Goal: Task Accomplishment & Management: Complete application form

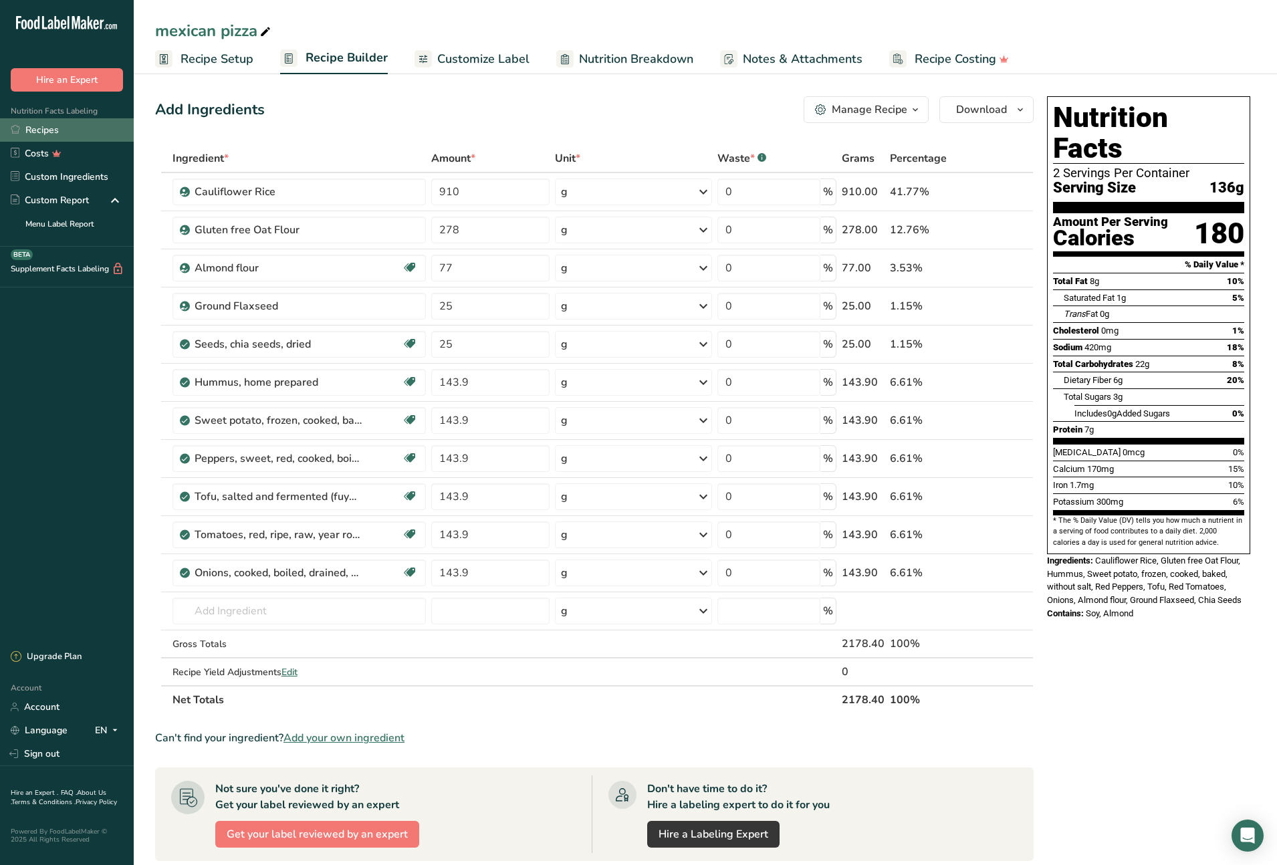
click at [43, 128] on link "Recipes" at bounding box center [67, 129] width 134 height 23
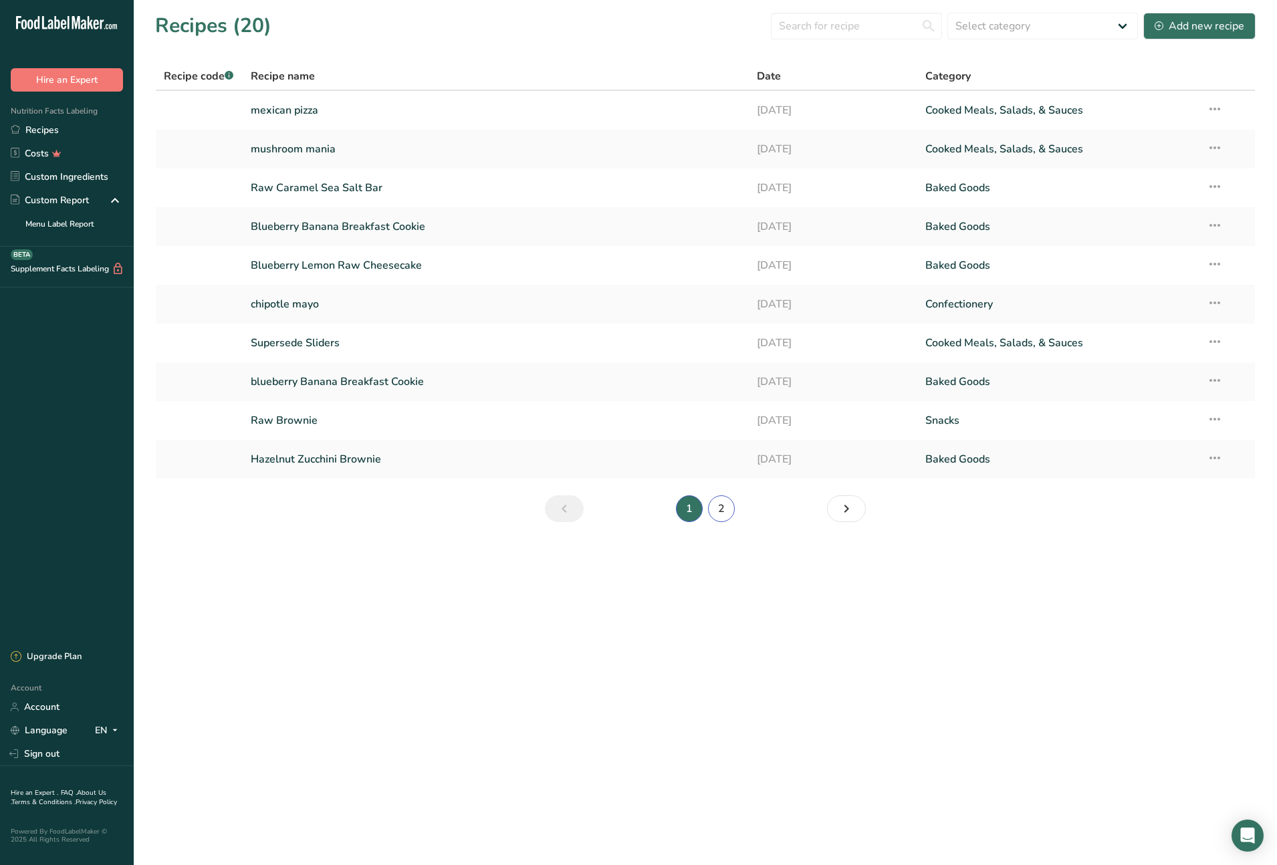
click at [725, 512] on link "2" at bounding box center [721, 508] width 27 height 27
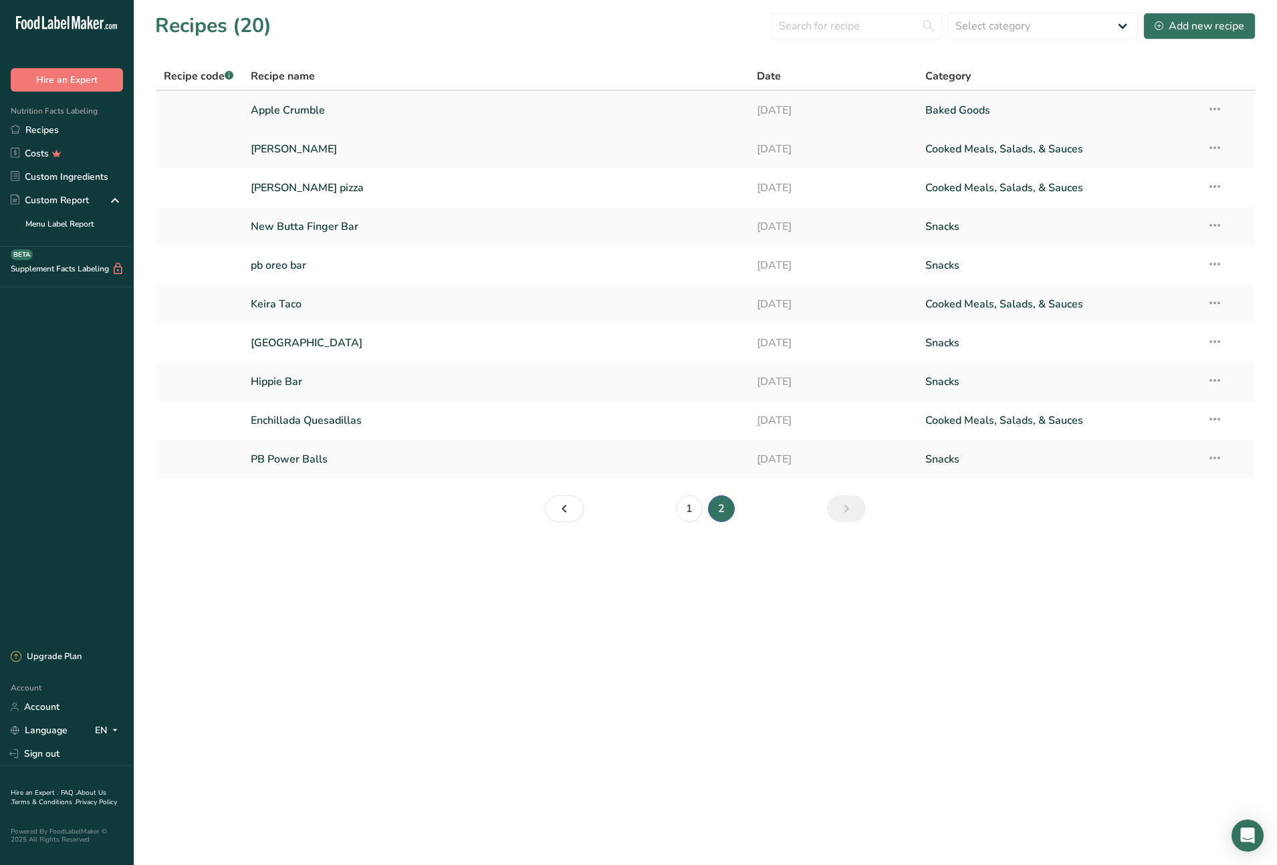
click at [281, 113] on link "Apple Crumble" at bounding box center [496, 110] width 490 height 28
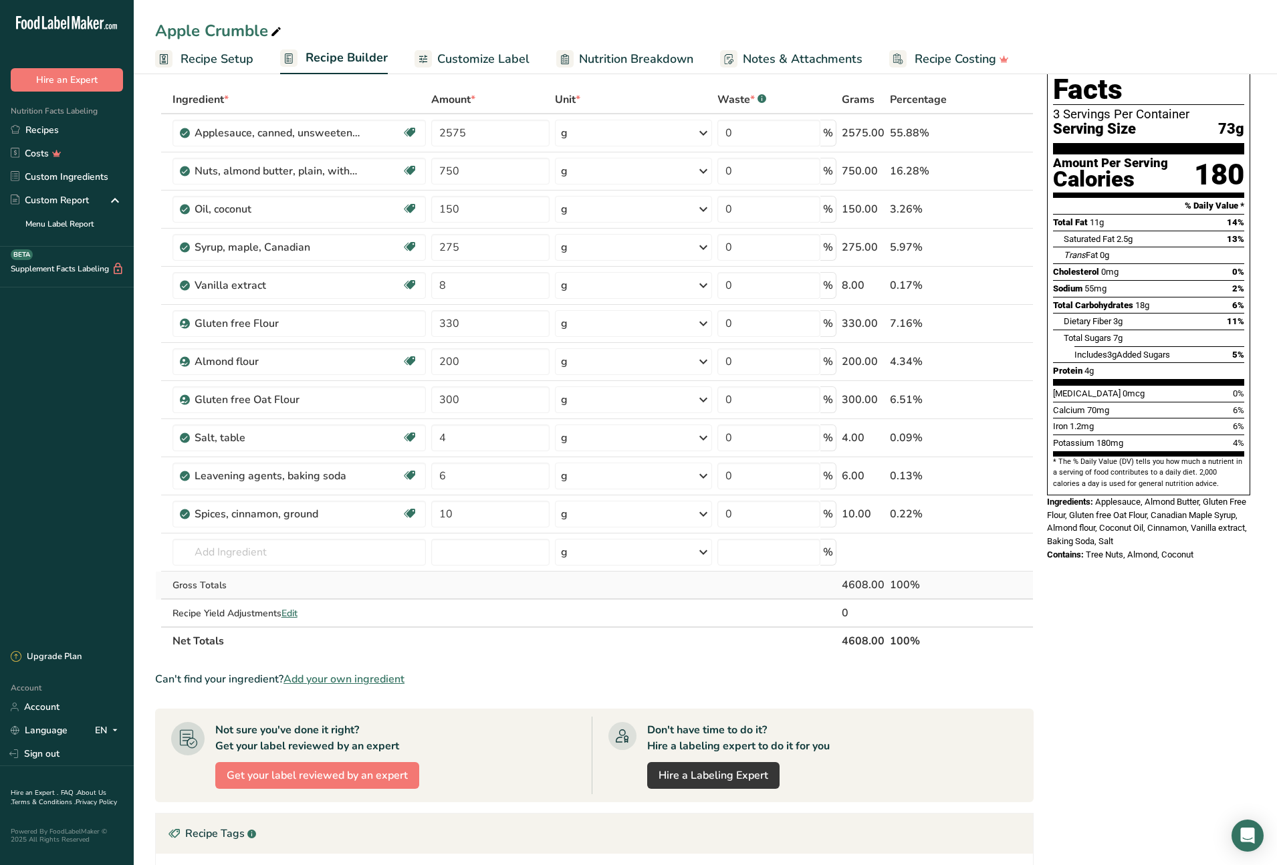
scroll to position [62, 0]
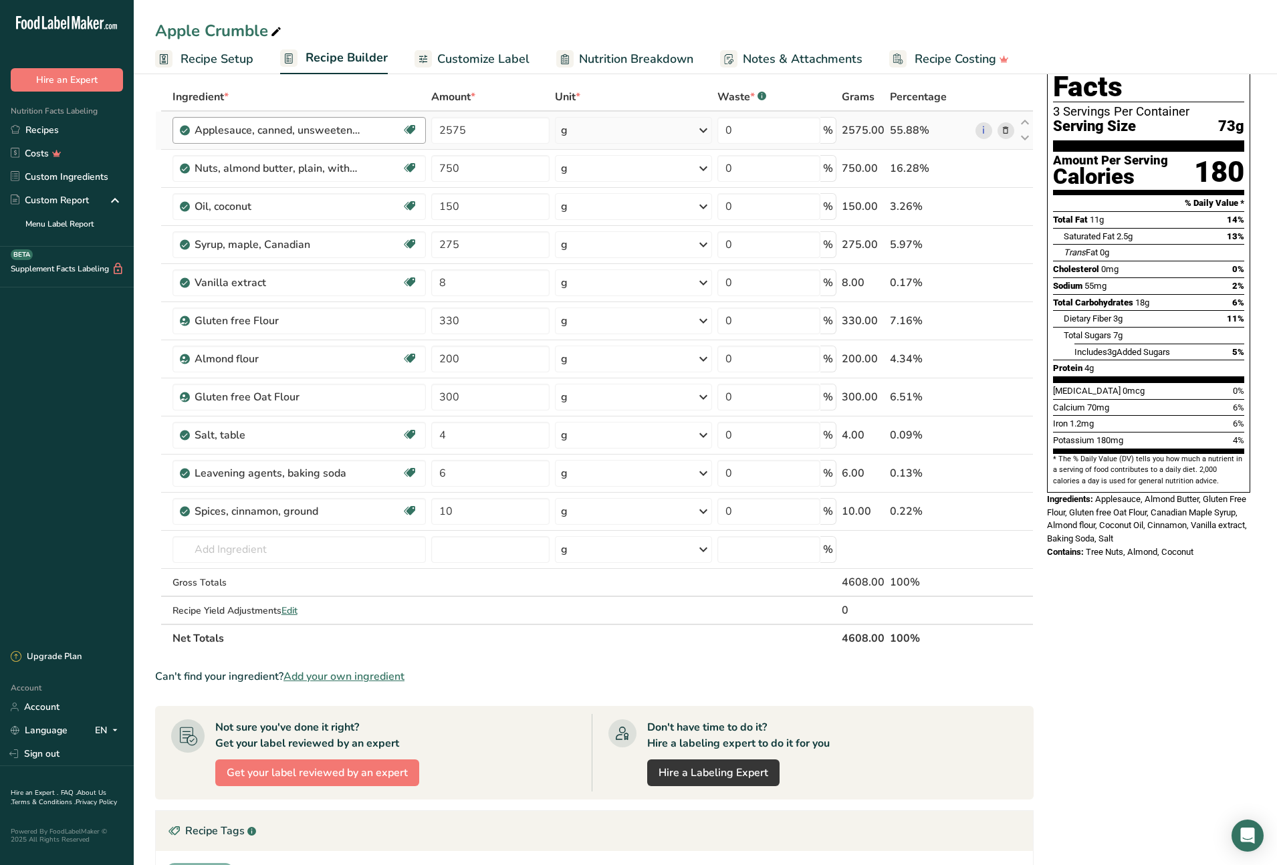
drag, startPoint x: 945, startPoint y: 507, endPoint x: 178, endPoint y: 126, distance: 856.6
click at [178, 126] on tbody "Applesauce, canned, unsweetened, without added ascorbic acid (Includes foods fo…" at bounding box center [594, 368] width 877 height 512
copy tbody "Applesauce, canned, unsweetened, without added ascorbic acid (Includes foods fo…"
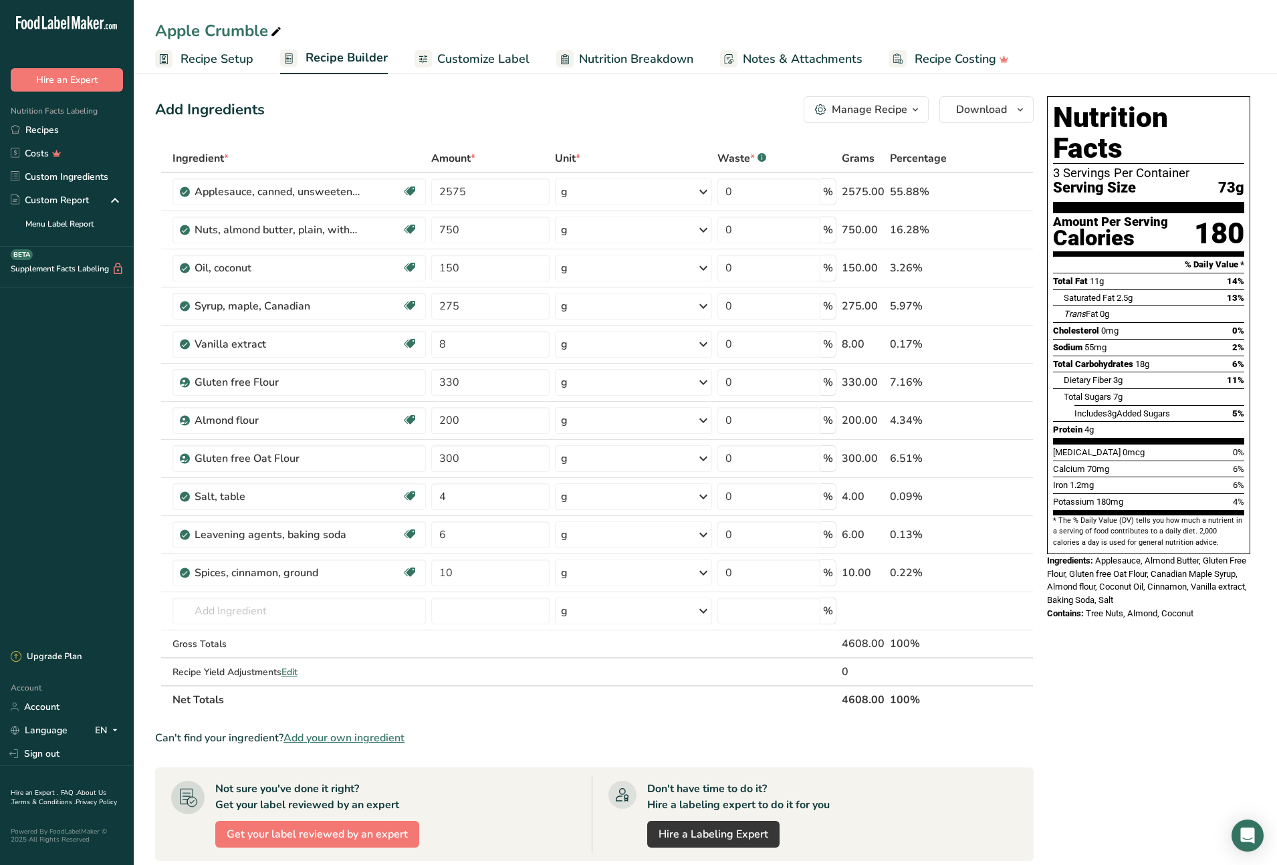
click at [217, 58] on span "Recipe Setup" at bounding box center [217, 59] width 73 height 18
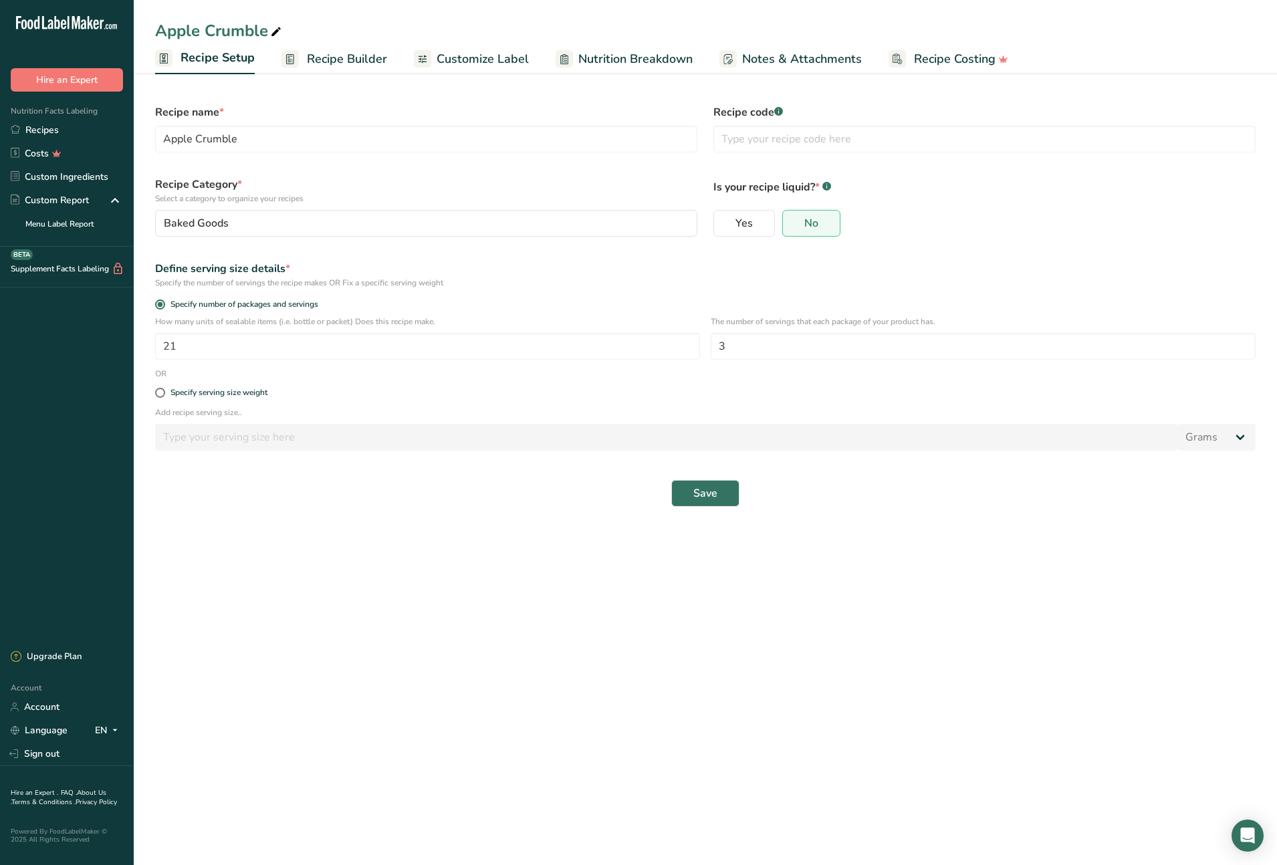
click at [342, 60] on span "Recipe Builder" at bounding box center [347, 59] width 80 height 18
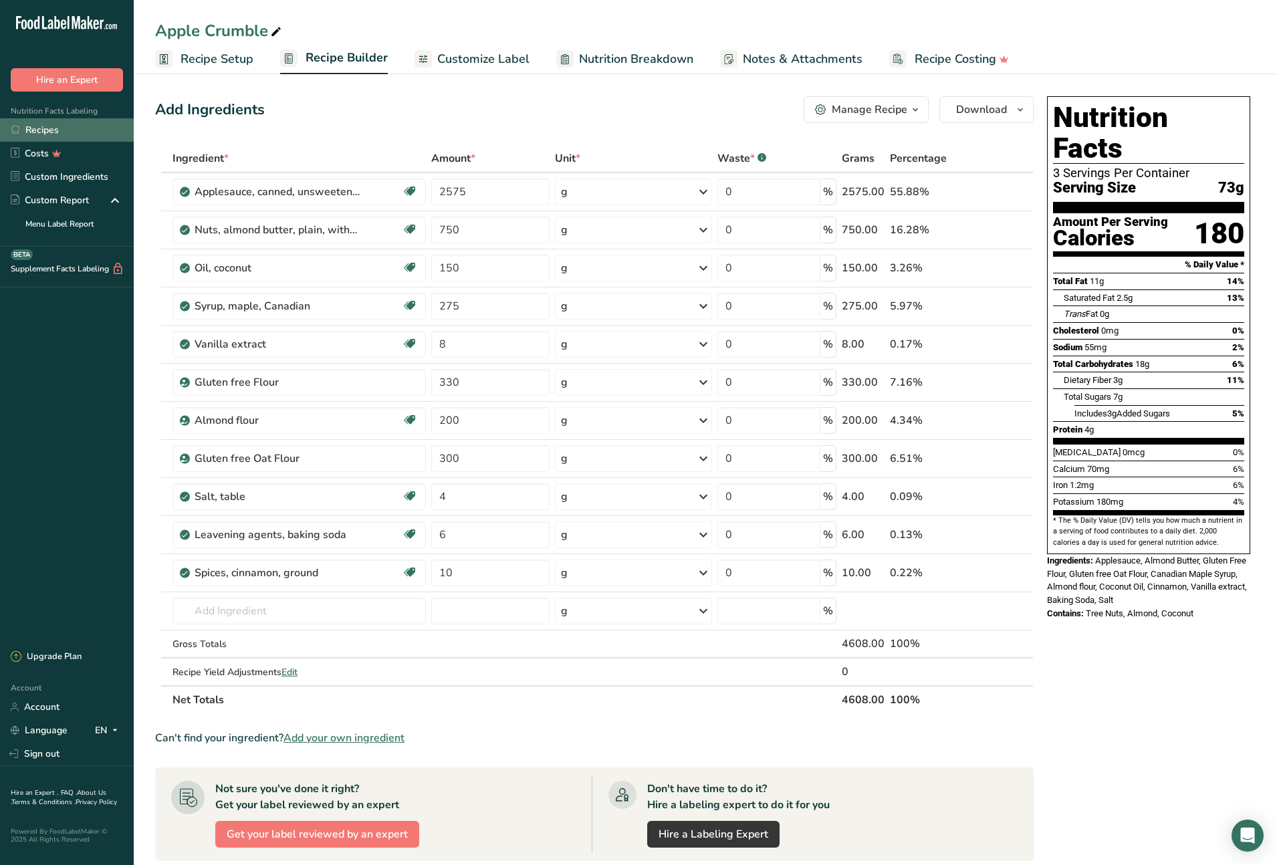
click at [46, 134] on link "Recipes" at bounding box center [67, 129] width 134 height 23
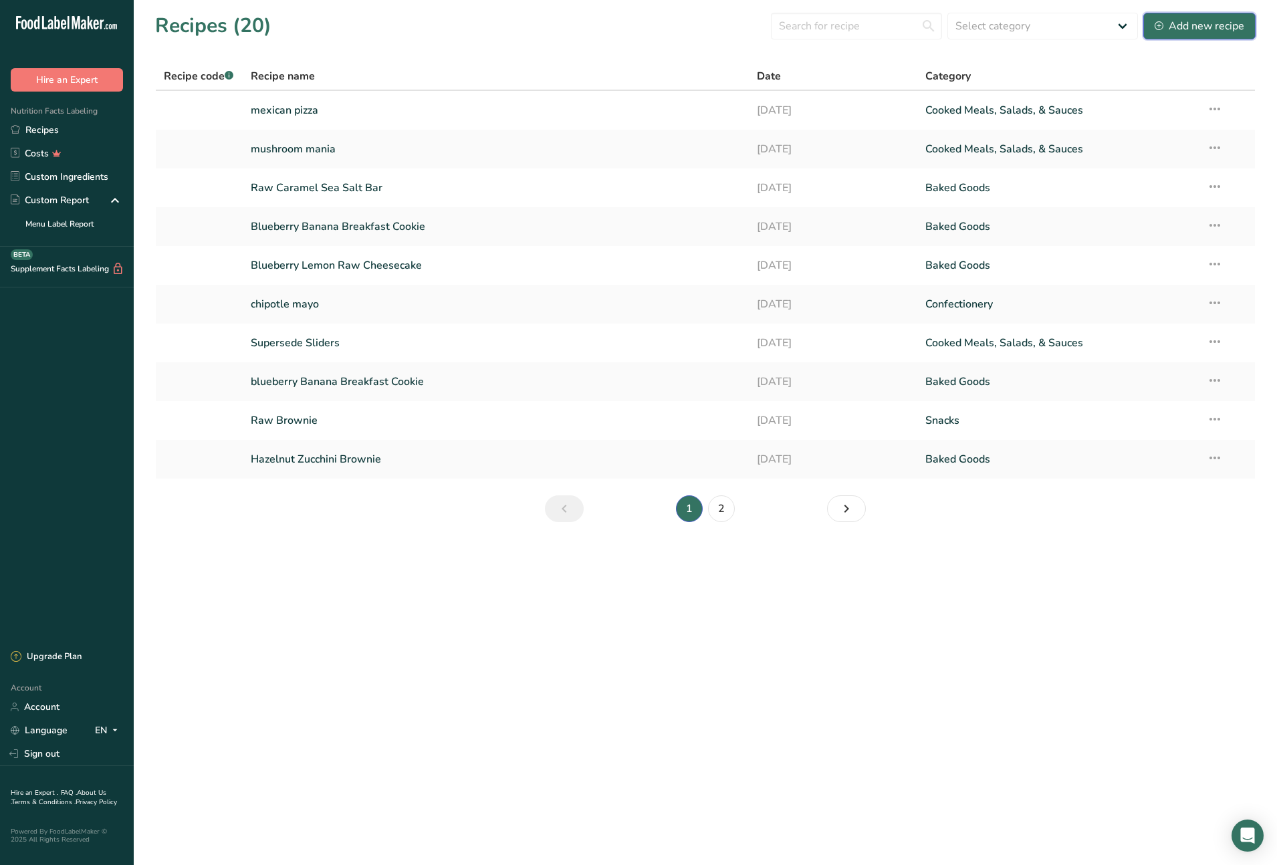
click at [1199, 25] on div "Add new recipe" at bounding box center [1200, 26] width 90 height 16
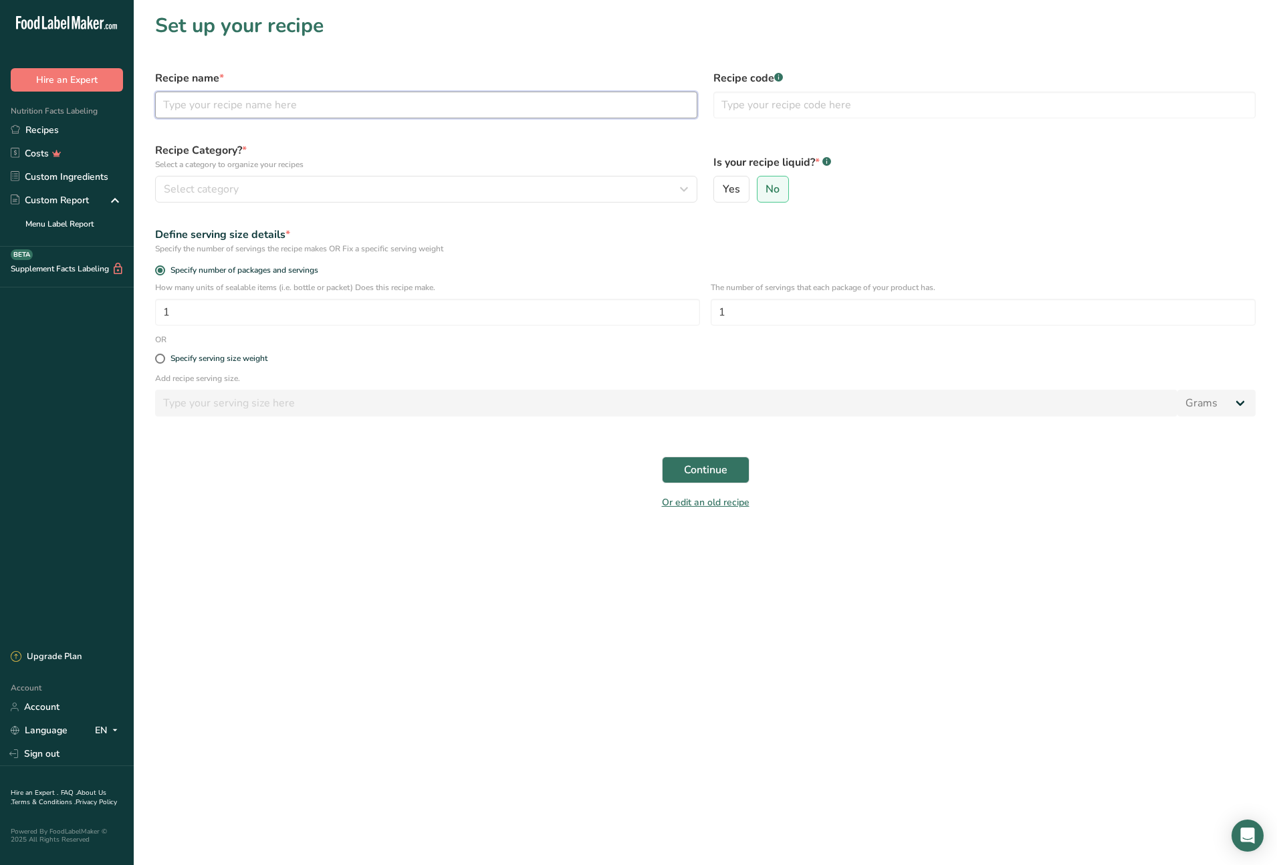
click at [227, 106] on input "text" at bounding box center [426, 105] width 542 height 27
type input "[PERSON_NAME] cheesecake crumble bar"
click at [201, 192] on span "Select category" at bounding box center [201, 189] width 75 height 16
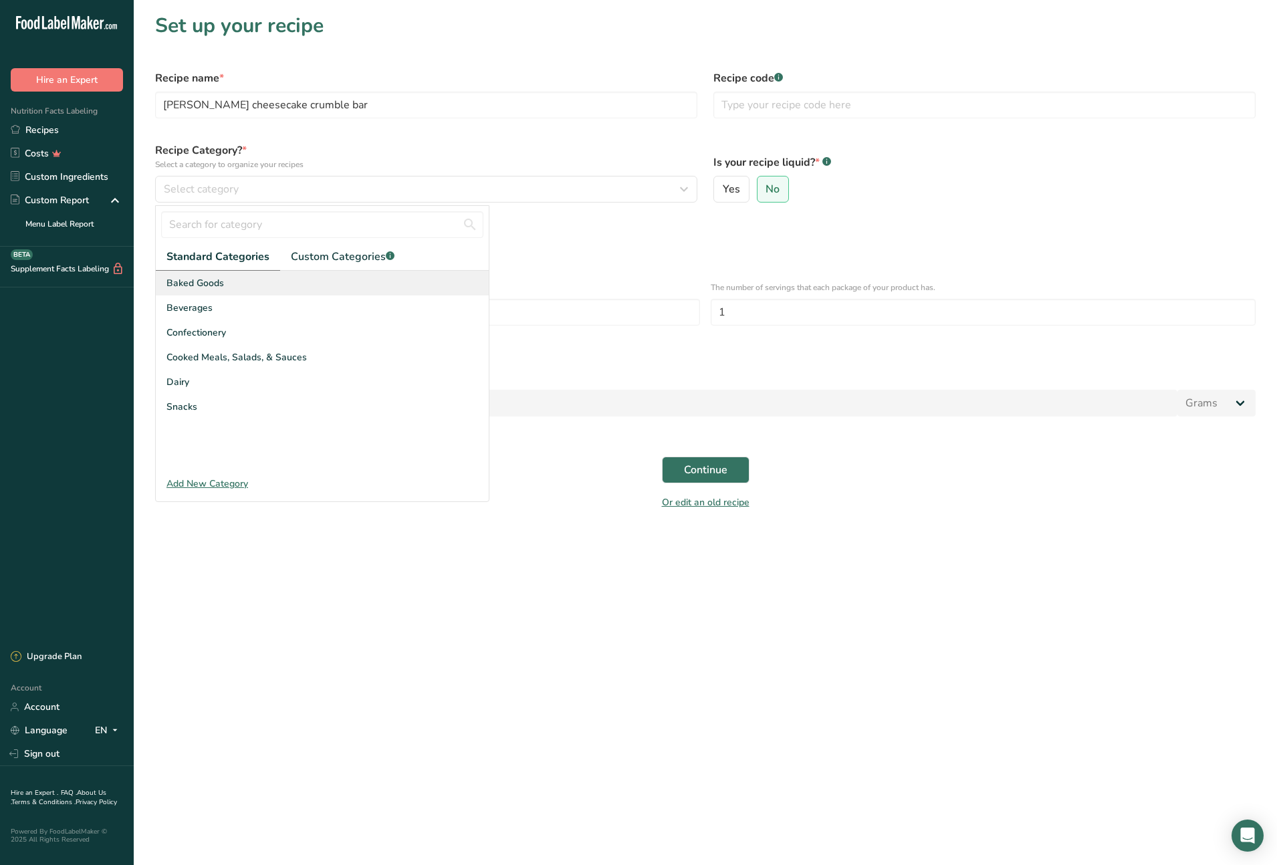
click at [247, 283] on div "Baked Goods" at bounding box center [322, 283] width 333 height 25
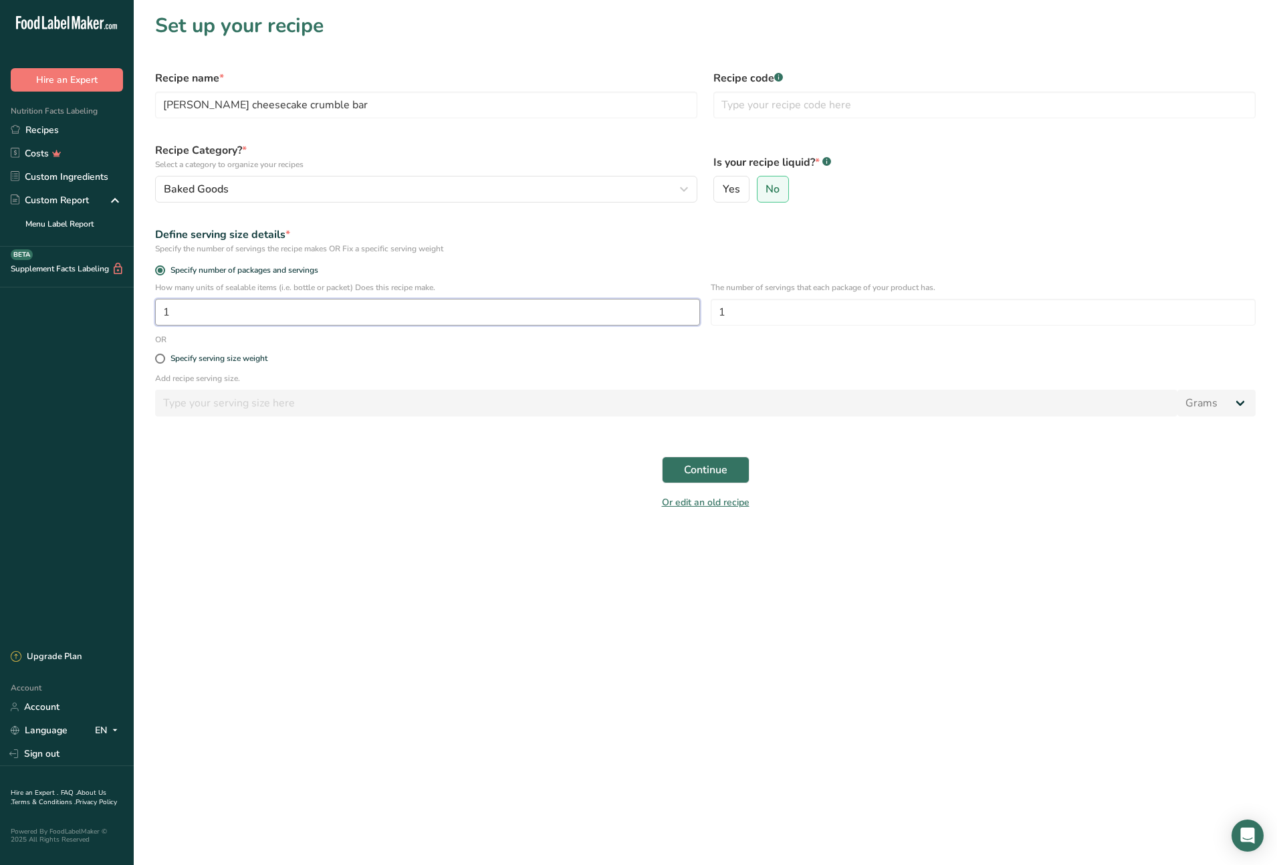
drag, startPoint x: 181, startPoint y: 316, endPoint x: 159, endPoint y: 316, distance: 21.4
click at [159, 316] on input "1" at bounding box center [427, 312] width 545 height 27
type input "21"
drag, startPoint x: 730, startPoint y: 311, endPoint x: 710, endPoint y: 311, distance: 20.1
click at [711, 311] on input "1" at bounding box center [983, 312] width 545 height 27
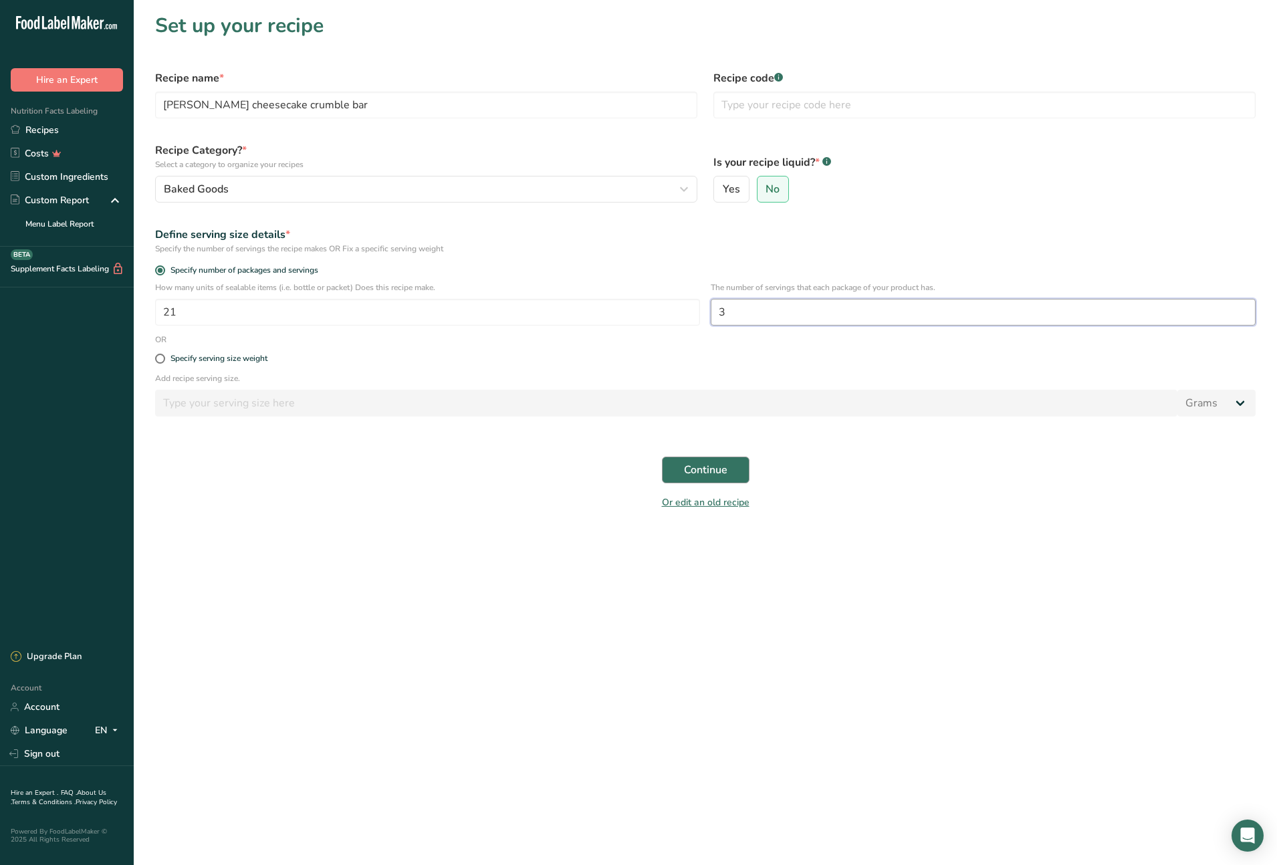
type input "3"
click at [684, 467] on span "Continue" at bounding box center [705, 470] width 43 height 16
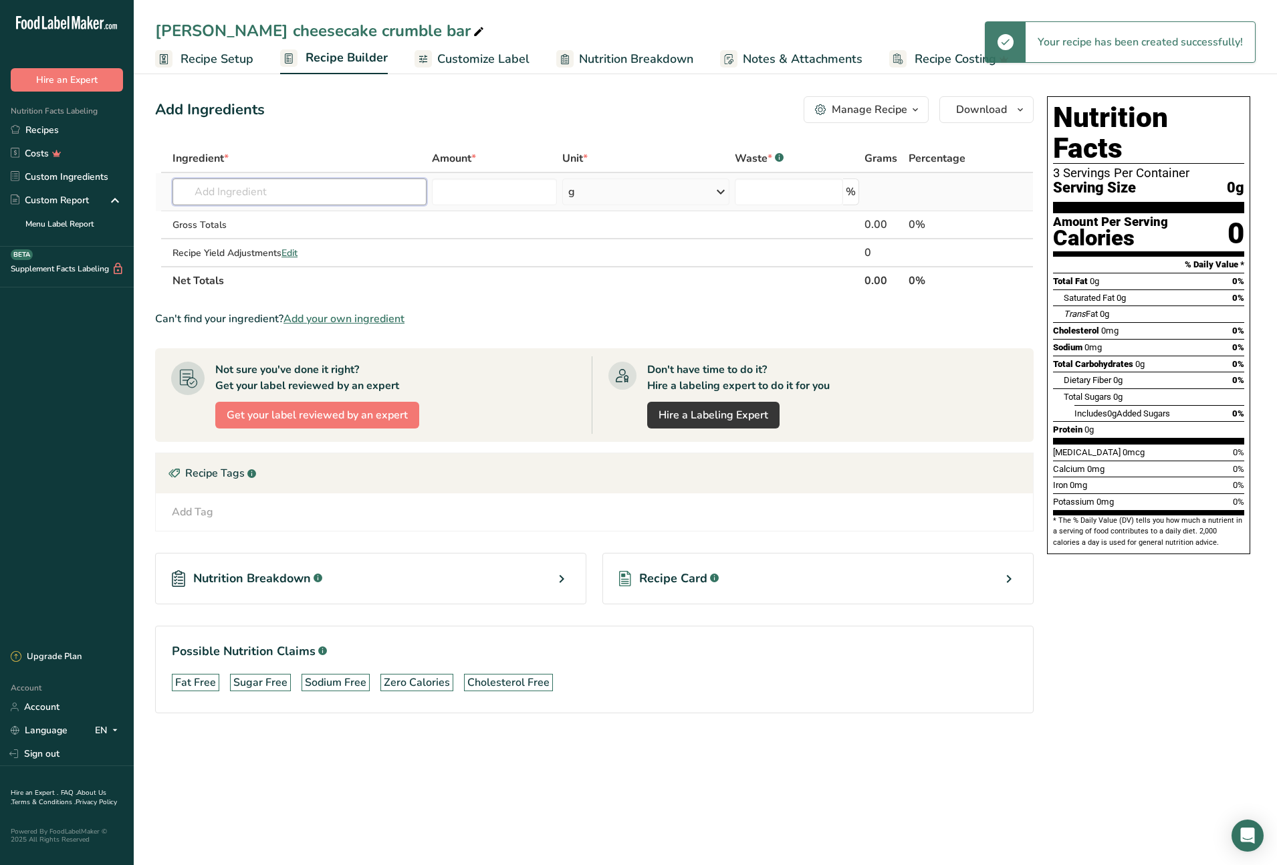
click at [257, 193] on input "text" at bounding box center [299, 192] width 254 height 27
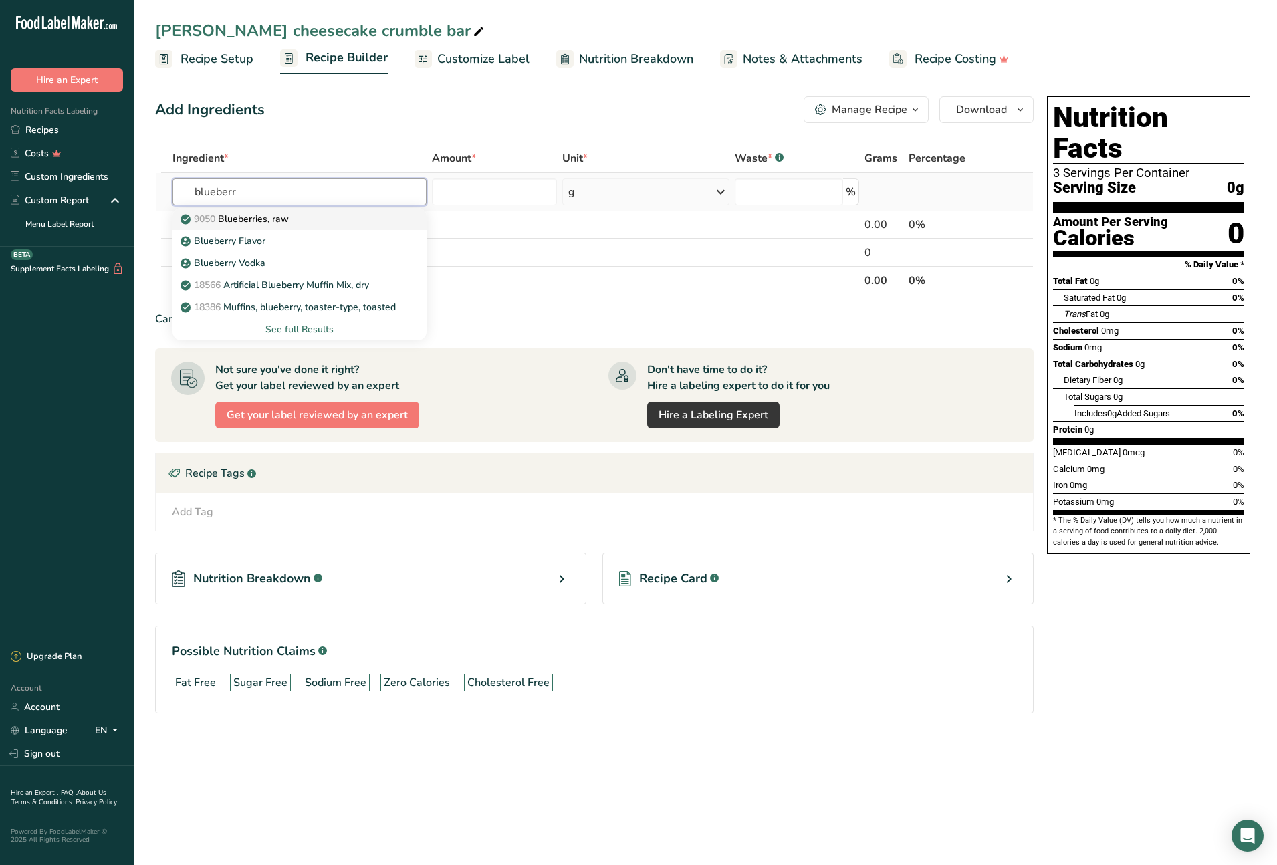
type input "blueberr"
click at [254, 219] on p "9050 Blueberries, raw" at bounding box center [236, 219] width 106 height 14
type input "Blueberries, raw"
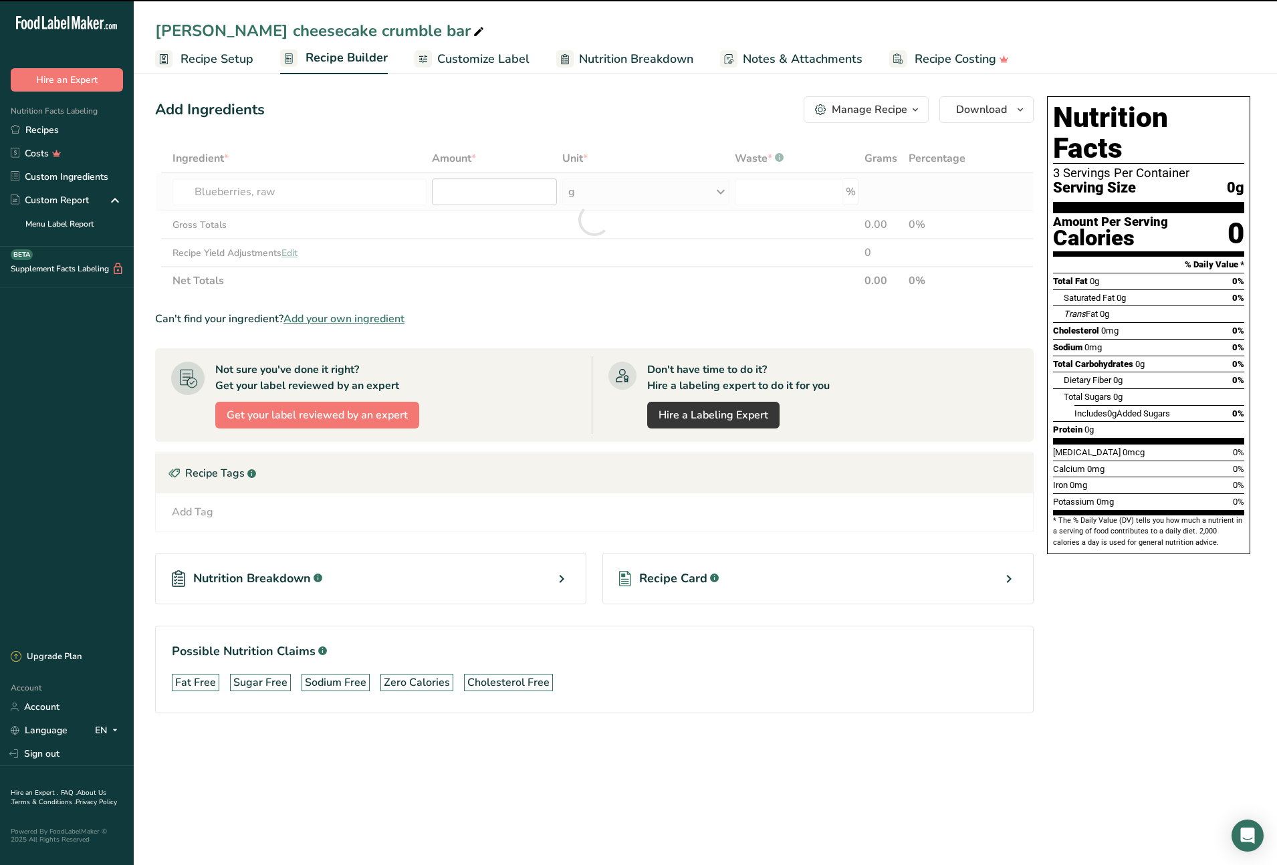
type input "0"
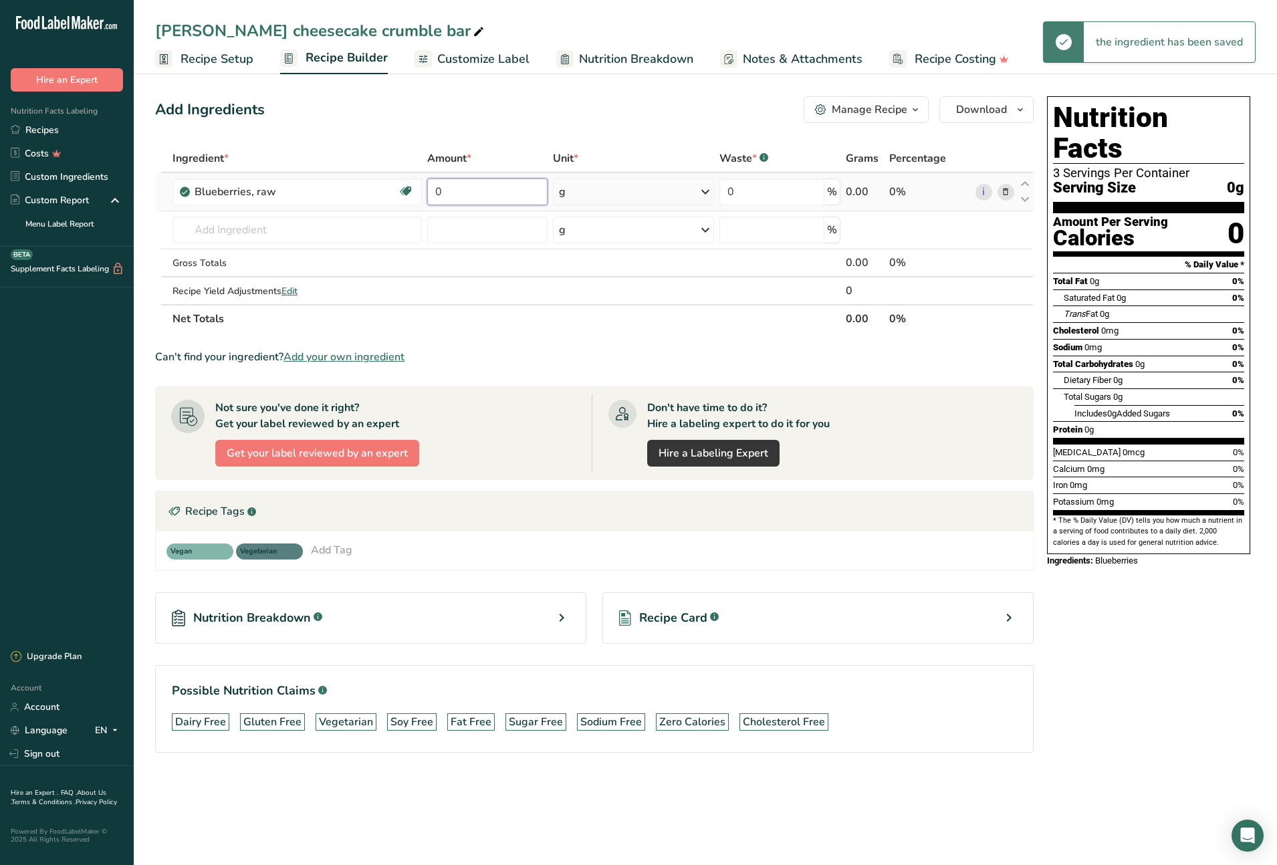
drag, startPoint x: 460, startPoint y: 193, endPoint x: 431, endPoint y: 191, distance: 28.8
click at [431, 191] on input "0" at bounding box center [487, 192] width 121 height 27
type input "368"
click at [280, 231] on div "Ingredient * Amount * Unit * Waste * .a-a{fill:#347362;}.b-a{fill:#fff;} Grams …" at bounding box center [594, 238] width 879 height 189
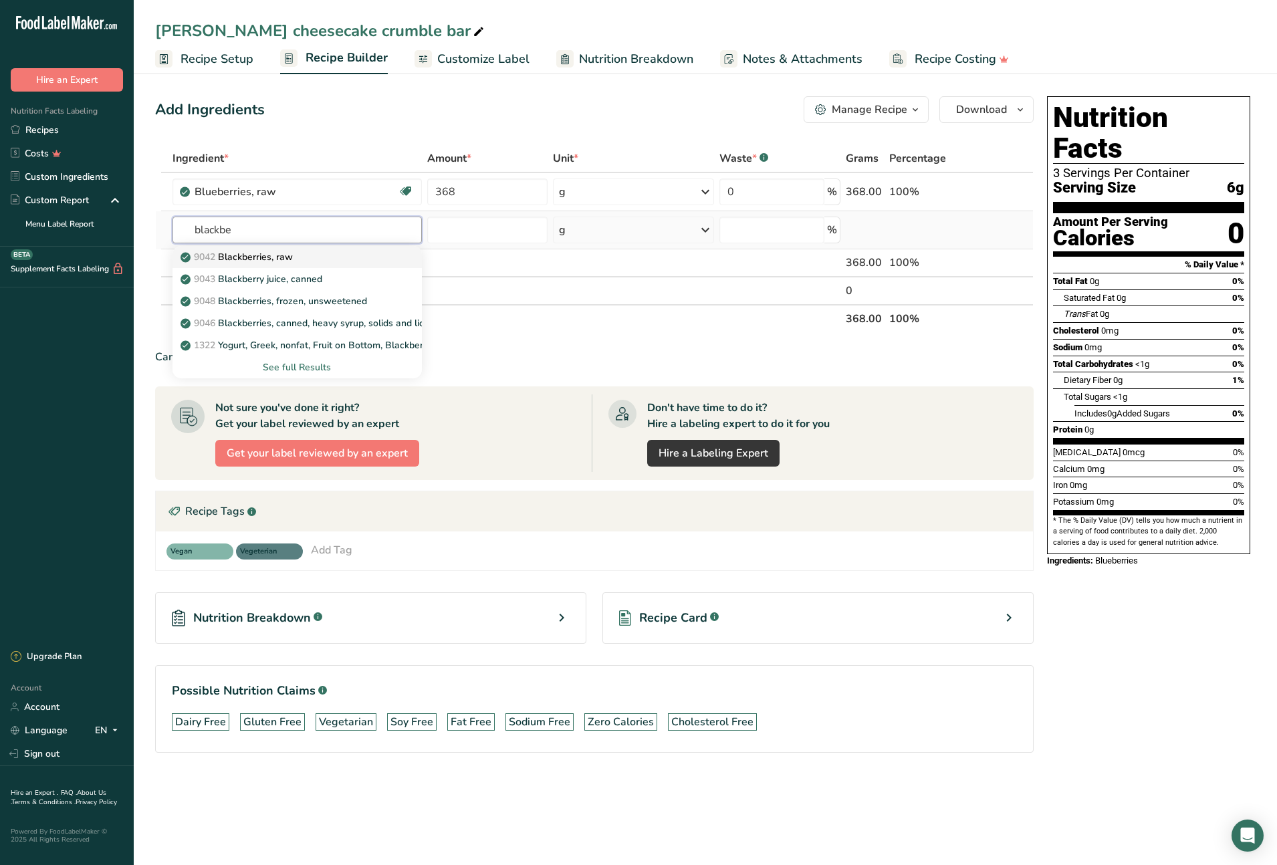
type input "Blackberries, raw"
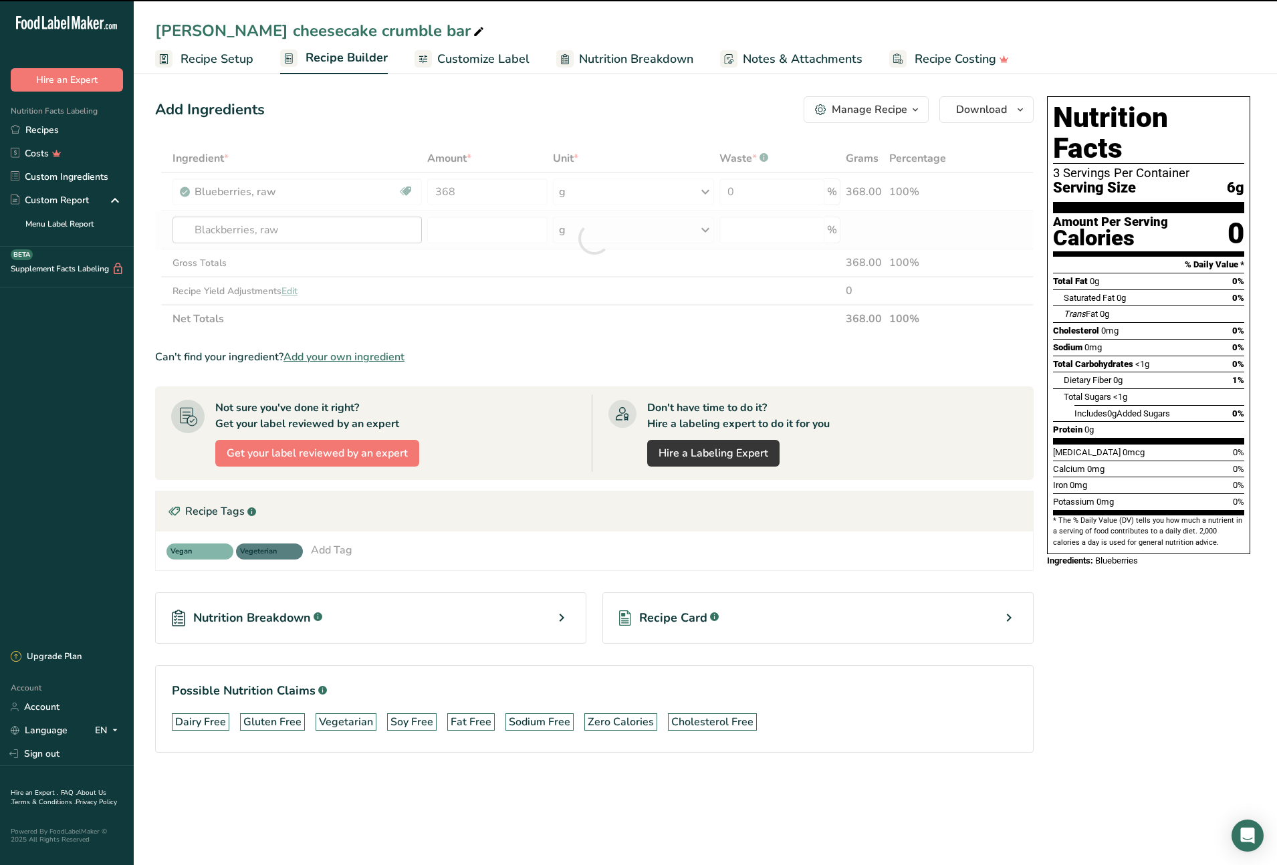
type input "0"
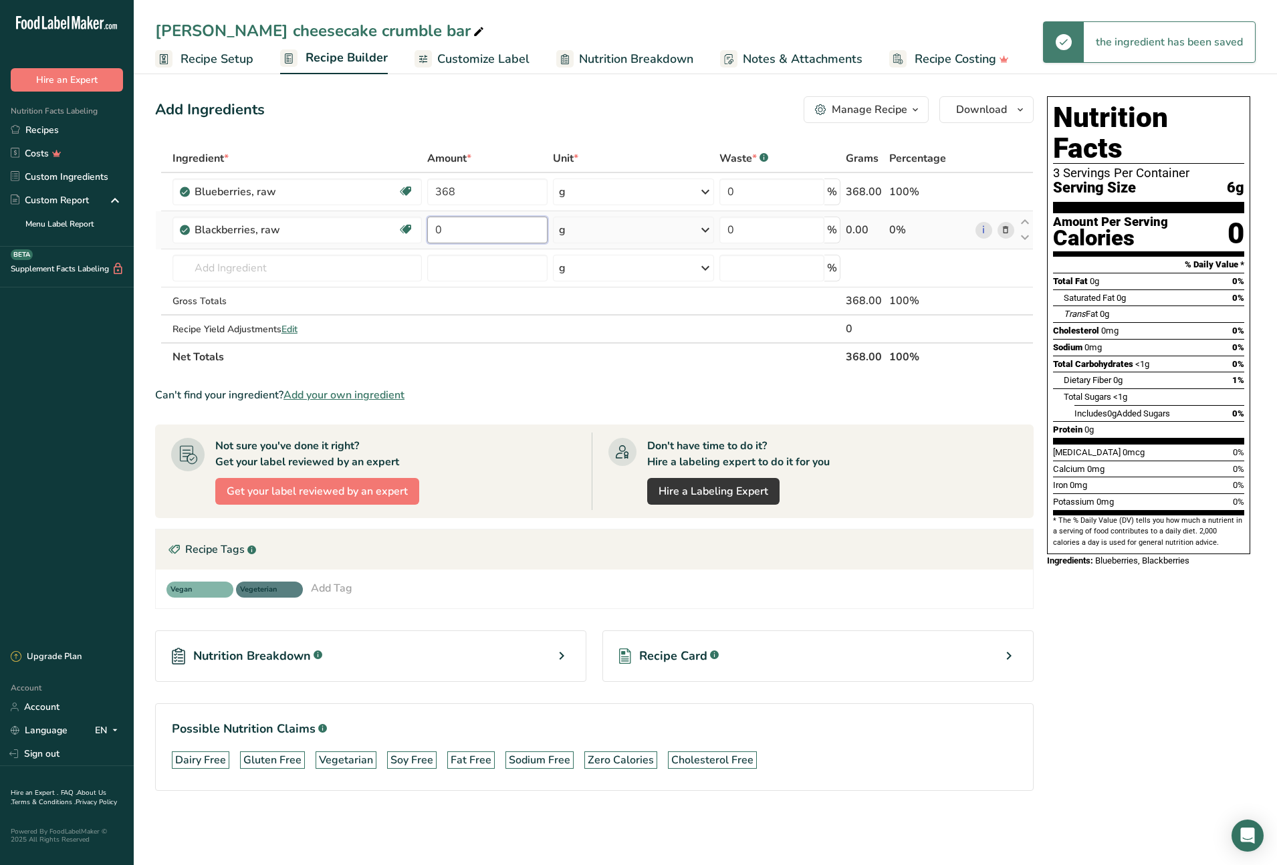
drag, startPoint x: 449, startPoint y: 229, endPoint x: 427, endPoint y: 229, distance: 22.7
click at [427, 229] on input "0" at bounding box center [487, 230] width 121 height 27
type input "368"
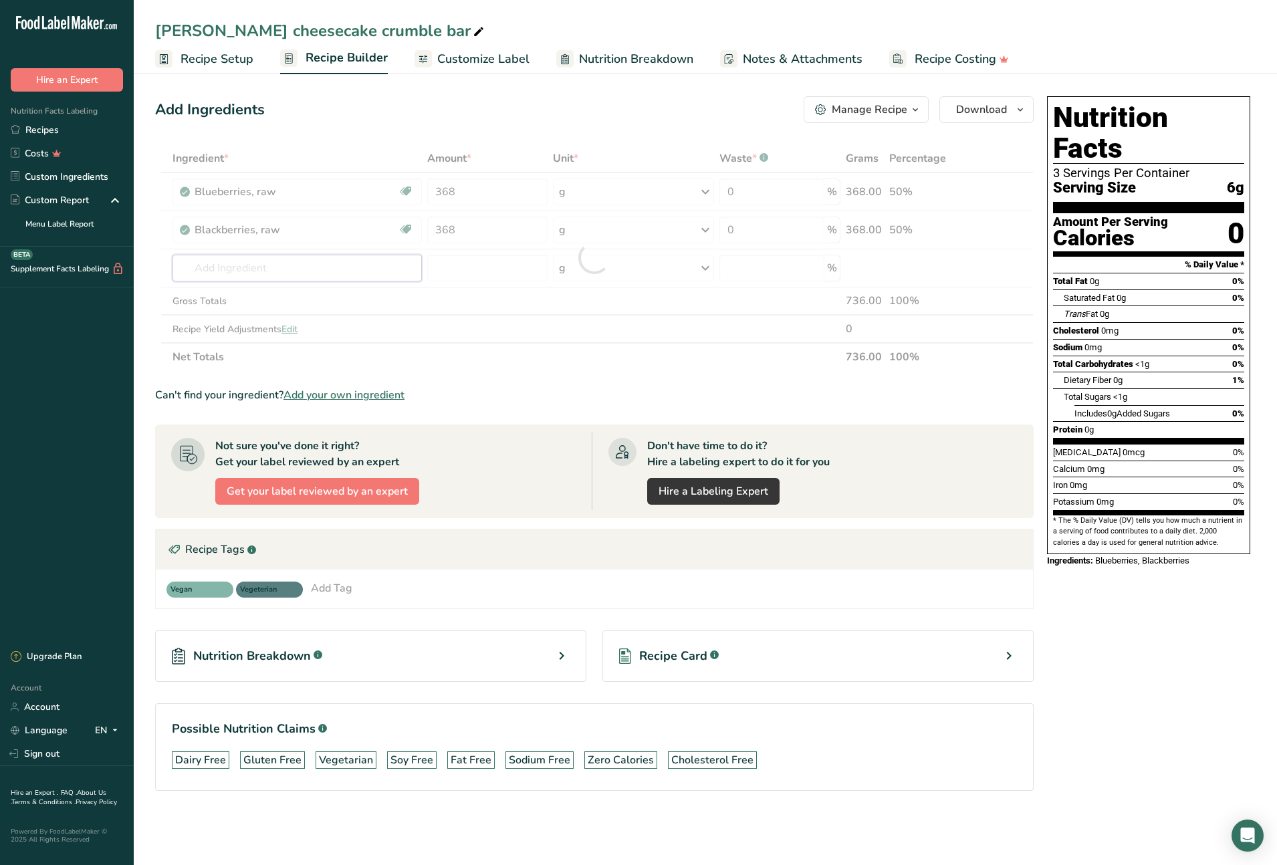
click at [223, 271] on div "Ingredient * Amount * Unit * Waste * .a-a{fill:#347362;}.b-a{fill:#fff;} Grams …" at bounding box center [594, 257] width 879 height 227
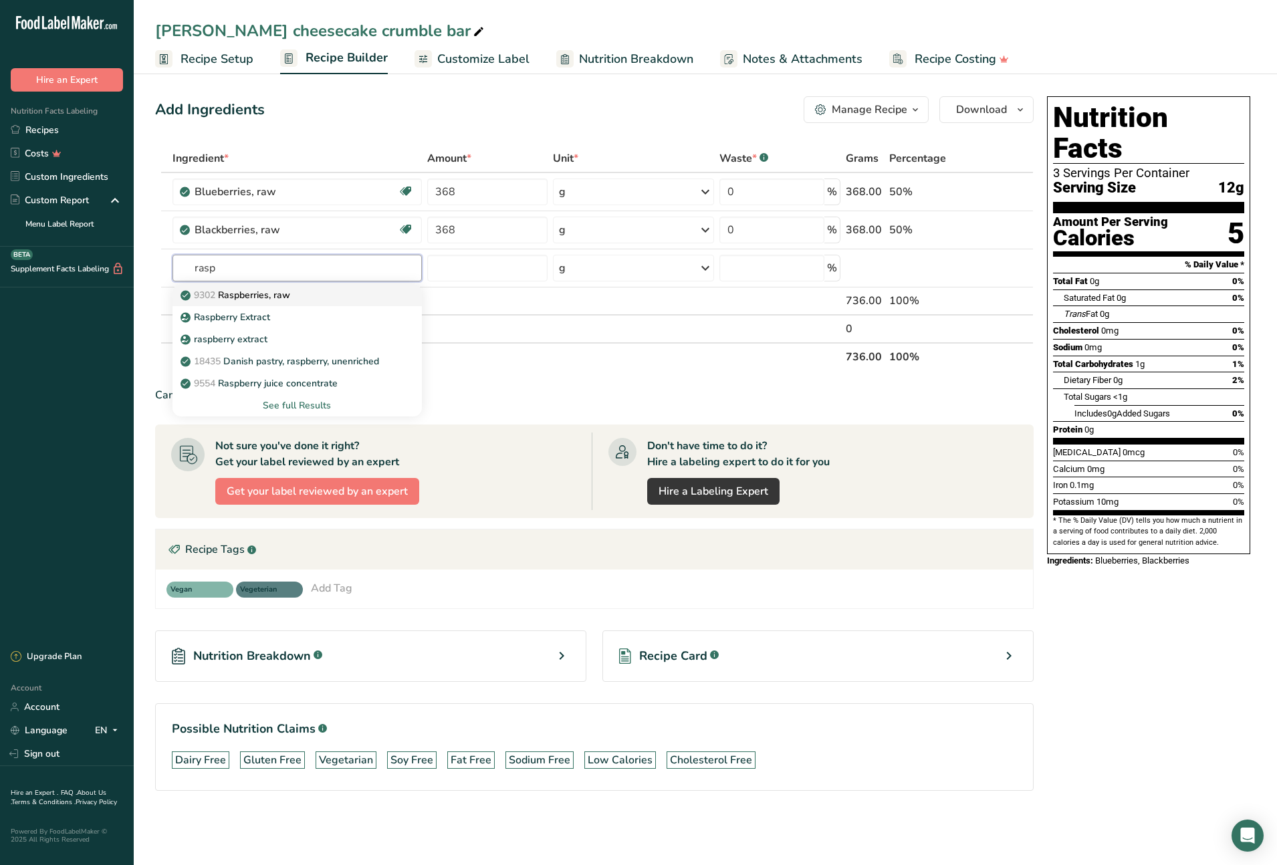
type input "Raspberries, raw"
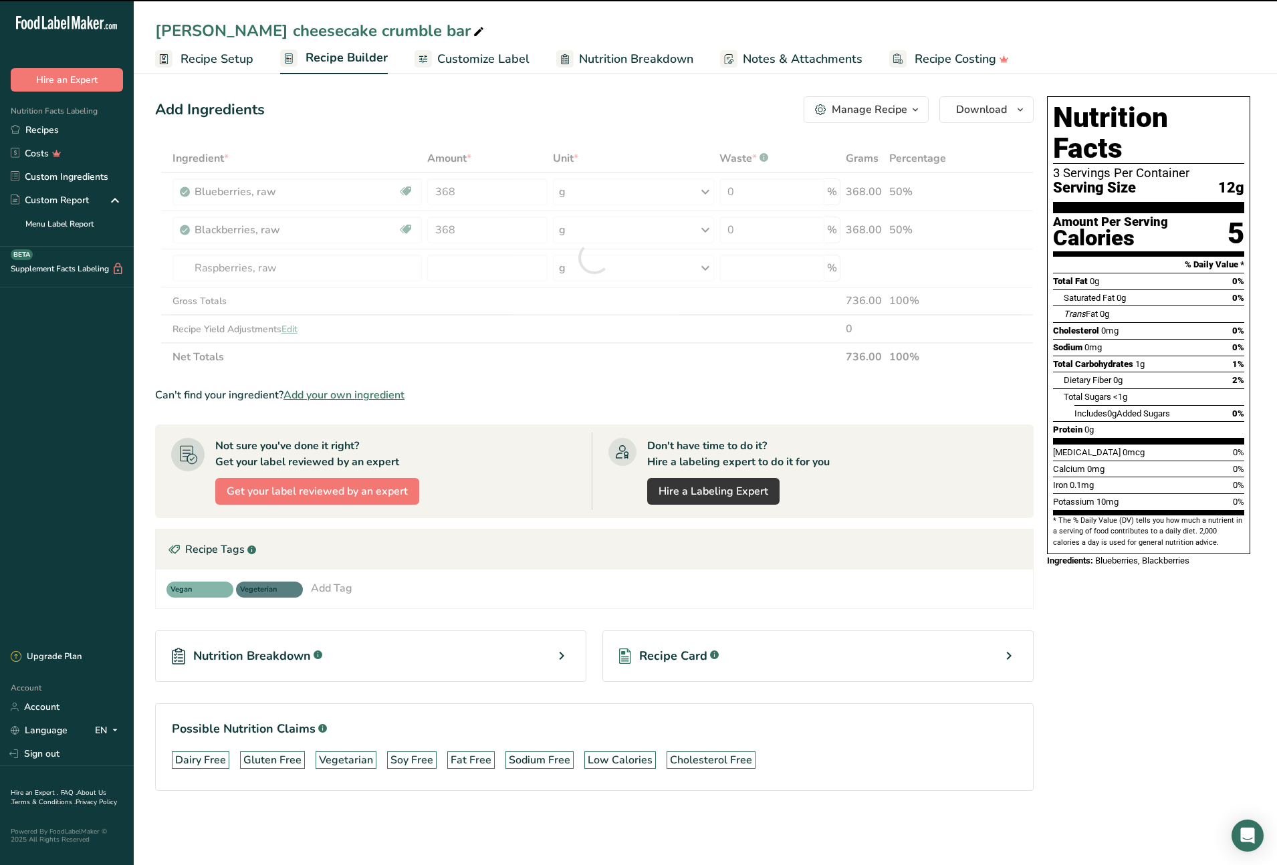
type input "0"
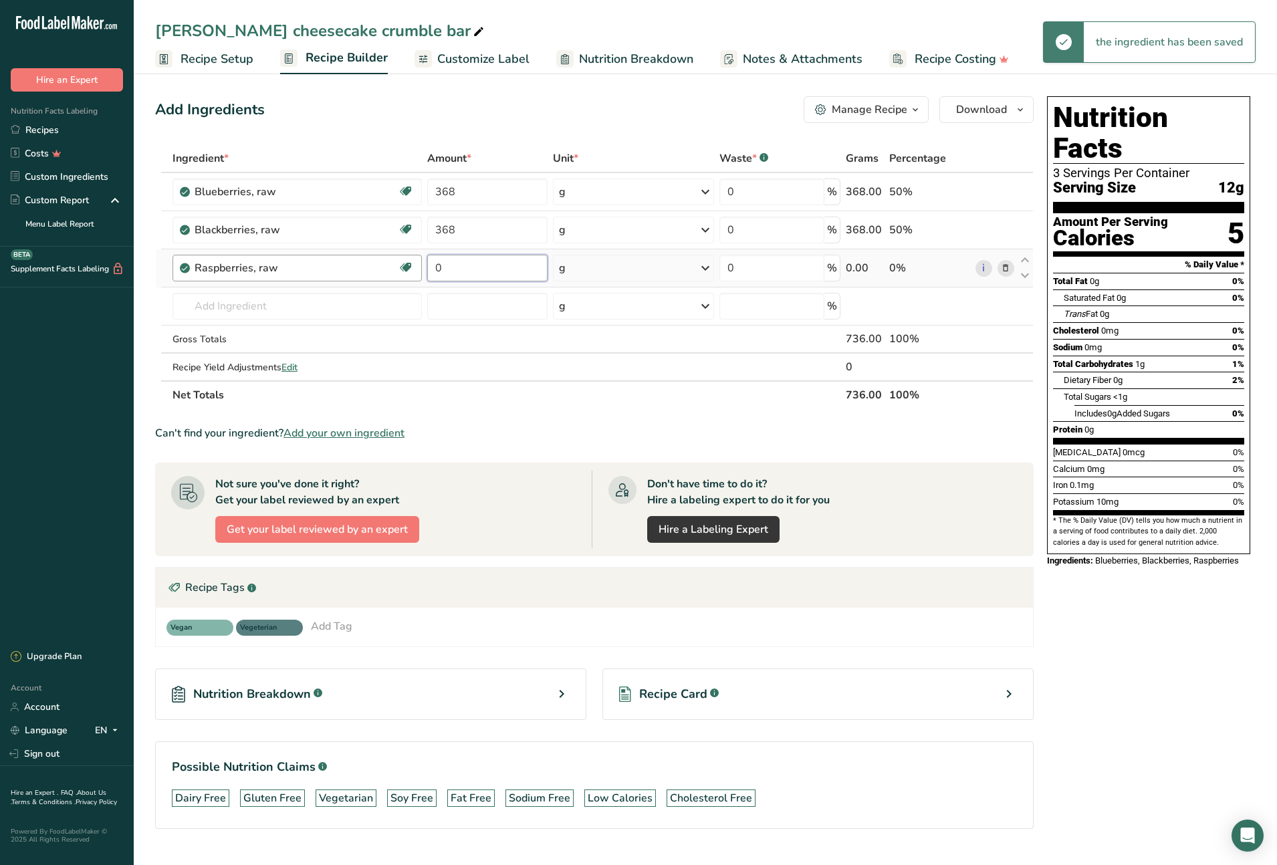
drag, startPoint x: 446, startPoint y: 267, endPoint x: 392, endPoint y: 267, distance: 53.5
click at [392, 267] on tr "Raspberries, raw Source of Antioxidants Dairy free Gluten free Vegan Vegetarian…" at bounding box center [594, 268] width 877 height 38
type input "368"
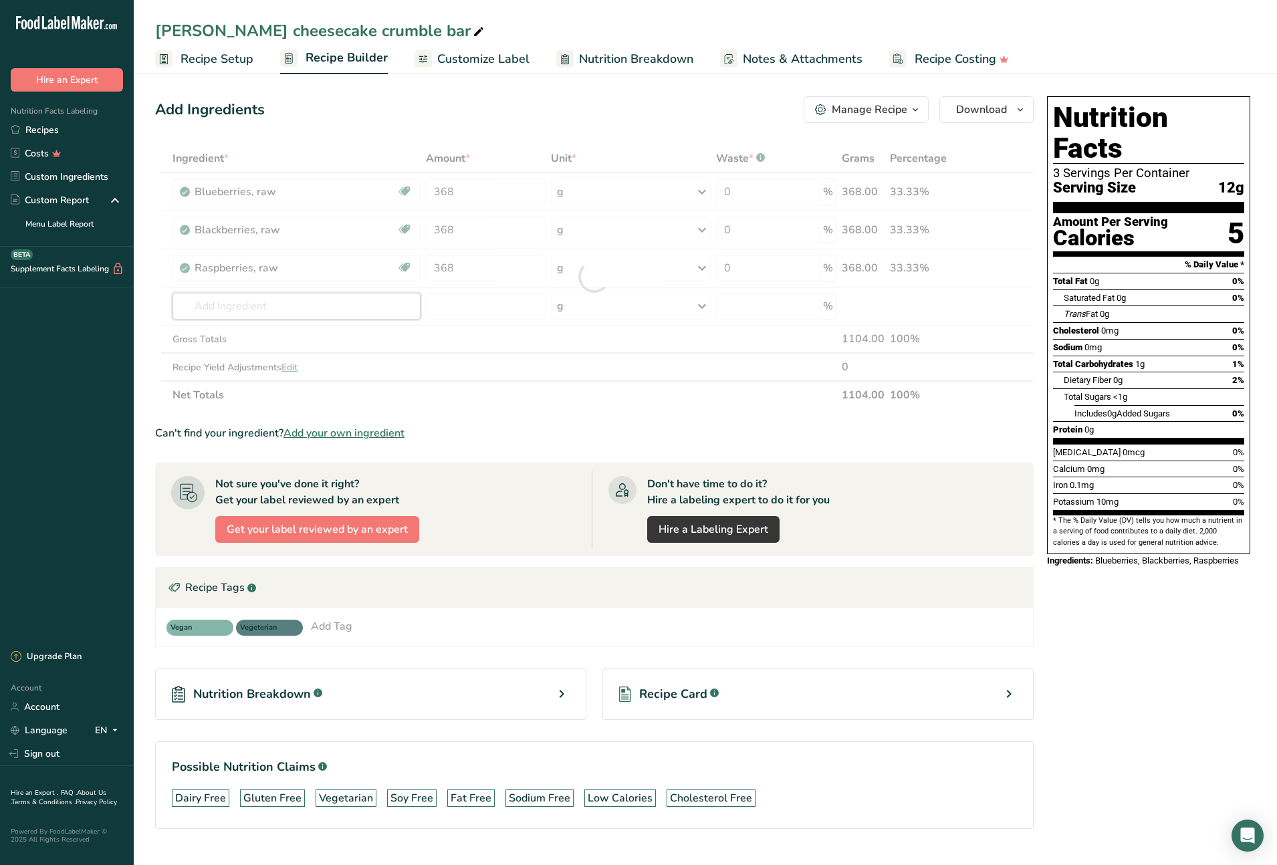
click at [227, 302] on div "Ingredient * Amount * Unit * Waste * .a-a{fill:#347362;}.b-a{fill:#fff;} Grams …" at bounding box center [594, 276] width 879 height 265
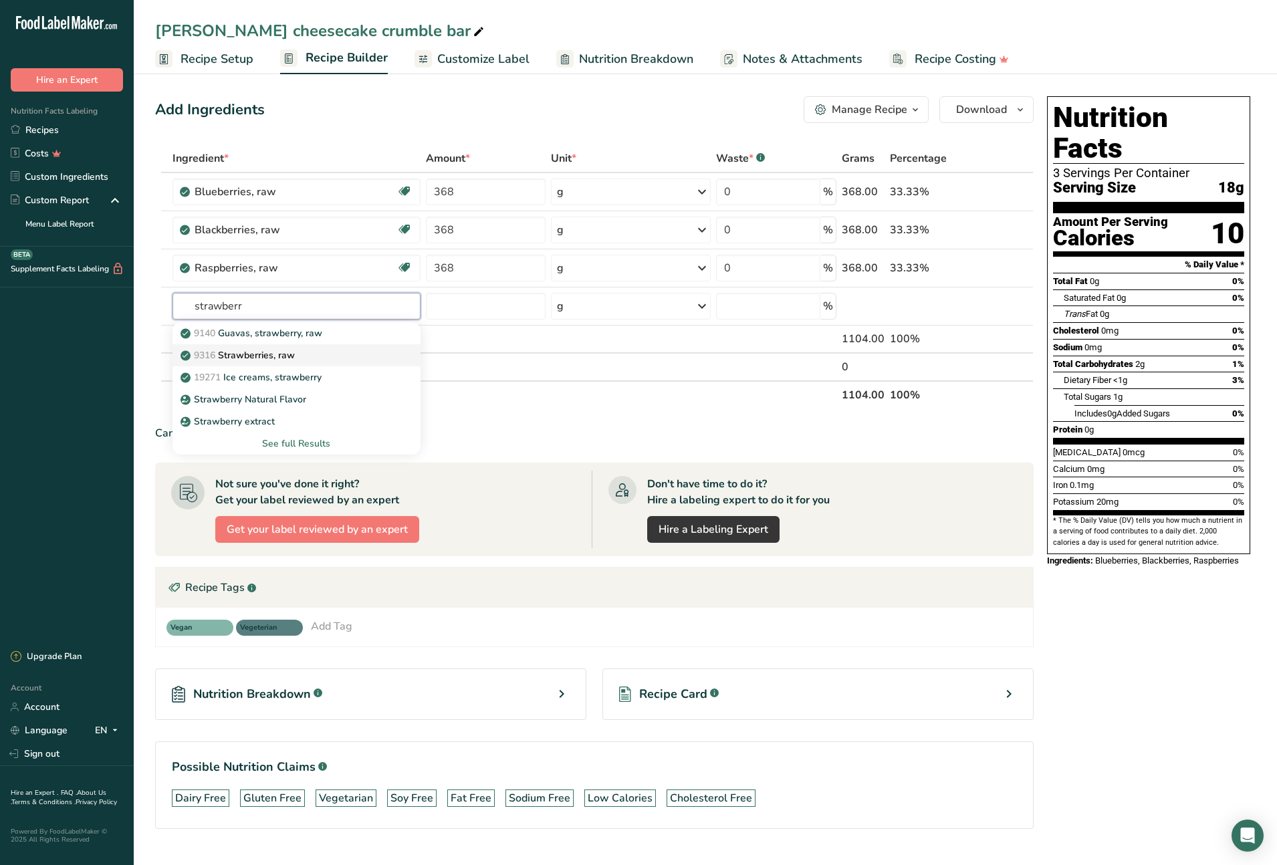
type input "Strawberries, raw"
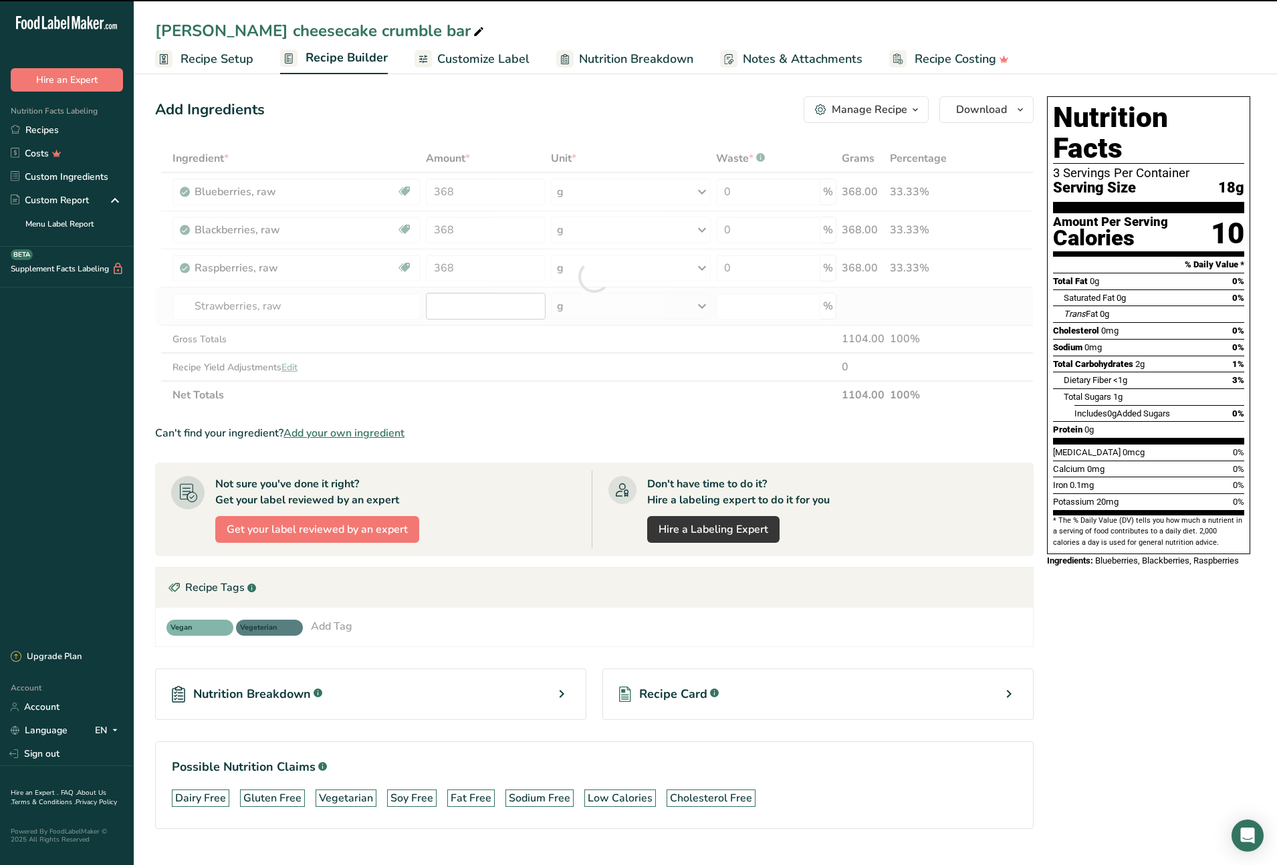
type input "0"
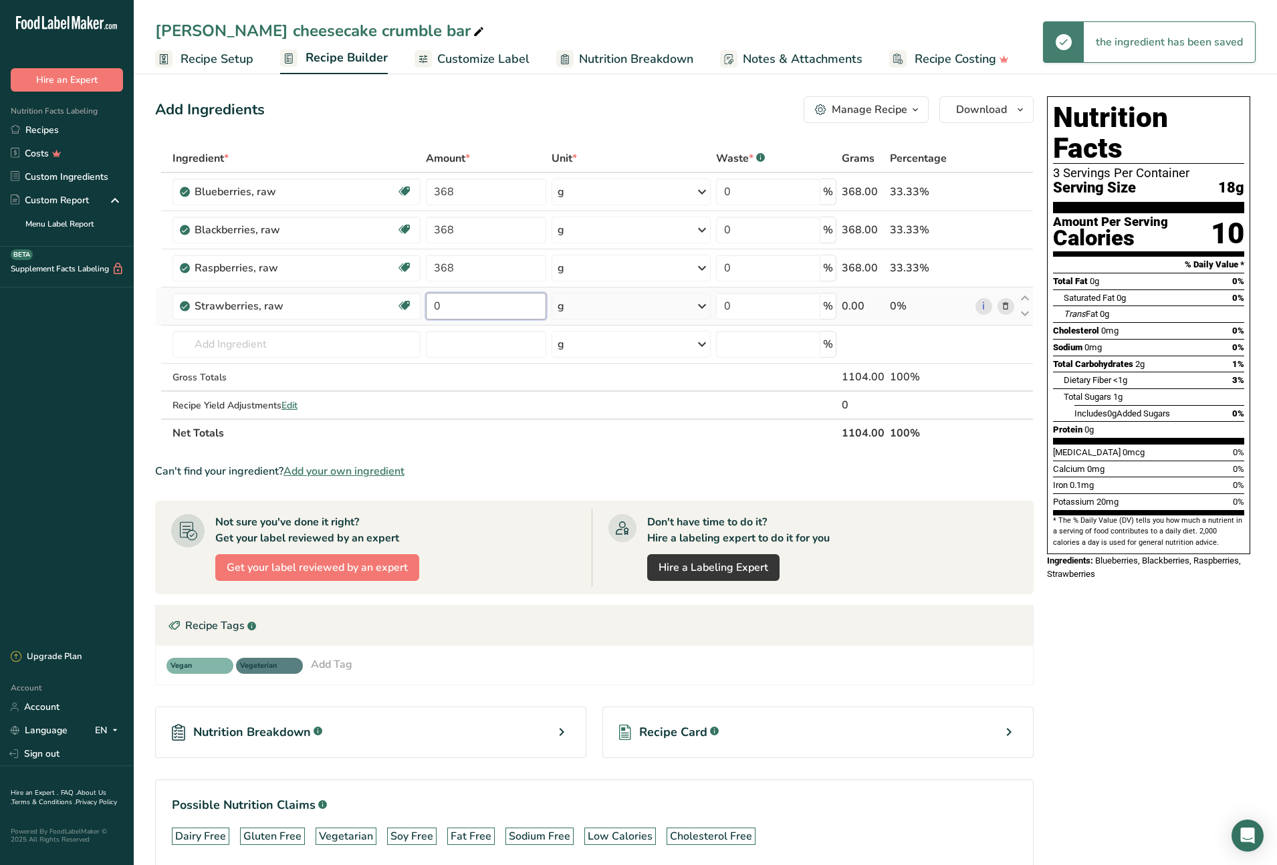
drag, startPoint x: 462, startPoint y: 307, endPoint x: 433, endPoint y: 306, distance: 28.8
click at [433, 306] on input "0" at bounding box center [486, 306] width 120 height 27
type input "368"
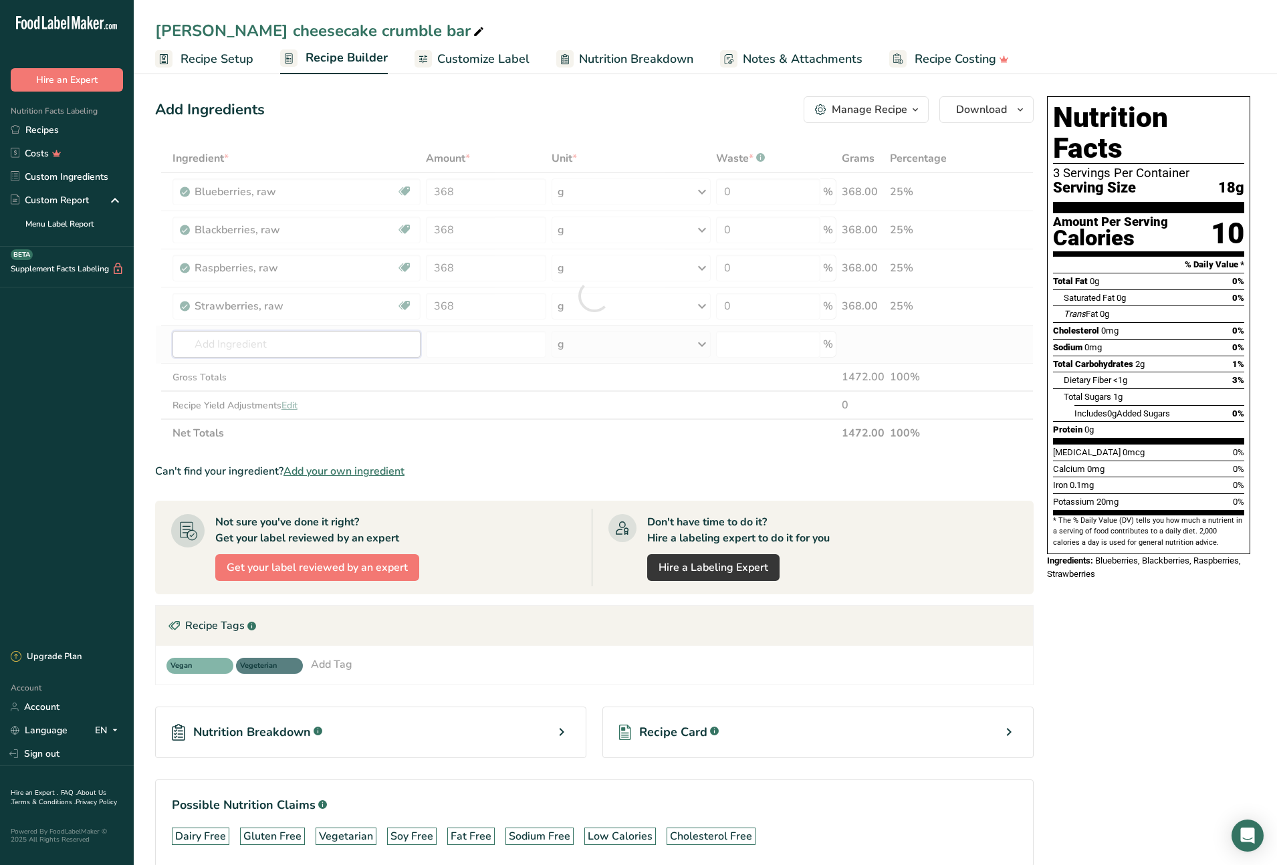
click at [310, 348] on div "Ingredient * Amount * Unit * Waste * .a-a{fill:#347362;}.b-a{fill:#fff;} Grams …" at bounding box center [594, 295] width 879 height 303
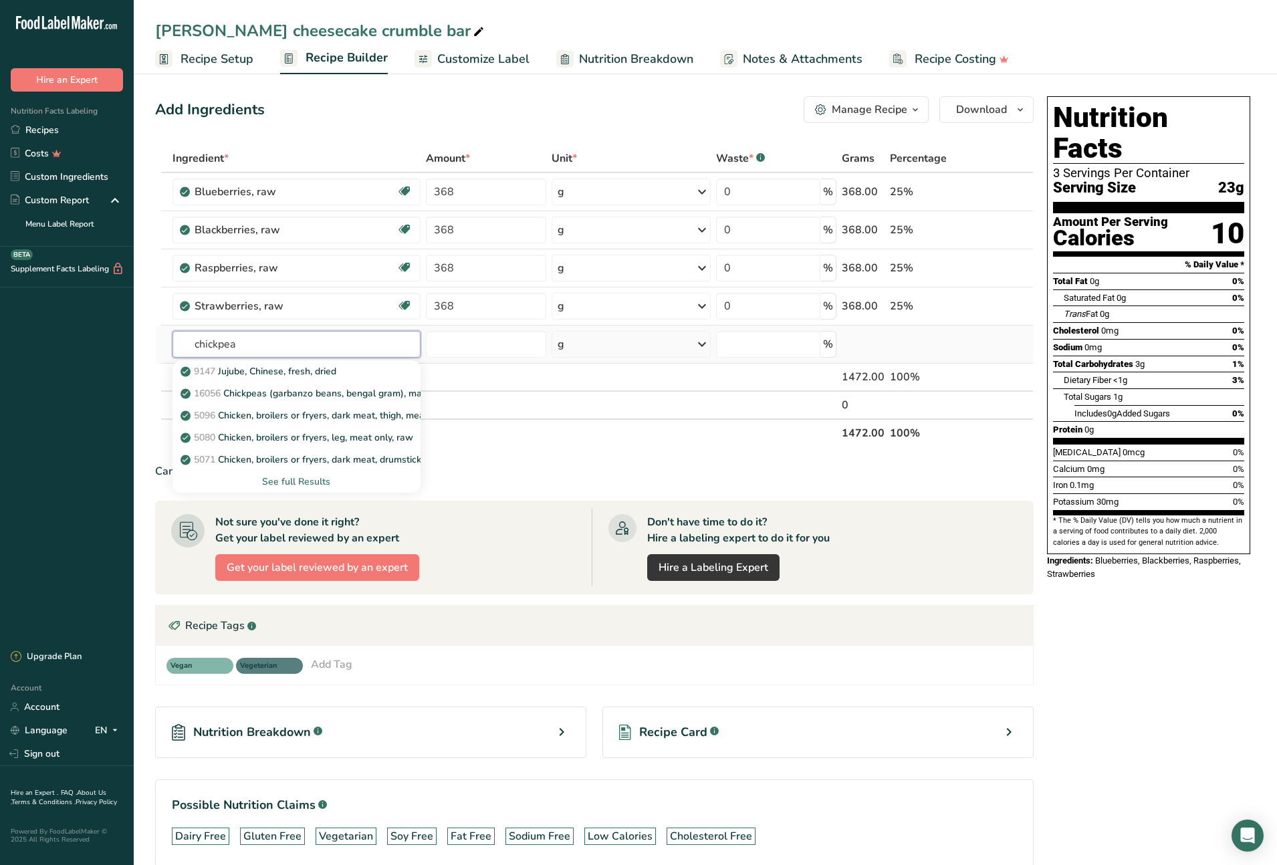
type input "chickpea"
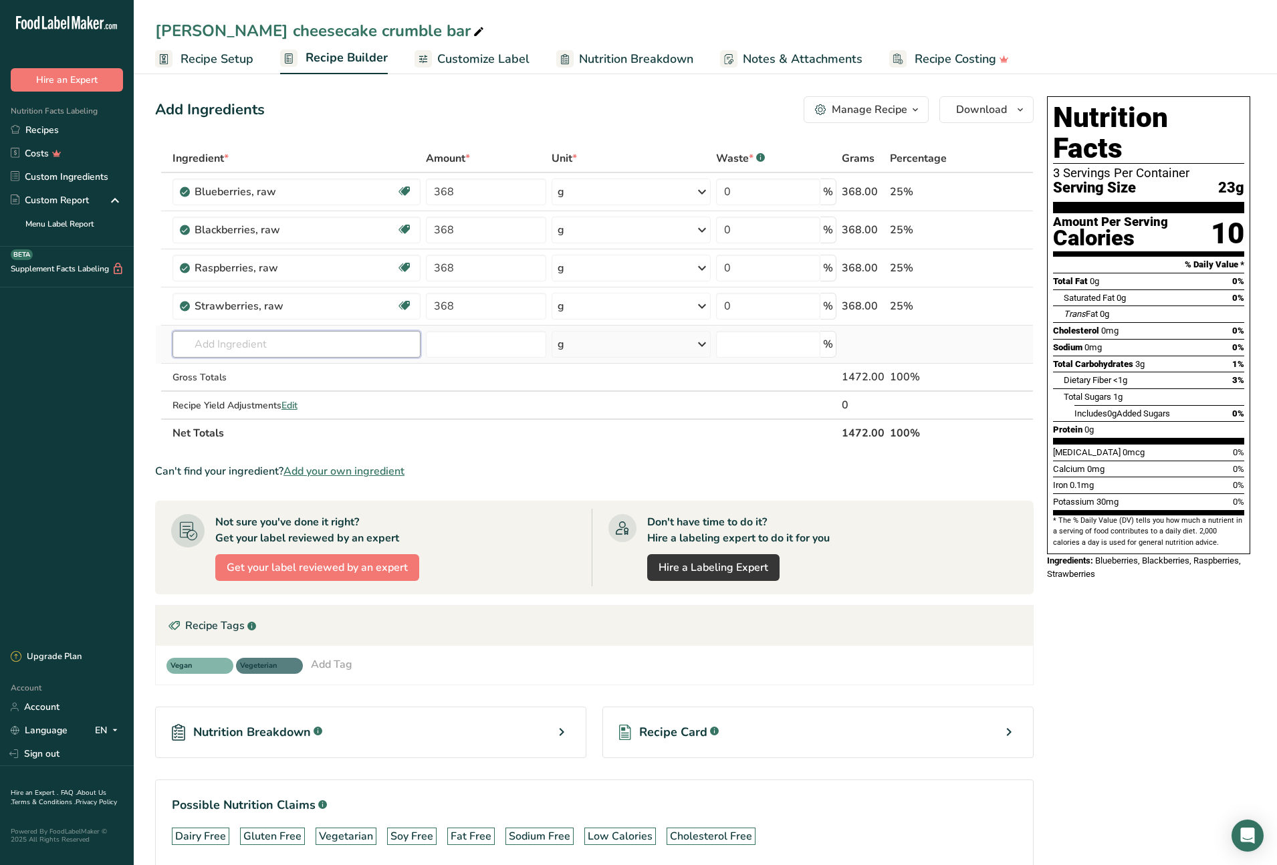
click at [225, 347] on input "text" at bounding box center [296, 344] width 249 height 27
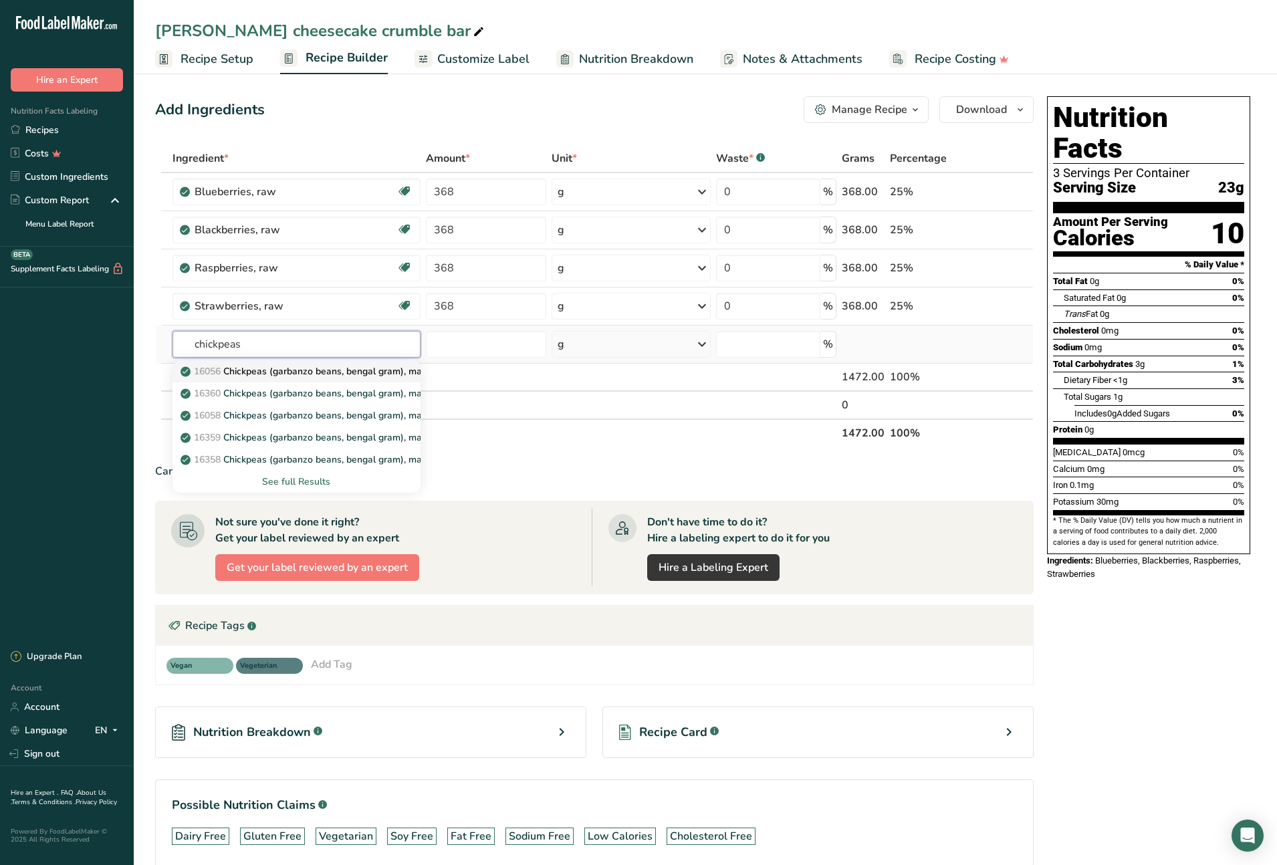
type input "Chickpeas (garbanzo beans, bengal gram), mature seeds, raw"
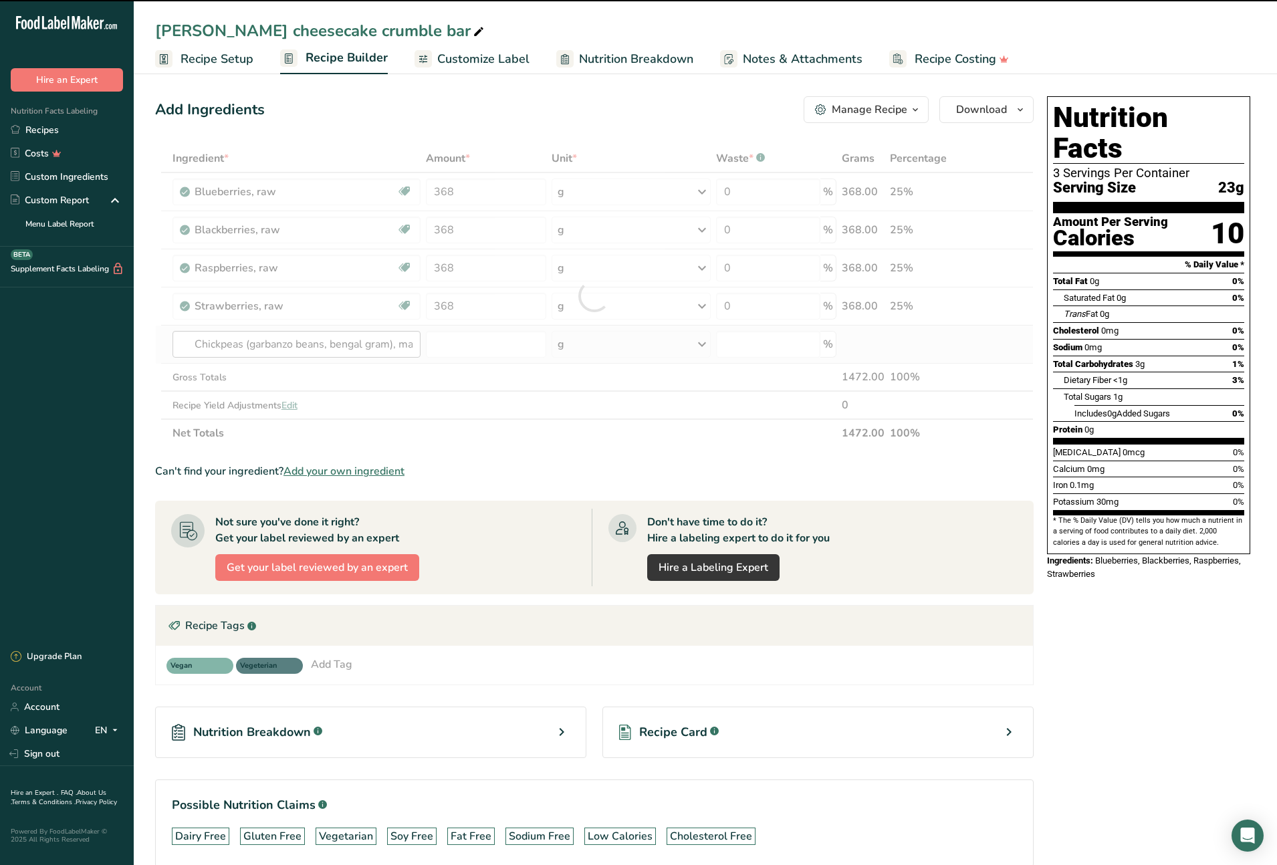
type input "0"
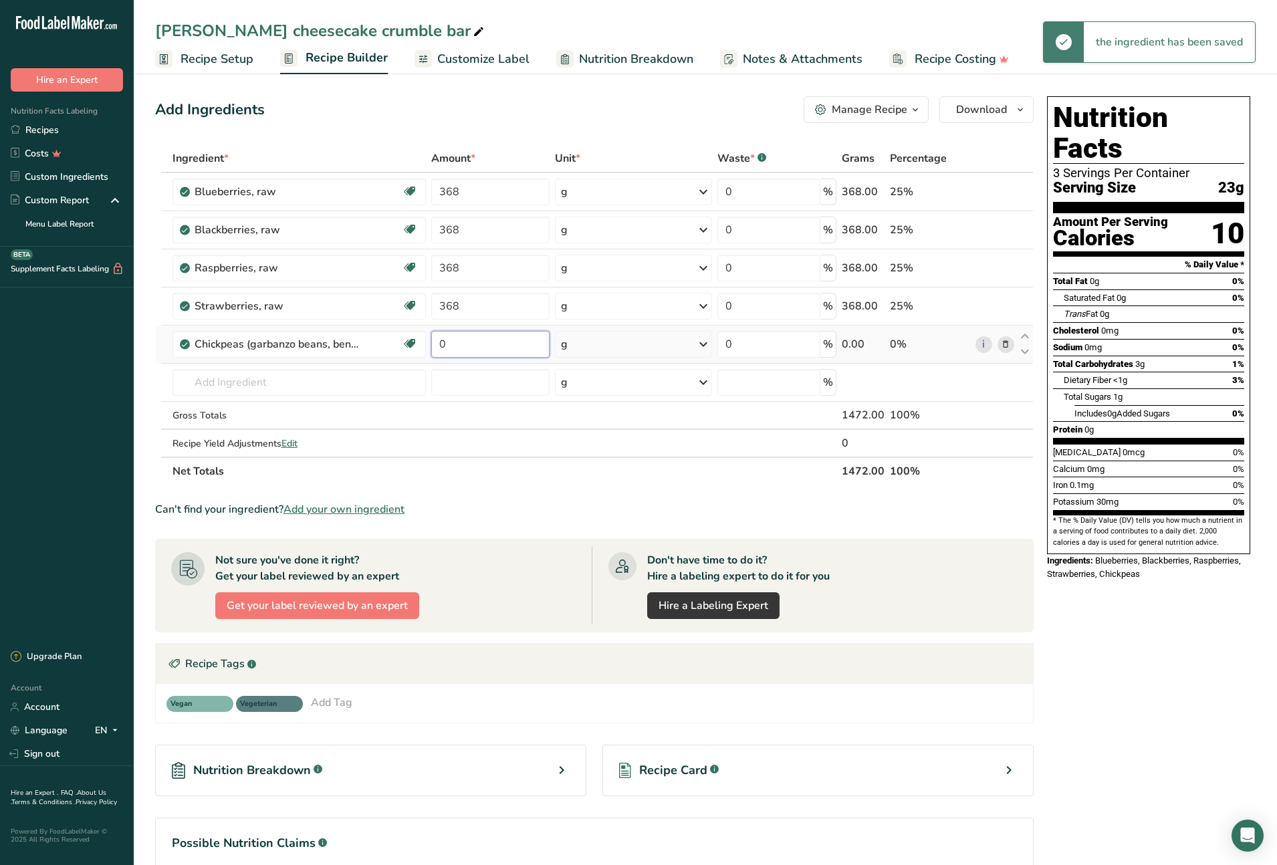
drag, startPoint x: 470, startPoint y: 341, endPoint x: 431, endPoint y: 340, distance: 39.5
click at [431, 341] on input "0" at bounding box center [490, 344] width 118 height 27
type input "367"
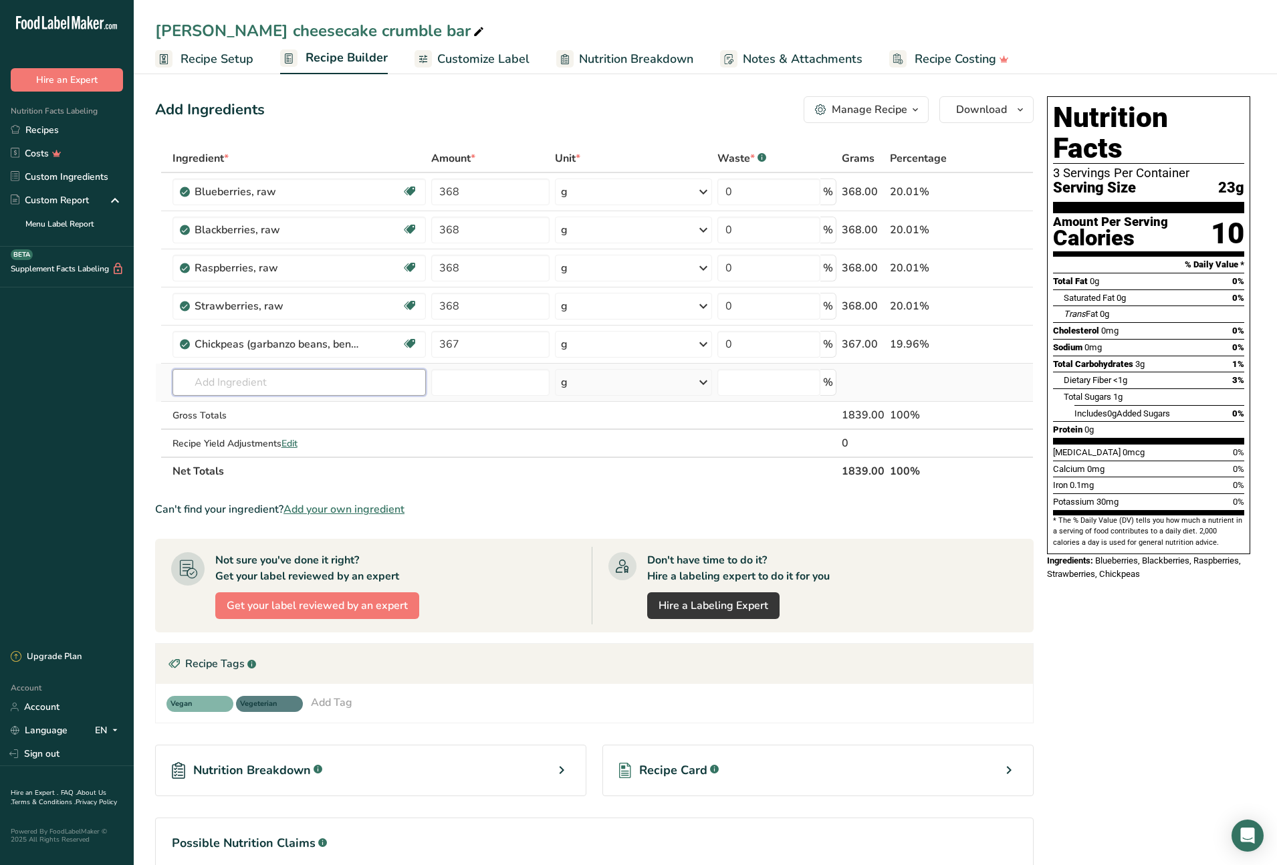
click at [306, 377] on div "Ingredient * Amount * Unit * Waste * .a-a{fill:#347362;}.b-a{fill:#fff;} Grams …" at bounding box center [594, 314] width 879 height 341
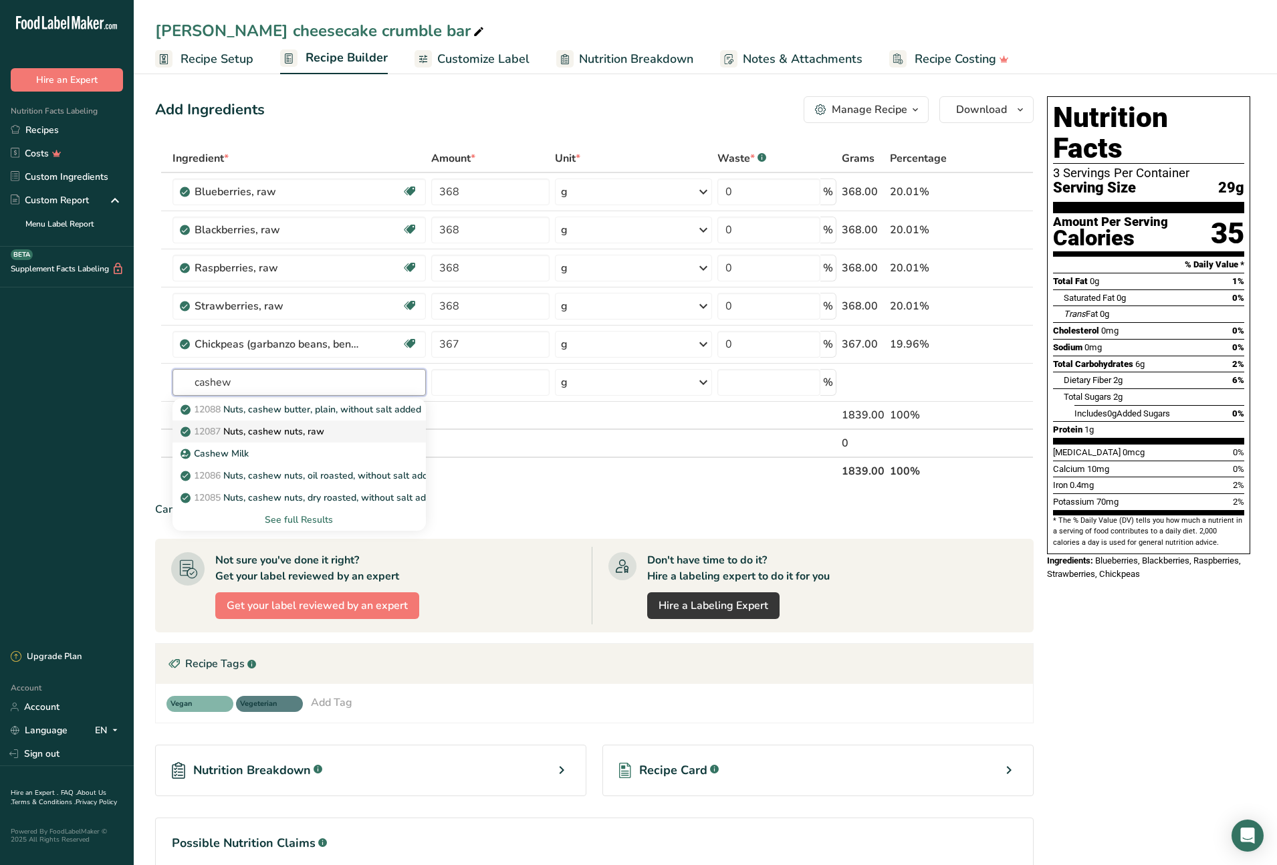
type input "Nuts, cashew nuts, raw"
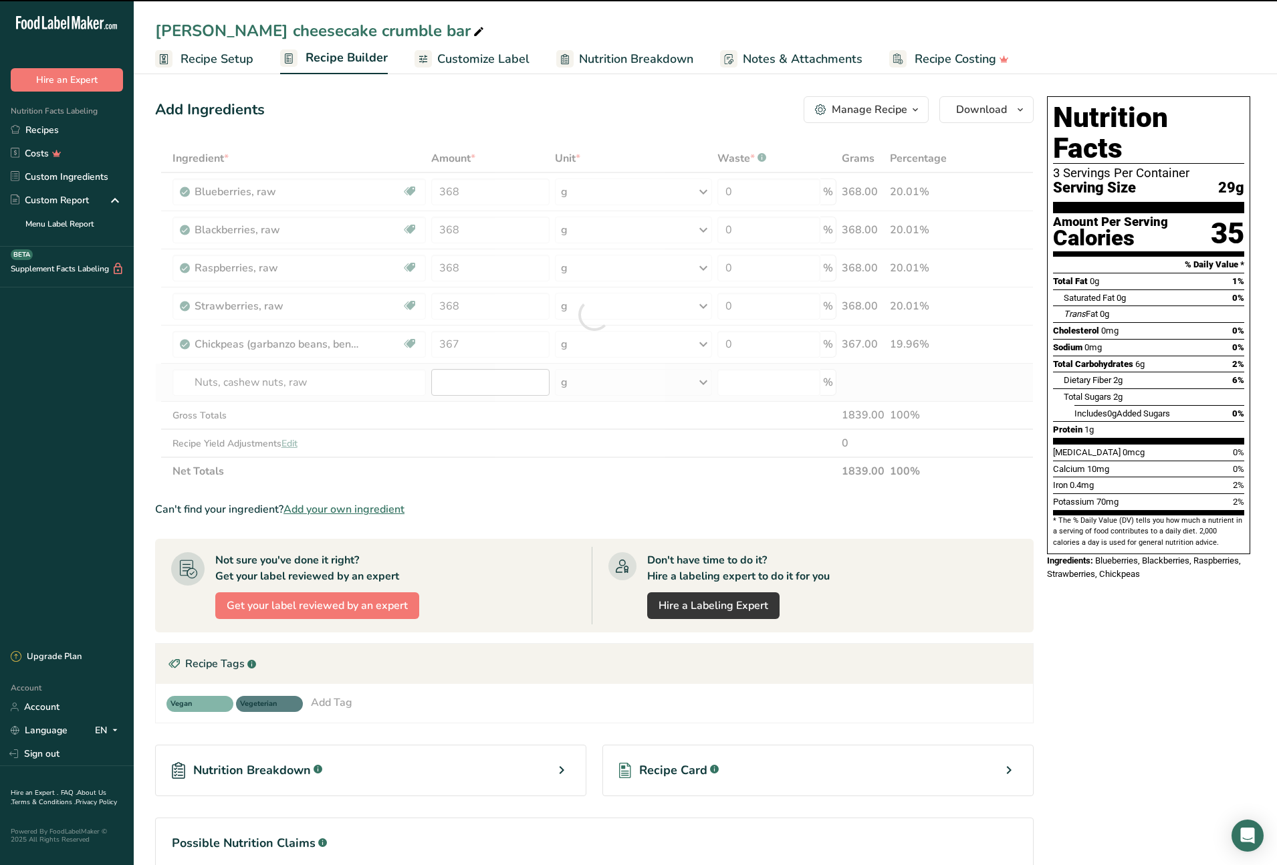
type input "0"
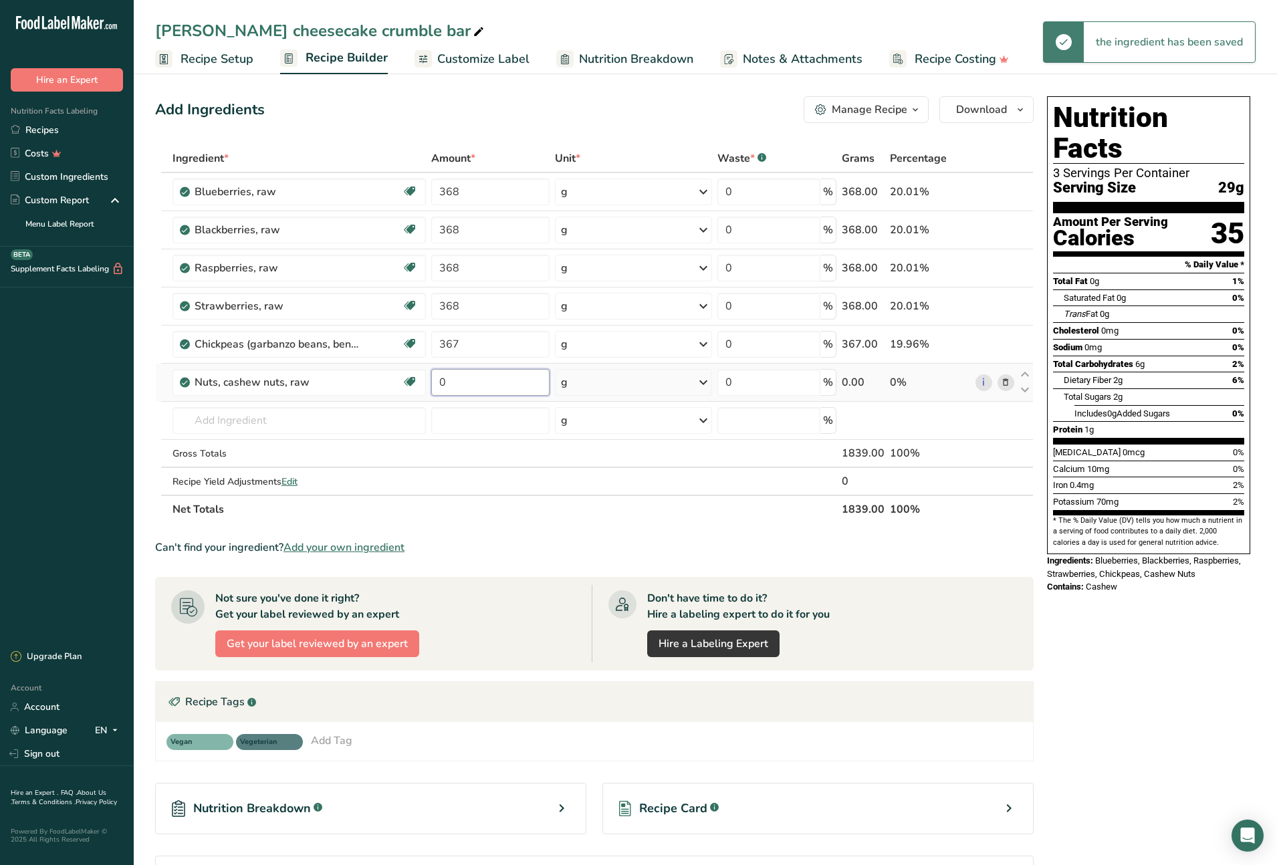
drag, startPoint x: 451, startPoint y: 384, endPoint x: 430, endPoint y: 382, distance: 20.8
click at [430, 382] on td "0" at bounding box center [491, 383] width 124 height 38
type input "367"
click at [255, 418] on div "Ingredient * Amount * Unit * Waste * .a-a{fill:#347362;}.b-a{fill:#fff;} Grams …" at bounding box center [594, 333] width 879 height 379
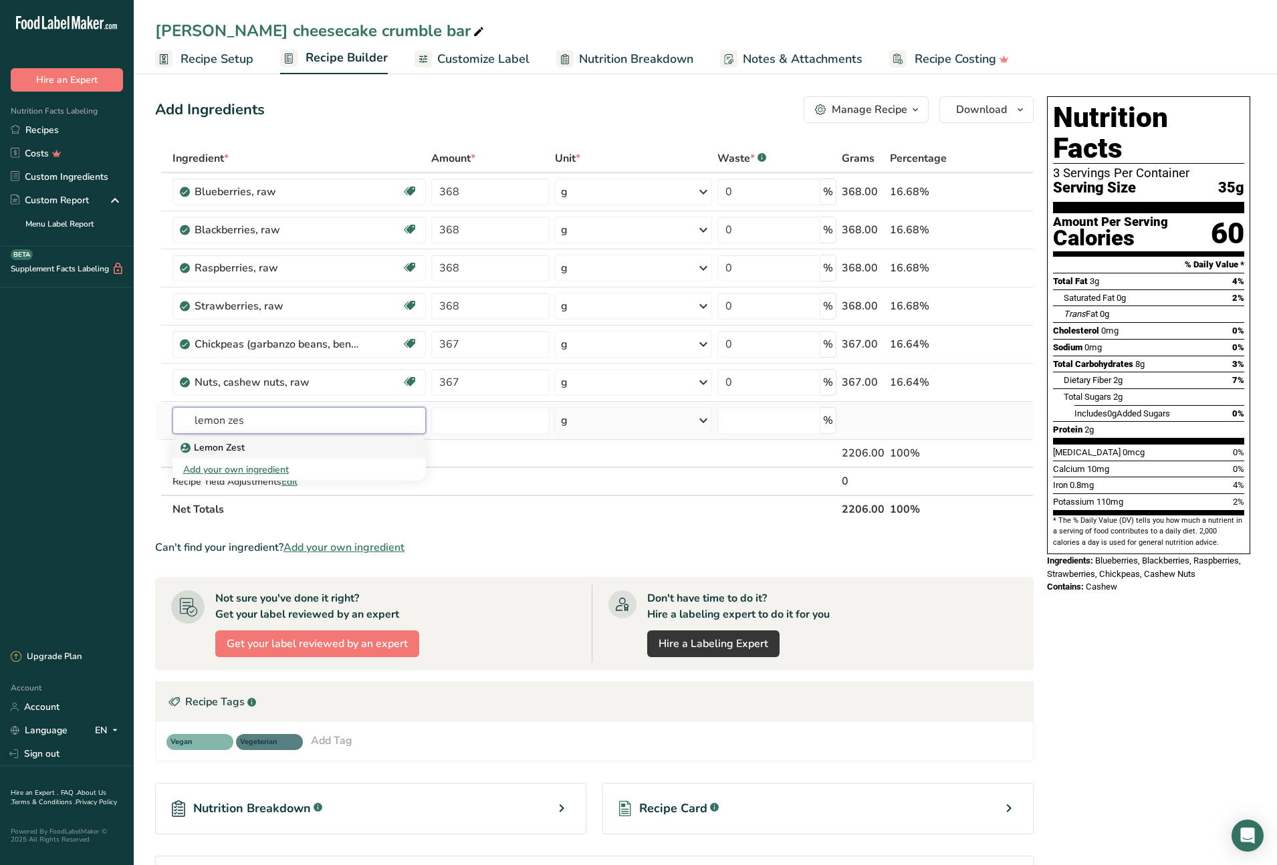
type input "Lemon Zest"
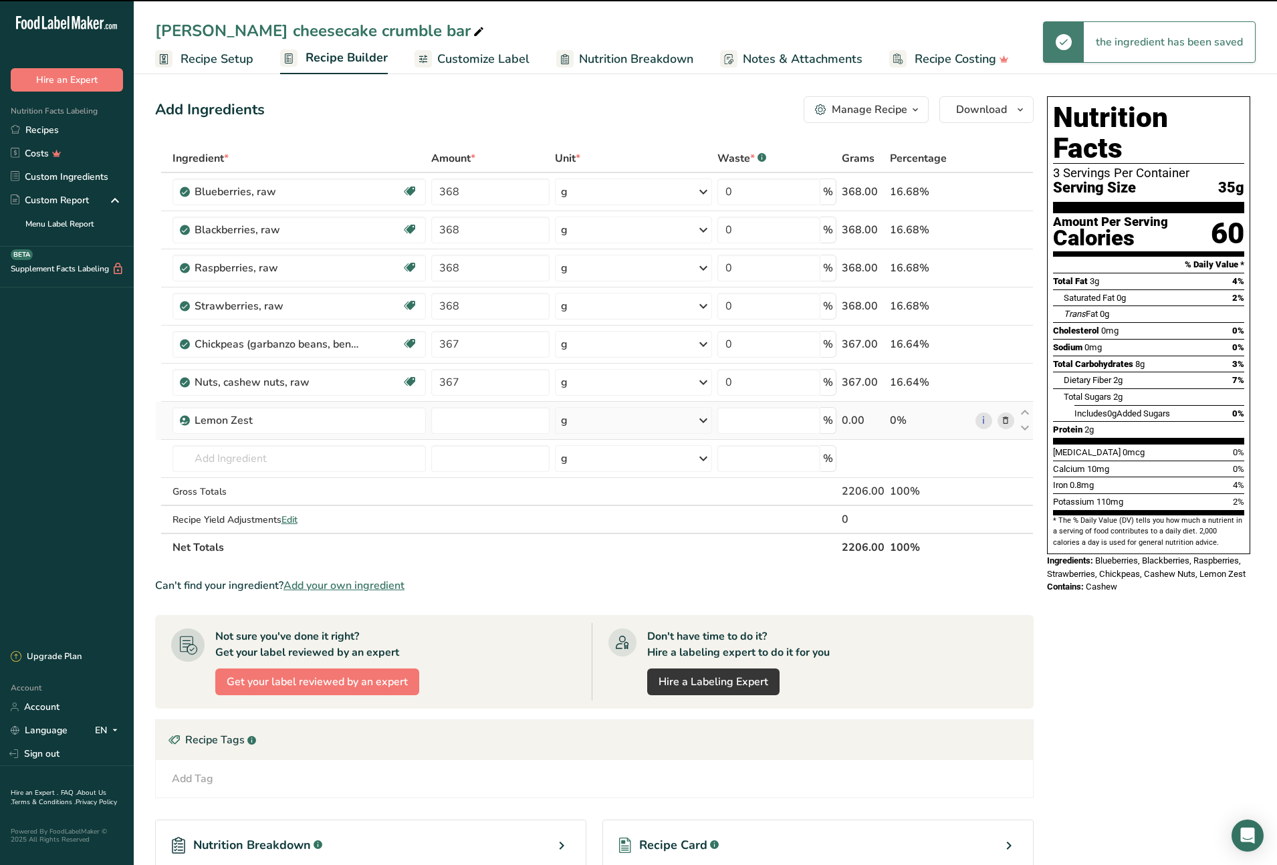
type input "0"
click at [423, 417] on tr "Lemon Zest 0 g Weight Units g kg mg See more Volume Units l Volume units requir…" at bounding box center [594, 421] width 877 height 38
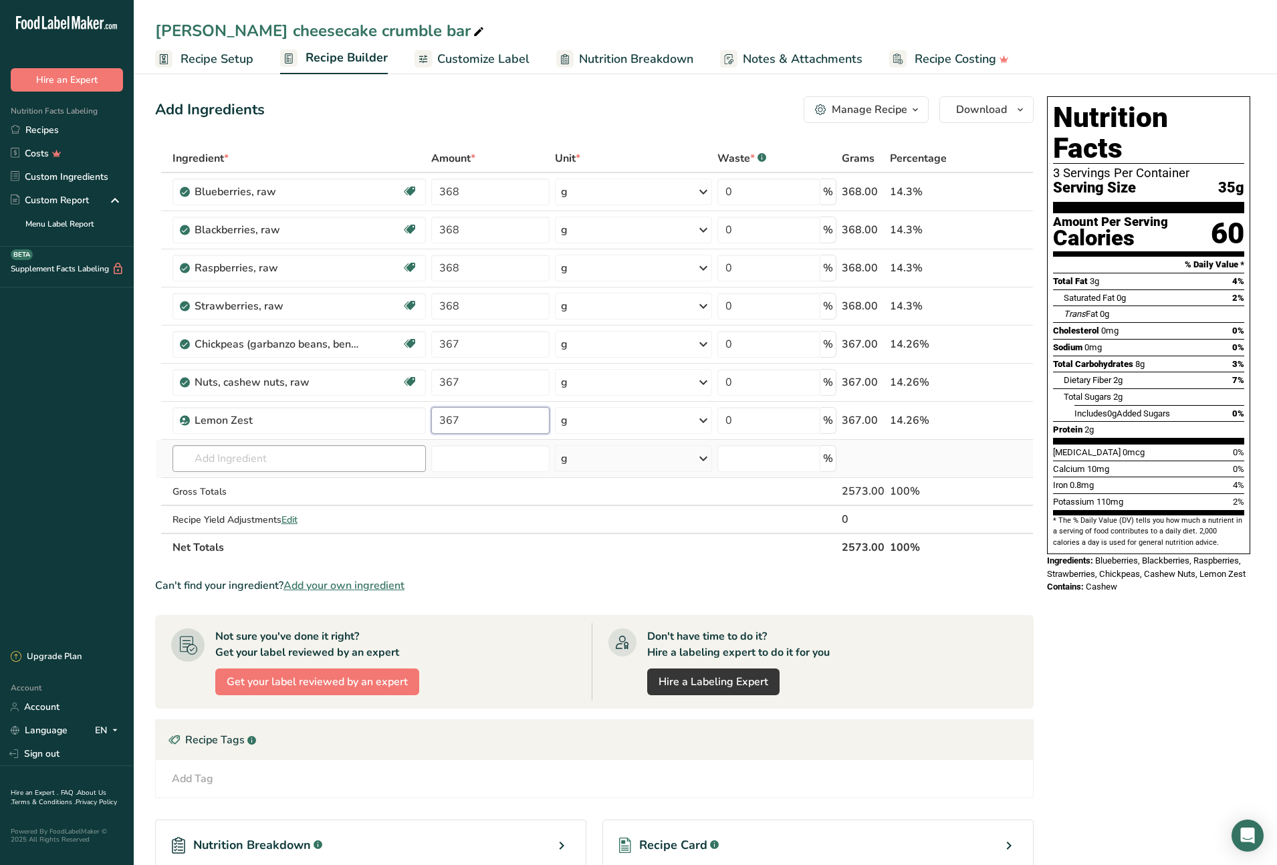
type input "367"
click at [308, 460] on div "Ingredient * Amount * Unit * Waste * .a-a{fill:#347362;}.b-a{fill:#fff;} Grams …" at bounding box center [594, 352] width 879 height 417
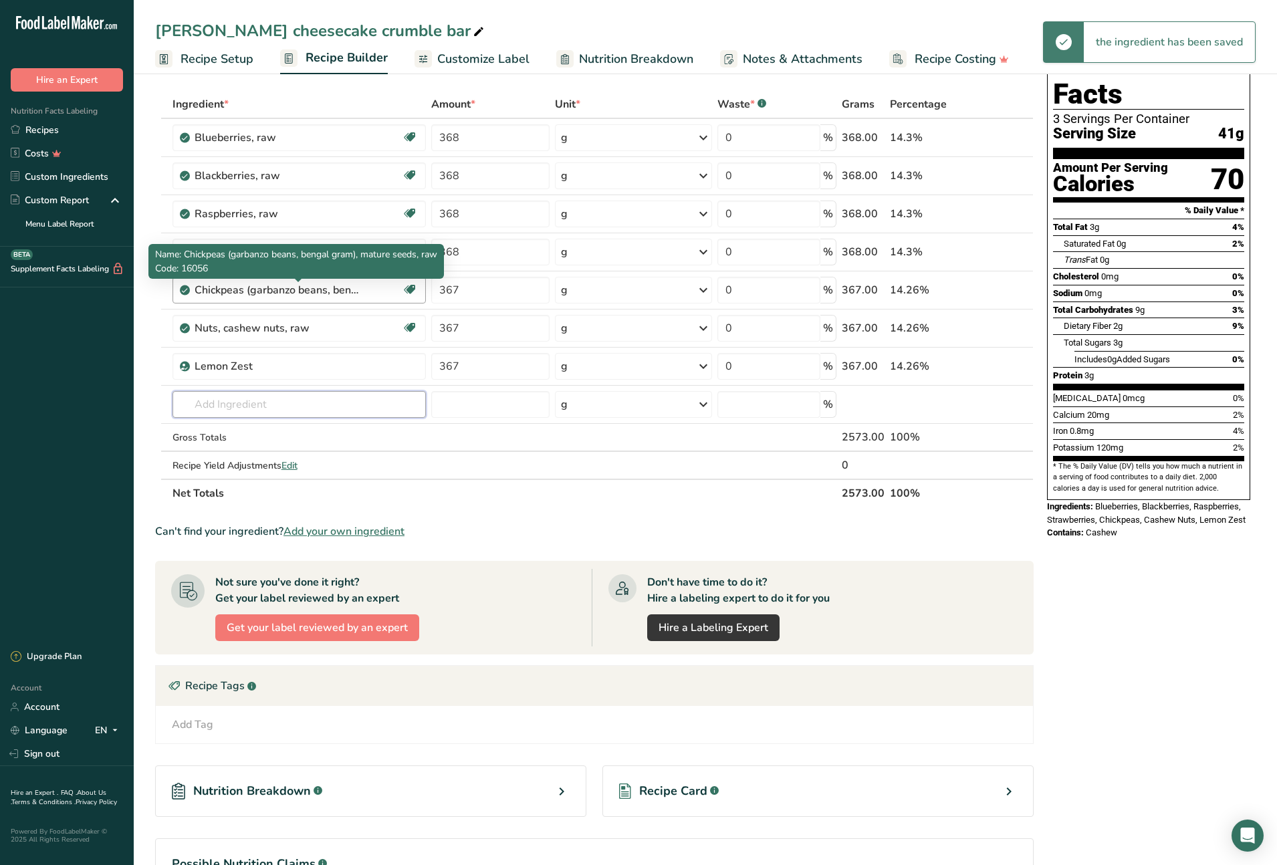
scroll to position [55, 0]
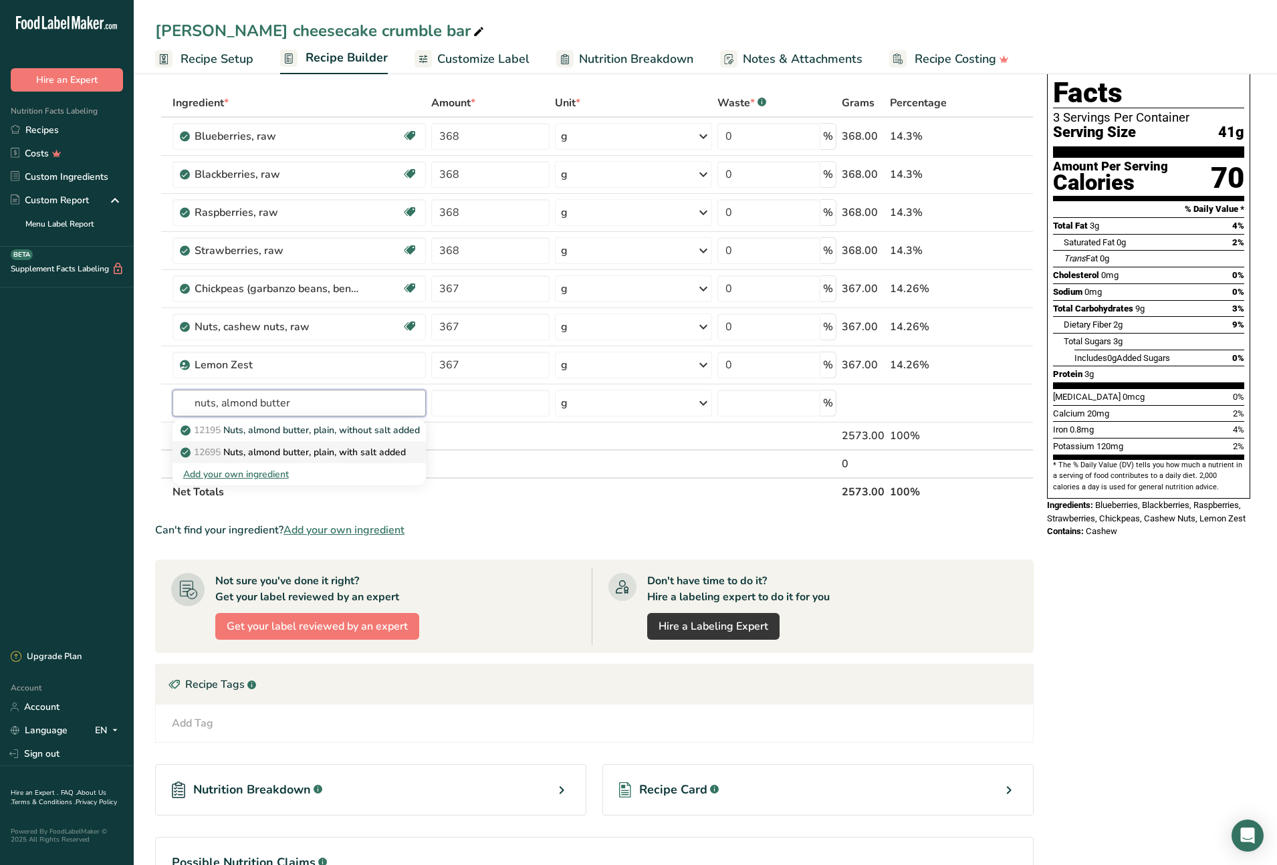
type input "Nuts, almond butter, plain, with salt added"
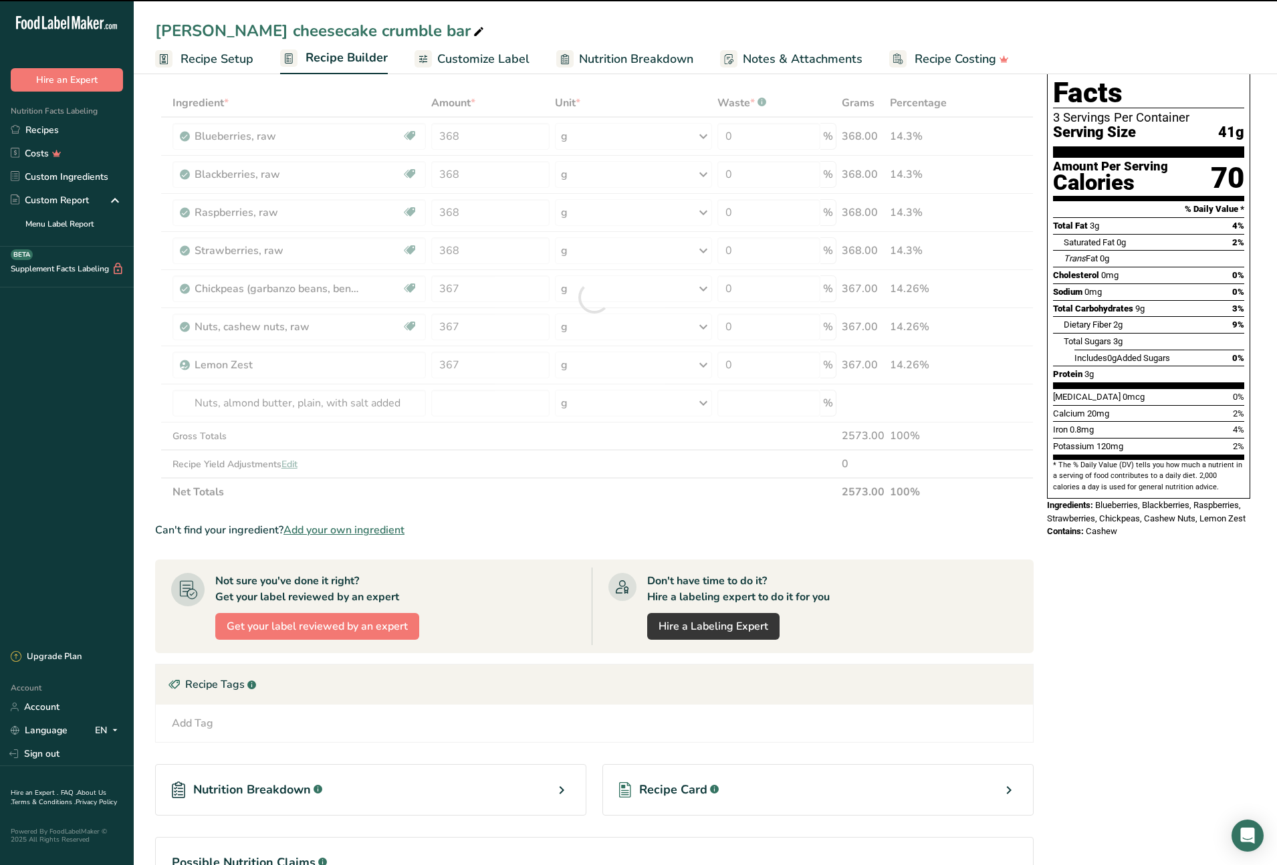
type input "0"
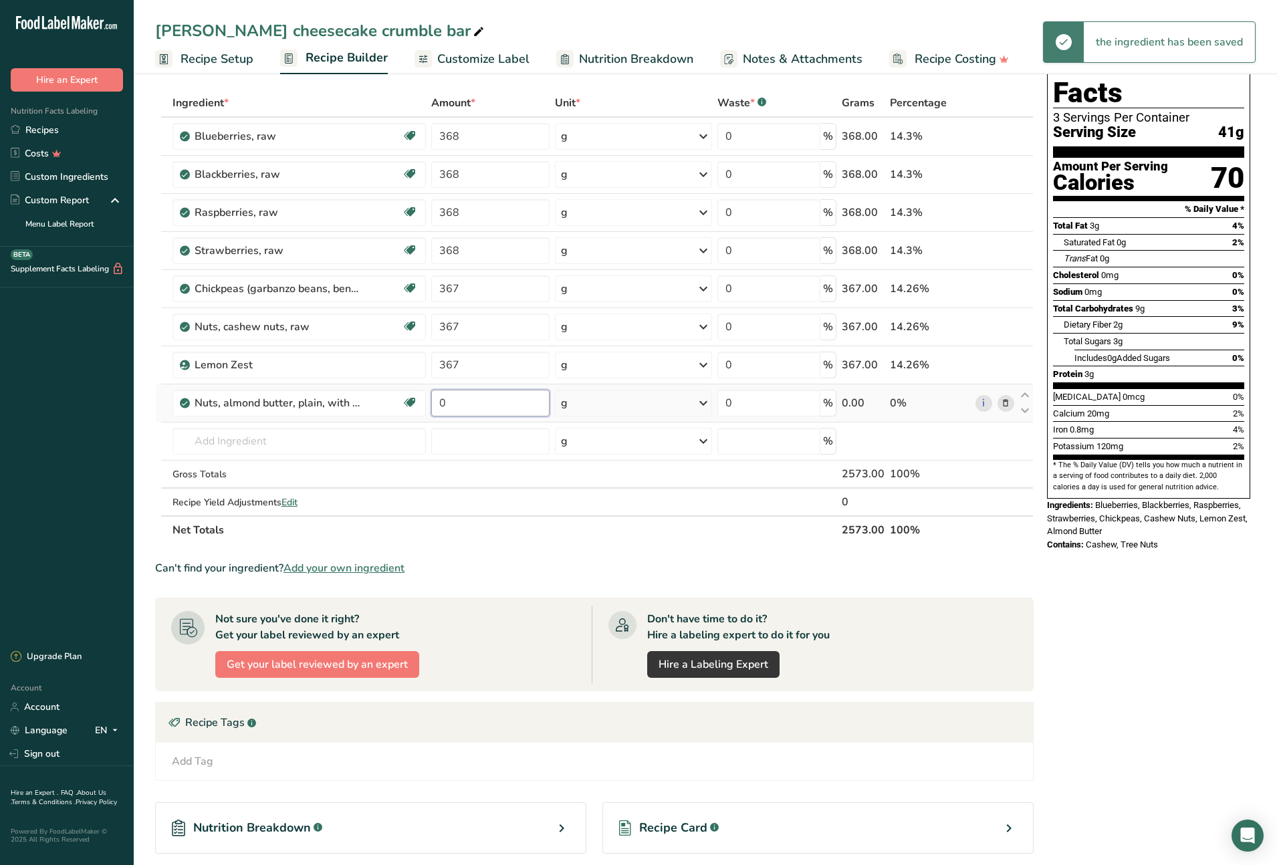
drag, startPoint x: 462, startPoint y: 400, endPoint x: 432, endPoint y: 400, distance: 30.1
click at [432, 400] on input "0" at bounding box center [490, 403] width 118 height 27
type input "750"
click at [308, 441] on div "Ingredient * Amount * Unit * Waste * .a-a{fill:#347362;}.b-a{fill:#fff;} Grams …" at bounding box center [594, 316] width 879 height 455
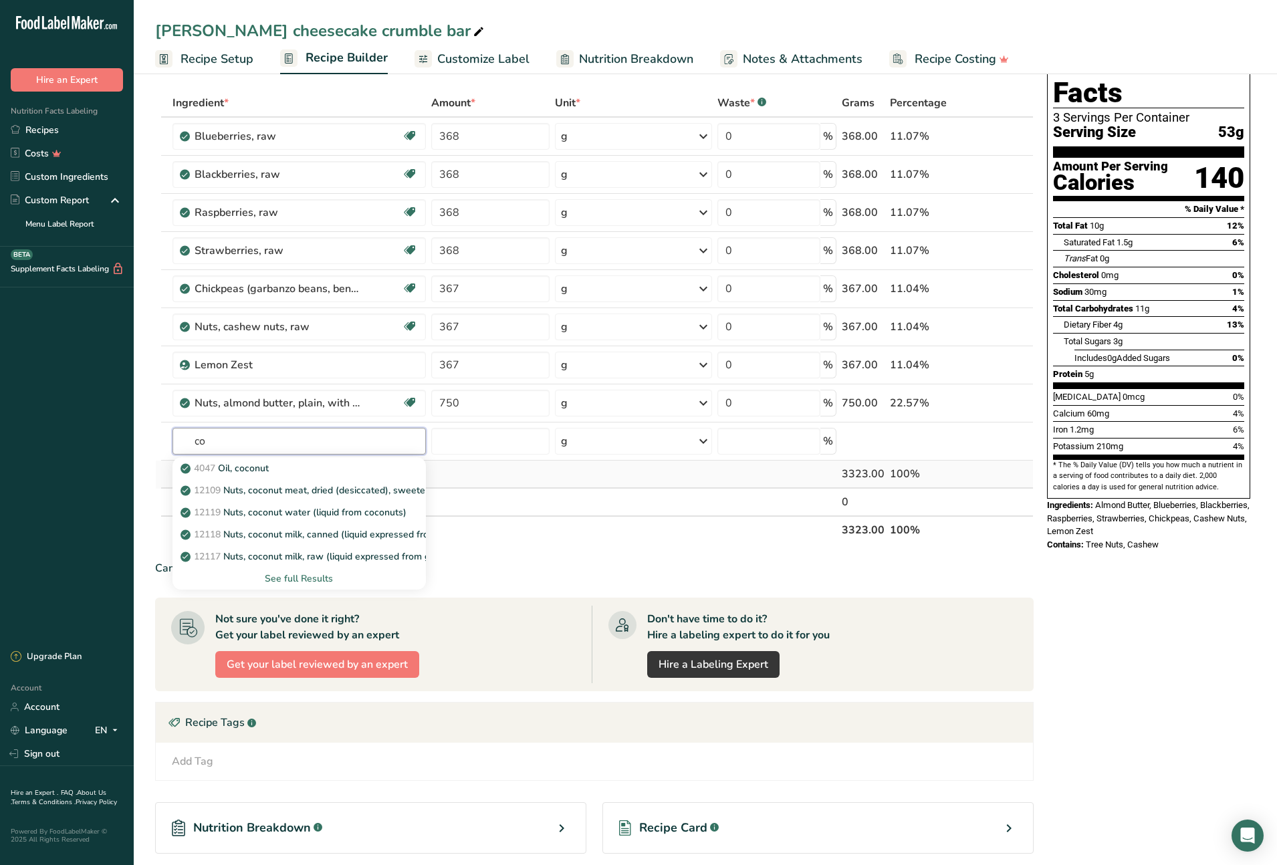
type input "c"
type input "oil, co"
click at [263, 467] on p "4047 Oil, coconut" at bounding box center [226, 468] width 86 height 14
type input "Oil, coconut"
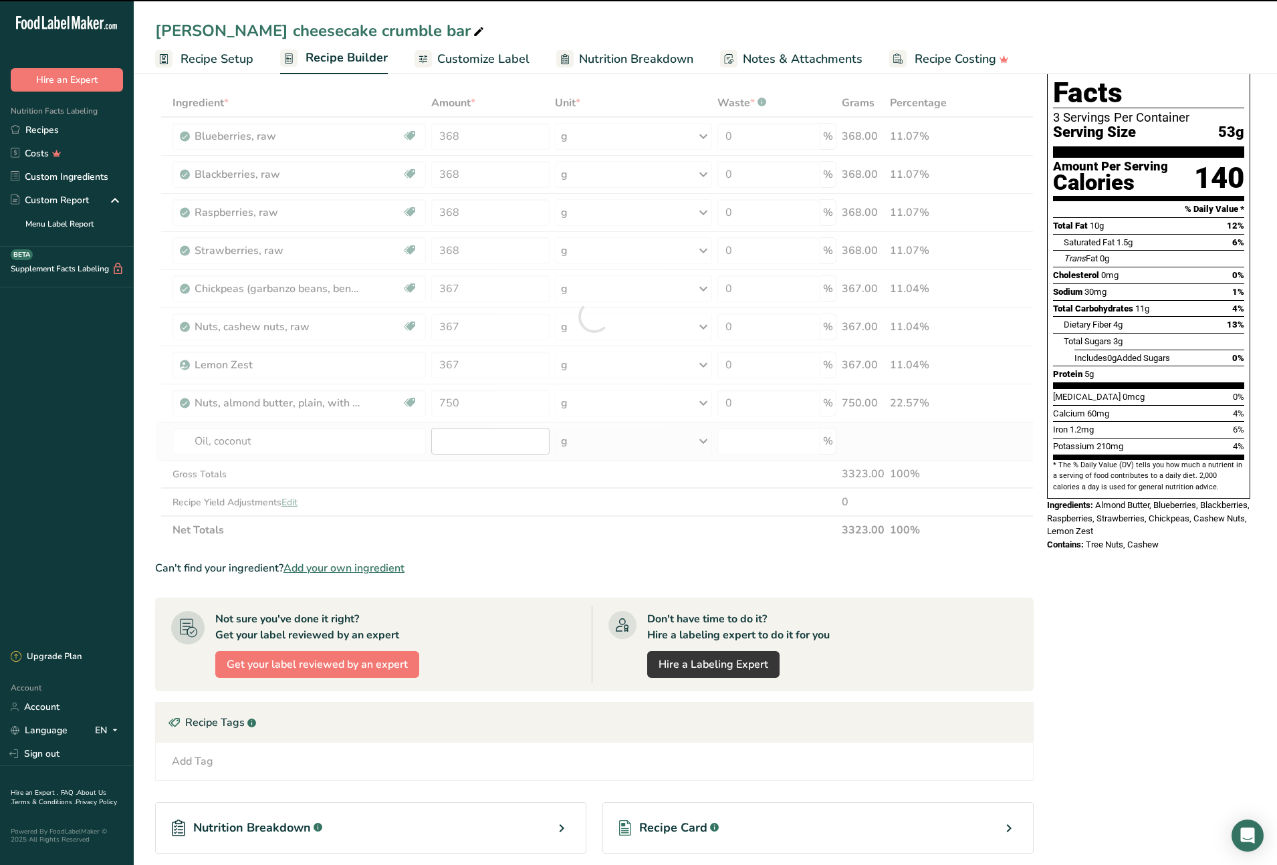
type input "0"
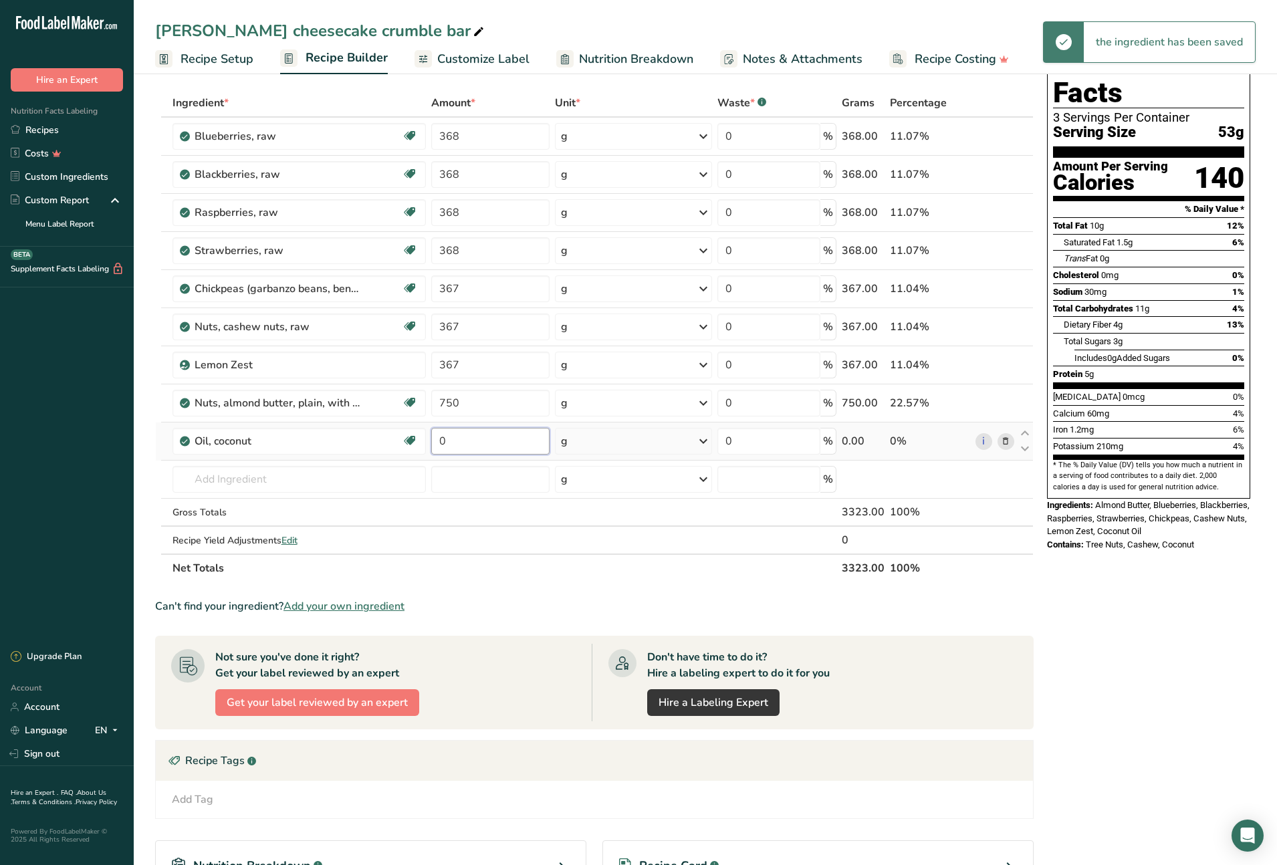
drag, startPoint x: 473, startPoint y: 443, endPoint x: 437, endPoint y: 441, distance: 36.1
click at [437, 441] on input "0" at bounding box center [490, 441] width 118 height 27
type input "150"
click at [301, 487] on div "Ingredient * Amount * Unit * Waste * .a-a{fill:#347362;}.b-a{fill:#fff;} Grams …" at bounding box center [594, 335] width 879 height 493
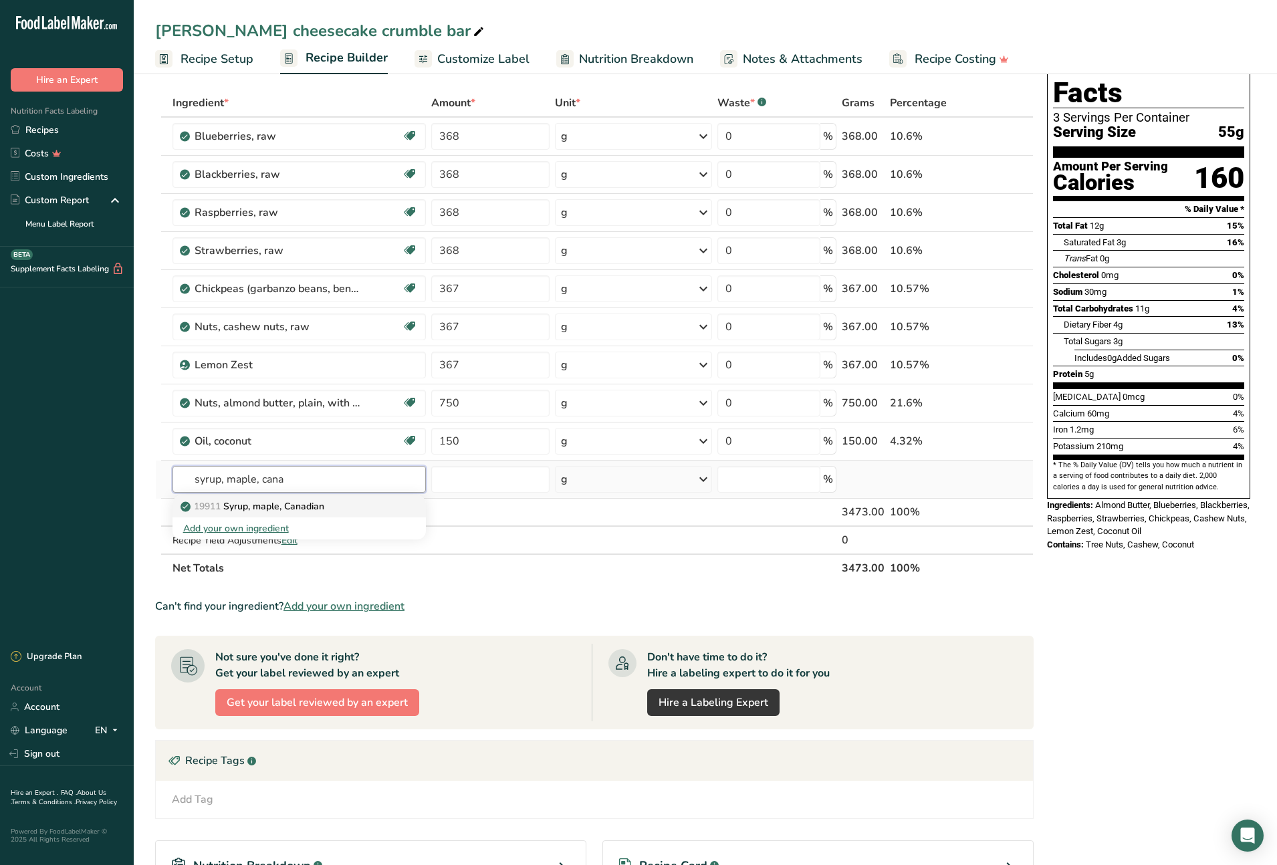
type input "syrup, maple, cana"
click at [320, 506] on p "19911 Syrup, maple, [DEMOGRAPHIC_DATA]" at bounding box center [253, 506] width 141 height 14
type input "Syrup, maple, Canadian"
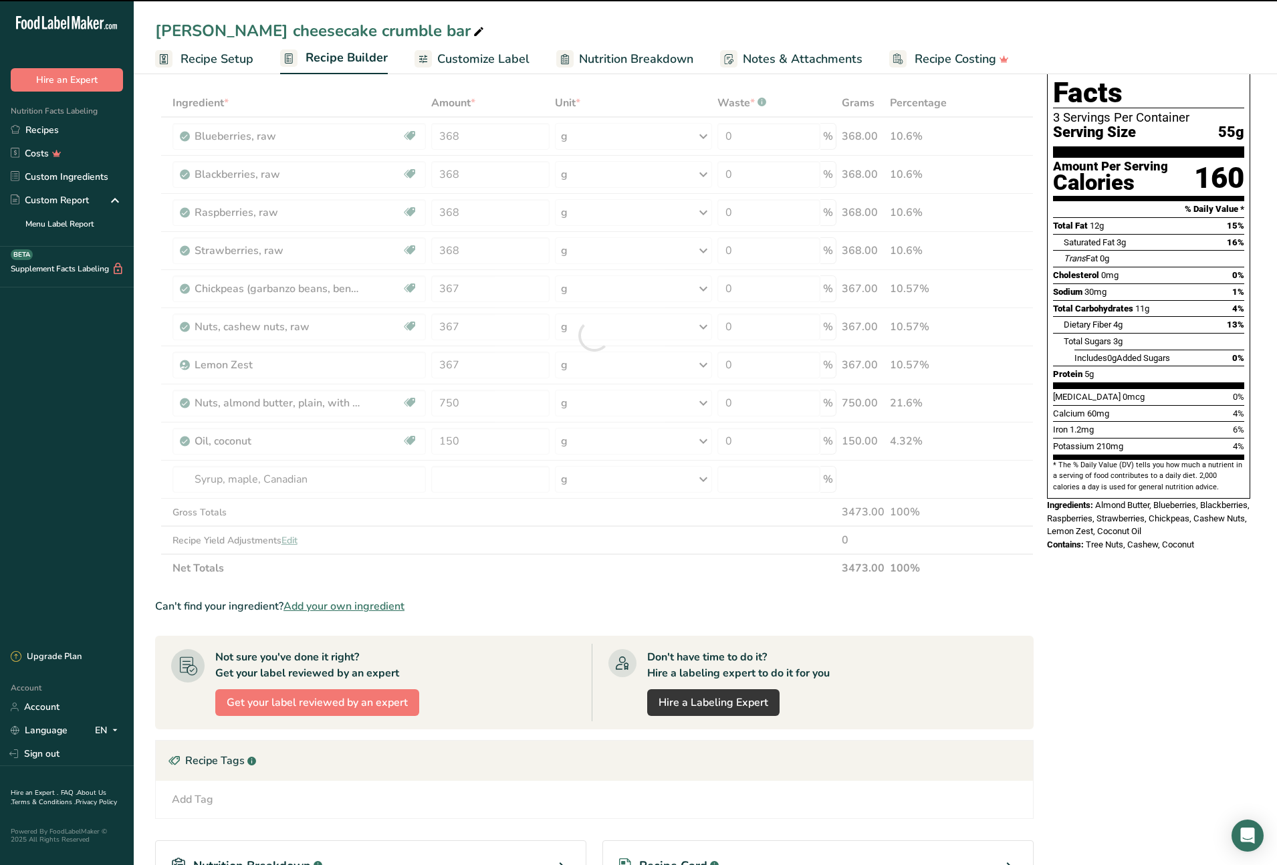
type input "0"
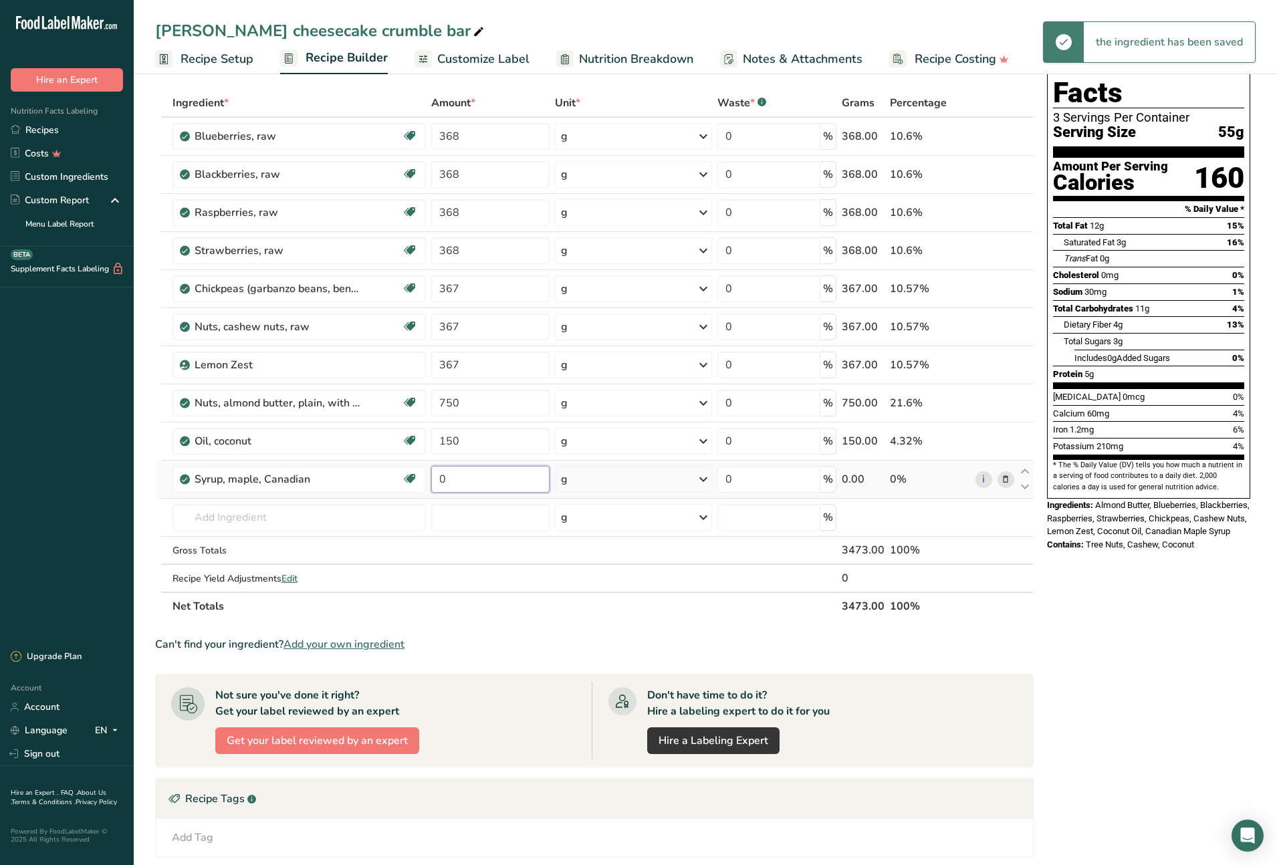
drag, startPoint x: 491, startPoint y: 484, endPoint x: 439, endPoint y: 485, distance: 52.8
click at [439, 485] on input "0" at bounding box center [490, 479] width 118 height 27
type input "275"
click at [251, 519] on div "Ingredient * Amount * Unit * Waste * .a-a{fill:#347362;}.b-a{fill:#fff;} Grams …" at bounding box center [594, 355] width 879 height 532
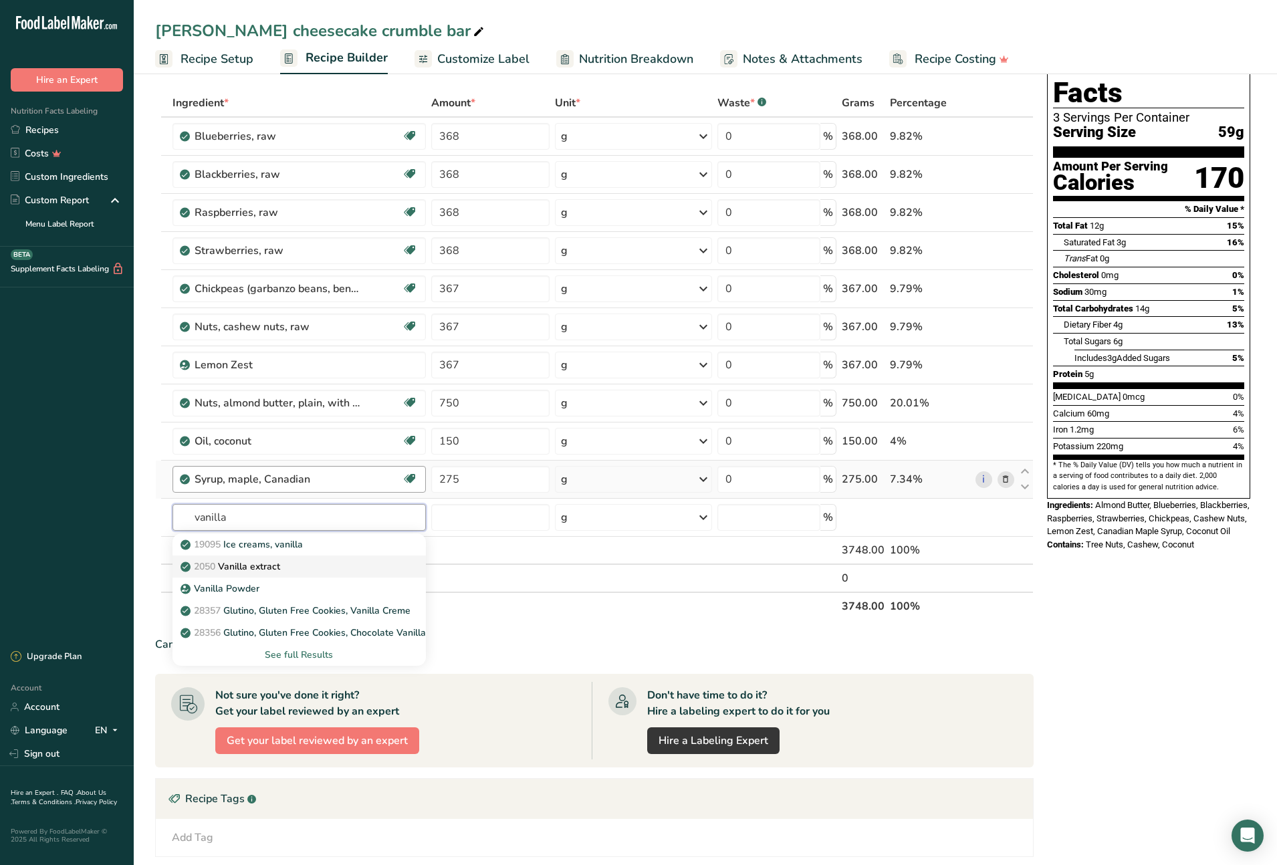
type input "Vanilla extract"
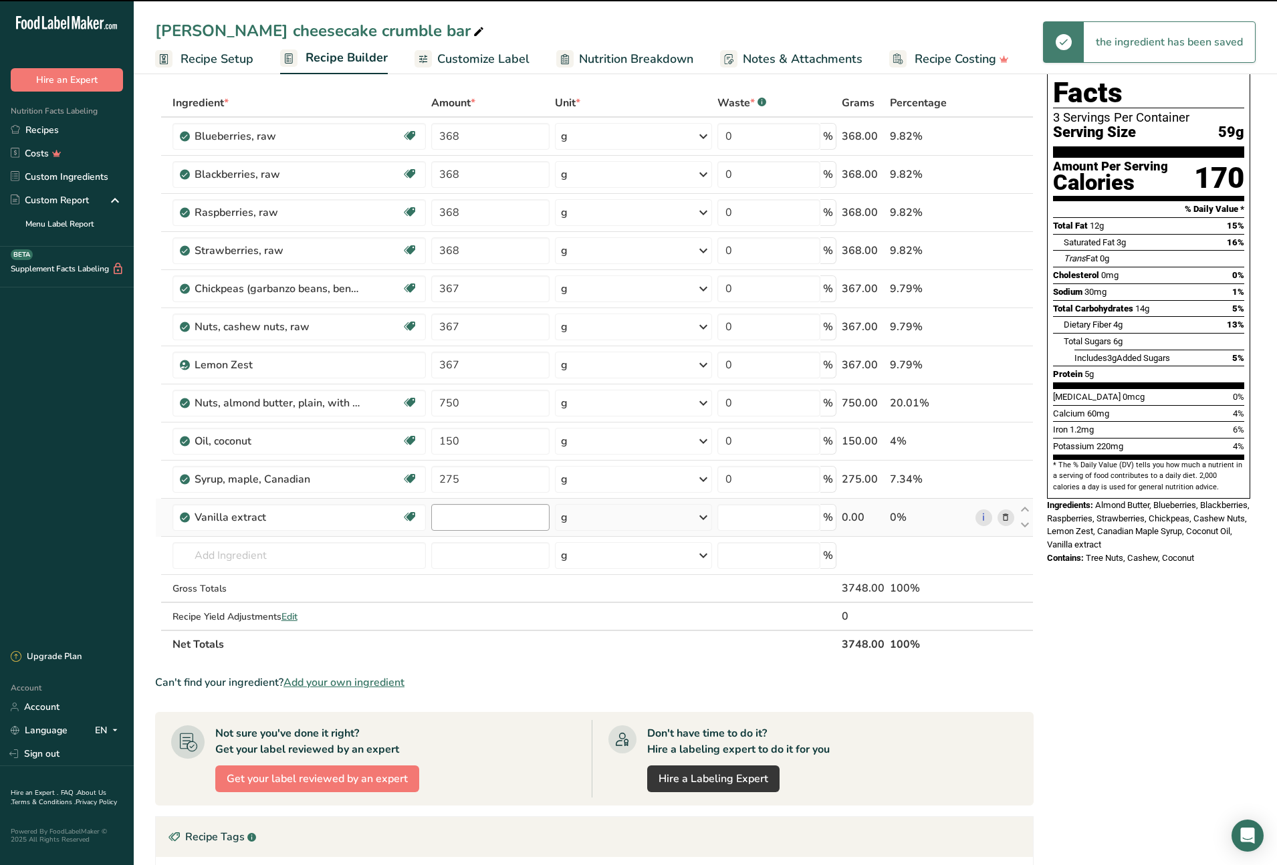
type input "0"
drag, startPoint x: 478, startPoint y: 521, endPoint x: 431, endPoint y: 513, distance: 48.3
click at [431, 513] on td "0" at bounding box center [491, 518] width 124 height 38
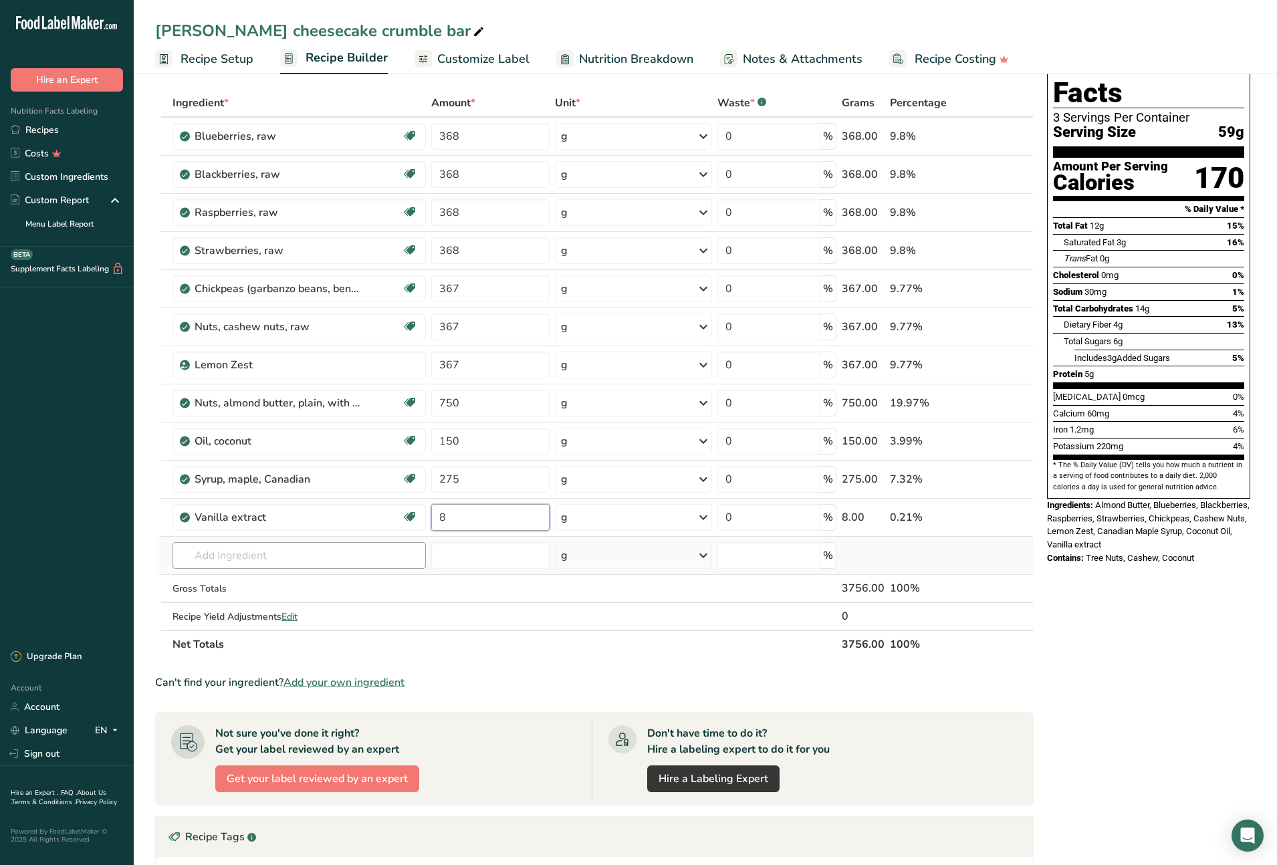
type input "8"
click at [203, 555] on div "Ingredient * Amount * Unit * Waste * .a-a{fill:#347362;}.b-a{fill:#fff;} Grams …" at bounding box center [594, 374] width 879 height 570
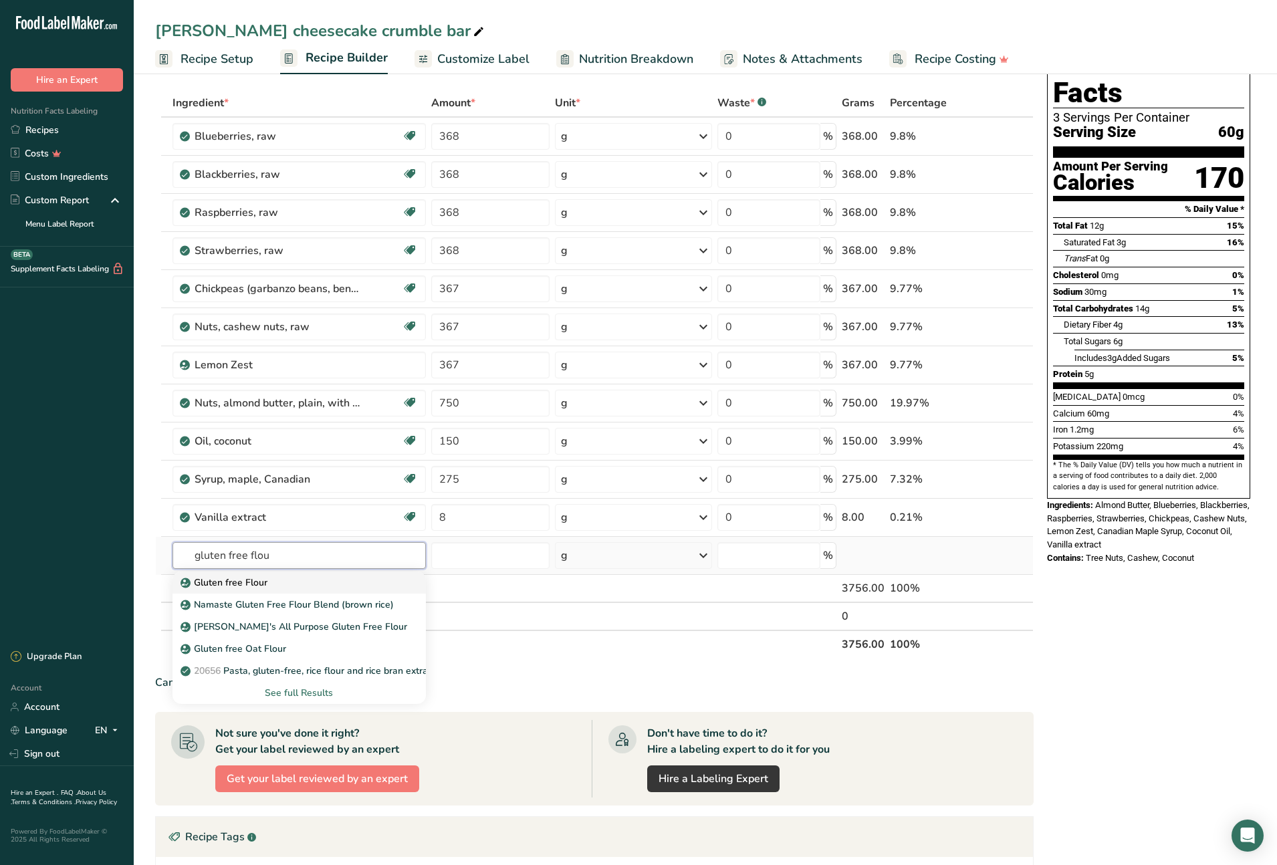
type input "gluten free flou"
click at [238, 579] on p "Gluten free Flour" at bounding box center [225, 583] width 84 height 14
type input "Gluten free Flour"
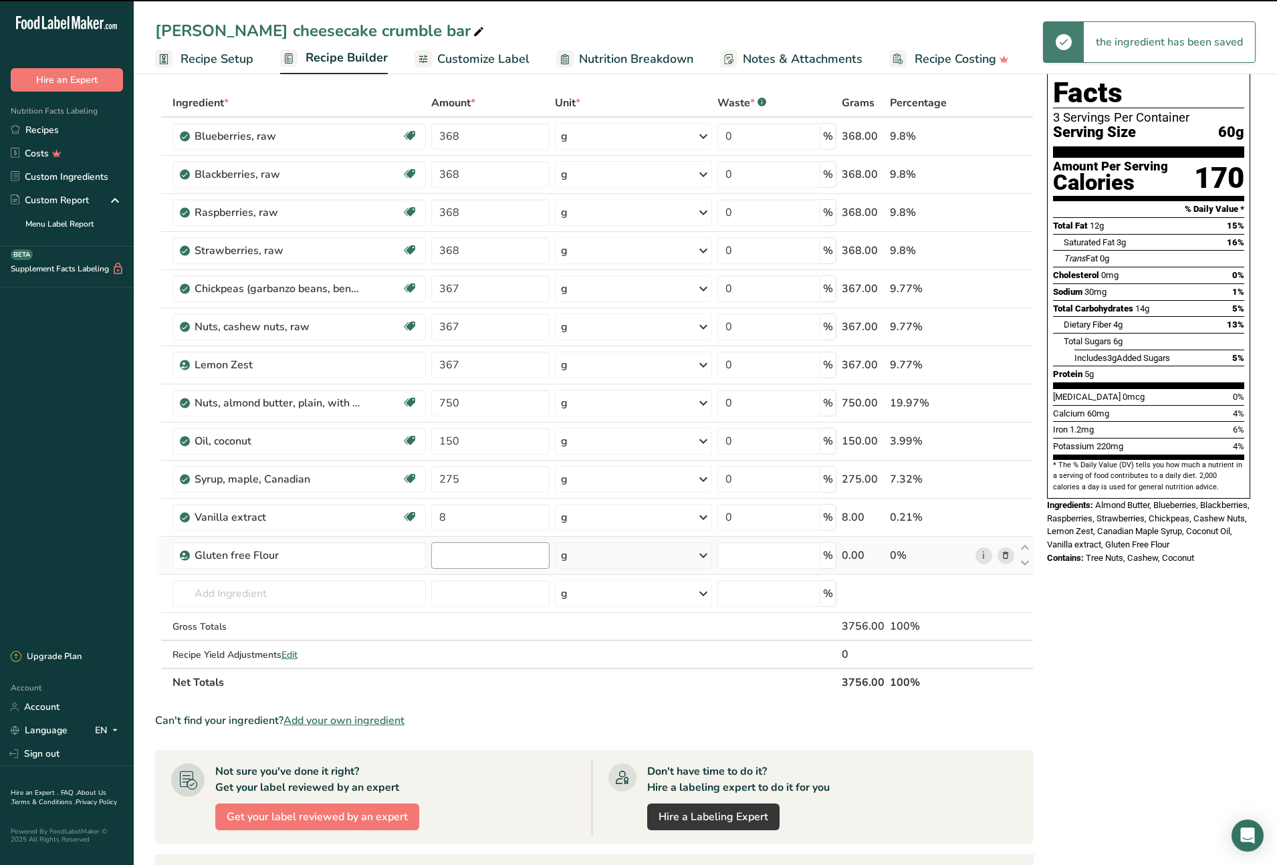
type input "0"
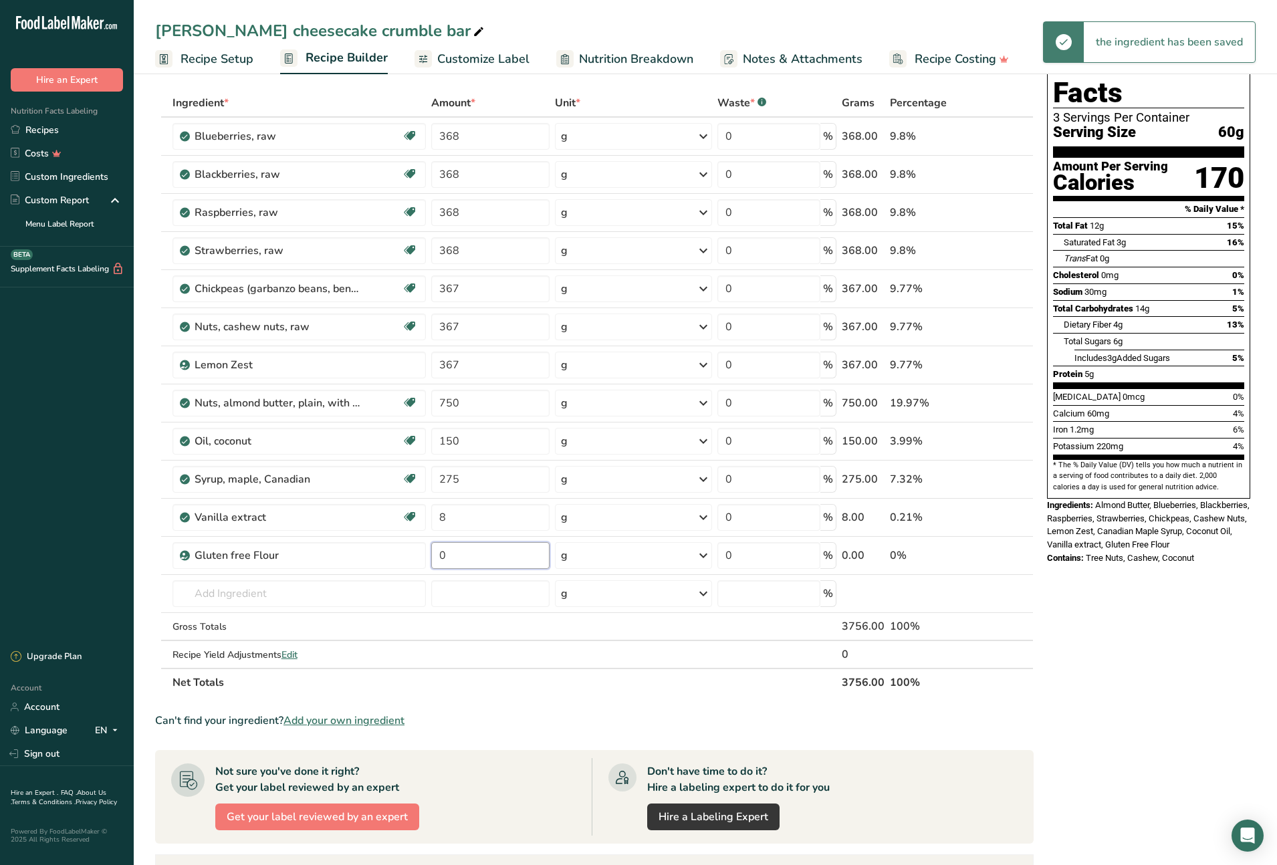
drag, startPoint x: 455, startPoint y: 553, endPoint x: 427, endPoint y: 554, distance: 27.4
click at [427, 554] on tr "Gluten free Flour 0 g Weight Units g kg mg See more Volume Units l Volume units…" at bounding box center [594, 556] width 877 height 38
type input "330"
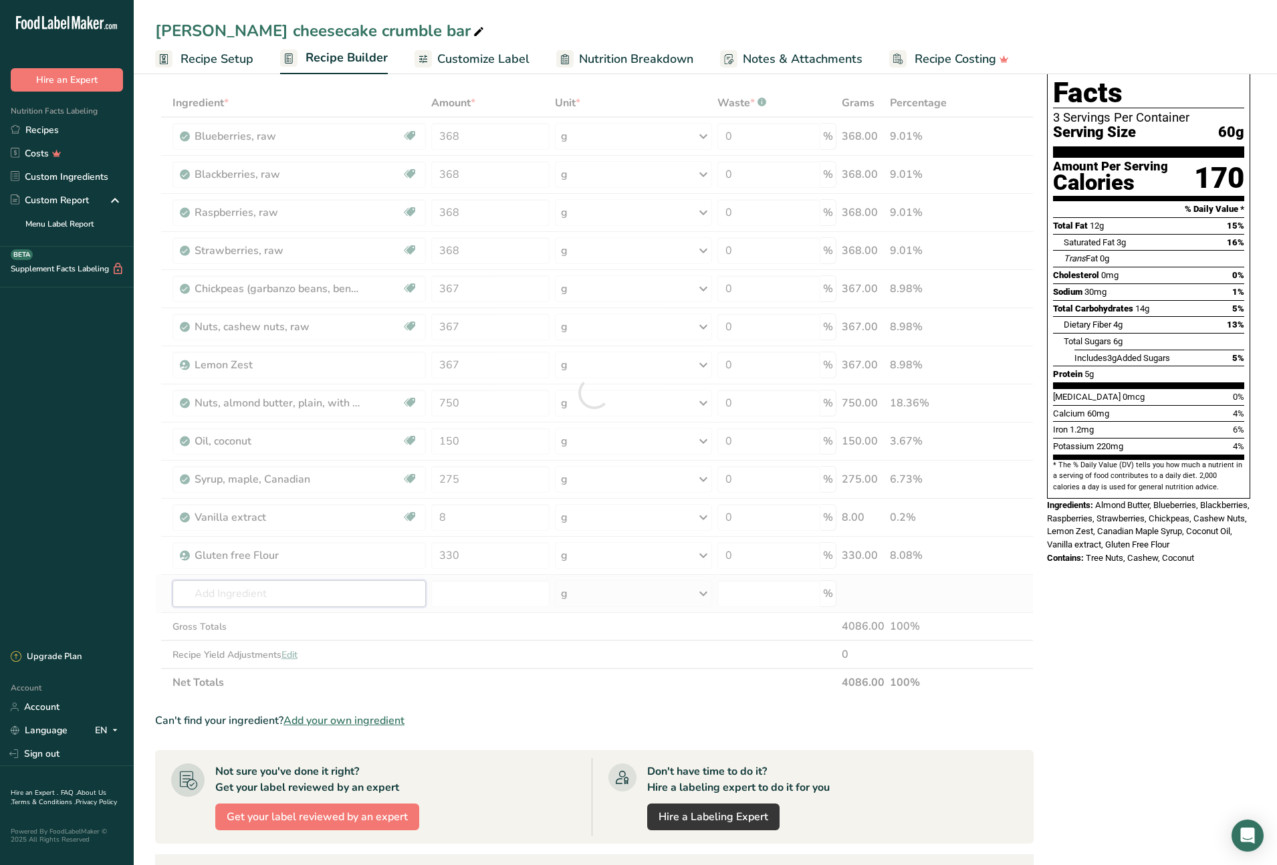
click at [247, 596] on div "Ingredient * Amount * Unit * Waste * .a-a{fill:#347362;}.b-a{fill:#fff;} Grams …" at bounding box center [594, 393] width 879 height 608
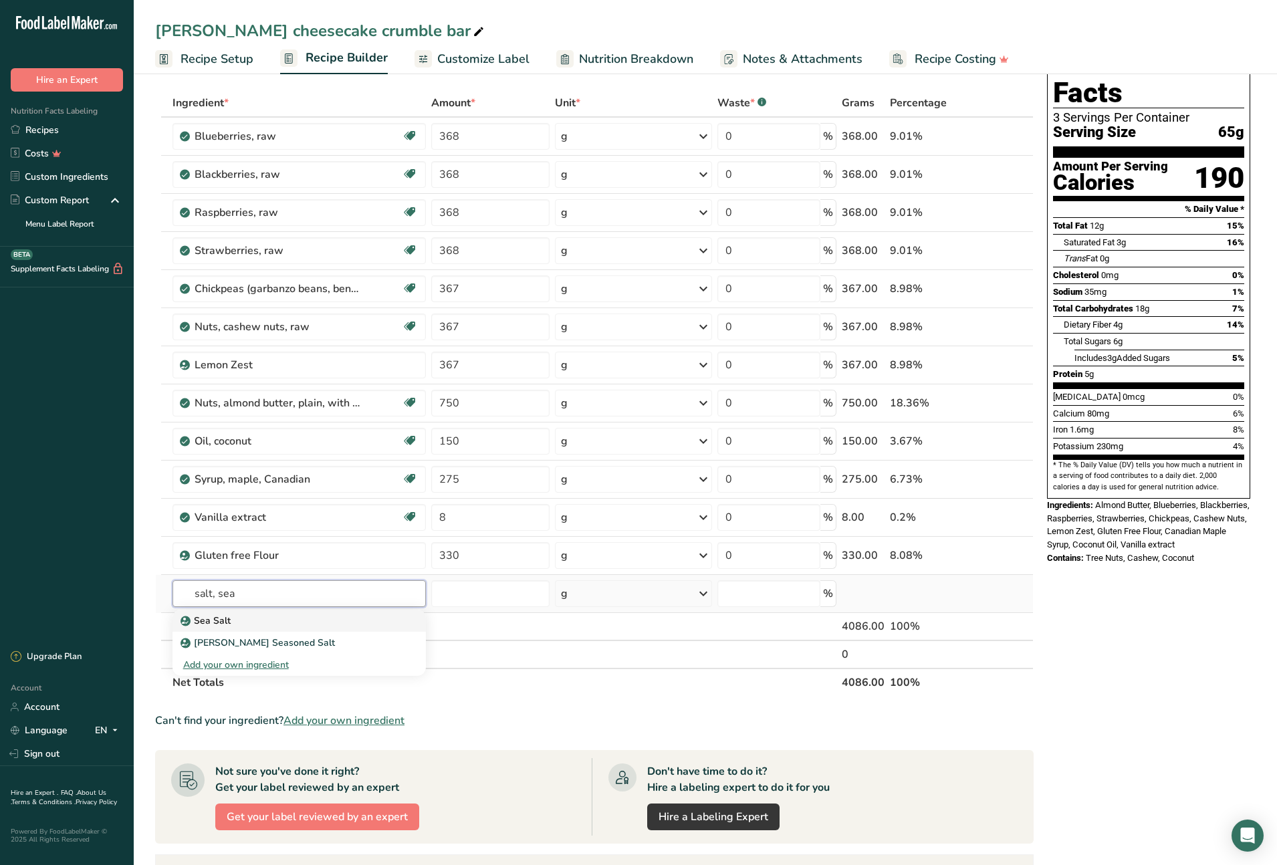
type input "salt, sea"
click at [207, 620] on p "Sea Salt" at bounding box center [206, 621] width 47 height 14
type input "Sea Salt"
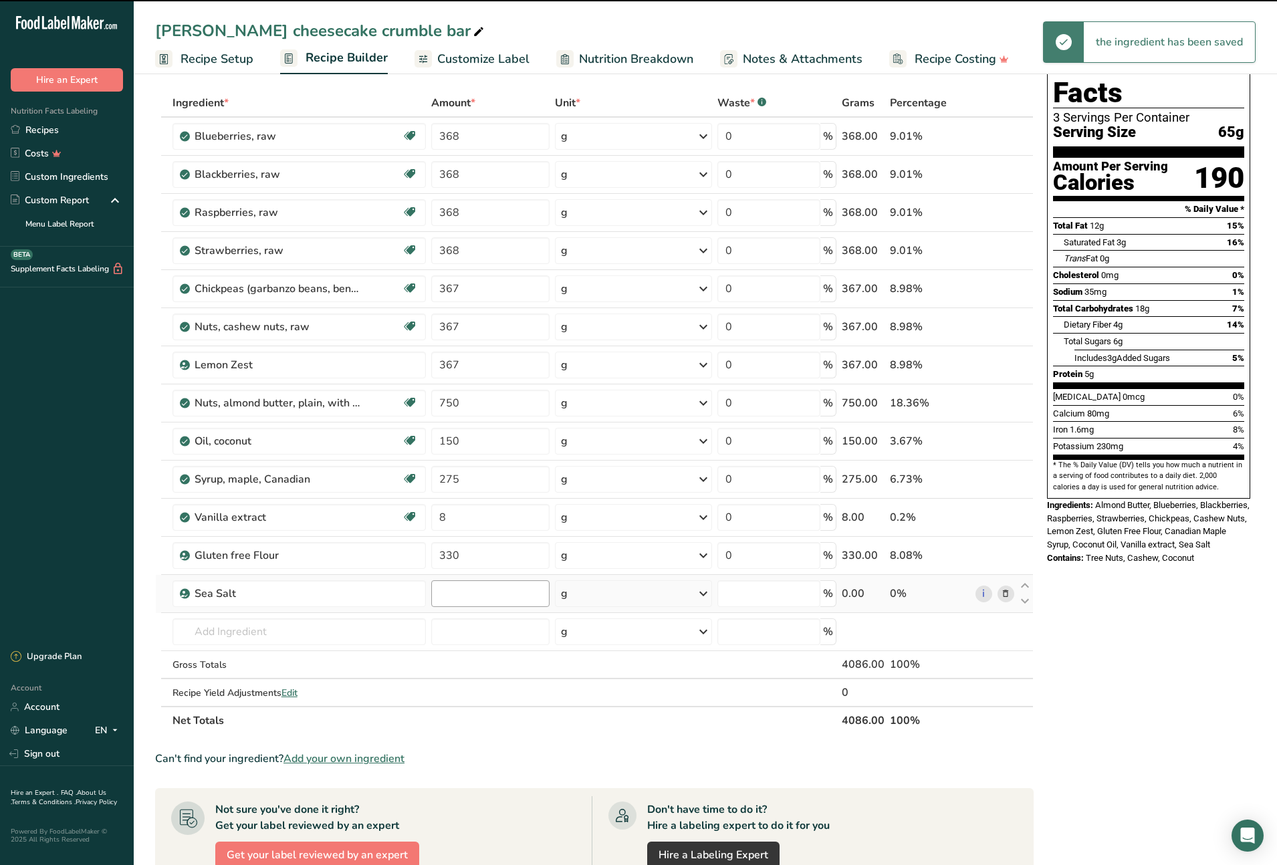
type input "0"
drag, startPoint x: 454, startPoint y: 596, endPoint x: 425, endPoint y: 594, distance: 28.8
click at [425, 594] on tr "Sea Salt 0 g Weight Units g kg mg See more Volume Units l Volume units require …" at bounding box center [594, 594] width 877 height 38
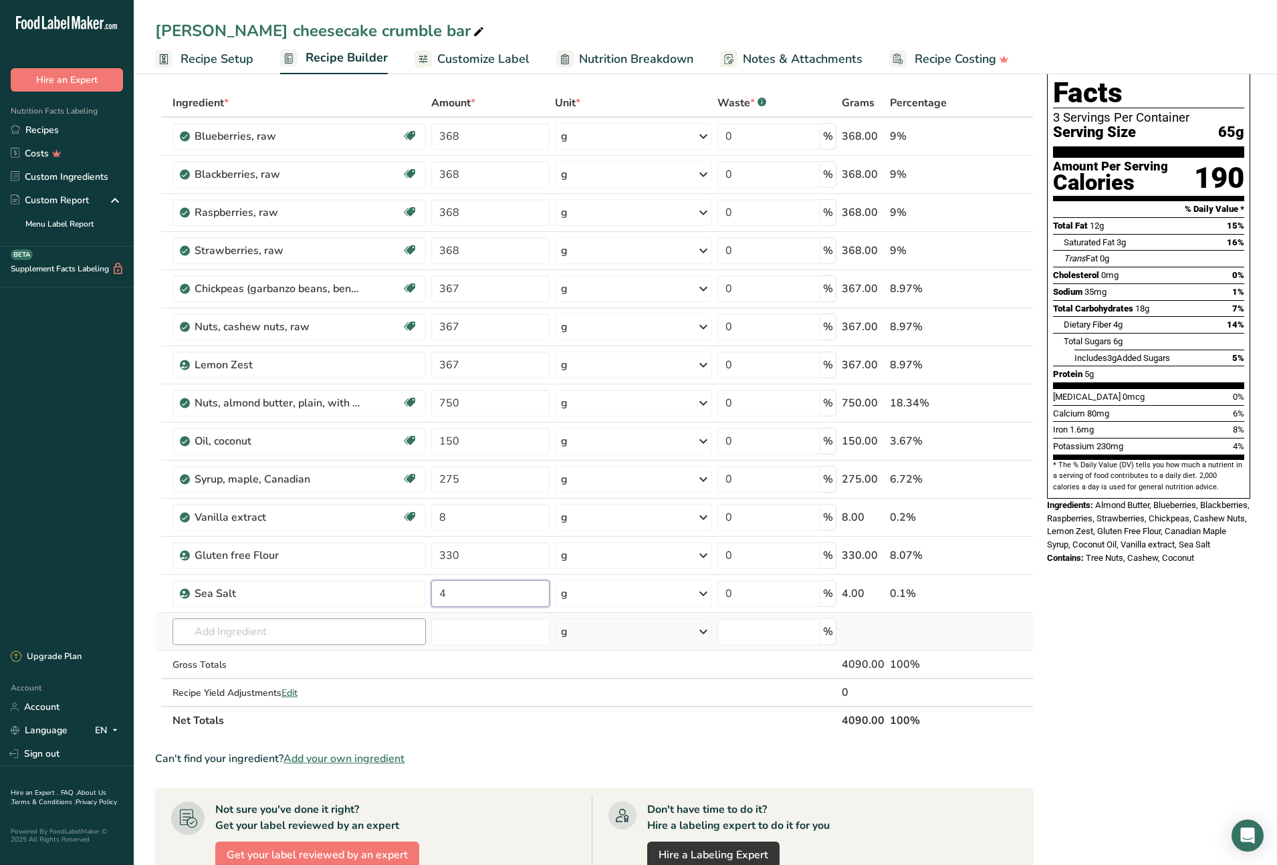
type input "4"
click at [269, 634] on div "Ingredient * Amount * Unit * Waste * .a-a{fill:#347362;}.b-a{fill:#fff;} Grams …" at bounding box center [594, 412] width 879 height 646
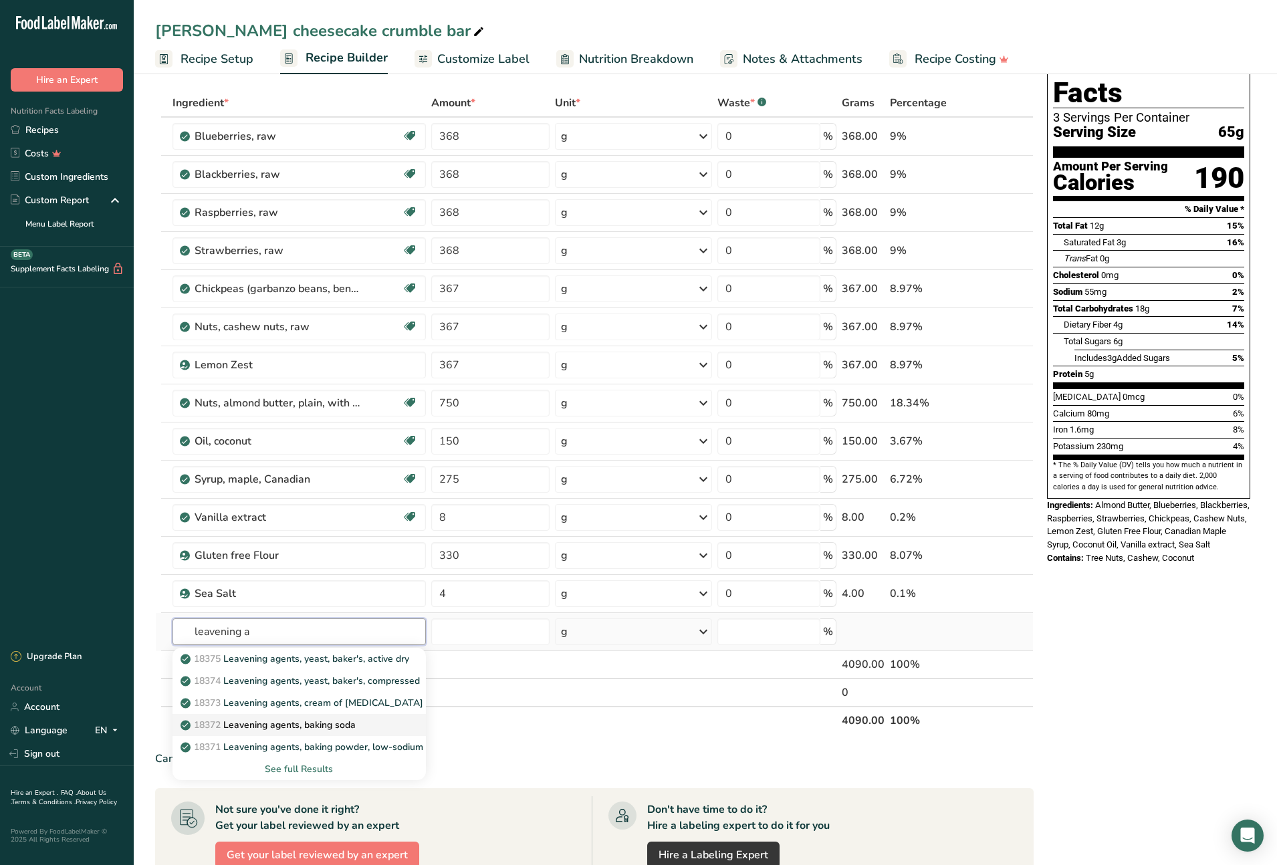
type input "Leavening agents, baking soda"
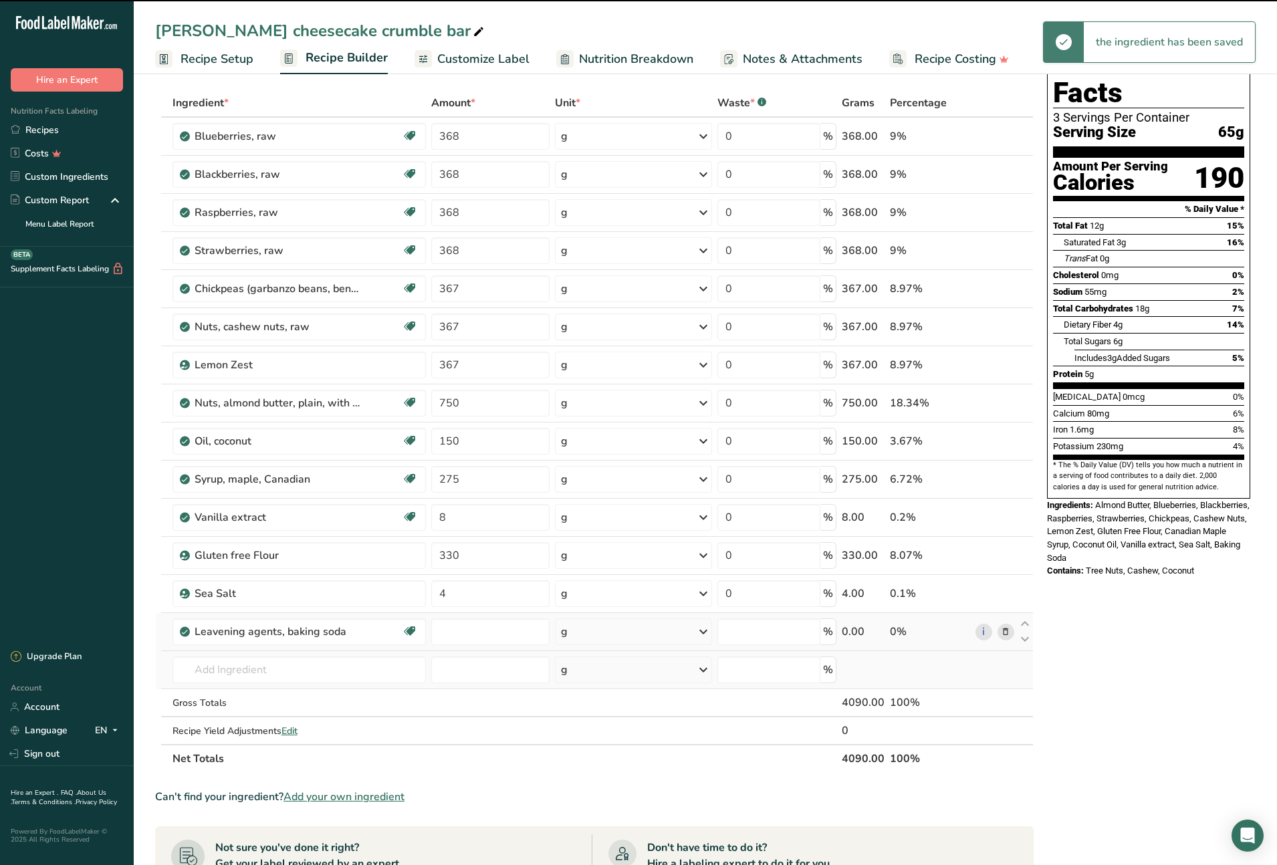
type input "0"
drag, startPoint x: 452, startPoint y: 631, endPoint x: 428, endPoint y: 629, distance: 24.2
click at [429, 629] on td "0" at bounding box center [491, 632] width 124 height 38
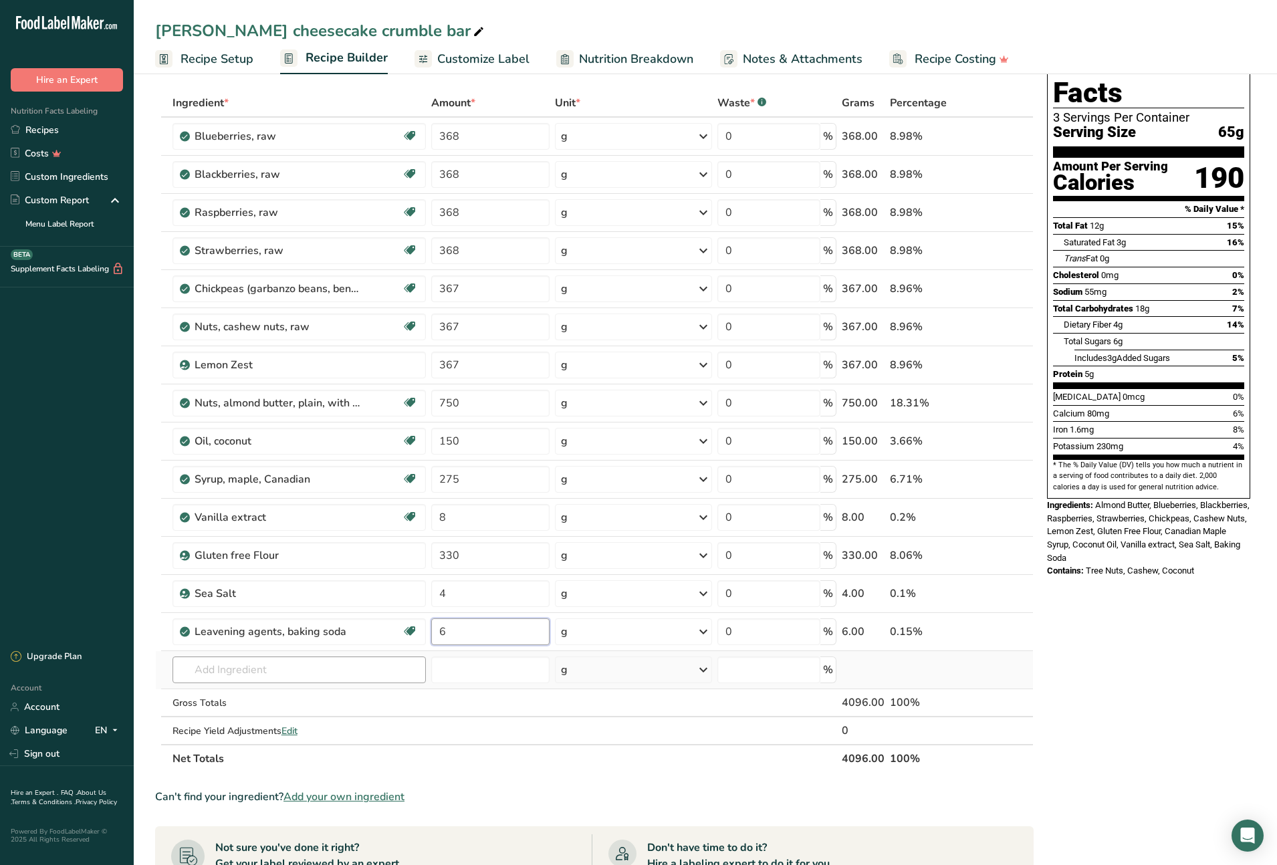
type input "6"
click at [246, 670] on div "Ingredient * Amount * Unit * Waste * .a-a{fill:#347362;}.b-a{fill:#fff;} Grams …" at bounding box center [594, 431] width 879 height 684
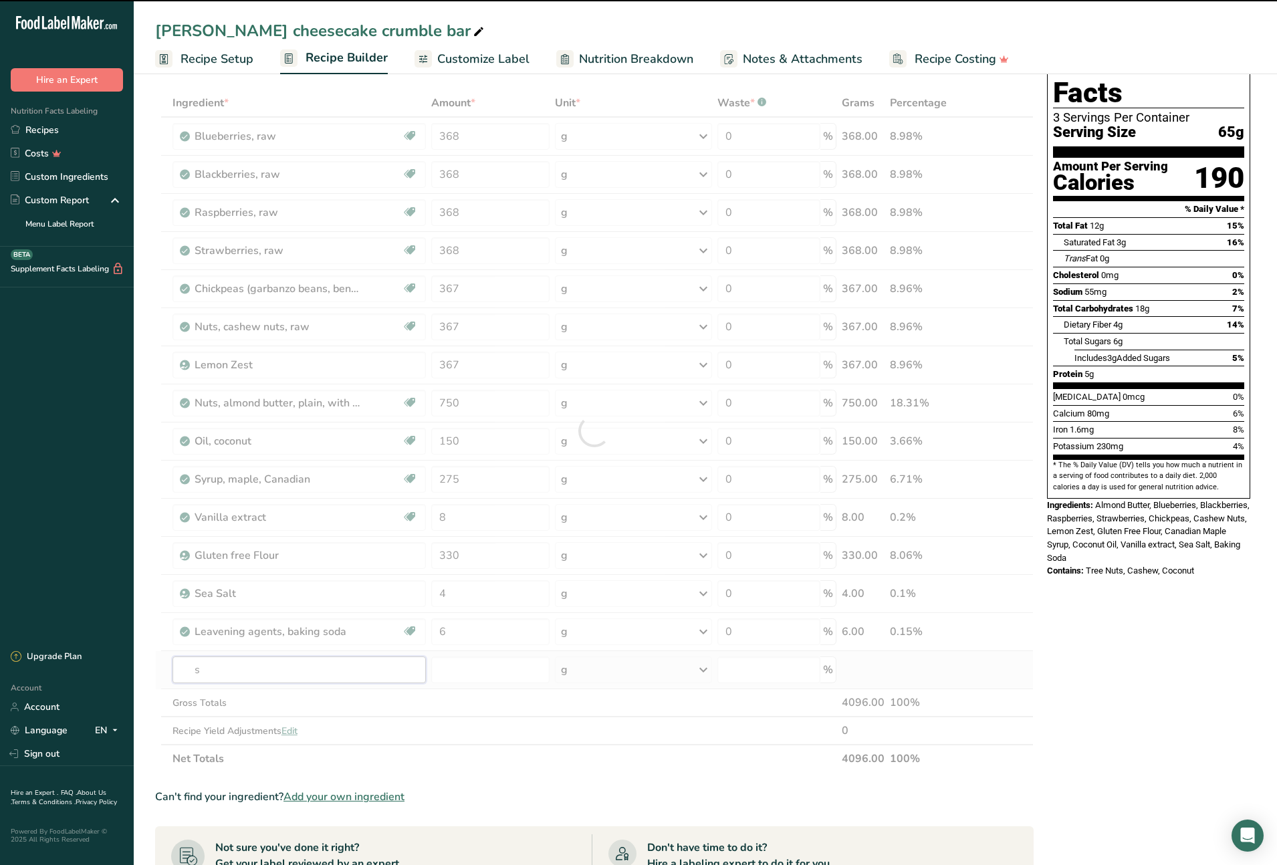
type input "sp"
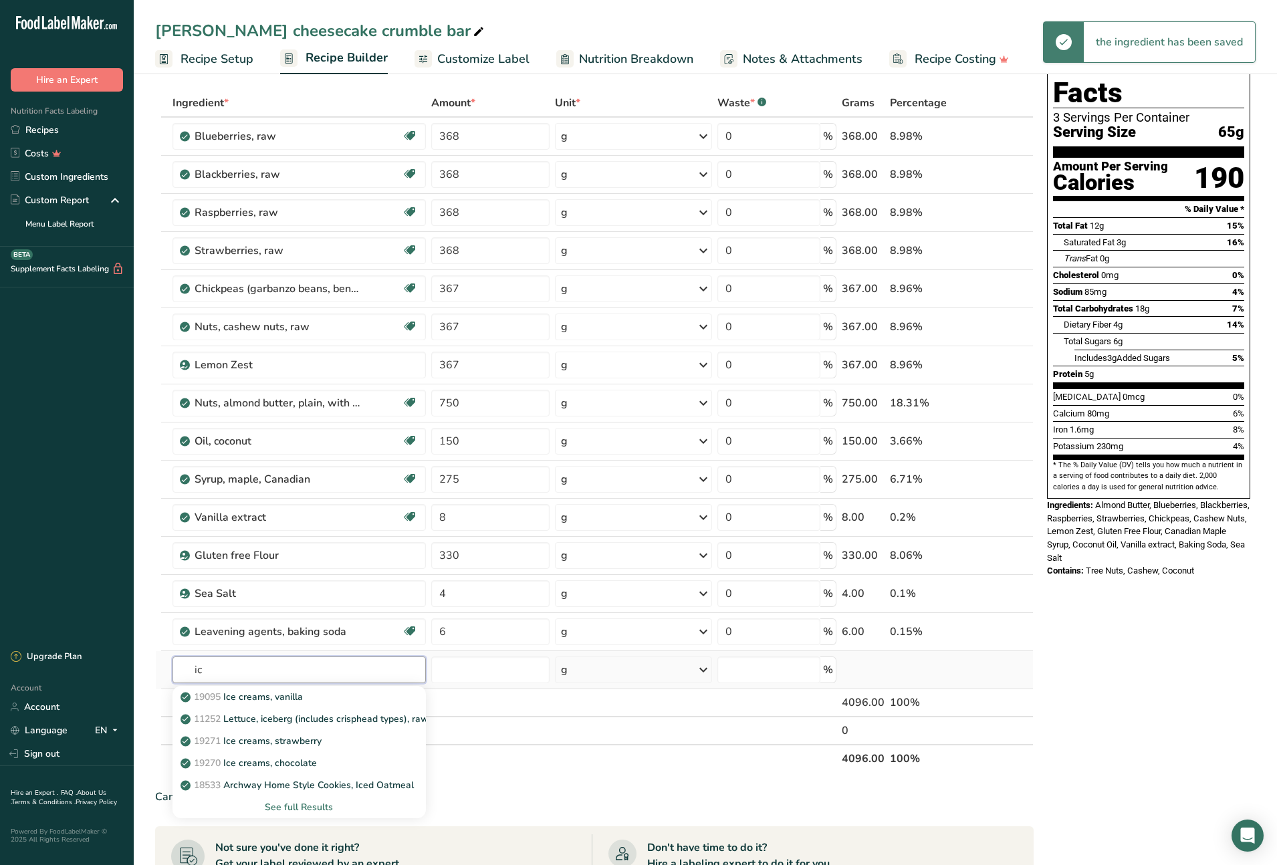
type input "i"
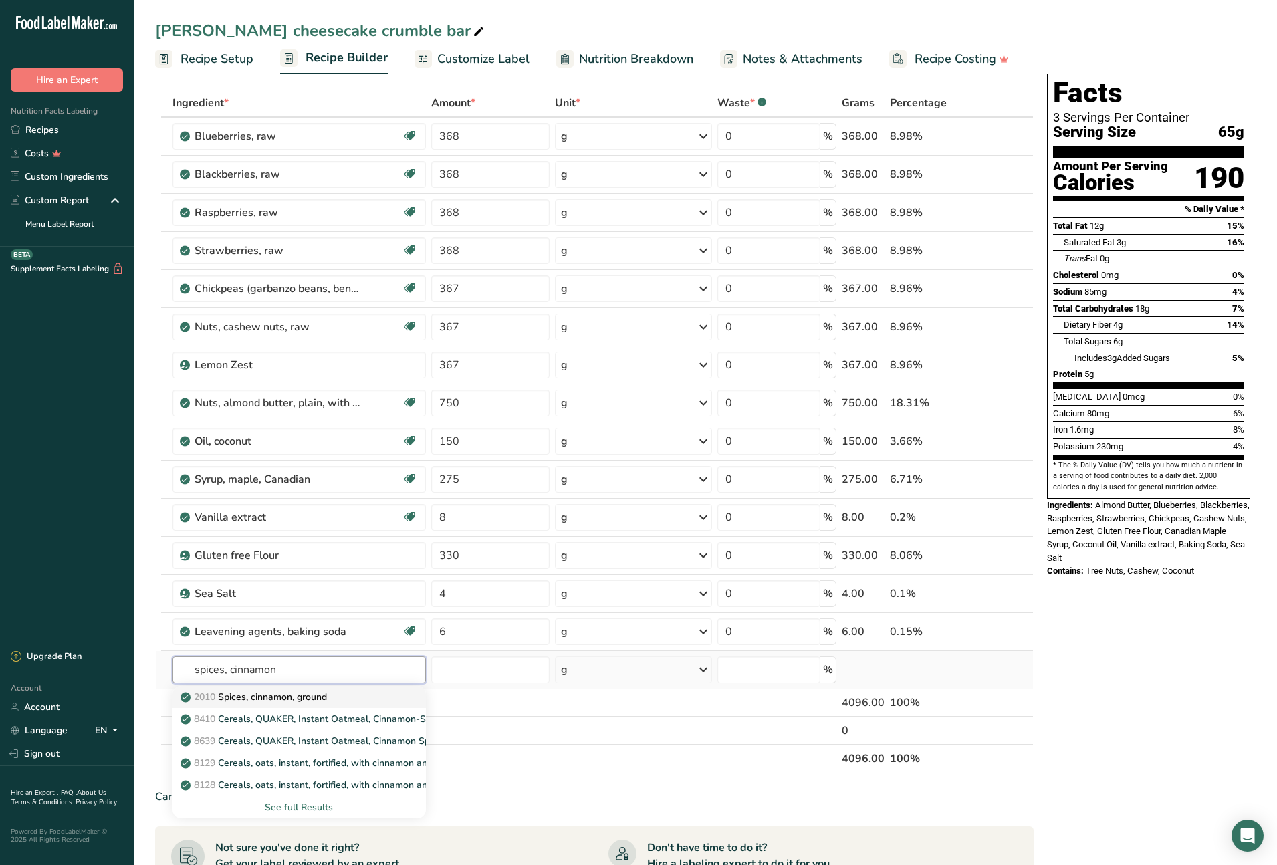
type input "Spices, cinnamon, ground"
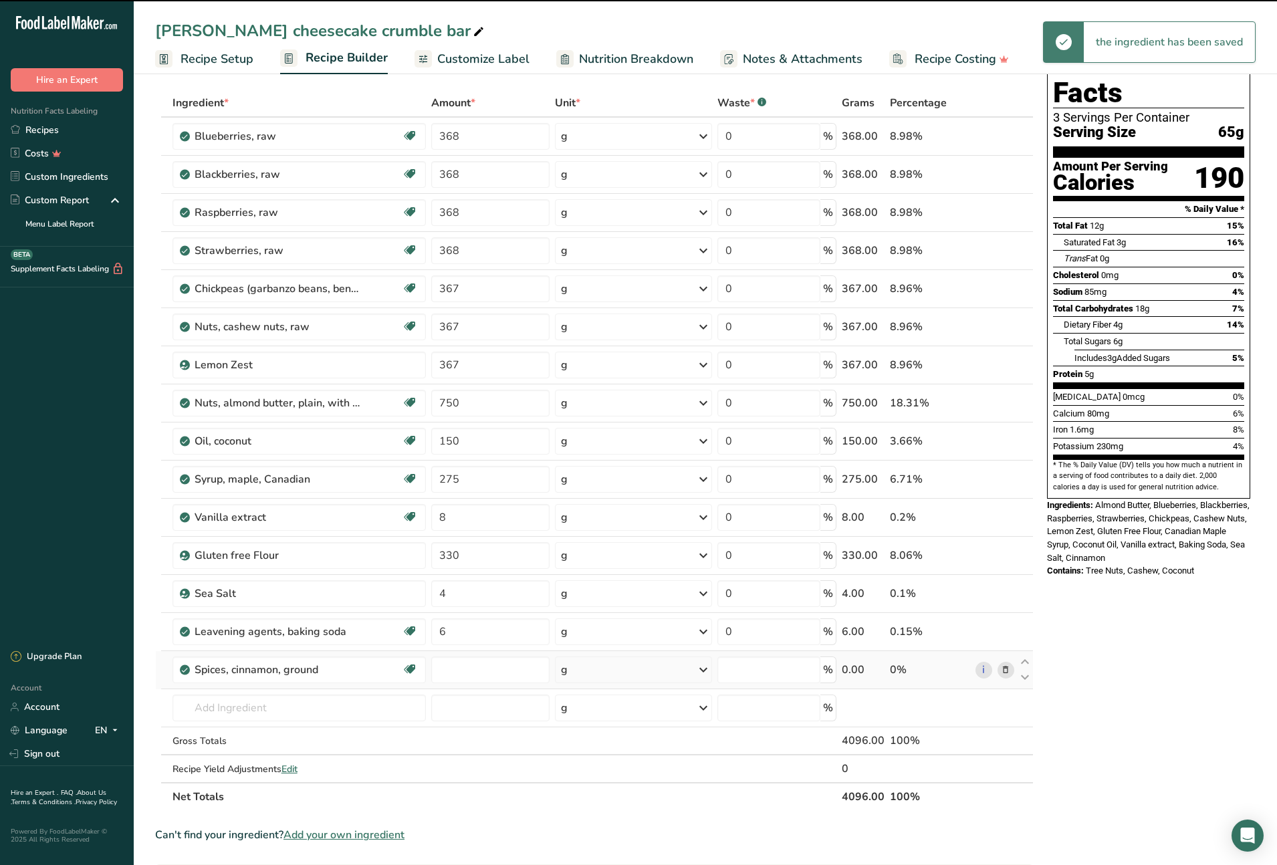
type input "0"
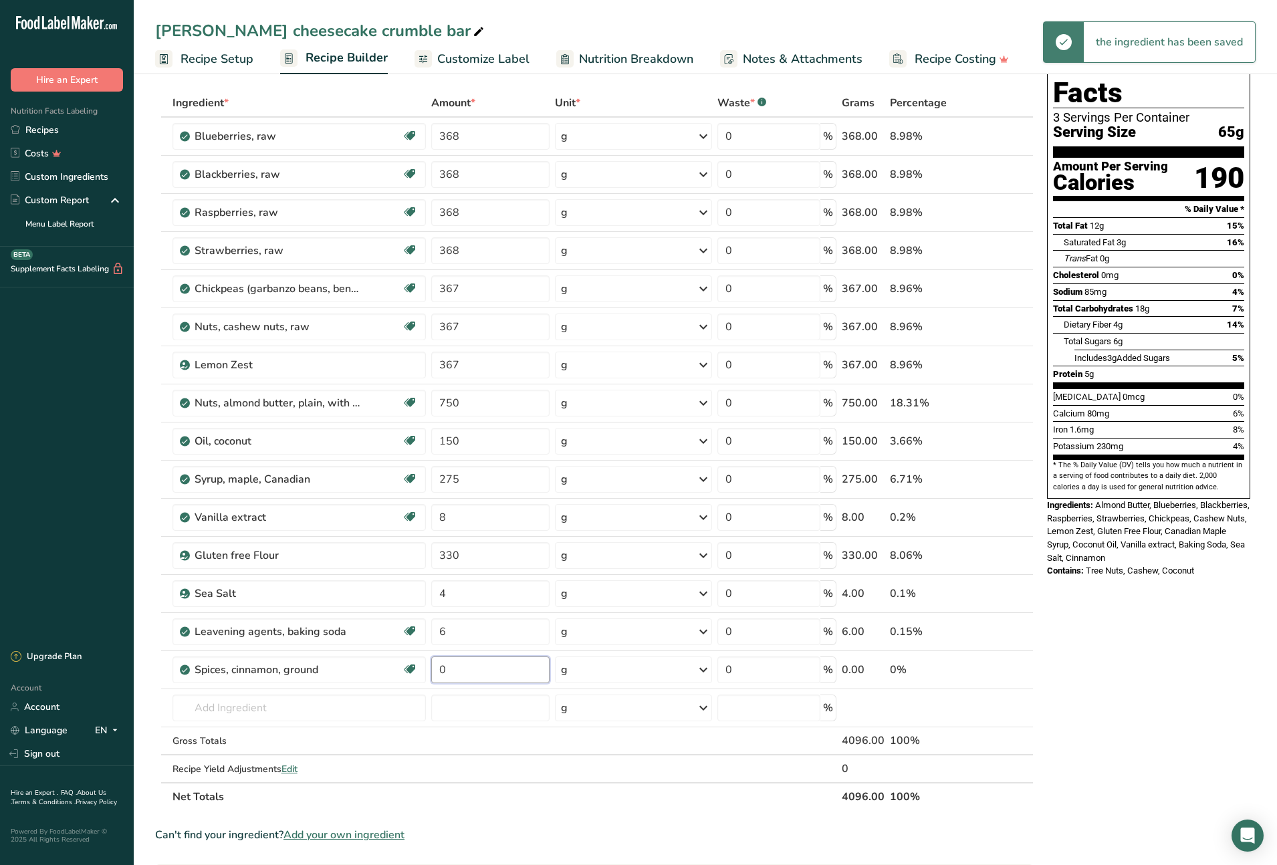
drag, startPoint x: 454, startPoint y: 666, endPoint x: 427, endPoint y: 666, distance: 26.7
click at [427, 666] on tr "Spices, cinnamon, ground Source of Antioxidants Dairy free Gluten free Vegan Ve…" at bounding box center [594, 670] width 877 height 38
type input "10"
click at [156, 564] on div "Ingredient * Amount * Unit * Waste * .a-a{fill:#347362;}.b-a{fill:#fff;} Grams …" at bounding box center [594, 450] width 879 height 722
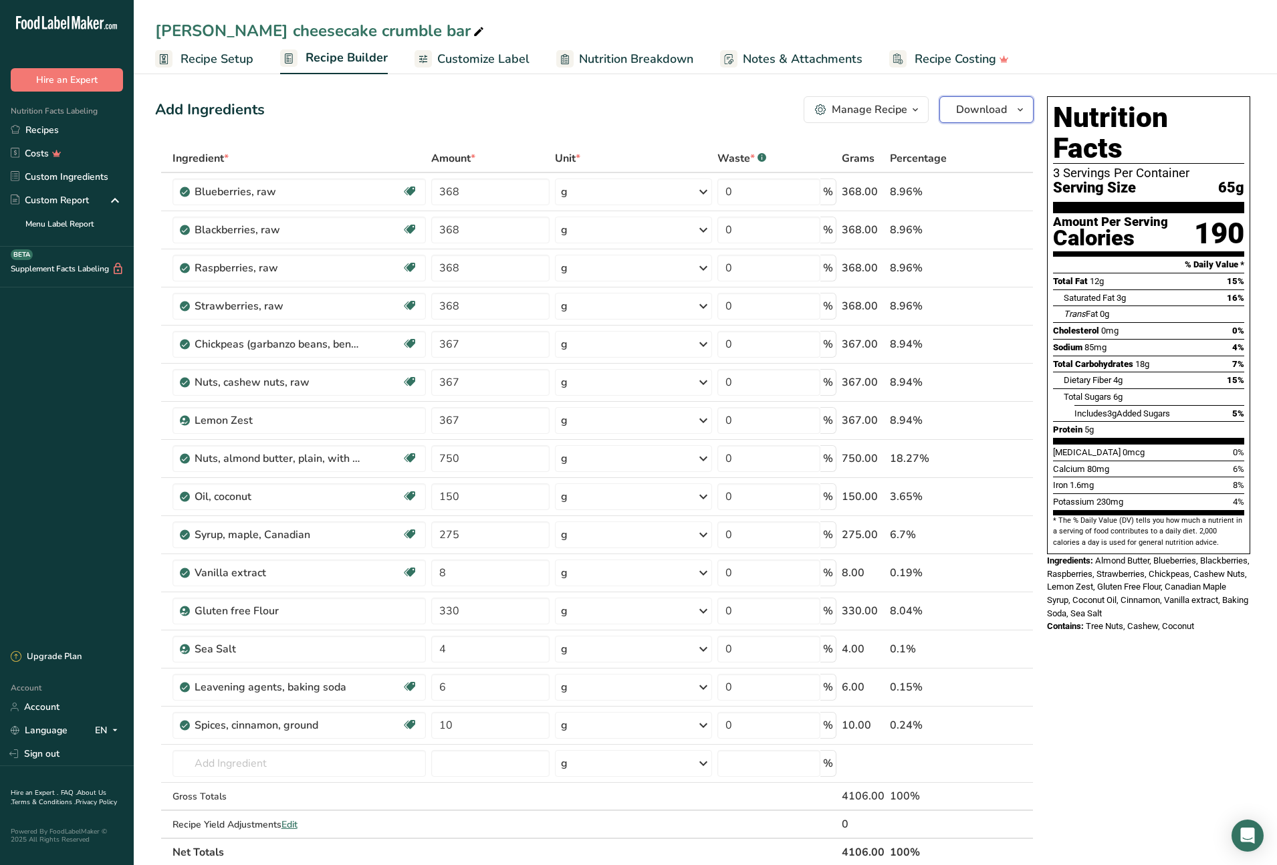
click at [1028, 110] on span "button" at bounding box center [1020, 110] width 16 height 16
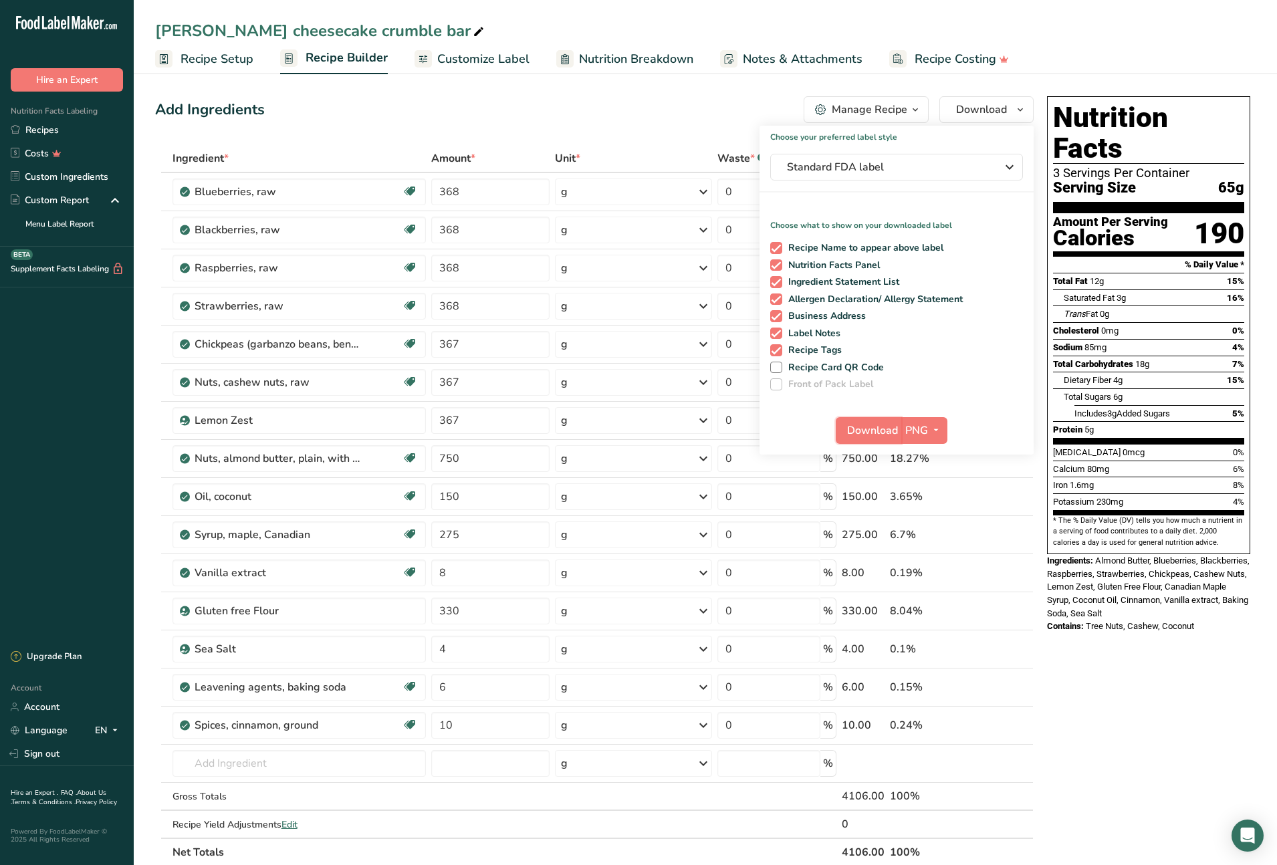
click at [863, 434] on span "Download" at bounding box center [872, 431] width 51 height 16
click at [47, 129] on link "Recipes" at bounding box center [67, 129] width 134 height 23
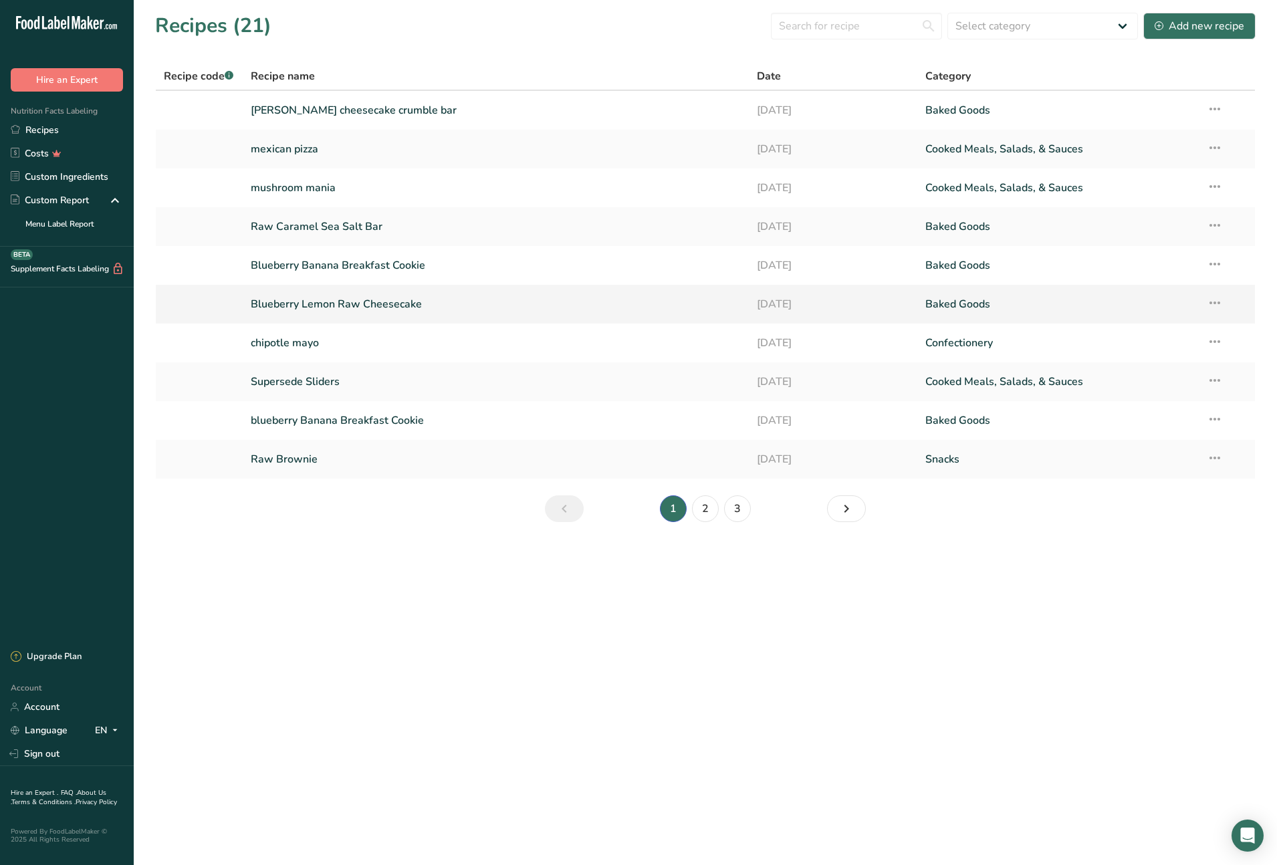
click at [348, 303] on link "Blueberry Lemon Raw Cheesecake" at bounding box center [496, 304] width 490 height 28
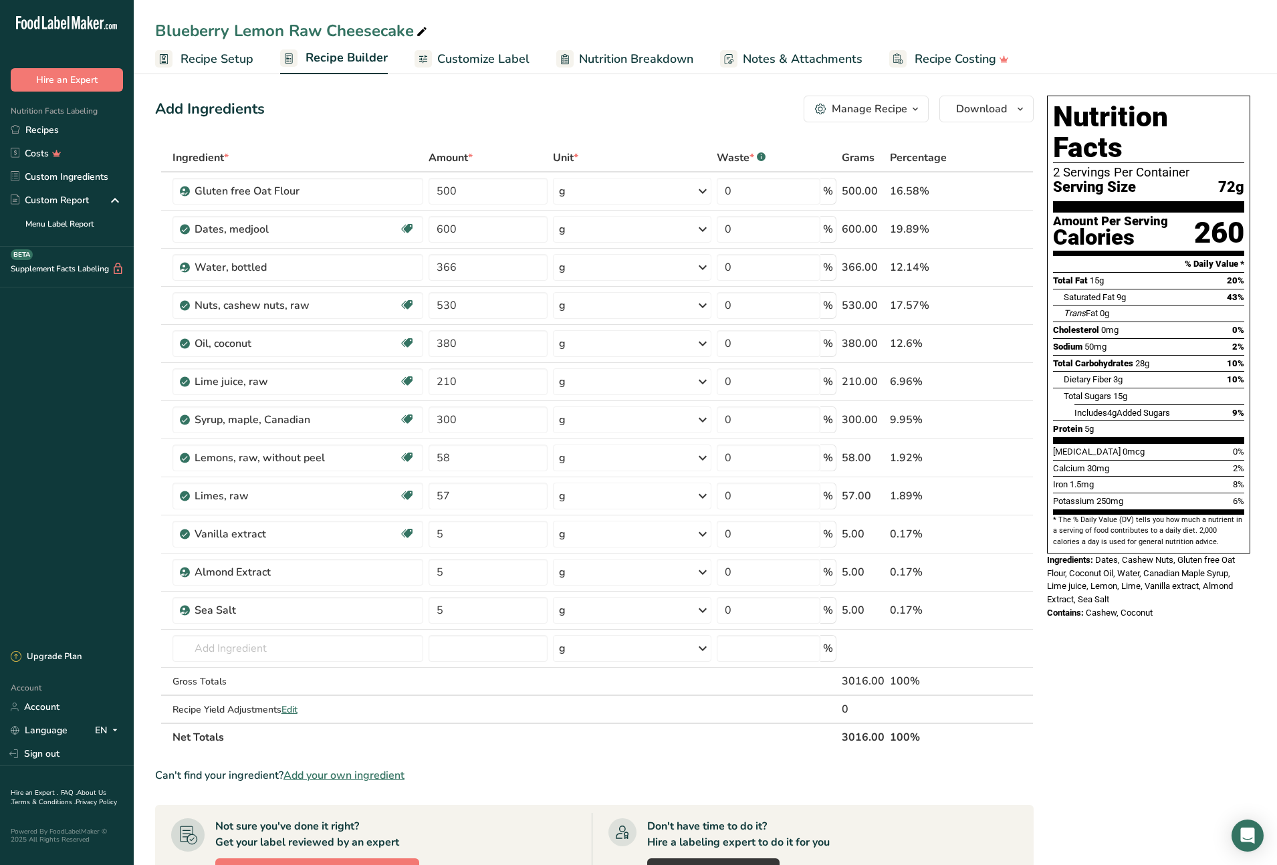
drag, startPoint x: 942, startPoint y: 573, endPoint x: 166, endPoint y: 170, distance: 874.4
click at [166, 170] on table "Ingredient * Amount * Unit * Waste * .a-a{fill:#347362;}.b-a{fill:#fff;} Grams …" at bounding box center [594, 448] width 879 height 608
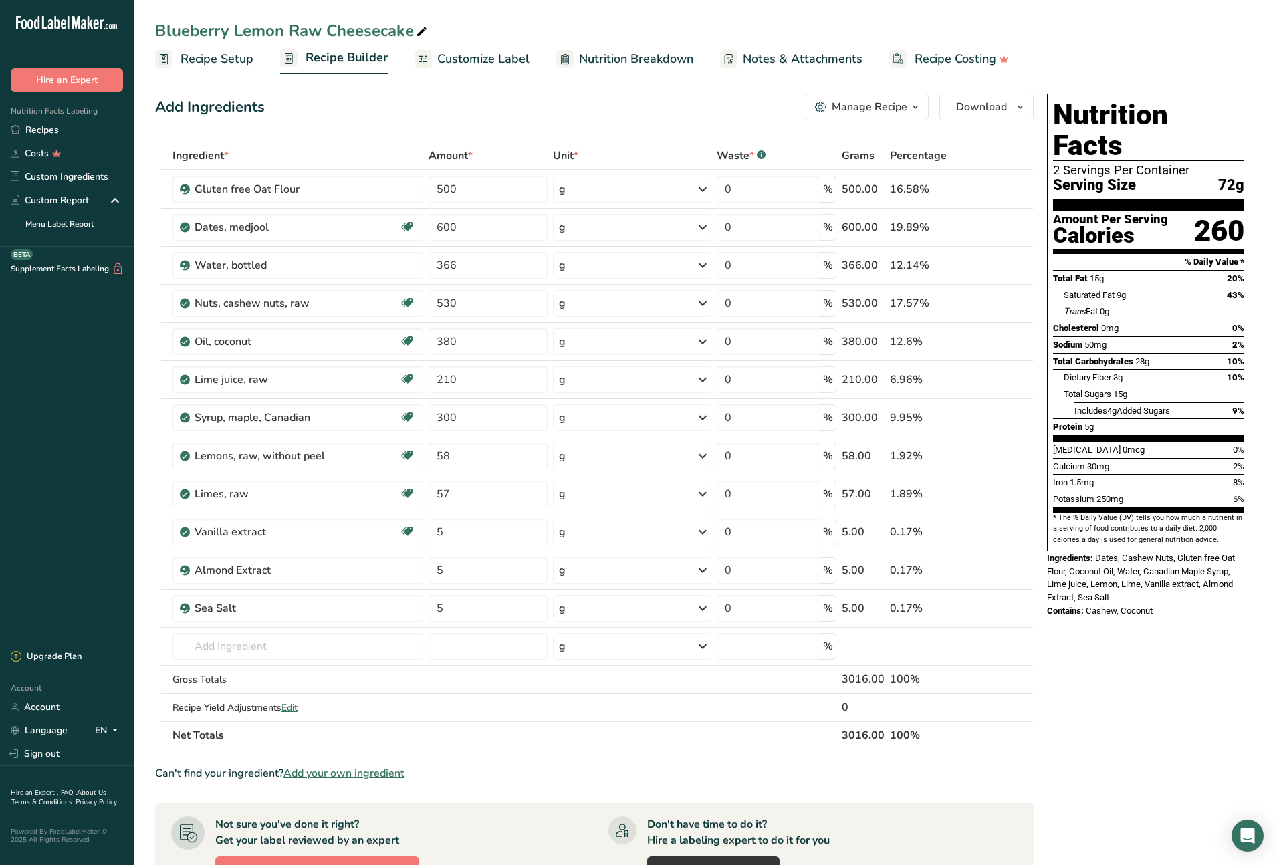
scroll to position [3, 0]
copy table "Ingredient * Amount * Unit * Waste * .a-a{fill:#347362;}.b-a{fill:#fff;} Grams …"
click at [209, 56] on span "Recipe Setup" at bounding box center [217, 59] width 73 height 18
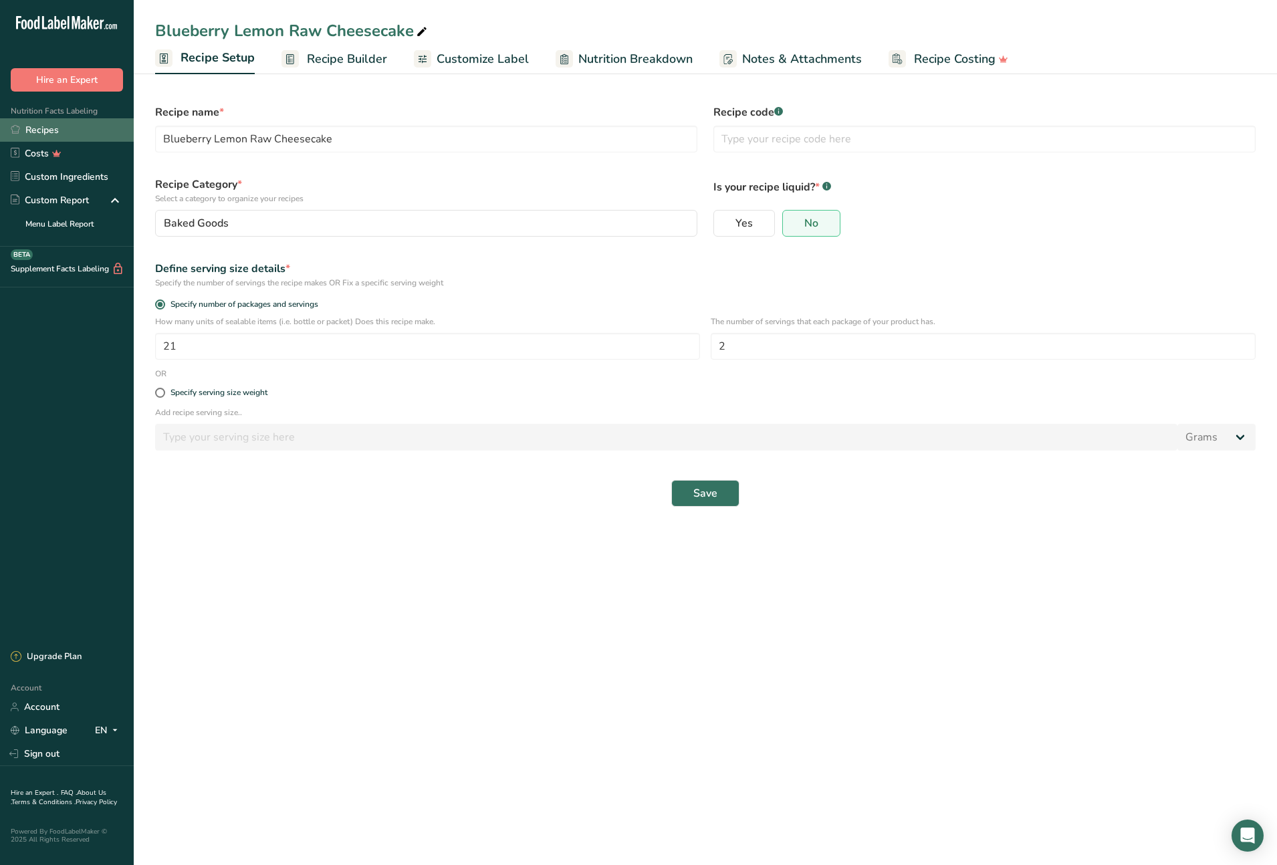
click at [38, 128] on link "Recipes" at bounding box center [67, 129] width 134 height 23
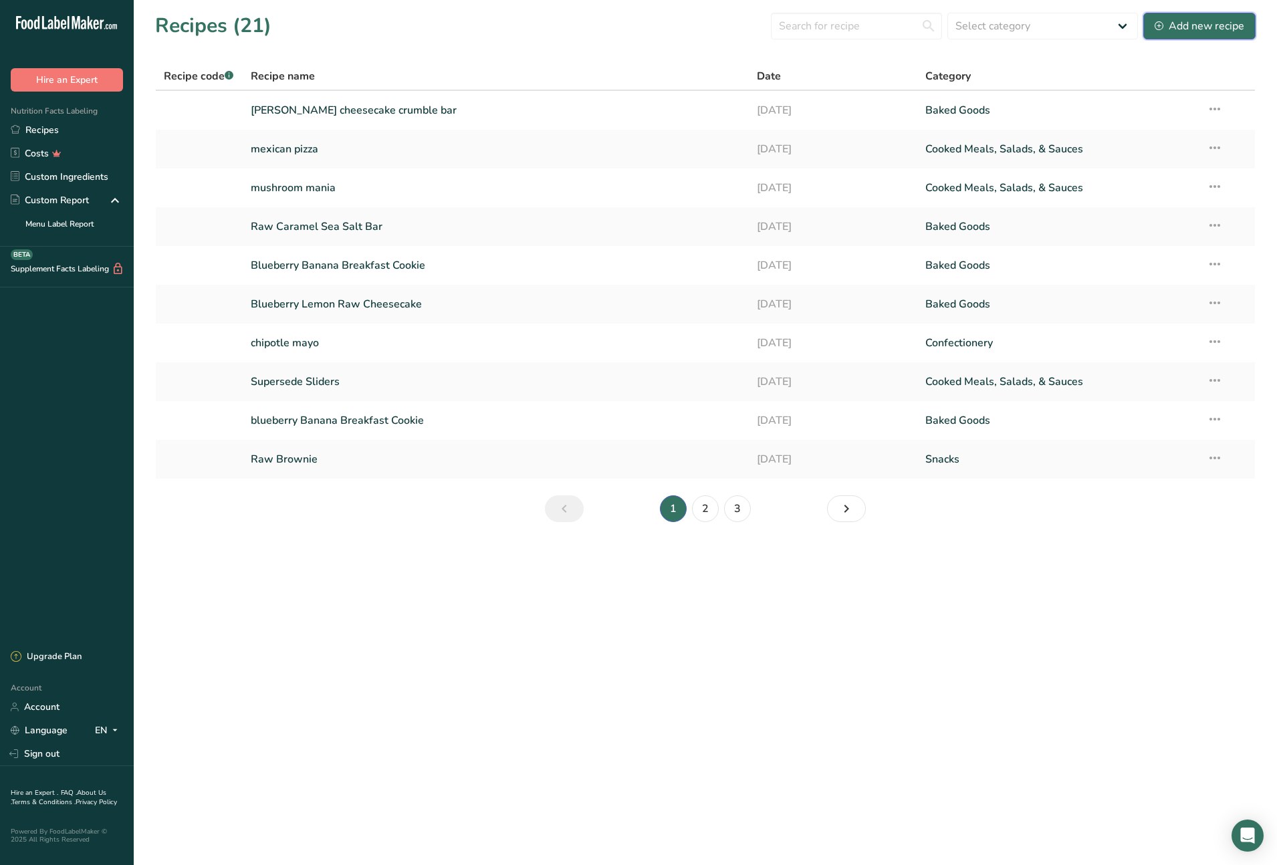
click at [1195, 22] on div "Add new recipe" at bounding box center [1200, 26] width 90 height 16
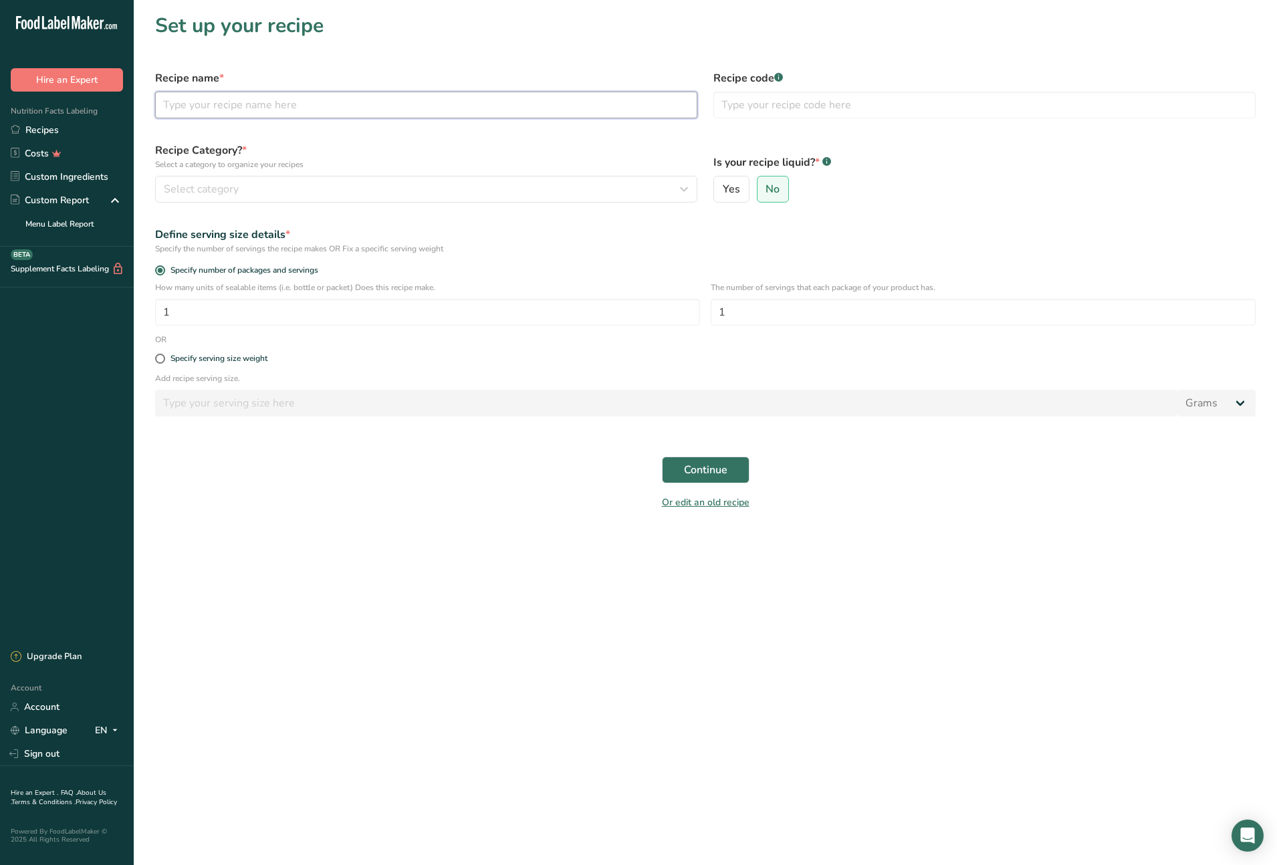
click at [293, 107] on input "text" at bounding box center [426, 105] width 542 height 27
type input "keylime cheesecake raw"
click at [683, 187] on icon "button" at bounding box center [684, 189] width 16 height 24
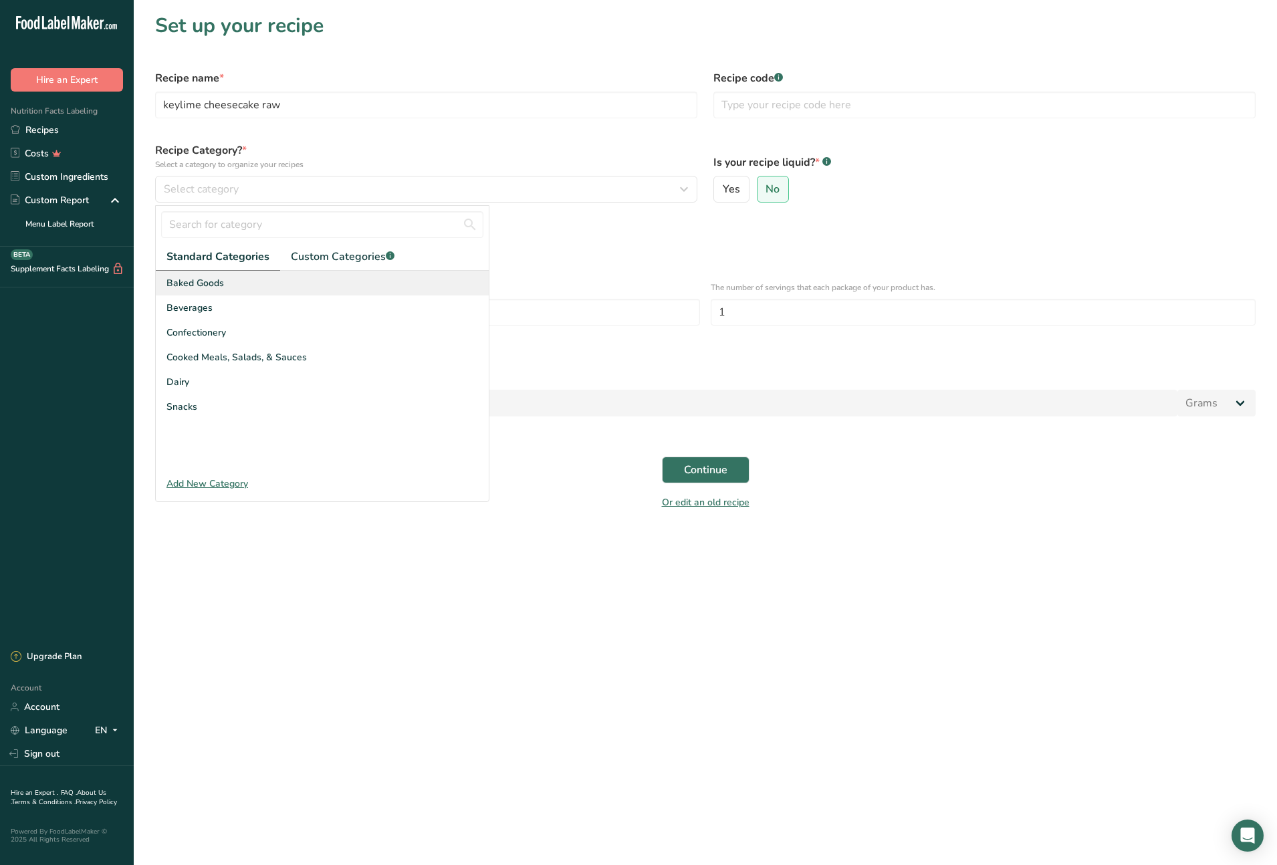
click at [346, 289] on div "Baked Goods" at bounding box center [322, 283] width 333 height 25
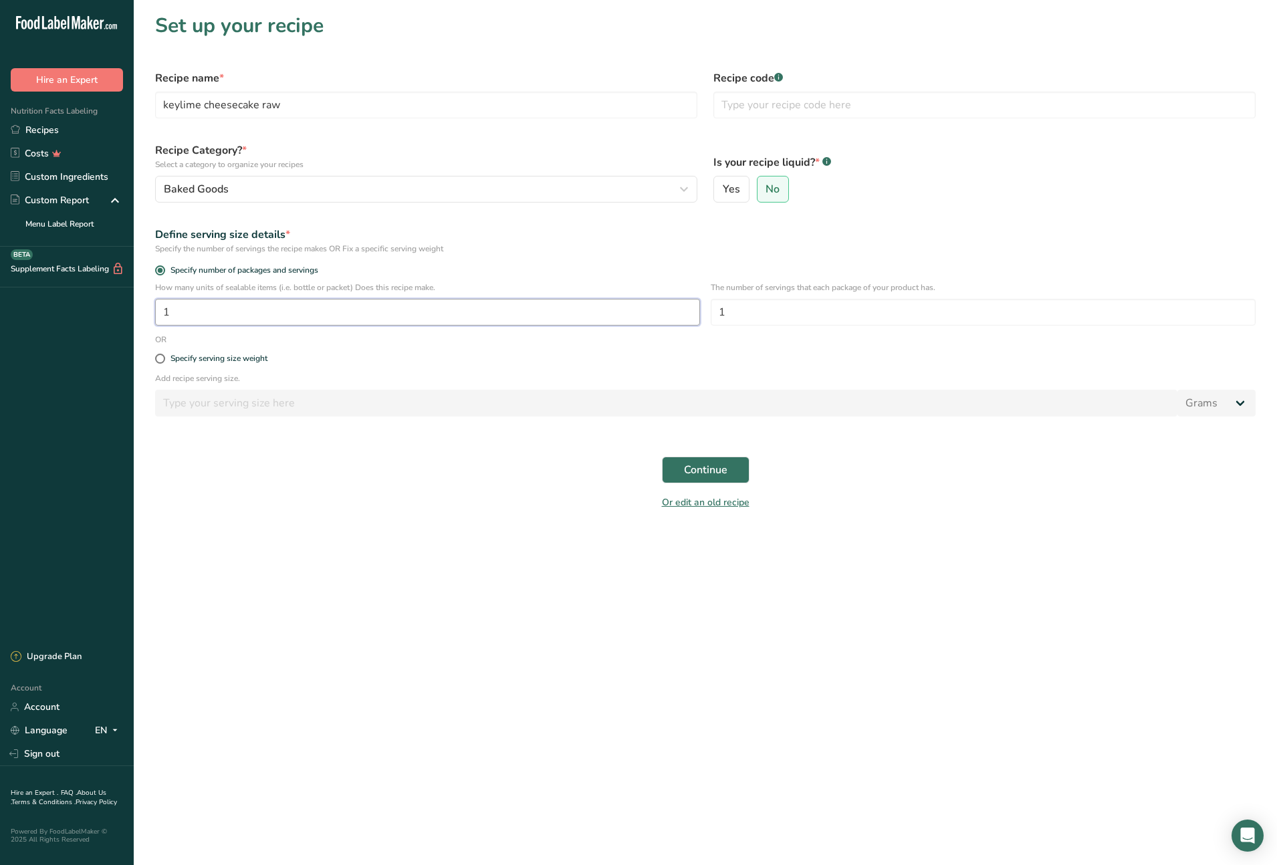
drag, startPoint x: 208, startPoint y: 315, endPoint x: 129, endPoint y: 311, distance: 79.0
click at [129, 311] on div ".a-20{fill:#fff;} Hire an Expert Nutrition Facts Labeling Recipes Costs Custom …" at bounding box center [638, 432] width 1277 height 865
type input "21"
drag, startPoint x: 757, startPoint y: 313, endPoint x: 686, endPoint y: 311, distance: 71.6
click at [686, 311] on div "How many units of sealable items (i.e. bottle or packet) Does this recipe make.…" at bounding box center [705, 307] width 1117 height 52
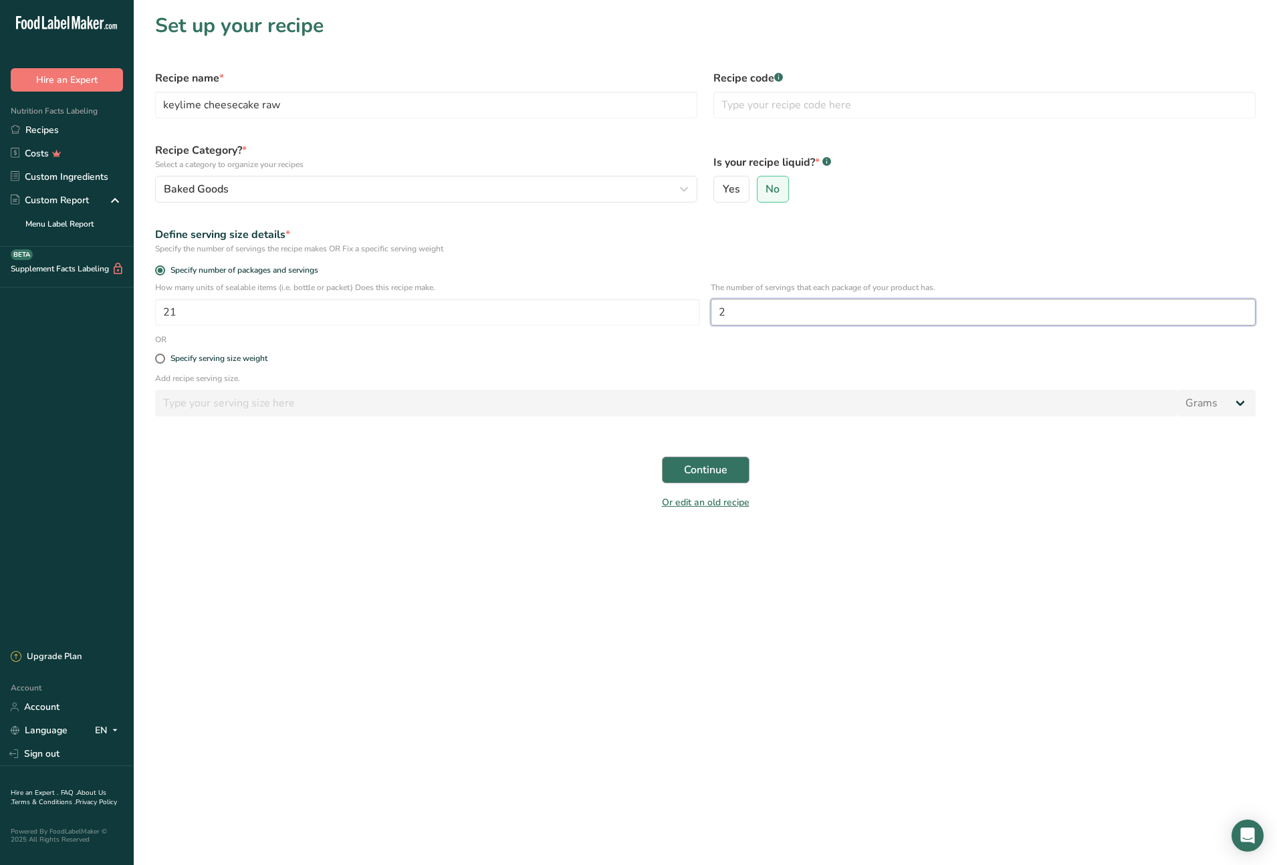
type input "2"
click at [711, 467] on span "Continue" at bounding box center [705, 470] width 43 height 16
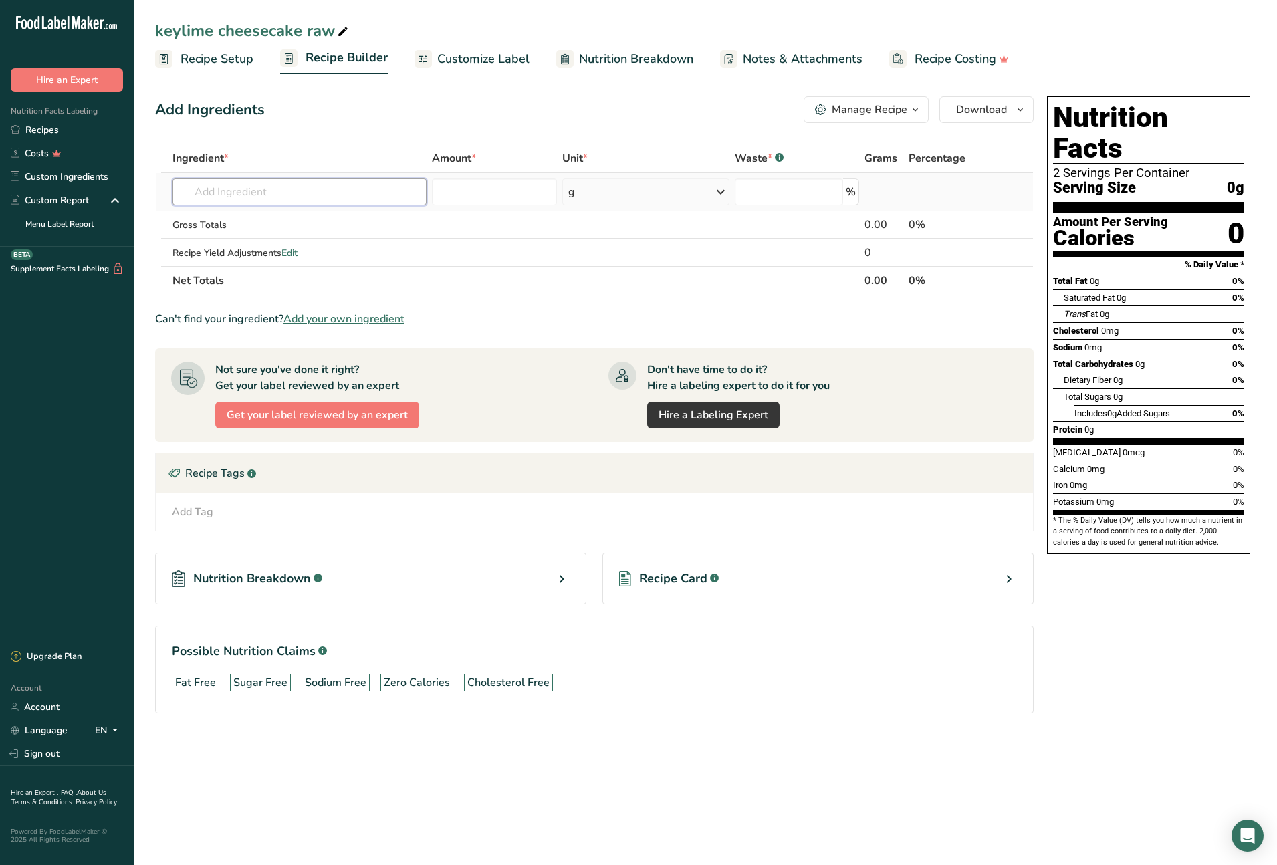
click at [227, 188] on input "text" at bounding box center [299, 192] width 254 height 27
type input "Nuts, cashew nuts, raw"
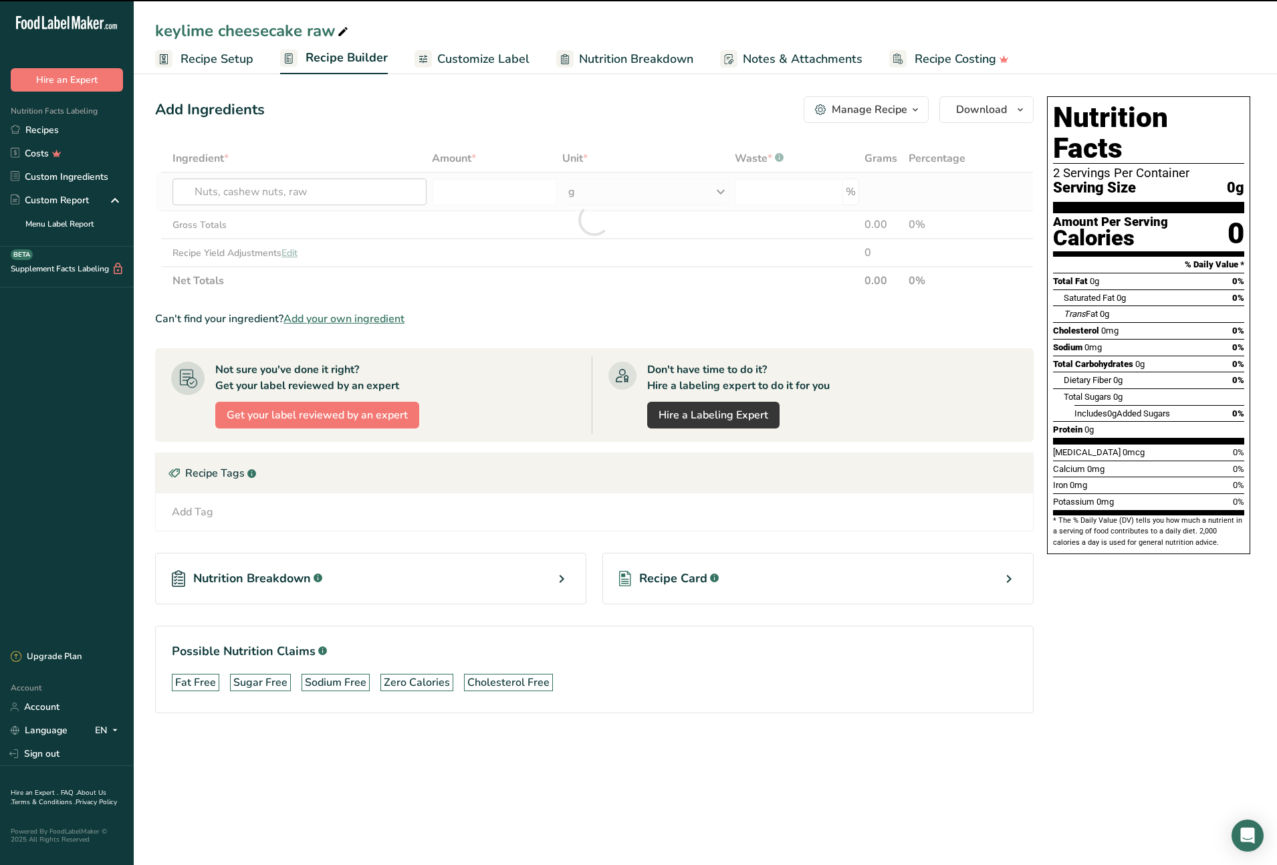
type input "0"
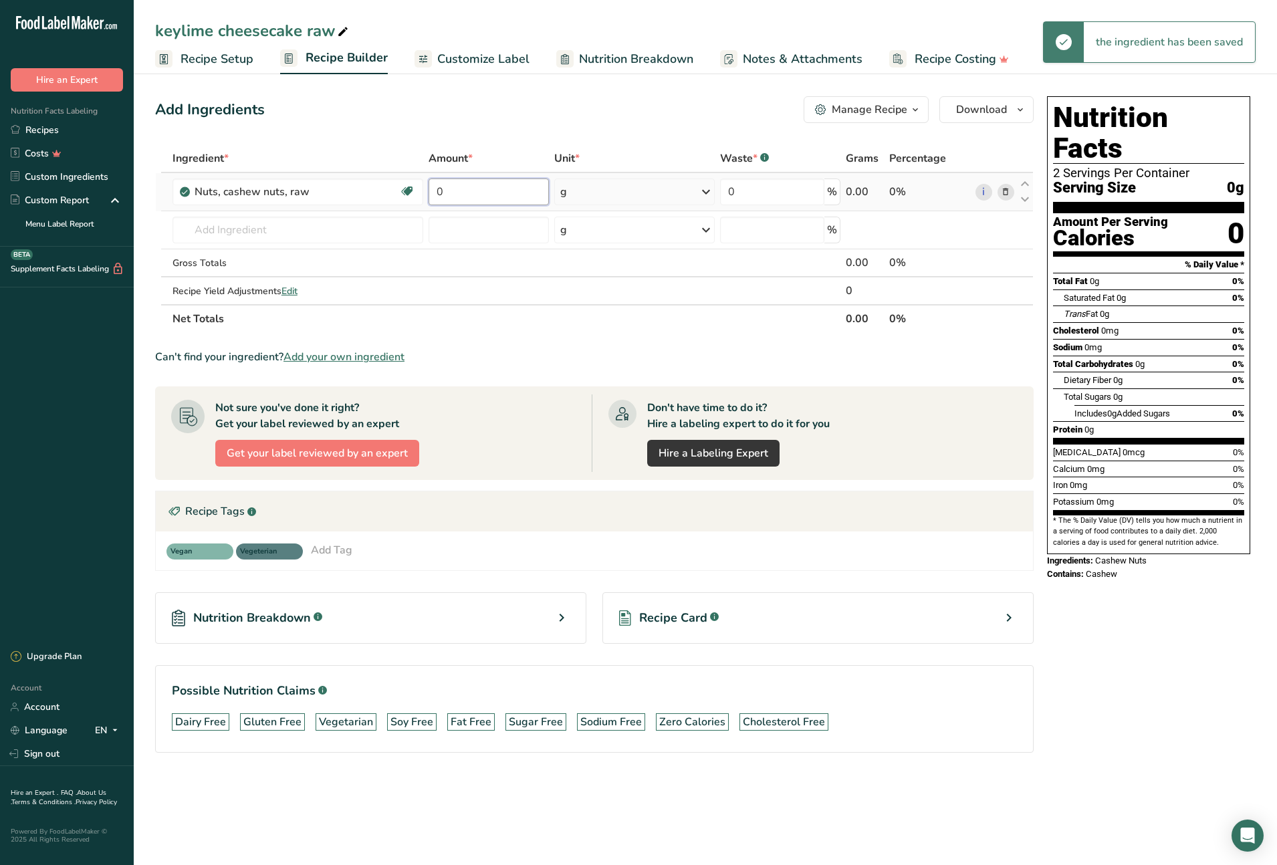
drag, startPoint x: 449, startPoint y: 191, endPoint x: 437, endPoint y: 190, distance: 12.1
click at [437, 190] on input "0" at bounding box center [489, 192] width 120 height 27
type input "530"
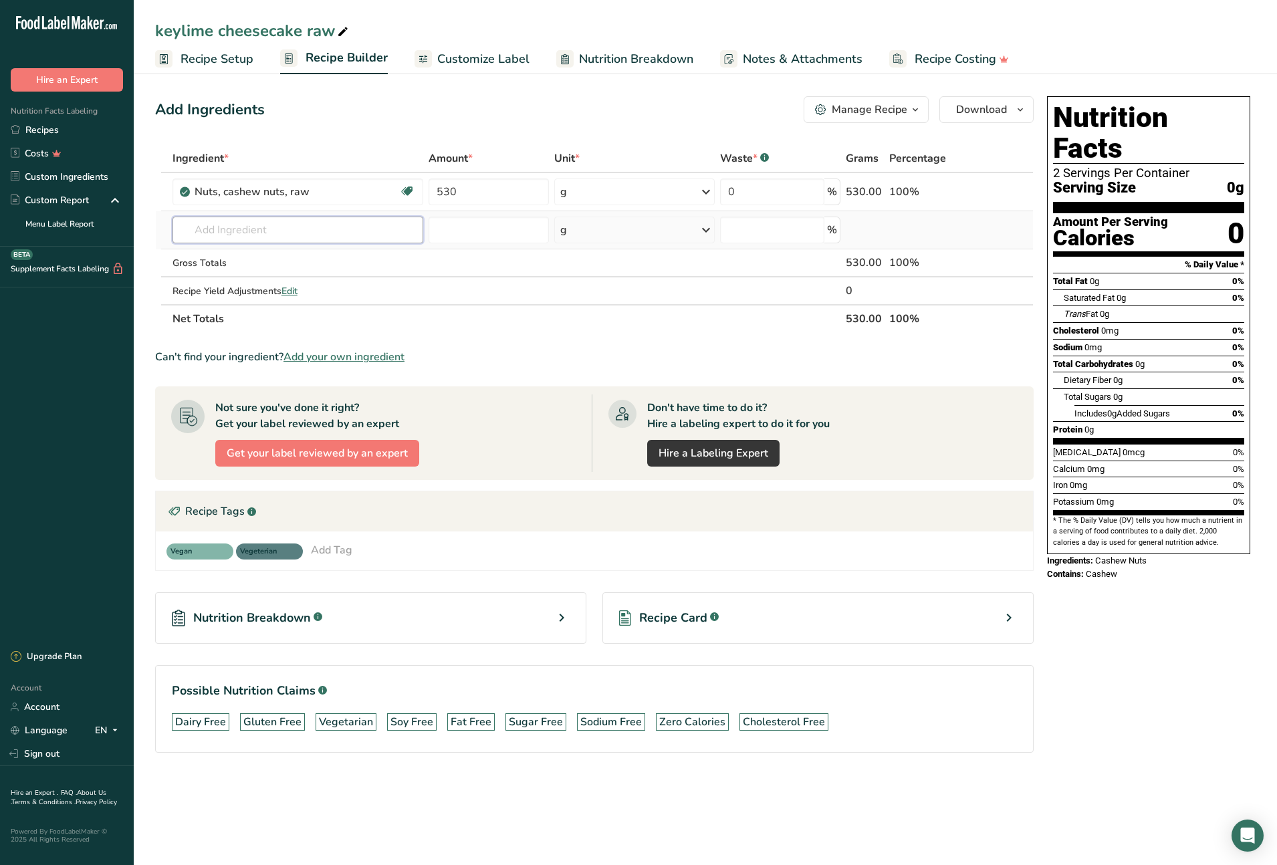
click at [320, 229] on div "Ingredient * Amount * Unit * Waste * .a-a{fill:#347362;}.b-a{fill:#fff;} Grams …" at bounding box center [594, 238] width 879 height 189
type input "gluten free oat"
click at [271, 259] on p "Gluten free Oat Flour" at bounding box center [234, 257] width 103 height 14
type input "Gluten free Oat Flour"
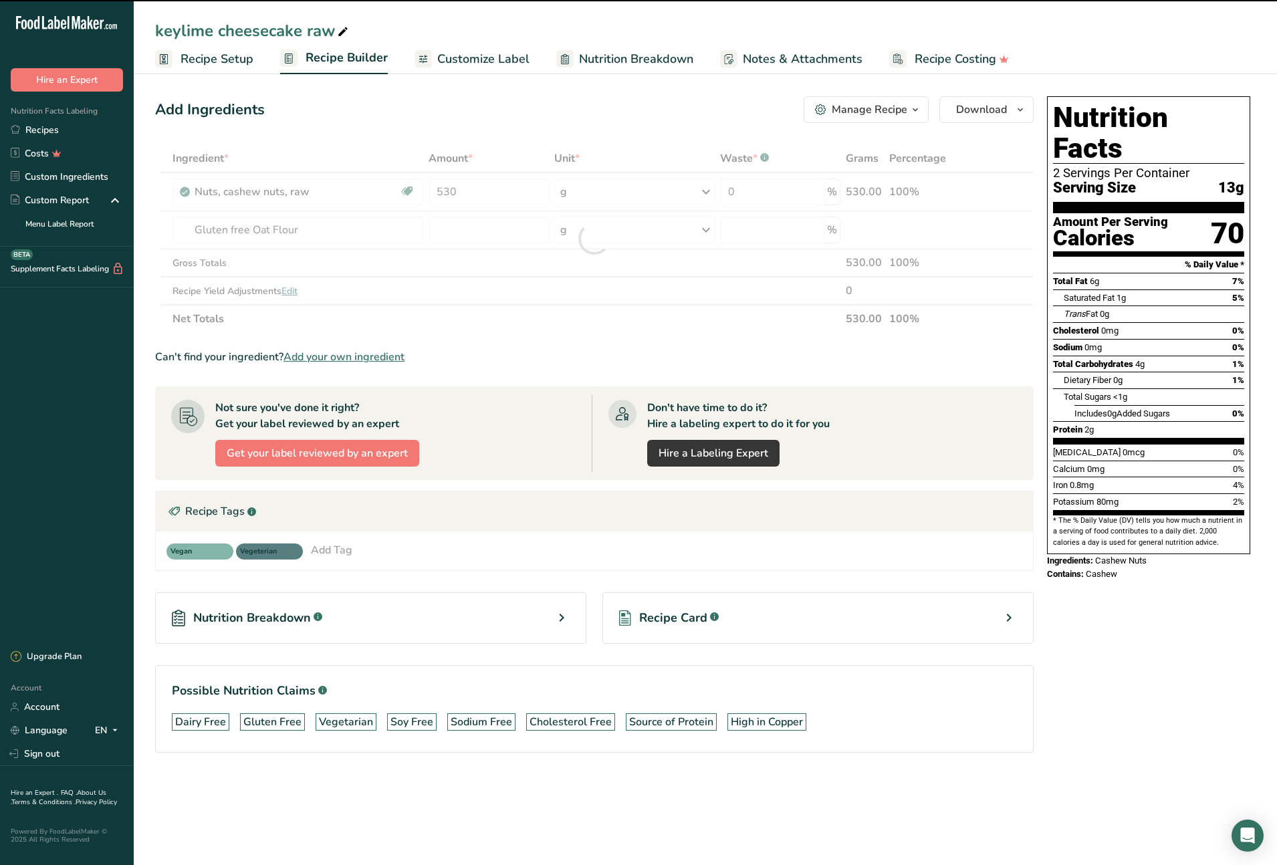
click at [487, 233] on div at bounding box center [594, 238] width 879 height 189
type input "0"
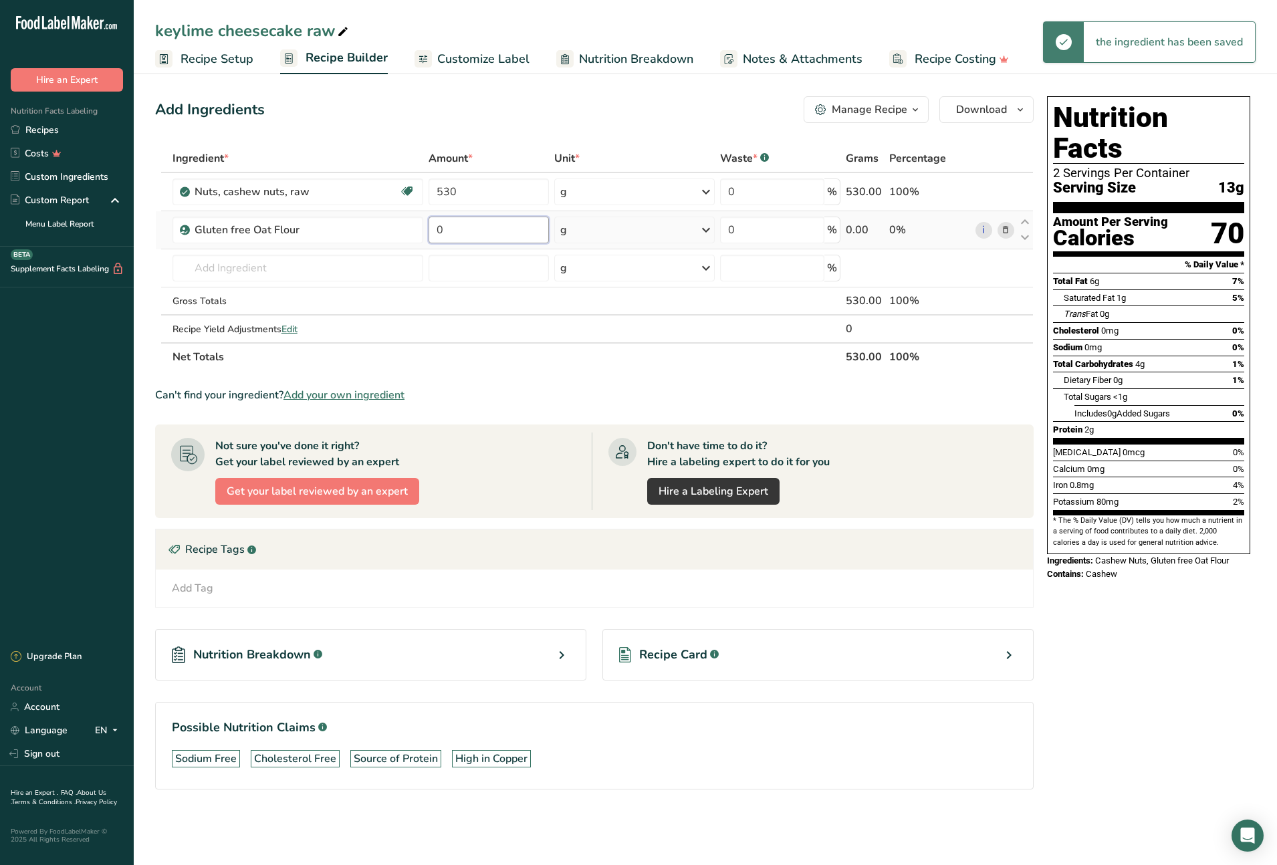
drag, startPoint x: 485, startPoint y: 233, endPoint x: 437, endPoint y: 231, distance: 48.8
click at [437, 231] on input "0" at bounding box center [489, 230] width 120 height 27
type input "500"
click at [264, 271] on div "Ingredient * Amount * Unit * Waste * .a-a{fill:#347362;}.b-a{fill:#fff;} Grams …" at bounding box center [594, 257] width 879 height 227
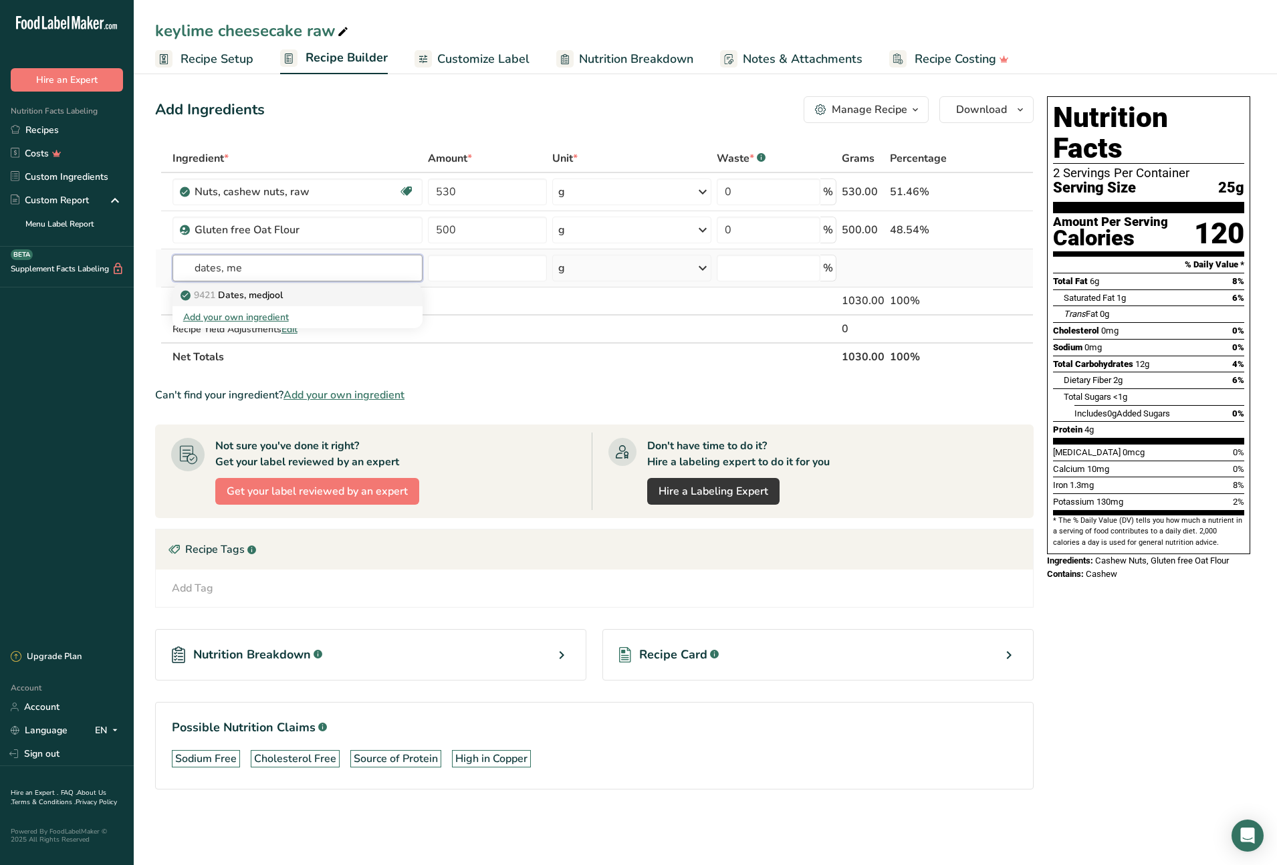
type input "dates, me"
click at [263, 298] on p "9421 Dates, medjool" at bounding box center [233, 295] width 100 height 14
type input "Dates, medjool"
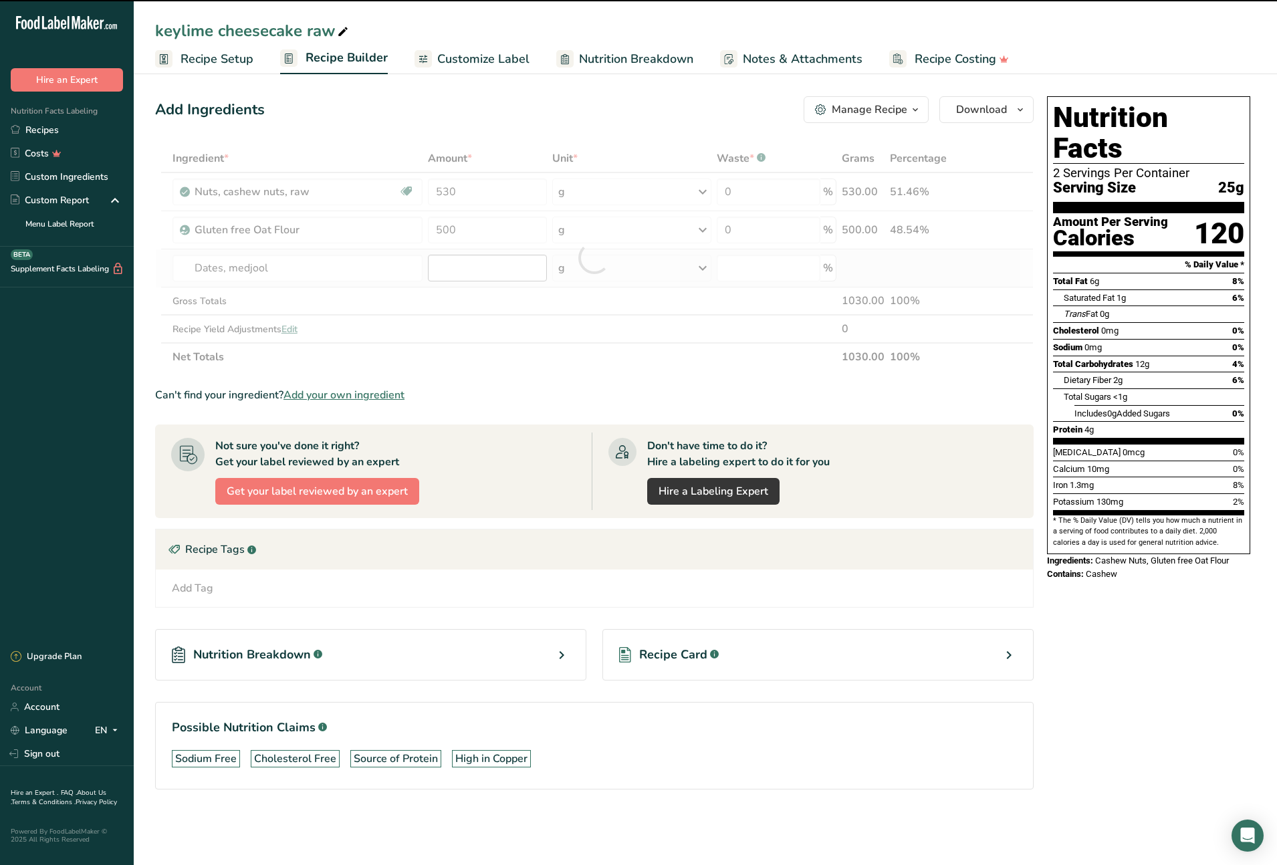
type input "0"
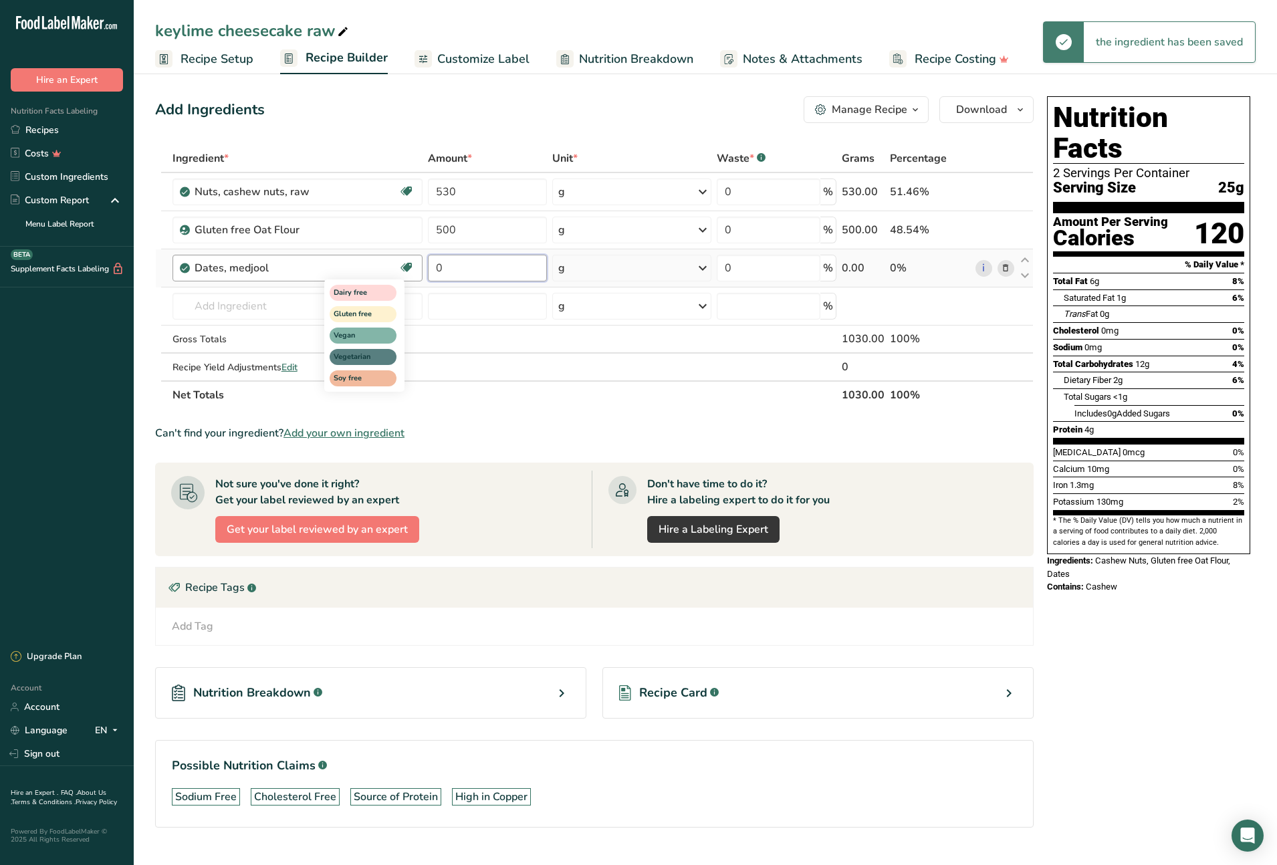
drag, startPoint x: 475, startPoint y: 271, endPoint x: 413, endPoint y: 267, distance: 61.7
click at [413, 267] on tr "Dates, medjool Dairy free Gluten free Vegan Vegetarian Soy free 0 g Portions 1 …" at bounding box center [594, 268] width 877 height 38
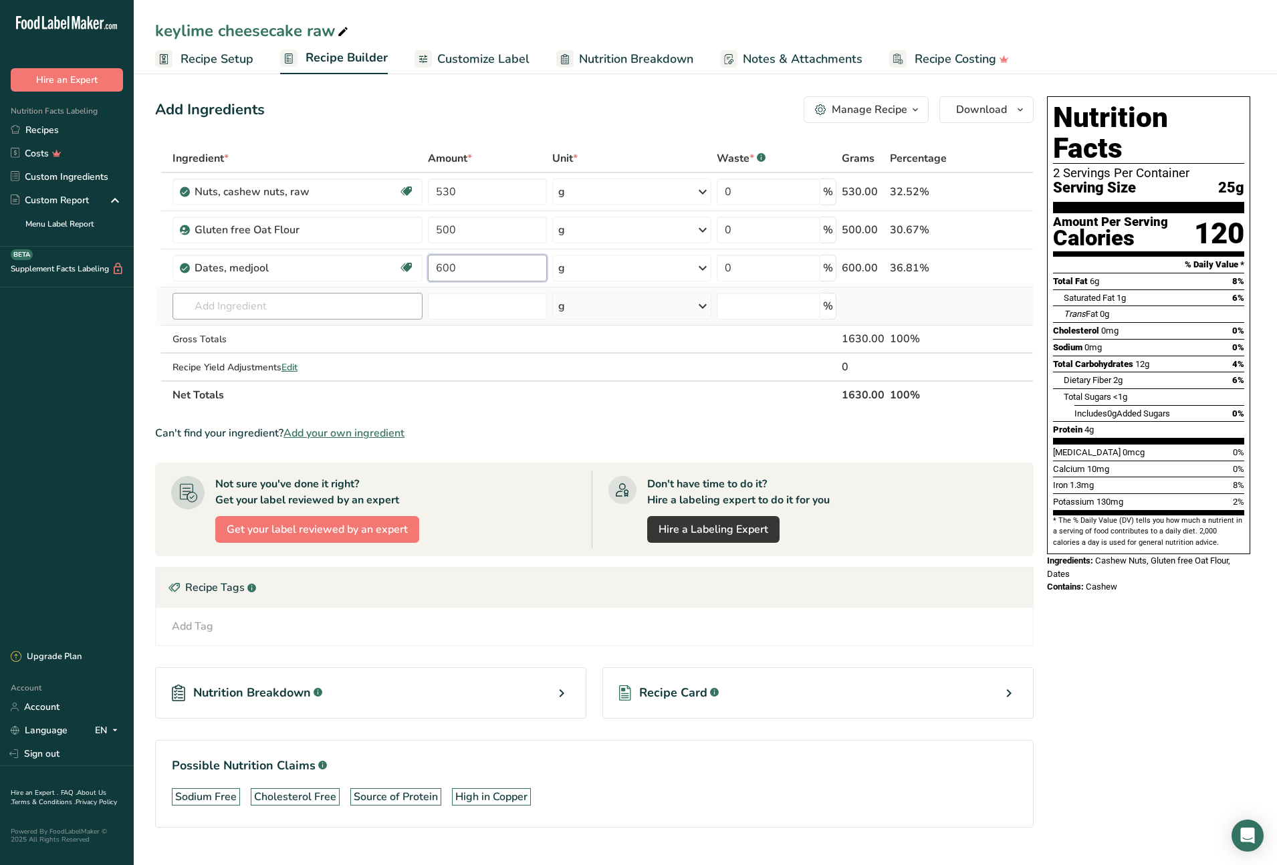
type input "600"
click at [243, 312] on div "Ingredient * Amount * Unit * Waste * .a-a{fill:#347362;}.b-a{fill:#fff;} Grams …" at bounding box center [594, 276] width 879 height 265
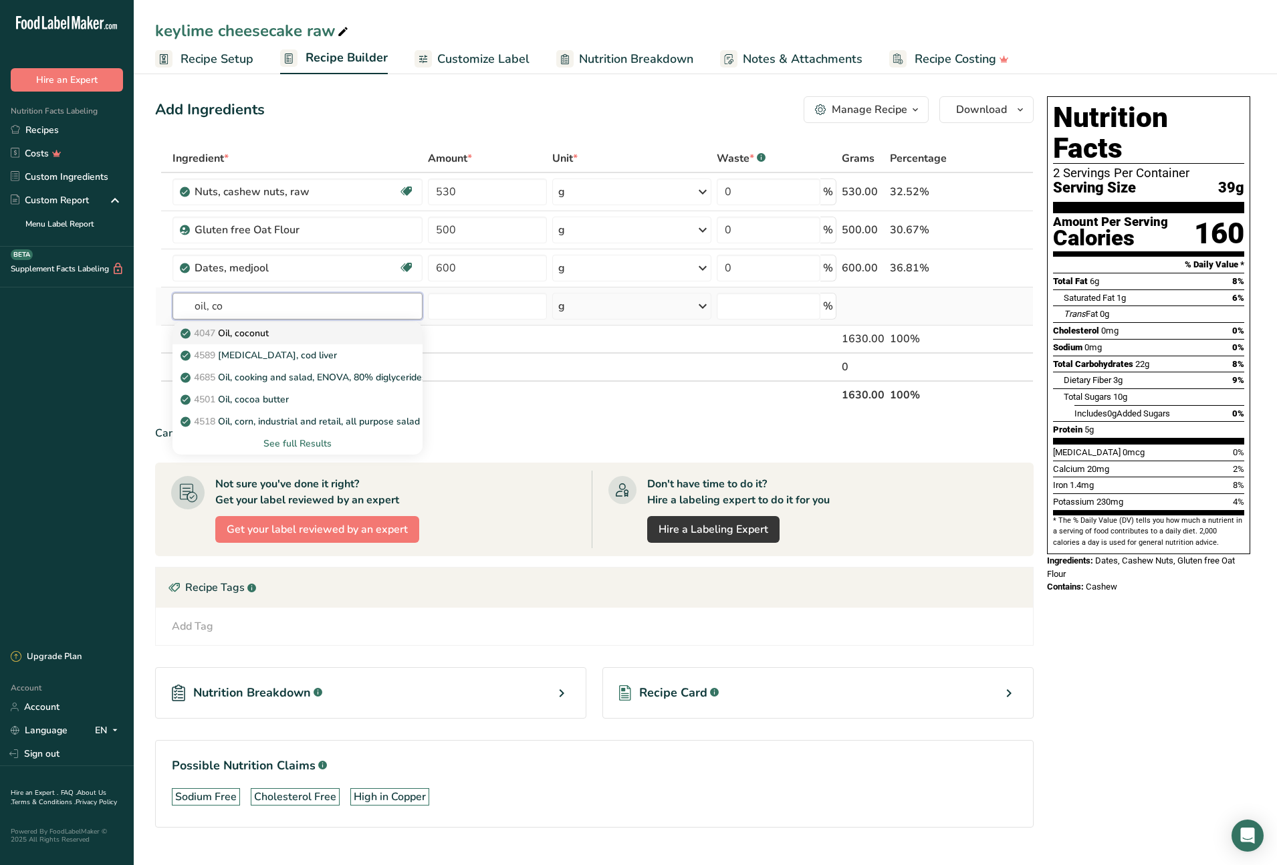
type input "oil, co"
click at [255, 334] on p "4047 Oil, coconut" at bounding box center [226, 333] width 86 height 14
type input "Oil, coconut"
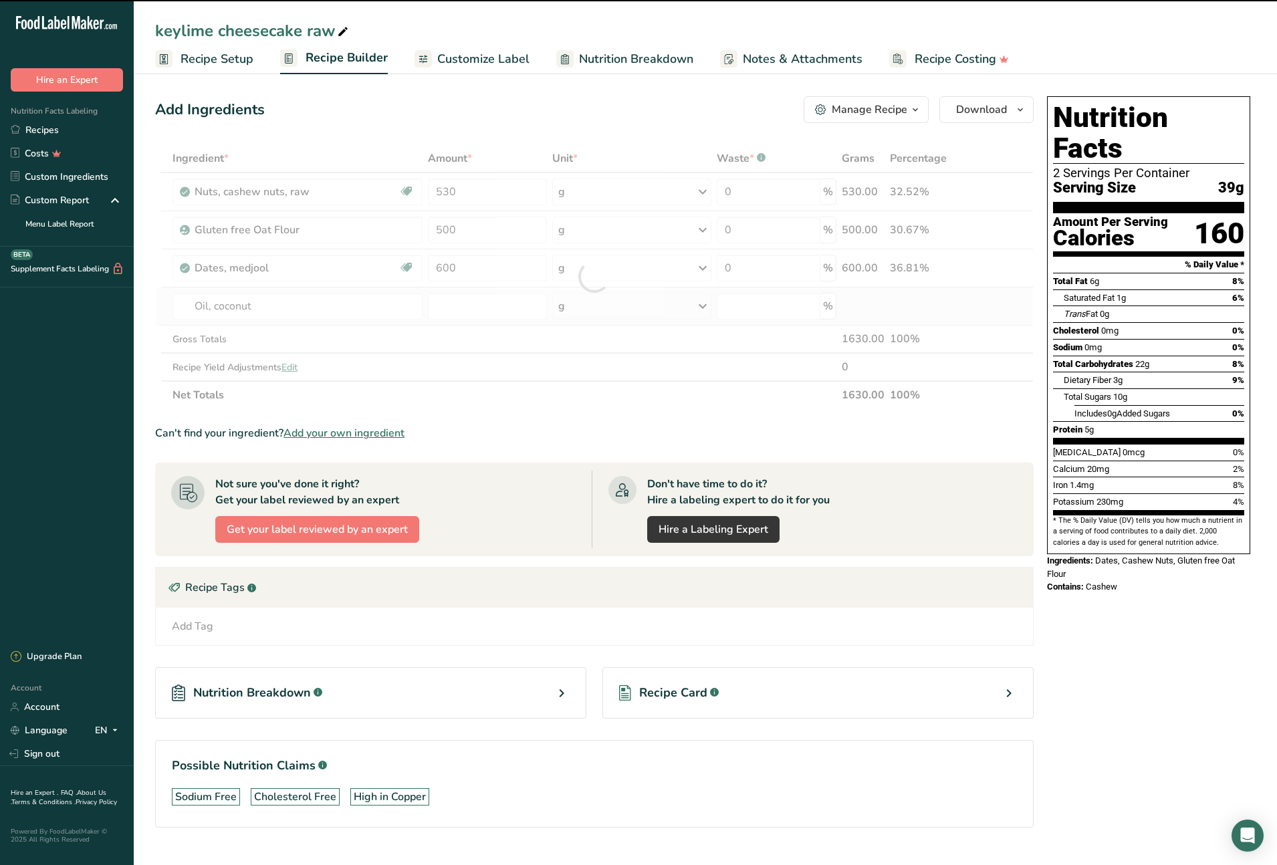
type input "0"
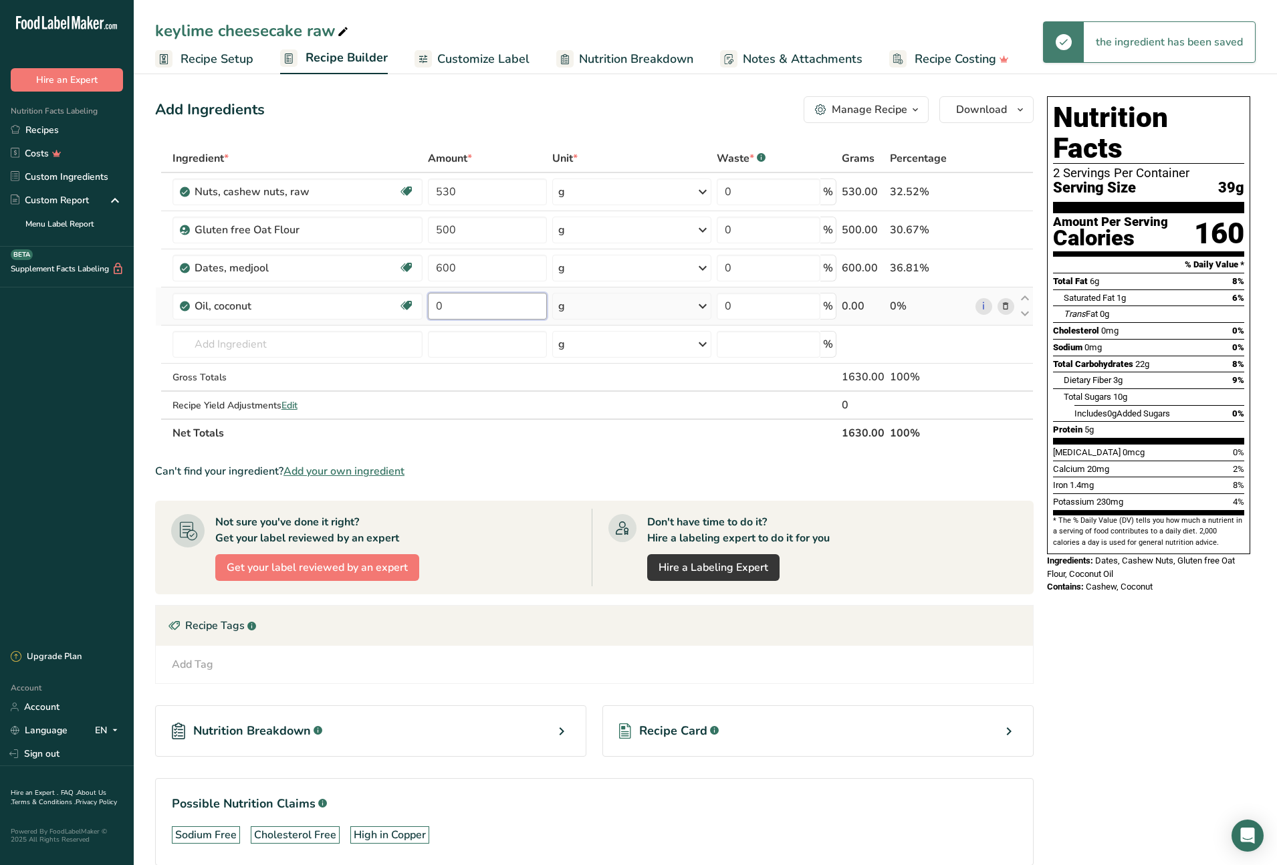
drag, startPoint x: 463, startPoint y: 312, endPoint x: 428, endPoint y: 307, distance: 35.1
click at [428, 307] on input "0" at bounding box center [488, 306] width 120 height 27
type input "380"
click at [290, 346] on div "Ingredient * Amount * Unit * Waste * .a-a{fill:#347362;}.b-a{fill:#fff;} Grams …" at bounding box center [594, 295] width 879 height 303
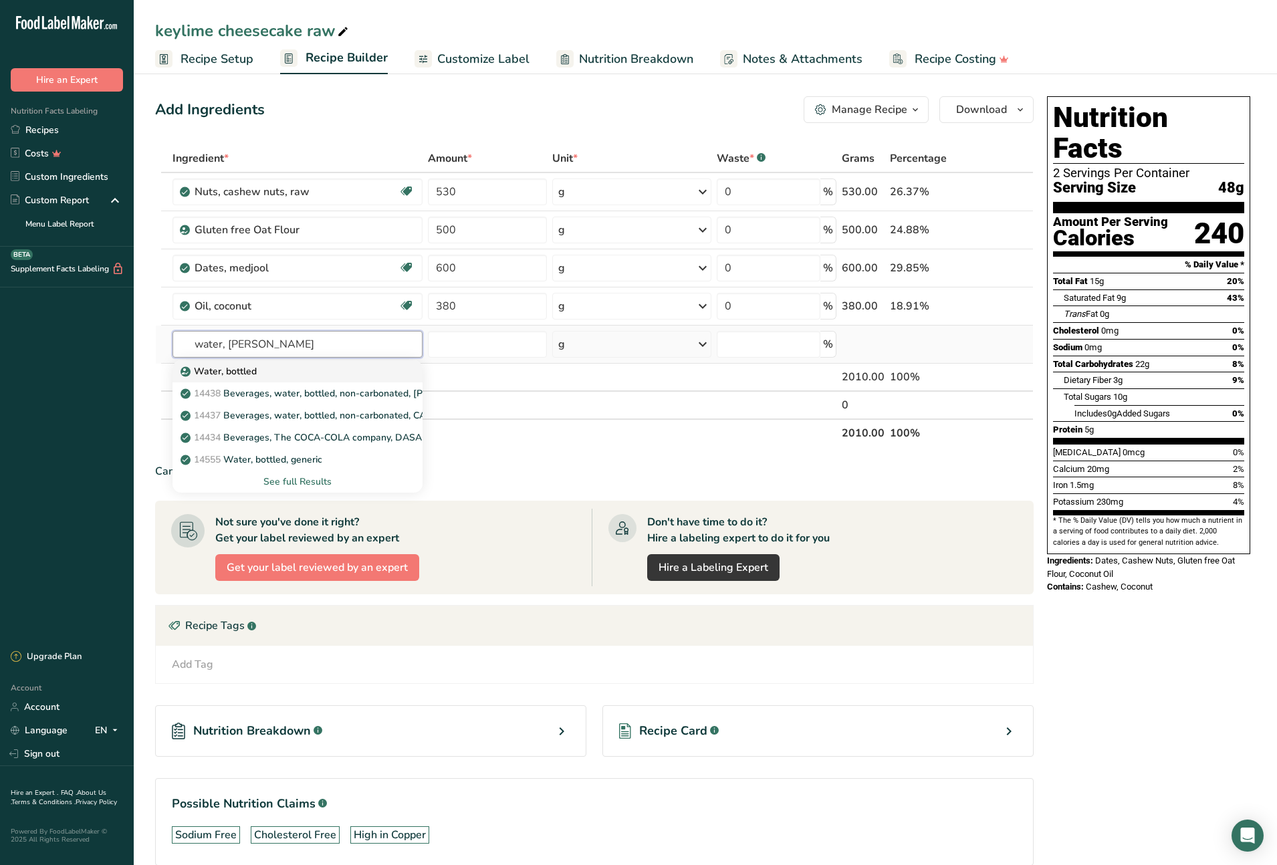
type input "water, bott"
click at [284, 374] on div "Water, bottled" at bounding box center [286, 371] width 207 height 14
type input "Water, bottled"
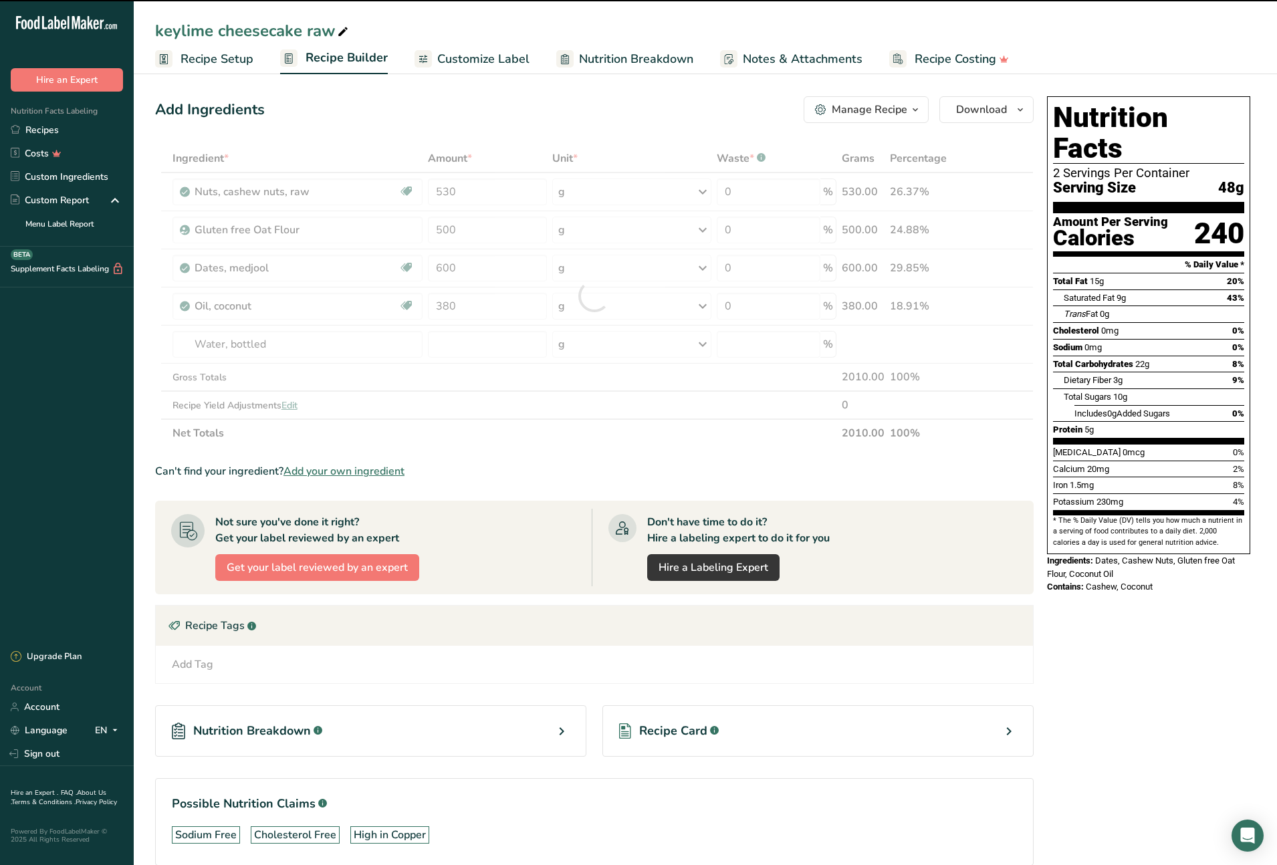
type input "0"
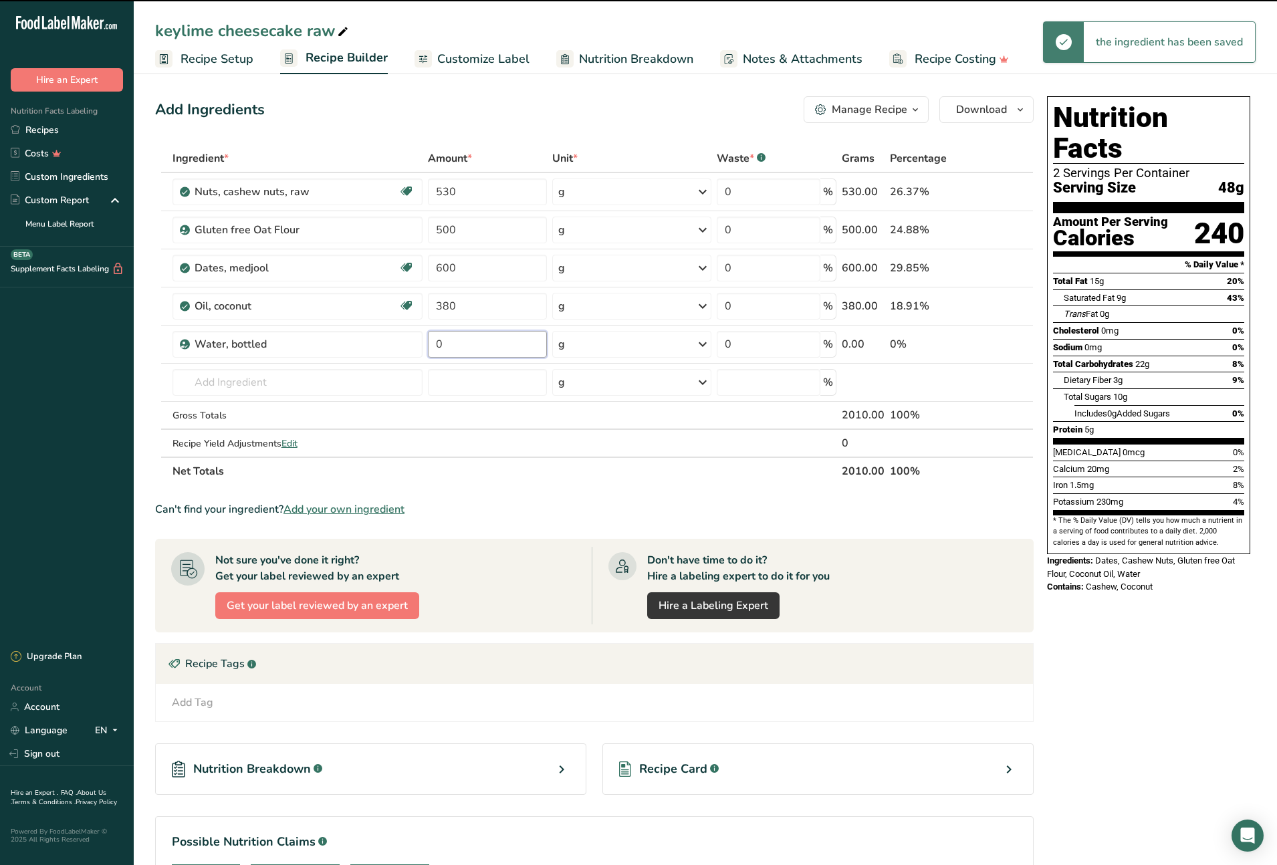
click at [461, 344] on input "0" at bounding box center [488, 344] width 120 height 27
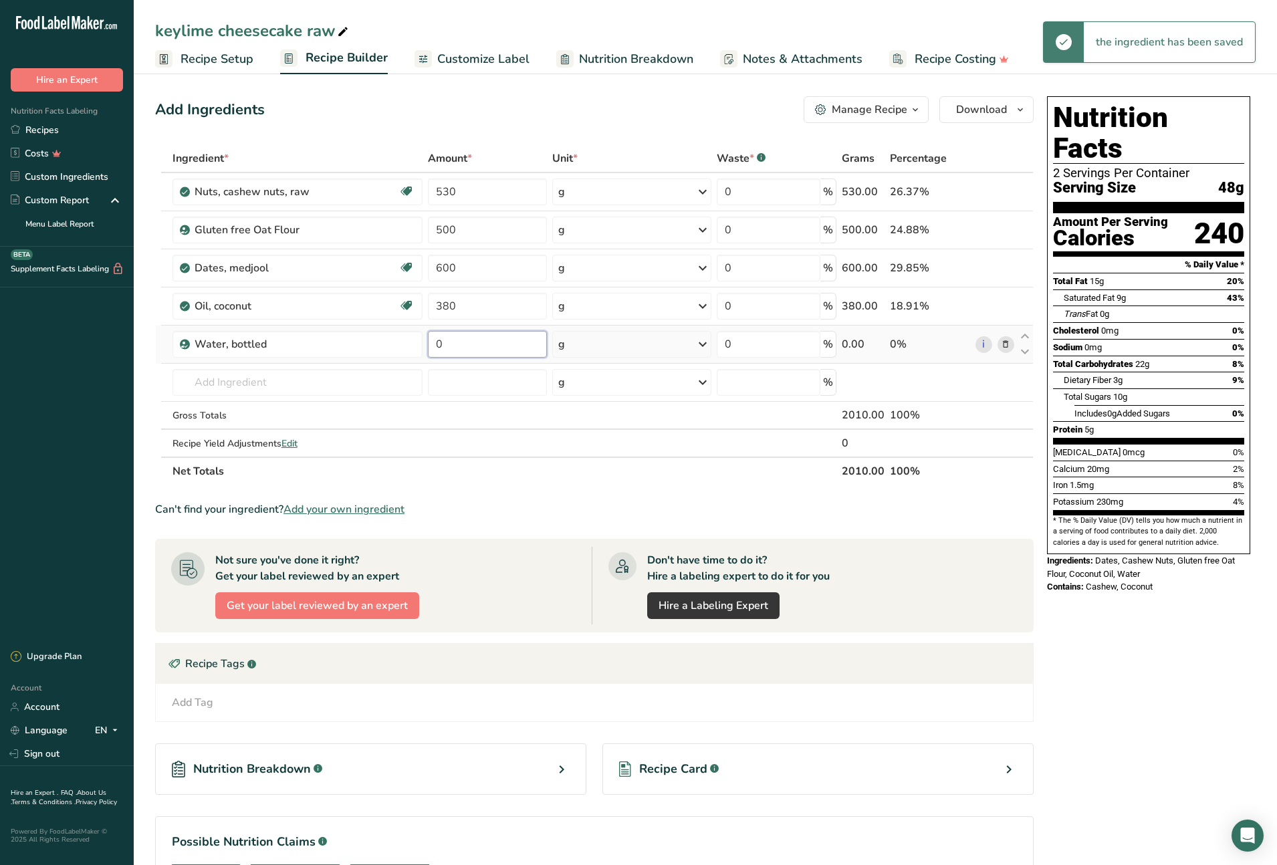
click at [431, 344] on input "0" at bounding box center [488, 344] width 120 height 27
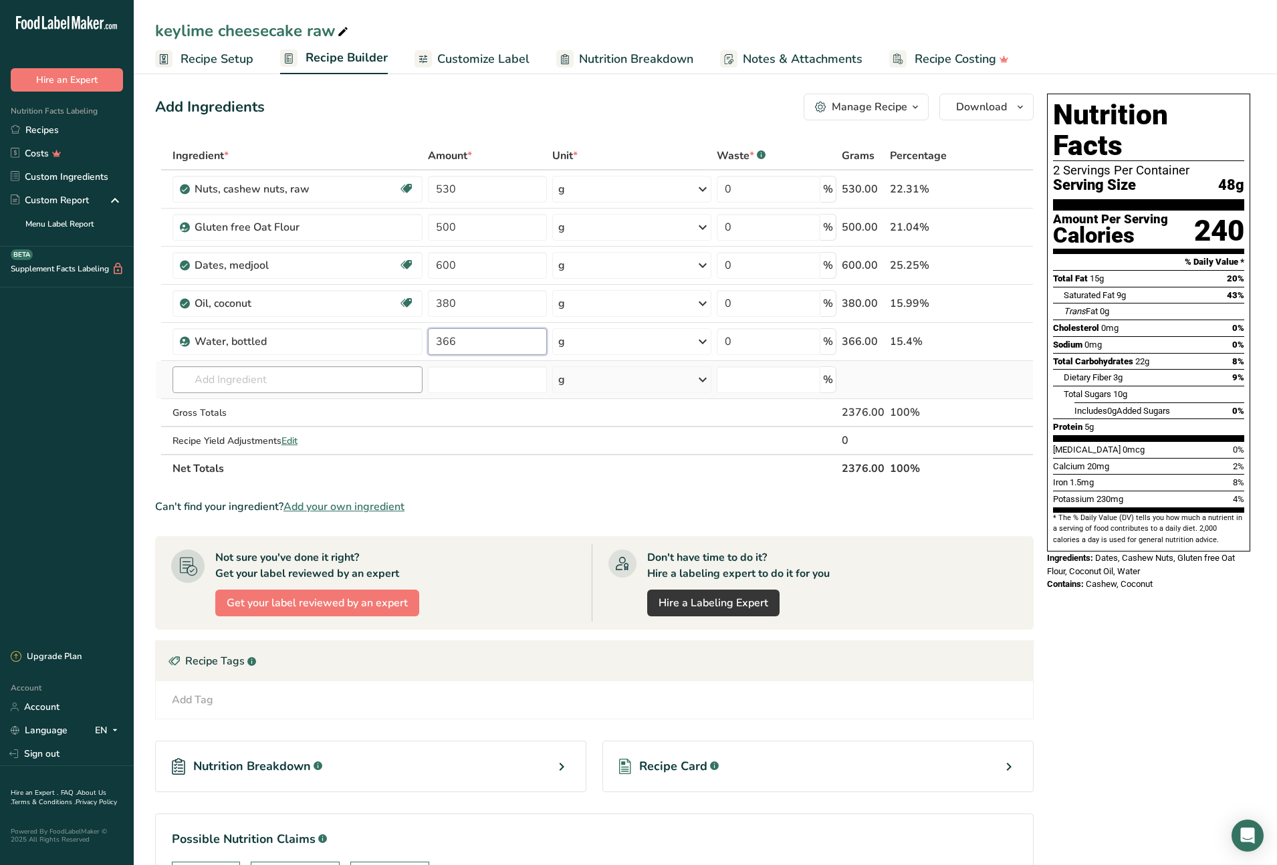
type input "366"
click at [291, 378] on div "Ingredient * Amount * Unit * Waste * .a-a{fill:#347362;}.b-a{fill:#fff;} Grams …" at bounding box center [594, 311] width 879 height 341
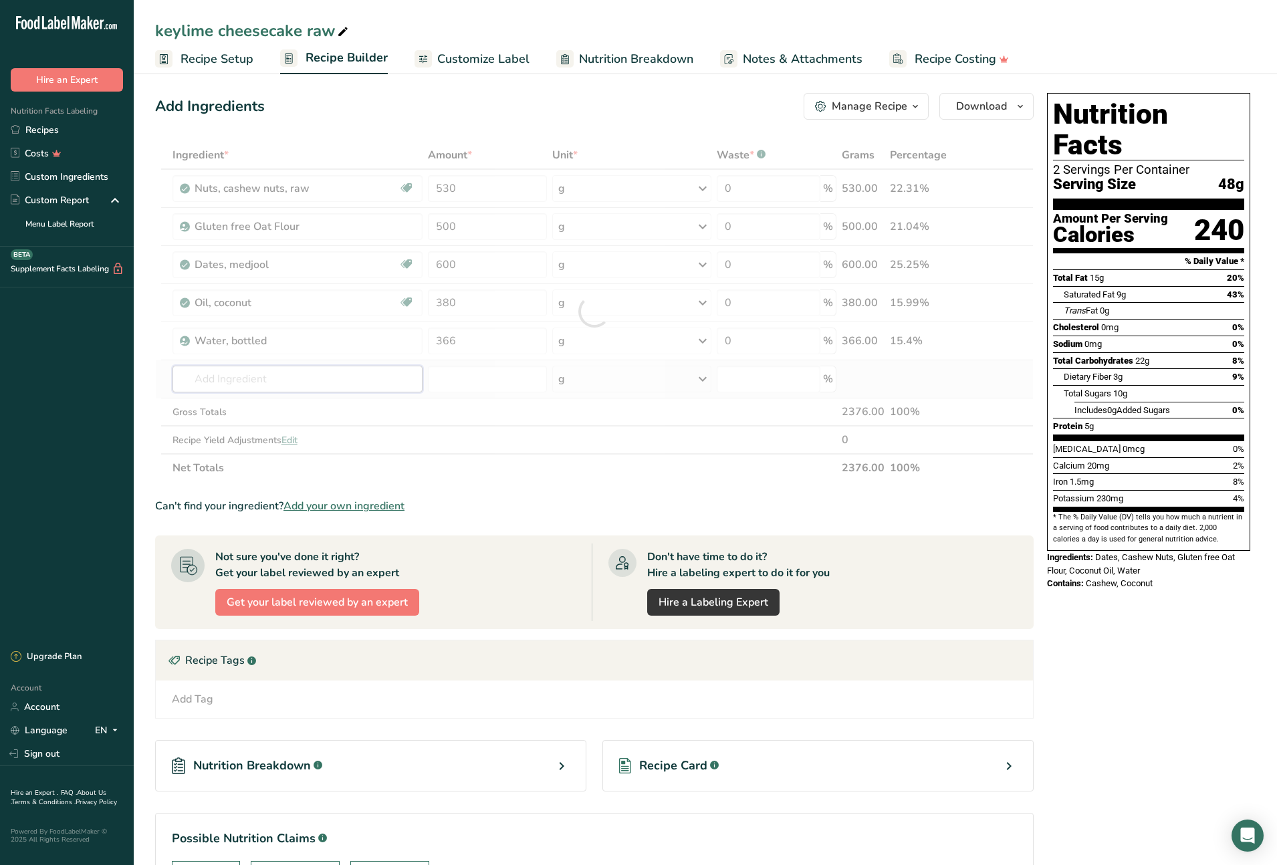
scroll to position [0, 0]
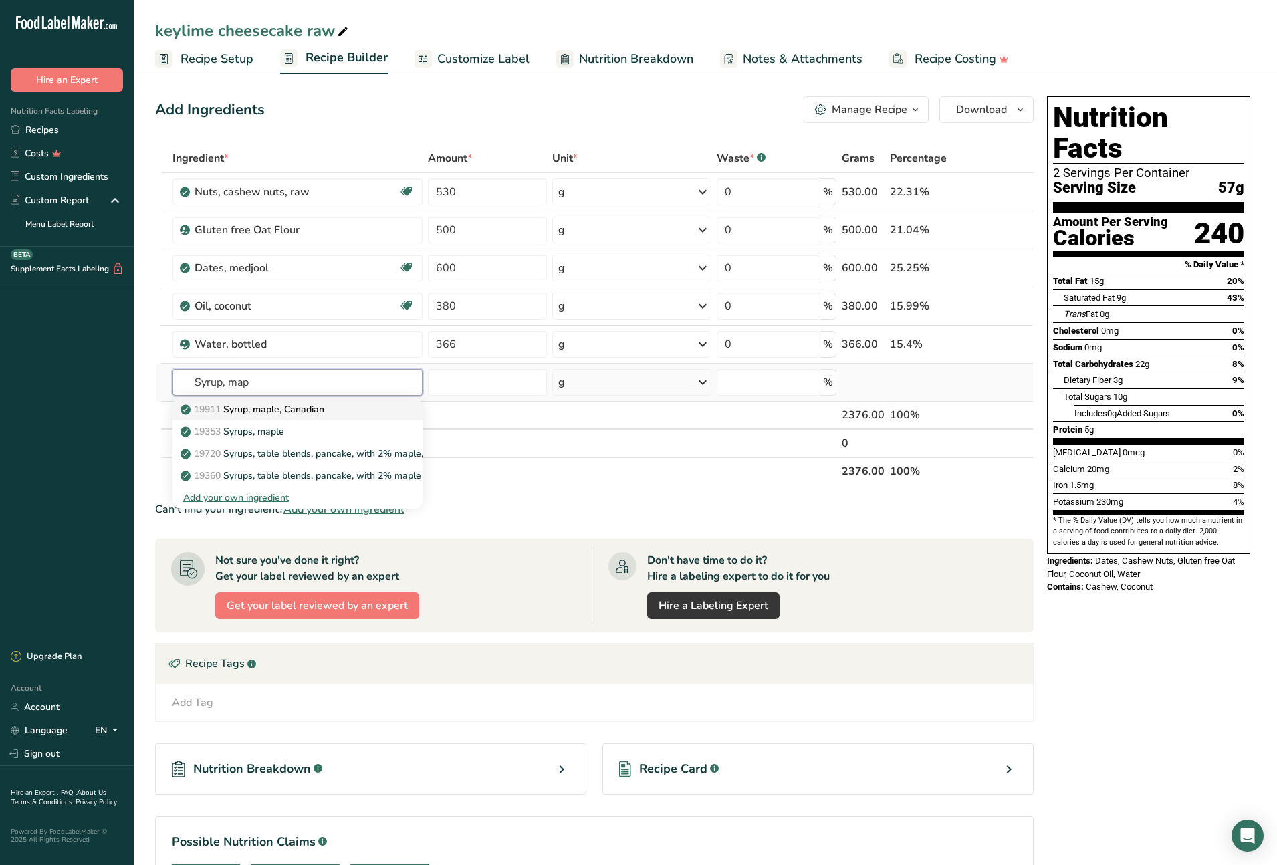
type input "Syrup, map"
click at [324, 408] on p "19911 Syrup, maple, [DEMOGRAPHIC_DATA]" at bounding box center [253, 409] width 141 height 14
type input "Syrup, maple, Canadian"
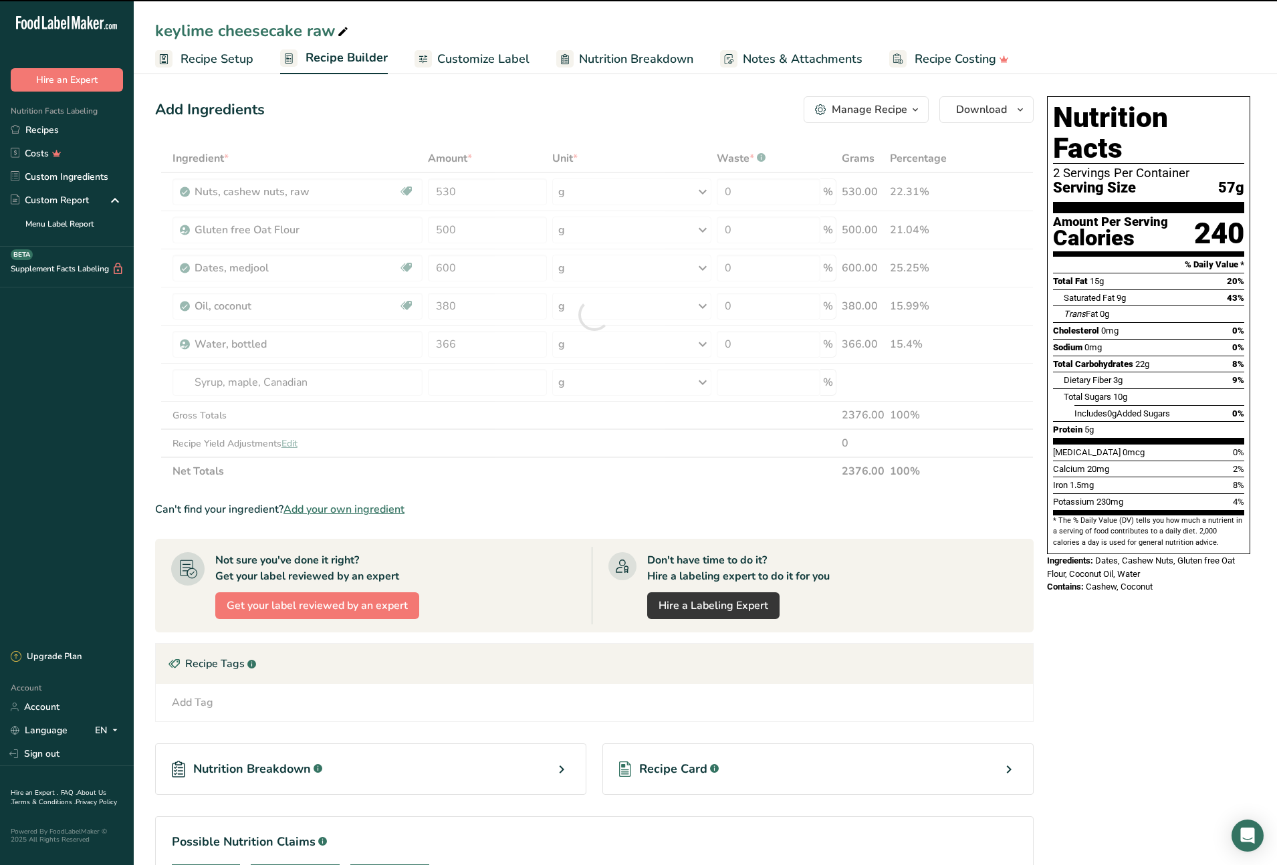
type input "0"
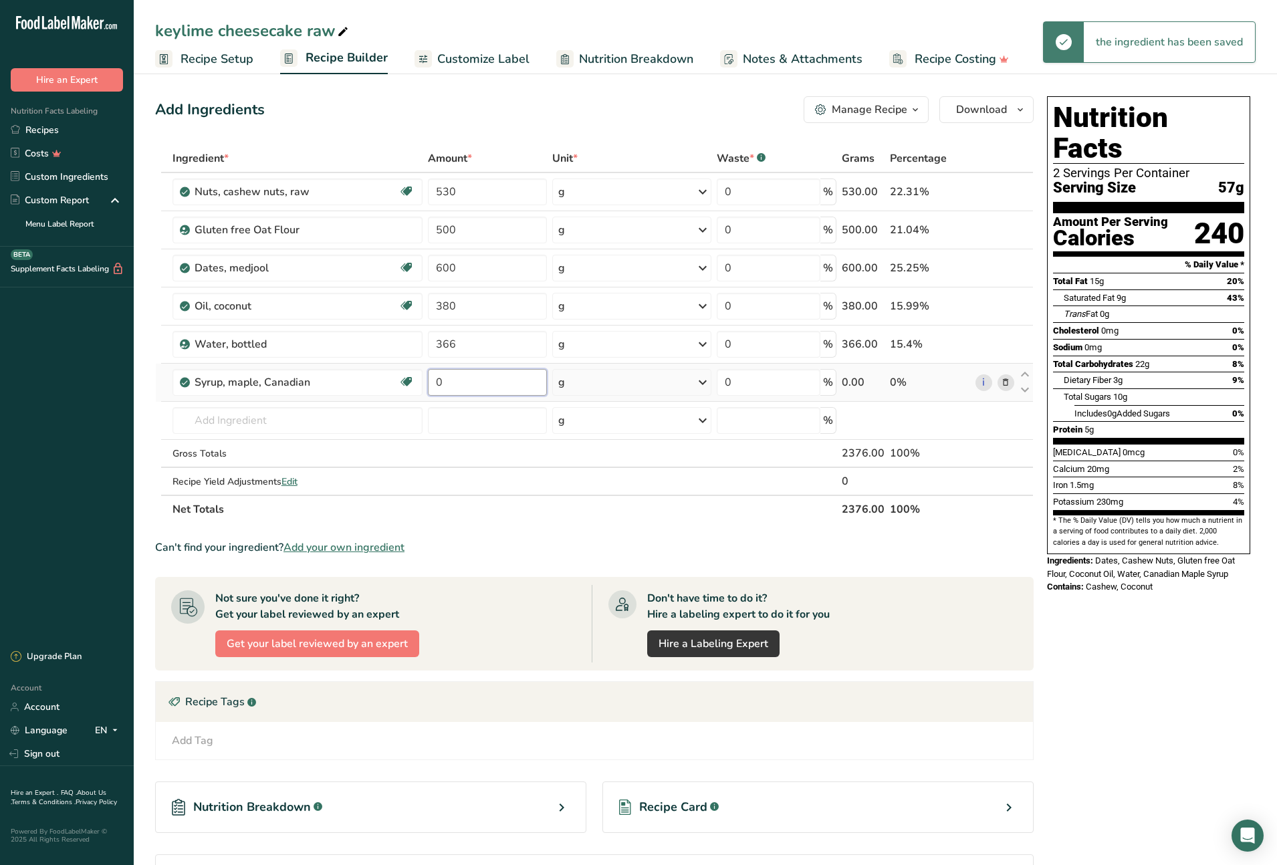
drag, startPoint x: 438, startPoint y: 382, endPoint x: 428, endPoint y: 382, distance: 10.1
click at [428, 382] on input "0" at bounding box center [488, 382] width 120 height 27
type input "300"
click at [355, 418] on div "Ingredient * Amount * Unit * Waste * .a-a{fill:#347362;}.b-a{fill:#fff;} Grams …" at bounding box center [594, 333] width 879 height 379
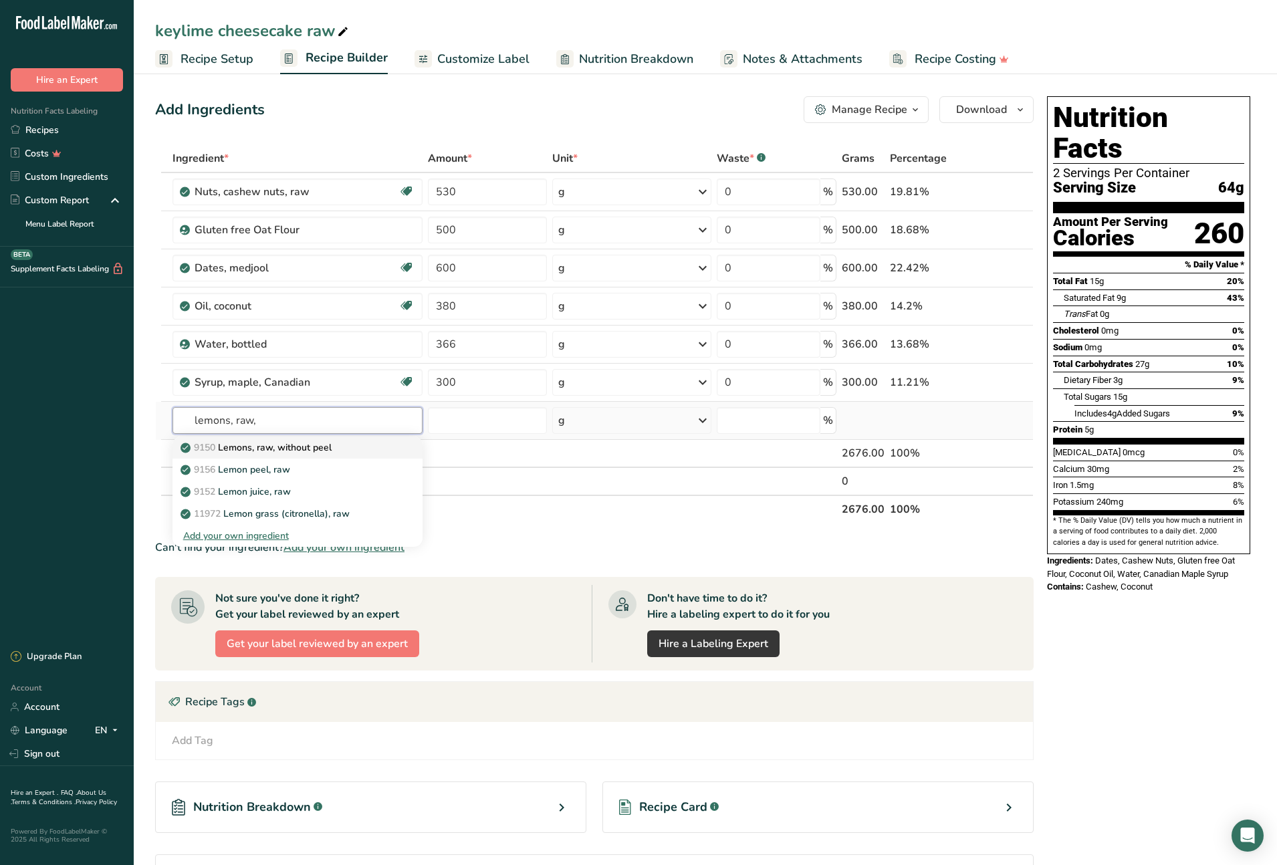
type input "lemons, raw,"
click at [346, 453] on div "9150 Lemons, raw, without peel" at bounding box center [286, 448] width 207 height 14
type input "Lemons, raw, without peel"
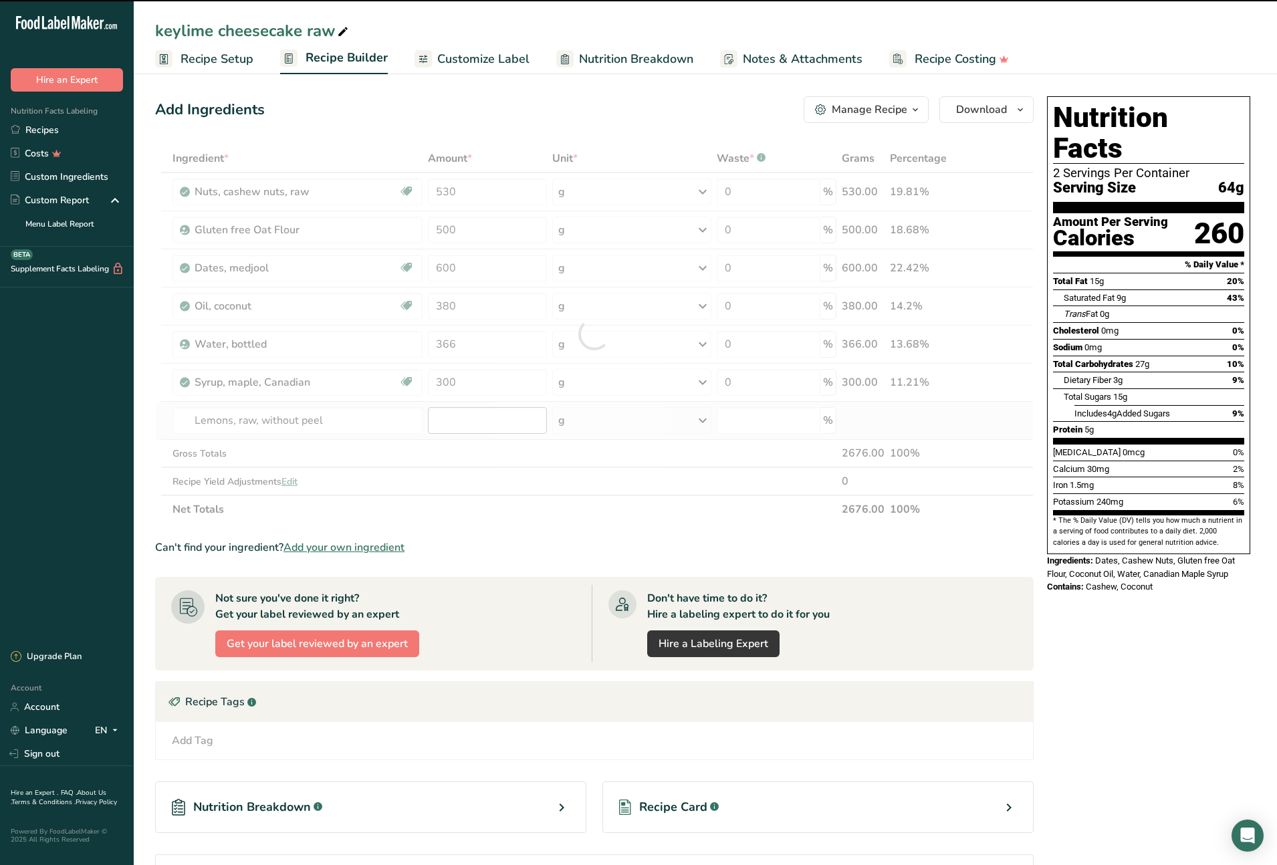
type input "0"
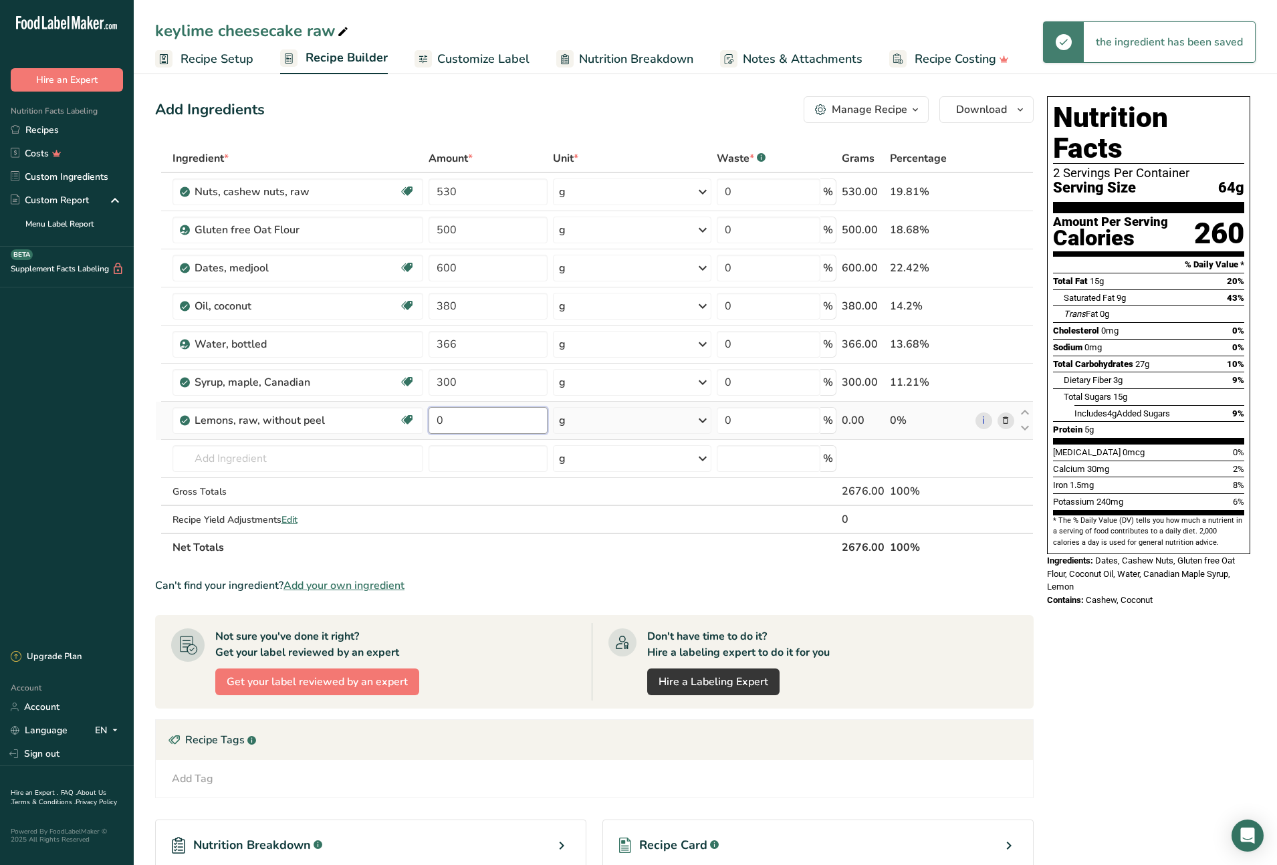
drag, startPoint x: 461, startPoint y: 423, endPoint x: 429, endPoint y: 419, distance: 32.3
click at [429, 419] on input "0" at bounding box center [488, 420] width 119 height 27
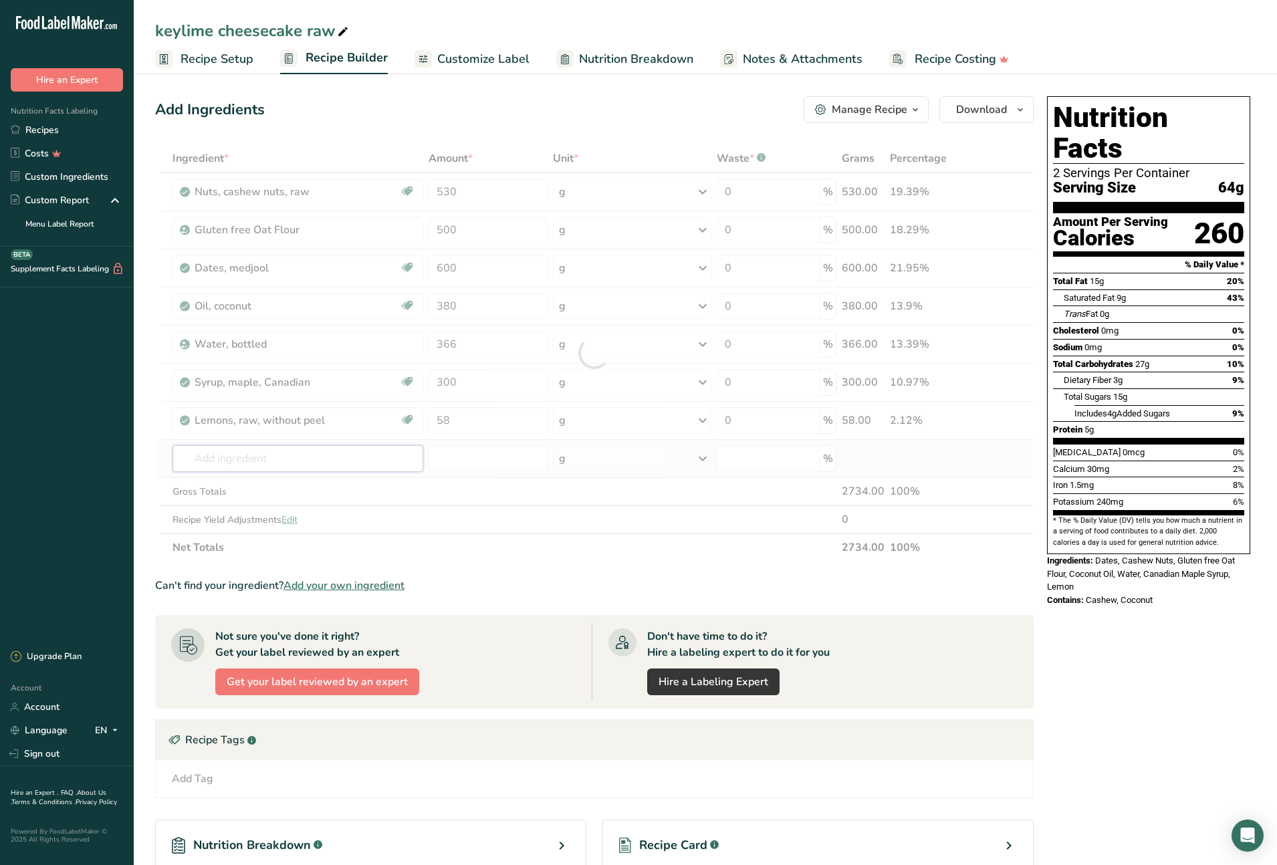
click at [316, 459] on div "Ingredient * Amount * Unit * Waste * .a-a{fill:#347362;}.b-a{fill:#fff;} Grams …" at bounding box center [594, 352] width 879 height 417
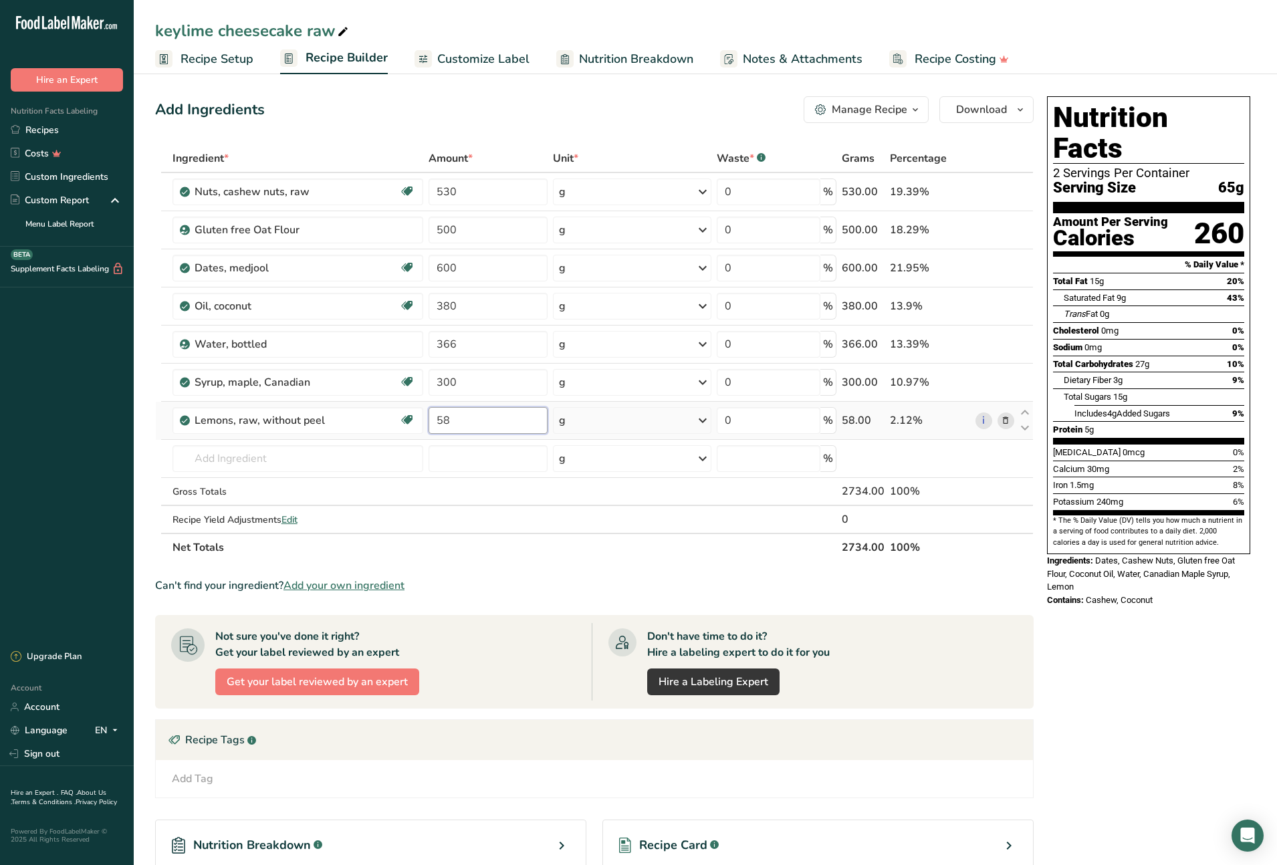
drag, startPoint x: 451, startPoint y: 425, endPoint x: 436, endPoint y: 425, distance: 15.4
click at [434, 423] on input "58" at bounding box center [488, 420] width 119 height 27
type input "116"
click at [267, 460] on div "Ingredient * Amount * Unit * Waste * .a-a{fill:#347362;}.b-a{fill:#fff;} Grams …" at bounding box center [594, 352] width 879 height 417
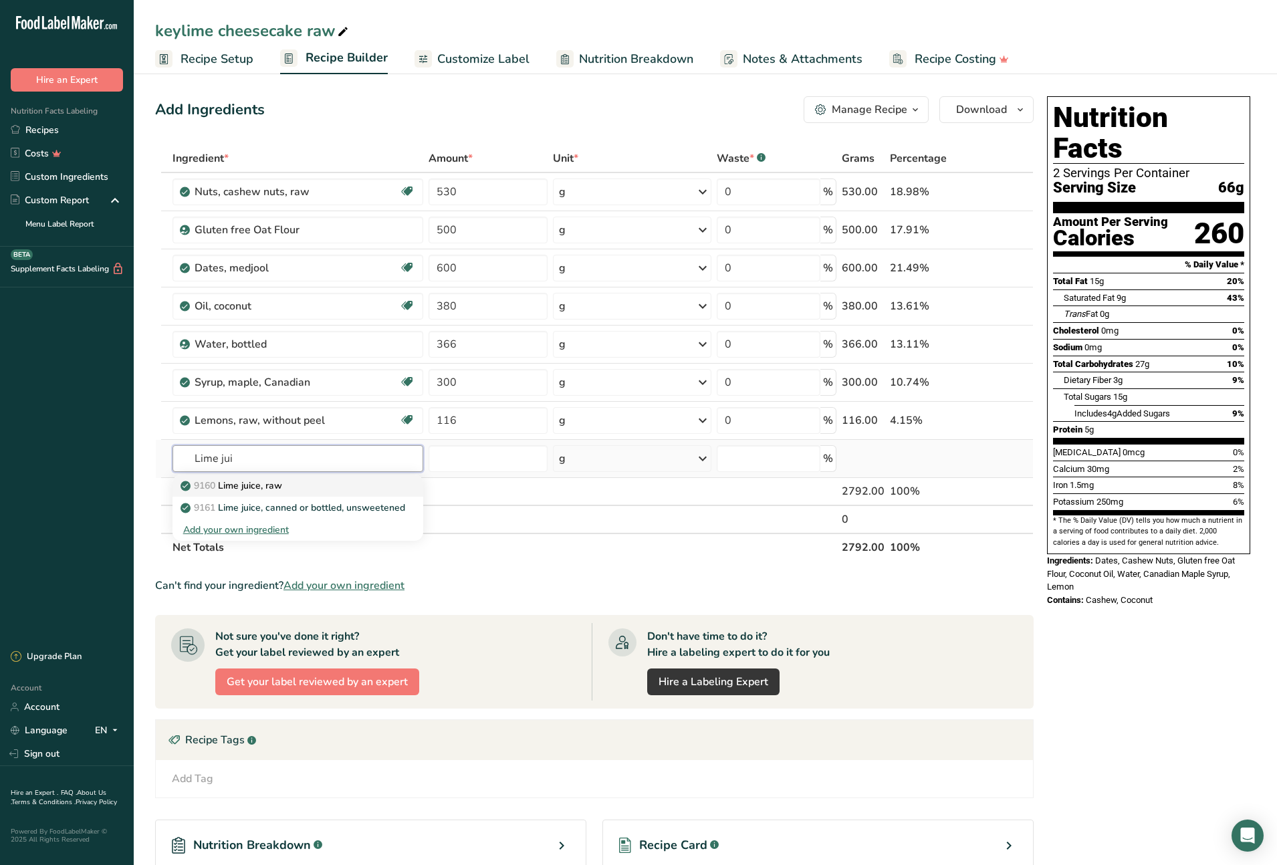
type input "Lime juice, raw"
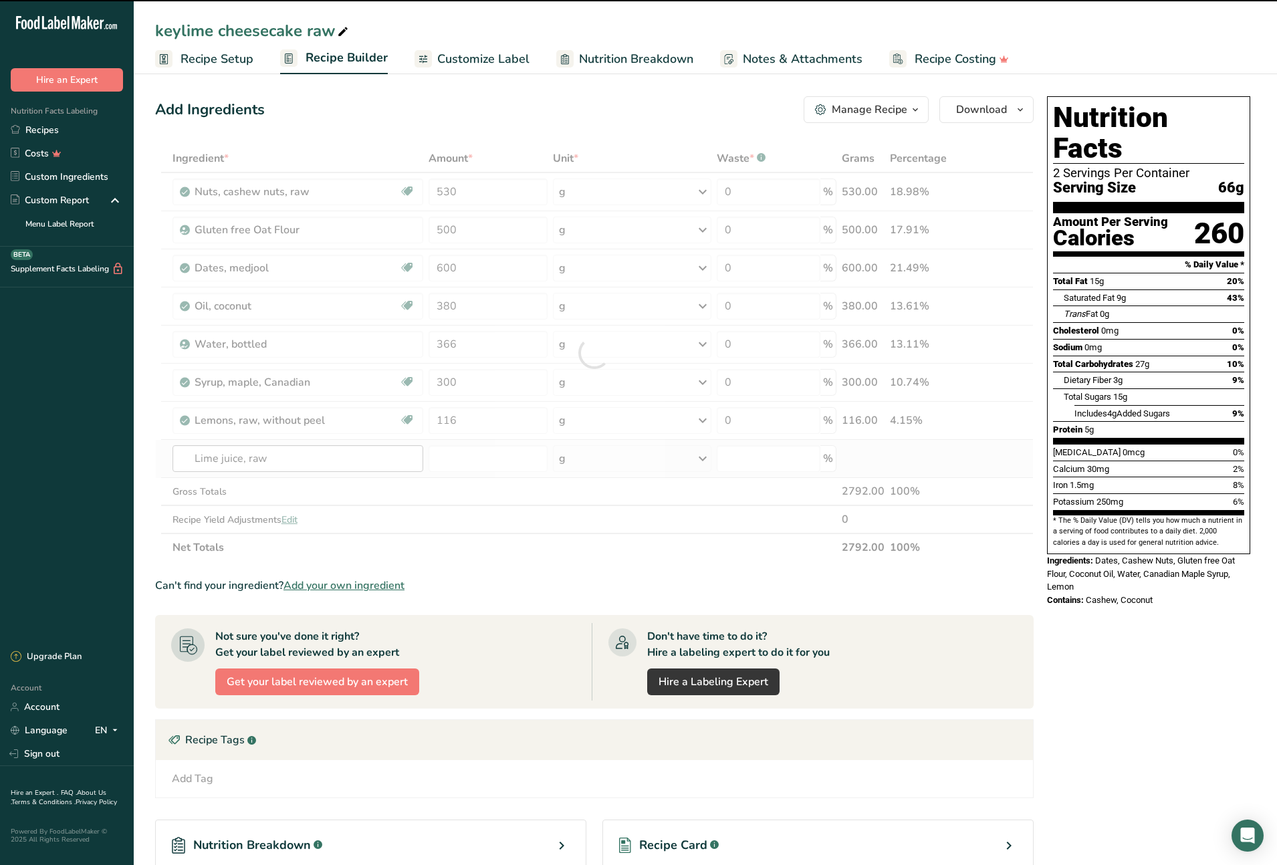
type input "0"
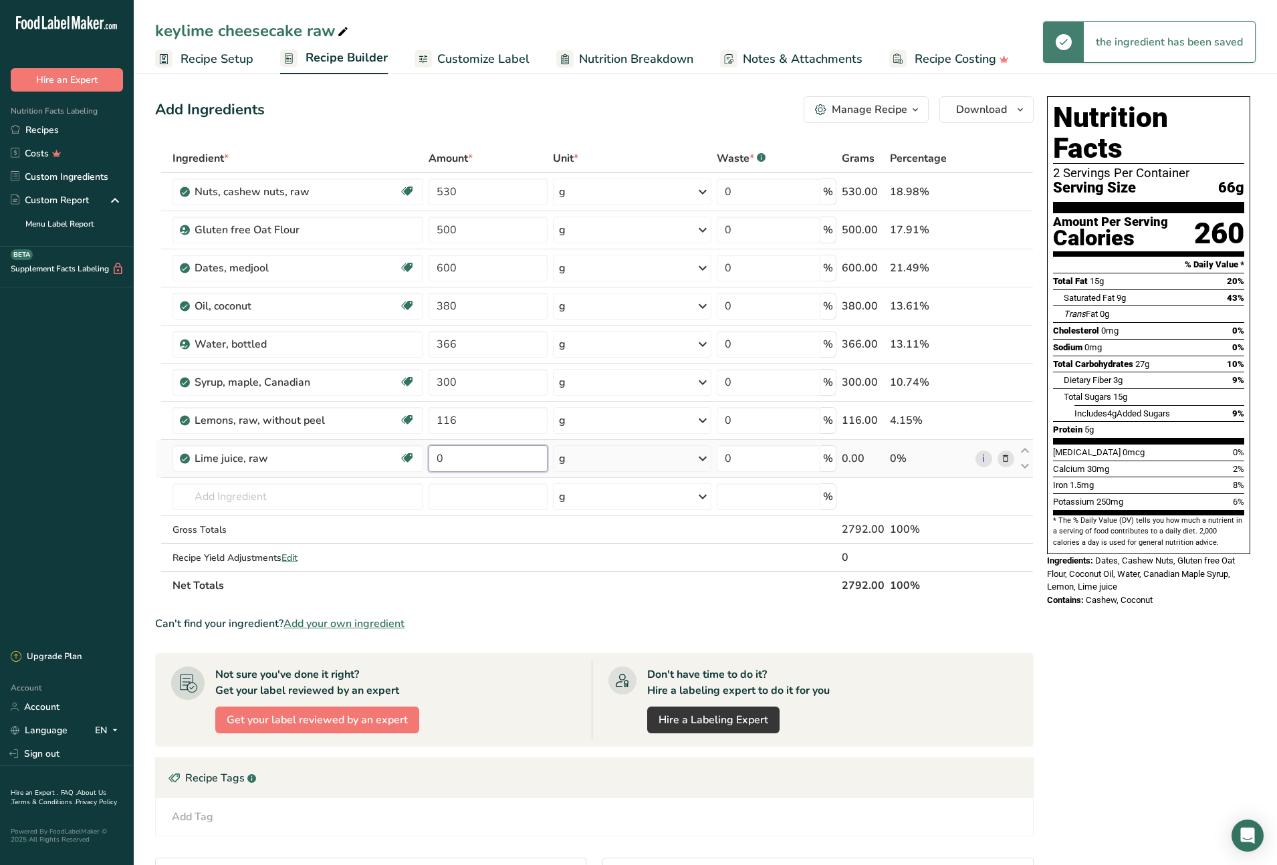
drag, startPoint x: 462, startPoint y: 460, endPoint x: 430, endPoint y: 461, distance: 32.1
click at [429, 459] on input "0" at bounding box center [488, 458] width 119 height 27
type input "57"
click at [348, 499] on div "Ingredient * Amount * Unit * Waste * .a-a{fill:#347362;}.b-a{fill:#fff;} Grams …" at bounding box center [594, 371] width 879 height 455
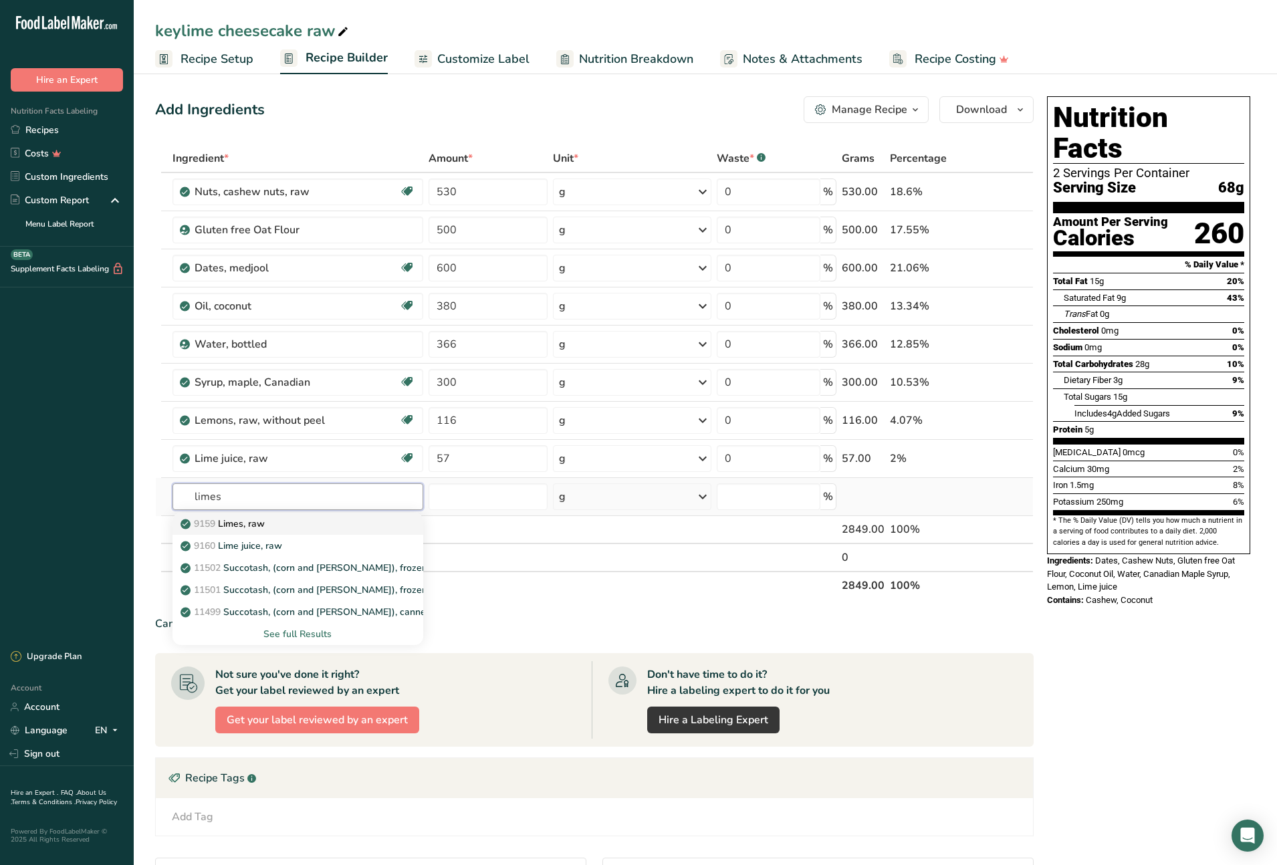
type input "limes"
click at [316, 523] on div "9159 Limes, raw" at bounding box center [287, 524] width 208 height 14
type input "Limes, raw"
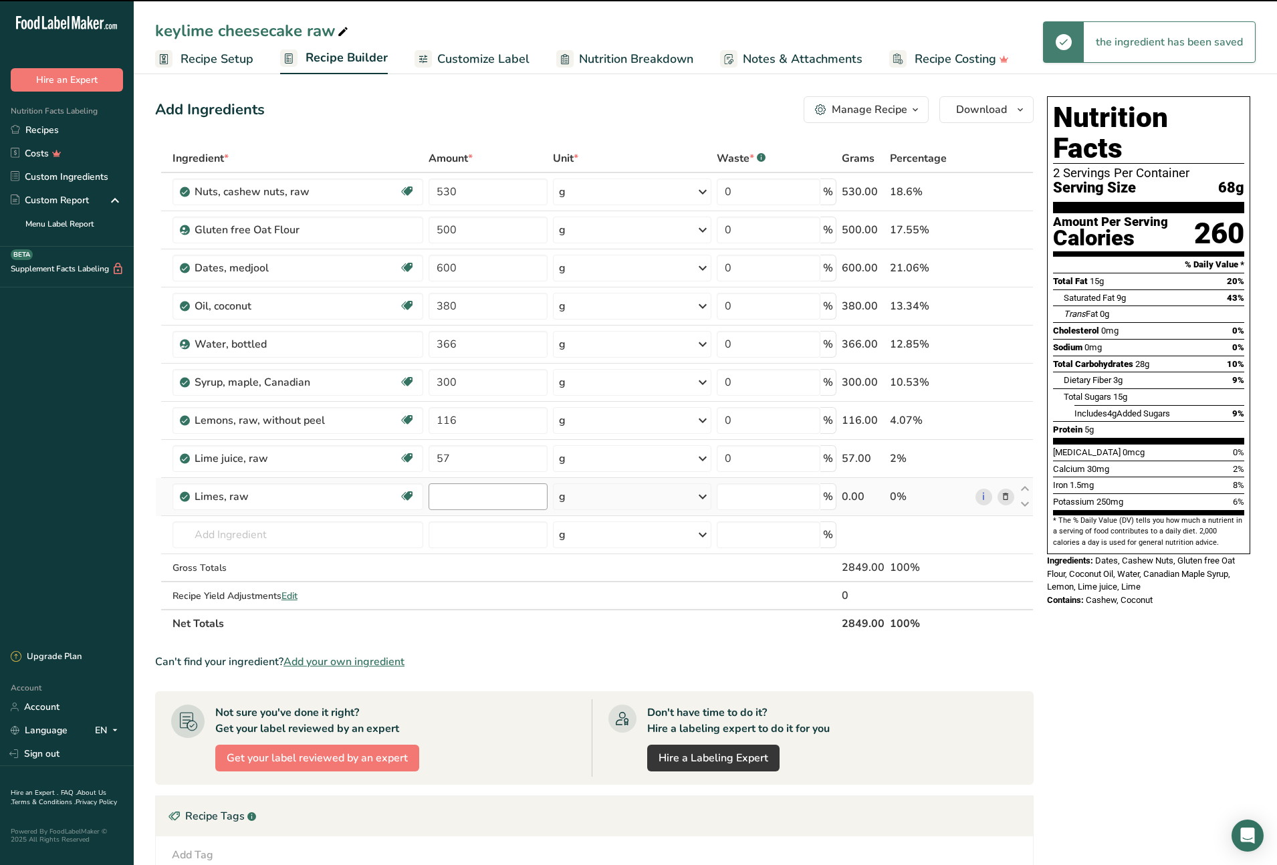
type input "0"
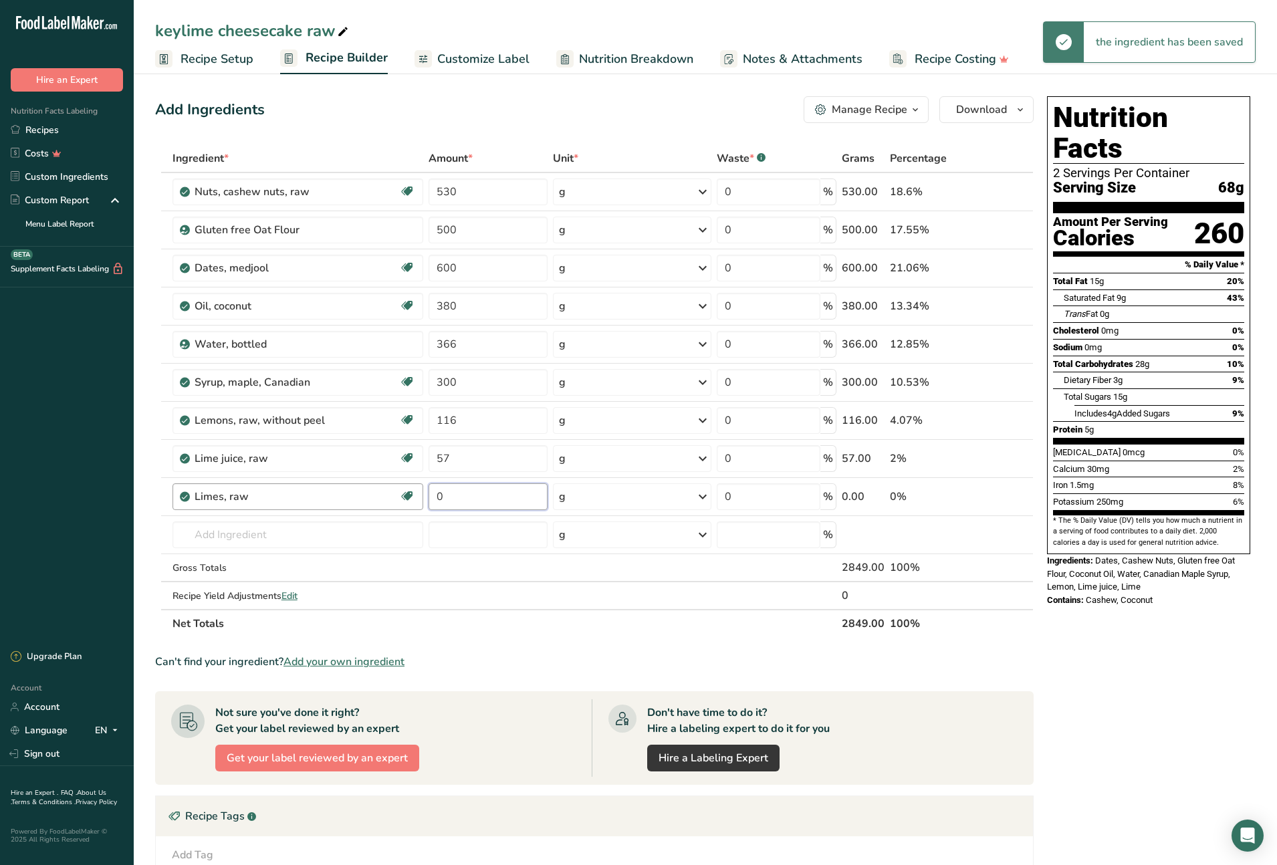
drag, startPoint x: 467, startPoint y: 499, endPoint x: 419, endPoint y: 497, distance: 48.2
click at [419, 497] on tr "Limes, raw Dairy free Gluten free Vegan Vegetarian Soy free 0 g Portions 1 frui…" at bounding box center [594, 497] width 877 height 38
type input "57"
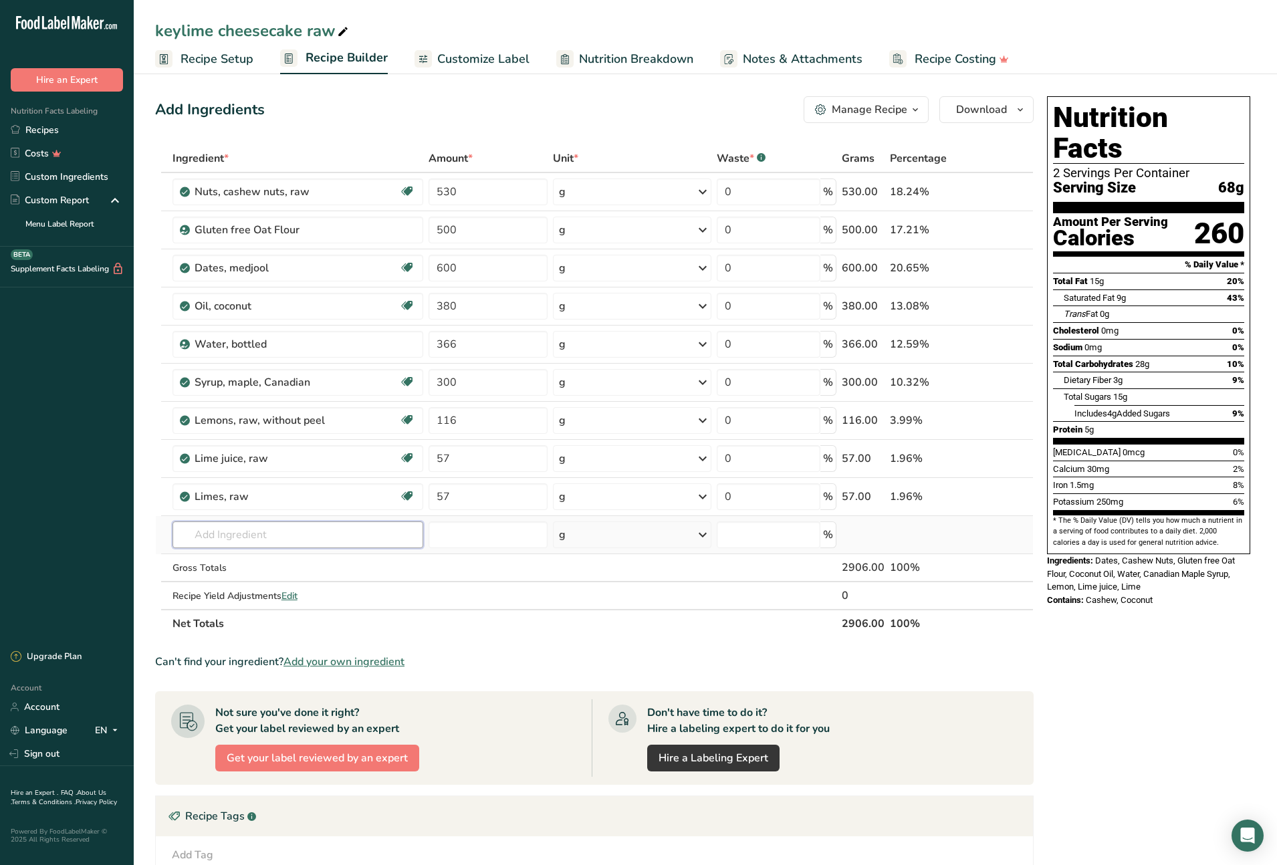
click at [291, 536] on div "Ingredient * Amount * Unit * Waste * .a-a{fill:#347362;}.b-a{fill:#fff;} Grams …" at bounding box center [594, 390] width 879 height 493
type input "sea salt"
click at [232, 562] on div "Sea Salt" at bounding box center [287, 562] width 208 height 14
type input "Sea Salt"
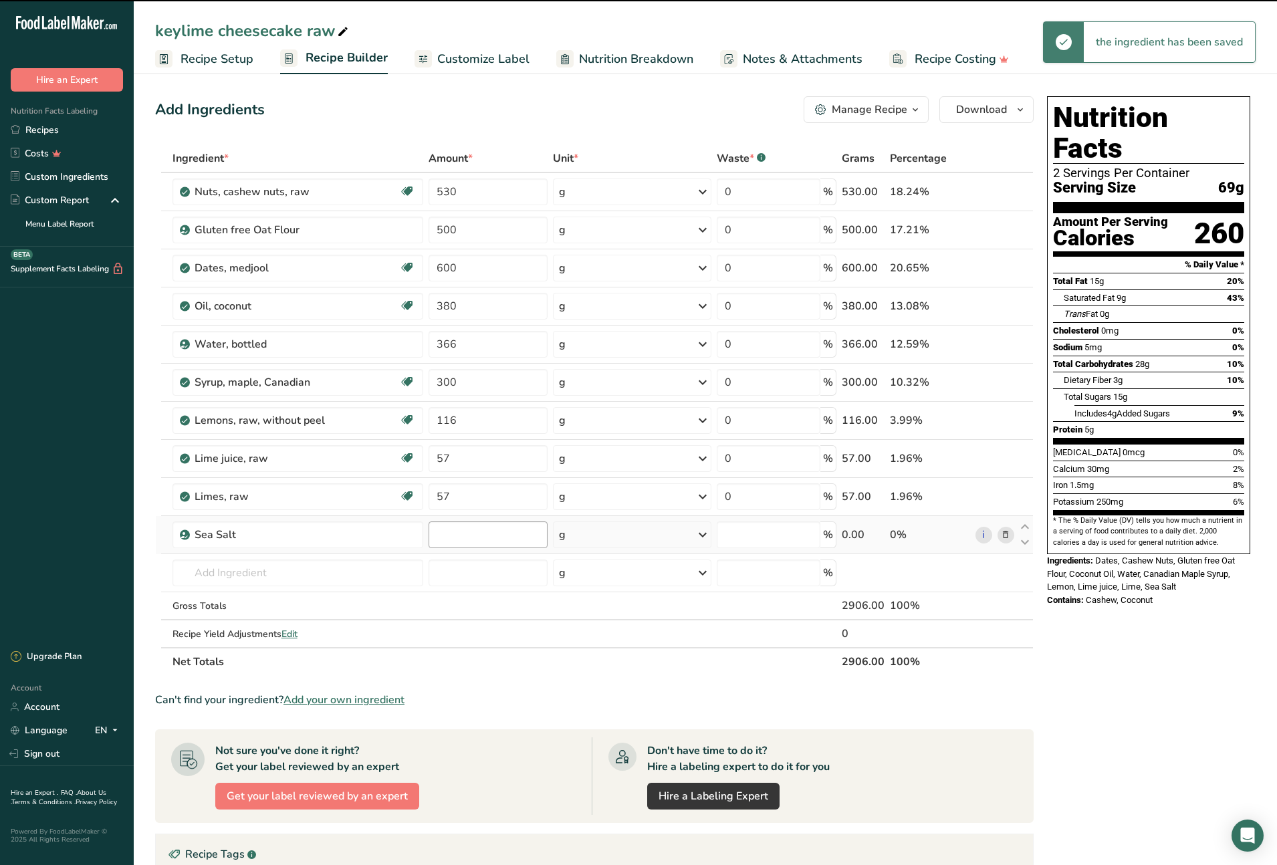
type input "0"
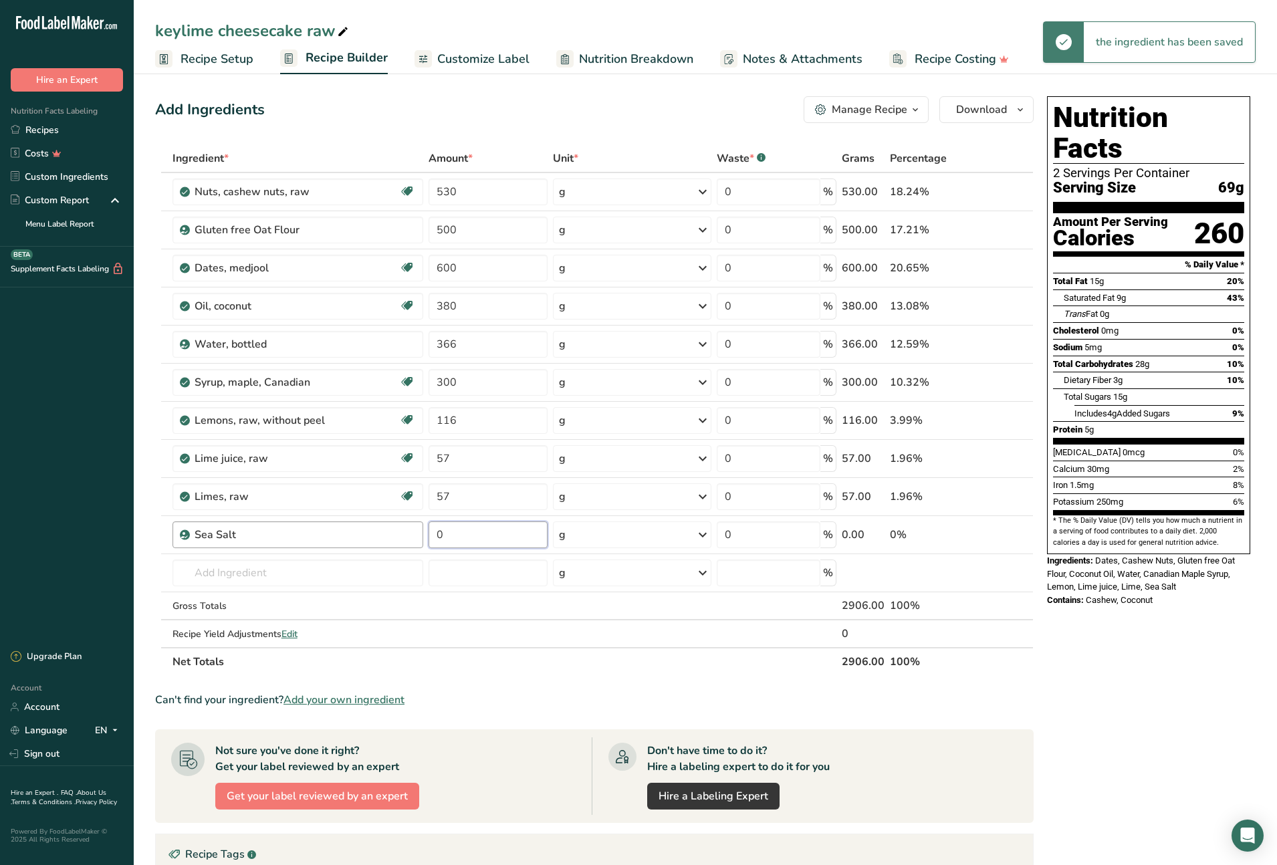
drag, startPoint x: 464, startPoint y: 535, endPoint x: 421, endPoint y: 534, distance: 43.5
click at [421, 534] on tr "Sea Salt 0 g Weight Units g kg mg See more Volume Units l Volume units require …" at bounding box center [594, 535] width 877 height 38
type input "5"
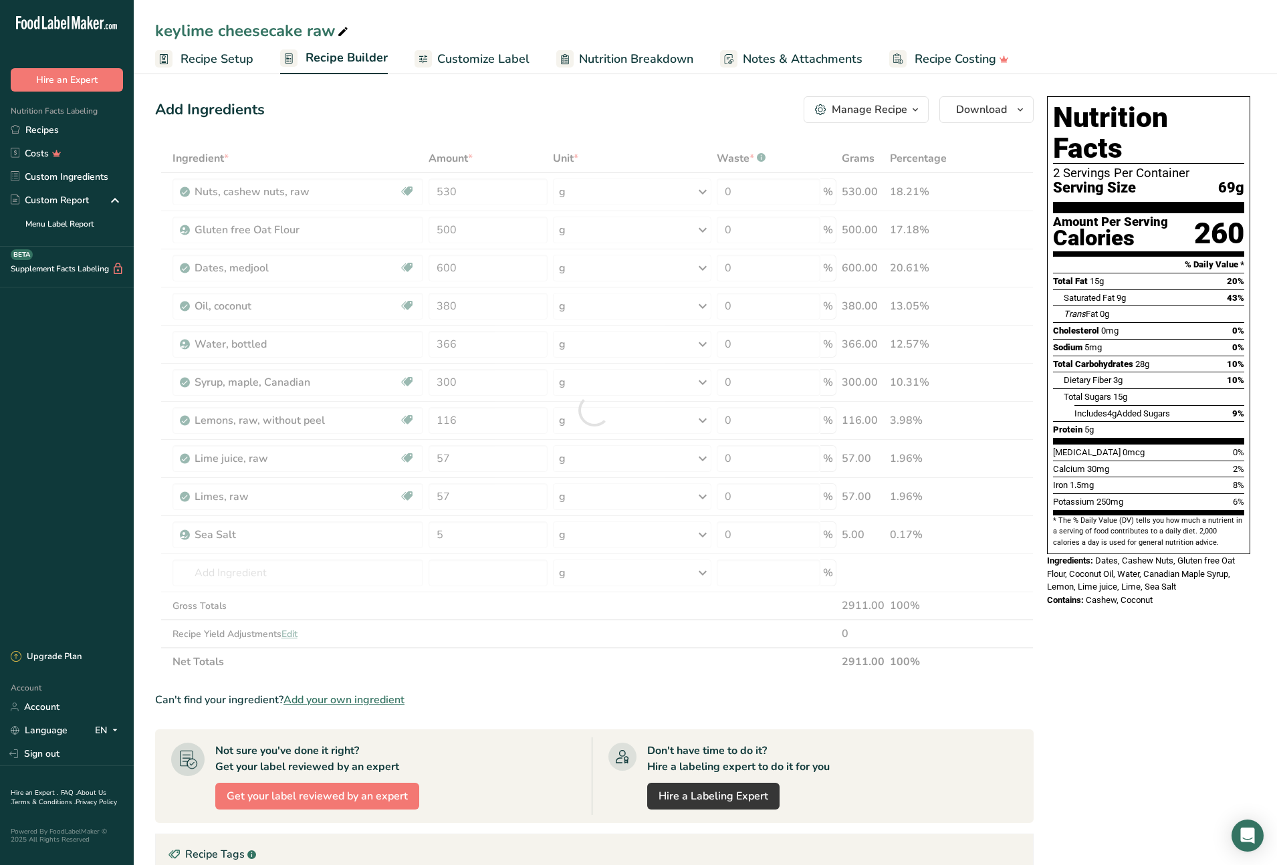
click at [475, 680] on section "Ingredient * Amount * Unit * Waste * .a-a{fill:#347362;}.b-a{fill:#fff;} Grams …" at bounding box center [594, 629] width 879 height 971
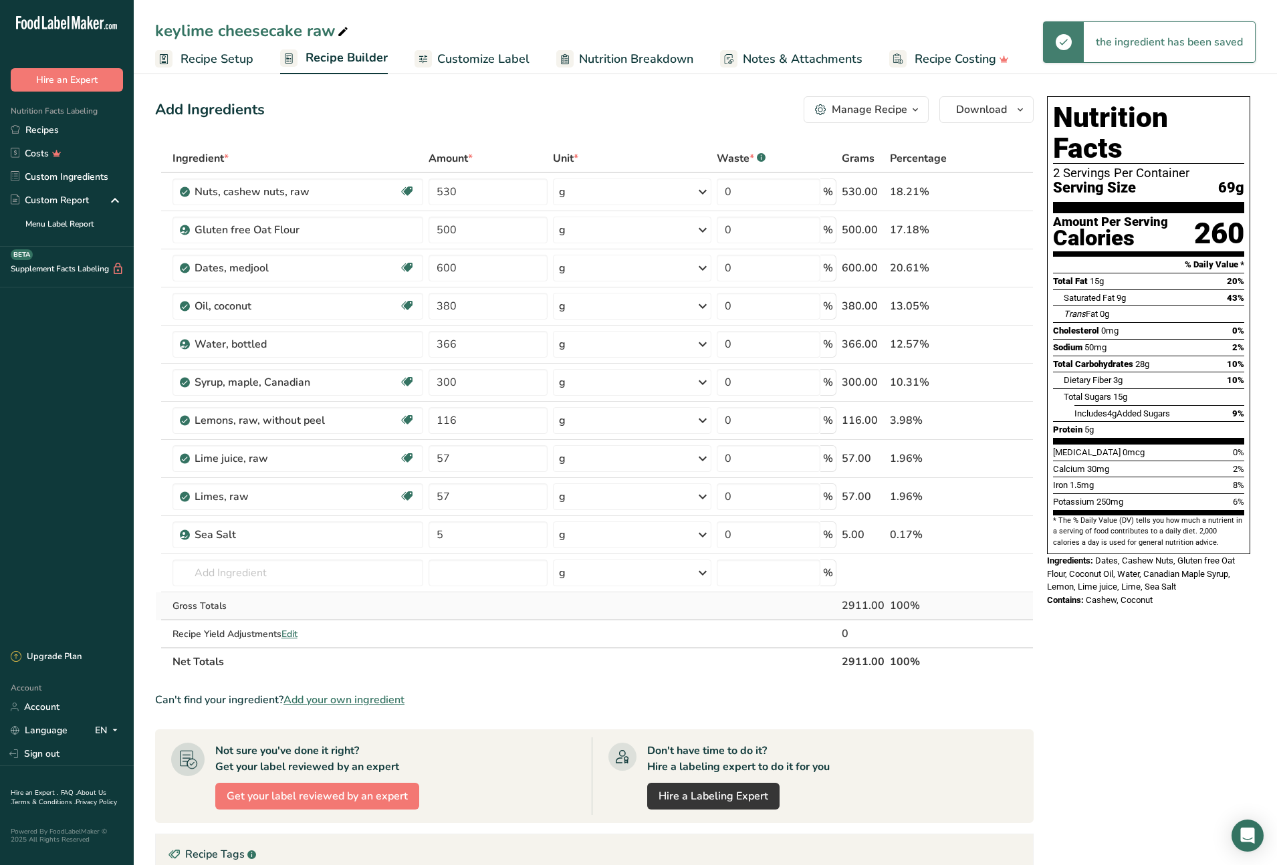
scroll to position [1, 0]
click at [1022, 110] on icon "button" at bounding box center [1020, 109] width 11 height 17
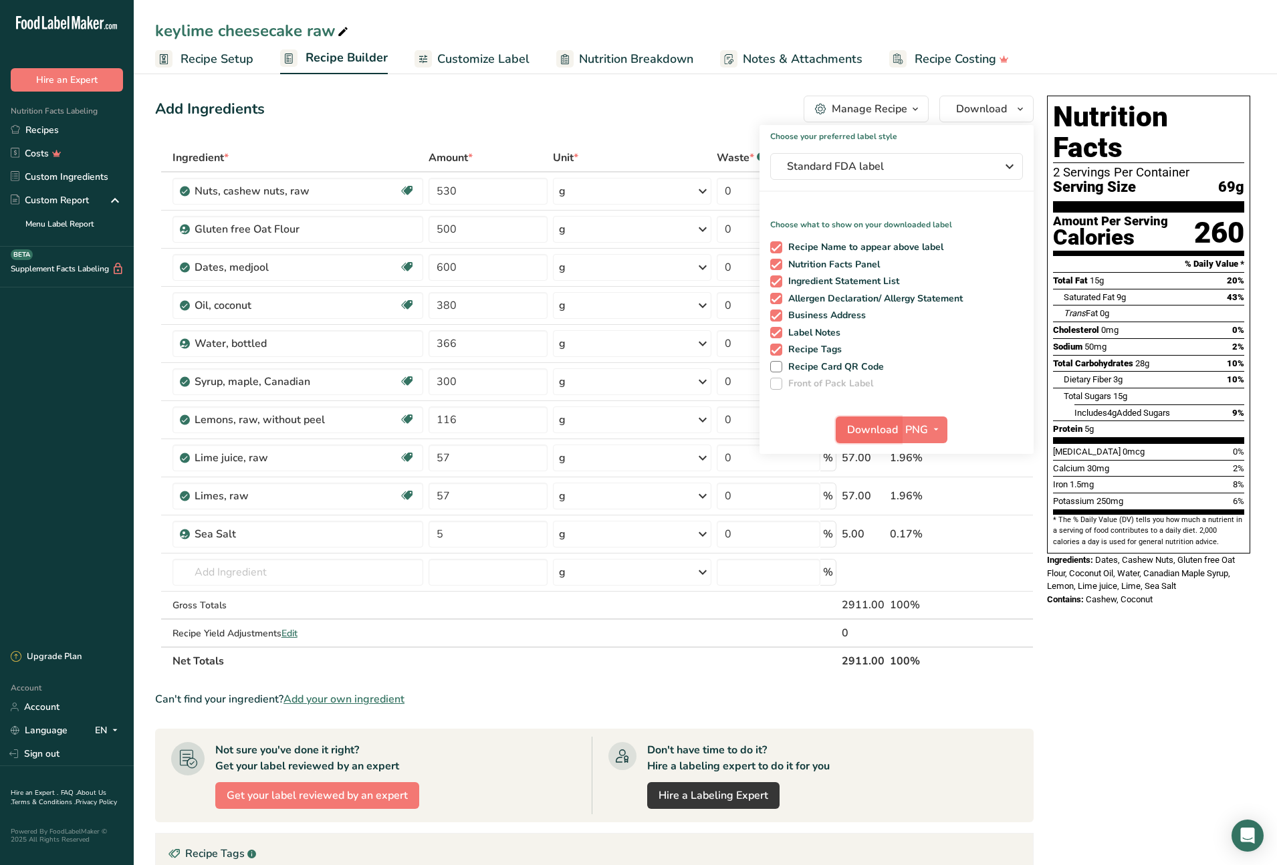
click at [876, 429] on span "Download" at bounding box center [872, 430] width 51 height 16
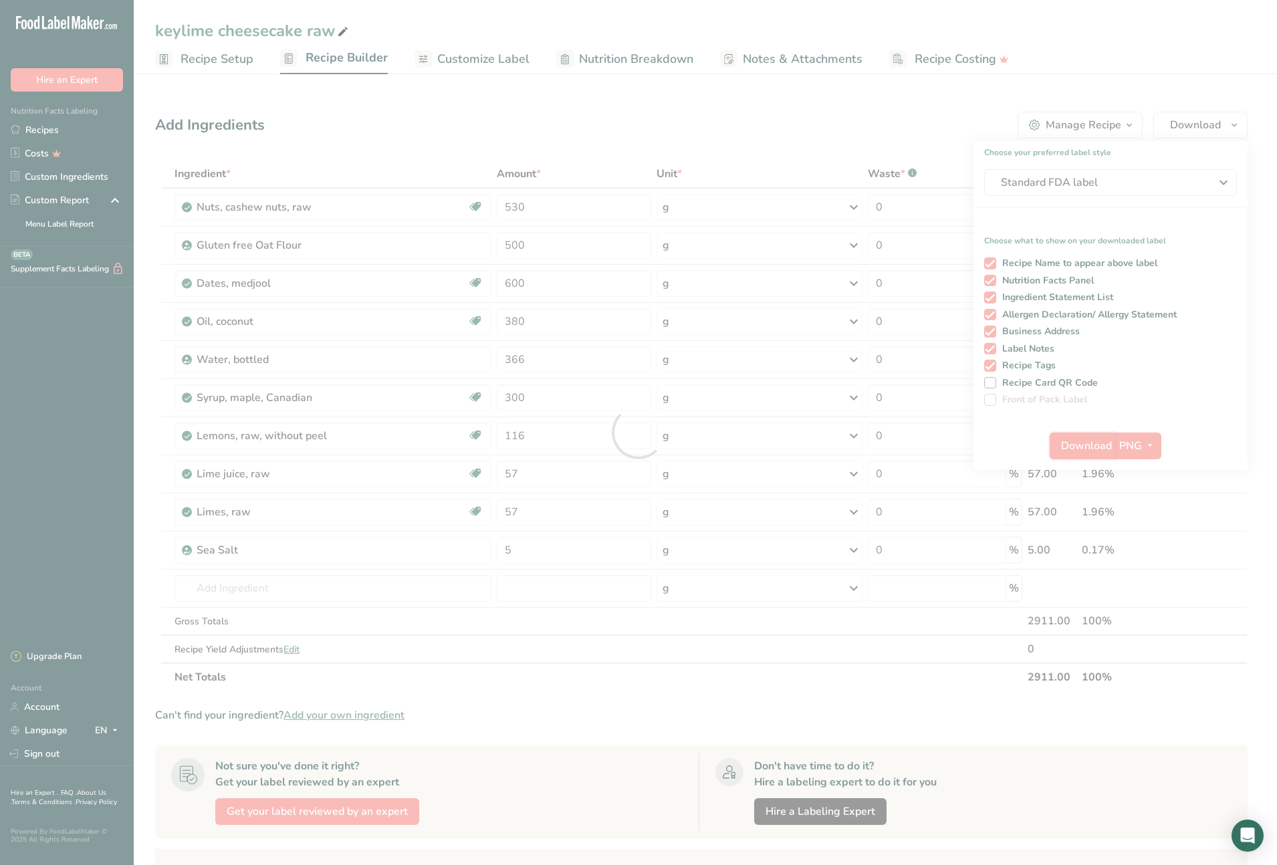
scroll to position [0, 0]
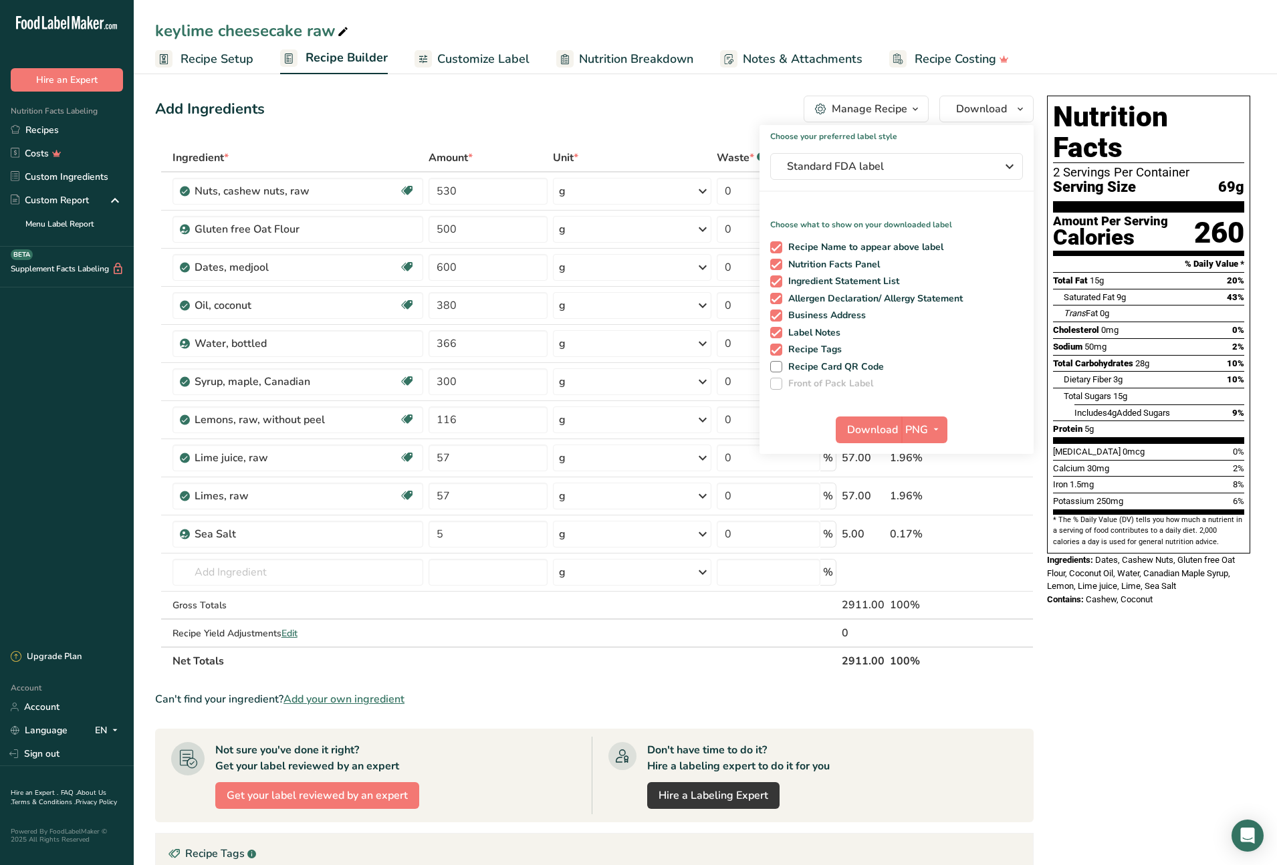
click at [354, 124] on div "Add Ingredients Manage Recipe Delete Recipe Duplicate Recipe Scale Recipe Save …" at bounding box center [598, 613] width 887 height 1046
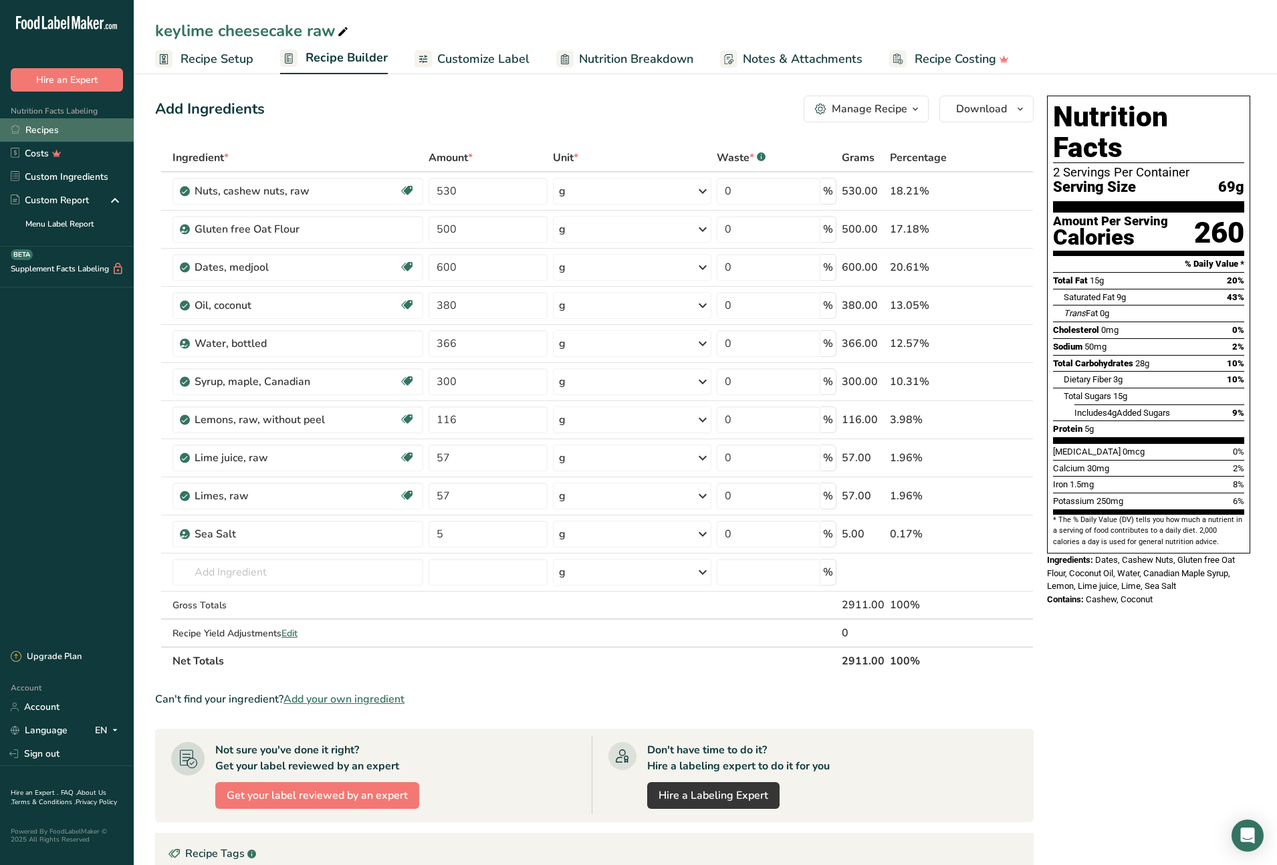
click at [42, 130] on link "Recipes" at bounding box center [67, 129] width 134 height 23
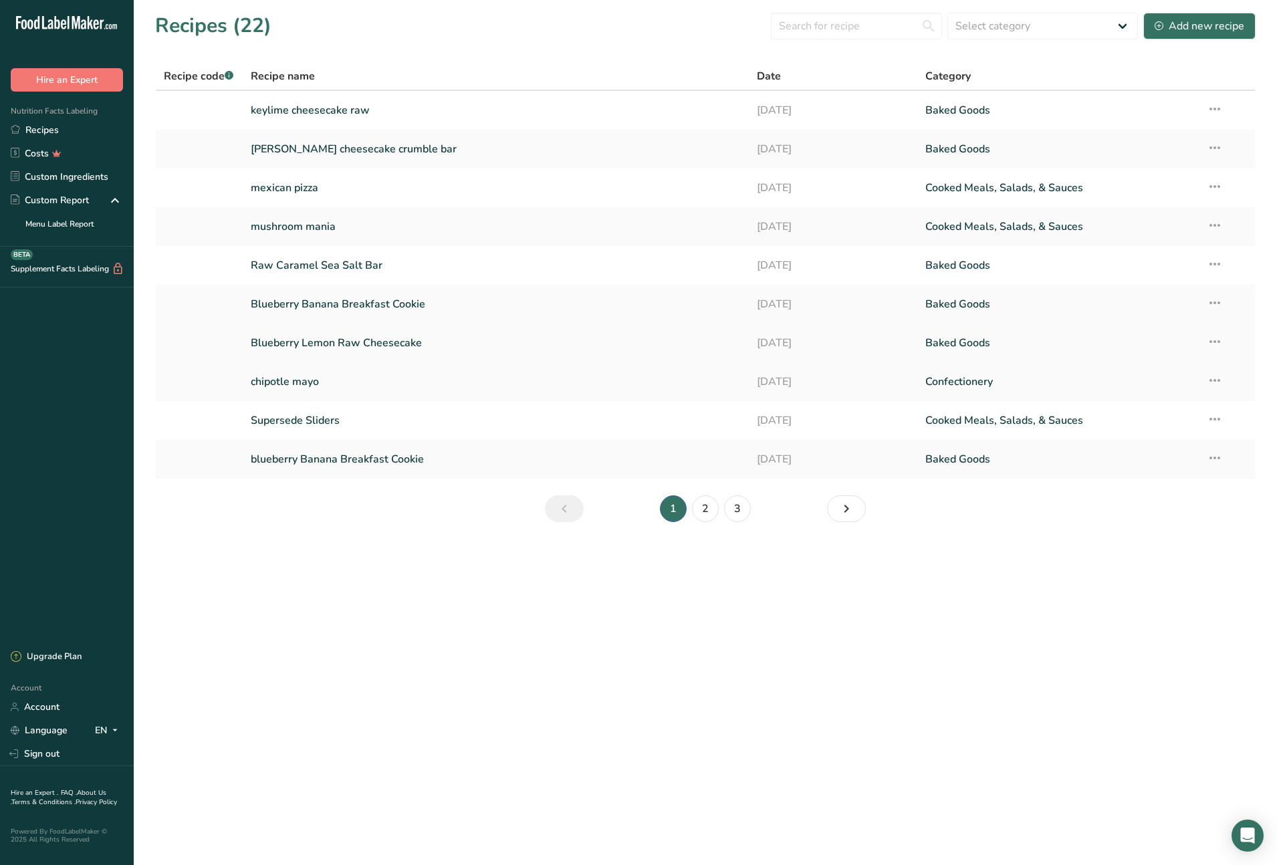
click at [356, 340] on link "Blueberry Lemon Raw Cheesecake" at bounding box center [496, 343] width 490 height 28
click at [311, 108] on link "keylime cheesecake raw" at bounding box center [496, 110] width 490 height 28
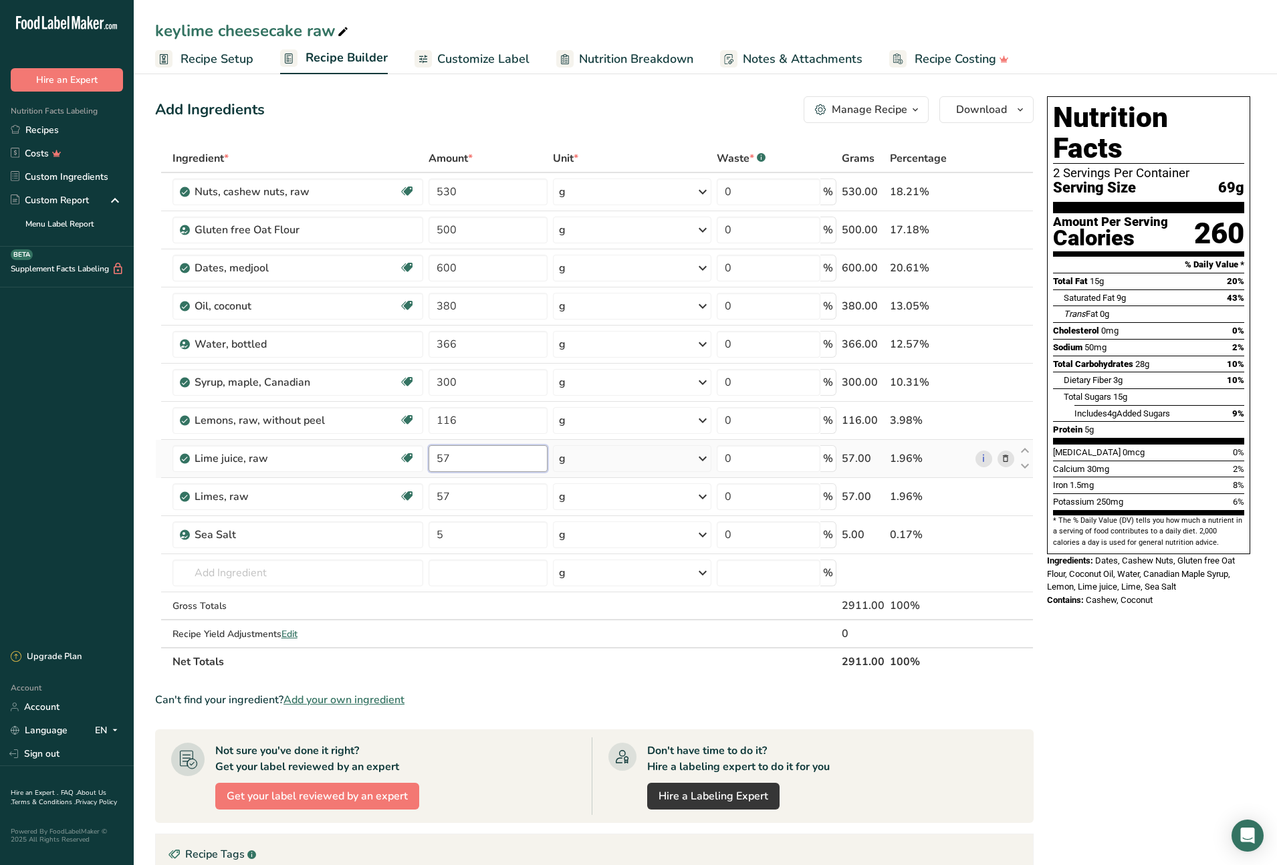
click at [455, 460] on input "57" at bounding box center [488, 458] width 119 height 27
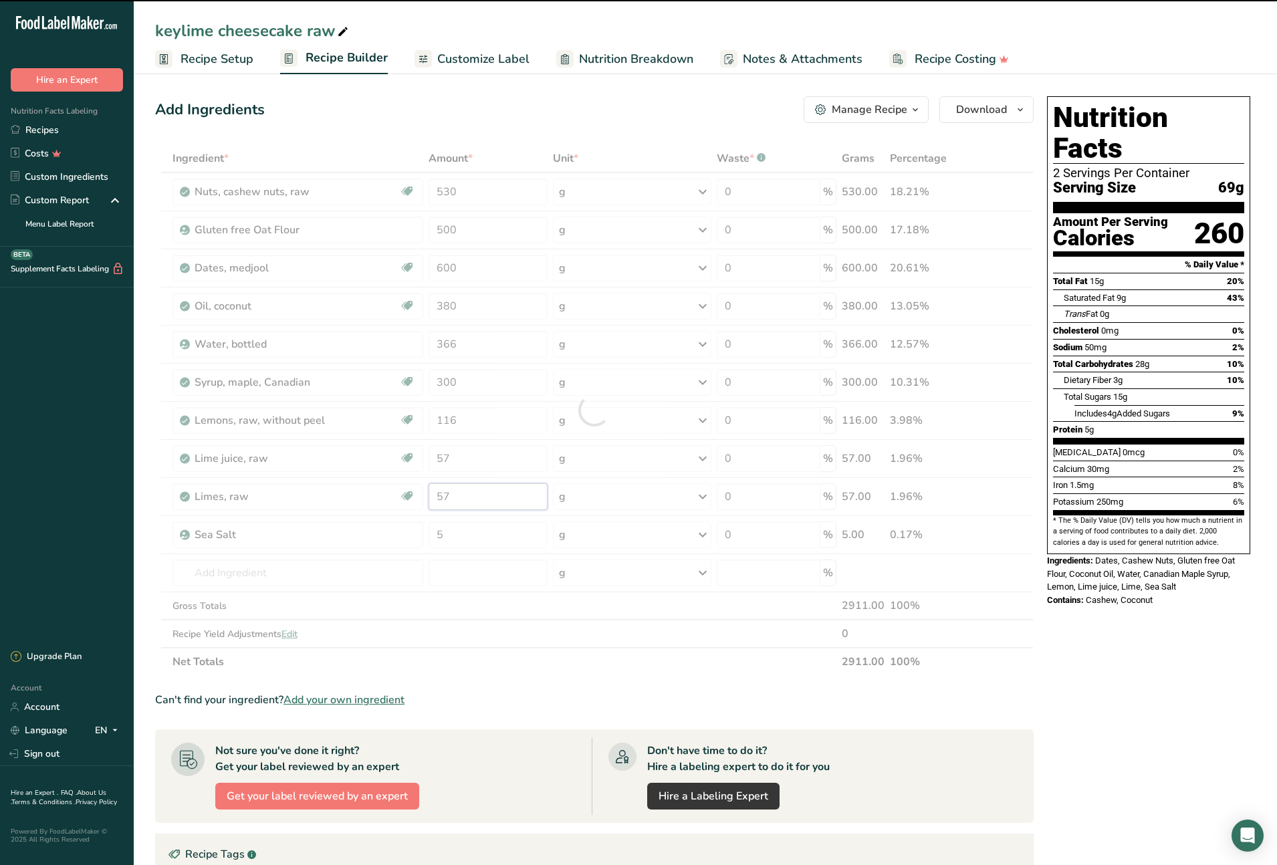
drag, startPoint x: 451, startPoint y: 499, endPoint x: 435, endPoint y: 499, distance: 16.1
click at [435, 499] on div "Ingredient * Amount * Unit * Waste * .a-a{fill:#347362;}.b-a{fill:#fff;} Grams …" at bounding box center [594, 410] width 879 height 532
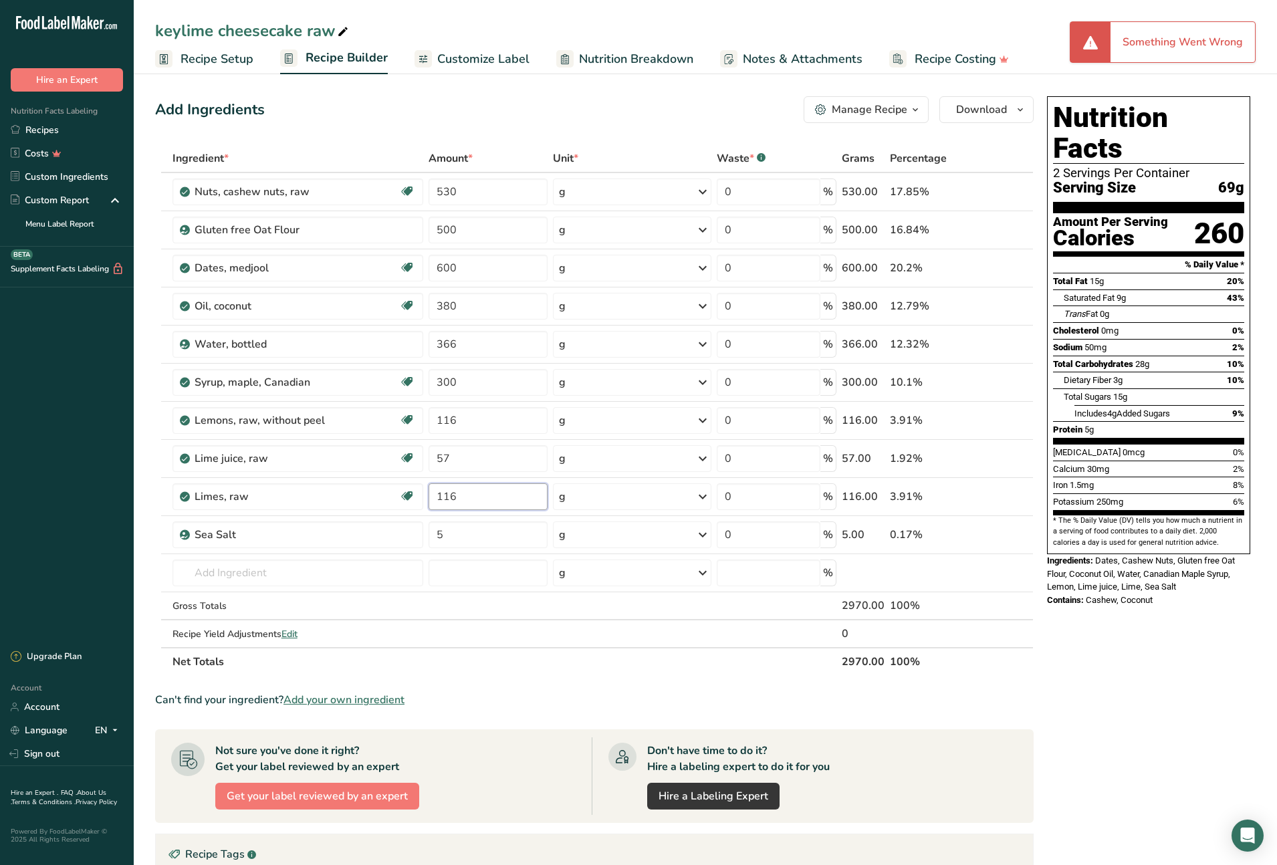
type input "116"
click at [991, 683] on section "Ingredient * Amount * Unit * Waste * .a-a{fill:#347362;}.b-a{fill:#fff;} Grams …" at bounding box center [594, 629] width 879 height 971
drag, startPoint x: 443, startPoint y: 498, endPoint x: 432, endPoint y: 497, distance: 10.7
click at [432, 497] on input "57" at bounding box center [488, 496] width 119 height 27
type input "116"
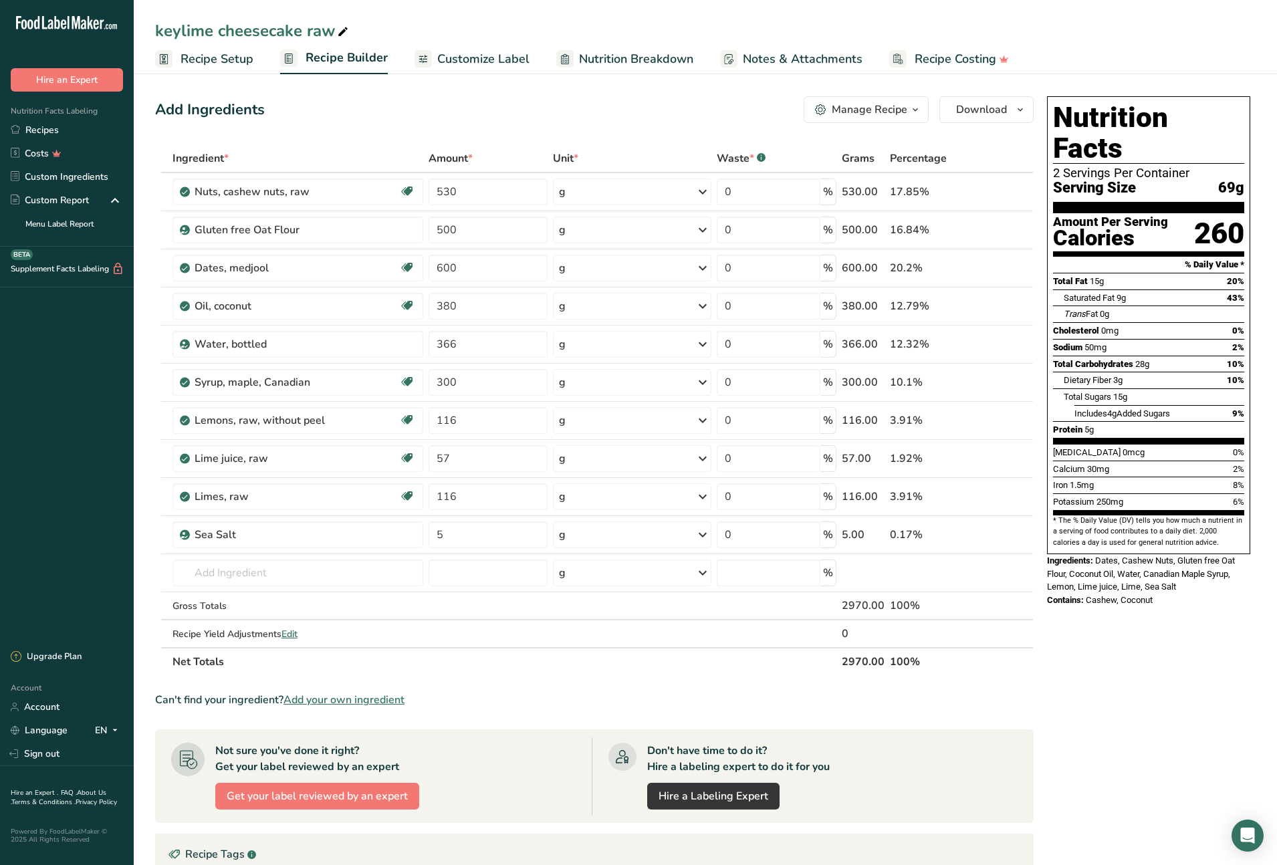
click at [1083, 649] on div "Nutrition Facts 2 Servings Per Container Serving Size 69g Amount Per Serving Ca…" at bounding box center [1149, 614] width 214 height 1046
click at [1022, 111] on icon "button" at bounding box center [1020, 110] width 11 height 17
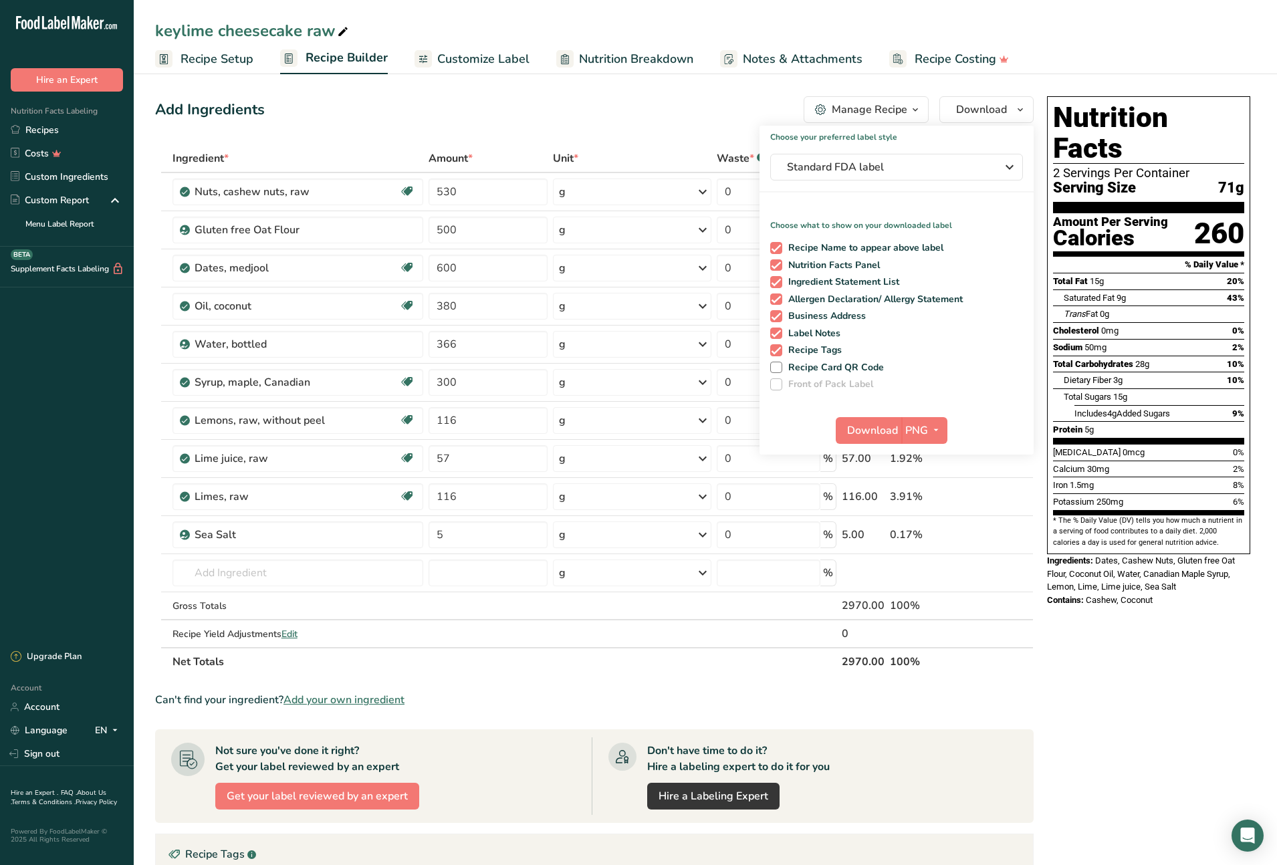
click at [1121, 705] on div "Nutrition Facts 2 Servings Per Container Serving Size 71g Amount Per Serving Ca…" at bounding box center [1149, 614] width 214 height 1046
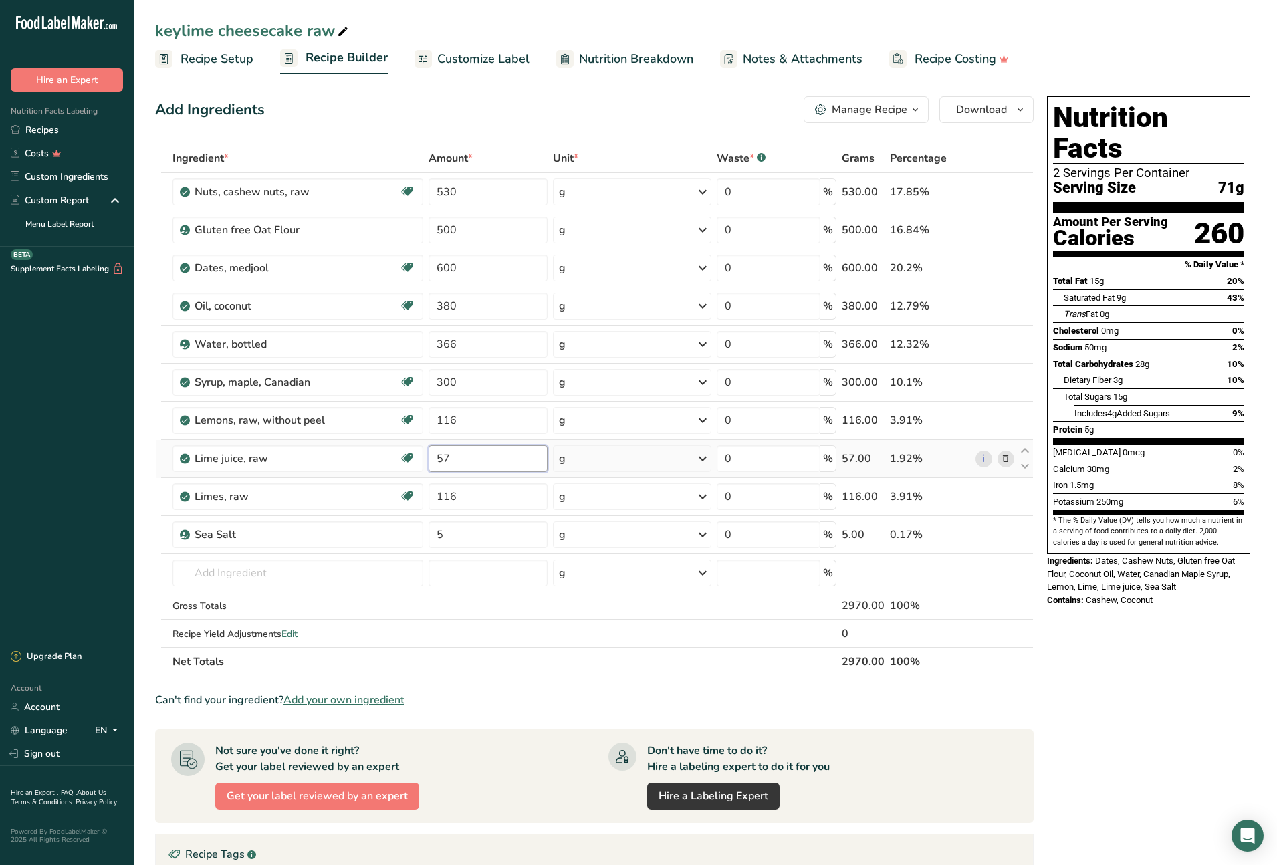
drag, startPoint x: 455, startPoint y: 457, endPoint x: 446, endPoint y: 459, distance: 8.8
click at [446, 459] on input "57" at bounding box center [488, 458] width 119 height 27
type input "58"
click at [1123, 675] on div "Nutrition Facts 2 Servings Per Container Serving Size 71g Amount Per Serving Ca…" at bounding box center [1149, 614] width 214 height 1046
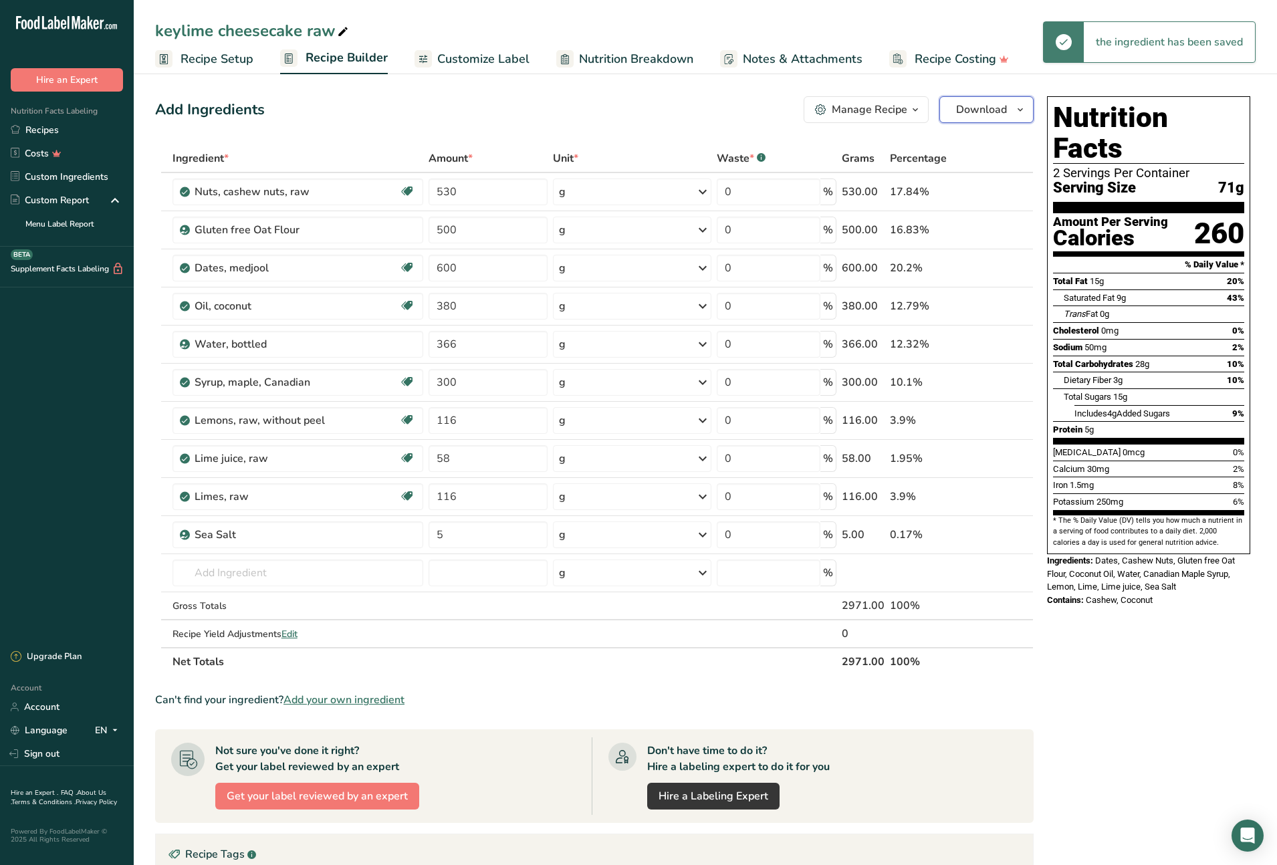
click at [1022, 112] on icon "button" at bounding box center [1020, 110] width 11 height 17
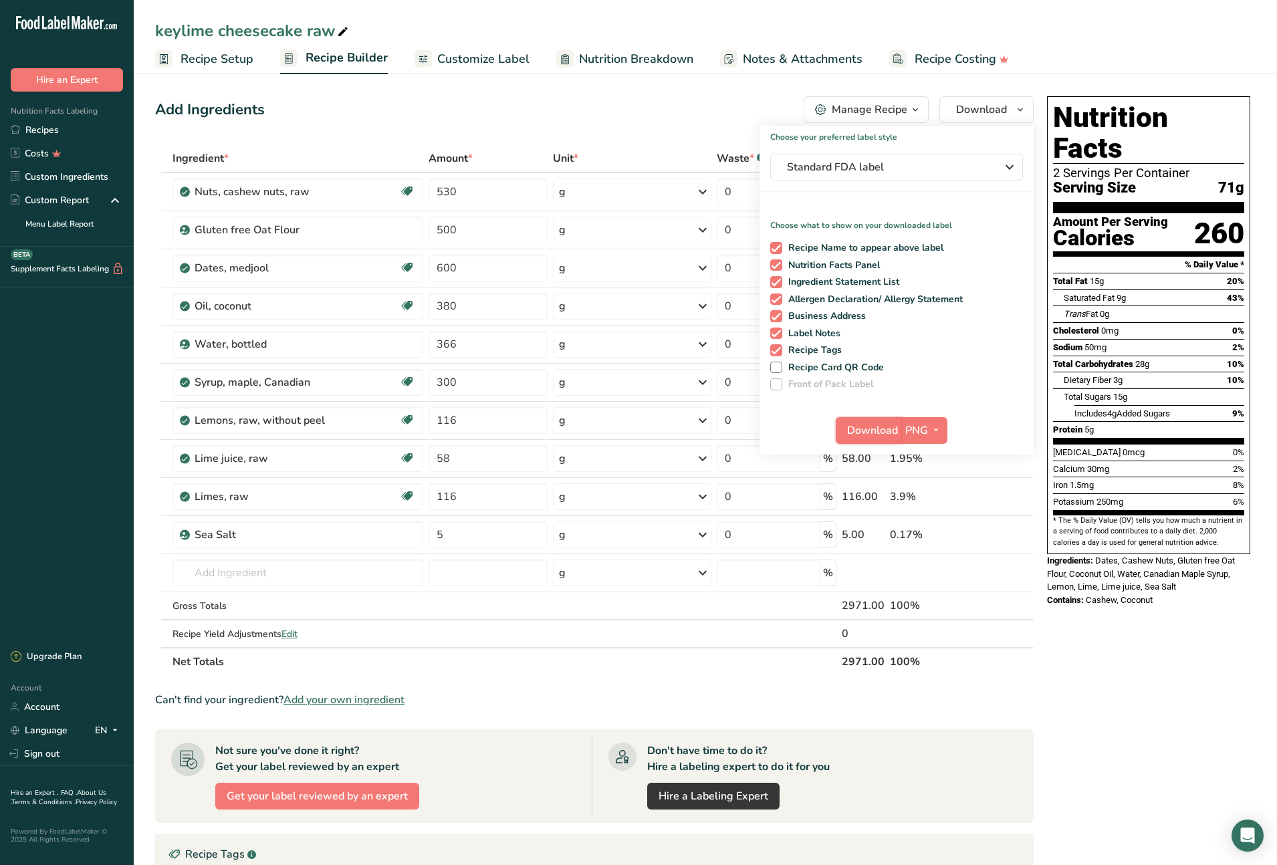
drag, startPoint x: 891, startPoint y: 427, endPoint x: 937, endPoint y: 413, distance: 48.2
click at [891, 427] on span "Download" at bounding box center [872, 431] width 51 height 16
click at [35, 127] on link "Recipes" at bounding box center [67, 129] width 134 height 23
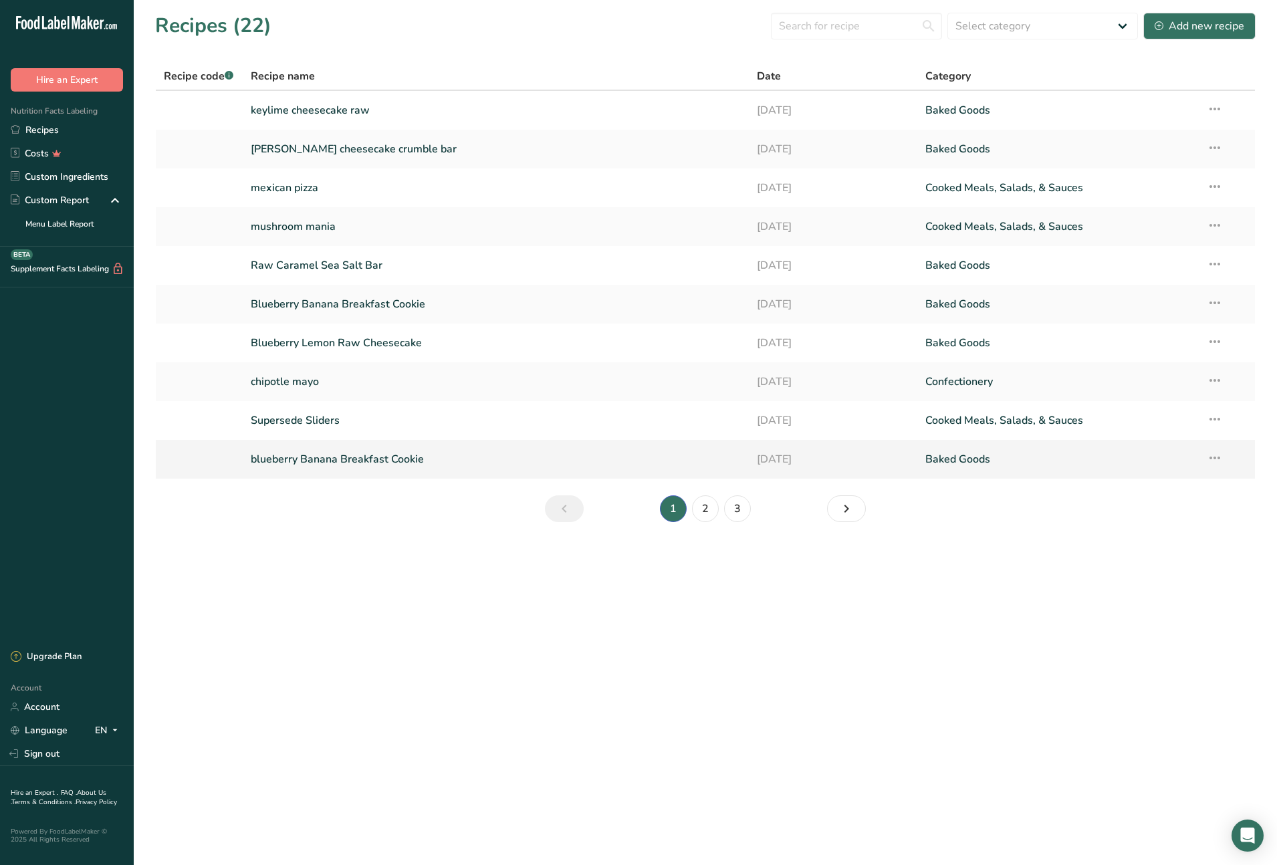
click at [377, 461] on link "blueberry Banana Breakfast Cookie" at bounding box center [496, 459] width 490 height 28
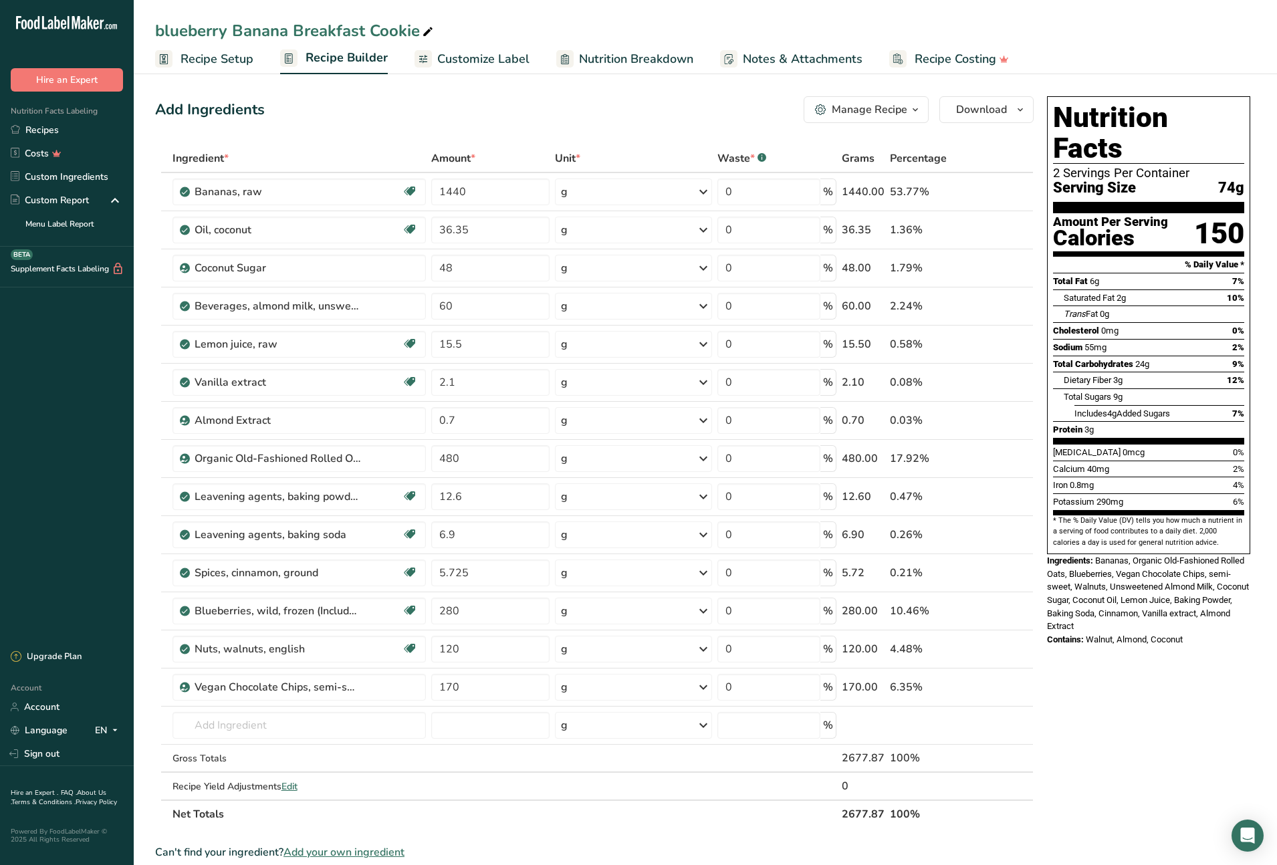
drag, startPoint x: 209, startPoint y: 56, endPoint x: 259, endPoint y: 135, distance: 93.1
click at [209, 57] on span "Recipe Setup" at bounding box center [217, 59] width 73 height 18
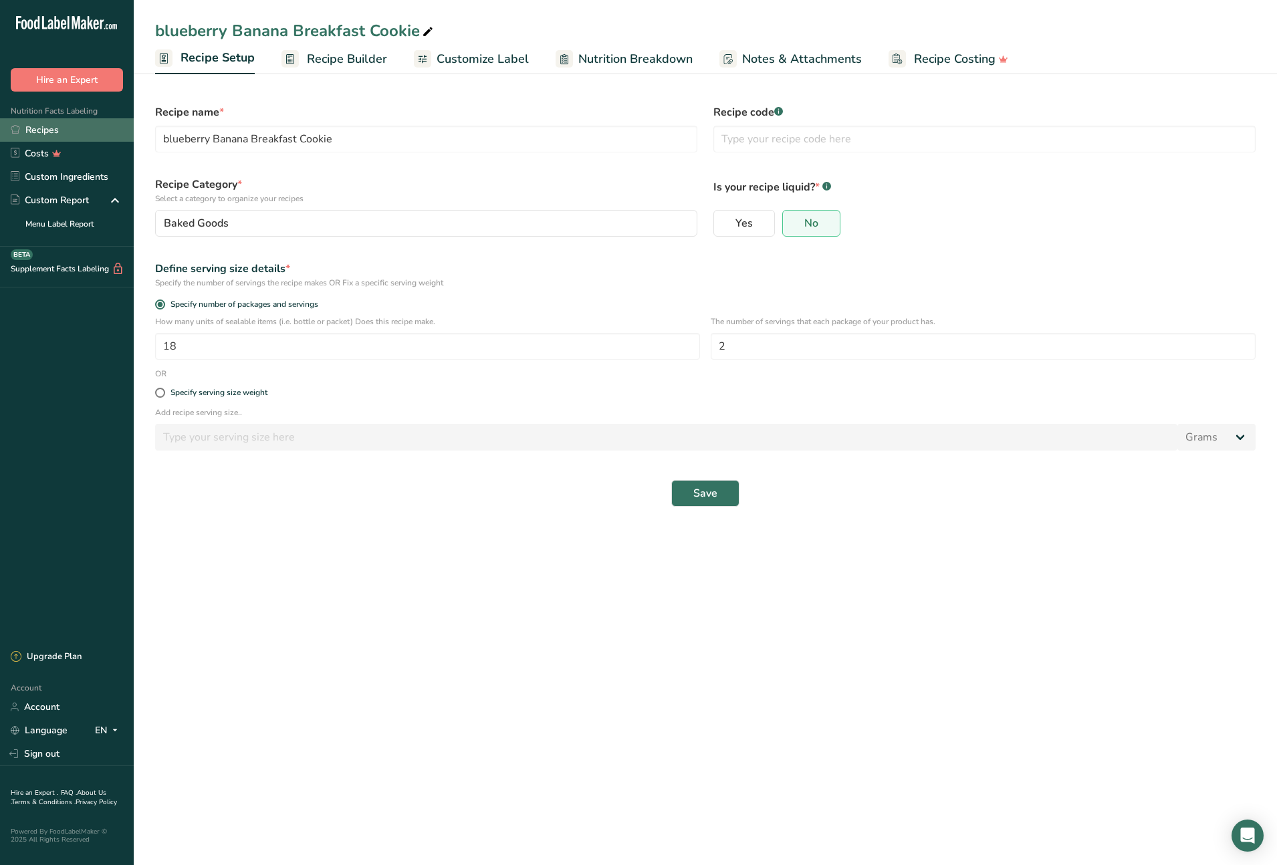
click at [42, 131] on link "Recipes" at bounding box center [67, 129] width 134 height 23
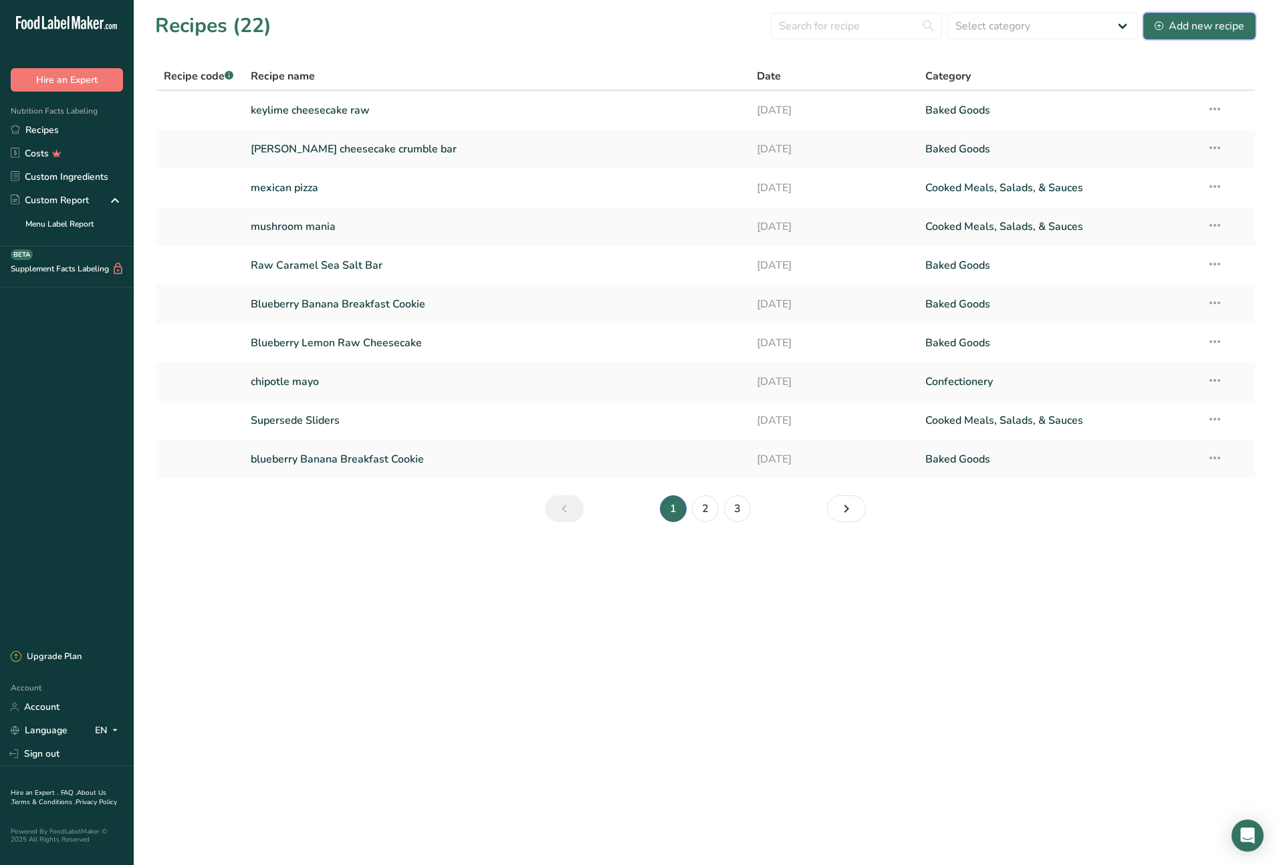
click at [1195, 21] on div "Add new recipe" at bounding box center [1200, 26] width 90 height 16
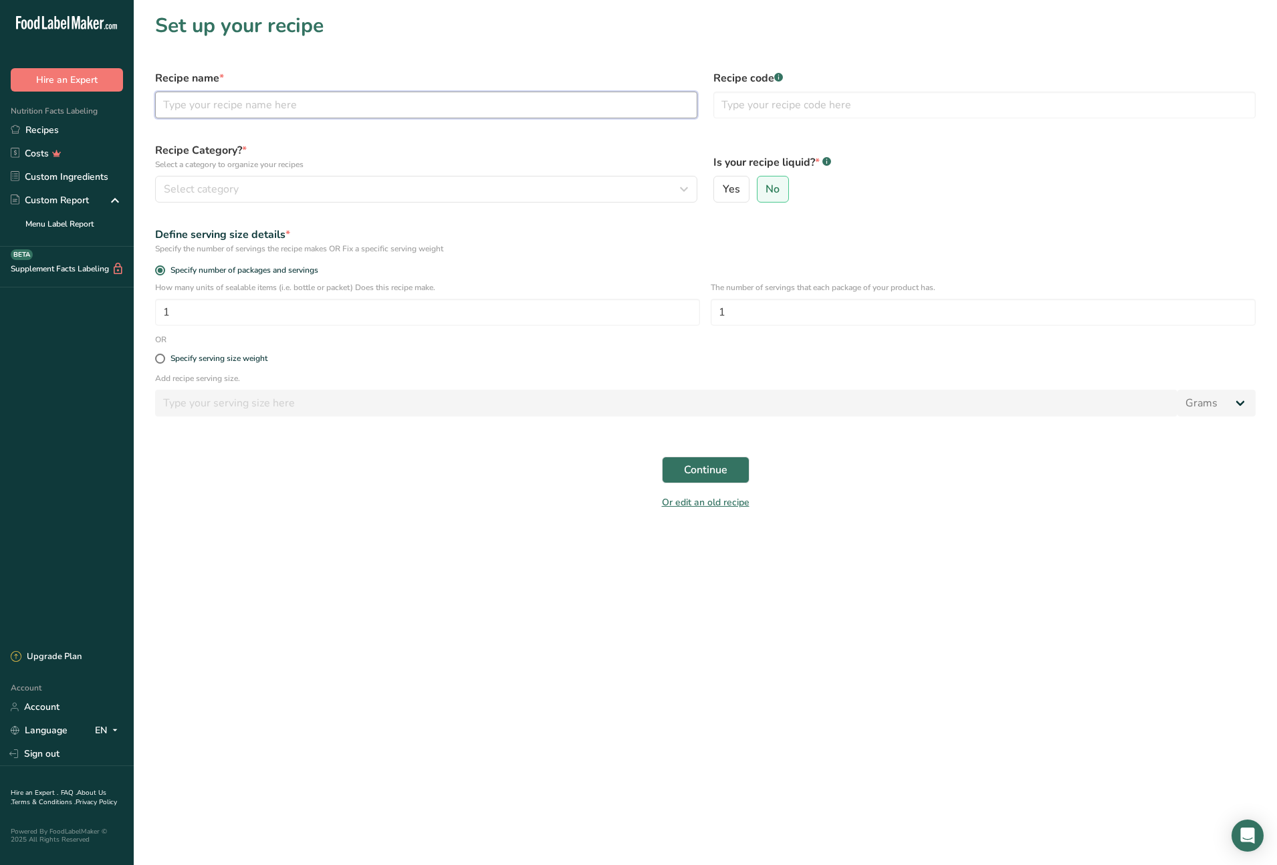
click at [208, 104] on input "text" at bounding box center [426, 105] width 542 height 27
type input "carrot cake cookie"
click at [254, 187] on div "Select category" at bounding box center [422, 189] width 517 height 16
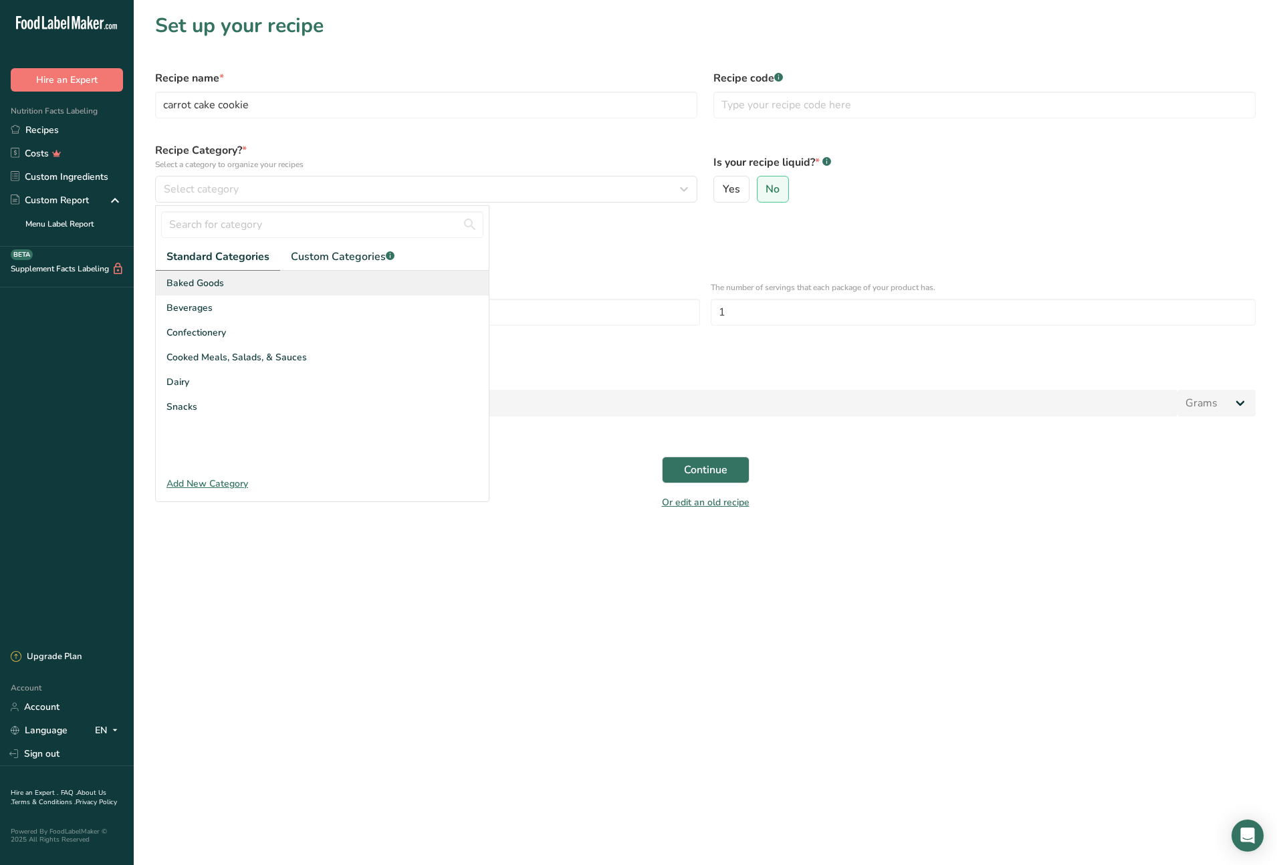
click at [229, 280] on div "Baked Goods" at bounding box center [322, 283] width 333 height 25
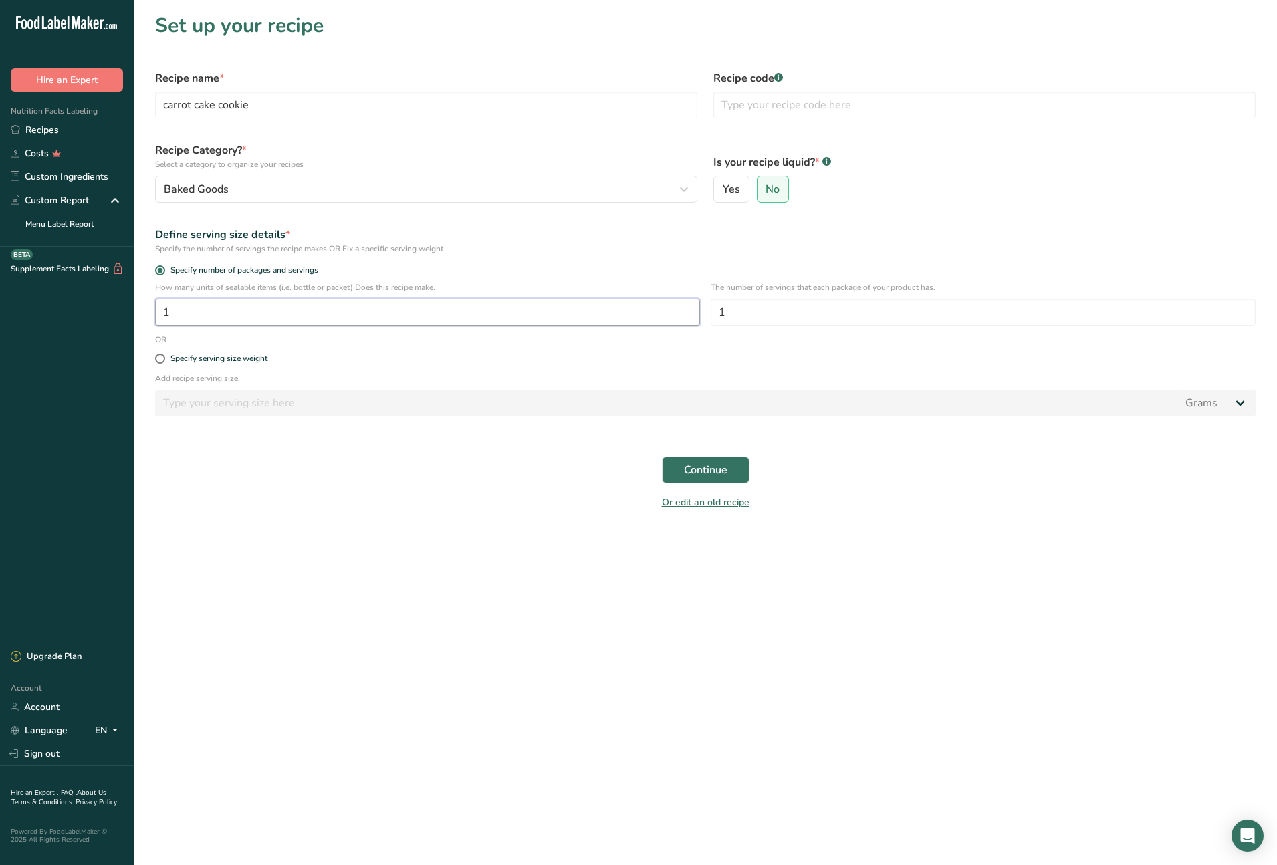
click at [155, 320] on input "1" at bounding box center [427, 312] width 545 height 27
drag, startPoint x: 172, startPoint y: 312, endPoint x: 156, endPoint y: 312, distance: 15.4
click at [156, 312] on input "1" at bounding box center [427, 312] width 545 height 27
type input "22"
drag, startPoint x: 733, startPoint y: 311, endPoint x: 715, endPoint y: 313, distance: 18.2
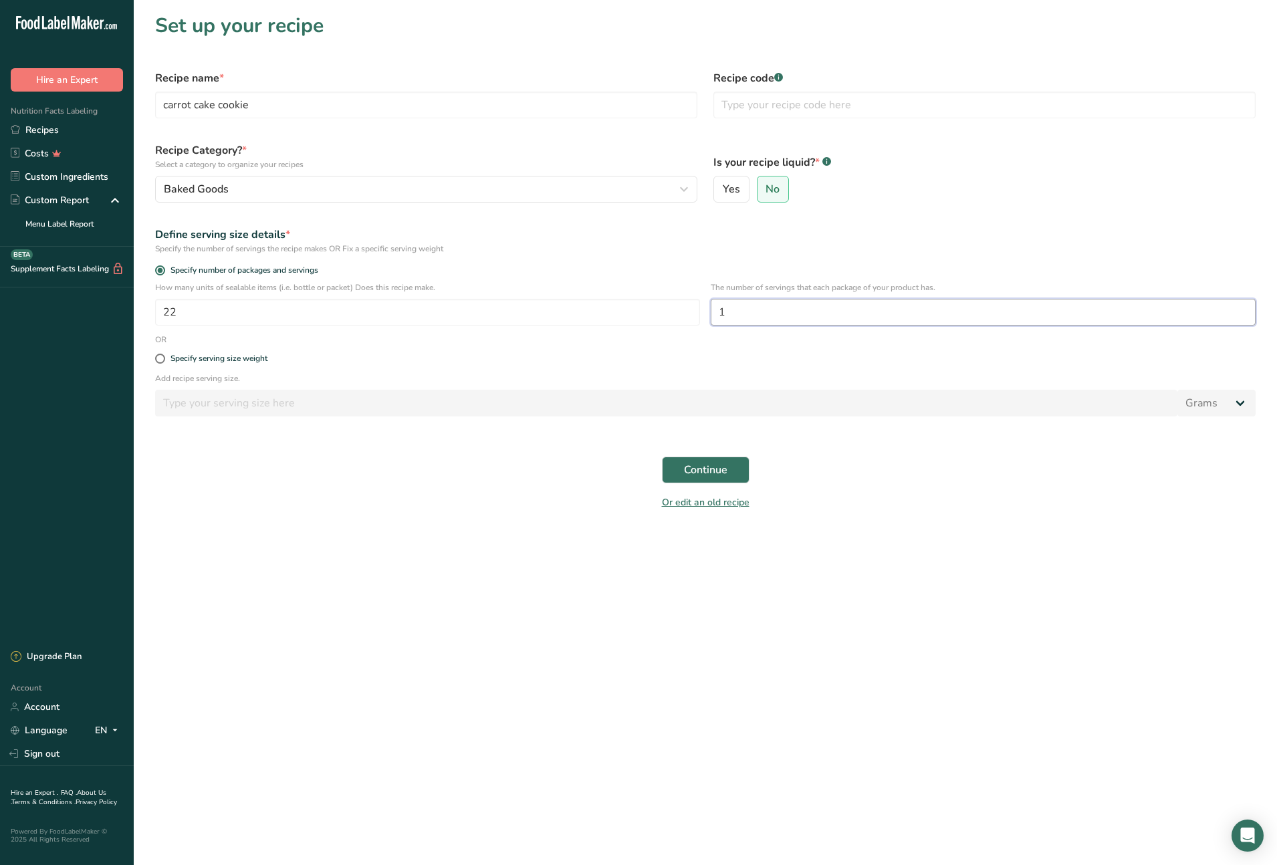
click at [715, 313] on input "1" at bounding box center [983, 312] width 545 height 27
type input "2"
drag, startPoint x: 710, startPoint y: 469, endPoint x: 699, endPoint y: 468, distance: 10.8
click at [710, 469] on span "Continue" at bounding box center [705, 470] width 43 height 16
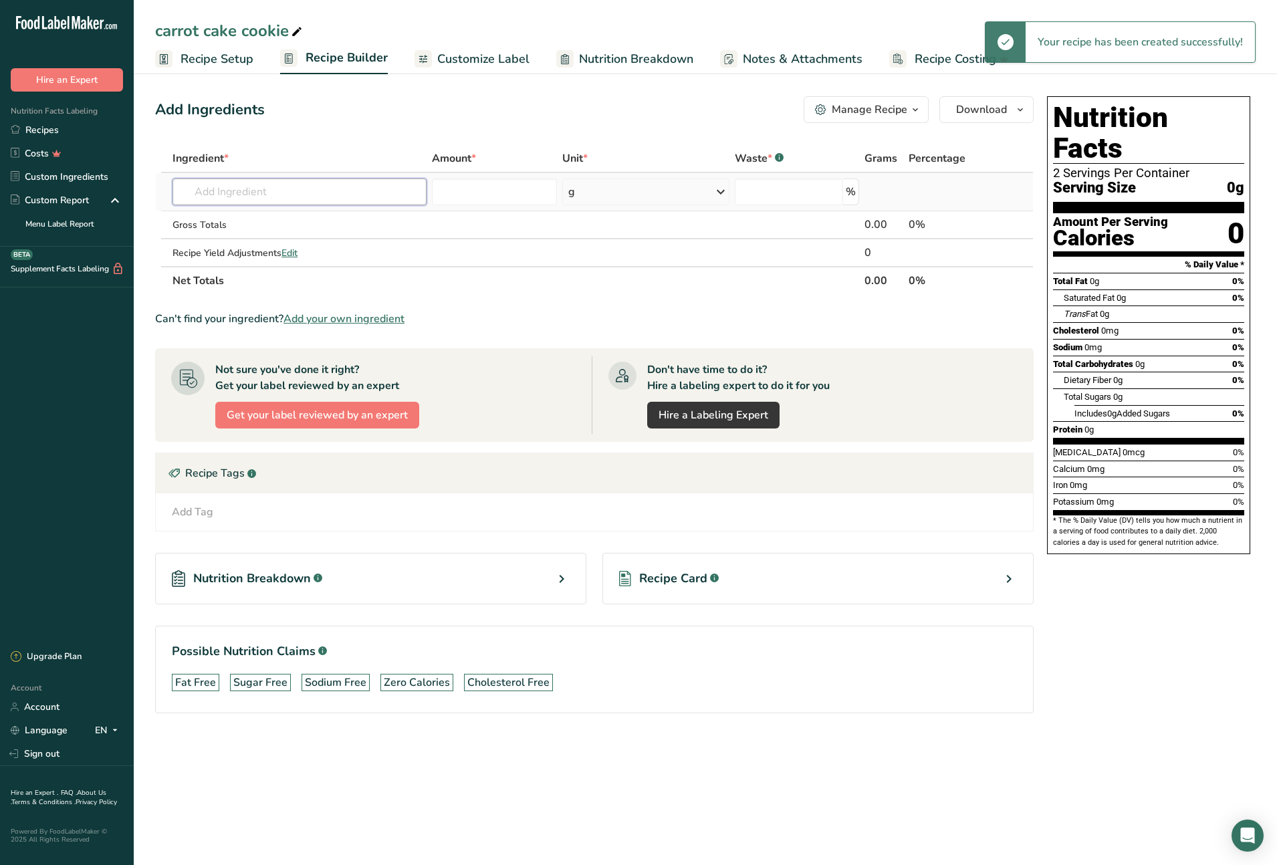
click at [266, 194] on input "text" at bounding box center [299, 192] width 254 height 27
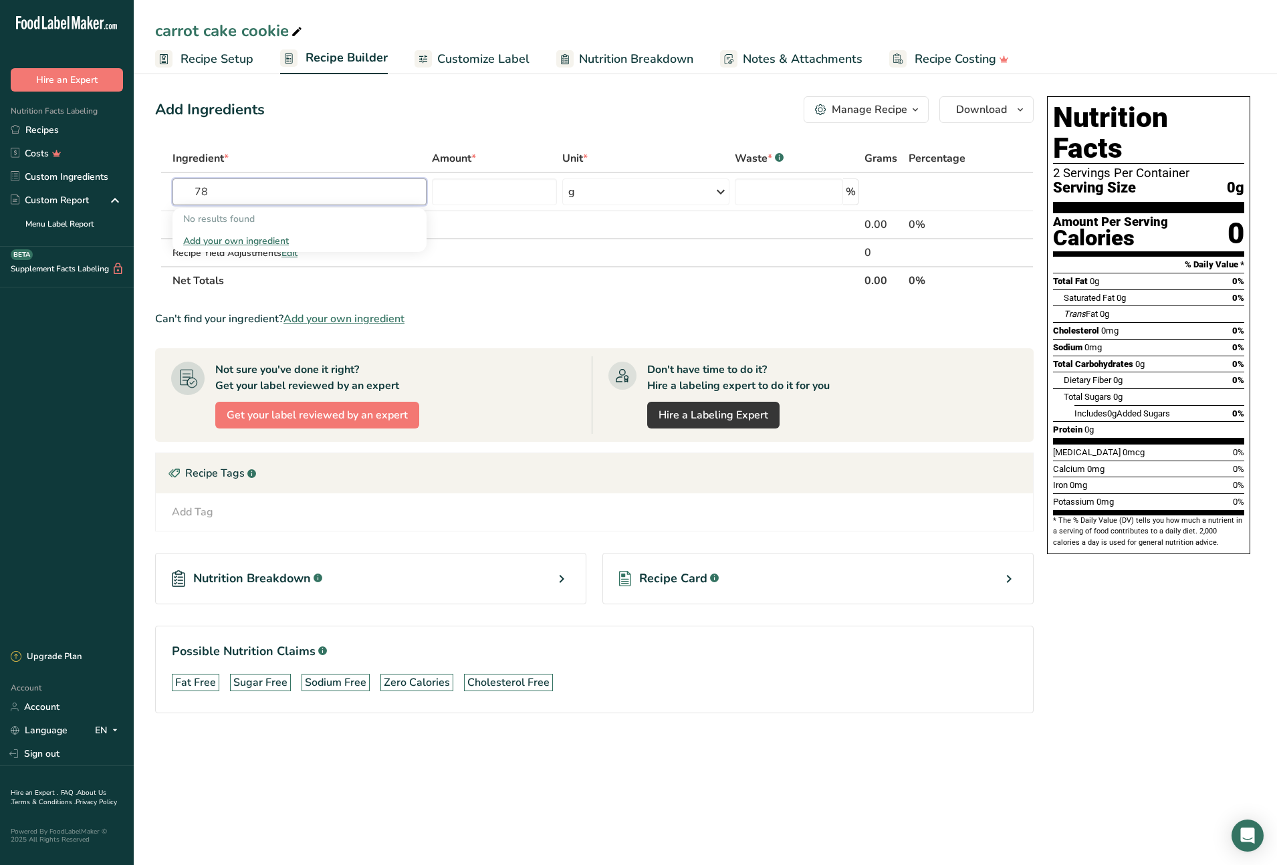
type input "7"
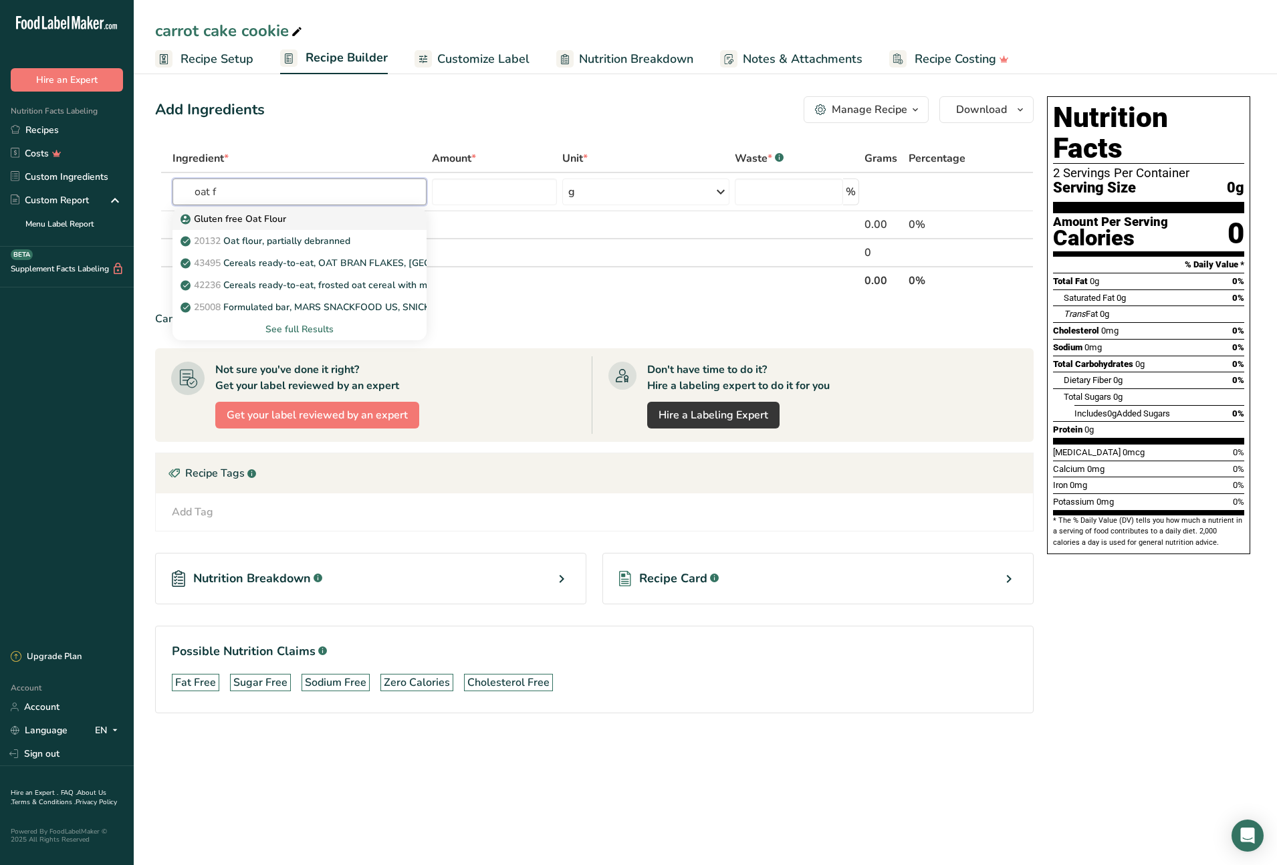
type input "Gluten free Oat Flour"
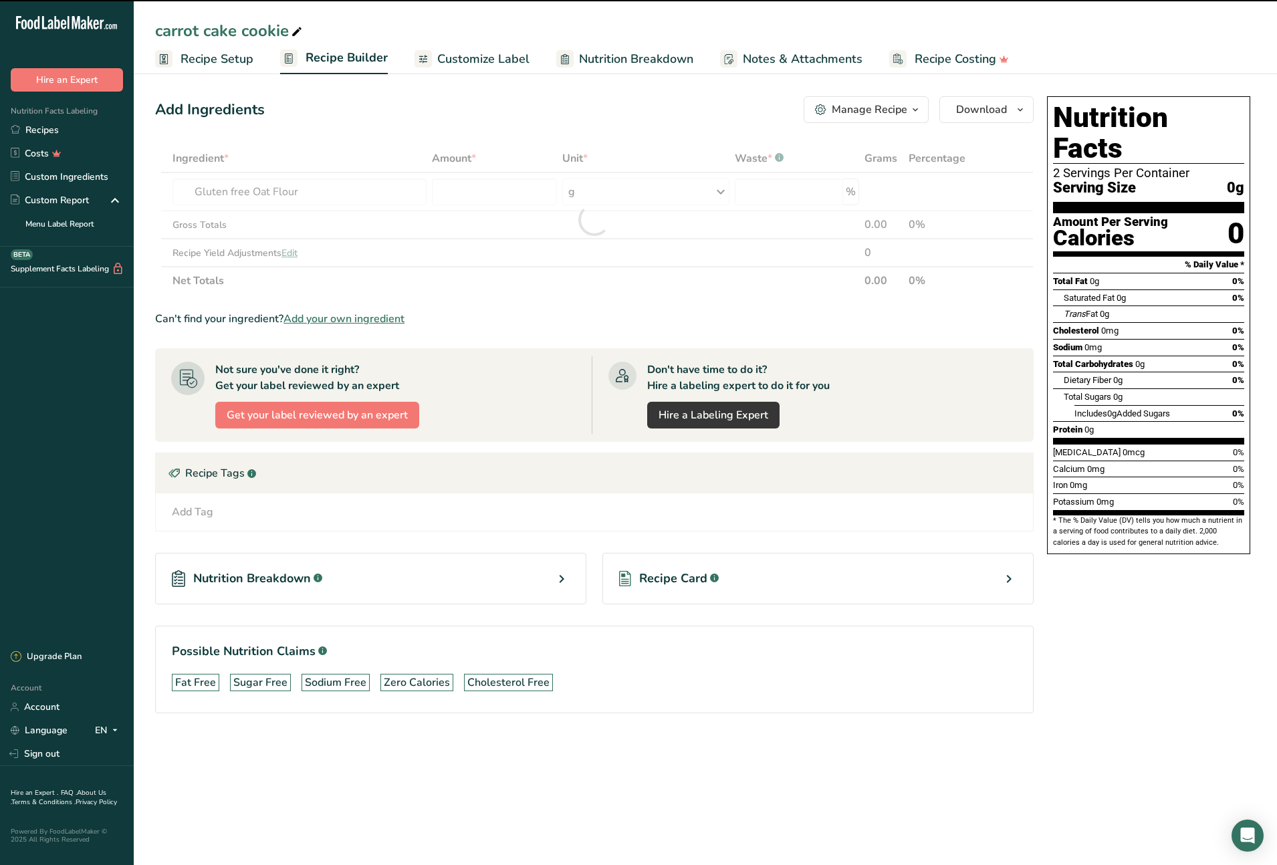
type input "0"
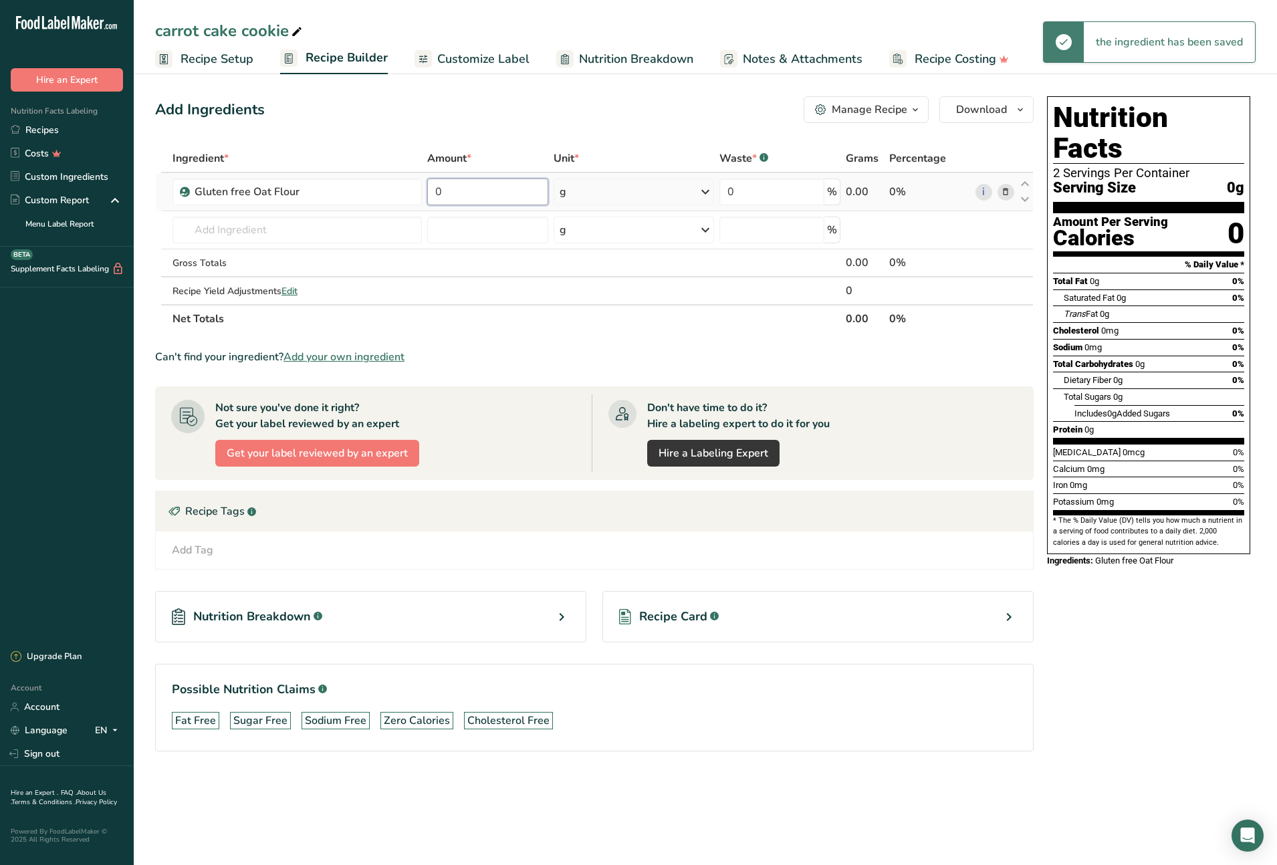
drag, startPoint x: 443, startPoint y: 191, endPoint x: 433, endPoint y: 189, distance: 10.1
click at [433, 189] on input "0" at bounding box center [487, 192] width 121 height 27
type input "780"
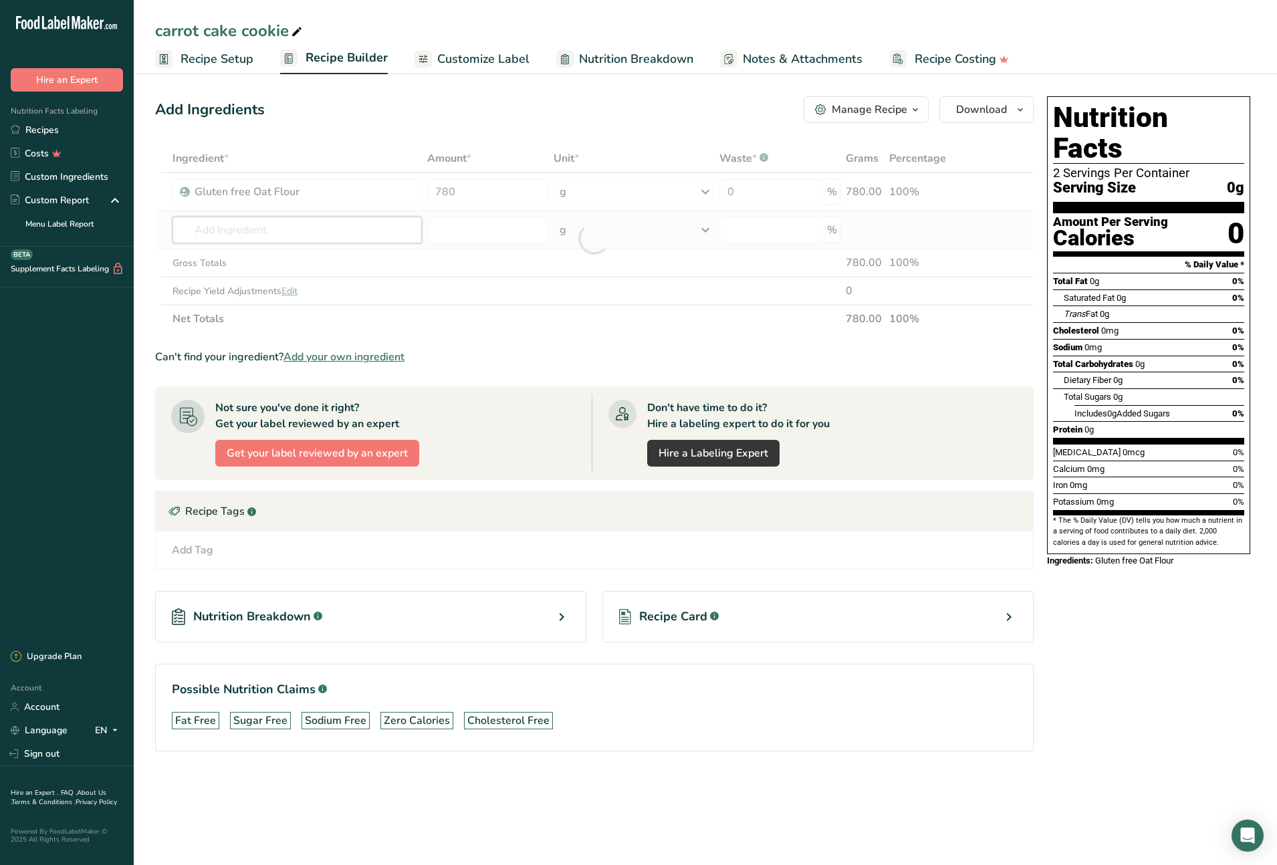
click at [300, 230] on div "Ingredient * Amount * Unit * Waste * .a-a{fill:#347362;}.b-a{fill:#fff;} Grams …" at bounding box center [594, 238] width 879 height 189
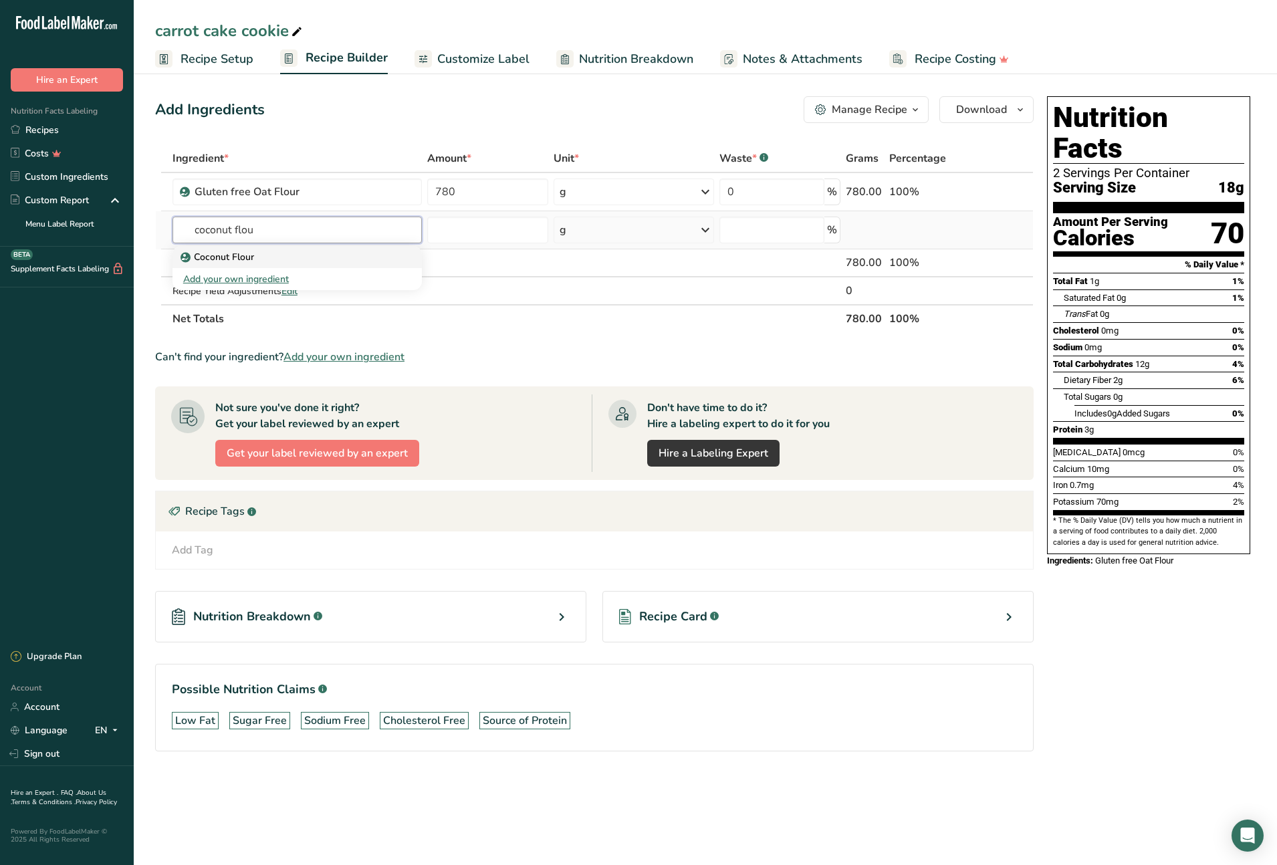
type input "coconut flou"
click at [242, 255] on p "Coconut Flour" at bounding box center [218, 257] width 71 height 14
type input "Coconut Flour"
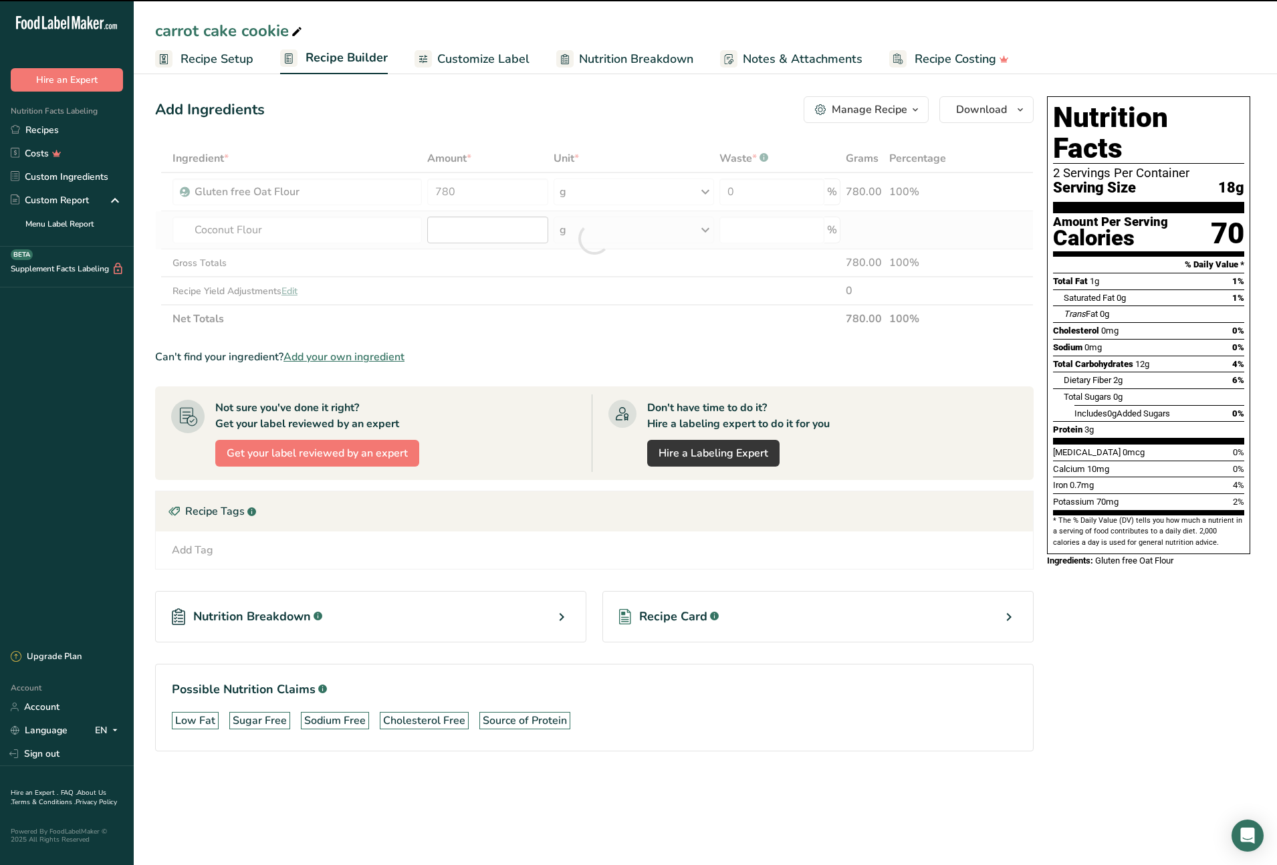
type input "0"
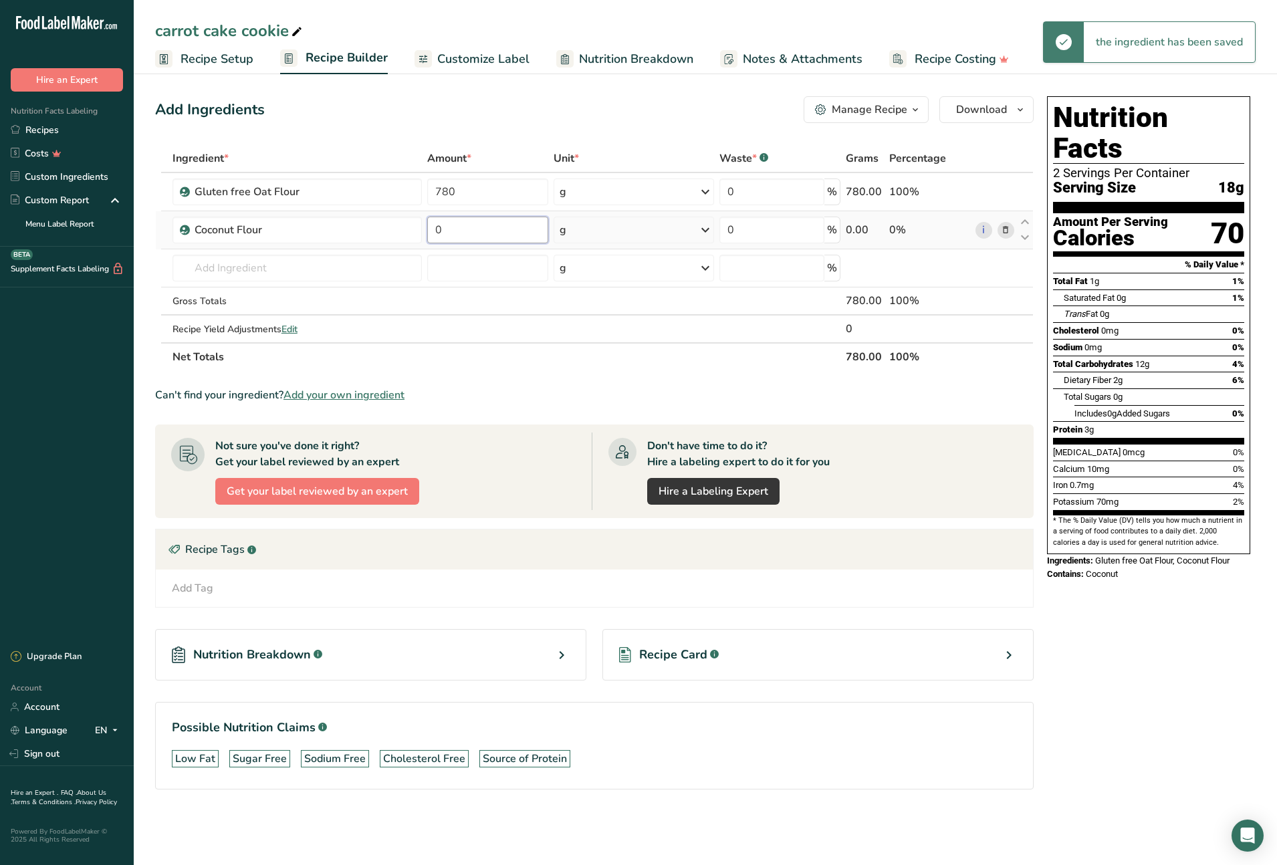
drag, startPoint x: 454, startPoint y: 227, endPoint x: 428, endPoint y: 227, distance: 26.1
click at [428, 227] on input "0" at bounding box center [487, 230] width 121 height 27
type input "180"
click at [265, 267] on div "Ingredient * Amount * Unit * Waste * .a-a{fill:#347362;}.b-a{fill:#fff;} Grams …" at bounding box center [594, 257] width 879 height 227
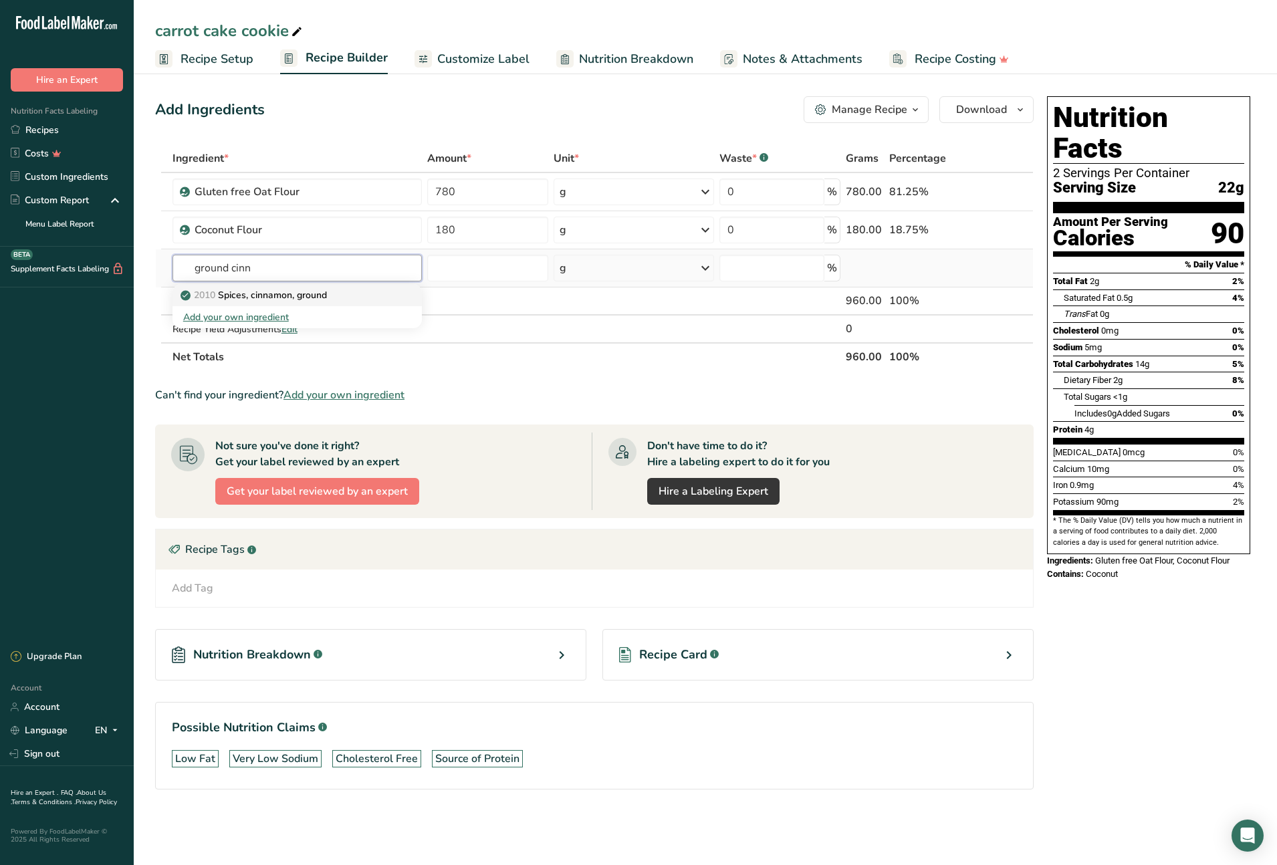
type input "ground cinn"
click at [263, 293] on p "2010 Spices, cinnamon, ground" at bounding box center [255, 295] width 144 height 14
type input "Spices, cinnamon, ground"
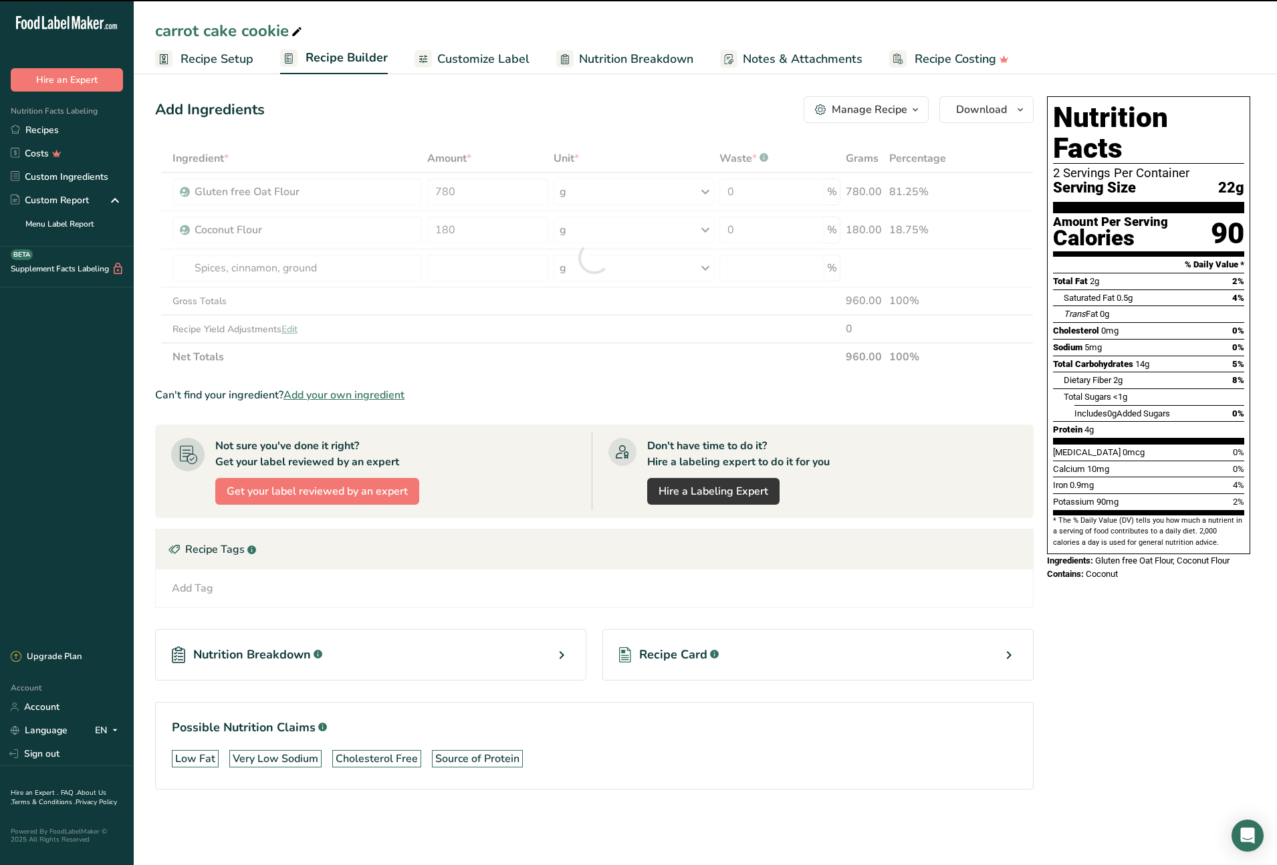
type input "0"
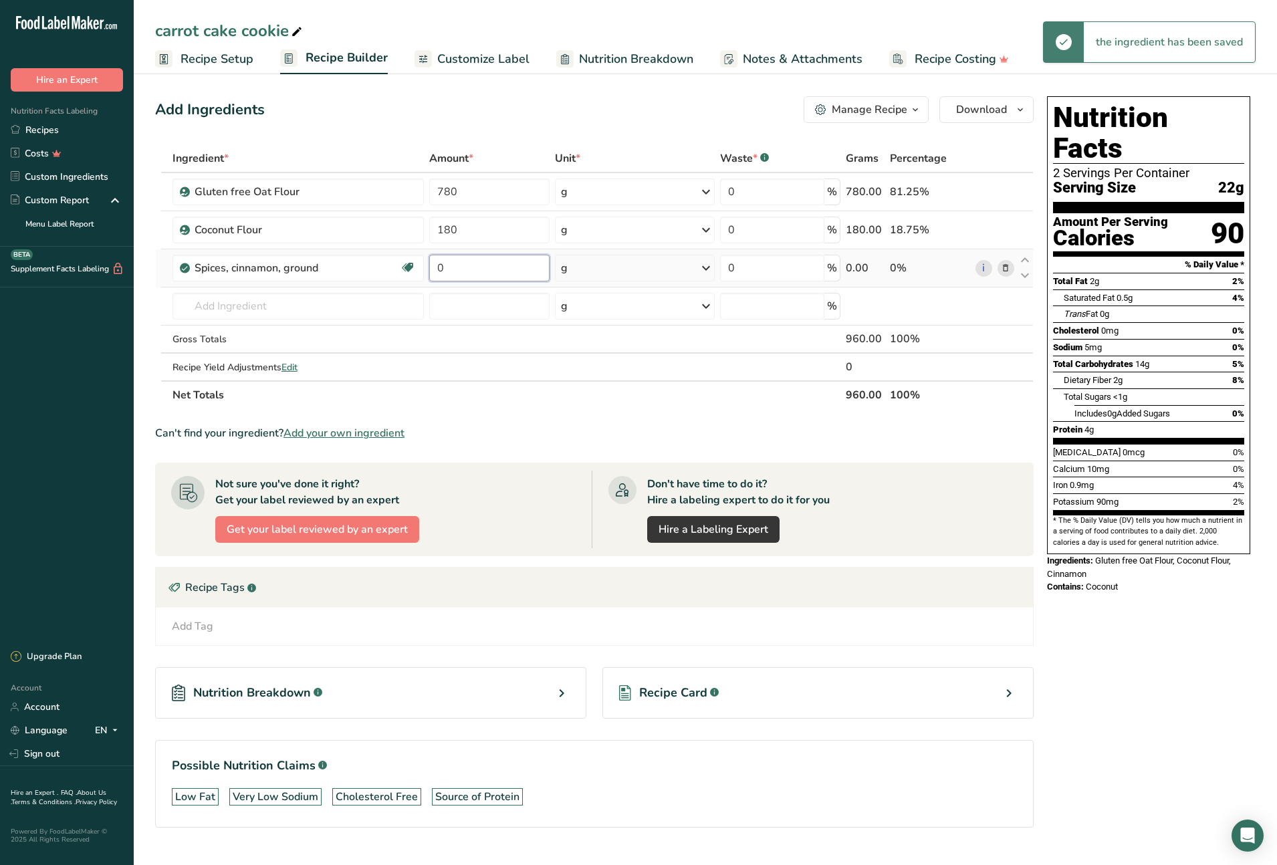
click at [437, 267] on input "0" at bounding box center [489, 268] width 120 height 27
type input "13"
click at [281, 306] on div "Ingredient * Amount * Unit * Waste * .a-a{fill:#347362;}.b-a{fill:#fff;} Grams …" at bounding box center [594, 276] width 879 height 265
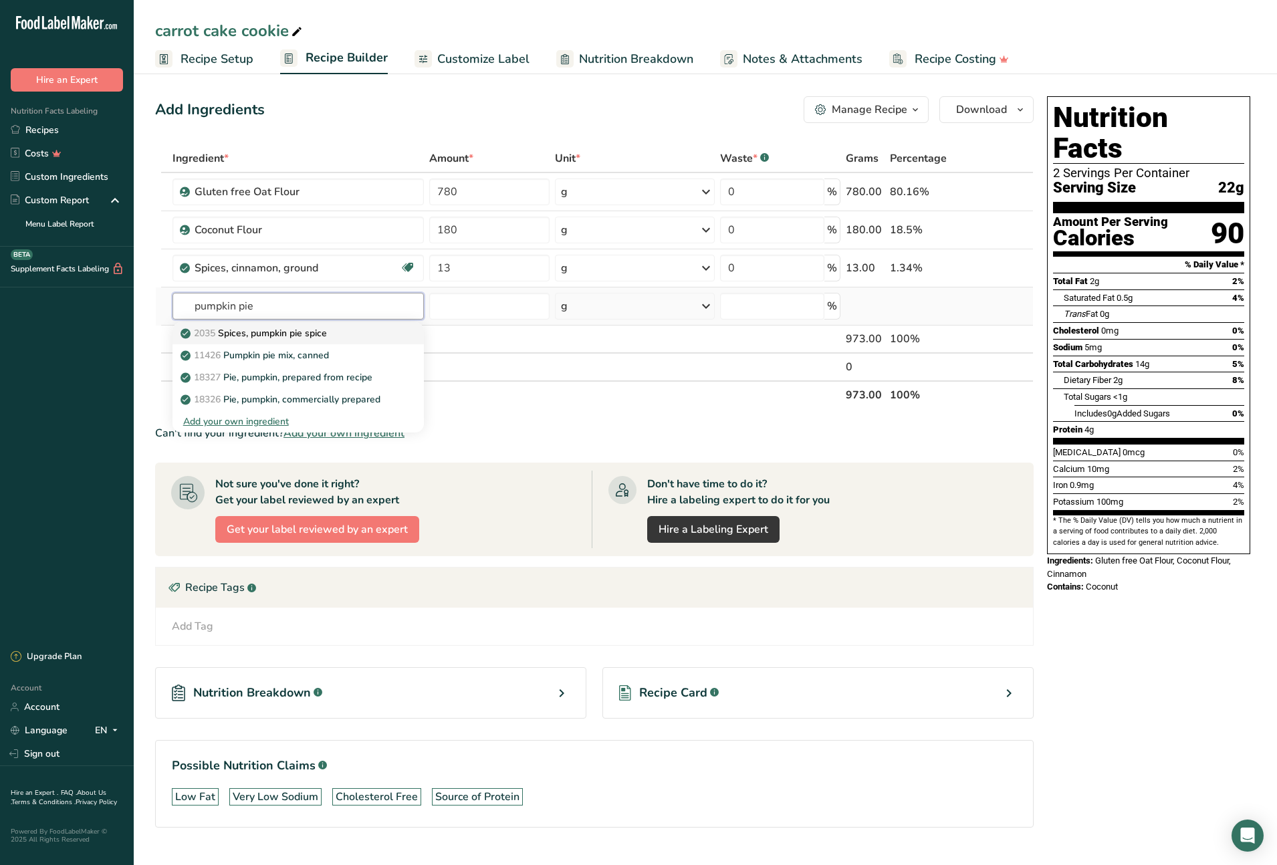
type input "pumpkin pie"
click at [261, 333] on p "2035 Spices, pumpkin pie spice" at bounding box center [255, 333] width 144 height 14
type input "Spices, pumpkin pie spice"
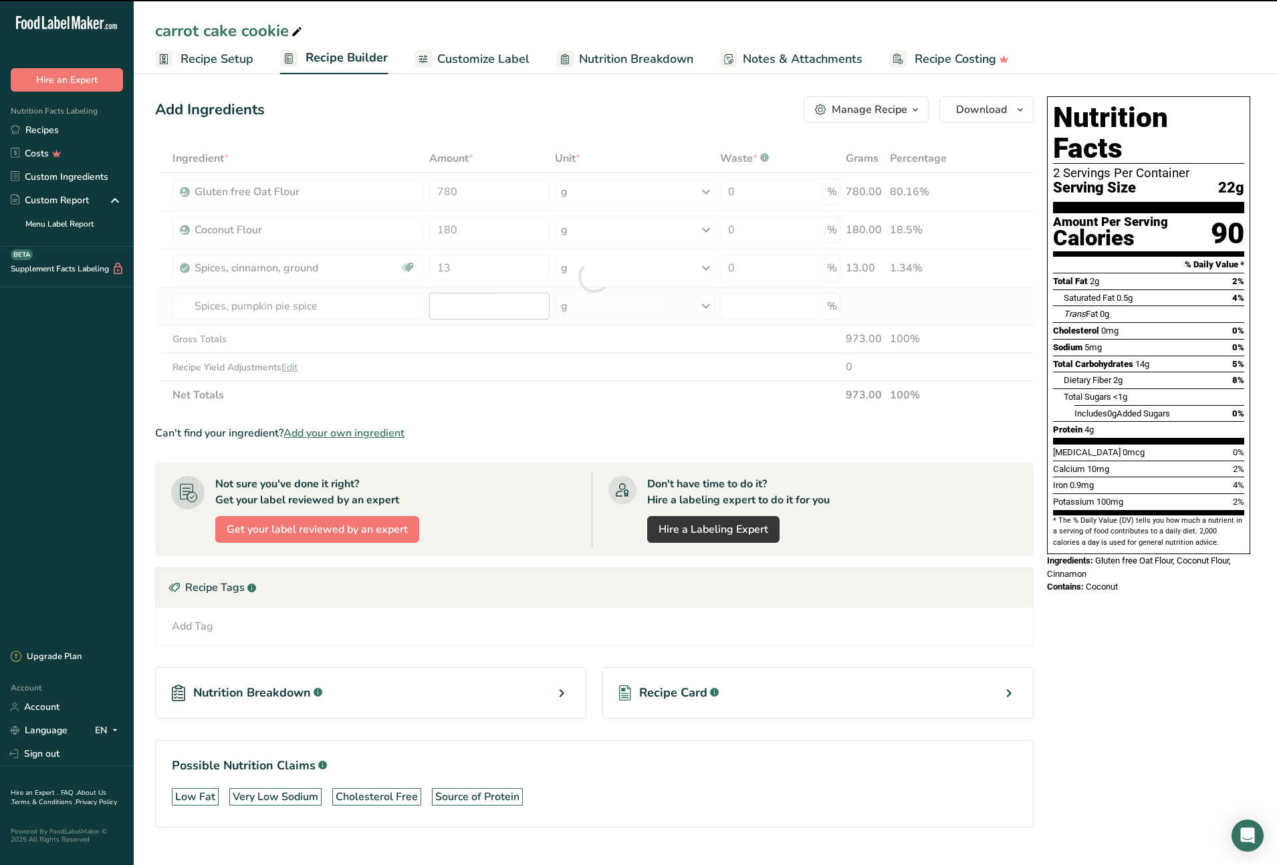
type input "0"
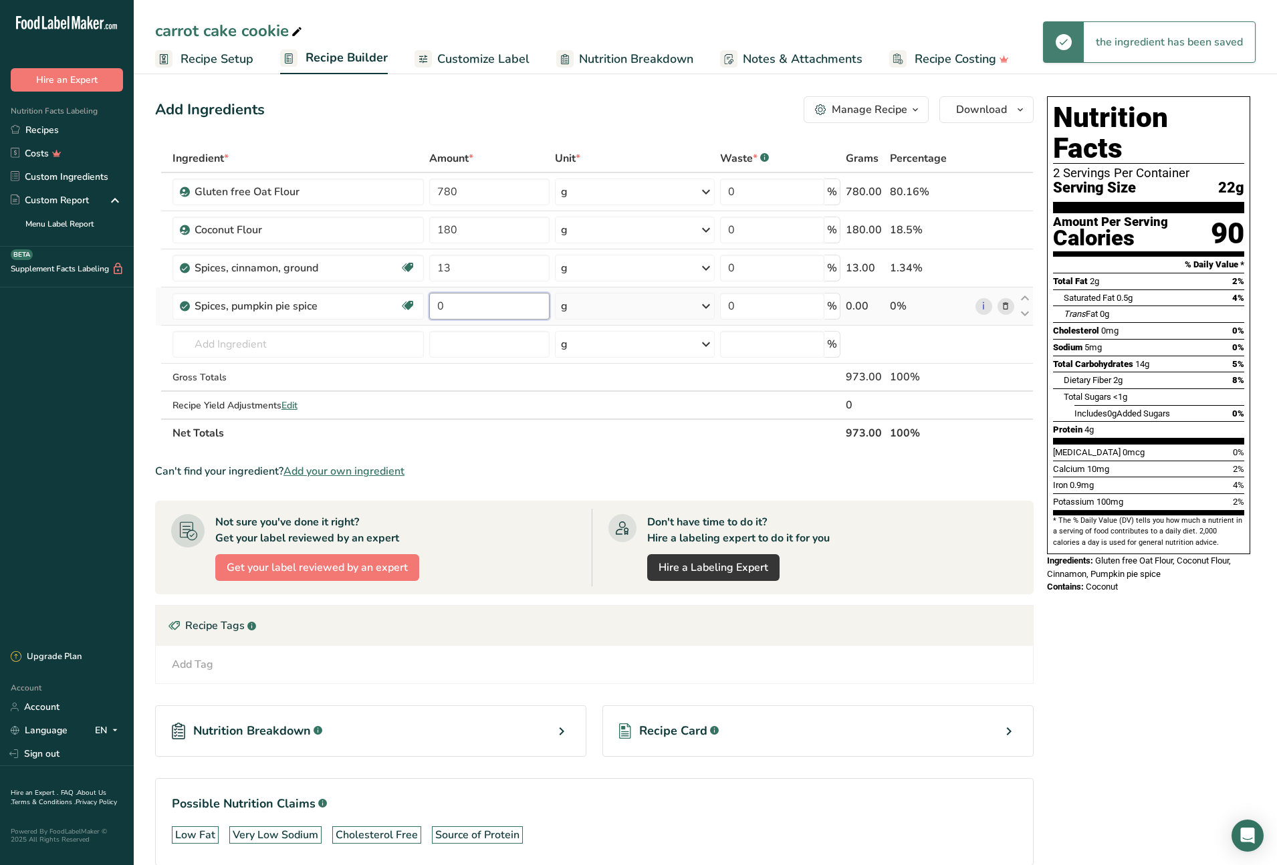
drag, startPoint x: 449, startPoint y: 307, endPoint x: 436, endPoint y: 312, distance: 14.4
click at [433, 307] on input "0" at bounding box center [489, 306] width 120 height 27
type input "2"
click at [294, 346] on div "Ingredient * Amount * Unit * Waste * .a-a{fill:#347362;}.b-a{fill:#fff;} Grams …" at bounding box center [594, 295] width 879 height 303
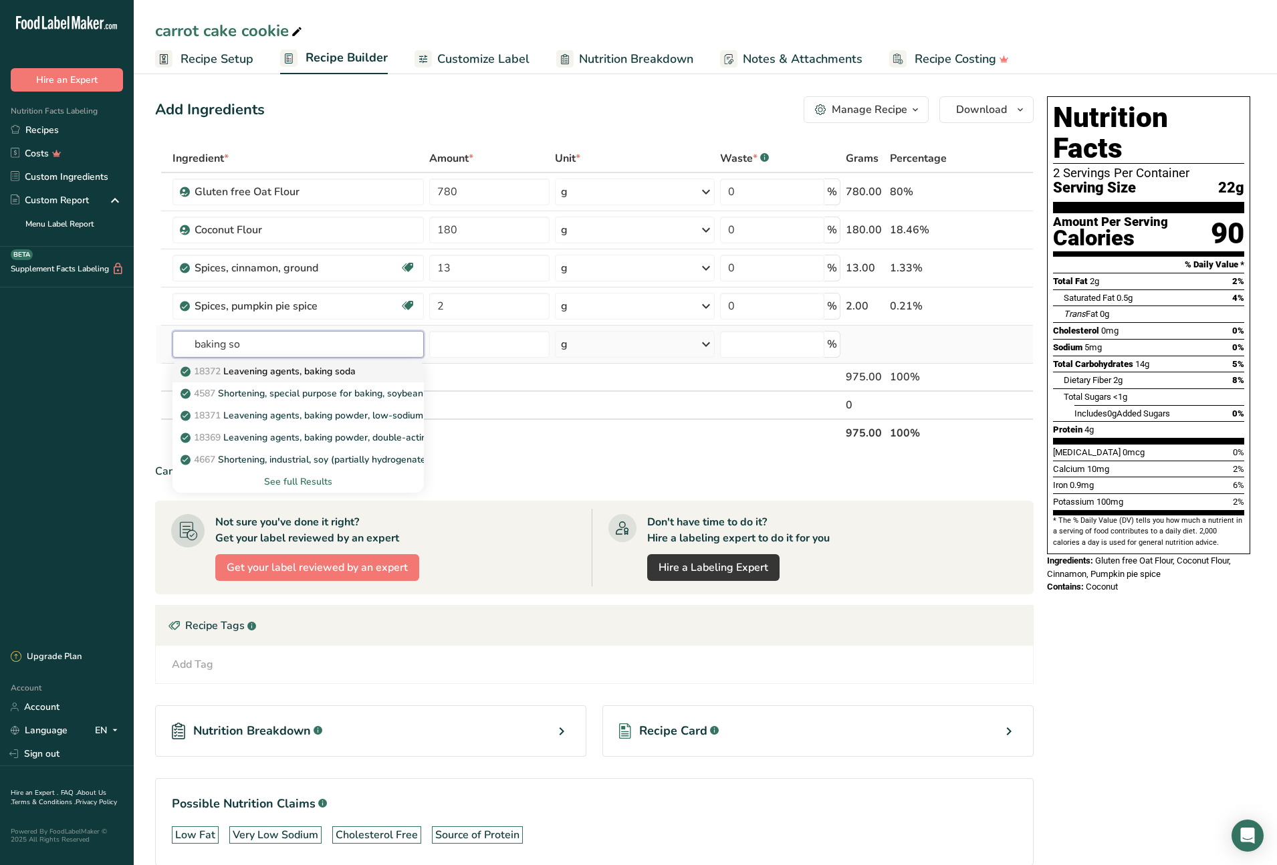
type input "baking so"
click at [346, 366] on p "18372 Leavening agents, baking soda" at bounding box center [269, 371] width 172 height 14
type input "Leavening agents, baking soda"
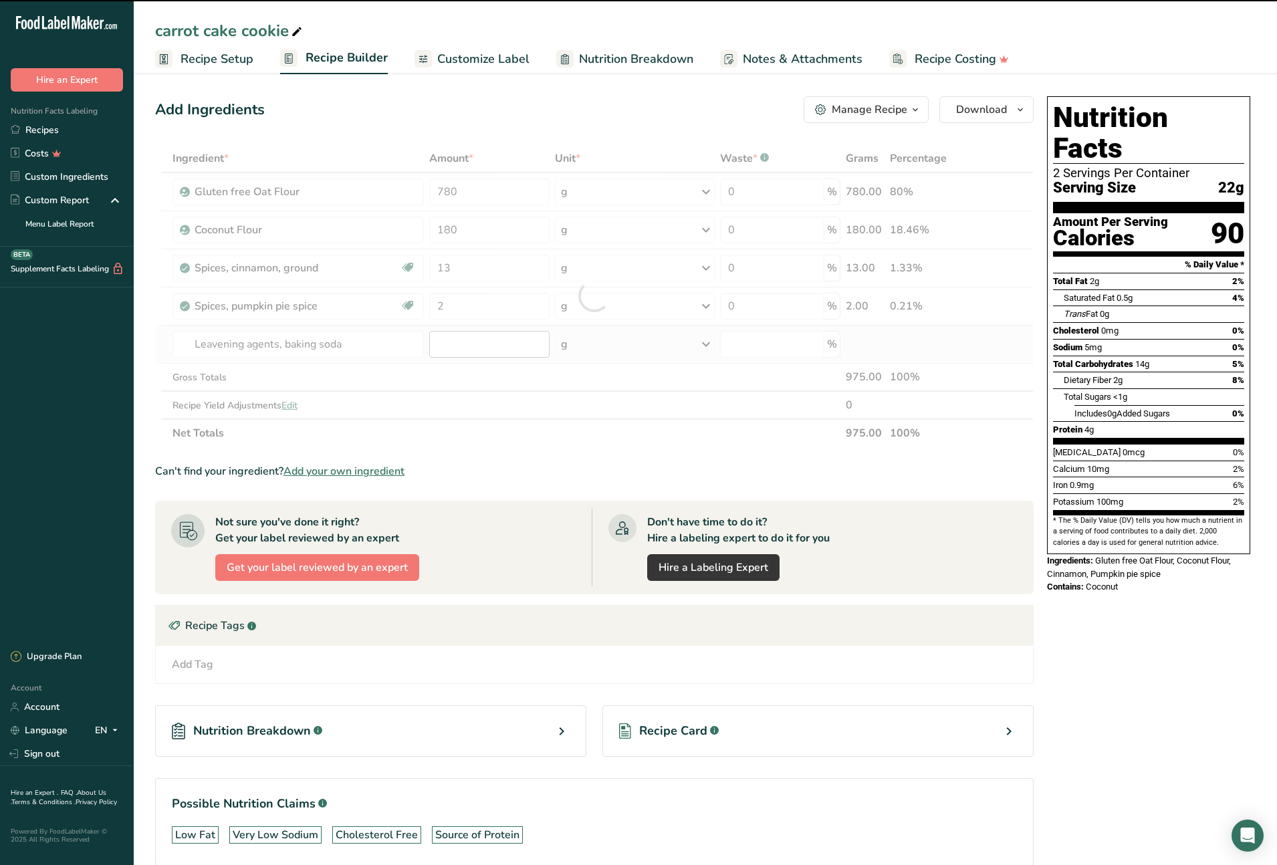
type input "0"
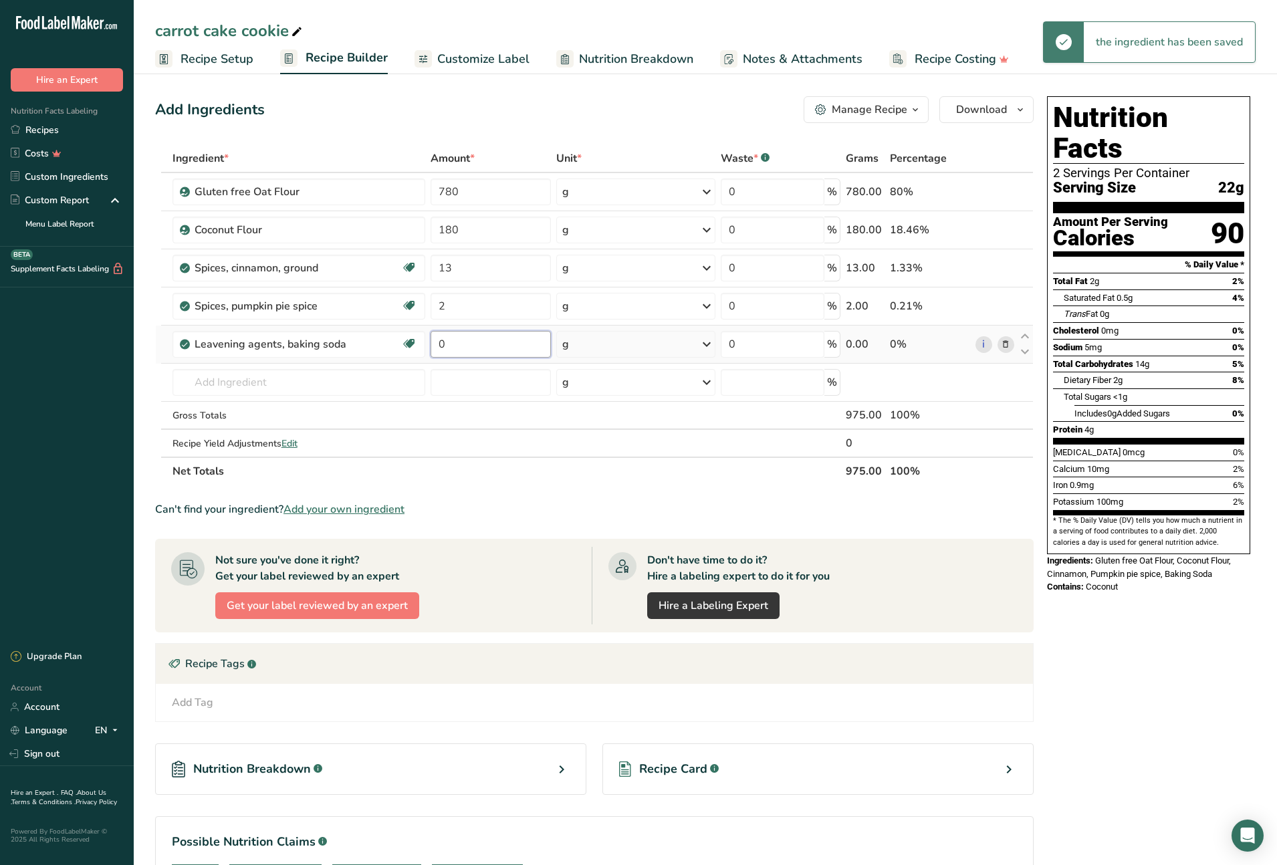
drag, startPoint x: 445, startPoint y: 340, endPoint x: 439, endPoint y: 344, distance: 7.2
click at [437, 340] on input "0" at bounding box center [491, 344] width 120 height 27
type input "28"
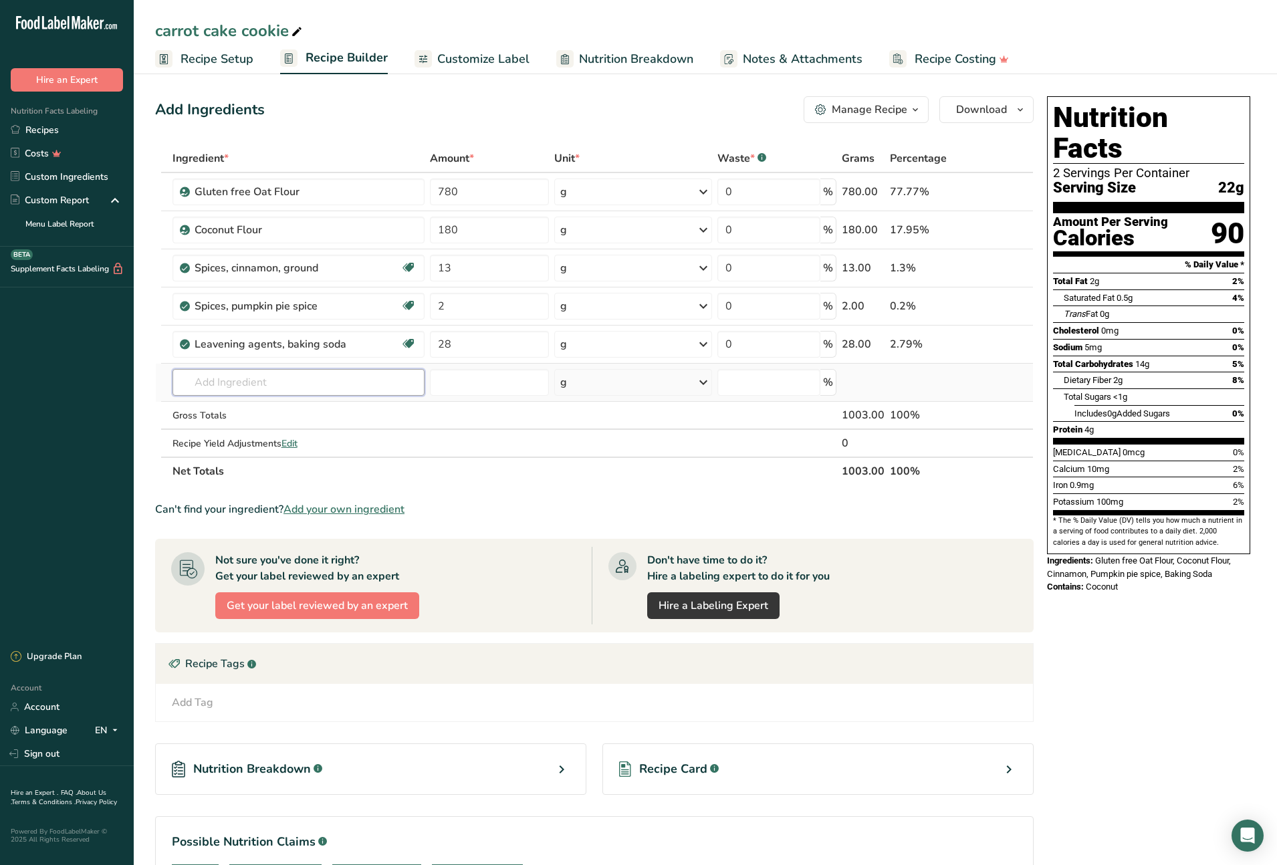
click at [220, 387] on div "Ingredient * Amount * Unit * Waste * .a-a{fill:#347362;}.b-a{fill:#fff;} Grams …" at bounding box center [594, 314] width 879 height 341
type input "Nuts, almond butter, plain, without salt added"
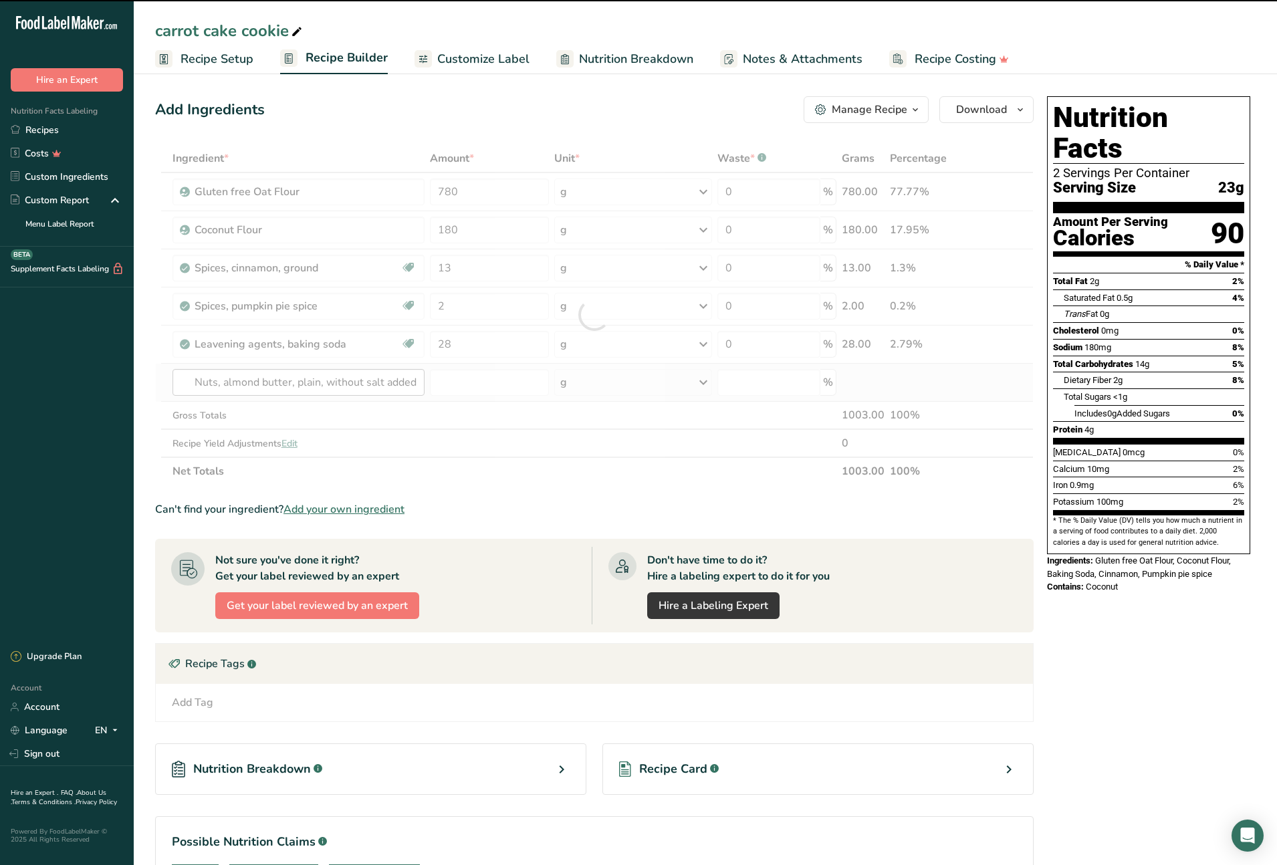
type input "0"
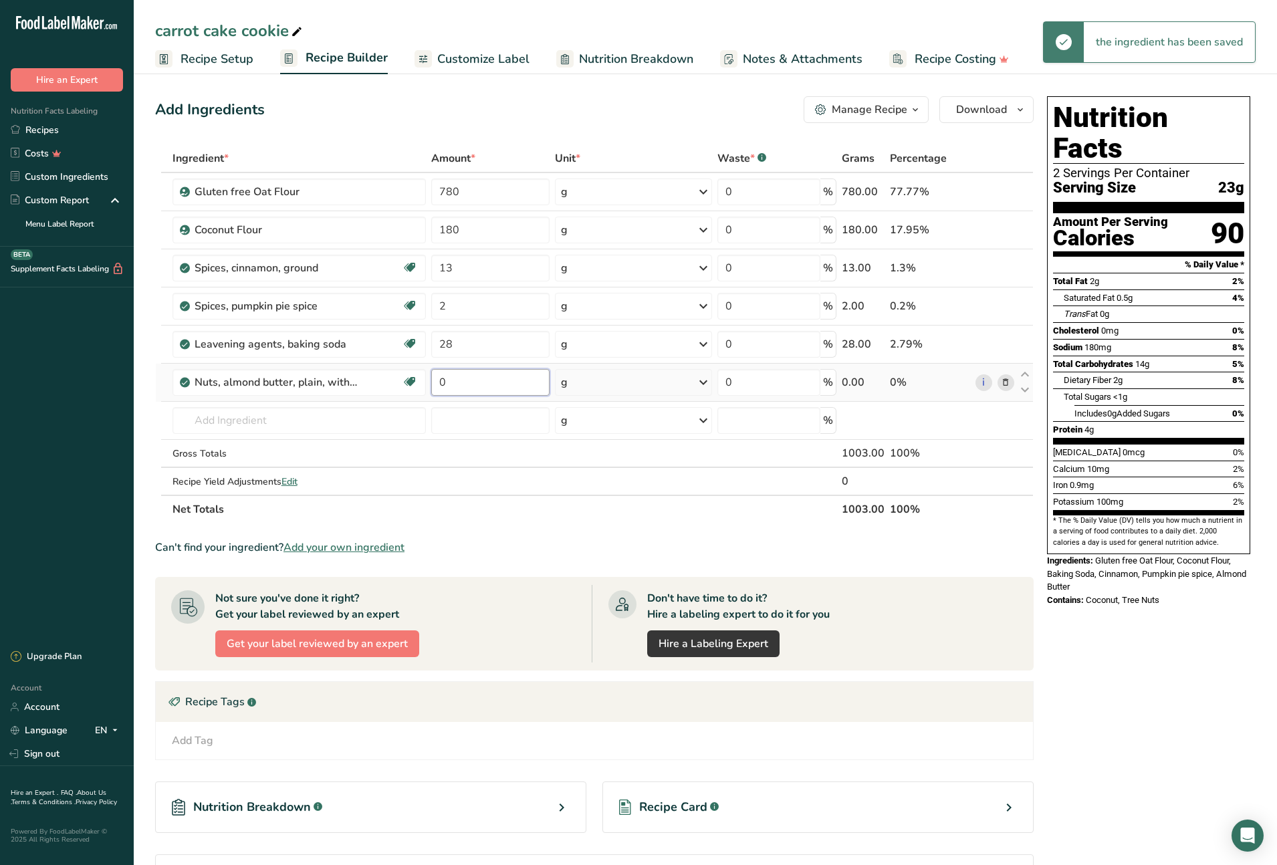
click at [436, 382] on input "0" at bounding box center [490, 382] width 118 height 27
type input "512"
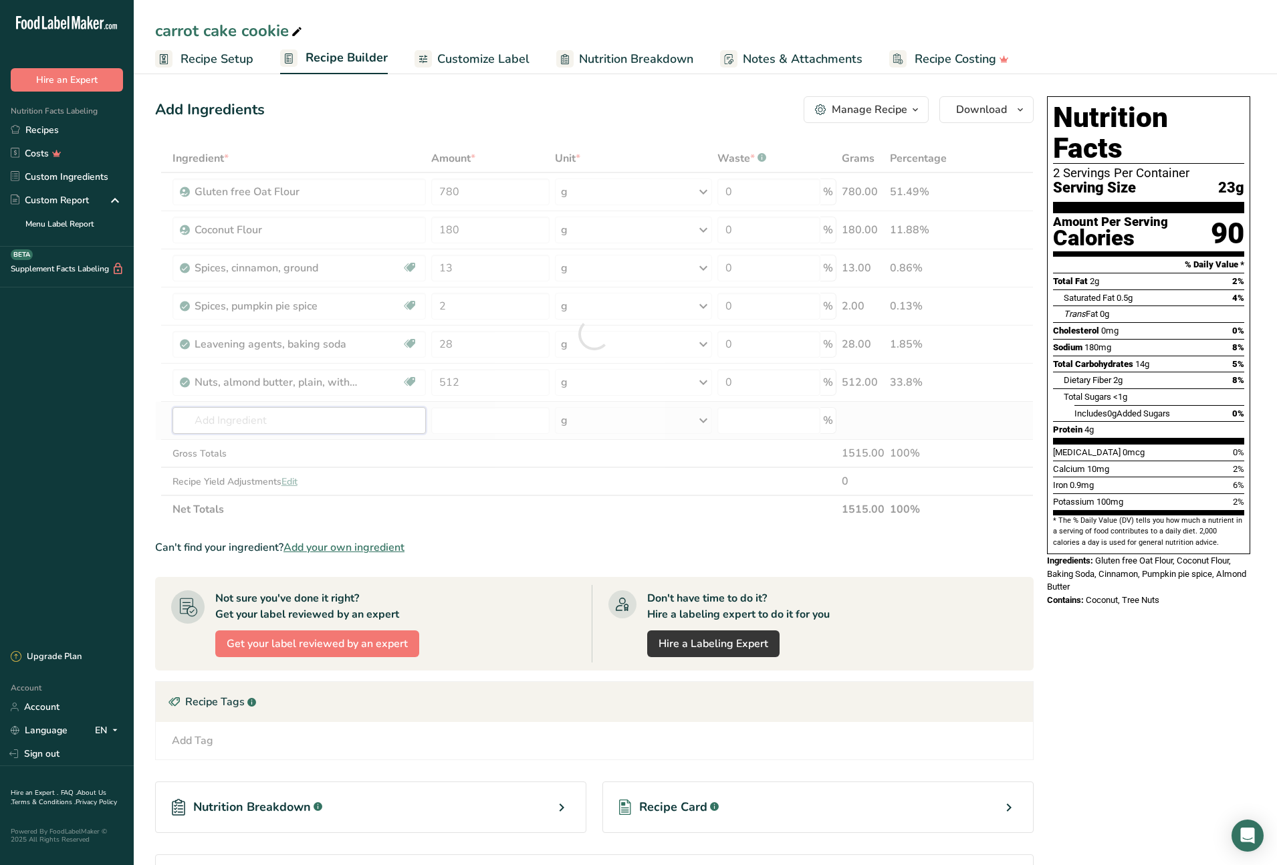
click at [301, 425] on div "Ingredient * Amount * Unit * Waste * .a-a{fill:#347362;}.b-a{fill:#fff;} Grams …" at bounding box center [594, 333] width 879 height 379
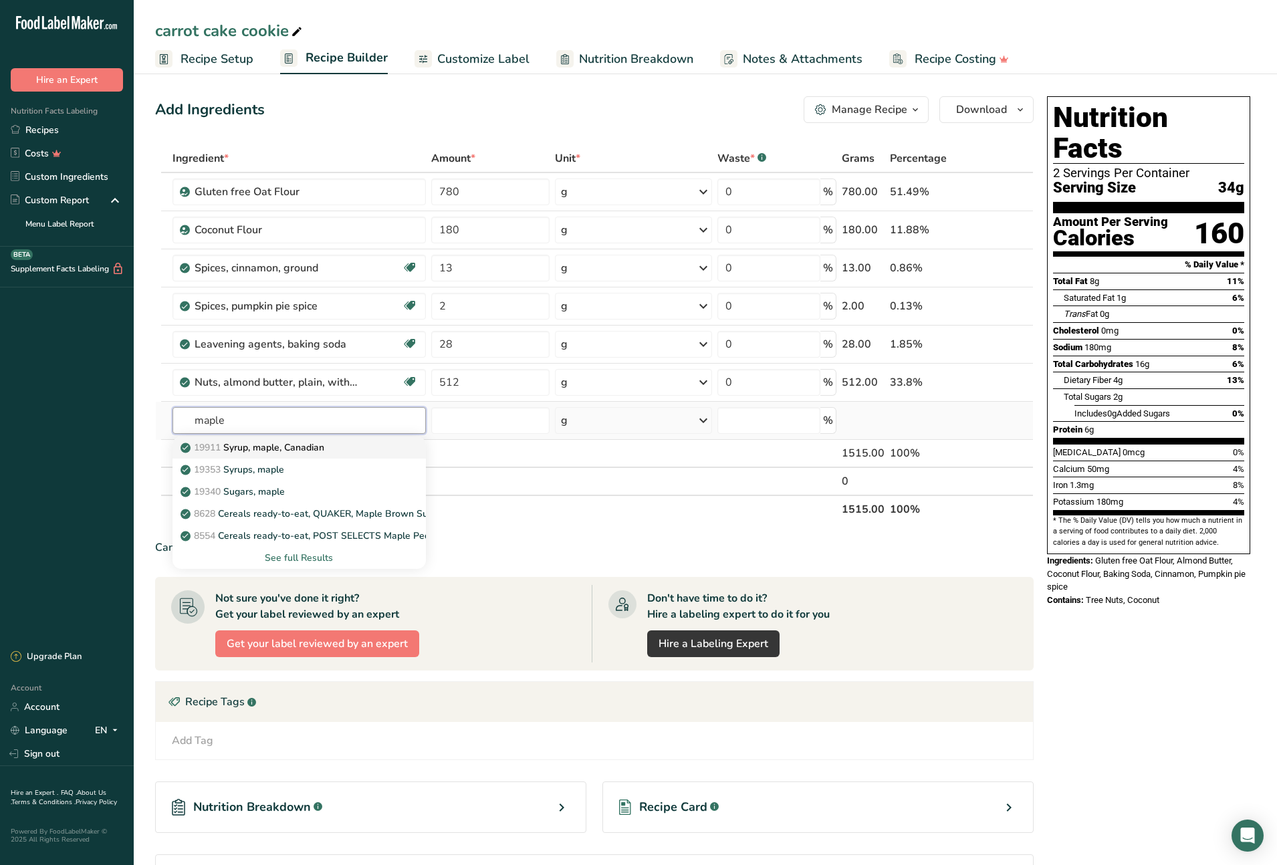
type input "maple"
click at [307, 445] on p "19911 Syrup, maple, [DEMOGRAPHIC_DATA]" at bounding box center [253, 448] width 141 height 14
type input "Syrup, maple, Canadian"
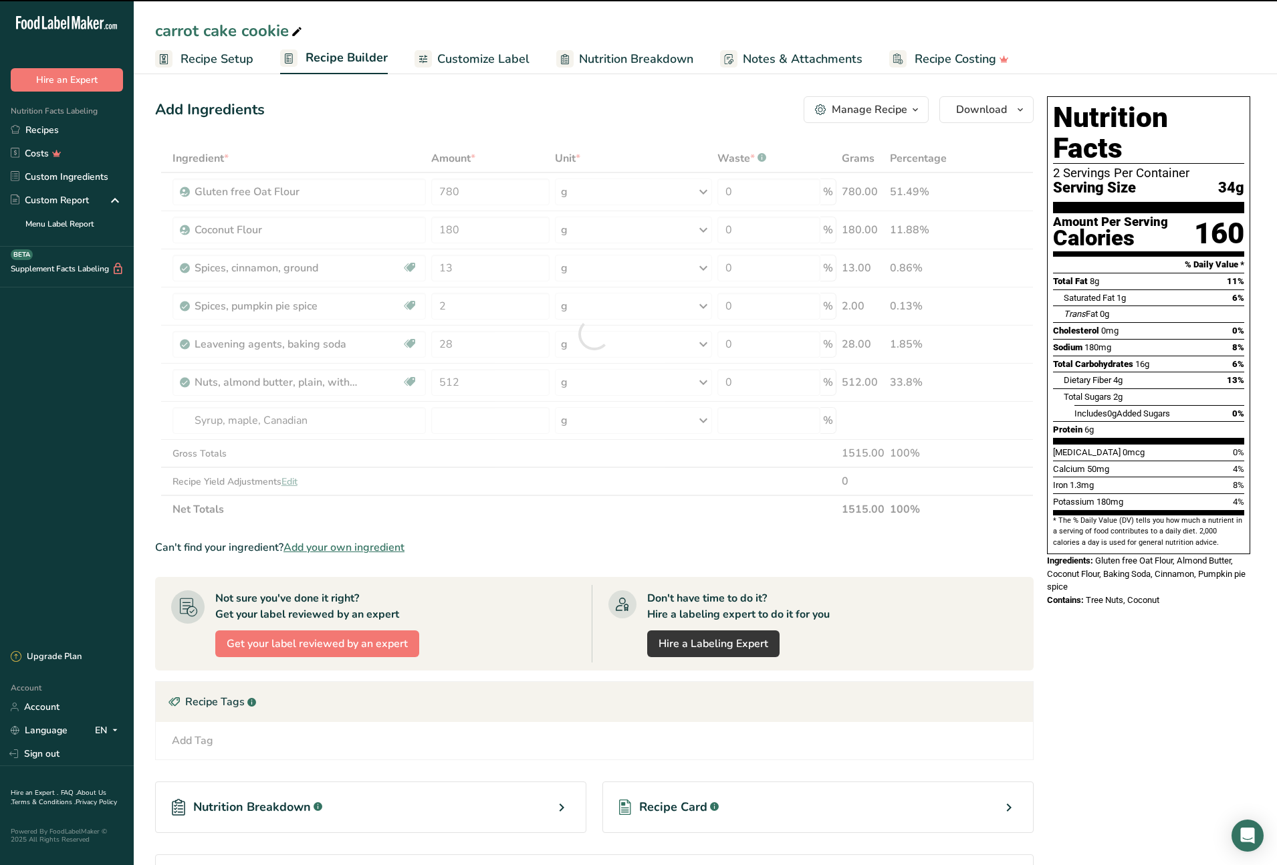
type input "0"
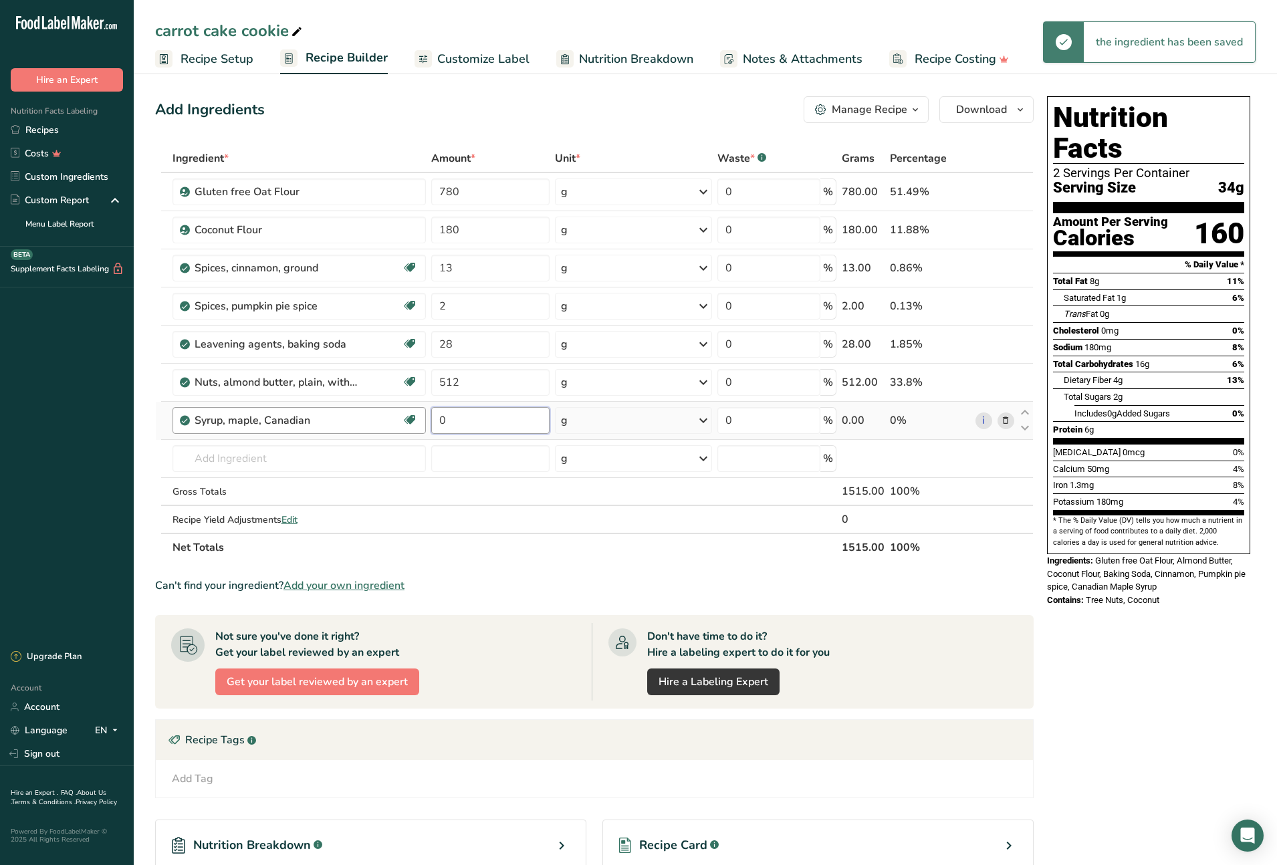
drag, startPoint x: 447, startPoint y: 421, endPoint x: 425, endPoint y: 419, distance: 22.1
click at [425, 419] on tr "Syrup, maple, Canadian Dairy free Gluten free Vegan Vegetarian Soy free 0 g Por…" at bounding box center [594, 421] width 877 height 38
type input "480"
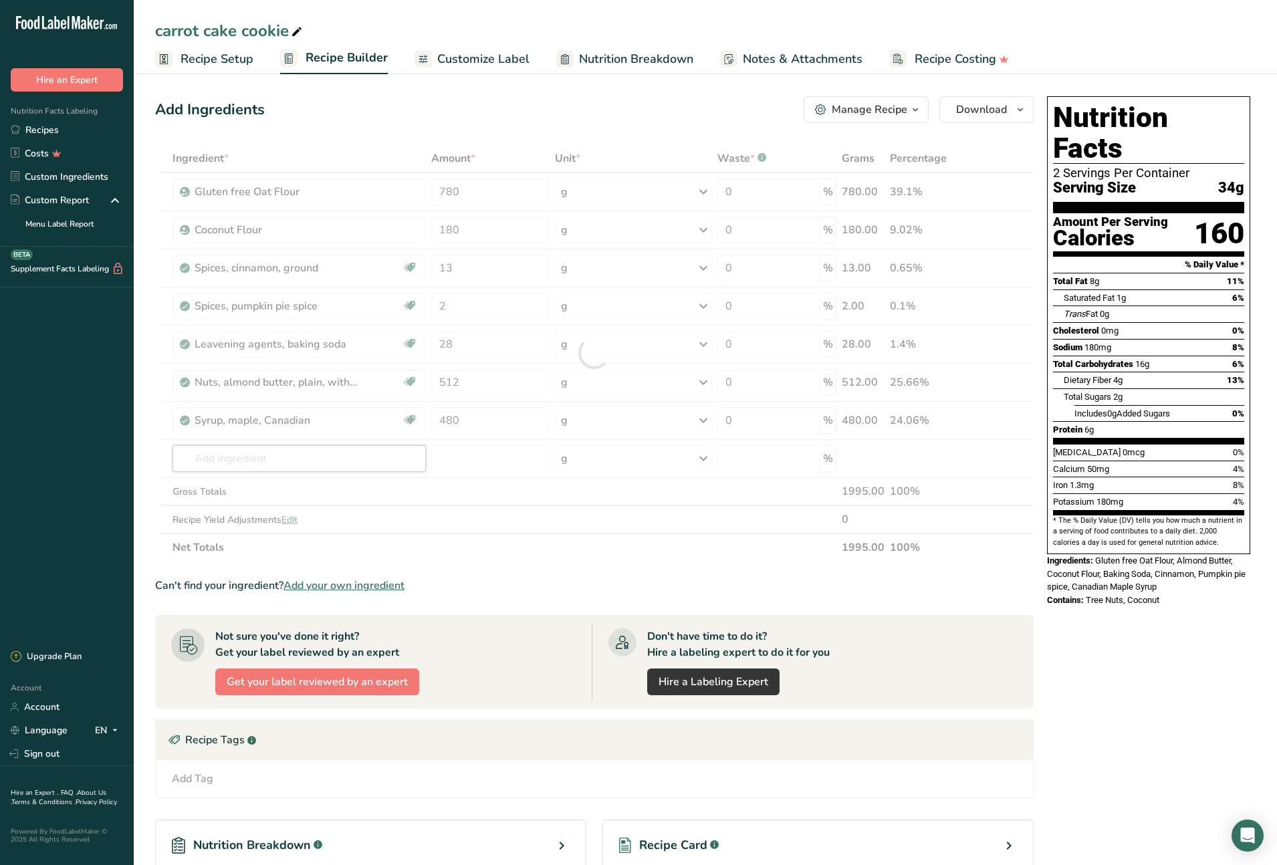
click at [308, 465] on div "Ingredient * Amount * Unit * Waste * .a-a{fill:#347362;}.b-a{fill:#fff;} Grams …" at bounding box center [594, 352] width 879 height 417
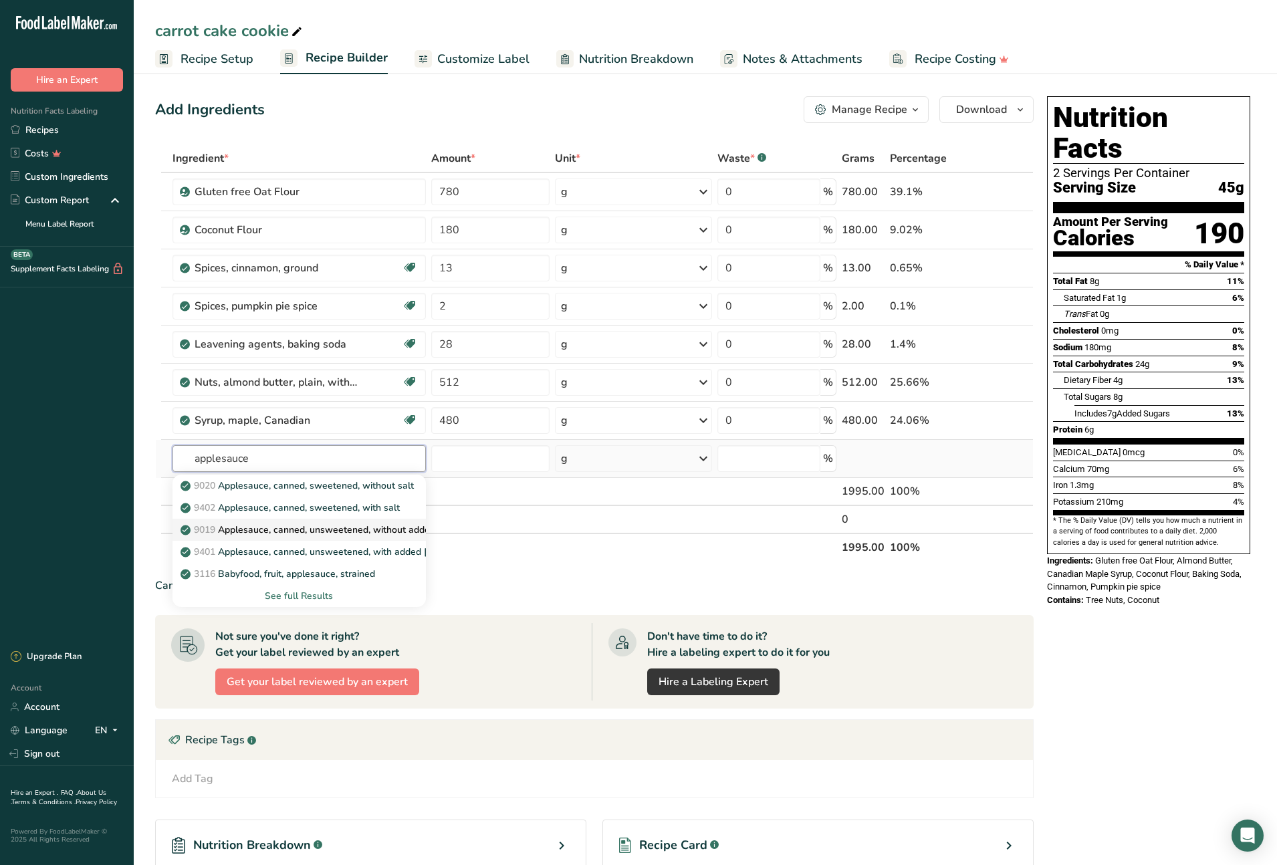
type input "applesauce"
click at [368, 532] on p "9019 Applesauce, canned, unsweetened, without added ascorbic acid (Includes foo…" at bounding box center [469, 530] width 572 height 14
type input "Applesauce, canned, unsweetened, without added ascorbic acid (Includes foods fo…"
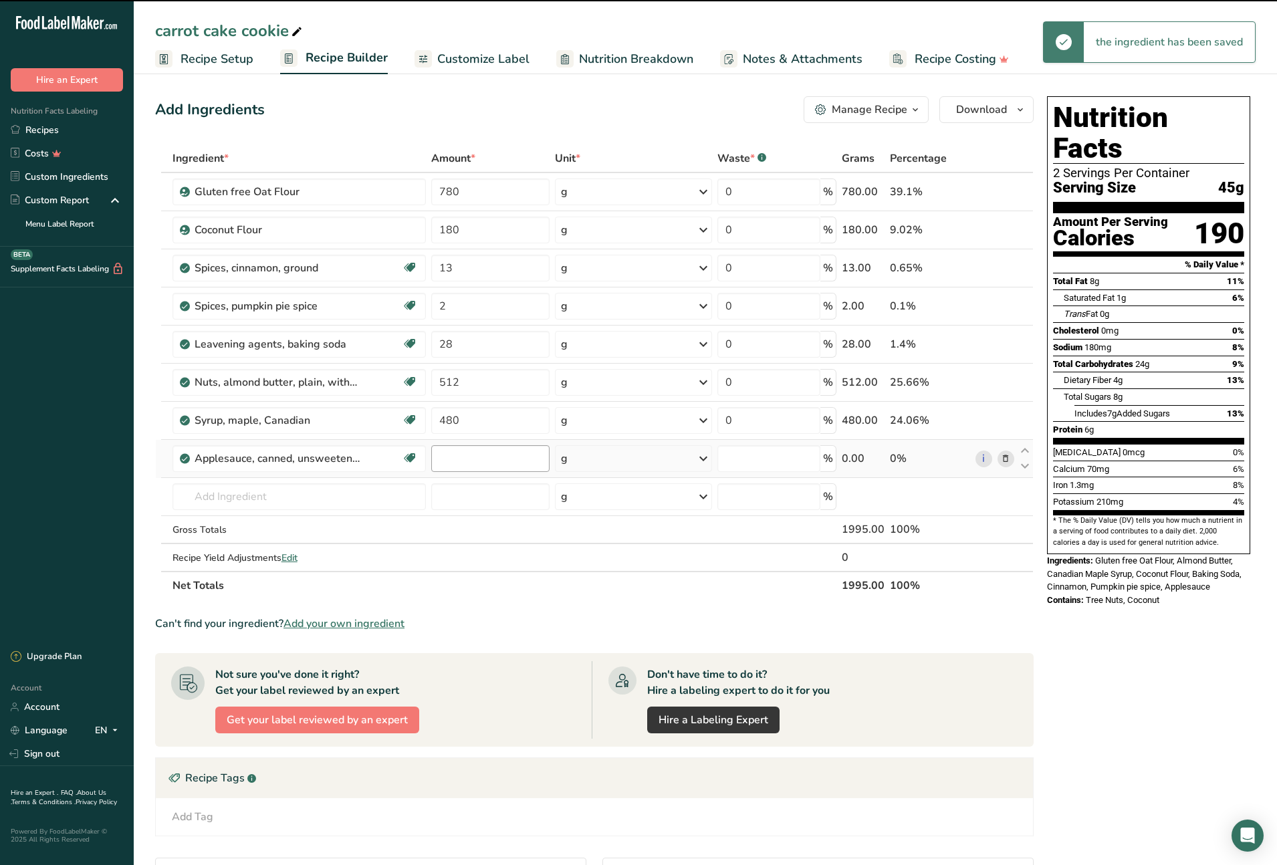
type input "0"
drag, startPoint x: 447, startPoint y: 460, endPoint x: 465, endPoint y: 478, distance: 25.5
click at [436, 462] on input "0" at bounding box center [490, 458] width 118 height 27
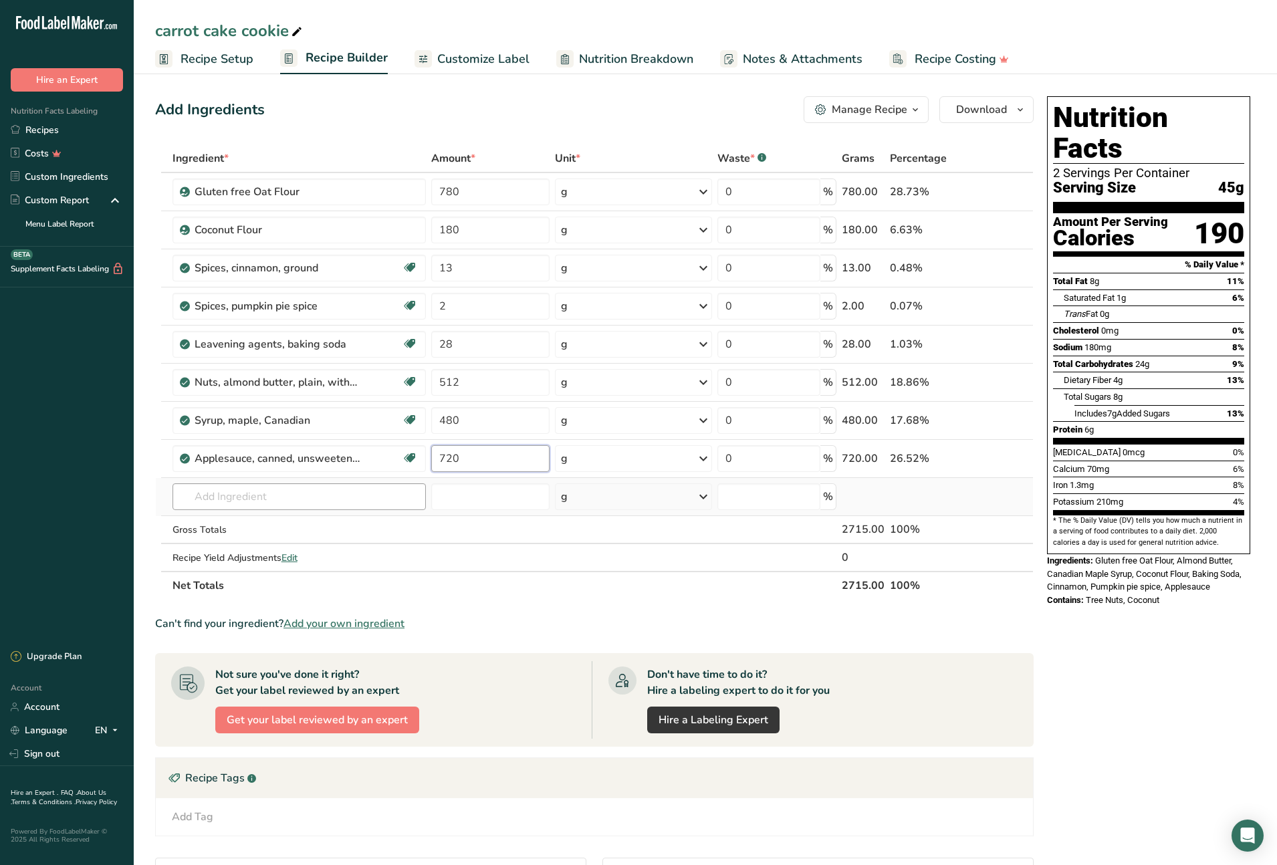
type input "720"
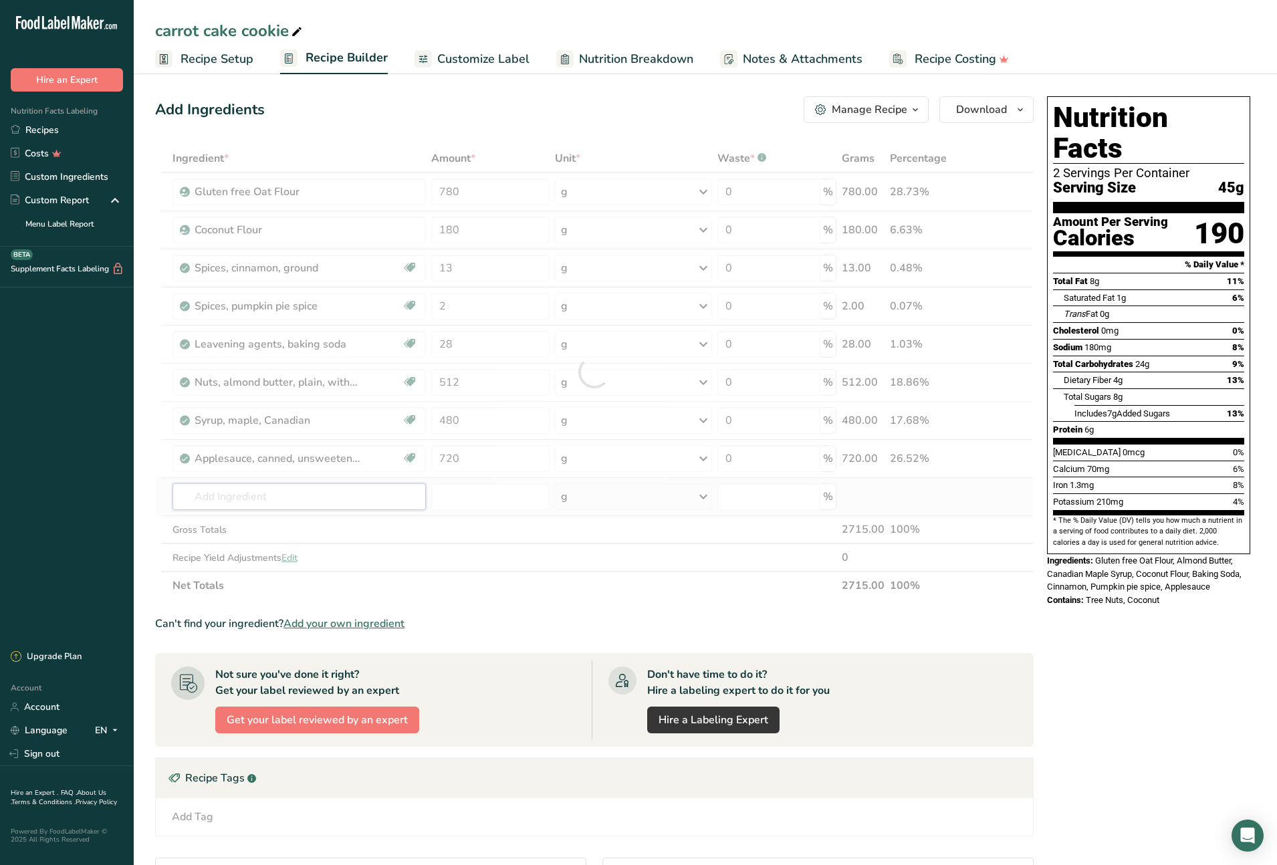
click at [342, 501] on div "Ingredient * Amount * Unit * Waste * .a-a{fill:#347362;}.b-a{fill:#fff;} Grams …" at bounding box center [594, 371] width 879 height 455
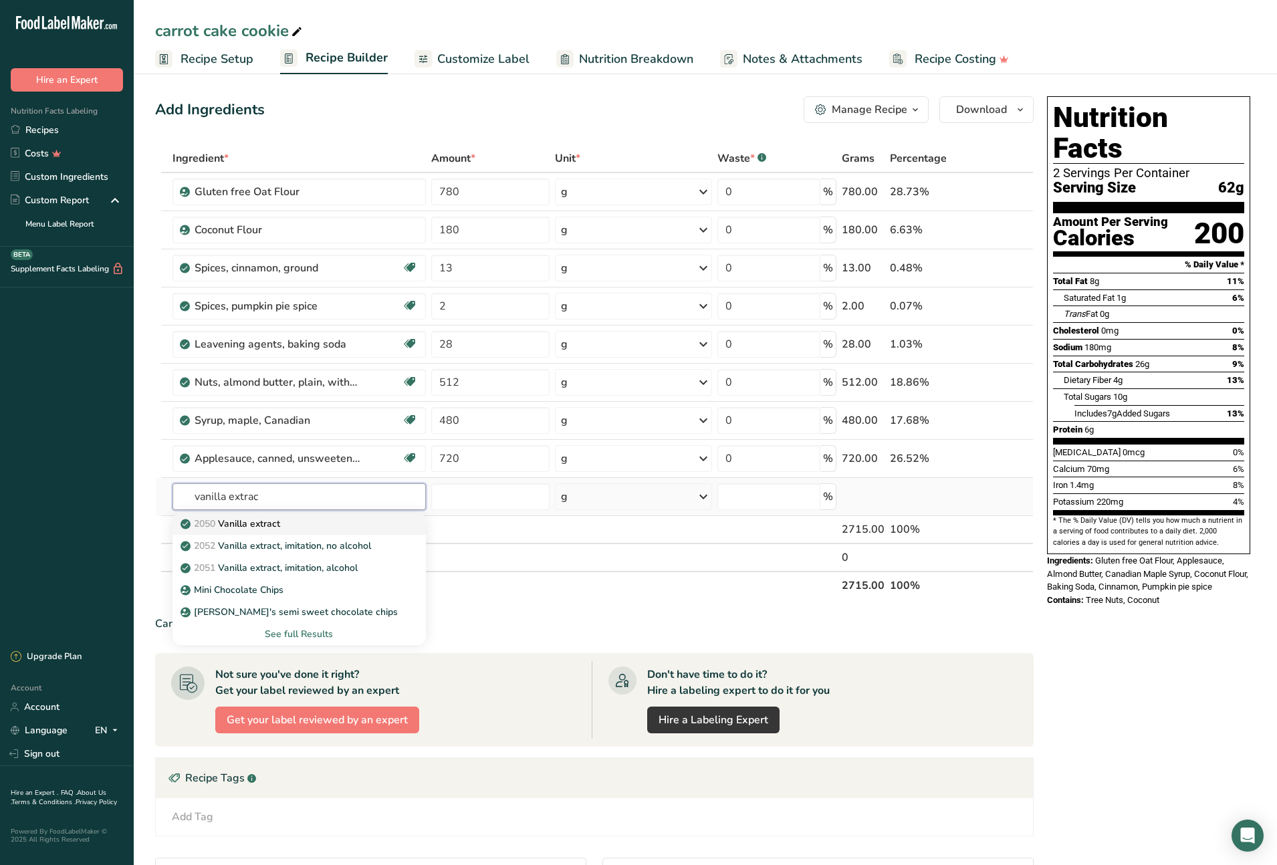
type input "vanilla extrac"
click at [306, 521] on div "2050 Vanilla extract" at bounding box center [288, 524] width 211 height 14
type input "Vanilla extract"
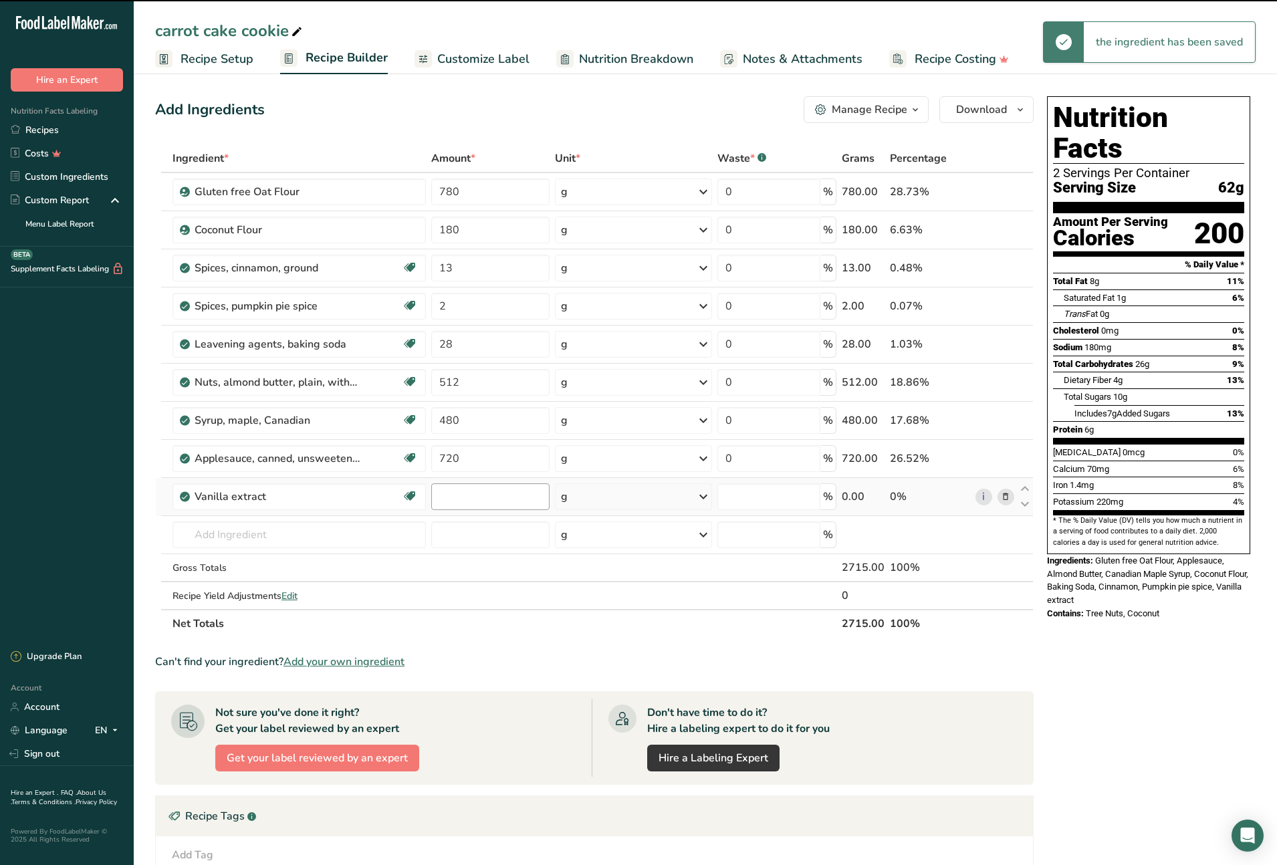
type input "0"
drag, startPoint x: 451, startPoint y: 498, endPoint x: 466, endPoint y: 507, distance: 17.1
click at [435, 497] on input "0" at bounding box center [490, 496] width 118 height 27
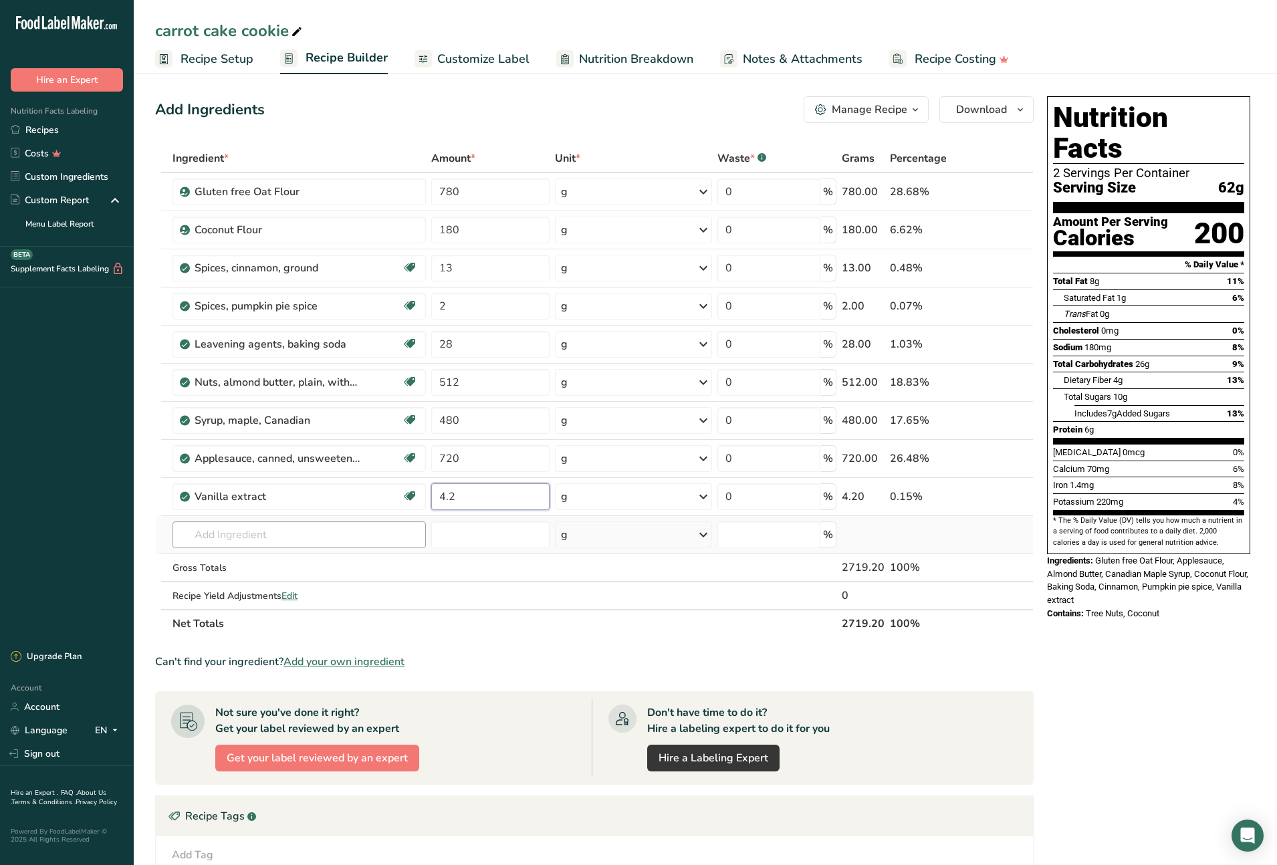
type input "4.2"
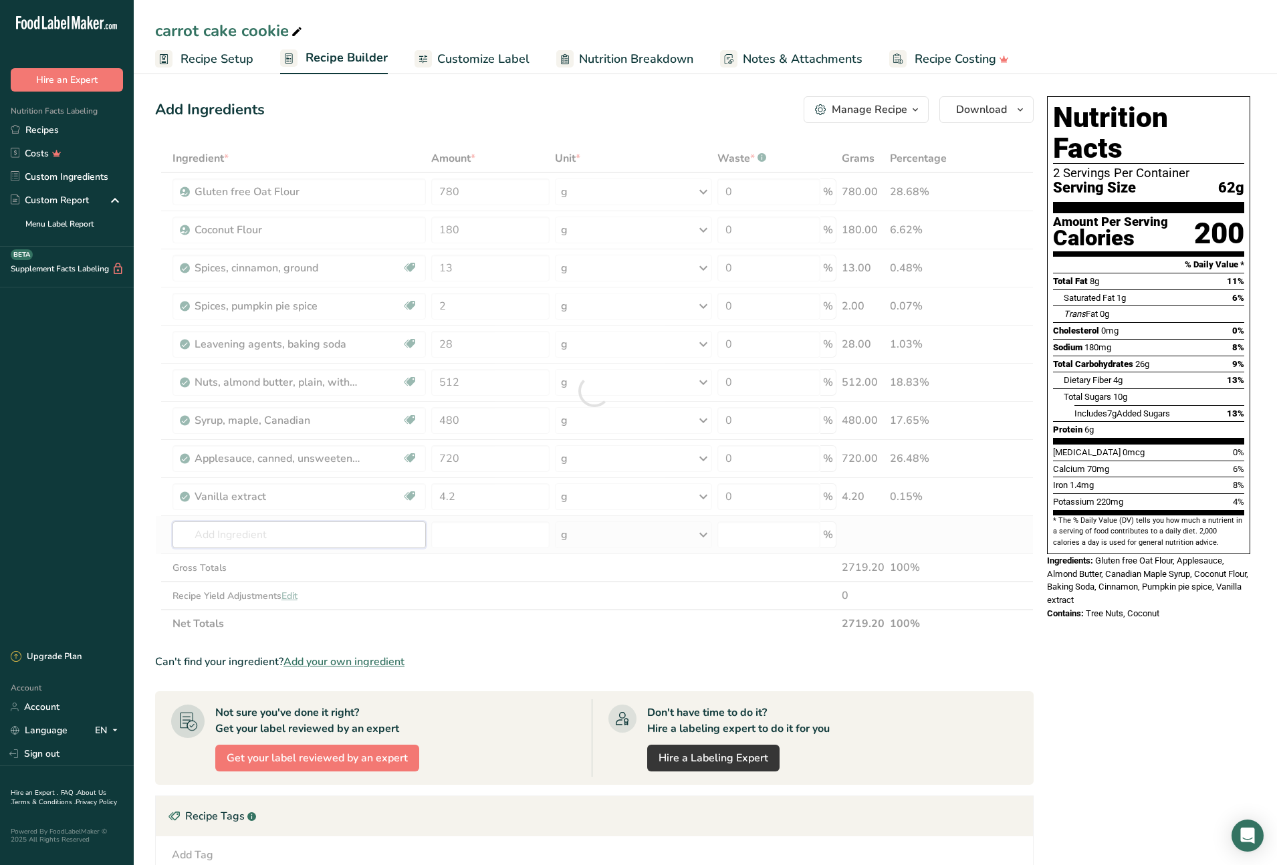
click at [263, 531] on div "Ingredient * Amount * Unit * Waste * .a-a{fill:#347362;}.b-a{fill:#fff;} Grams …" at bounding box center [594, 390] width 879 height 493
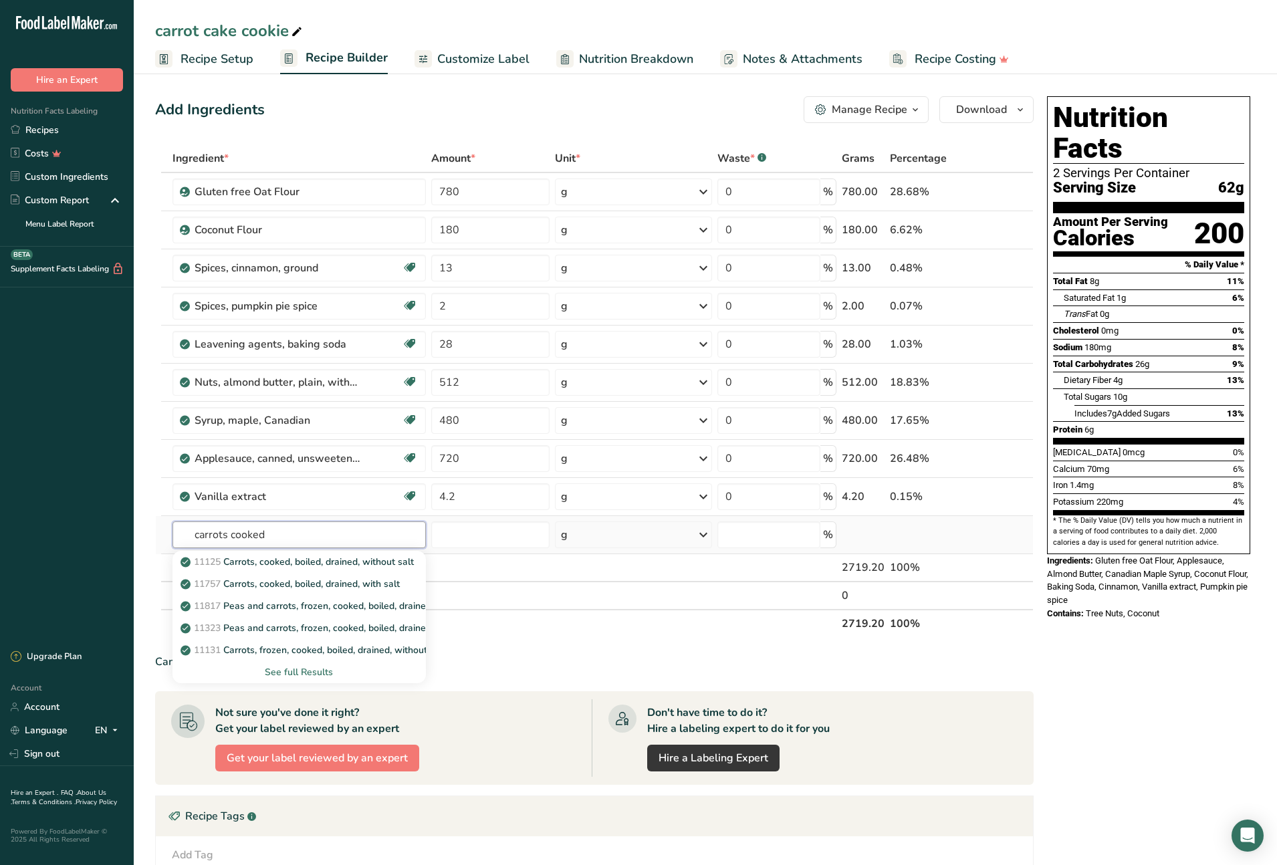
type input "carrots cooked"
click at [302, 669] on div "See full Results" at bounding box center [299, 672] width 232 height 14
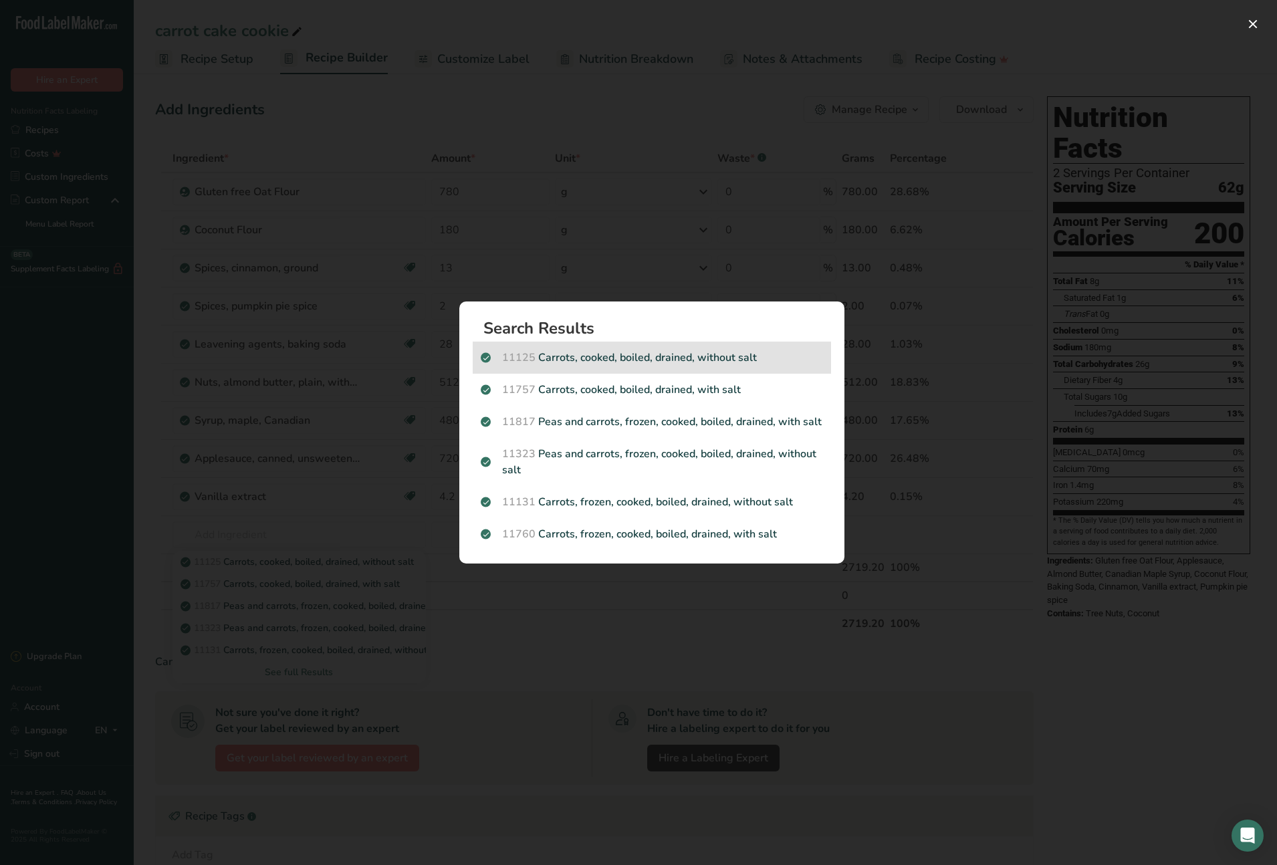
click at [604, 366] on div "11125 Carrots, cooked, boiled, drained, without salt" at bounding box center [652, 358] width 358 height 32
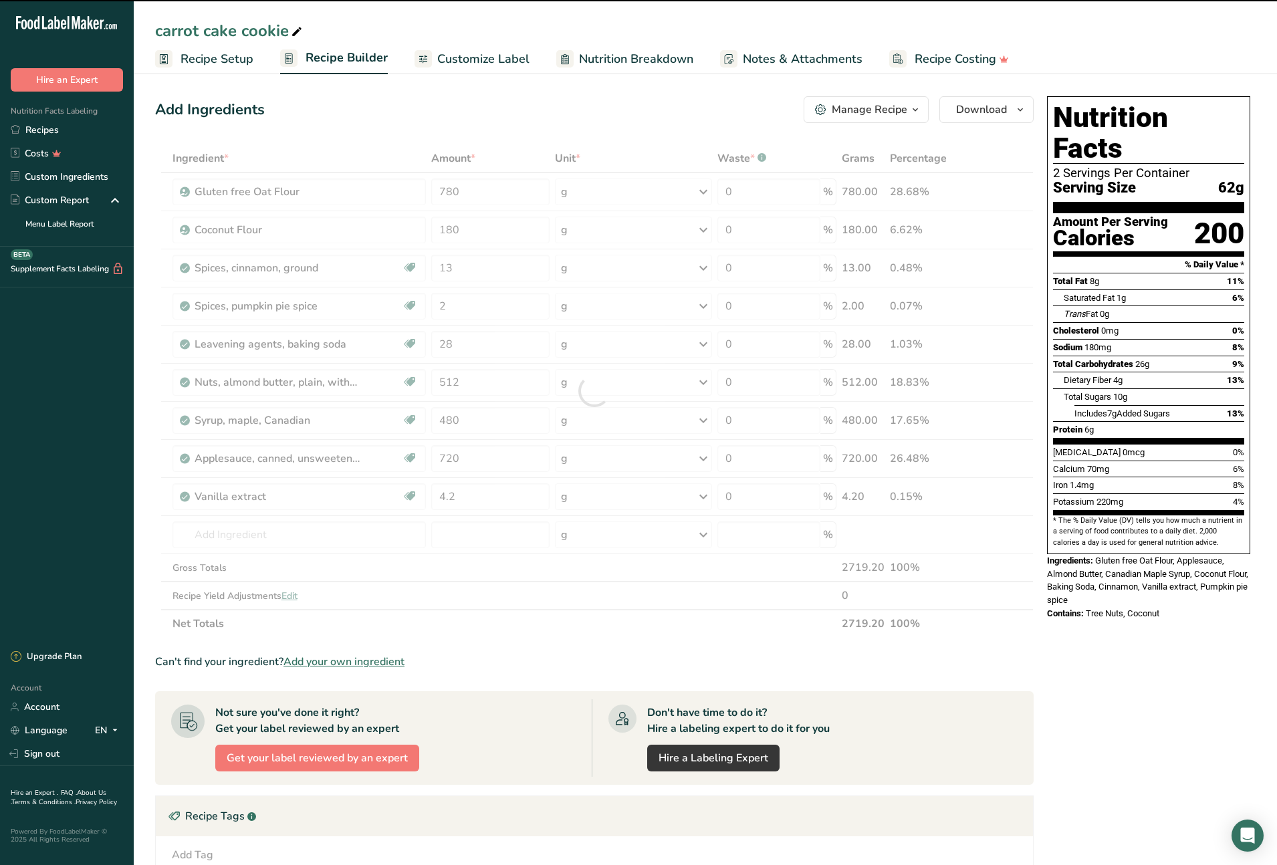
type input "0"
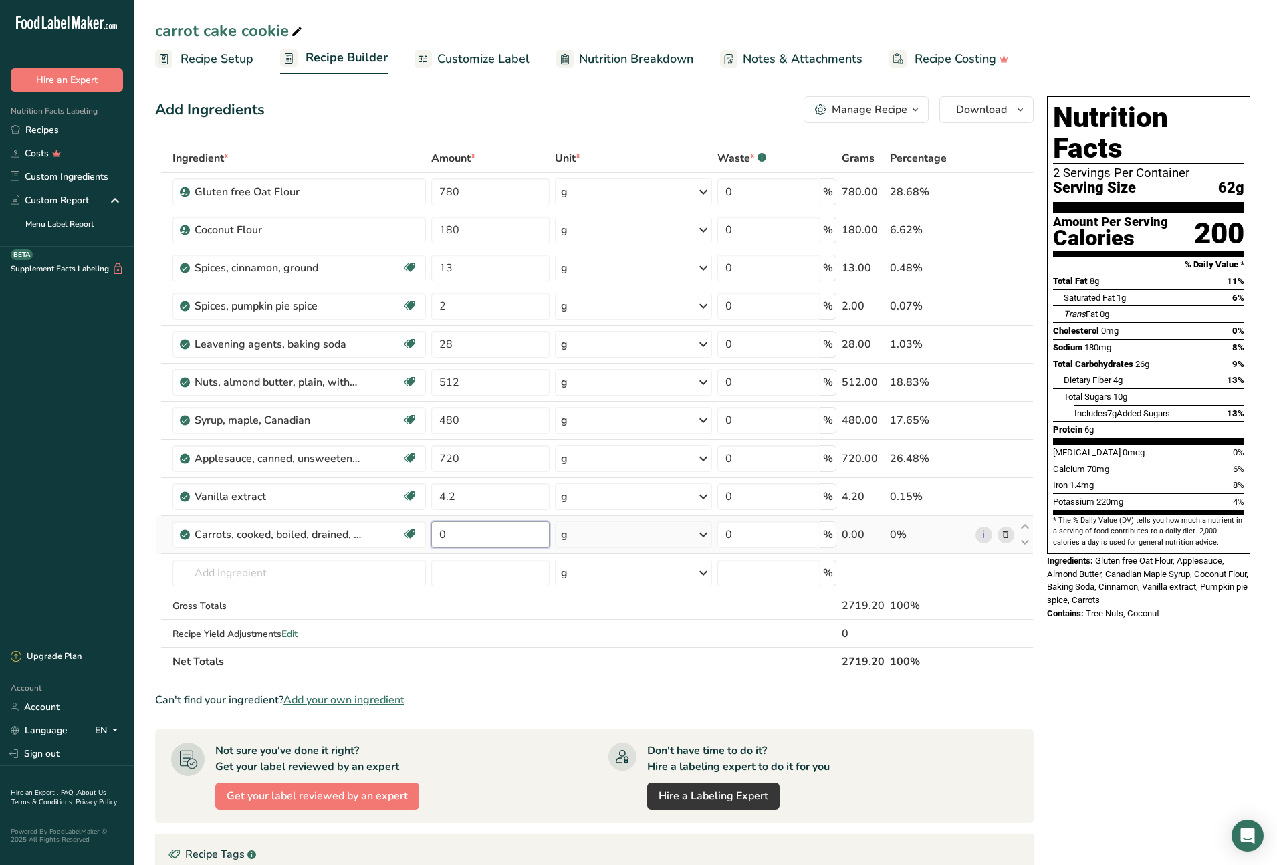
drag, startPoint x: 454, startPoint y: 537, endPoint x: 439, endPoint y: 535, distance: 15.5
click at [438, 535] on input "0" at bounding box center [490, 534] width 118 height 27
type input "330"
click at [339, 573] on div "Ingredient * Amount * Unit * Waste * .a-a{fill:#347362;}.b-a{fill:#fff;} Grams …" at bounding box center [594, 410] width 879 height 532
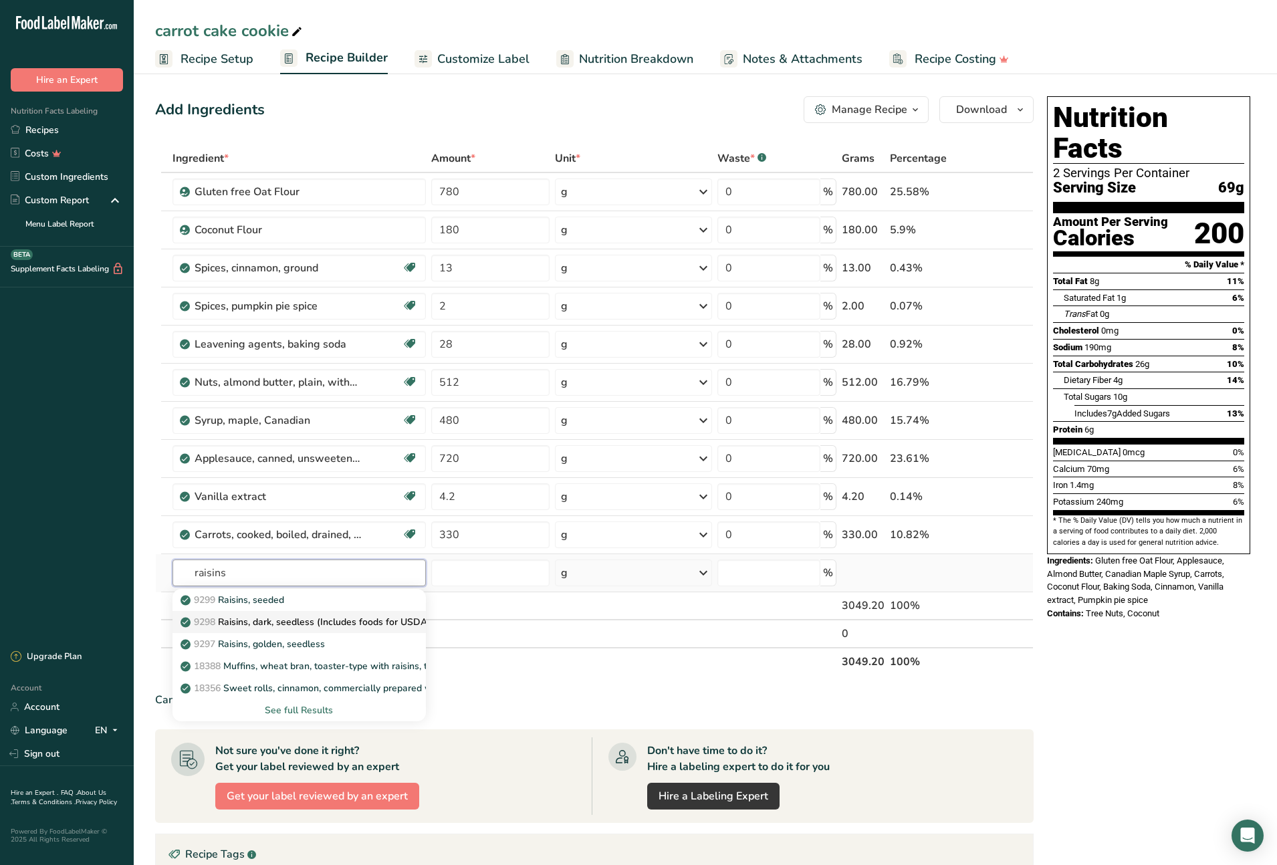
type input "raisins"
click at [366, 625] on p "9298 Raisins, dark, seedless (Includes foods for USDA's Food Distribution Progr…" at bounding box center [368, 622] width 370 height 14
type input "Raisins, dark, seedless (Includes foods for USDA's Food Distribution Program)"
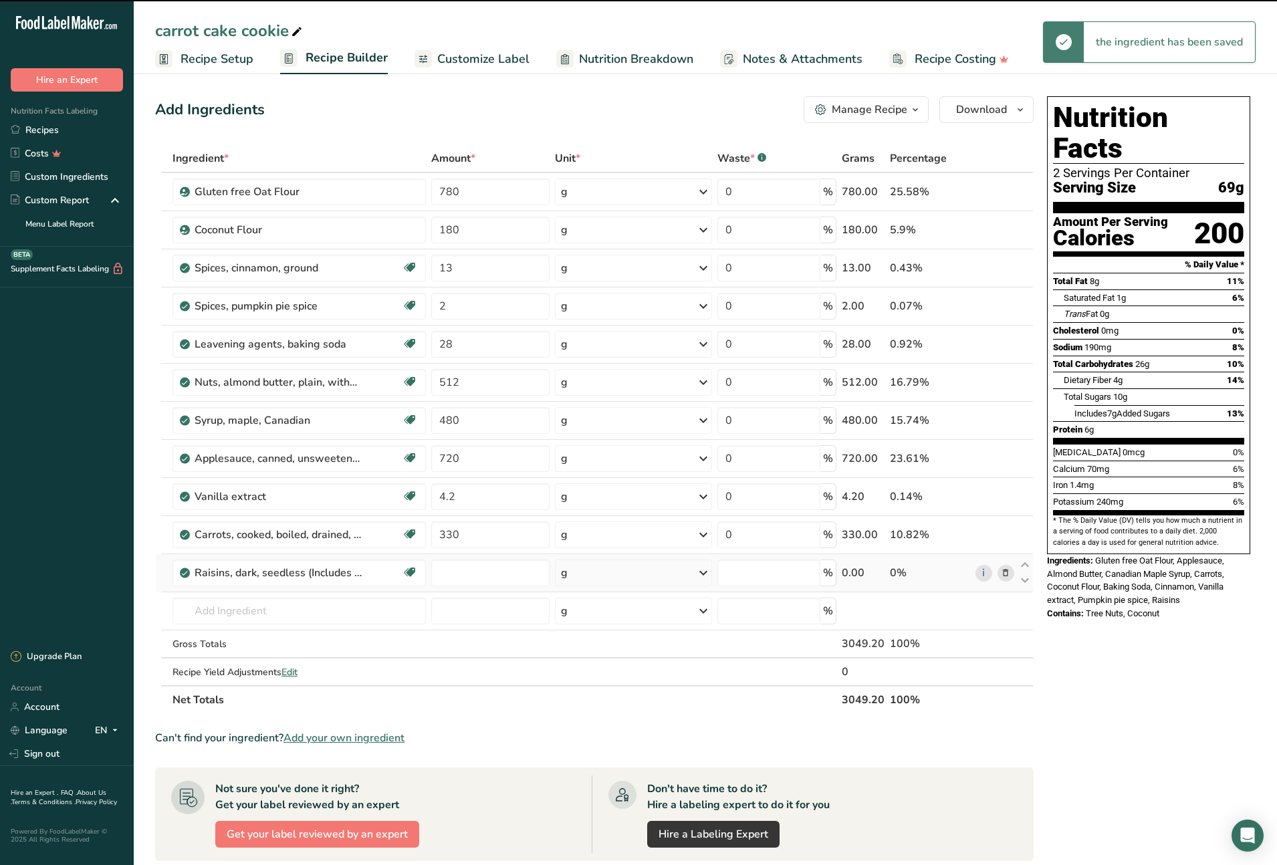
type input "0"
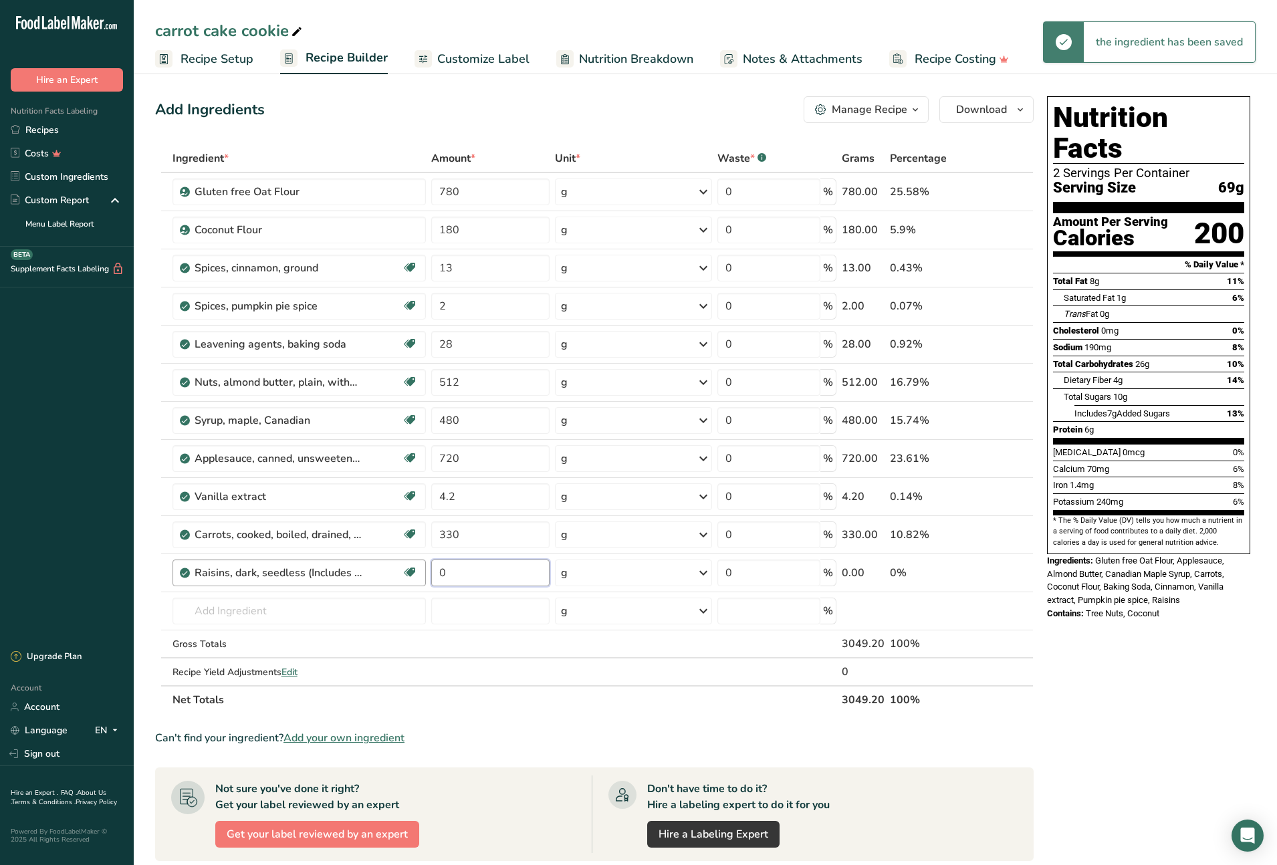
click at [425, 572] on tr "Raisins, dark, seedless (Includes foods for USDA's Food Distribution Program) S…" at bounding box center [594, 573] width 877 height 38
type input "300"
click at [698, 720] on section "Ingredient * Amount * Unit * Waste * .a-a{fill:#347362;}.b-a{fill:#fff;} Grams …" at bounding box center [594, 649] width 879 height 1010
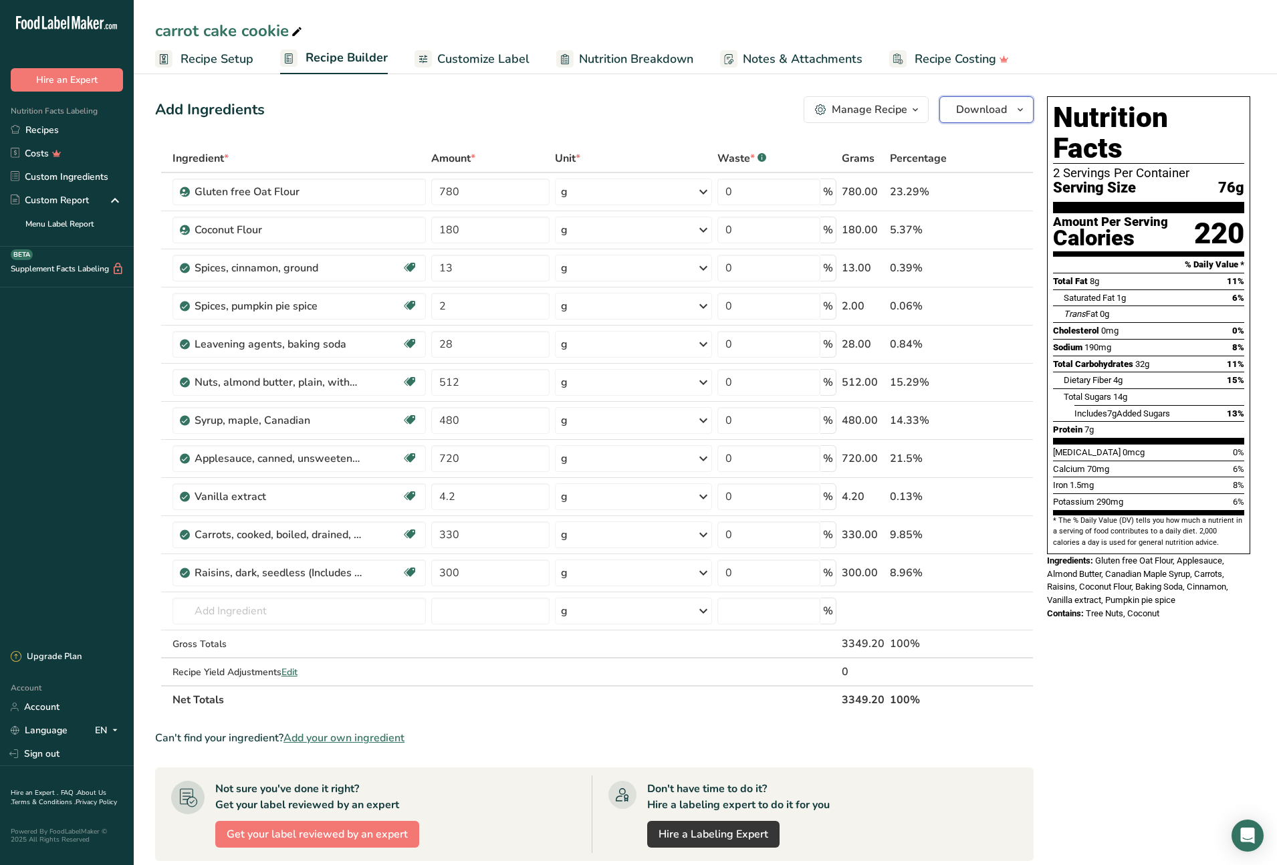
click at [1018, 110] on icon "button" at bounding box center [1020, 110] width 11 height 17
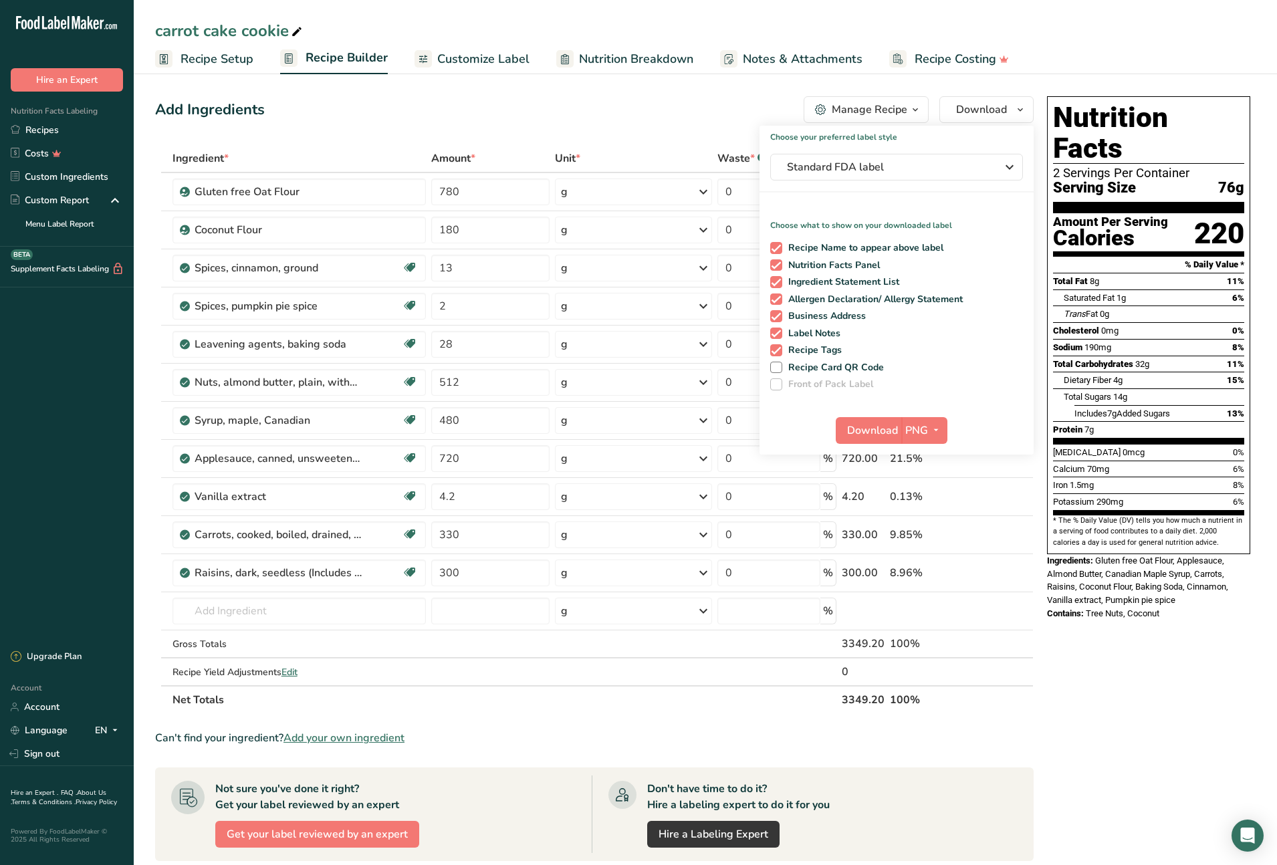
click at [1107, 82] on section "Add Ingredients Manage Recipe Delete Recipe Duplicate Recipe Scale Recipe Save …" at bounding box center [705, 633] width 1143 height 1127
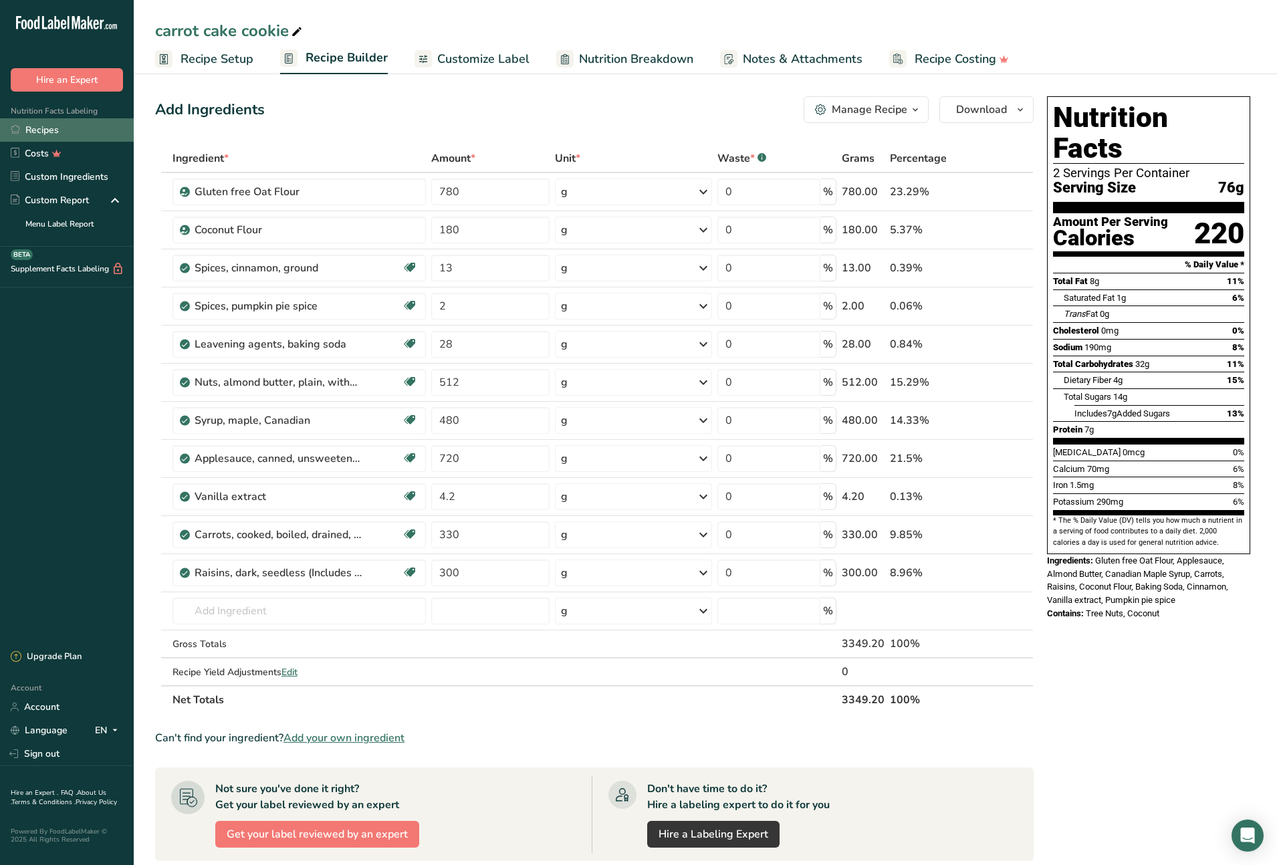
click at [47, 134] on link "Recipes" at bounding box center [67, 129] width 134 height 23
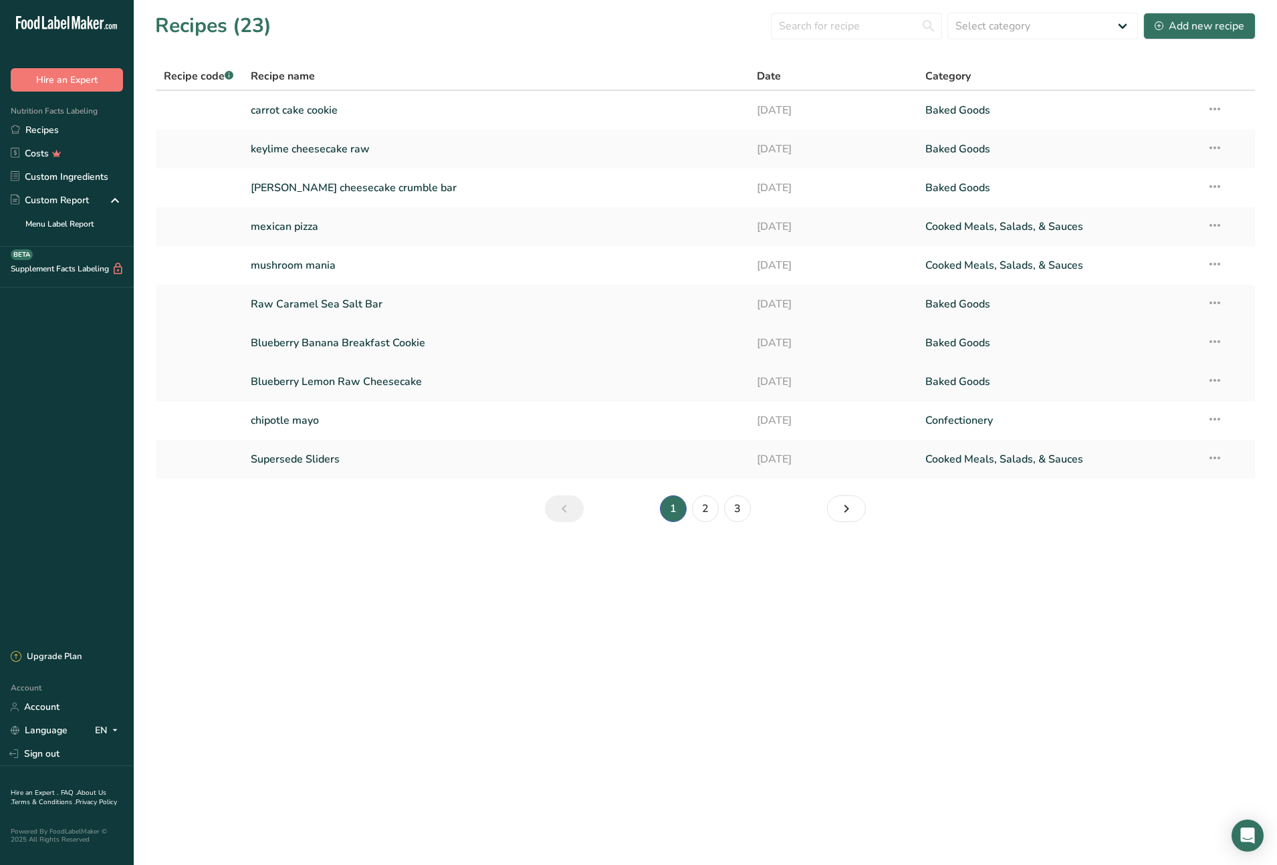
click at [351, 350] on link "Blueberry Banana Breakfast Cookie" at bounding box center [496, 343] width 490 height 28
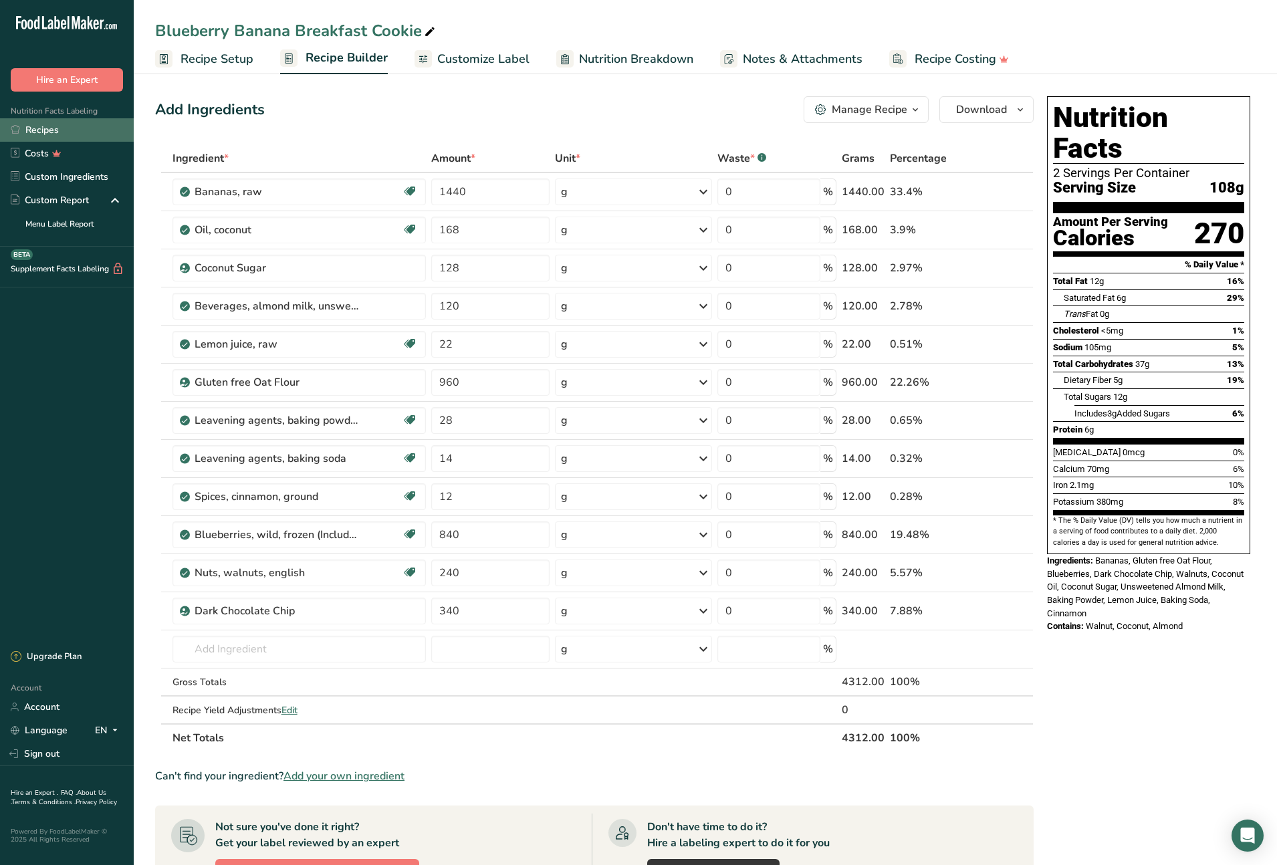
click at [41, 130] on link "Recipes" at bounding box center [67, 129] width 134 height 23
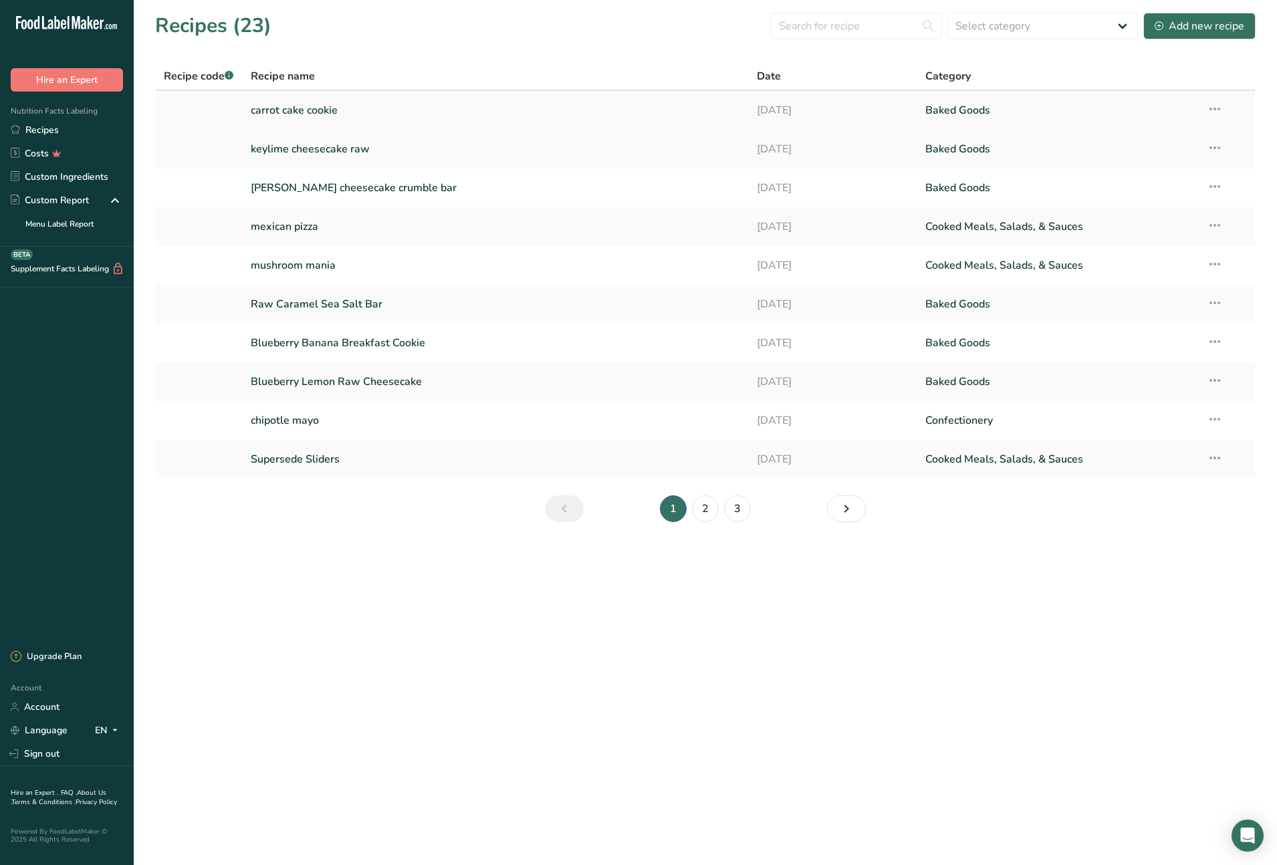
click at [303, 112] on link "carrot cake cookie" at bounding box center [496, 110] width 490 height 28
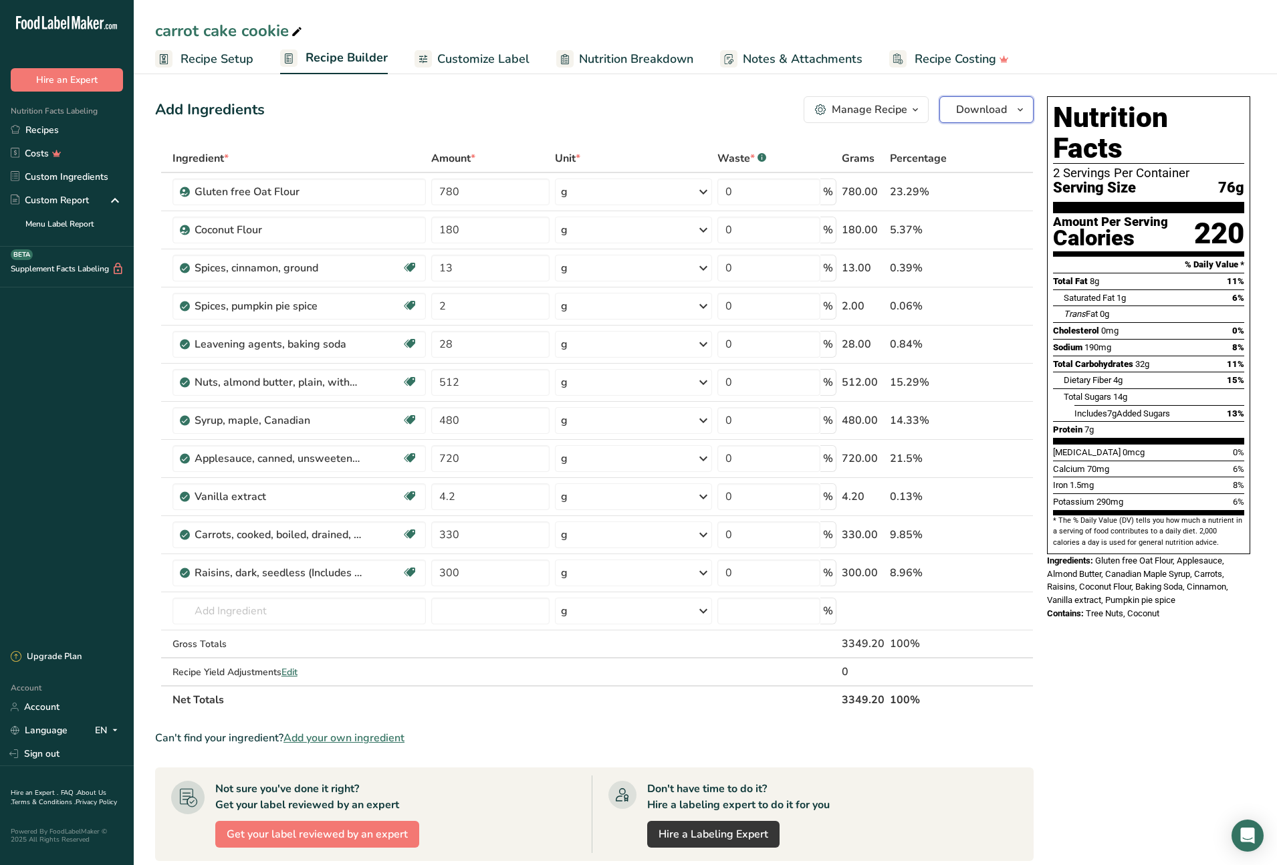
click at [1022, 112] on icon "button" at bounding box center [1020, 110] width 11 height 17
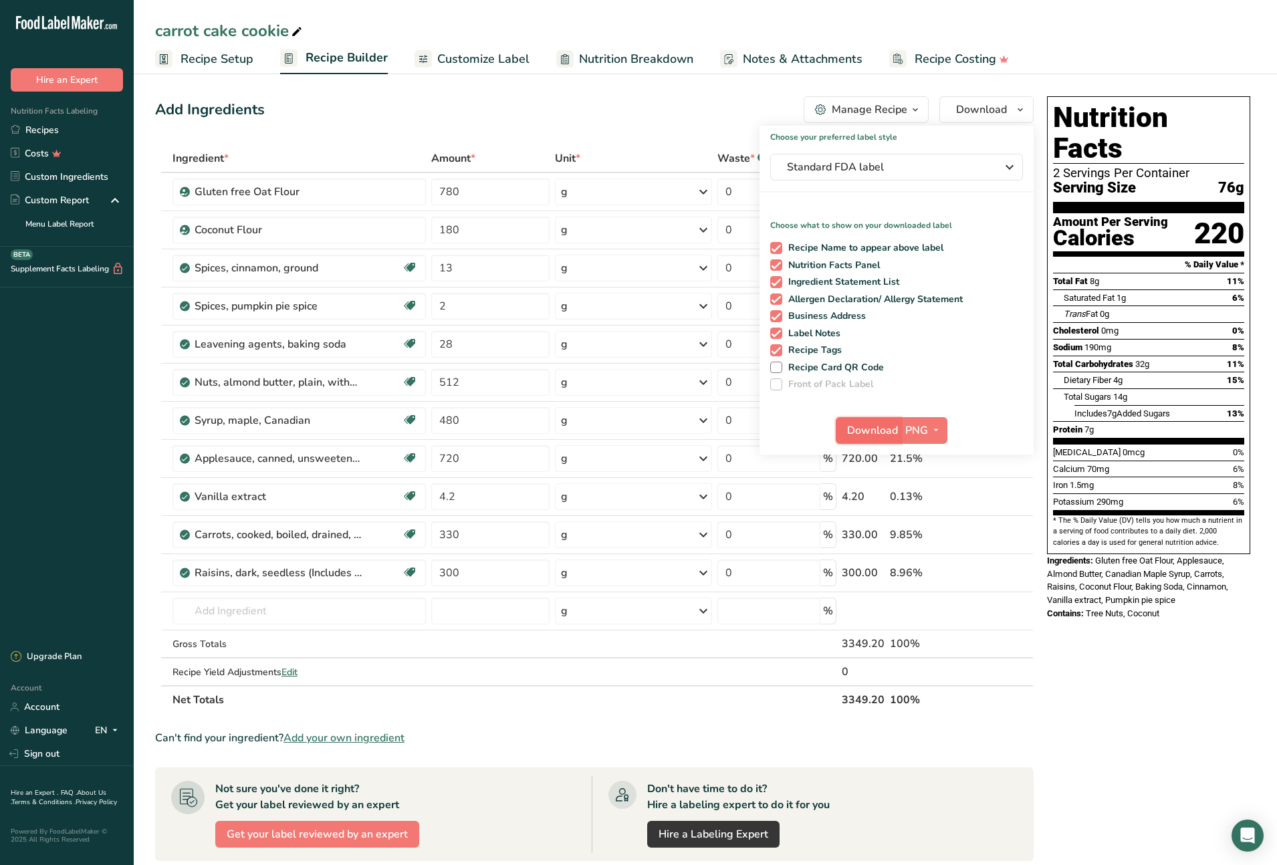
click at [889, 431] on span "Download" at bounding box center [872, 431] width 51 height 16
click at [57, 130] on link "Recipes" at bounding box center [67, 129] width 134 height 23
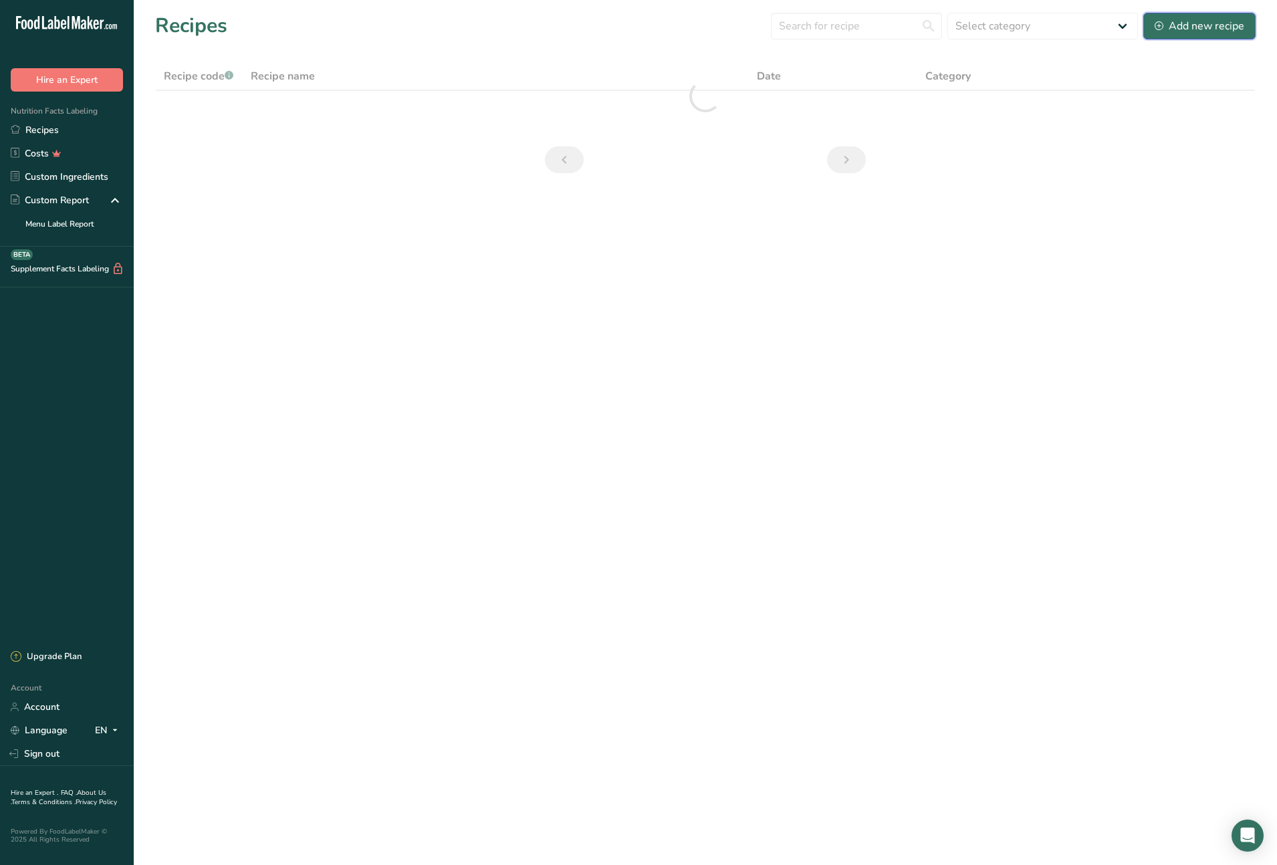
click at [1202, 29] on div "Add new recipe" at bounding box center [1200, 26] width 90 height 16
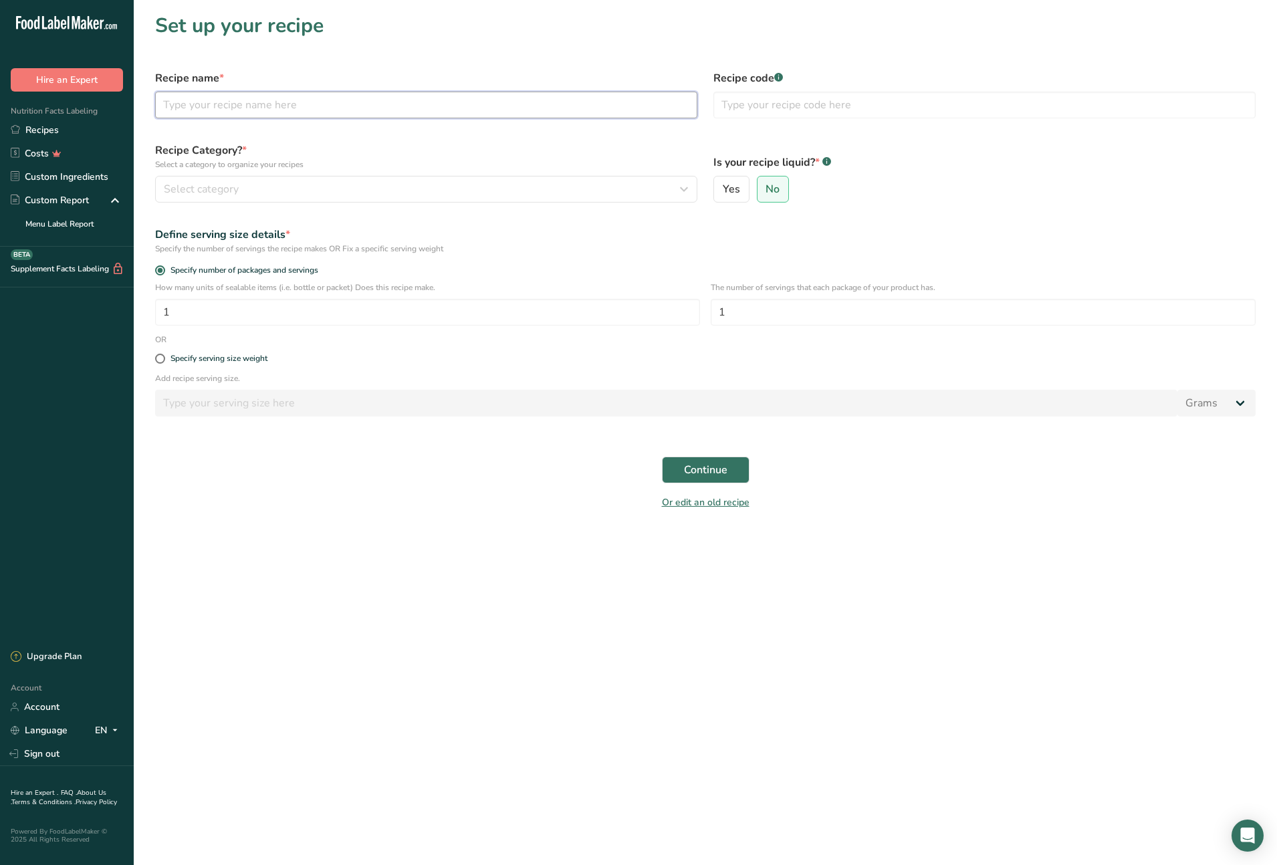
click at [206, 109] on input "text" at bounding box center [426, 105] width 542 height 27
type input "tahini chocolate chip"
click at [687, 188] on icon "button" at bounding box center [684, 189] width 16 height 24
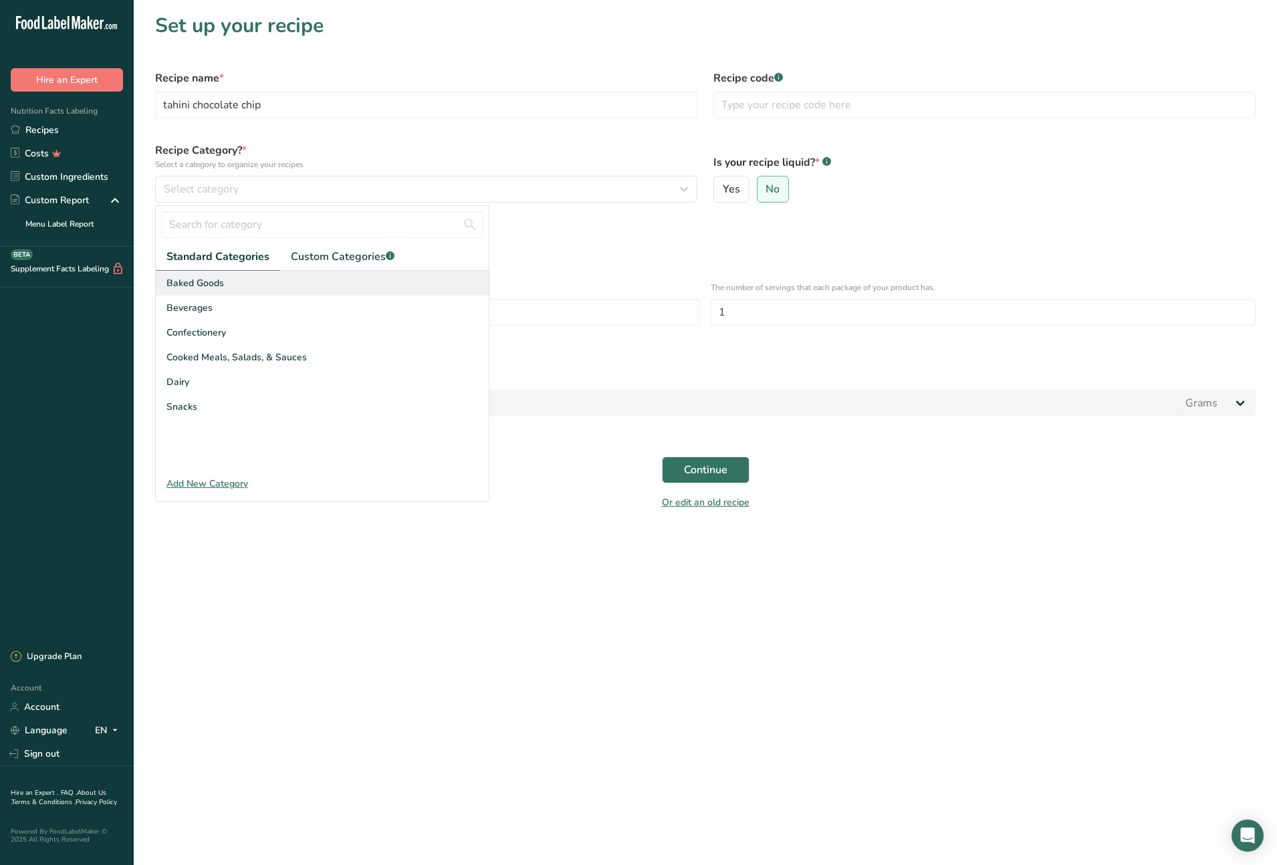
click at [258, 284] on div "Baked Goods" at bounding box center [322, 283] width 333 height 25
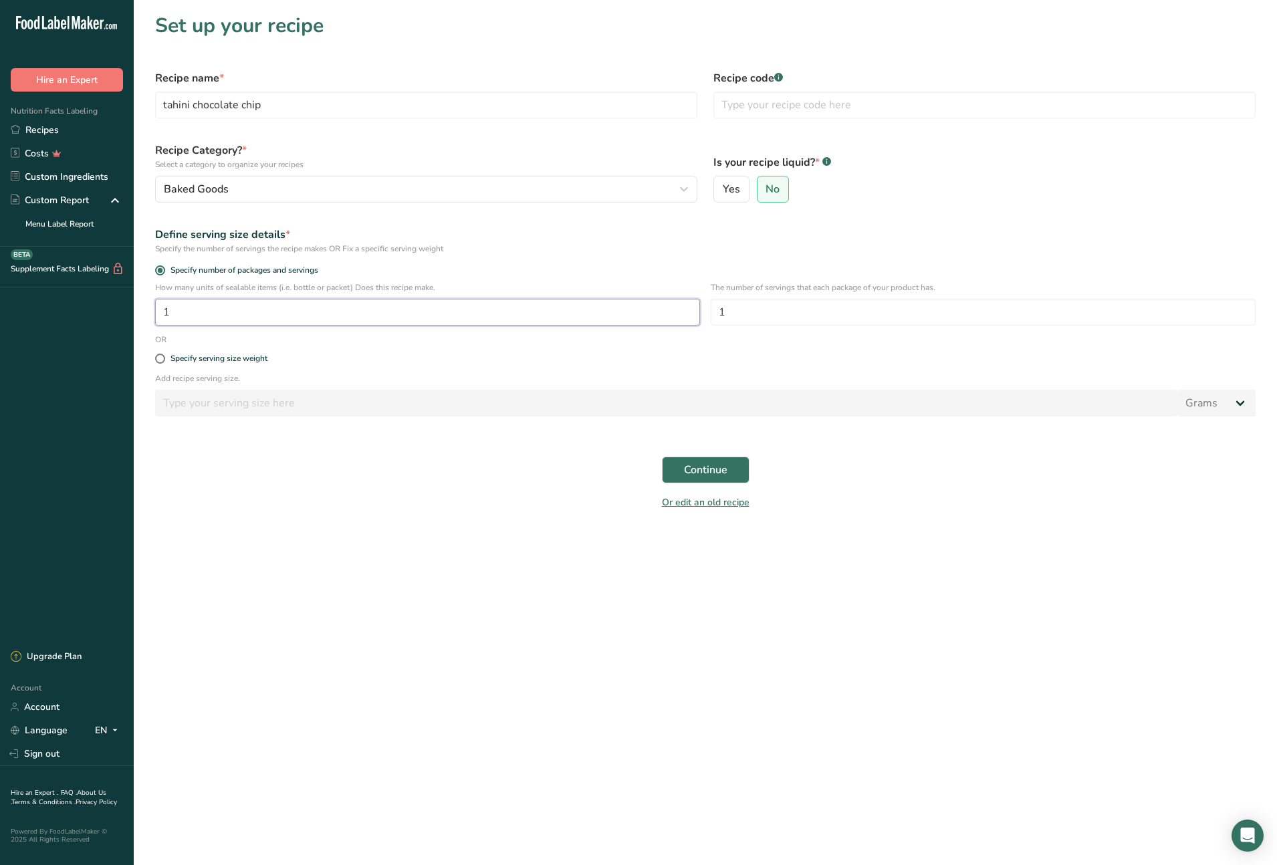
drag, startPoint x: 215, startPoint y: 315, endPoint x: 156, endPoint y: 315, distance: 58.8
click at [156, 315] on input "1" at bounding box center [427, 312] width 545 height 27
type input "22"
type input "2"
click at [529, 467] on div "Continue" at bounding box center [705, 470] width 1117 height 43
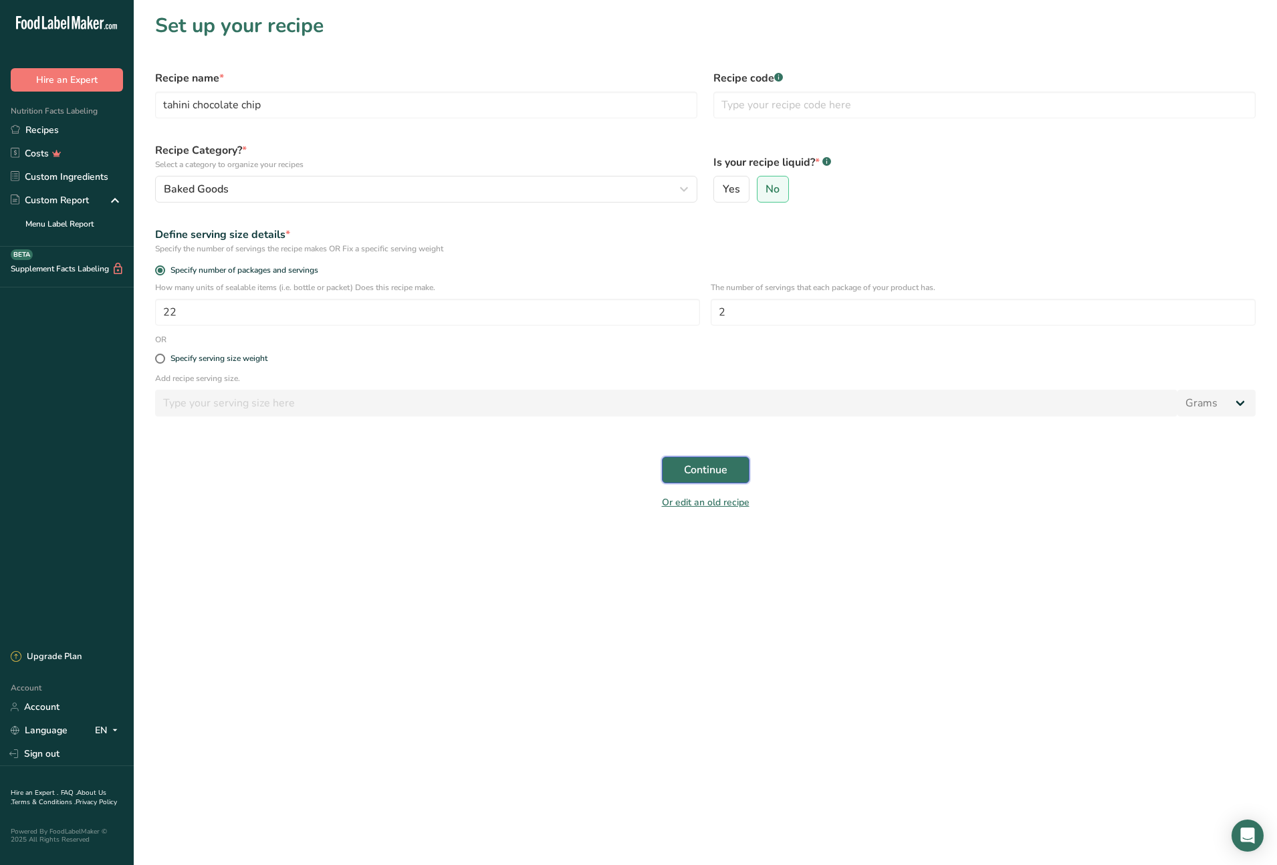
click at [701, 466] on span "Continue" at bounding box center [705, 470] width 43 height 16
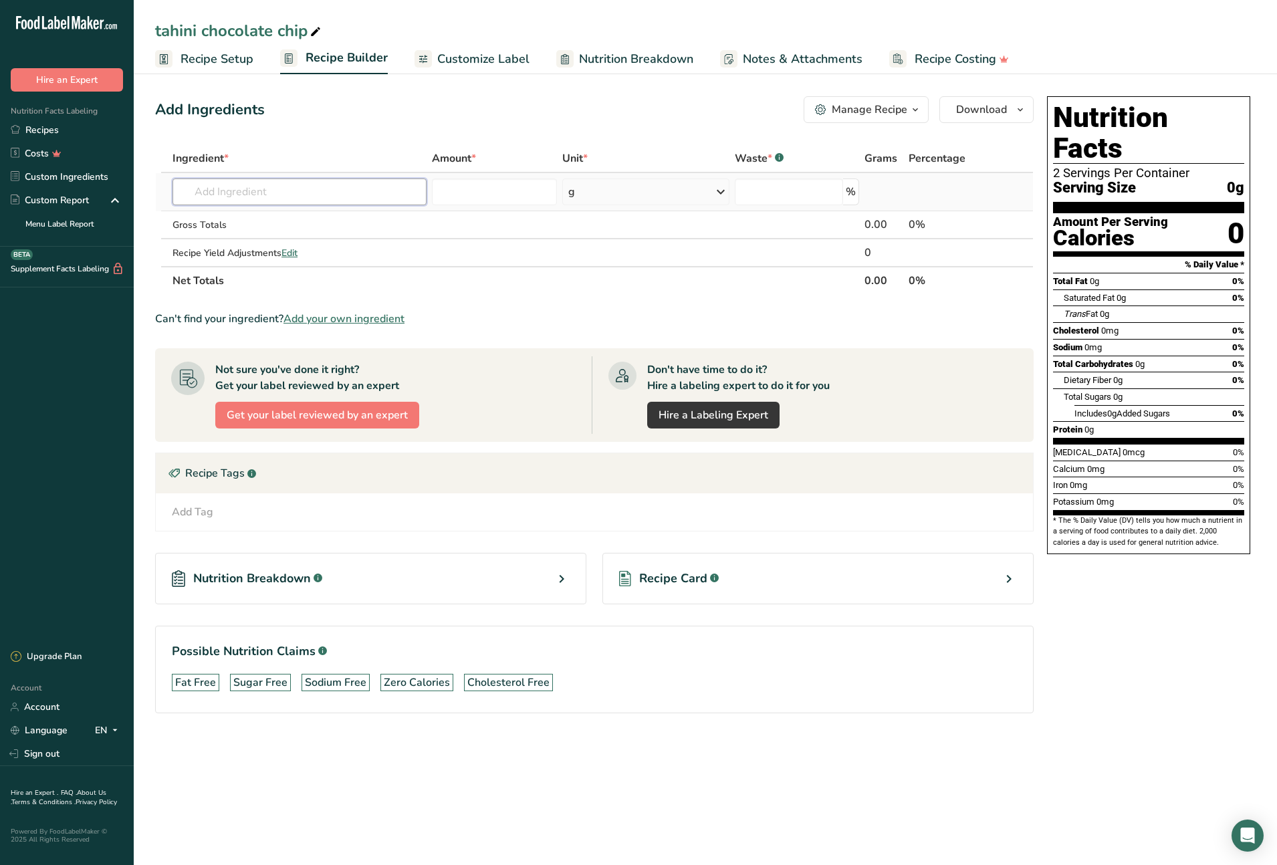
click at [253, 195] on input "text" at bounding box center [299, 192] width 254 height 27
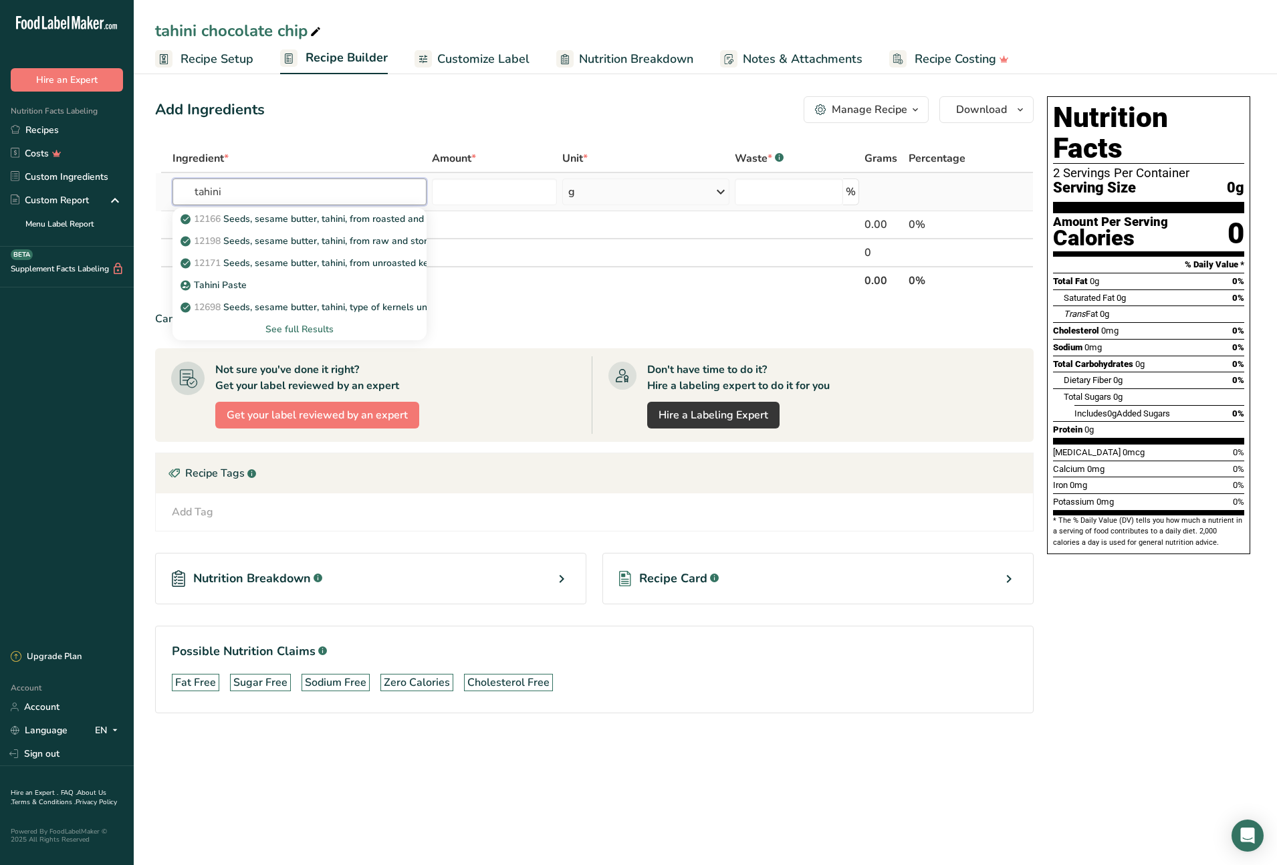
type input "tahini"
click at [324, 330] on div "See full Results" at bounding box center [299, 329] width 233 height 14
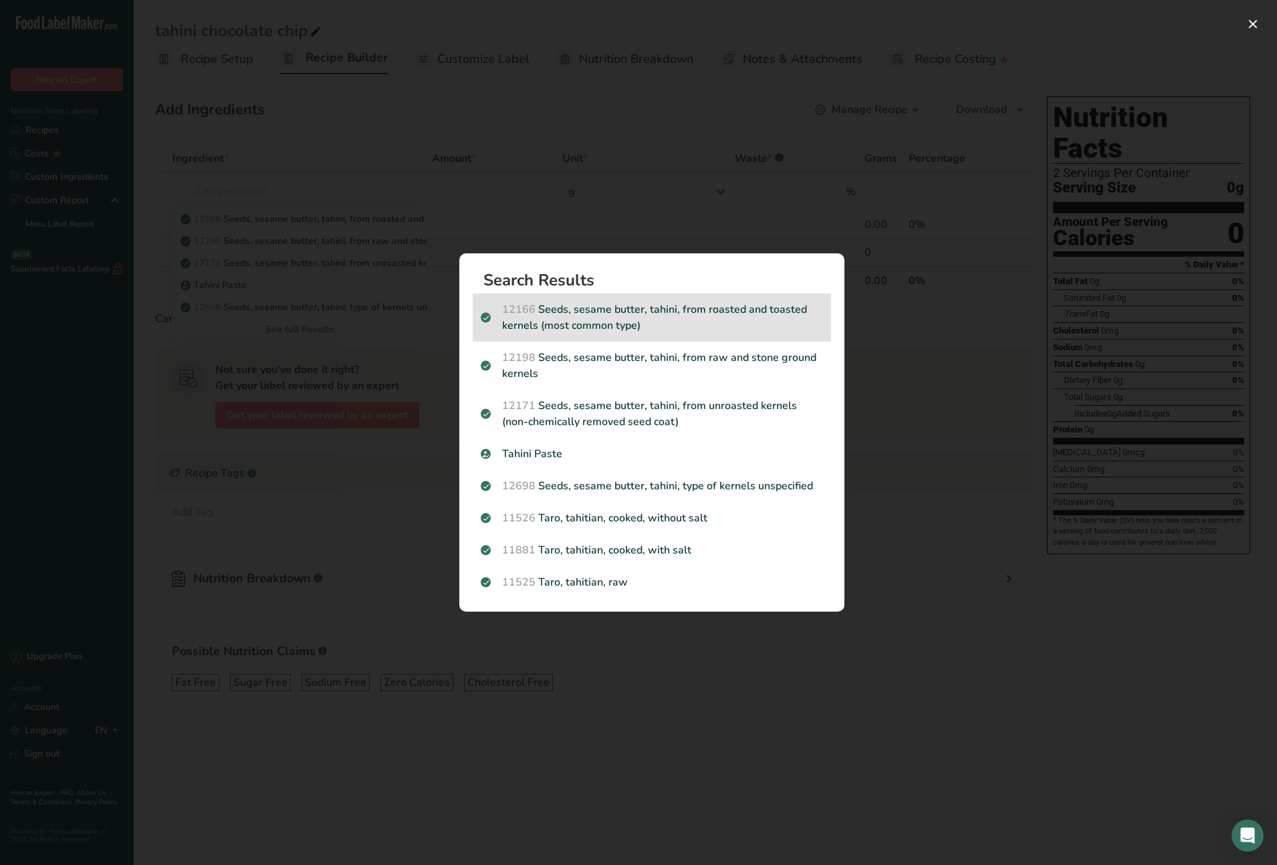
click at [618, 313] on p "12166 Seeds, sesame butter, tahini, from roasted and toasted kernels (most comm…" at bounding box center [652, 318] width 342 height 32
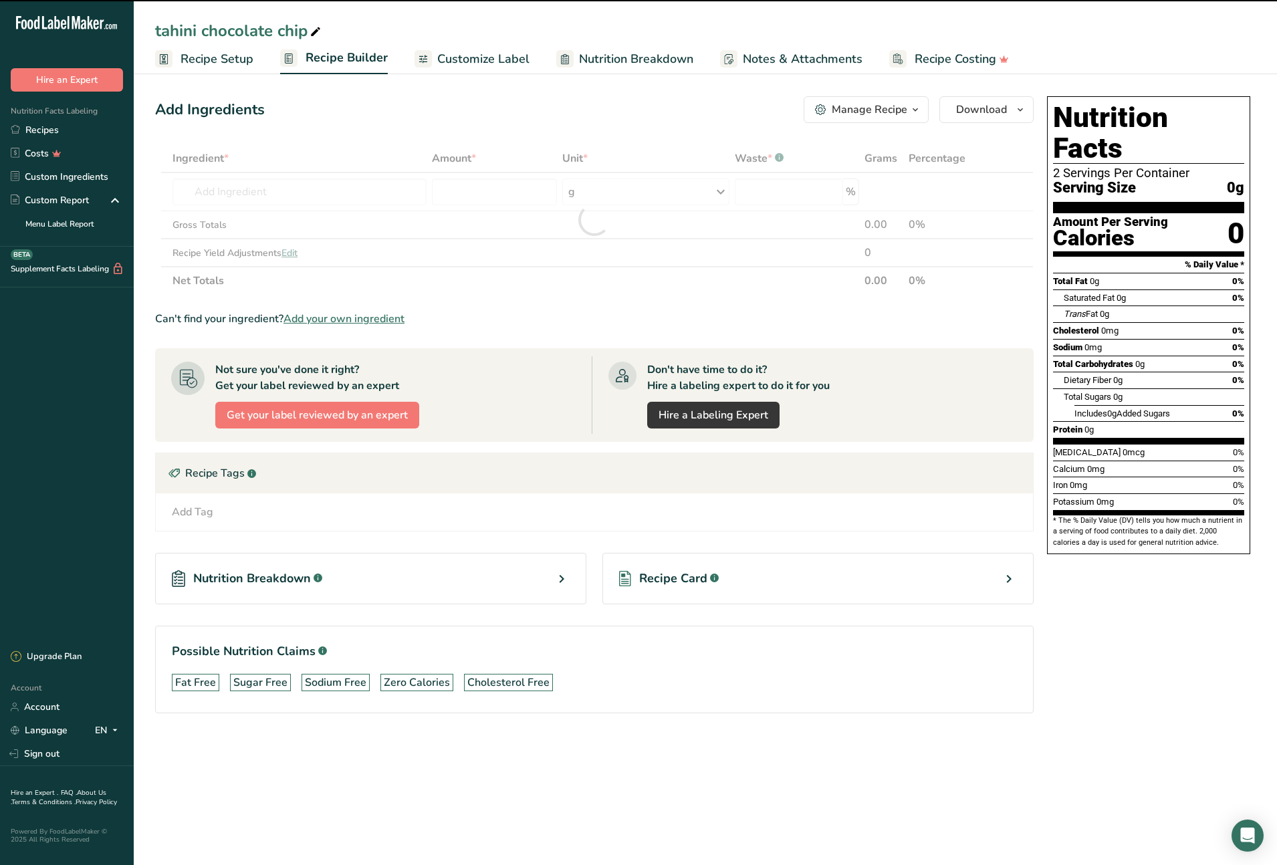
type input "0"
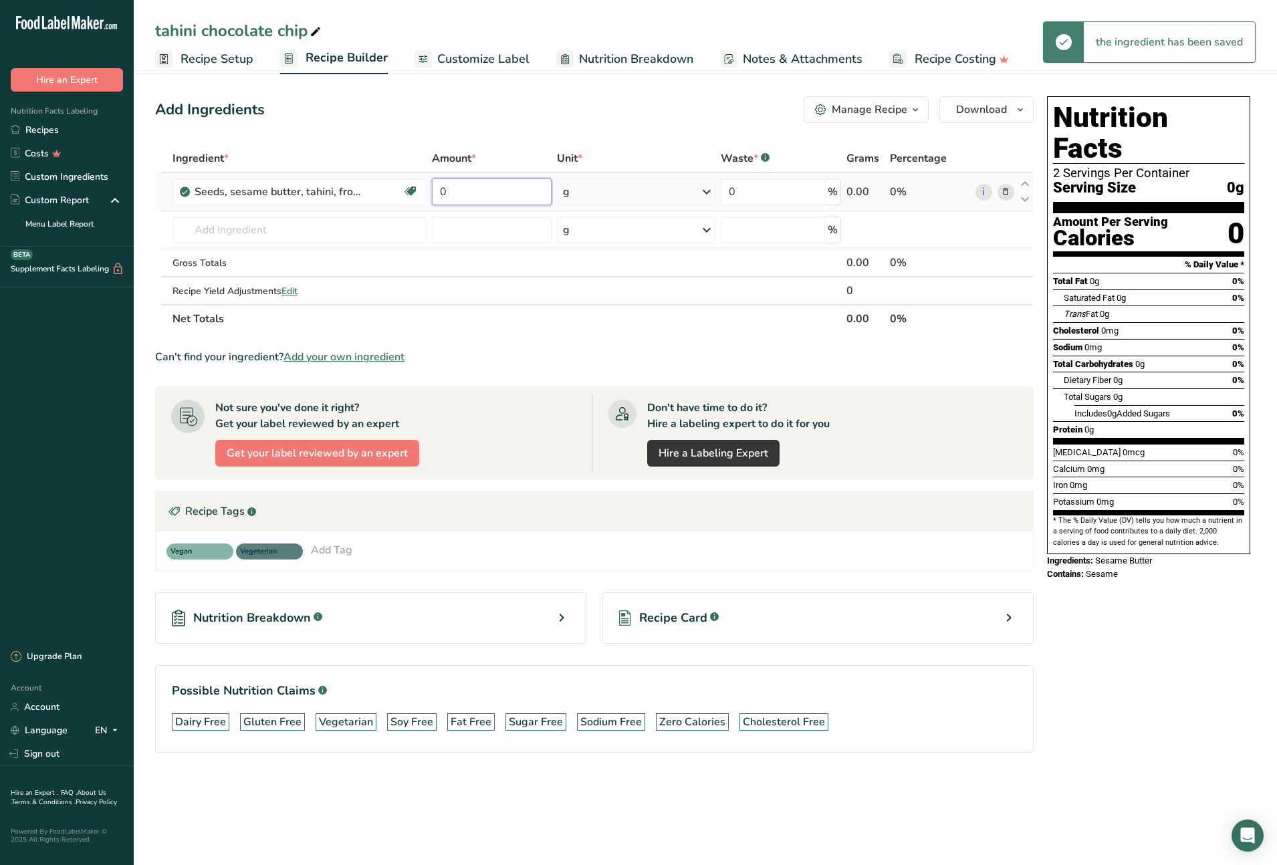
drag, startPoint x: 469, startPoint y: 197, endPoint x: 427, endPoint y: 191, distance: 42.5
click at [427, 191] on tr "Seeds, sesame butter, tahini, from roasted and toasted kernels (most common typ…" at bounding box center [594, 192] width 877 height 38
type input "1440"
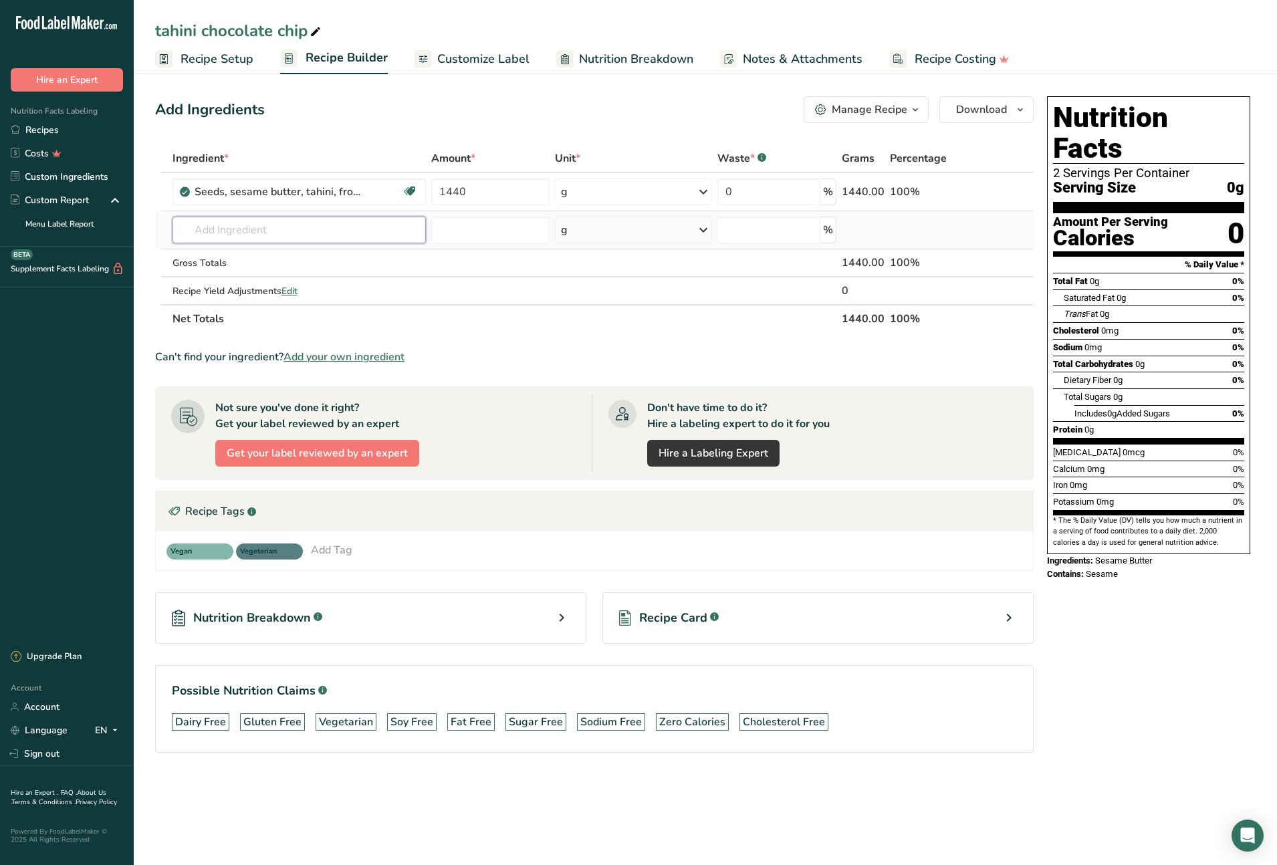
click at [296, 227] on div "Ingredient * Amount * Unit * Waste * .a-a{fill:#347362;}.b-a{fill:#fff;} Grams …" at bounding box center [594, 238] width 879 height 189
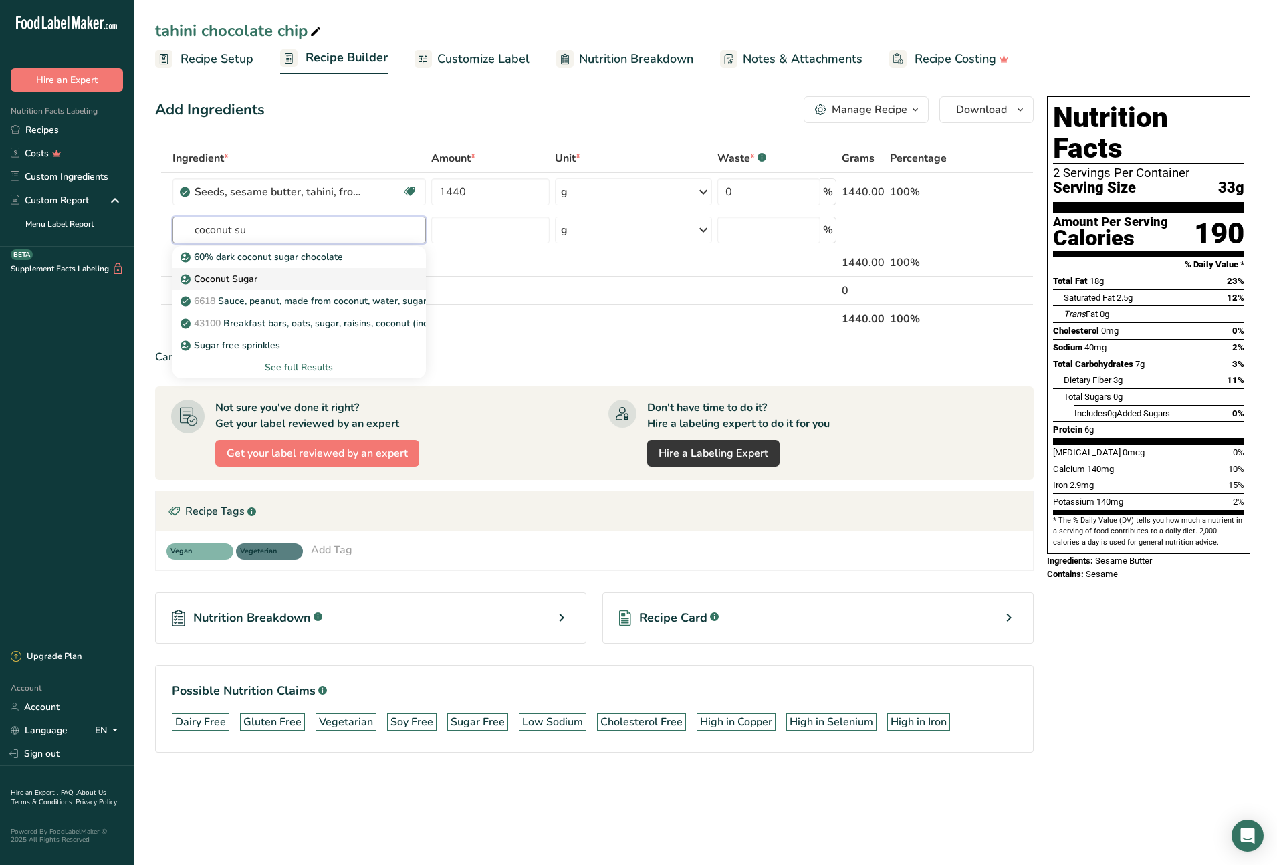
type input "Coconut Sugar"
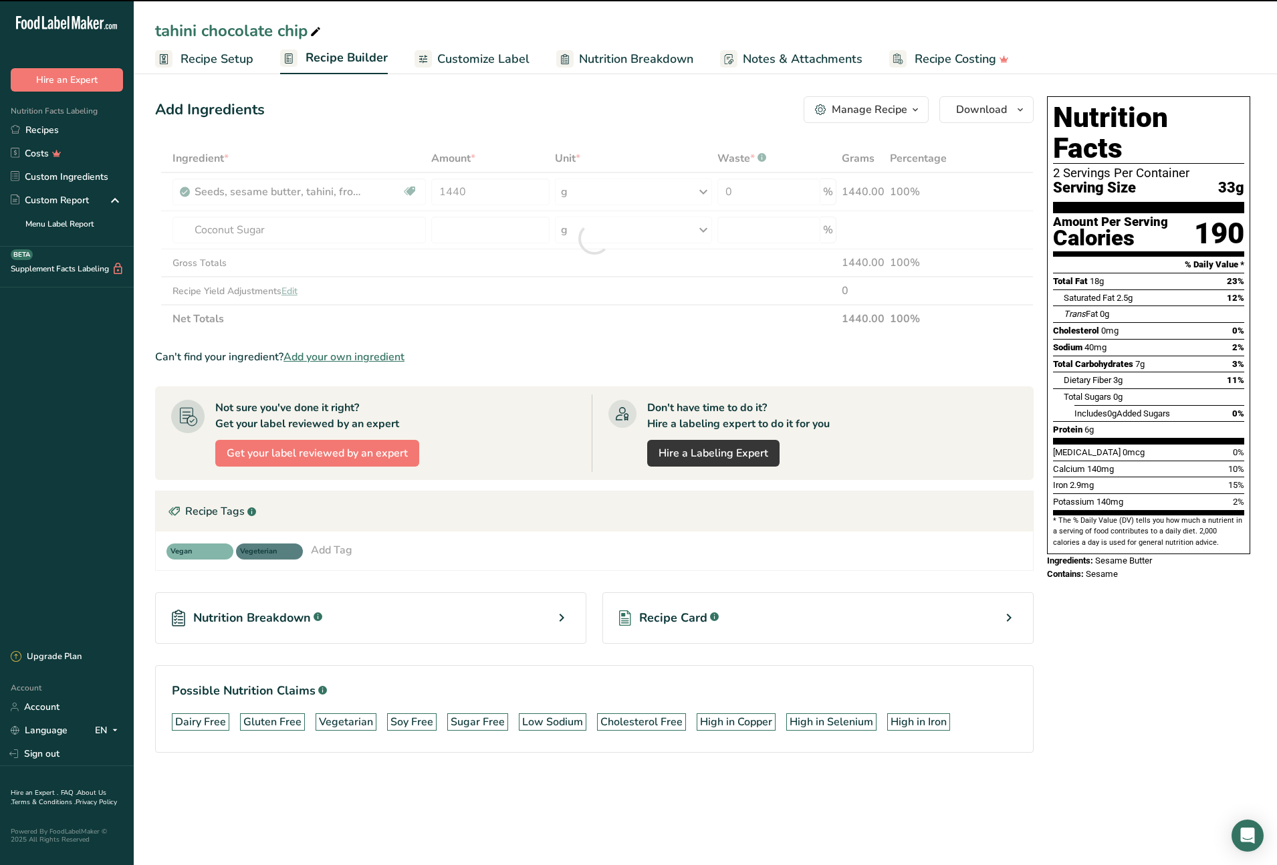
type input "0"
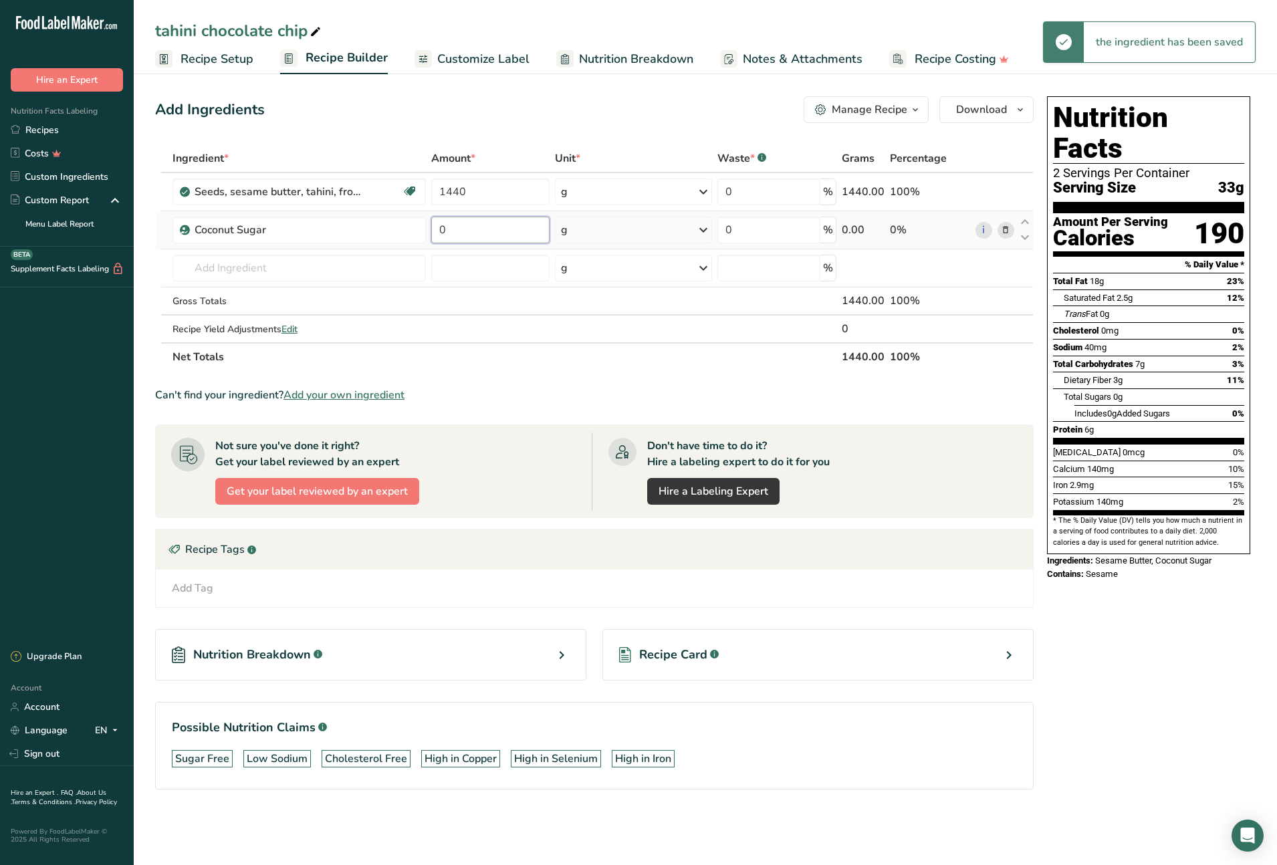
drag, startPoint x: 460, startPoint y: 228, endPoint x: 433, endPoint y: 227, distance: 26.8
click at [433, 227] on input "0" at bounding box center [490, 230] width 118 height 27
type input "510"
click at [374, 272] on div "Ingredient * Amount * Unit * Waste * .a-a{fill:#347362;}.b-a{fill:#fff;} Grams …" at bounding box center [594, 257] width 879 height 227
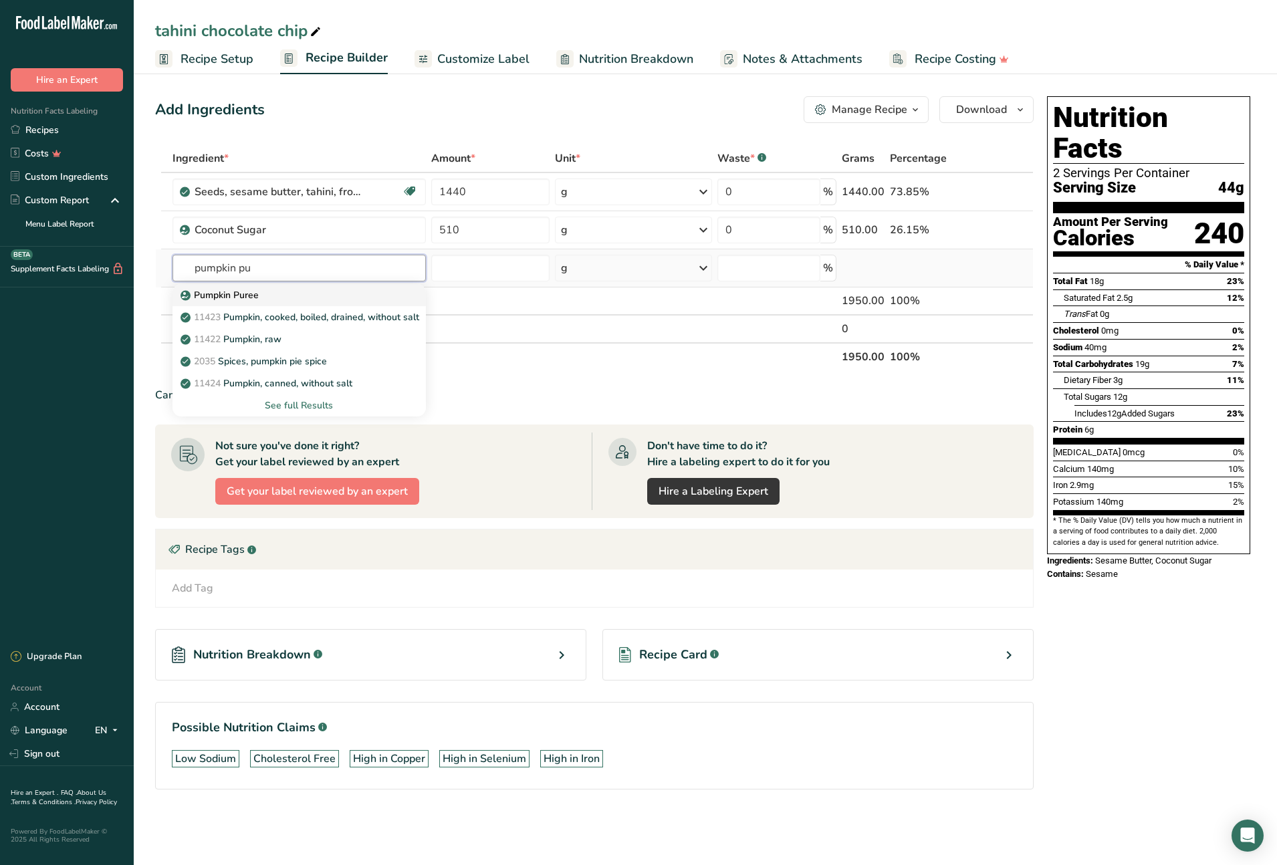
type input "pumpkin pu"
click at [224, 296] on p "Pumpkin Puree" at bounding box center [221, 295] width 76 height 14
type input "Pumpkin Puree"
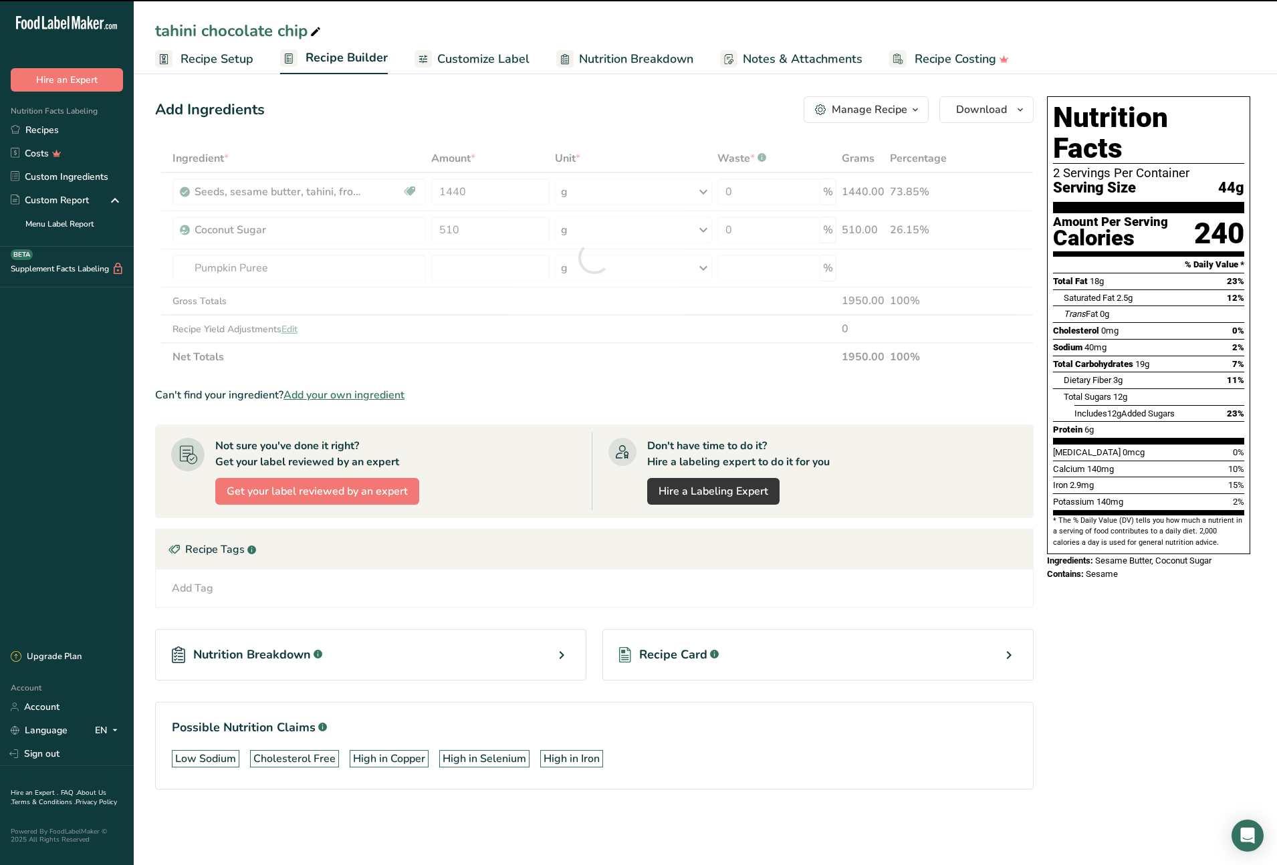
type input "0"
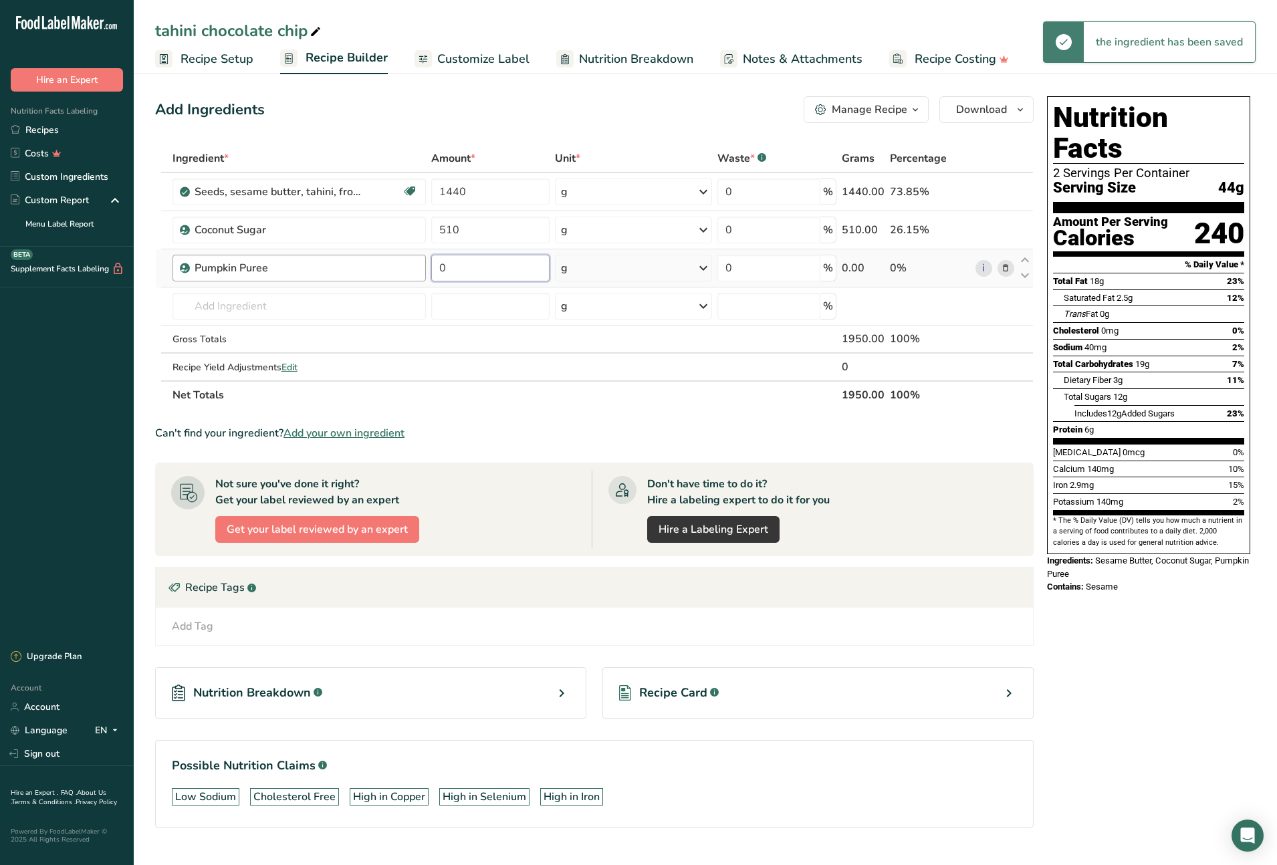
drag, startPoint x: 487, startPoint y: 268, endPoint x: 404, endPoint y: 267, distance: 83.6
click at [404, 267] on tr "Pumpkin Puree 0 g Weight Units g kg mg See more Volume Units l Volume units req…" at bounding box center [594, 268] width 877 height 38
type input "563"
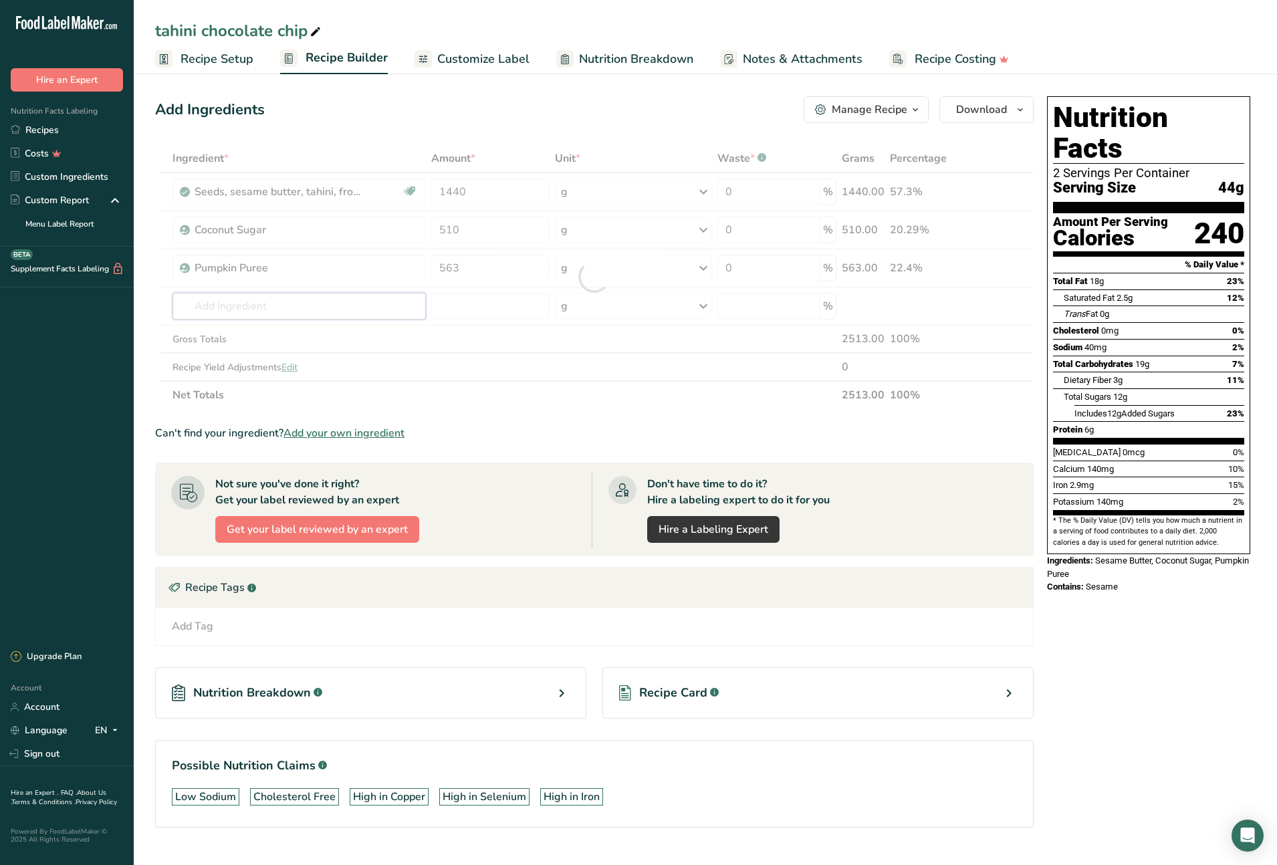
click at [339, 304] on div "Ingredient * Amount * Unit * Waste * .a-a{fill:#347362;}.b-a{fill:#fff;} Grams …" at bounding box center [594, 276] width 879 height 265
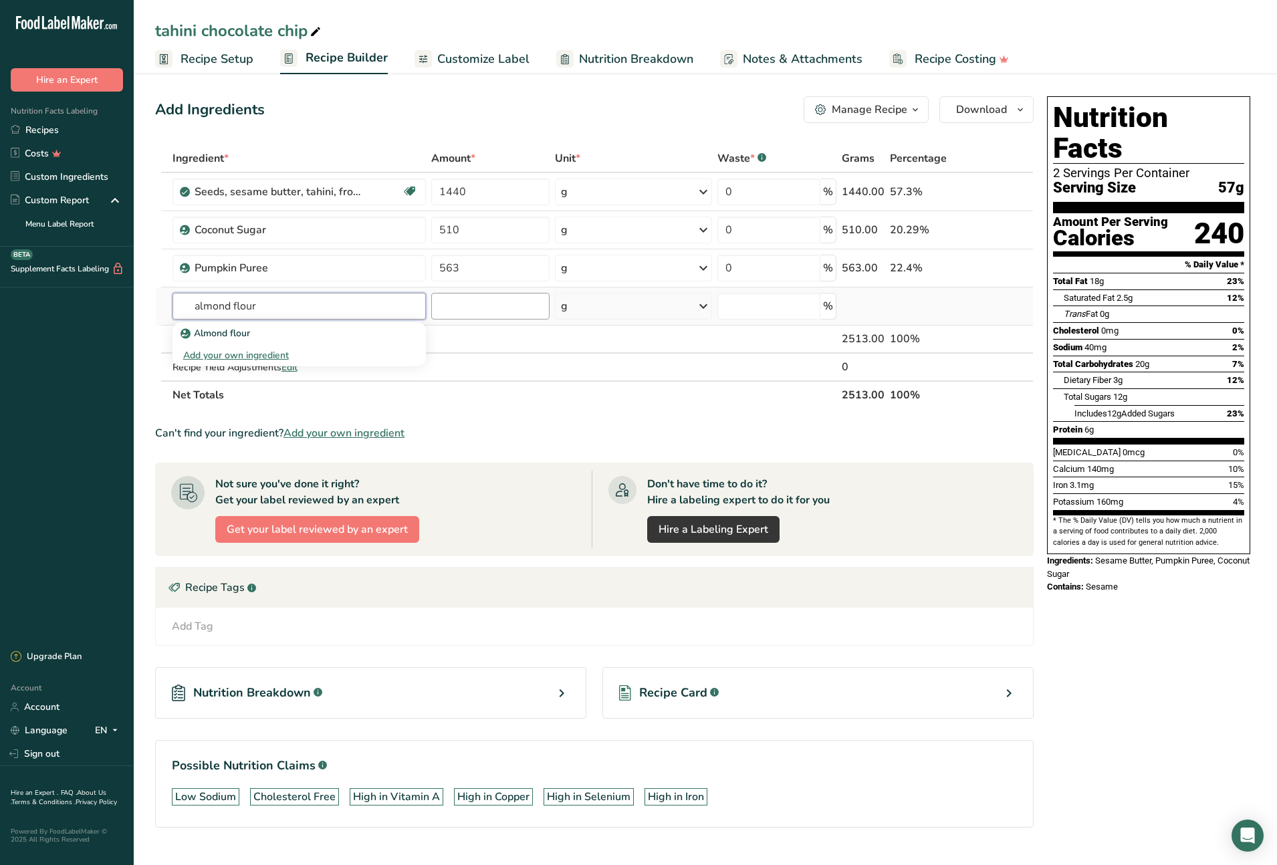
type input "almond flour"
click at [471, 305] on input "number" at bounding box center [490, 306] width 118 height 27
type input "960"
click at [254, 308] on input "text" at bounding box center [298, 306] width 253 height 27
type input "almond"
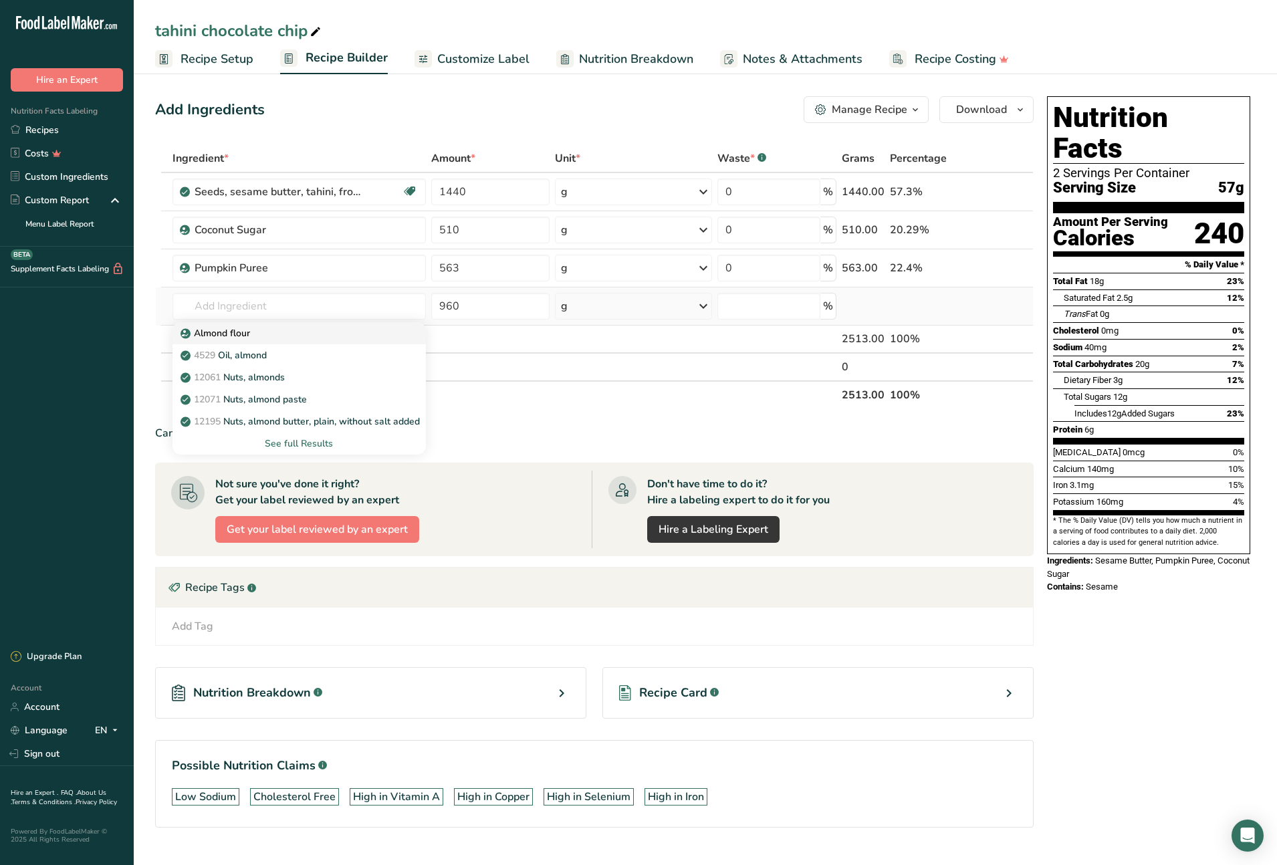
click at [233, 330] on p "Almond flour" at bounding box center [216, 333] width 67 height 14
type input "Almond flour"
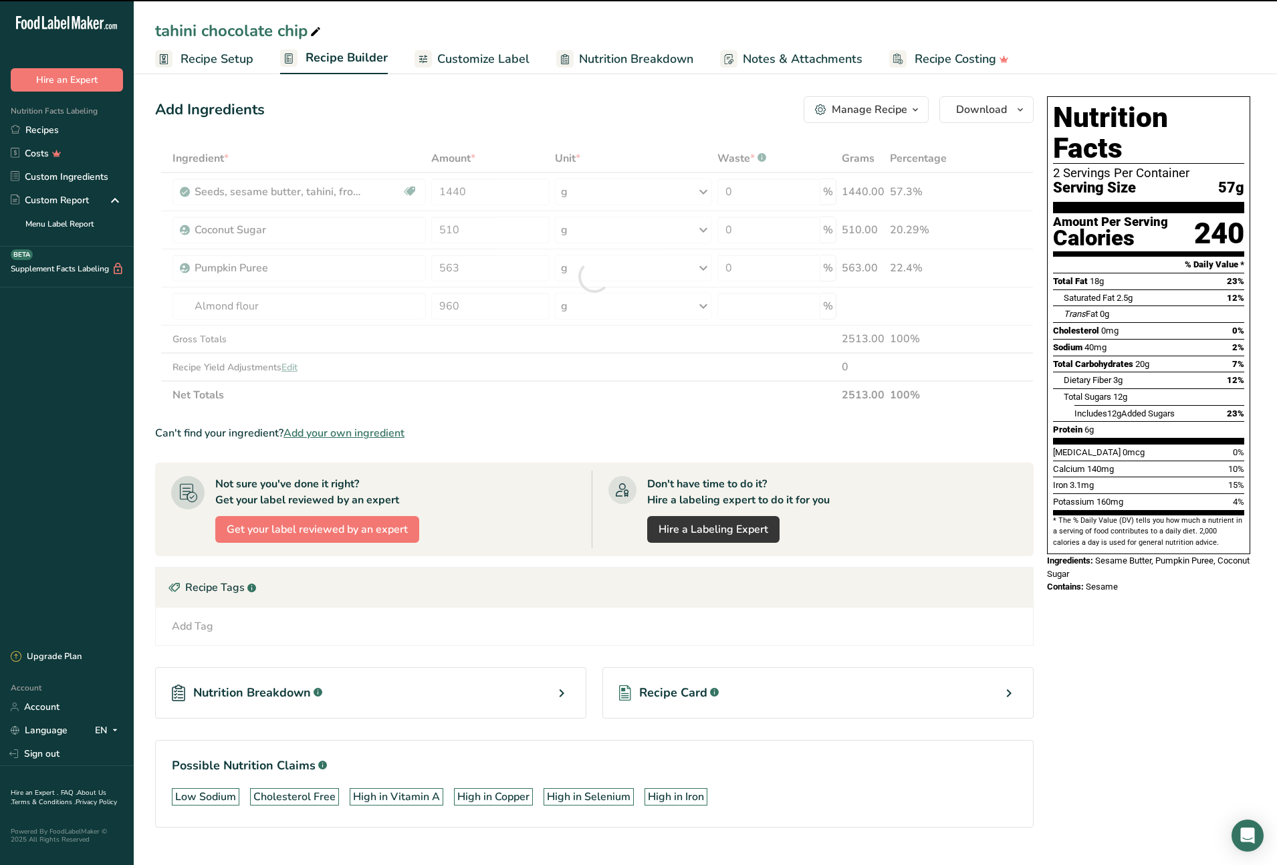
type input "0"
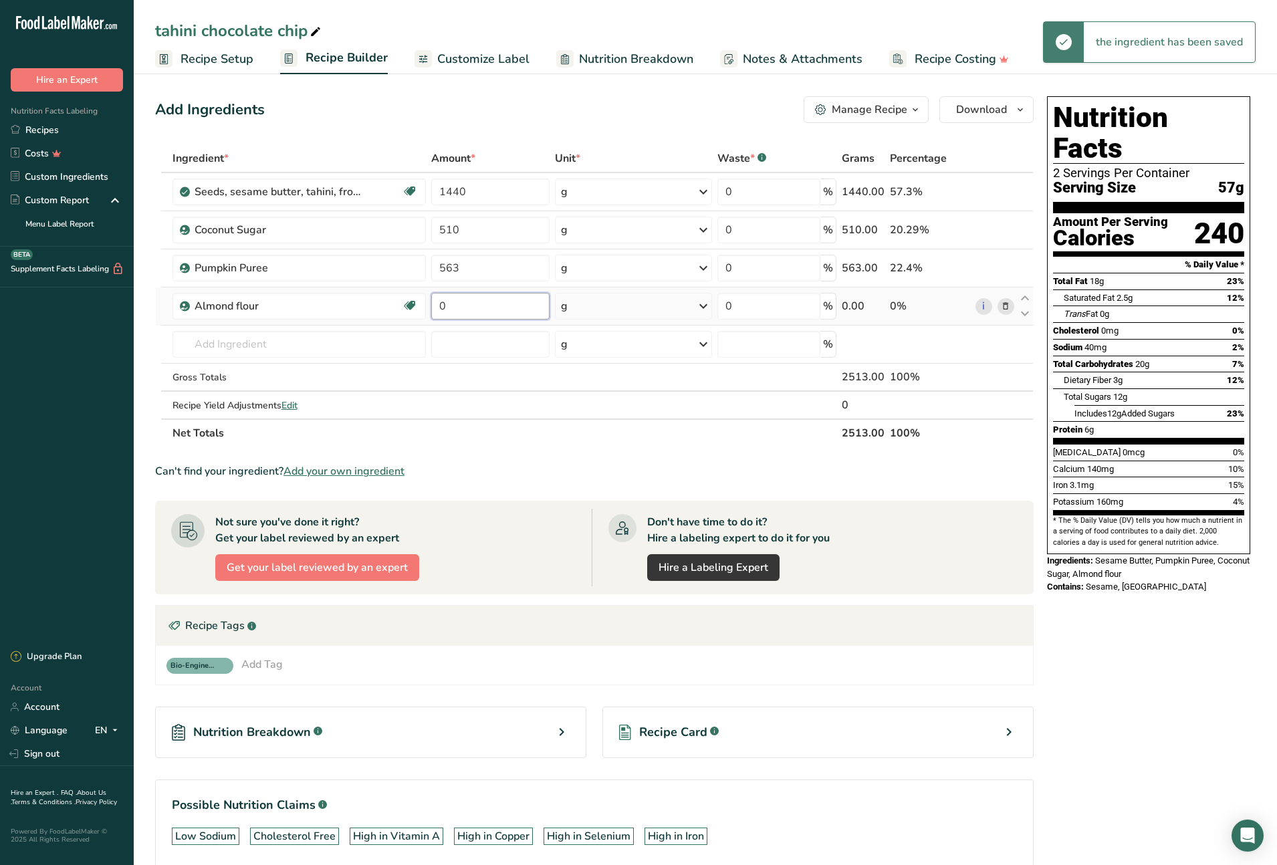
drag, startPoint x: 477, startPoint y: 308, endPoint x: 438, endPoint y: 304, distance: 39.6
click at [438, 304] on input "0" at bounding box center [490, 306] width 118 height 27
type input "960"
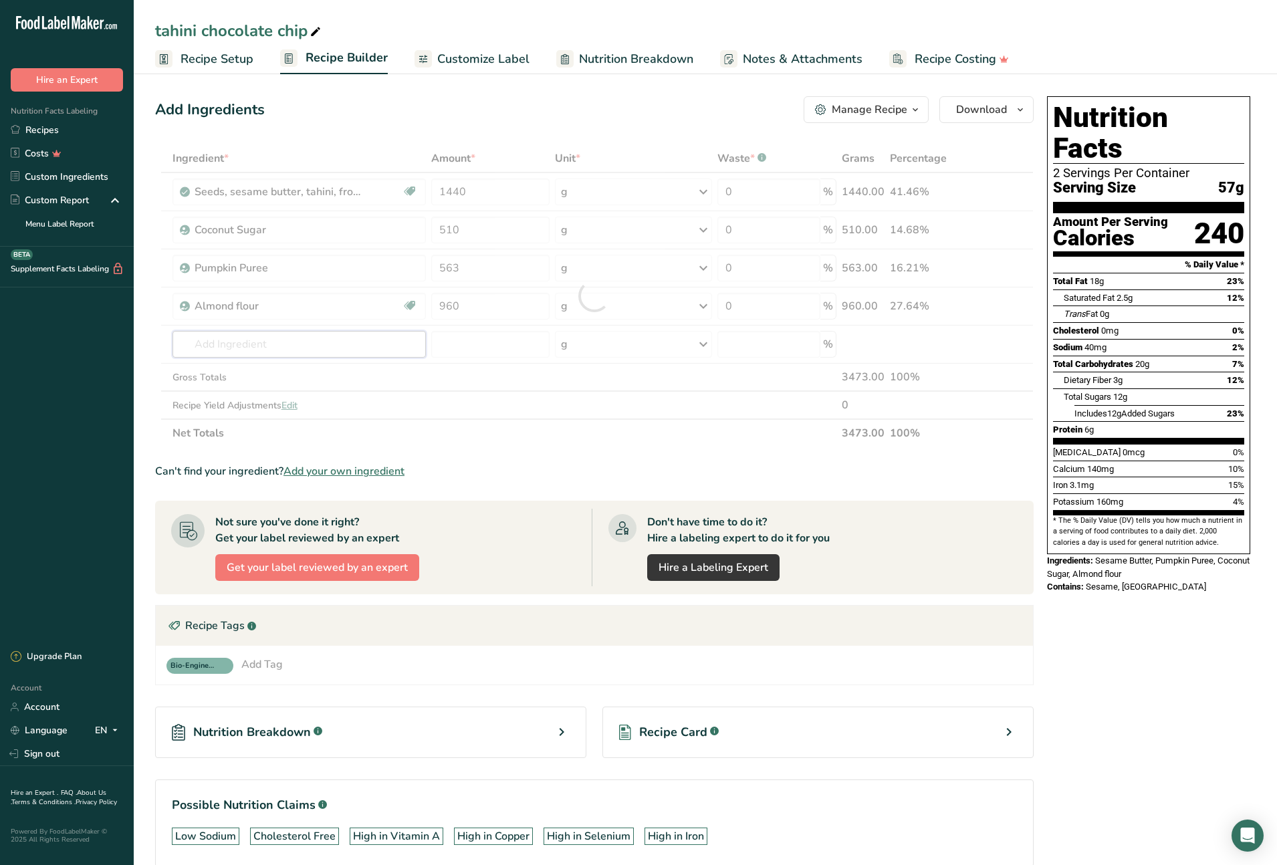
click at [236, 345] on div "Ingredient * Amount * Unit * Waste * .a-a{fill:#347362;}.b-a{fill:#fff;} Grams …" at bounding box center [594, 295] width 879 height 303
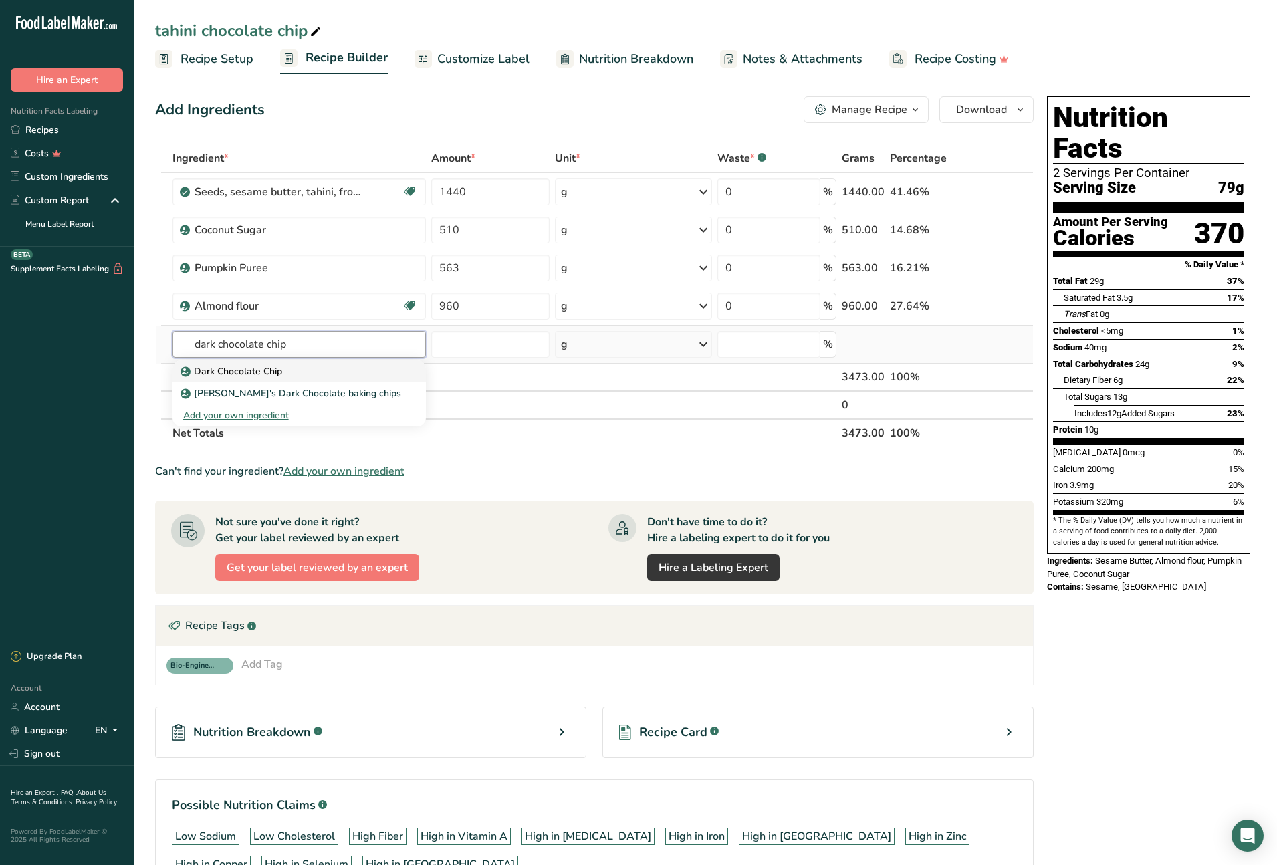
type input "dark chocolate chip"
click at [262, 370] on p "Dark Chocolate Chip" at bounding box center [232, 371] width 99 height 14
type input "Dark Chocolate Chip"
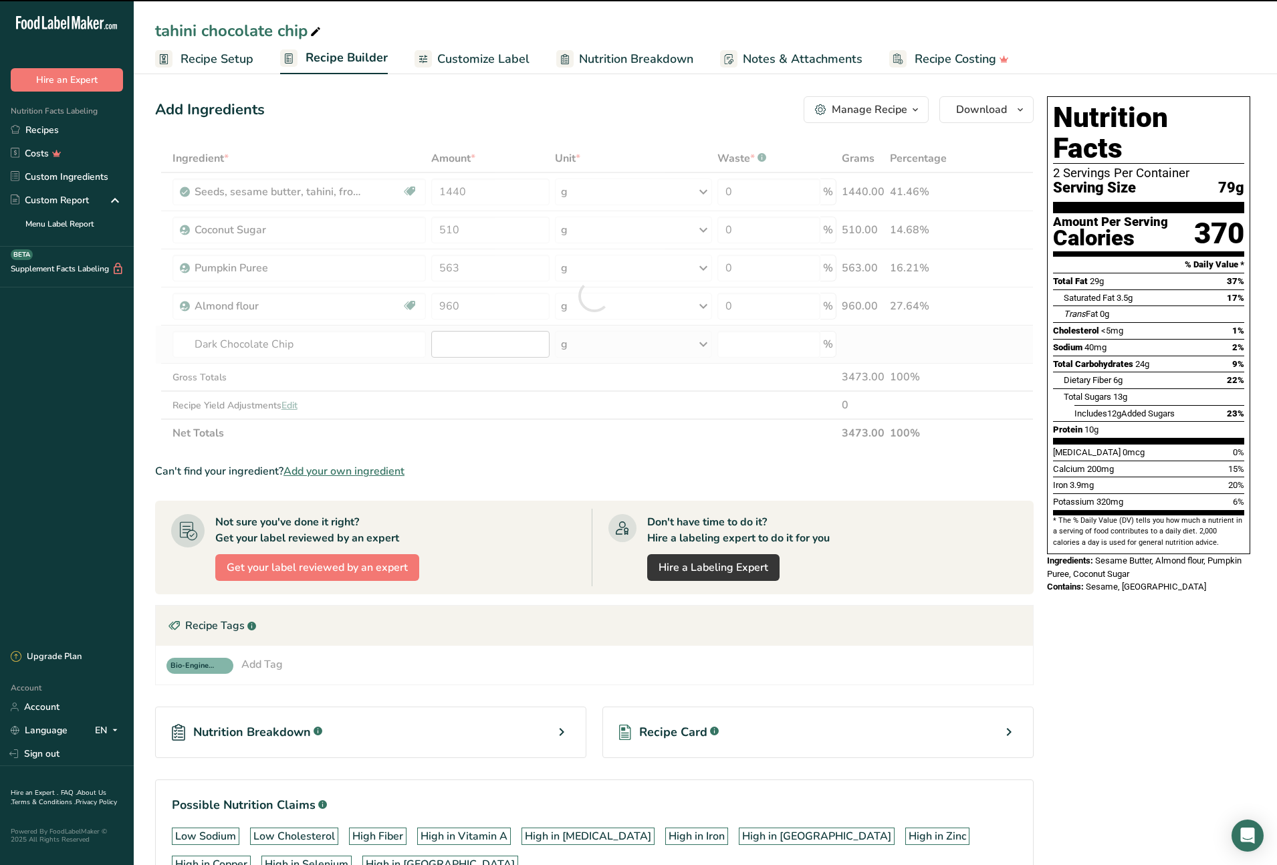
type input "0"
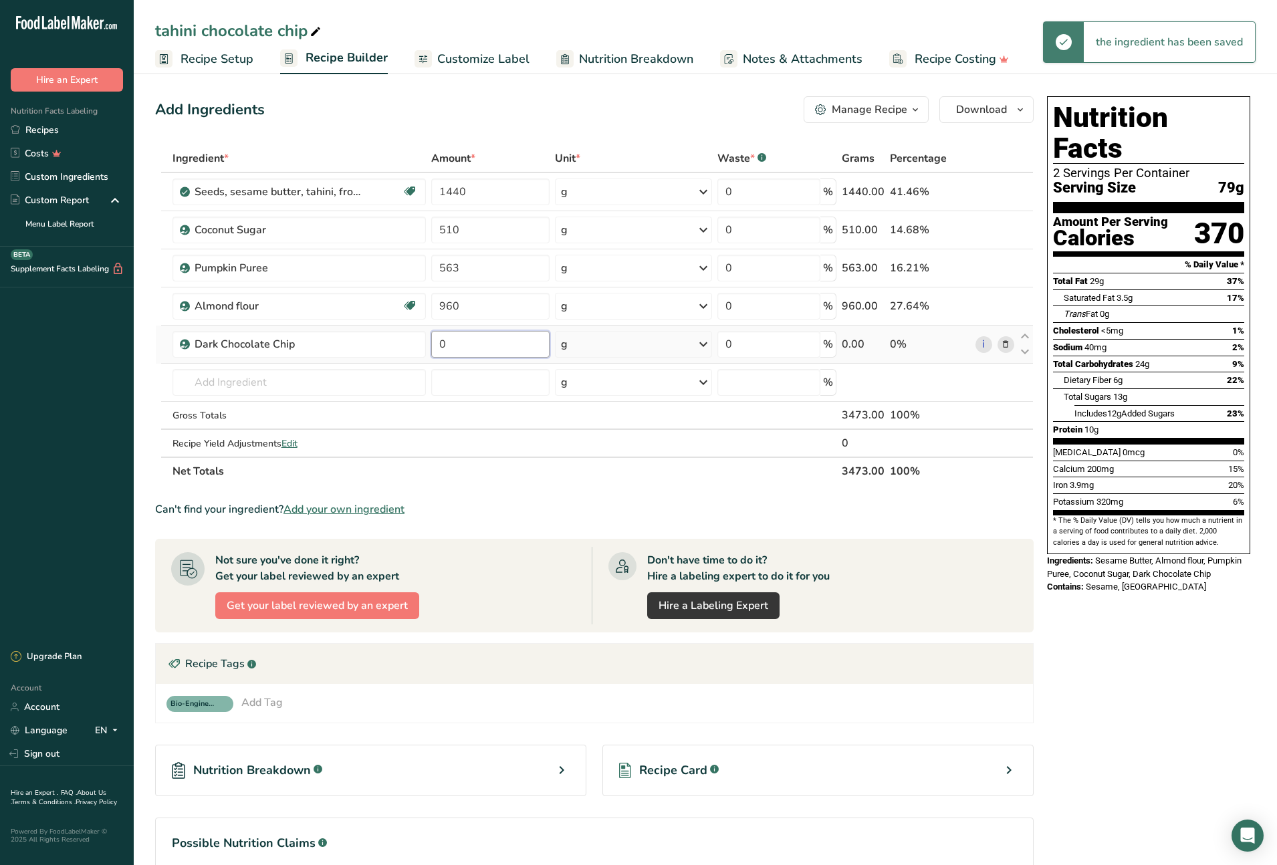
drag, startPoint x: 472, startPoint y: 344, endPoint x: 439, endPoint y: 344, distance: 33.4
click at [439, 344] on input "0" at bounding box center [490, 344] width 118 height 27
type input "522"
click at [587, 479] on div "Ingredient * Amount * Unit * Waste * .a-a{fill:#347362;}.b-a{fill:#fff;} Grams …" at bounding box center [594, 314] width 879 height 341
click at [212, 59] on span "Recipe Setup" at bounding box center [217, 59] width 73 height 18
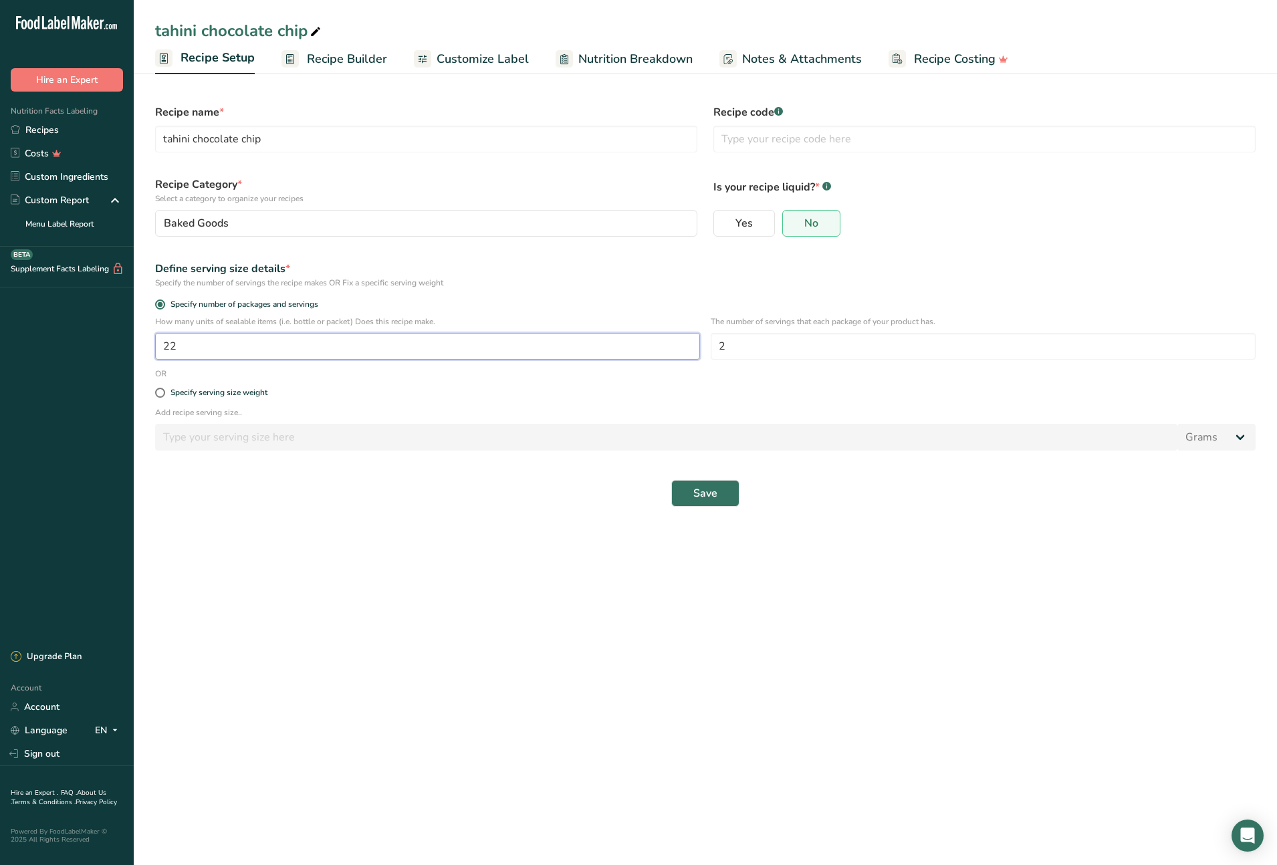
drag, startPoint x: 187, startPoint y: 348, endPoint x: 154, endPoint y: 346, distance: 33.5
click at [154, 346] on div "How many units of sealable items (i.e. bottle or packet) Does this recipe make.…" at bounding box center [705, 342] width 1117 height 52
type input "24"
click at [697, 495] on span "Save" at bounding box center [705, 493] width 24 height 16
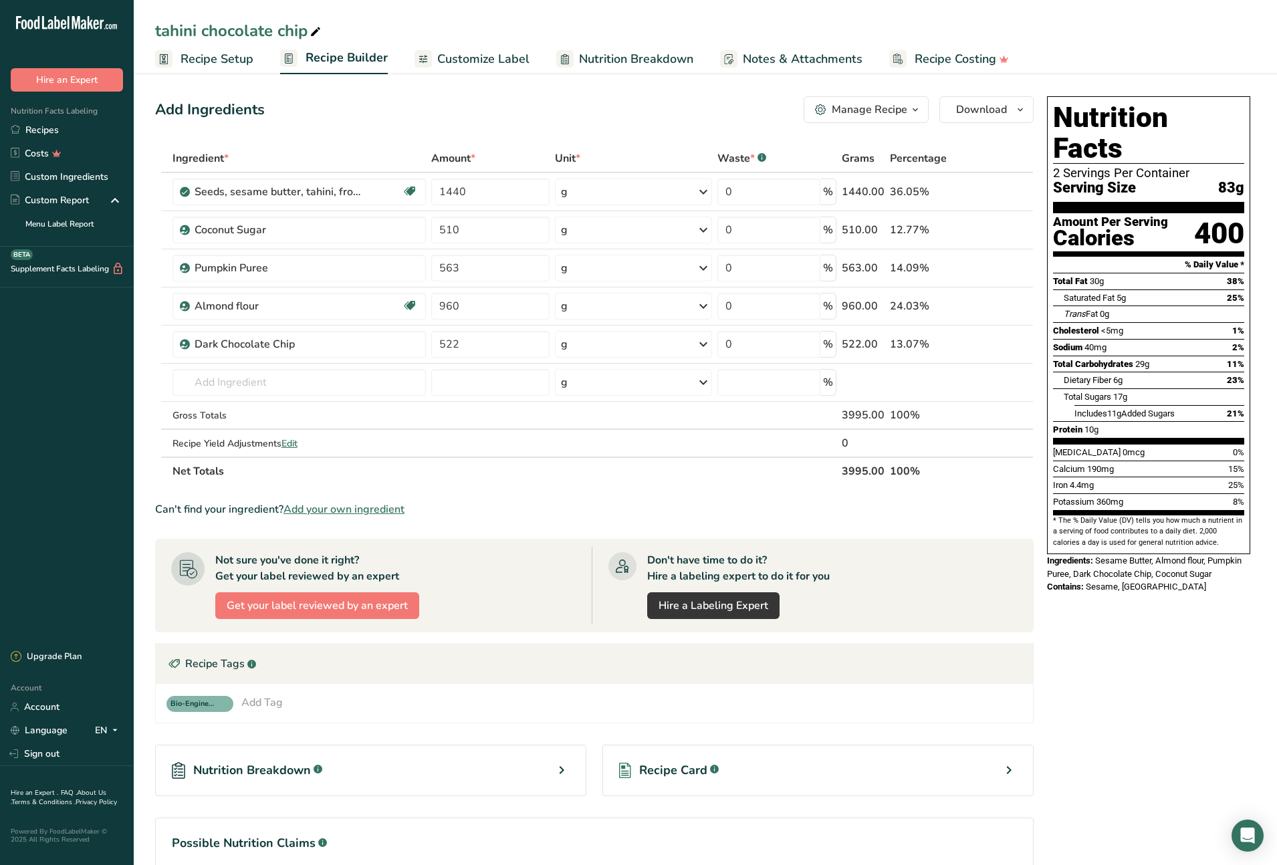
click at [199, 57] on span "Recipe Setup" at bounding box center [217, 59] width 73 height 18
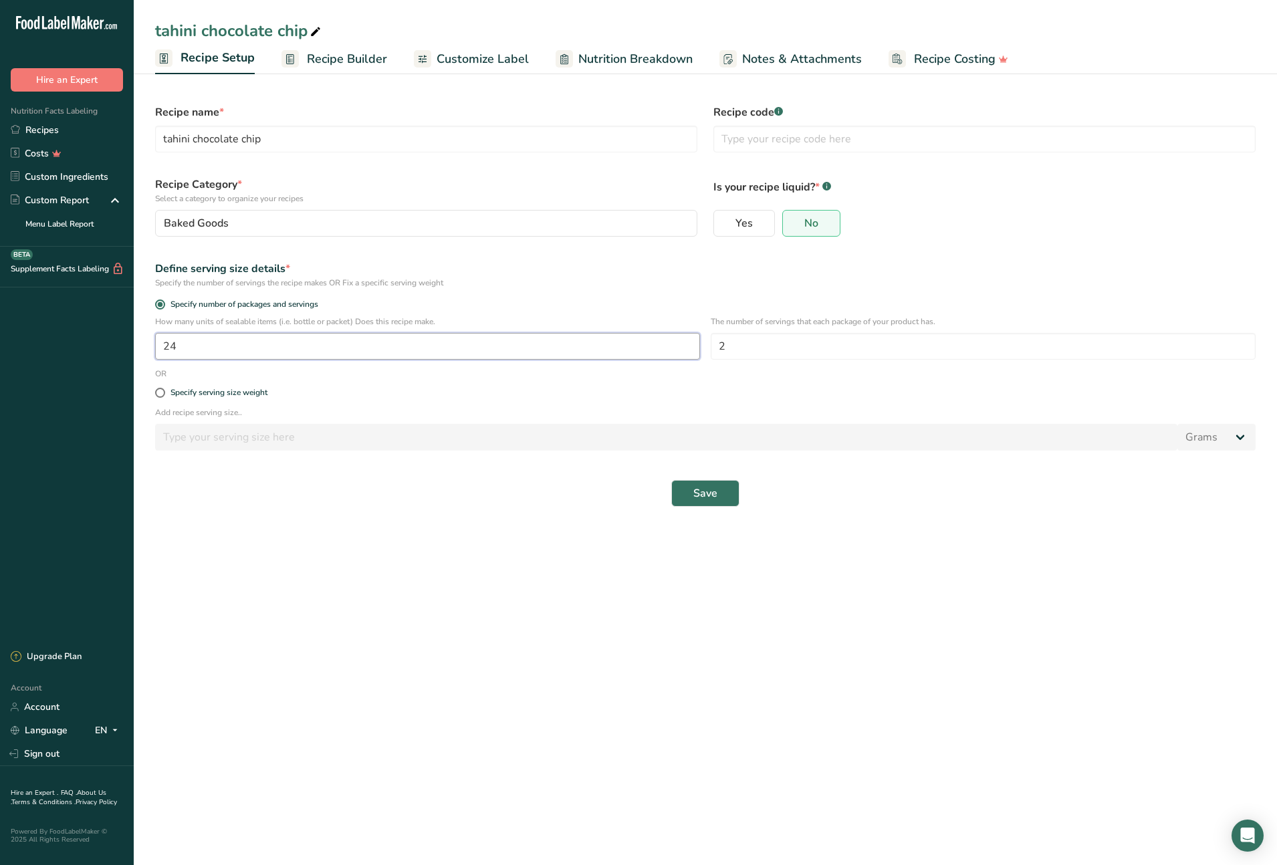
click at [179, 342] on input "24" at bounding box center [427, 346] width 545 height 27
type input "25"
click at [697, 494] on span "Save" at bounding box center [705, 493] width 24 height 16
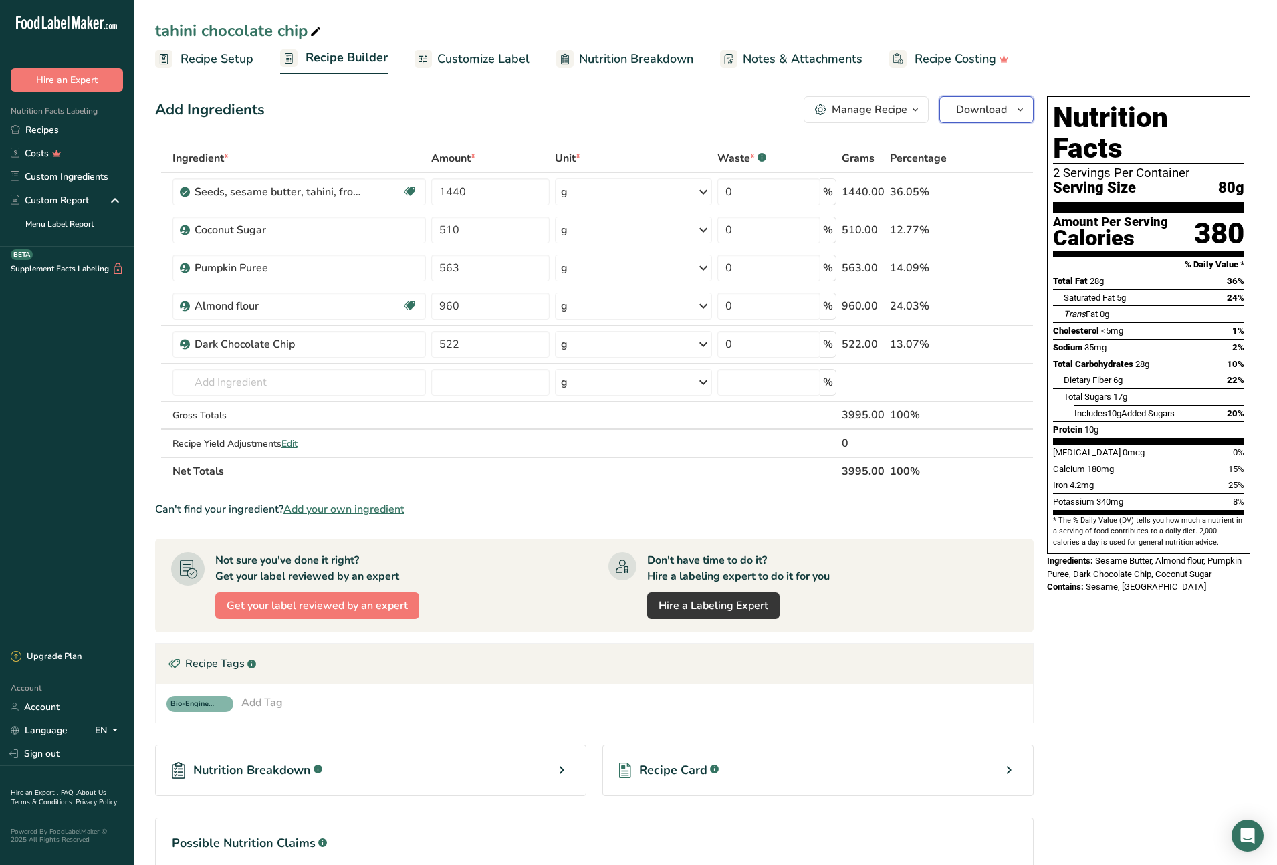
click at [1022, 110] on icon "button" at bounding box center [1020, 110] width 11 height 17
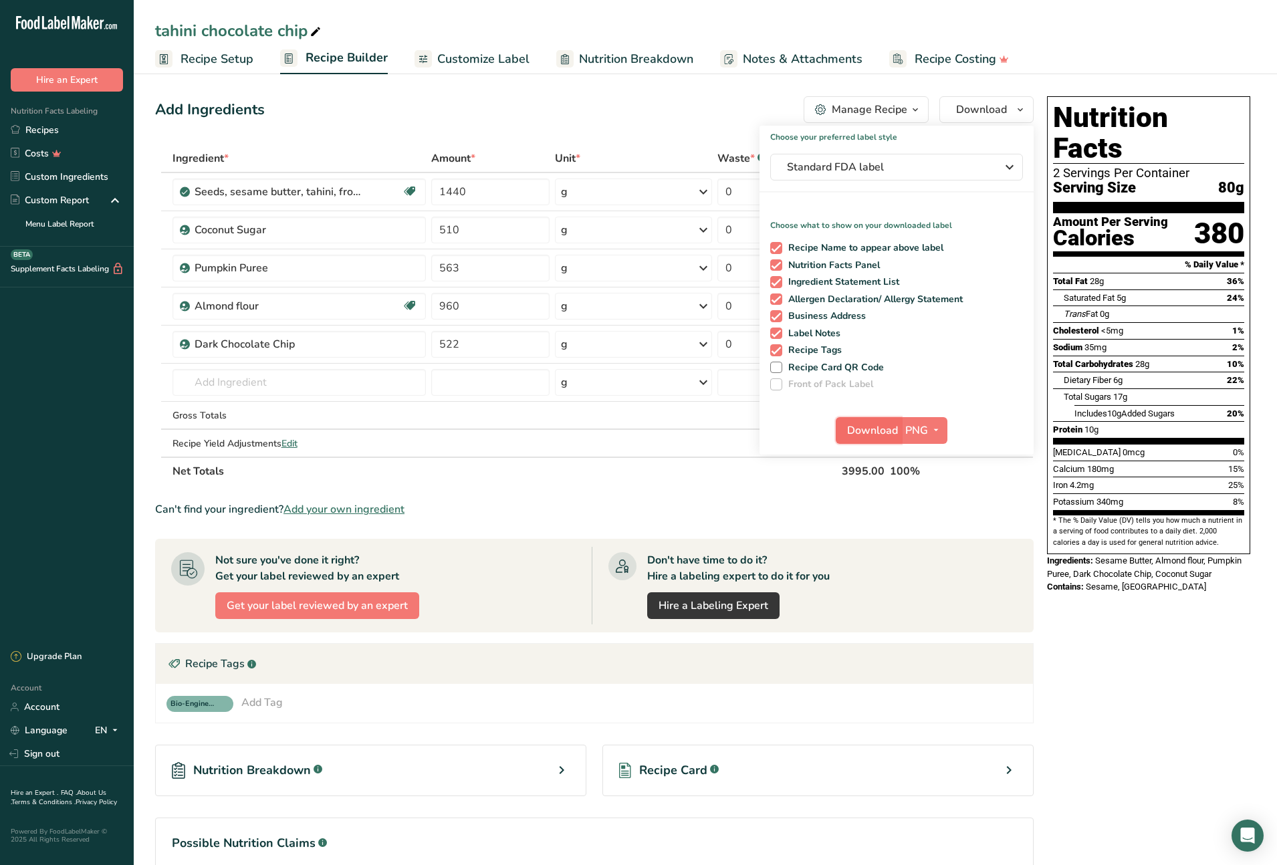
click at [885, 428] on span "Download" at bounding box center [872, 431] width 51 height 16
click at [1139, 659] on div "Nutrition Facts 2 Servings Per Container Serving Size 80g Amount Per Serving Ca…" at bounding box center [1149, 533] width 214 height 885
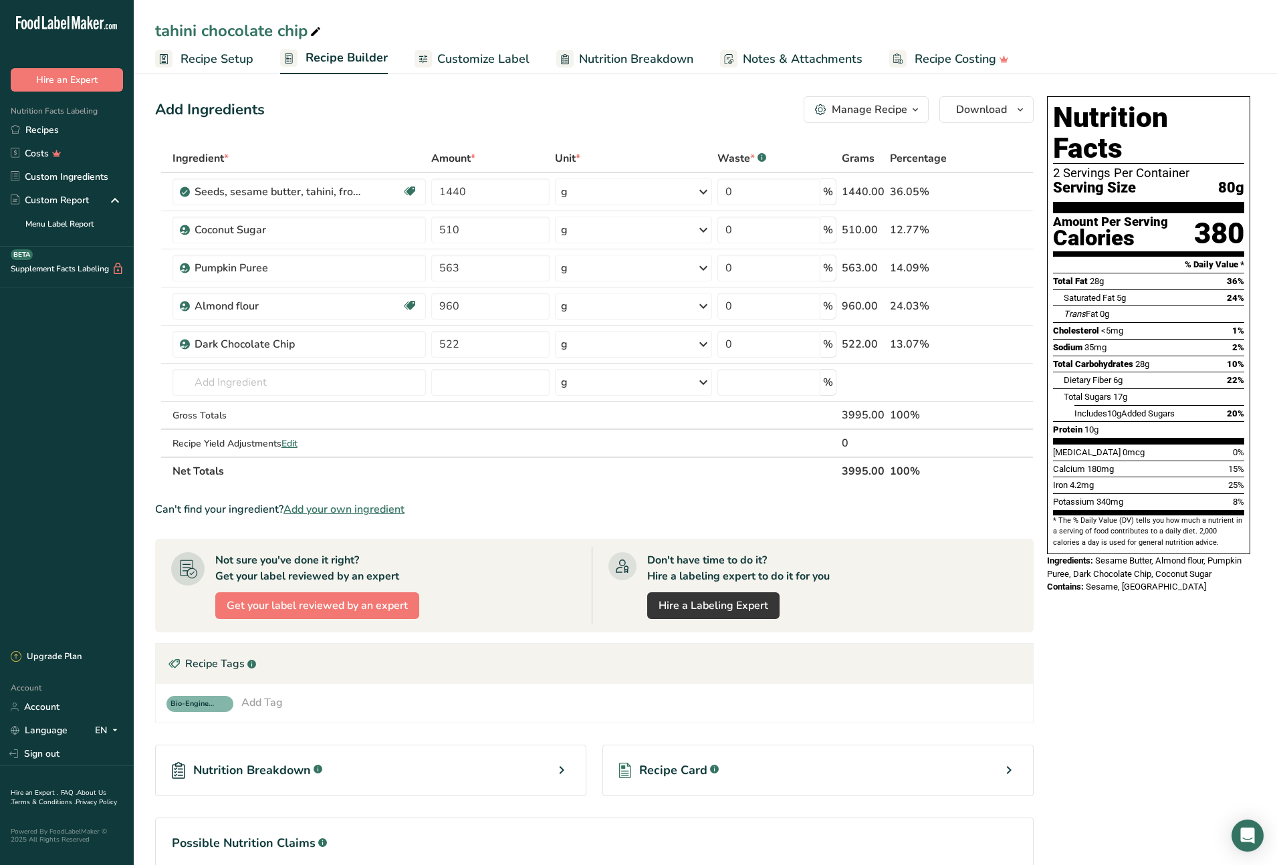
click at [309, 117] on div "Add Ingredients Manage Recipe Delete Recipe Duplicate Recipe Scale Recipe Save …" at bounding box center [594, 109] width 879 height 27
click at [48, 129] on link "Recipes" at bounding box center [67, 129] width 134 height 23
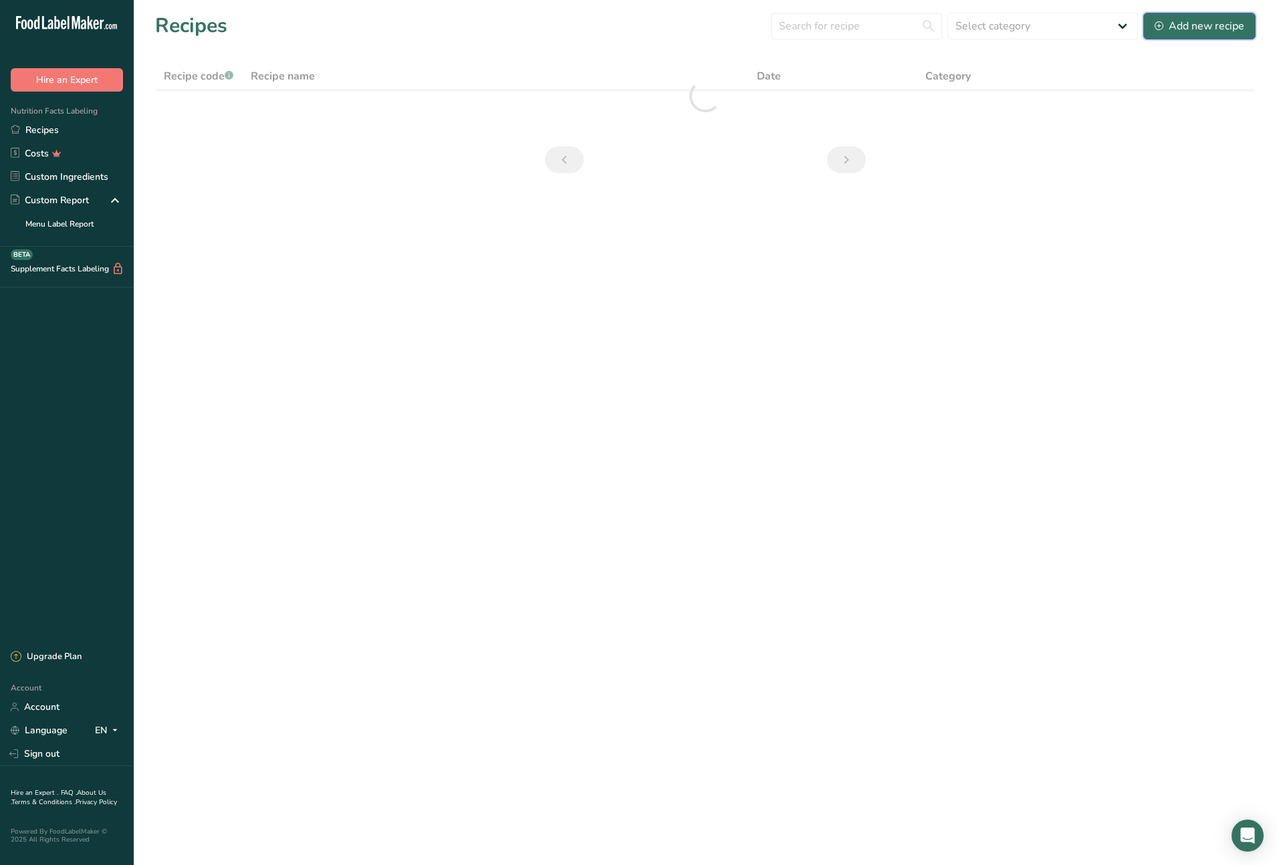
click at [1201, 32] on div "Add new recipe" at bounding box center [1200, 26] width 90 height 16
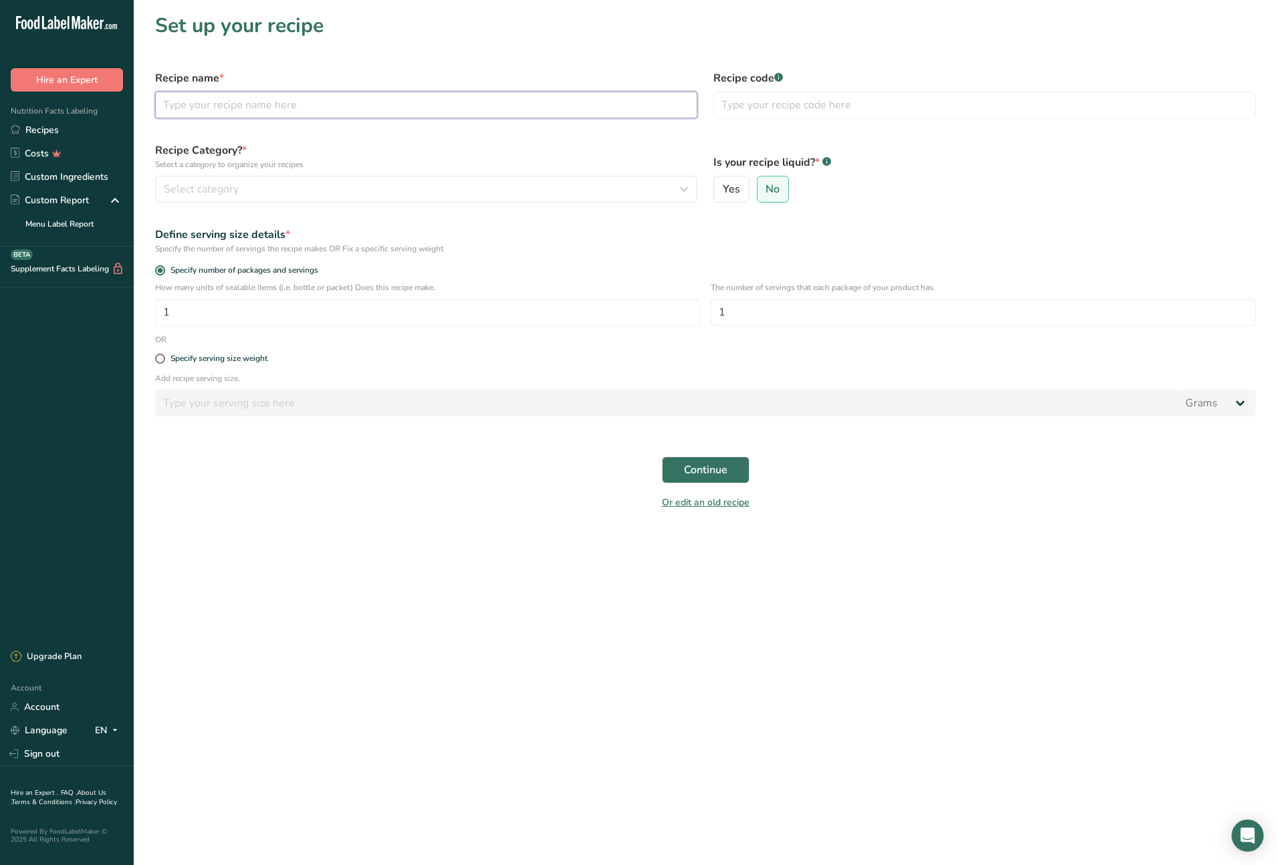
click at [256, 104] on input "text" at bounding box center [426, 105] width 542 height 27
type input "[PERSON_NAME]"
click at [291, 182] on div "Select category" at bounding box center [422, 189] width 517 height 16
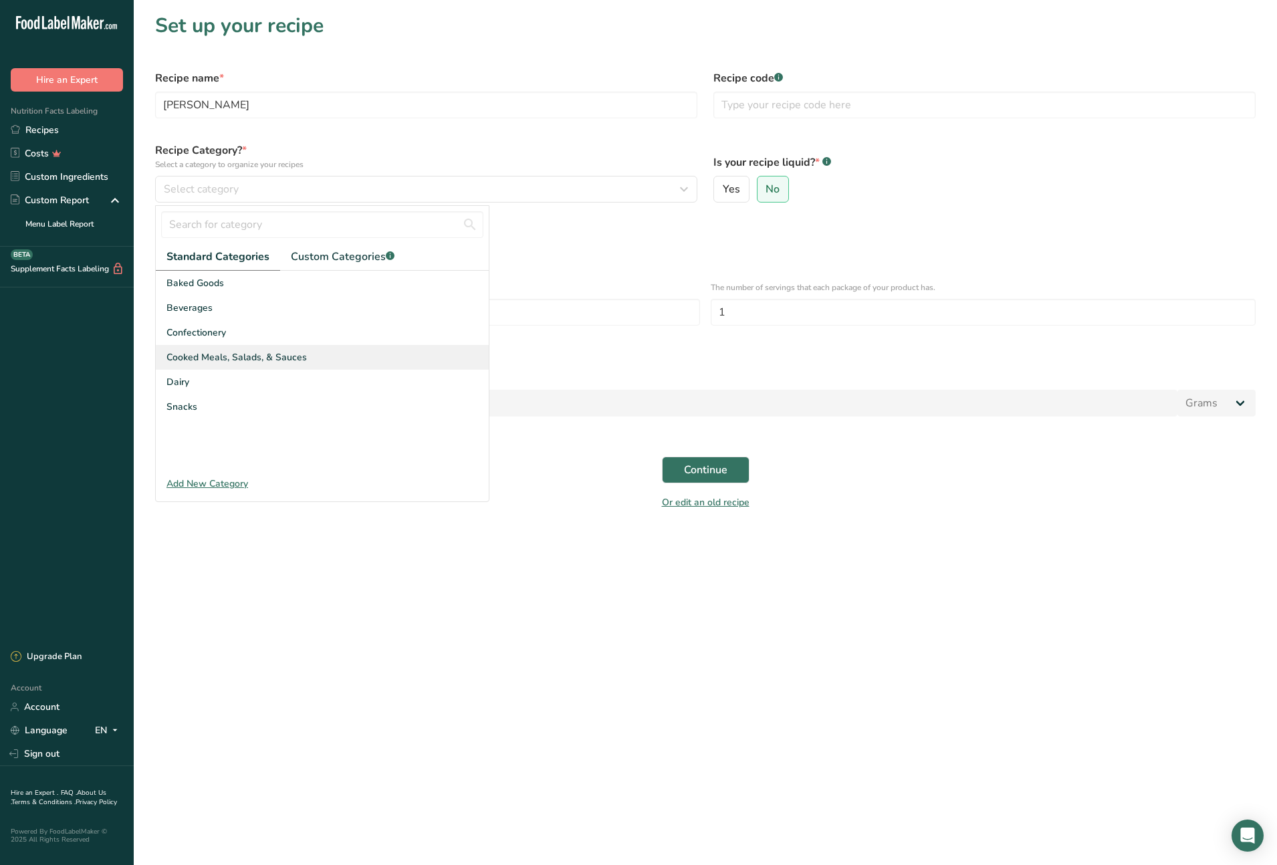
click at [322, 362] on div "Cooked Meals, Salads, & Sauces" at bounding box center [322, 357] width 333 height 25
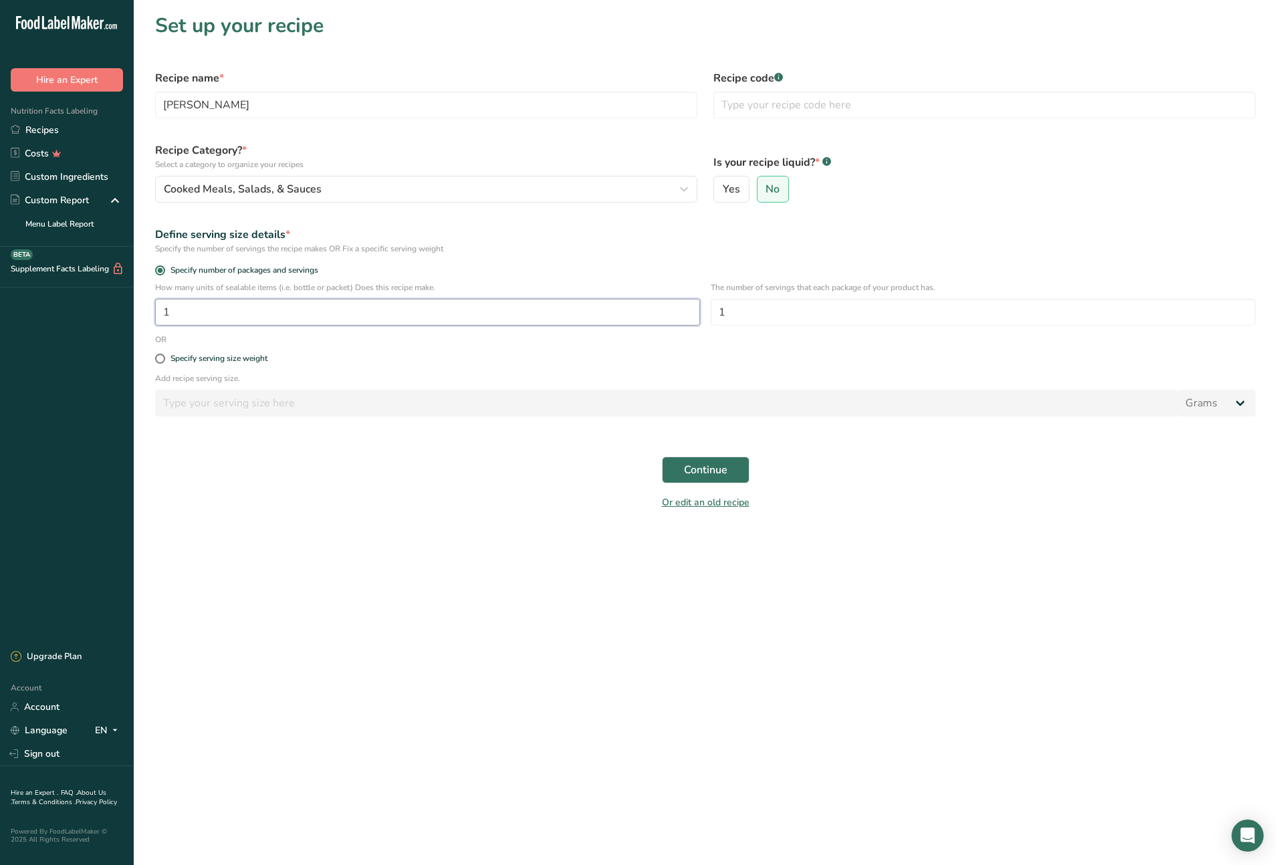
drag, startPoint x: 193, startPoint y: 312, endPoint x: 161, endPoint y: 310, distance: 32.1
click at [161, 310] on input "1" at bounding box center [427, 312] width 545 height 27
type input "14"
drag, startPoint x: 740, startPoint y: 311, endPoint x: 715, endPoint y: 310, distance: 25.4
click at [715, 310] on input "1" at bounding box center [983, 312] width 545 height 27
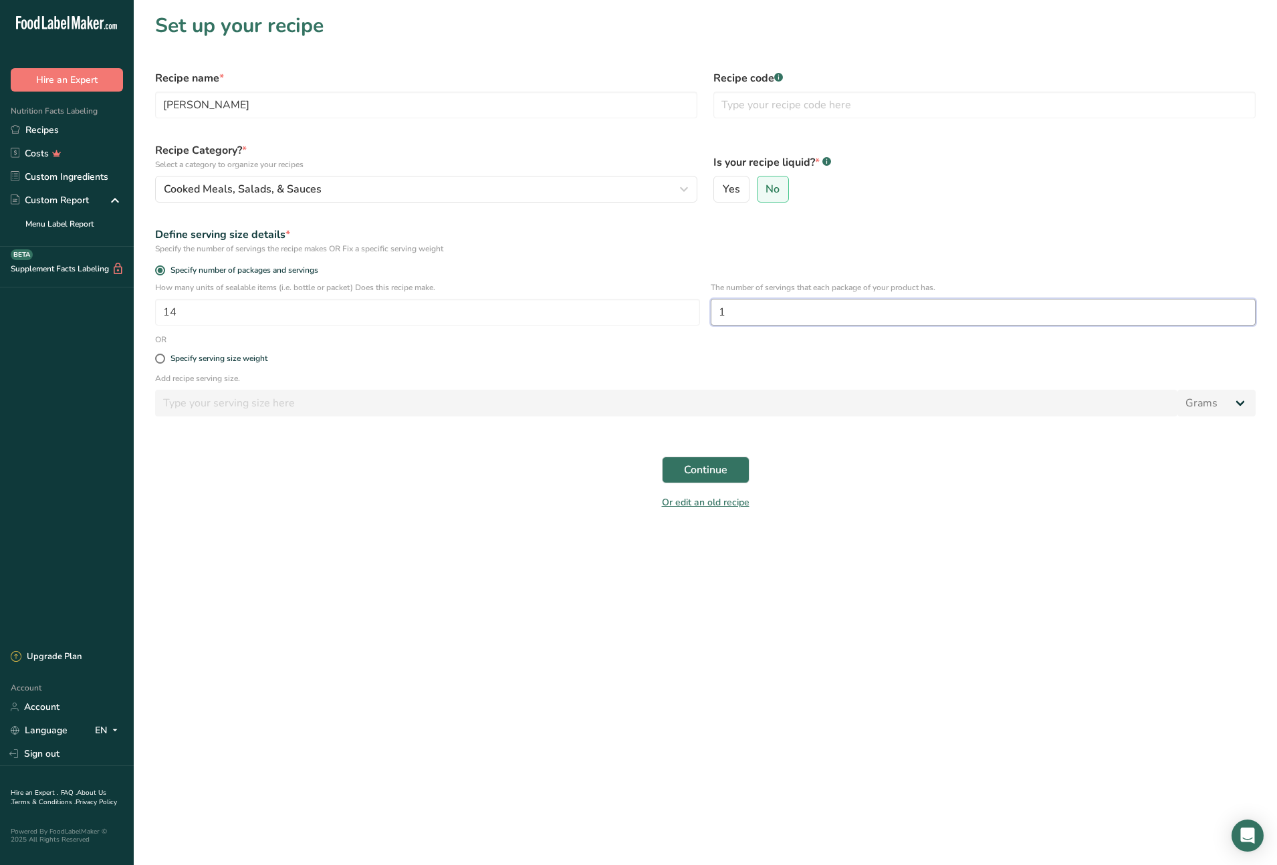
click at [759, 313] on input "1" at bounding box center [983, 312] width 545 height 27
click at [723, 472] on span "Continue" at bounding box center [705, 470] width 43 height 16
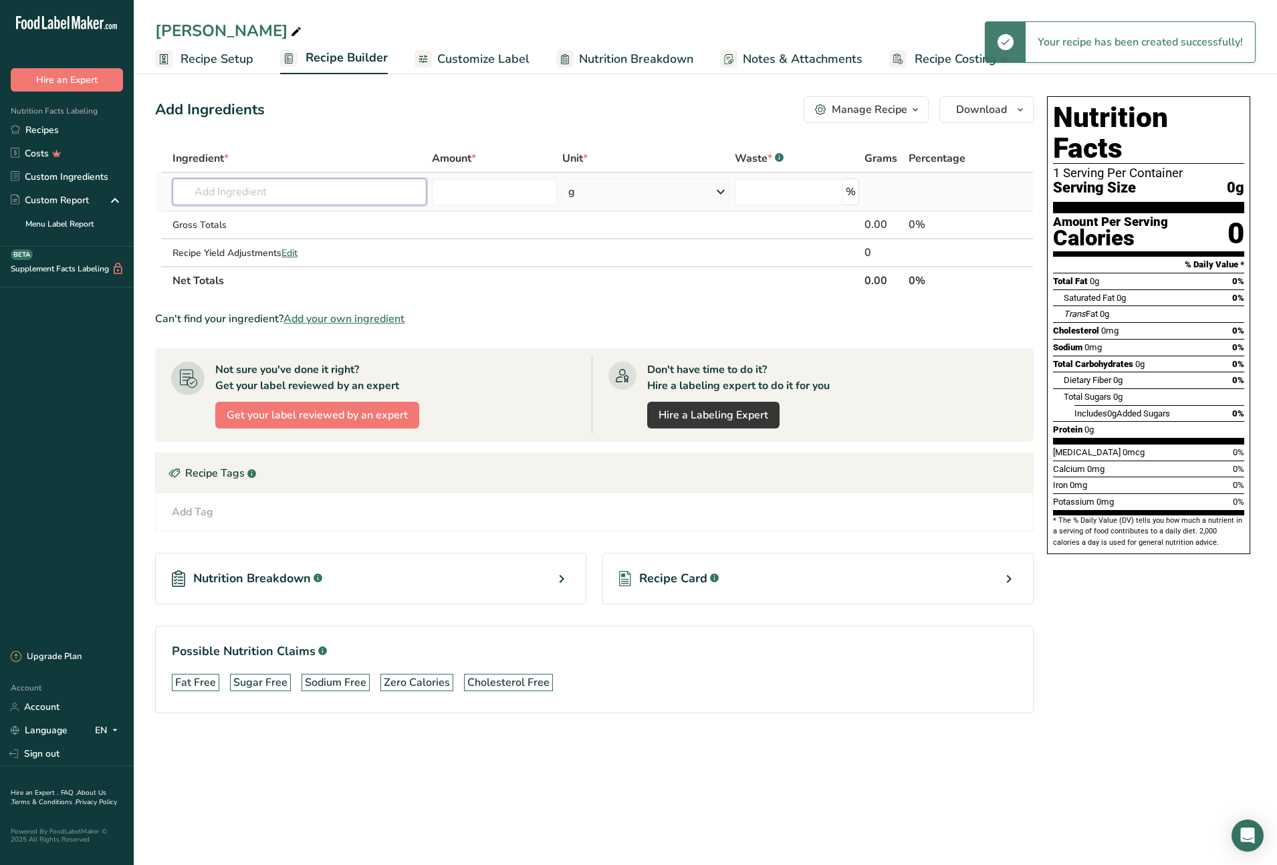
click at [220, 189] on input "text" at bounding box center [299, 192] width 254 height 27
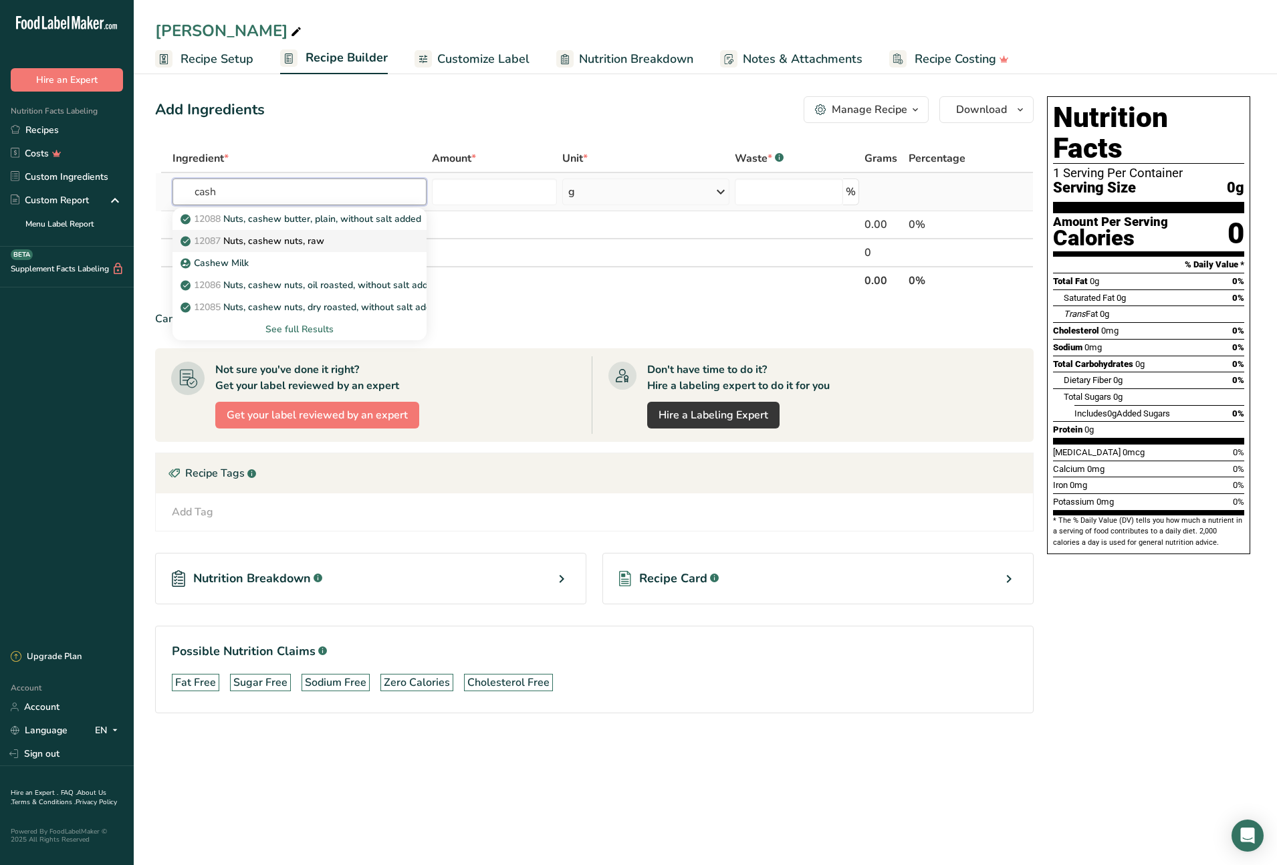
type input "Nuts, cashew nuts, raw"
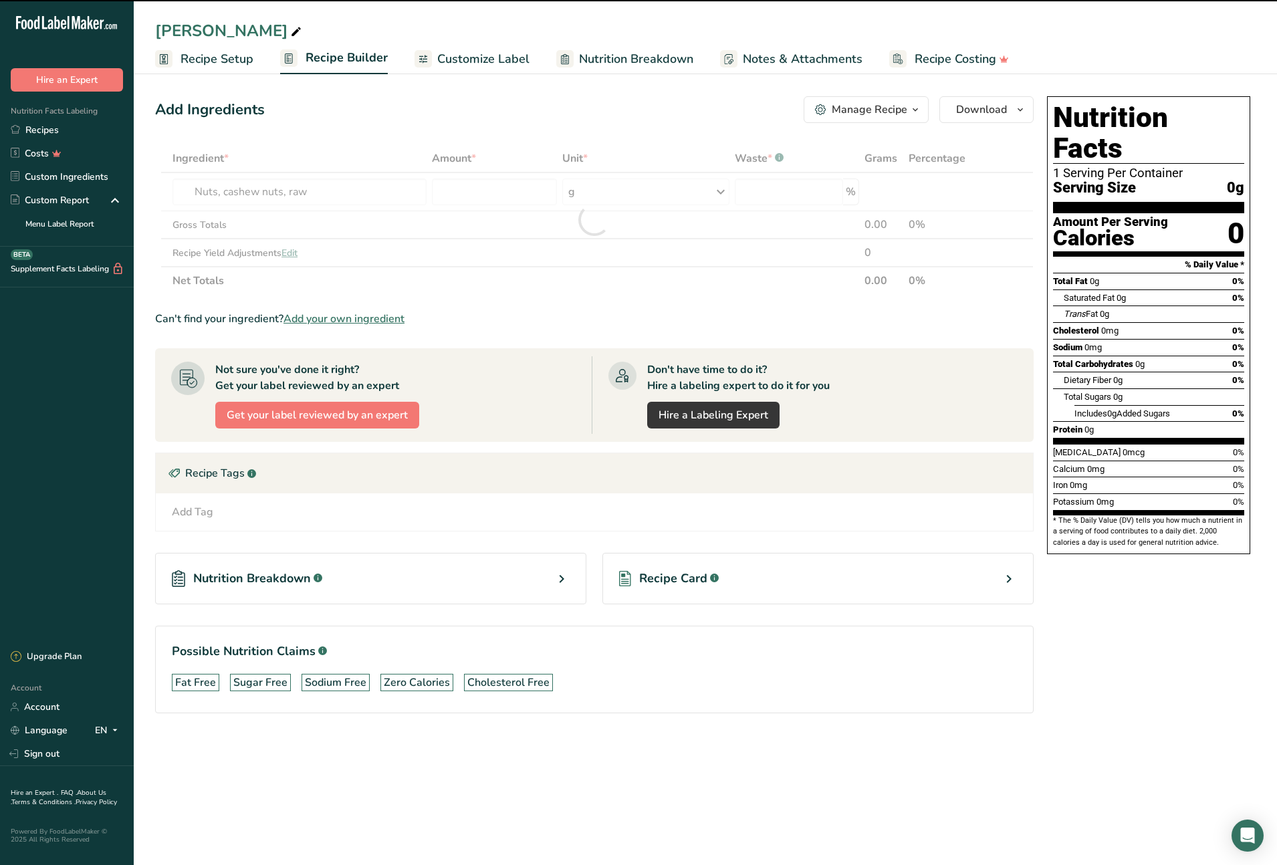
type input "0"
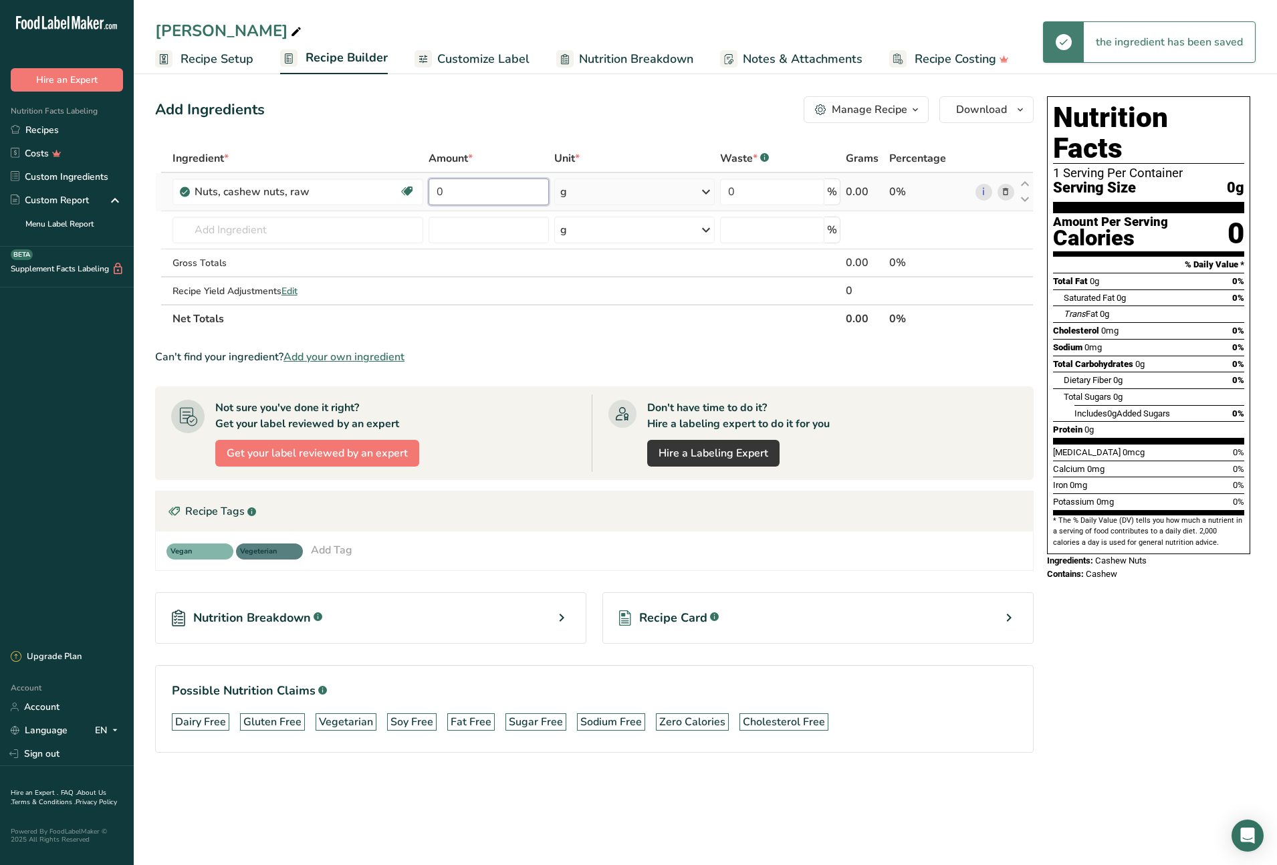
drag, startPoint x: 449, startPoint y: 191, endPoint x: 435, endPoint y: 191, distance: 14.7
click at [435, 191] on input "0" at bounding box center [489, 192] width 120 height 27
type input "54"
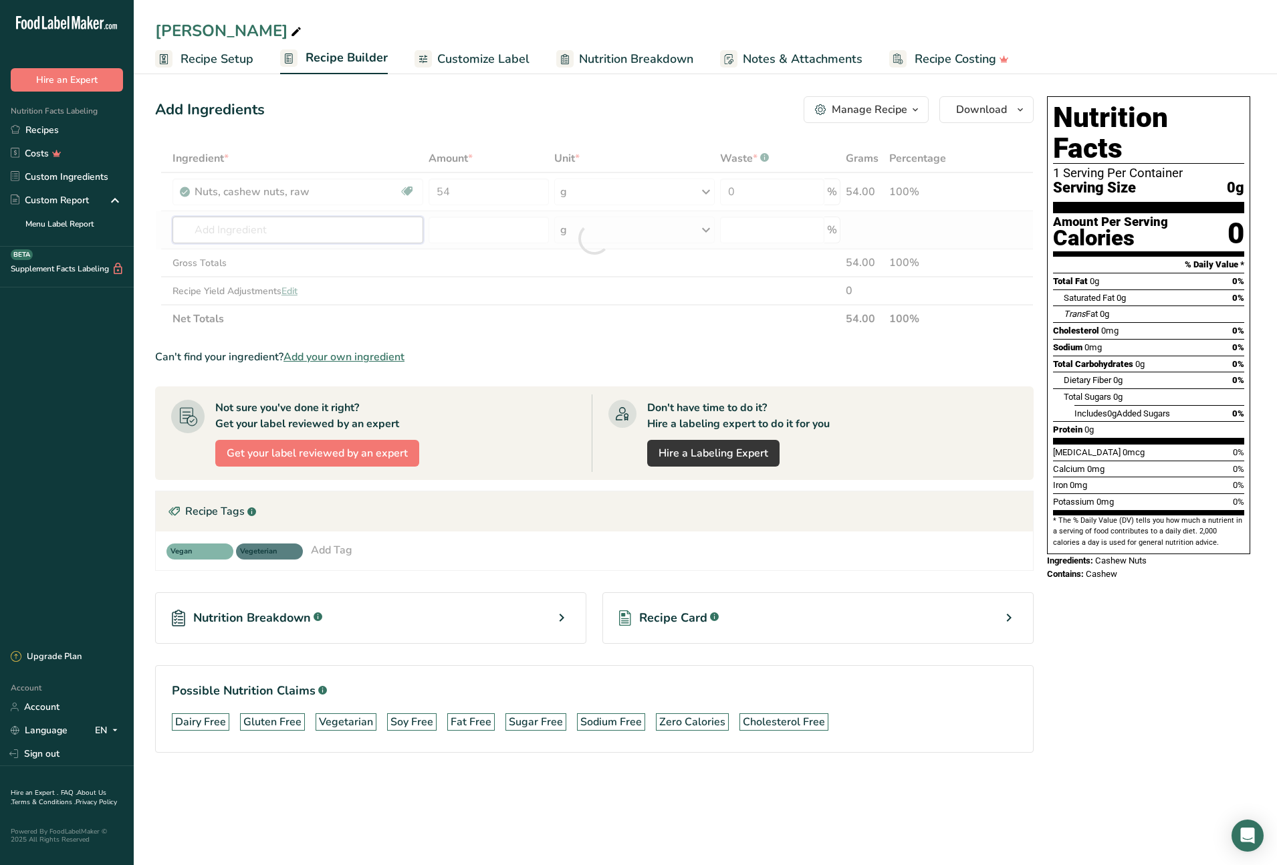
click at [258, 231] on div "Ingredient * Amount * Unit * Waste * .a-a{fill:#347362;}.b-a{fill:#fff;} Grams …" at bounding box center [594, 238] width 879 height 189
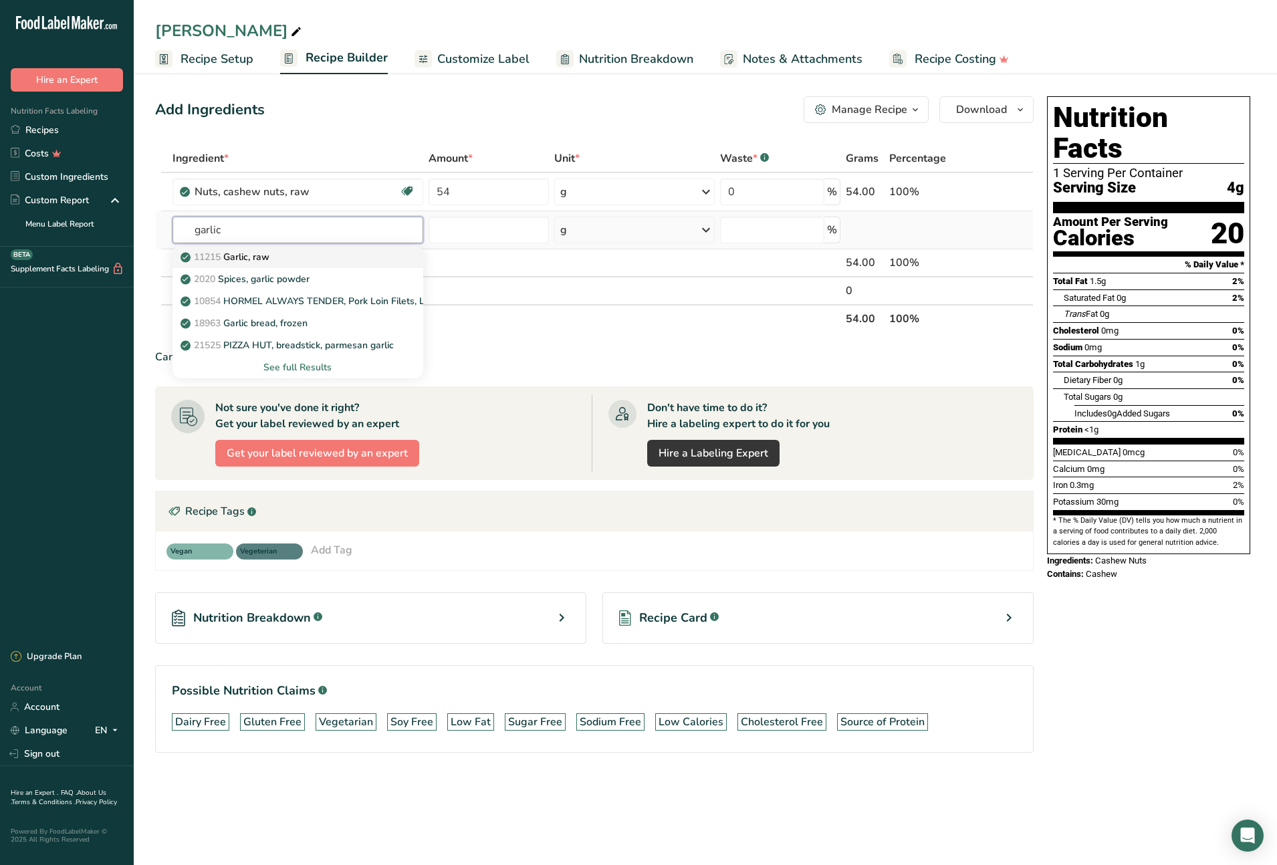
type input "garlic"
click at [383, 253] on div "11215 Garlic, raw" at bounding box center [287, 257] width 208 height 14
type input "Garlic, raw"
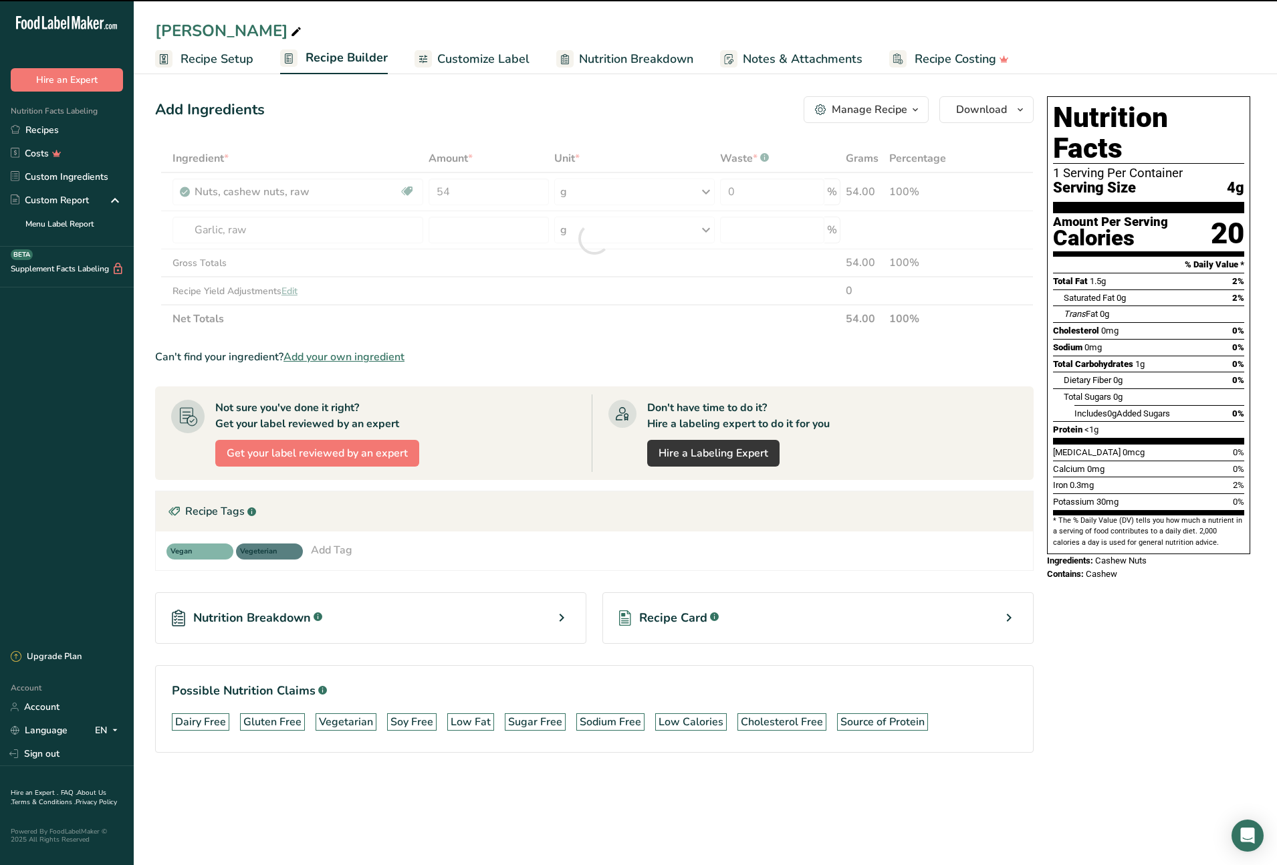
type input "0"
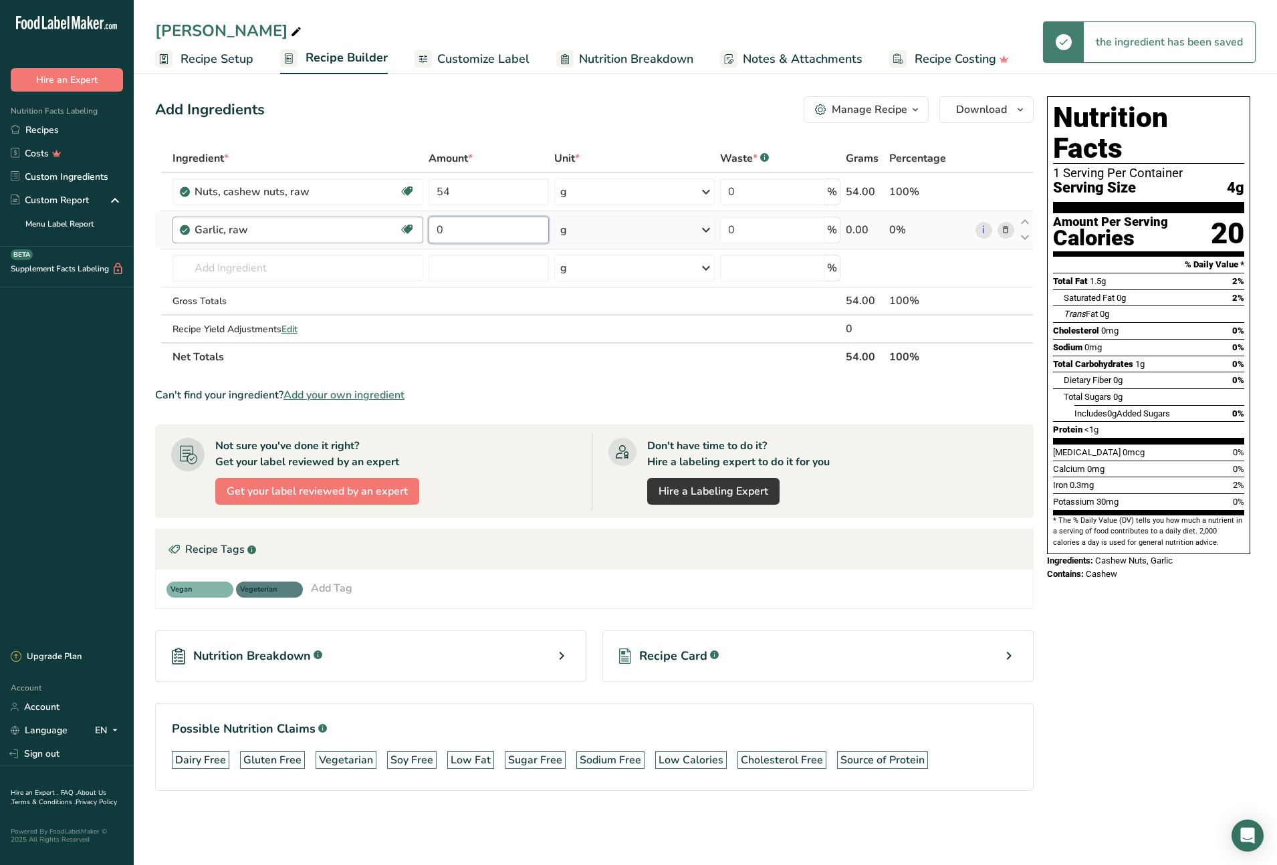
drag, startPoint x: 453, startPoint y: 230, endPoint x: 421, endPoint y: 226, distance: 33.0
click at [421, 226] on tr "Garlic, raw Source of Antioxidants Dairy free Gluten free Vegan Vegetarian Soy …" at bounding box center [594, 230] width 877 height 38
type input "3"
click at [262, 269] on div "Ingredient * Amount * Unit * Waste * .a-a{fill:#347362;}.b-a{fill:#fff;} Grams …" at bounding box center [594, 257] width 879 height 227
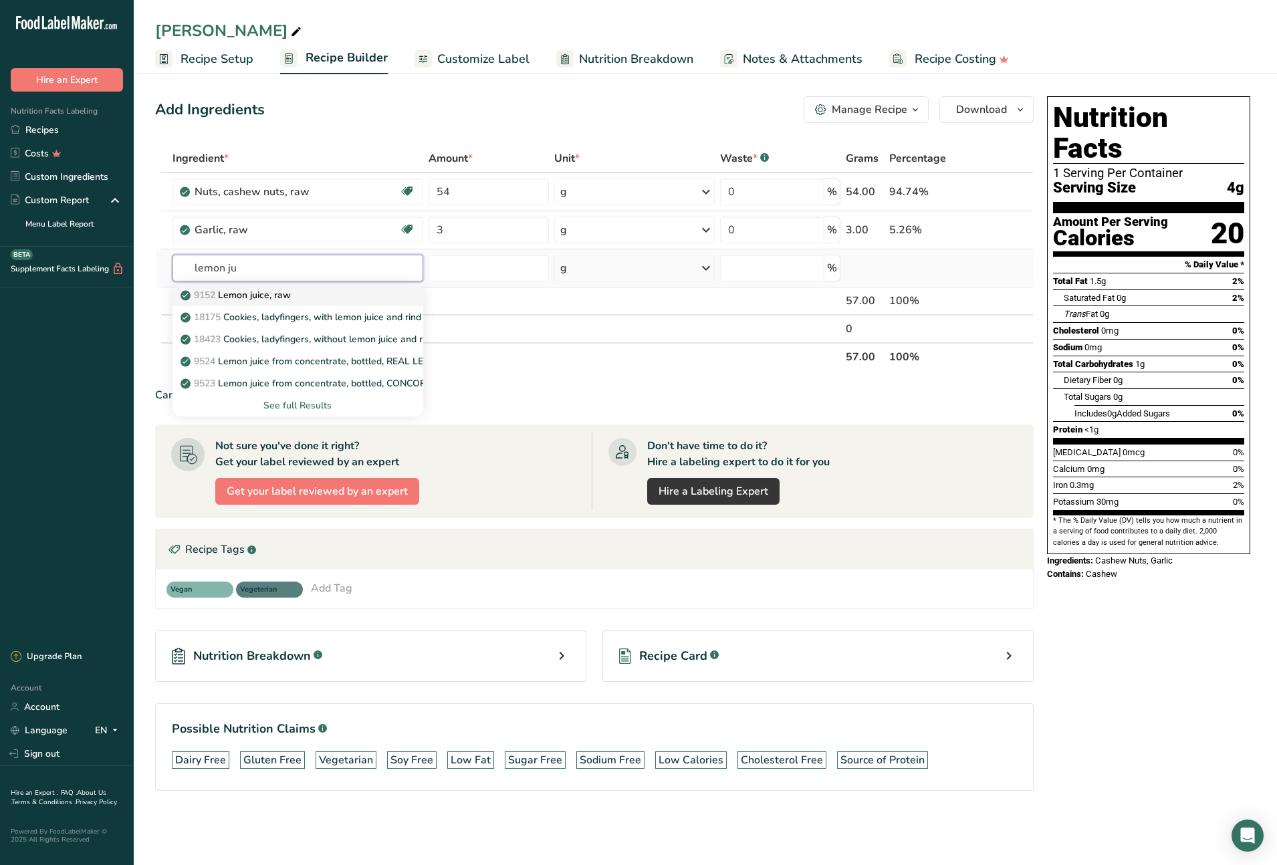
type input "lemon ju"
click at [280, 289] on p "9152 Lemon juice, raw" at bounding box center [237, 295] width 108 height 14
type input "Lemon juice, raw"
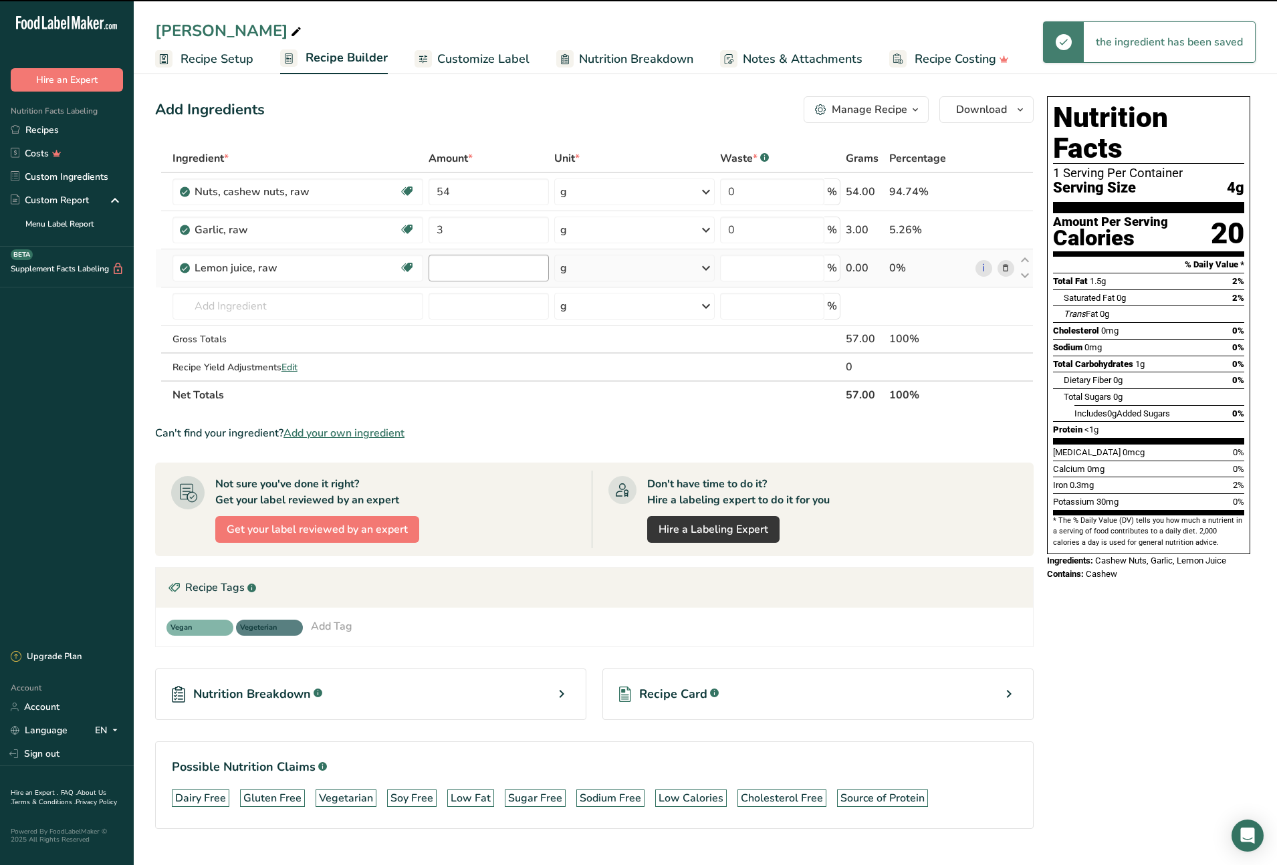
type input "0"
drag, startPoint x: 459, startPoint y: 267, endPoint x: 450, endPoint y: 281, distance: 15.9
click at [435, 269] on input "0" at bounding box center [489, 268] width 120 height 27
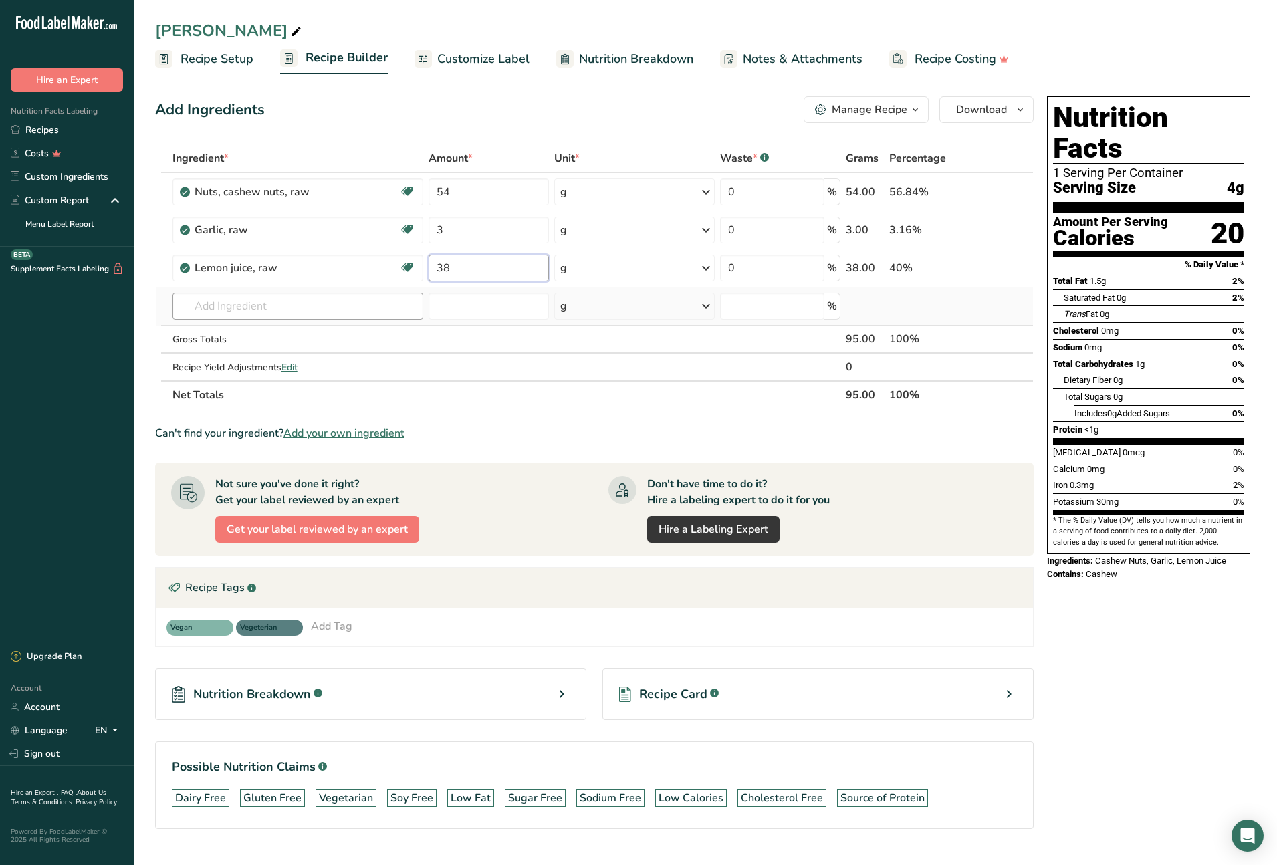
type input "38"
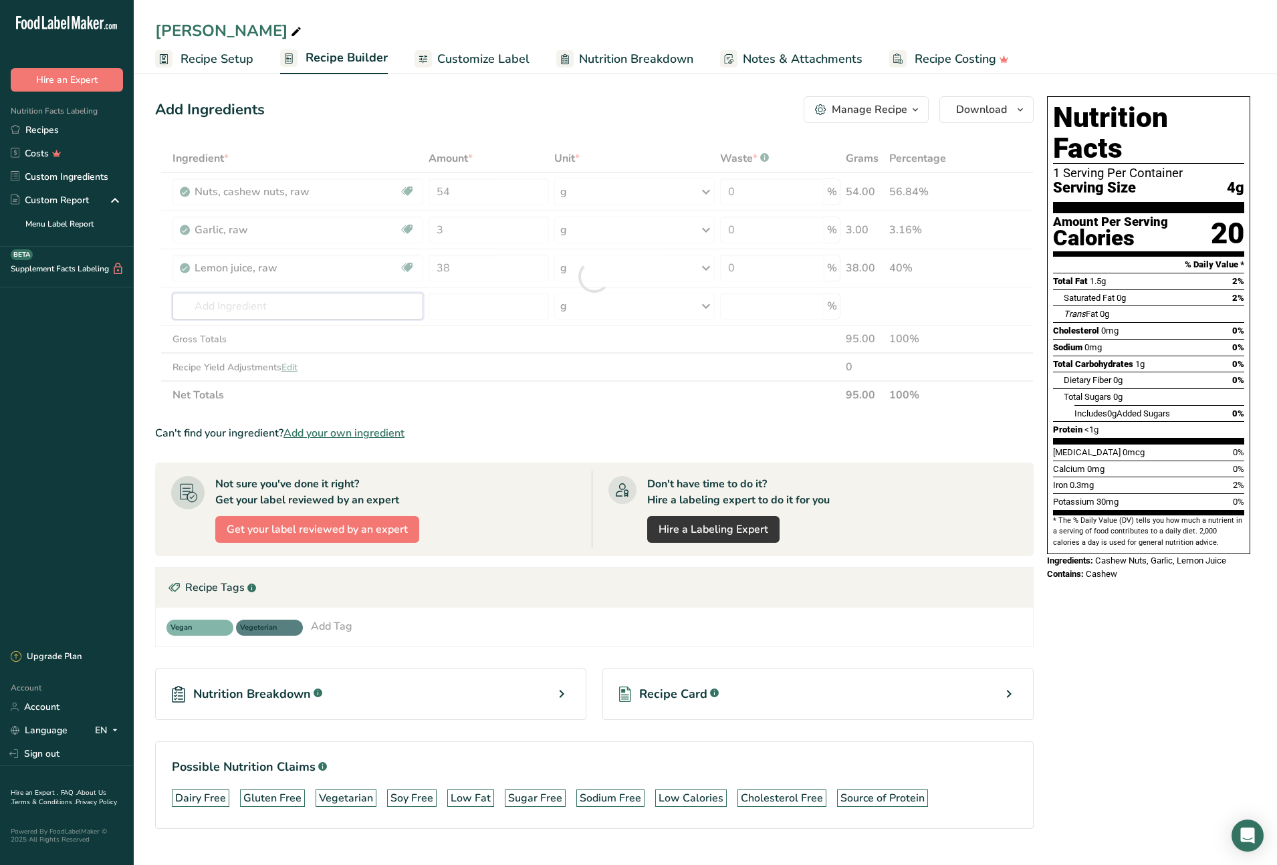
click at [317, 309] on div "Ingredient * Amount * Unit * Waste * .a-a{fill:#347362;}.b-a{fill:#fff;} Grams …" at bounding box center [594, 276] width 879 height 265
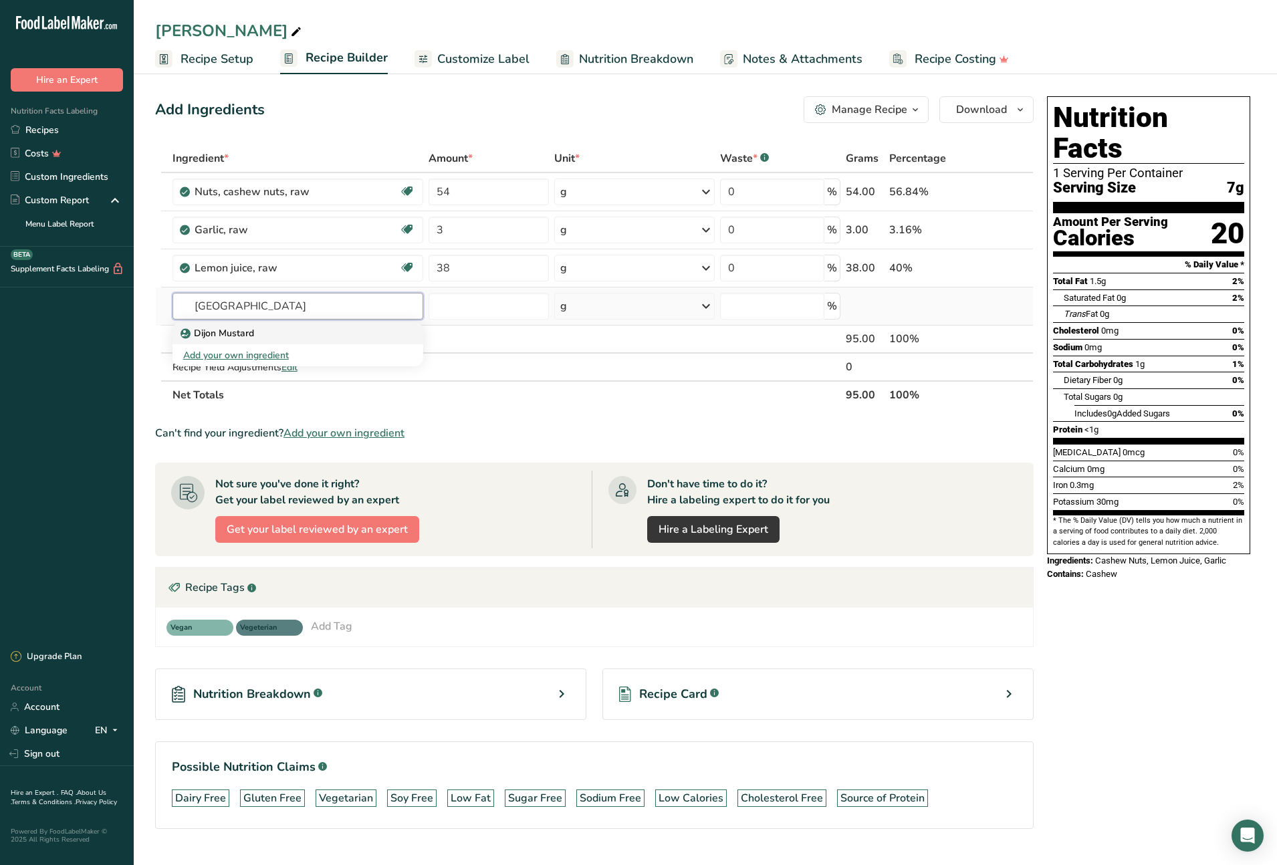
type input "dijon"
click at [240, 332] on p "Dijon Mustard" at bounding box center [218, 333] width 71 height 14
type input "Dijon Mustard"
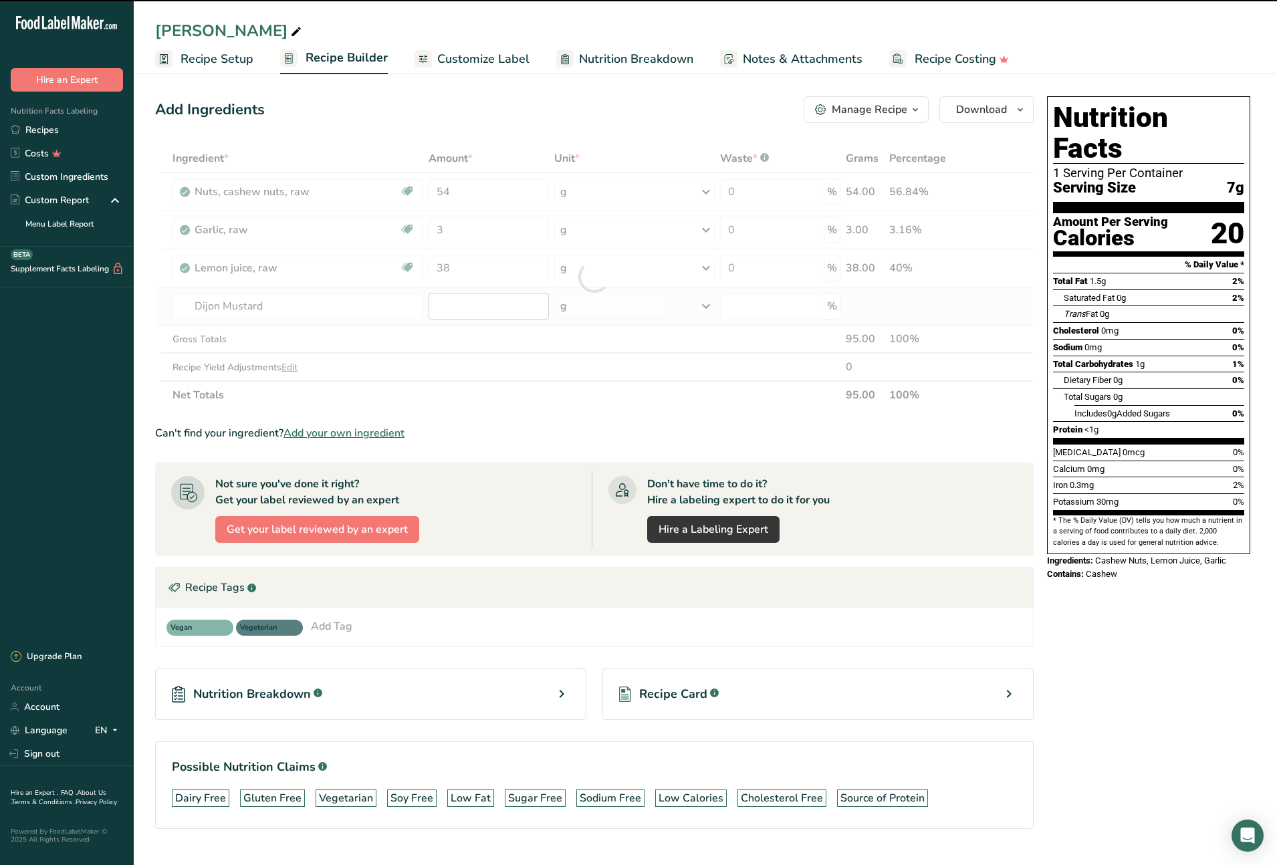
type input "0"
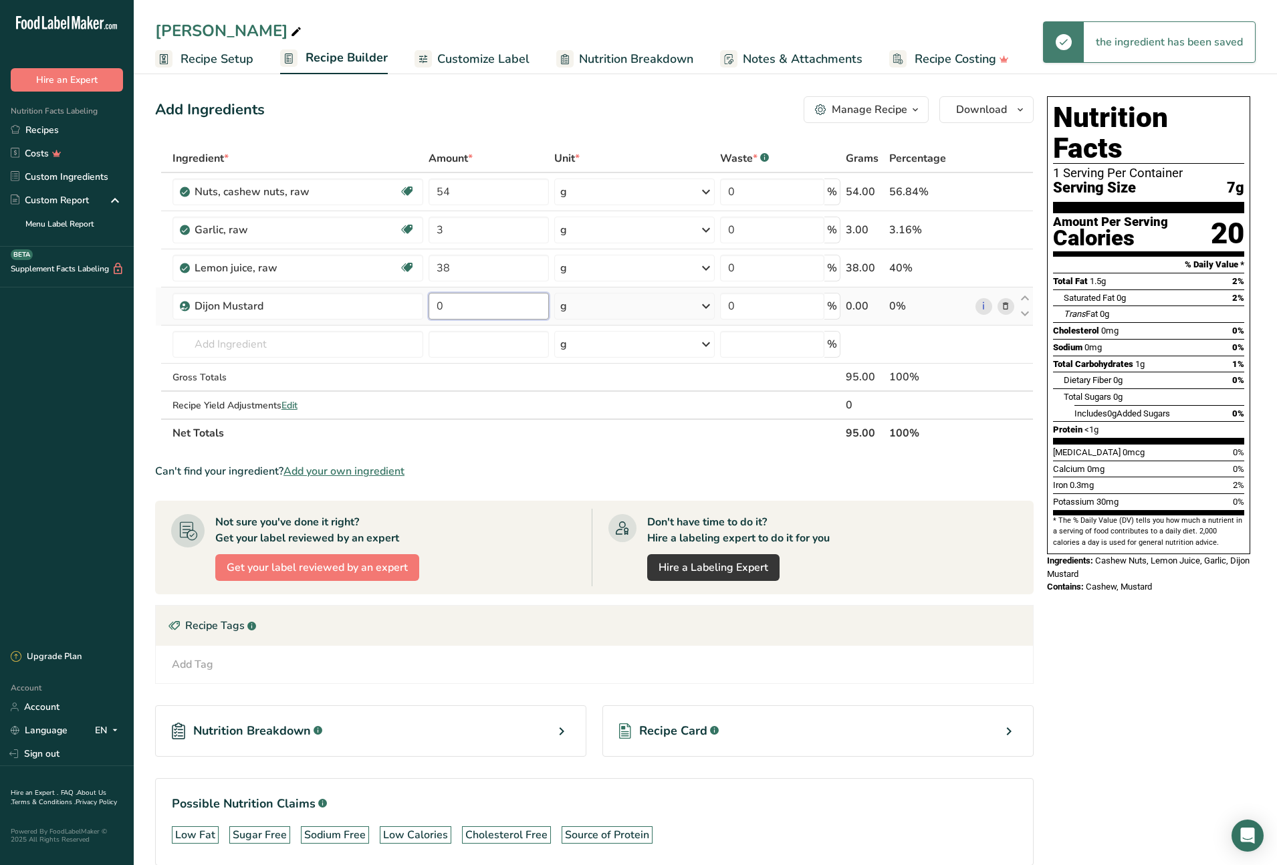
click at [444, 308] on input "0" at bounding box center [489, 306] width 120 height 27
drag, startPoint x: 444, startPoint y: 308, endPoint x: 433, endPoint y: 308, distance: 10.7
click at [433, 308] on input "0" at bounding box center [489, 306] width 120 height 27
type input "9.5"
click at [341, 352] on div "Ingredient * Amount * Unit * Waste * .a-a{fill:#347362;}.b-a{fill:#fff;} Grams …" at bounding box center [594, 295] width 879 height 303
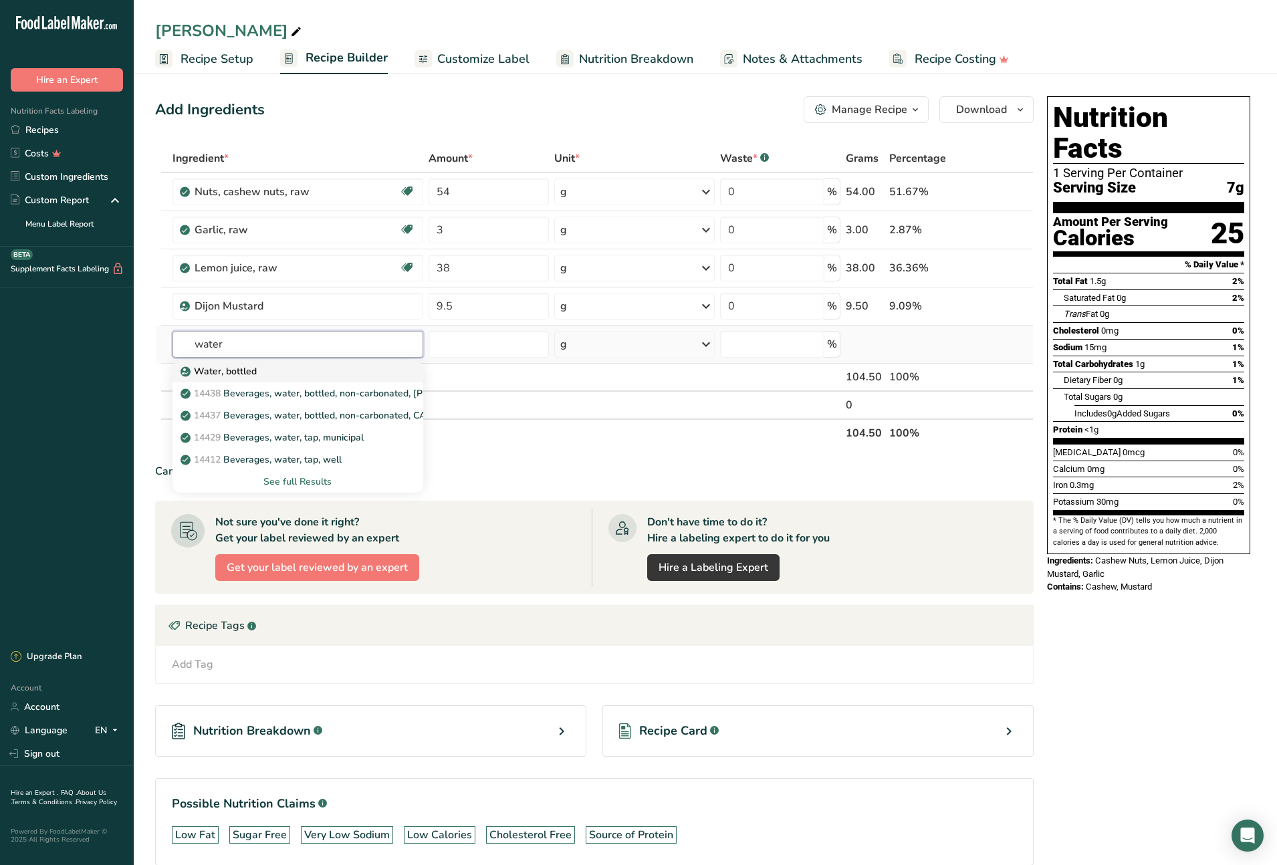
type input "water"
click at [298, 372] on div "Water, bottled" at bounding box center [287, 371] width 208 height 14
type input "Water, bottled"
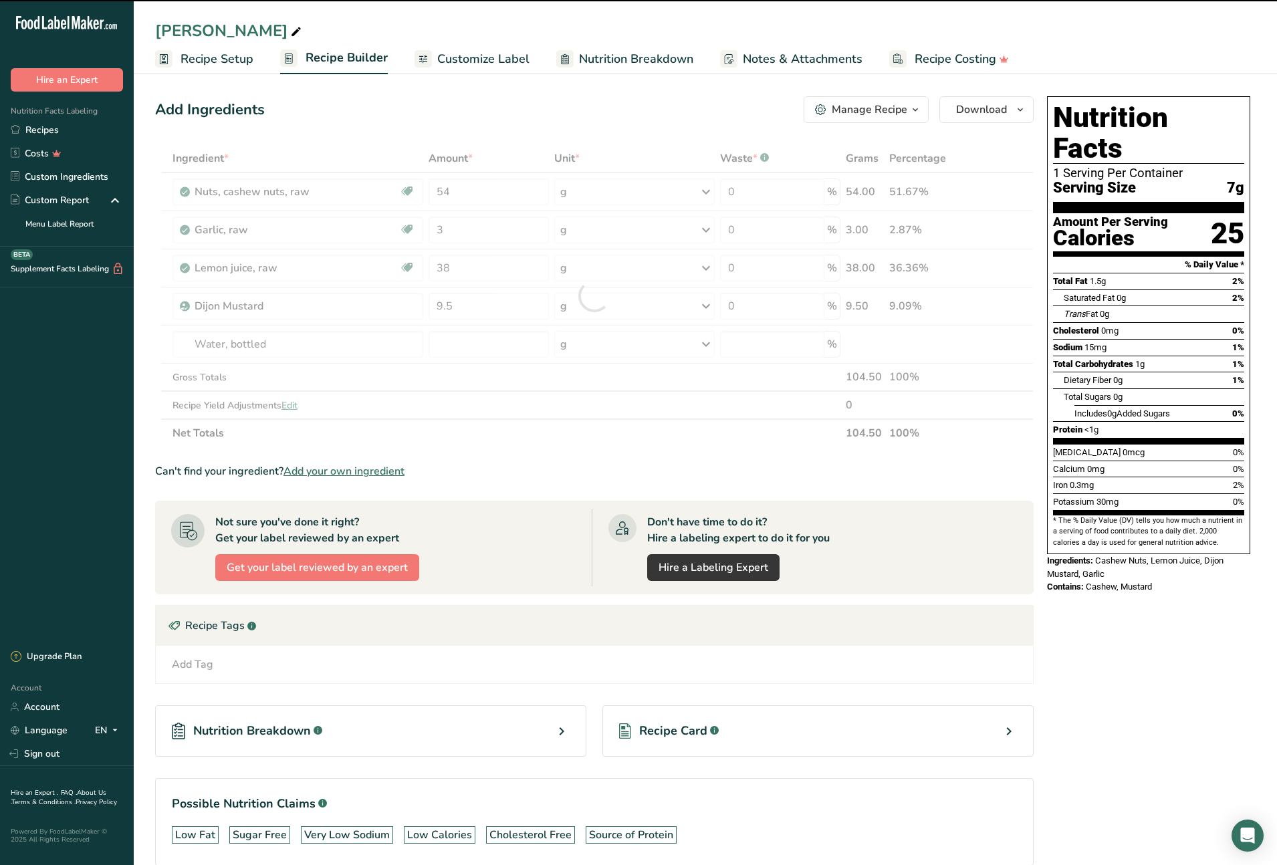
type input "0"
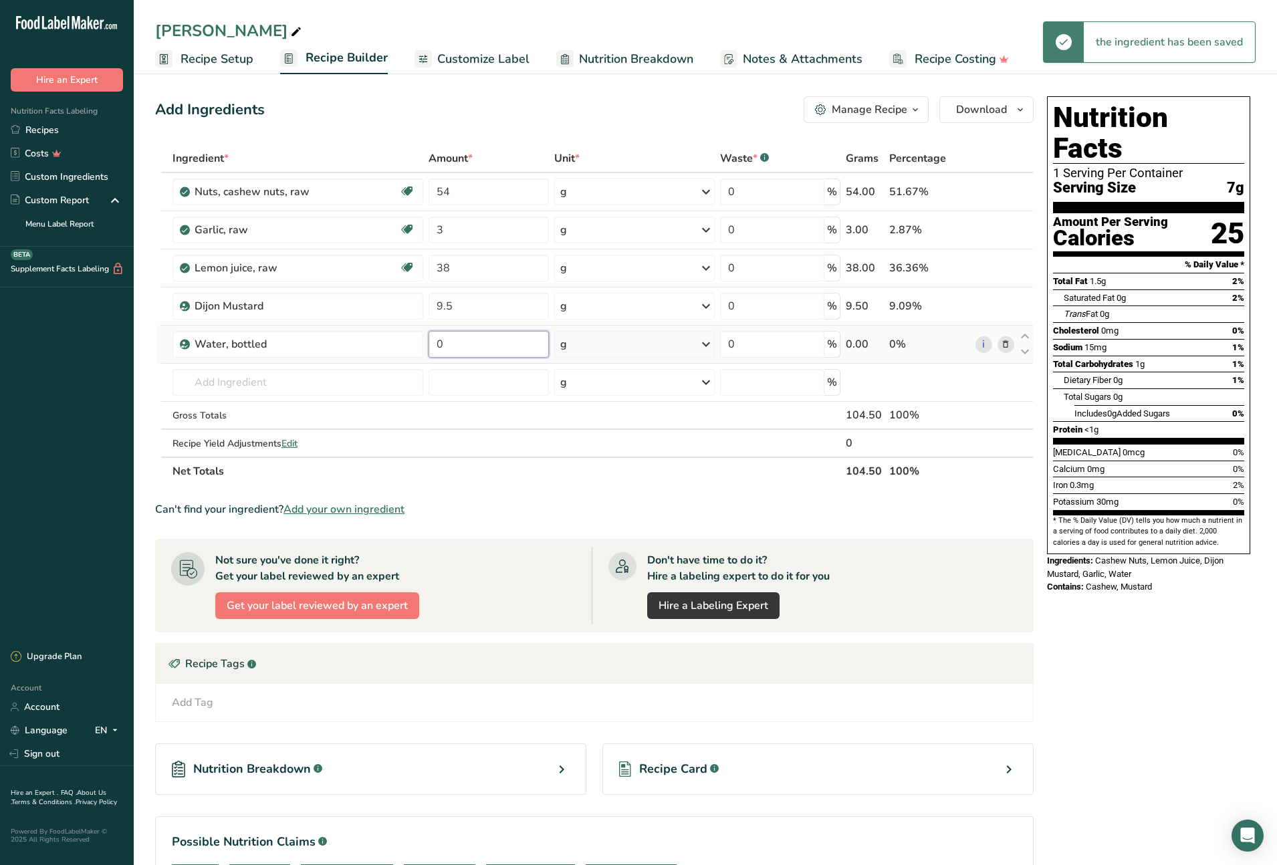
drag, startPoint x: 469, startPoint y: 341, endPoint x: 439, endPoint y: 345, distance: 30.4
click at [439, 345] on input "0" at bounding box center [489, 344] width 120 height 27
type input "150"
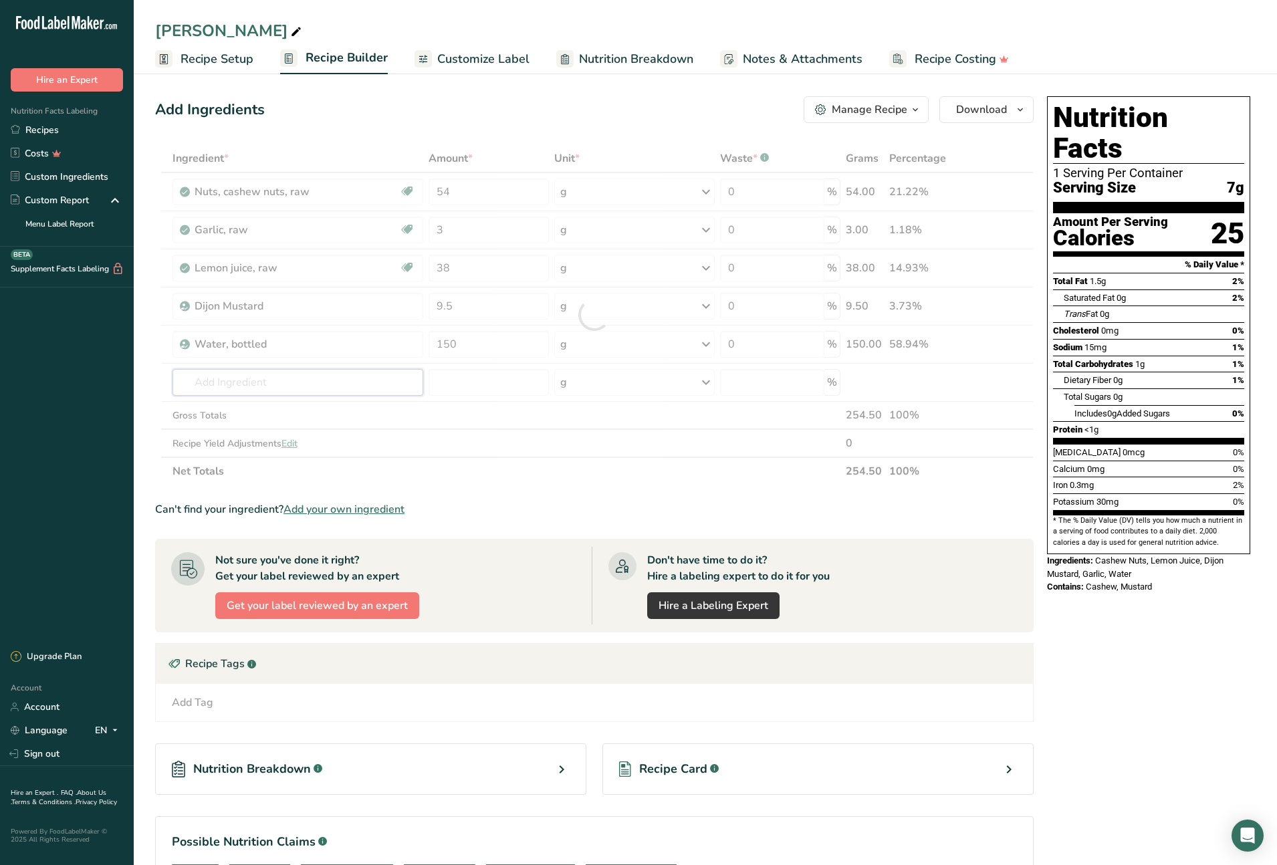
click at [294, 379] on div "Ingredient * Amount * Unit * Waste * .a-a{fill:#347362;}.b-a{fill:#fff;} Grams …" at bounding box center [594, 314] width 879 height 341
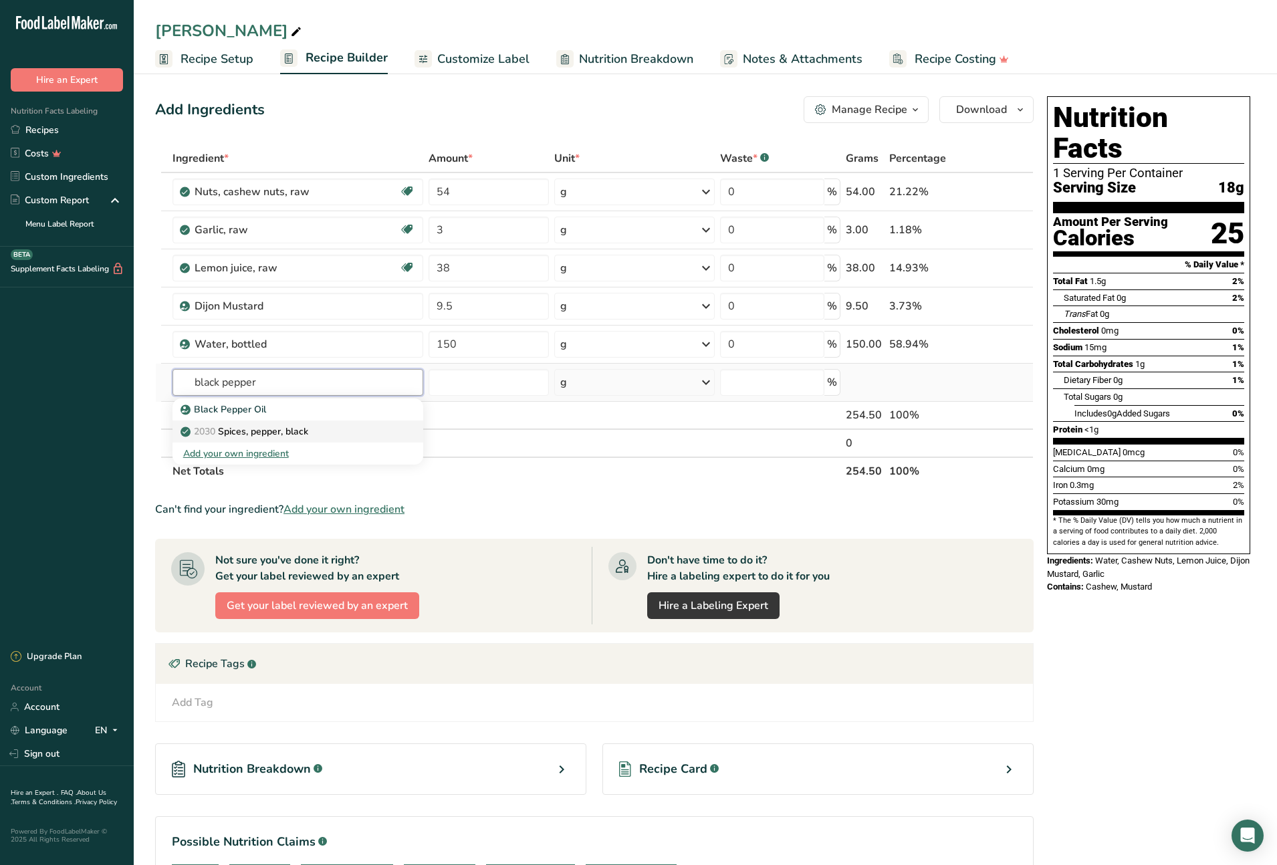
type input "black pepper"
click at [291, 430] on p "2030 Spices, pepper, black" at bounding box center [245, 432] width 125 height 14
type input "Spices, pepper, black"
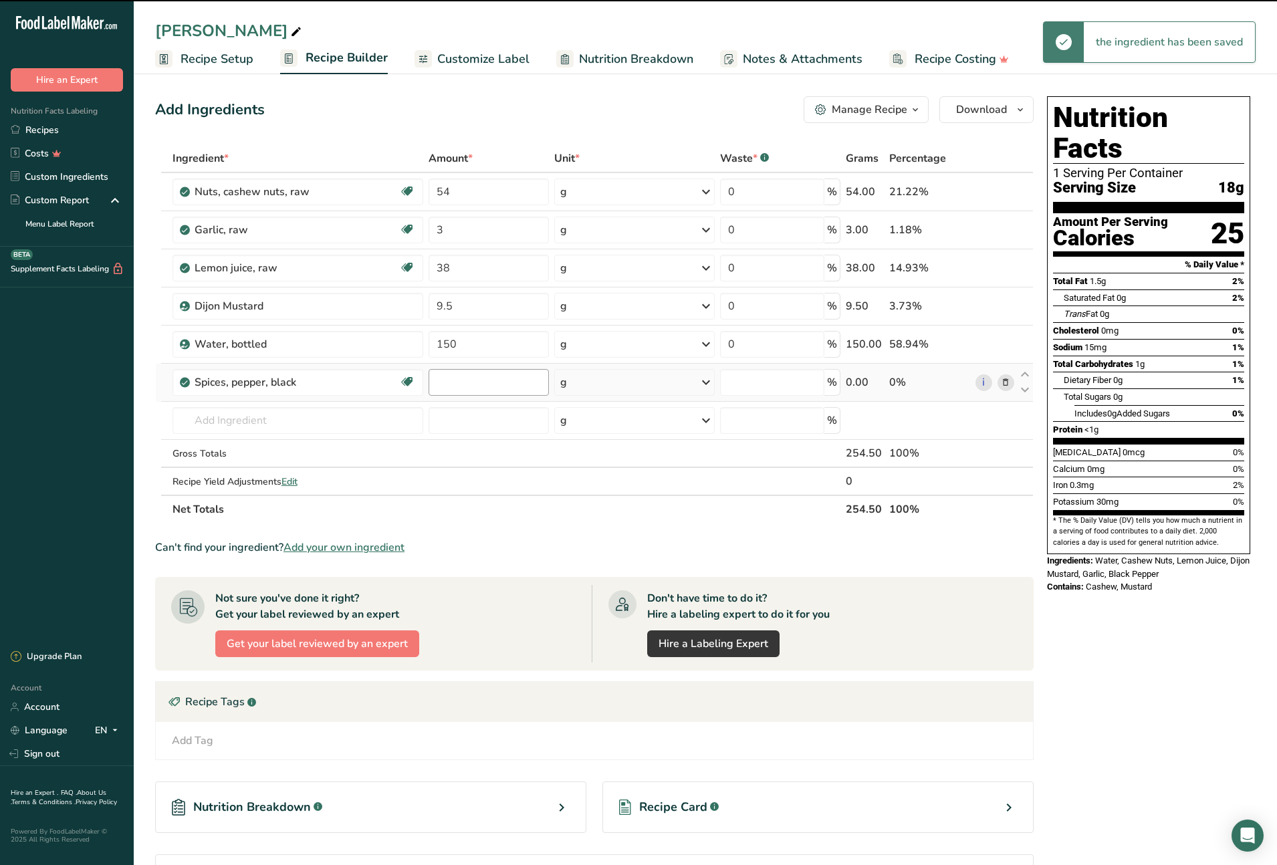
type input "0"
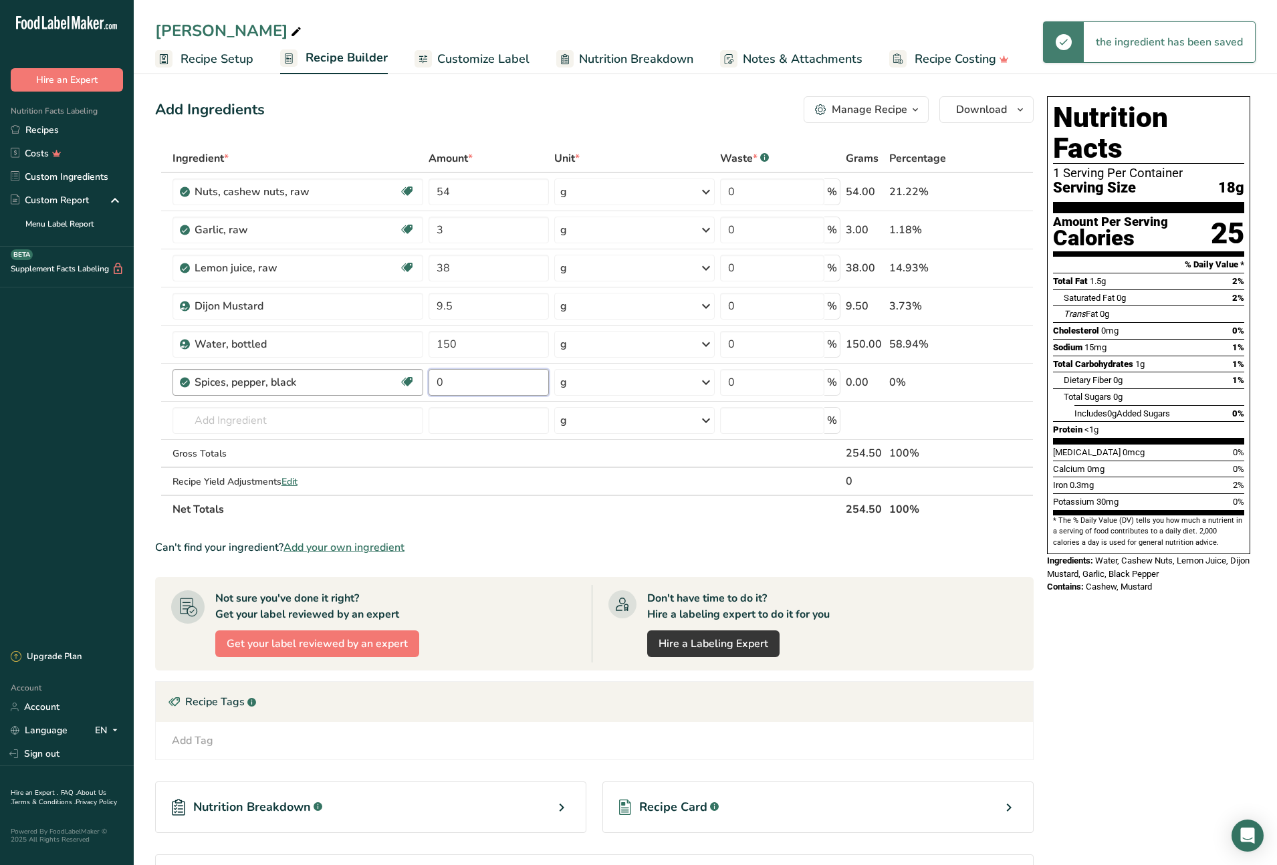
click at [413, 384] on tr "Spices, pepper, black Source of Antioxidants Dairy free Gluten free Vegan Veget…" at bounding box center [594, 383] width 877 height 38
type input "1.25"
click at [332, 418] on div "Ingredient * Amount * Unit * Waste * .a-a{fill:#347362;}.b-a{fill:#fff;} Grams …" at bounding box center [594, 333] width 879 height 379
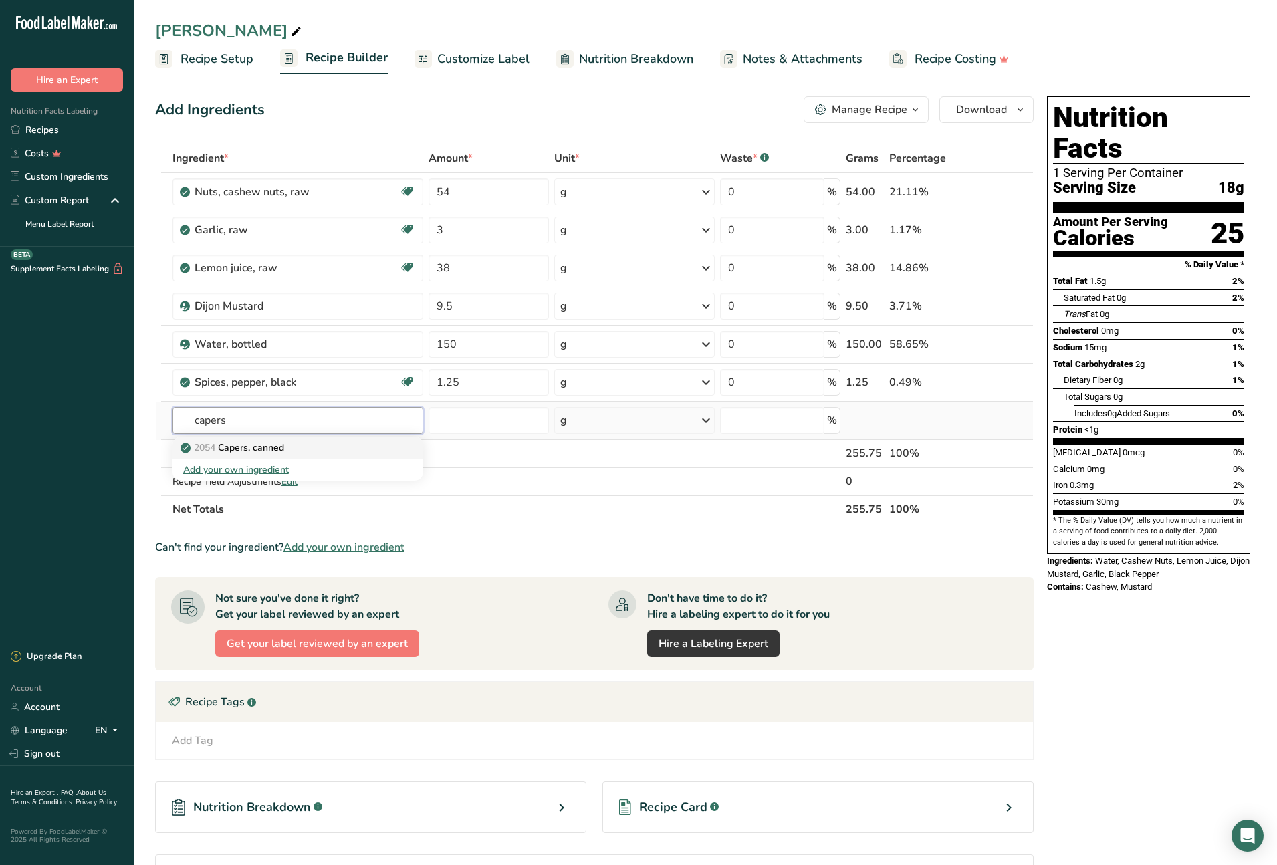
type input "capers"
click at [265, 449] on p "2054 Capers, canned" at bounding box center [233, 448] width 101 height 14
type input "Capers, canned"
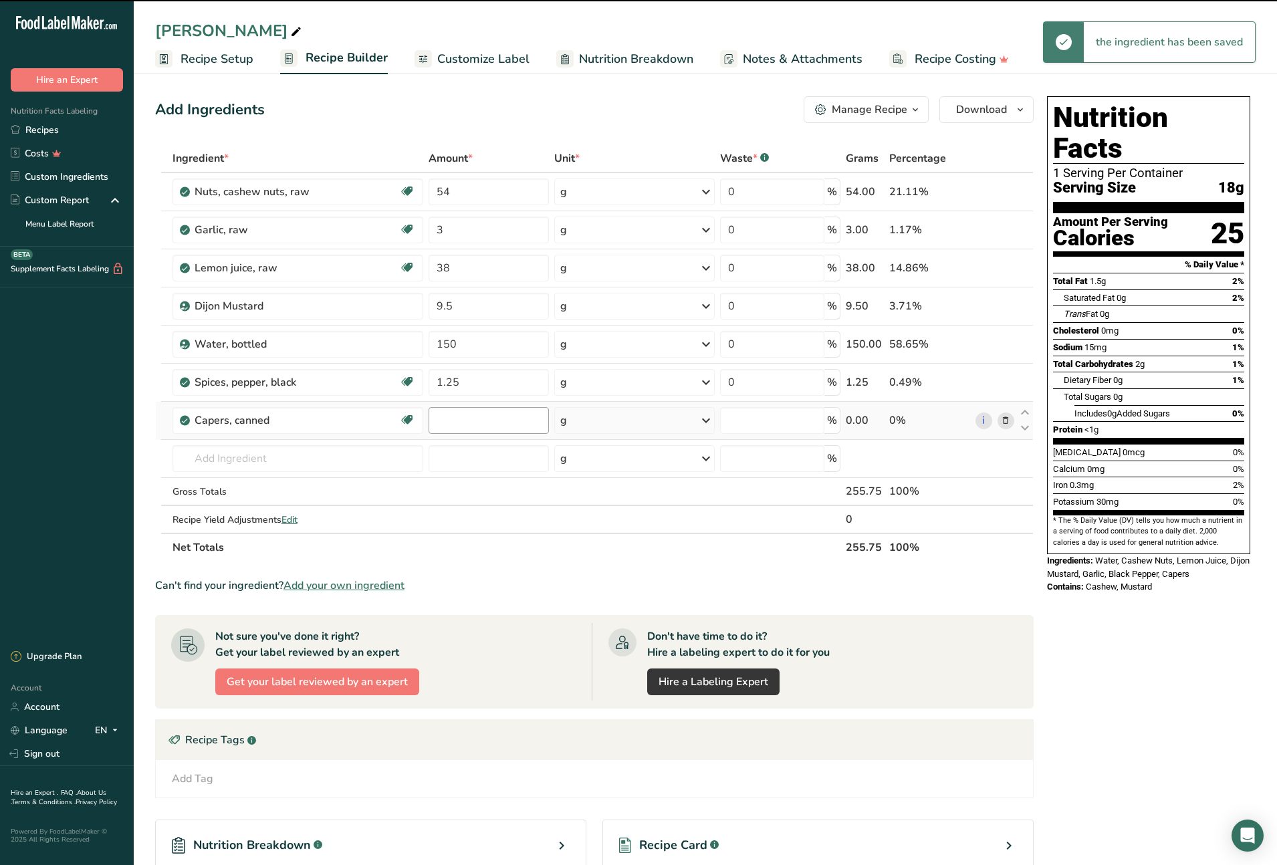
type input "0"
drag, startPoint x: 465, startPoint y: 422, endPoint x: 435, endPoint y: 422, distance: 29.4
click at [435, 422] on input "0" at bounding box center [489, 420] width 120 height 27
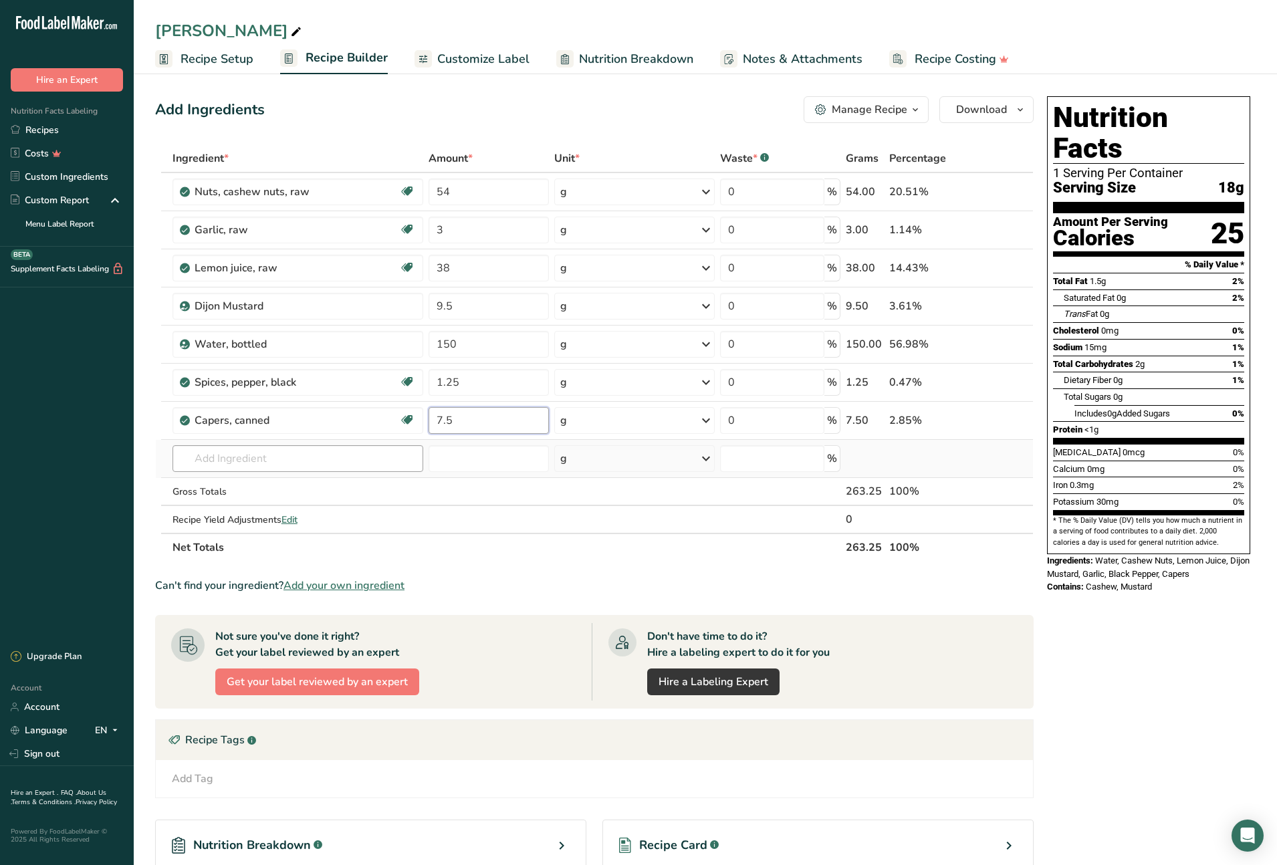
type input "7.5"
click at [308, 457] on div "Ingredient * Amount * Unit * Waste * .a-a{fill:#347362;}.b-a{fill:#fff;} Grams …" at bounding box center [594, 352] width 879 height 417
type input "wor"
click at [303, 509] on p "6971 Sauce, worcestershire" at bounding box center [300, 508] width 235 height 14
type input "[GEOGRAPHIC_DATA], [GEOGRAPHIC_DATA]"
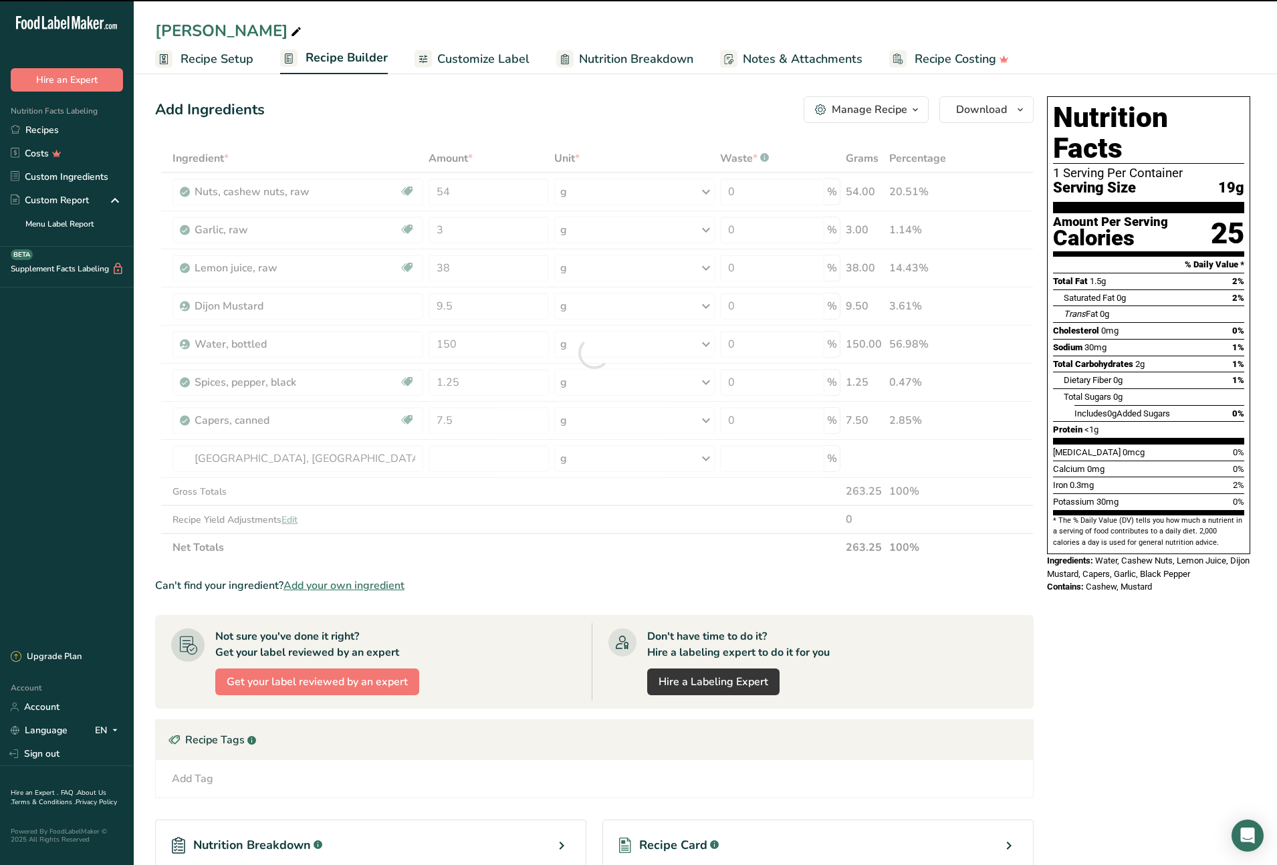
type input "0"
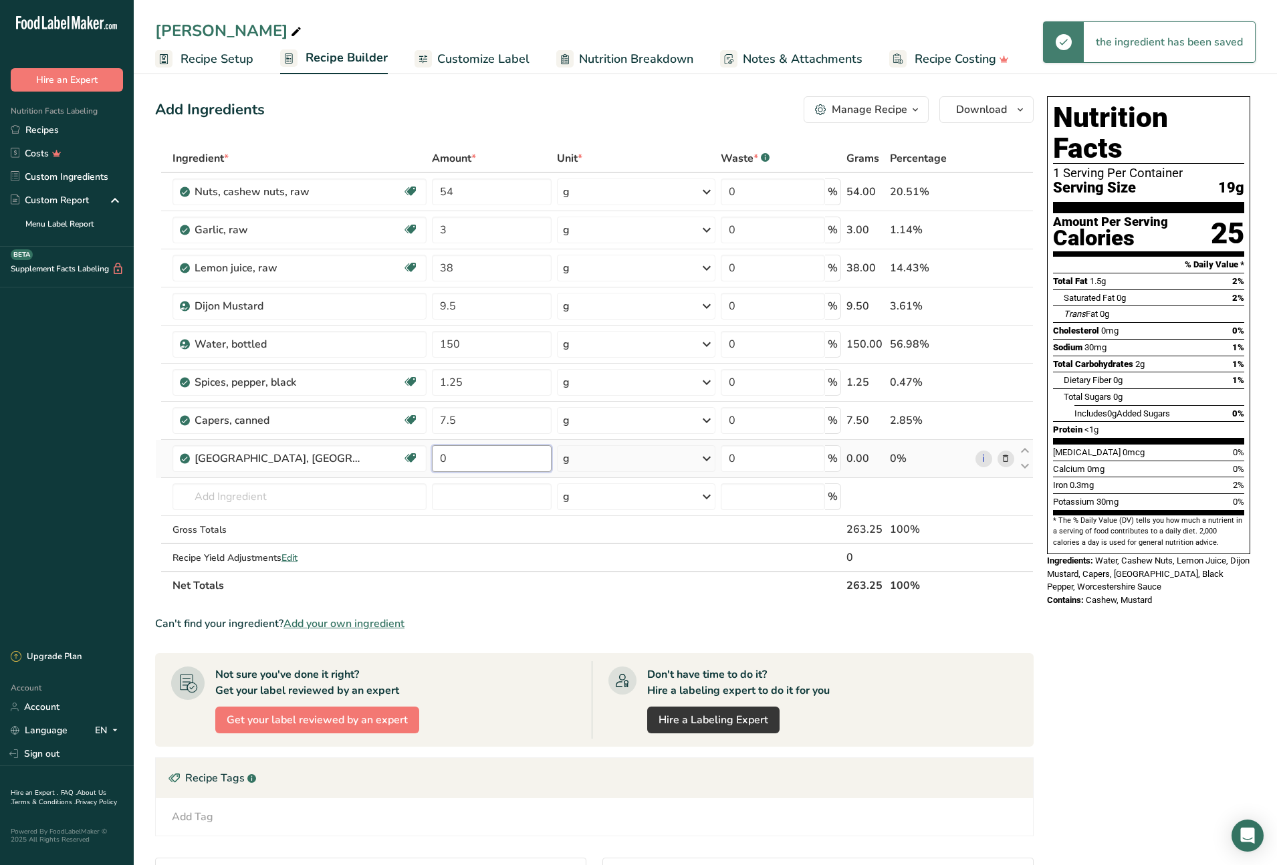
drag, startPoint x: 462, startPoint y: 463, endPoint x: 425, endPoint y: 459, distance: 37.6
click at [425, 459] on tr "Sauce, worcestershire Dairy free Vegan Vegetarian Soy free 0 g Portions 1 tbsp …" at bounding box center [594, 459] width 877 height 38
type input "25"
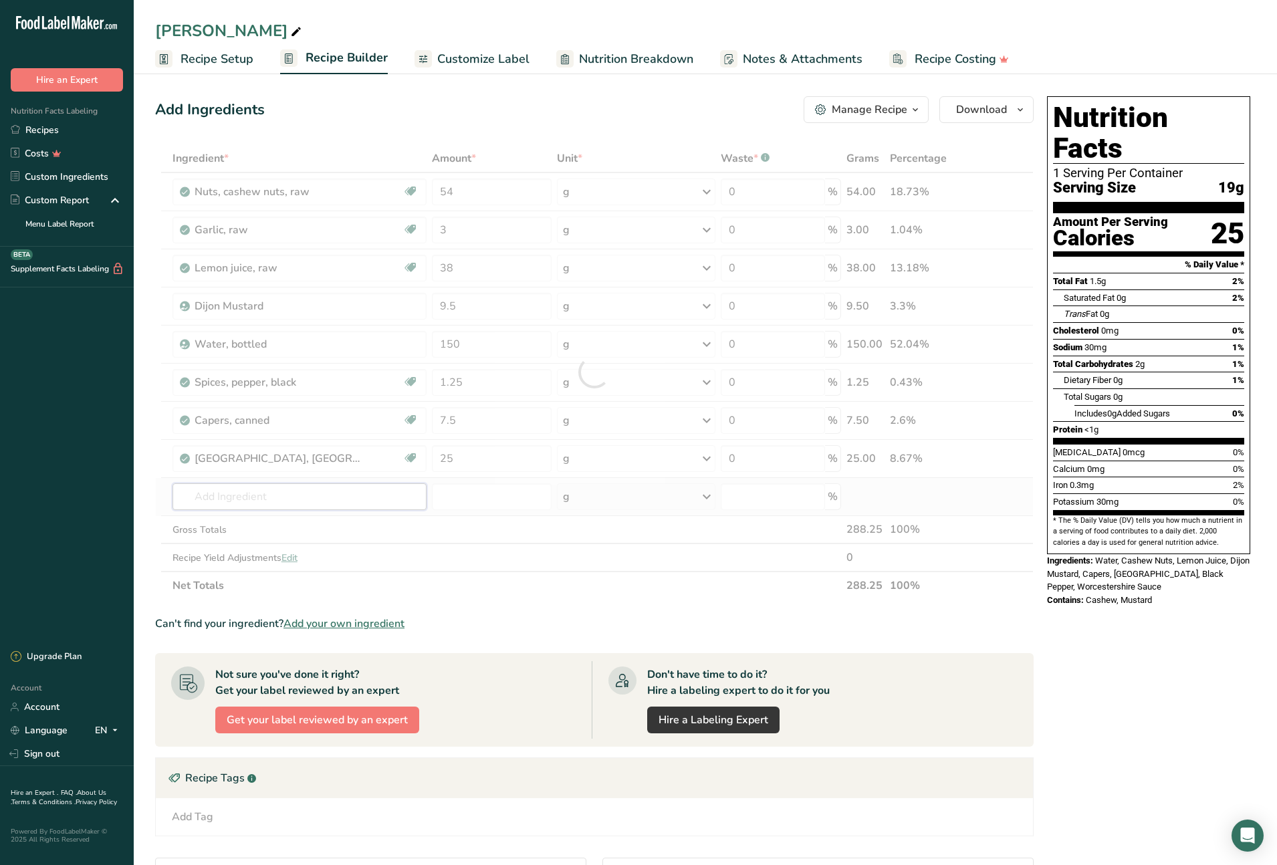
click at [338, 498] on div "Ingredient * Amount * Unit * Waste * .a-a{fill:#347362;}.b-a{fill:#fff;} Grams …" at bounding box center [594, 371] width 879 height 455
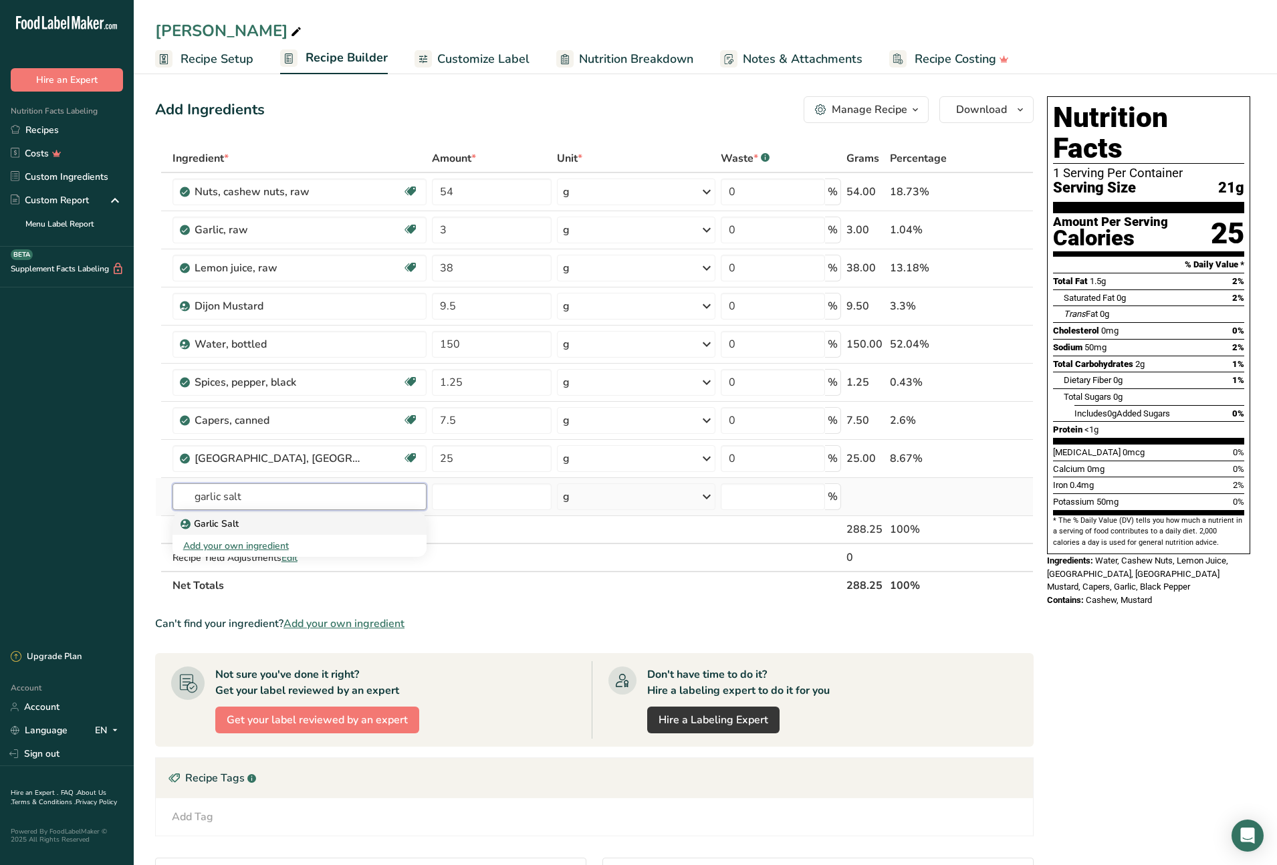
type input "garlic salt"
click at [239, 525] on div "Garlic Salt" at bounding box center [288, 524] width 211 height 14
type input "Garlic Salt"
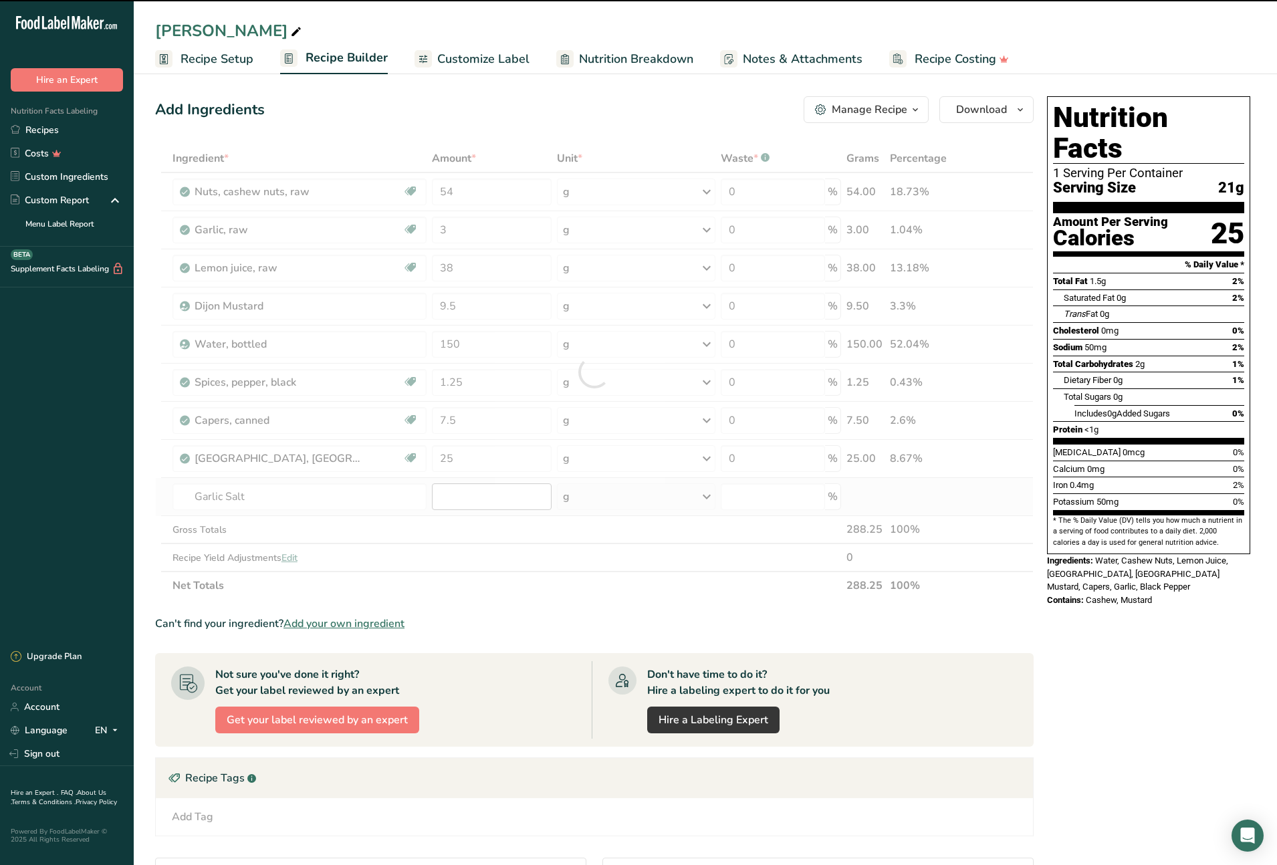
type input "0"
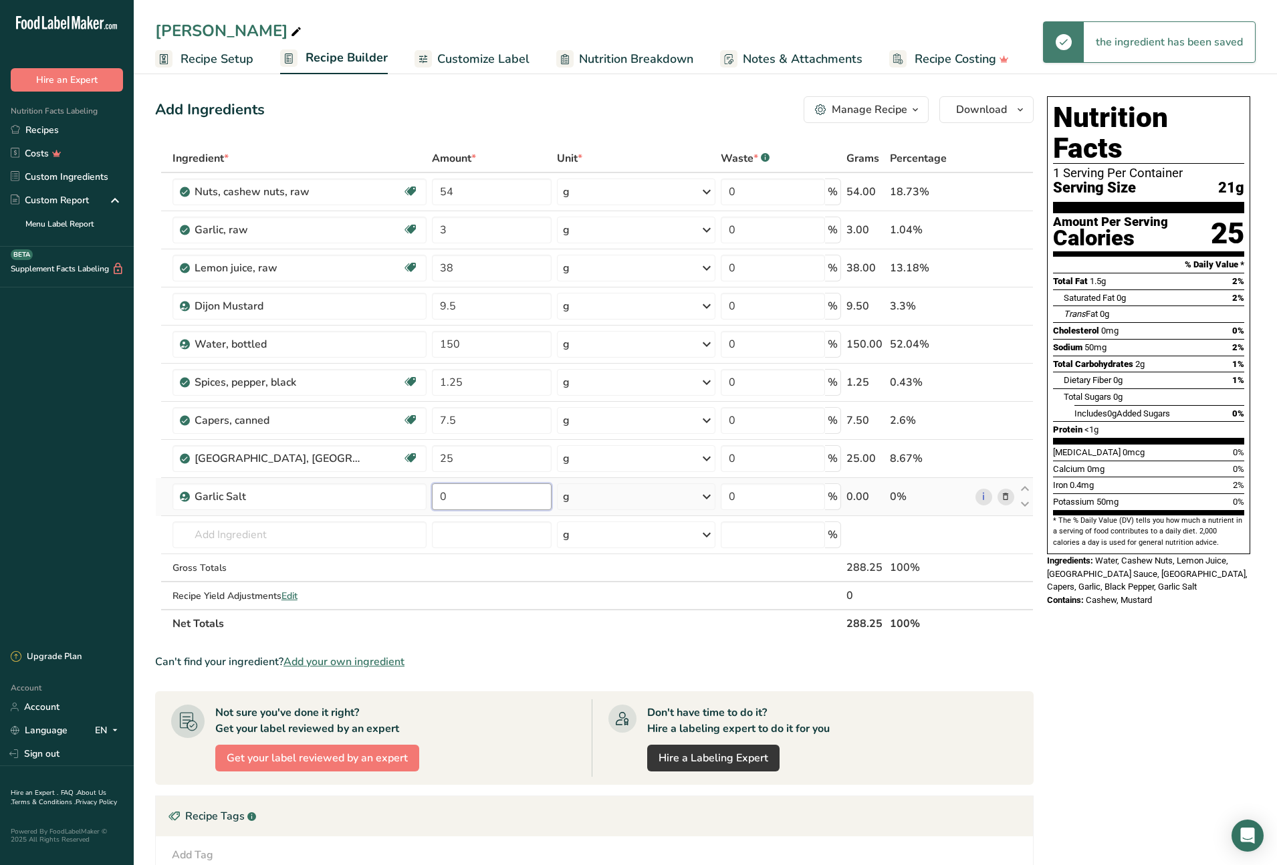
click at [437, 496] on input "0" at bounding box center [492, 496] width 120 height 27
type input "6.5"
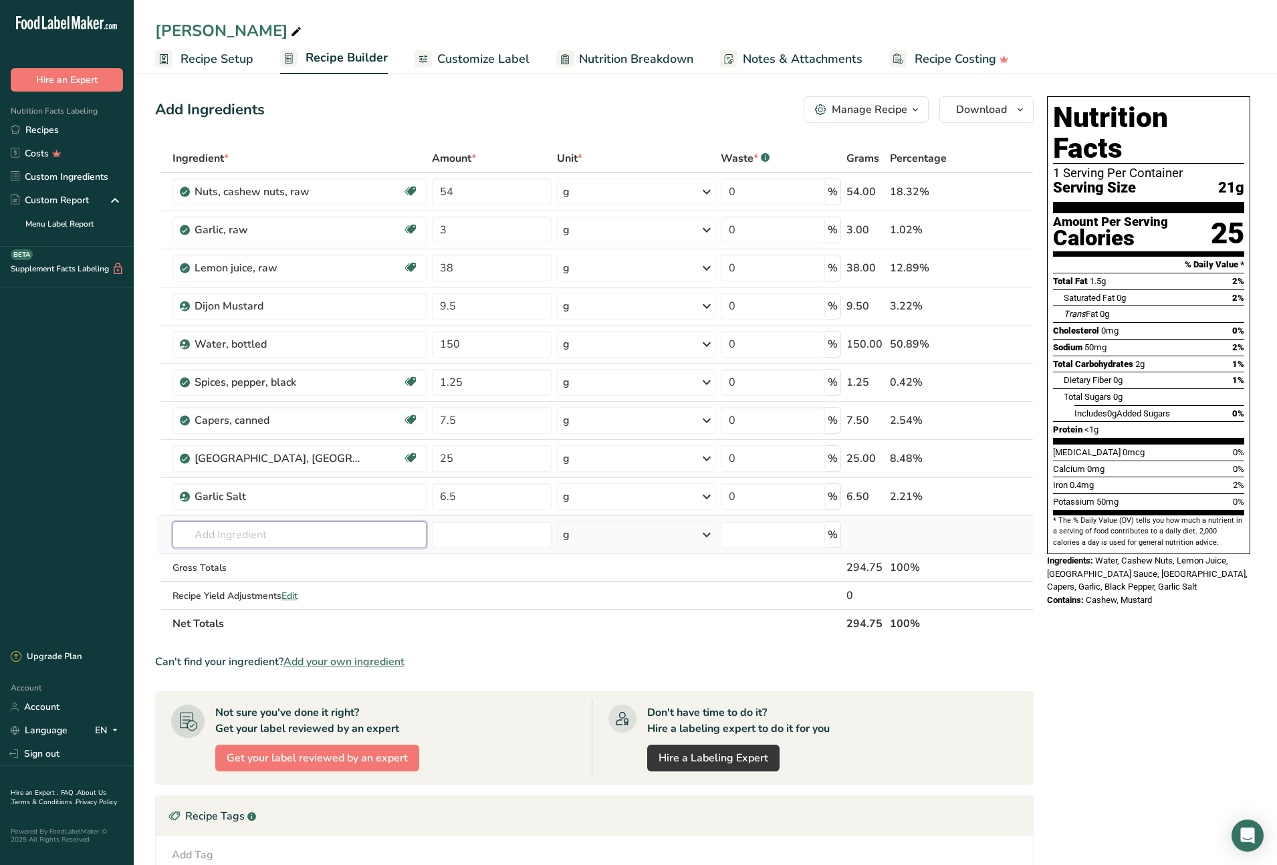
click at [336, 534] on div "Ingredient * Amount * Unit * Waste * .a-a{fill:#347362;}.b-a{fill:#fff;} Grams …" at bounding box center [594, 390] width 879 height 493
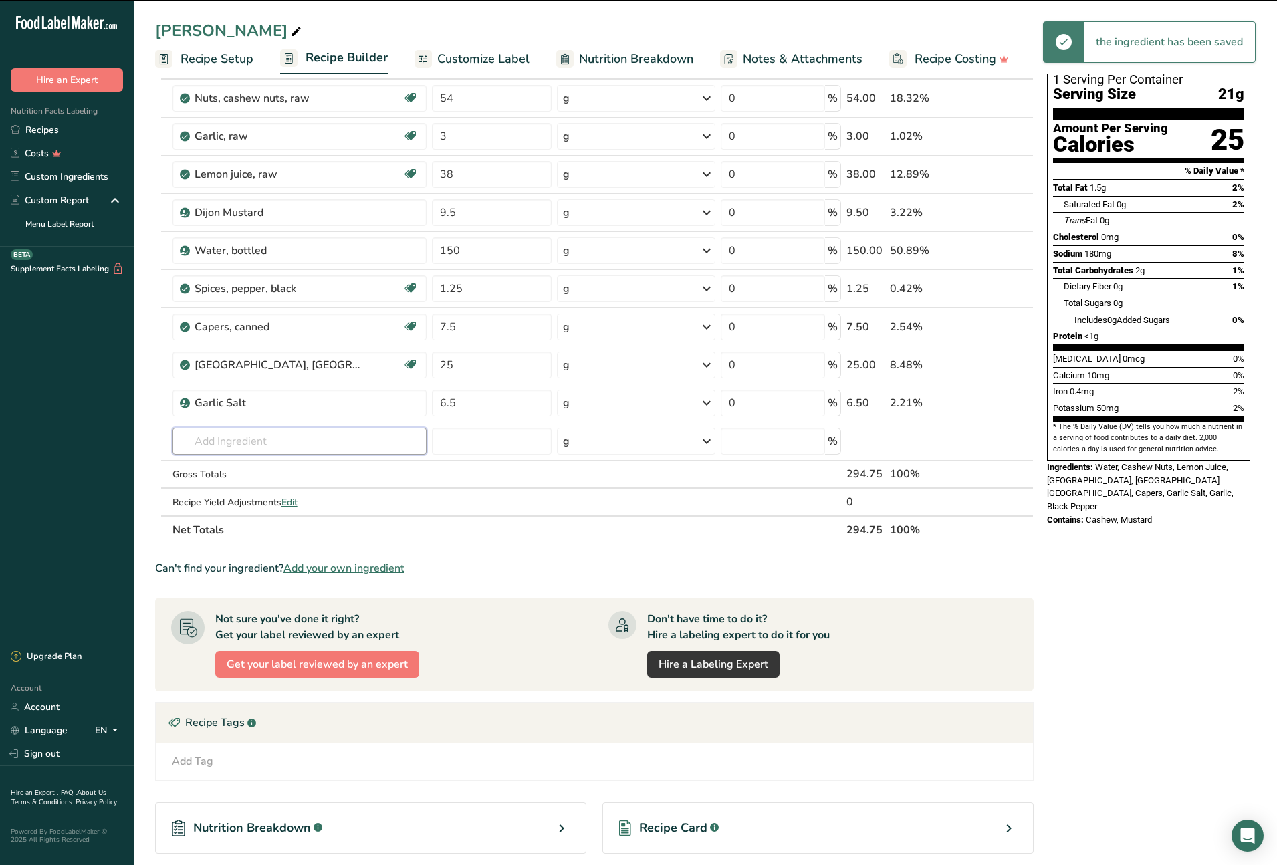
scroll to position [94, 0]
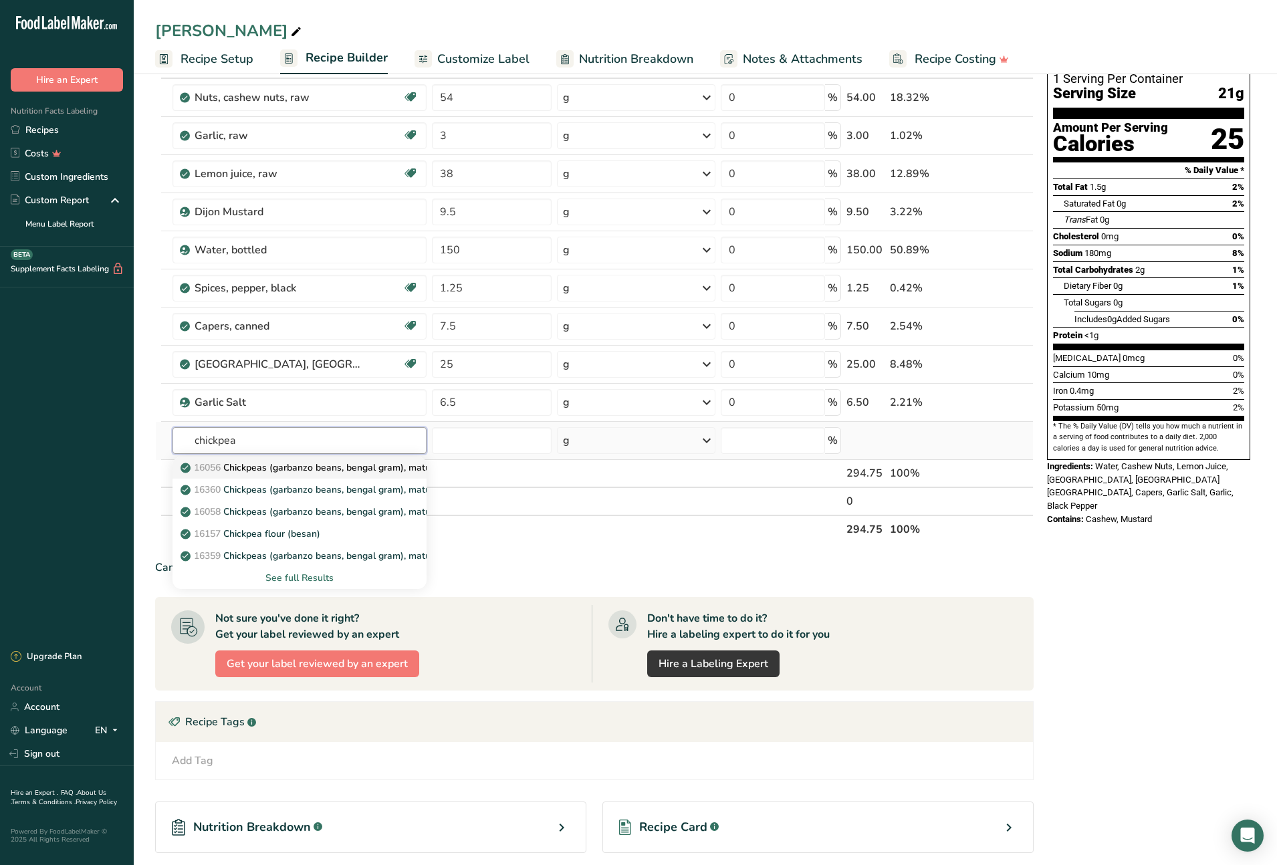
type input "chickpea"
click at [267, 473] on p "16056 Chickpeas (garbanzo beans, bengal gram), mature seeds, raw" at bounding box center [336, 468] width 306 height 14
type input "Chickpeas (garbanzo beans, bengal gram), mature seeds, raw"
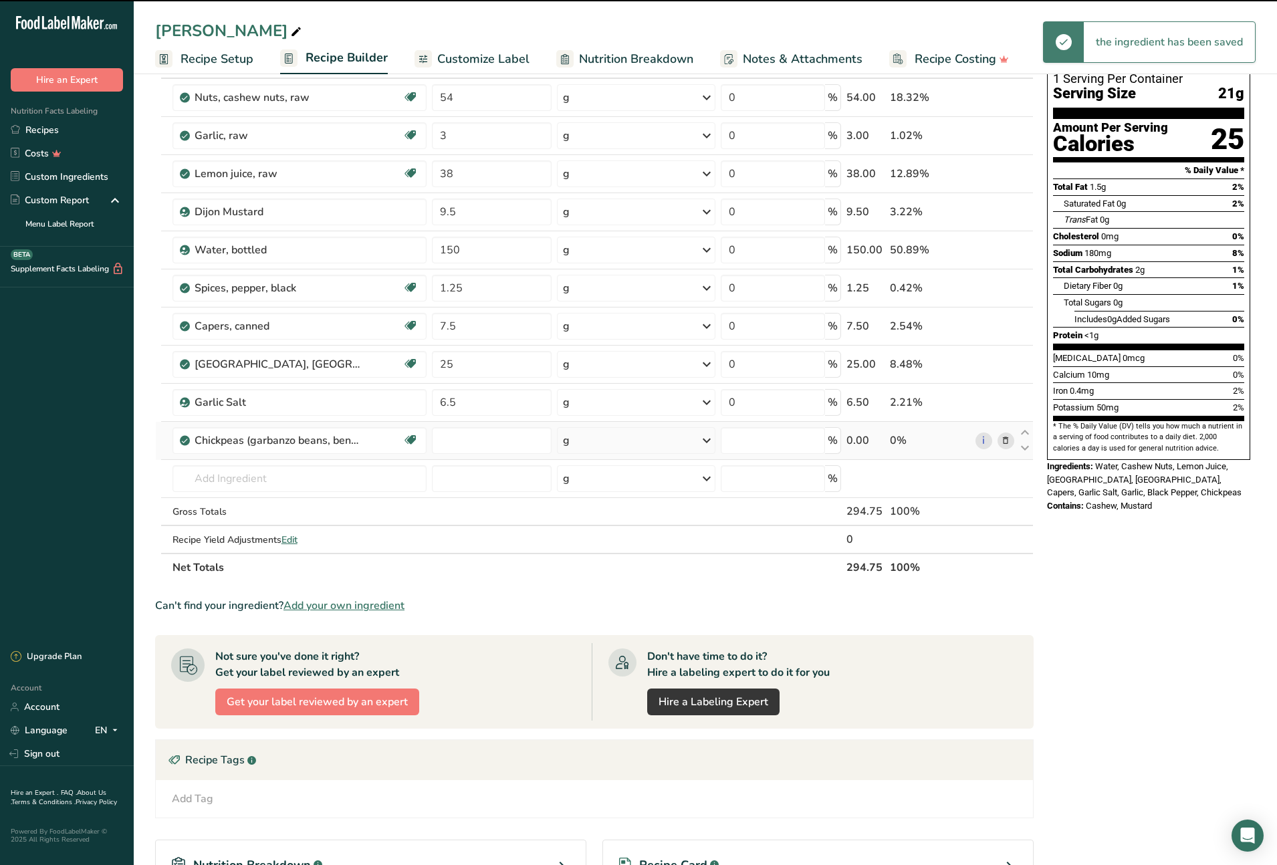
type input "0"
drag, startPoint x: 459, startPoint y: 441, endPoint x: 441, endPoint y: 445, distance: 19.0
click at [441, 442] on input "0" at bounding box center [492, 440] width 120 height 27
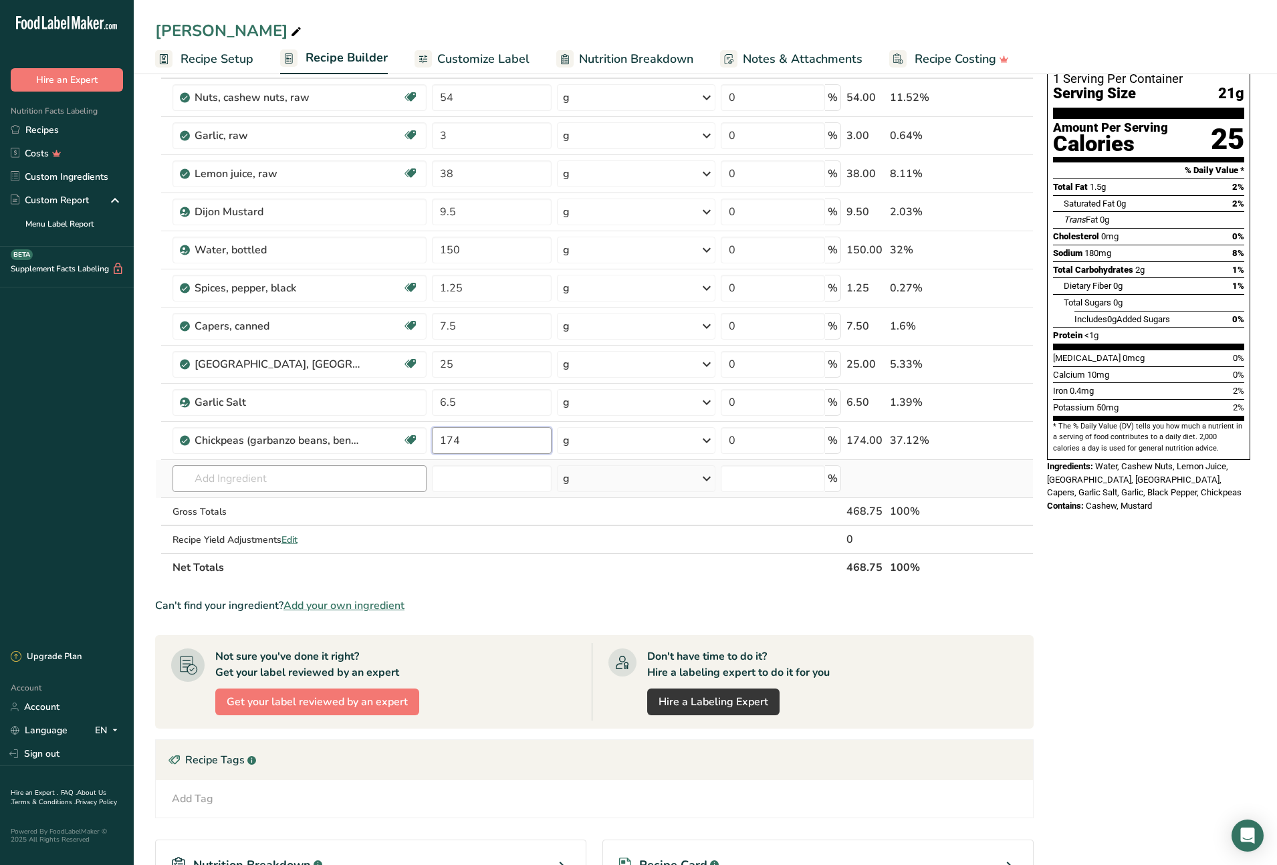
type input "174"
click at [291, 479] on div "Ingredient * Amount * Unit * Waste * .a-a{fill:#347362;}.b-a{fill:#fff;} Grams …" at bounding box center [594, 316] width 879 height 532
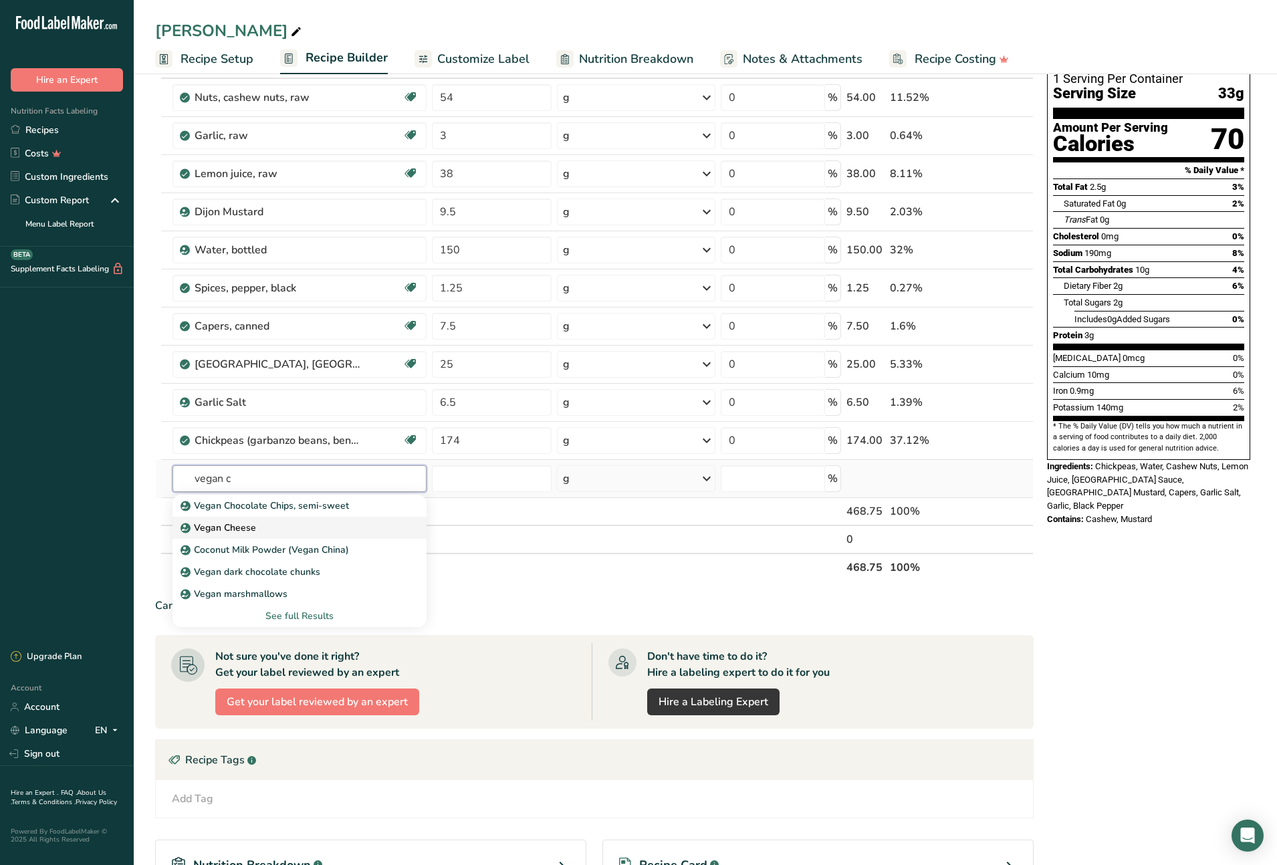
type input "vegan c"
click at [231, 529] on p "Vegan Cheese" at bounding box center [219, 528] width 73 height 14
type input "Vegan Cheese"
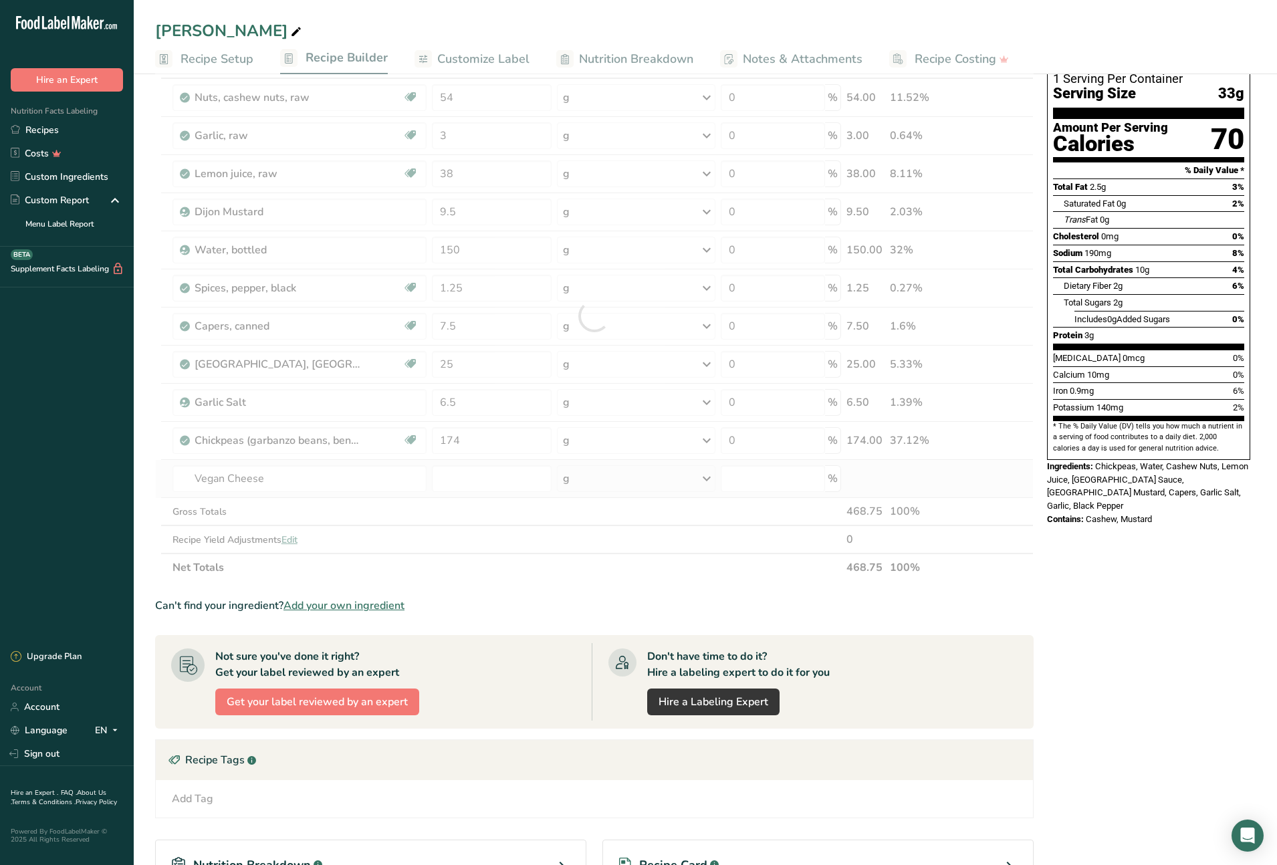
scroll to position [96, 0]
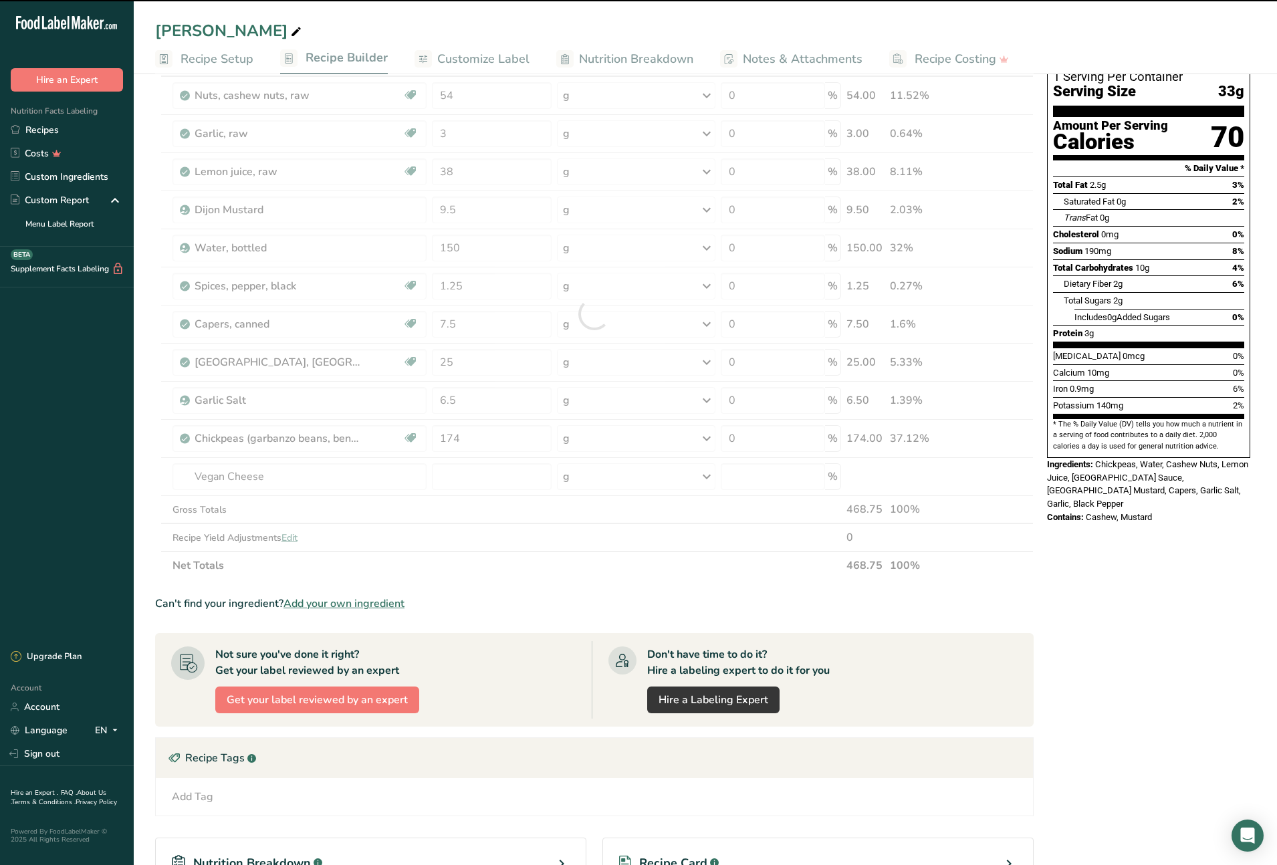
type input "0"
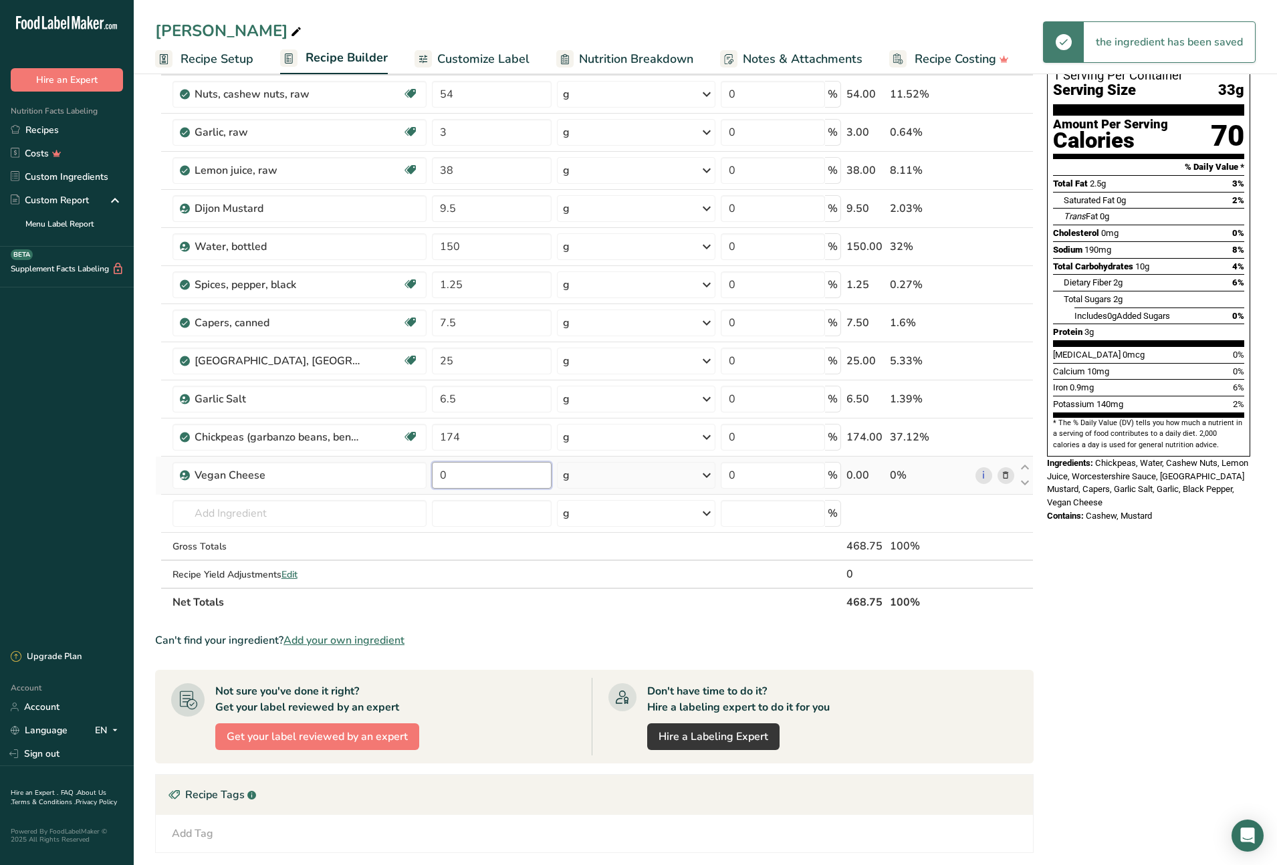
drag, startPoint x: 450, startPoint y: 476, endPoint x: 433, endPoint y: 479, distance: 17.7
click at [433, 479] on input "0" at bounding box center [492, 475] width 120 height 27
type input "207"
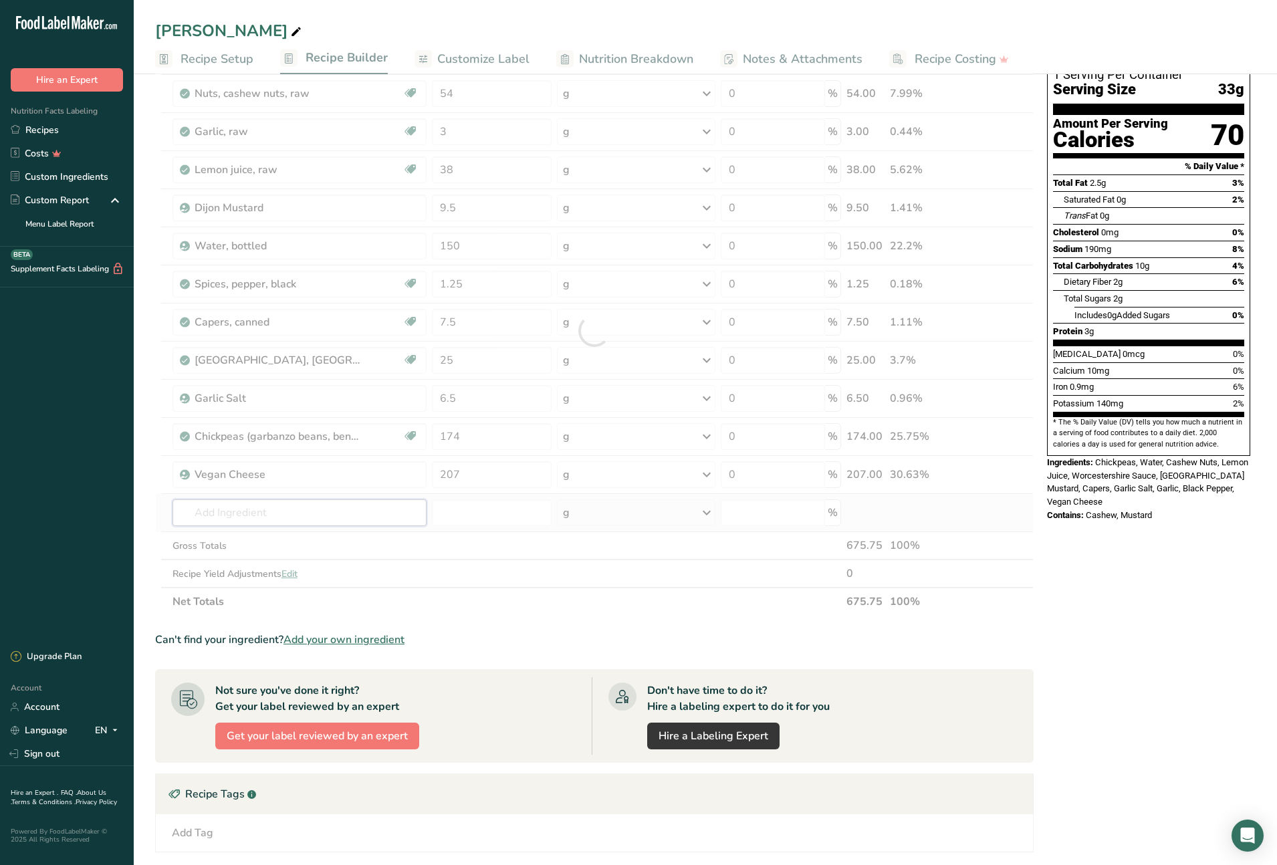
click at [286, 515] on div "Ingredient * Amount * Unit * Waste * .a-a{fill:#347362;}.b-a{fill:#fff;} Grams …" at bounding box center [594, 331] width 879 height 570
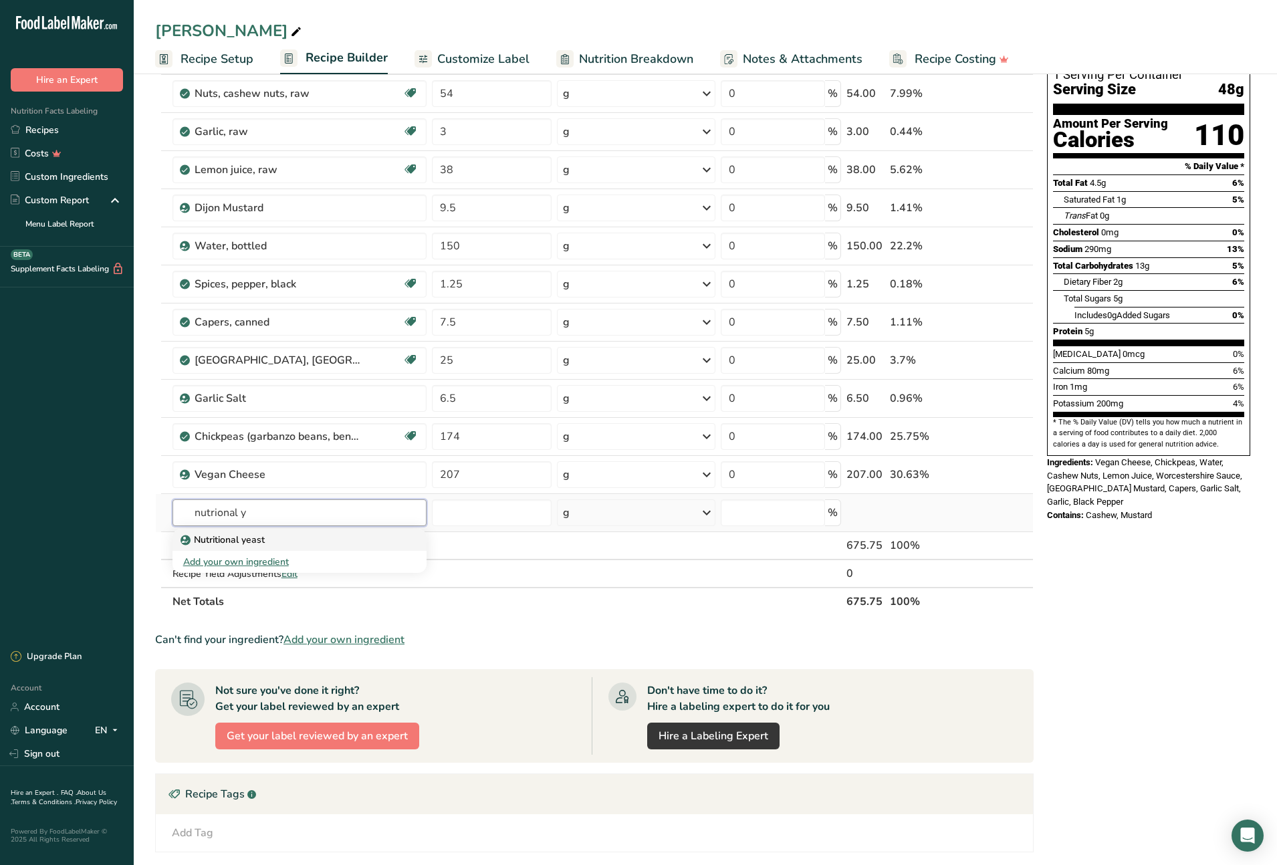
type input "nutrional y"
click at [213, 541] on p "Nutritional yeast" at bounding box center [224, 540] width 82 height 14
type input "Nutritional yeast"
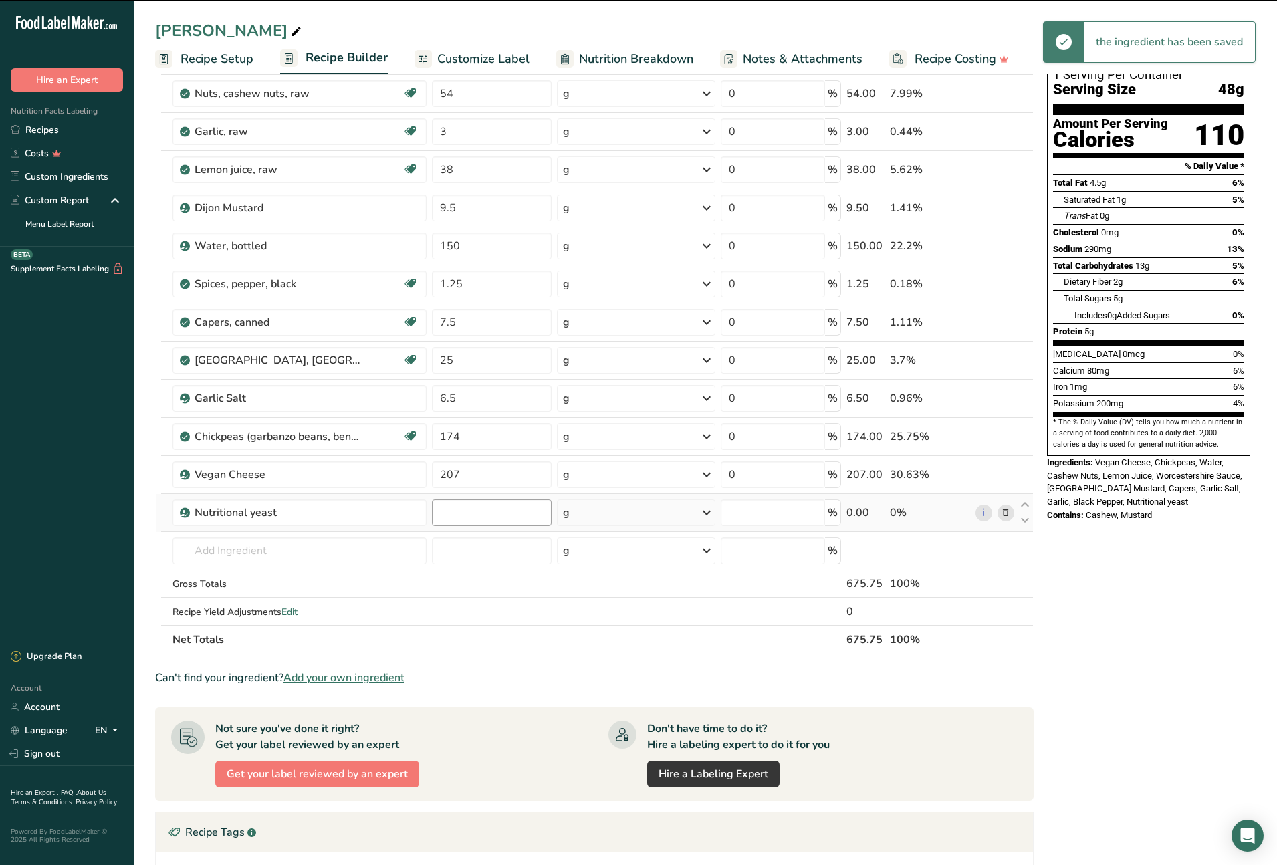
type input "0"
click at [420, 512] on tr "Nutritional yeast 0 g Portions 100 gram Weight Units g kg mg See more Volume Un…" at bounding box center [594, 513] width 877 height 38
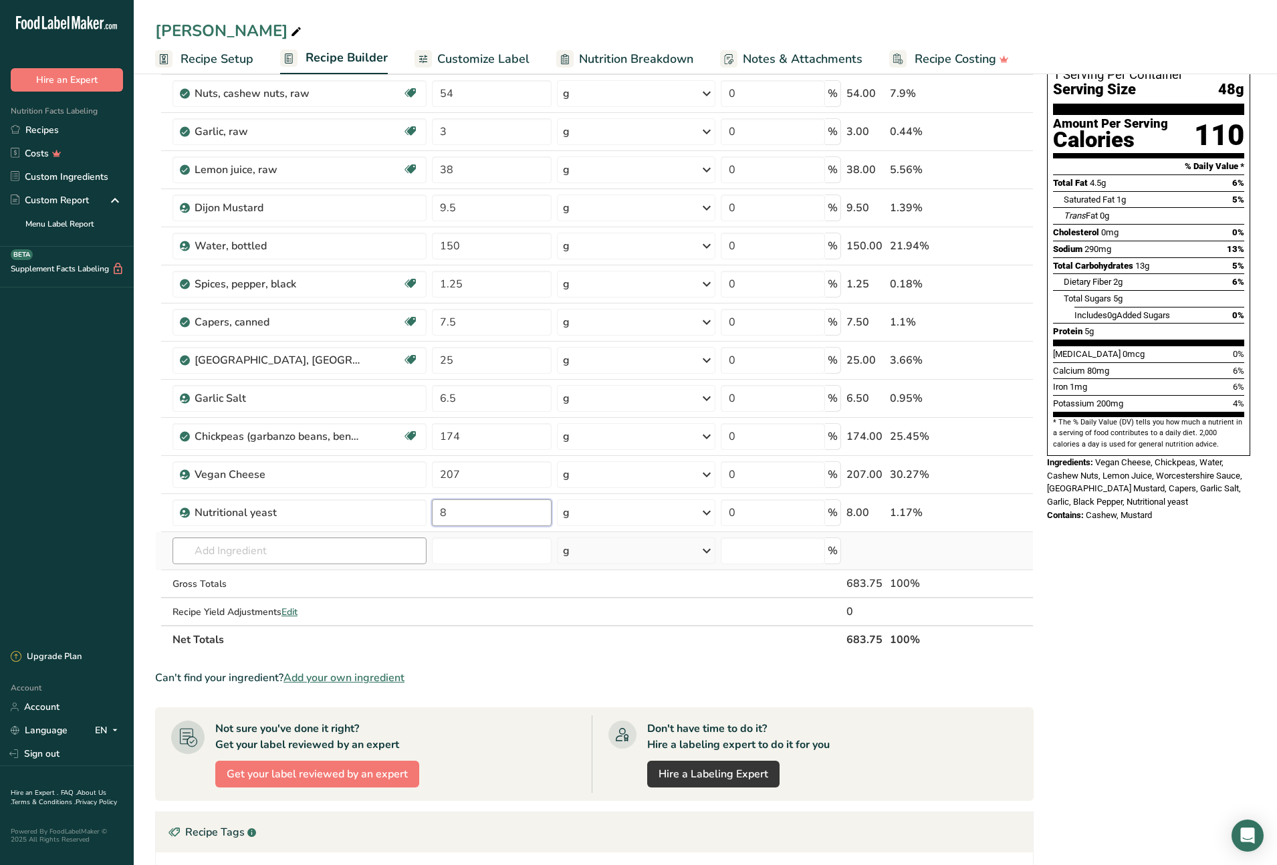
type input "8"
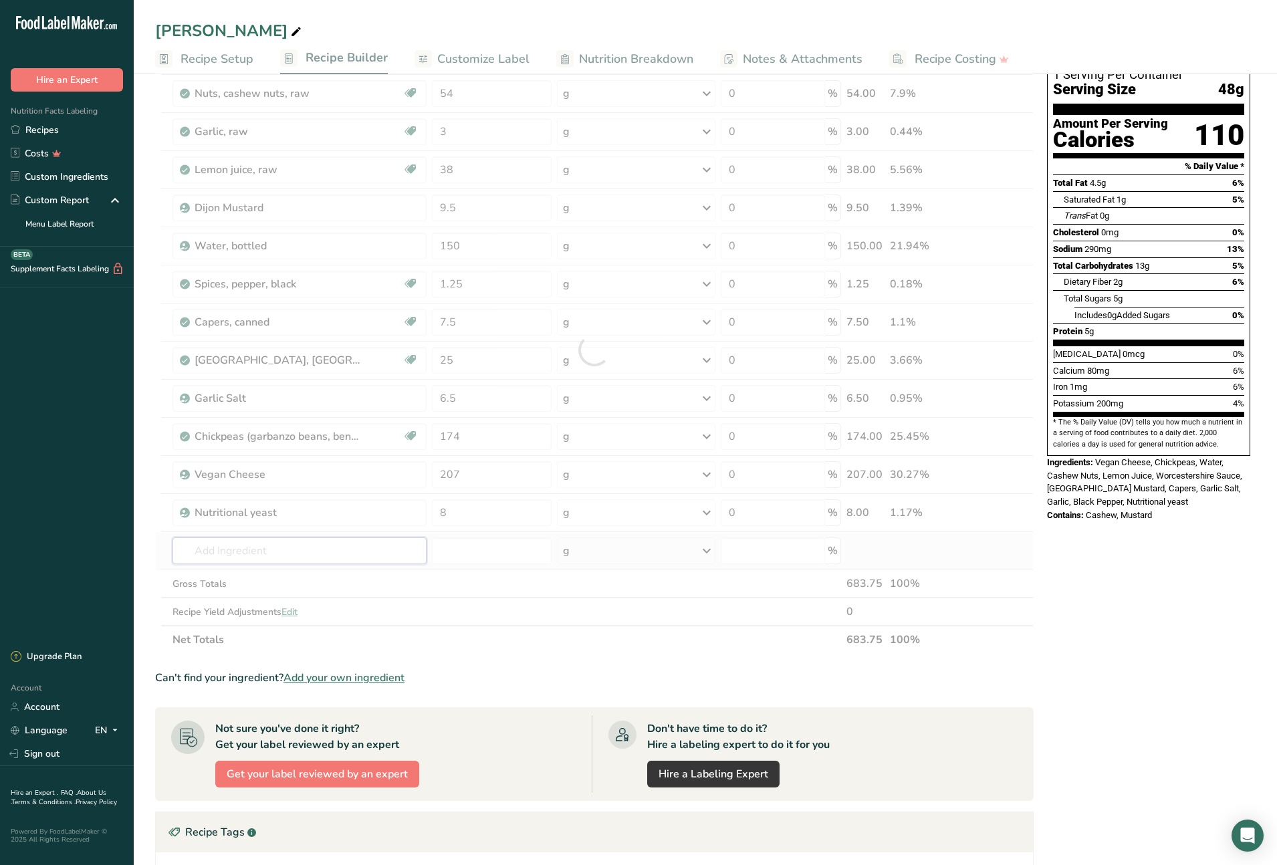
click at [360, 556] on div "Ingredient * Amount * Unit * Waste * .a-a{fill:#347362;}.b-a{fill:#fff;} Grams …" at bounding box center [594, 350] width 879 height 608
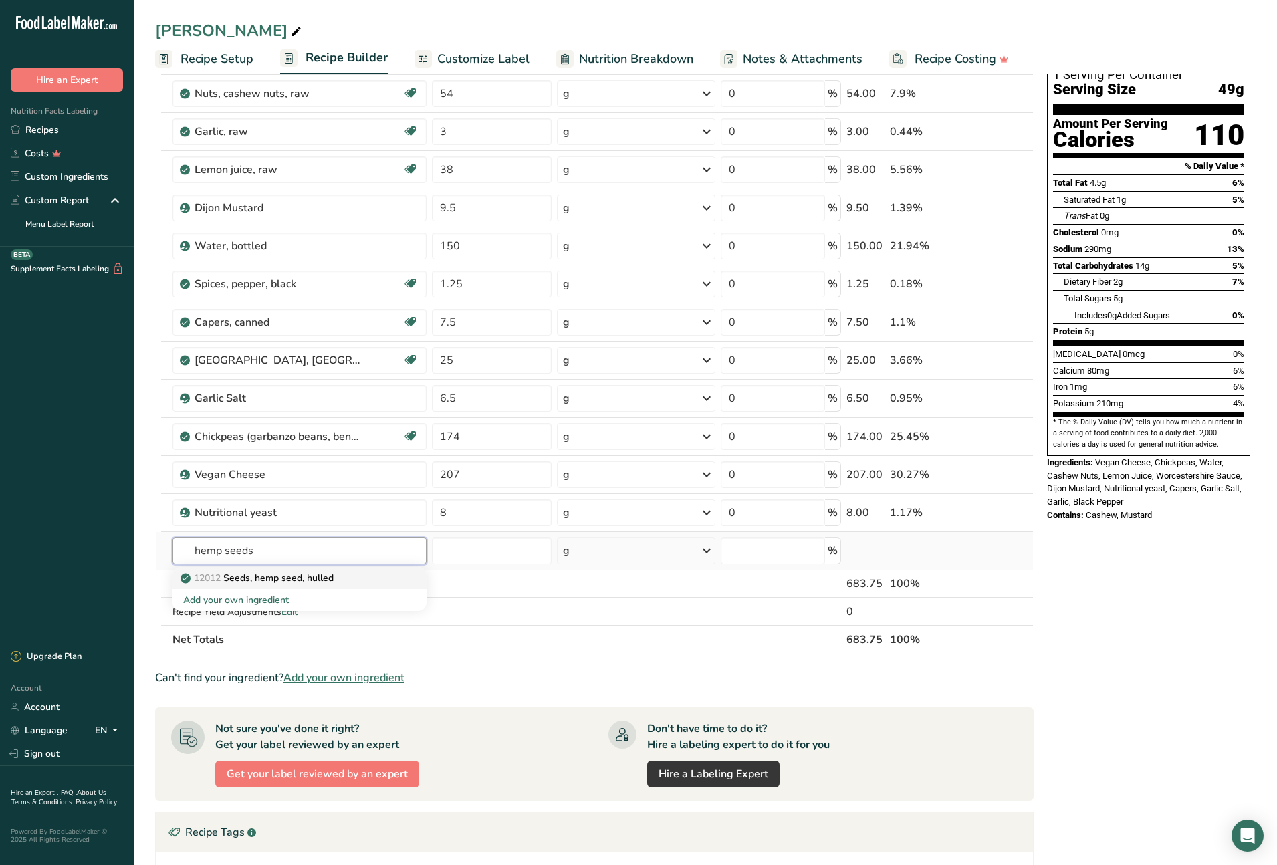
type input "hemp seeds"
click at [321, 576] on p "12012 Seeds, hemp seed, hulled" at bounding box center [258, 578] width 150 height 14
type input "Seeds, hemp seed, hulled"
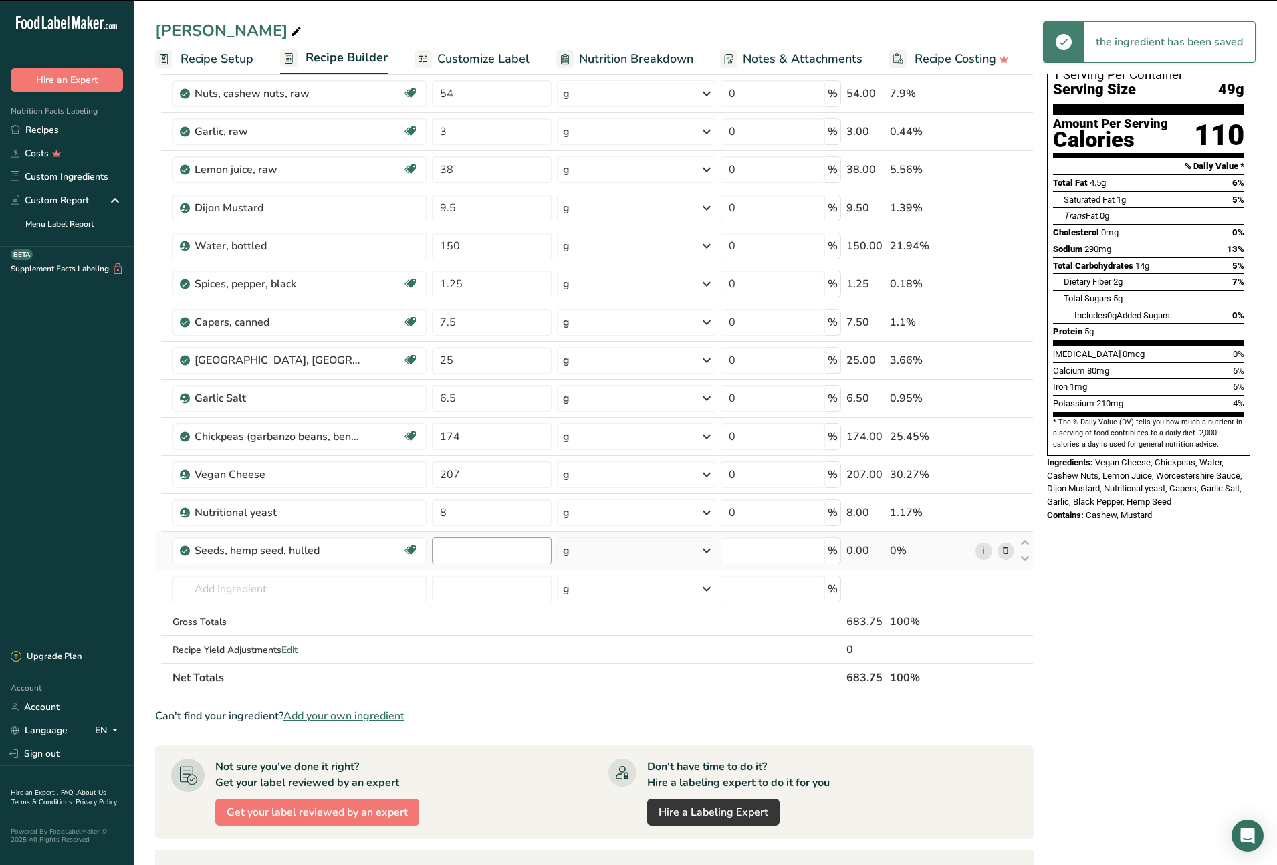
type input "0"
drag, startPoint x: 474, startPoint y: 552, endPoint x: 437, endPoint y: 552, distance: 36.8
click at [437, 552] on input "0" at bounding box center [492, 551] width 120 height 27
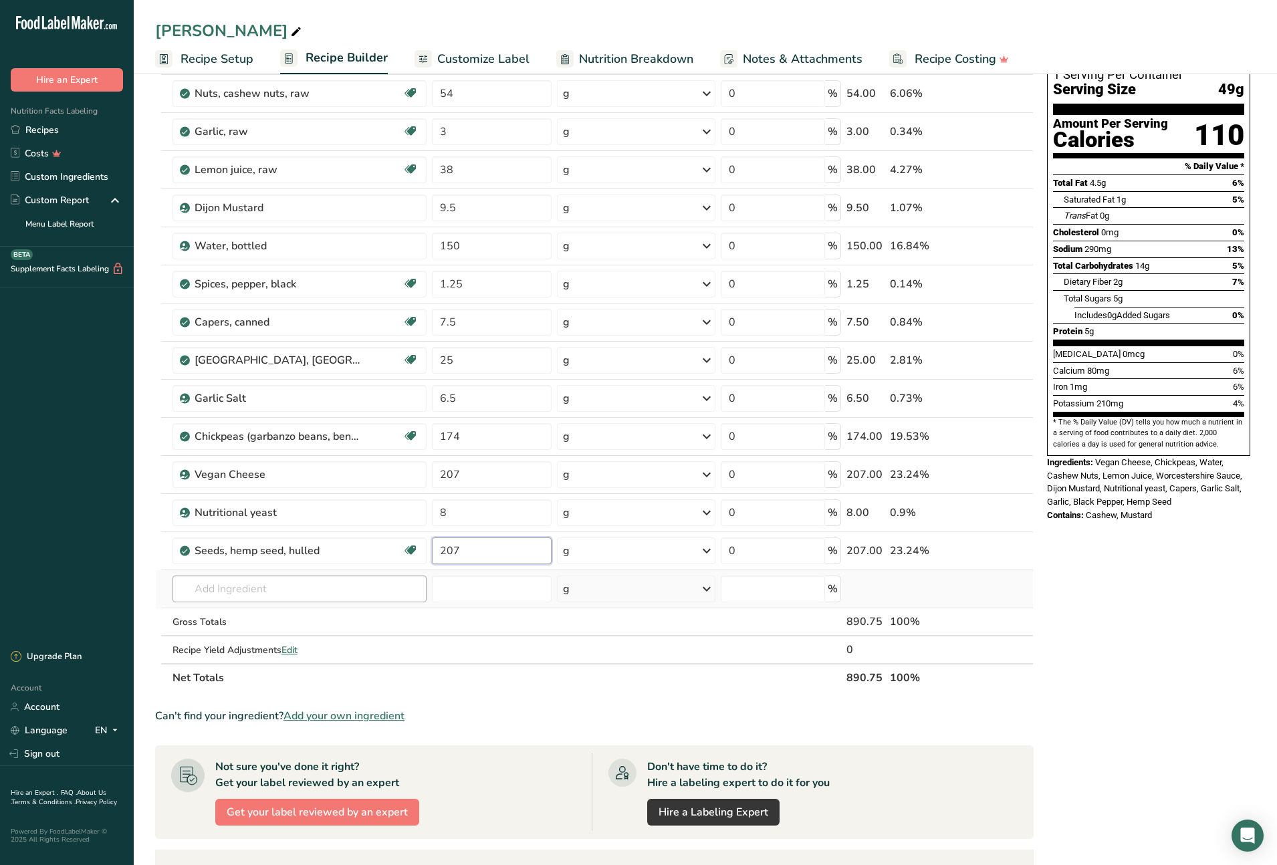
type input "207"
click at [354, 593] on div "Ingredient * Amount * Unit * Waste * .a-a{fill:#347362;}.b-a{fill:#fff;} Grams …" at bounding box center [594, 369] width 879 height 646
type input "garlic pow"
click at [306, 609] on p "2020 Spices, garlic powder" at bounding box center [246, 616] width 126 height 14
type input "Spices, garlic powder"
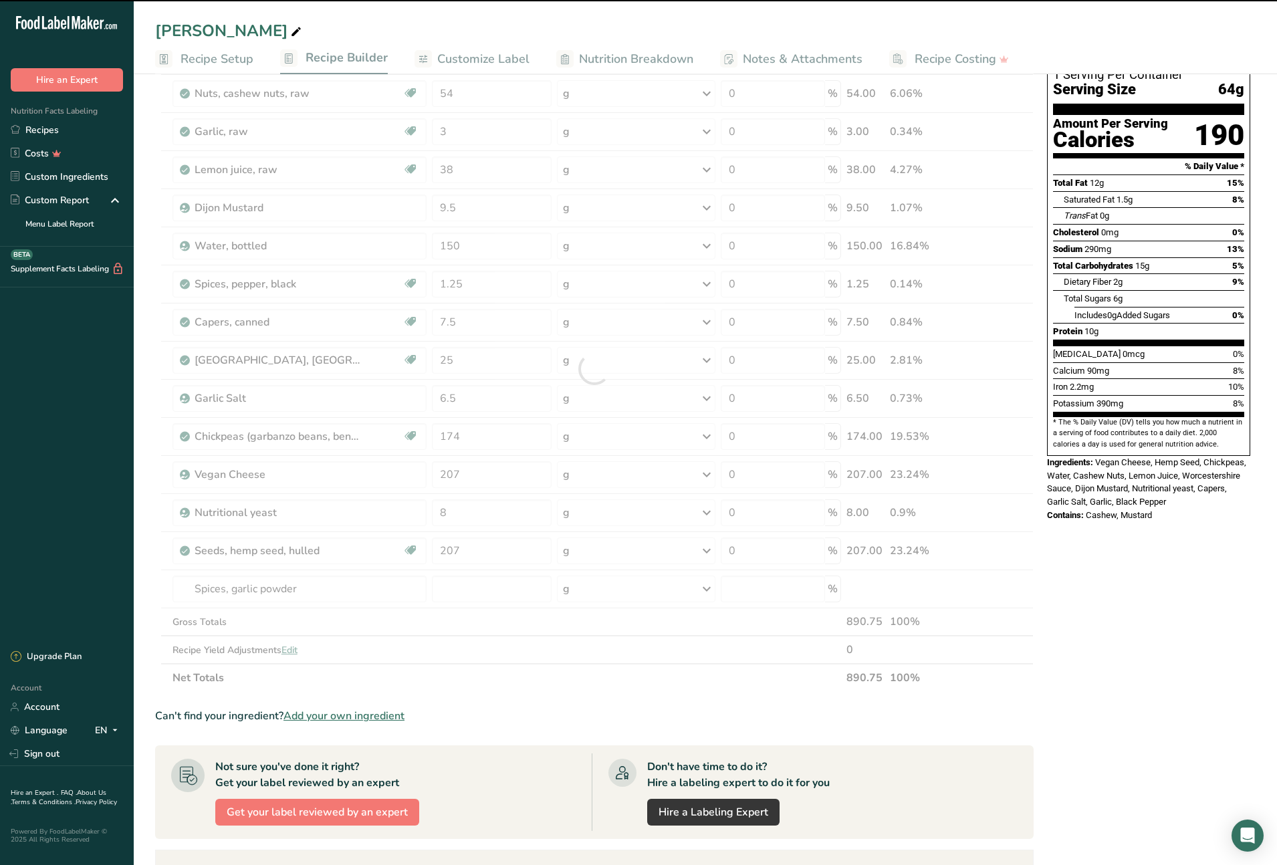
type input "0"
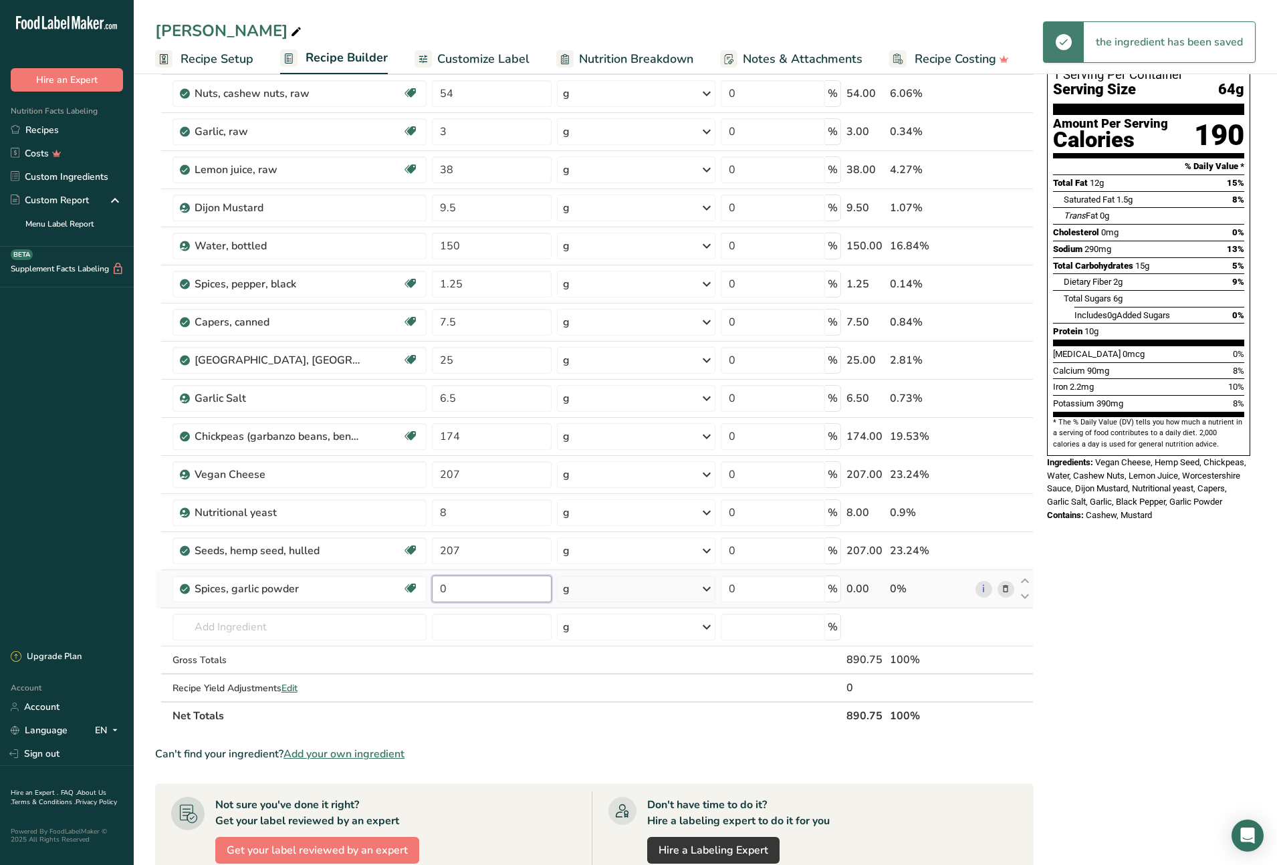
drag, startPoint x: 461, startPoint y: 591, endPoint x: 434, endPoint y: 591, distance: 27.4
click at [434, 591] on input "0" at bounding box center [492, 589] width 120 height 27
type input "3"
click at [335, 624] on div "Ingredient * Amount * Unit * Waste * .a-a{fill:#347362;}.b-a{fill:#fff;} Grams …" at bounding box center [594, 388] width 879 height 684
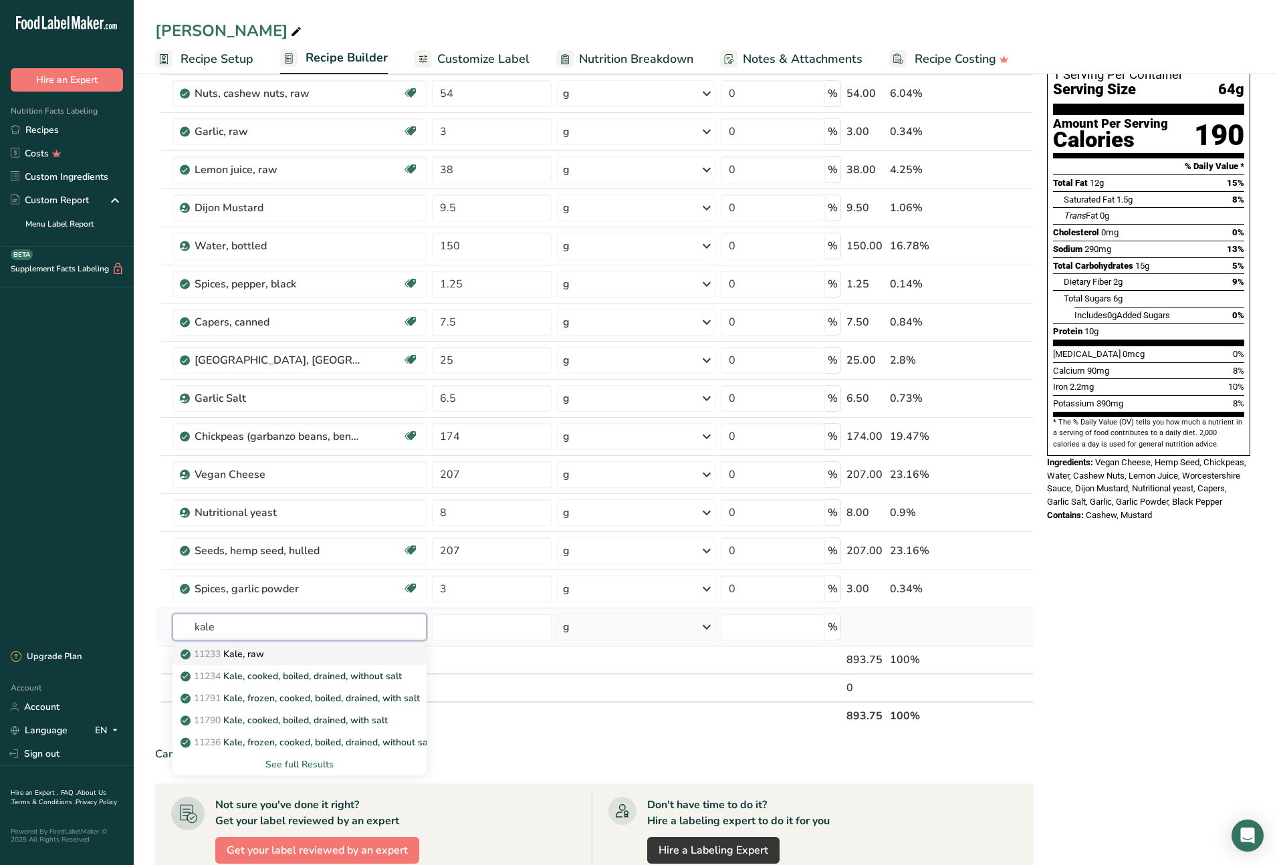
type input "kale"
click at [259, 656] on p "11233 Kale, raw" at bounding box center [223, 654] width 81 height 14
type input "Kale, raw"
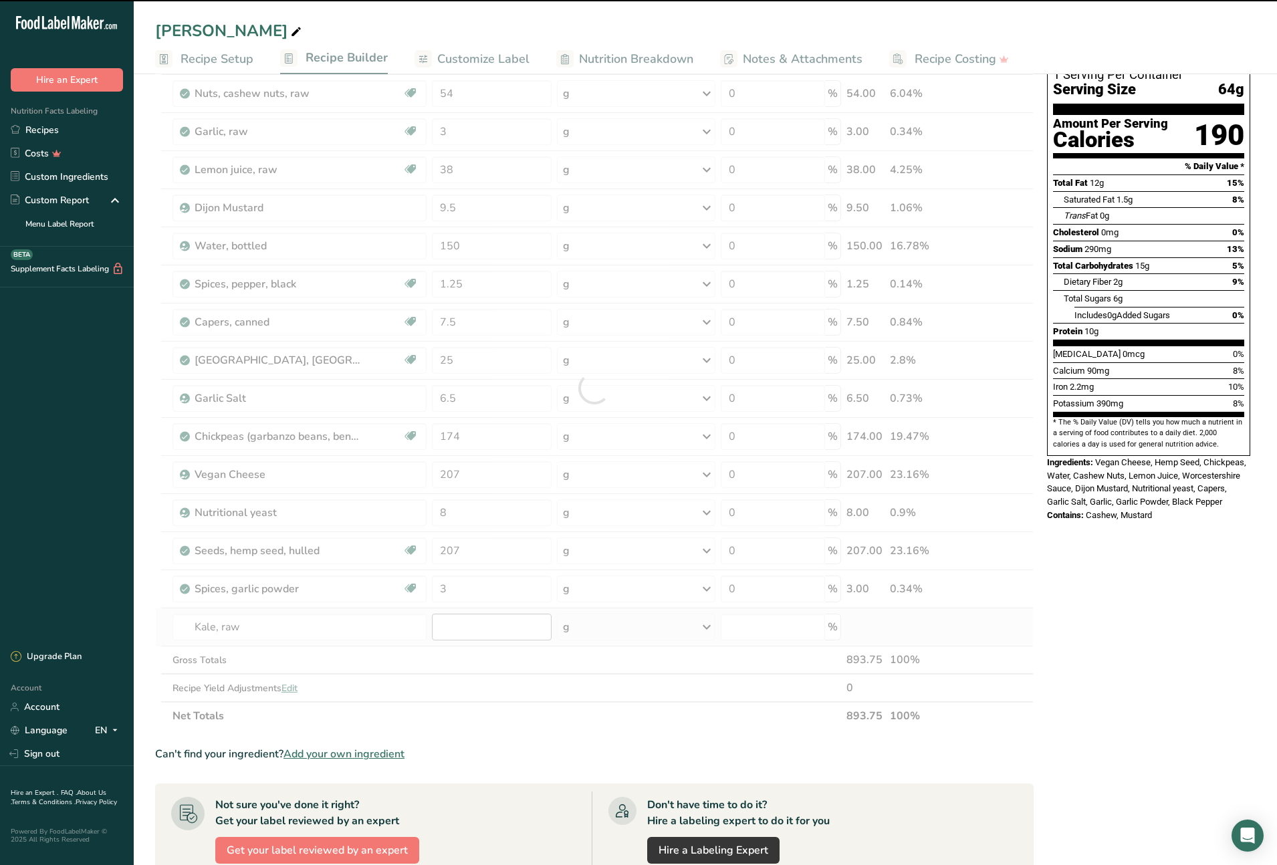
type input "0"
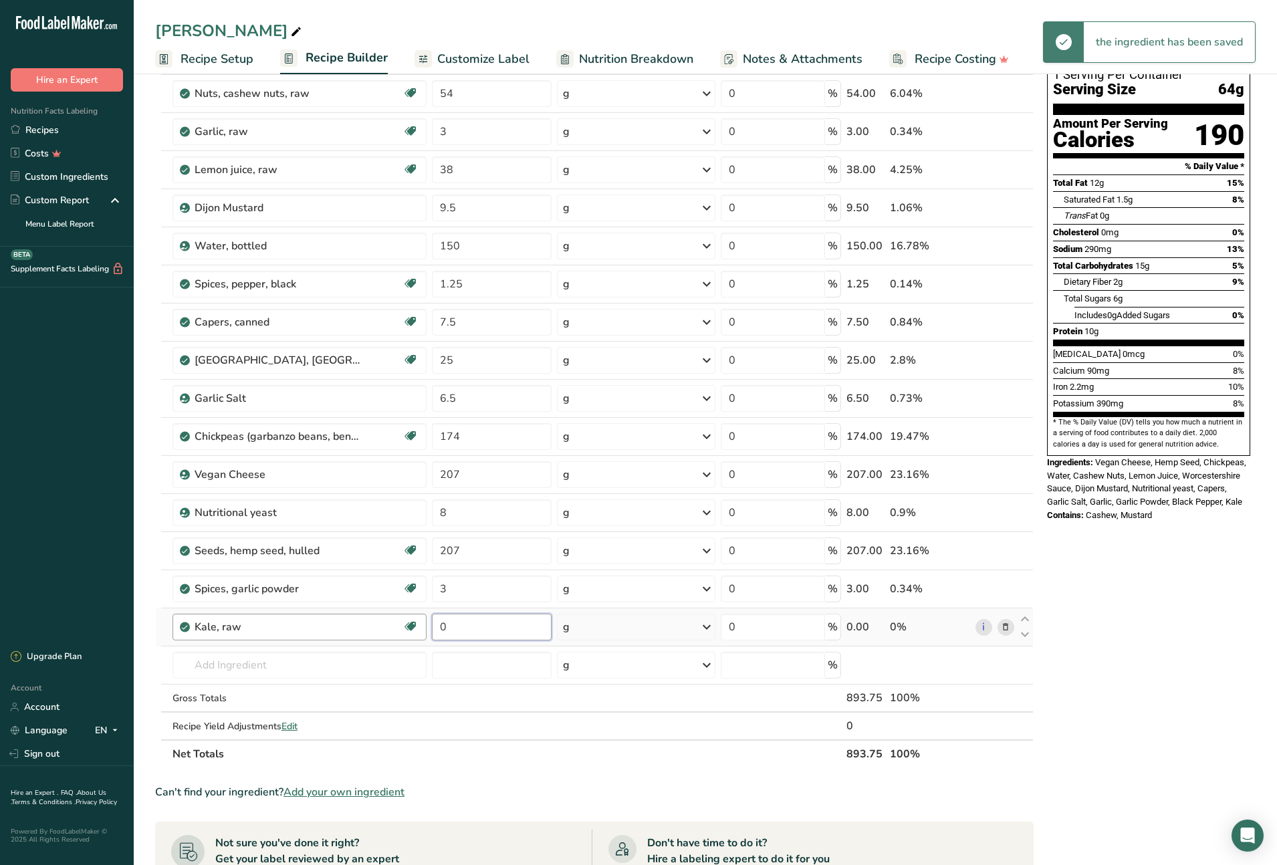
drag, startPoint x: 504, startPoint y: 627, endPoint x: 420, endPoint y: 621, distance: 84.5
click at [420, 621] on tr "Kale, raw Source of Antioxidants Dairy free Gluten free Vegan Vegetarian Soy fr…" at bounding box center [594, 627] width 877 height 38
type input "1288"
click at [546, 756] on div "Ingredient * Amount * Unit * Waste * .a-a{fill:#347362;}.b-a{fill:#fff;} Grams …" at bounding box center [594, 407] width 879 height 722
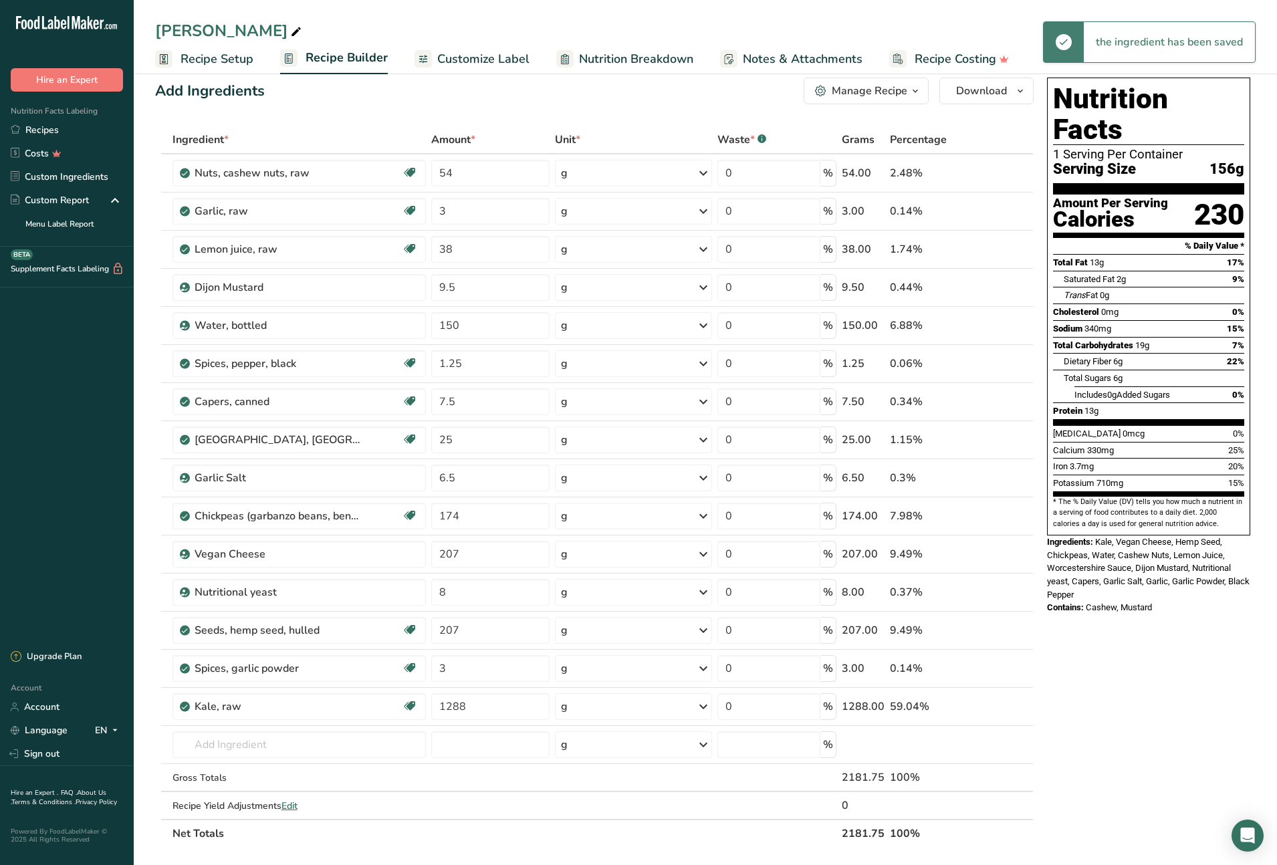
scroll to position [0, 0]
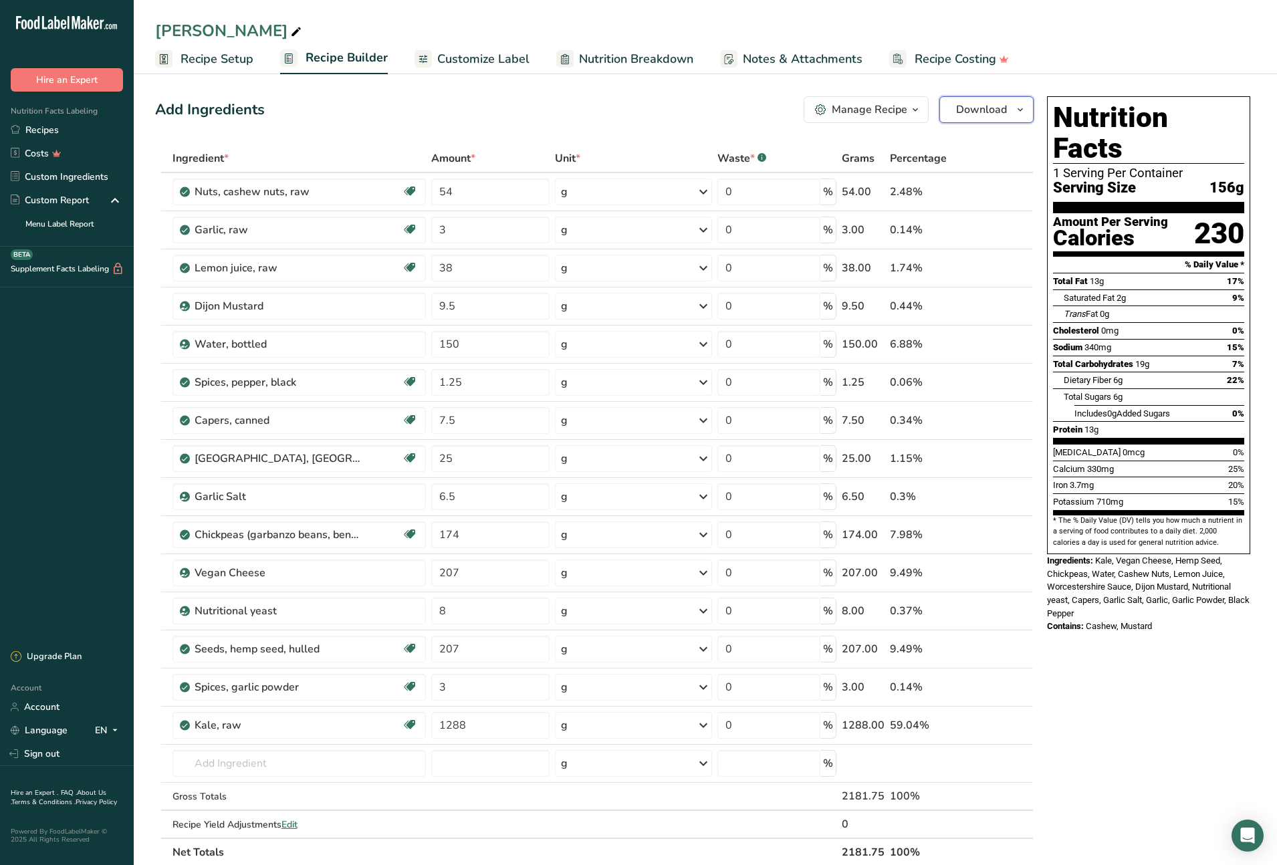
click at [1011, 109] on button "Download" at bounding box center [986, 109] width 94 height 27
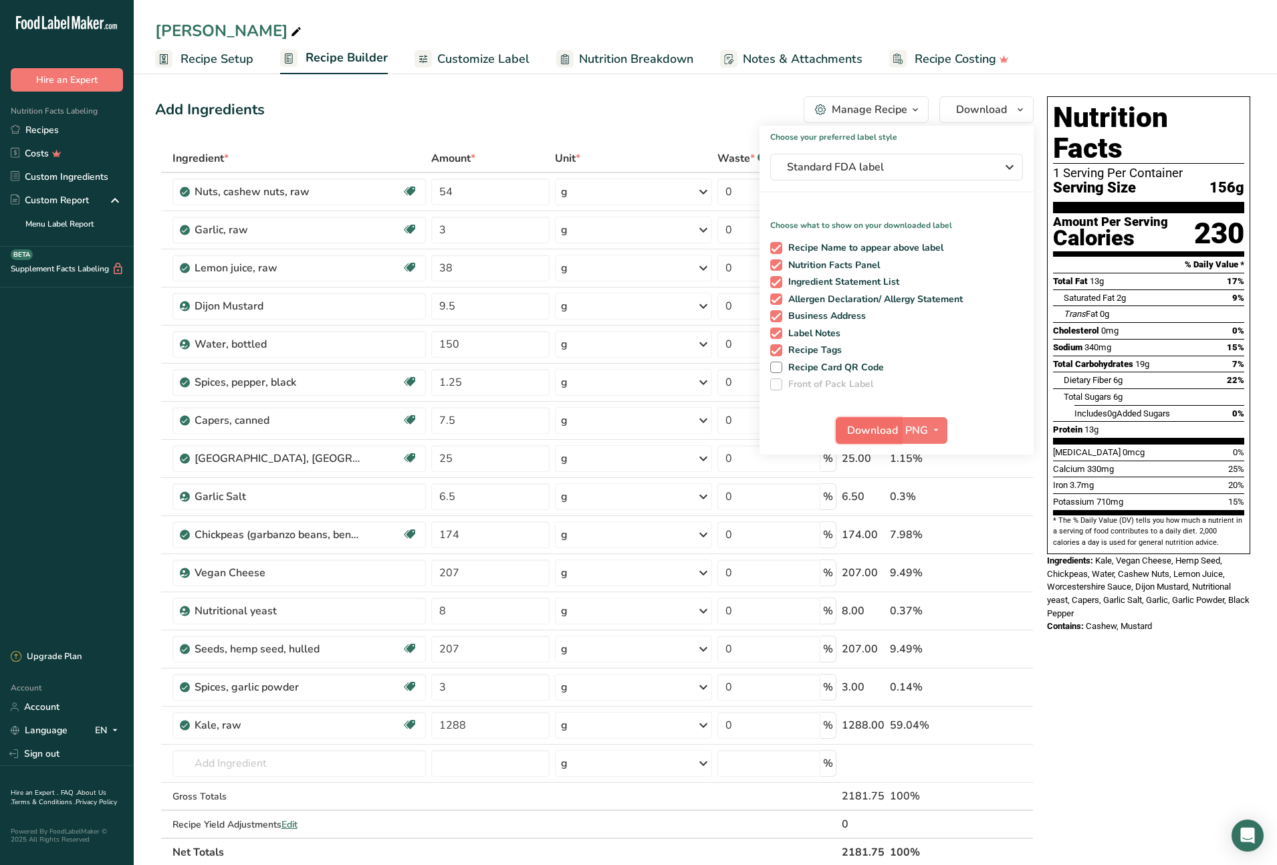
click at [886, 435] on span "Download" at bounding box center [872, 431] width 51 height 16
click at [45, 130] on link "Recipes" at bounding box center [67, 129] width 134 height 23
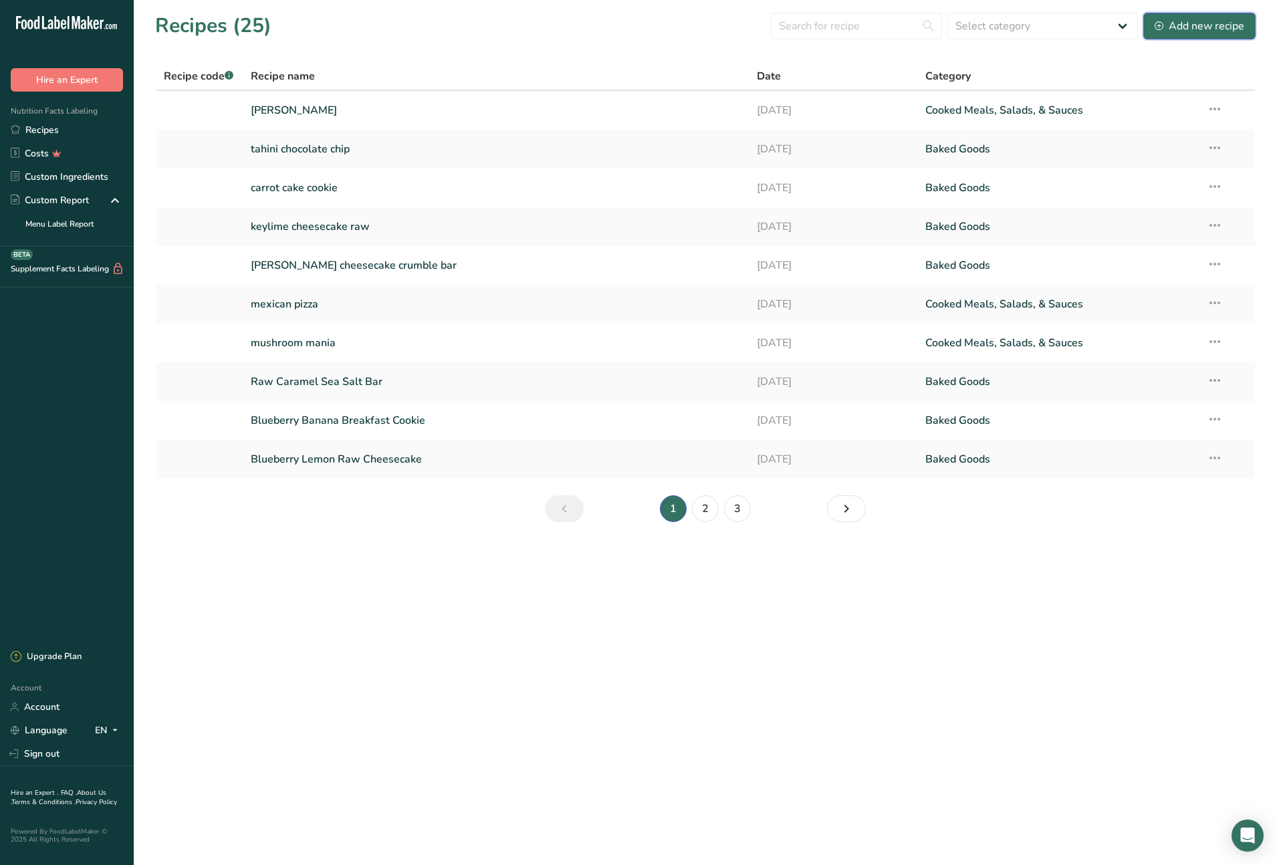
click at [1217, 21] on div "Add new recipe" at bounding box center [1200, 26] width 90 height 16
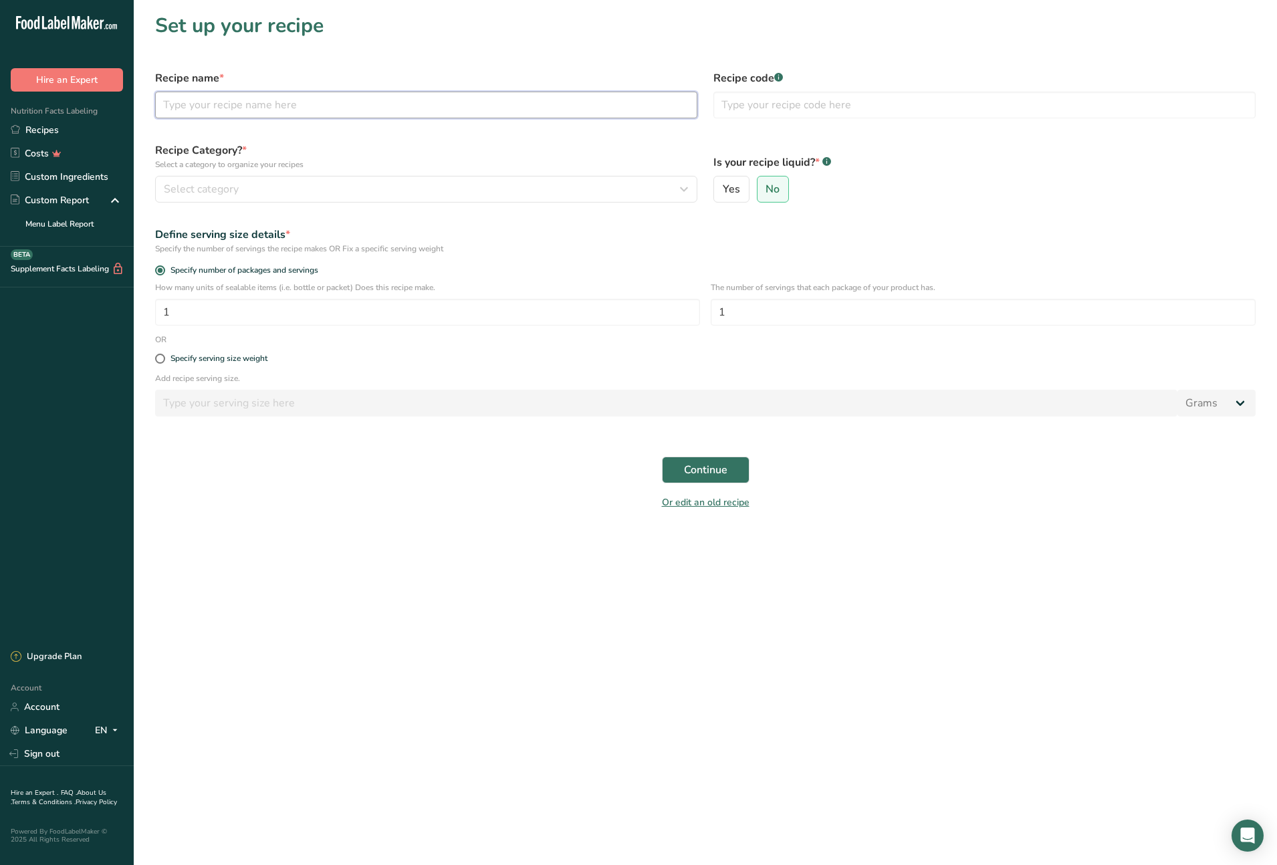
click at [336, 106] on input "text" at bounding box center [426, 105] width 542 height 27
type input "Buddha Bowl"
click at [684, 189] on icon "button" at bounding box center [684, 189] width 16 height 24
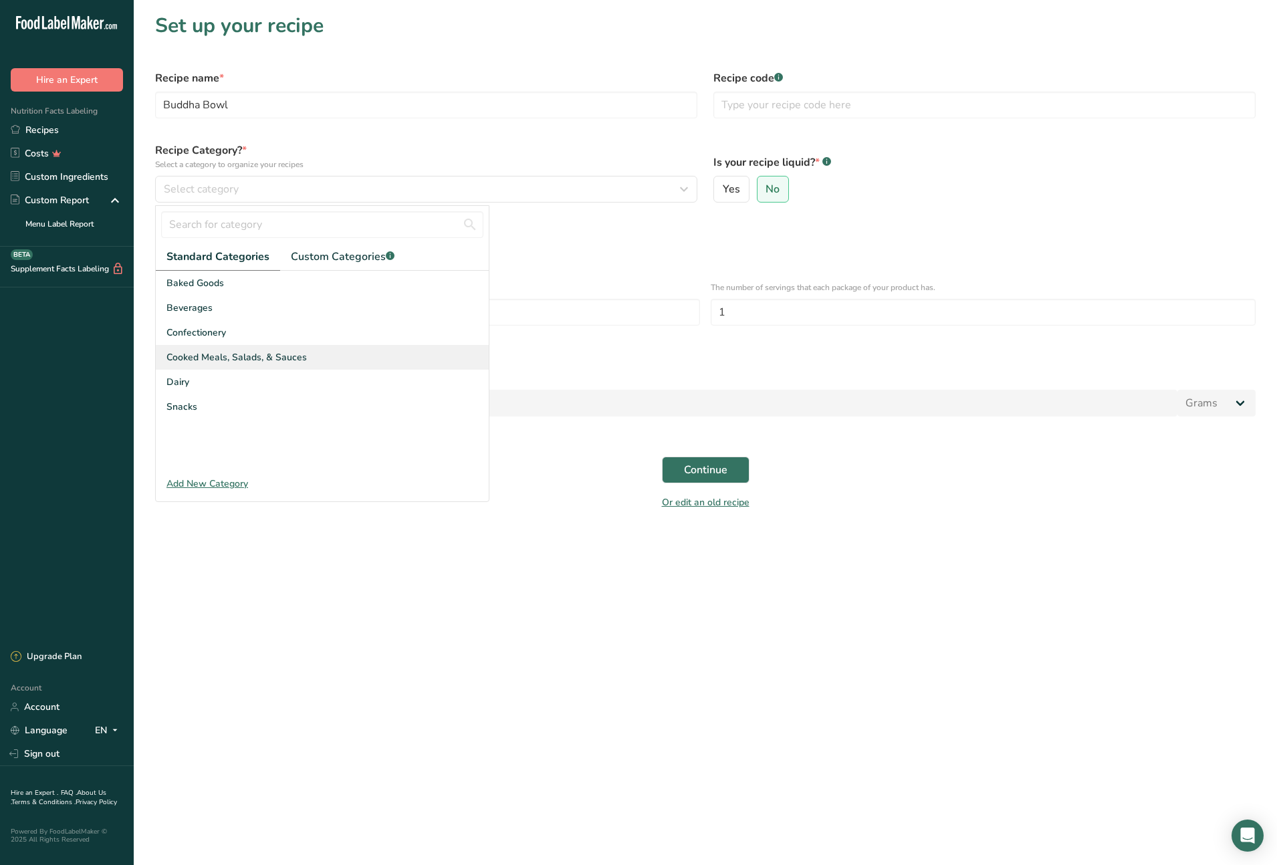
click at [292, 359] on span "Cooked Meals, Salads, & Sauces" at bounding box center [236, 357] width 140 height 14
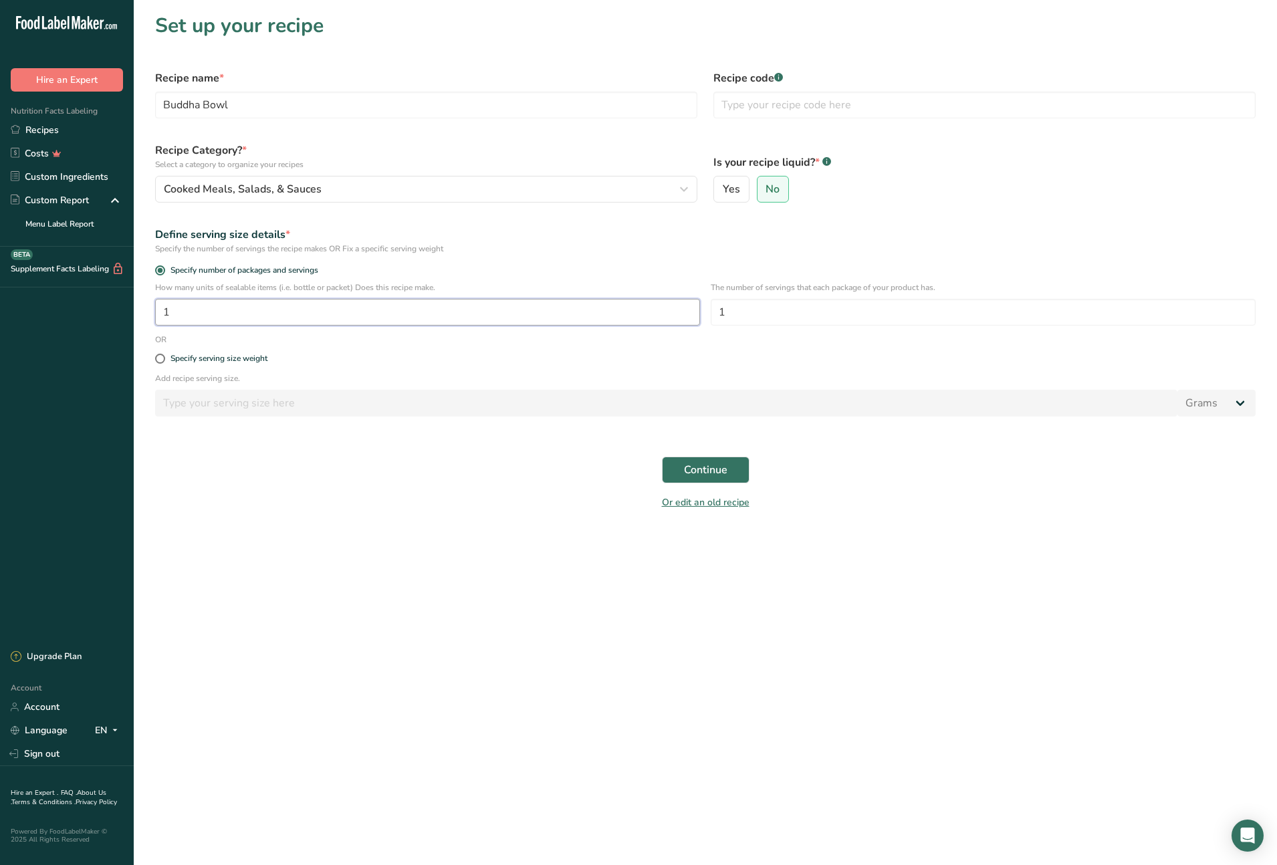
click at [247, 314] on input "1" at bounding box center [427, 312] width 545 height 27
type input "10"
click at [702, 473] on span "Continue" at bounding box center [705, 470] width 43 height 16
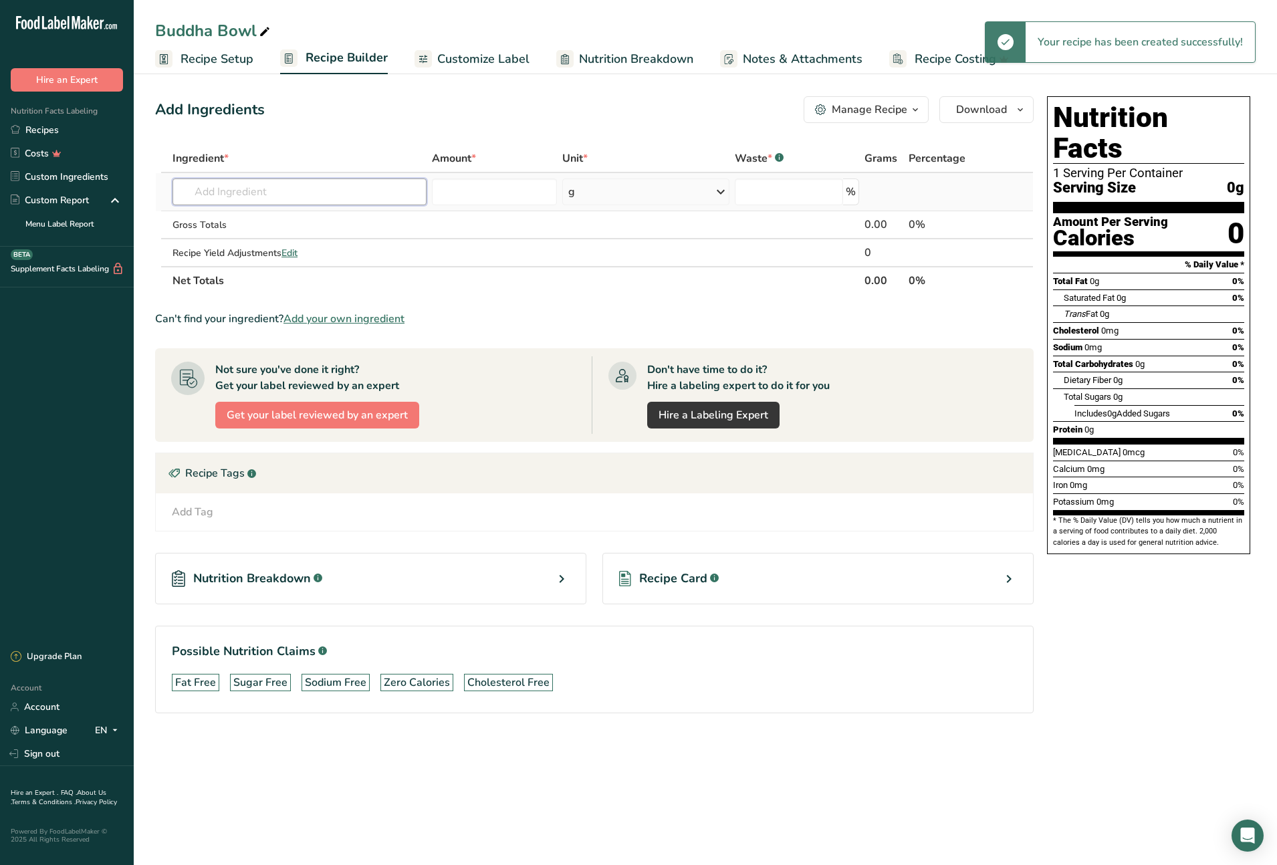
click at [241, 188] on input "text" at bounding box center [299, 192] width 254 height 27
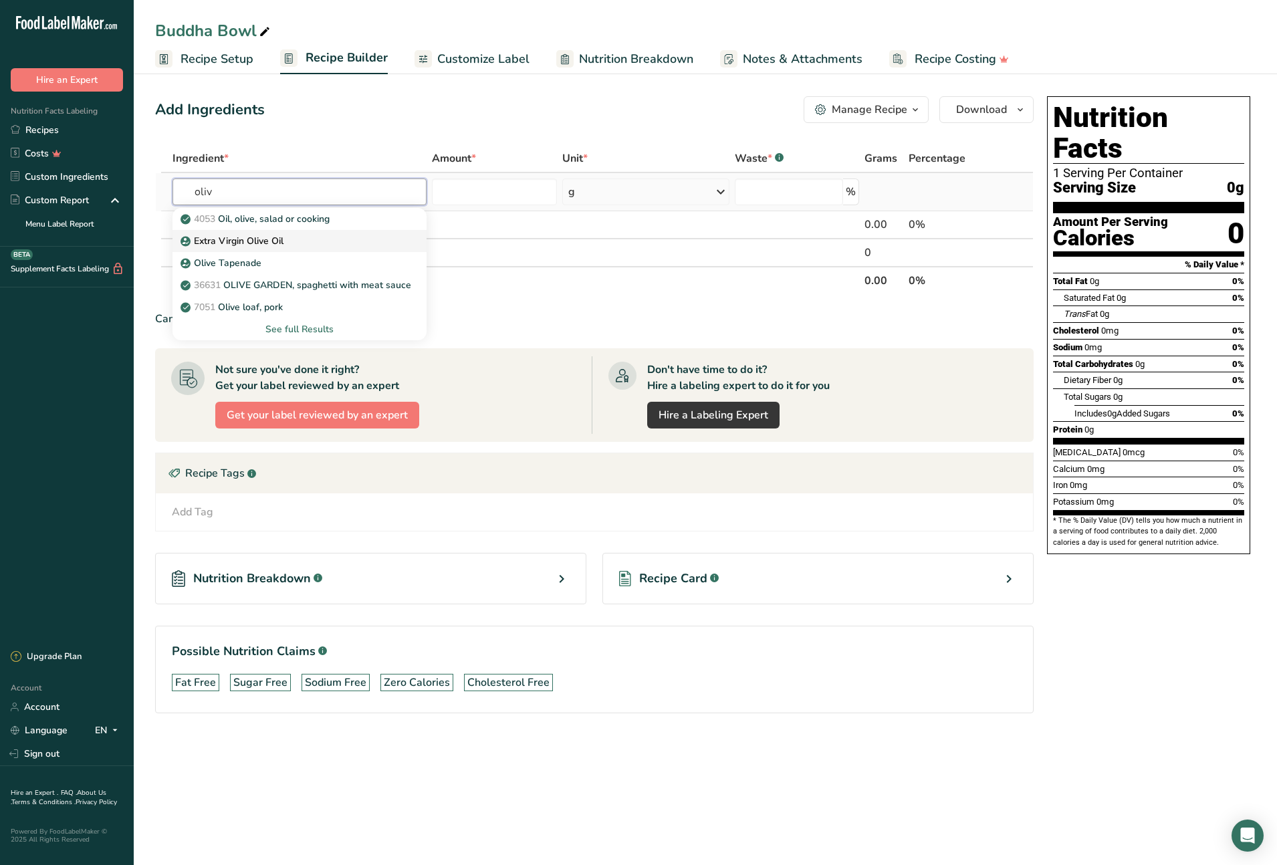
type input "oliv"
click at [245, 239] on p "Extra Virgin Olive Oil" at bounding box center [233, 241] width 100 height 14
type input "Extra Virgin Olive Oil"
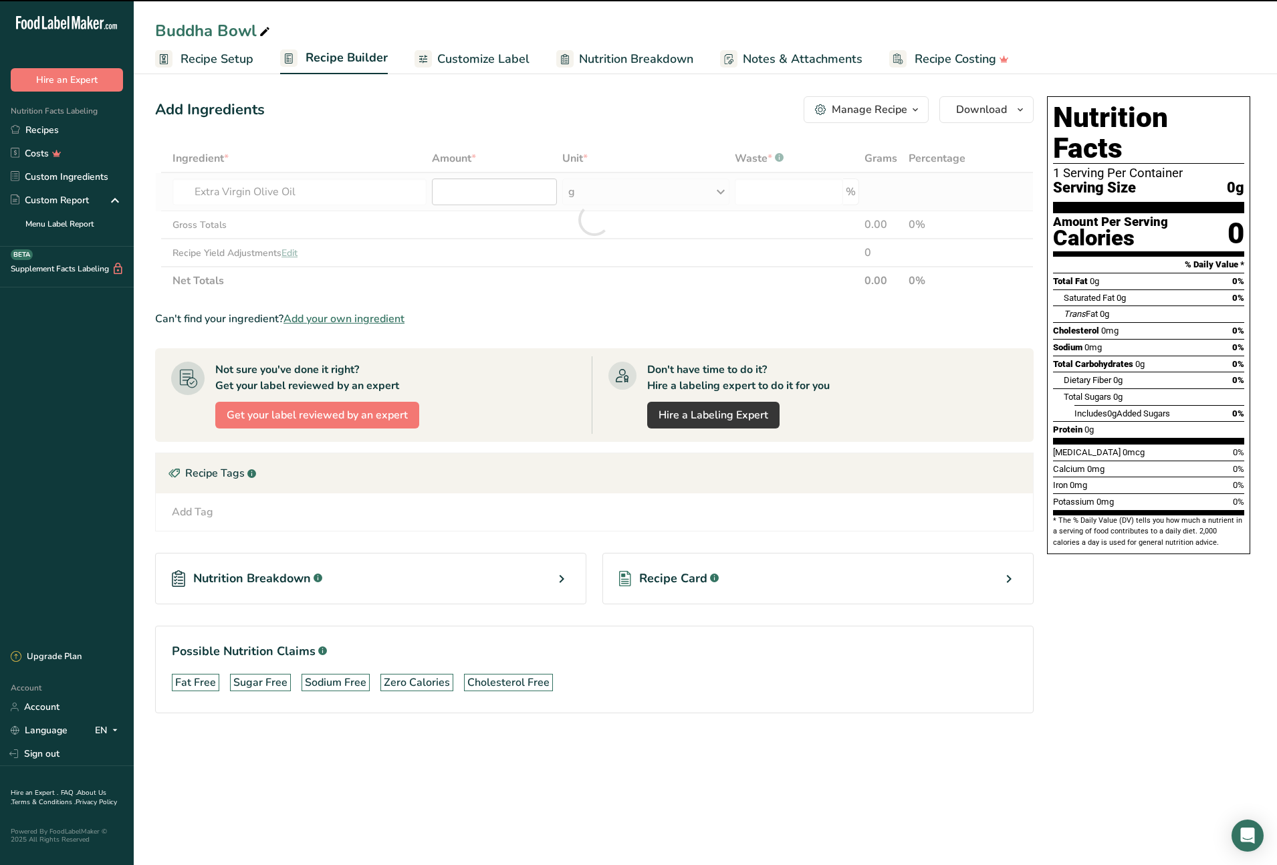
type input "0"
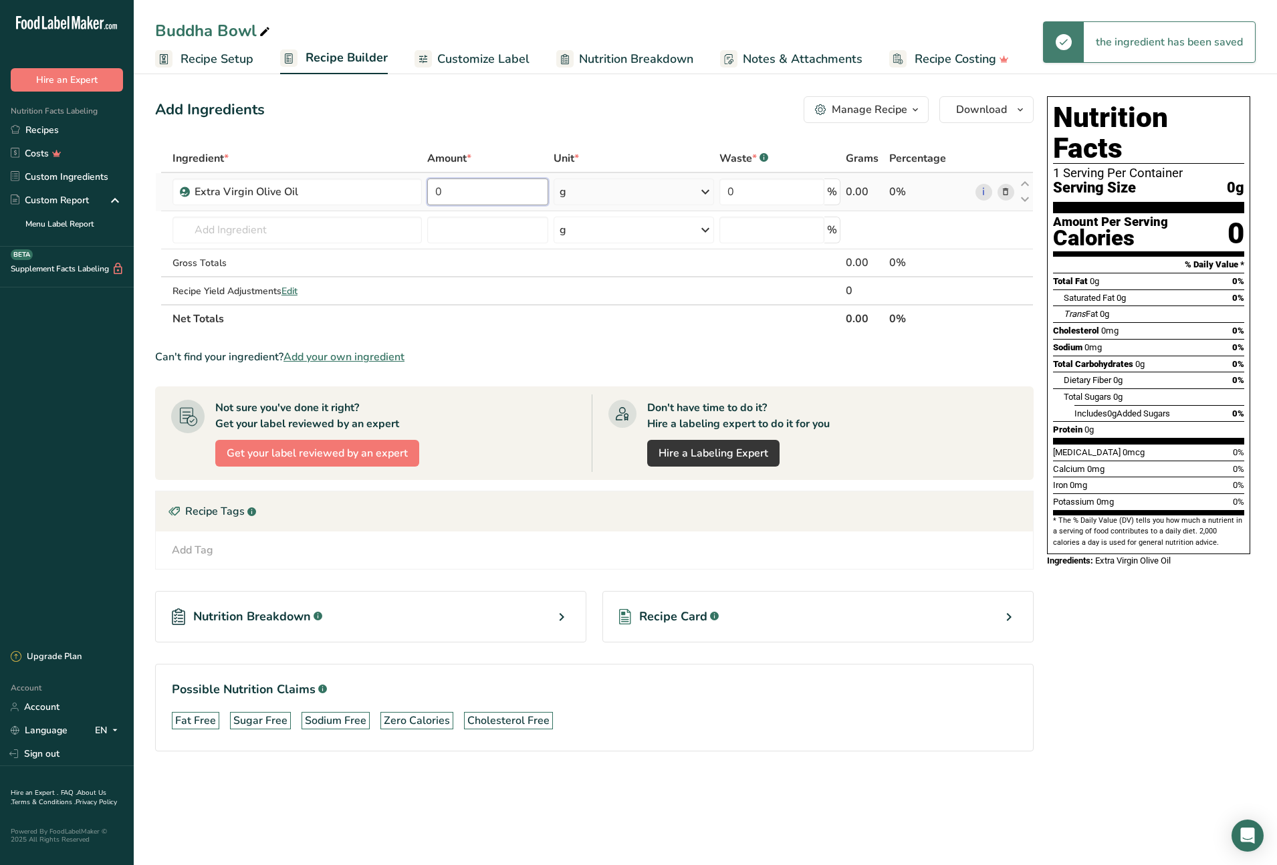
click at [495, 193] on input "0" at bounding box center [487, 192] width 121 height 27
type input "90"
click at [316, 222] on div "Ingredient * Amount * Unit * Waste * .a-a{fill:#347362;}.b-a{fill:#fff;} Grams …" at bounding box center [594, 238] width 879 height 189
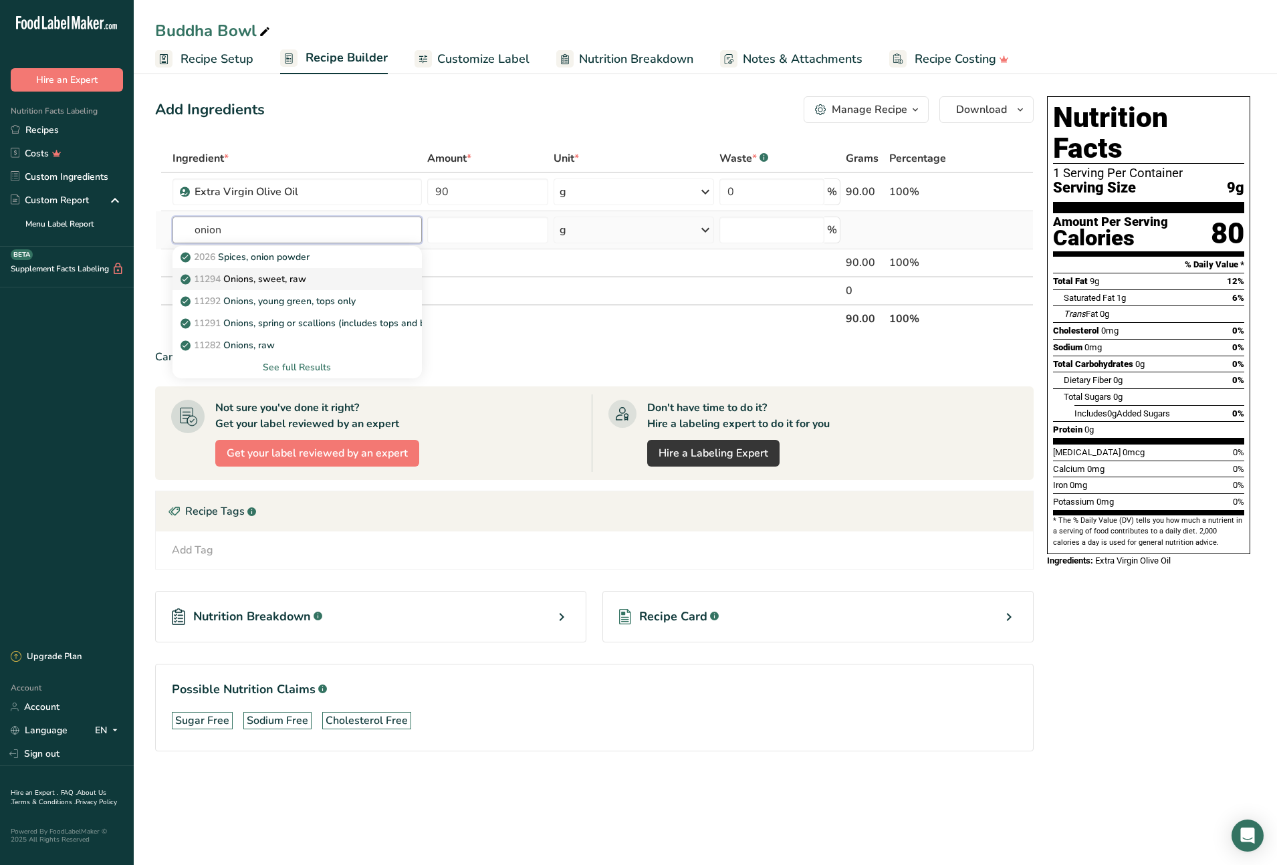
type input "onion"
click at [287, 277] on p "11294 Onions, sweet, raw" at bounding box center [244, 279] width 123 height 14
type input "Onions, sweet, raw"
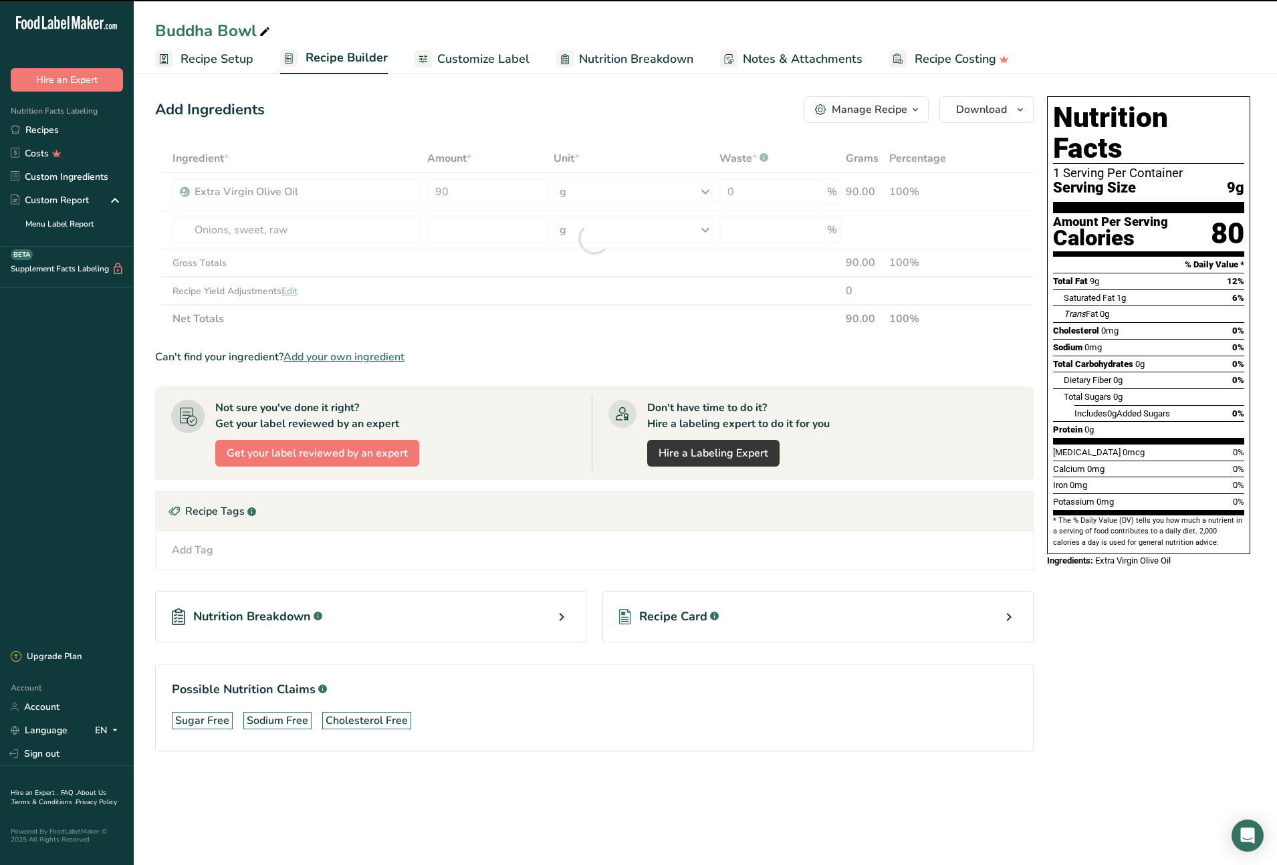
type input "0"
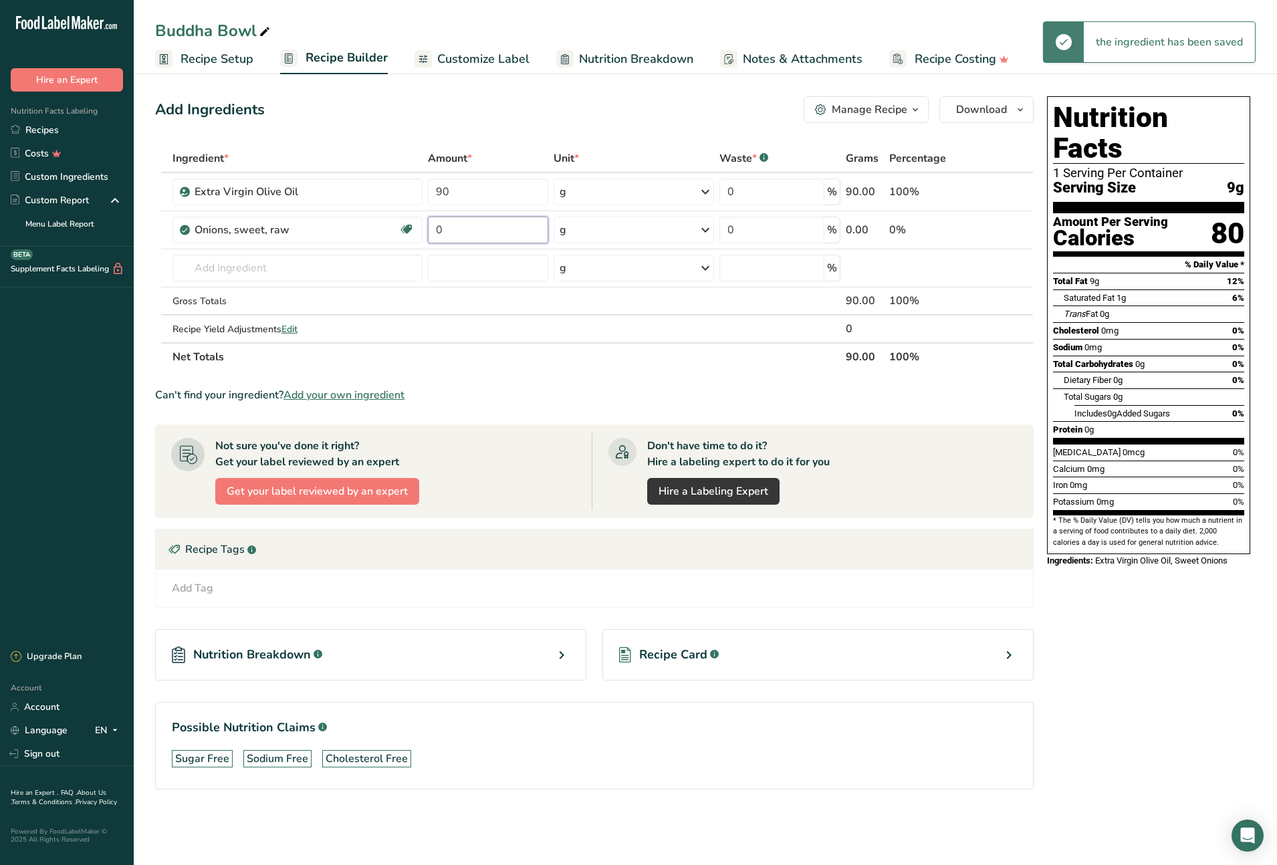
click at [461, 230] on input "0" at bounding box center [488, 230] width 121 height 27
type input "310"
click at [252, 268] on div "Ingredient * Amount * Unit * Waste * .a-a{fill:#347362;}.b-a{fill:#fff;} Grams …" at bounding box center [594, 257] width 879 height 227
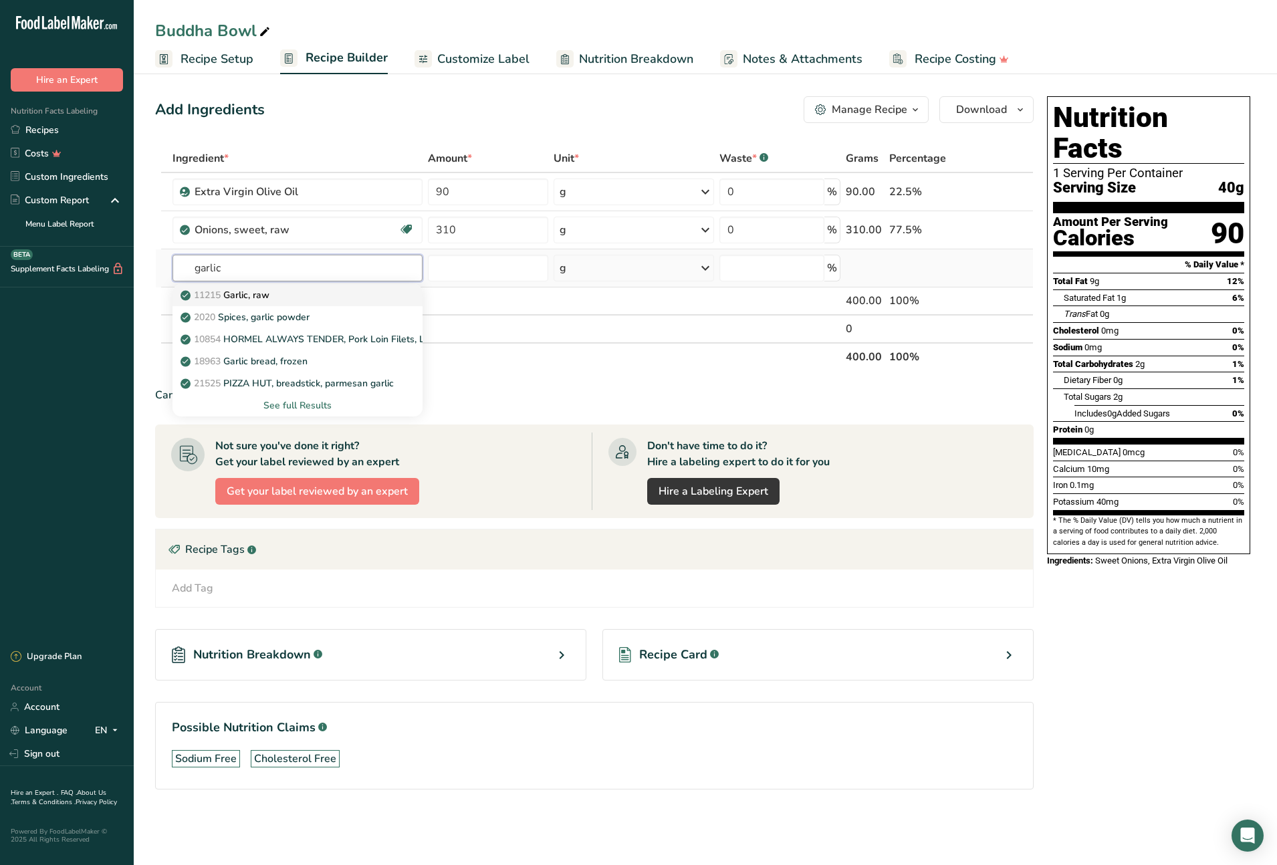
type input "Garlic, raw"
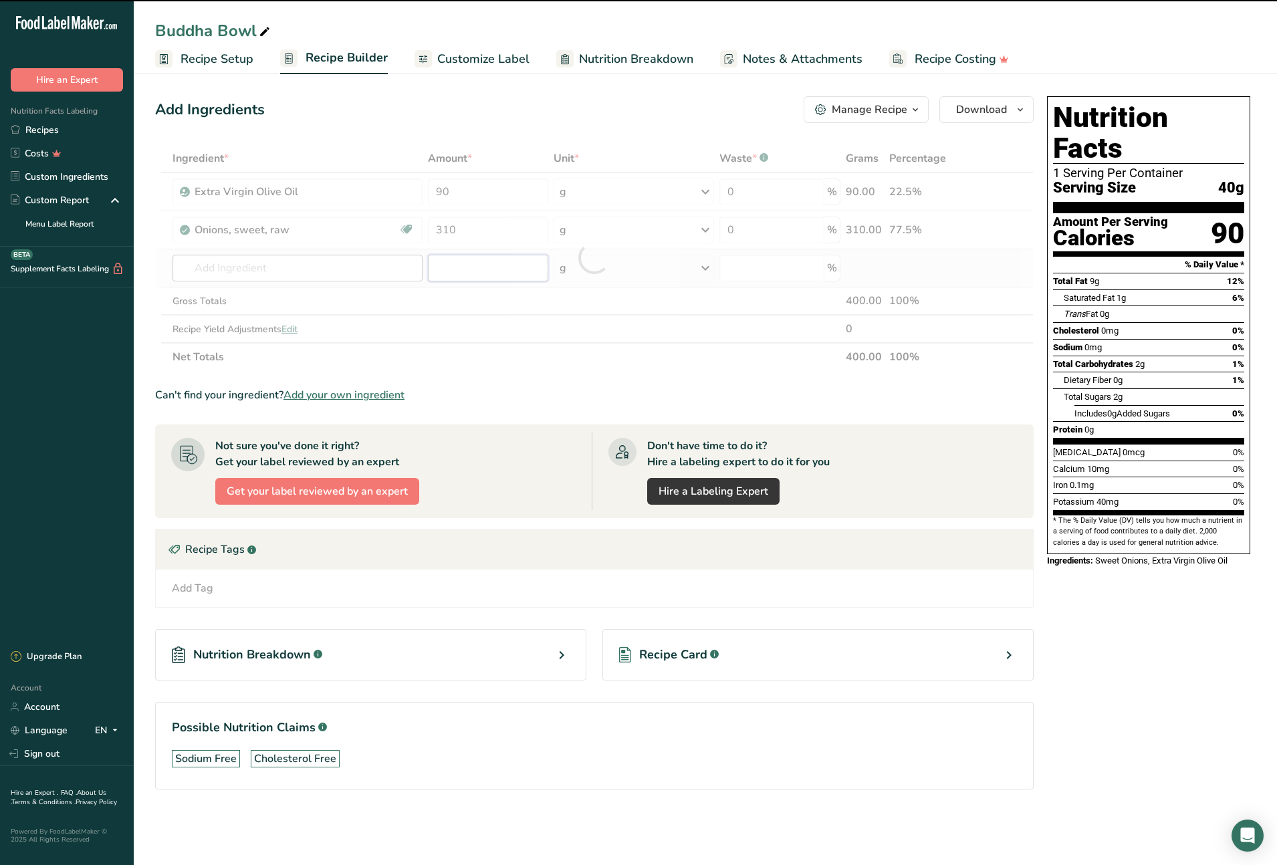
type input "0"
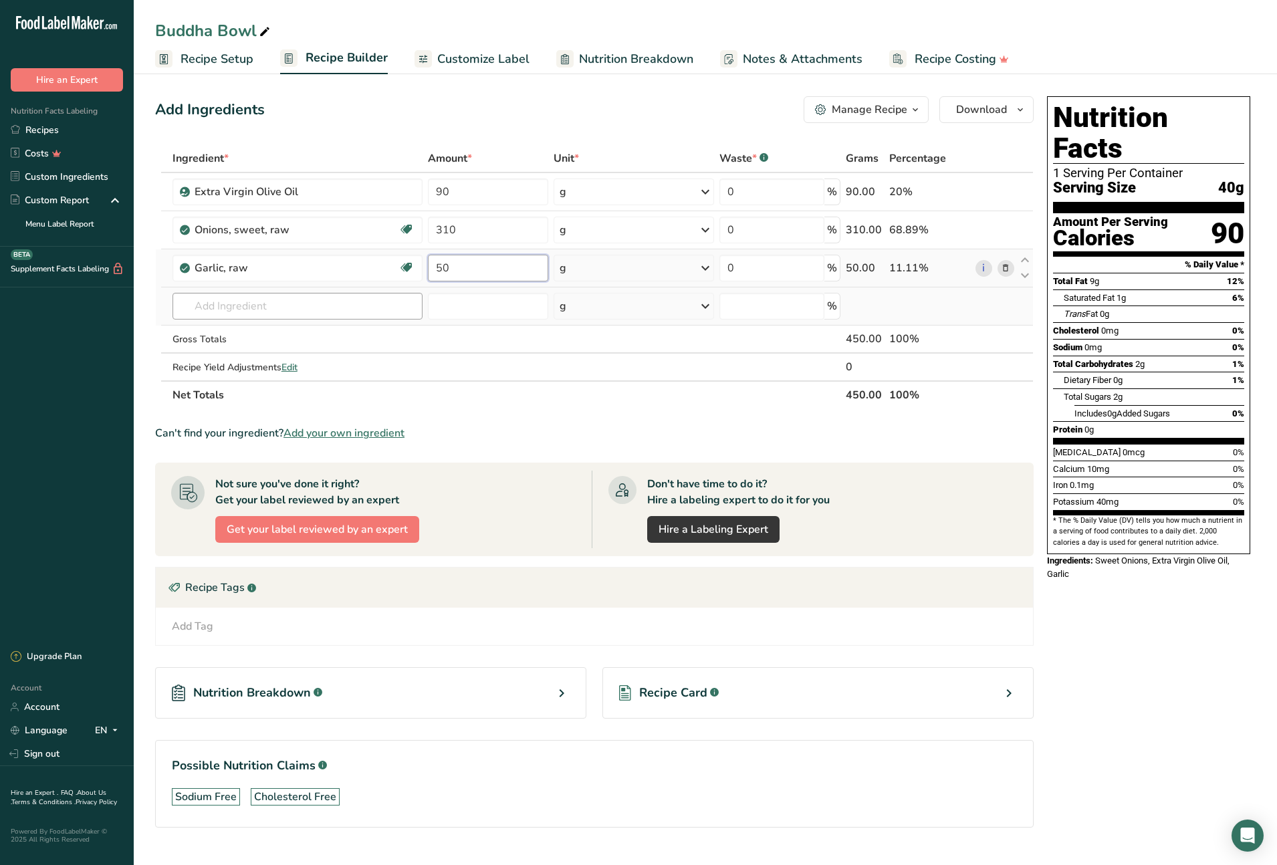
type input "50"
click at [221, 307] on div "Ingredient * Amount * Unit * Waste * .a-a{fill:#347362;}.b-a{fill:#fff;} Grams …" at bounding box center [594, 276] width 879 height 265
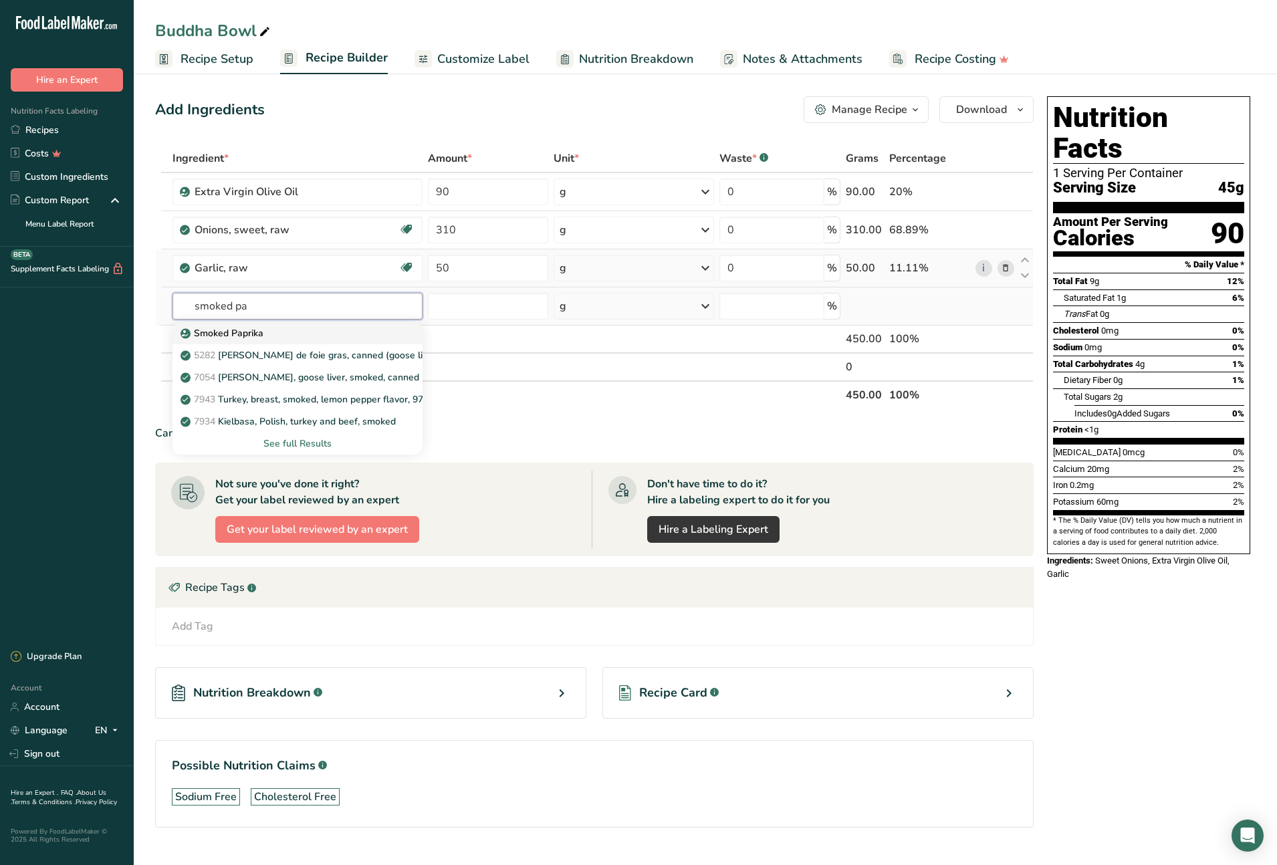
type input "smoked pa"
click at [279, 334] on div "Smoked Paprika" at bounding box center [286, 333] width 207 height 14
type input "Smoked Paprika"
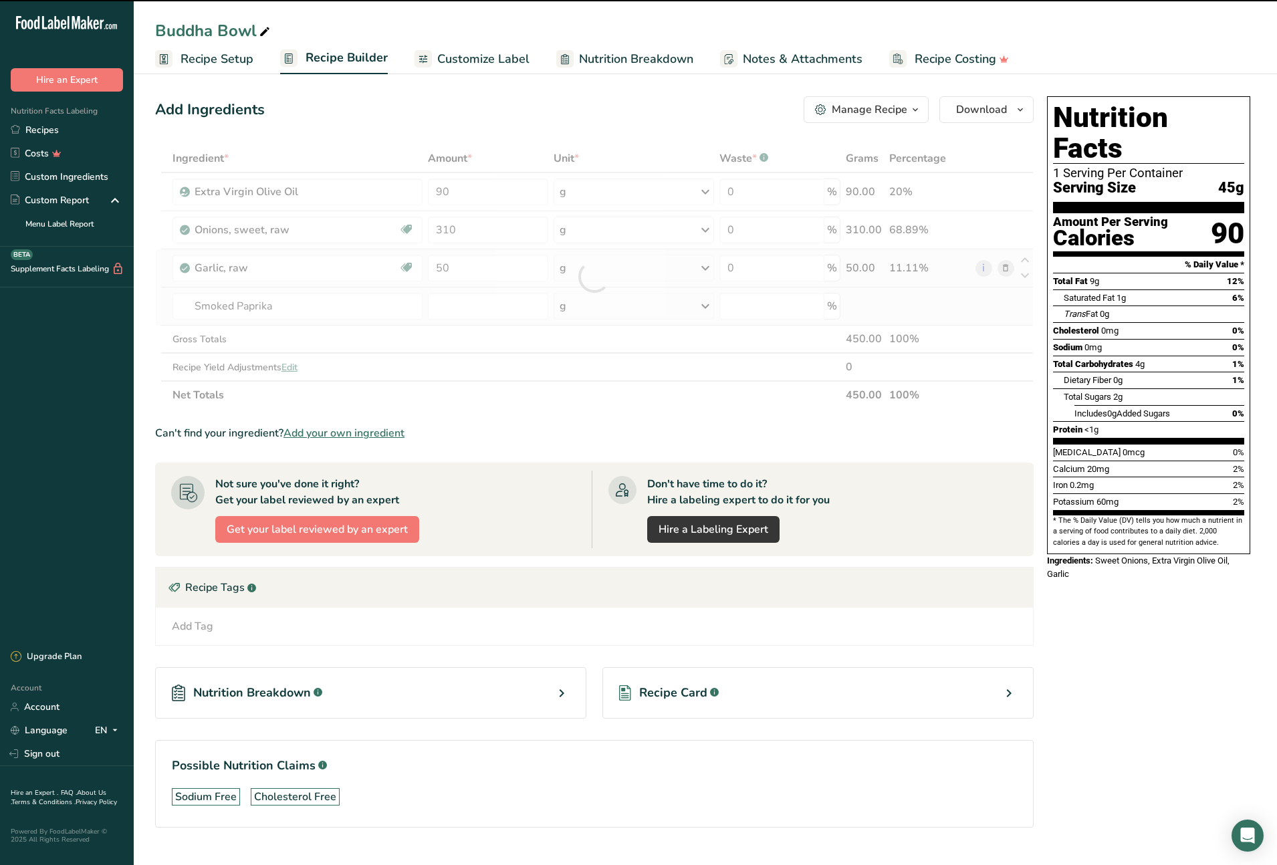
type input "0"
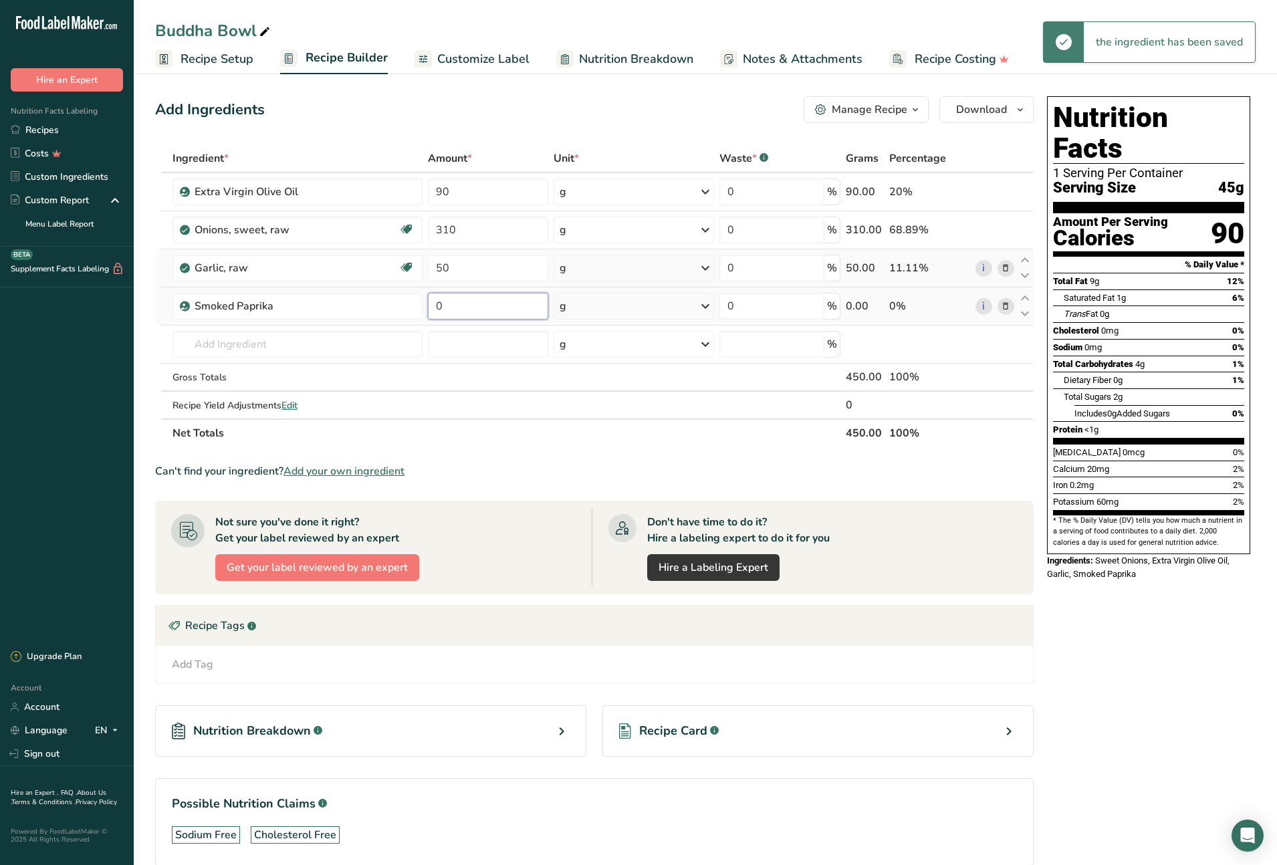
click at [437, 307] on input "0" at bounding box center [488, 306] width 120 height 27
type input "15"
click at [358, 342] on div "Ingredient * Amount * Unit * Waste * .a-a{fill:#347362;}.b-a{fill:#fff;} Grams …" at bounding box center [594, 295] width 879 height 303
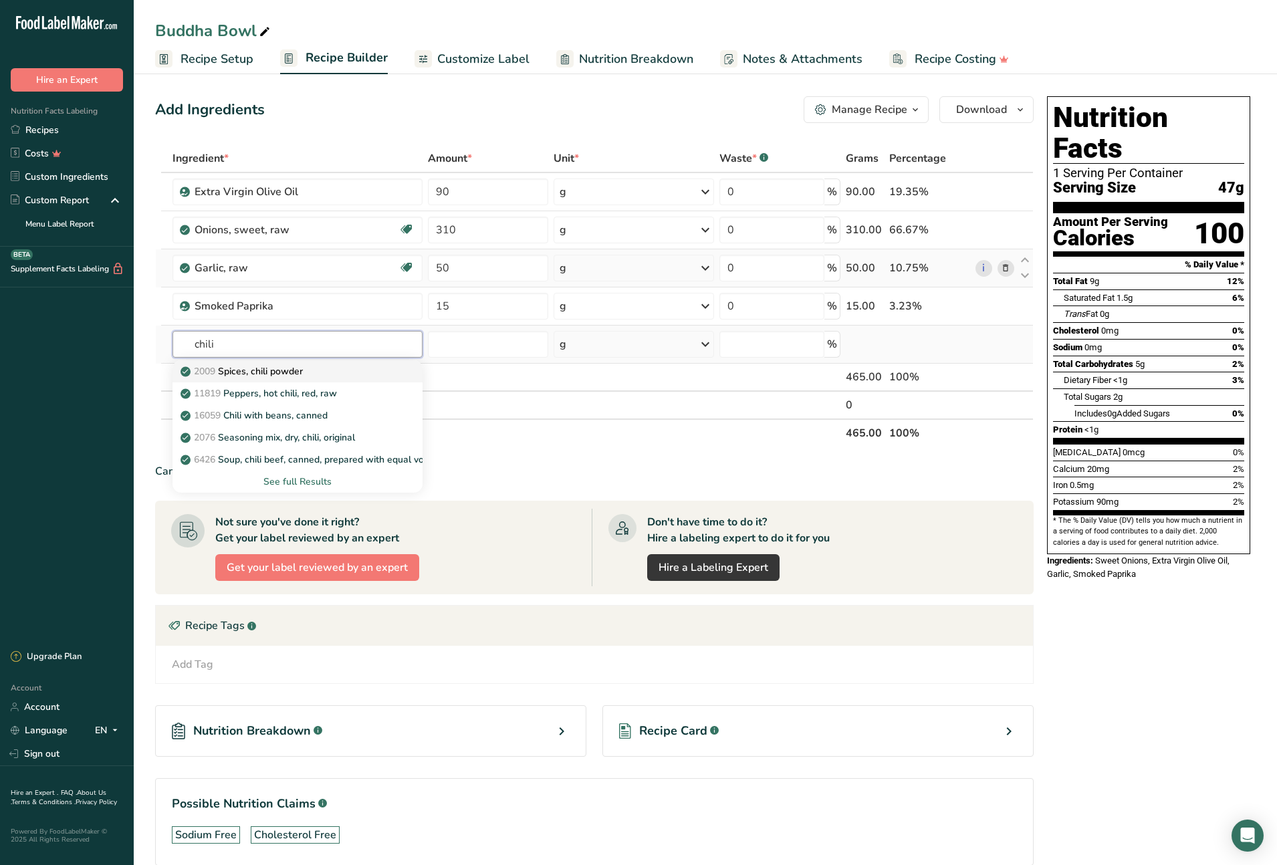
type input "chili"
click at [303, 372] on p "2009 Spices, chili powder" at bounding box center [243, 371] width 120 height 14
type input "Spices, chili powder"
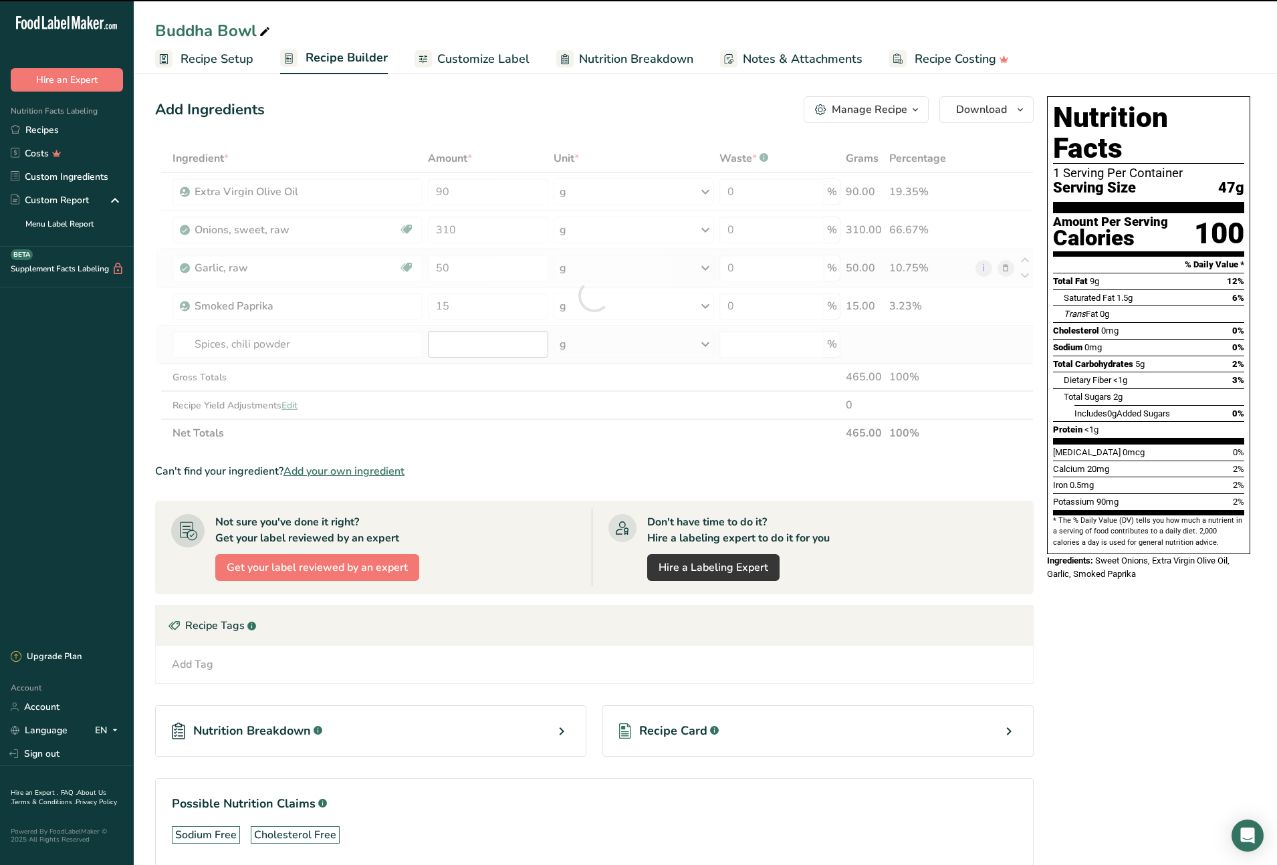
type input "0"
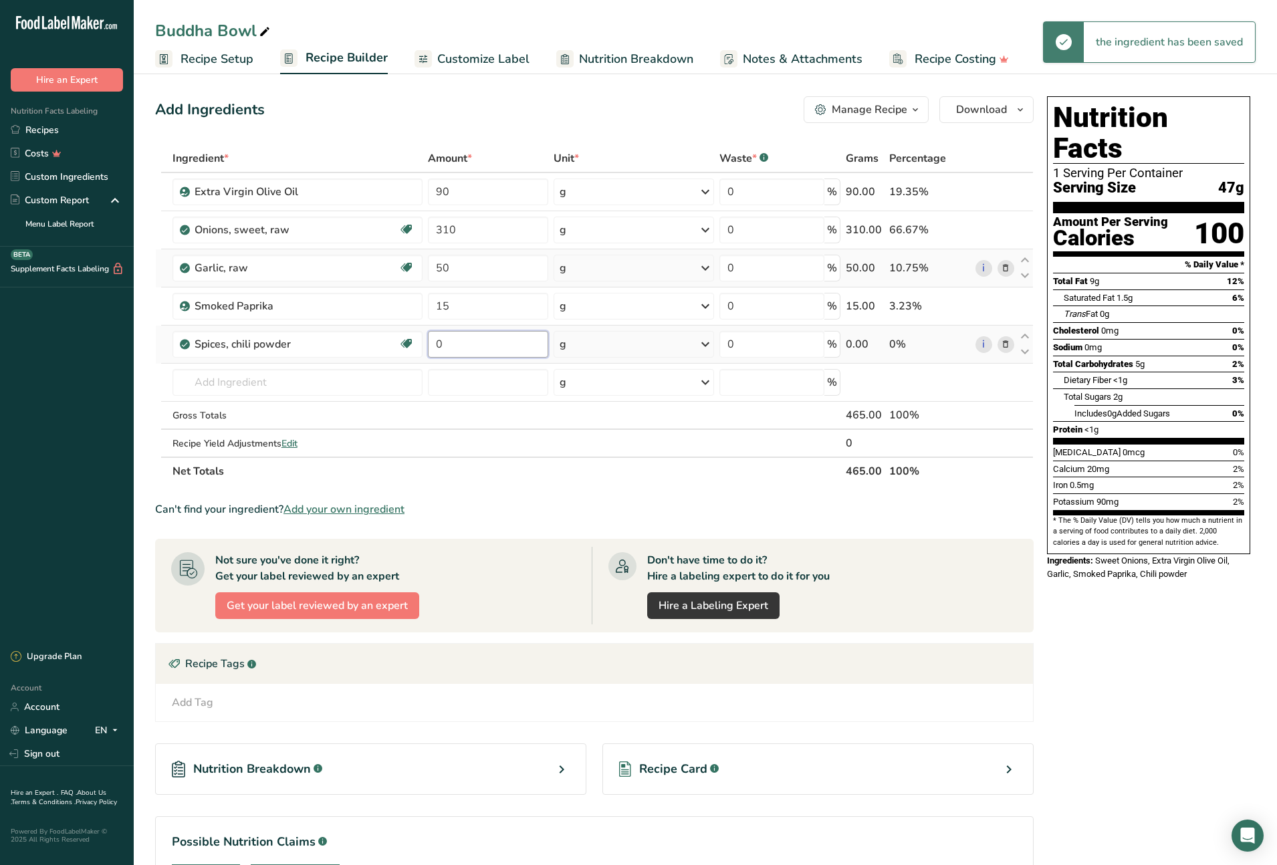
drag, startPoint x: 473, startPoint y: 345, endPoint x: 433, endPoint y: 346, distance: 40.8
click at [433, 346] on input "0" at bounding box center [488, 344] width 120 height 27
type input "10"
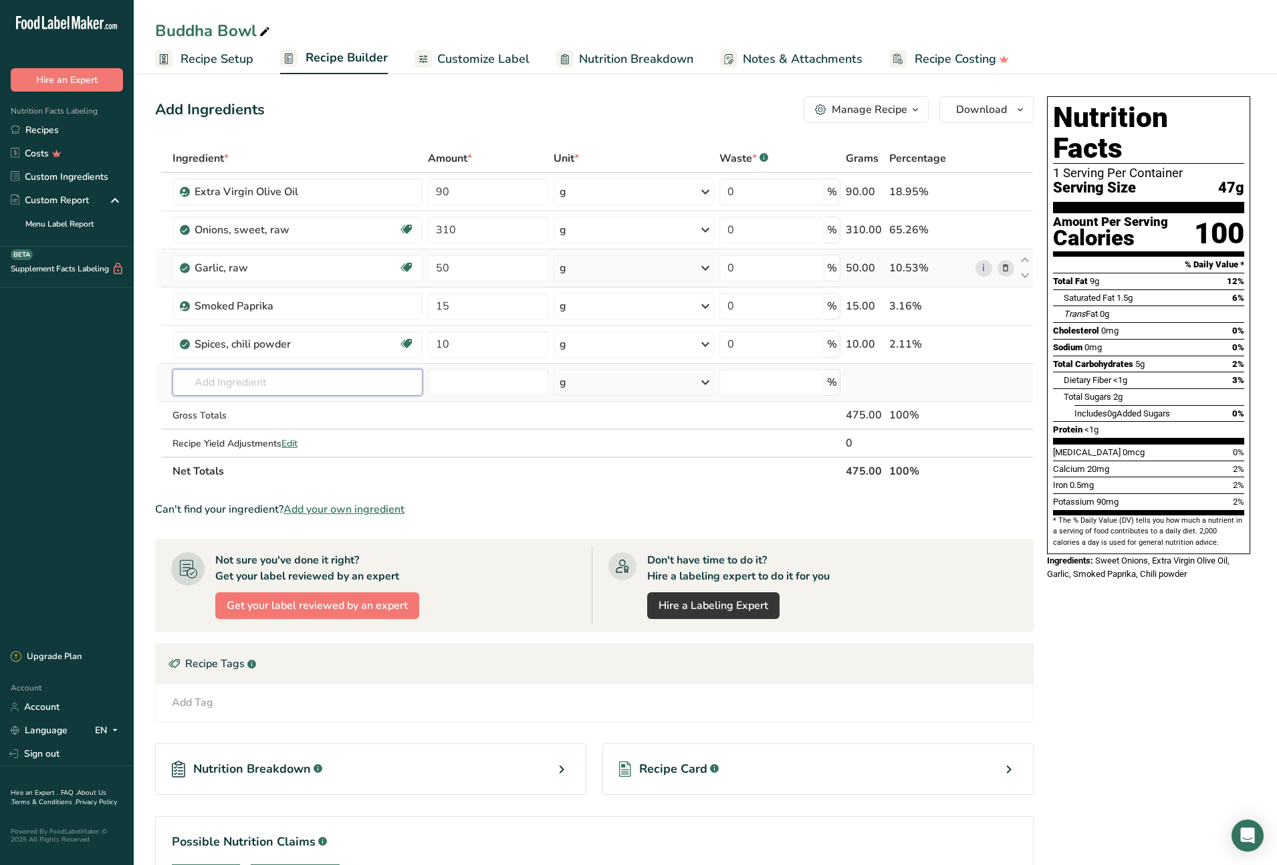
click at [227, 387] on div "Ingredient * Amount * Unit * Waste * .a-a{fill:#347362;}.b-a{fill:#fff;} Grams …" at bounding box center [594, 314] width 879 height 341
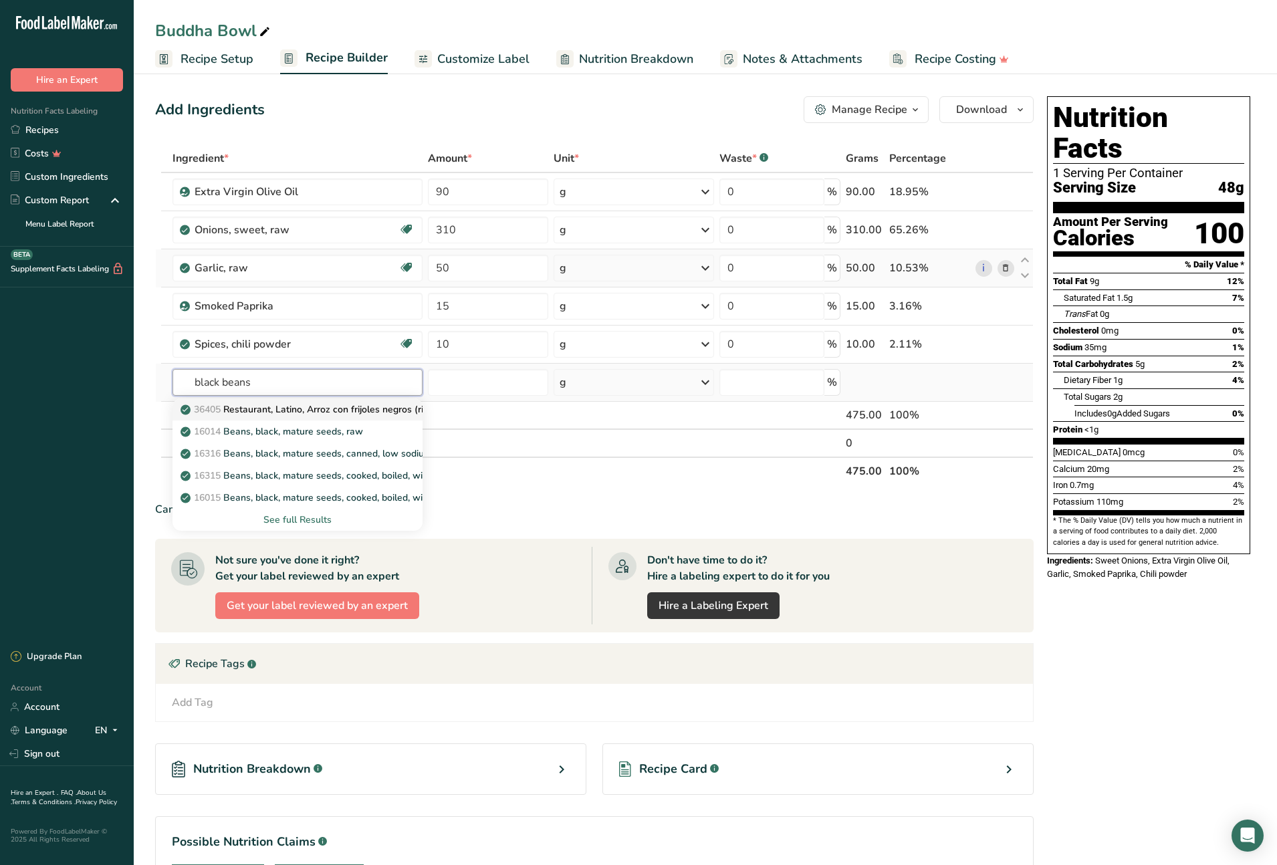
type input "black beans"
click at [304, 406] on p "36405 Restaurant, Latino, Arroz con frijoles negros (rice and black beans)" at bounding box center [346, 409] width 326 height 14
type input "Restaurant, Latino, Arroz con frijoles negros (rice and black beans)"
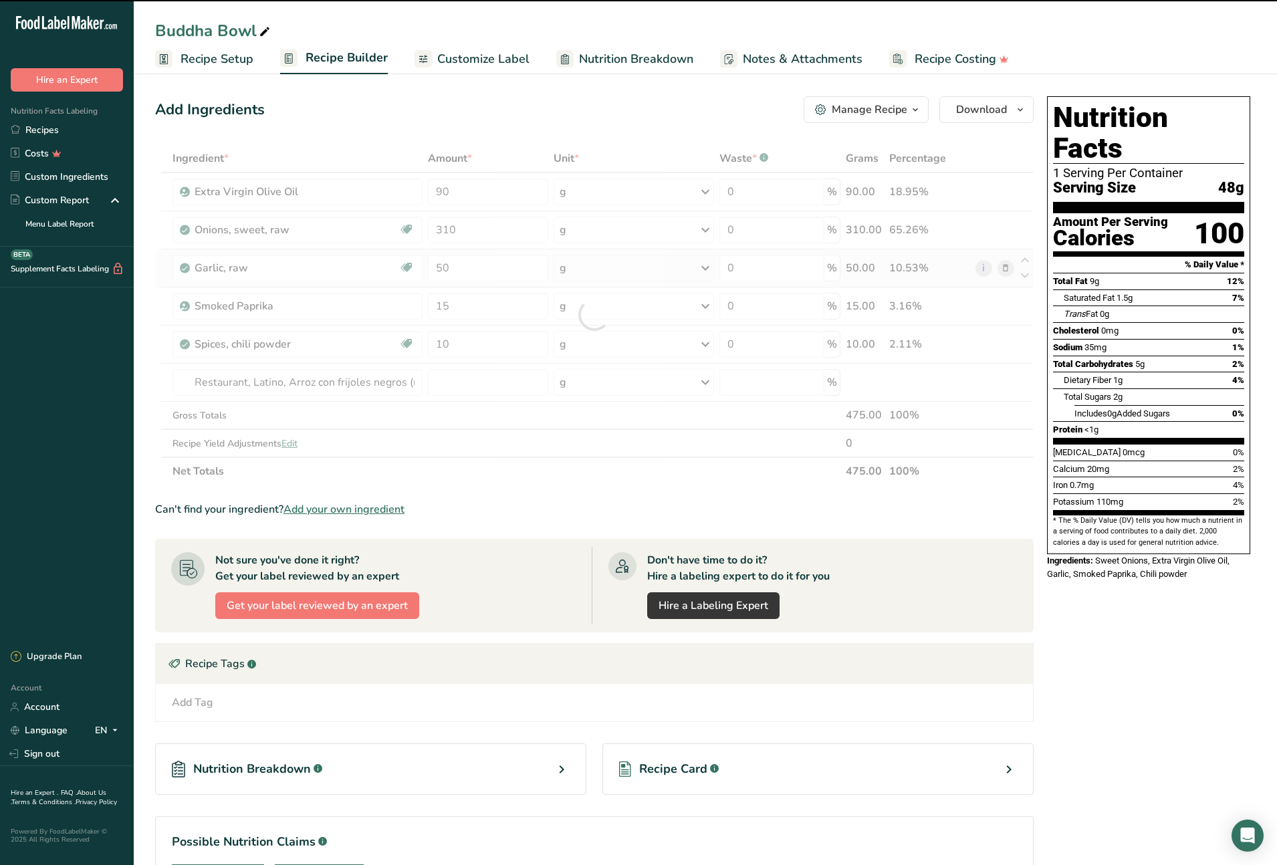
type input "0"
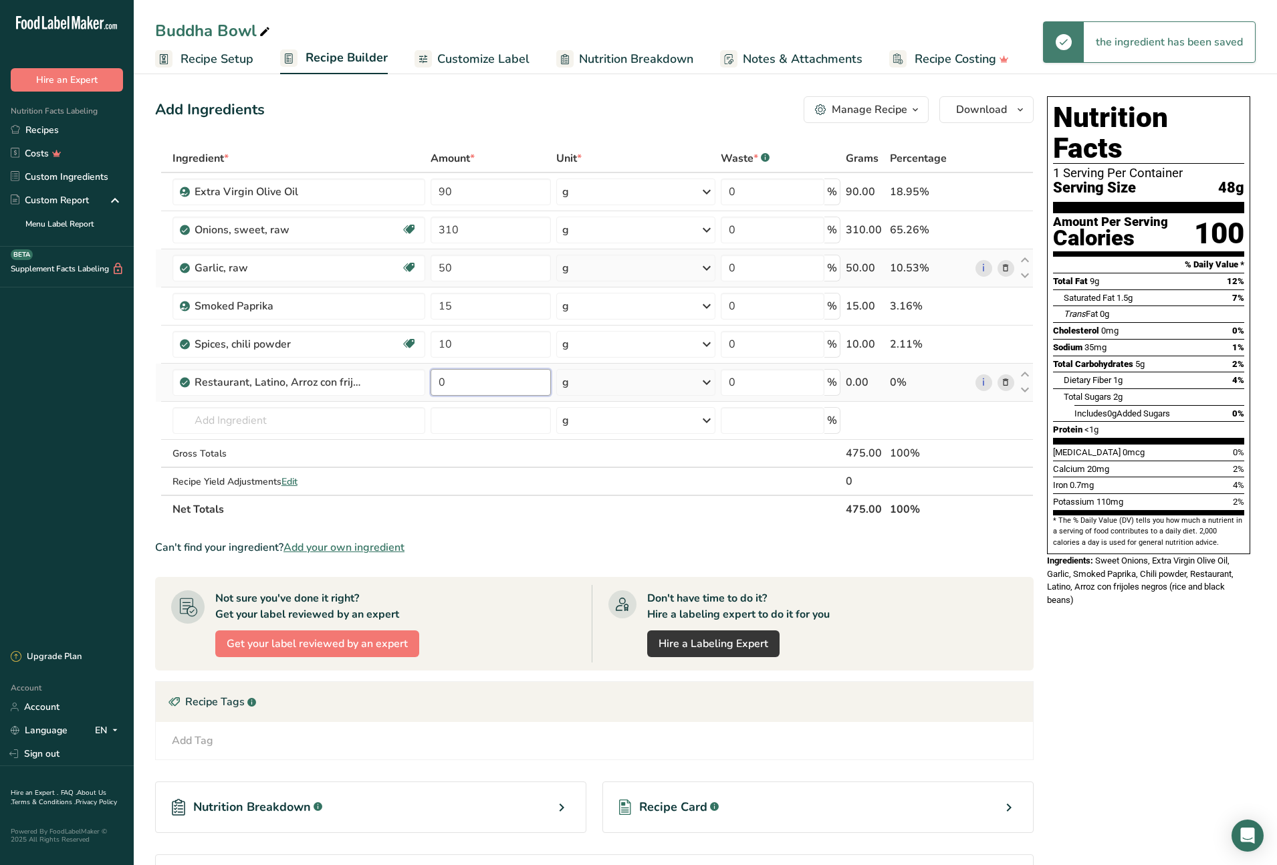
drag, startPoint x: 461, startPoint y: 382, endPoint x: 429, endPoint y: 382, distance: 32.1
click at [429, 382] on td "0" at bounding box center [490, 383] width 125 height 38
click at [320, 417] on div "Ingredient * Amount * Unit * Waste * .a-a{fill:#347362;}.b-a{fill:#fff;} Grams …" at bounding box center [594, 333] width 879 height 379
click at [453, 382] on input "425" at bounding box center [491, 382] width 120 height 27
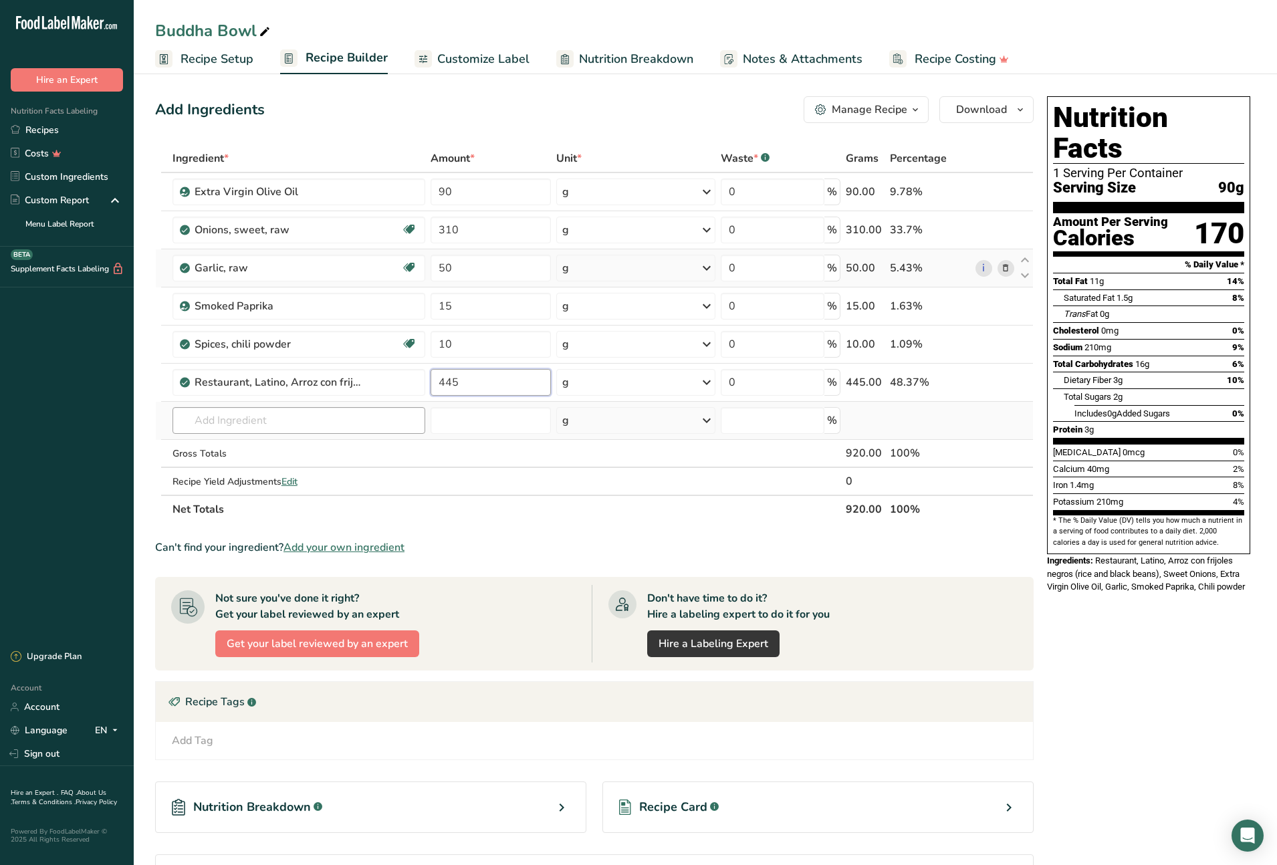
type input "445"
click at [298, 416] on div "Ingredient * Amount * Unit * Waste * .a-a{fill:#347362;}.b-a{fill:#fff;} Grams …" at bounding box center [594, 333] width 879 height 379
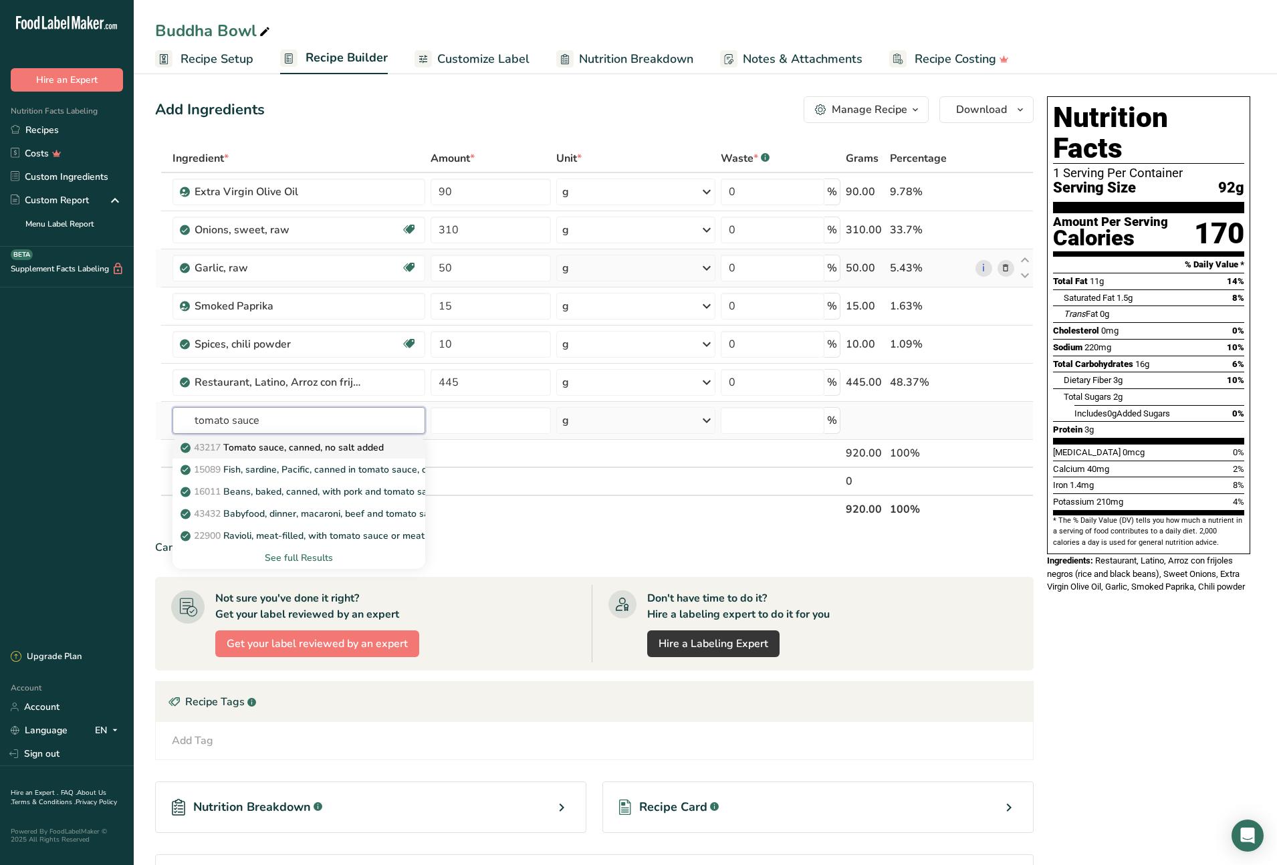
type input "tomato sauce"
click at [262, 443] on p "43217 Tomato sauce, canned, no salt added" at bounding box center [283, 448] width 201 height 14
type input "Tomato sauce, canned, no salt added"
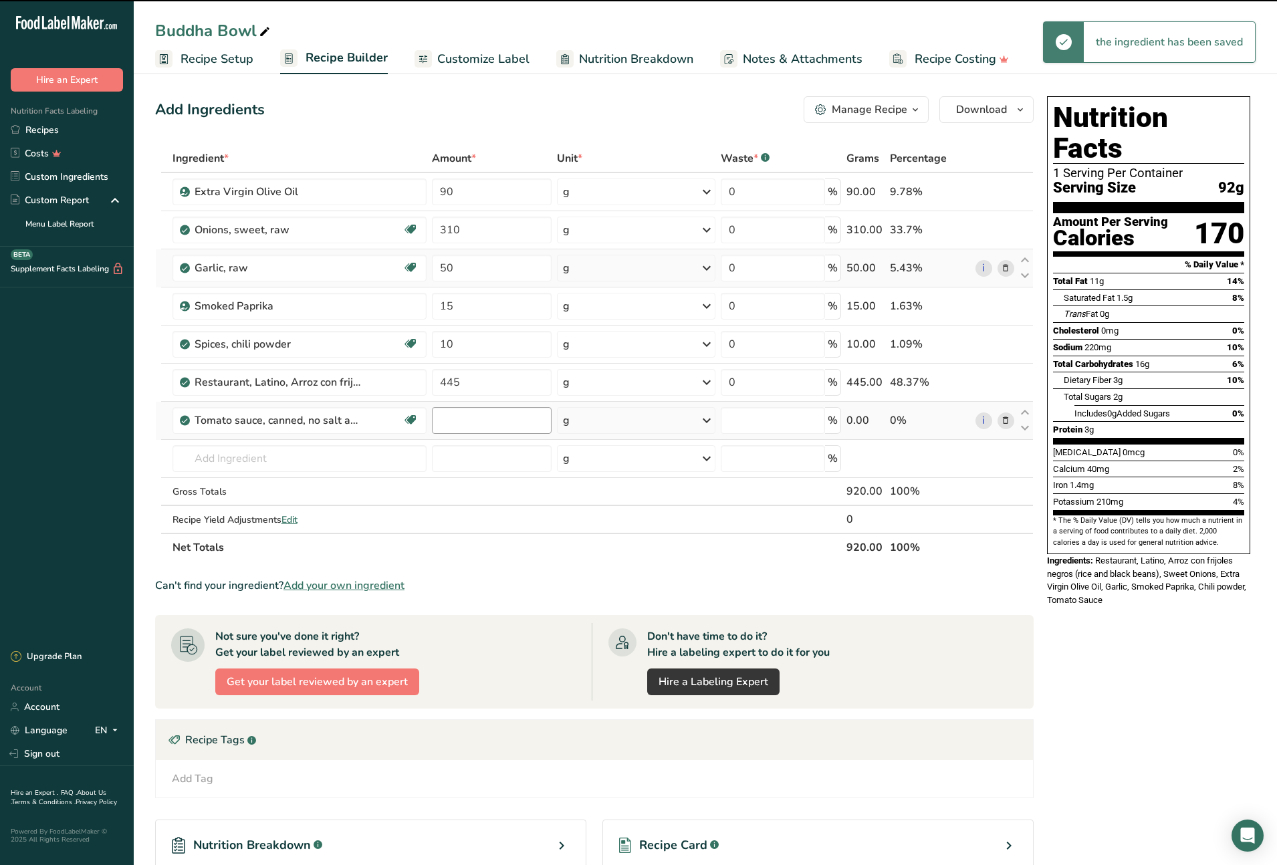
type input "0"
drag, startPoint x: 446, startPoint y: 420, endPoint x: 437, endPoint y: 420, distance: 9.4
click at [437, 420] on input "0" at bounding box center [492, 420] width 120 height 27
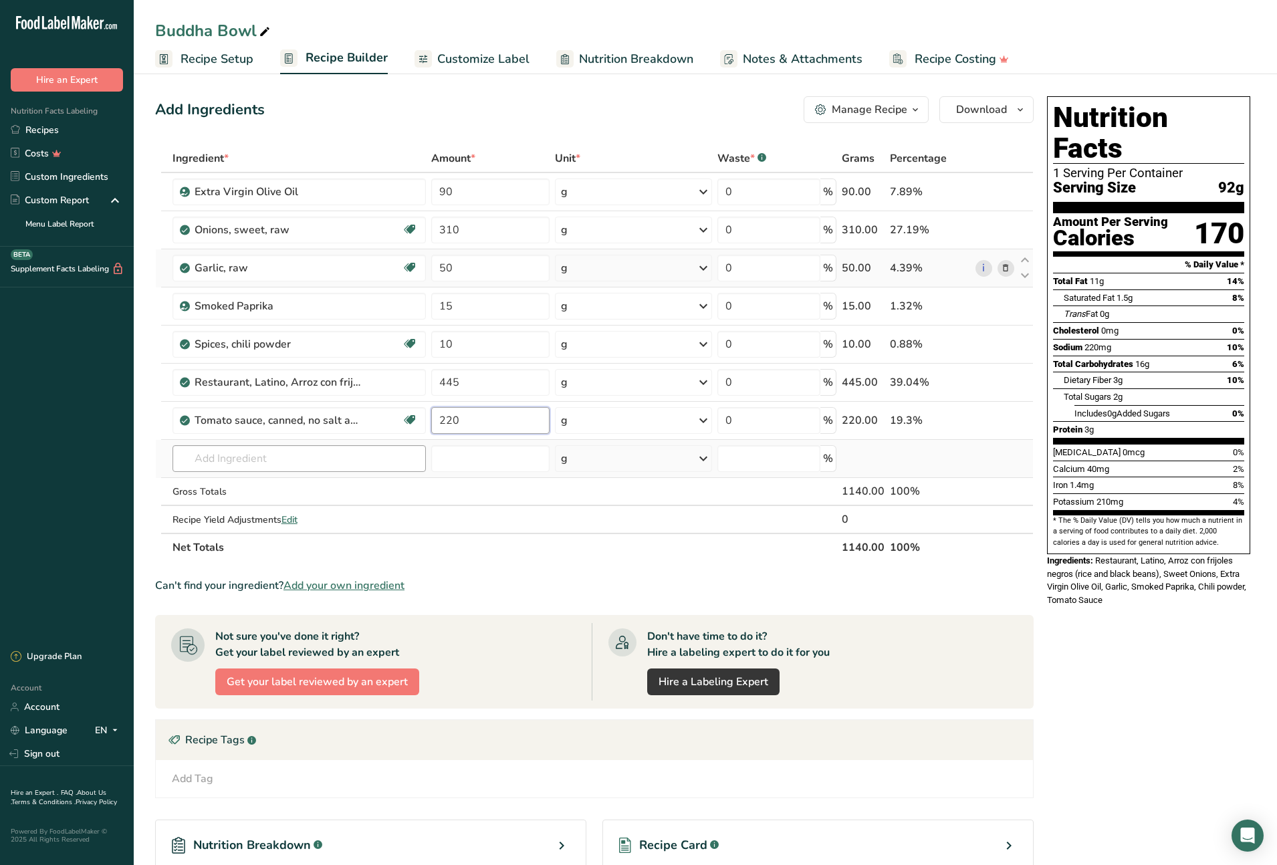
type input "220"
click at [305, 458] on div "Ingredient * Amount * Unit * Waste * .a-a{fill:#347362;}.b-a{fill:#fff;} Grams …" at bounding box center [594, 352] width 879 height 417
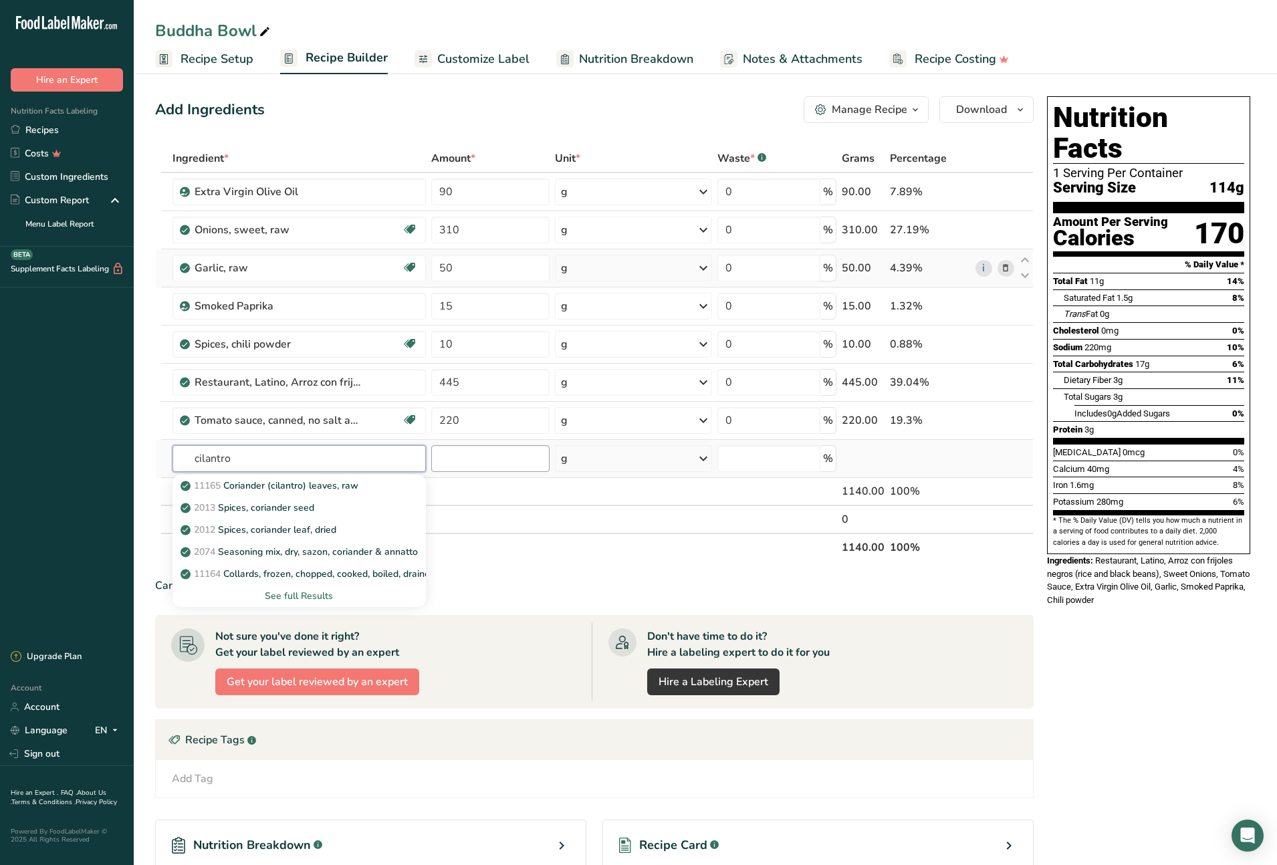
type input "cilantro"
click at [445, 461] on input "number" at bounding box center [490, 458] width 118 height 27
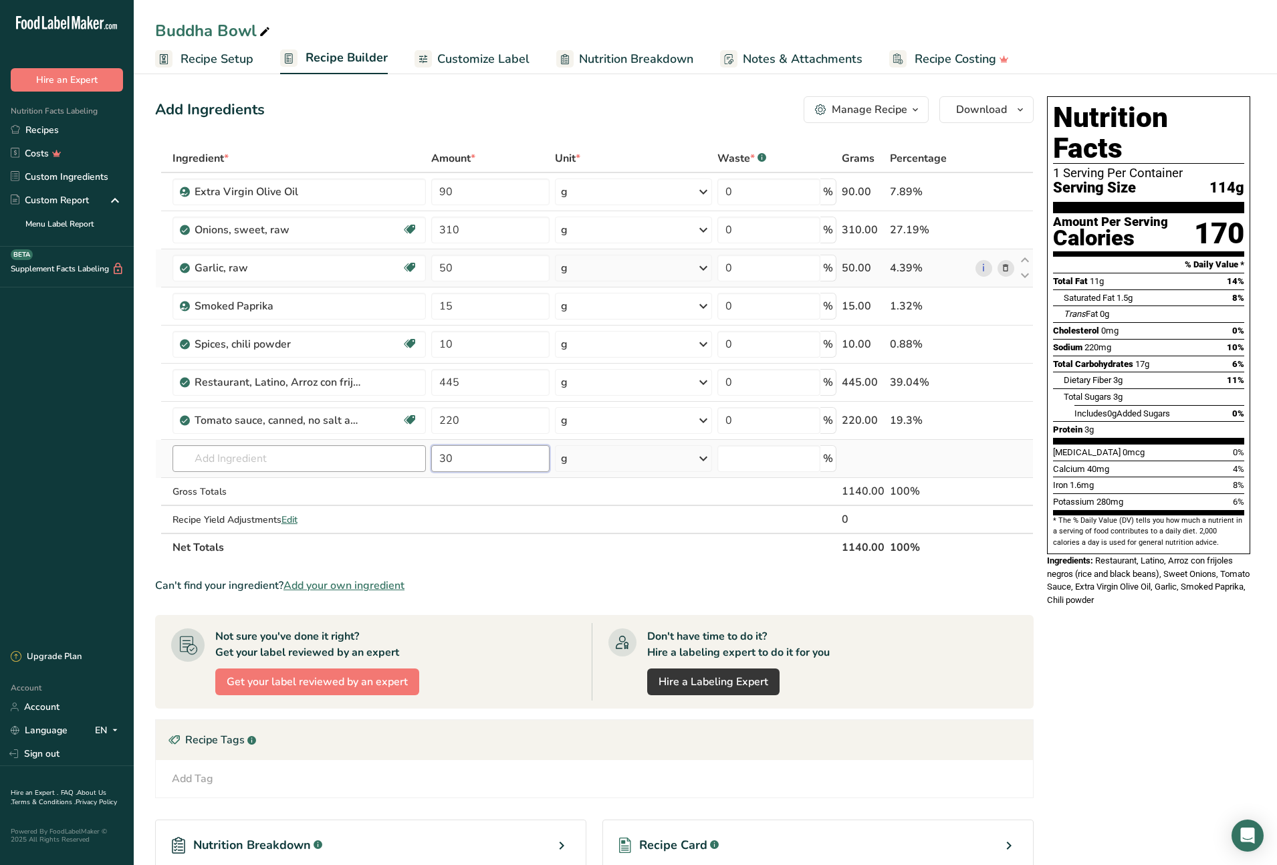
type input "30"
click at [318, 461] on input "text" at bounding box center [298, 458] width 253 height 27
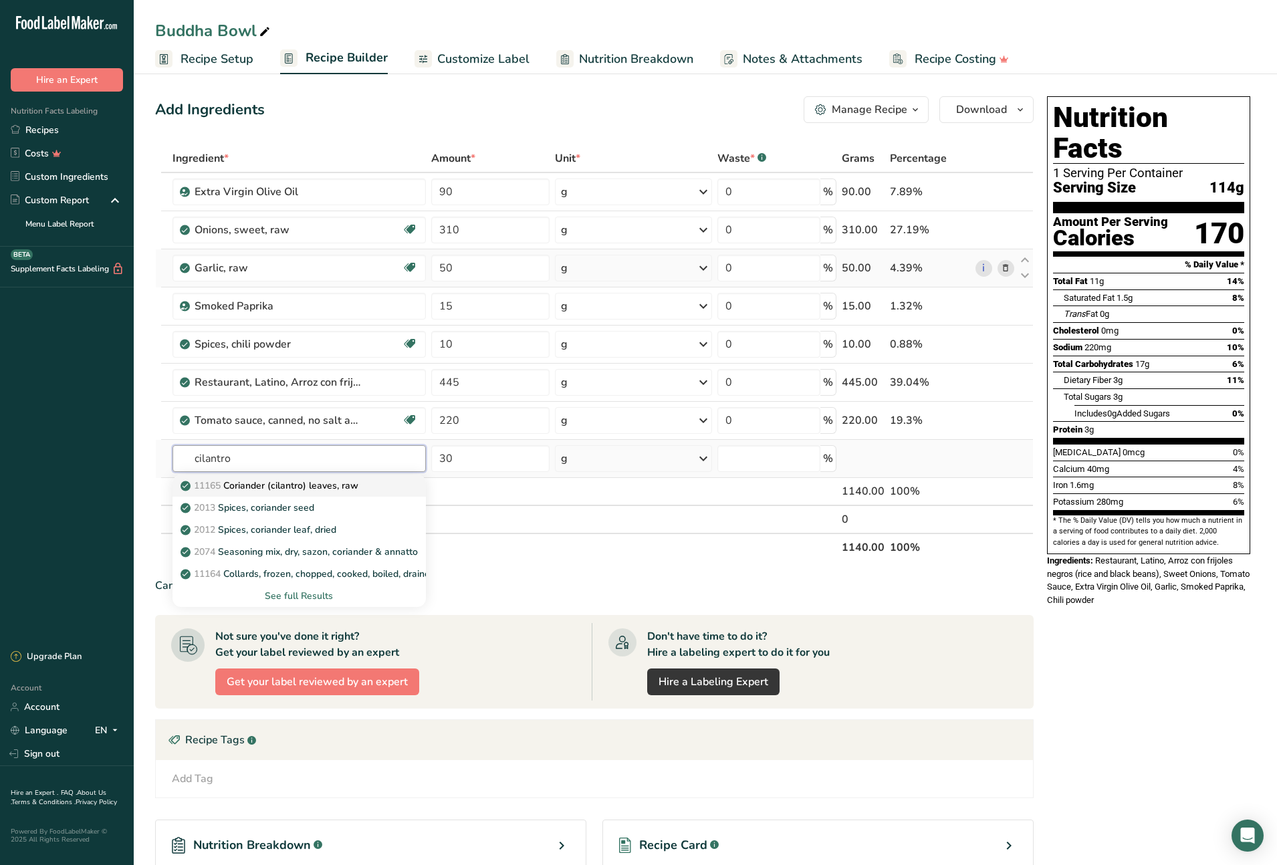
type input "cilantro"
click at [305, 487] on p "11165 Coriander (cilantro) leaves, raw" at bounding box center [270, 486] width 175 height 14
type input "Coriander (cilantro) leaves, raw"
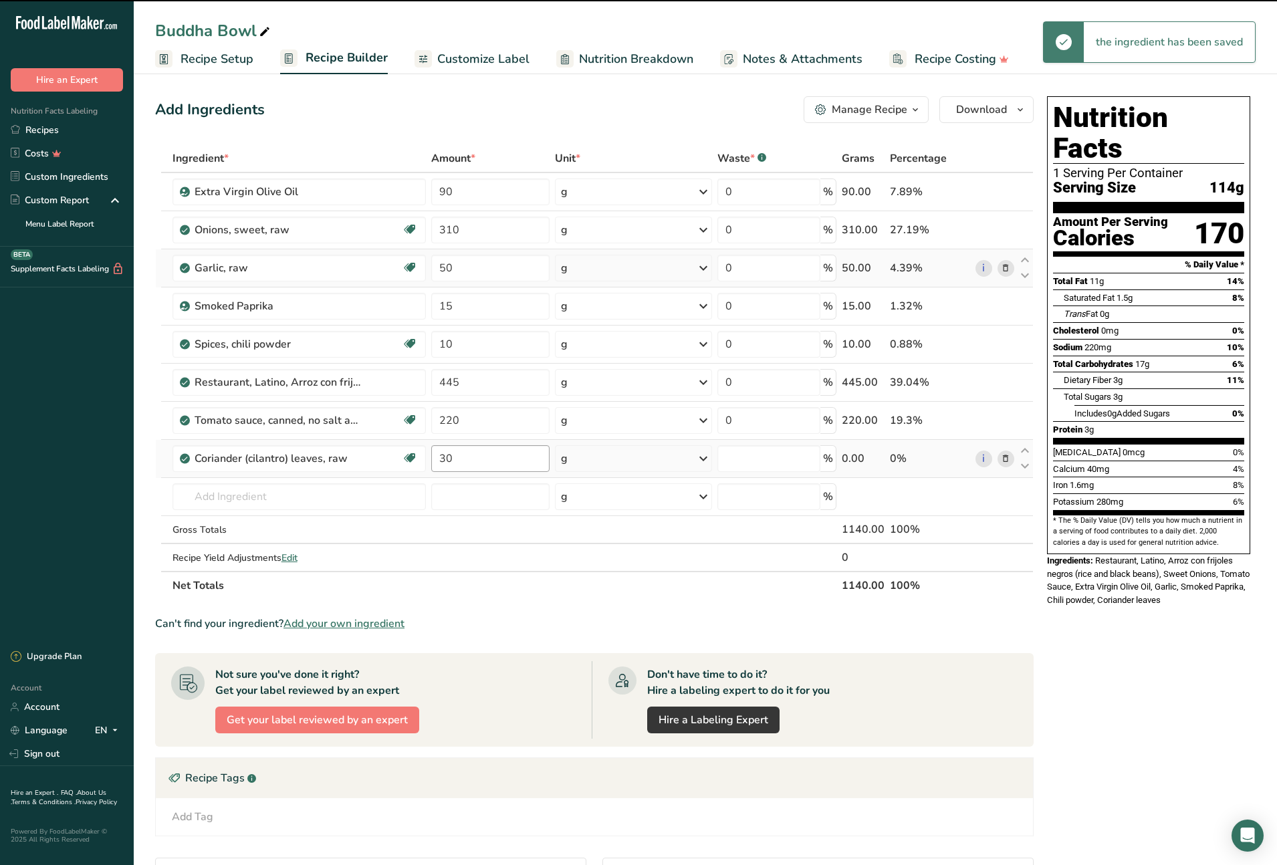
type input "0"
drag, startPoint x: 459, startPoint y: 458, endPoint x: 435, endPoint y: 459, distance: 24.7
click at [435, 459] on input "0" at bounding box center [490, 458] width 118 height 27
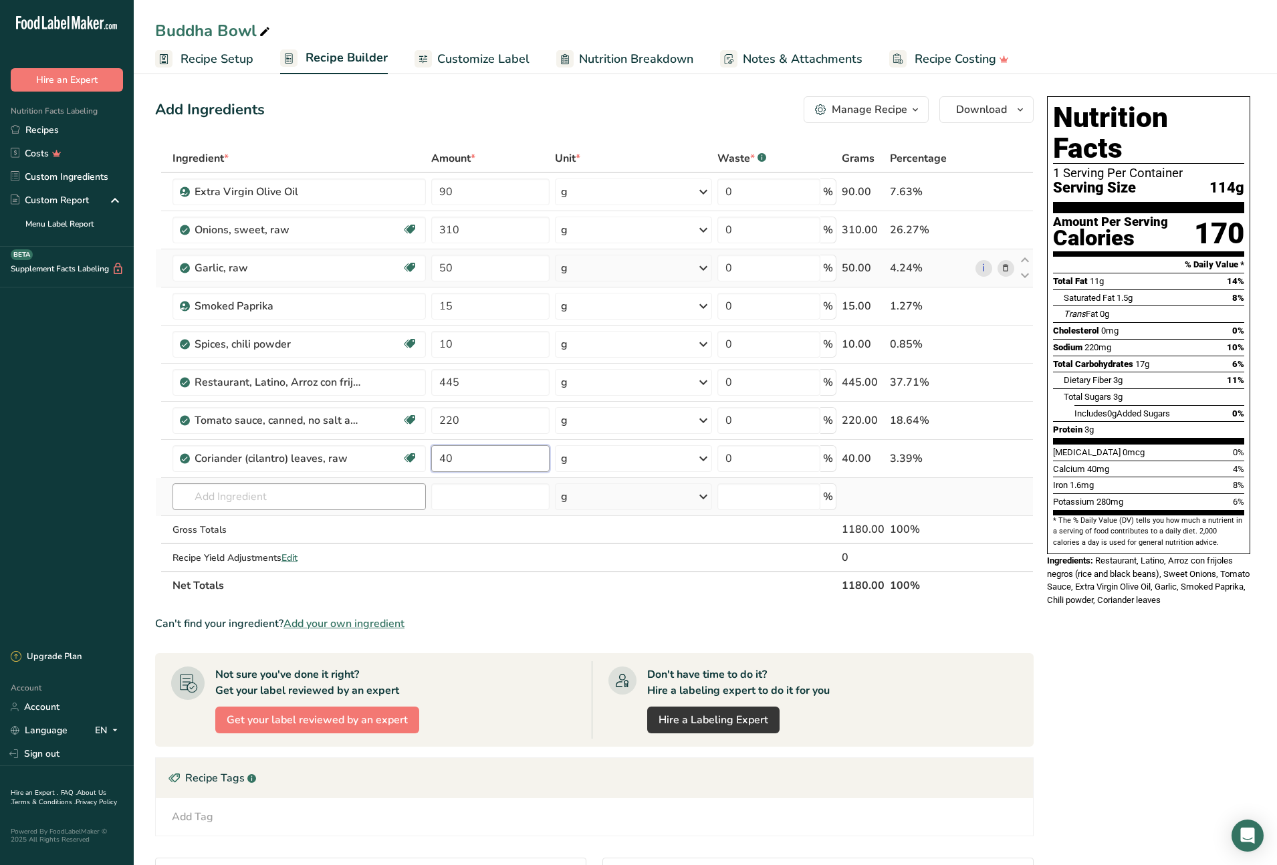
type input "40"
click at [352, 501] on div "Ingredient * Amount * Unit * Waste * .a-a{fill:#347362;}.b-a{fill:#fff;} Grams …" at bounding box center [594, 371] width 879 height 455
type input "garlic salt"
click at [218, 521] on p "Garlic Salt" at bounding box center [210, 524] width 55 height 14
type input "Garlic Salt"
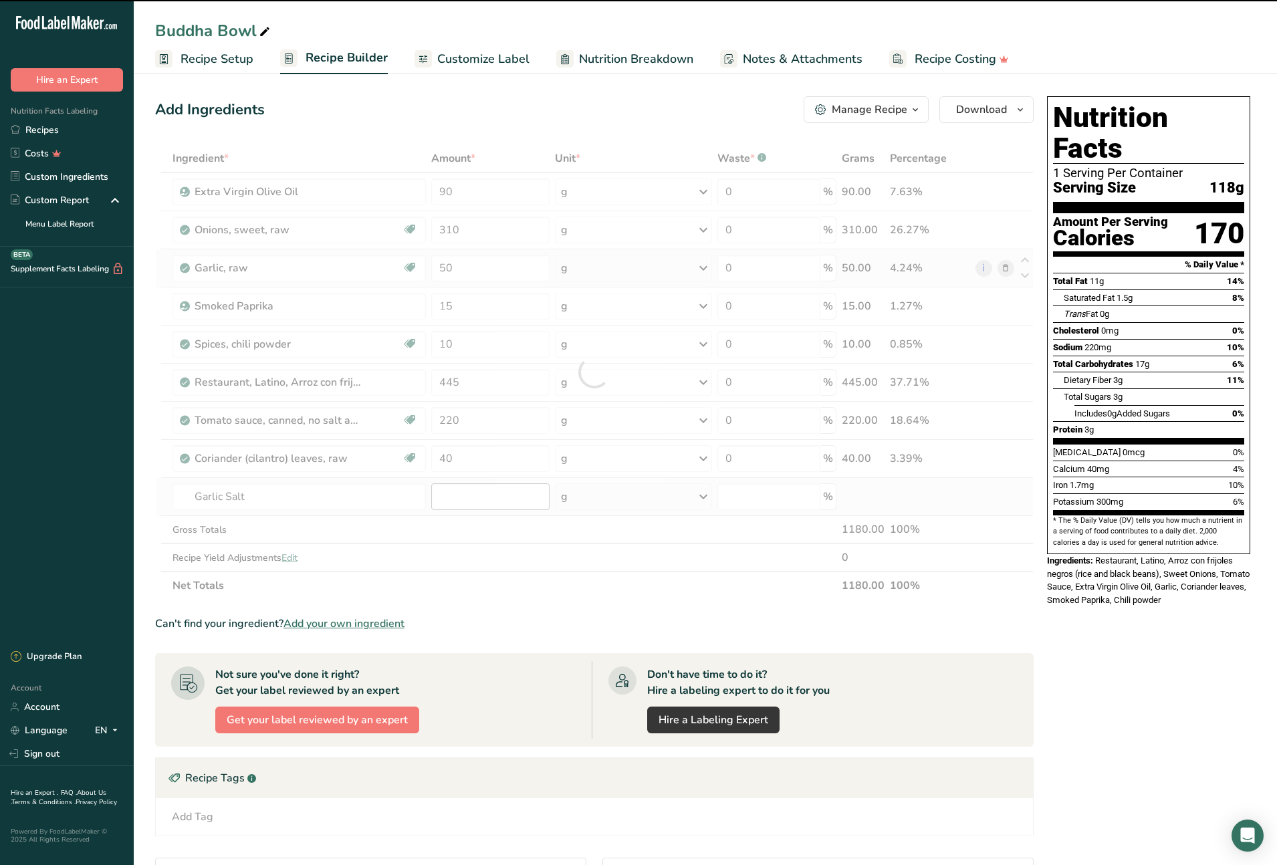
type input "0"
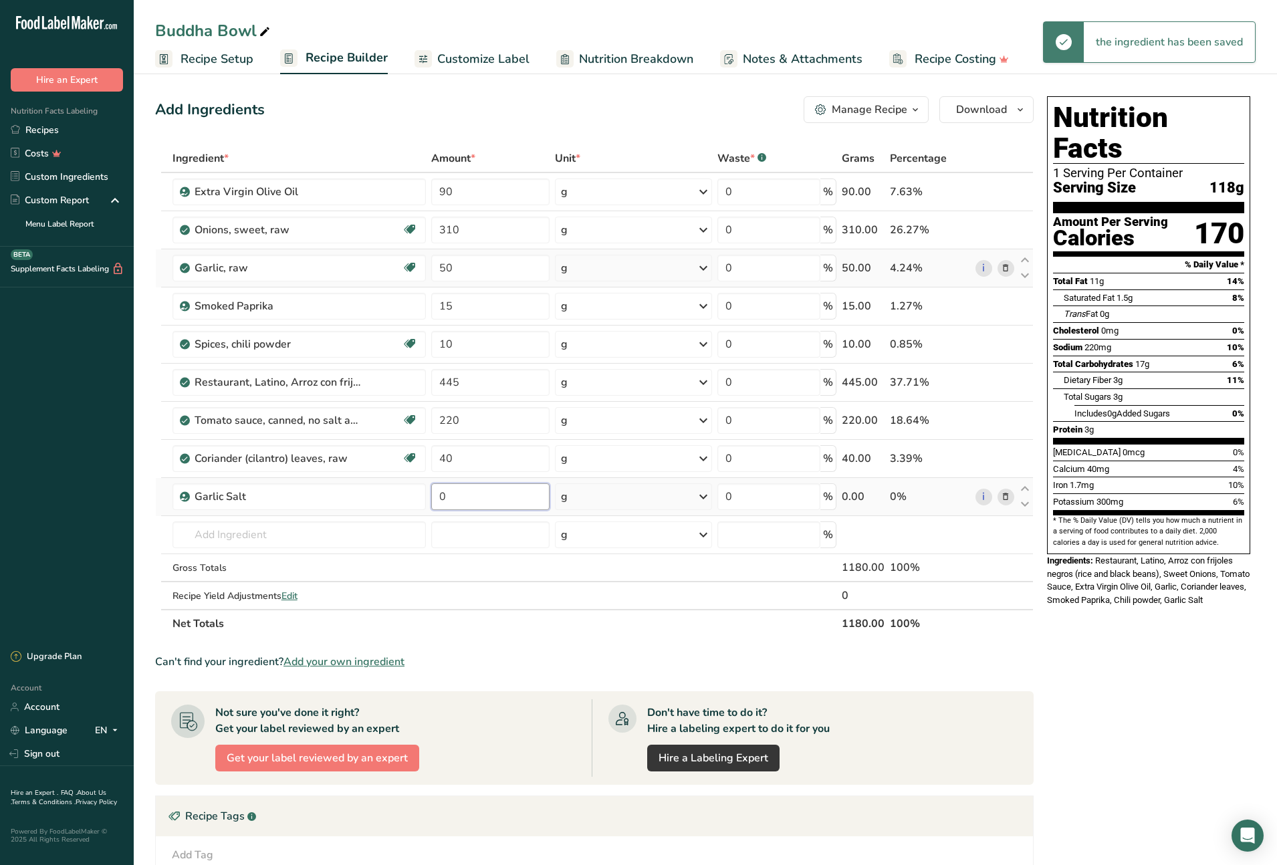
drag, startPoint x: 455, startPoint y: 495, endPoint x: 439, endPoint y: 495, distance: 16.1
click at [439, 495] on input "0" at bounding box center [490, 496] width 118 height 27
type input "20"
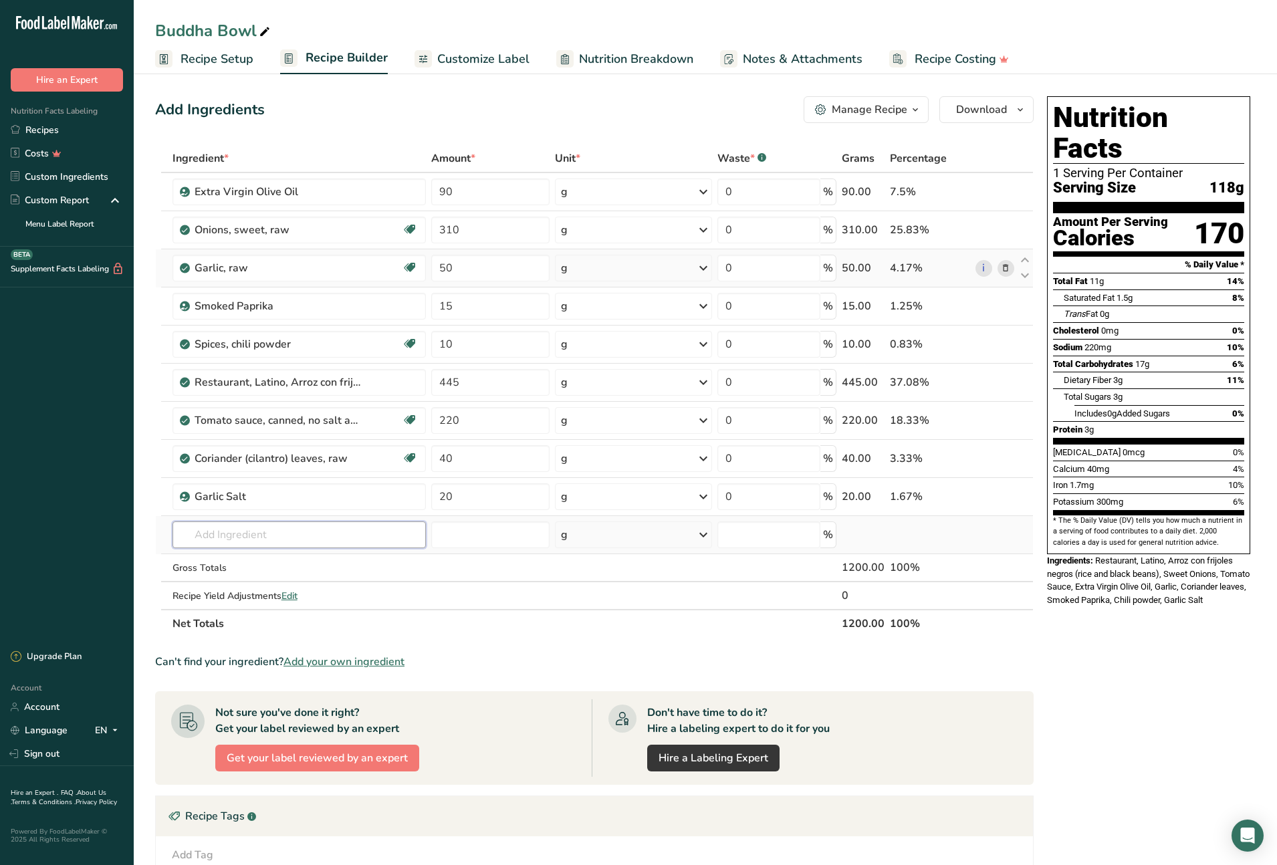
click at [226, 532] on div "Ingredient * Amount * Unit * Waste * .a-a{fill:#347362;}.b-a{fill:#fff;} Grams …" at bounding box center [594, 390] width 879 height 493
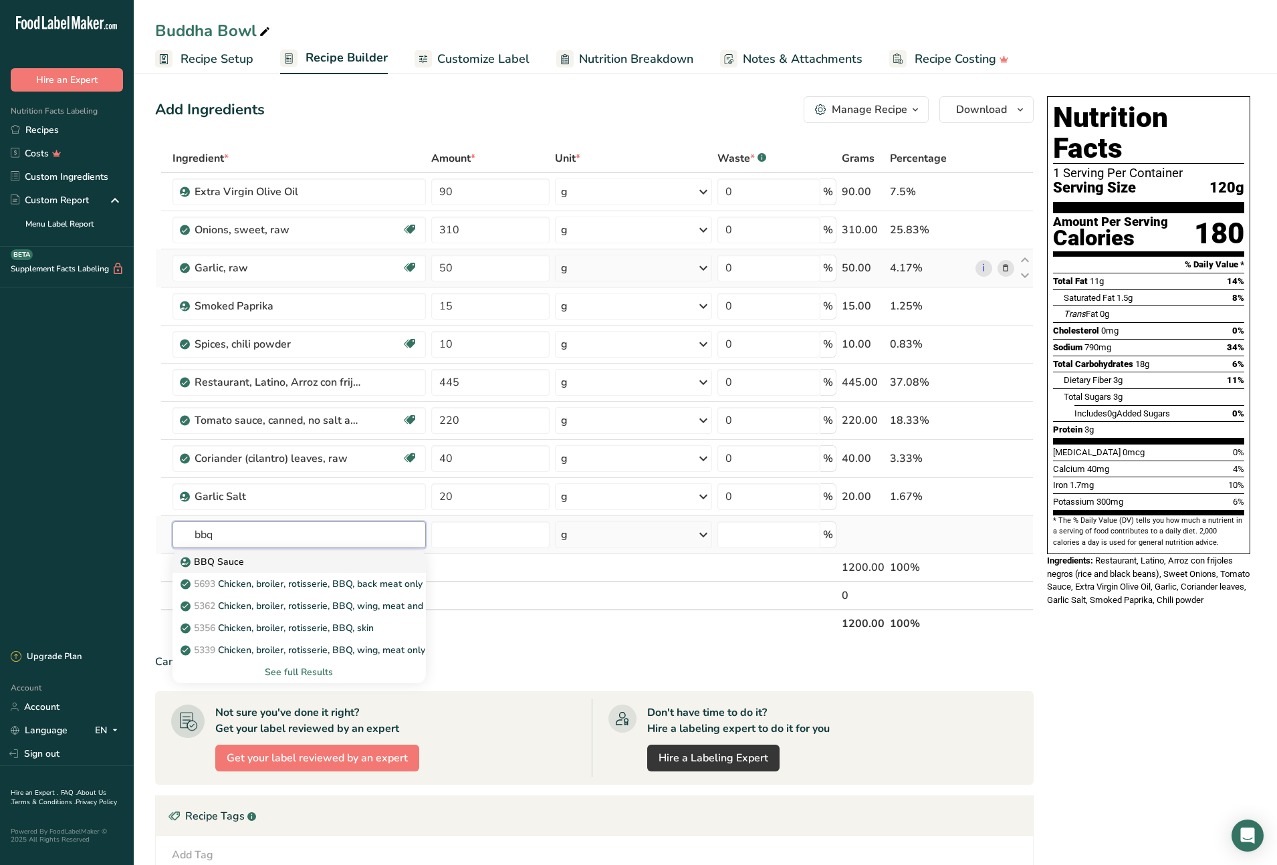
type input "bbq"
click at [228, 566] on p "BBQ Sauce" at bounding box center [213, 562] width 61 height 14
type input "BBQ Sauce"
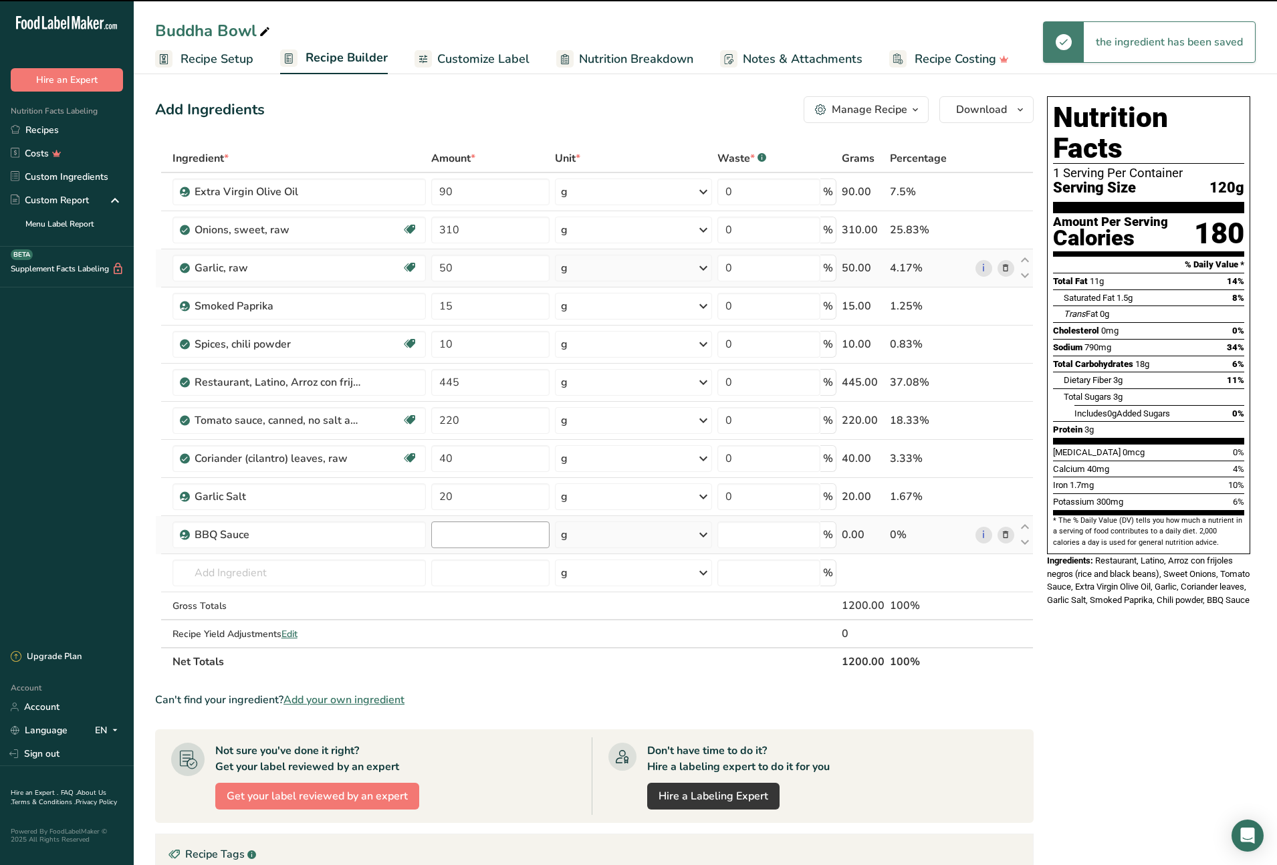
type input "0"
drag, startPoint x: 451, startPoint y: 536, endPoint x: 436, endPoint y: 536, distance: 15.4
click at [436, 536] on input "0" at bounding box center [490, 534] width 118 height 27
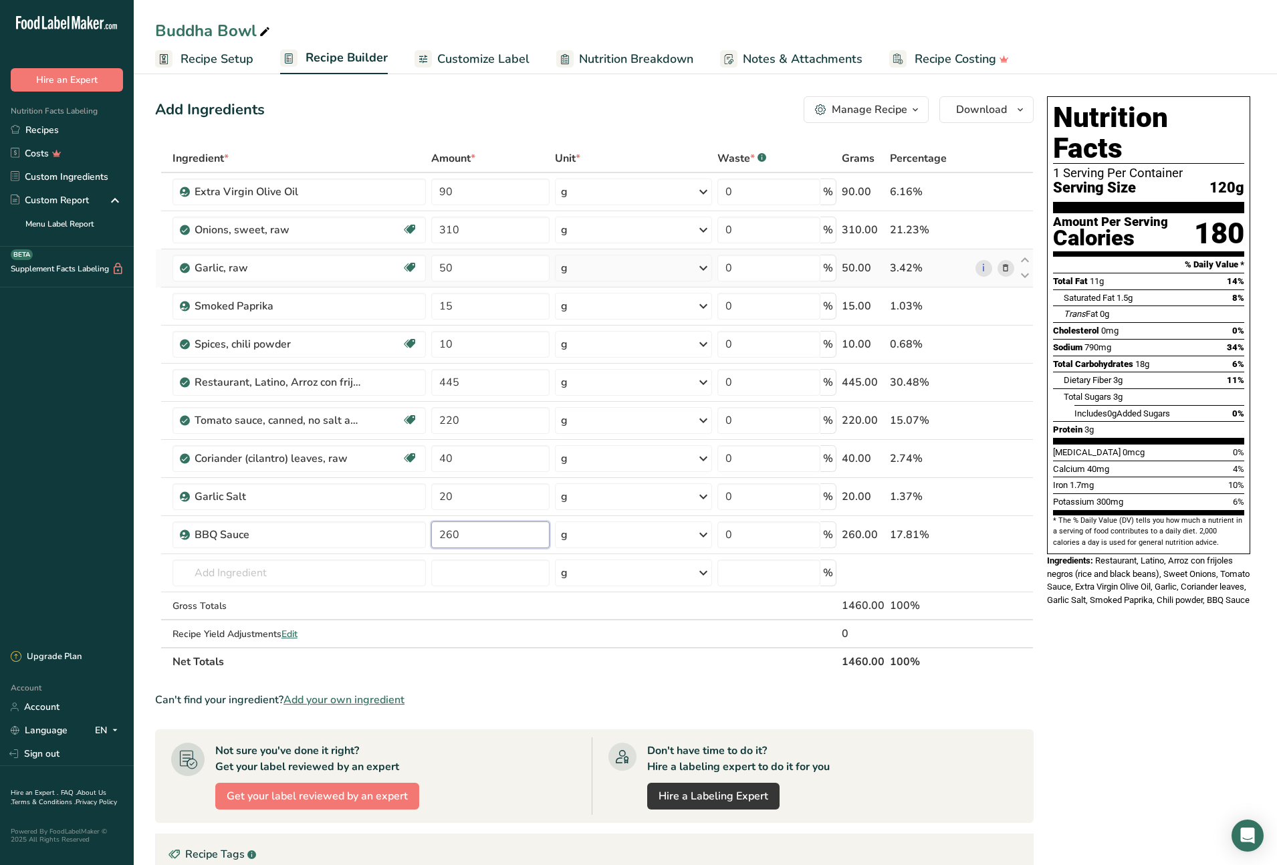
type input "260"
click at [501, 669] on div "Ingredient * Amount * Unit * Waste * .a-a{fill:#347362;}.b-a{fill:#fff;} Grams …" at bounding box center [594, 410] width 879 height 532
click at [465, 230] on input "310" at bounding box center [490, 230] width 118 height 27
type input "315"
click at [453, 271] on div "Ingredient * Amount * Unit * Waste * .a-a{fill:#347362;}.b-a{fill:#fff;} Grams …" at bounding box center [594, 410] width 879 height 532
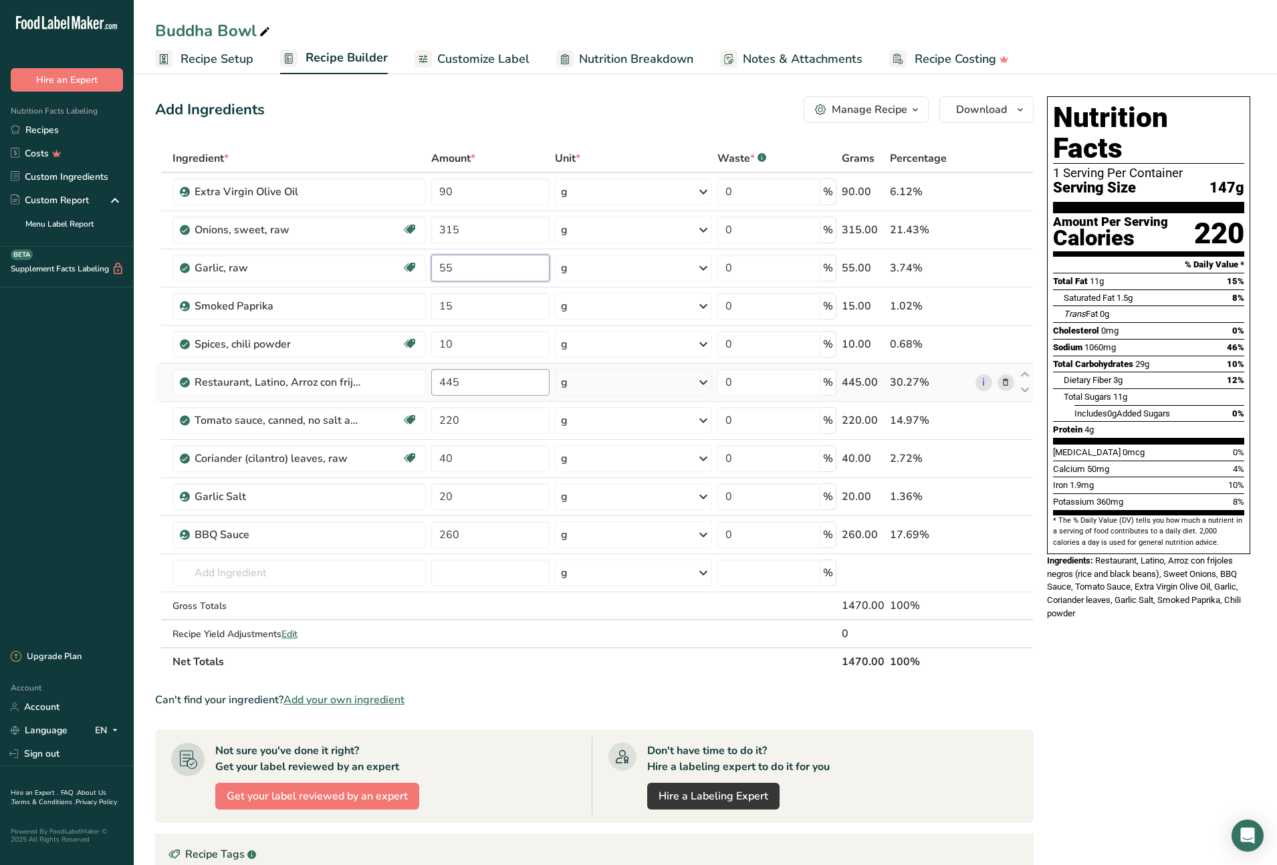
type input "55"
click at [469, 382] on div "Ingredient * Amount * Unit * Waste * .a-a{fill:#347362;}.b-a{fill:#fff;} Grams …" at bounding box center [594, 410] width 879 height 532
type input "450"
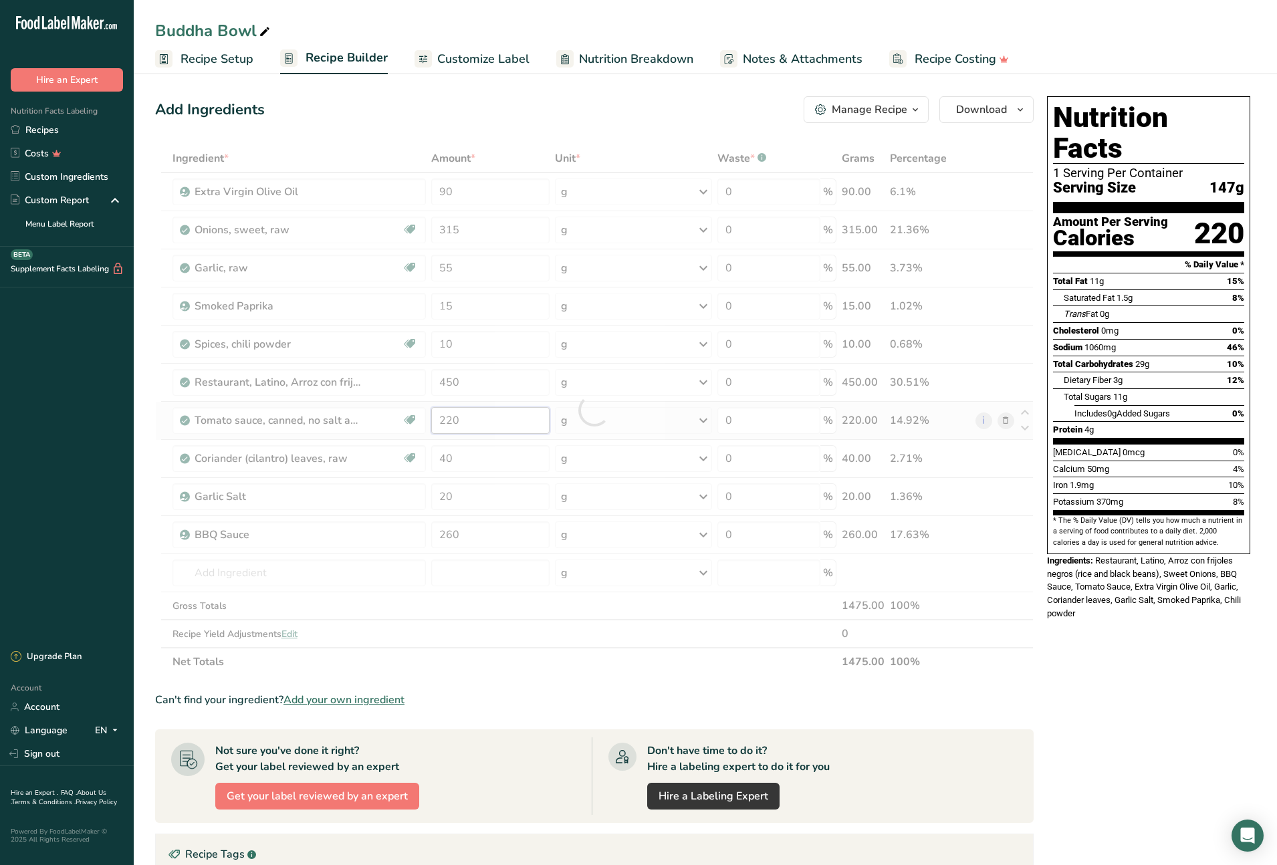
click at [469, 423] on div "Ingredient * Amount * Unit * Waste * .a-a{fill:#347362;}.b-a{fill:#fff;} Grams …" at bounding box center [594, 410] width 879 height 532
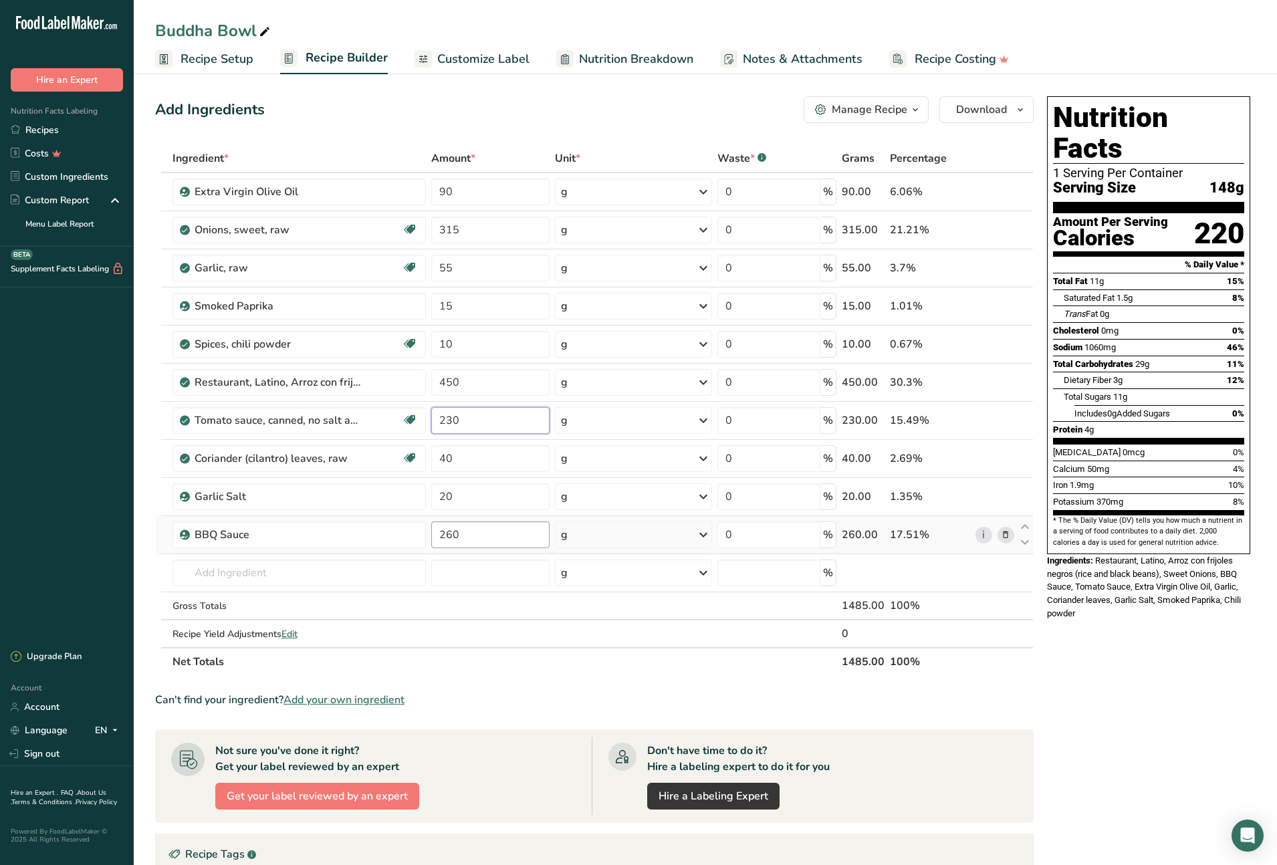
type input "230"
click at [466, 537] on div "Ingredient * Amount * Unit * Waste * .a-a{fill:#347362;}.b-a{fill:#fff;} Grams …" at bounding box center [594, 410] width 879 height 532
type input "270"
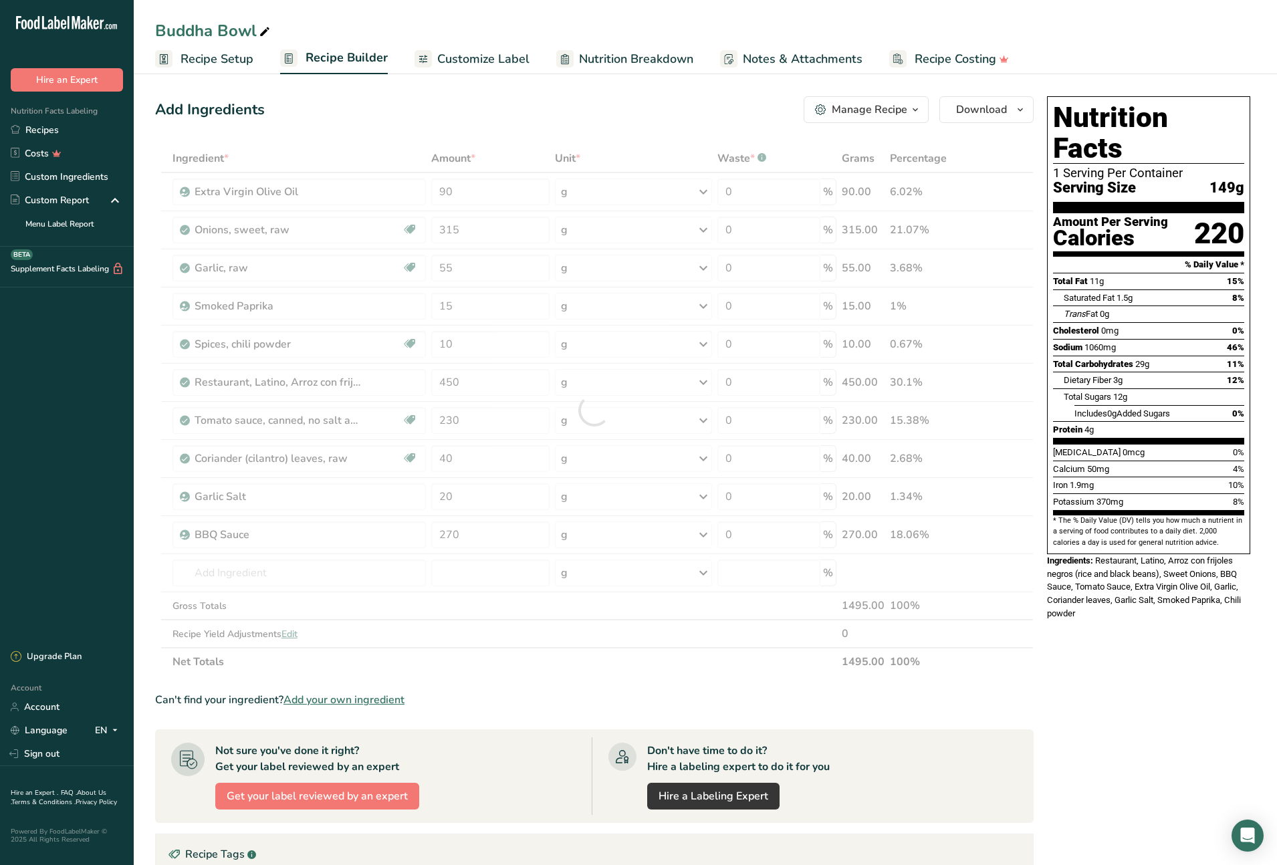
click at [517, 663] on div "Ingredient * Amount * Unit * Waste * .a-a{fill:#347362;}.b-a{fill:#fff;} Grams …" at bounding box center [594, 410] width 879 height 532
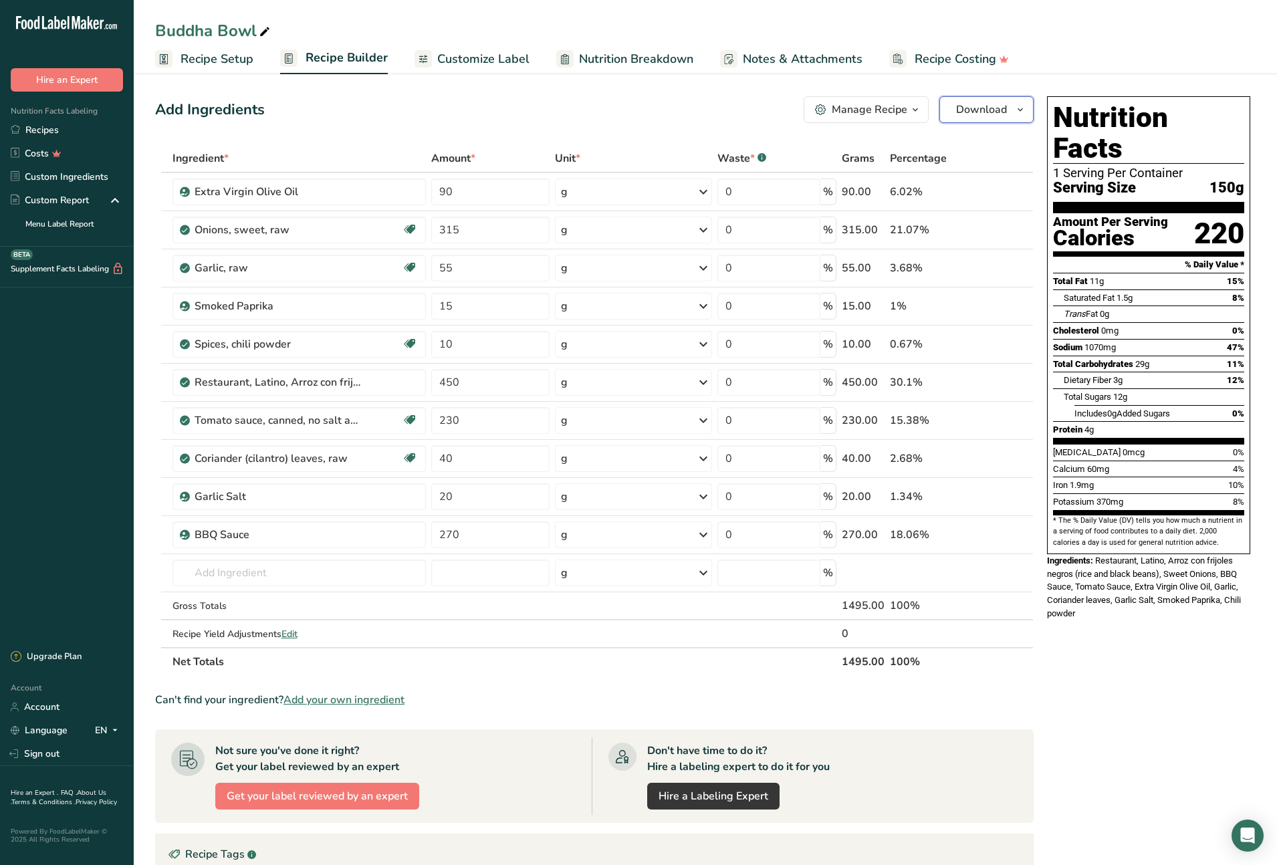
click at [1022, 111] on icon "button" at bounding box center [1020, 110] width 11 height 17
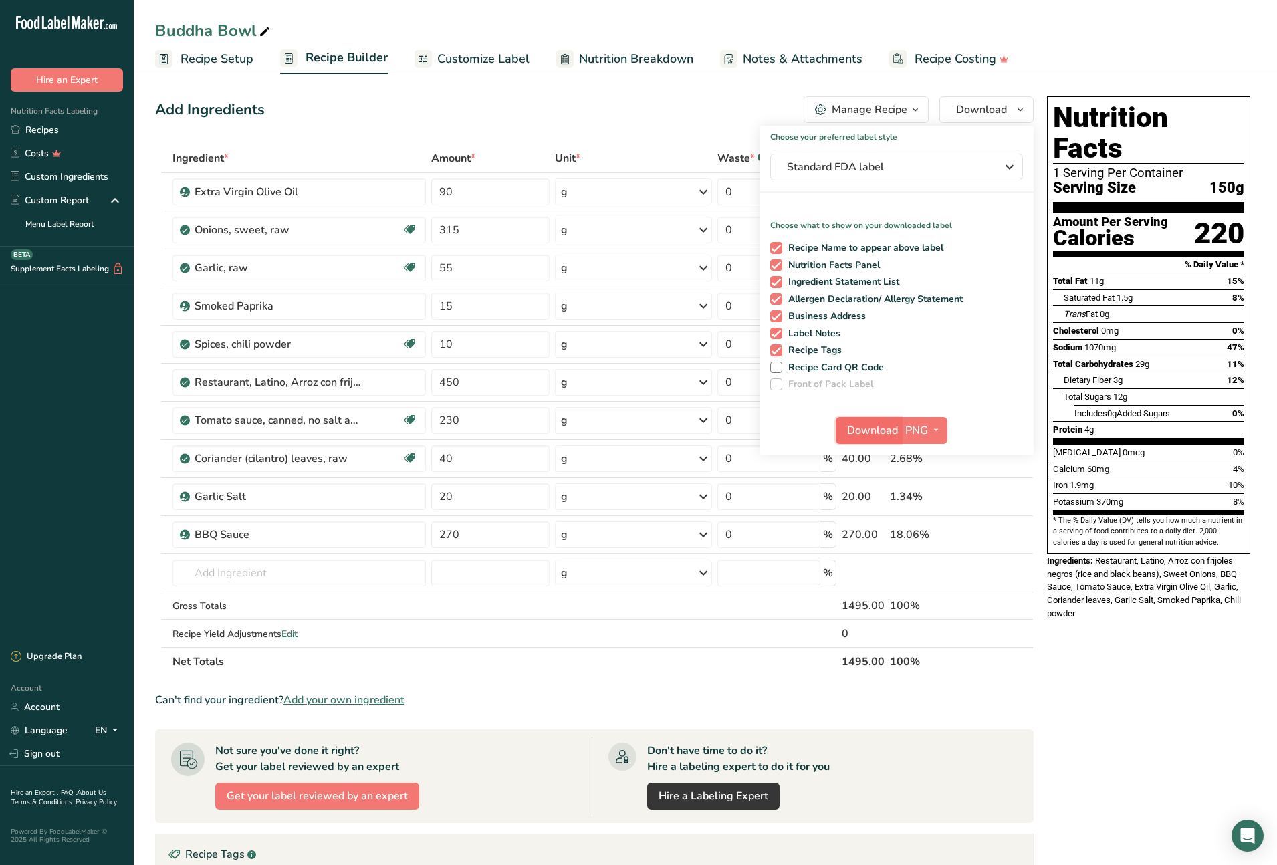
click at [860, 432] on span "Download" at bounding box center [872, 431] width 51 height 16
click at [37, 129] on link "Recipes" at bounding box center [67, 129] width 134 height 23
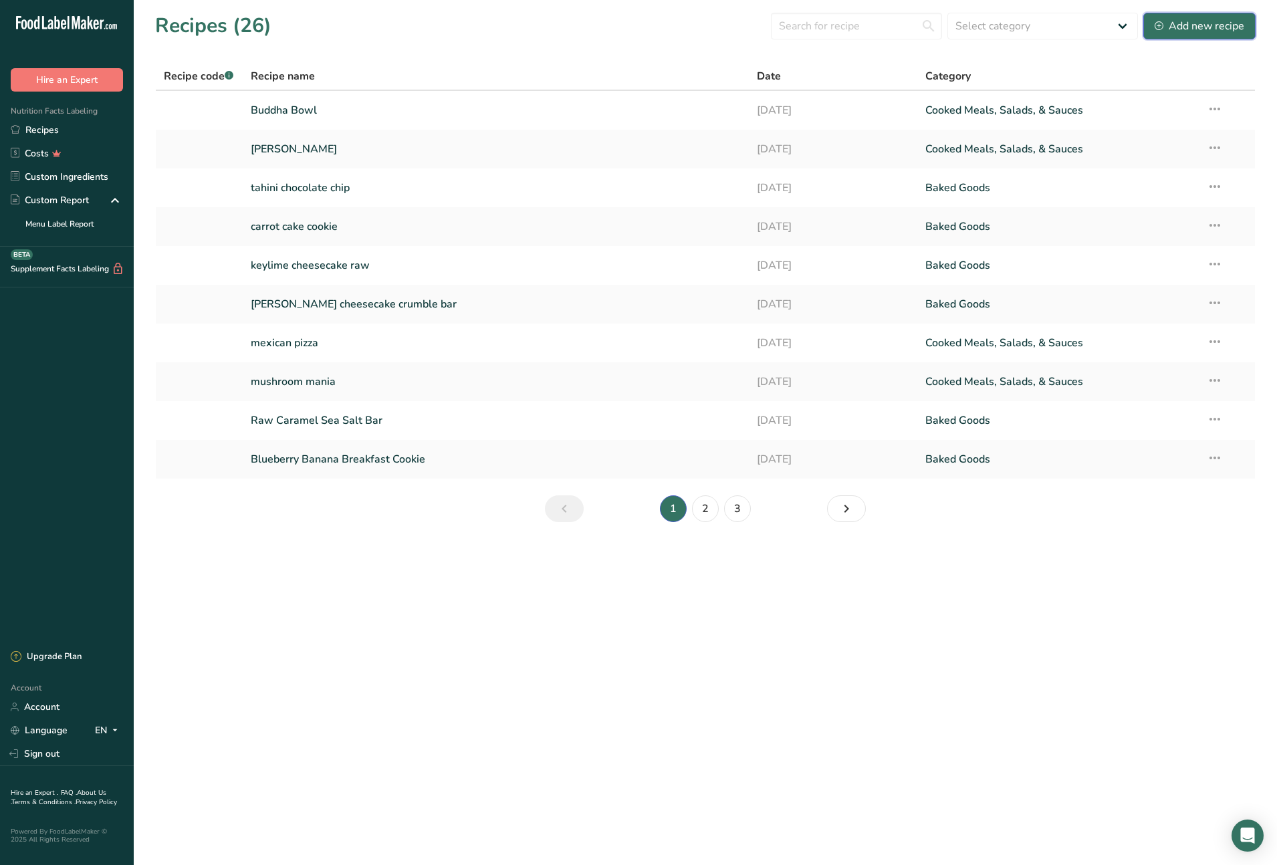
click at [1198, 30] on div "Add new recipe" at bounding box center [1200, 26] width 90 height 16
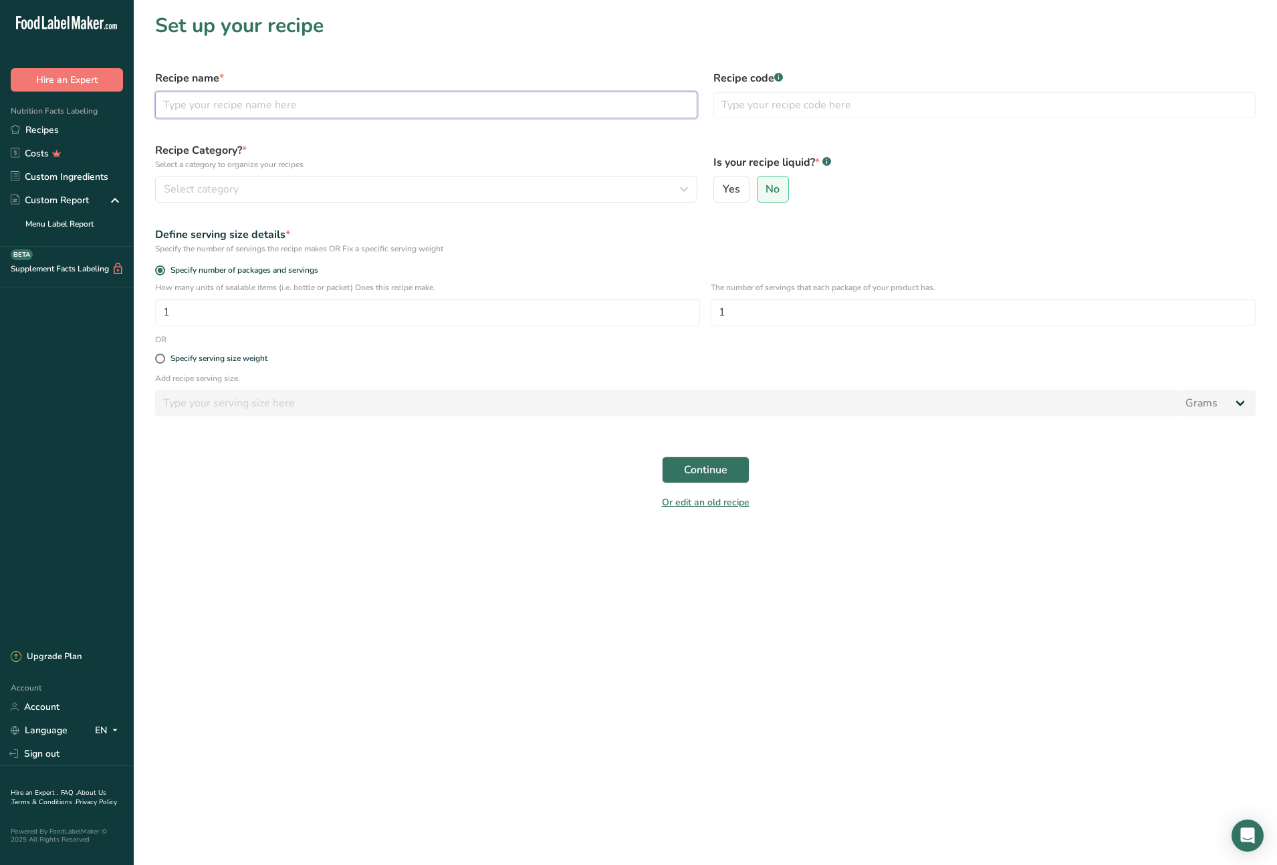
click at [257, 108] on input "text" at bounding box center [426, 105] width 542 height 27
type input "raw pad thai"
click at [275, 185] on div "Select category" at bounding box center [422, 189] width 517 height 16
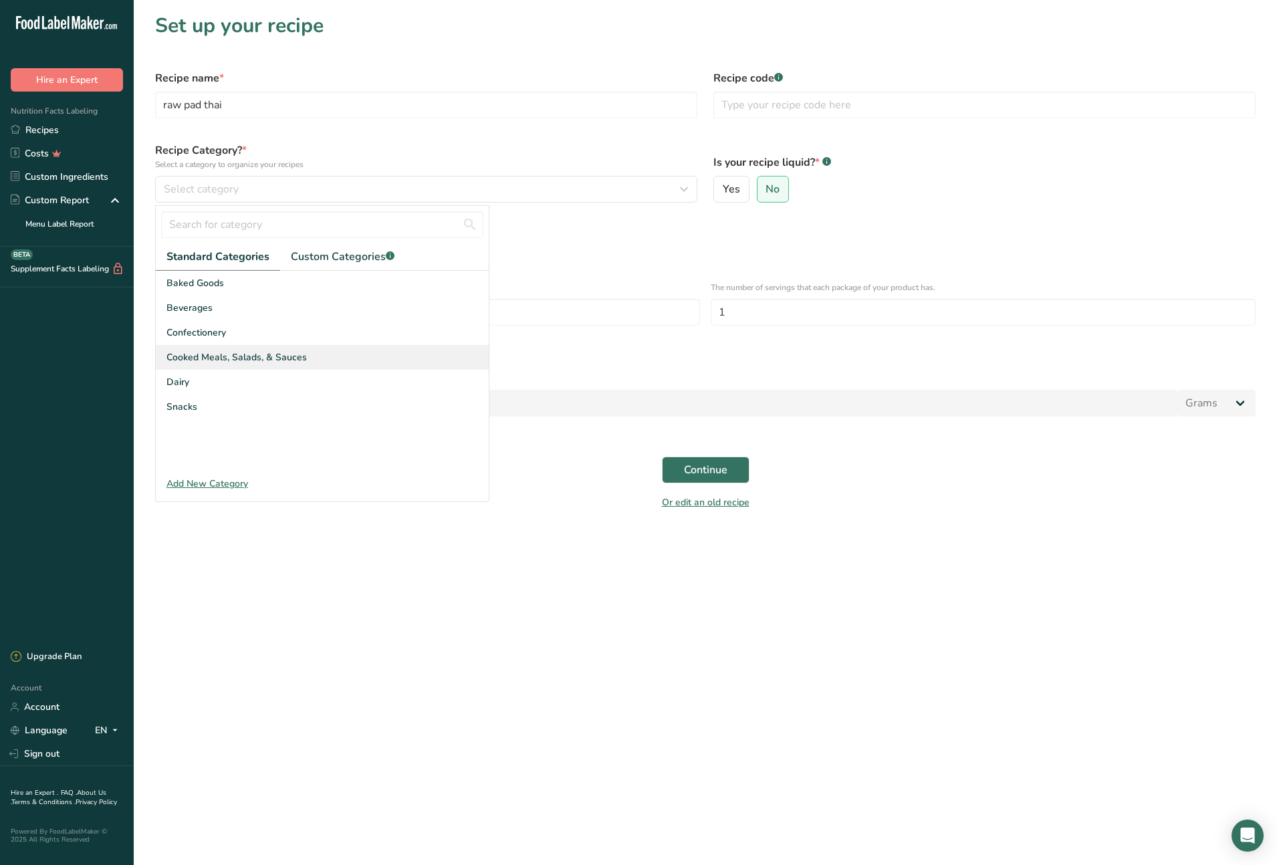
click at [277, 353] on span "Cooked Meals, Salads, & Sauces" at bounding box center [236, 357] width 140 height 14
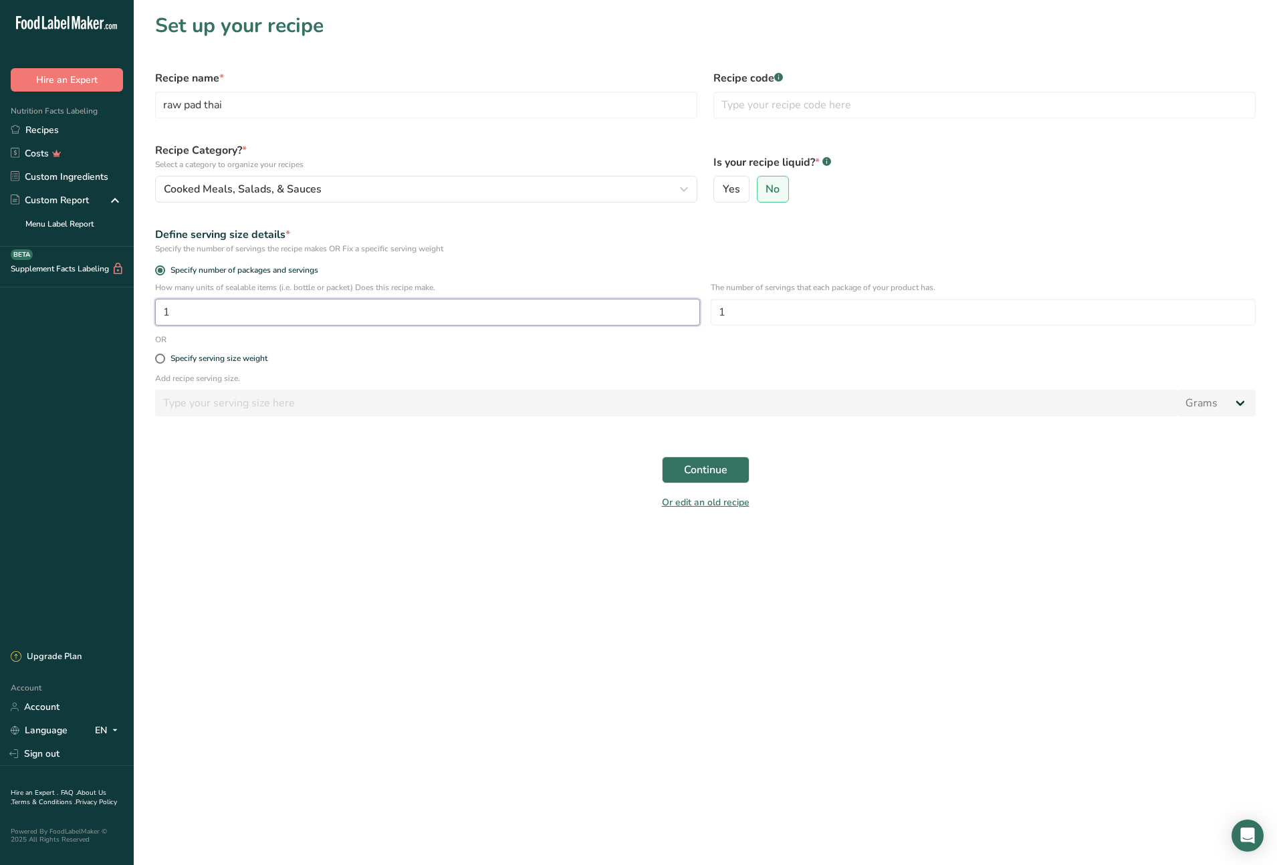
drag, startPoint x: 179, startPoint y: 310, endPoint x: 160, endPoint y: 309, distance: 18.7
click at [160, 309] on input "1" at bounding box center [427, 312] width 545 height 27
type input "22"
click at [701, 469] on span "Continue" at bounding box center [705, 470] width 43 height 16
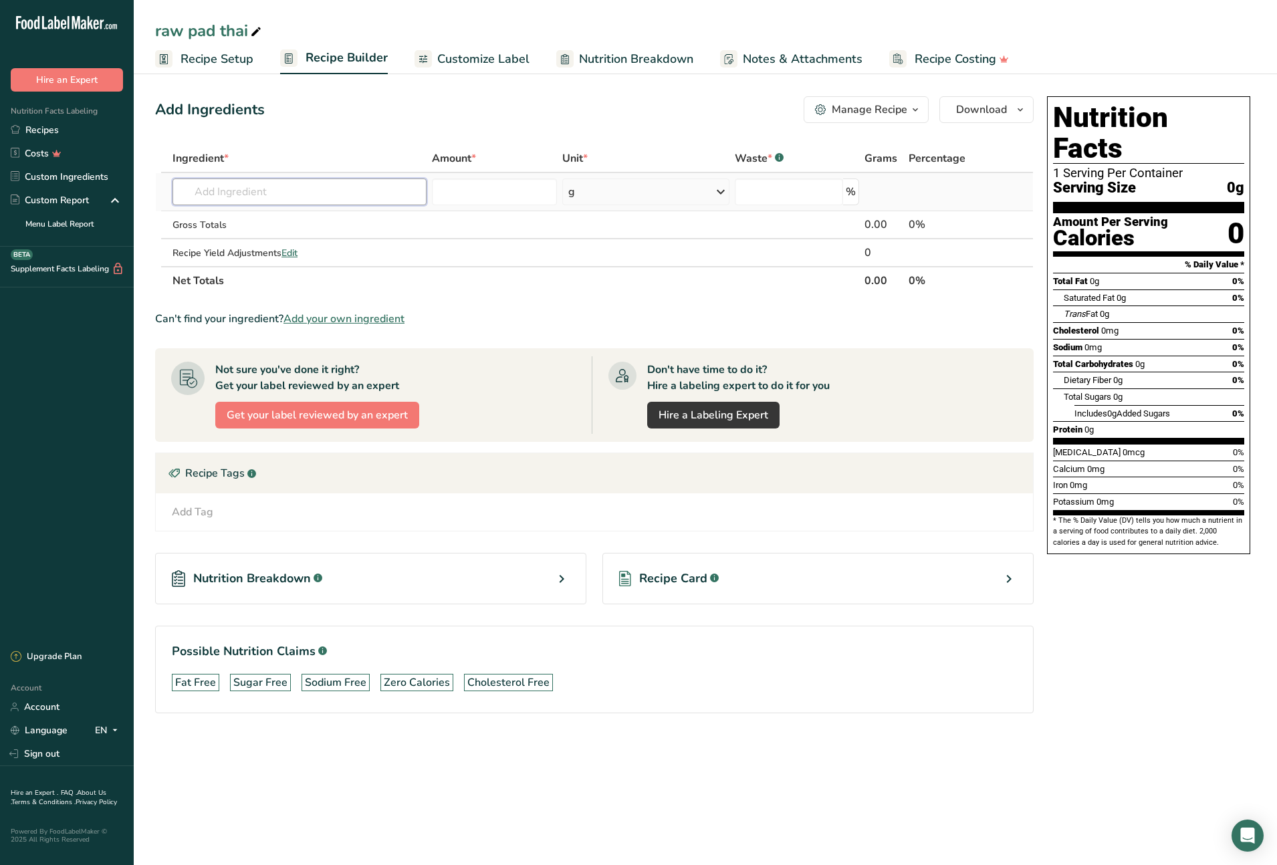
click at [314, 197] on input "text" at bounding box center [299, 192] width 254 height 27
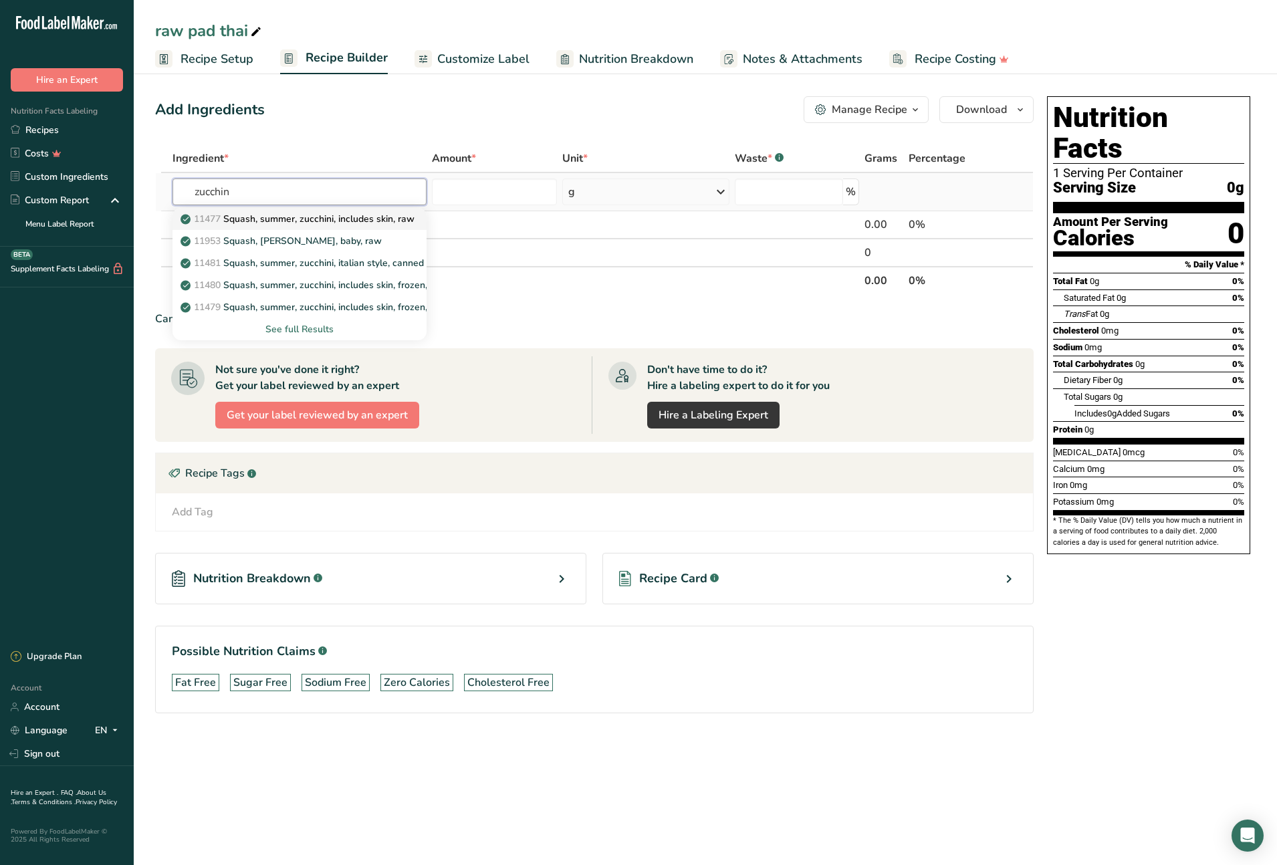
type input "zucchin"
click at [365, 217] on p "11477 Squash, summer, zucchini, includes skin, raw" at bounding box center [298, 219] width 231 height 14
type input "Squash, summer, zucchini, includes skin, raw"
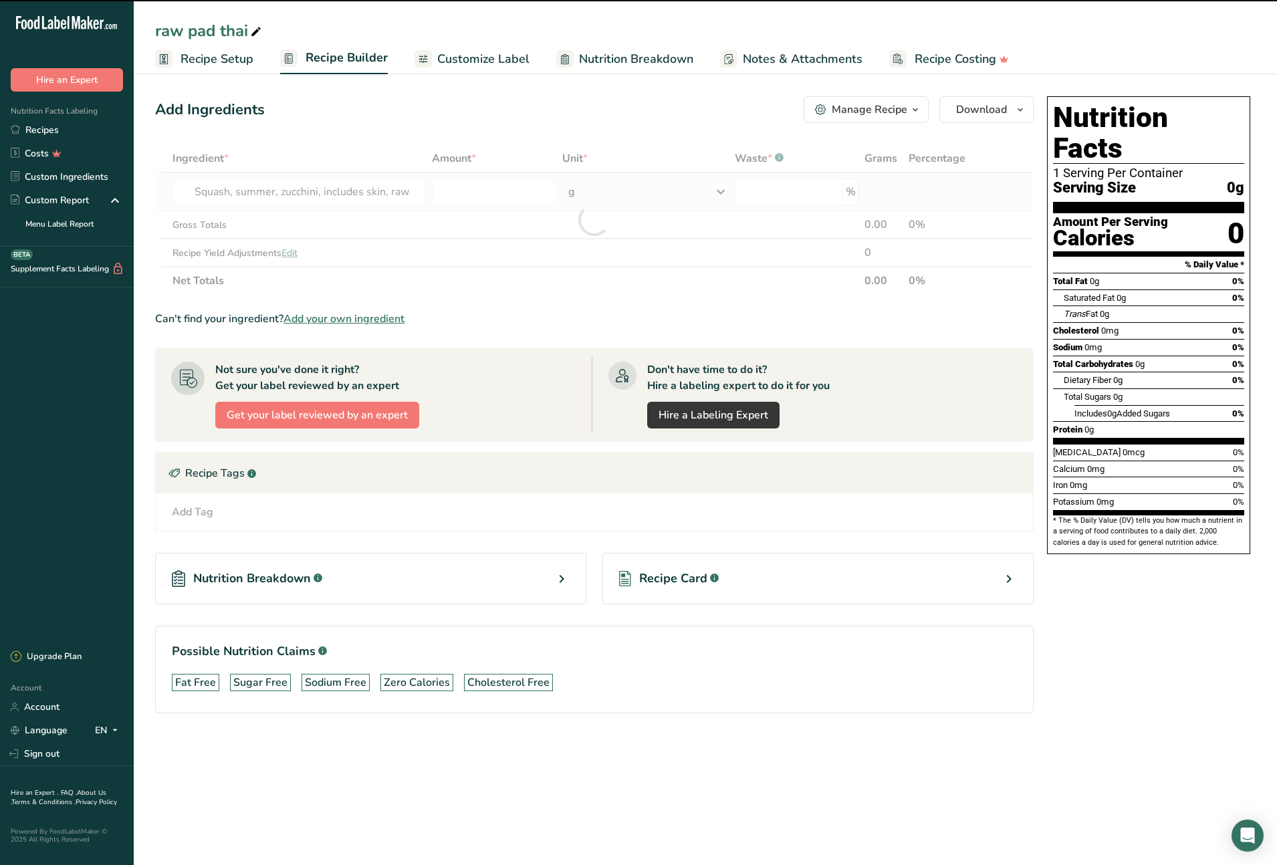
type input "0"
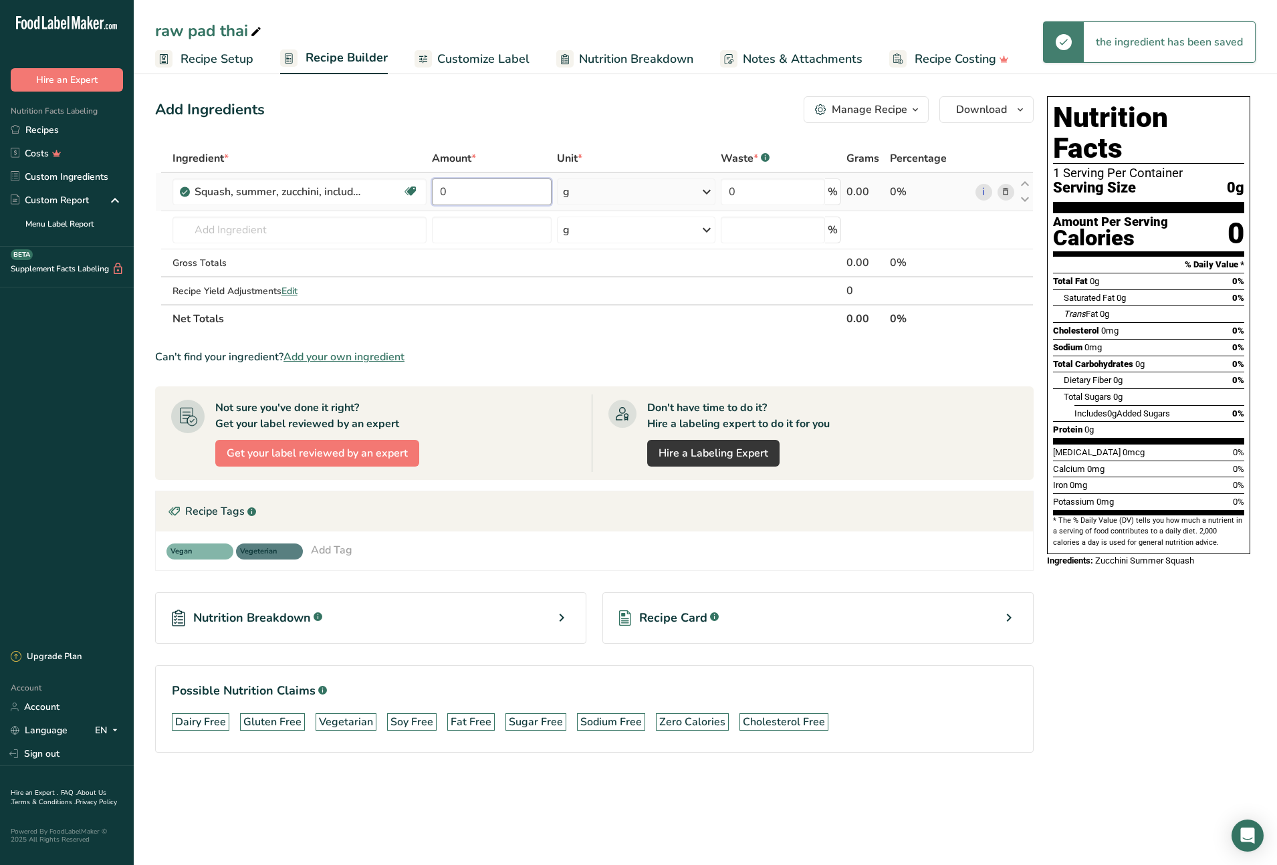
drag, startPoint x: 453, startPoint y: 191, endPoint x: 437, endPoint y: 191, distance: 16.7
click at [437, 191] on input "0" at bounding box center [492, 192] width 120 height 27
type input "3000"
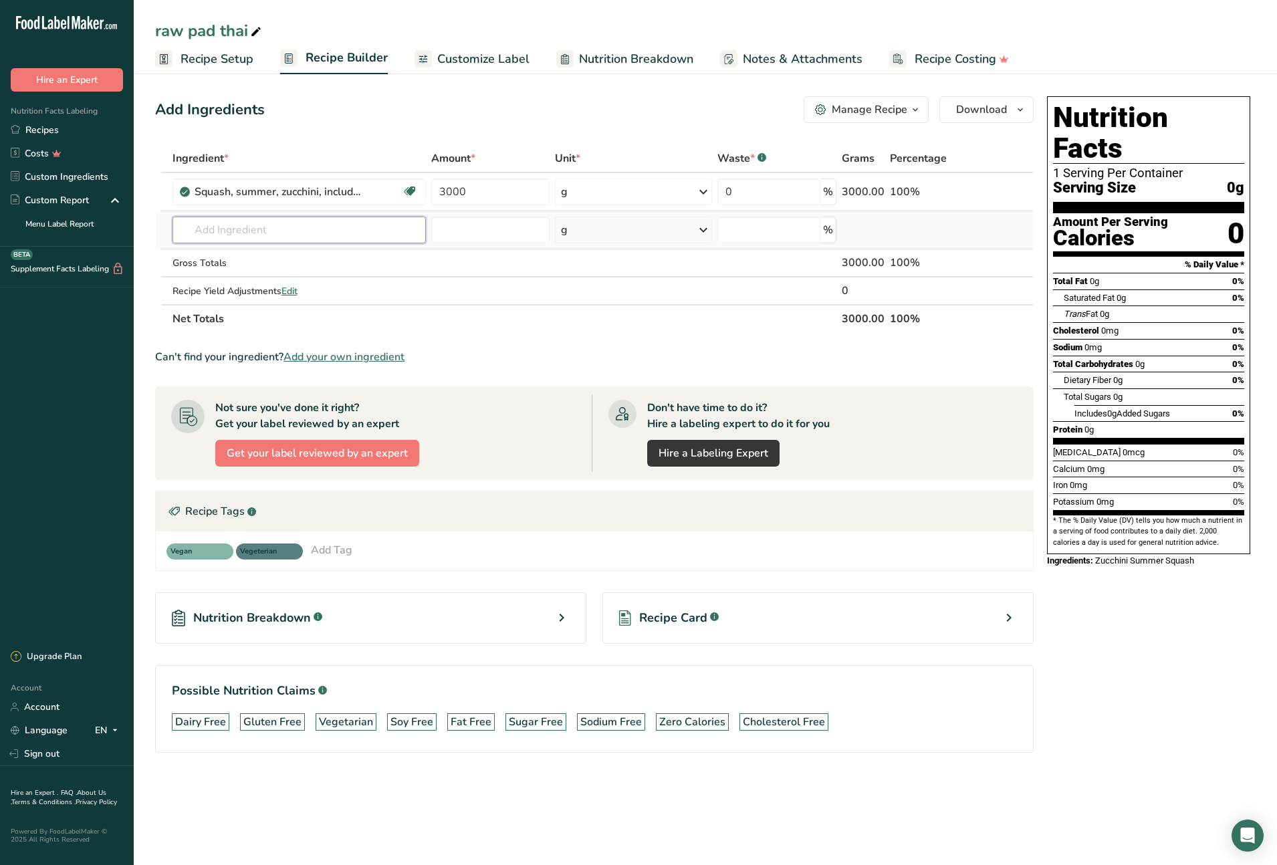
click at [282, 231] on div "Ingredient * Amount * Unit * Waste * .a-a{fill:#347362;}.b-a{fill:#fff;} Grams …" at bounding box center [594, 238] width 879 height 189
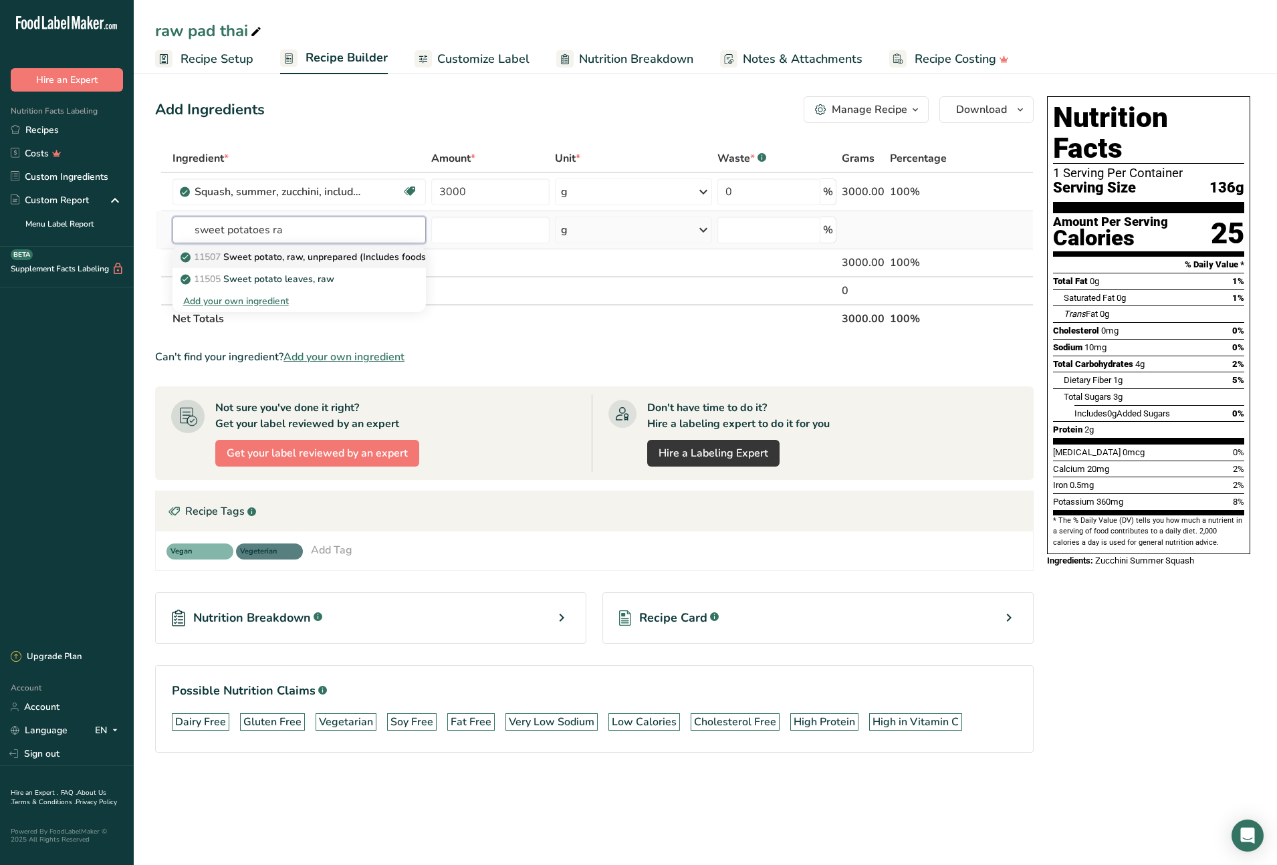
type input "sweet potatoes ra"
click at [348, 256] on p "11507 Sweet potato, raw, unprepared (Includes foods for USDA's Food Distributio…" at bounding box center [389, 257] width 413 height 14
type input "Sweet potato, raw, unprepared (Includes foods for USDA's Food Distribution Prog…"
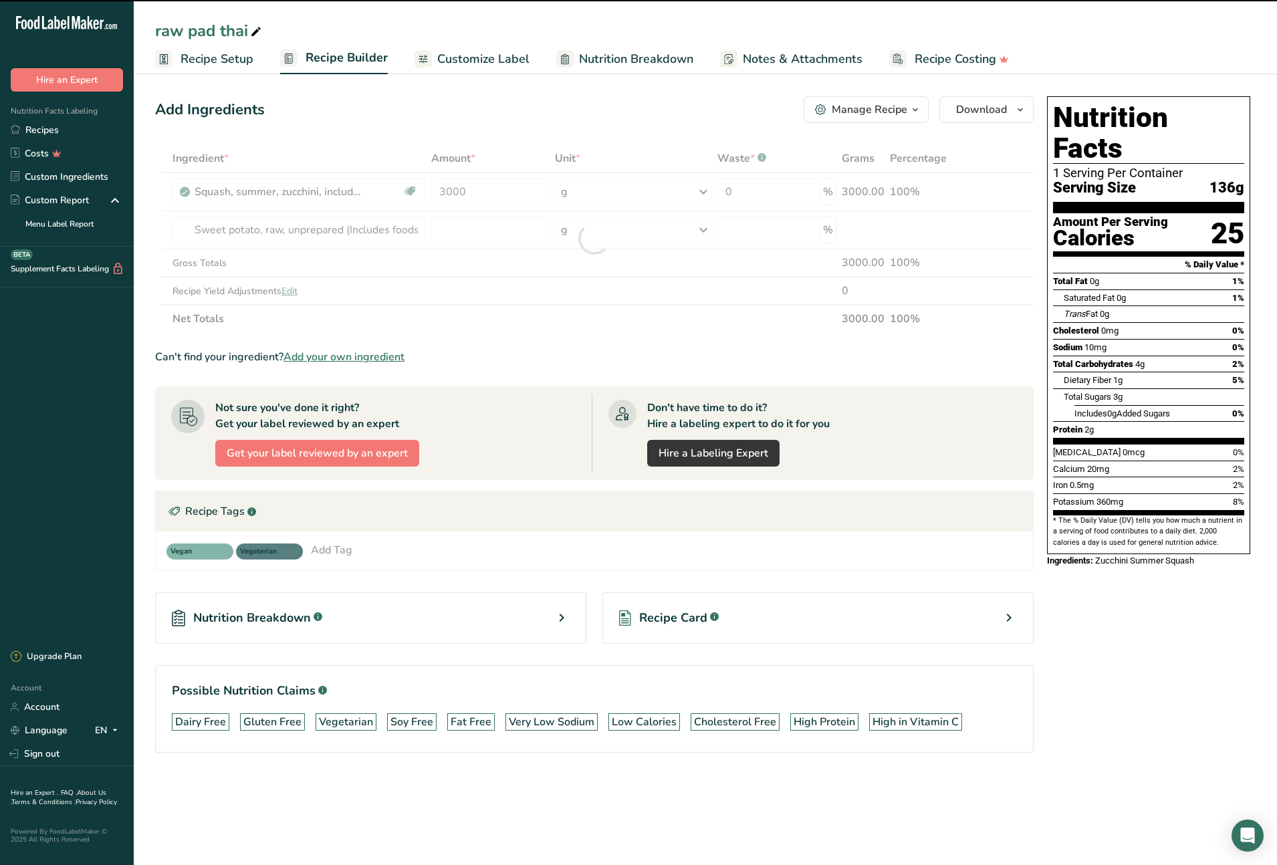
type input "0"
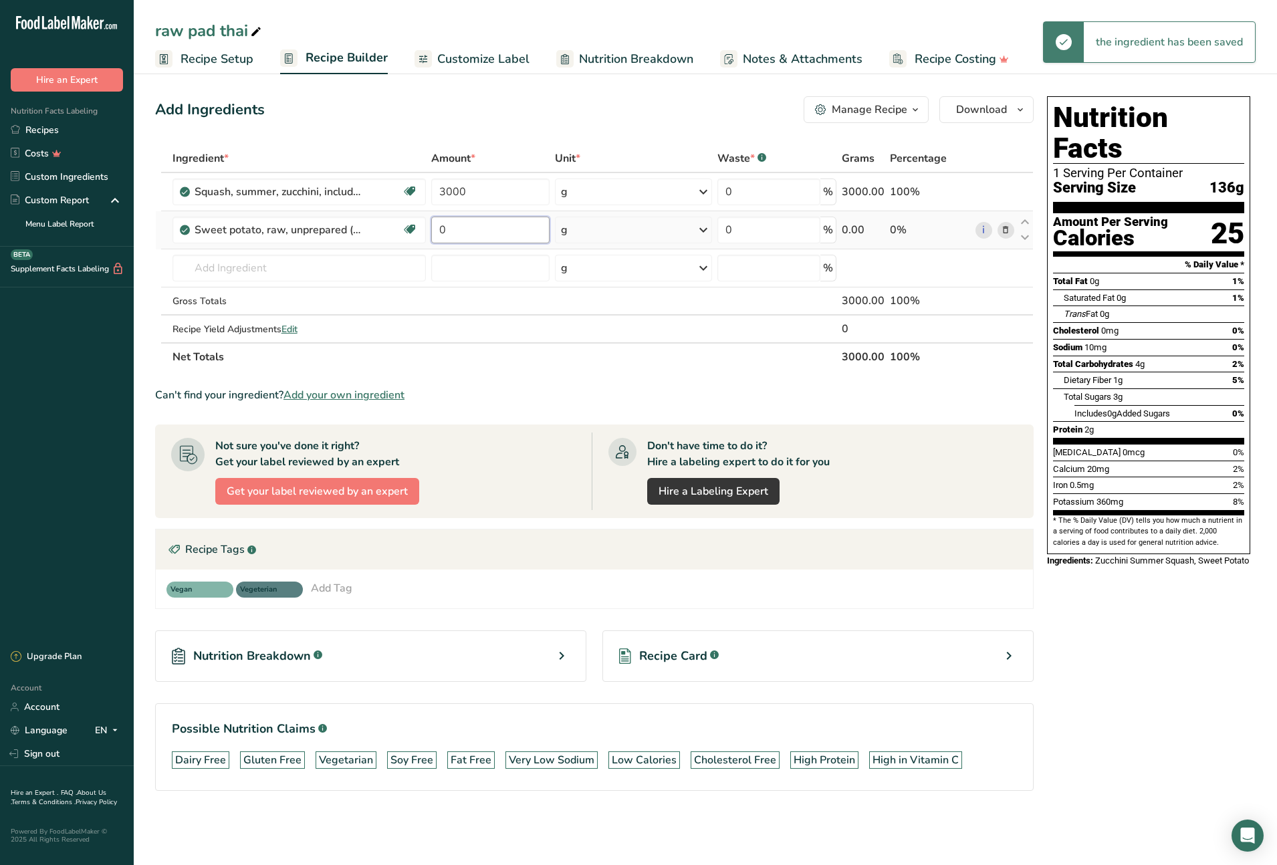
drag, startPoint x: 454, startPoint y: 230, endPoint x: 436, endPoint y: 228, distance: 18.2
click at [436, 228] on input "0" at bounding box center [490, 230] width 118 height 27
type input "1200"
click at [360, 263] on div "Ingredient * Amount * Unit * Waste * .a-a{fill:#347362;}.b-a{fill:#fff;} Grams …" at bounding box center [594, 257] width 879 height 227
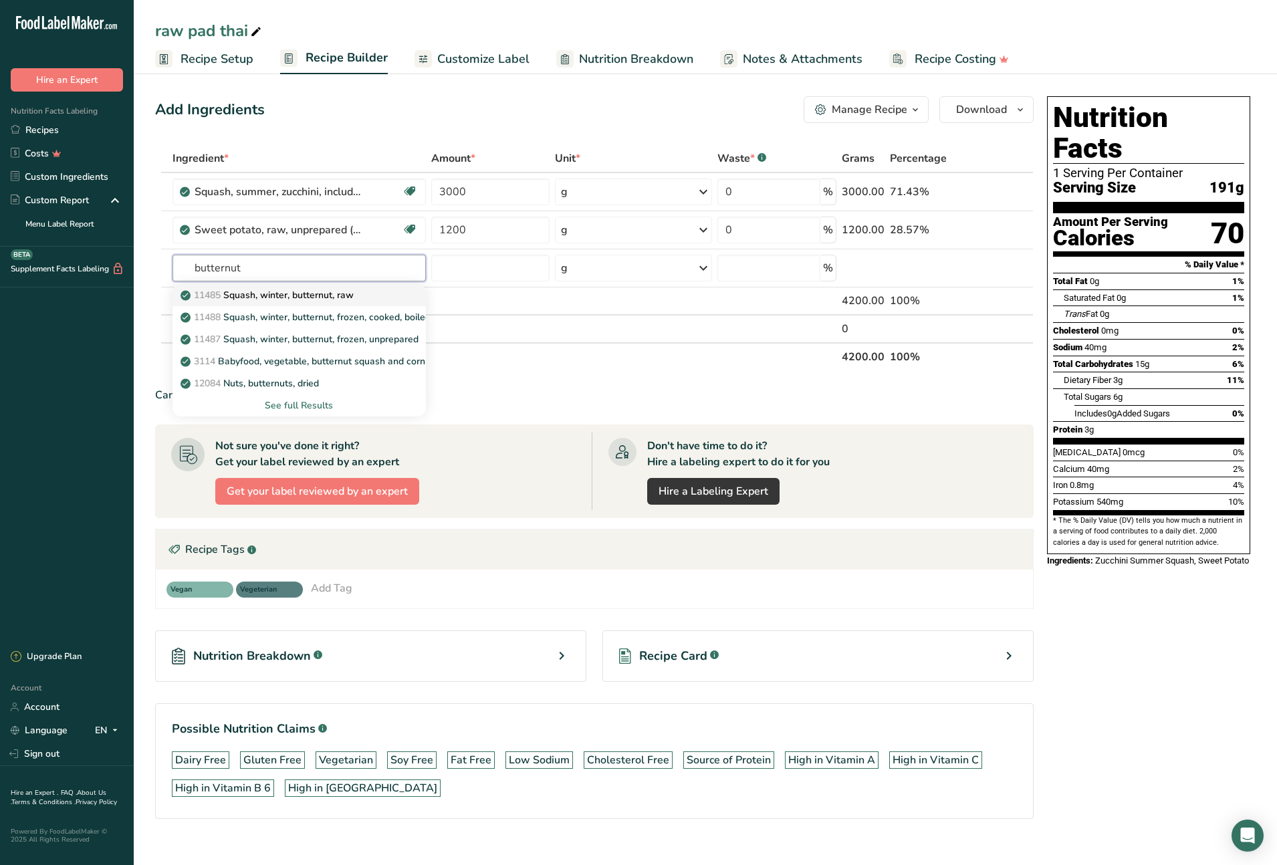
type input "Squash, winter, butternut, raw"
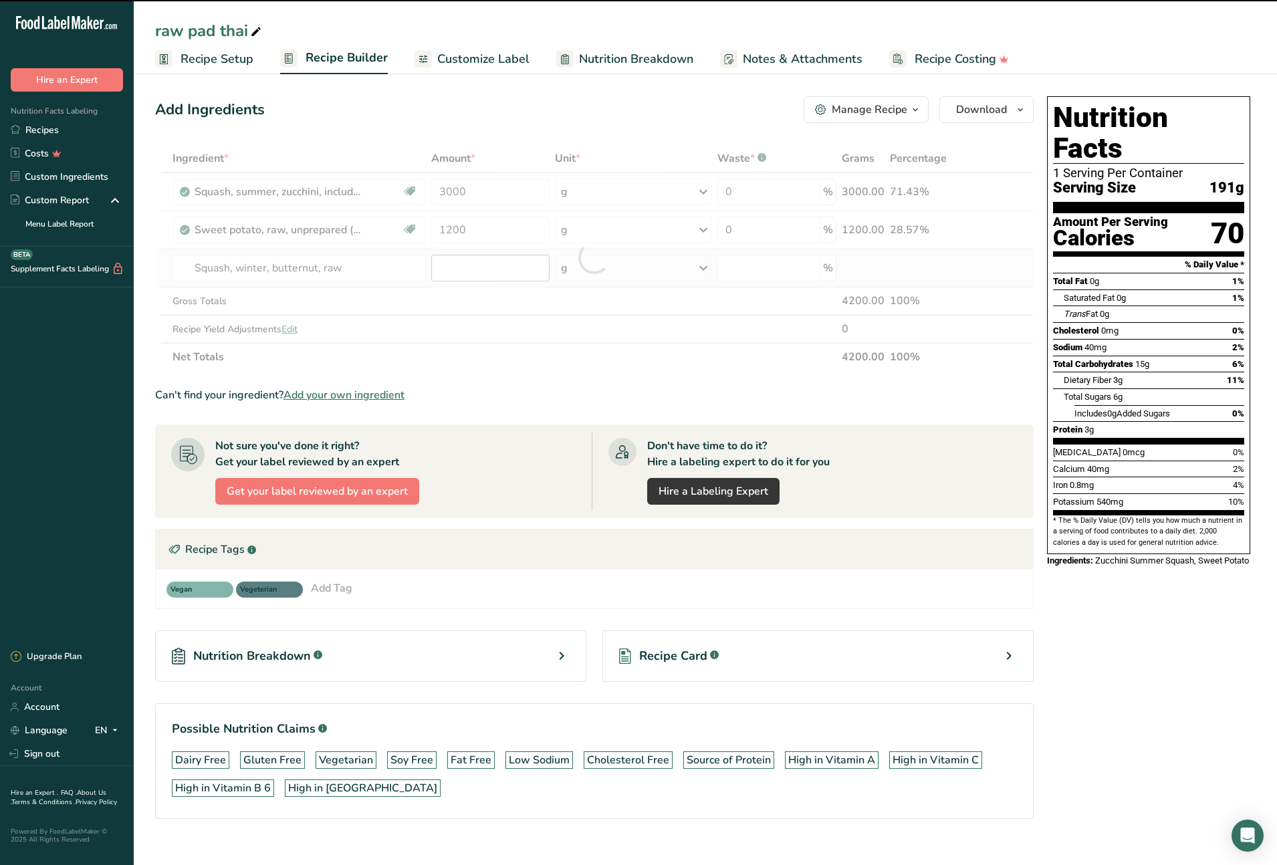
type input "0"
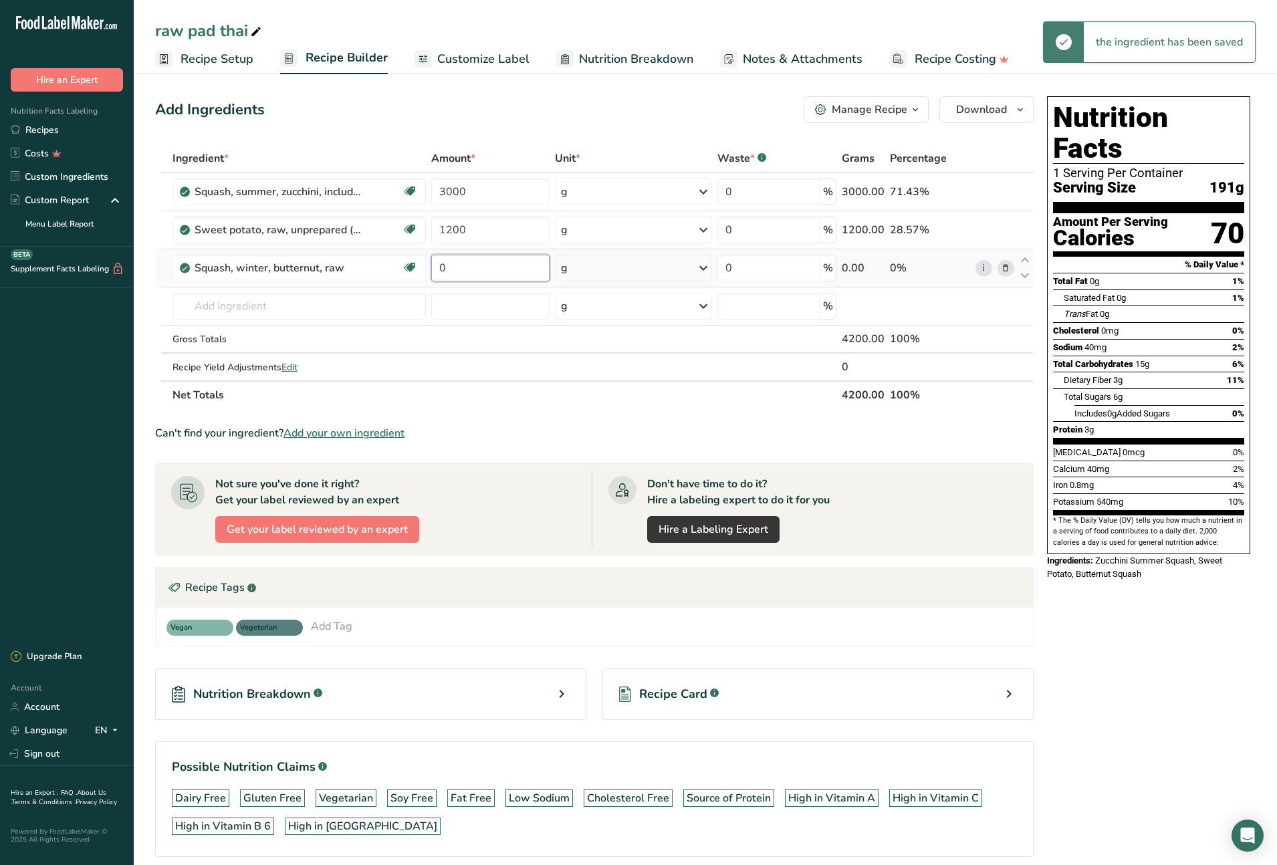
drag, startPoint x: 490, startPoint y: 263, endPoint x: 436, endPoint y: 267, distance: 54.3
click at [436, 267] on input "0" at bounding box center [490, 268] width 118 height 27
type input "700"
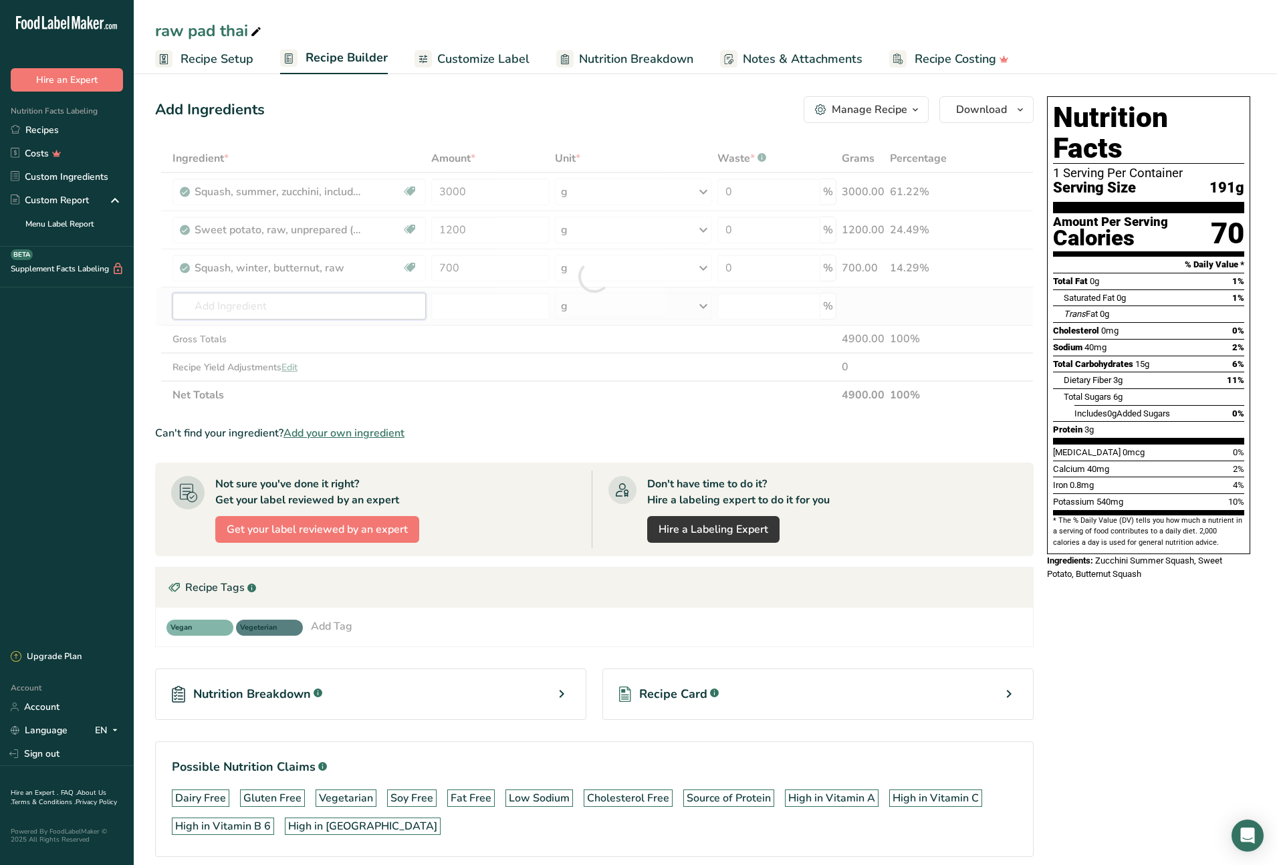
click at [380, 309] on div "Ingredient * Amount * Unit * Waste * .a-a{fill:#347362;}.b-a{fill:#fff;} Grams …" at bounding box center [594, 276] width 879 height 265
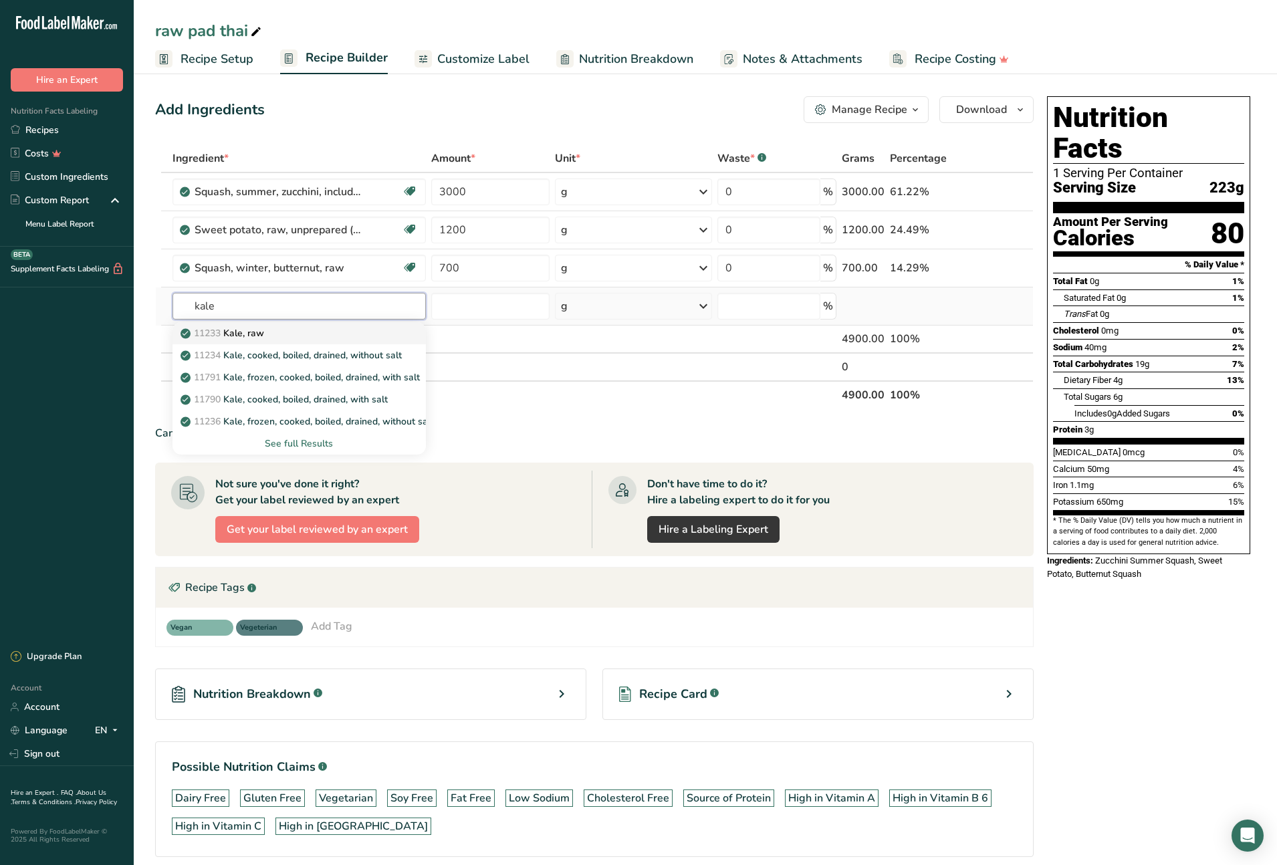
type input "kale"
click at [254, 336] on p "11233 Kale, raw" at bounding box center [223, 333] width 81 height 14
type input "Kale, raw"
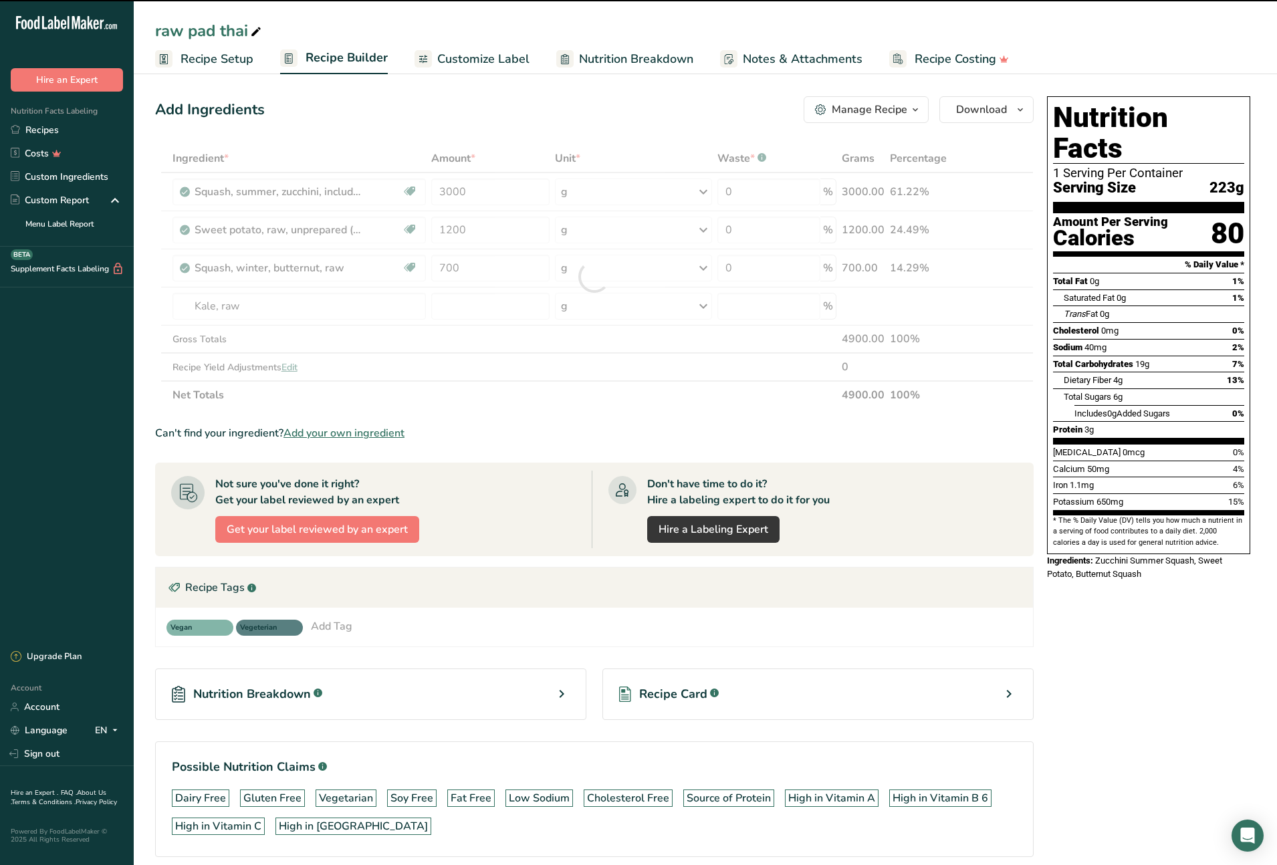
type input "0"
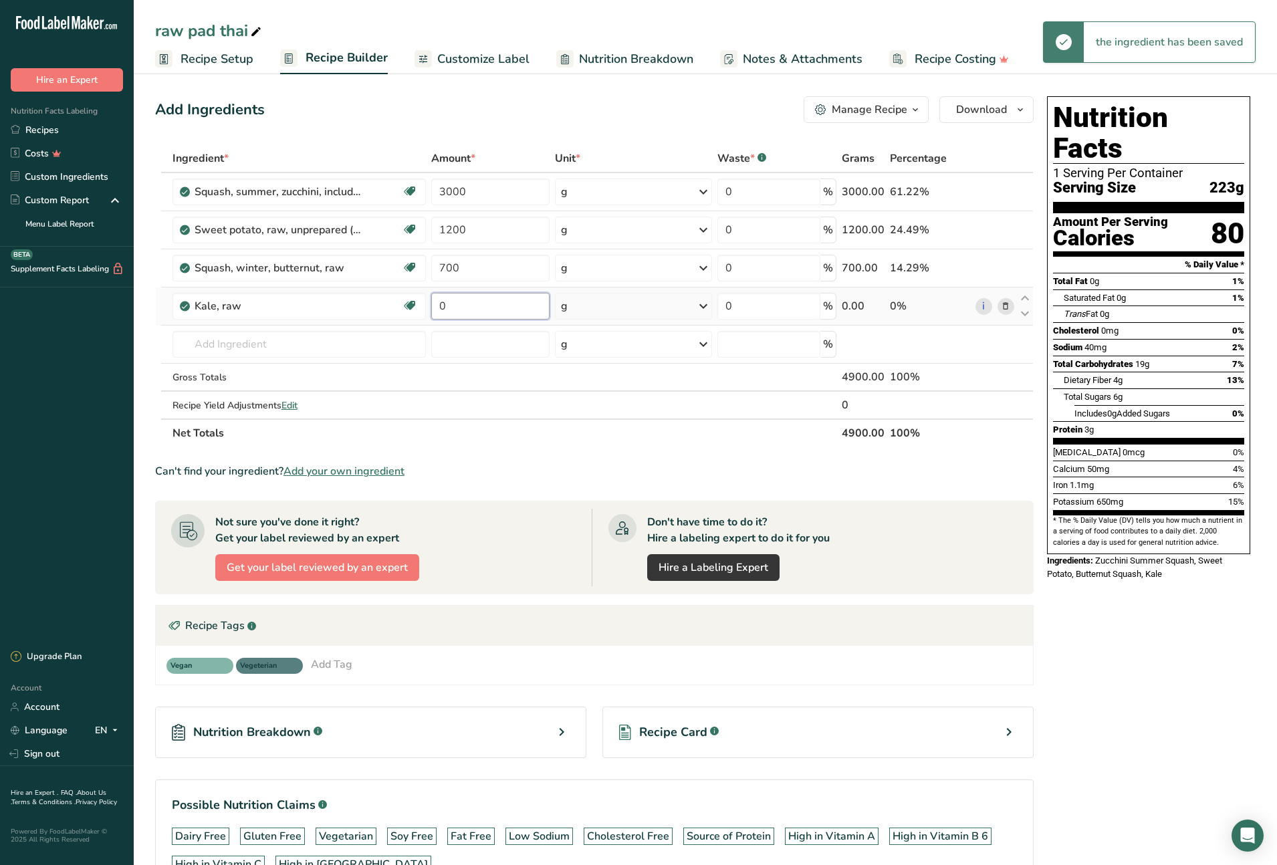
click at [469, 310] on input "0" at bounding box center [490, 306] width 118 height 27
drag, startPoint x: 437, startPoint y: 306, endPoint x: 462, endPoint y: 320, distance: 29.4
click at [437, 306] on input "0" at bounding box center [490, 306] width 118 height 27
type input "300"
click at [342, 348] on div "Ingredient * Amount * Unit * Waste * .a-a{fill:#347362;}.b-a{fill:#fff;} Grams …" at bounding box center [594, 295] width 879 height 303
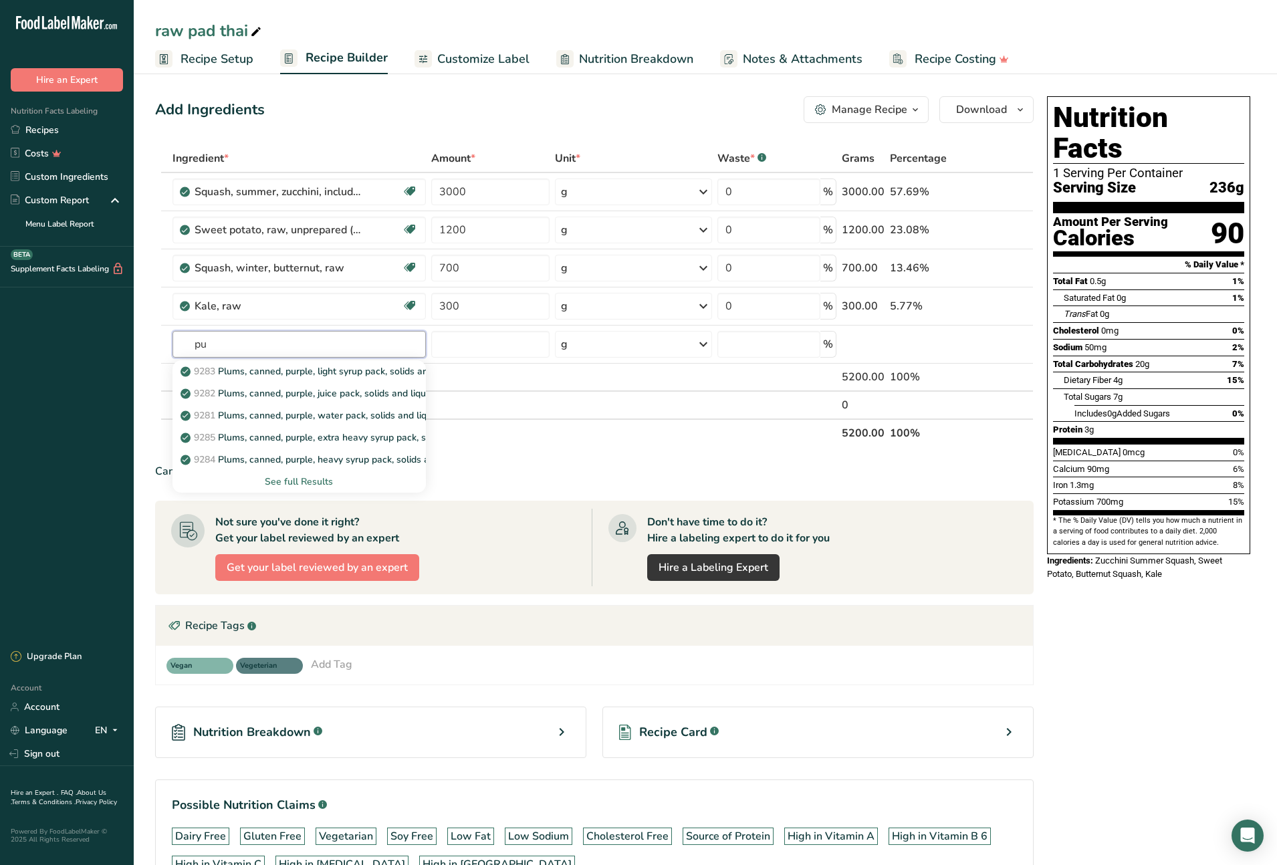
type input "p"
type input "cabbage"
click at [291, 398] on div "11109 Cabbage, raw" at bounding box center [288, 393] width 211 height 14
type input "Cabbage, raw"
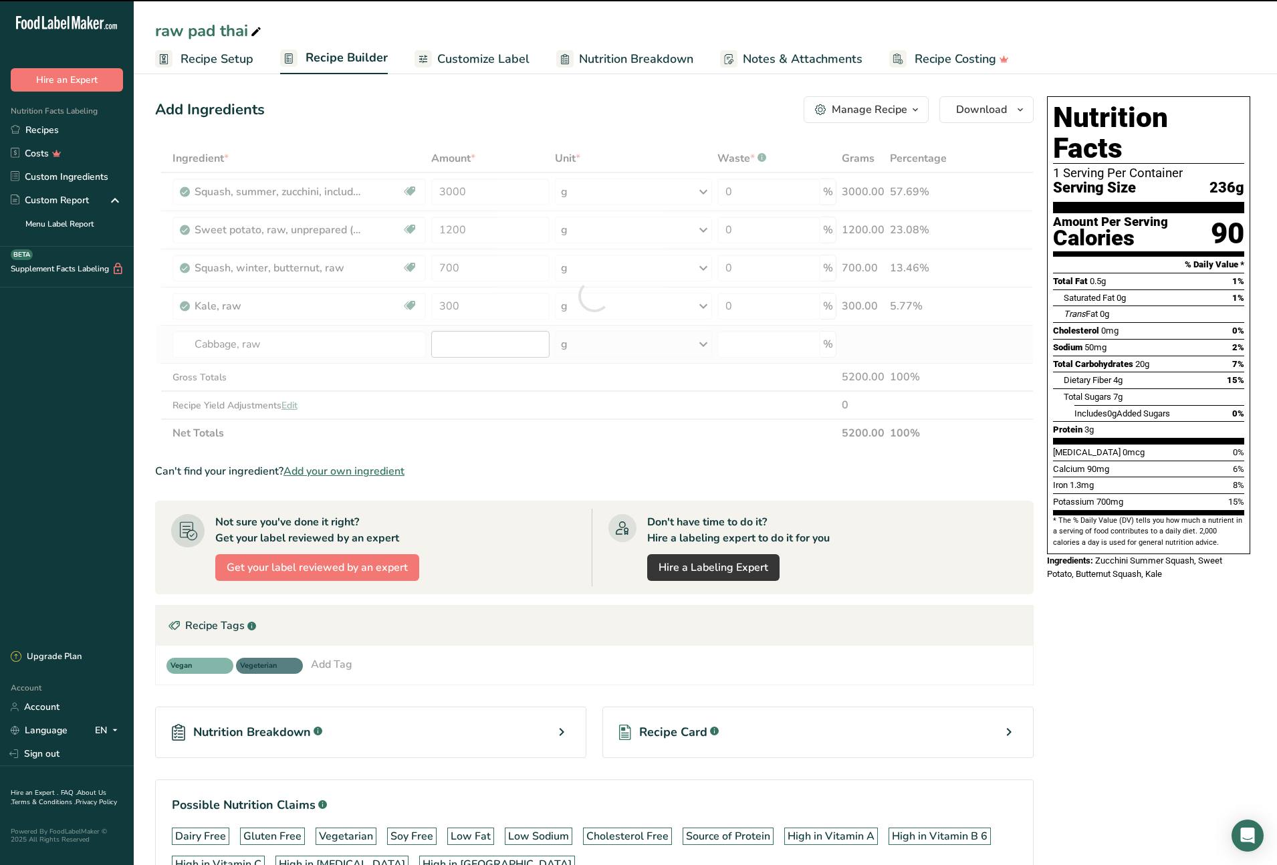
type input "0"
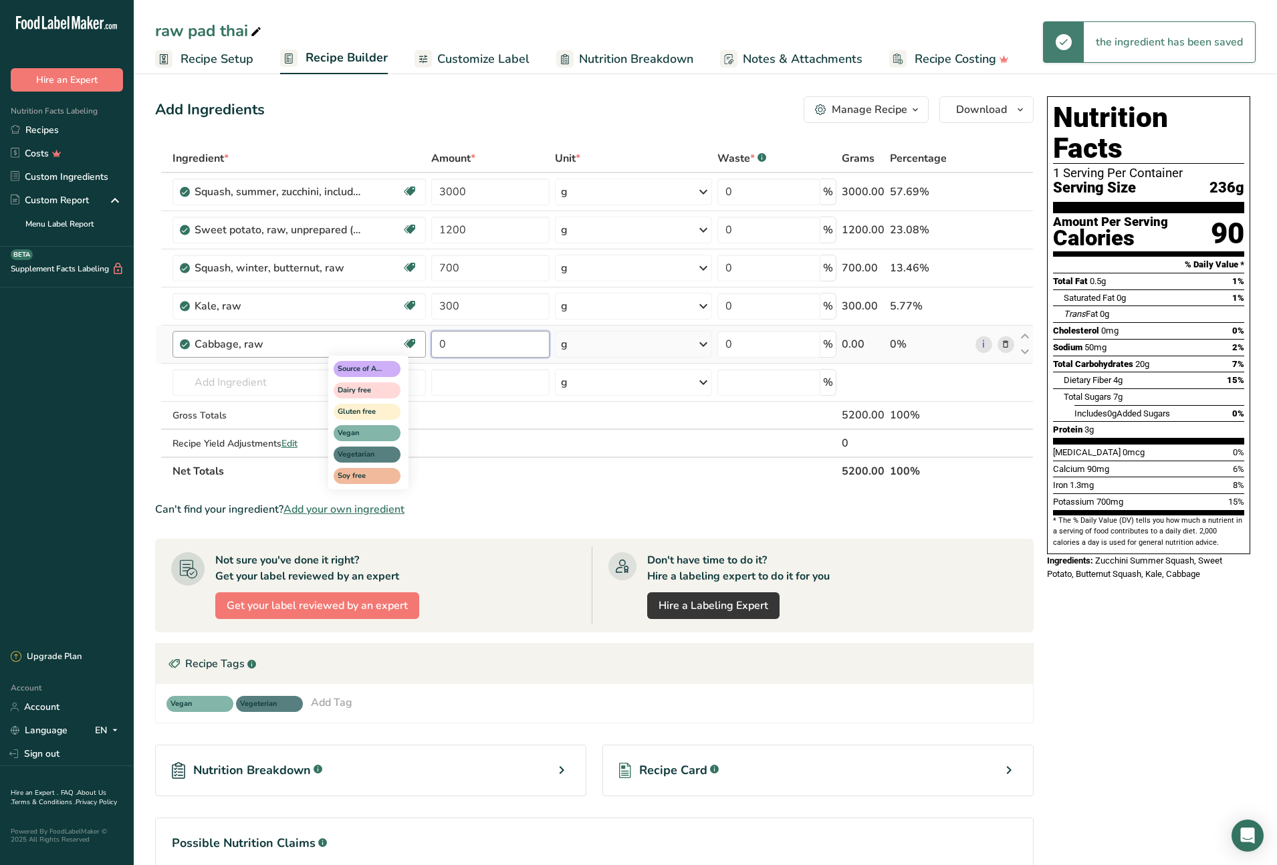
click at [415, 344] on tr "Cabbage, raw Source of Antioxidants Dairy free Gluten free Vegan Vegetarian Soy…" at bounding box center [594, 345] width 877 height 38
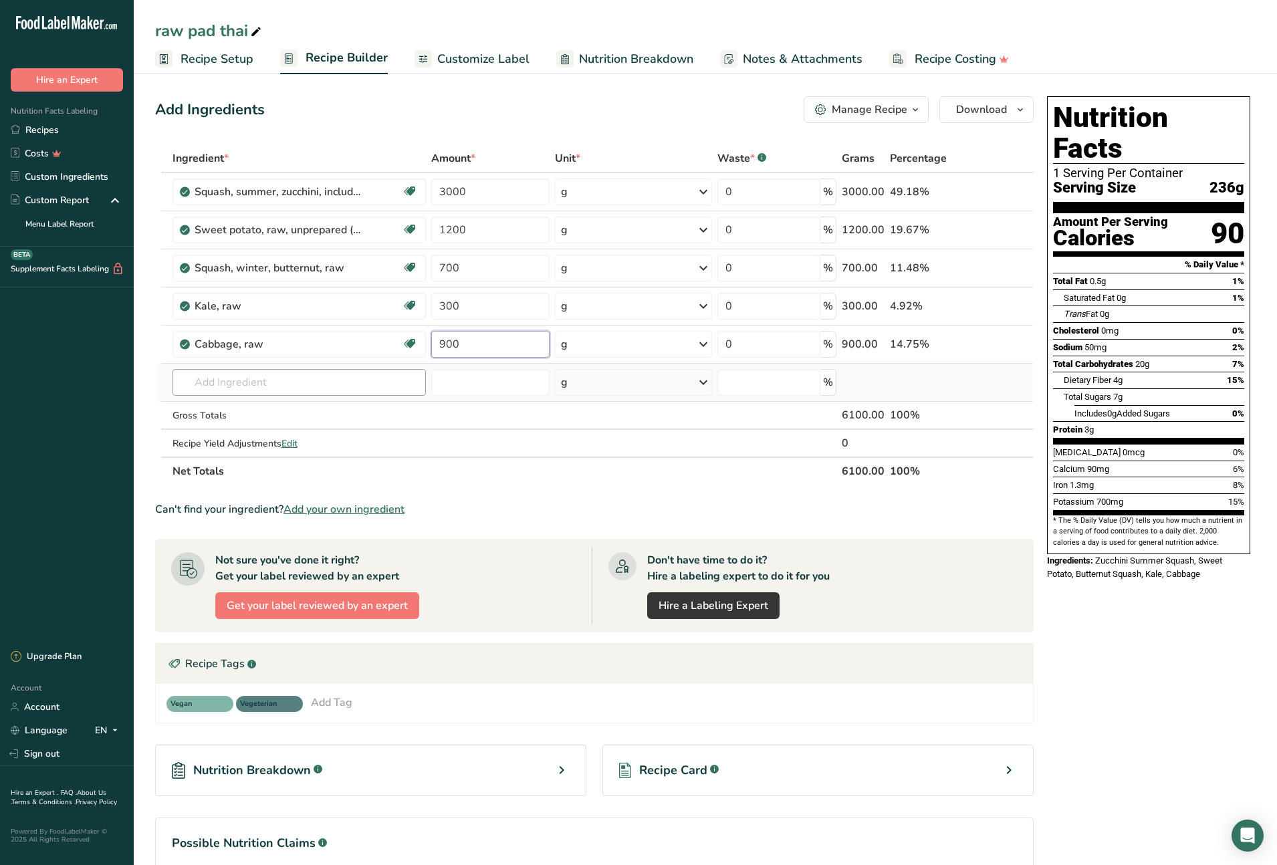
type input "900"
click at [352, 382] on div "Ingredient * Amount * Unit * Waste * .a-a{fill:#347362;}.b-a{fill:#fff;} Grams …" at bounding box center [594, 314] width 879 height 341
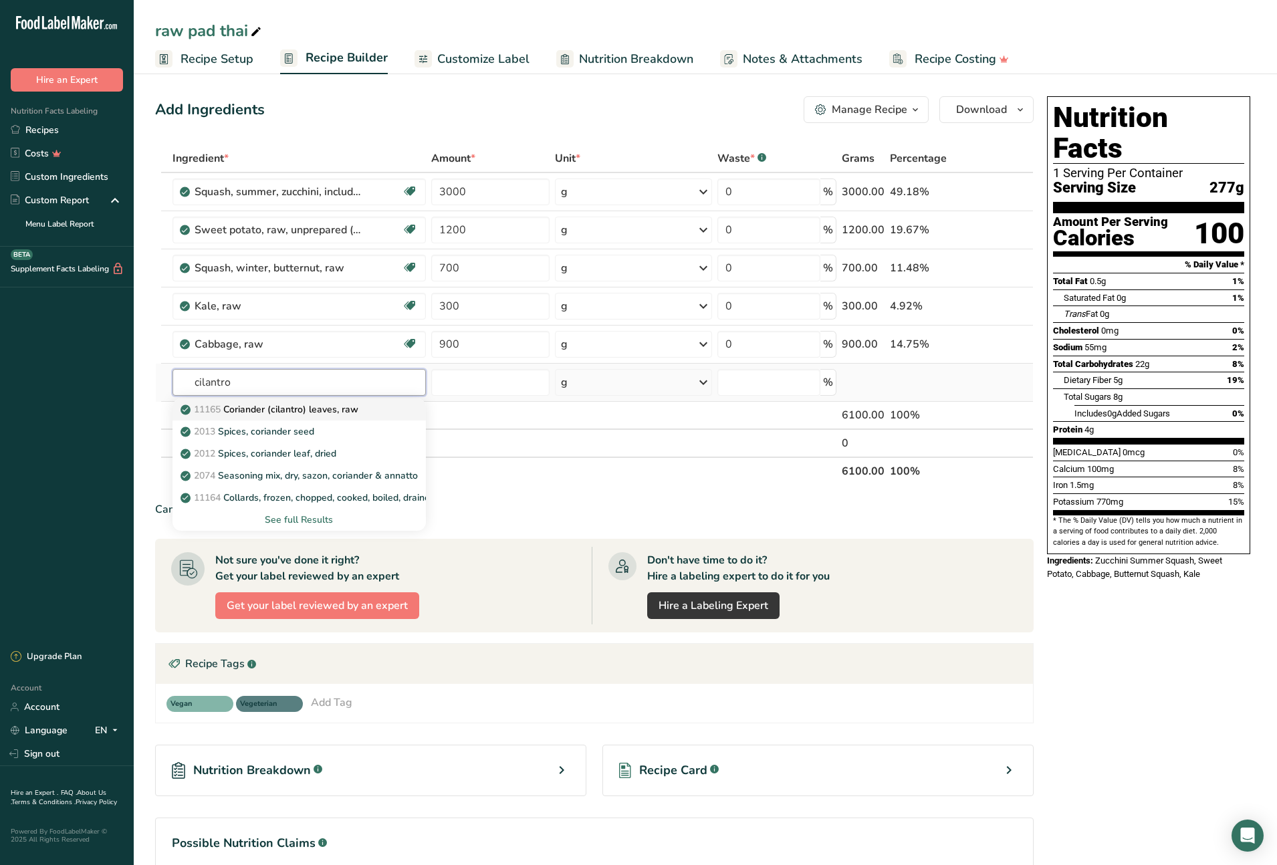
type input "cilantro"
click at [368, 414] on div "11165 Coriander (cilantro) leaves, raw" at bounding box center [288, 409] width 211 height 14
type input "Coriander (cilantro) leaves, raw"
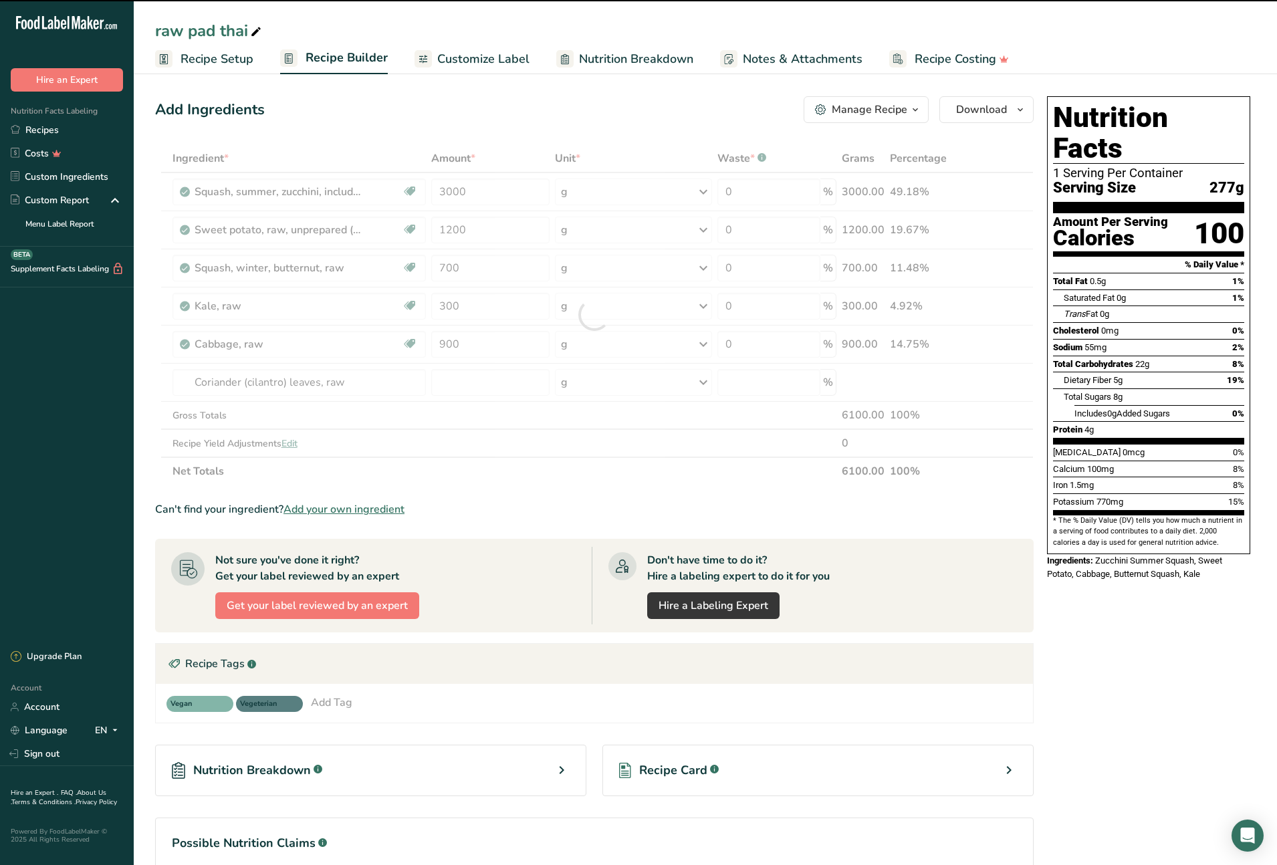
type input "0"
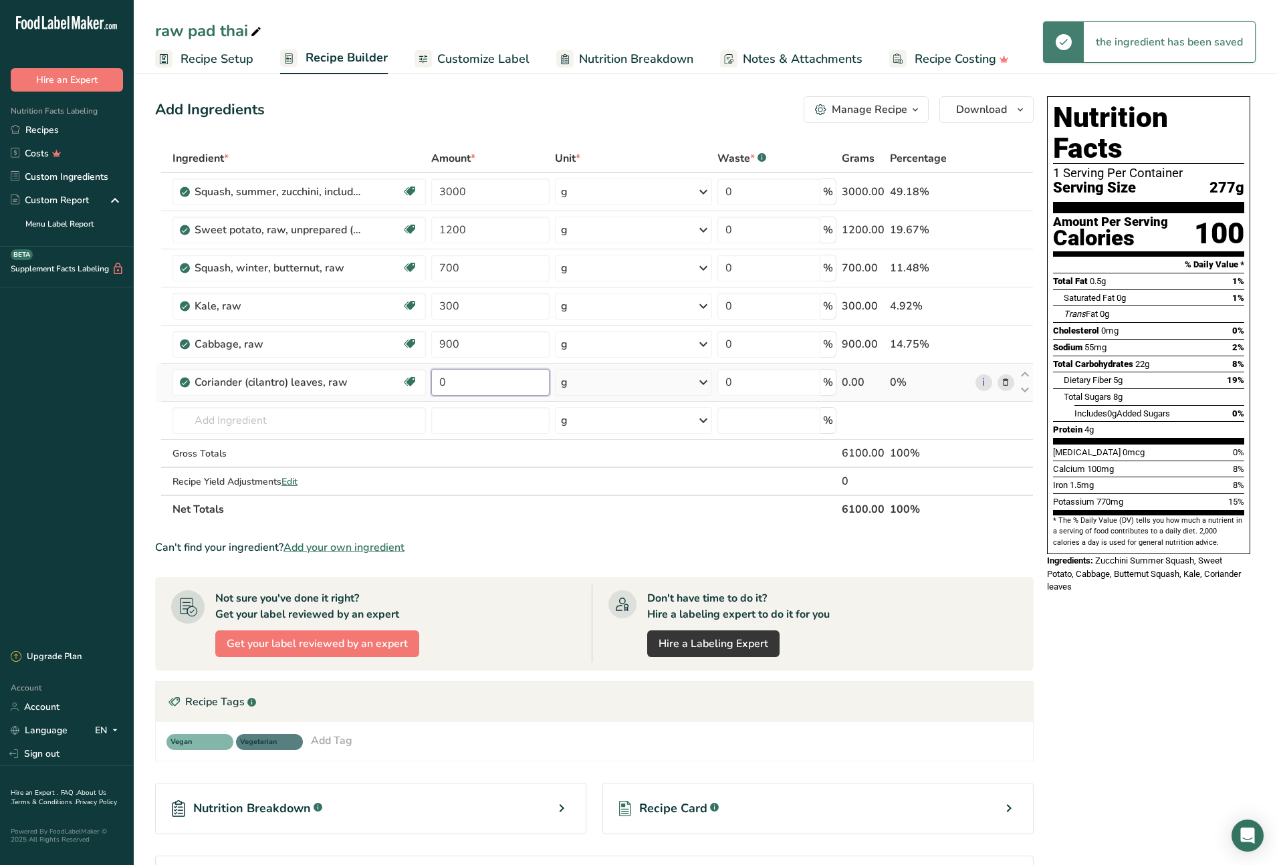
click at [441, 380] on input "0" at bounding box center [490, 382] width 118 height 27
drag, startPoint x: 451, startPoint y: 384, endPoint x: 429, endPoint y: 382, distance: 21.6
click at [429, 382] on td "0" at bounding box center [491, 383] width 124 height 38
type input "120"
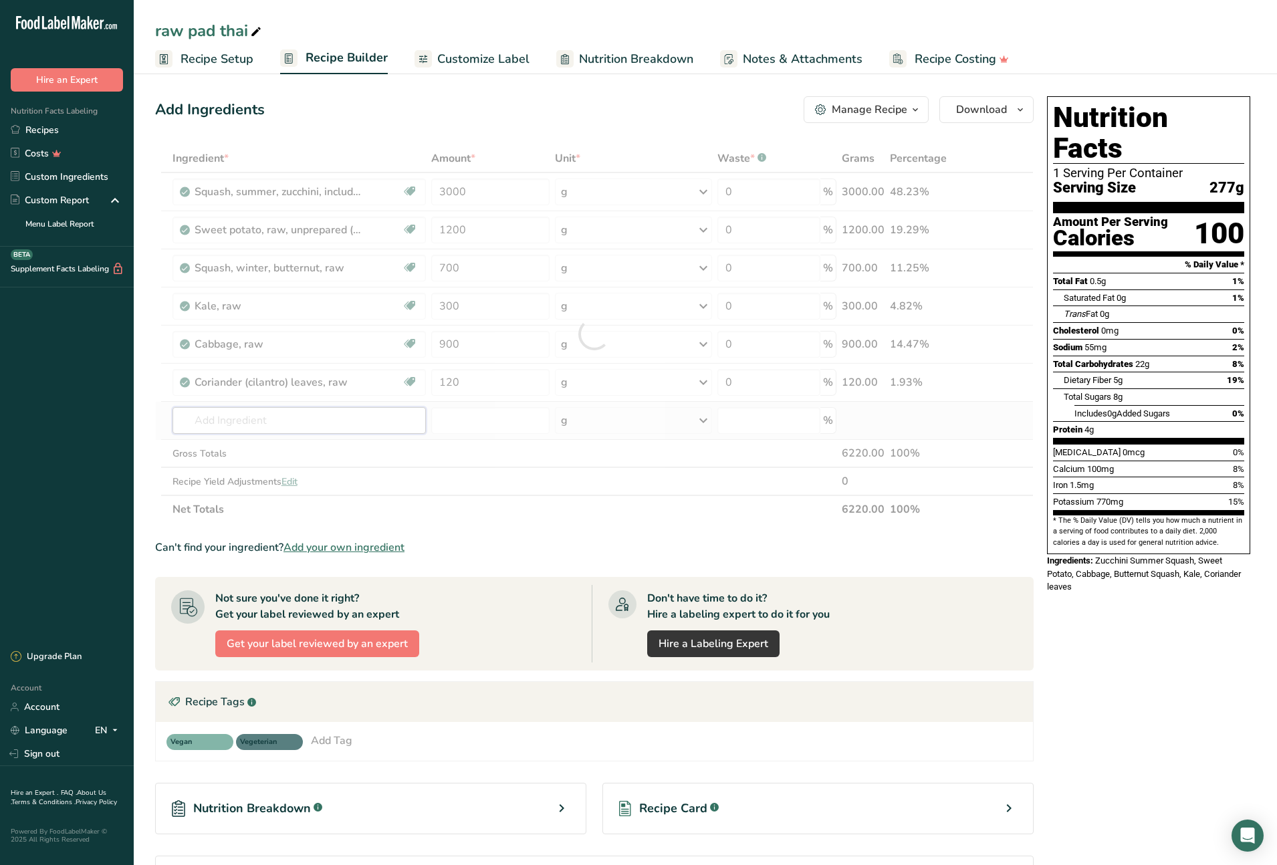
click at [356, 420] on div "Ingredient * Amount * Unit * Waste * .a-a{fill:#347362;}.b-a{fill:#fff;} Grams …" at bounding box center [594, 333] width 879 height 379
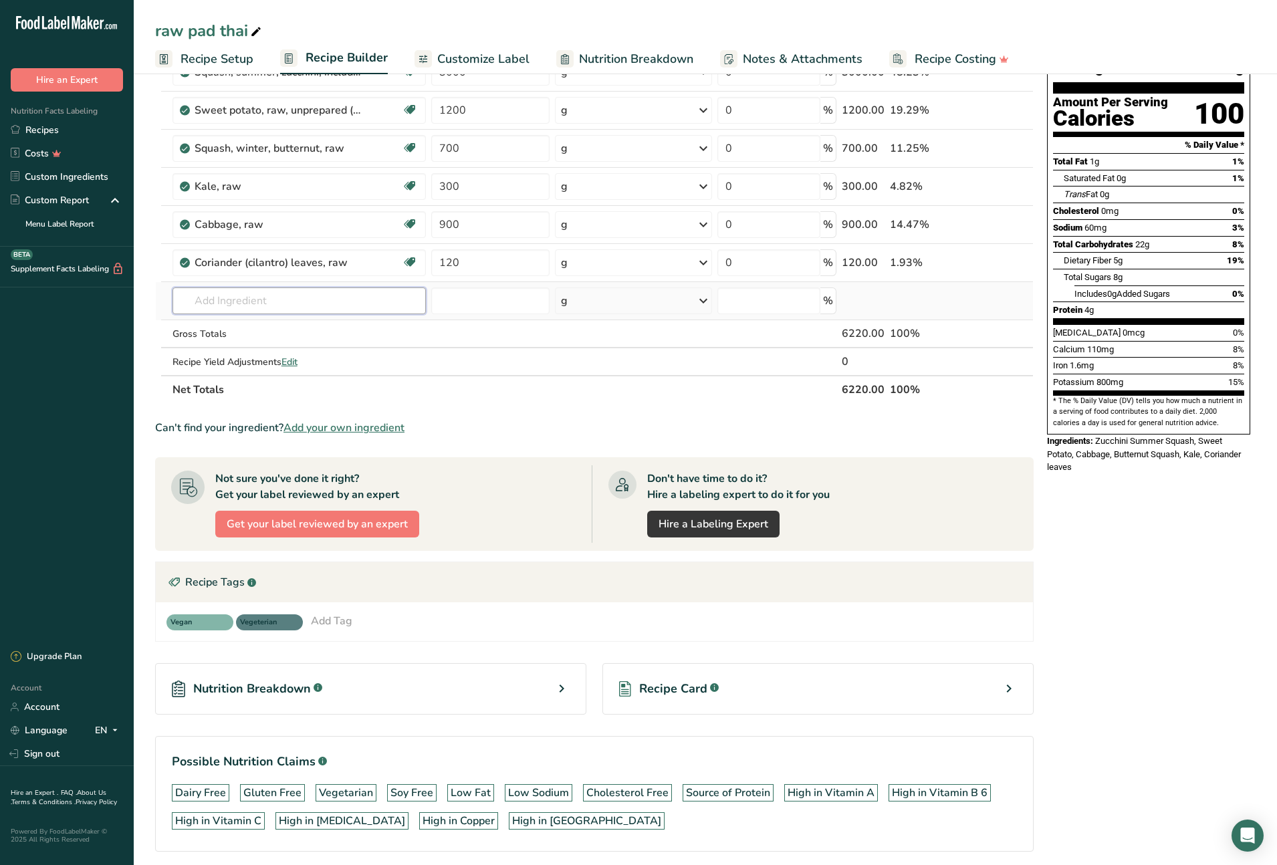
scroll to position [122, 0]
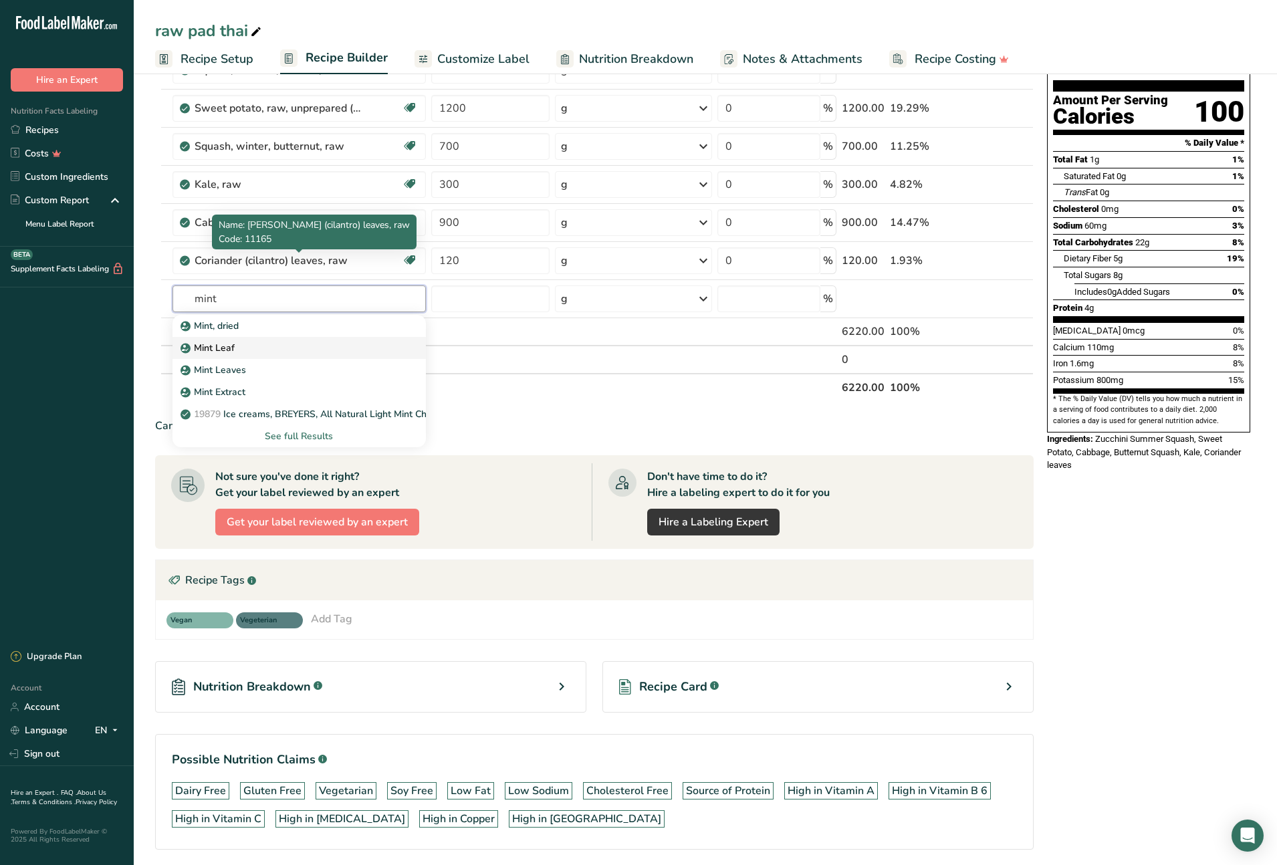
type input "Mint Leaf"
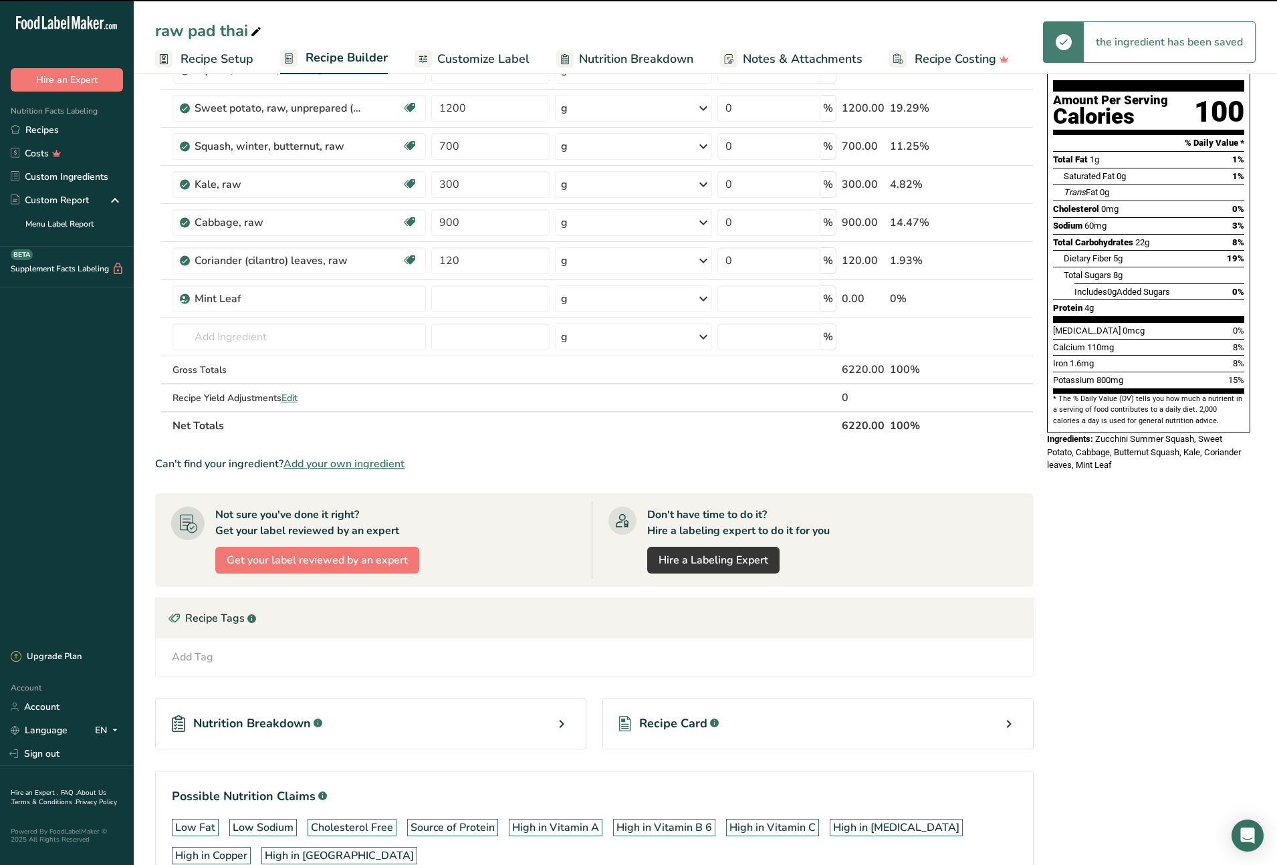
type input "0"
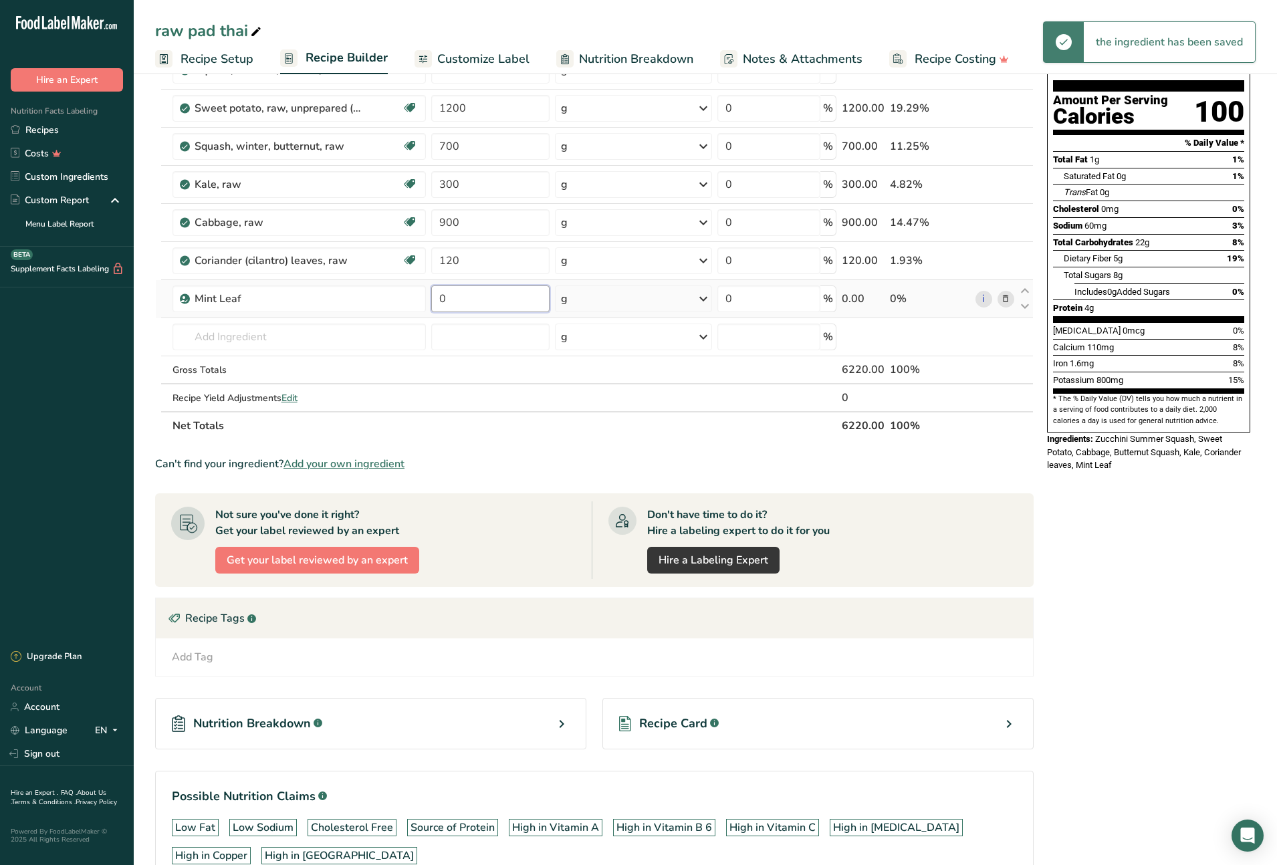
click at [473, 303] on input "0" at bounding box center [490, 298] width 118 height 27
type input "100"
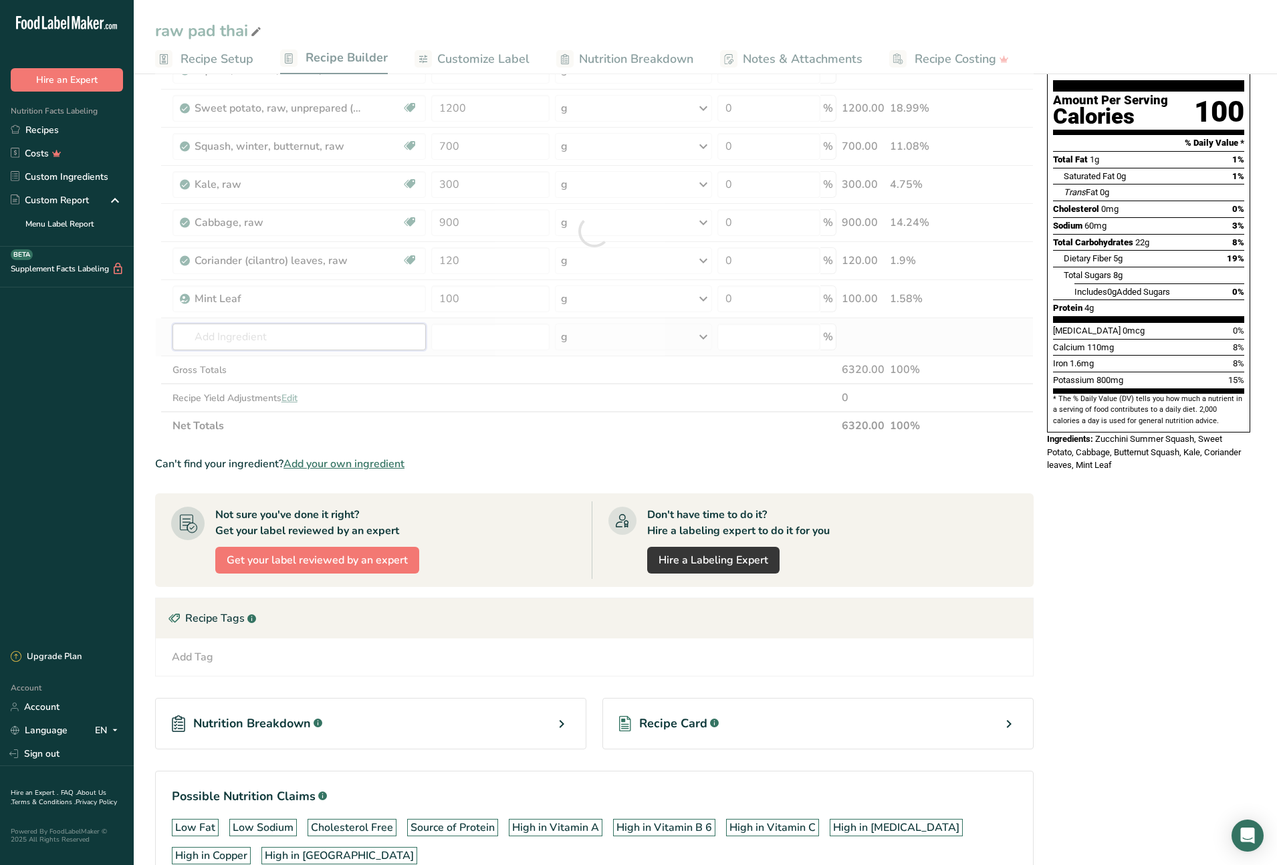
click at [245, 340] on div "Ingredient * Amount * Unit * Waste * .a-a{fill:#347362;}.b-a{fill:#fff;} Grams …" at bounding box center [594, 231] width 879 height 417
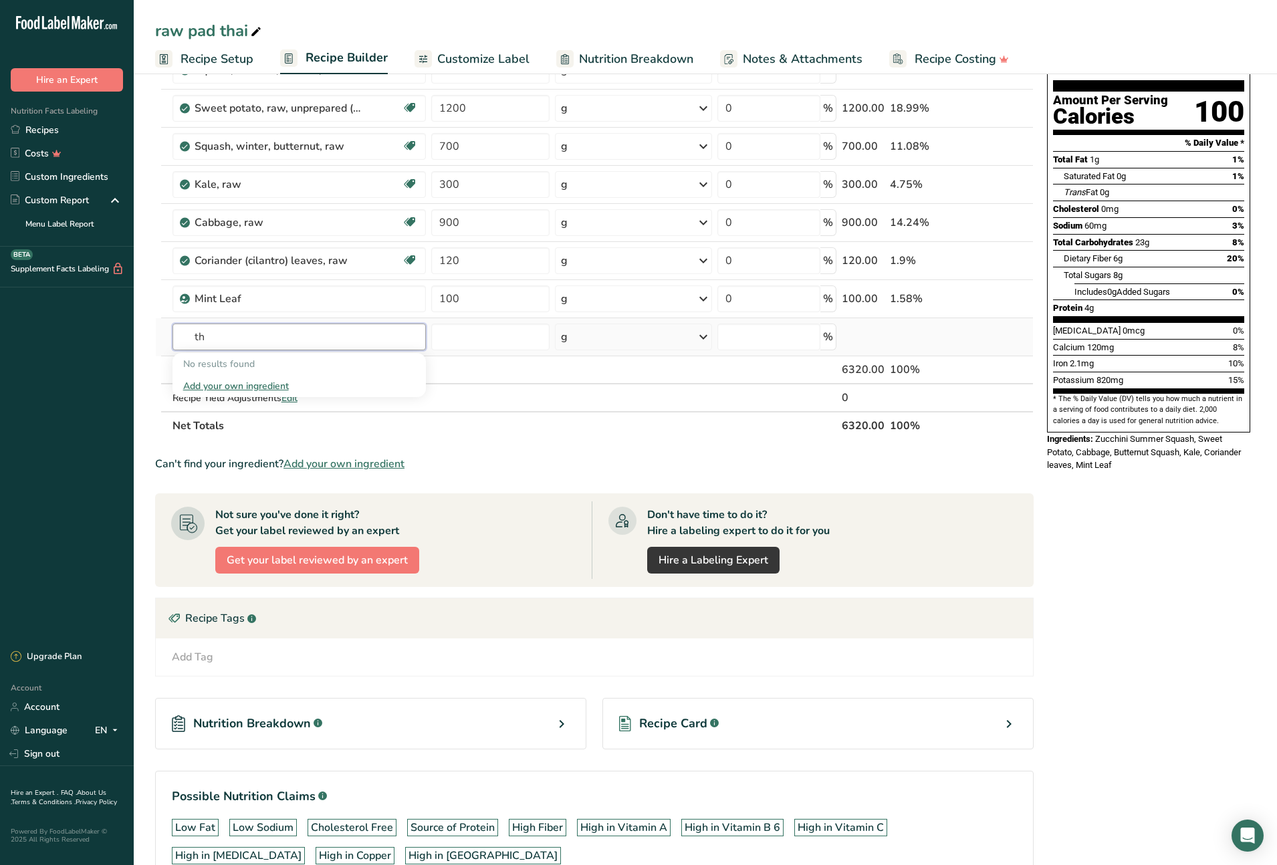
type input "t"
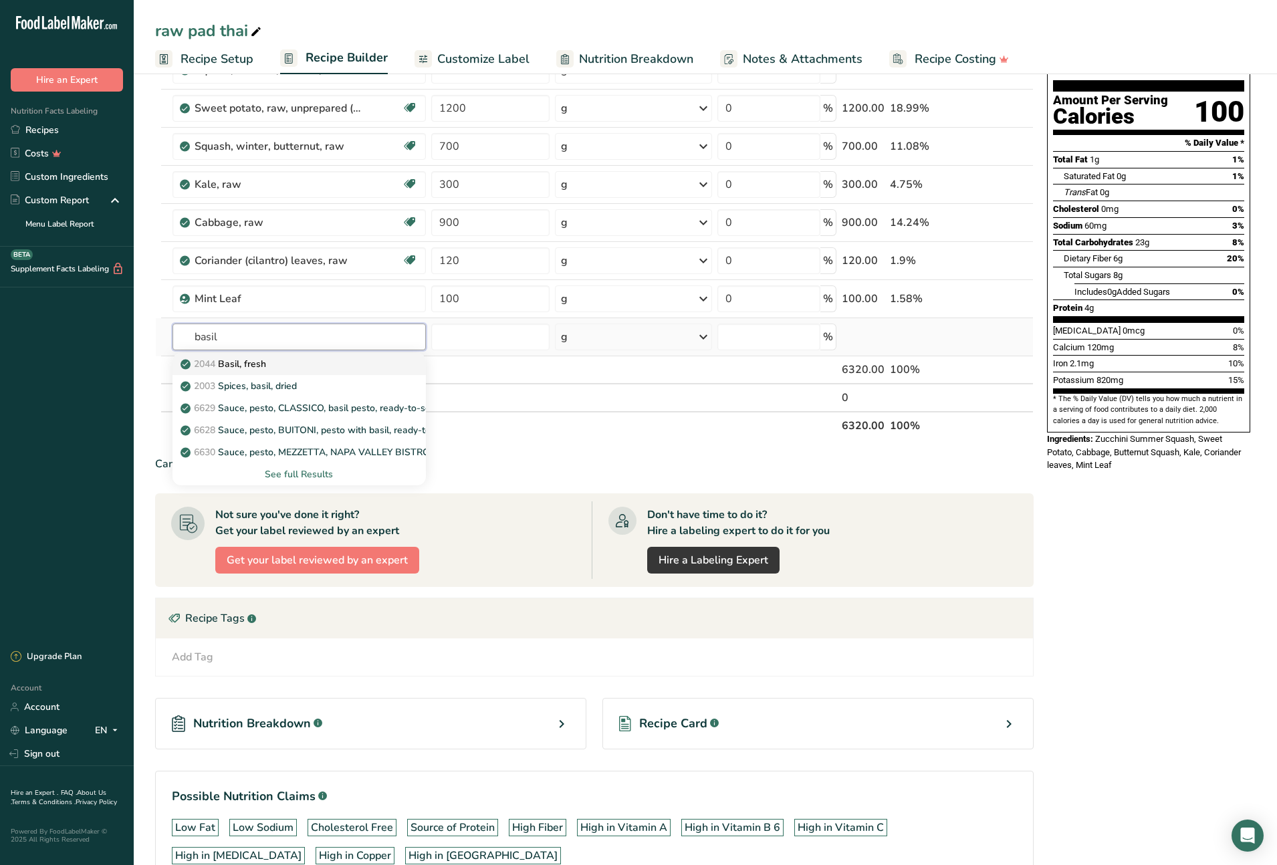
type input "basil"
click at [265, 361] on p "2044 Basil, fresh" at bounding box center [224, 364] width 83 height 14
type input "Basil, fresh"
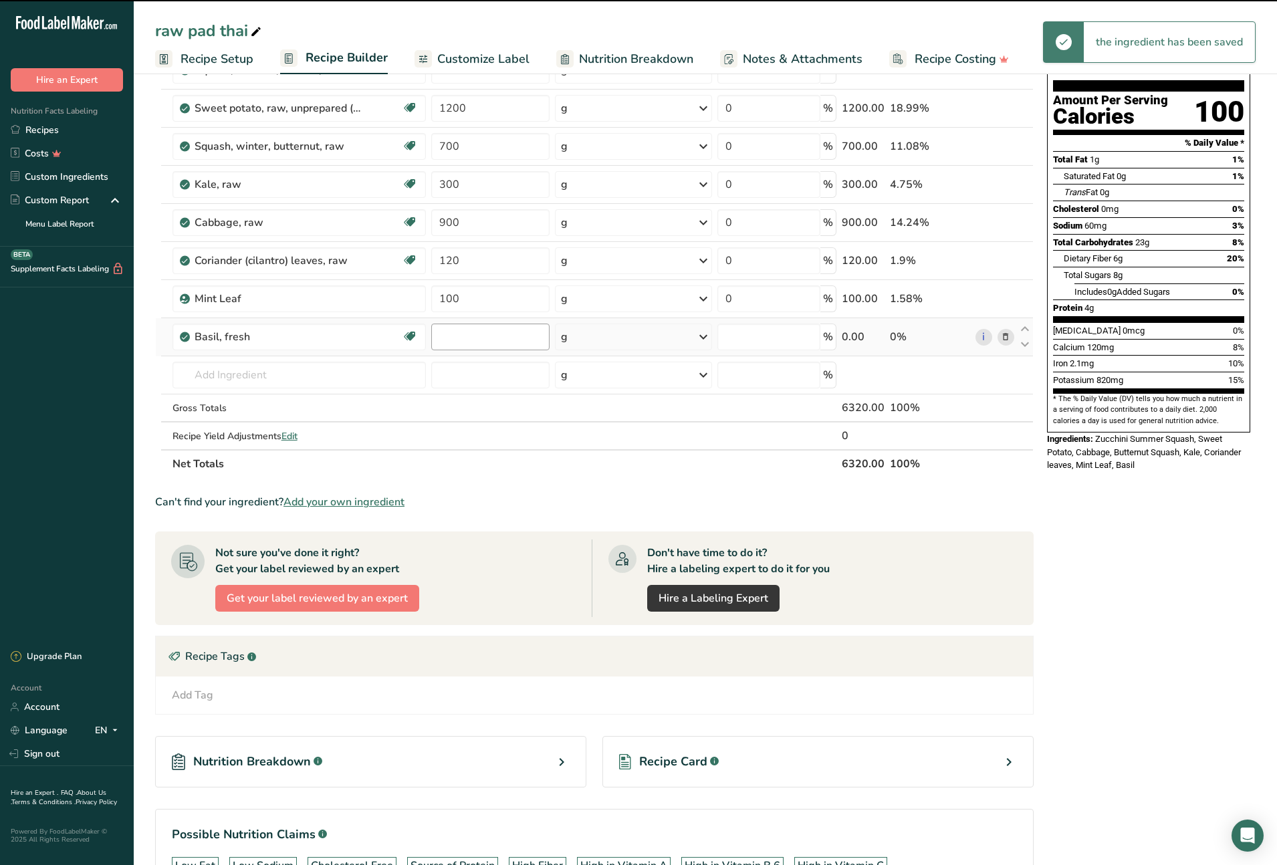
type input "0"
drag, startPoint x: 475, startPoint y: 336, endPoint x: 438, endPoint y: 337, distance: 36.8
click at [438, 337] on input "0" at bounding box center [490, 337] width 118 height 27
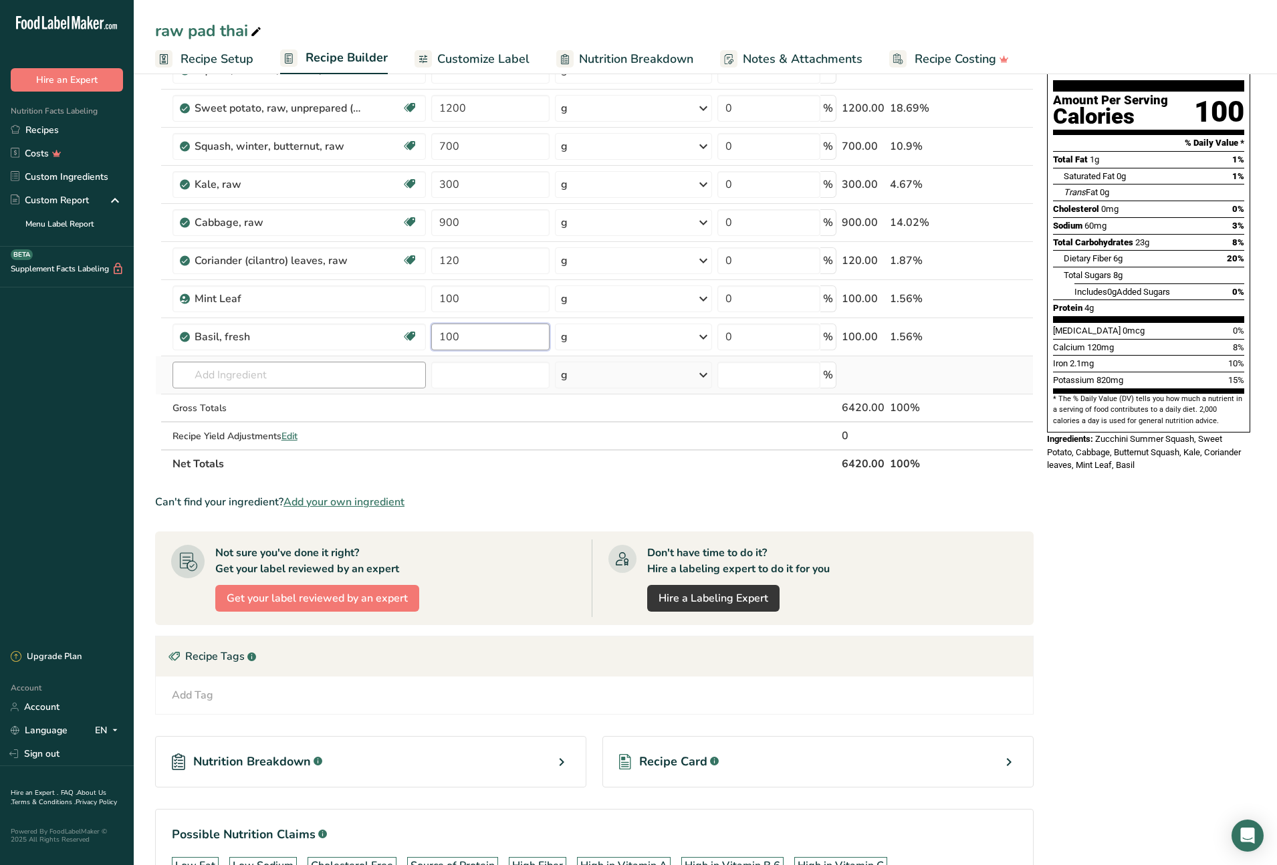
type input "100"
click at [322, 385] on div "Ingredient * Amount * Unit * Waste * .a-a{fill:#347362;}.b-a{fill:#fff;} Grams …" at bounding box center [594, 250] width 879 height 455
type input "green onions"
click at [322, 404] on p "11292 Onions, young green, tops only" at bounding box center [269, 402] width 172 height 14
type input "Onions, young green, tops only"
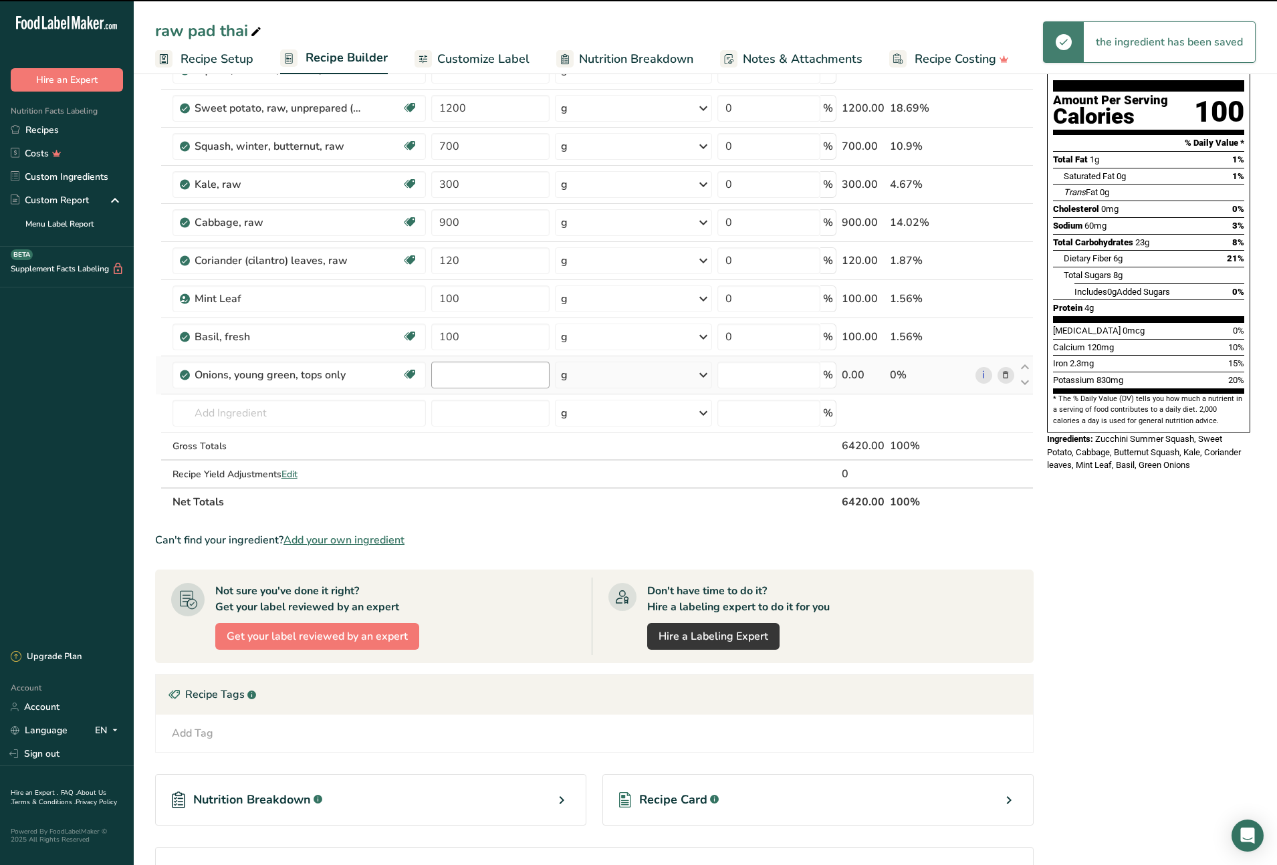
type input "0"
drag, startPoint x: 473, startPoint y: 376, endPoint x: 437, endPoint y: 376, distance: 36.1
click at [437, 376] on input "0" at bounding box center [490, 375] width 118 height 27
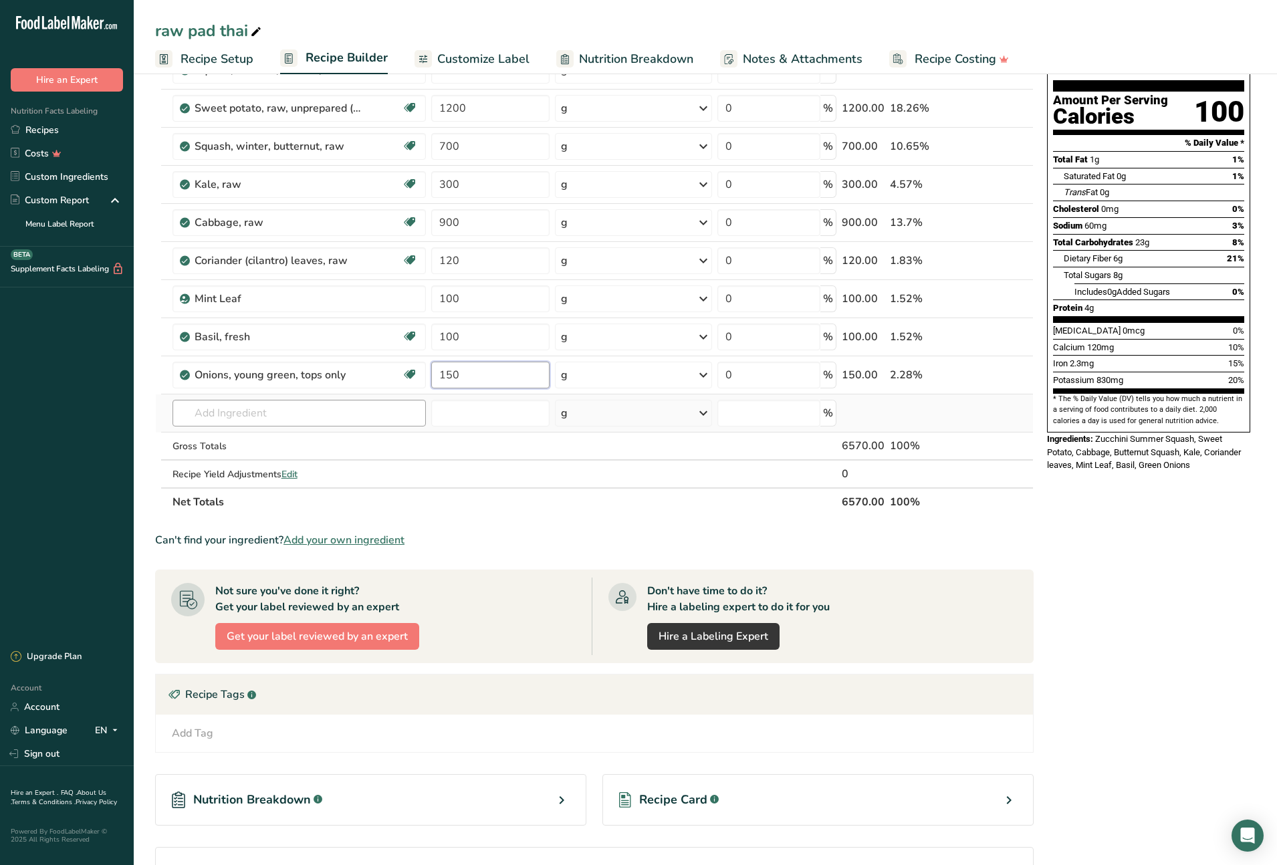
type input "150"
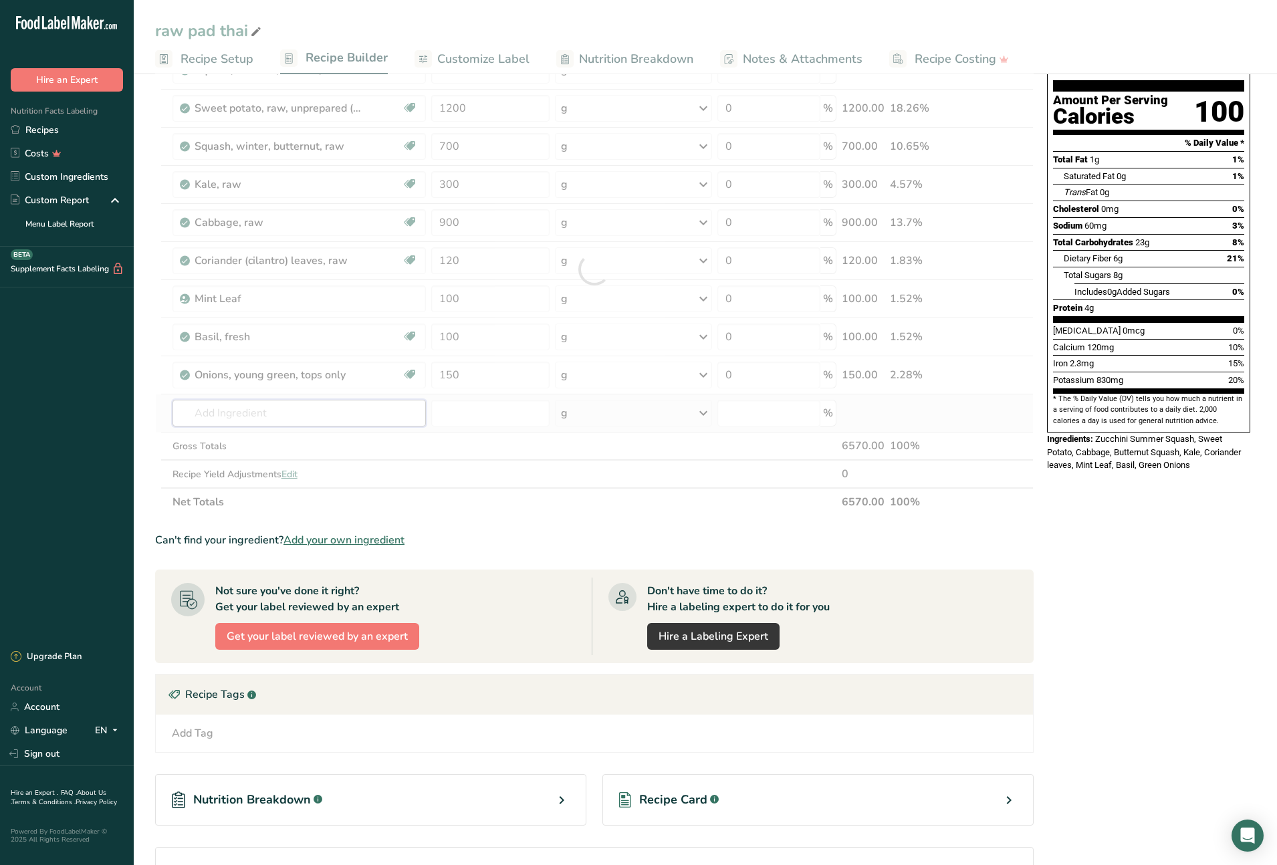
click at [287, 412] on div "Ingredient * Amount * Unit * Waste * .a-a{fill:#347362;}.b-a{fill:#fff;} Grams …" at bounding box center [594, 269] width 879 height 493
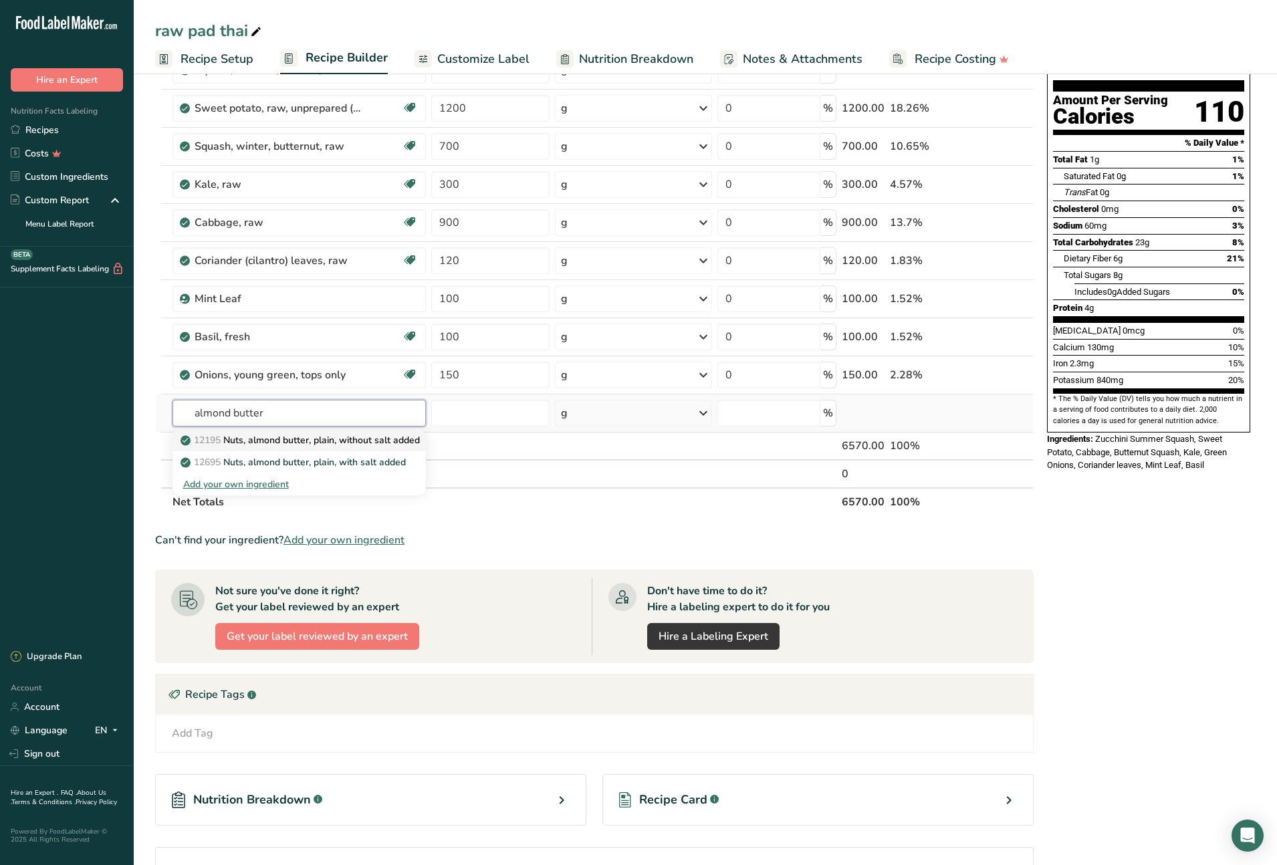
type input "almond butter"
click at [338, 443] on p "12195 Nuts, almond butter, plain, without salt added" at bounding box center [301, 440] width 237 height 14
type input "Nuts, almond butter, plain, without salt added"
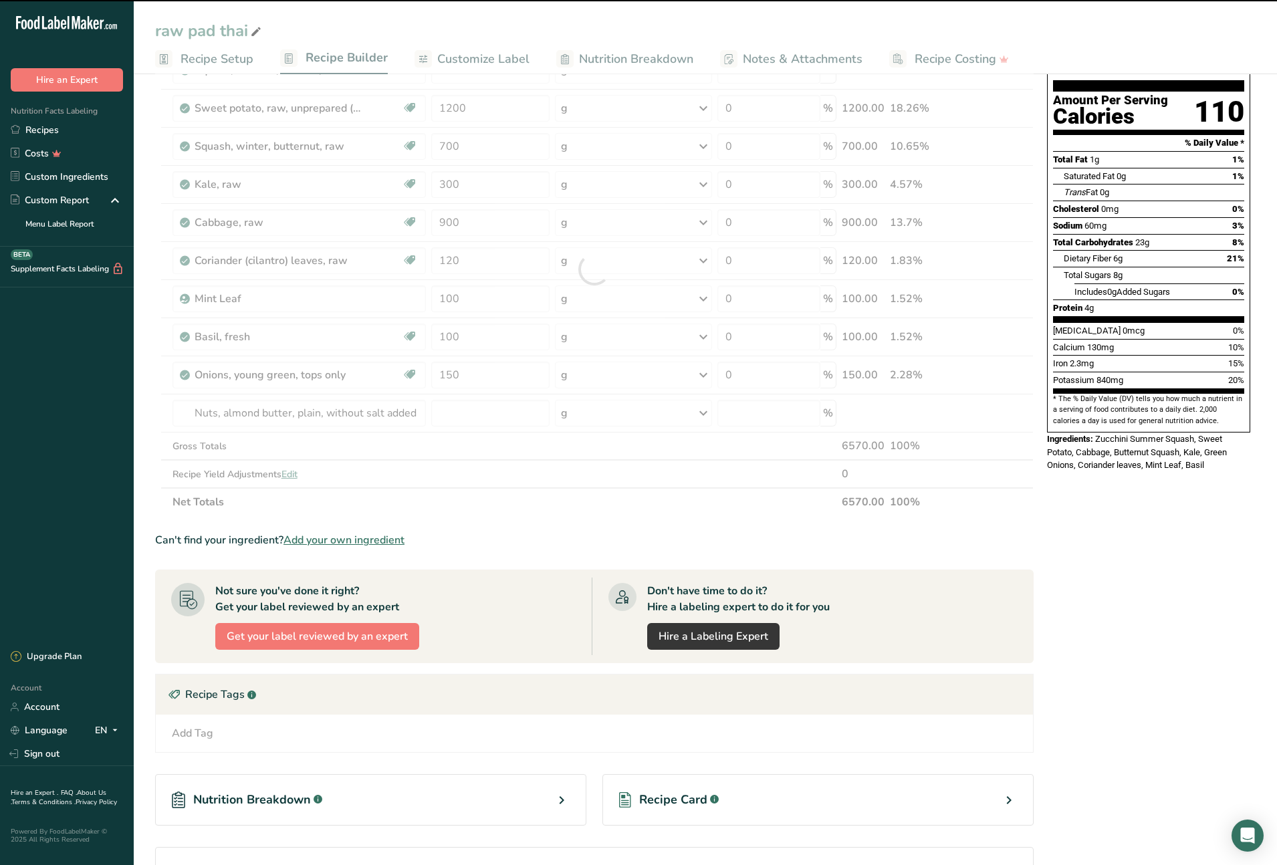
type input "0"
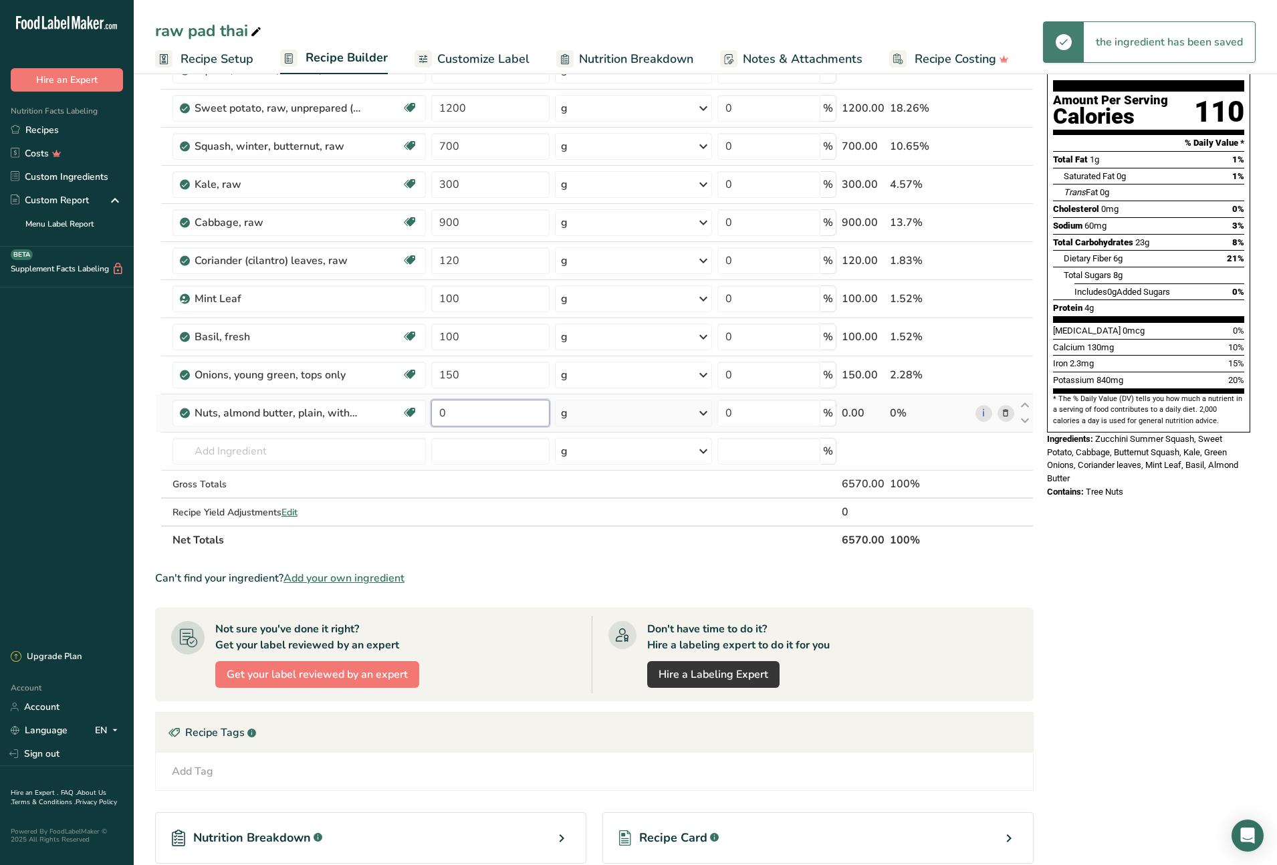
drag, startPoint x: 482, startPoint y: 417, endPoint x: 443, endPoint y: 411, distance: 39.8
click at [443, 411] on input "0" at bounding box center [490, 413] width 118 height 27
type input "454"
click at [315, 452] on div "Ingredient * Amount * Unit * Waste * .a-a{fill:#347362;}.b-a{fill:#fff;} Grams …" at bounding box center [594, 289] width 879 height 532
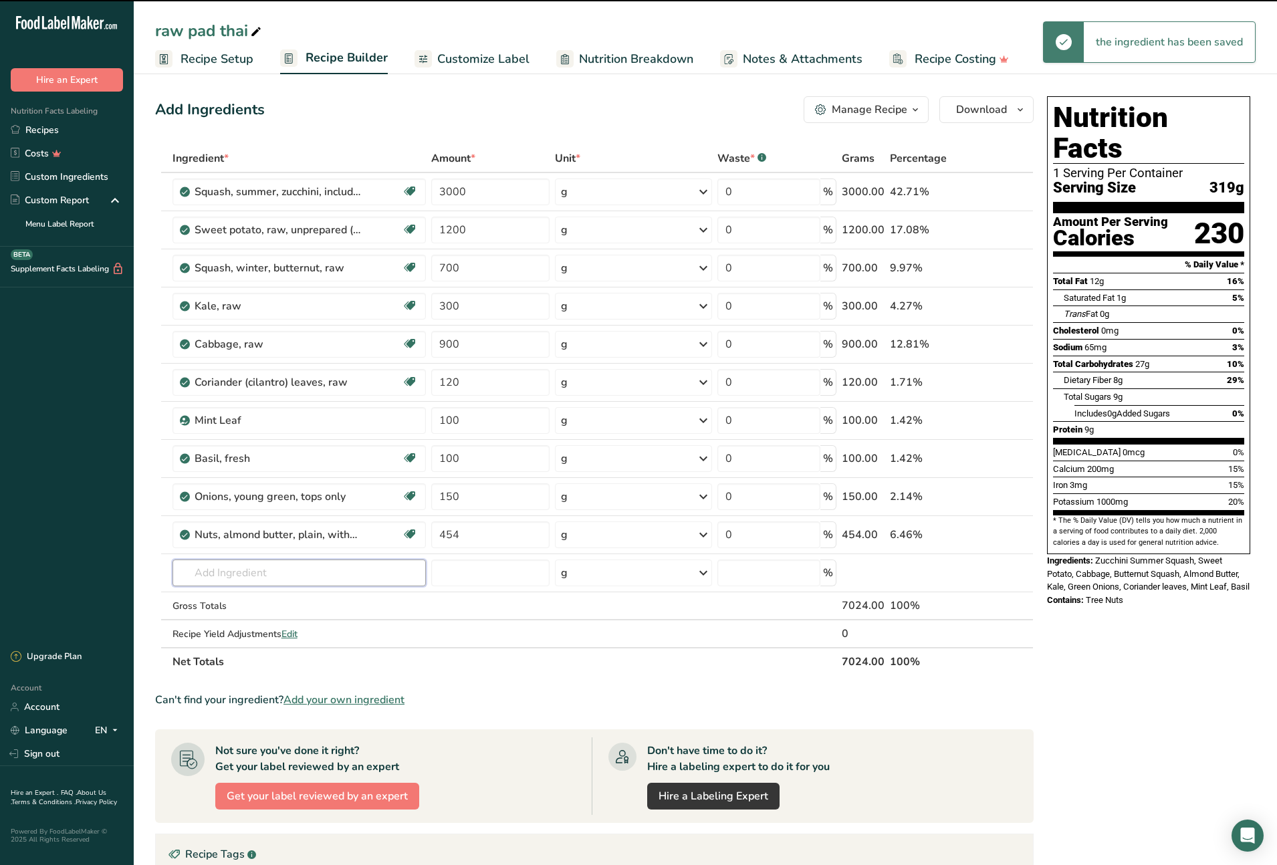
scroll to position [126, 0]
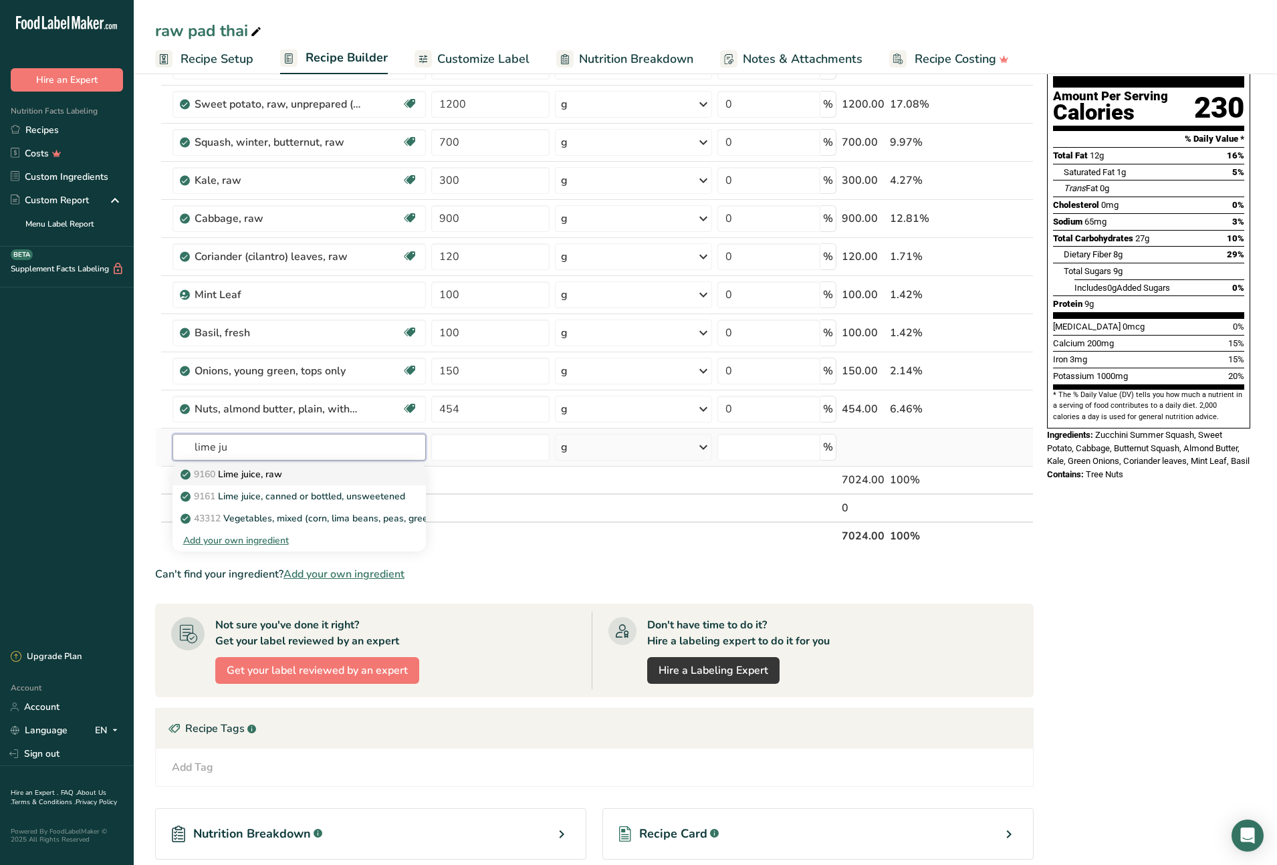
type input "lime ju"
click at [253, 471] on p "9160 Lime juice, raw" at bounding box center [232, 474] width 99 height 14
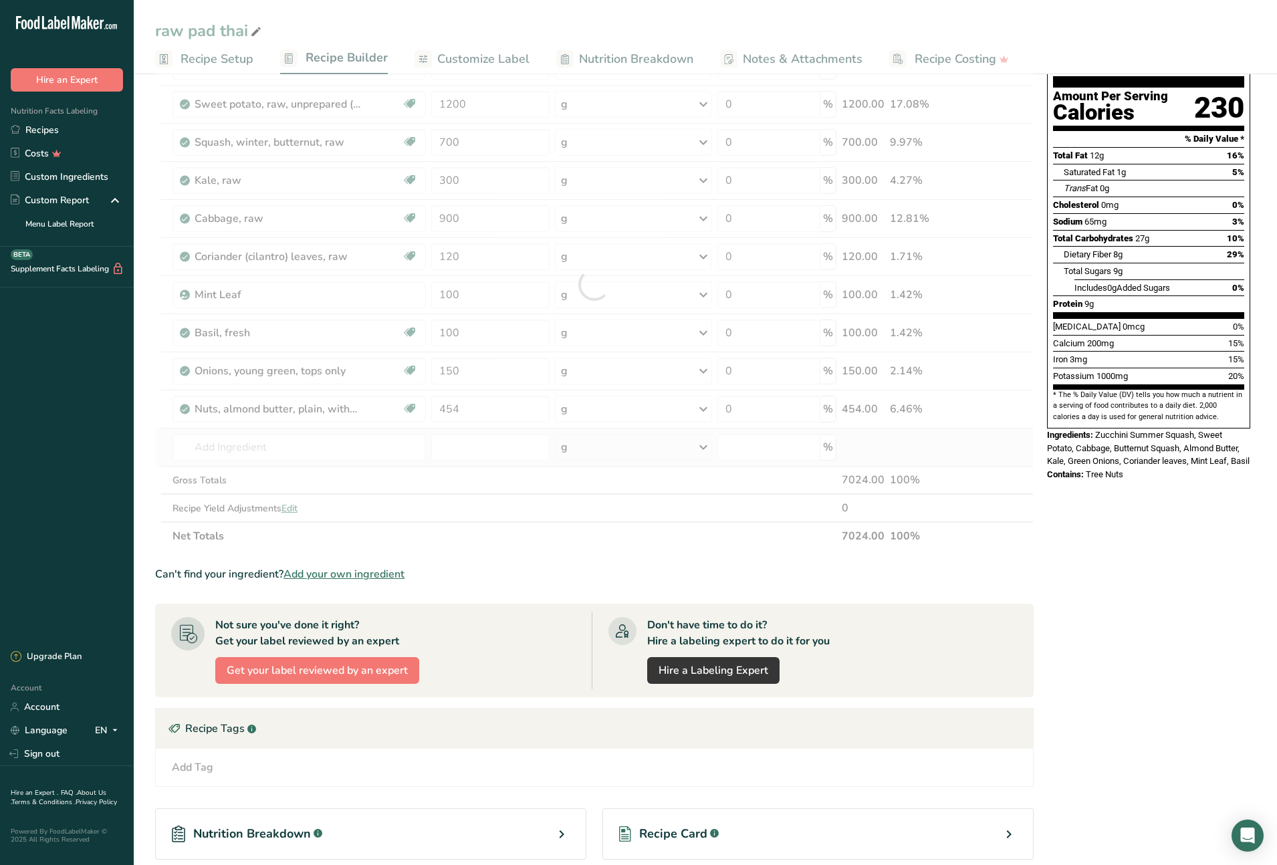
type input "Lime juice, raw"
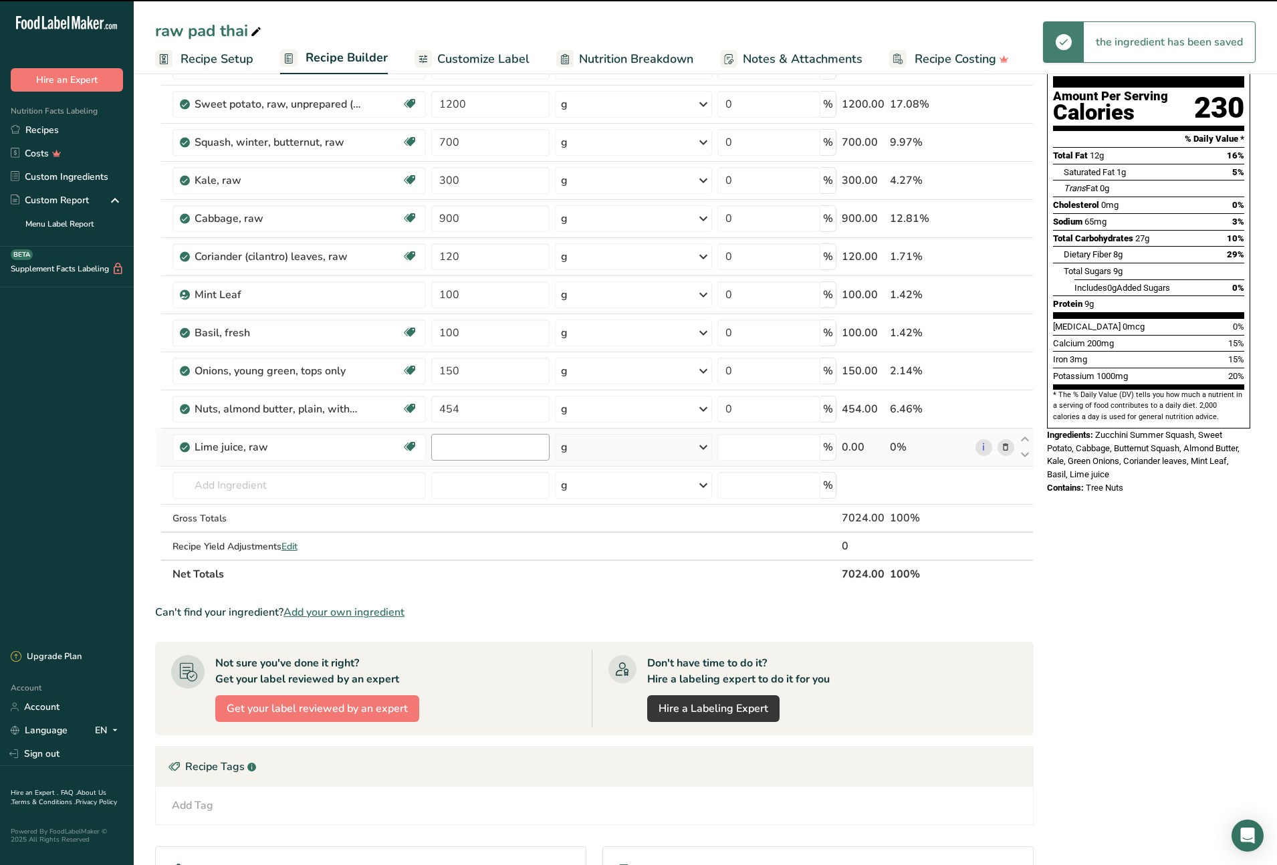
type input "0"
drag, startPoint x: 449, startPoint y: 449, endPoint x: 436, endPoint y: 449, distance: 12.7
click at [436, 449] on input "0" at bounding box center [490, 447] width 118 height 27
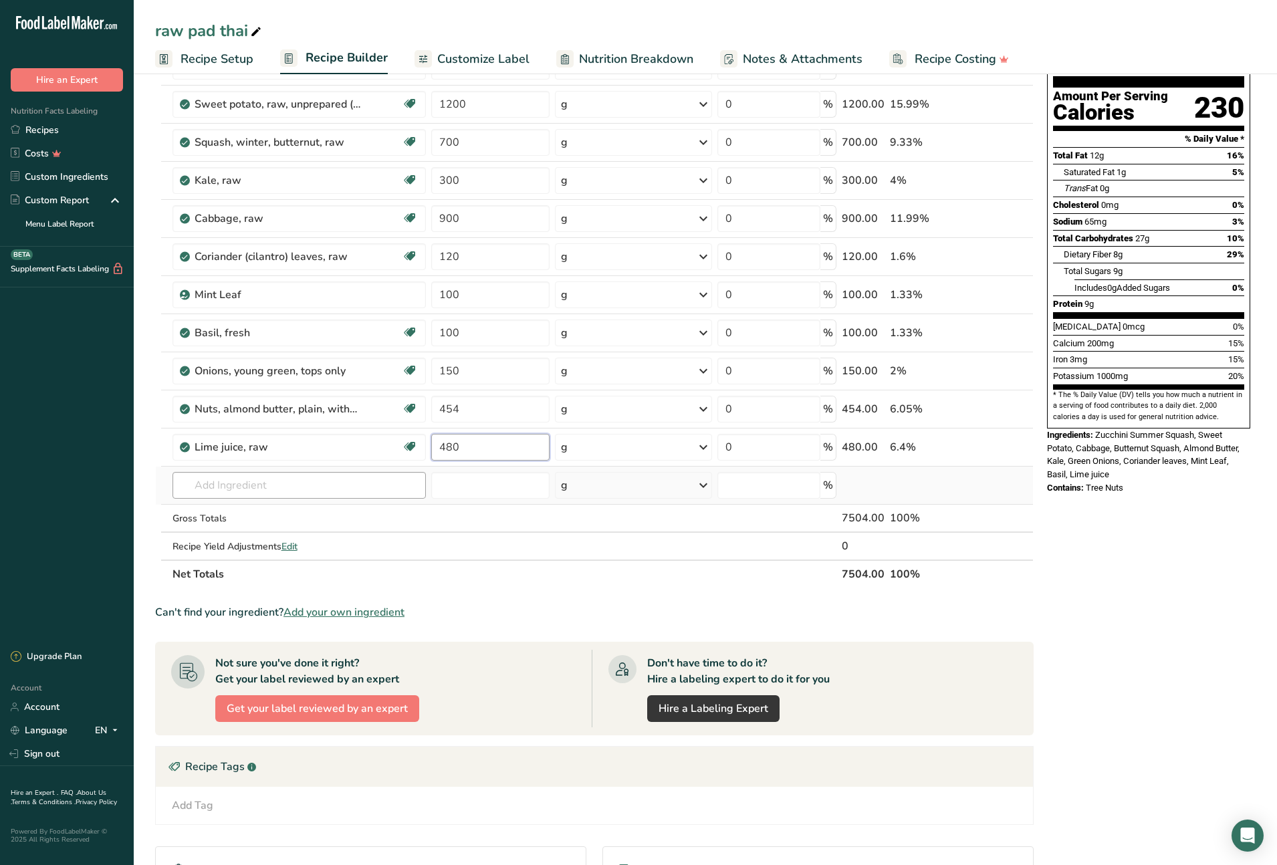
type input "480"
click at [358, 481] on div "Ingredient * Amount * Unit * Waste * .a-a{fill:#347362;}.b-a{fill:#fff;} Grams …" at bounding box center [594, 304] width 879 height 570
type input "tamari"
click at [254, 538] on div "[PERSON_NAME]" at bounding box center [288, 535] width 211 height 14
type input "[PERSON_NAME]"
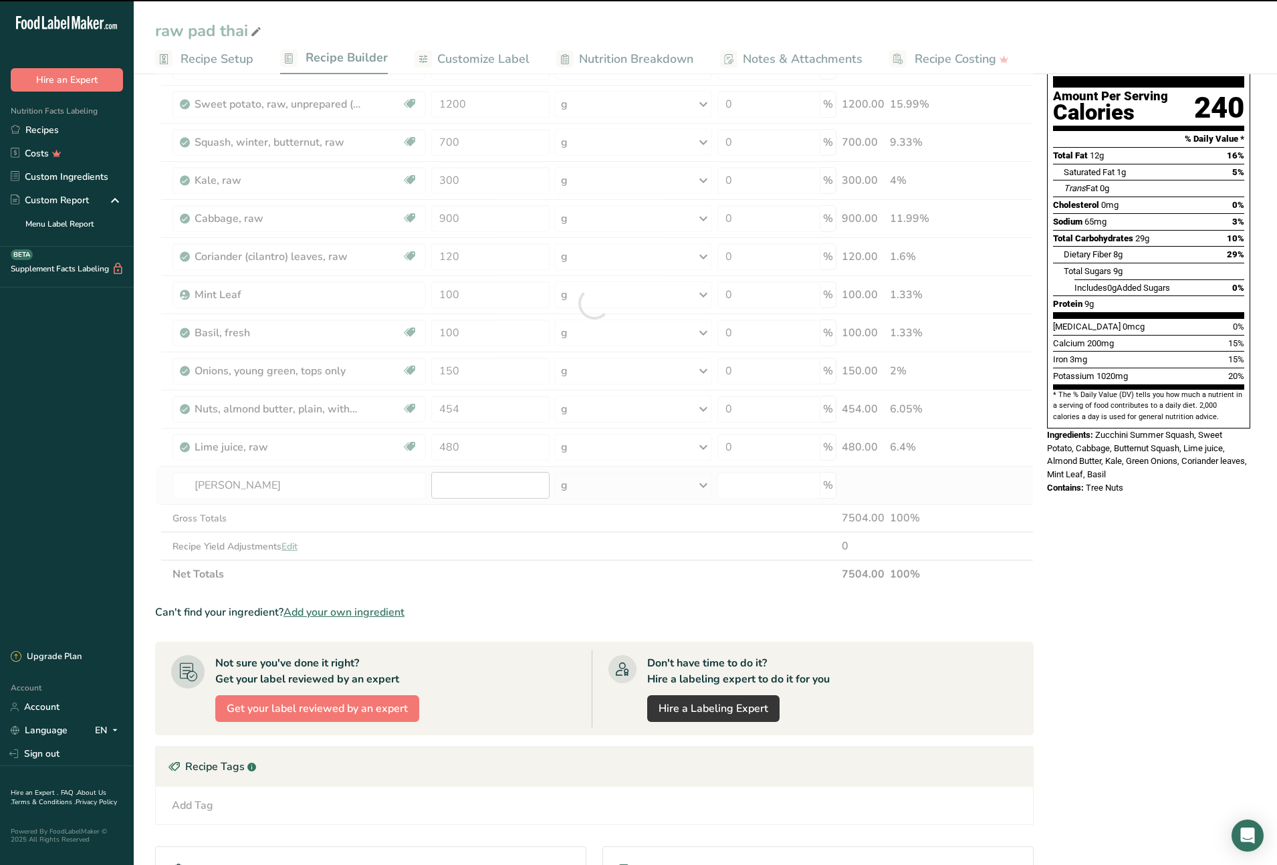
type input "0"
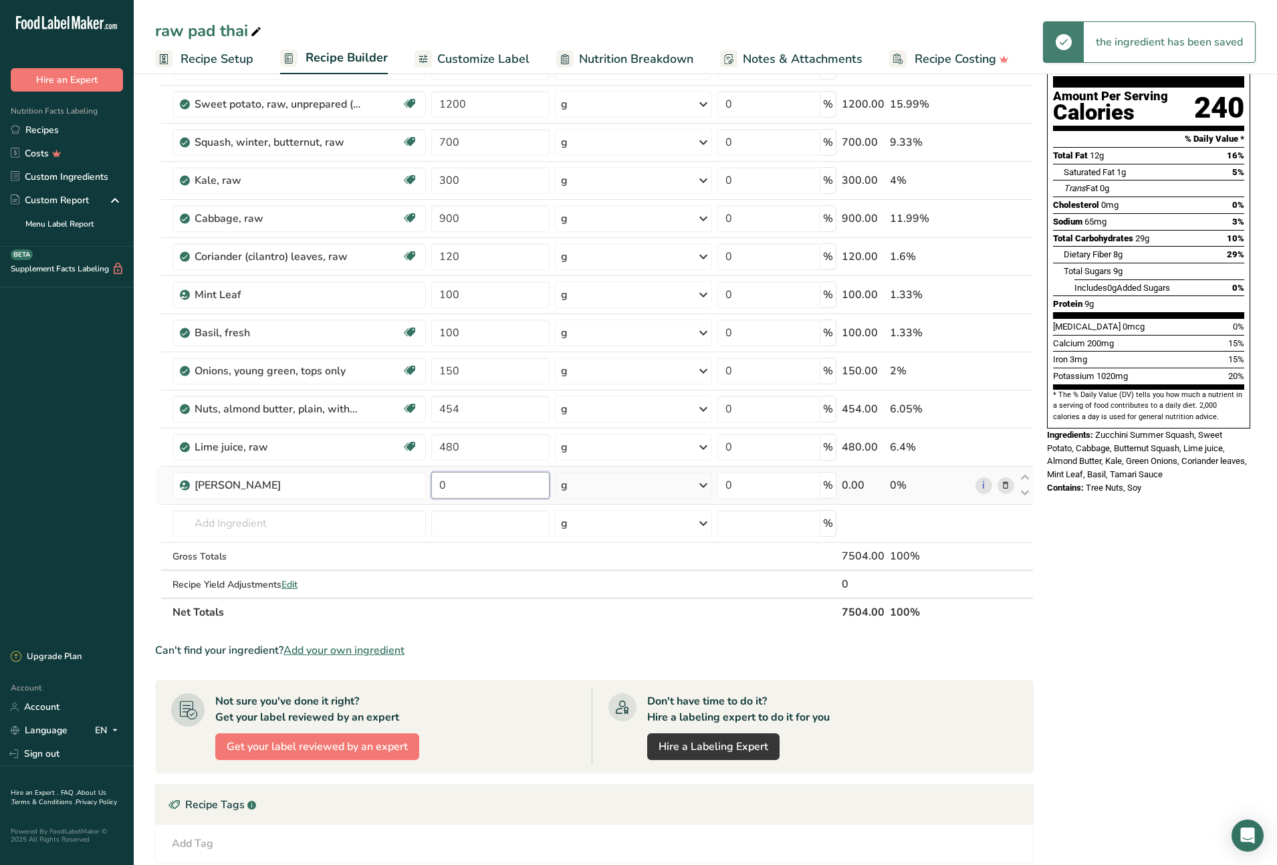
click at [451, 487] on input "0" at bounding box center [490, 485] width 118 height 27
type input "480"
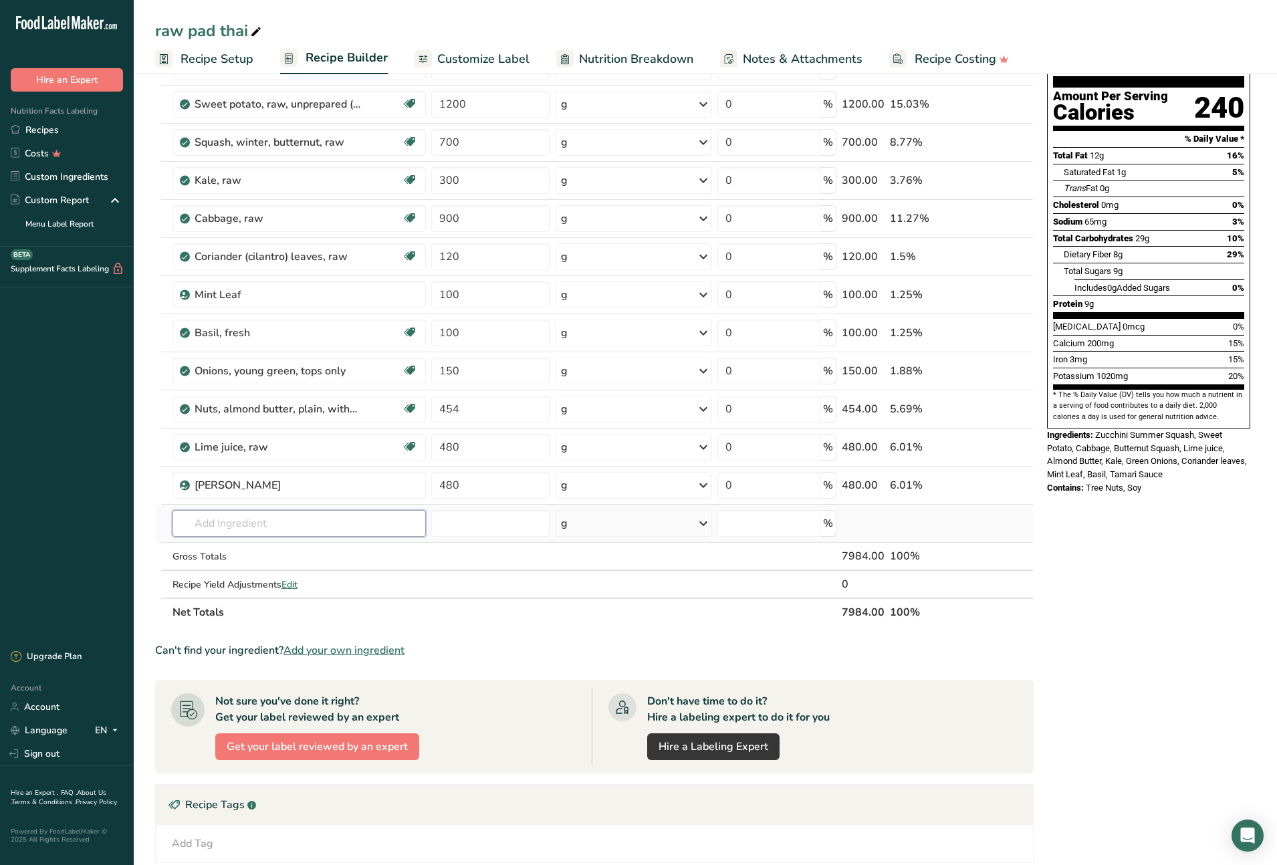
click at [336, 522] on div "Ingredient * Amount * Unit * Waste * .a-a{fill:#347362;}.b-a{fill:#fff;} Grams …" at bounding box center [594, 323] width 879 height 608
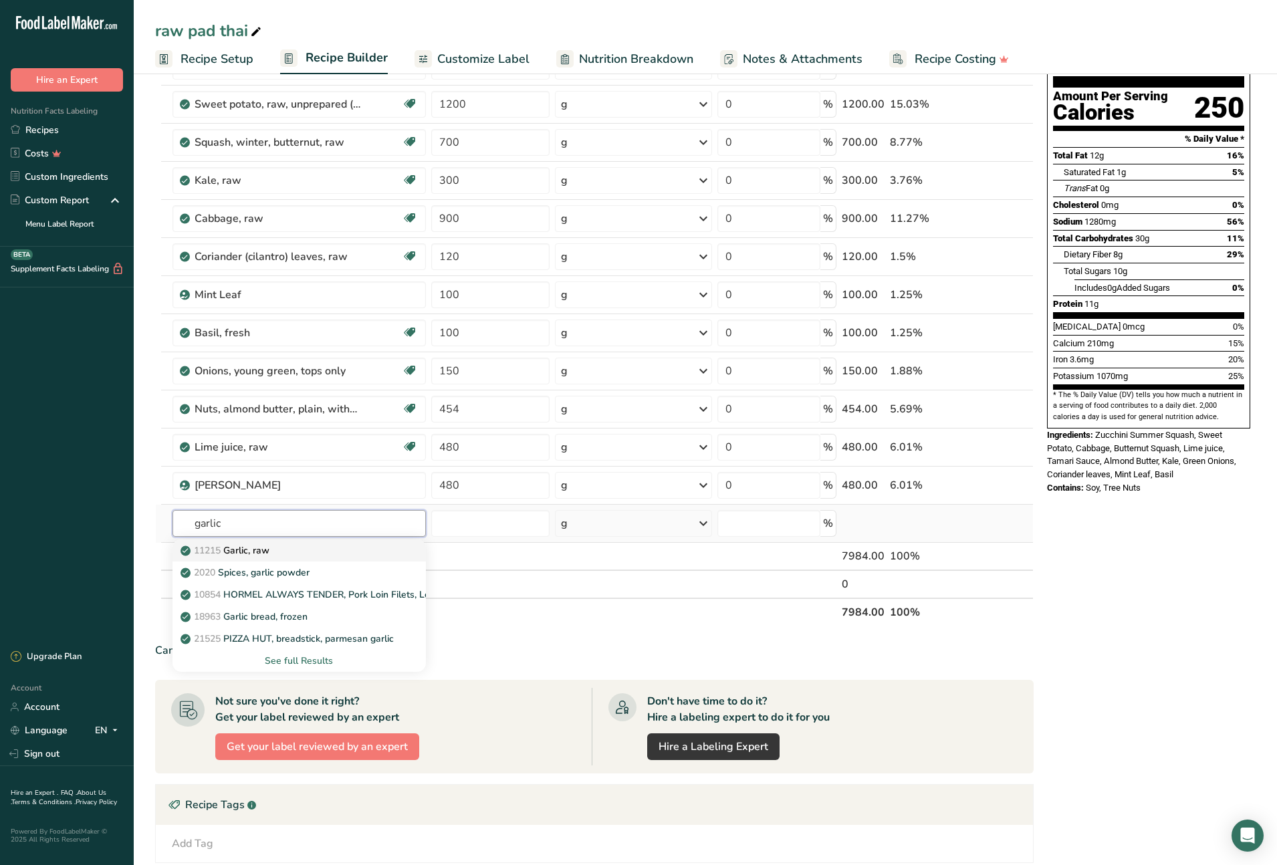
type input "garlic"
click at [279, 550] on div "11215 Garlic, raw" at bounding box center [288, 551] width 211 height 14
type input "Garlic, raw"
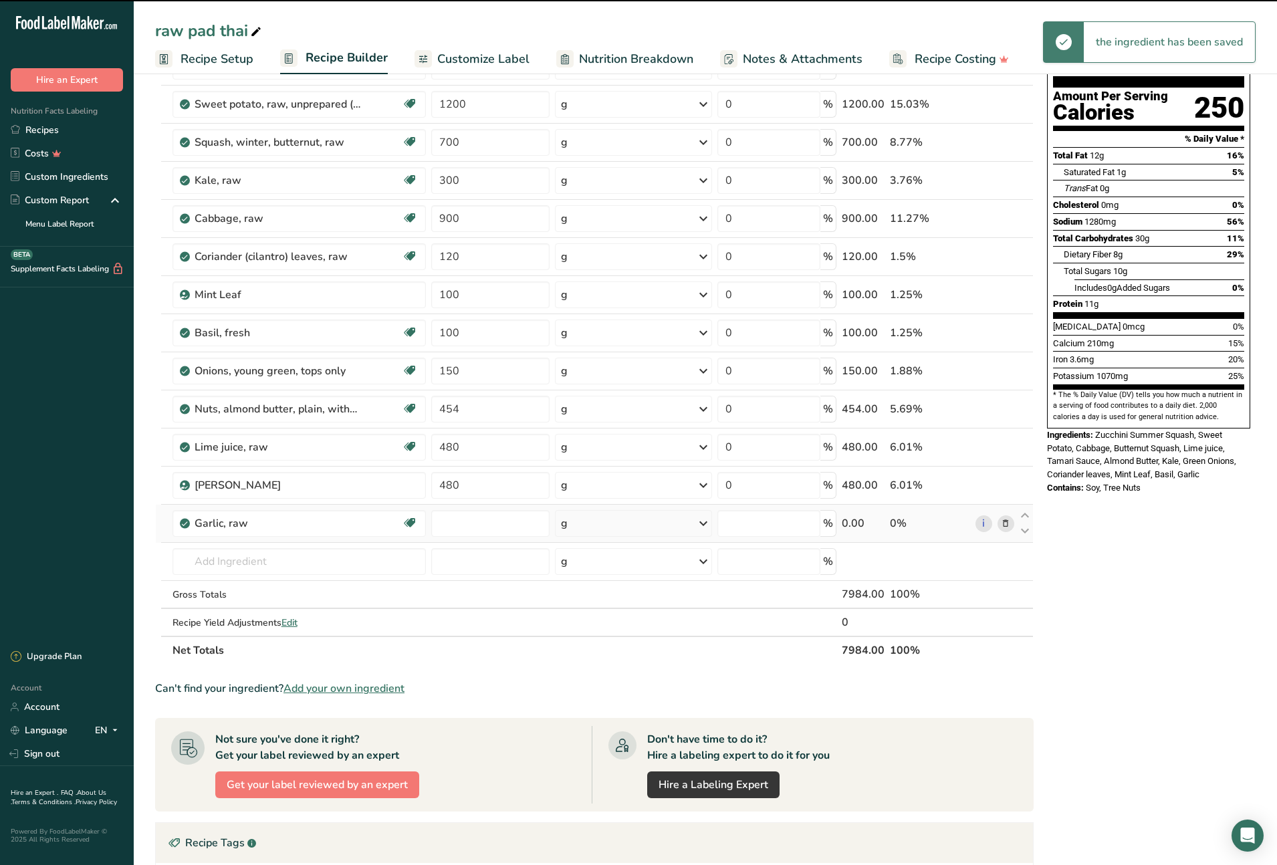
type input "0"
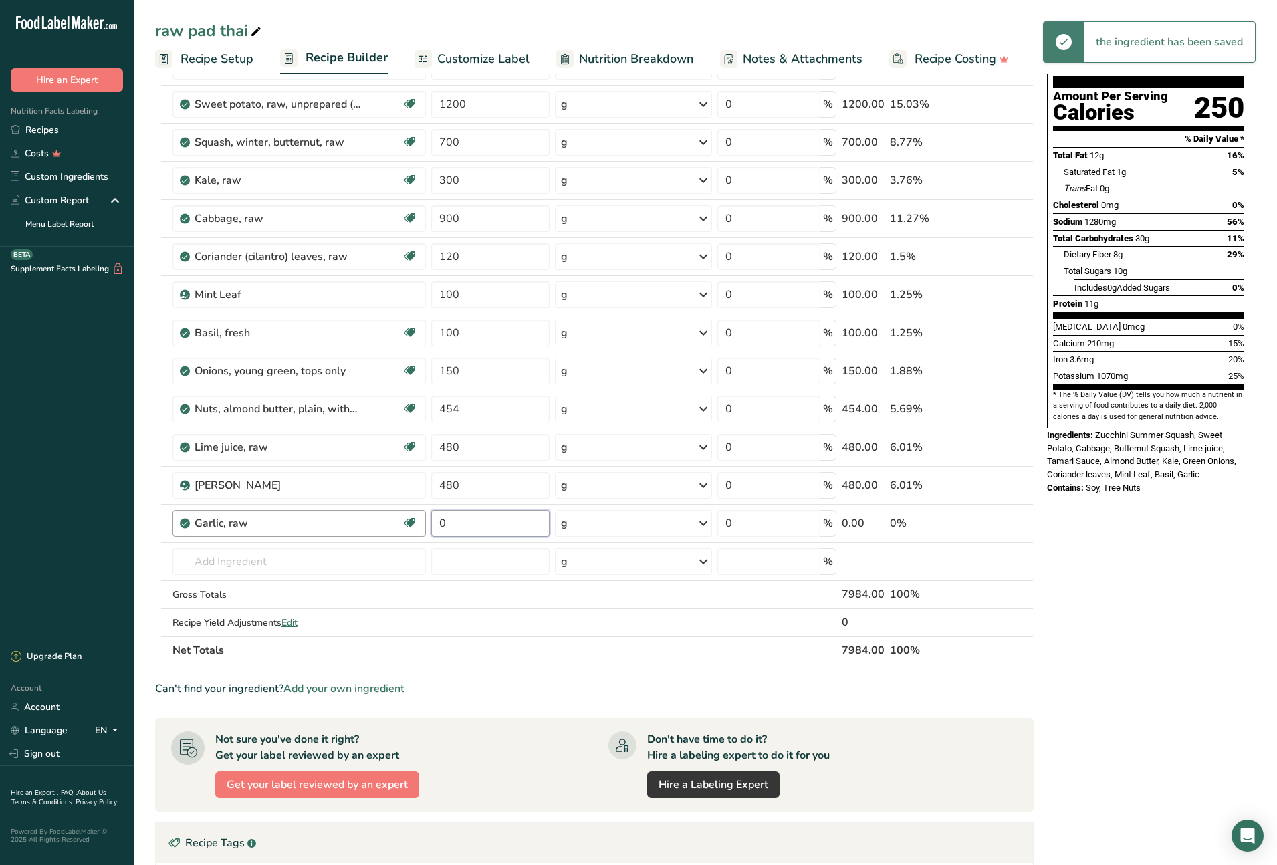
drag, startPoint x: 471, startPoint y: 524, endPoint x: 423, endPoint y: 521, distance: 48.3
click at [423, 521] on tr "Garlic, raw Source of Antioxidants Dairy free Gluten free Vegan Vegetarian Soy …" at bounding box center [594, 524] width 877 height 38
type input "15"
click at [231, 564] on div "Ingredient * Amount * Unit * Waste * .a-a{fill:#347362;}.b-a{fill:#fff;} Grams …" at bounding box center [594, 342] width 879 height 646
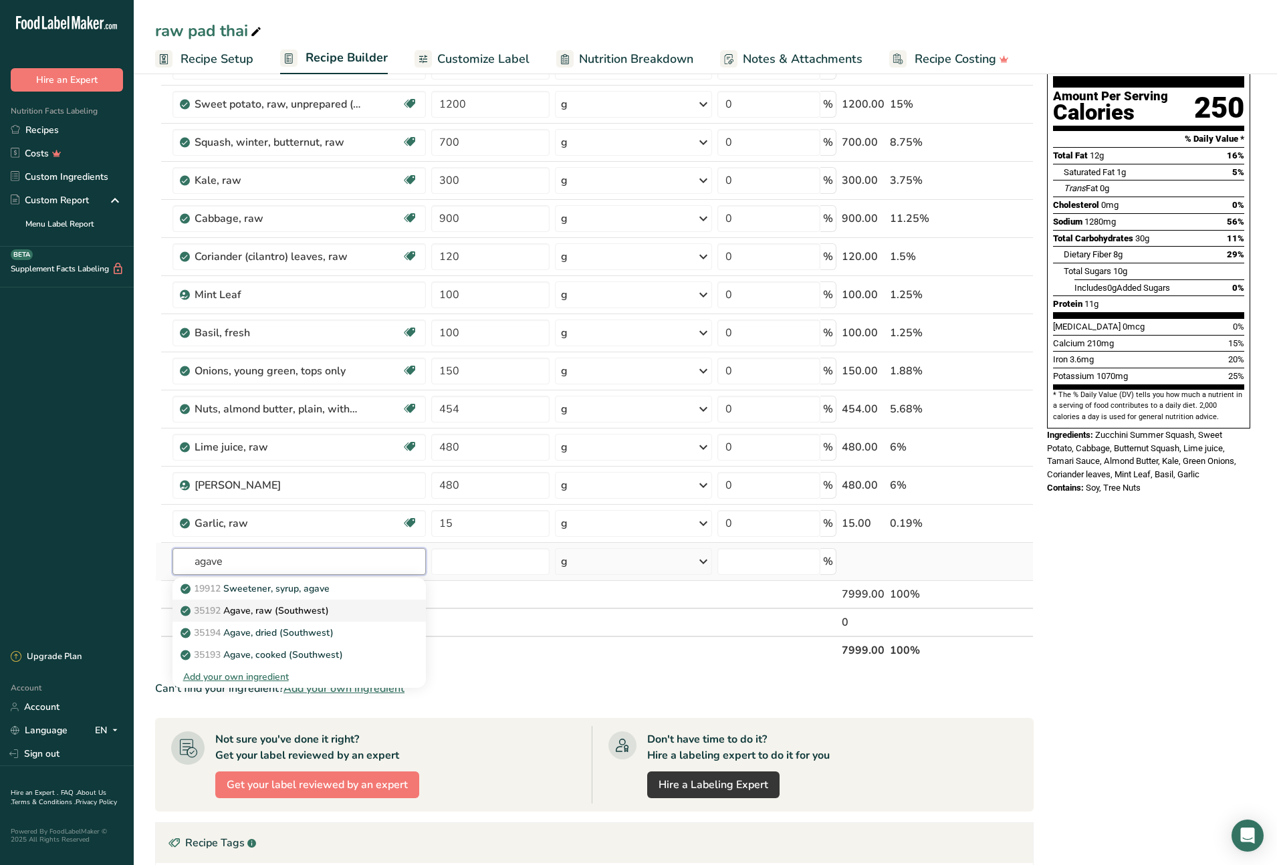
type input "agave"
click at [307, 609] on p "35192 Agave, raw (Southwest)" at bounding box center [256, 611] width 146 height 14
type input "Agave, raw (Southwest)"
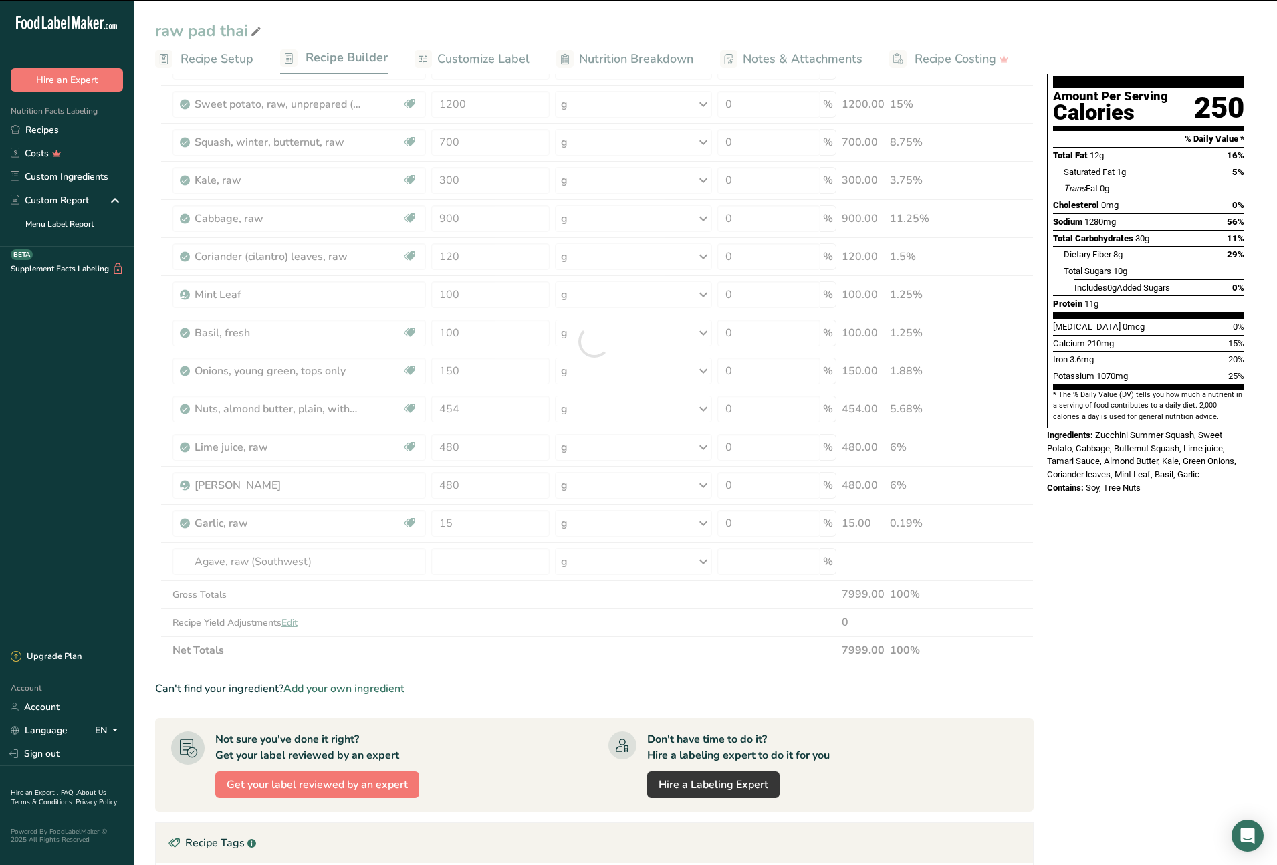
type input "0"
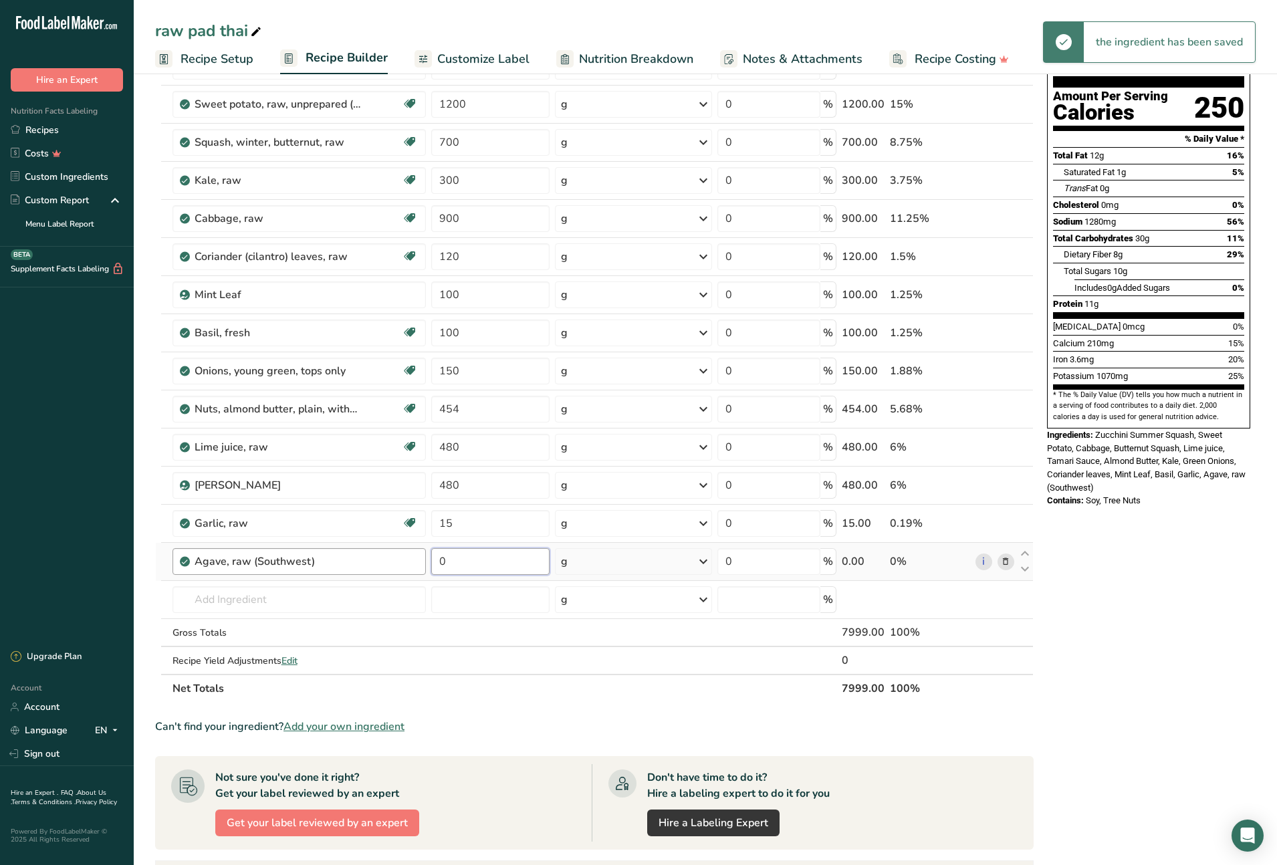
drag, startPoint x: 457, startPoint y: 562, endPoint x: 411, endPoint y: 556, distance: 45.8
click at [411, 556] on tr "Agave, raw (Southwest) 0 g Weight Units g kg mg See more Volume Units l Volume …" at bounding box center [594, 562] width 877 height 38
type input "160"
click at [254, 599] on div "Ingredient * Amount * Unit * Waste * .a-a{fill:#347362;}.b-a{fill:#fff;} Grams …" at bounding box center [594, 361] width 879 height 684
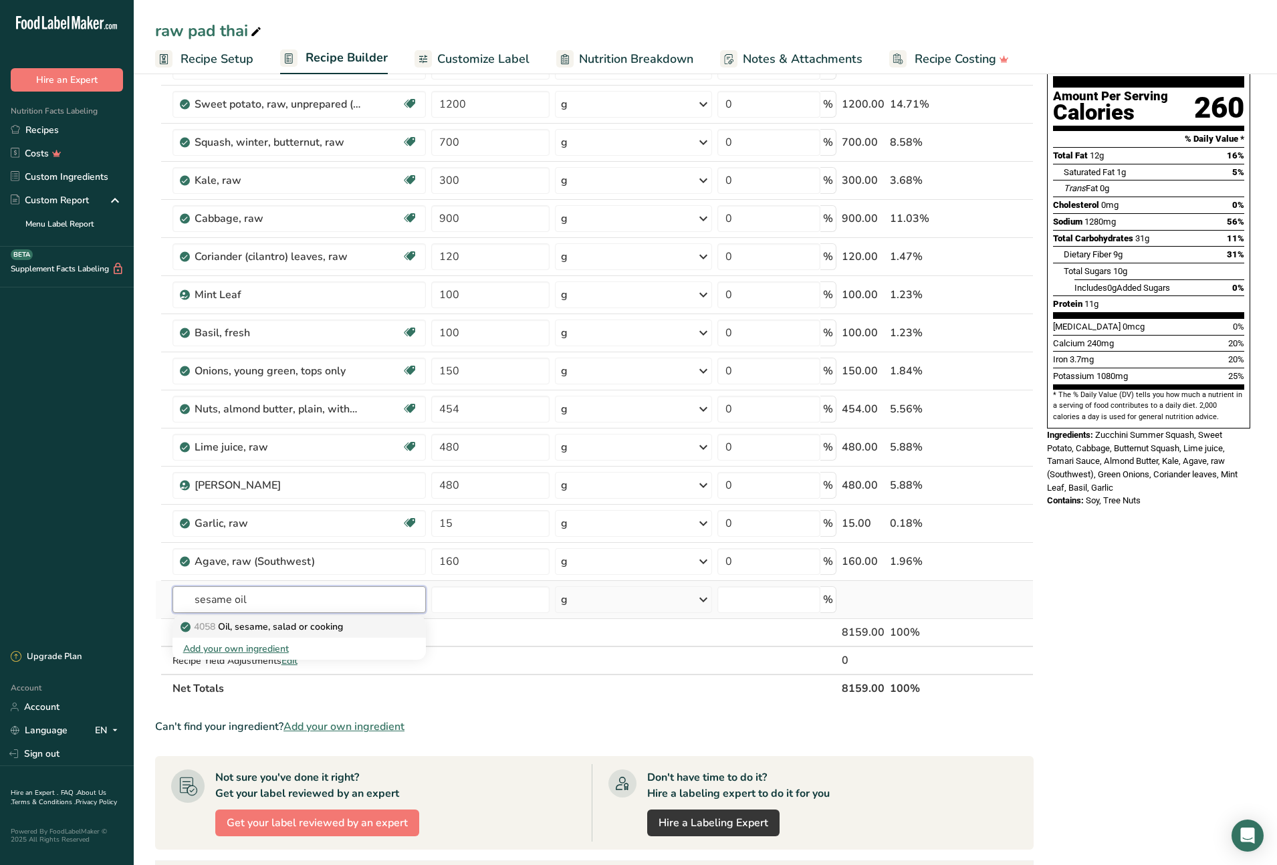
type input "sesame oil"
click at [279, 630] on p "4058 Oil, sesame, salad or cooking" at bounding box center [263, 627] width 160 height 14
type input "Oil, sesame, salad or cooking"
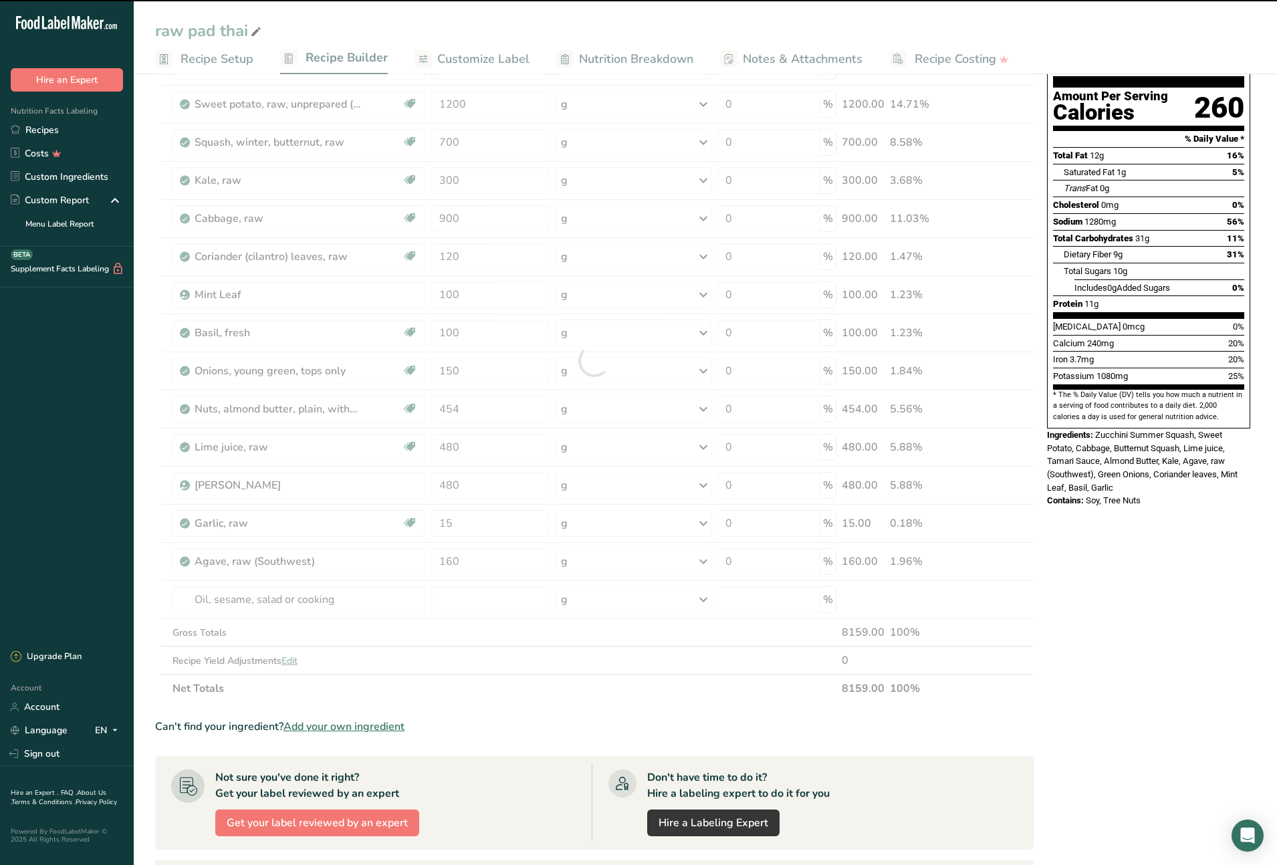
type input "0"
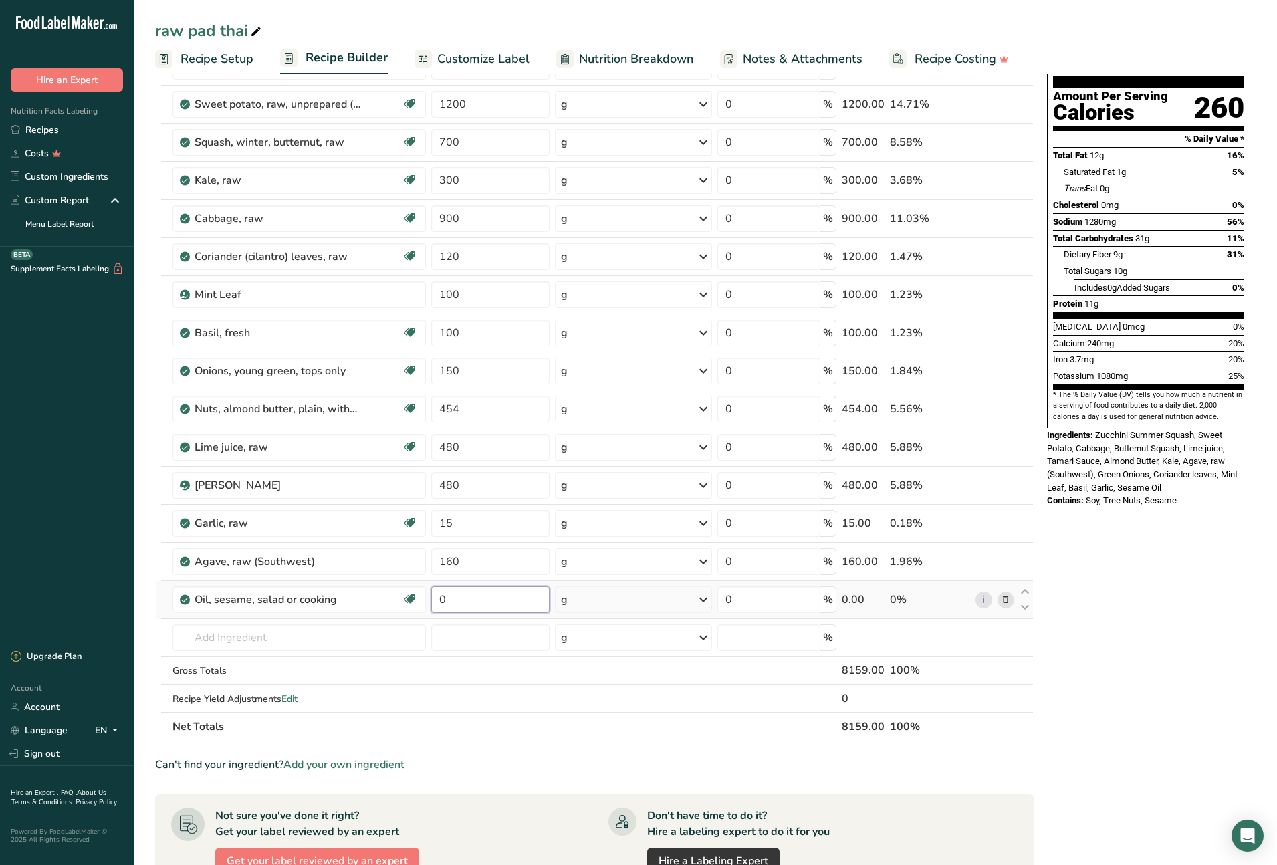
drag, startPoint x: 453, startPoint y: 602, endPoint x: 437, endPoint y: 600, distance: 16.2
click at [437, 600] on input "0" at bounding box center [490, 599] width 118 height 27
type input "110"
click at [379, 632] on div "Ingredient * Amount * Unit * Waste * .a-a{fill:#347362;}.b-a{fill:#fff;} Grams …" at bounding box center [594, 380] width 879 height 722
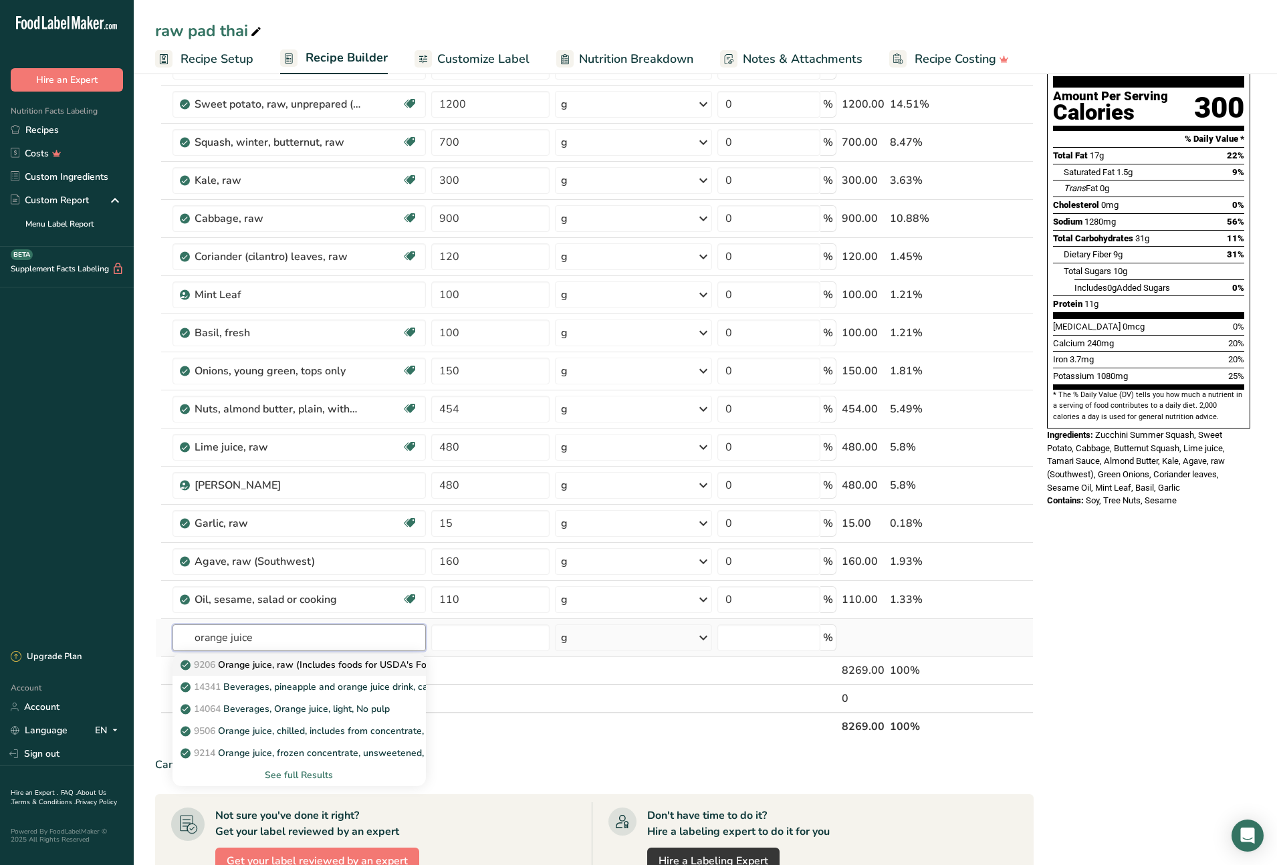
type input "orange juice"
click at [347, 664] on p "9206 Orange juice, raw (Includes foods for USDA's Food Distribution Program)" at bounding box center [357, 665] width 349 height 14
type input "Orange juice, raw (Includes foods for USDA's Food Distribution Program)"
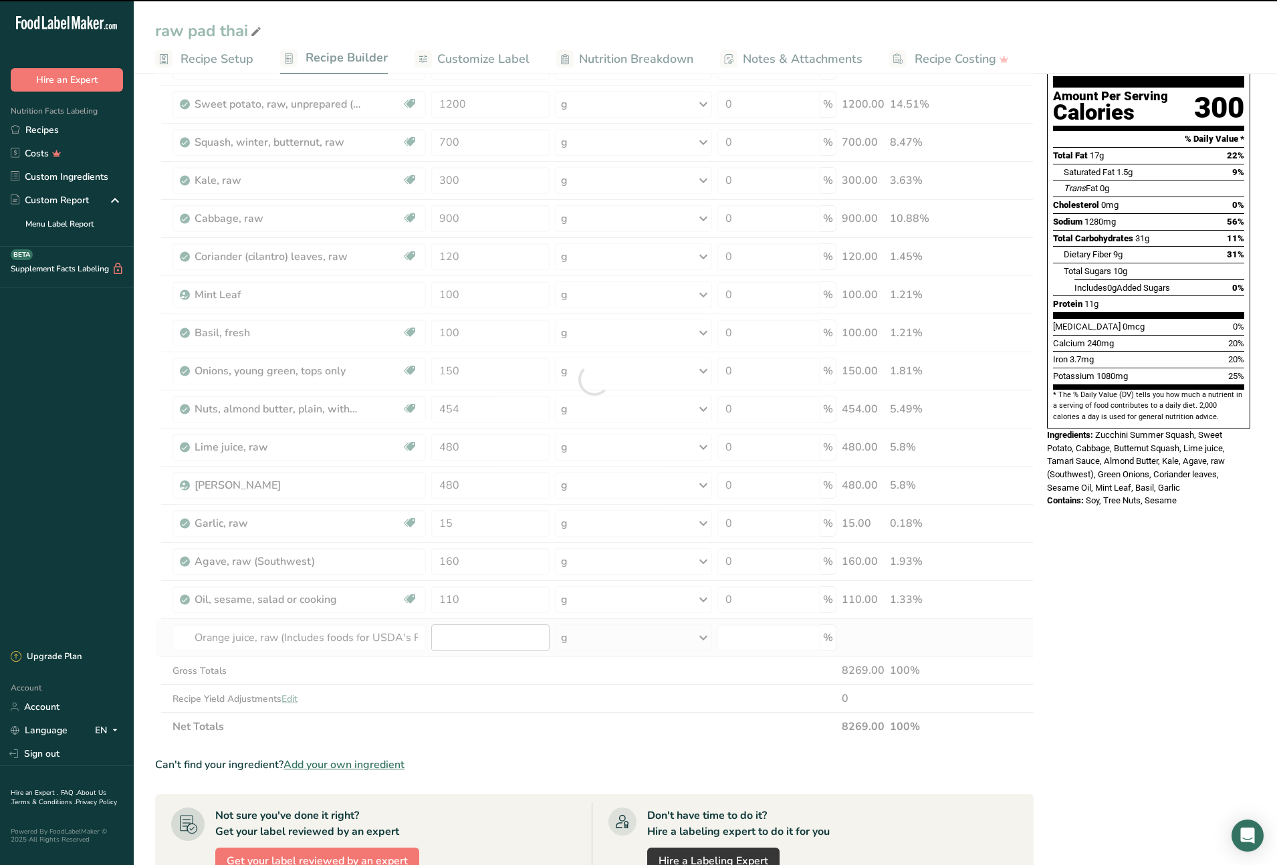
type input "0"
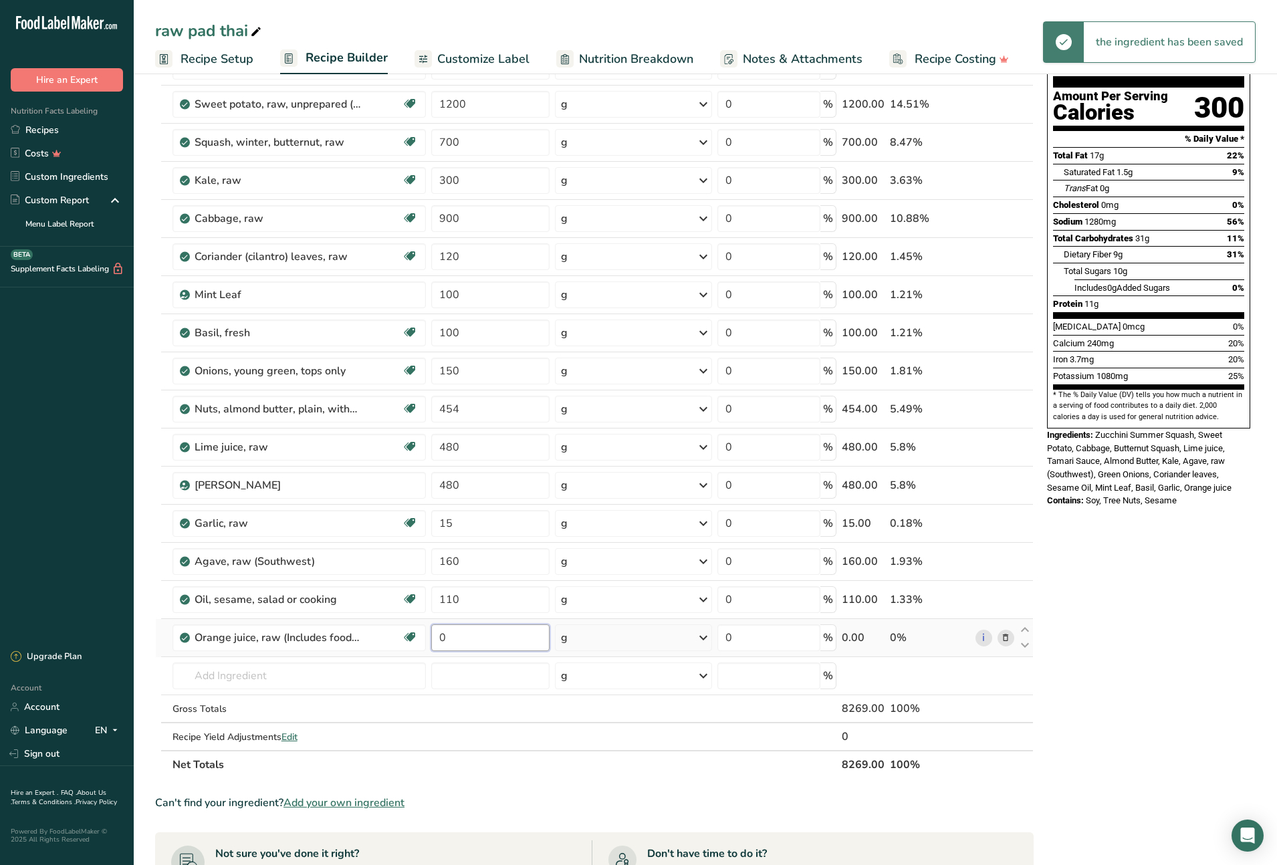
drag, startPoint x: 444, startPoint y: 637, endPoint x: 433, endPoint y: 638, distance: 11.4
click at [433, 638] on input "0" at bounding box center [490, 637] width 118 height 27
type input "720"
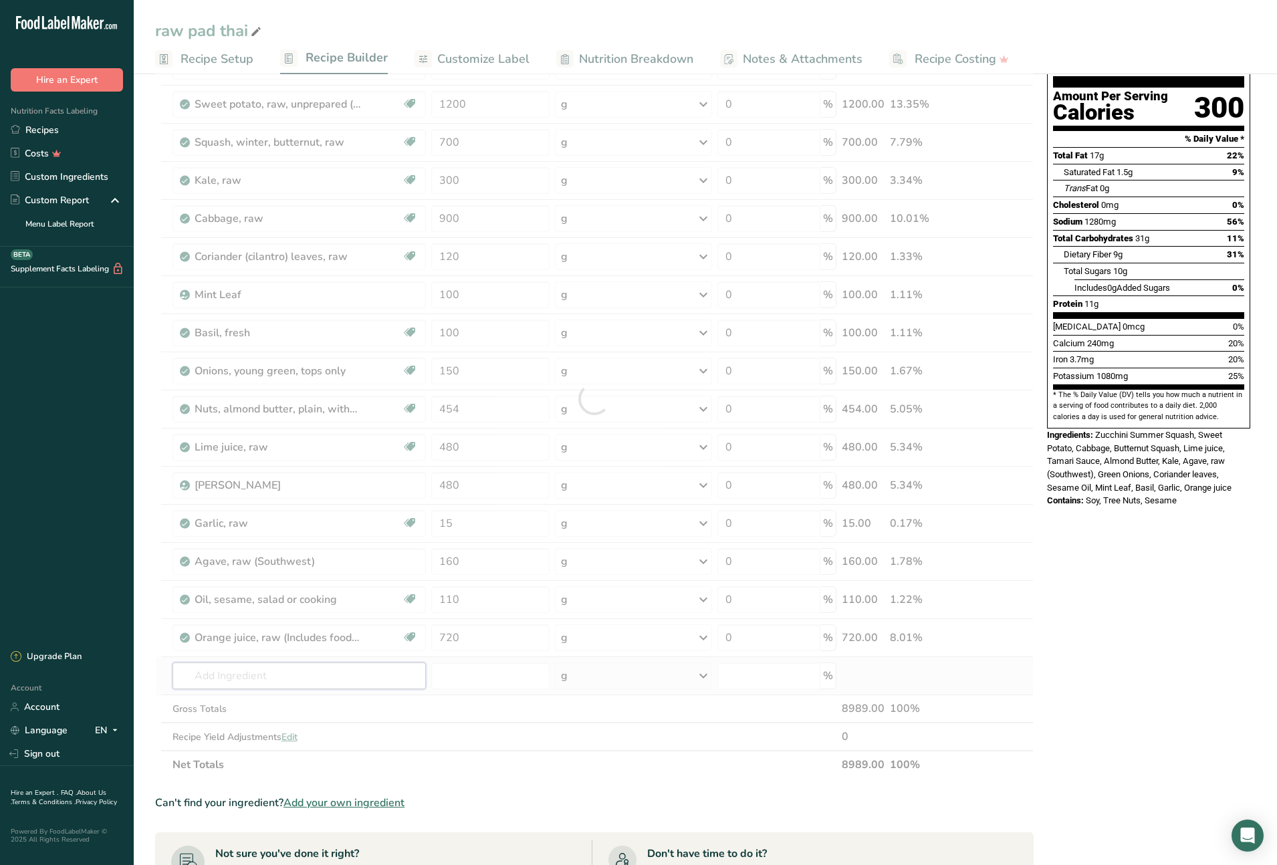
click at [275, 677] on div "Ingredient * Amount * Unit * Waste * .a-a{fill:#347362;}.b-a{fill:#fff;} Grams …" at bounding box center [594, 399] width 879 height 760
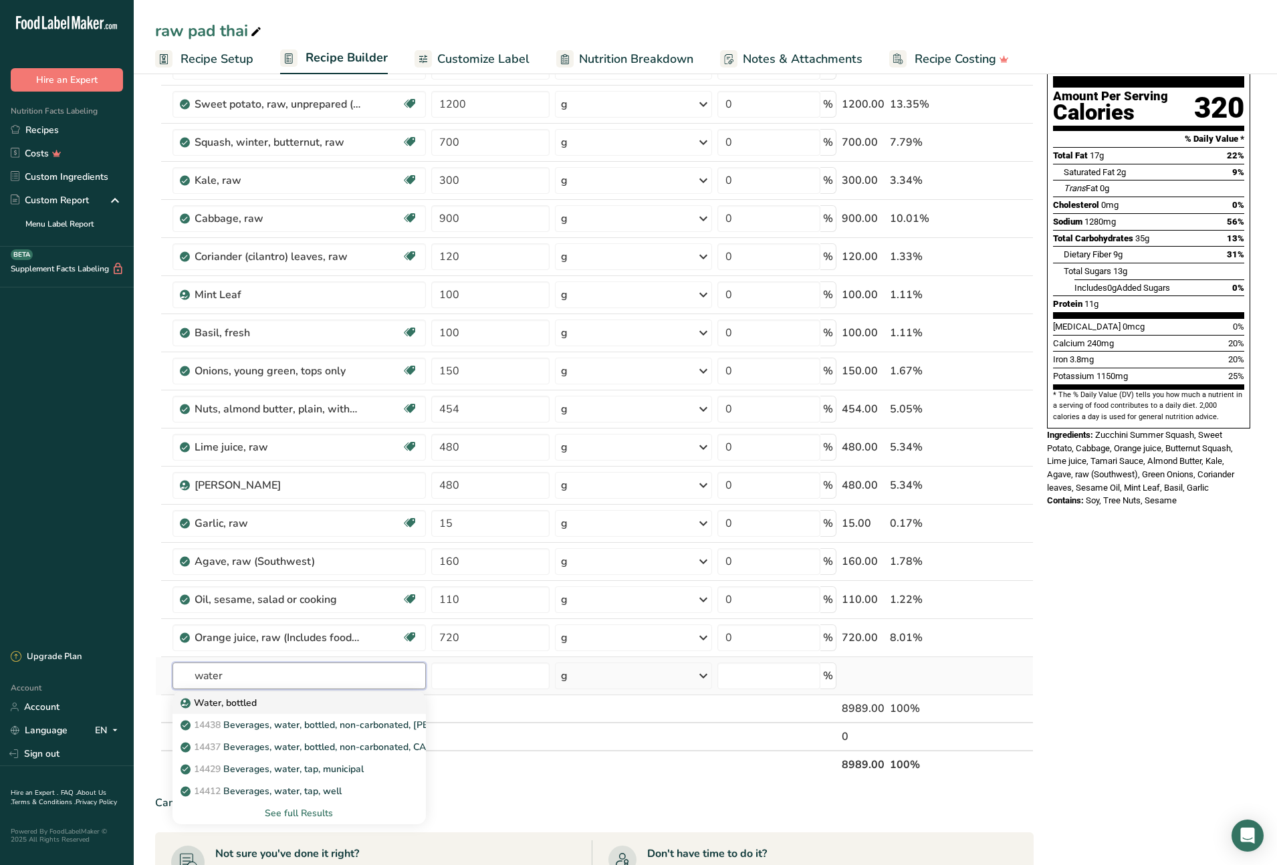
type input "water"
click at [247, 703] on p "Water, bottled" at bounding box center [220, 703] width 74 height 14
type input "Water, bottled"
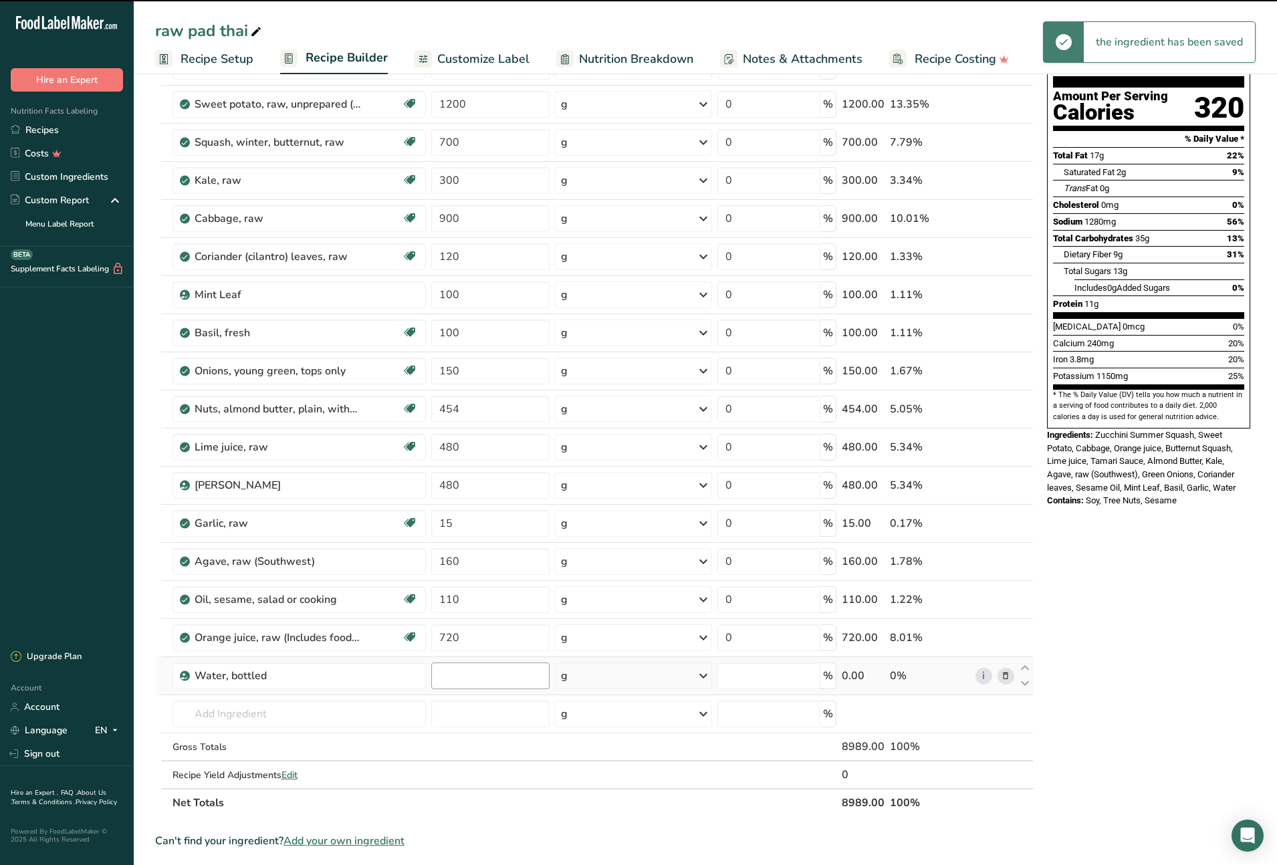
type input "0"
drag, startPoint x: 455, startPoint y: 676, endPoint x: 440, endPoint y: 676, distance: 15.4
click at [440, 676] on input "0" at bounding box center [490, 676] width 118 height 27
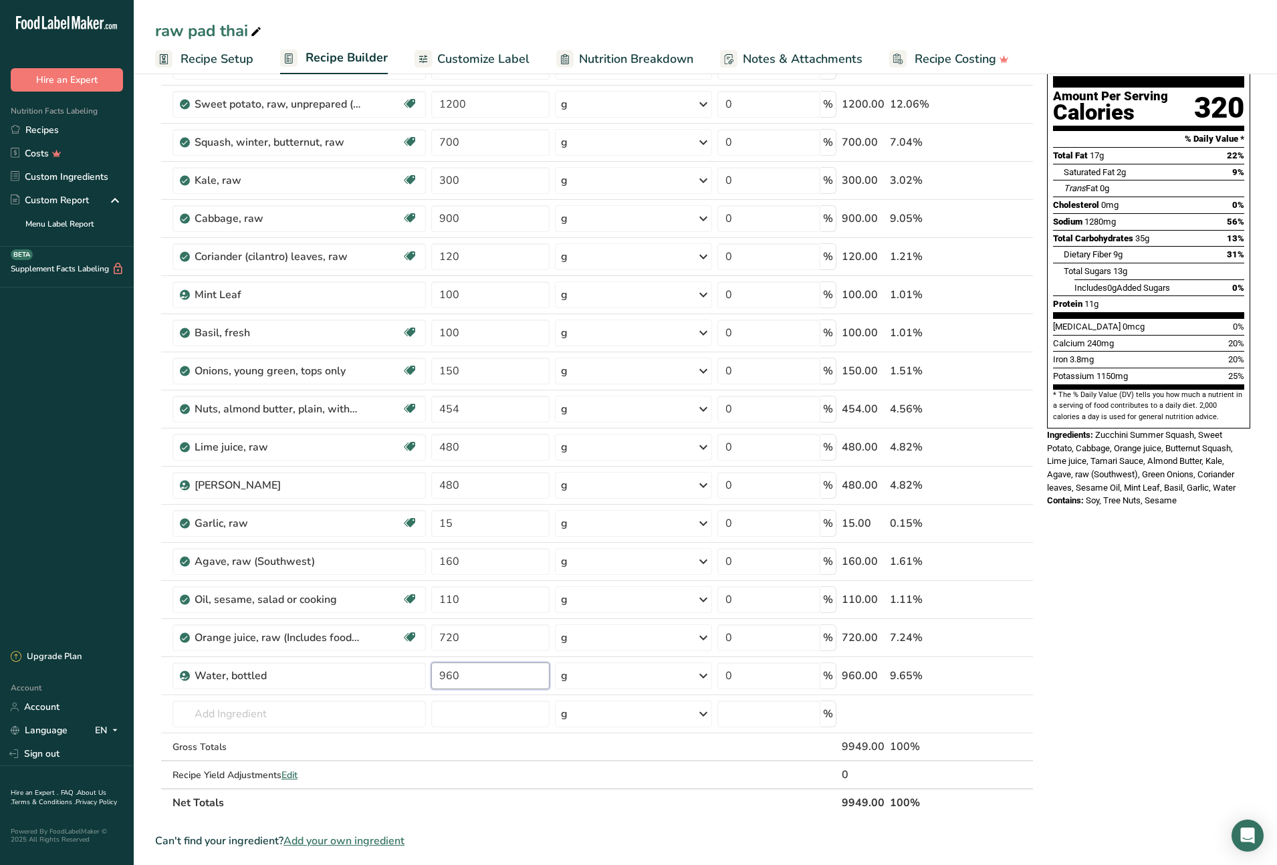
type input "960"
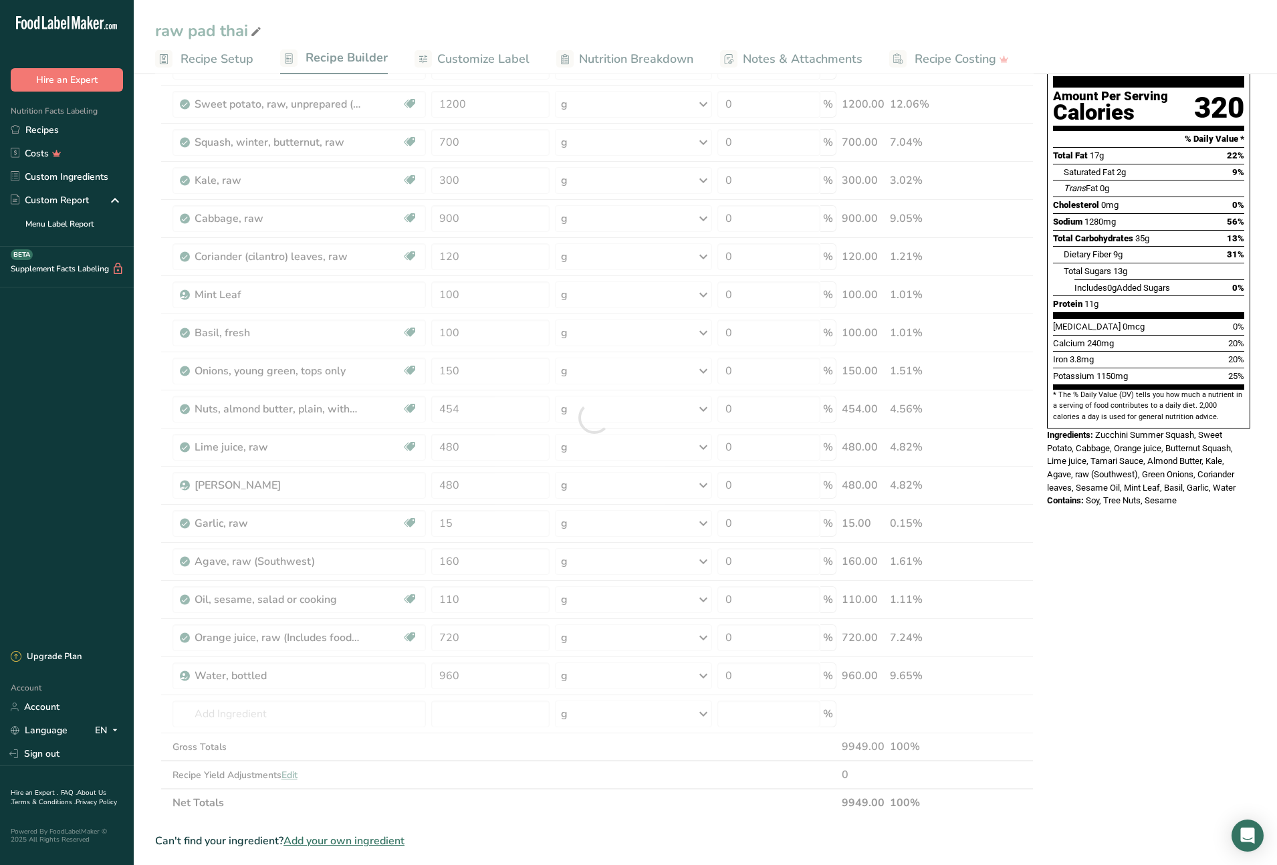
click at [500, 813] on div "Ingredient * Amount * Unit * Waste * .a-a{fill:#347362;}.b-a{fill:#fff;} Grams …" at bounding box center [594, 418] width 879 height 798
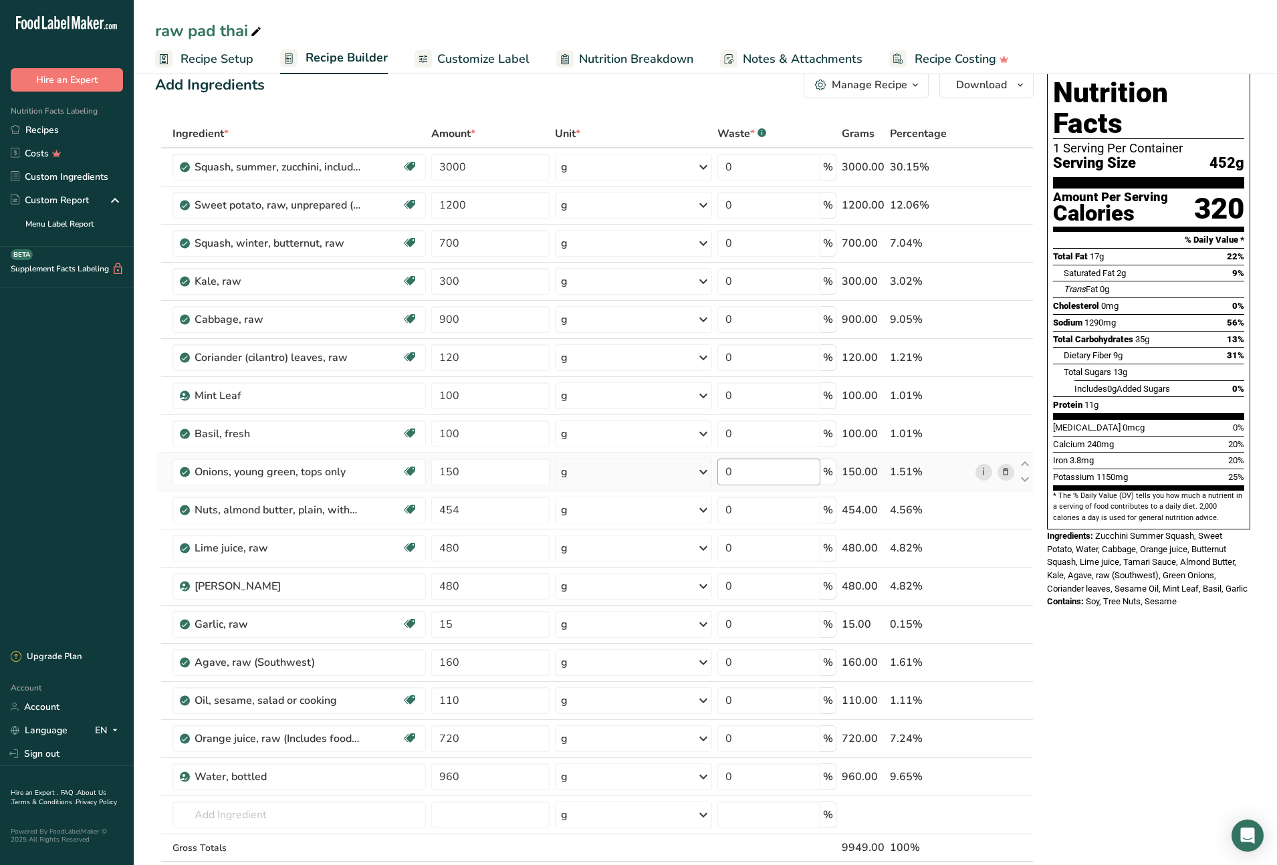
scroll to position [14, 0]
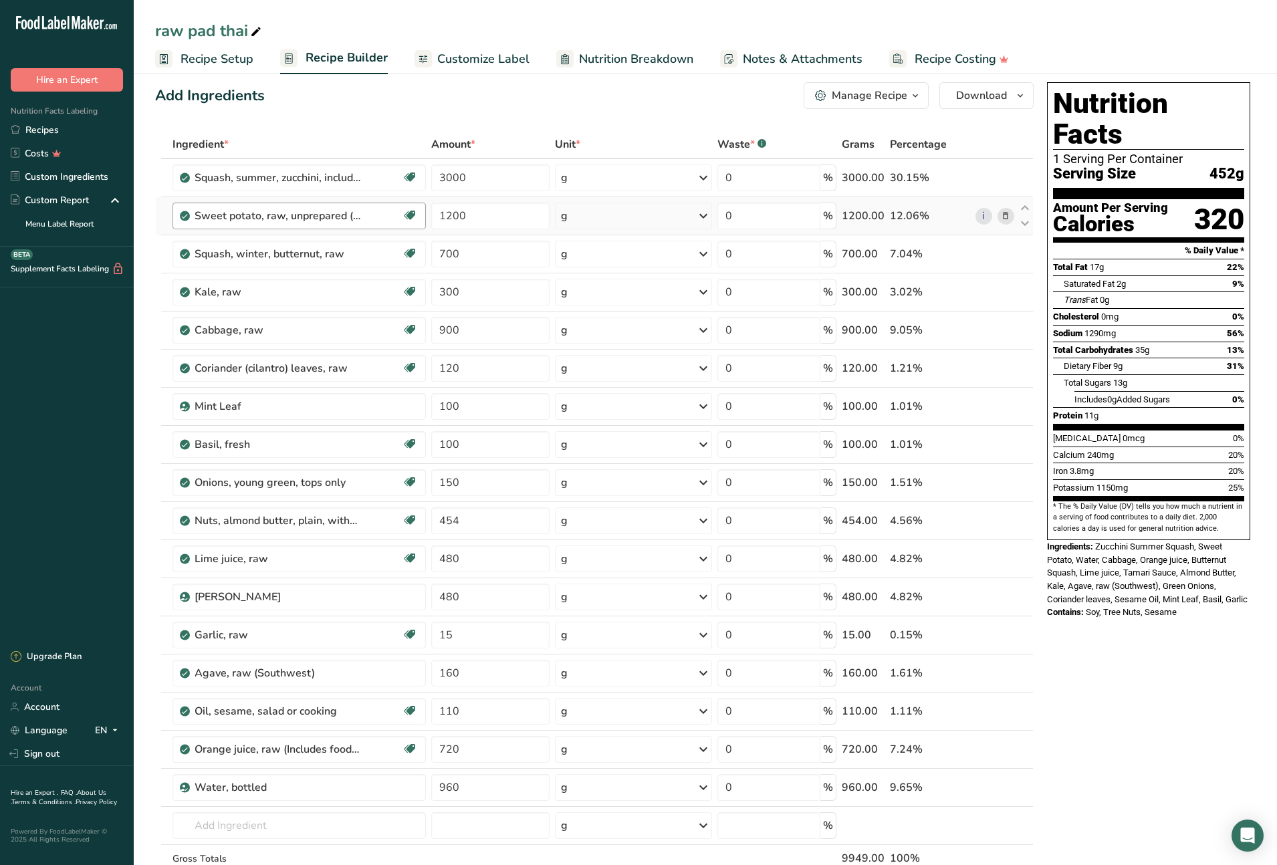
click at [223, 59] on span "Recipe Setup" at bounding box center [217, 59] width 73 height 18
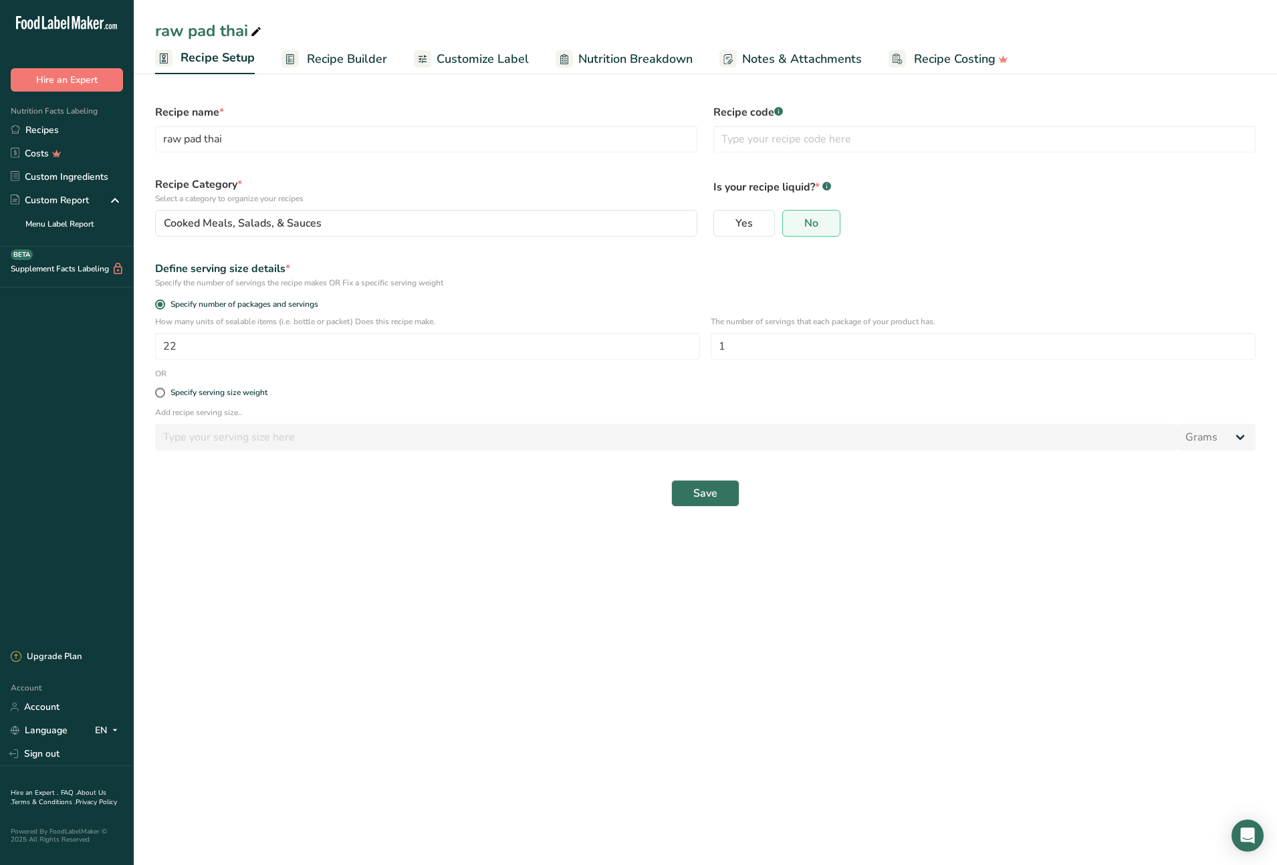
click at [459, 563] on main "raw pad thai Recipe Setup Recipe Builder Customize Label Nutrition Breakdown No…" at bounding box center [638, 432] width 1277 height 865
drag, startPoint x: 174, startPoint y: 350, endPoint x: 156, endPoint y: 348, distance: 18.8
click at [156, 348] on input "22" at bounding box center [427, 346] width 545 height 27
type input "60"
click at [707, 497] on span "Save" at bounding box center [705, 493] width 24 height 16
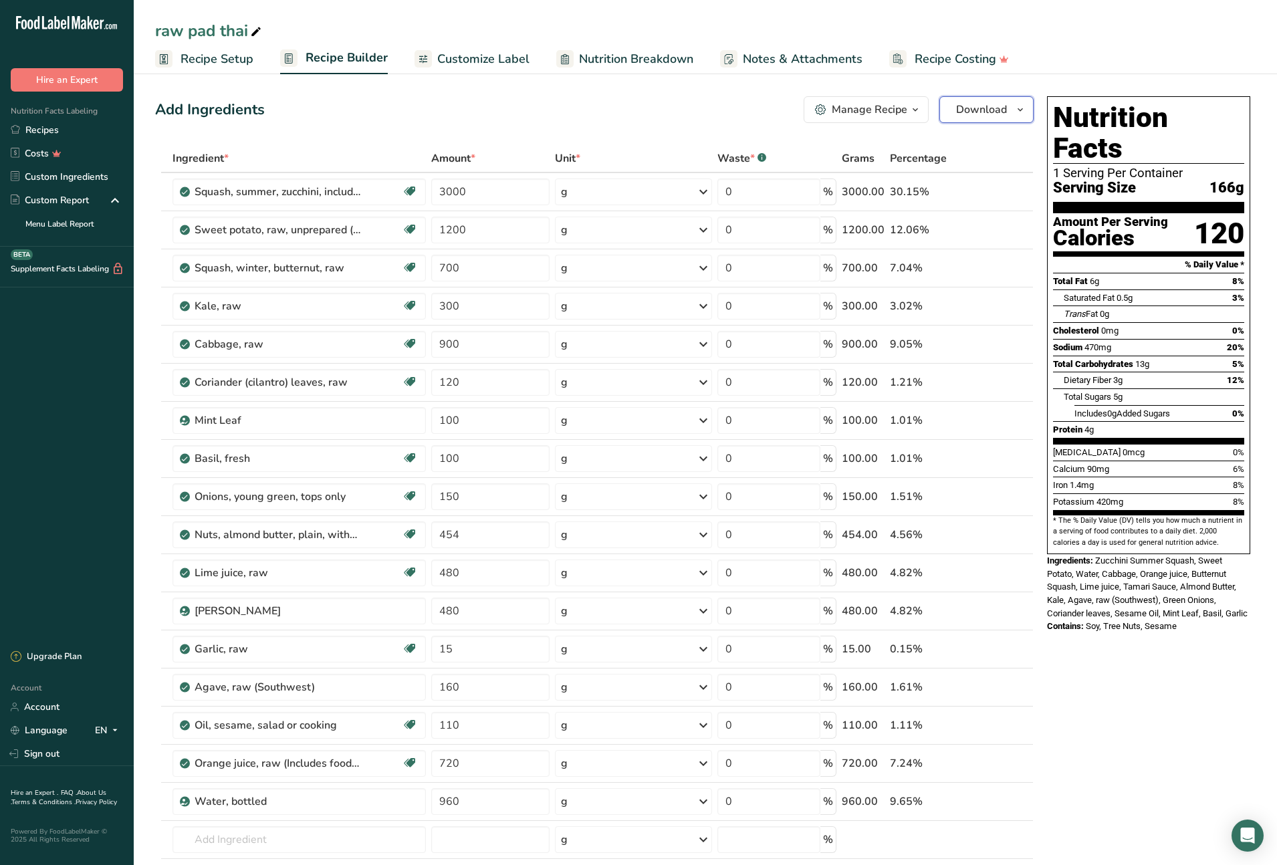
click at [1021, 110] on icon "button" at bounding box center [1020, 110] width 11 height 17
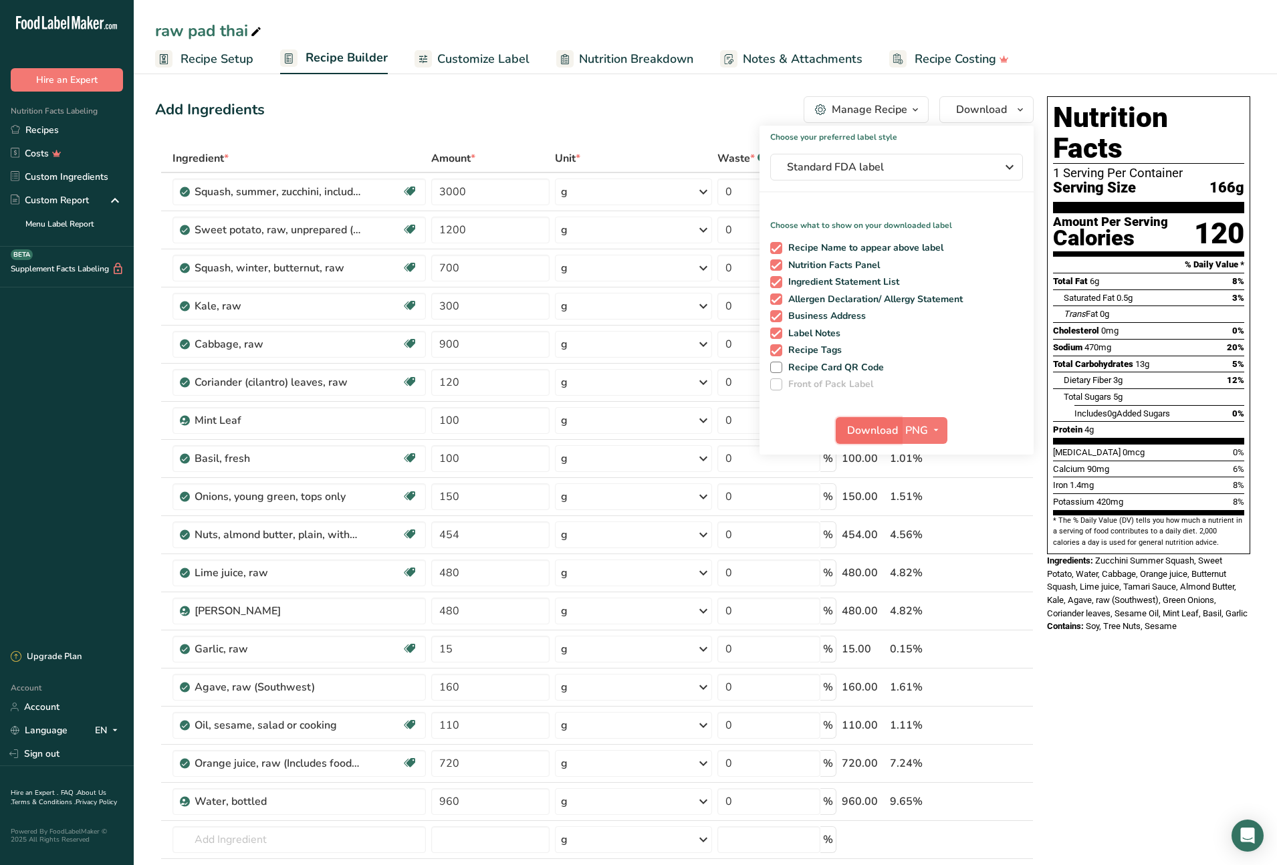
click at [887, 431] on span "Download" at bounding box center [872, 431] width 51 height 16
drag, startPoint x: 42, startPoint y: 130, endPoint x: 330, endPoint y: 174, distance: 291.6
click at [42, 130] on link "Recipes" at bounding box center [67, 129] width 134 height 23
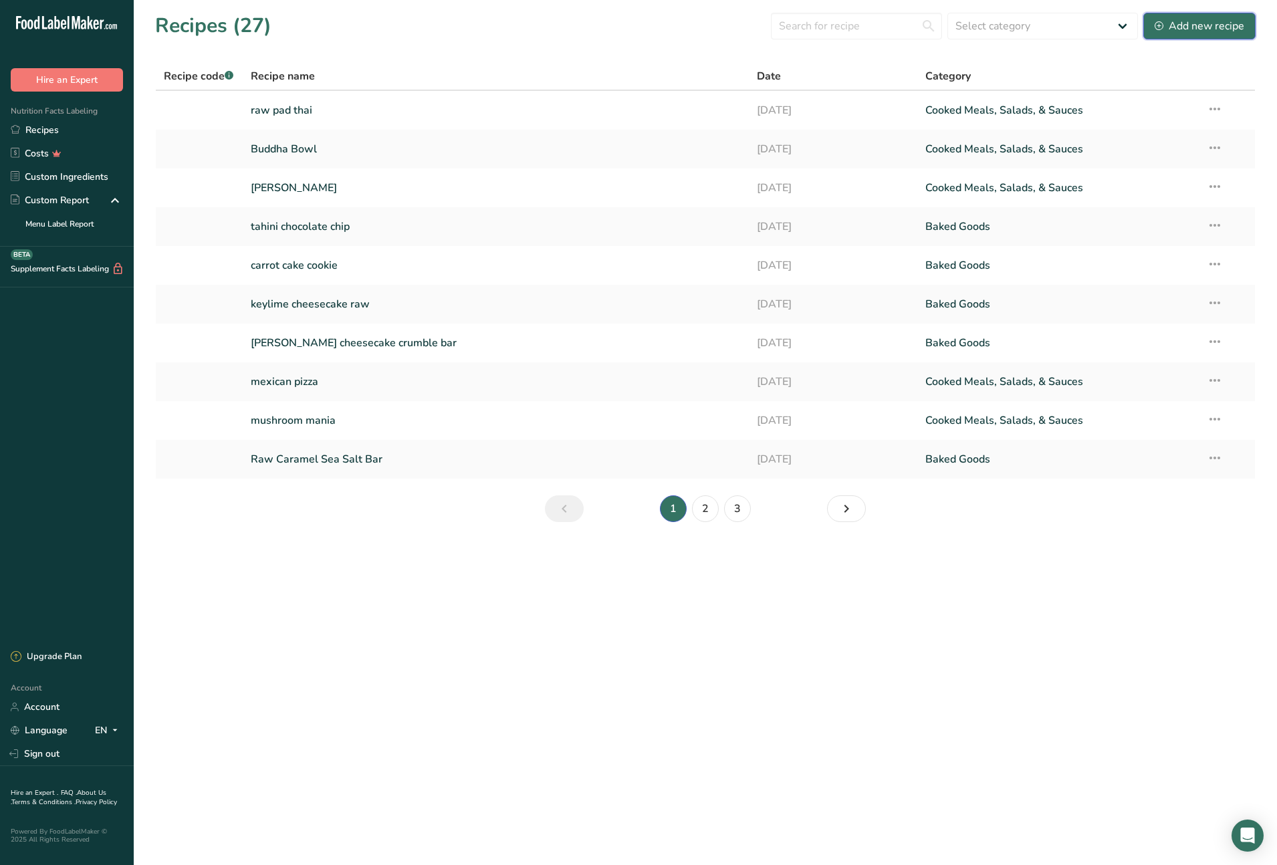
click at [1201, 23] on div "Add new recipe" at bounding box center [1200, 26] width 90 height 16
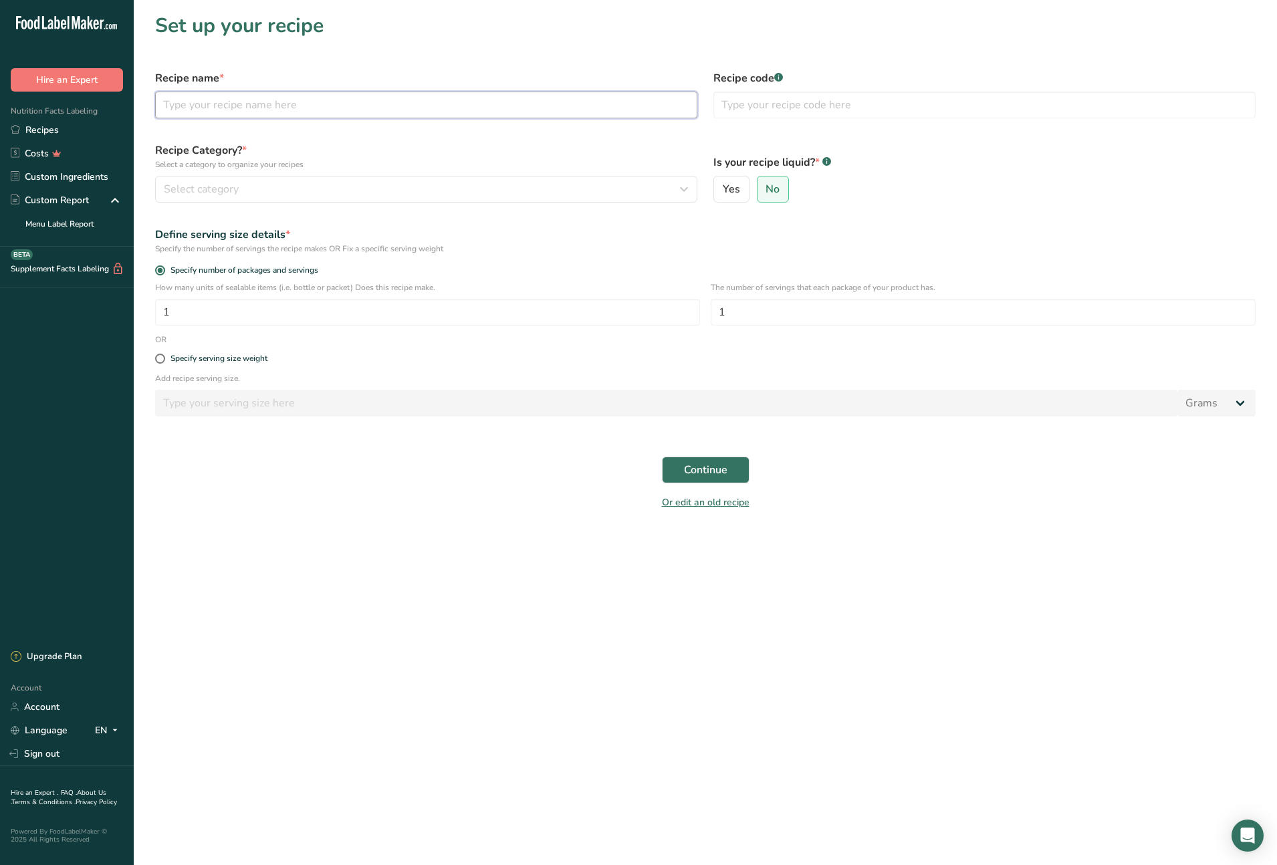
click at [251, 106] on input "text" at bounding box center [426, 105] width 542 height 27
type input "dragon bowl"
click at [681, 191] on icon "button" at bounding box center [684, 189] width 16 height 24
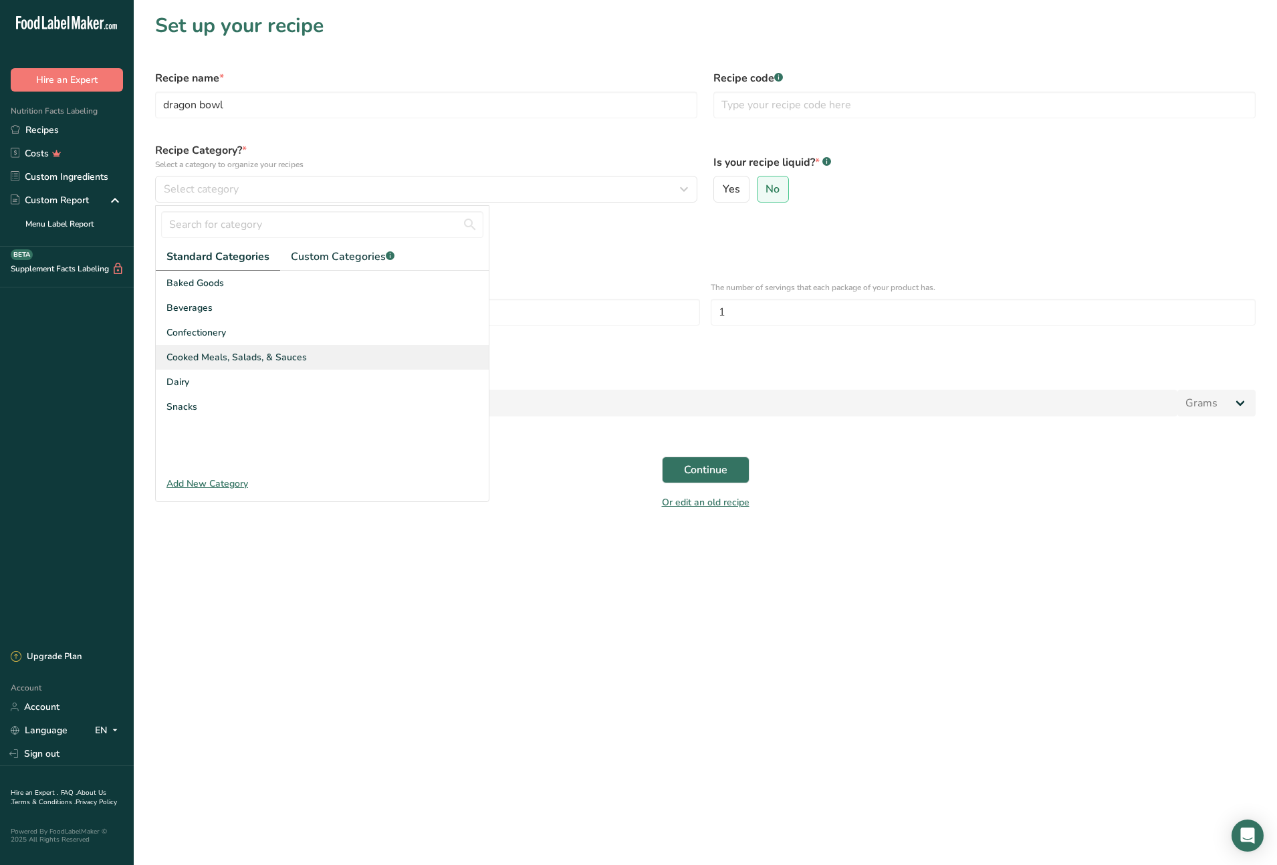
click at [260, 354] on span "Cooked Meals, Salads, & Sauces" at bounding box center [236, 357] width 140 height 14
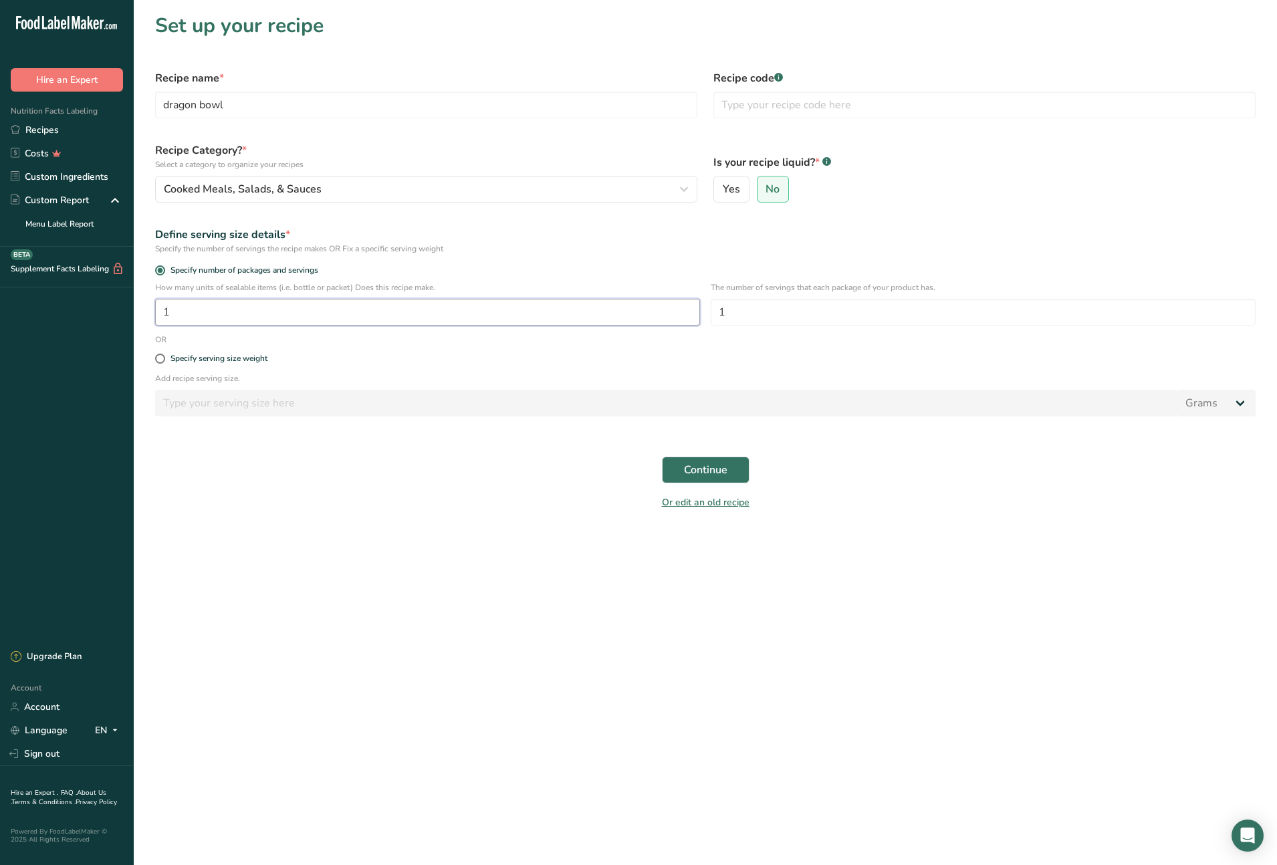
click at [192, 314] on input "1" at bounding box center [427, 312] width 545 height 27
type input "110"
click at [722, 475] on span "Continue" at bounding box center [705, 470] width 43 height 16
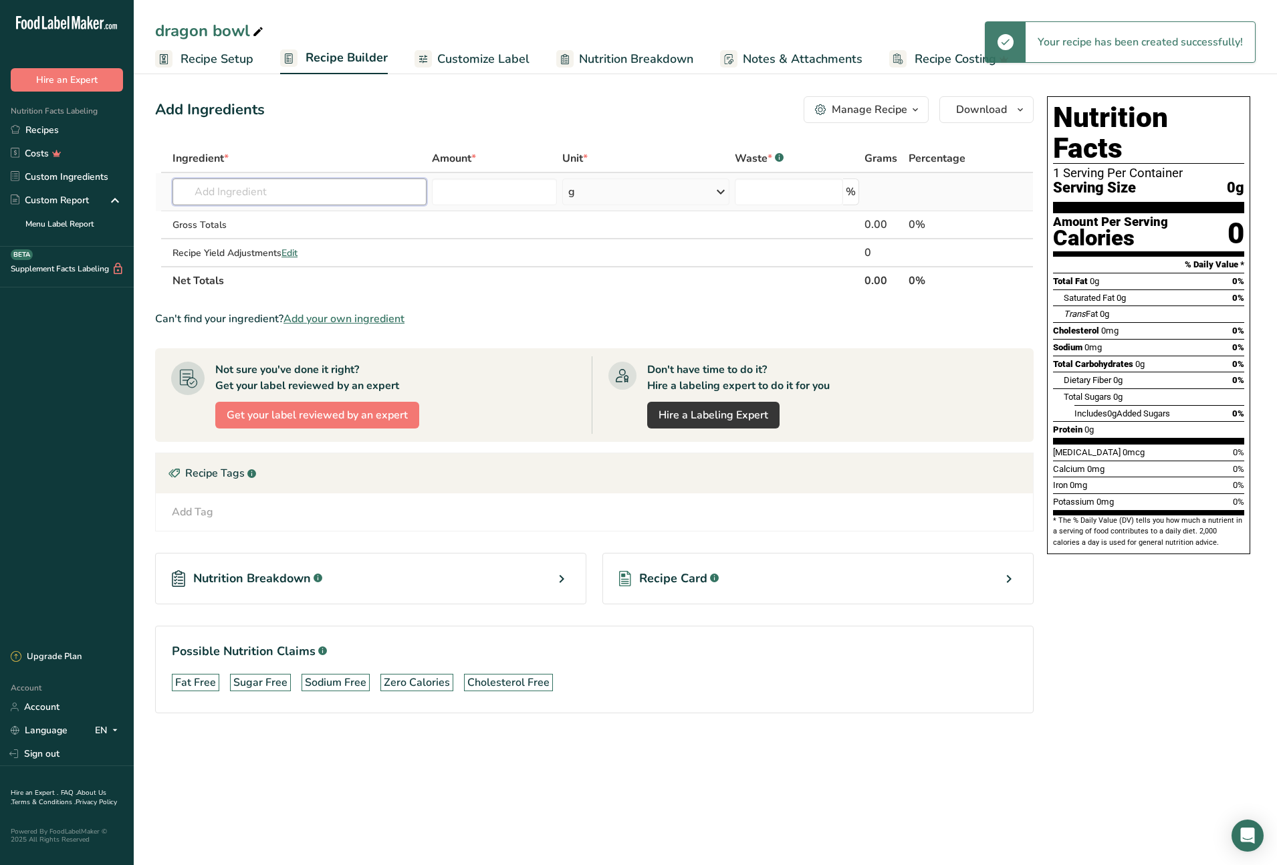
click at [229, 193] on input "text" at bounding box center [299, 192] width 254 height 27
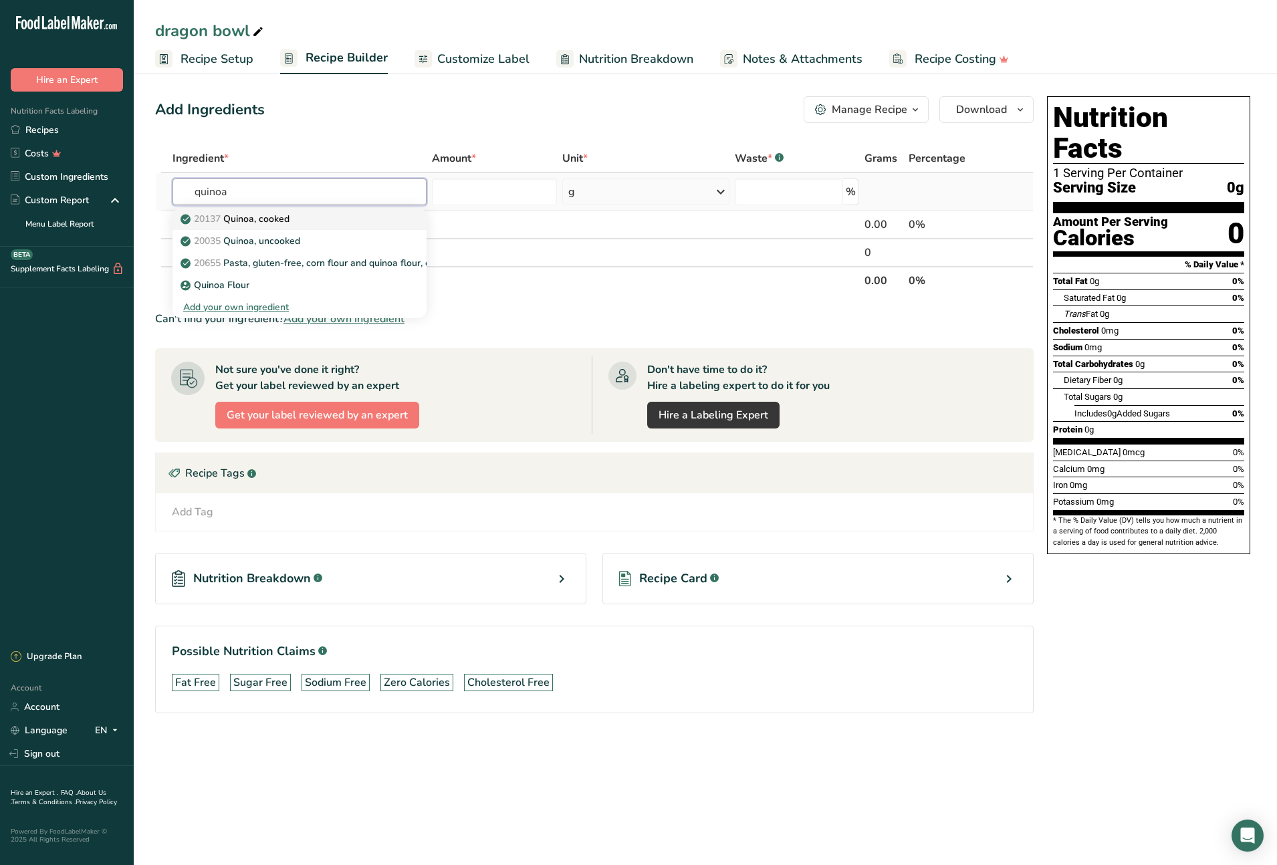
type input "quinoa"
click at [271, 221] on p "20137 Quinoa, cooked" at bounding box center [236, 219] width 106 height 14
type input "Quinoa, cooked"
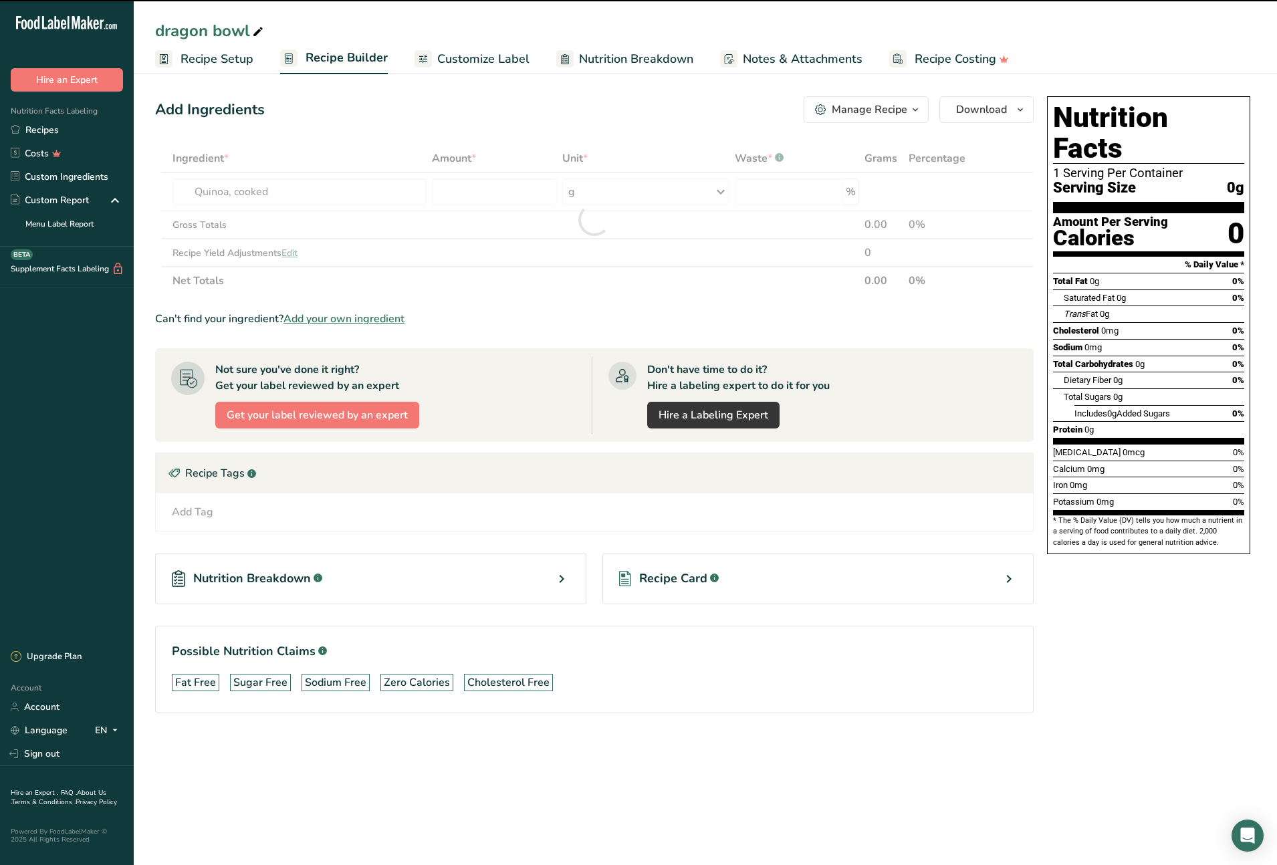
type input "0"
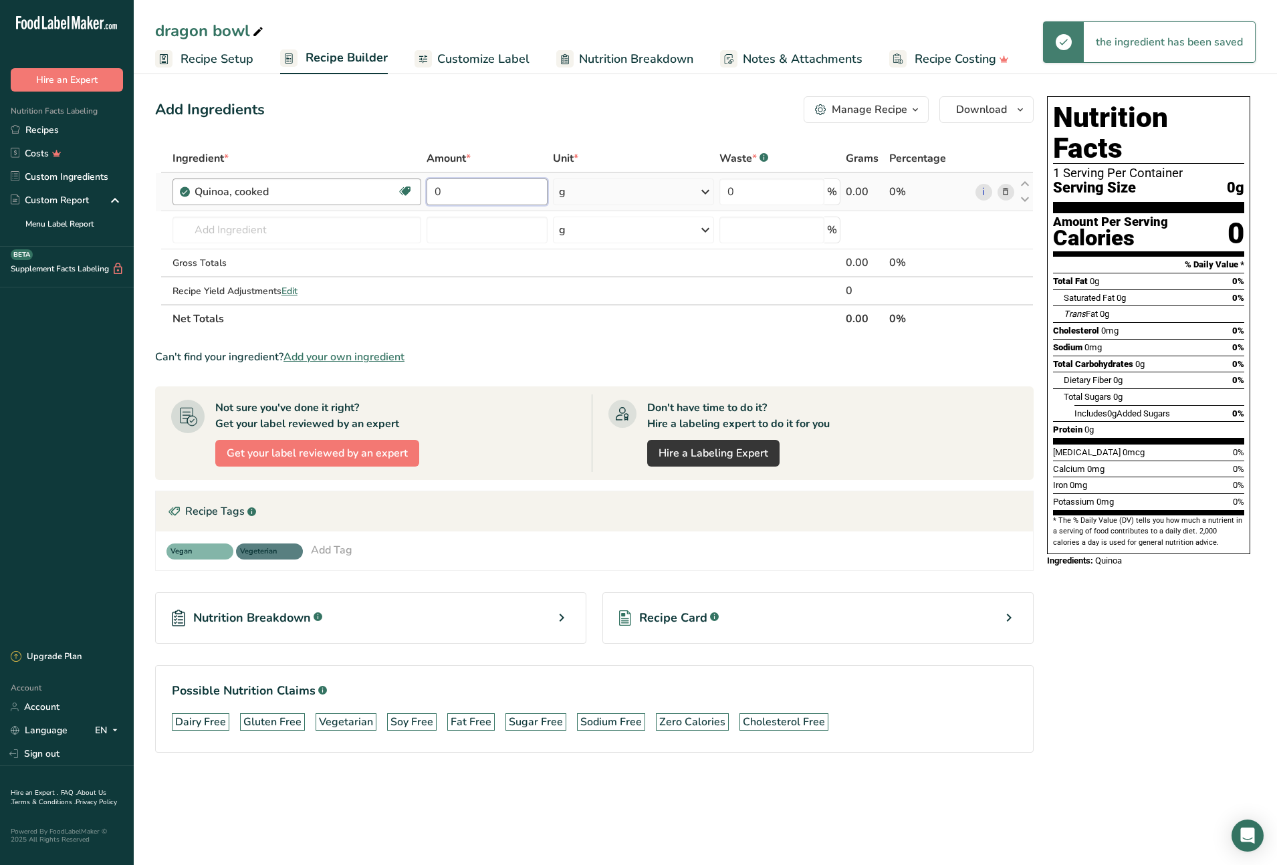
drag, startPoint x: 449, startPoint y: 189, endPoint x: 415, endPoint y: 189, distance: 34.1
click at [415, 189] on tr "Quinoa, cooked Plant-based Protein Dairy free Gluten free Vegan Vegetarian Soy …" at bounding box center [594, 192] width 877 height 38
type input "7400"
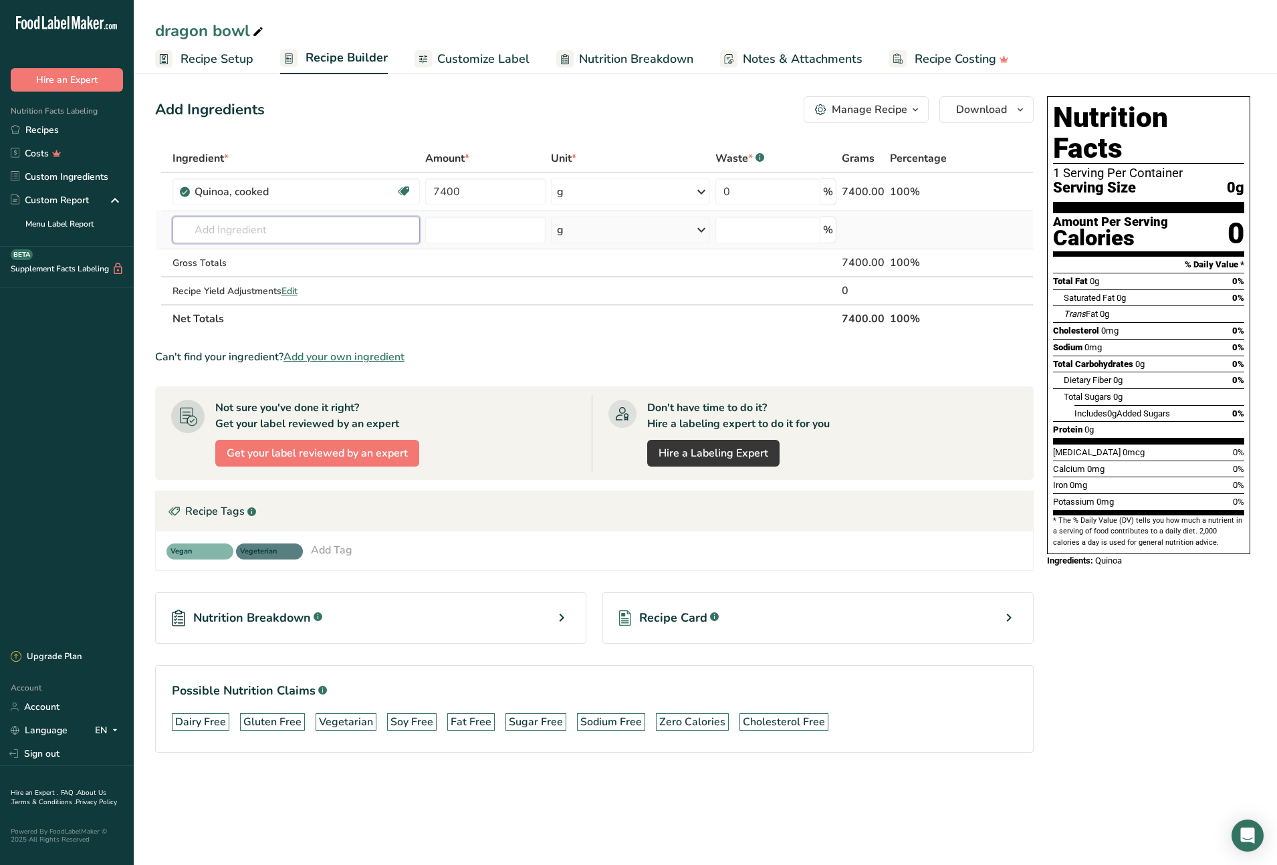
click at [254, 231] on div "Ingredient * Amount * Unit * Waste * .a-a{fill:#347362;}.b-a{fill:#fff;} Grams …" at bounding box center [594, 238] width 879 height 189
type input "zatar"
click at [212, 255] on p "Zaatar" at bounding box center [202, 257] width 39 height 14
type input "Zaatar"
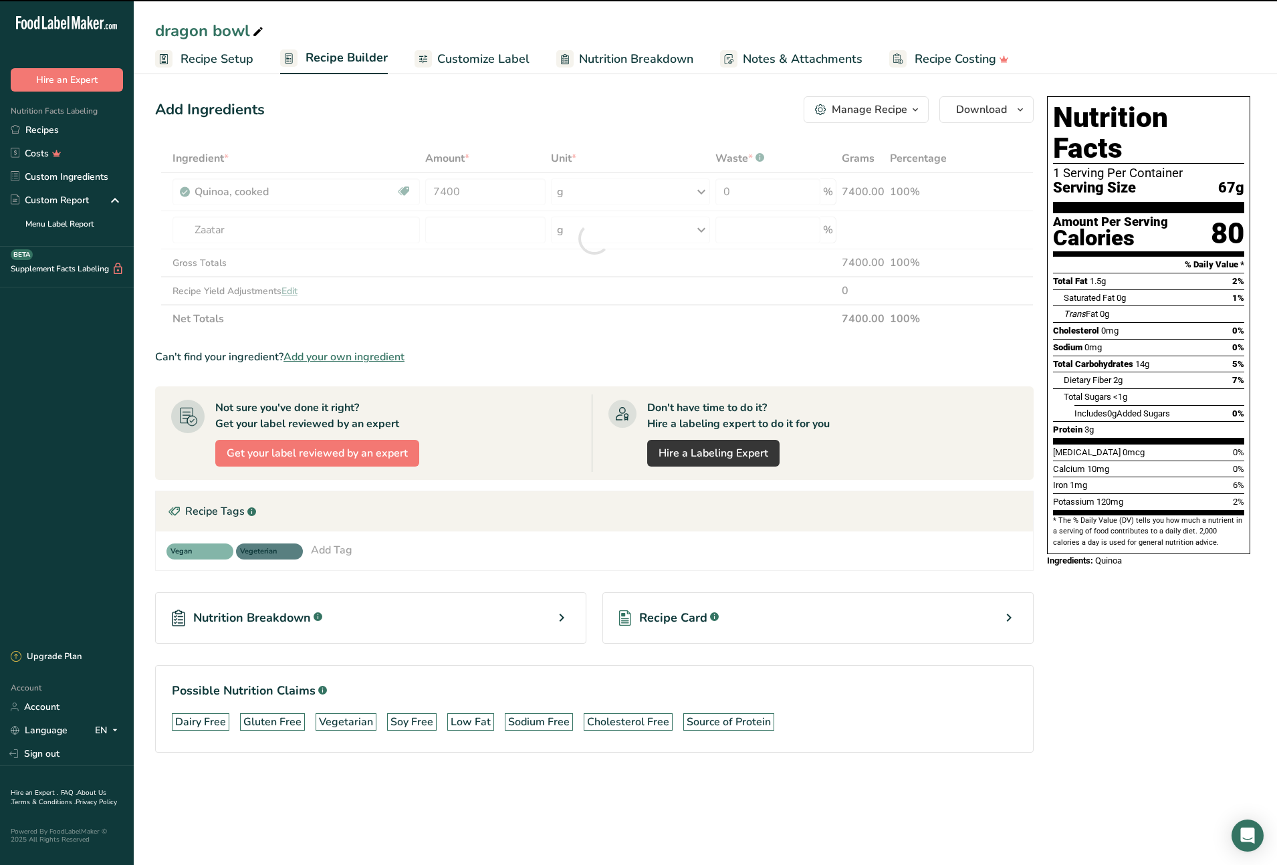
type input "0"
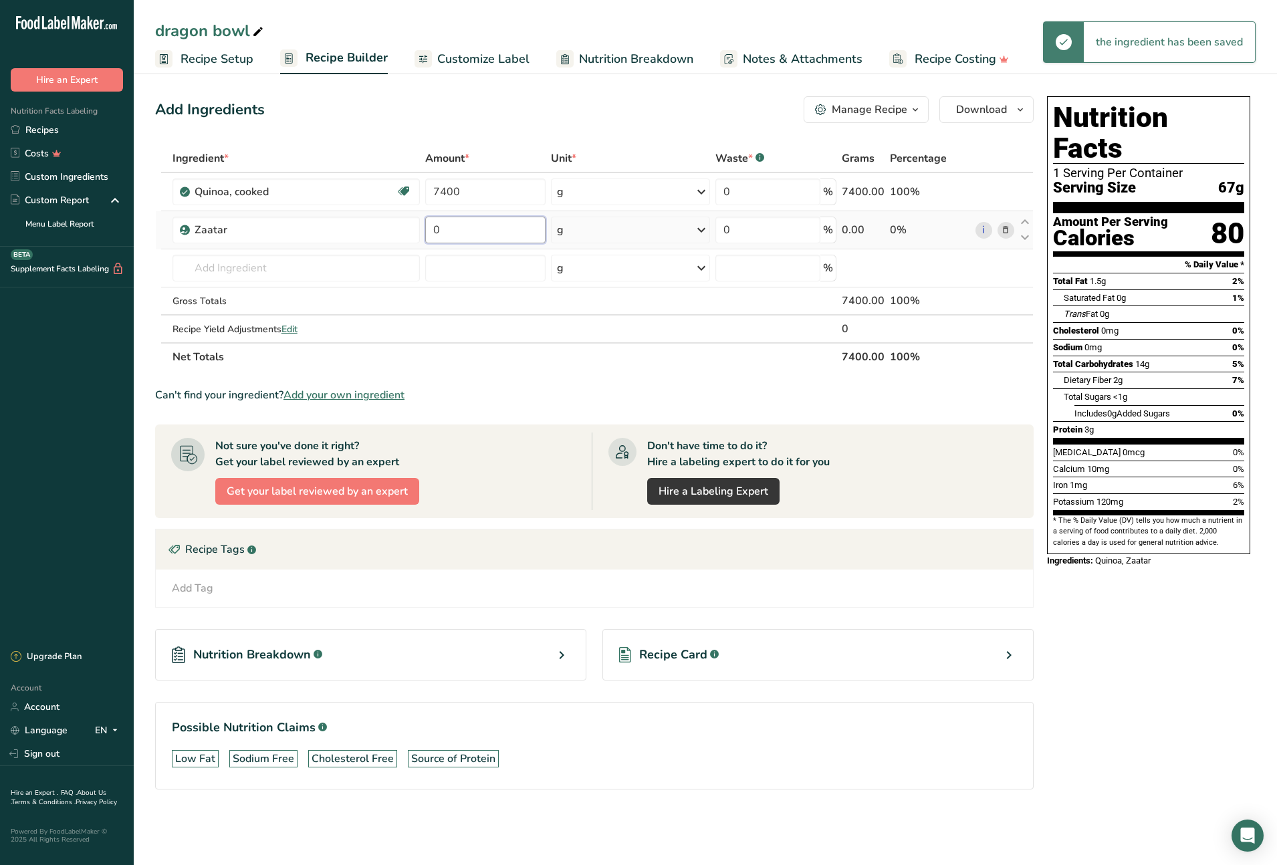
drag, startPoint x: 441, startPoint y: 229, endPoint x: 424, endPoint y: 229, distance: 17.4
click at [424, 229] on td "0" at bounding box center [486, 230] width 126 height 38
type input "25"
click at [261, 269] on div "Ingredient * Amount * Unit * Waste * .a-a{fill:#347362;}.b-a{fill:#fff;} Grams …" at bounding box center [594, 257] width 879 height 227
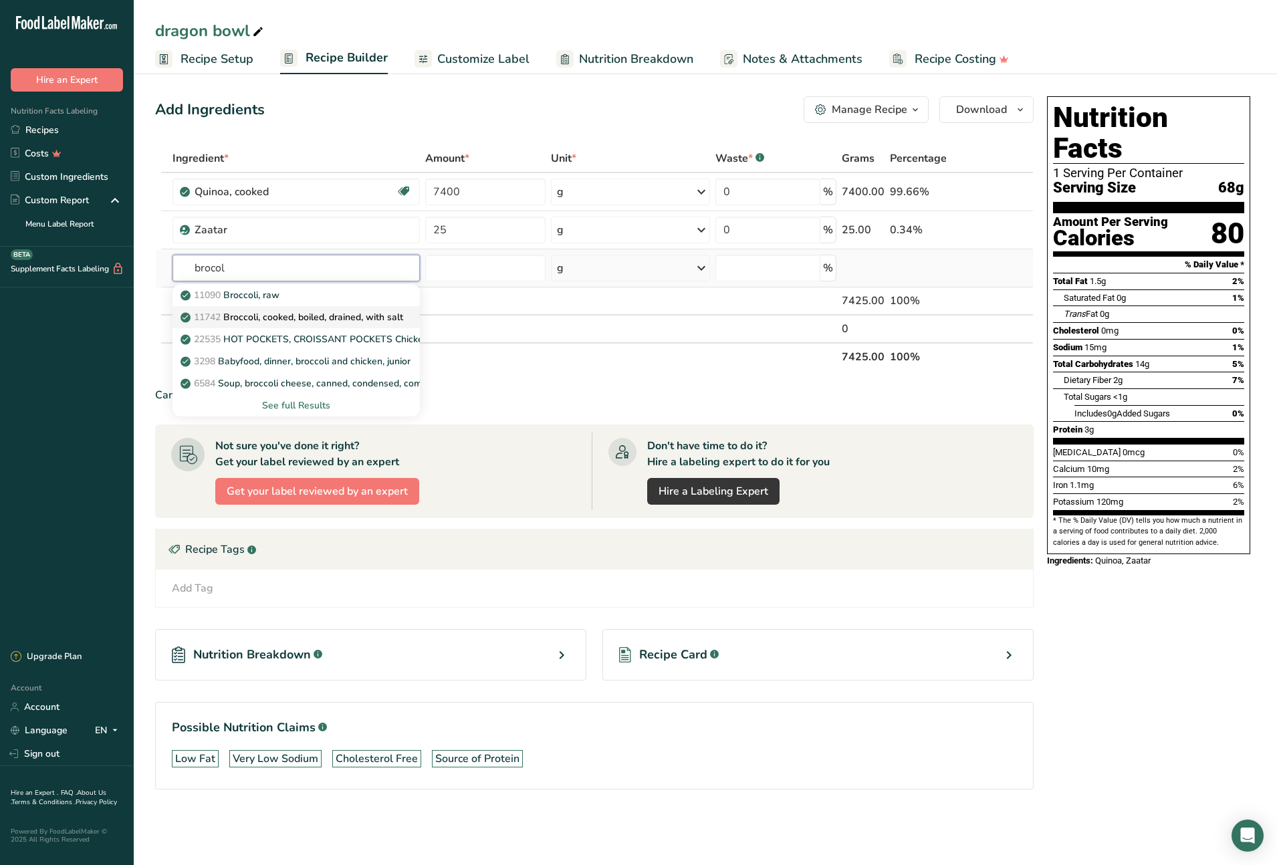
type input "brocol"
click at [318, 318] on p "11742 Broccoli, cooked, boiled, drained, with salt" at bounding box center [293, 317] width 220 height 14
type input "Broccoli, cooked, boiled, drained, with salt"
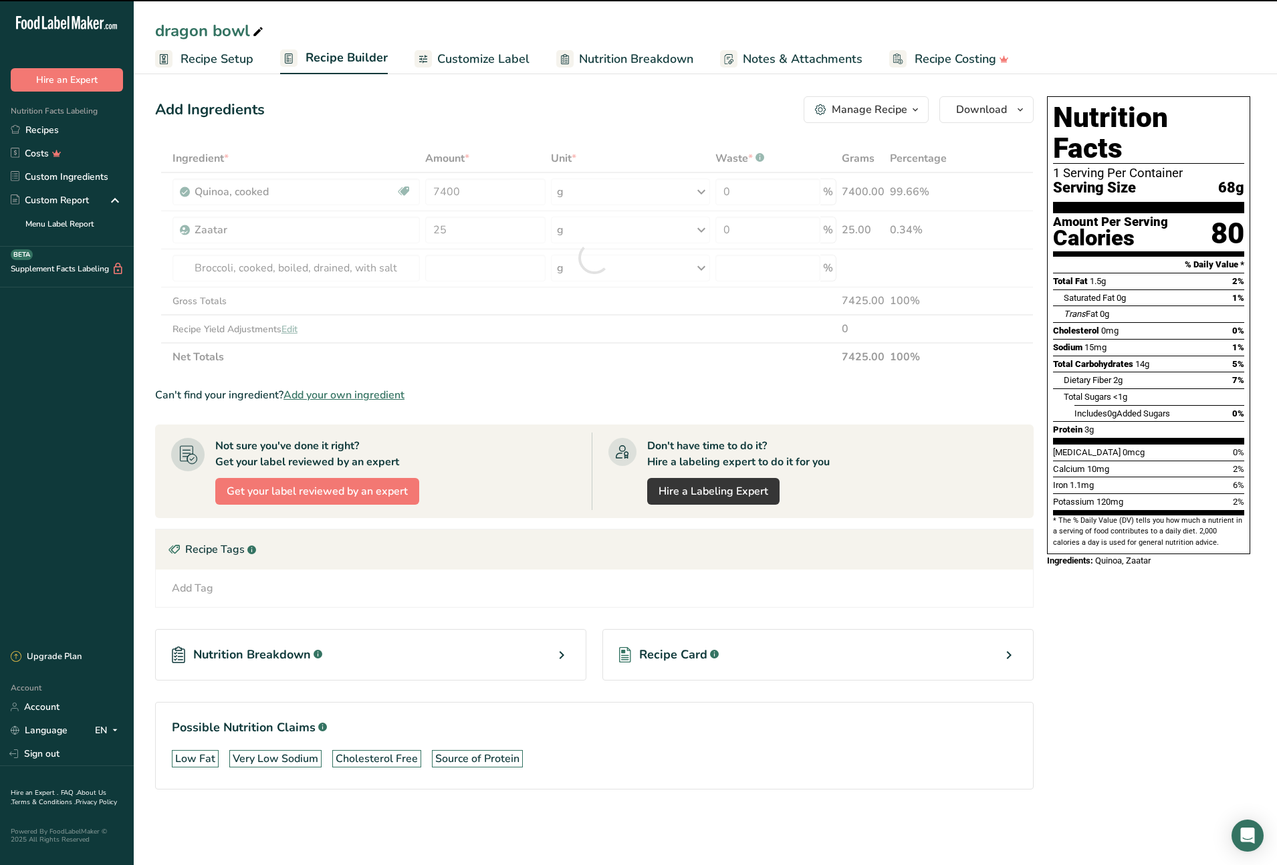
type input "0"
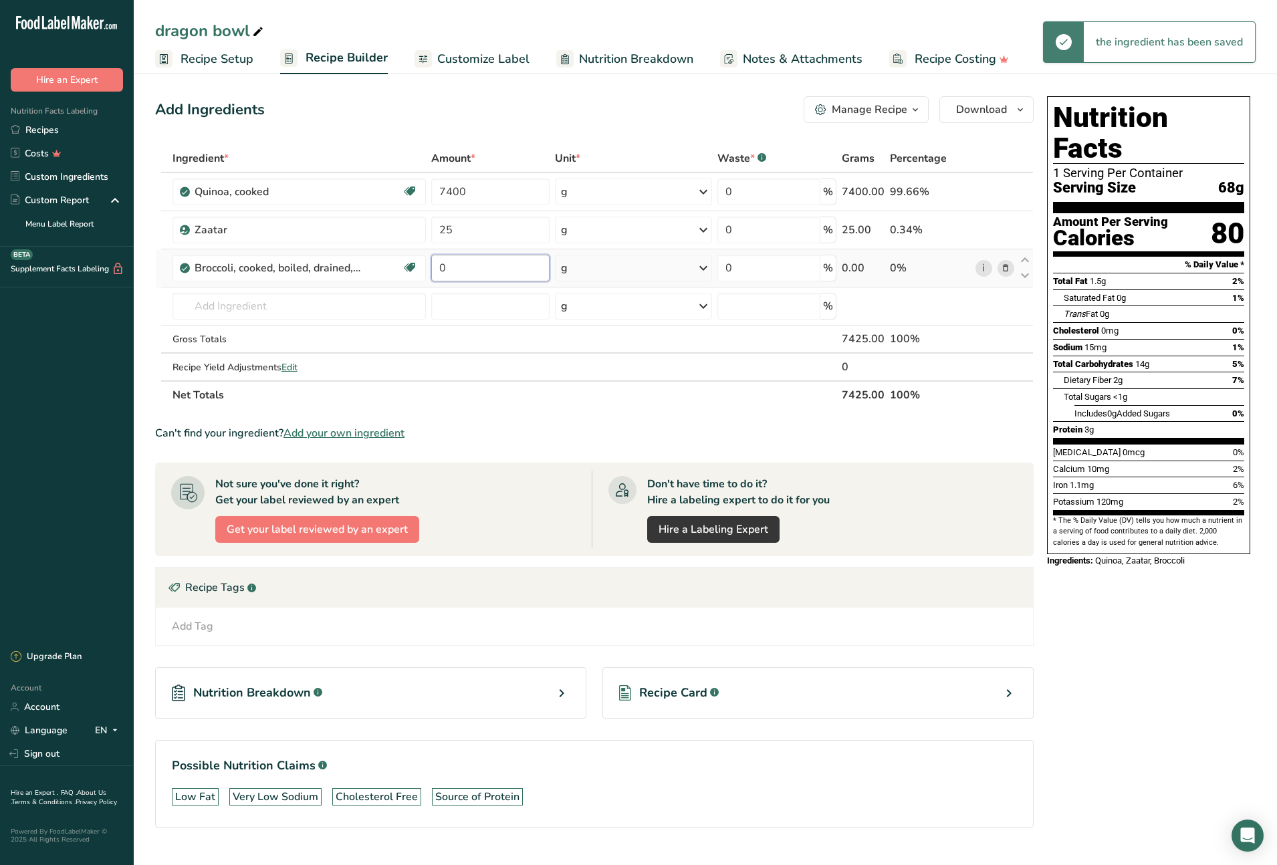
drag, startPoint x: 451, startPoint y: 266, endPoint x: 444, endPoint y: 267, distance: 6.7
click at [444, 267] on input "0" at bounding box center [490, 268] width 118 height 27
type input "1800"
click at [364, 306] on div "Ingredient * Amount * Unit * Waste * .a-a{fill:#347362;}.b-a{fill:#fff;} Grams …" at bounding box center [594, 276] width 879 height 265
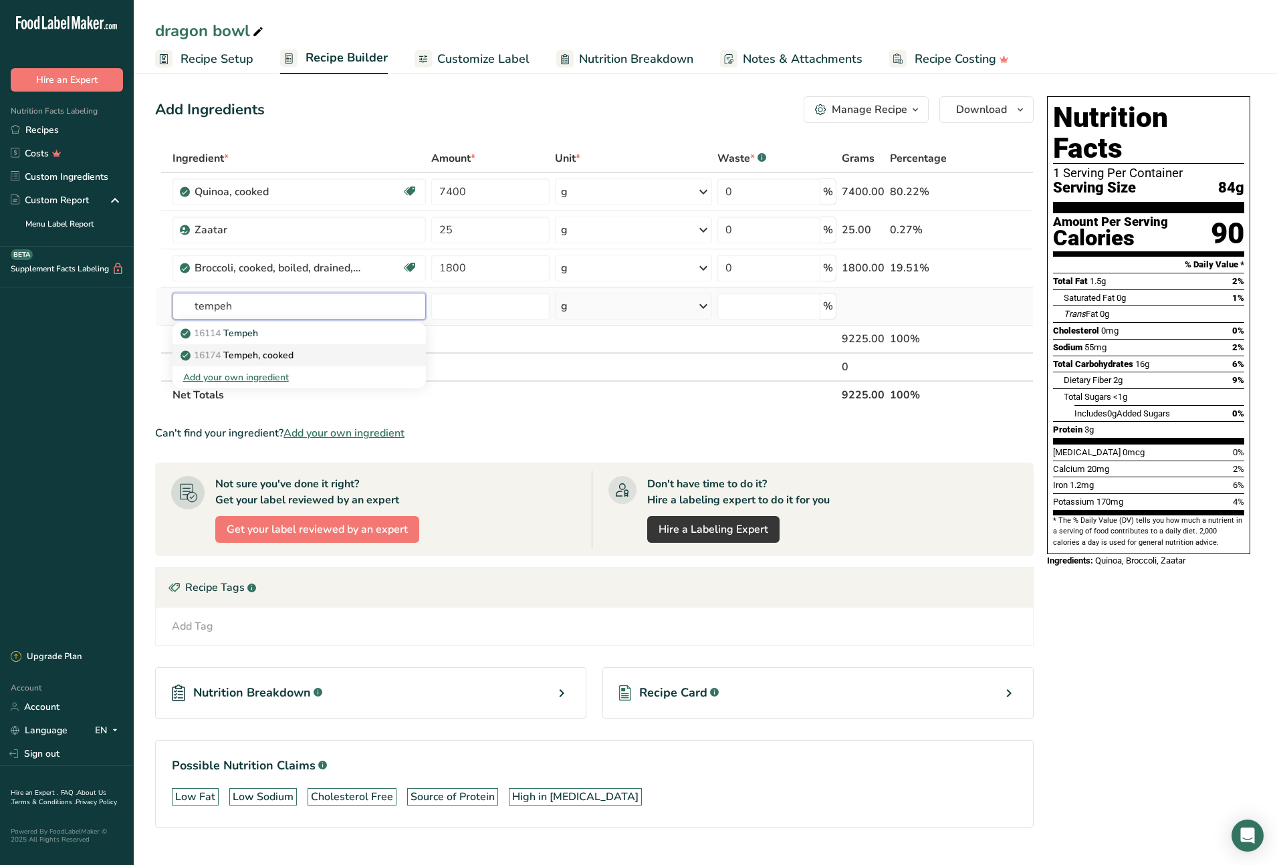
type input "tempeh"
click at [243, 354] on p "16174 Tempeh, cooked" at bounding box center [238, 355] width 110 height 14
type input "Tempeh, cooked"
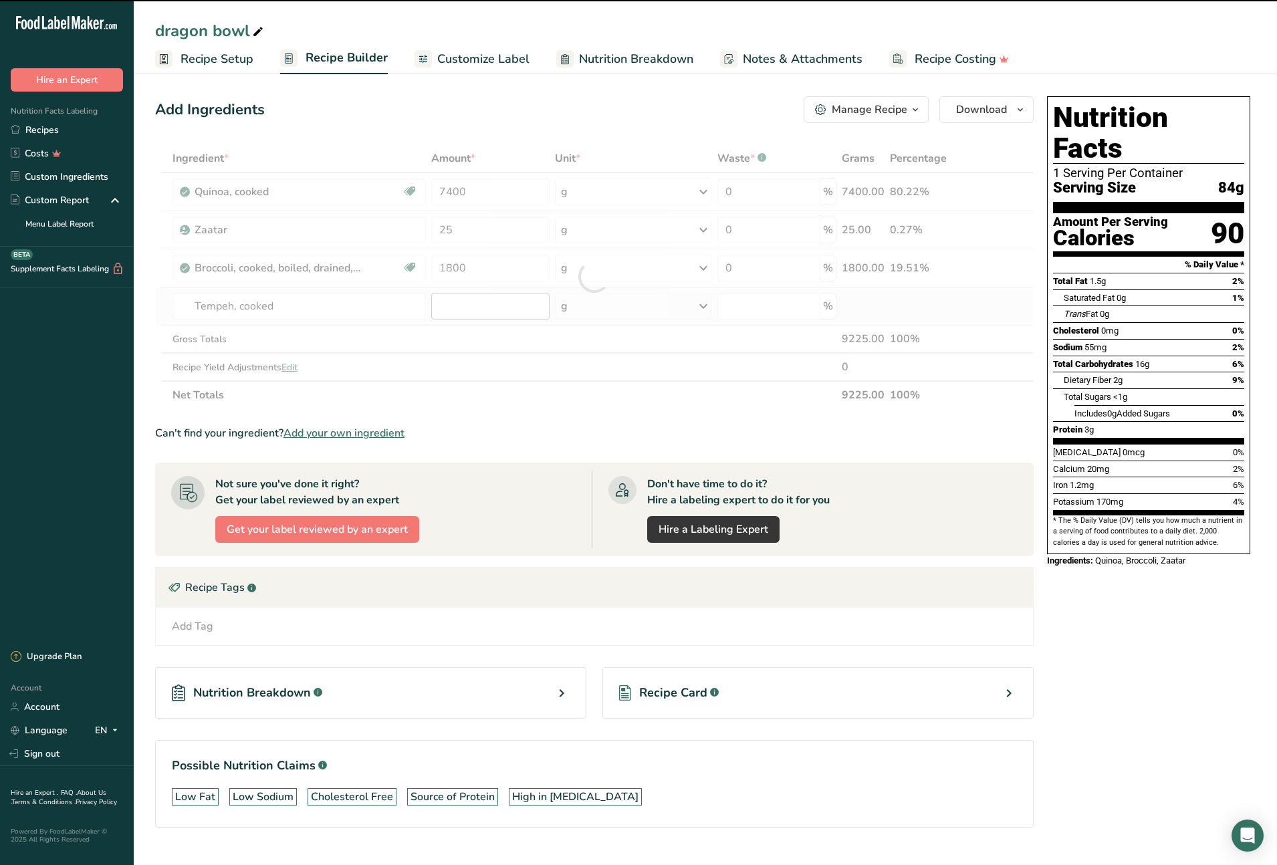
type input "0"
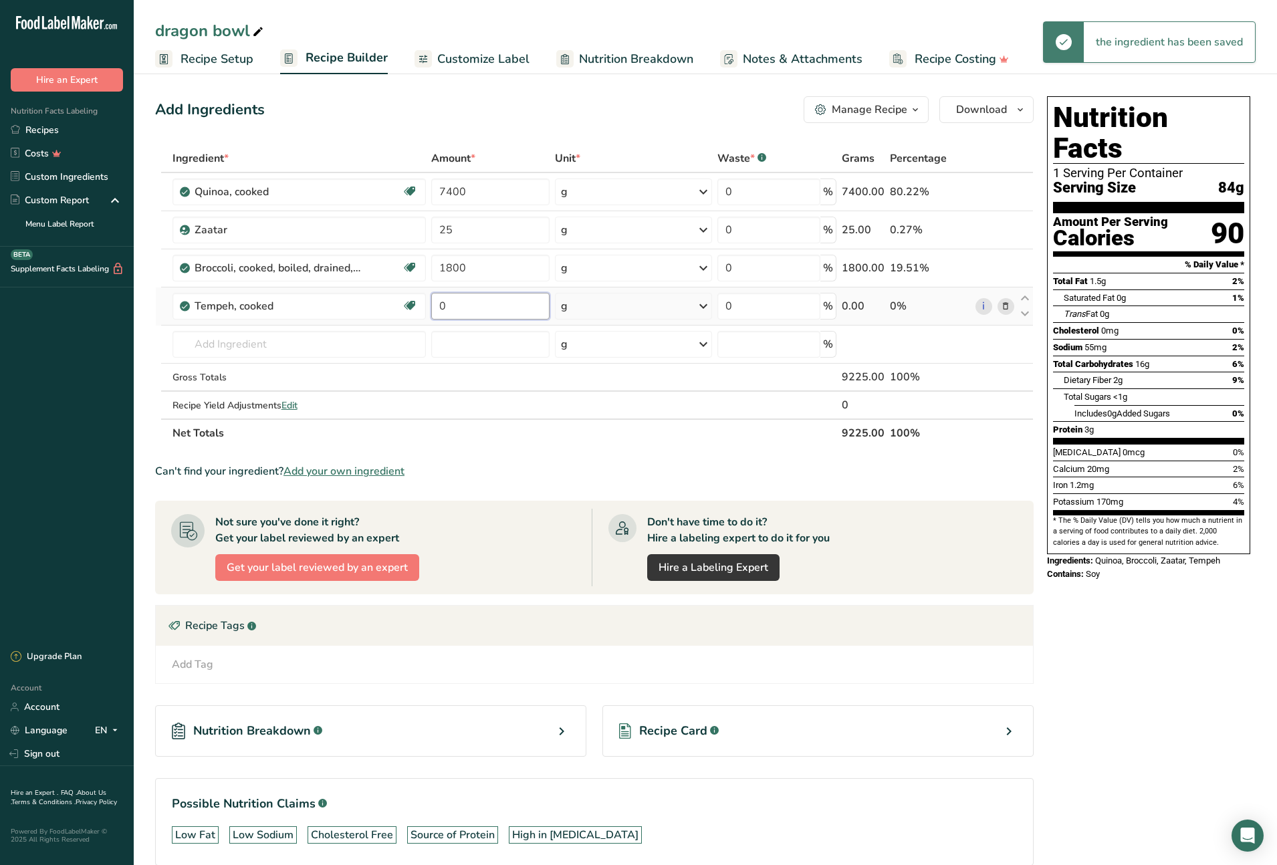
drag, startPoint x: 451, startPoint y: 308, endPoint x: 429, endPoint y: 308, distance: 21.4
click at [429, 308] on td "0" at bounding box center [491, 306] width 124 height 38
type input "1350"
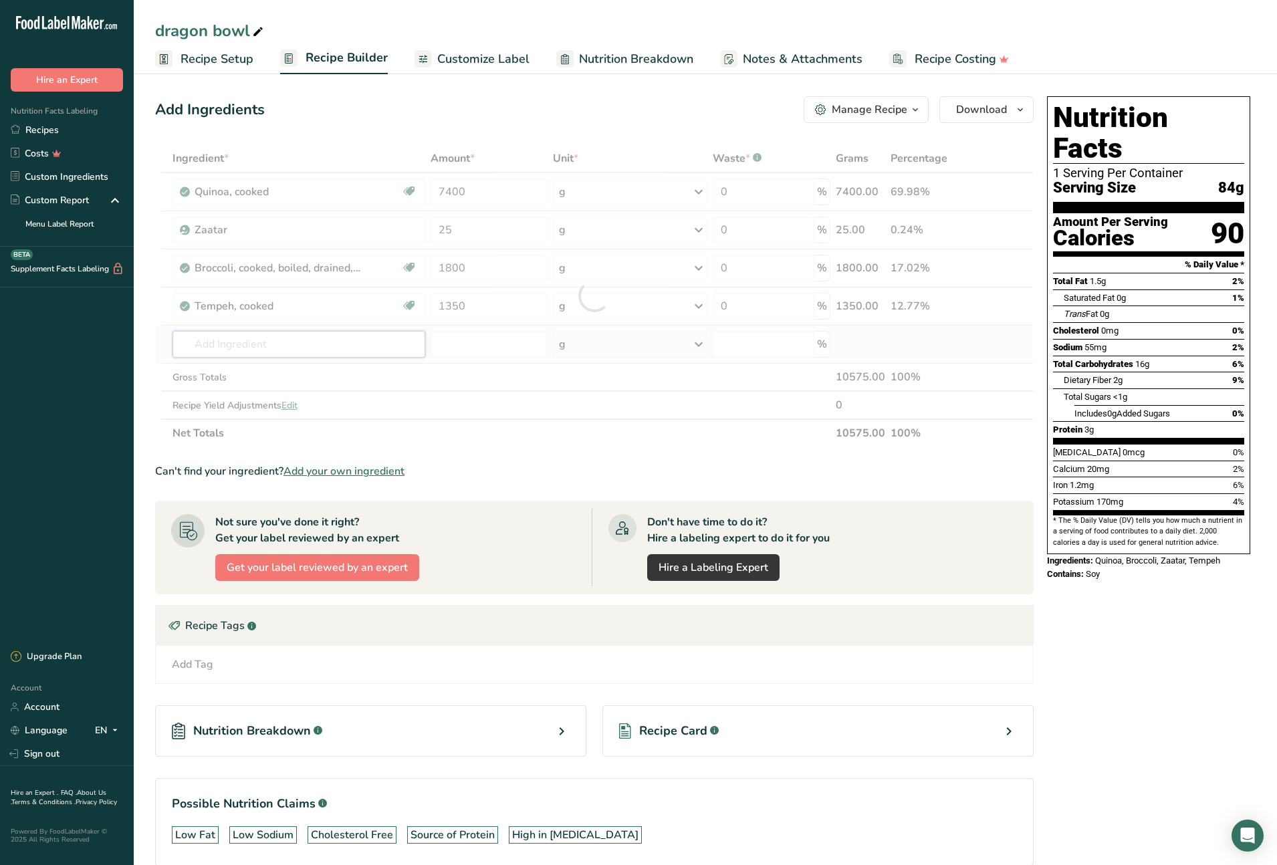
click at [300, 344] on div "Ingredient * Amount * Unit * Waste * .a-a{fill:#347362;}.b-a{fill:#fff;} Grams …" at bounding box center [594, 295] width 879 height 303
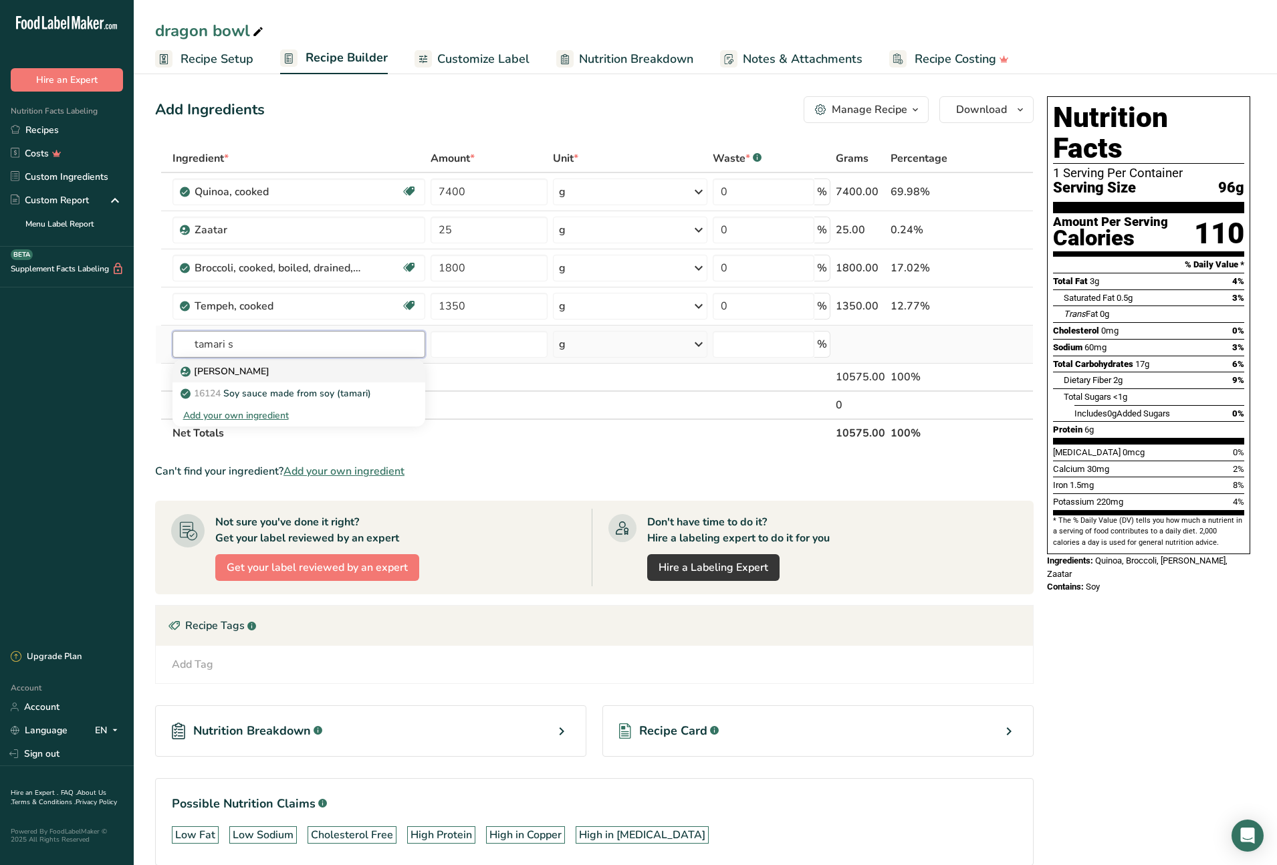
type input "tamari s"
click at [222, 369] on p "[PERSON_NAME]" at bounding box center [226, 371] width 86 height 14
type input "[PERSON_NAME]"
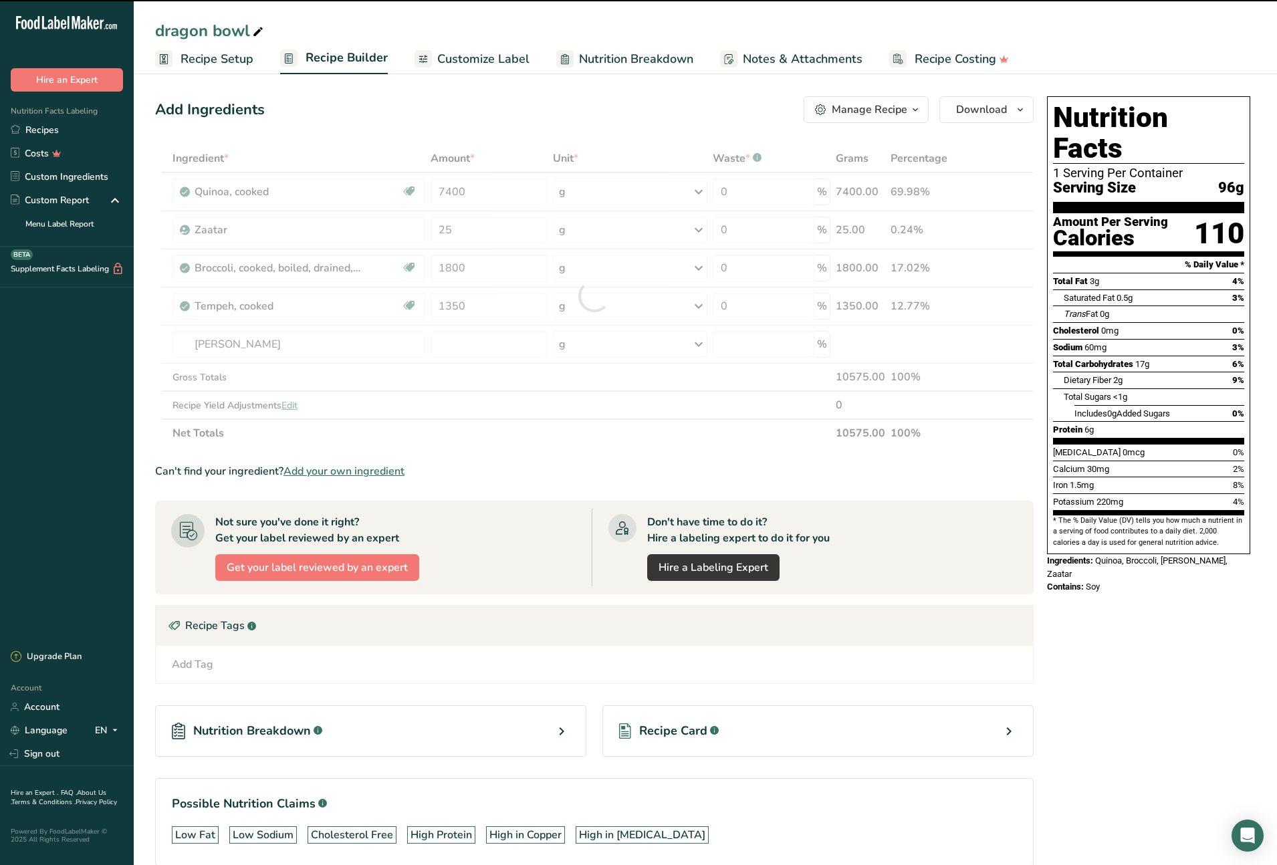
type input "0"
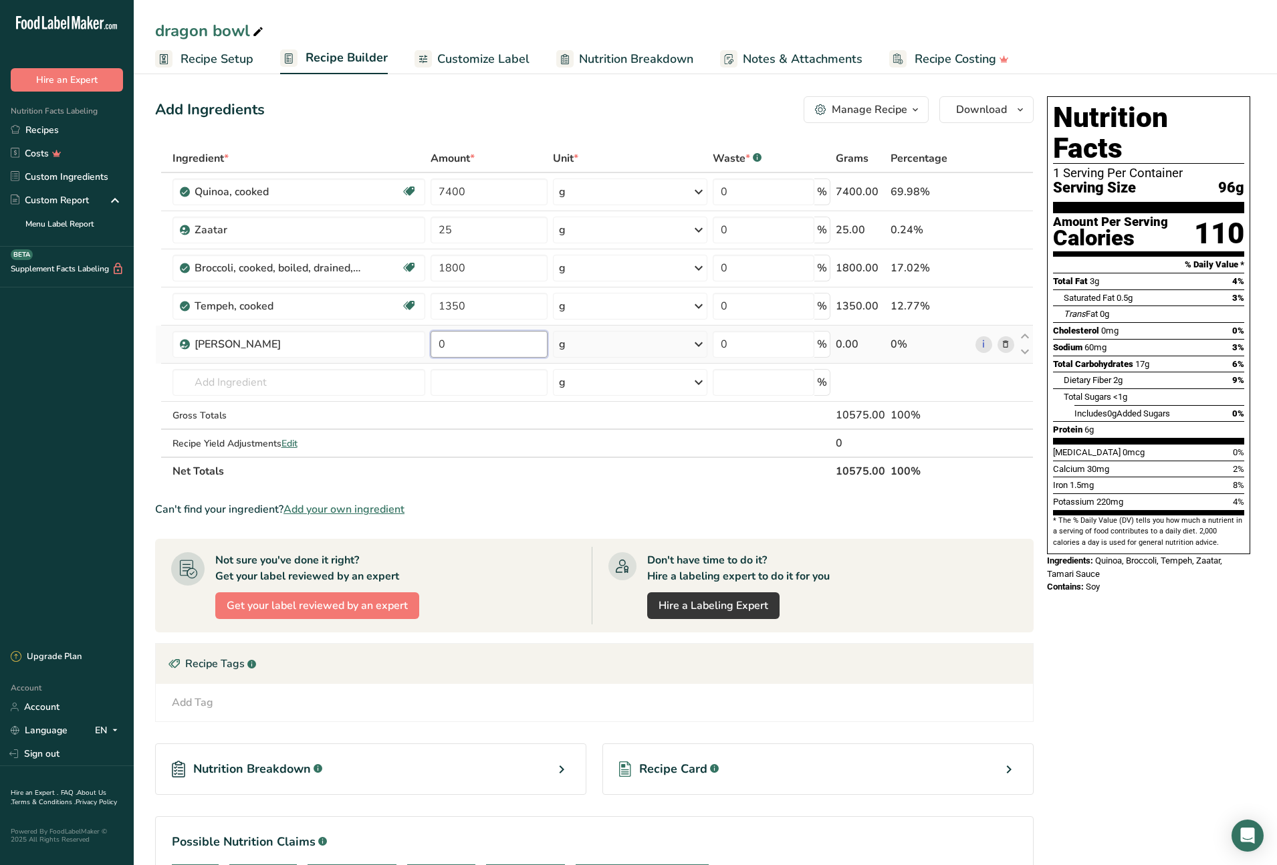
click at [442, 344] on input "0" at bounding box center [489, 344] width 117 height 27
type input "45"
click at [280, 382] on div "Ingredient * Amount * Unit * Waste * .a-a{fill:#347362;}.b-a{fill:#fff;} Grams …" at bounding box center [594, 314] width 879 height 341
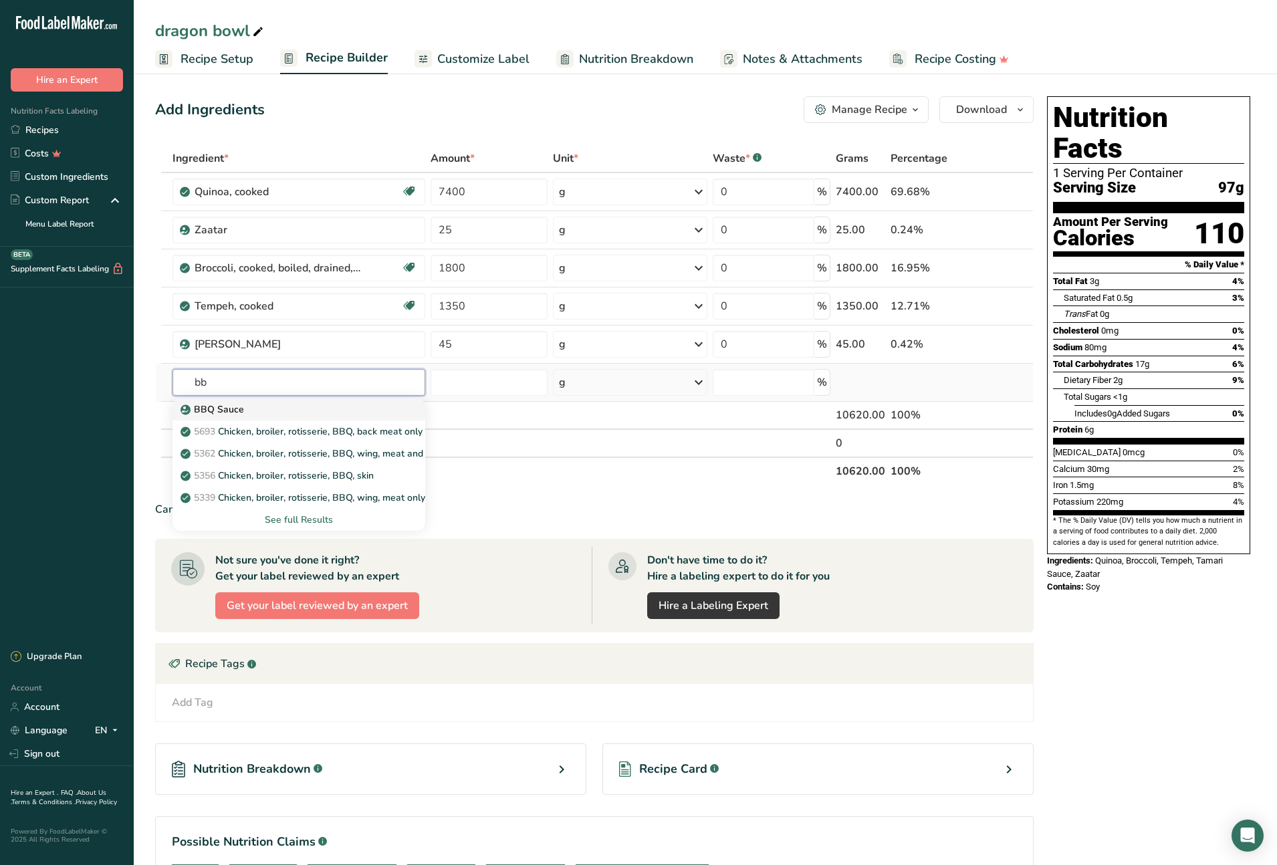
type input "bb"
click at [235, 413] on p "BBQ Sauce" at bounding box center [213, 409] width 61 height 14
type input "BBQ Sauce"
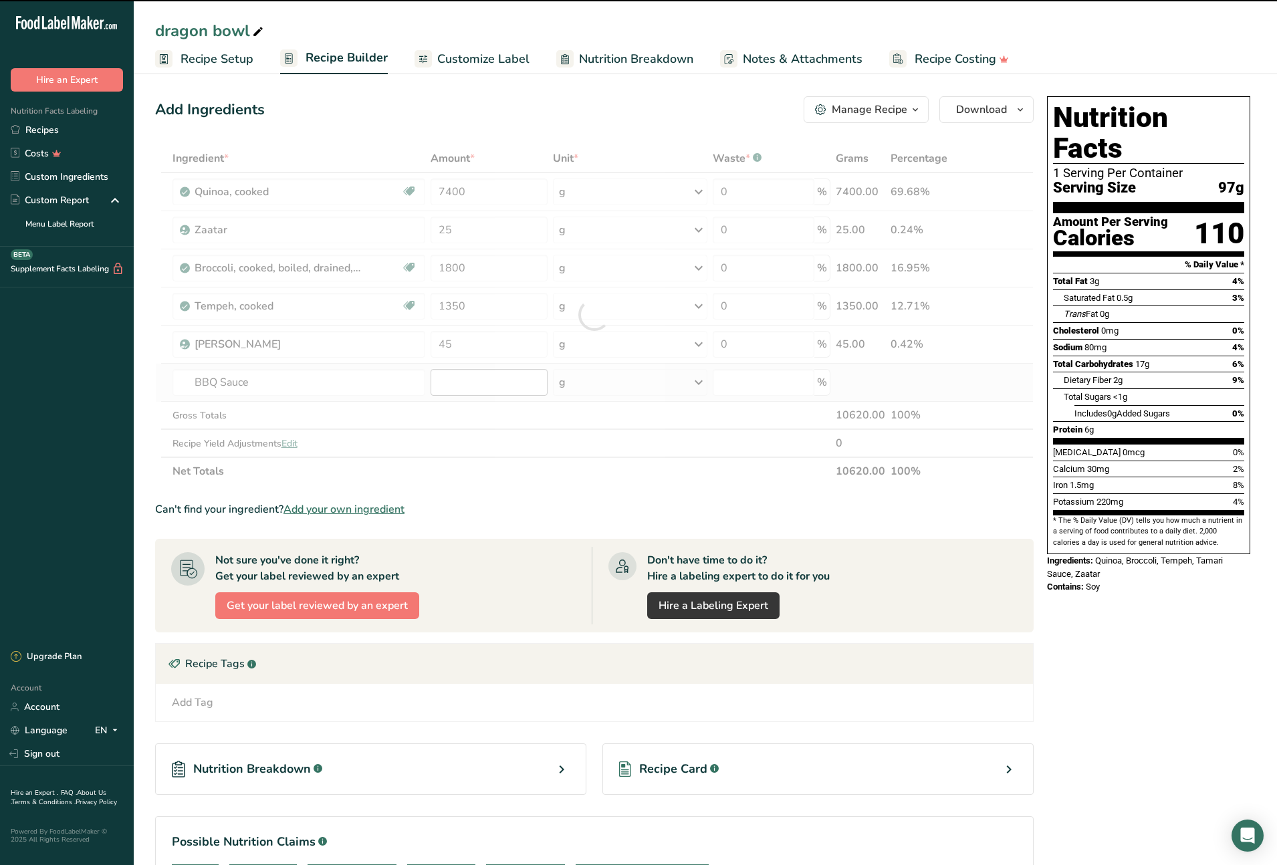
type input "0"
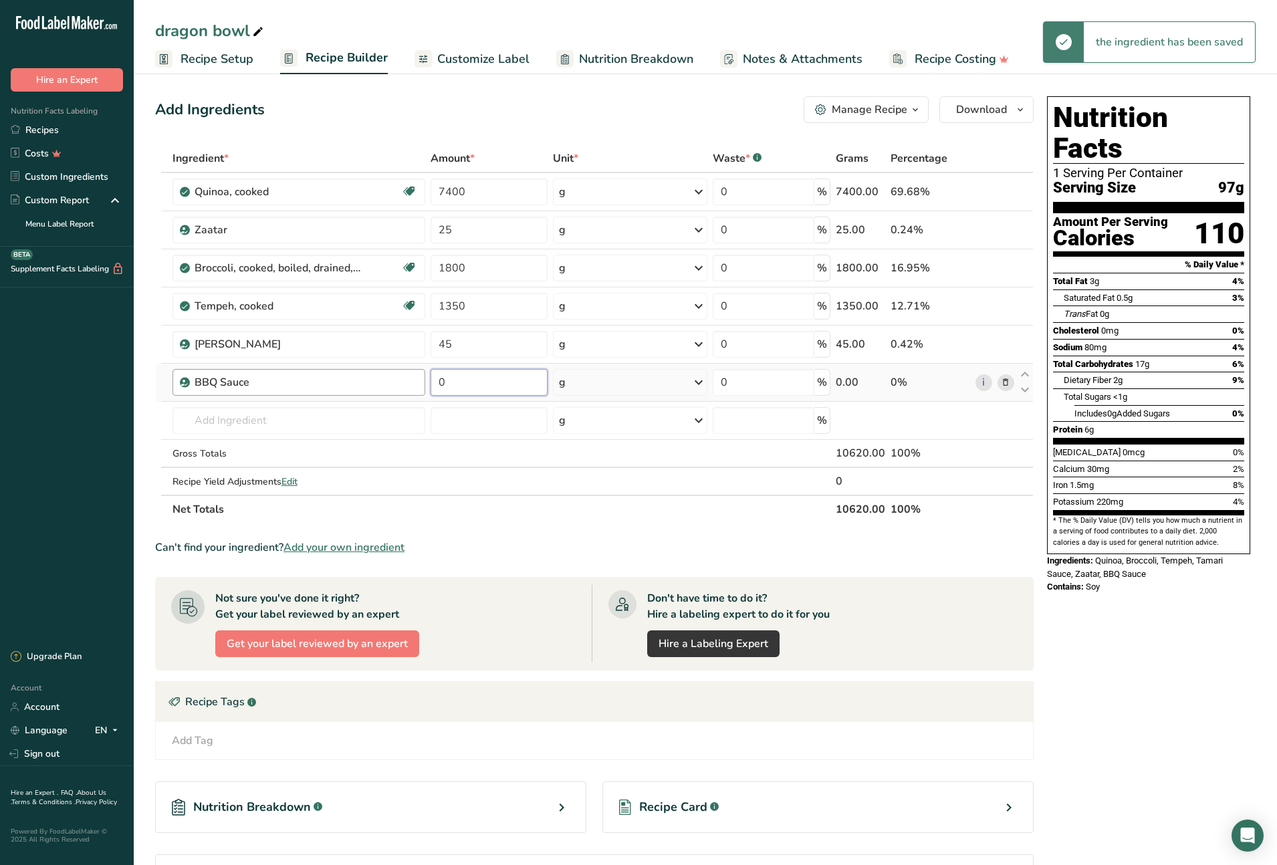
drag, startPoint x: 485, startPoint y: 384, endPoint x: 419, endPoint y: 382, distance: 66.2
click at [419, 382] on tr "BBQ Sauce 0 g Weight Units g kg mg See more Volume Units l Volume units require…" at bounding box center [594, 383] width 877 height 38
type input "40"
click at [308, 417] on div "Ingredient * Amount * Unit * Waste * .a-a{fill:#347362;}.b-a{fill:#fff;} Grams …" at bounding box center [594, 333] width 879 height 379
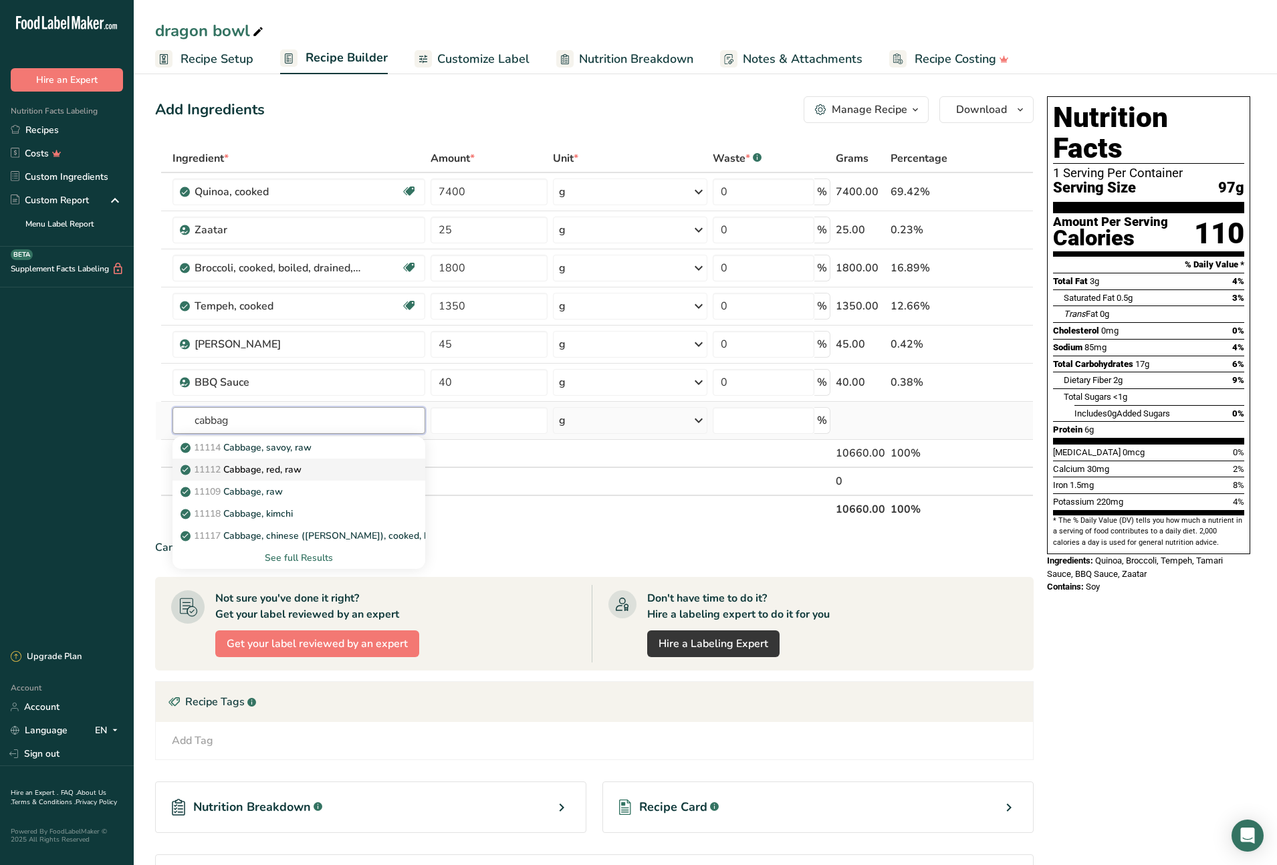
type input "cabbag"
click at [301, 471] on p "11112 Cabbage, red, raw" at bounding box center [242, 470] width 118 height 14
type input "Cabbage, red, raw"
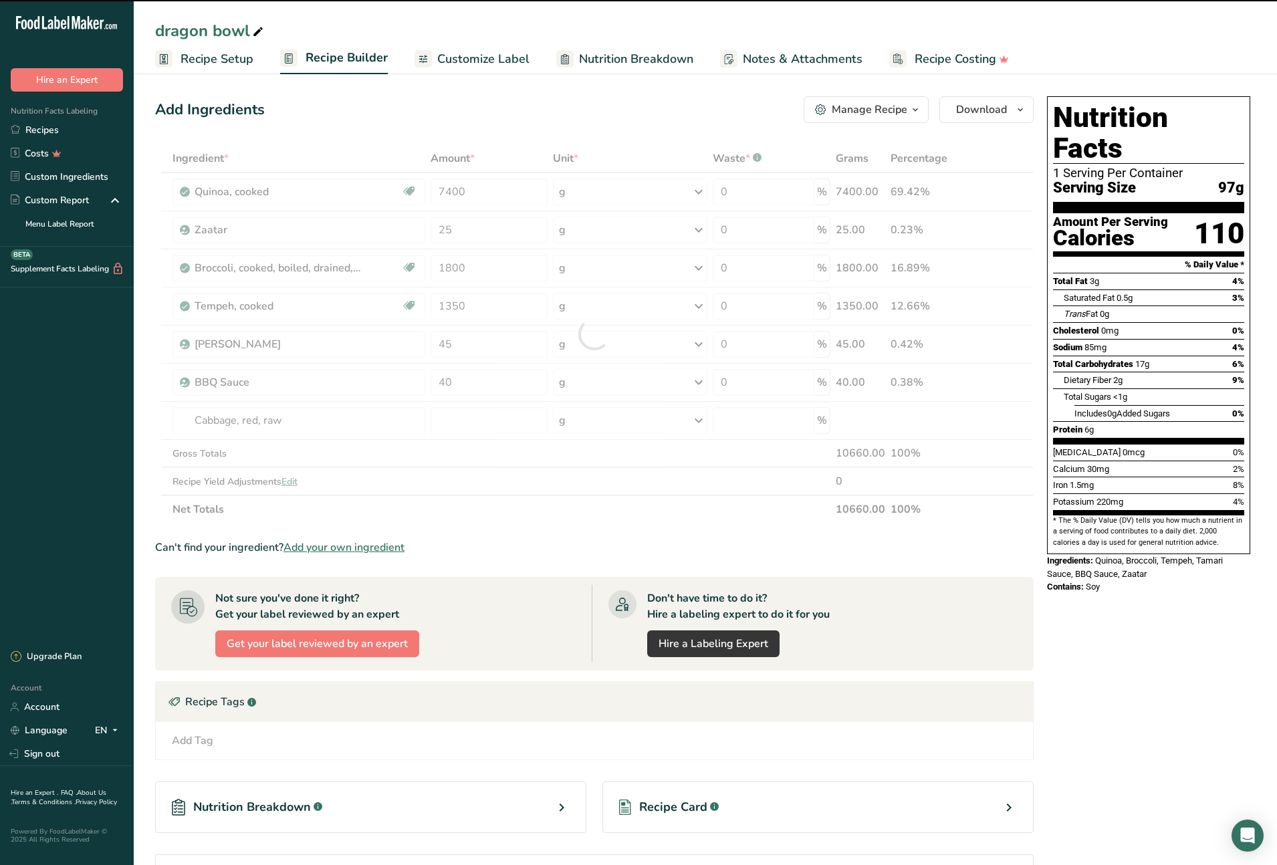
type input "0"
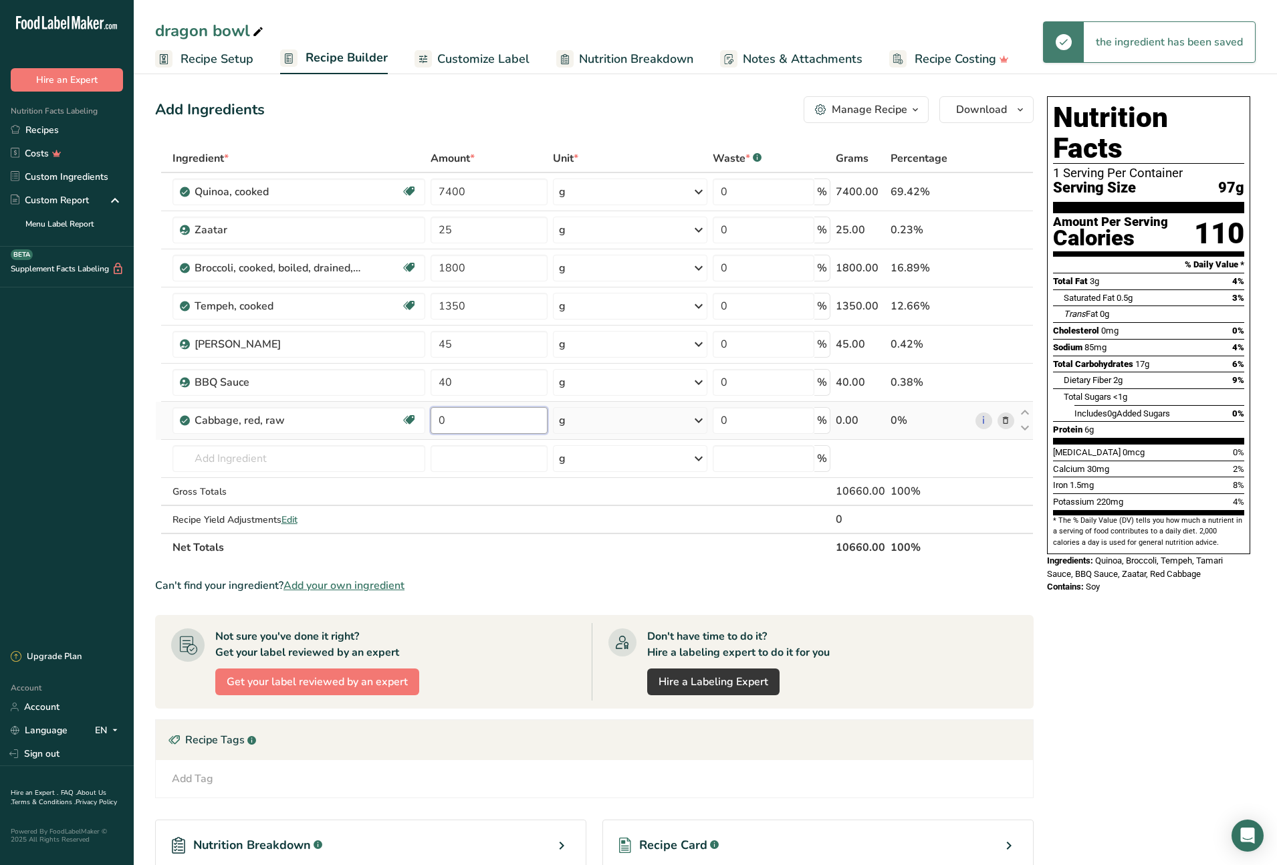
click at [433, 421] on input "0" at bounding box center [489, 420] width 117 height 27
type input "1050"
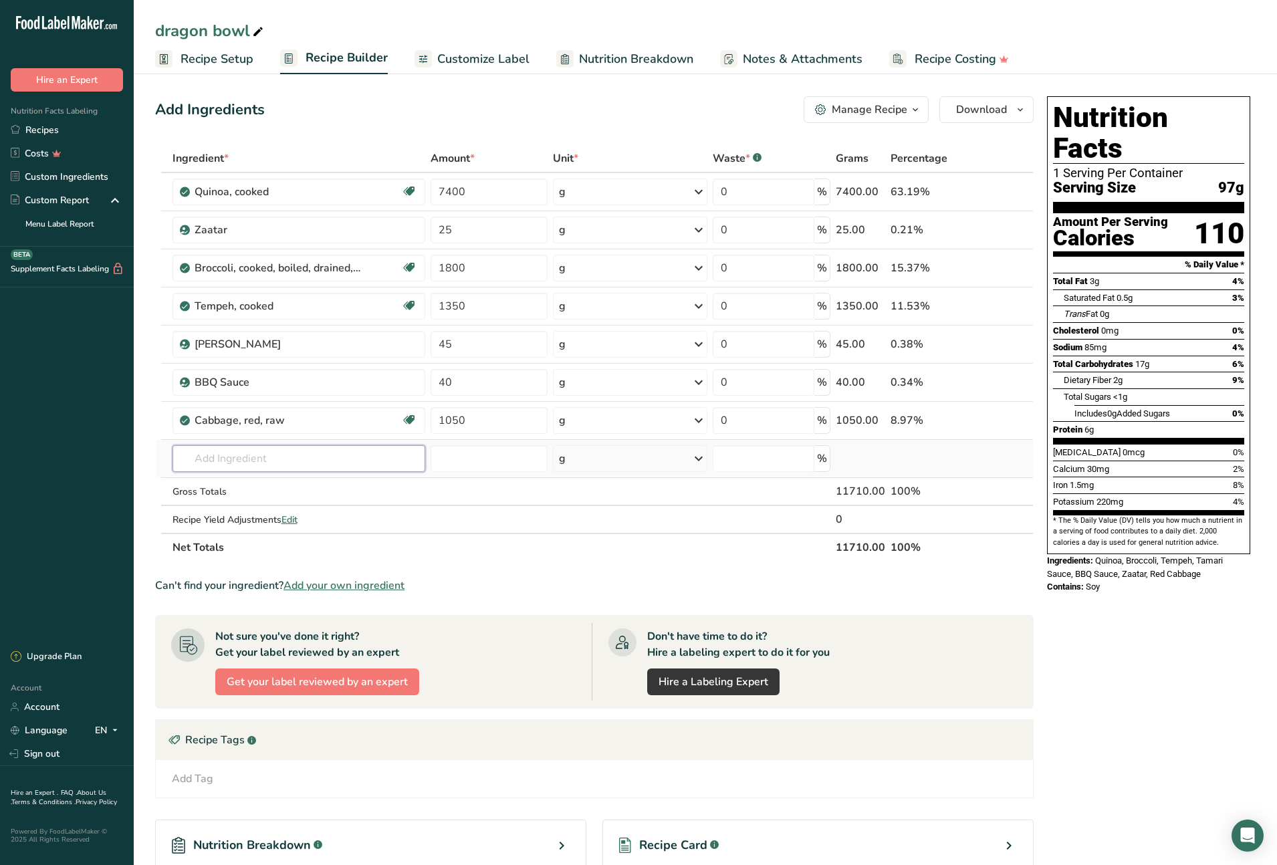
click at [334, 456] on div "Ingredient * Amount * Unit * Waste * .a-a{fill:#347362;}.b-a{fill:#fff;} Grams …" at bounding box center [594, 352] width 879 height 417
type input "bell pepper"
click at [231, 531] on p "Bellpepper" at bounding box center [212, 530] width 58 height 14
type input "Bellpepper"
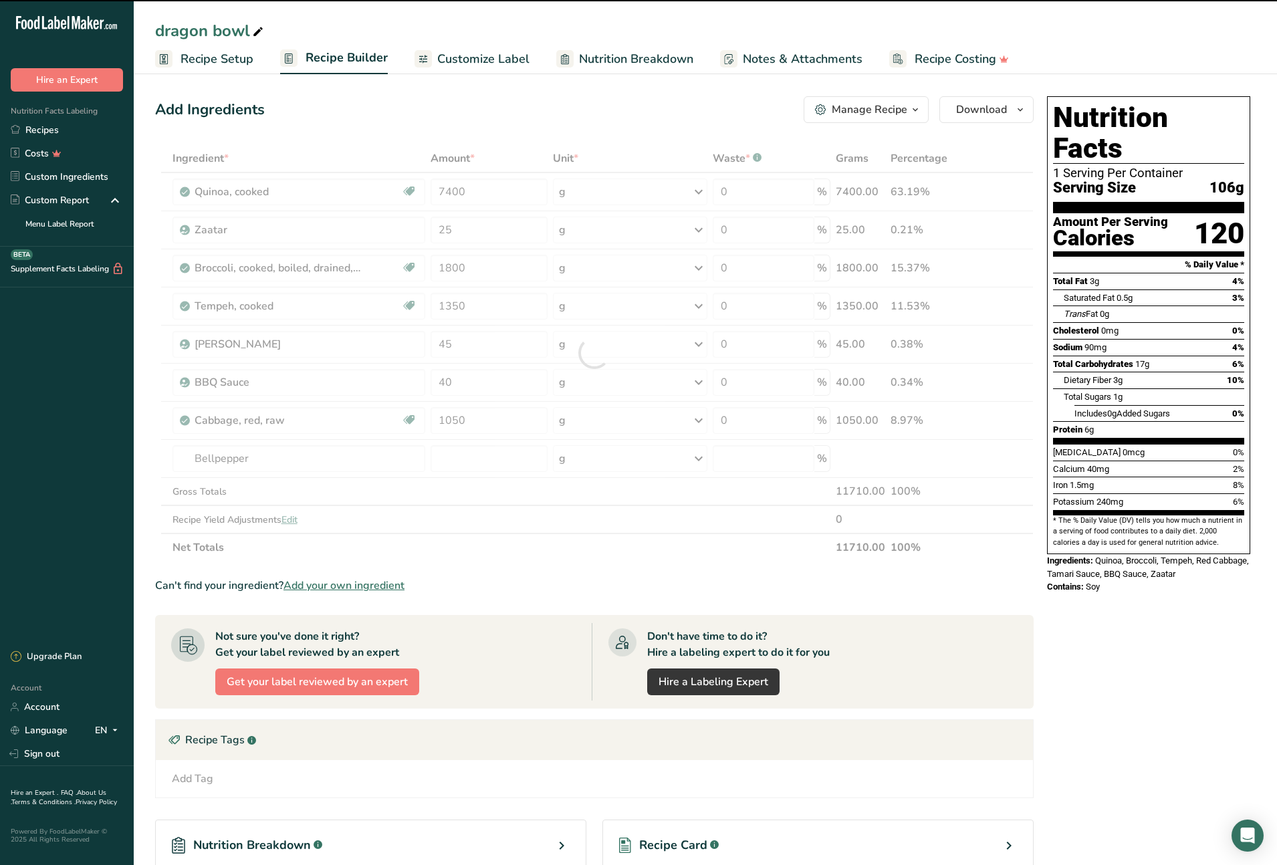
type input "0"
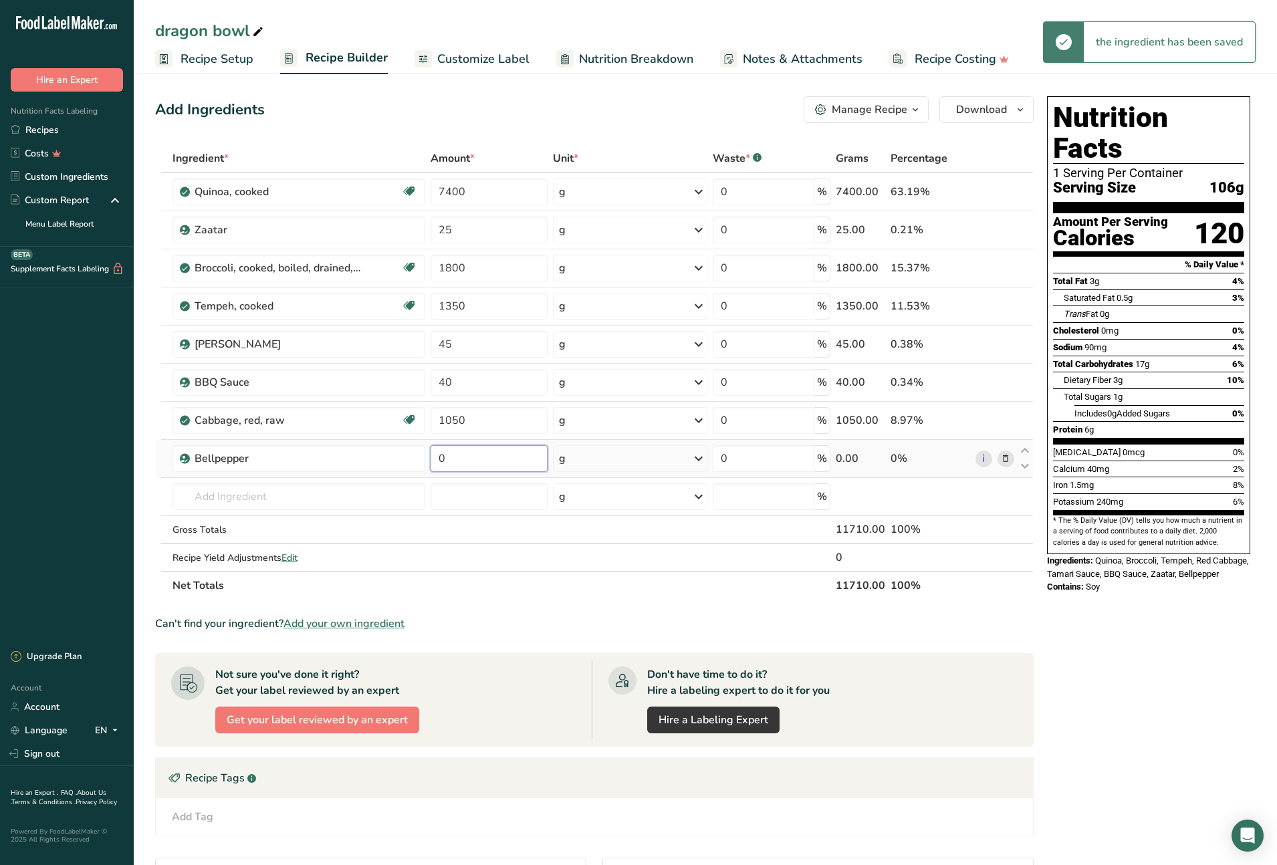
drag, startPoint x: 453, startPoint y: 459, endPoint x: 434, endPoint y: 457, distance: 18.8
click at [434, 457] on input "0" at bounding box center [489, 458] width 117 height 27
type input "1080"
click at [232, 497] on div "Ingredient * Amount * Unit * Waste * .a-a{fill:#347362;}.b-a{fill:#fff;} Grams …" at bounding box center [594, 371] width 879 height 455
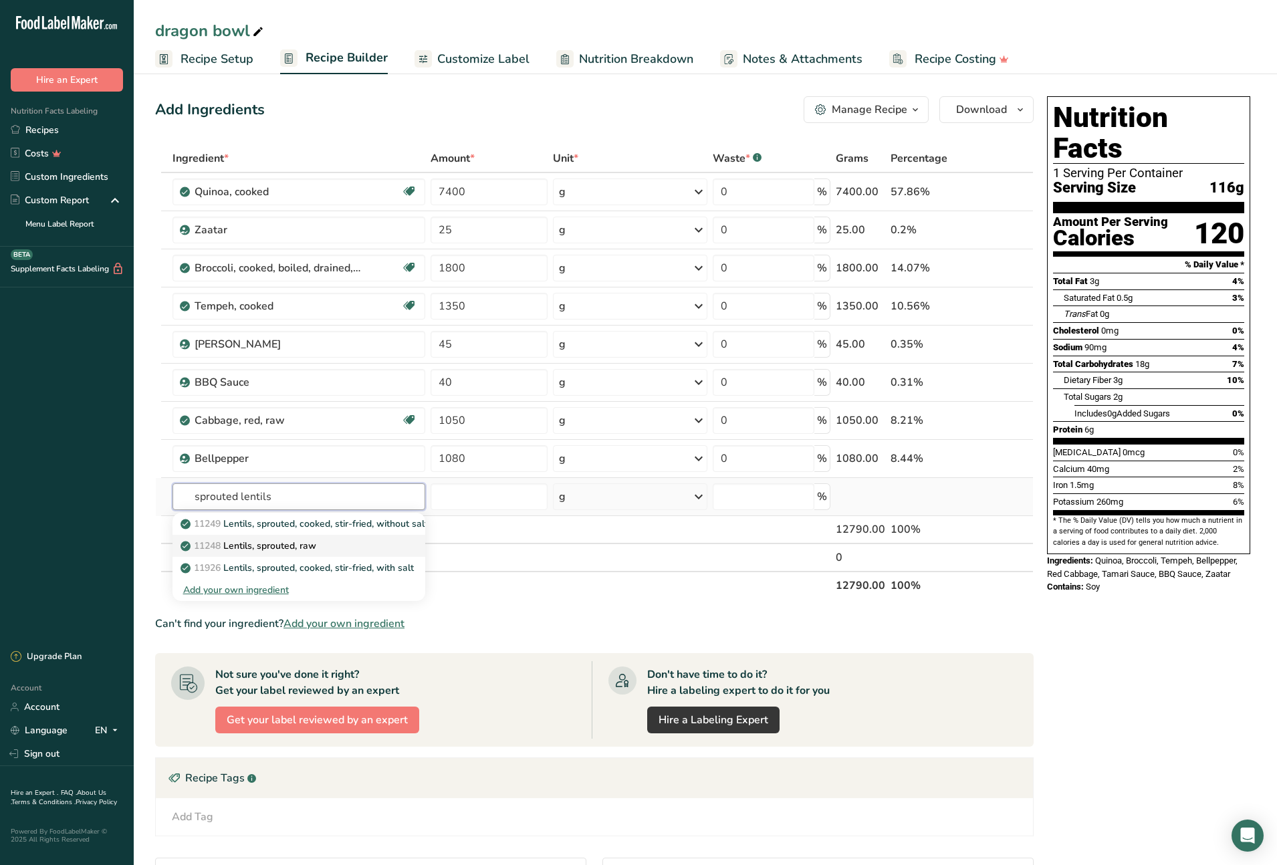
type input "sprouted lentils"
click at [291, 546] on p "11248 Lentils, sprouted, raw" at bounding box center [249, 546] width 133 height 14
type input "Lentils, sprouted, raw"
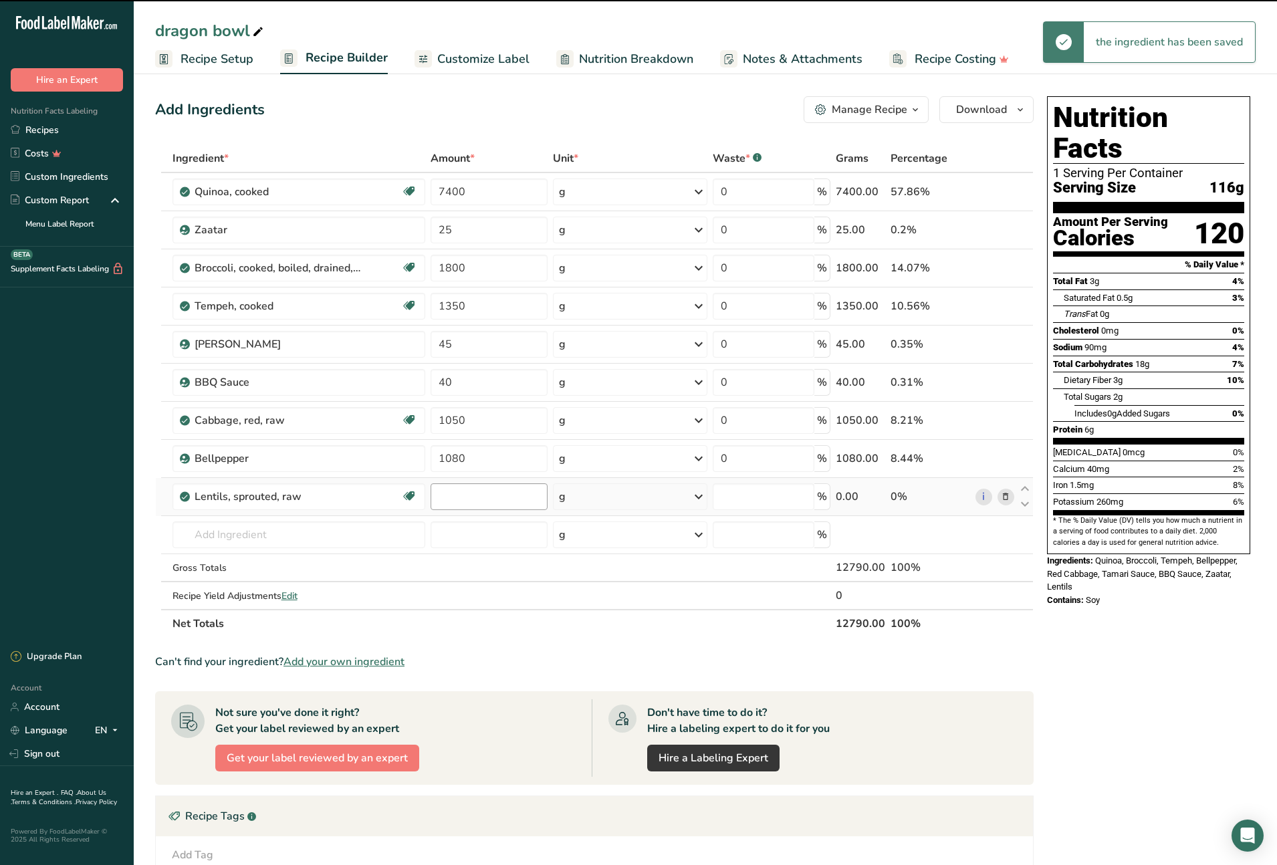
type input "0"
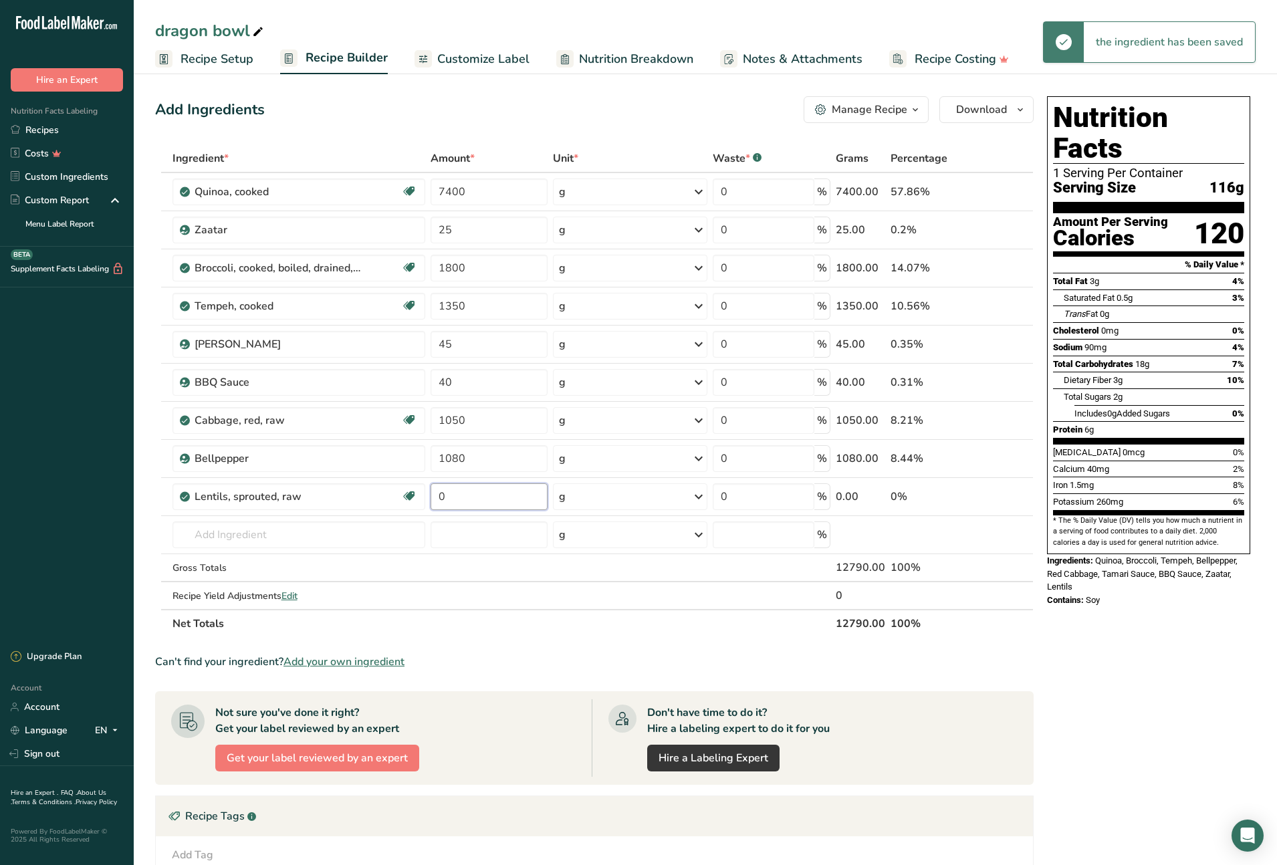
drag, startPoint x: 478, startPoint y: 498, endPoint x: 425, endPoint y: 493, distance: 53.0
click at [425, 493] on tr "Lentils, sprouted, raw Source of Antioxidants Plant-based Protein Dairy free Gl…" at bounding box center [594, 497] width 877 height 38
type input "1260"
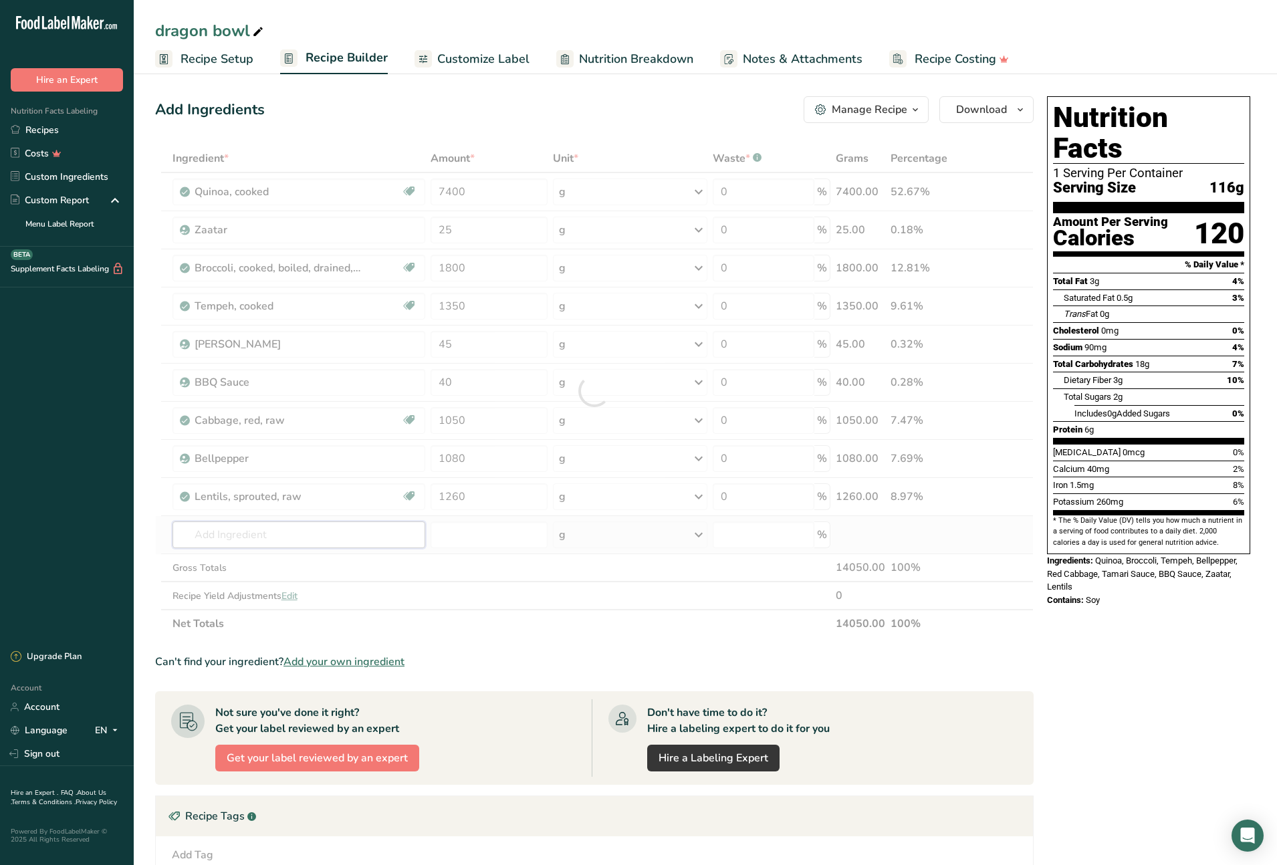
click at [372, 538] on div "Ingredient * Amount * Unit * Waste * .a-a{fill:#347362;}.b-a{fill:#fff;} Grams …" at bounding box center [594, 390] width 879 height 493
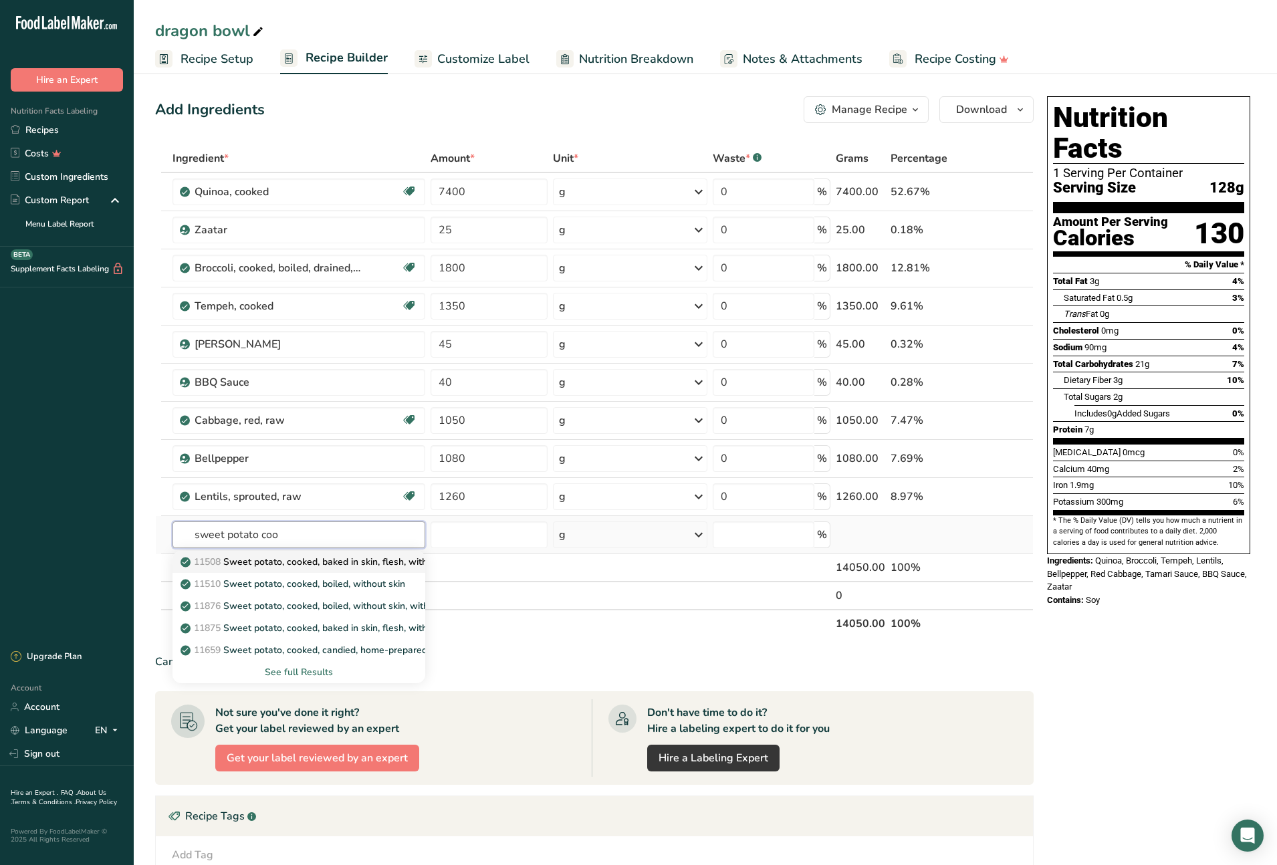
type input "sweet potato coo"
click at [348, 562] on p "11508 Sweet potato, cooked, baked in skin, flesh, without salt" at bounding box center [321, 562] width 277 height 14
type input "Sweet potato, cooked, baked in skin, flesh, without salt"
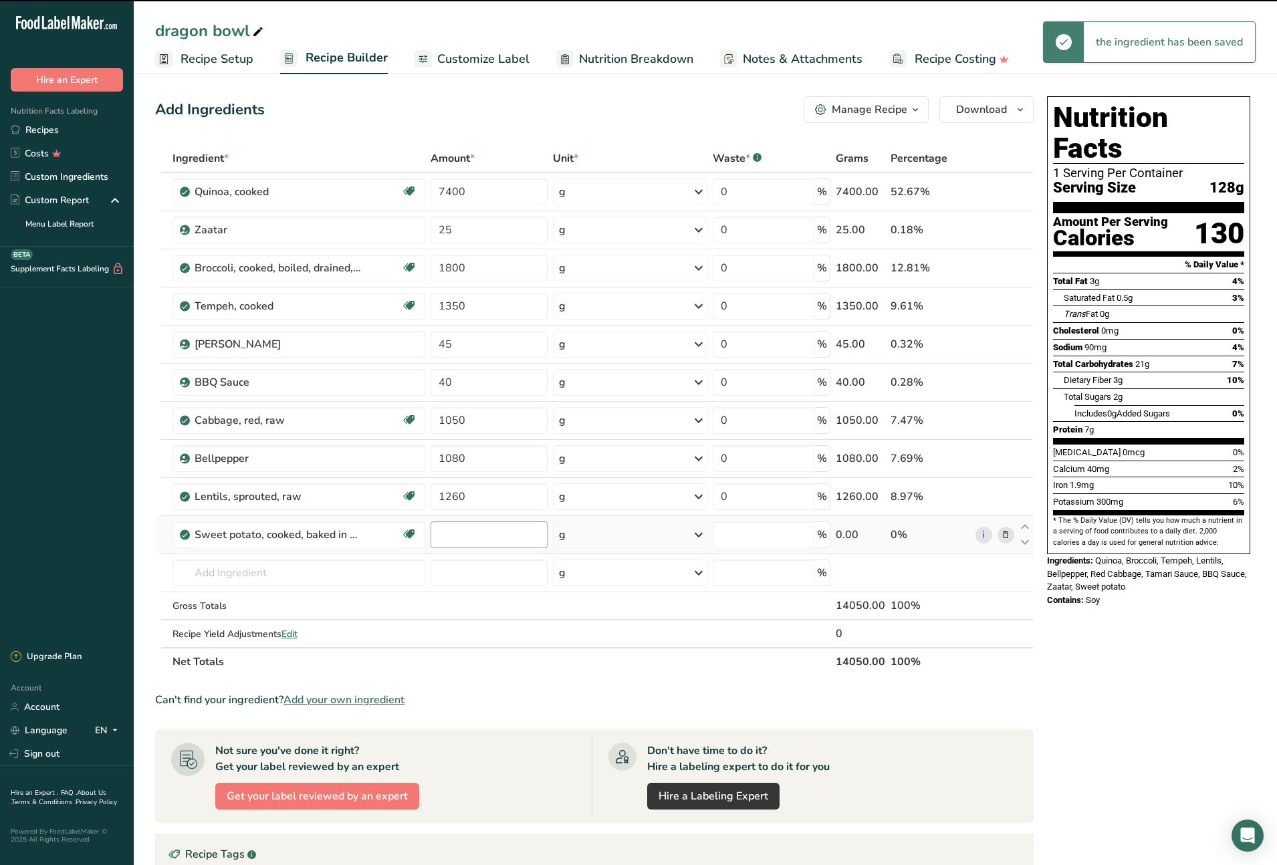
type input "0"
drag, startPoint x: 461, startPoint y: 536, endPoint x: 437, endPoint y: 538, distance: 24.2
click at [437, 538] on input "0" at bounding box center [489, 534] width 117 height 27
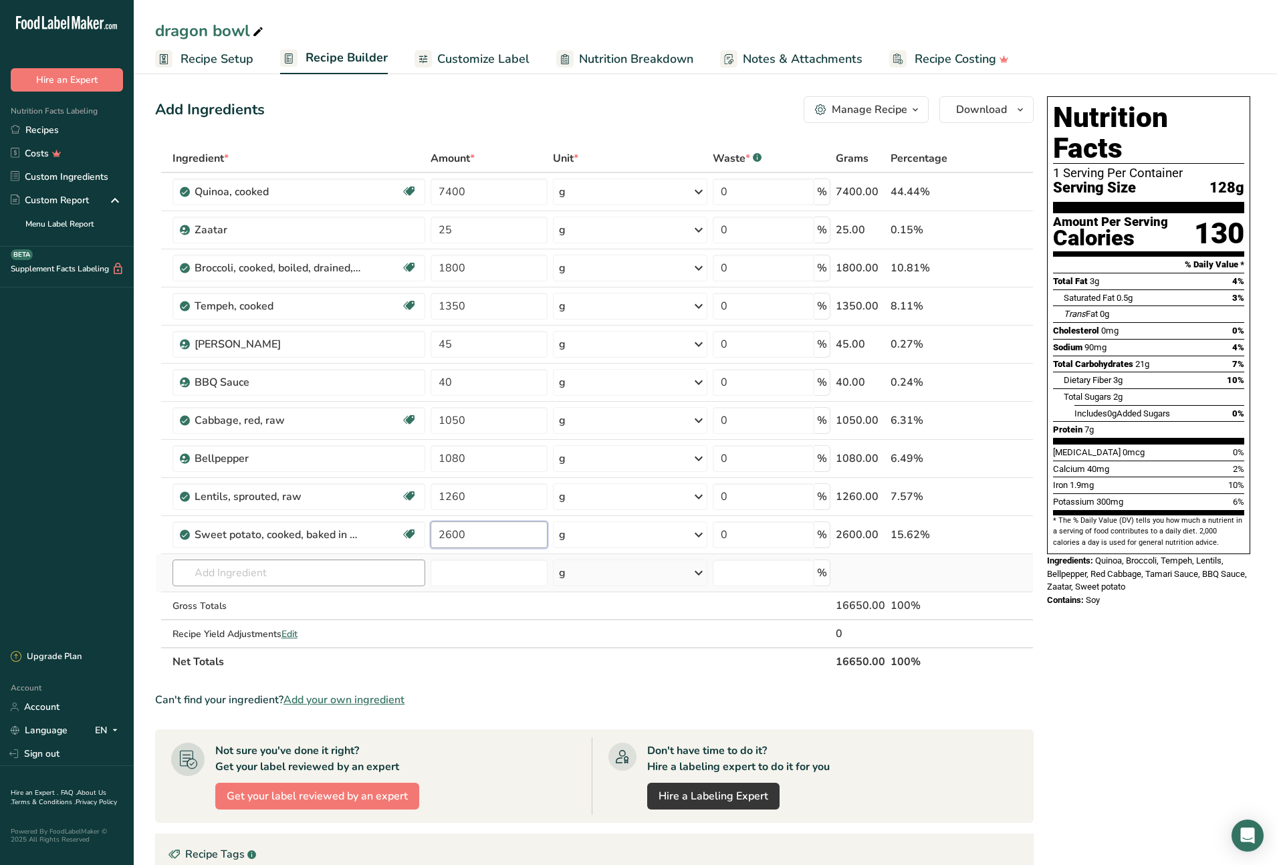
type input "2600"
click at [353, 571] on div "Ingredient * Amount * Unit * Waste * .a-a{fill:#347362;}.b-a{fill:#fff;} Grams …" at bounding box center [594, 410] width 879 height 532
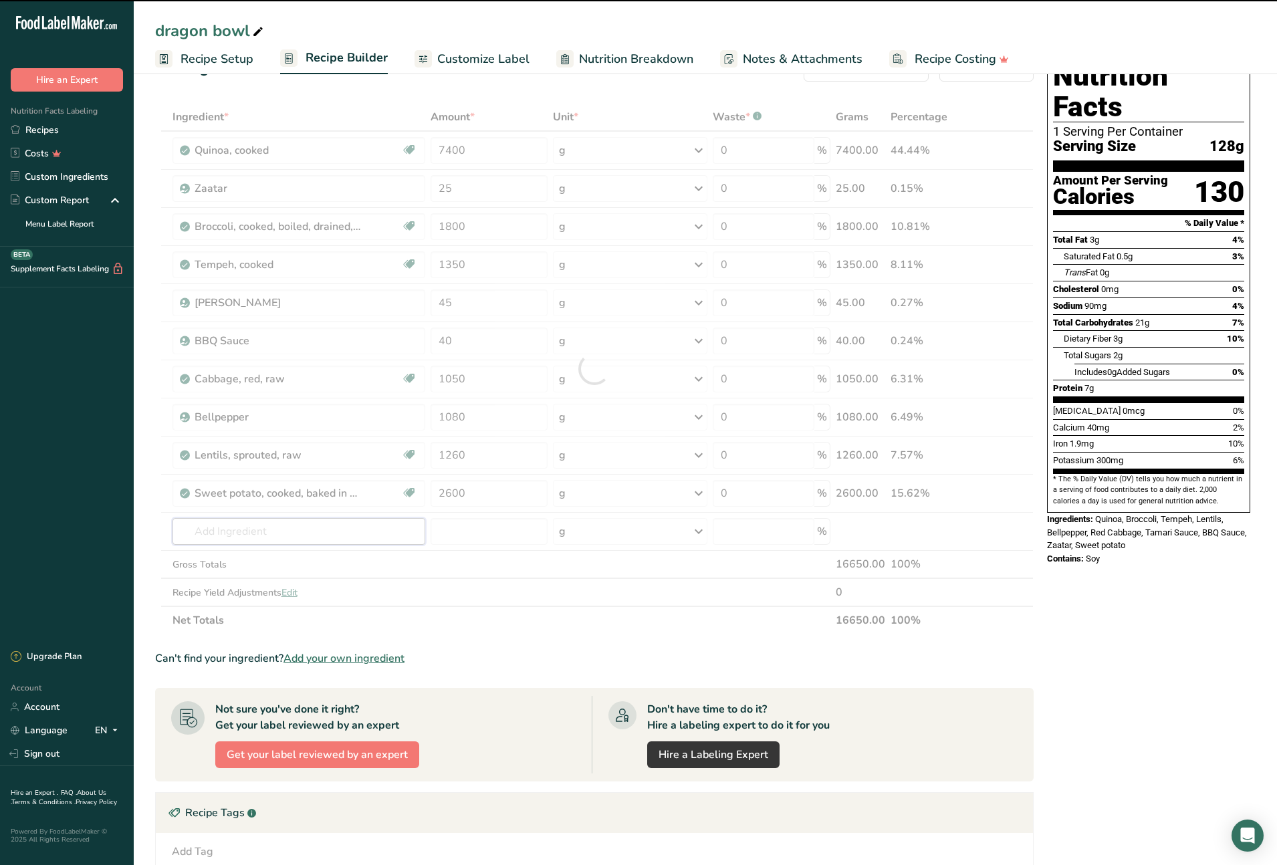
scroll to position [47, 0]
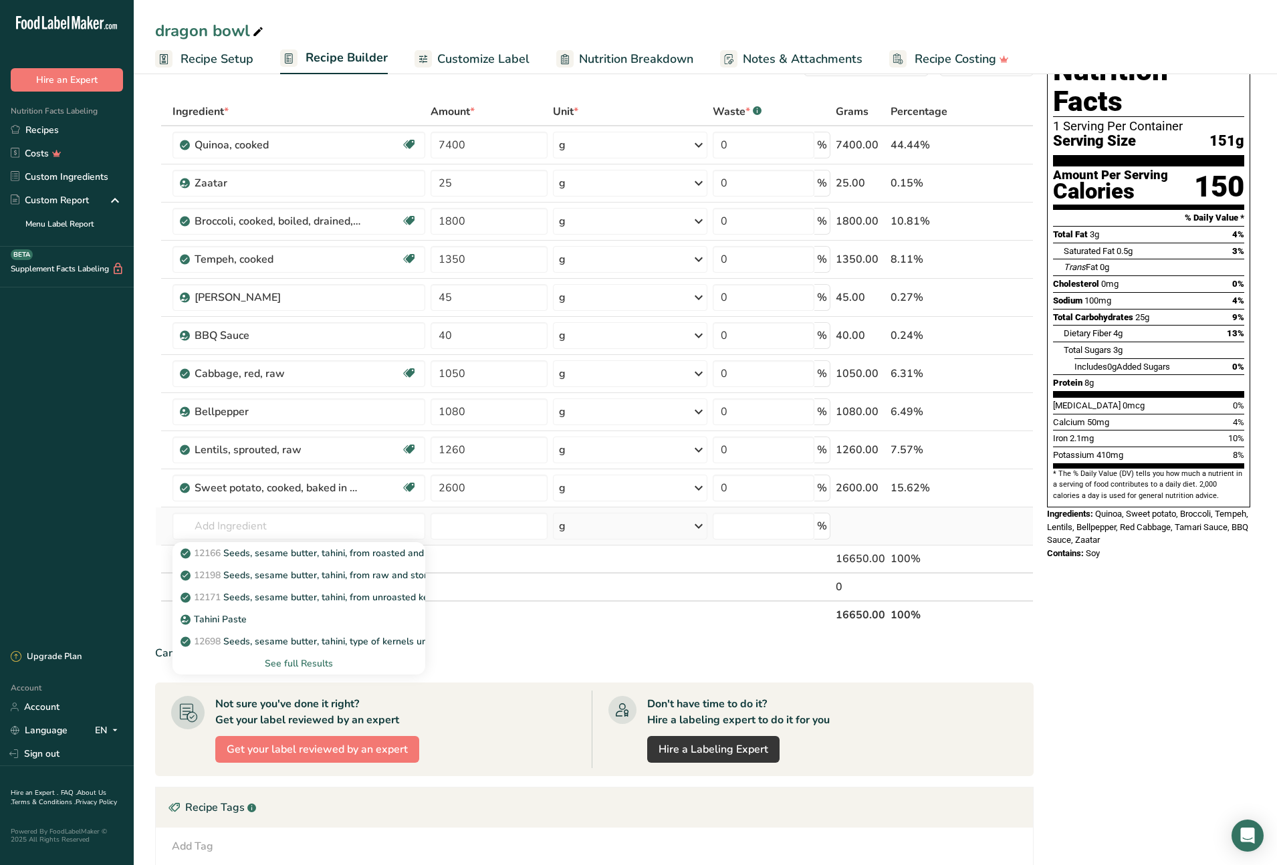
click at [310, 661] on div "See full Results" at bounding box center [298, 664] width 231 height 14
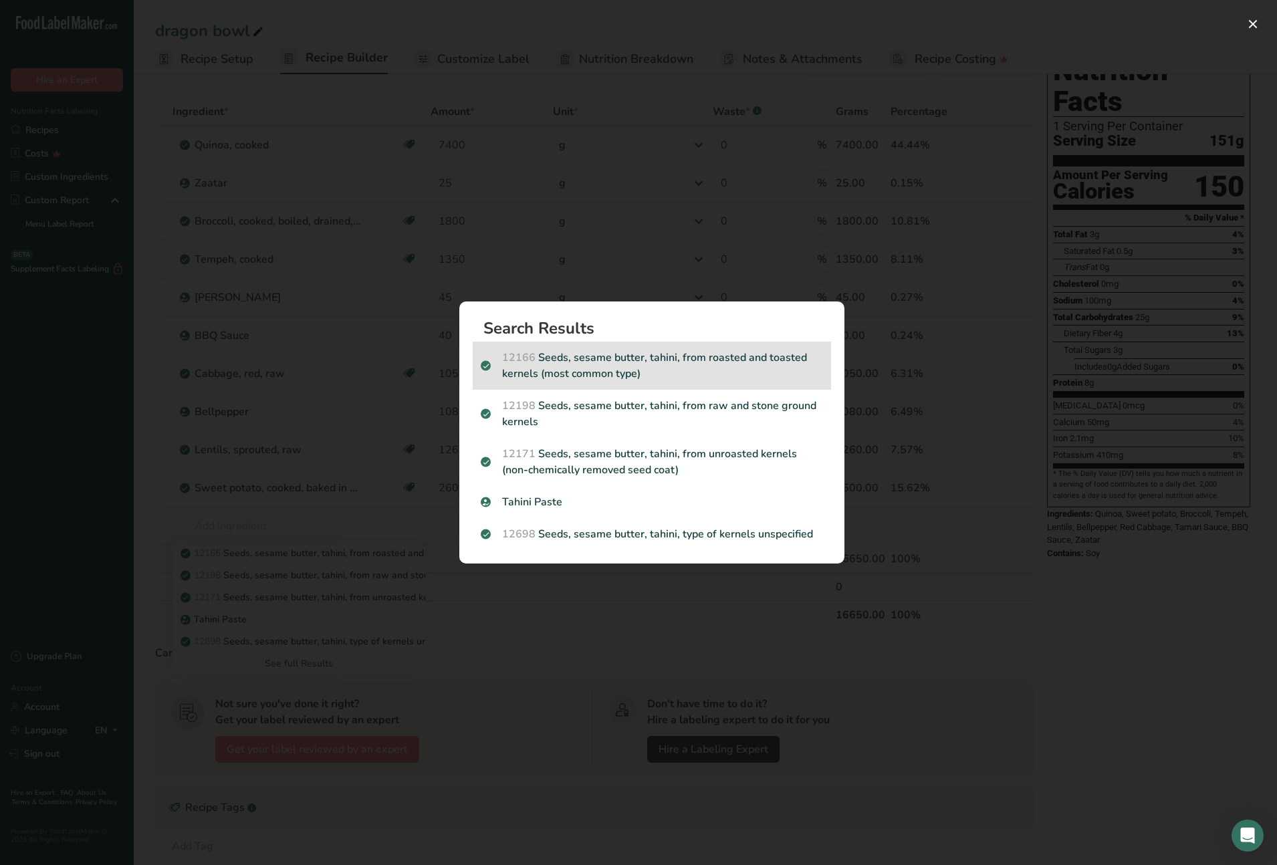
click at [615, 370] on p "12166 Seeds, sesame butter, tahini, from roasted and toasted kernels (most comm…" at bounding box center [652, 366] width 342 height 32
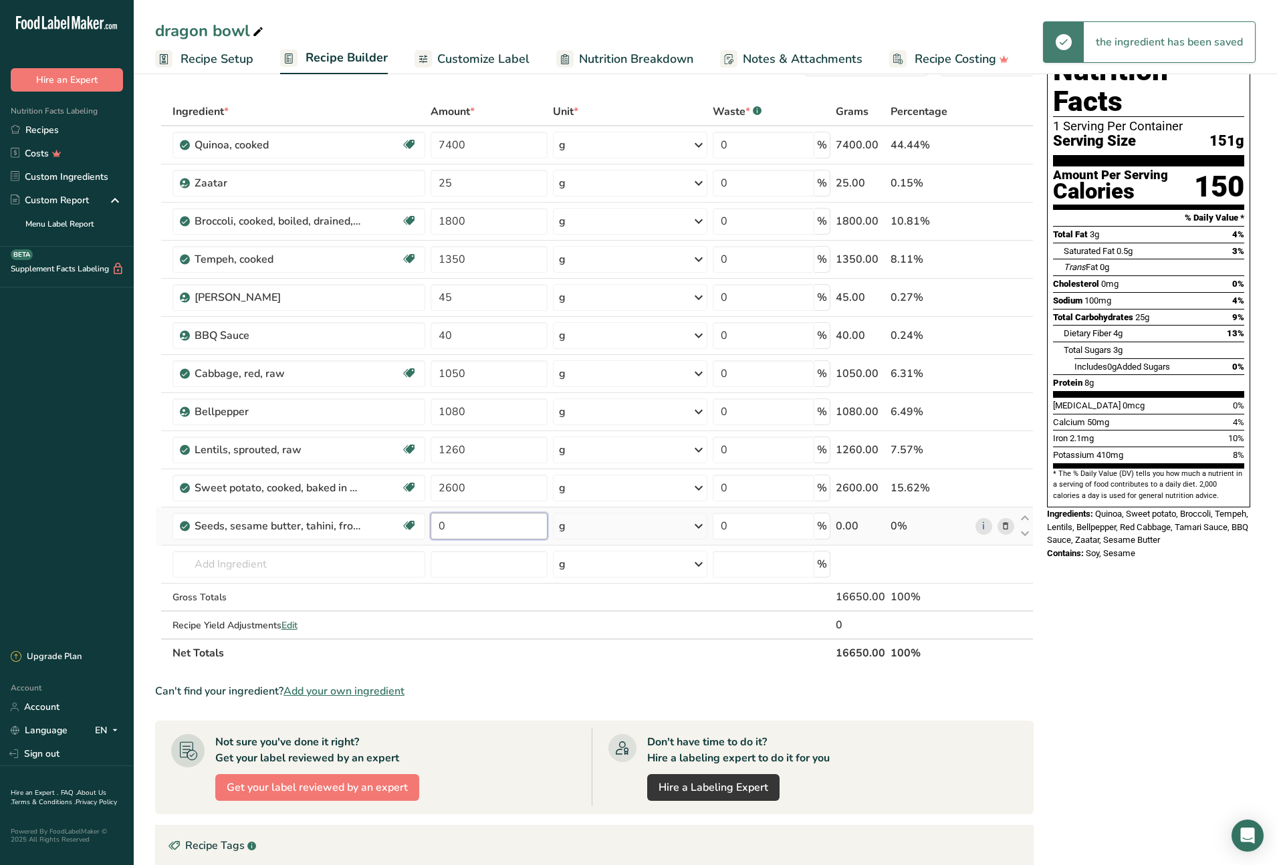
drag, startPoint x: 451, startPoint y: 526, endPoint x: 431, endPoint y: 525, distance: 19.4
click at [431, 525] on input "0" at bounding box center [489, 526] width 117 height 27
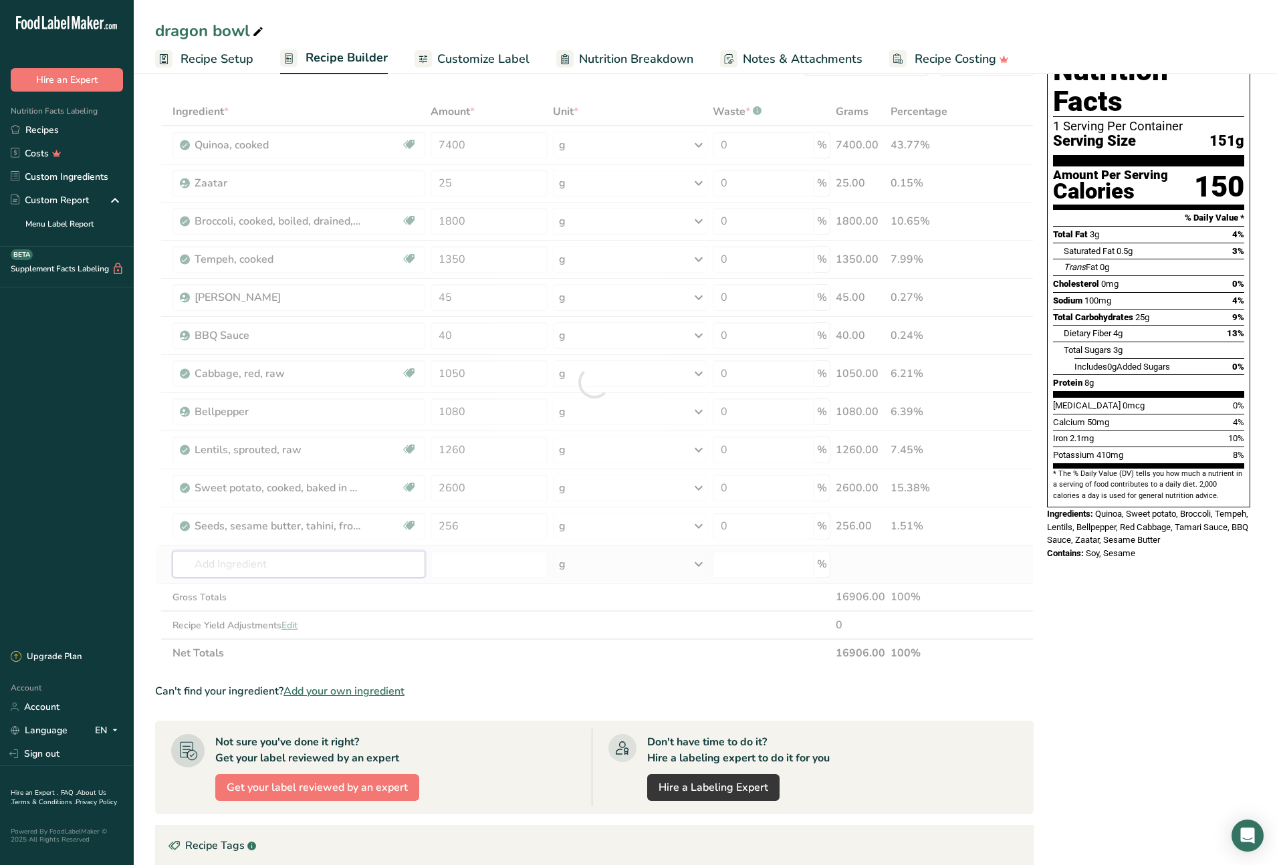
click at [330, 568] on div "Ingredient * Amount * Unit * Waste * .a-a{fill:#347362;}.b-a{fill:#fff;} Grams …" at bounding box center [594, 383] width 879 height 570
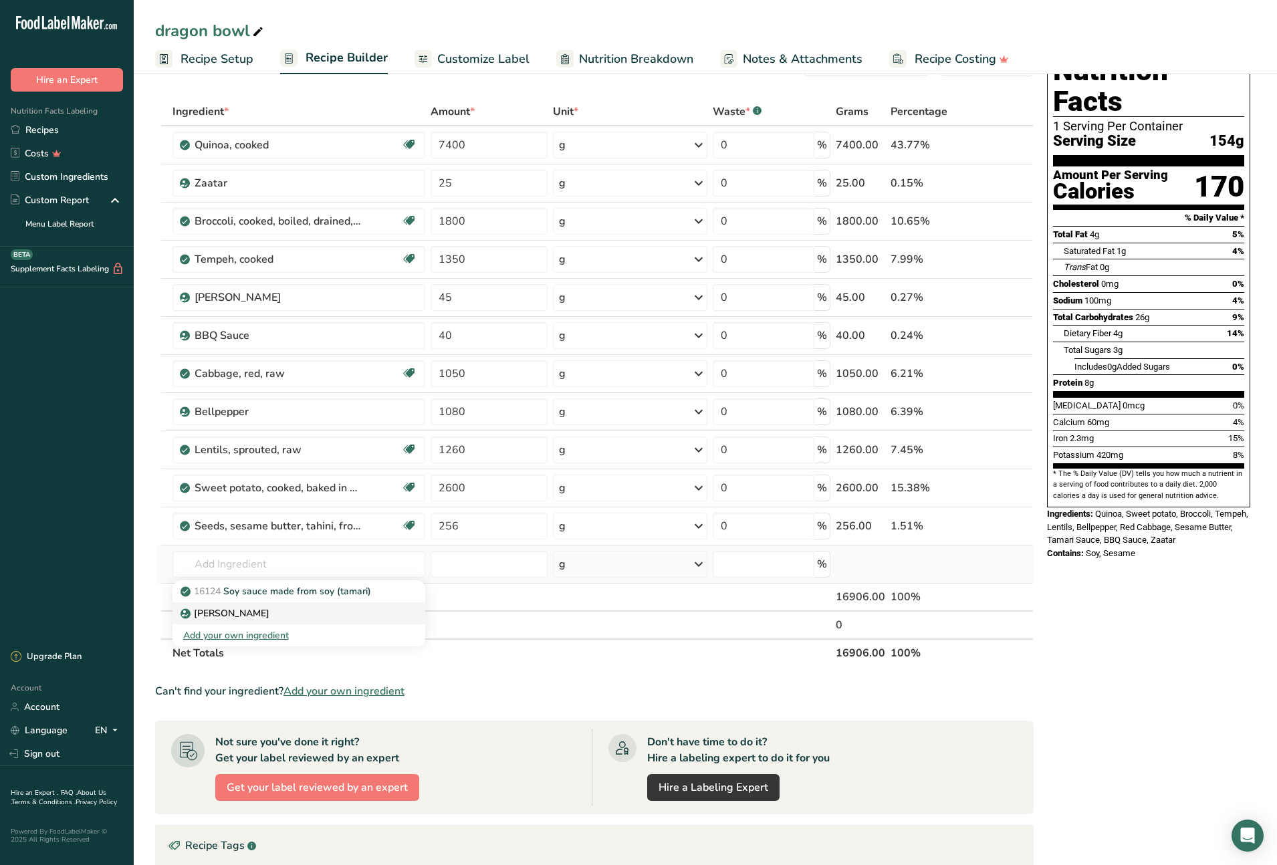
click at [225, 612] on p "[PERSON_NAME]" at bounding box center [226, 613] width 86 height 14
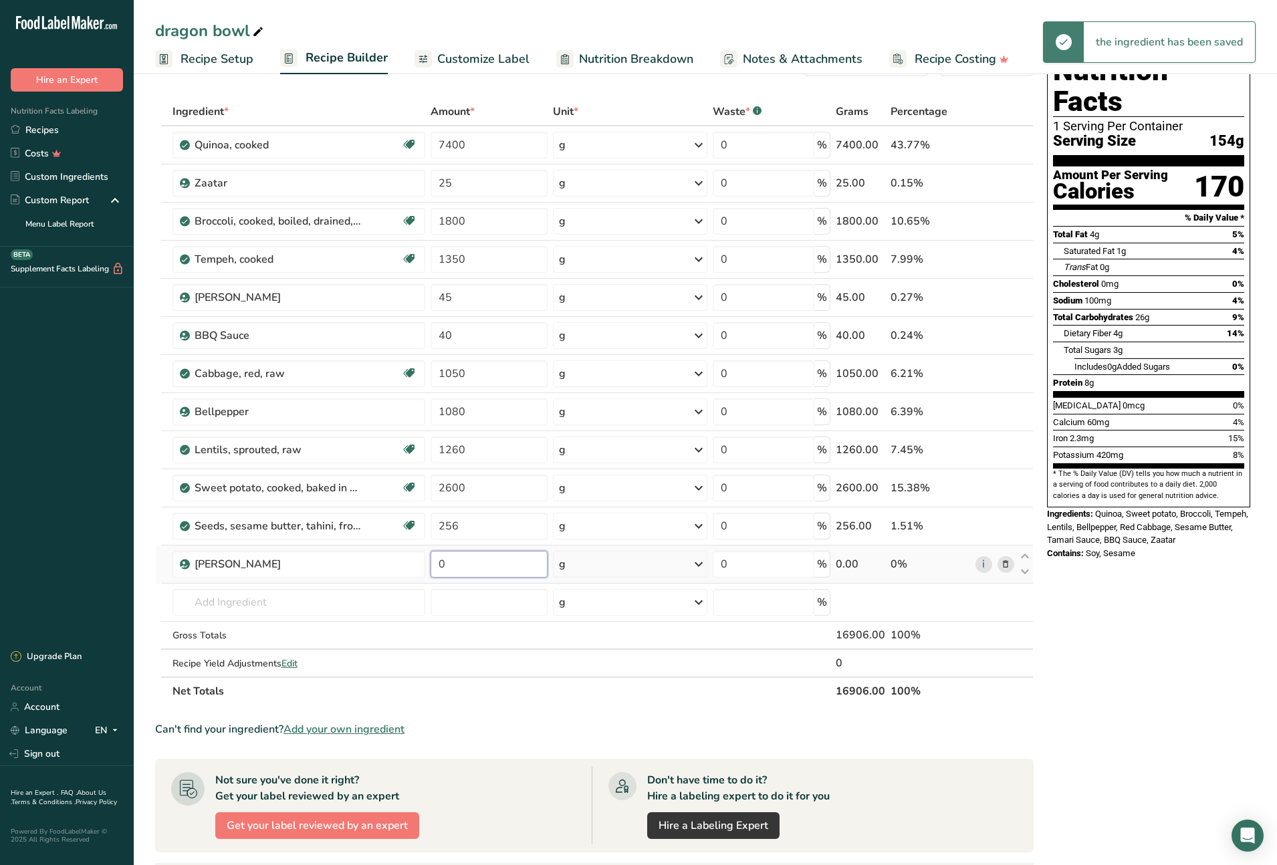
drag, startPoint x: 447, startPoint y: 564, endPoint x: 429, endPoint y: 564, distance: 18.1
click at [429, 564] on td "0" at bounding box center [489, 565] width 122 height 38
click at [257, 594] on div "Ingredient * Amount * Unit * Waste * .a-a{fill:#347362;}.b-a{fill:#fff;} Grams …" at bounding box center [594, 402] width 879 height 608
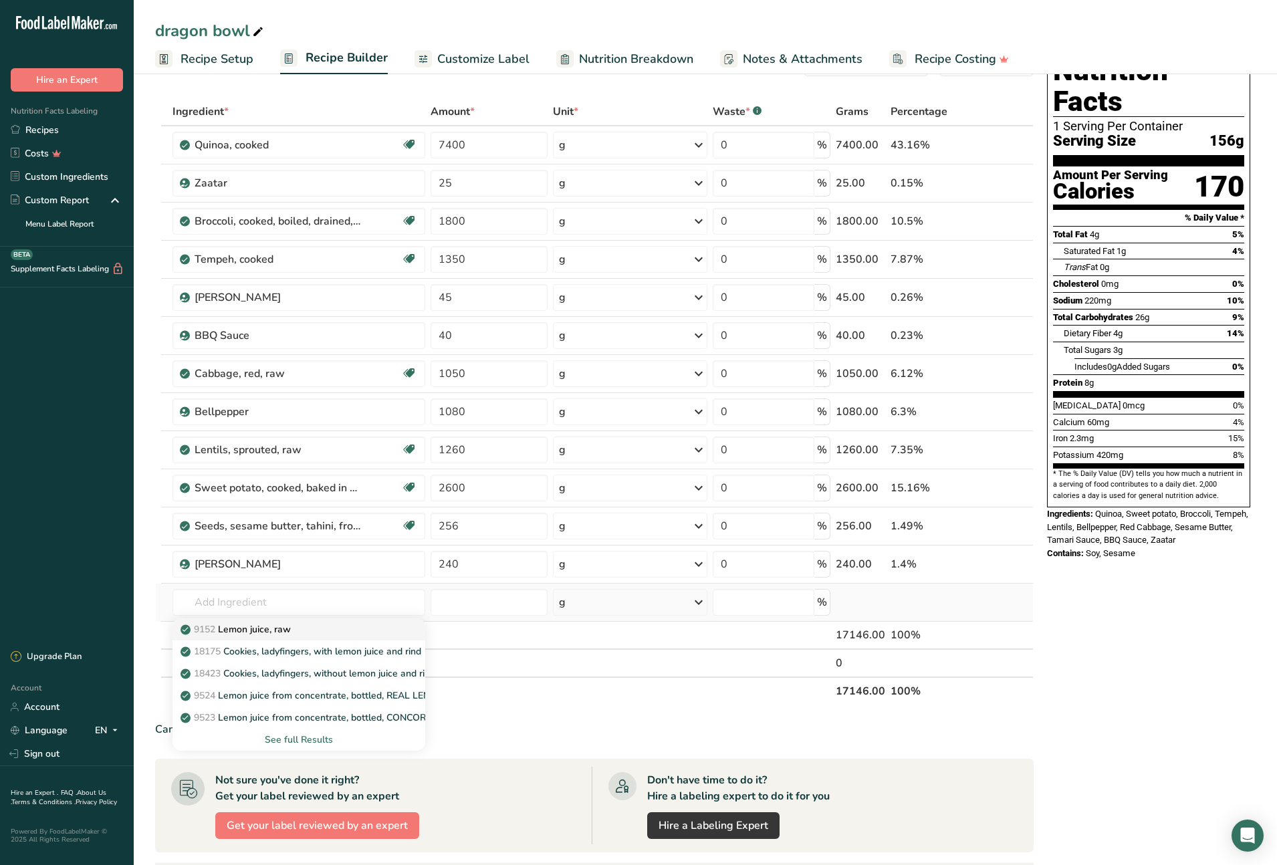
click at [273, 630] on p "9152 Lemon juice, raw" at bounding box center [237, 629] width 108 height 14
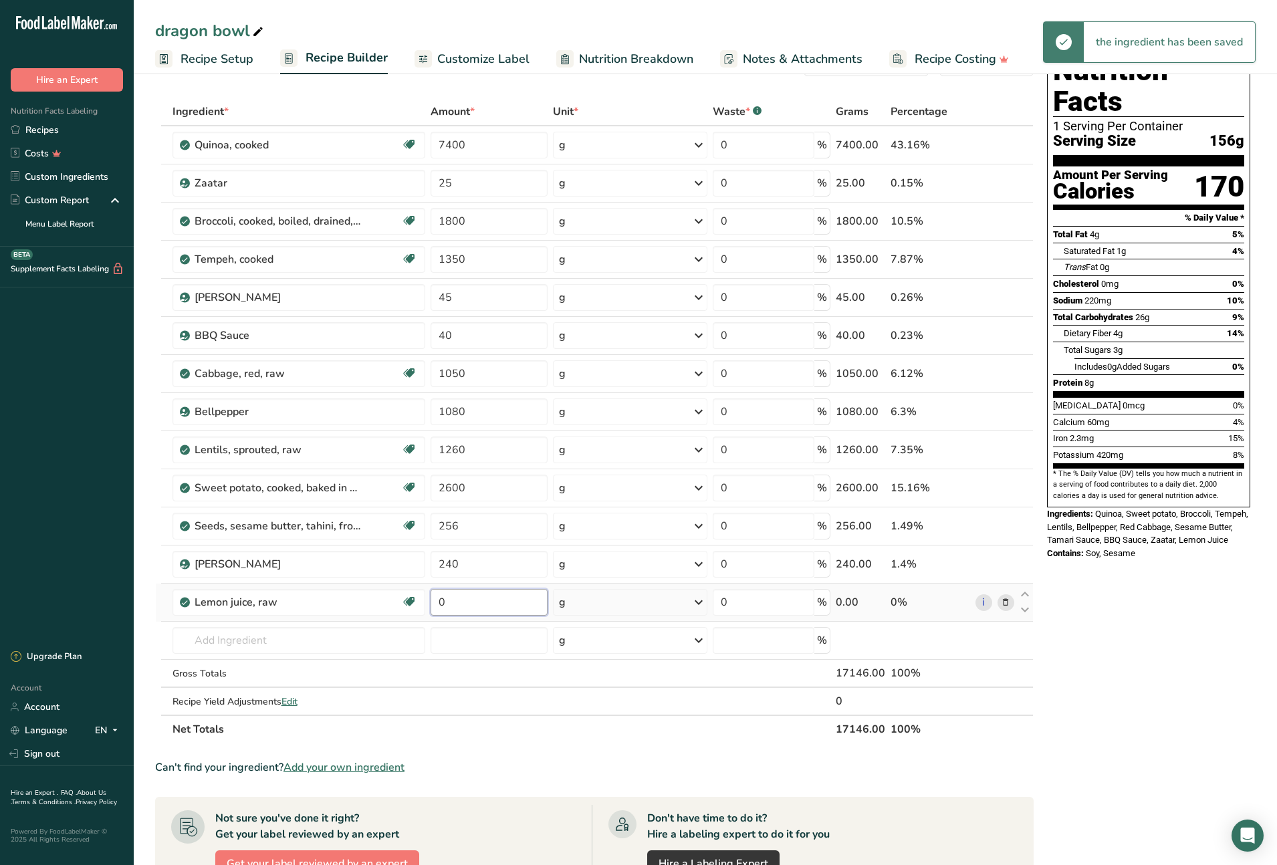
drag, startPoint x: 452, startPoint y: 605, endPoint x: 431, endPoint y: 603, distance: 20.8
click at [431, 603] on input "0" at bounding box center [489, 602] width 117 height 27
click at [280, 634] on div "Ingredient * Amount * Unit * Waste * .a-a{fill:#347362;}.b-a{fill:#fff;} Grams …" at bounding box center [594, 421] width 879 height 646
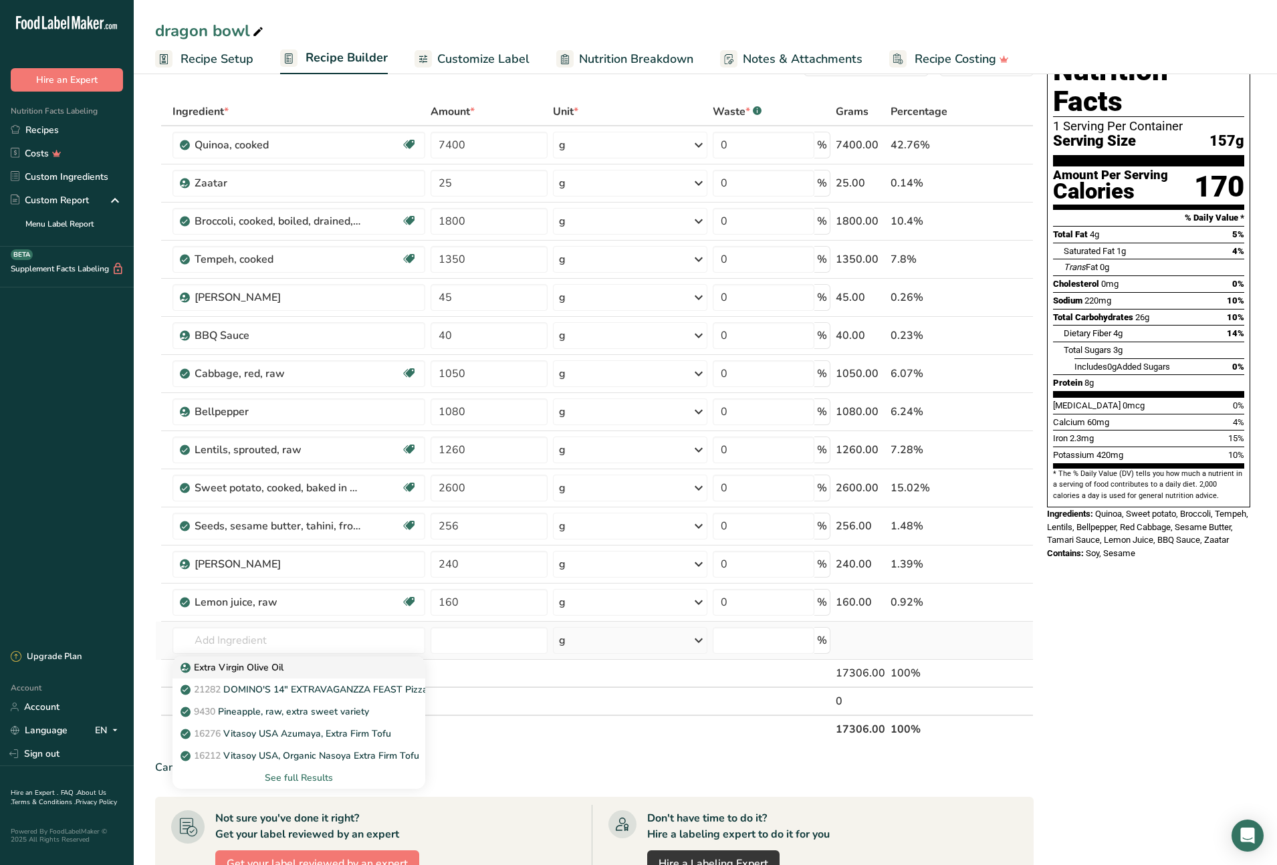
click at [256, 671] on p "Extra Virgin Olive Oil" at bounding box center [233, 668] width 100 height 14
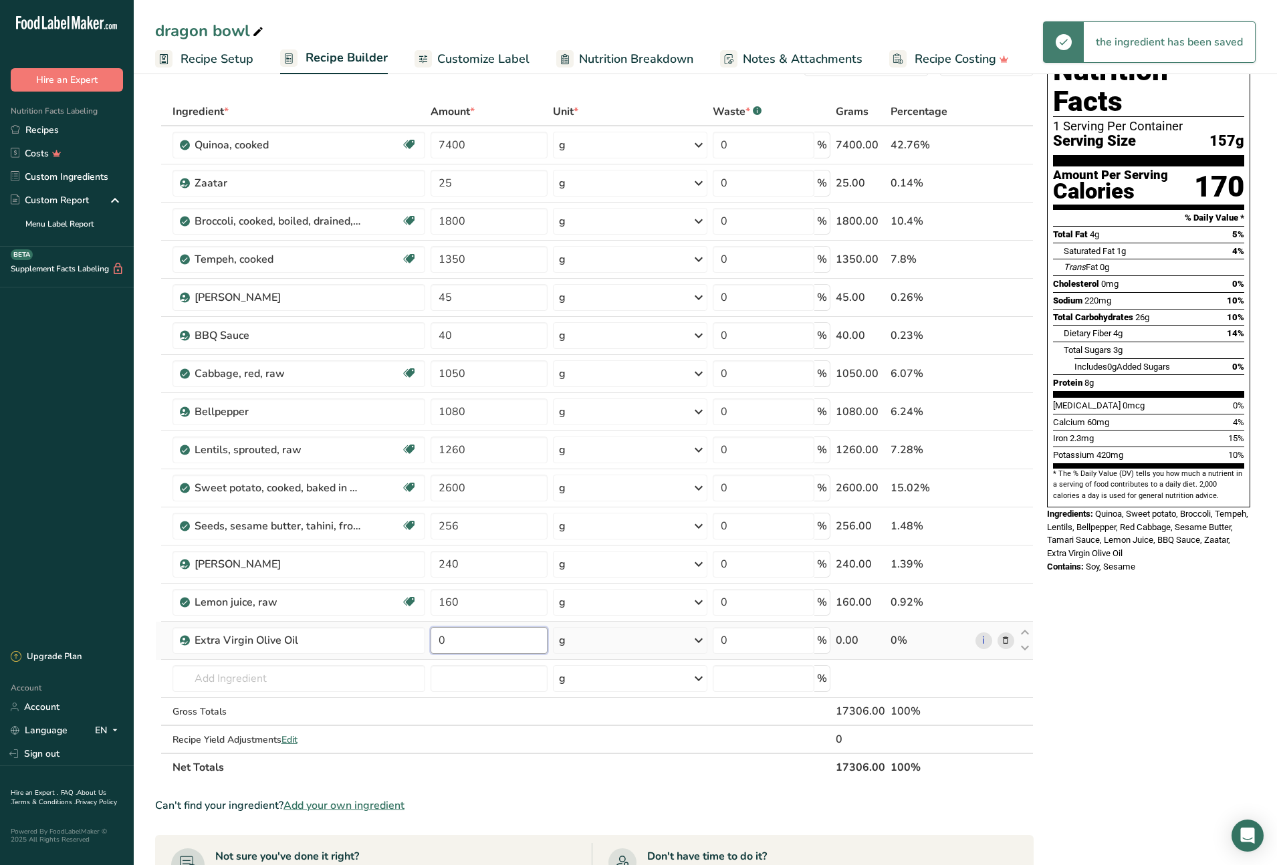
drag, startPoint x: 448, startPoint y: 643, endPoint x: 437, endPoint y: 643, distance: 10.7
click at [437, 643] on input "0" at bounding box center [489, 640] width 117 height 27
click at [287, 677] on div "Ingredient * Amount * Unit * Waste * .a-a{fill:#347362;}.b-a{fill:#fff;} Grams …" at bounding box center [594, 440] width 879 height 684
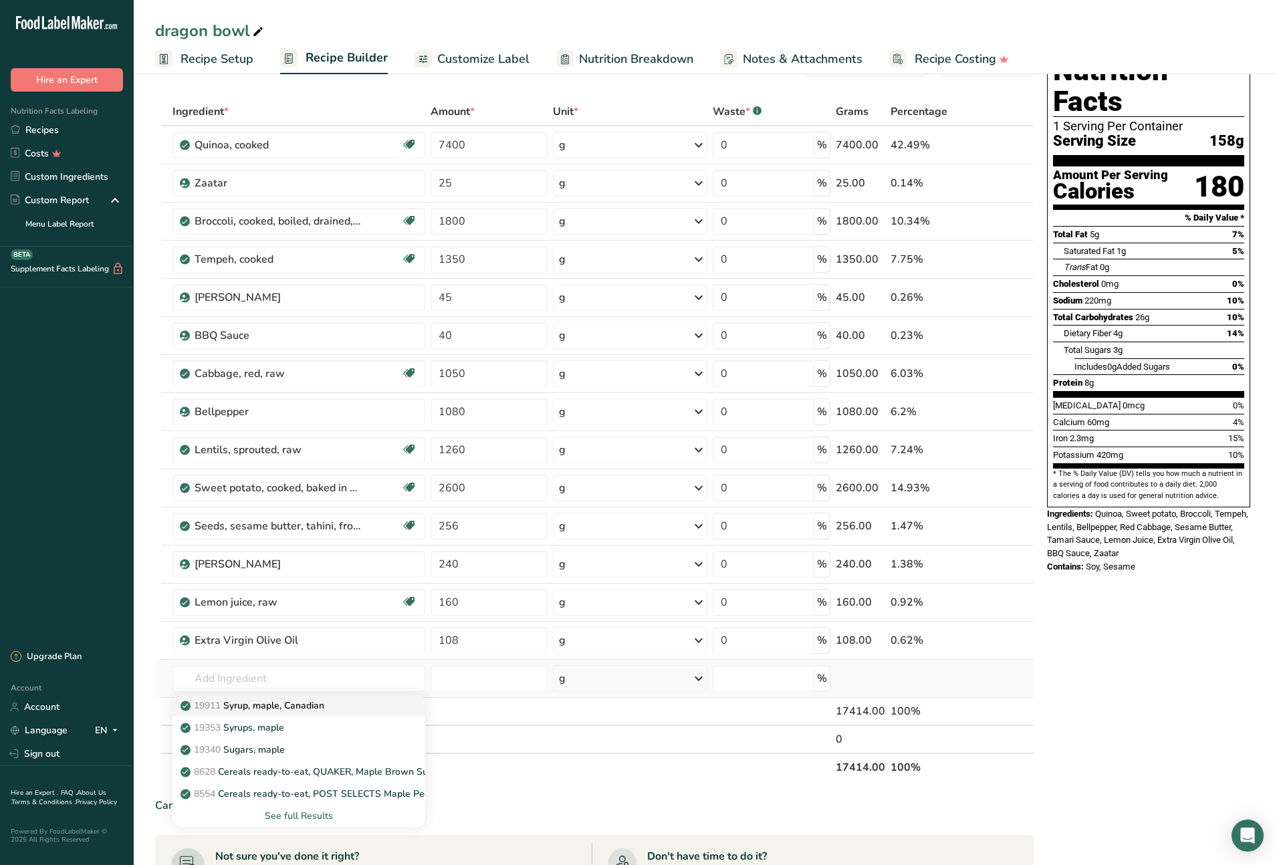
click at [294, 708] on p "19911 Syrup, maple, [DEMOGRAPHIC_DATA]" at bounding box center [253, 706] width 141 height 14
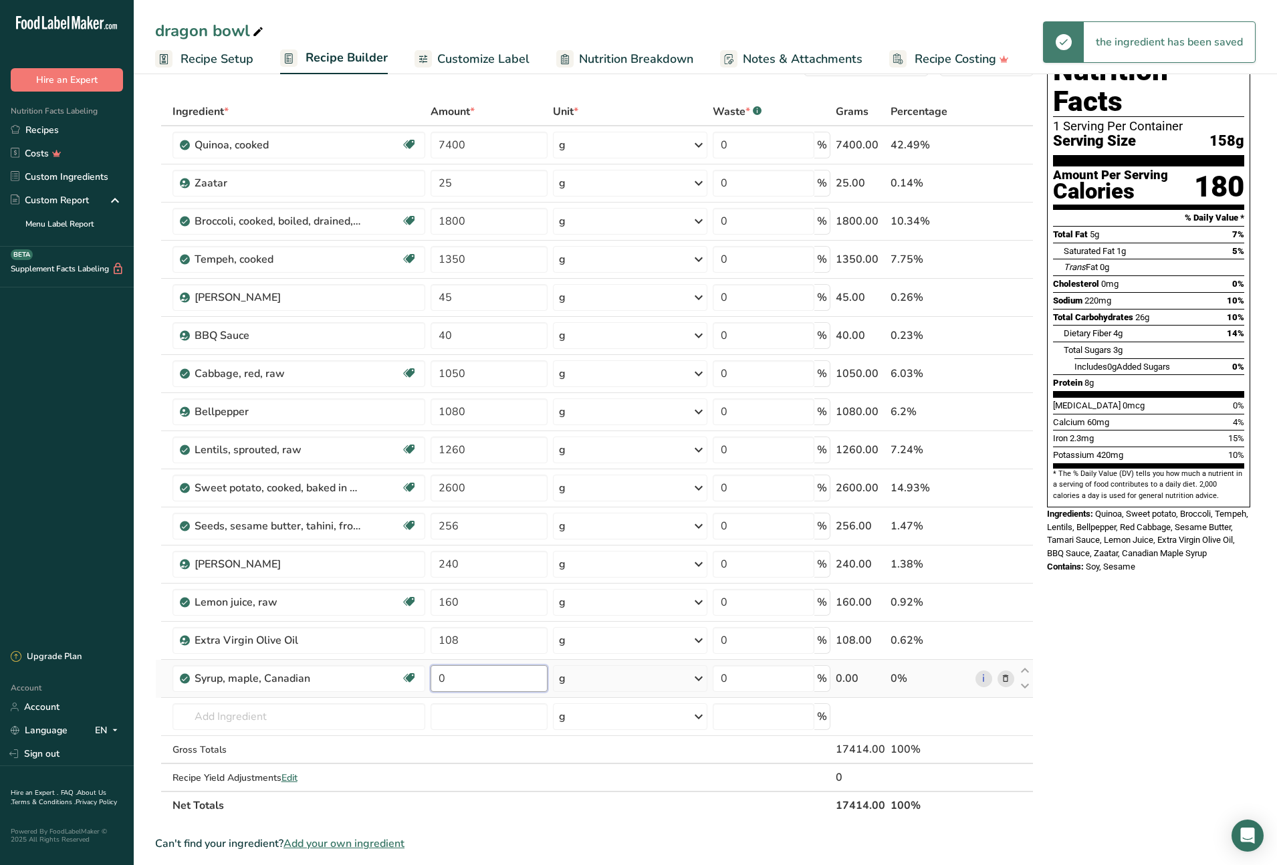
drag, startPoint x: 450, startPoint y: 680, endPoint x: 436, endPoint y: 678, distance: 14.2
click at [436, 678] on input "0" at bounding box center [489, 678] width 117 height 27
click at [238, 718] on div "Ingredient * Amount * Unit * Waste * .a-a{fill:#347362;}.b-a{fill:#fff;} Grams …" at bounding box center [594, 459] width 879 height 722
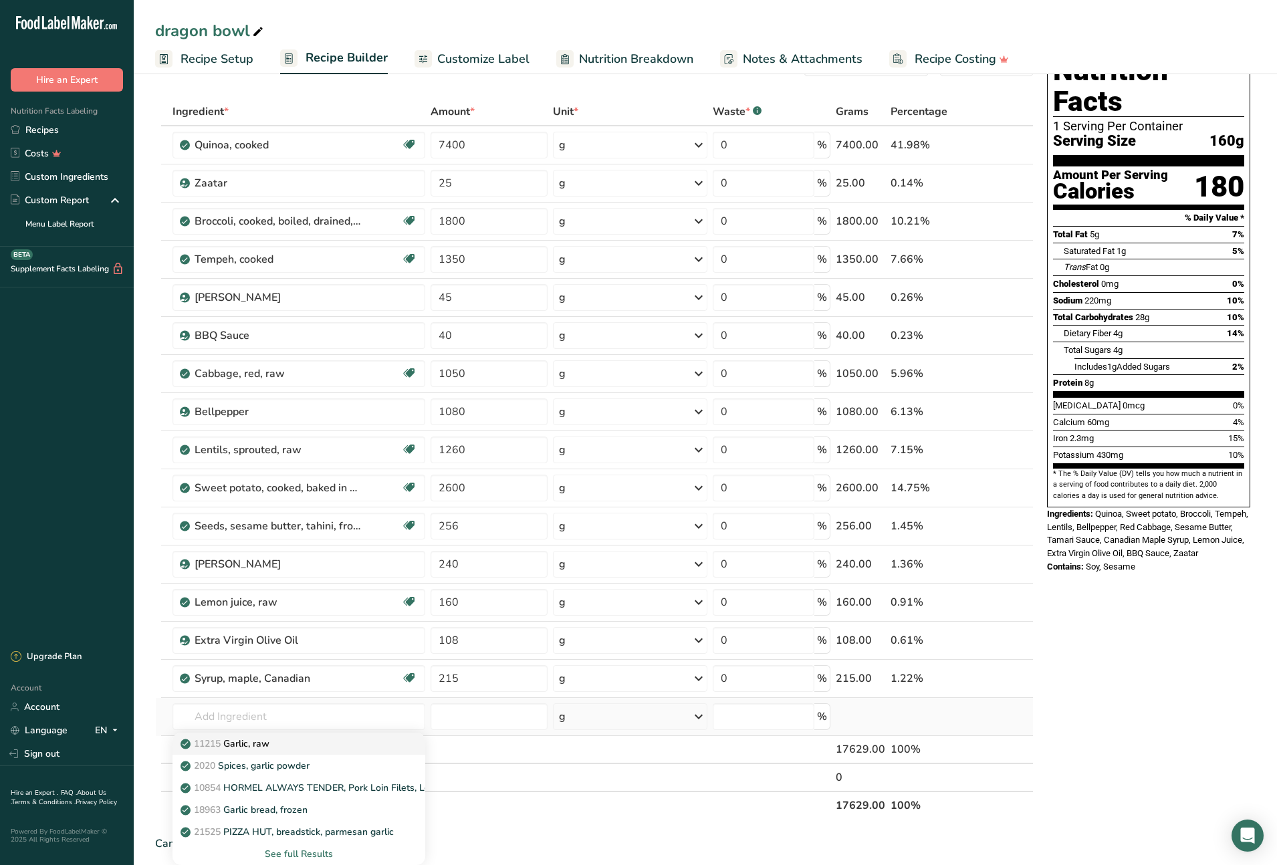
click at [245, 747] on p "11215 Garlic, raw" at bounding box center [226, 744] width 86 height 14
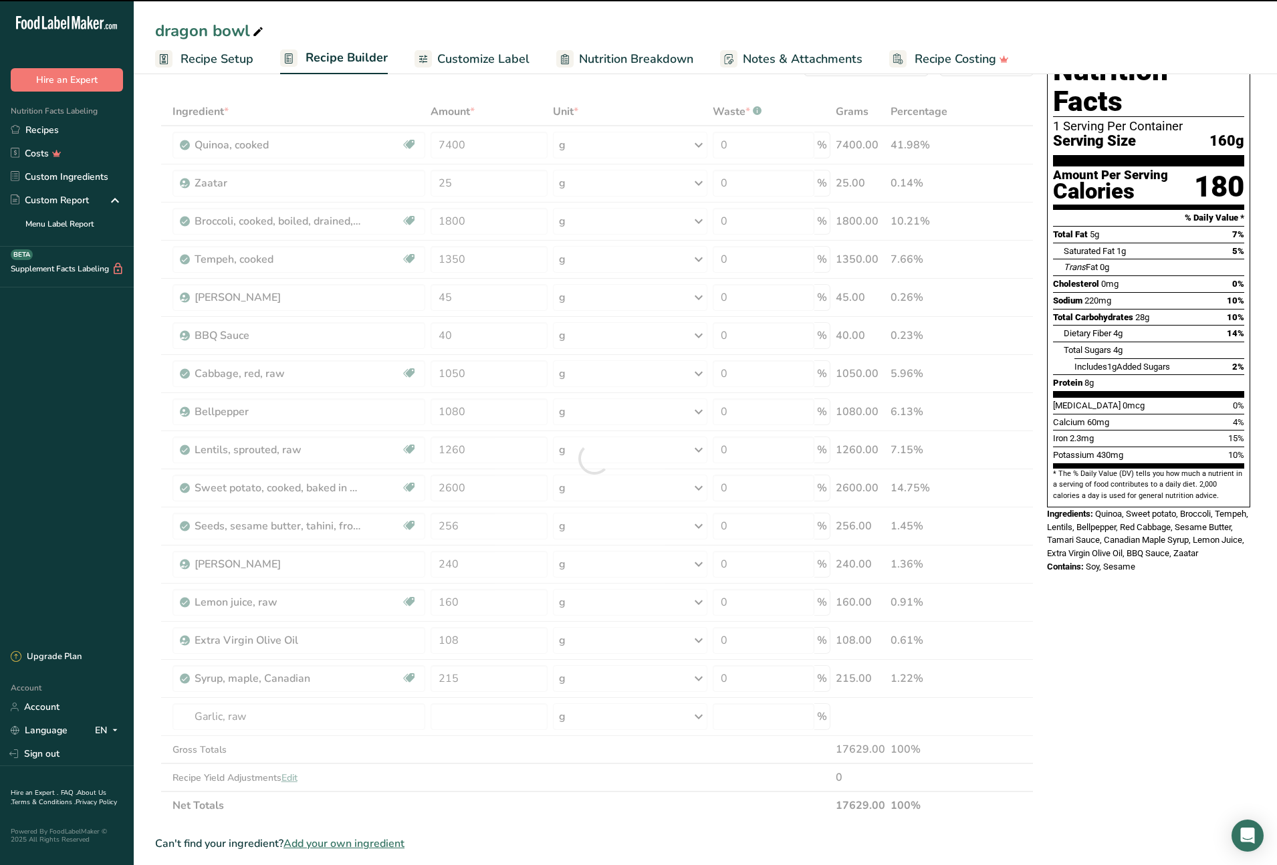
scroll to position [48, 0]
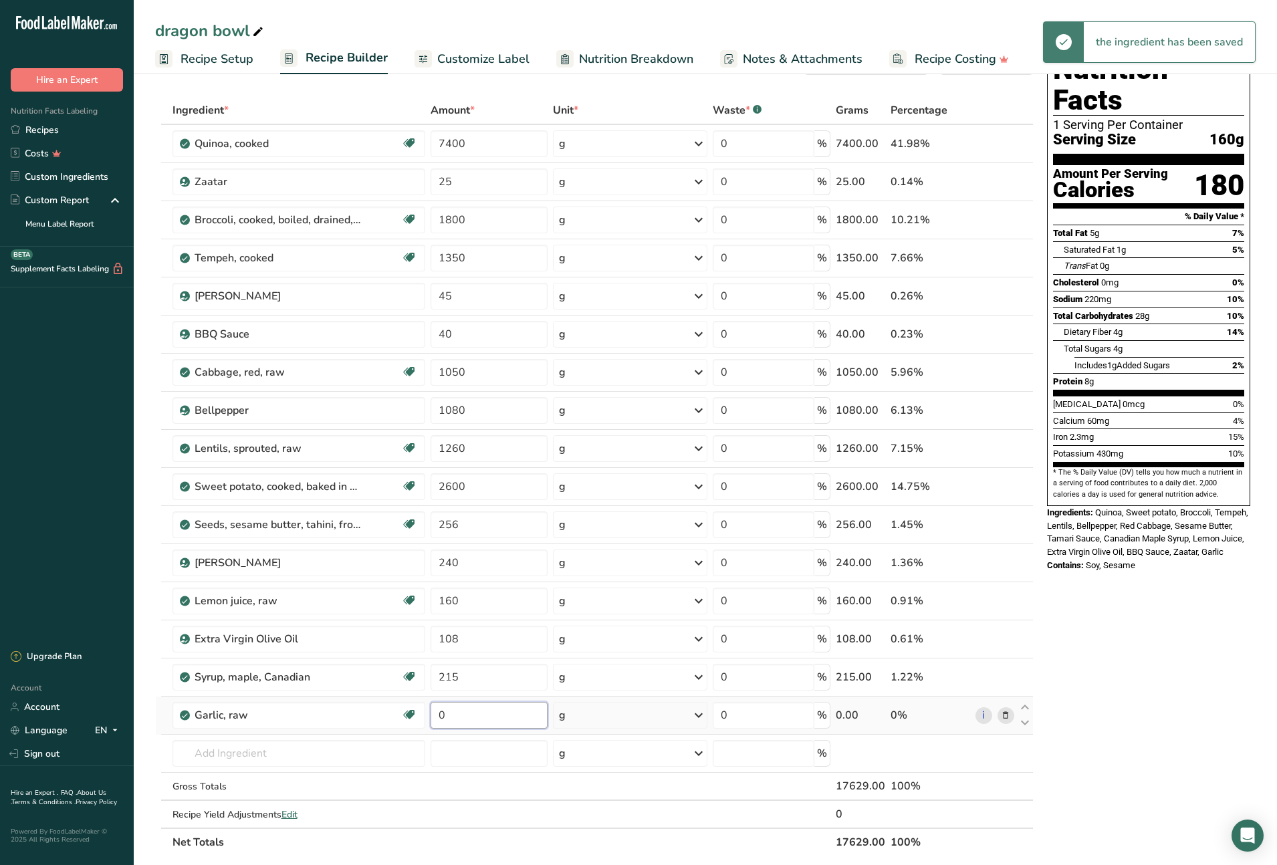
click at [435, 714] on input "0" at bounding box center [489, 715] width 117 height 27
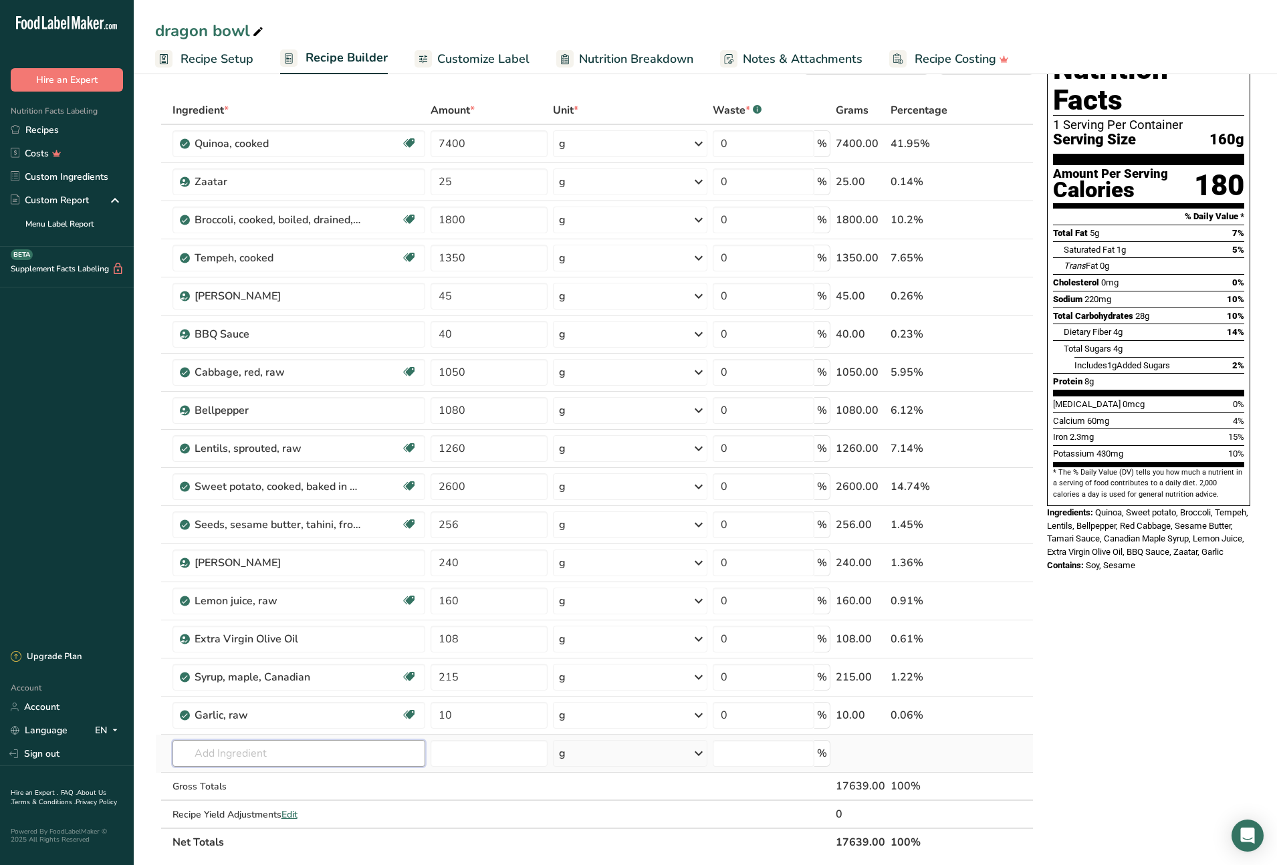
click at [259, 755] on div "Ingredient * Amount * Unit * Waste * .a-a{fill:#347362;}.b-a{fill:#fff;} Grams …" at bounding box center [594, 476] width 879 height 760
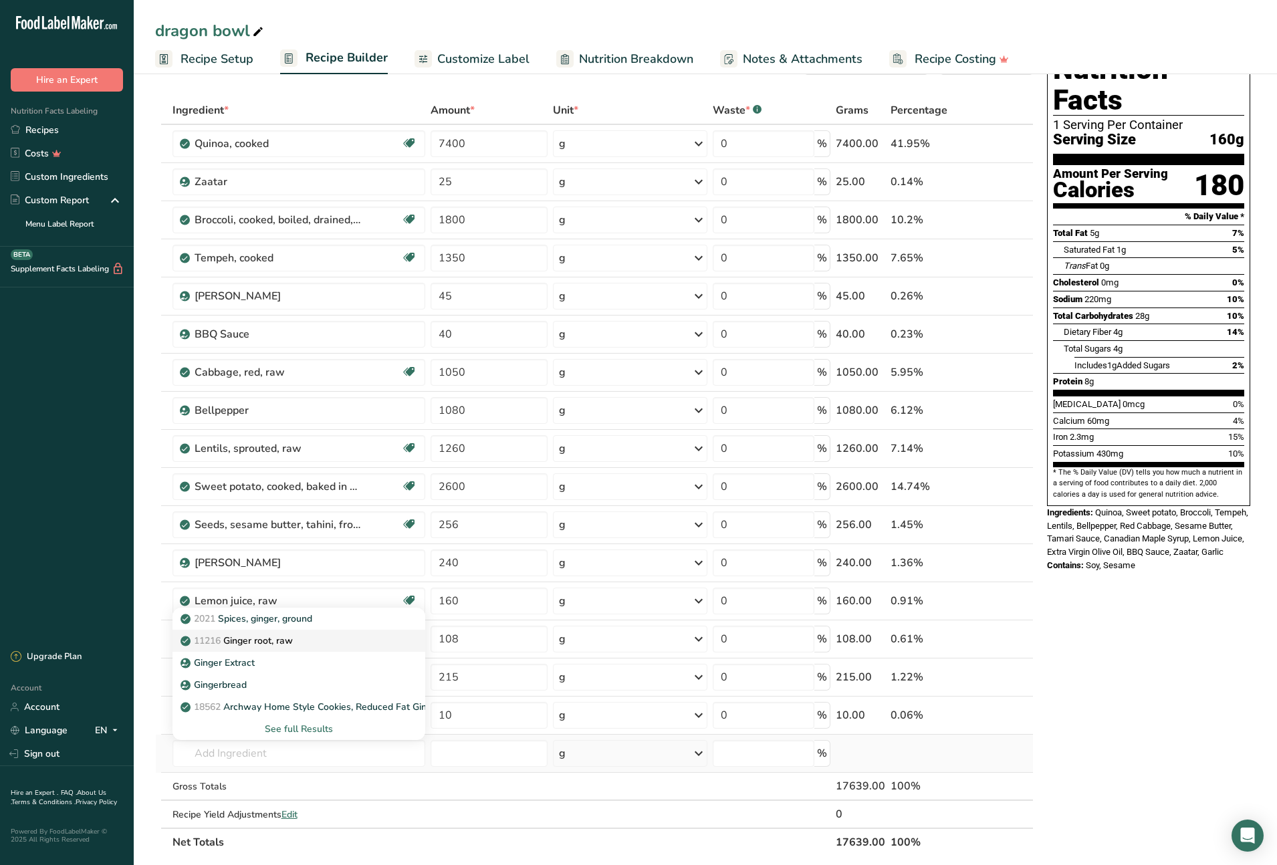
click at [278, 641] on p "11216 [PERSON_NAME], raw" at bounding box center [238, 641] width 110 height 14
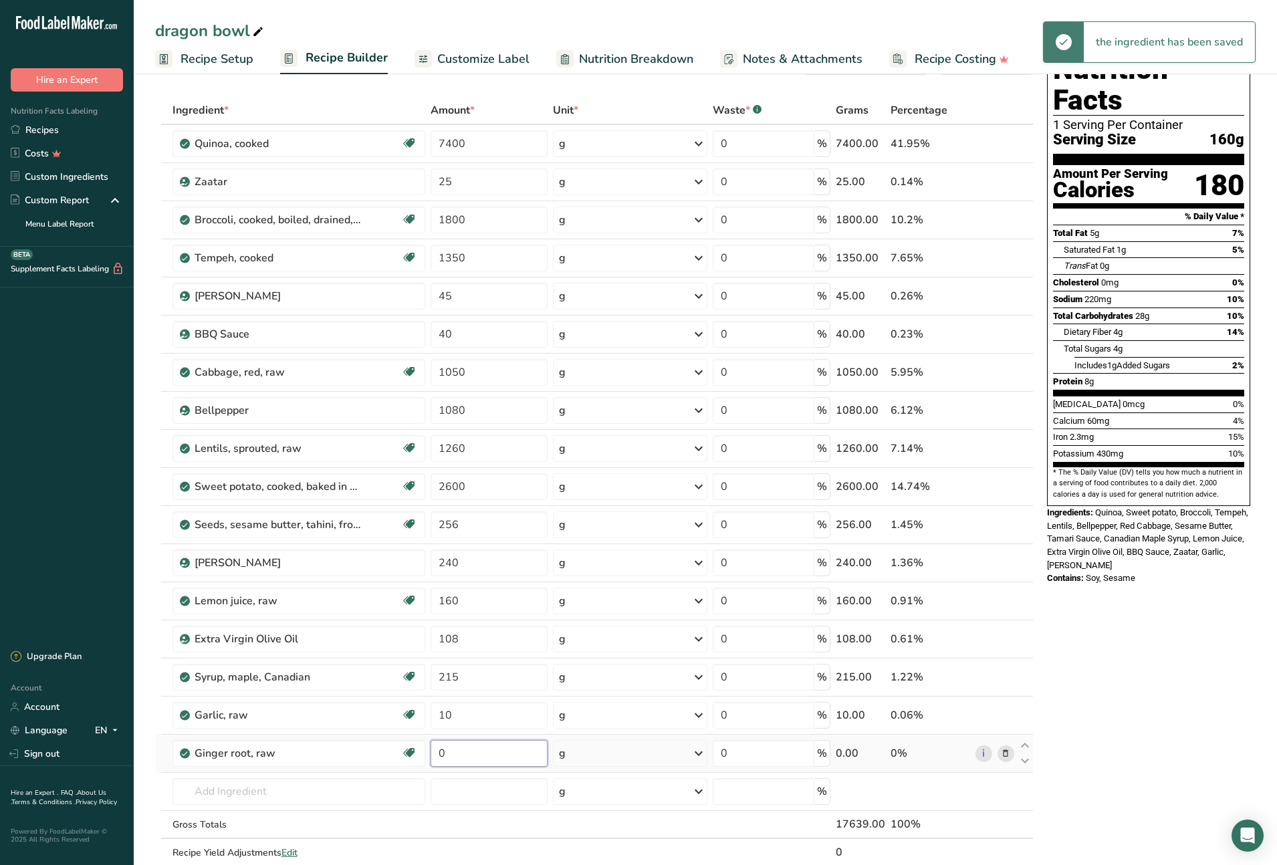
click at [435, 754] on input "0" at bounding box center [489, 753] width 117 height 27
click at [233, 791] on div "Ingredient * Amount * Unit * Waste * .a-a{fill:#347362;}.b-a{fill:#fff;} Grams …" at bounding box center [594, 495] width 879 height 798
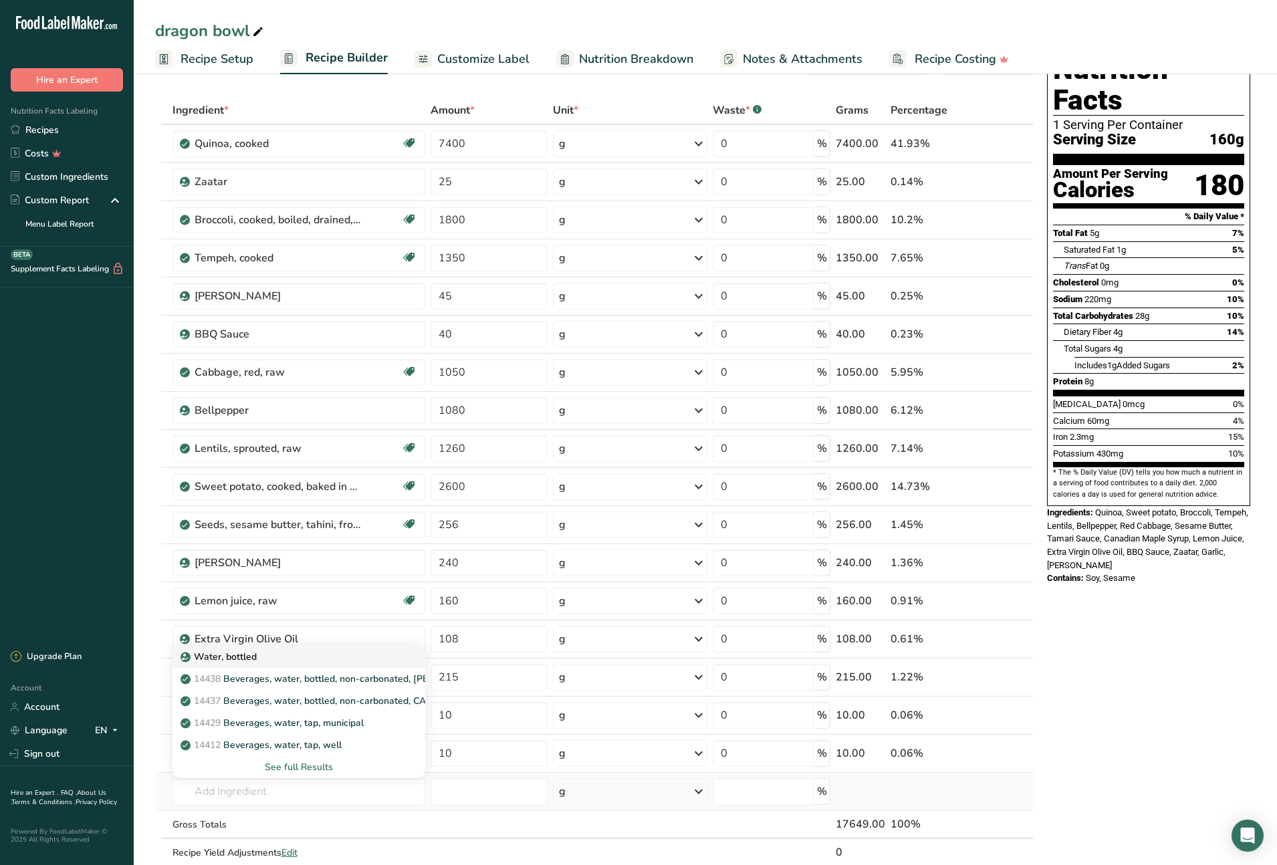
click at [225, 659] on p "Water, bottled" at bounding box center [220, 657] width 74 height 14
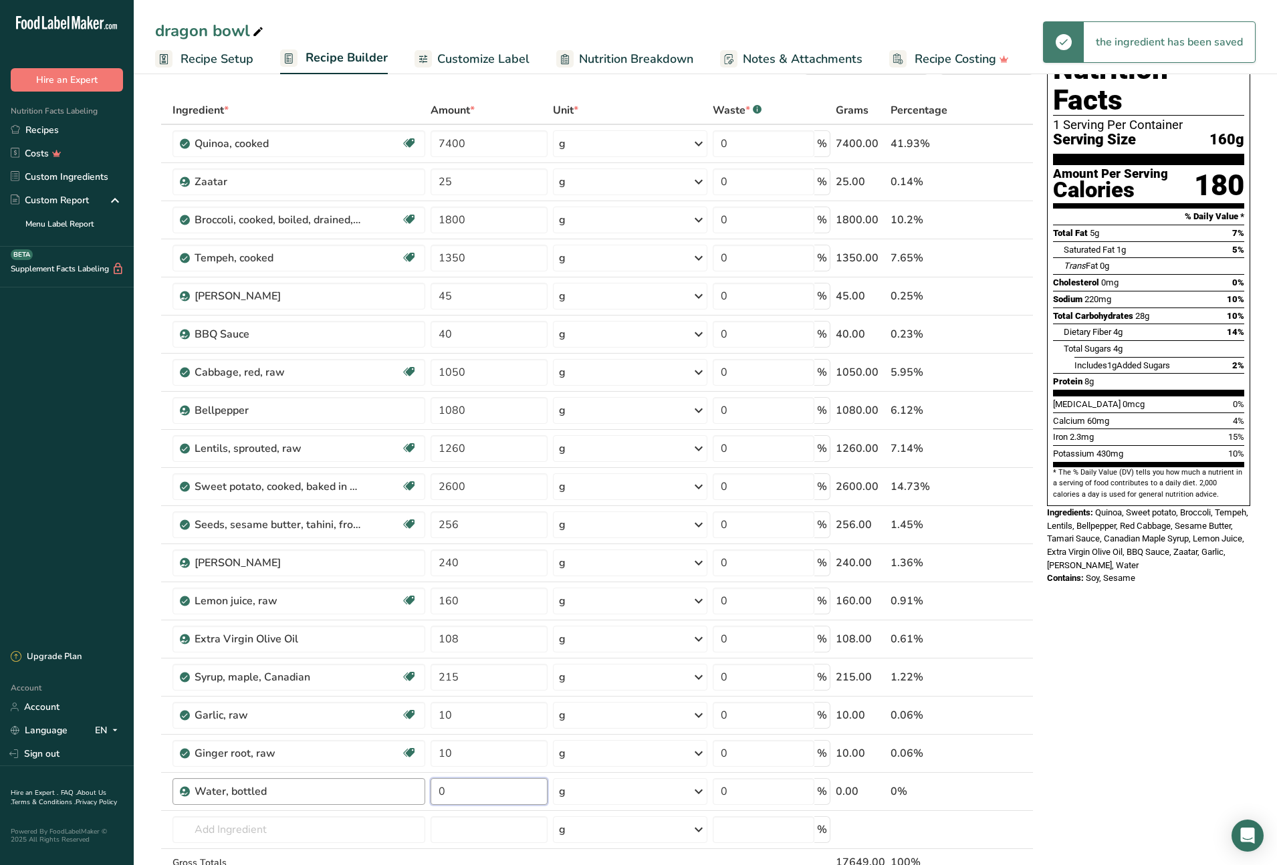
drag, startPoint x: 433, startPoint y: 792, endPoint x: 419, endPoint y: 792, distance: 14.7
click at [419, 792] on tr "Water, bottled 0 g Weight Units g kg mg See more Volume Units l Volume units re…" at bounding box center [594, 792] width 877 height 38
click at [1086, 770] on div "Nutrition Facts 1 Serving Per Container Serving Size 160g Amount Per Serving Ca…" at bounding box center [1149, 718] width 214 height 1351
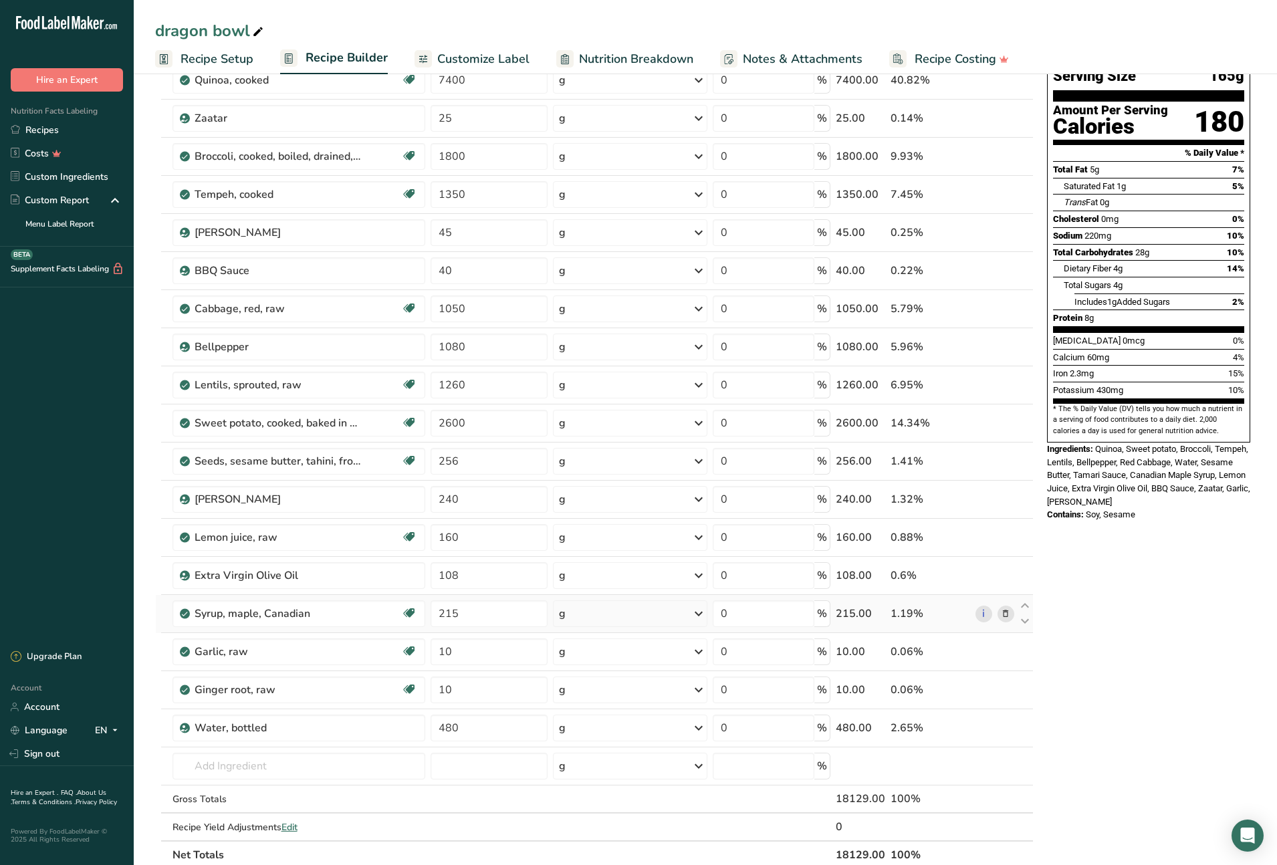
scroll to position [0, 0]
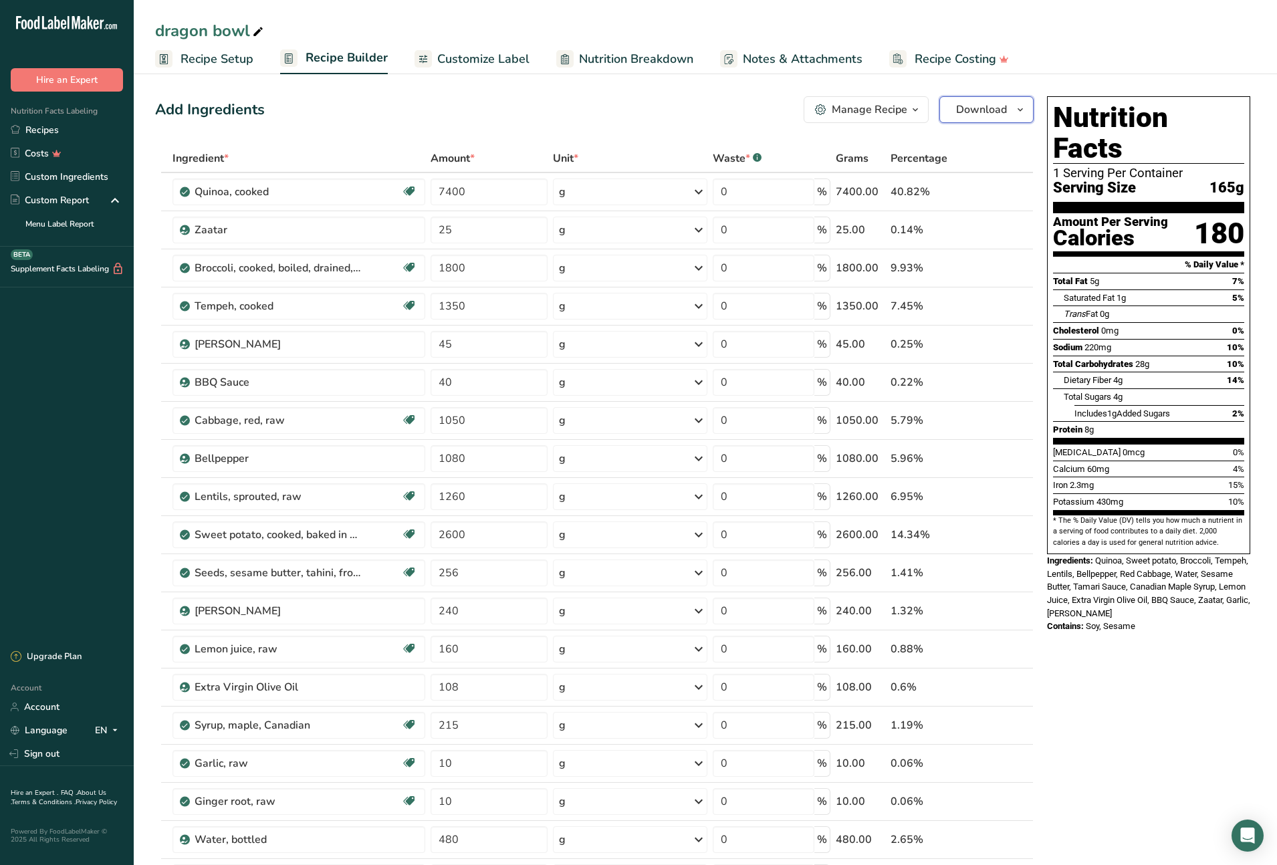
click at [1021, 108] on icon "button" at bounding box center [1020, 110] width 11 height 17
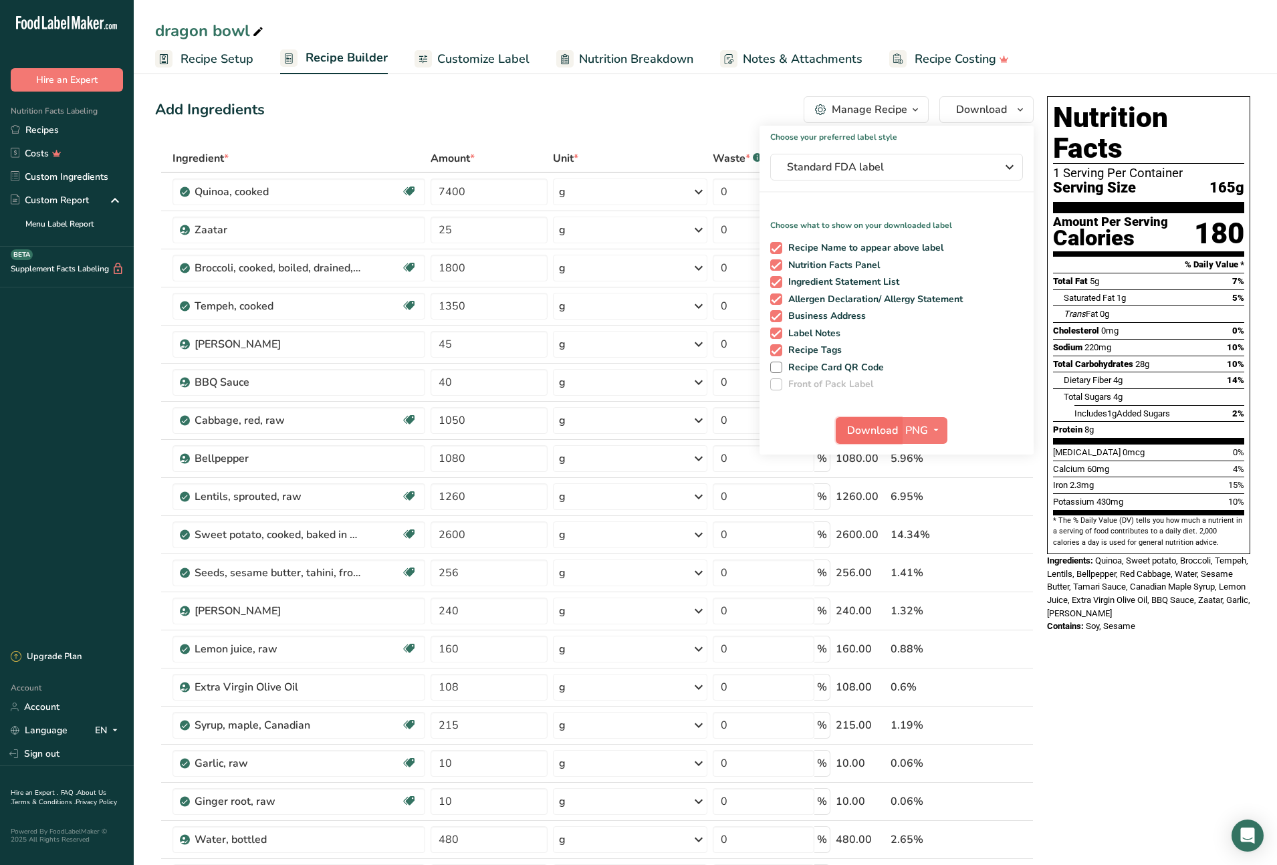
click at [887, 431] on span "Download" at bounding box center [872, 431] width 51 height 16
click at [35, 128] on link "Recipes" at bounding box center [67, 129] width 134 height 23
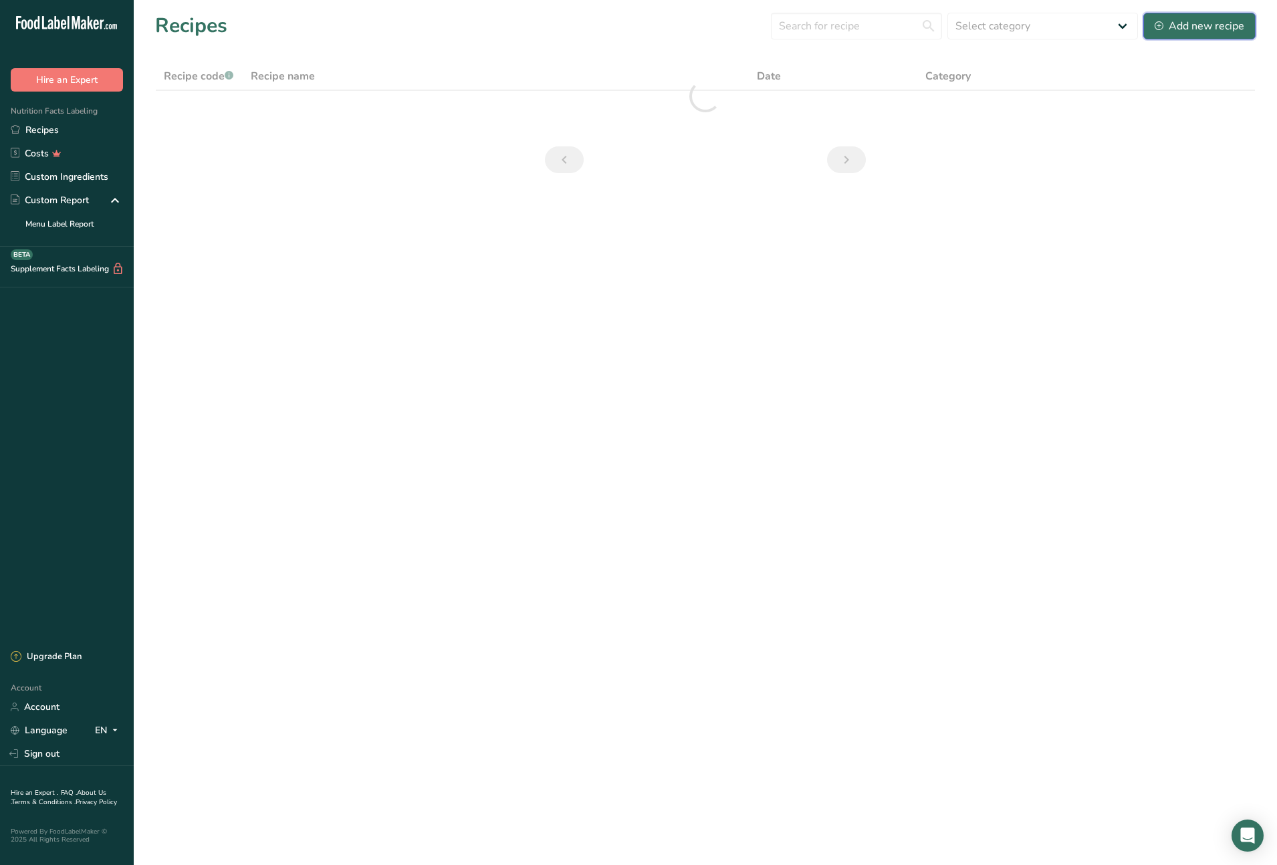
click at [1206, 31] on div "Add new recipe" at bounding box center [1200, 26] width 90 height 16
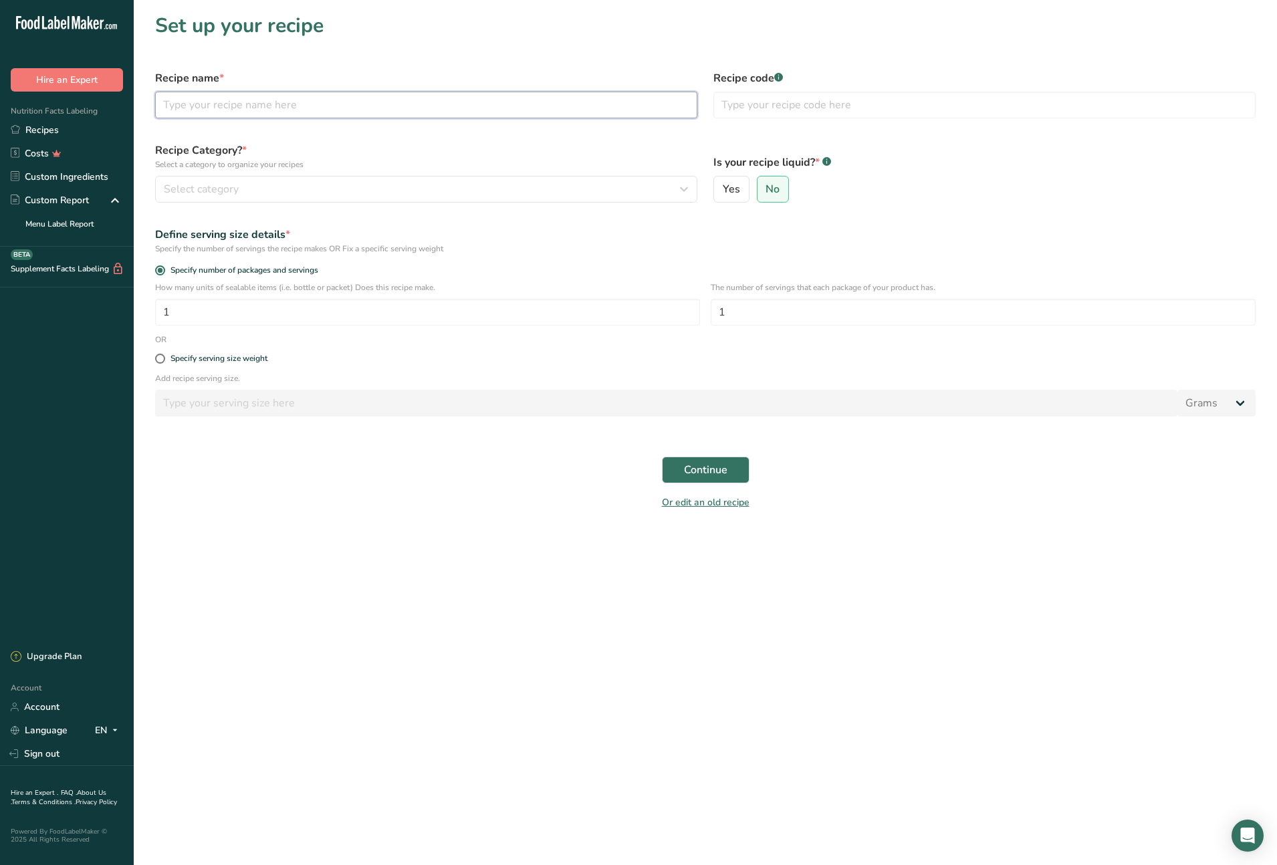
click at [275, 108] on input "text" at bounding box center [426, 105] width 542 height 27
type input "fitz bowl"
click at [264, 183] on div "Select category" at bounding box center [422, 189] width 517 height 16
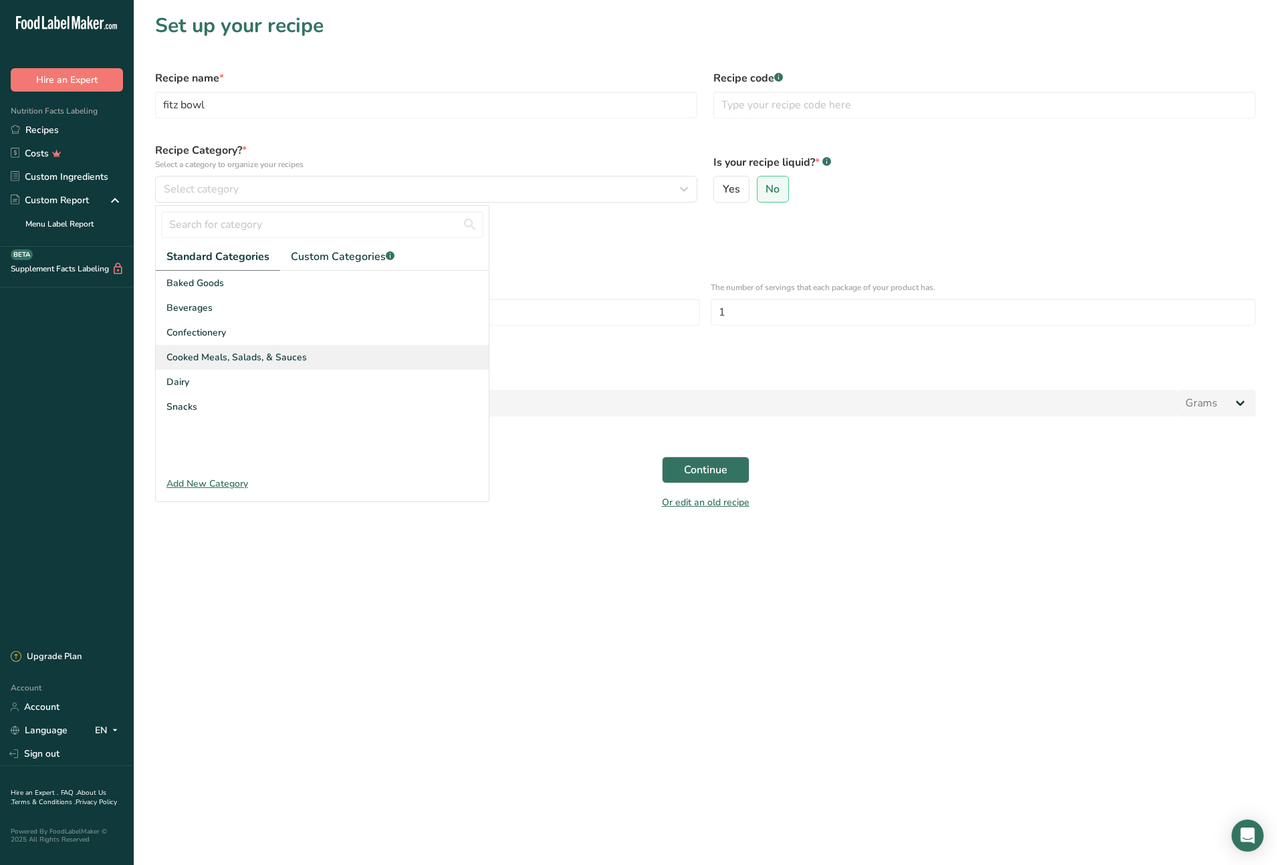
click at [287, 356] on span "Cooked Meals, Salads, & Sauces" at bounding box center [236, 357] width 140 height 14
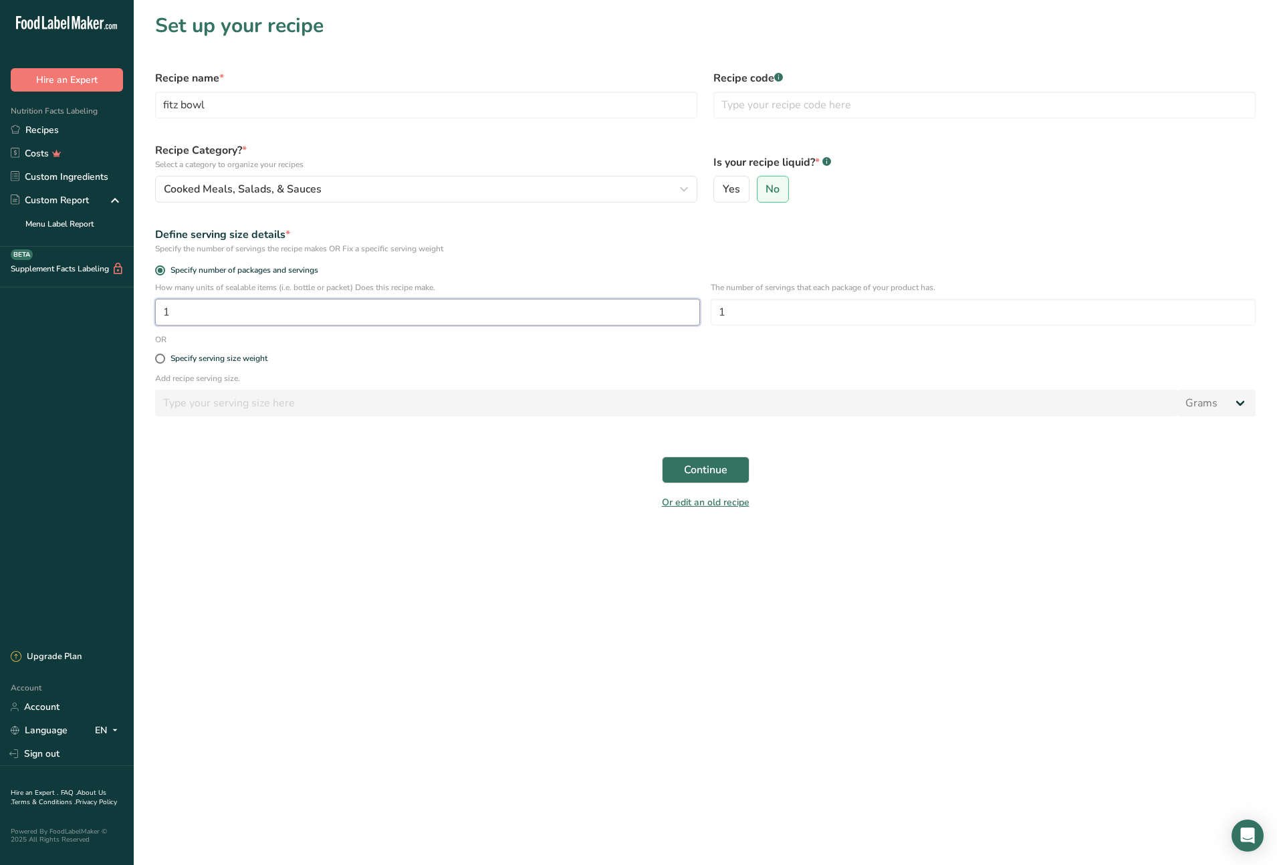
click at [190, 312] on input "1" at bounding box center [427, 312] width 545 height 27
type input "10"
click at [713, 468] on span "Continue" at bounding box center [705, 470] width 43 height 16
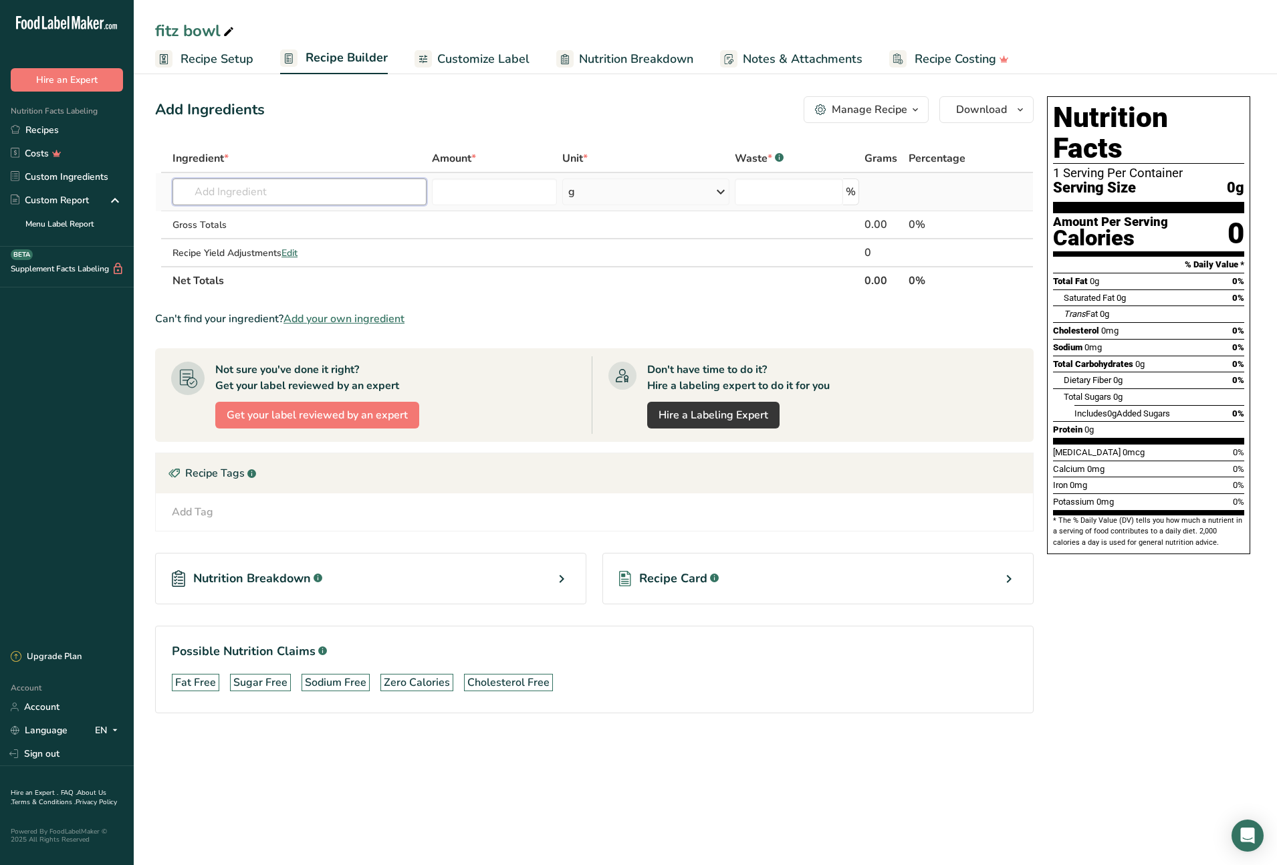
click at [245, 187] on input "text" at bounding box center [299, 192] width 254 height 27
type input "vegan ma"
click at [244, 217] on p "Vegan Mayonnaise" at bounding box center [229, 219] width 92 height 14
type input "Vegan Mayonnaise"
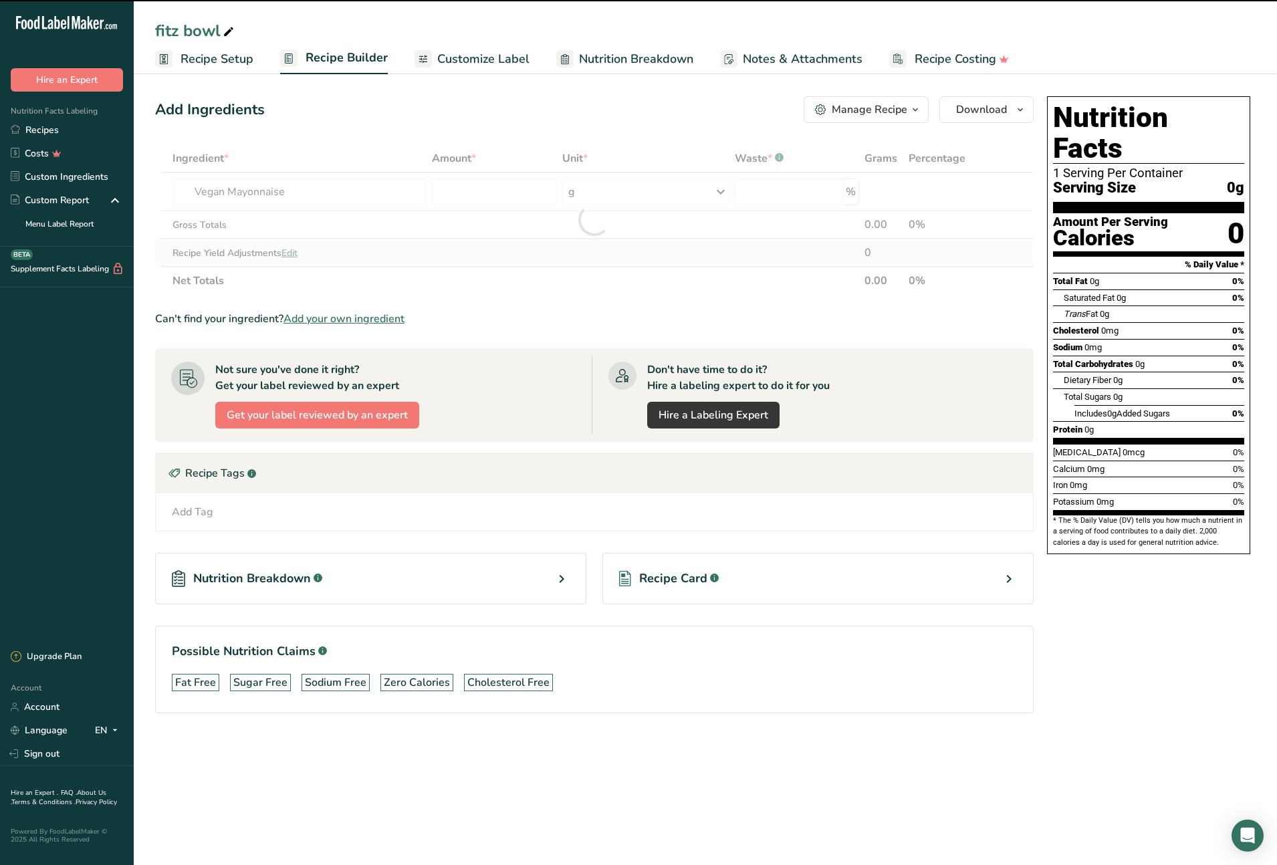
type input "0"
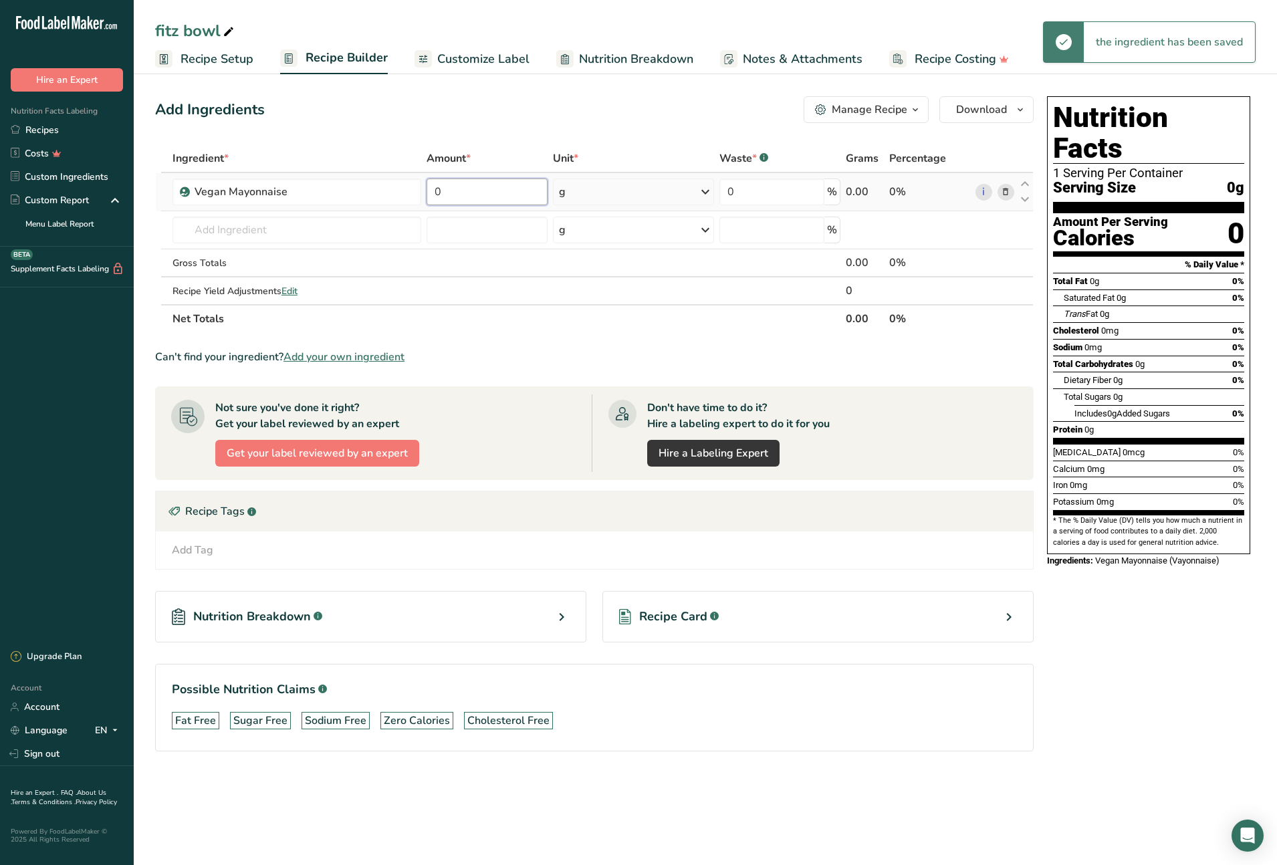
click at [429, 191] on input "0" at bounding box center [487, 192] width 121 height 27
type input "440"
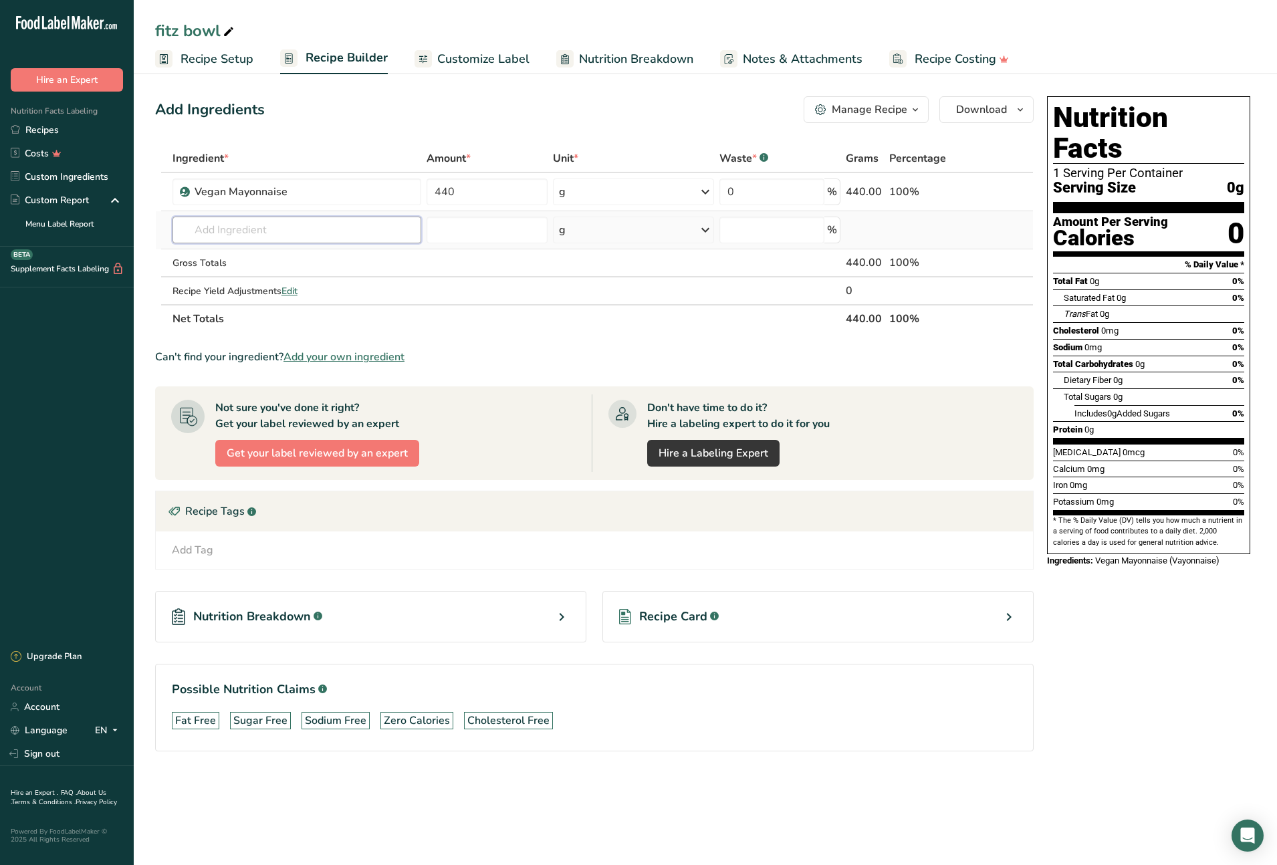
click at [328, 225] on div "Ingredient * Amount * Unit * Waste * .a-a{fill:#347362;}.b-a{fill:#fff;} Grams …" at bounding box center [594, 238] width 879 height 189
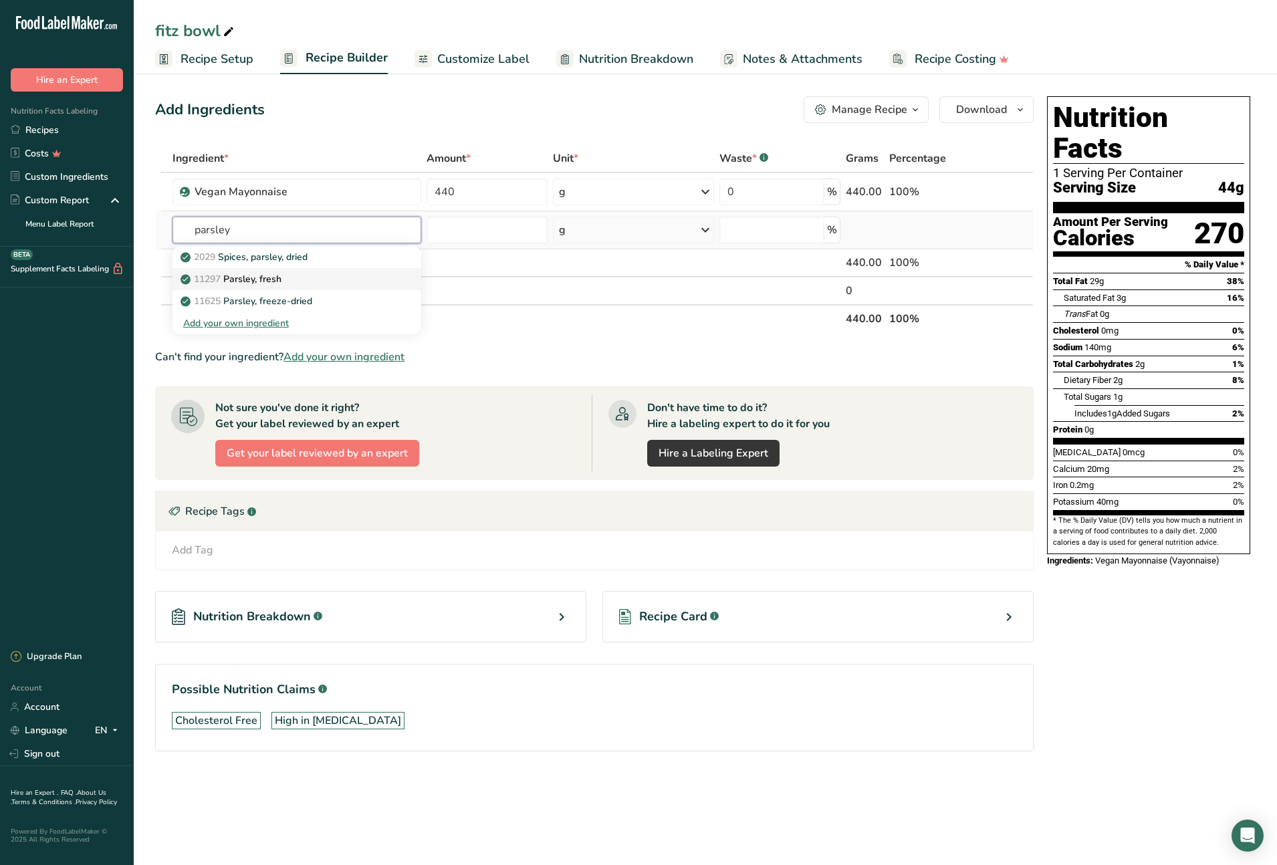
type input "parsley"
click at [289, 277] on div "11297 Parsley, fresh" at bounding box center [286, 279] width 206 height 14
type input "Parsley, fresh"
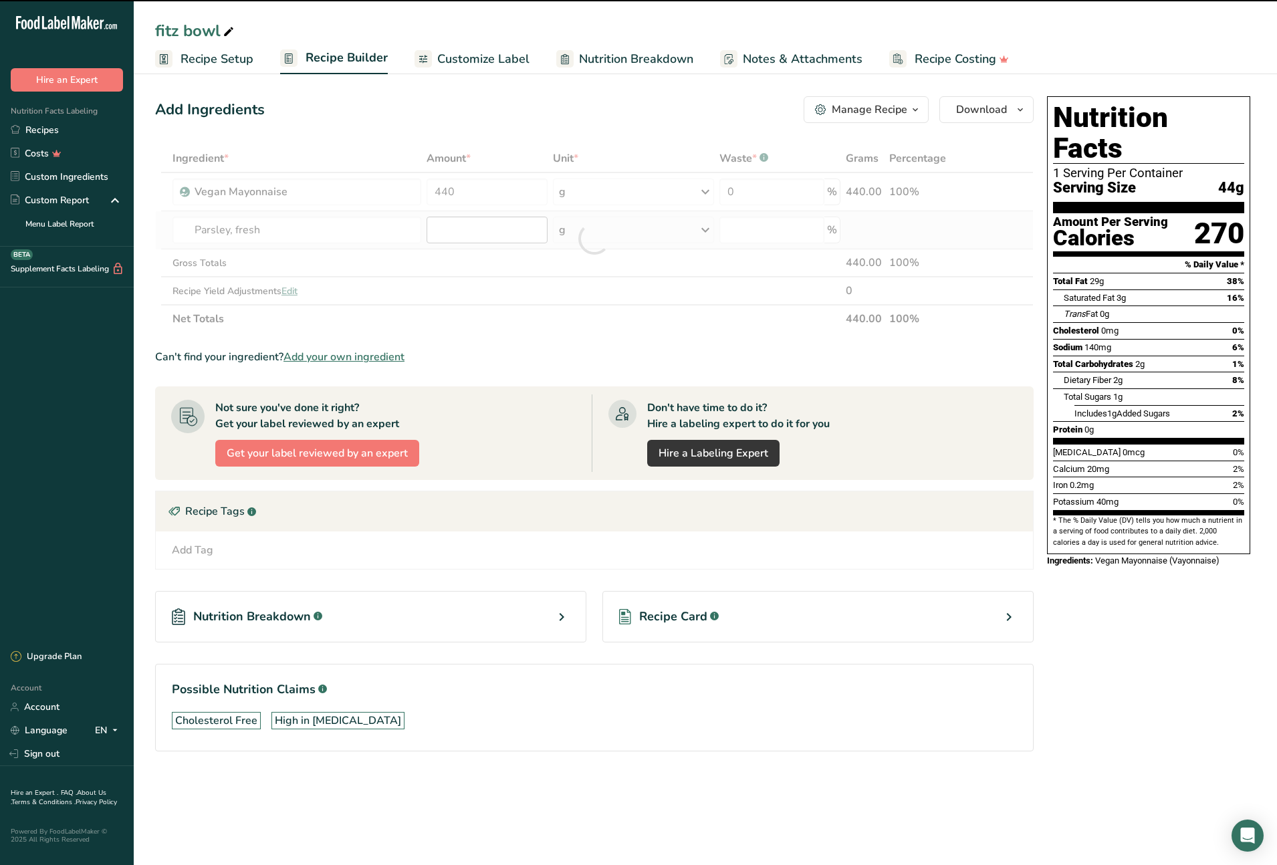
type input "0"
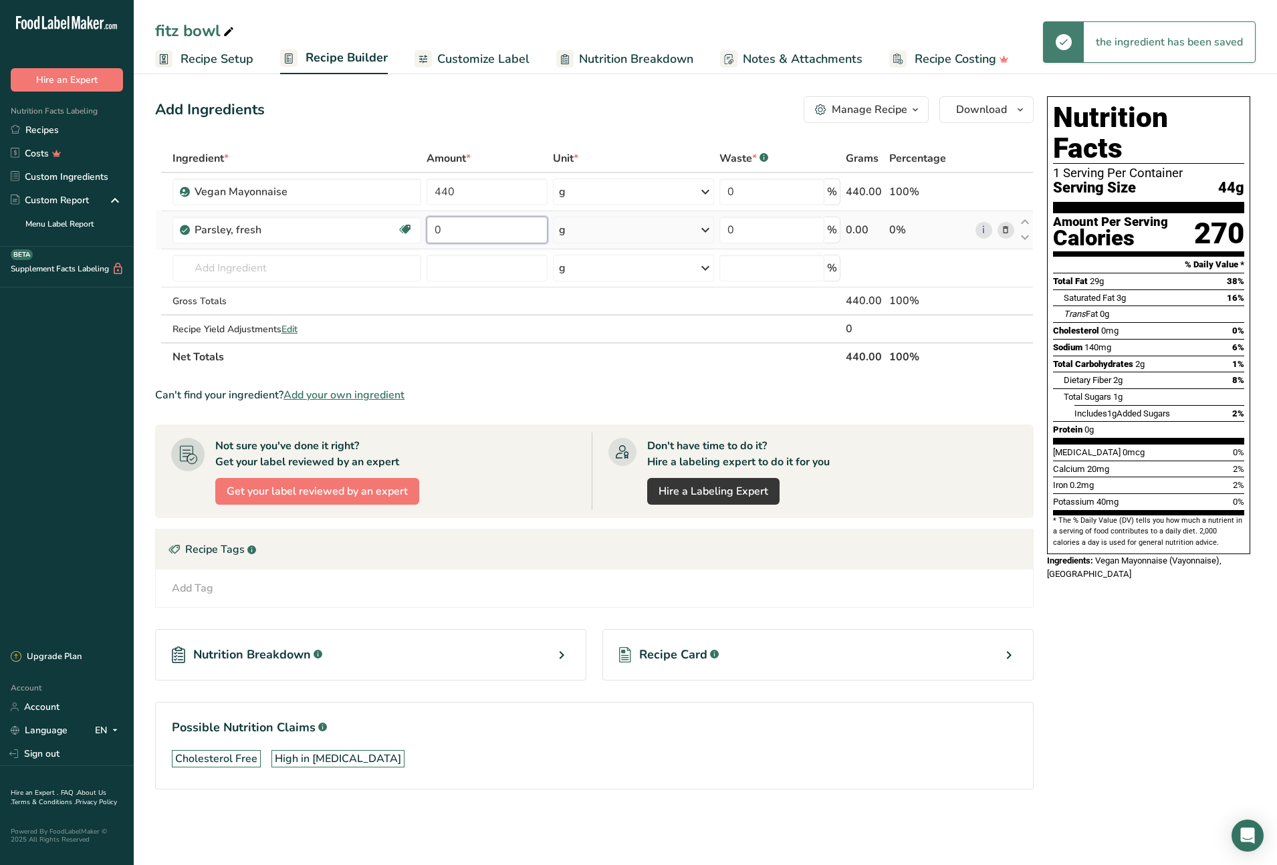
drag, startPoint x: 458, startPoint y: 231, endPoint x: 433, endPoint y: 229, distance: 24.8
click at [433, 229] on input "0" at bounding box center [487, 230] width 121 height 27
type input "60"
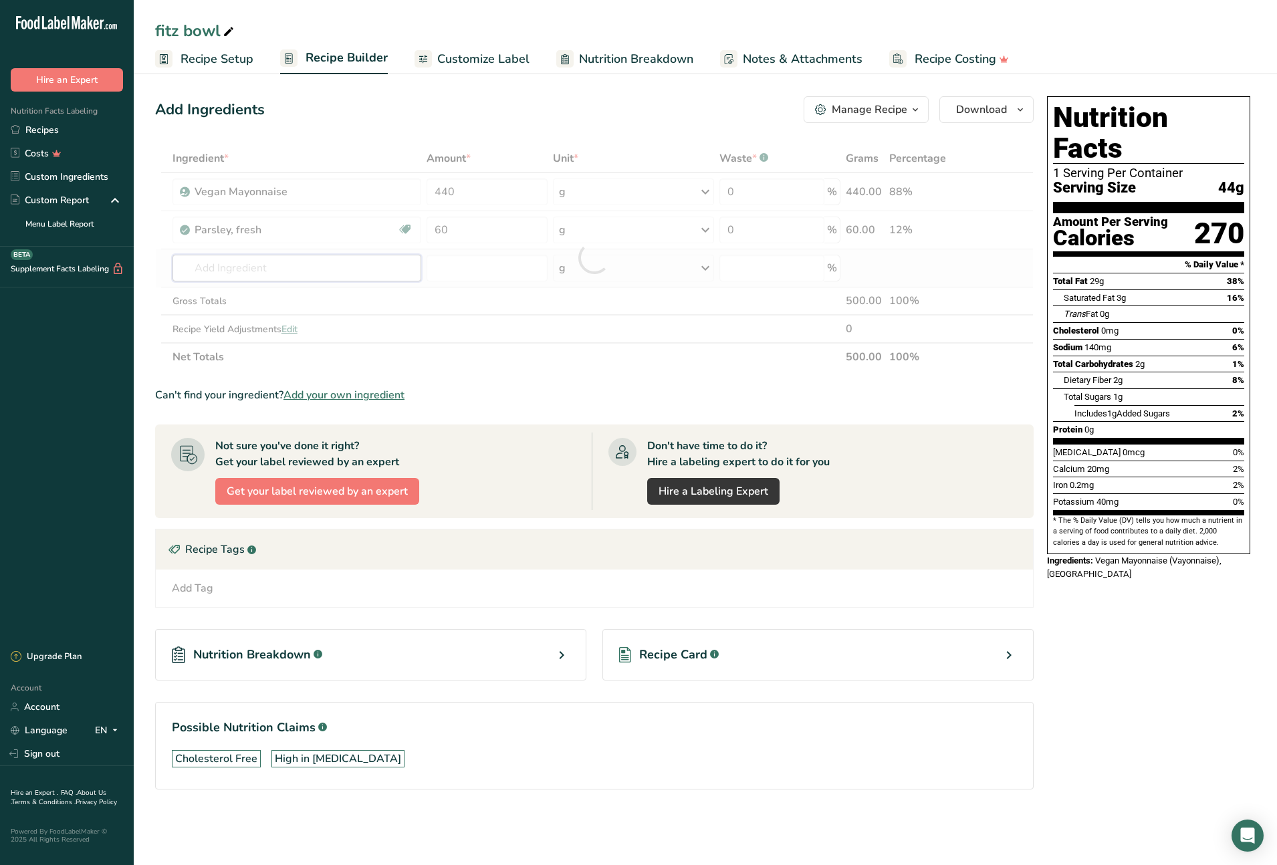
click at [302, 269] on div "Ingredient * Amount * Unit * Waste * .a-a{fill:#347362;}.b-a{fill:#fff;} Grams …" at bounding box center [594, 257] width 879 height 227
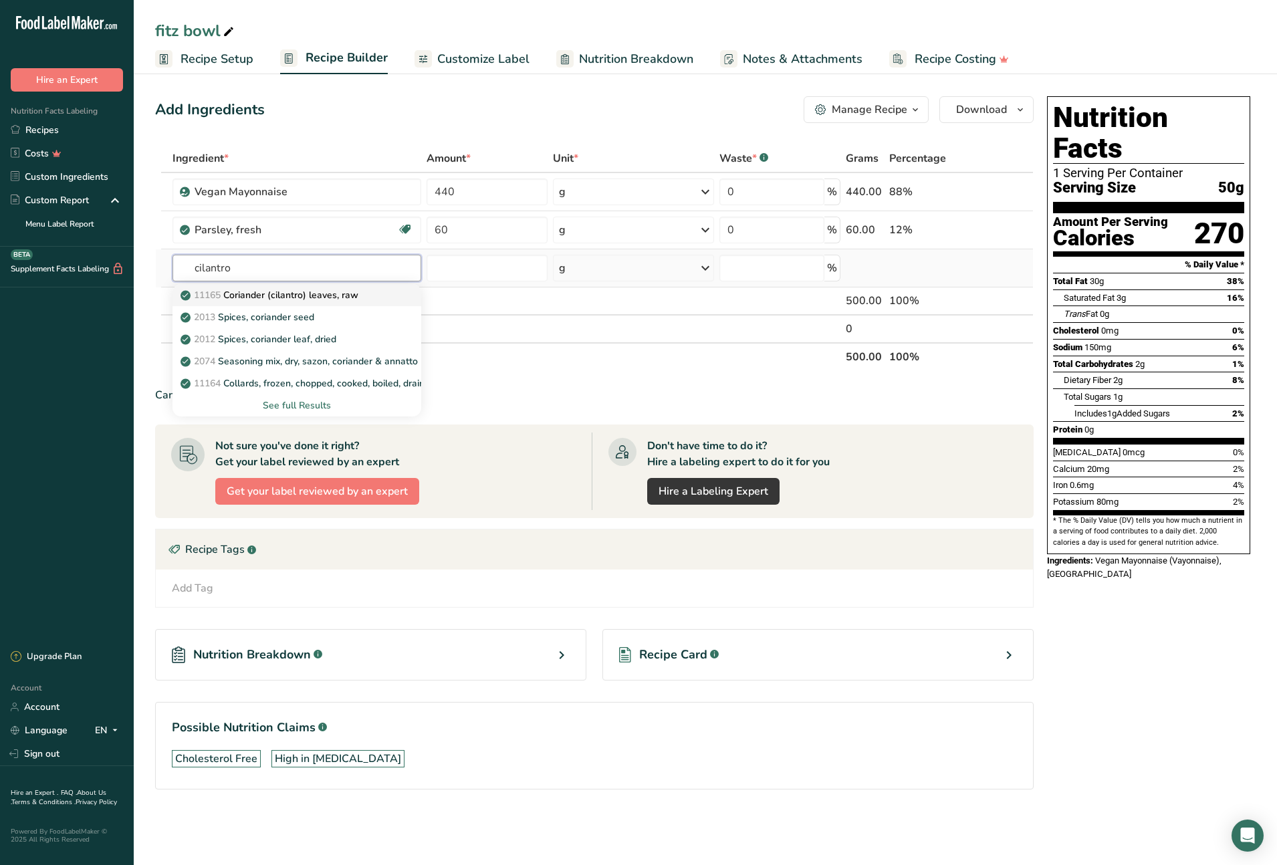
type input "cilantro"
click at [323, 293] on p "11165 Coriander (cilantro) leaves, raw" at bounding box center [270, 295] width 175 height 14
type input "Coriander (cilantro) leaves, raw"
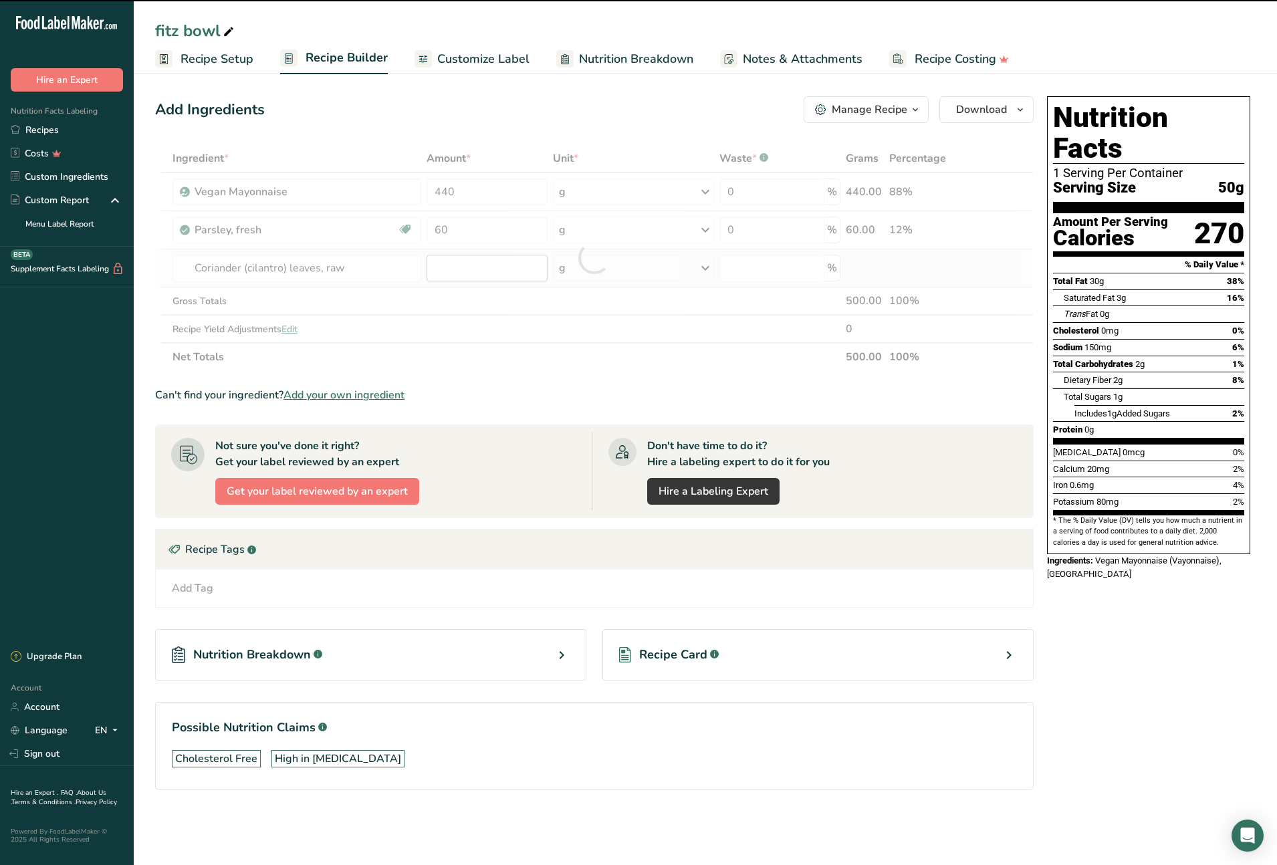
type input "0"
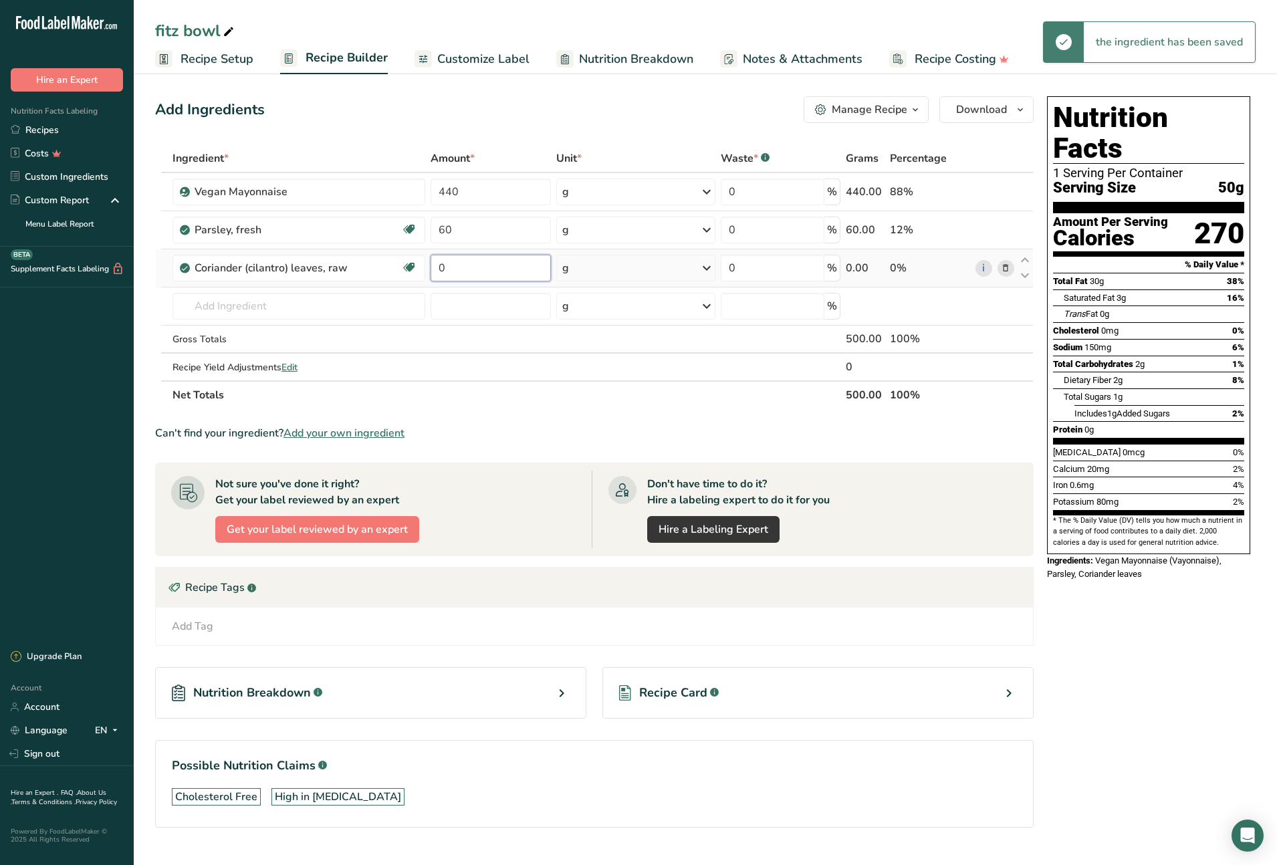
click at [453, 269] on input "0" at bounding box center [491, 268] width 120 height 27
type input "60"
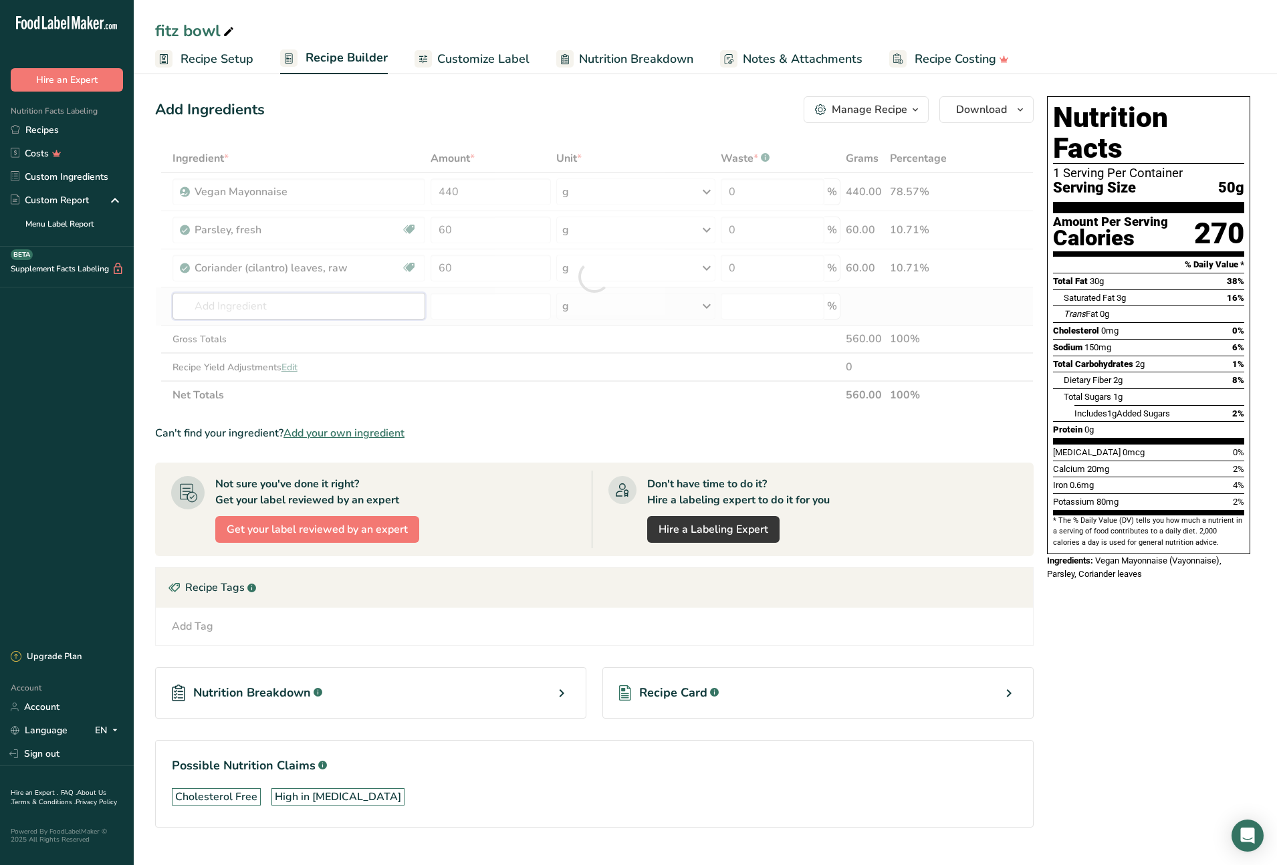
click at [287, 308] on div "Ingredient * Amount * Unit * Waste * .a-a{fill:#347362;}.b-a{fill:#fff;} Grams …" at bounding box center [594, 276] width 879 height 265
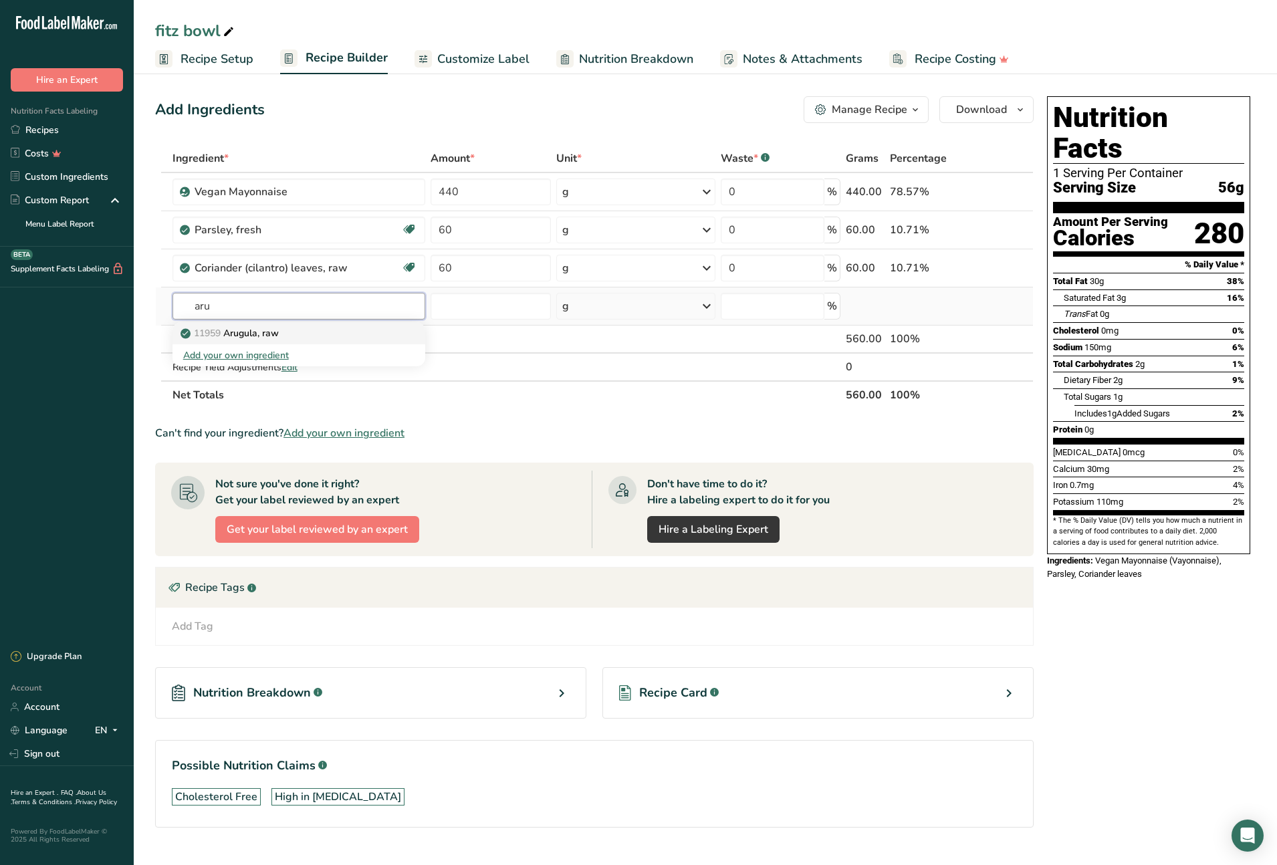
type input "aru"
click at [269, 332] on p "11959 Arugula, raw" at bounding box center [231, 333] width 96 height 14
type input "Arugula, raw"
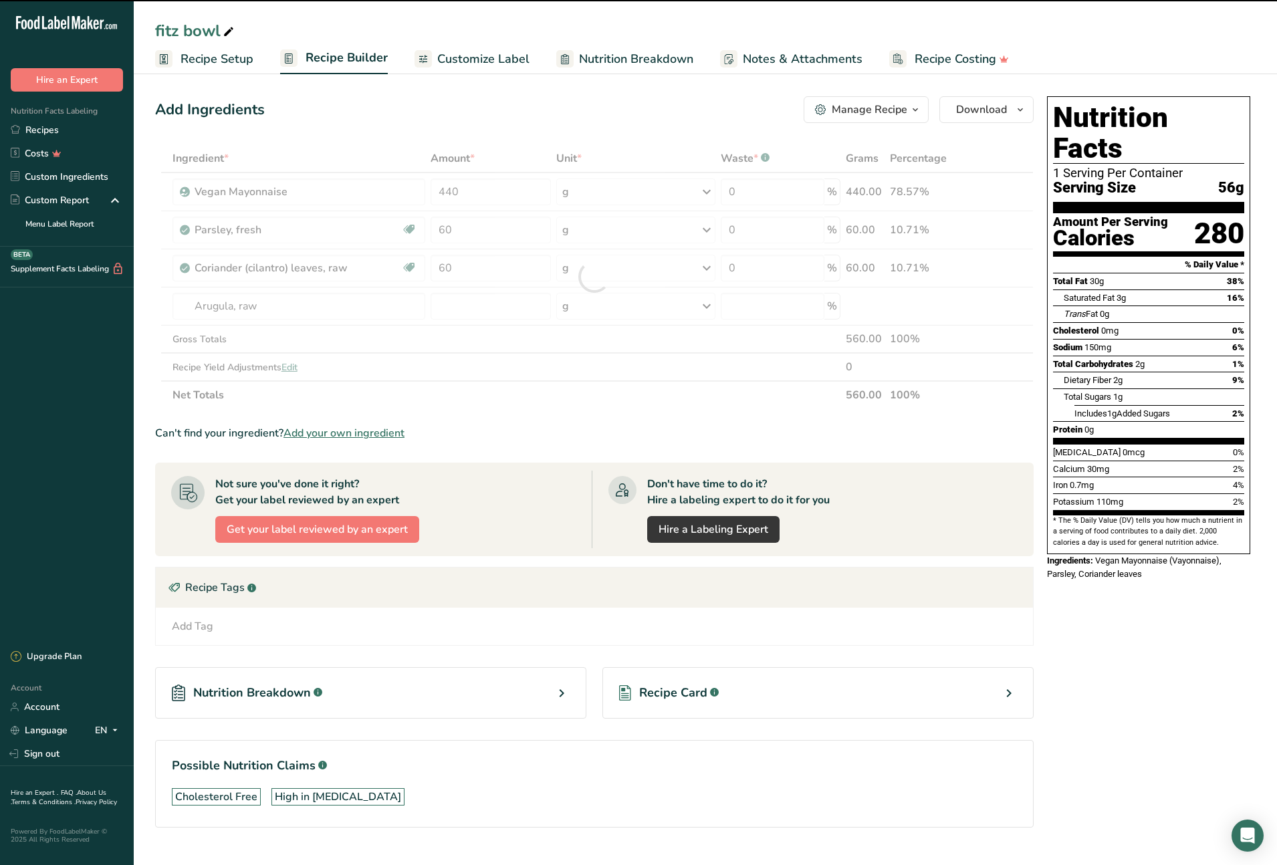
type input "0"
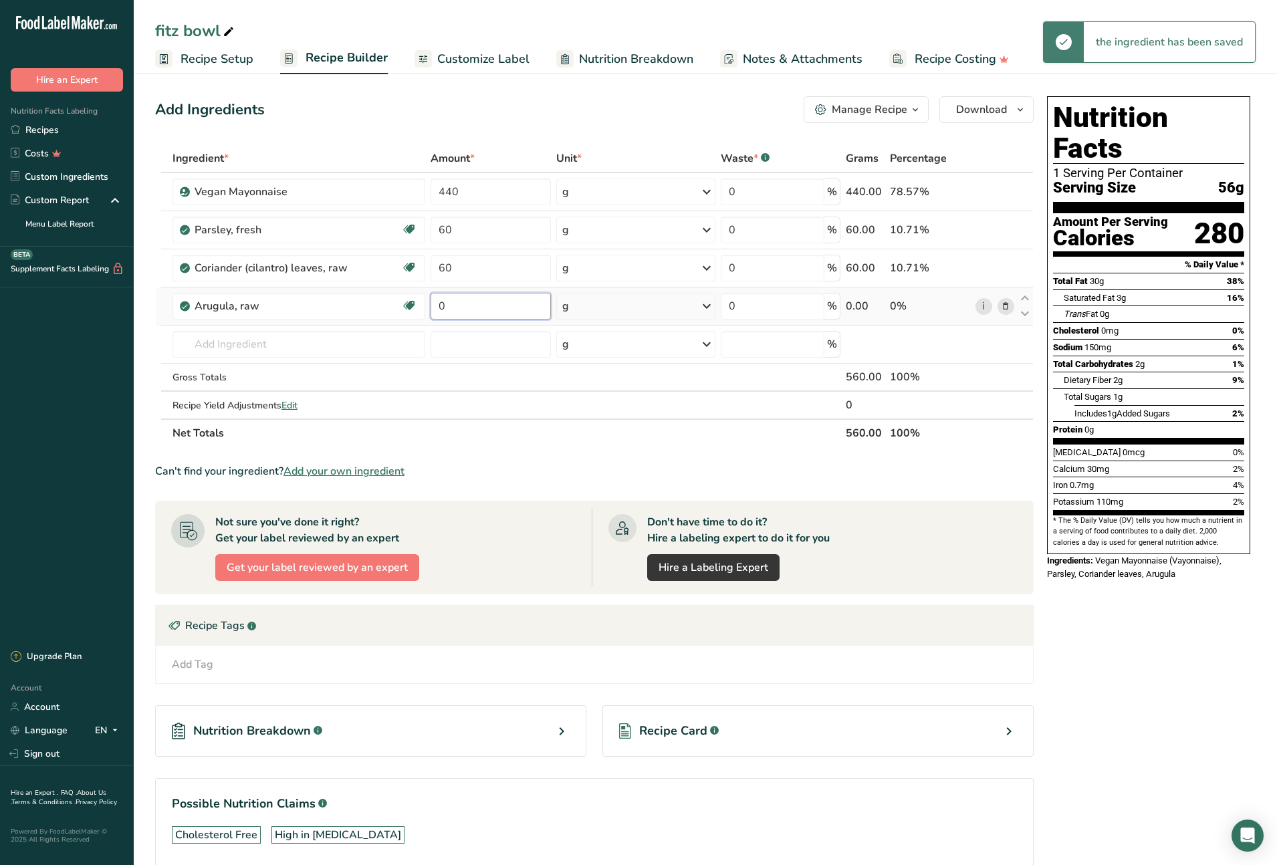
drag, startPoint x: 455, startPoint y: 305, endPoint x: 435, endPoint y: 305, distance: 20.1
click at [435, 305] on input "0" at bounding box center [491, 306] width 120 height 27
type input "40"
click at [237, 346] on div "Ingredient * Amount * Unit * Waste * .a-a{fill:#347362;}.b-a{fill:#fff;} Grams …" at bounding box center [594, 295] width 879 height 303
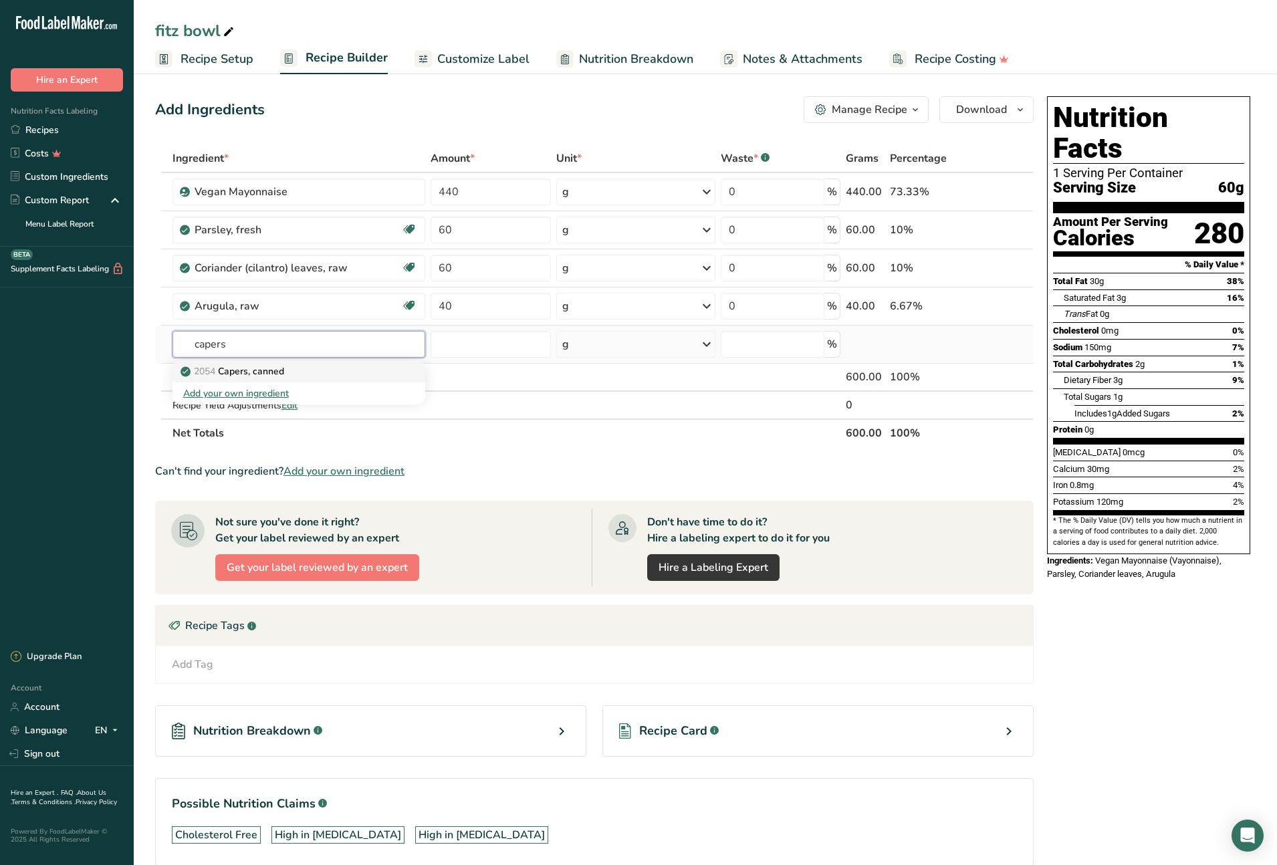
type input "capers"
click at [263, 372] on p "2054 Capers, canned" at bounding box center [233, 371] width 101 height 14
type input "Capers, canned"
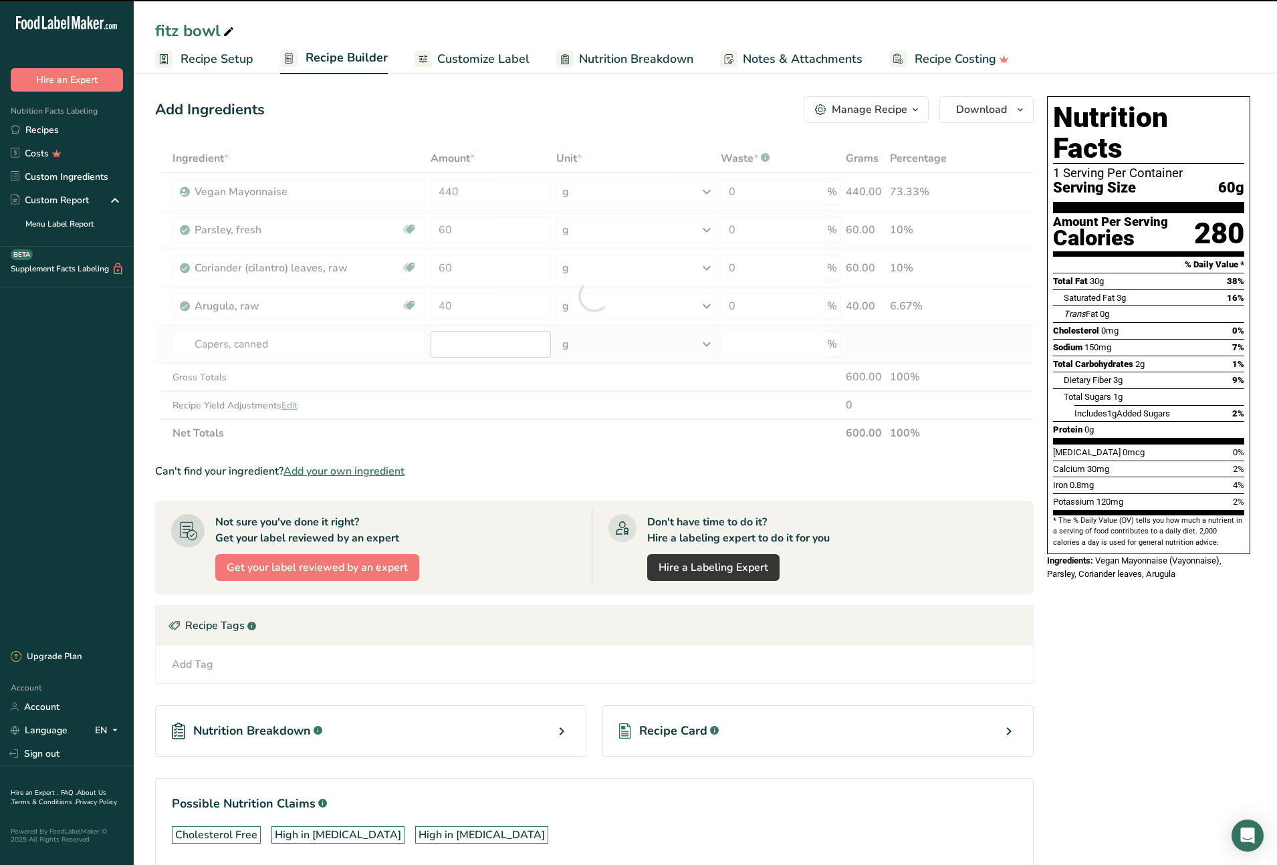
type input "0"
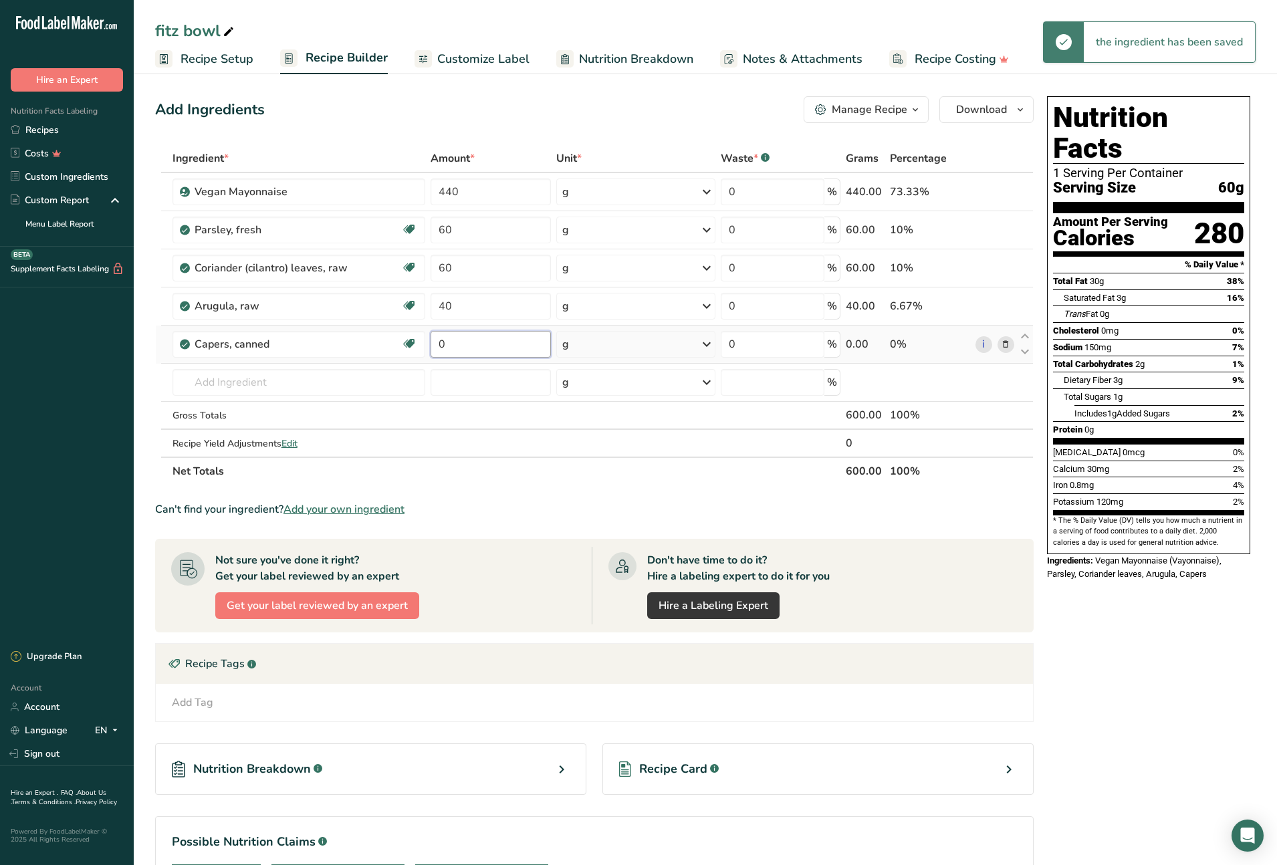
click at [442, 346] on input "0" at bounding box center [491, 344] width 120 height 27
type input "38"
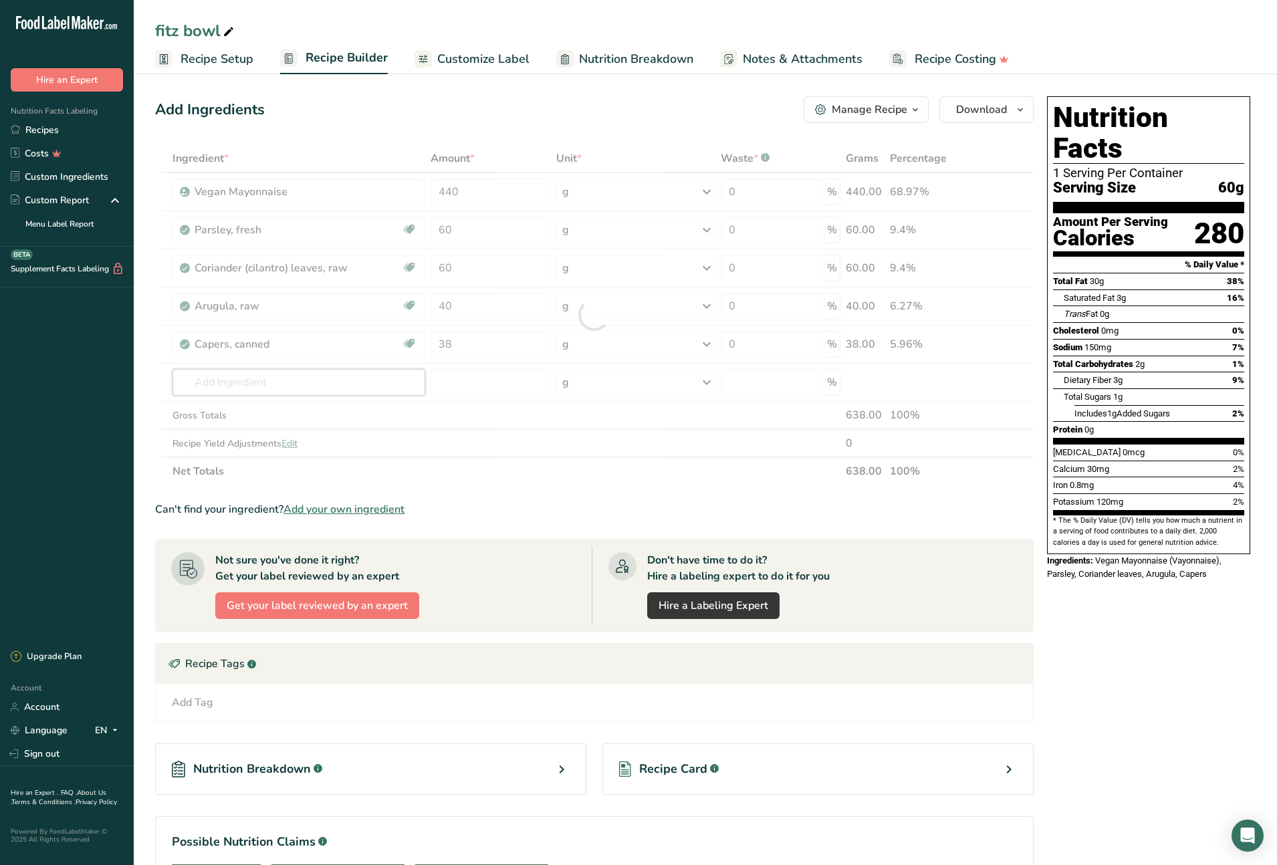
click at [310, 382] on div "Ingredient * Amount * Unit * Waste * .a-a{fill:#347362;}.b-a{fill:#fff;} Grams …" at bounding box center [594, 314] width 879 height 341
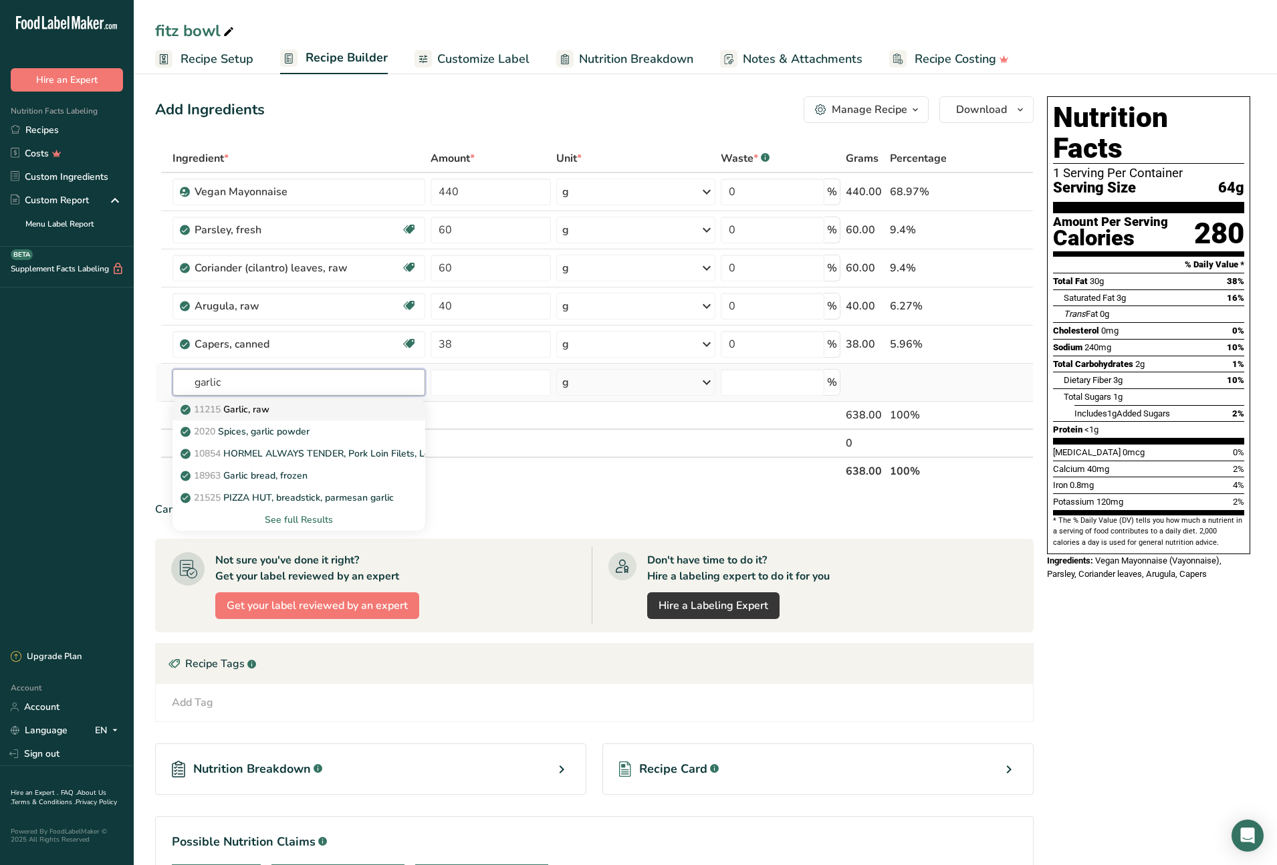
type input "garlic"
click at [289, 414] on div "11215 Garlic, raw" at bounding box center [288, 409] width 211 height 14
type input "Garlic, raw"
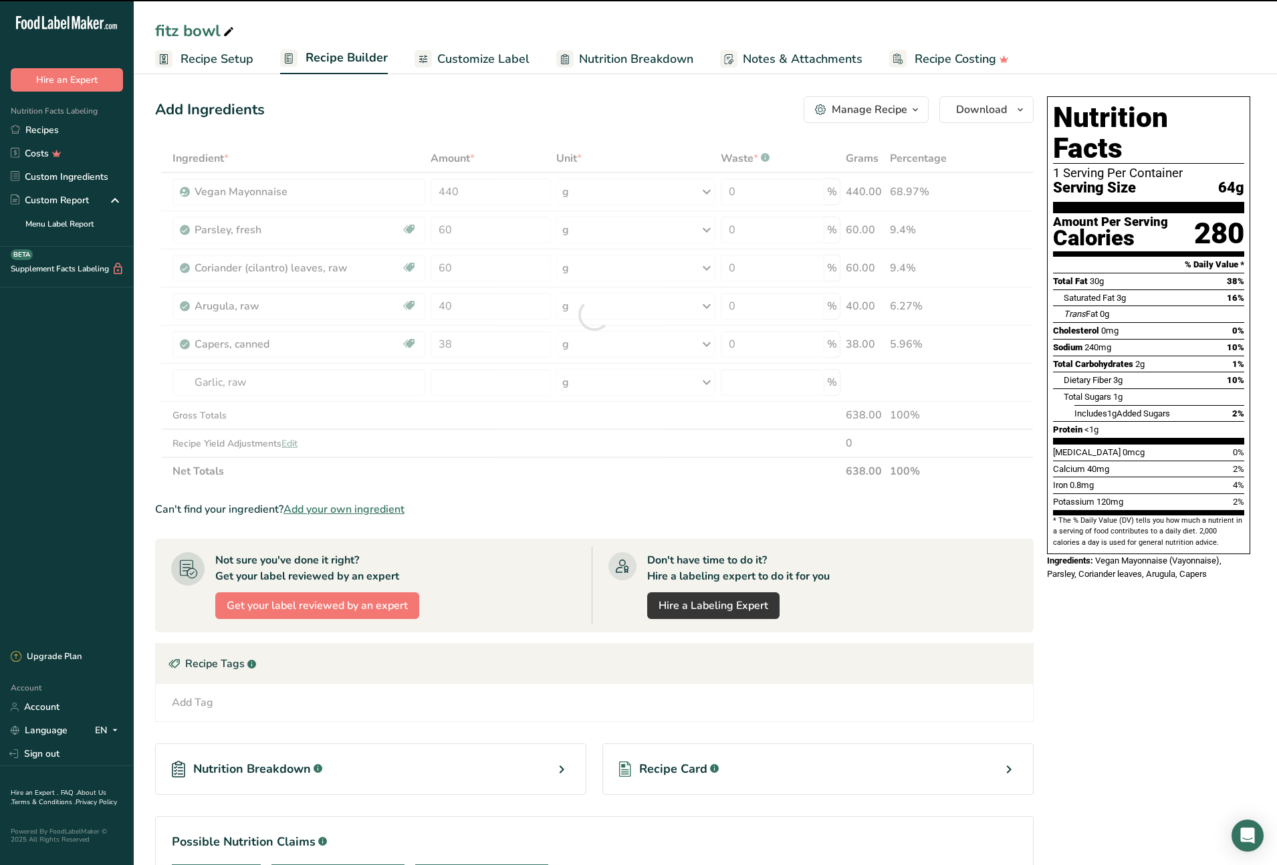
type input "0"
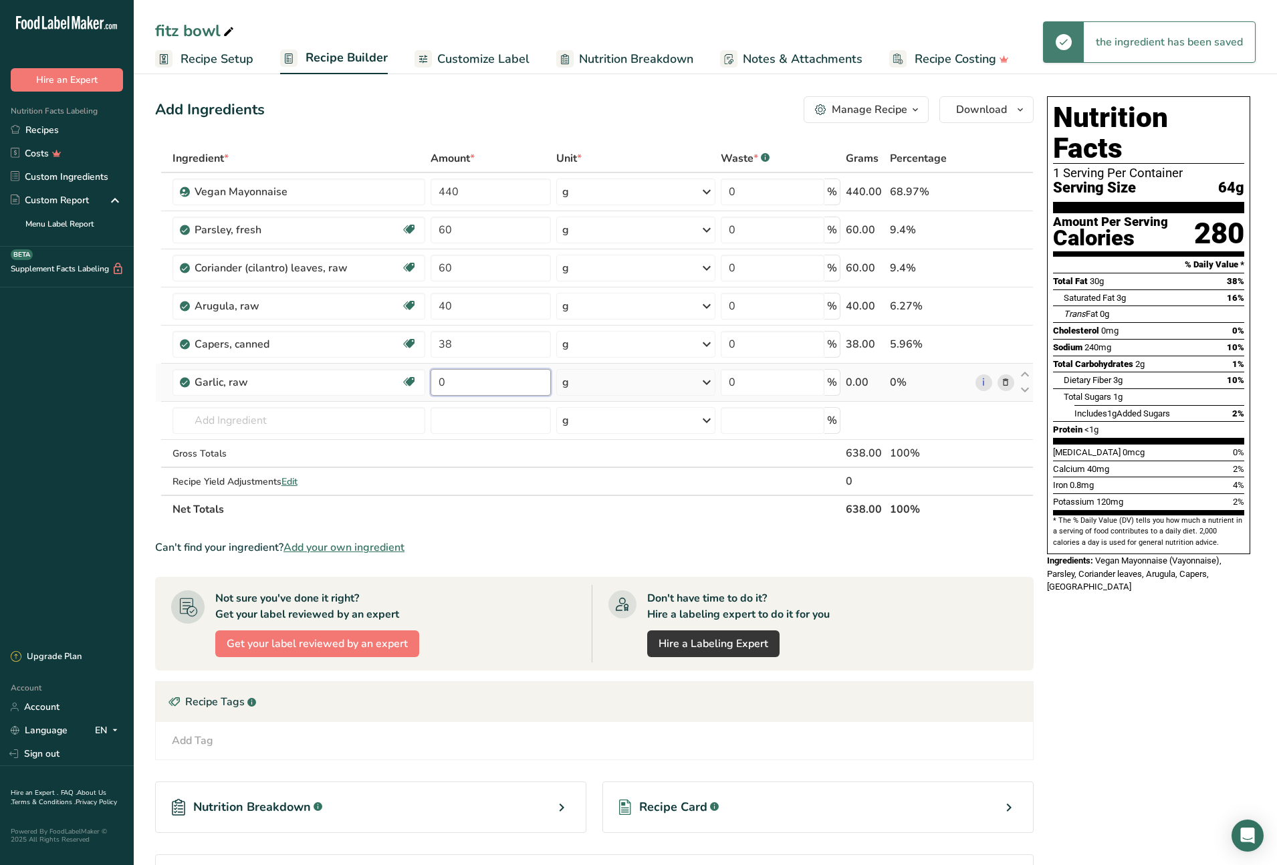
click at [433, 383] on input "0" at bounding box center [491, 382] width 120 height 27
type input "10"
click at [320, 417] on div "Ingredient * Amount * Unit * Waste * .a-a{fill:#347362;}.b-a{fill:#fff;} Grams …" at bounding box center [594, 333] width 879 height 379
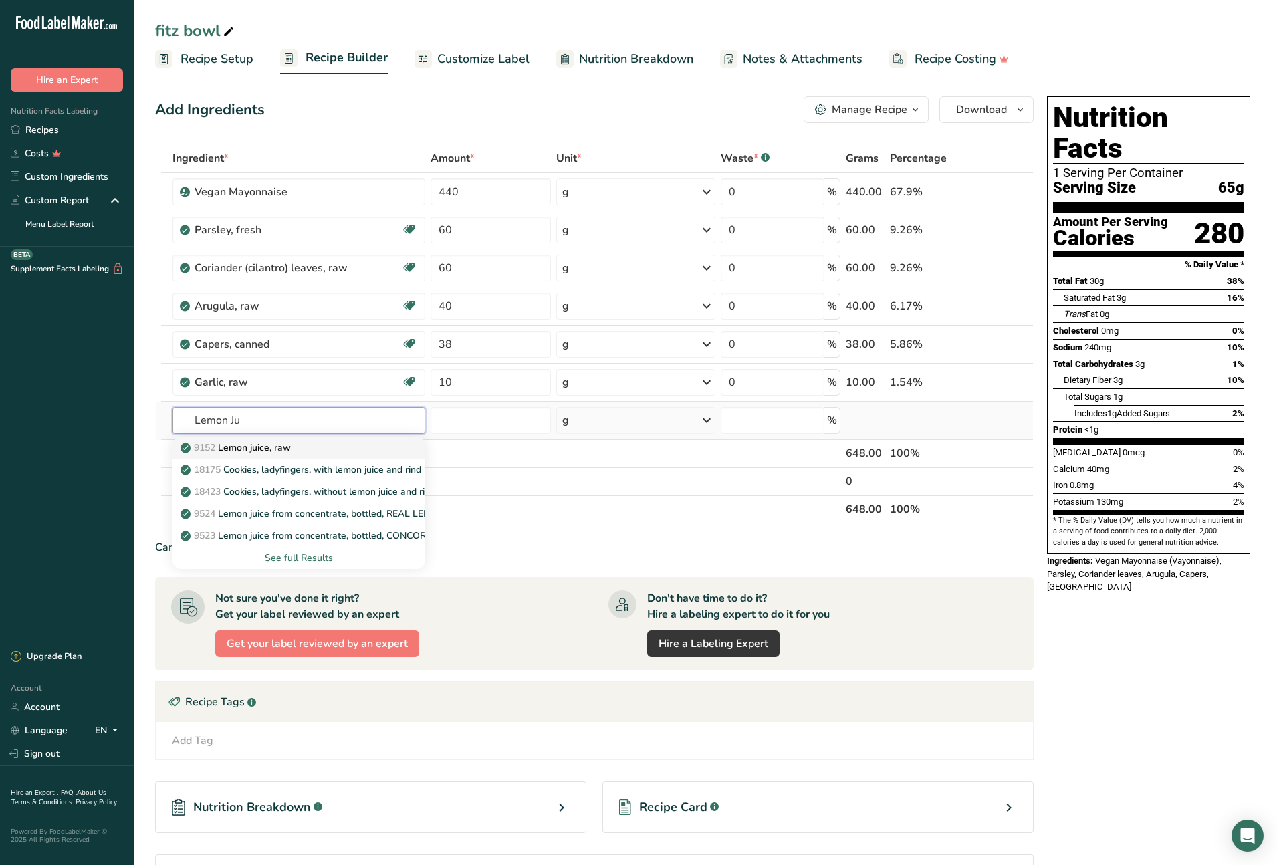
type input "Lemon Ju"
click at [259, 452] on p "9152 Lemon juice, raw" at bounding box center [237, 448] width 108 height 14
type input "Lemon juice, raw"
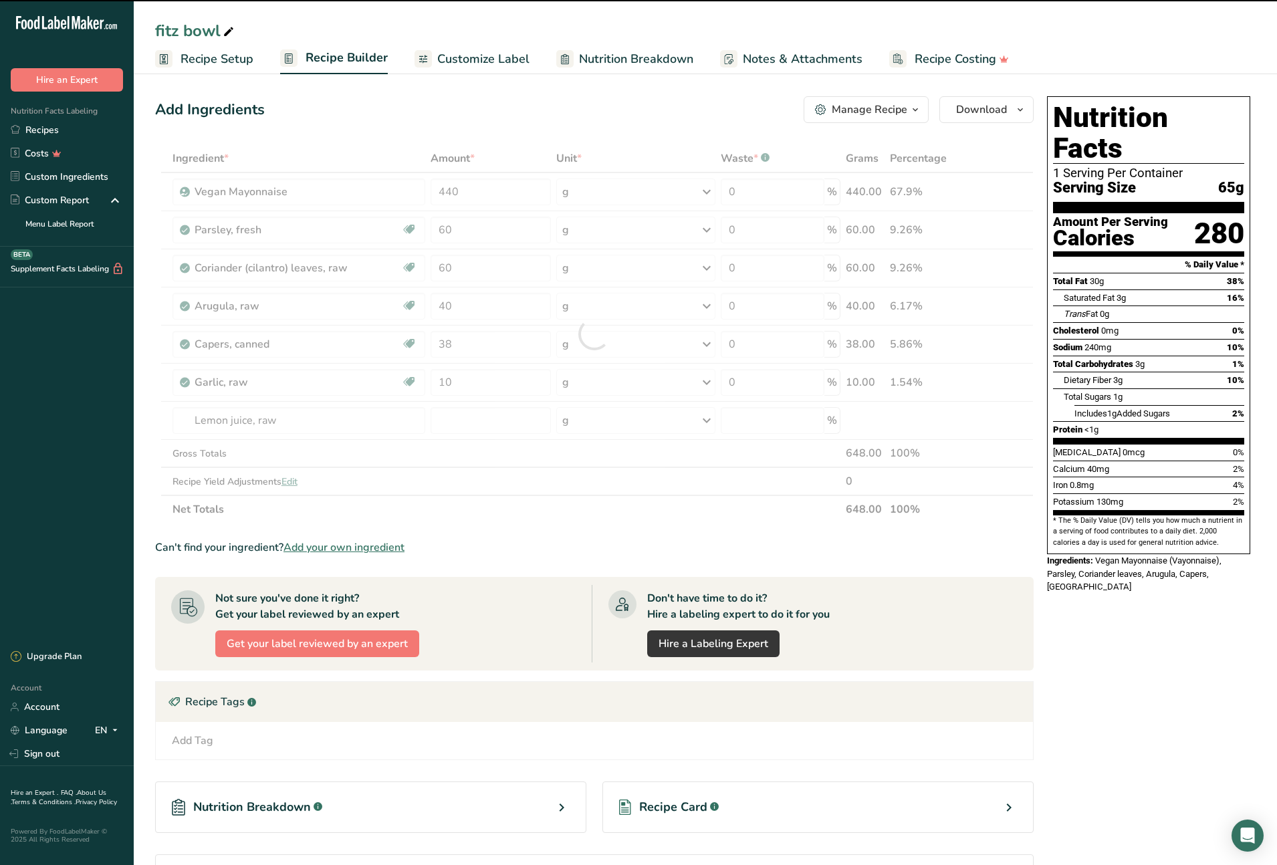
type input "0"
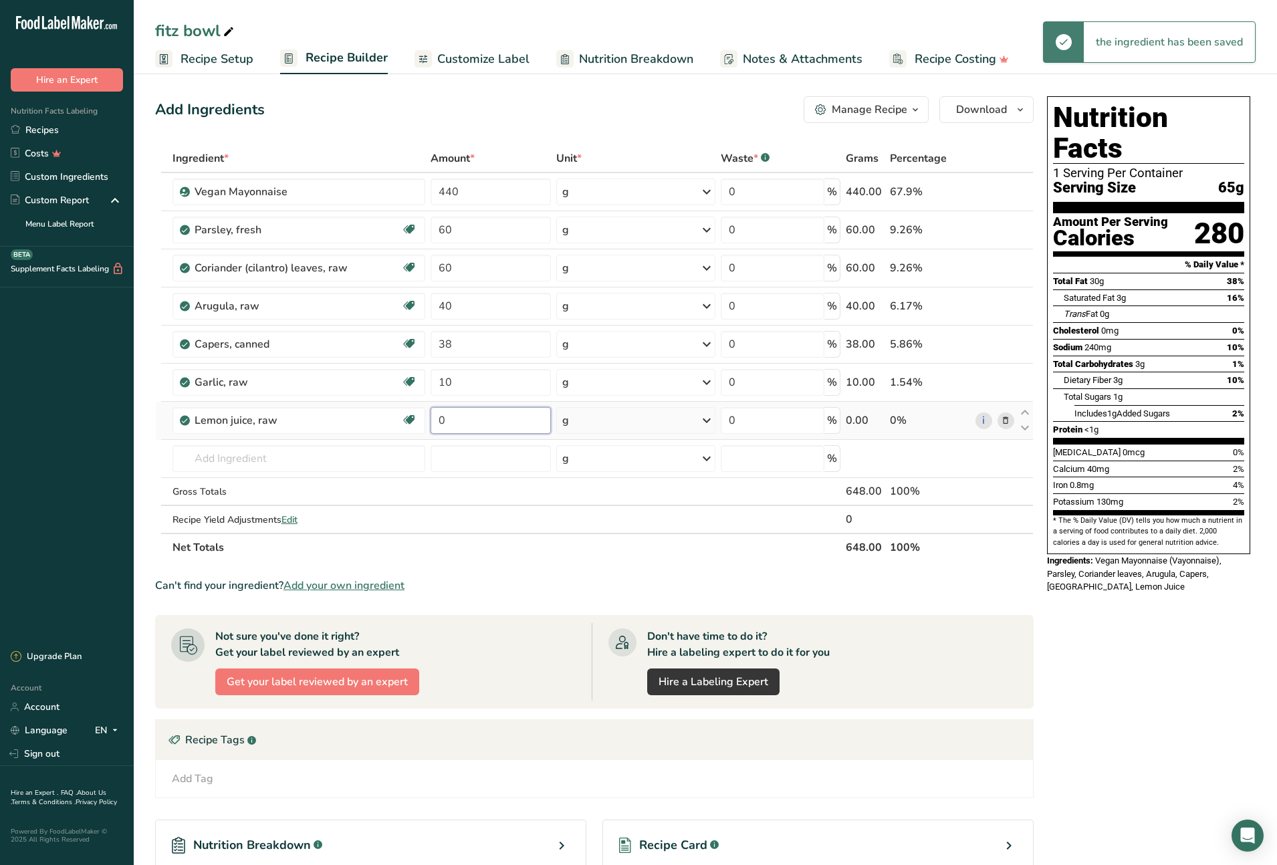
drag, startPoint x: 459, startPoint y: 421, endPoint x: 435, endPoint y: 421, distance: 23.4
click at [435, 421] on input "0" at bounding box center [491, 420] width 120 height 27
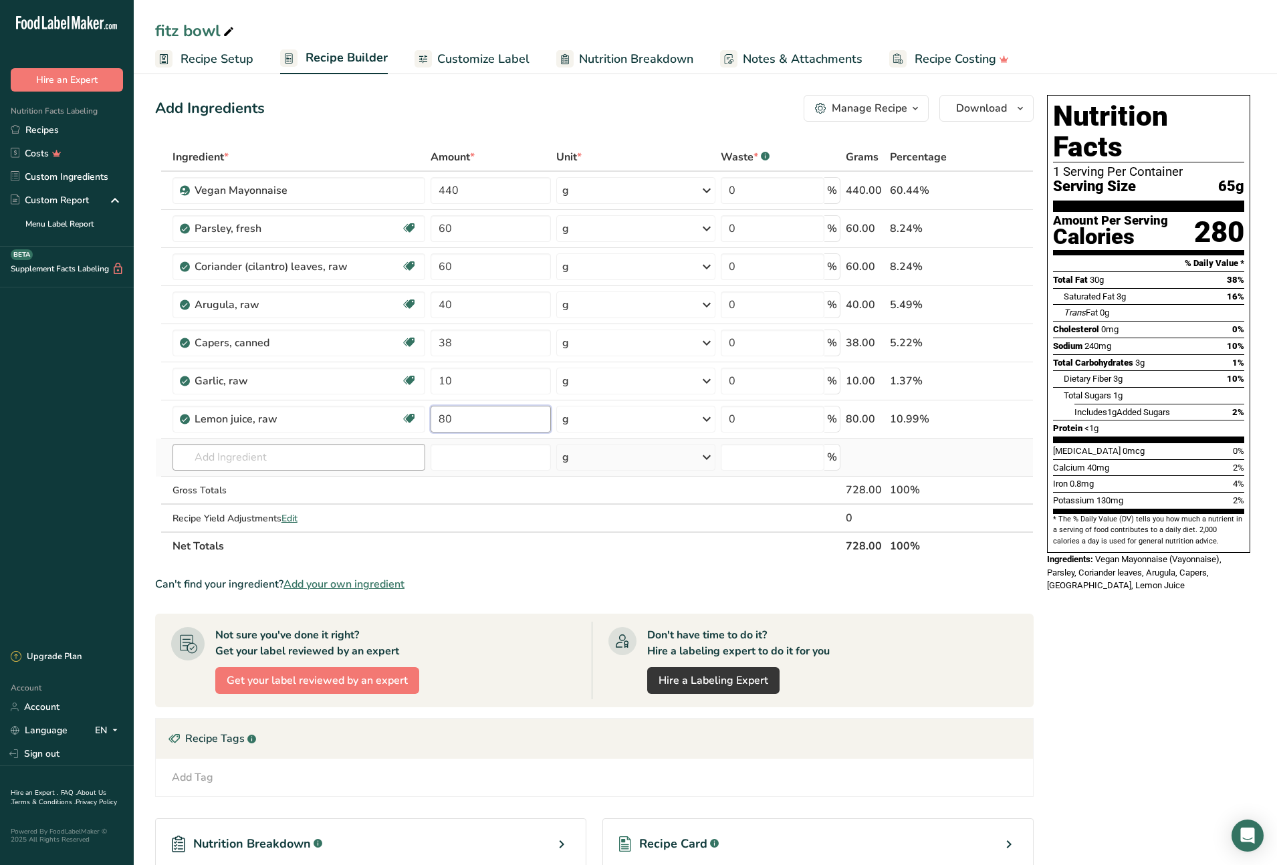
type input "80"
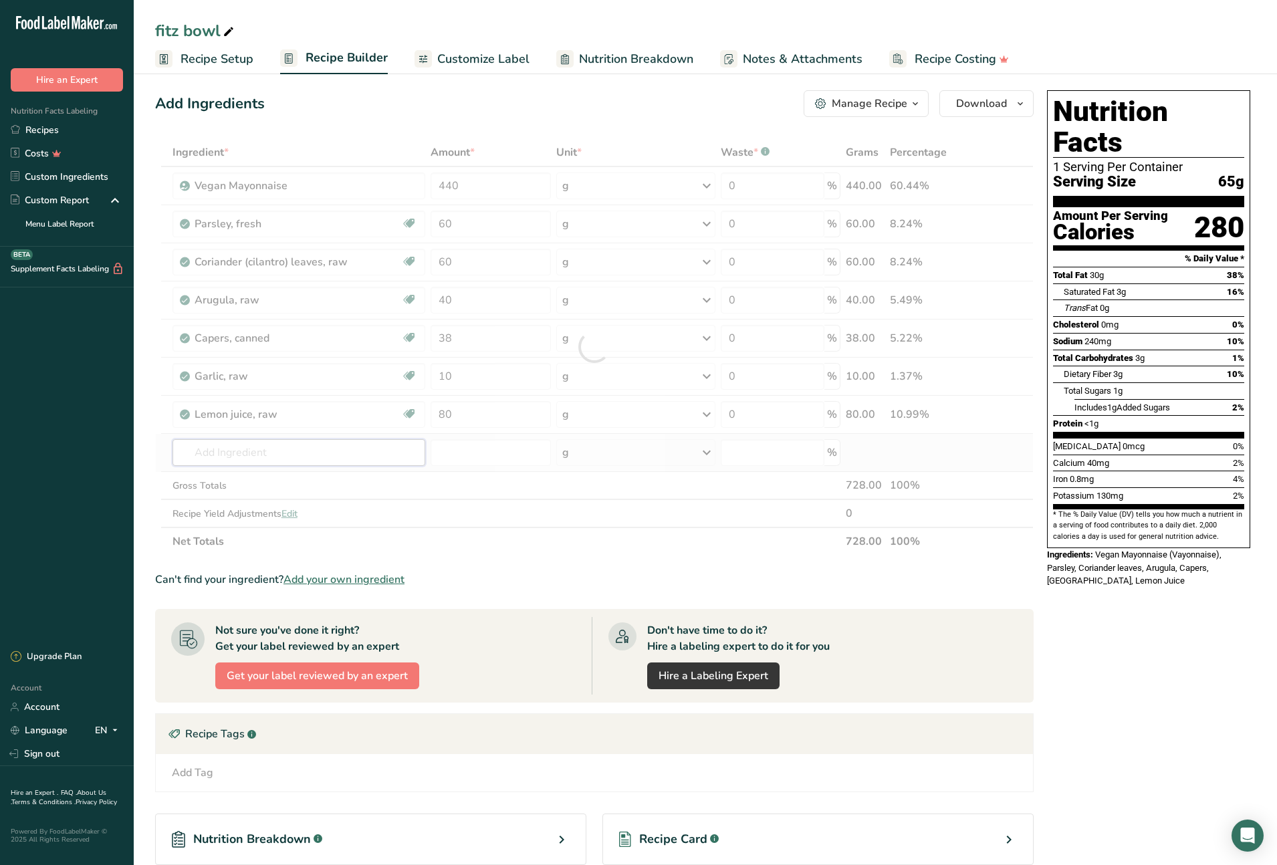
click at [321, 451] on div "Ingredient * Amount * Unit * Waste * .a-a{fill:#347362;}.b-a{fill:#fff;} Grams …" at bounding box center [594, 346] width 879 height 417
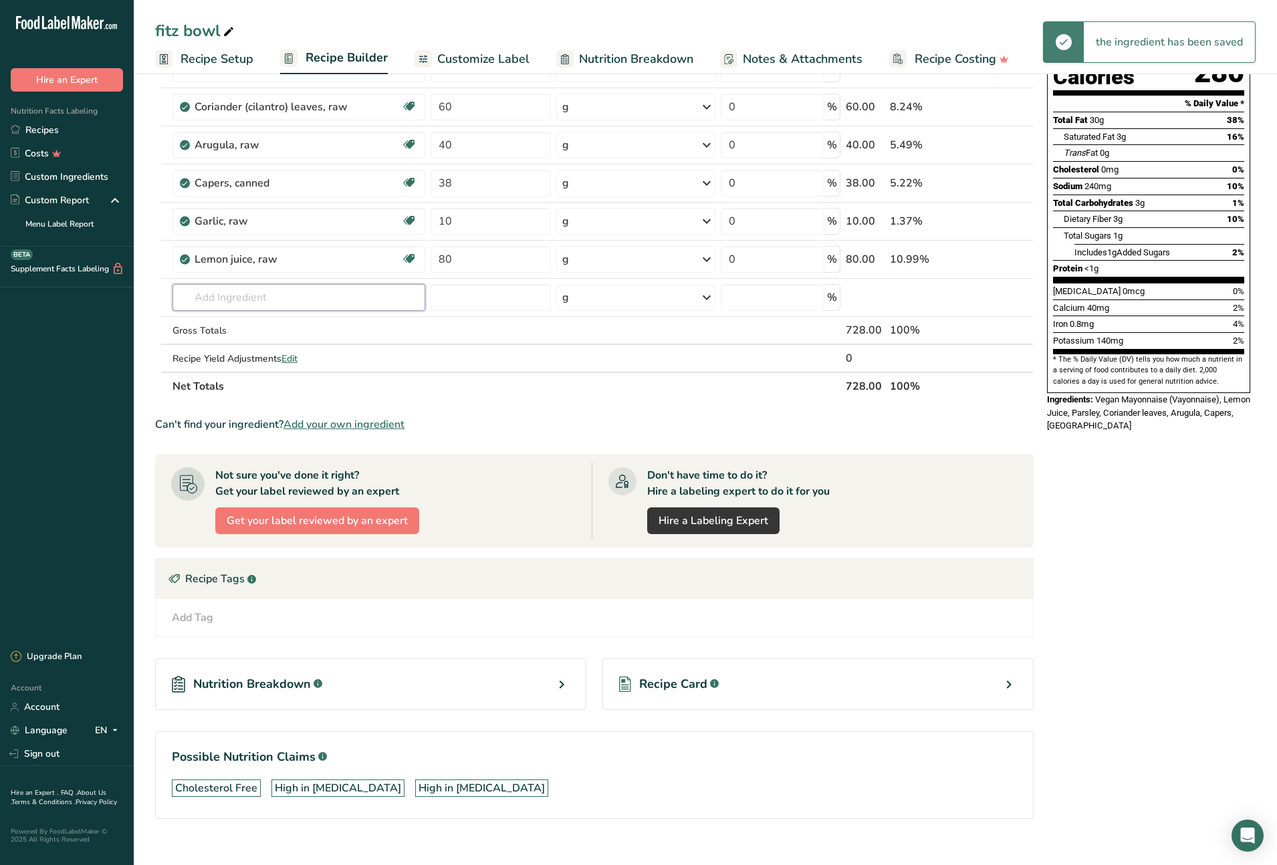
scroll to position [179, 0]
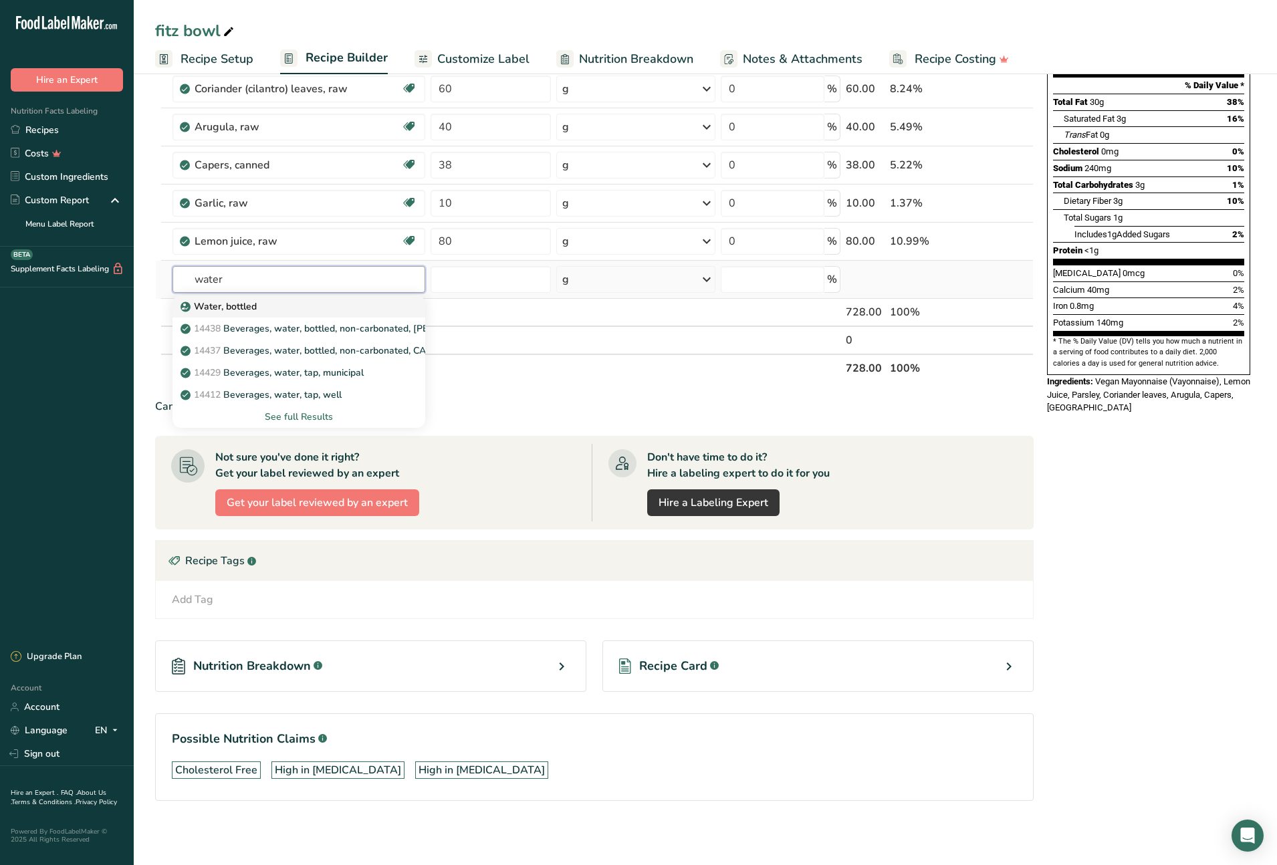
type input "water"
click at [244, 304] on p "Water, bottled" at bounding box center [220, 307] width 74 height 14
type input "Water, bottled"
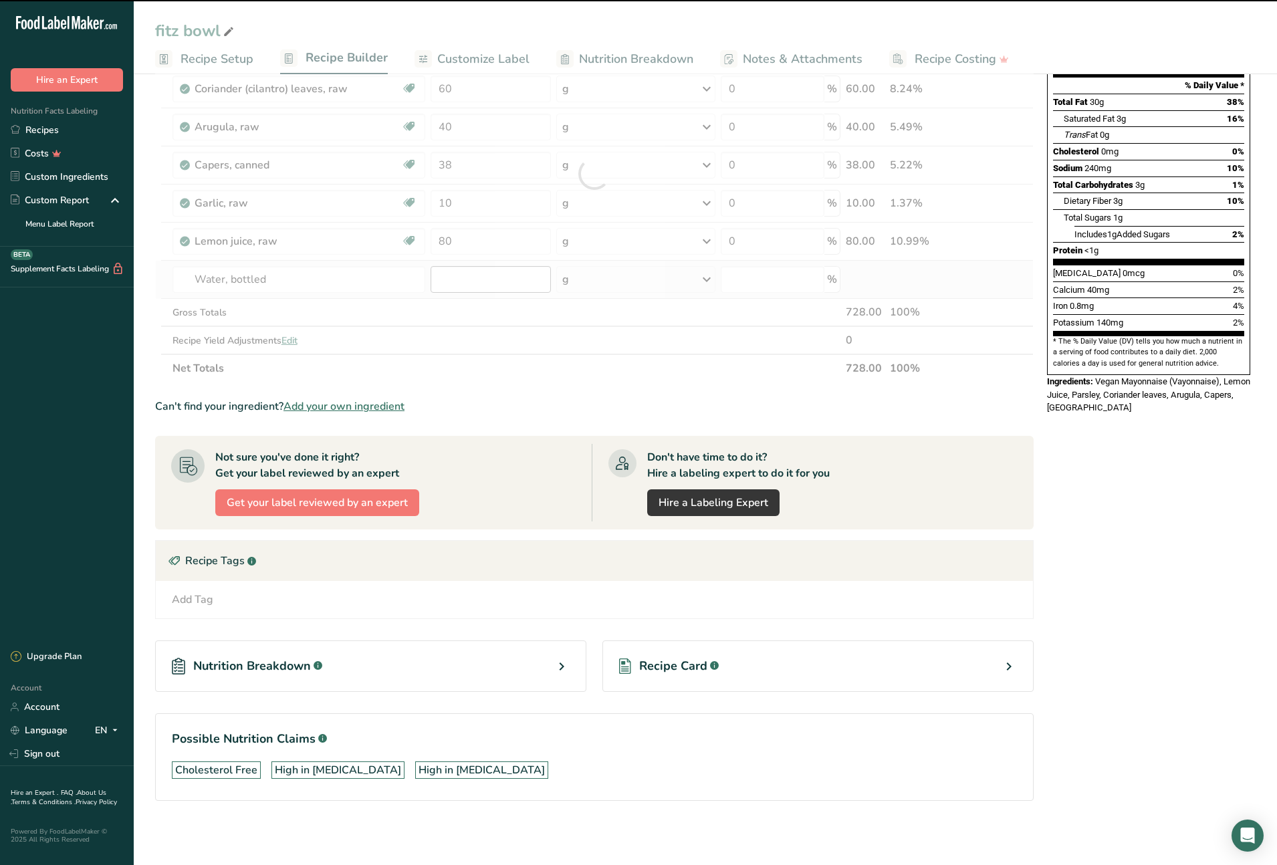
type input "0"
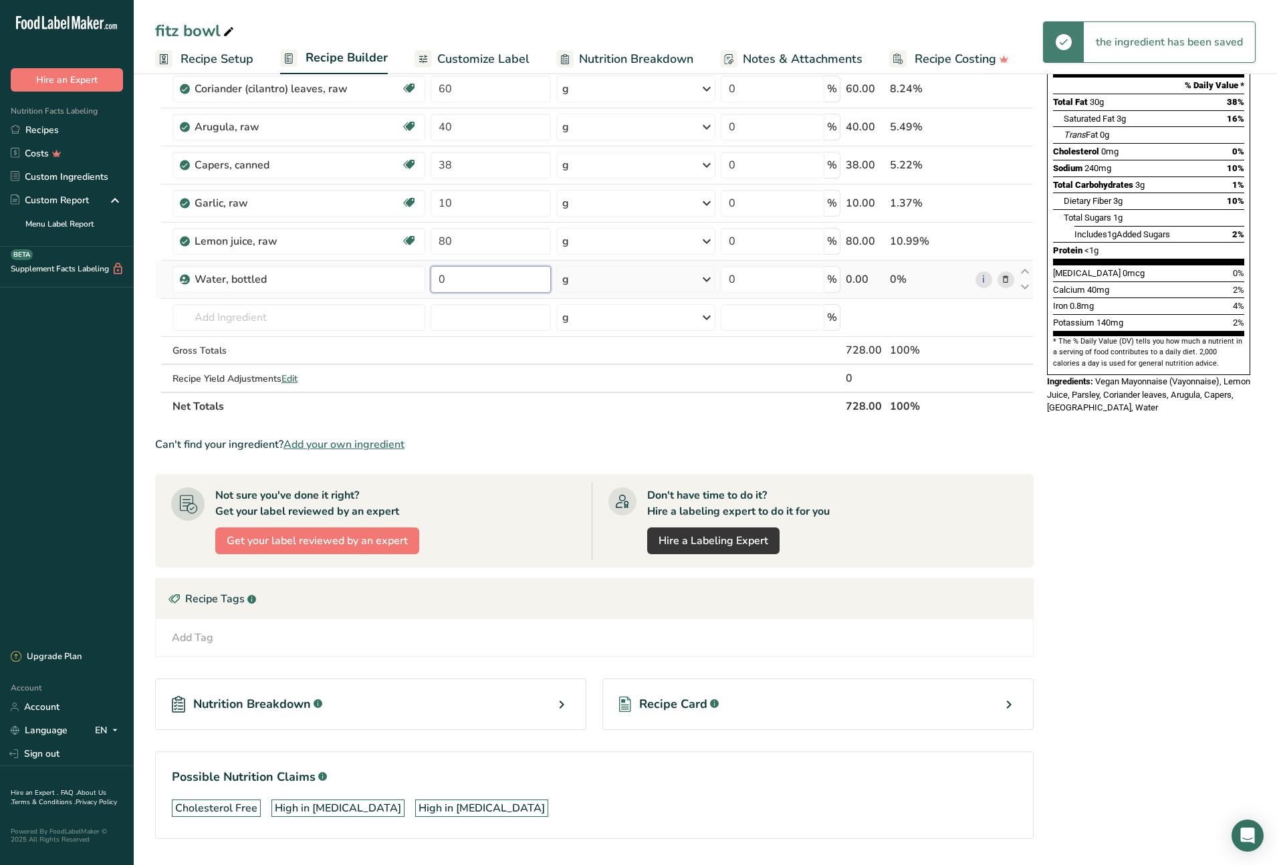
drag, startPoint x: 440, startPoint y: 280, endPoint x: 426, endPoint y: 279, distance: 14.1
click at [426, 279] on tr "Water, bottled 0 g Weight Units g kg mg See more Volume Units l Volume units re…" at bounding box center [594, 280] width 877 height 38
type input "120"
click at [283, 316] on div "Ingredient * Amount * Unit * Waste * .a-a{fill:#347362;}.b-a{fill:#fff;} Grams …" at bounding box center [594, 192] width 879 height 455
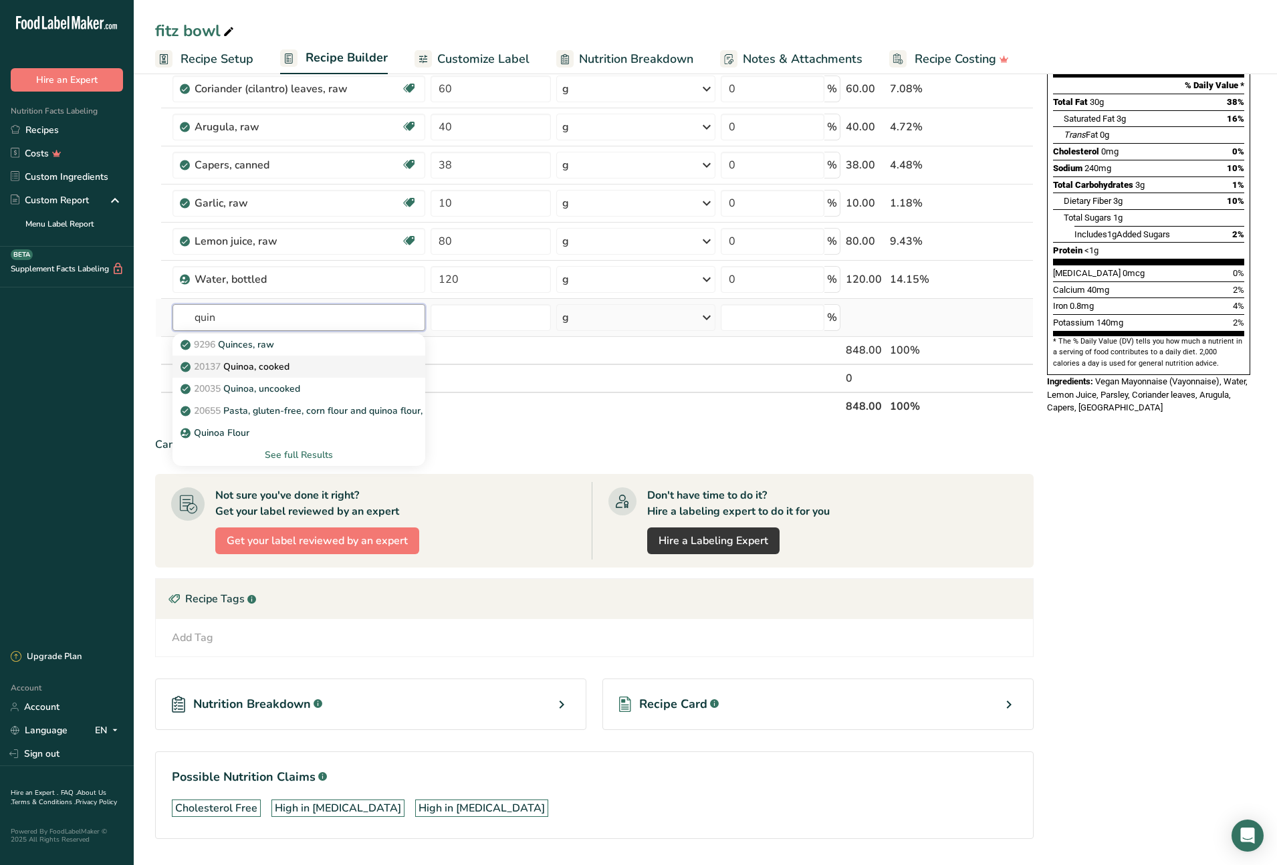
type input "quin"
click at [289, 365] on p "20137 Quinoa, cooked" at bounding box center [236, 367] width 106 height 14
type input "Quinoa, cooked"
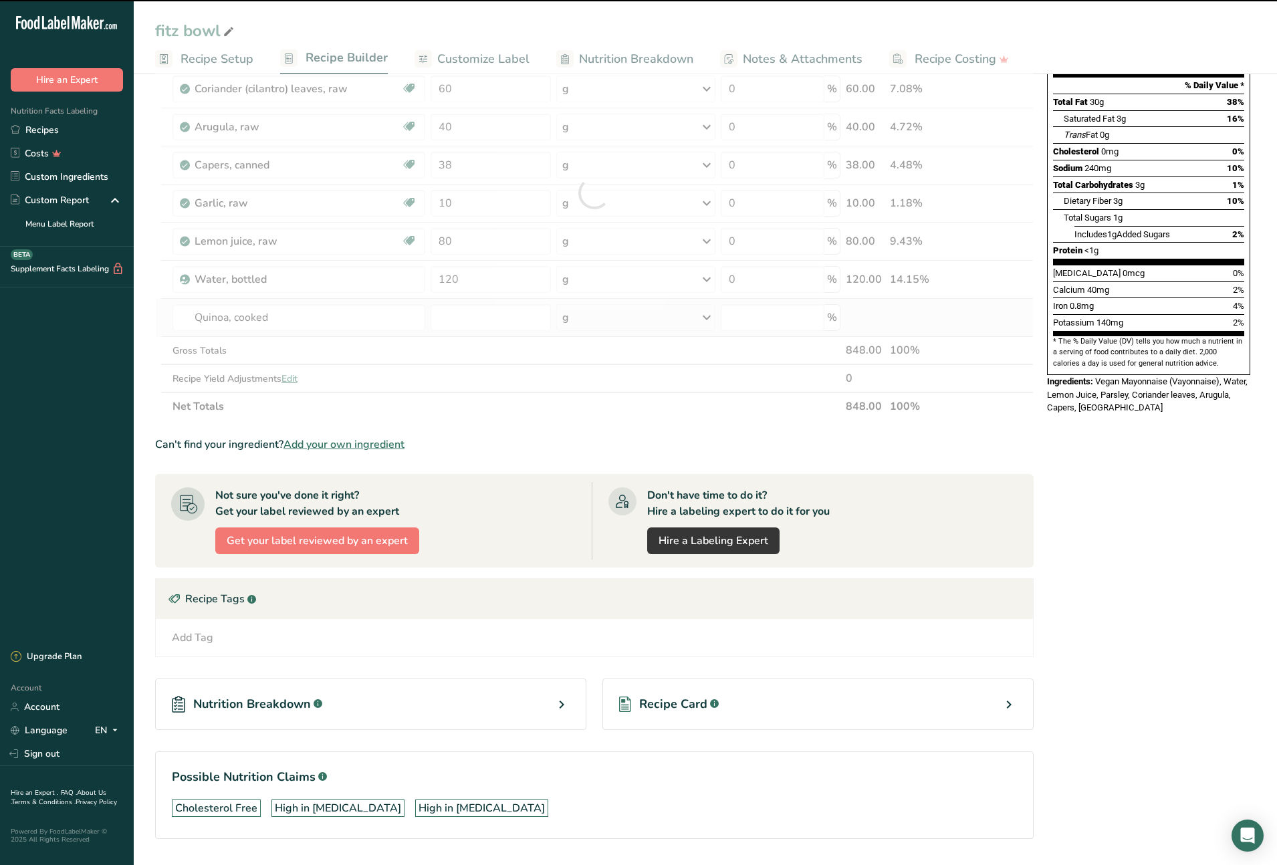
type input "0"
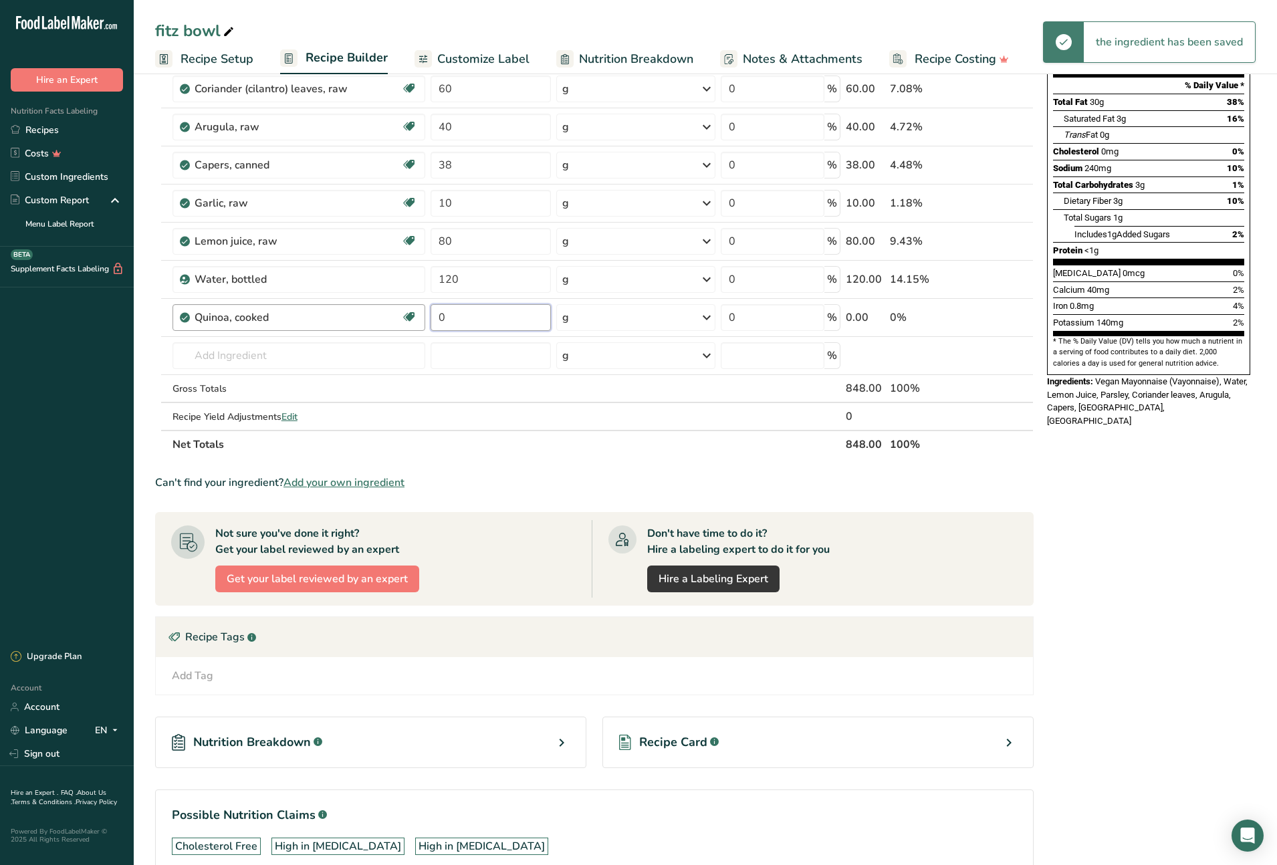
drag, startPoint x: 447, startPoint y: 318, endPoint x: 418, endPoint y: 318, distance: 29.4
click at [418, 318] on tr "Quinoa, cooked Plant-based Protein Dairy free Gluten free Vegan Vegetarian Soy …" at bounding box center [594, 318] width 877 height 38
type input "7400"
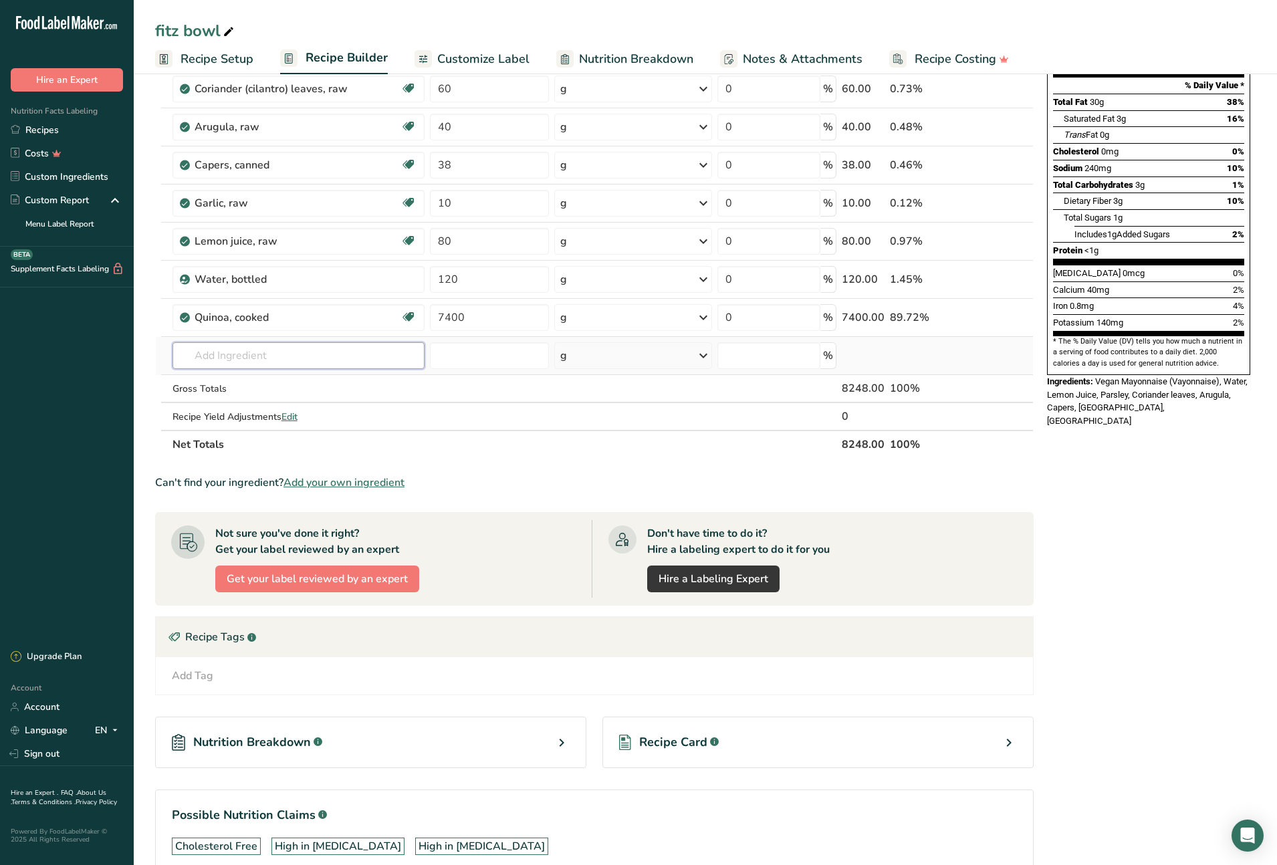
click at [306, 357] on div "Ingredient * Amount * Unit * Waste * .a-a{fill:#347362;}.b-a{fill:#fff;} Grams …" at bounding box center [594, 211] width 879 height 493
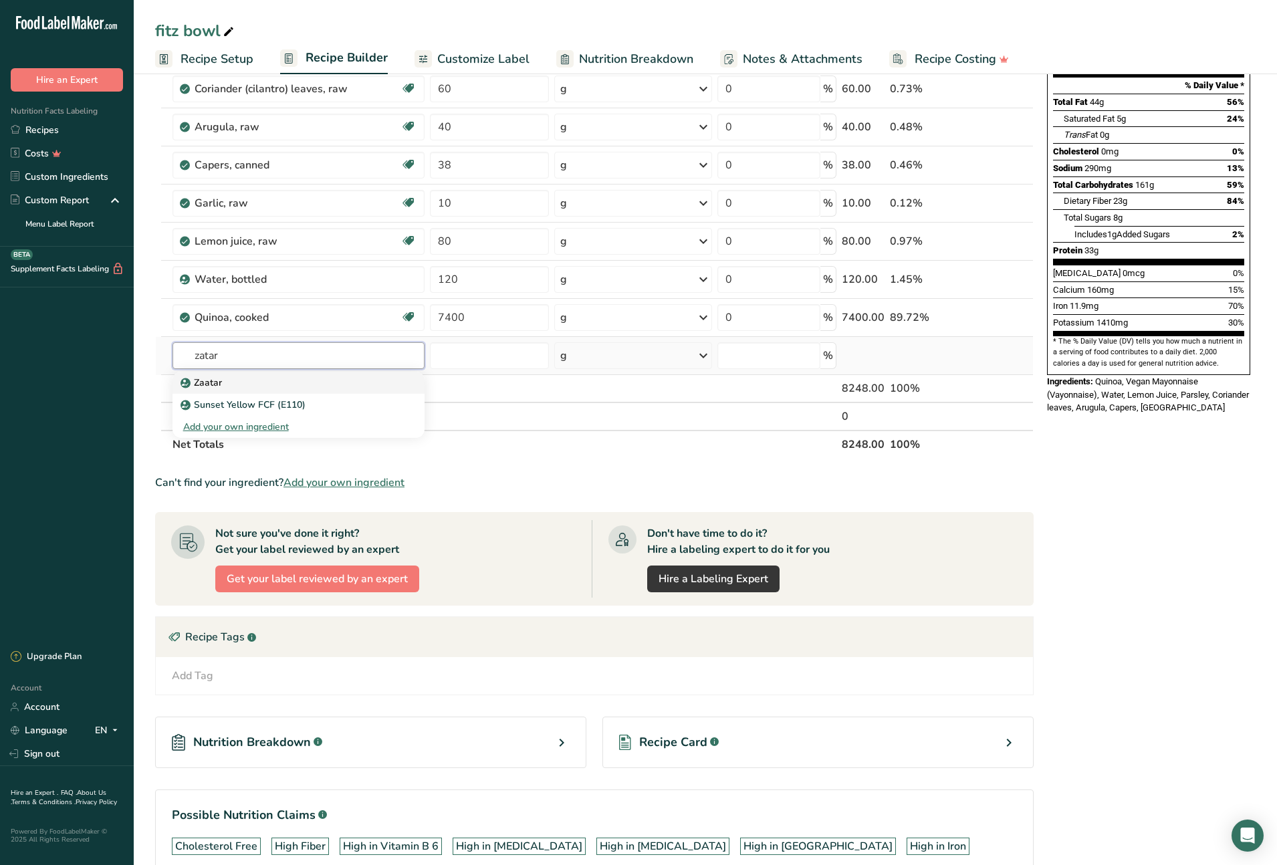
type input "zatar"
click at [298, 384] on div "Zaatar" at bounding box center [288, 383] width 210 height 14
type input "Zaatar"
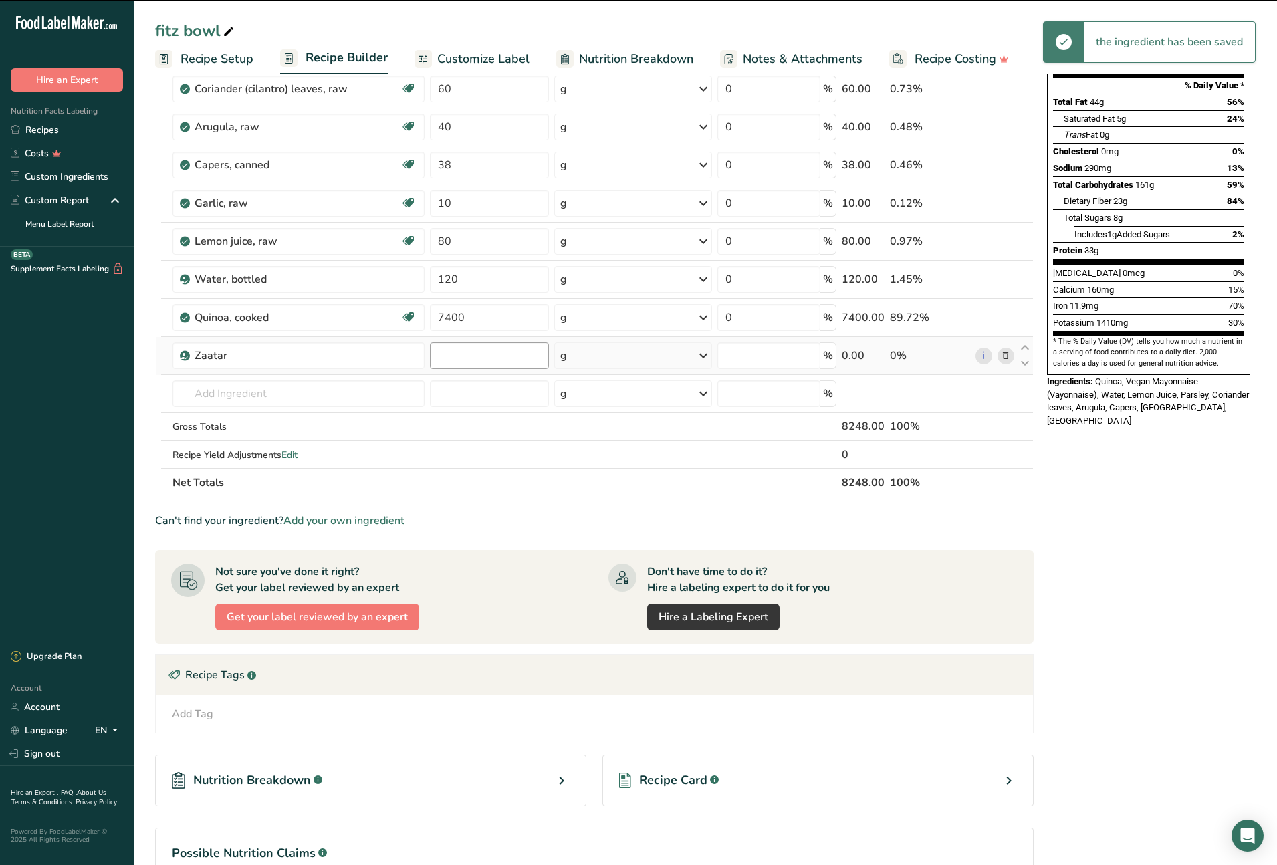
type input "0"
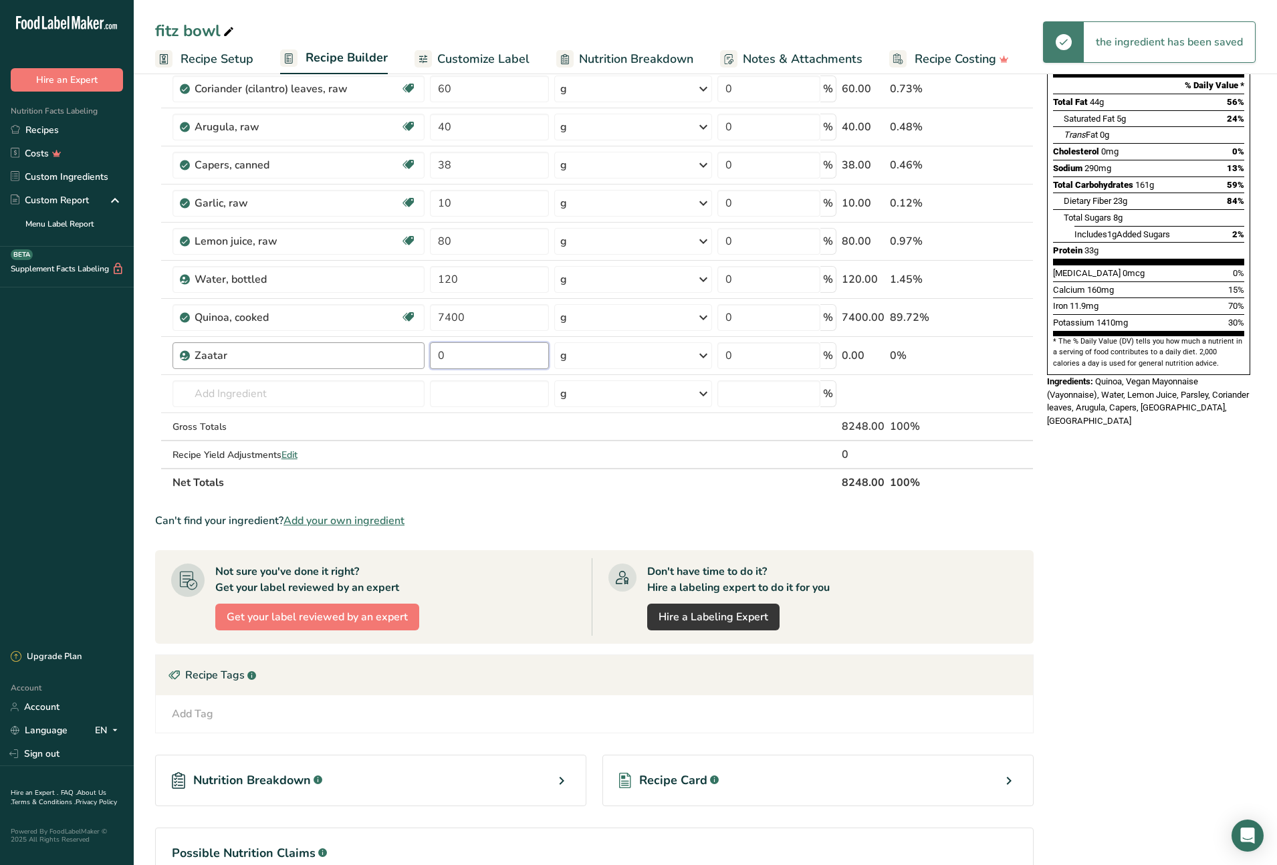
drag, startPoint x: 440, startPoint y: 354, endPoint x: 423, endPoint y: 354, distance: 17.4
click at [423, 354] on tr "Zaatar 0 g Portions 100 Grams Weight Units g kg mg See more Volume Units l Volu…" at bounding box center [594, 356] width 877 height 38
type input "25"
click at [271, 387] on div "Ingredient * Amount * Unit * Waste * .a-a{fill:#347362;}.b-a{fill:#fff;} Grams …" at bounding box center [594, 231] width 879 height 532
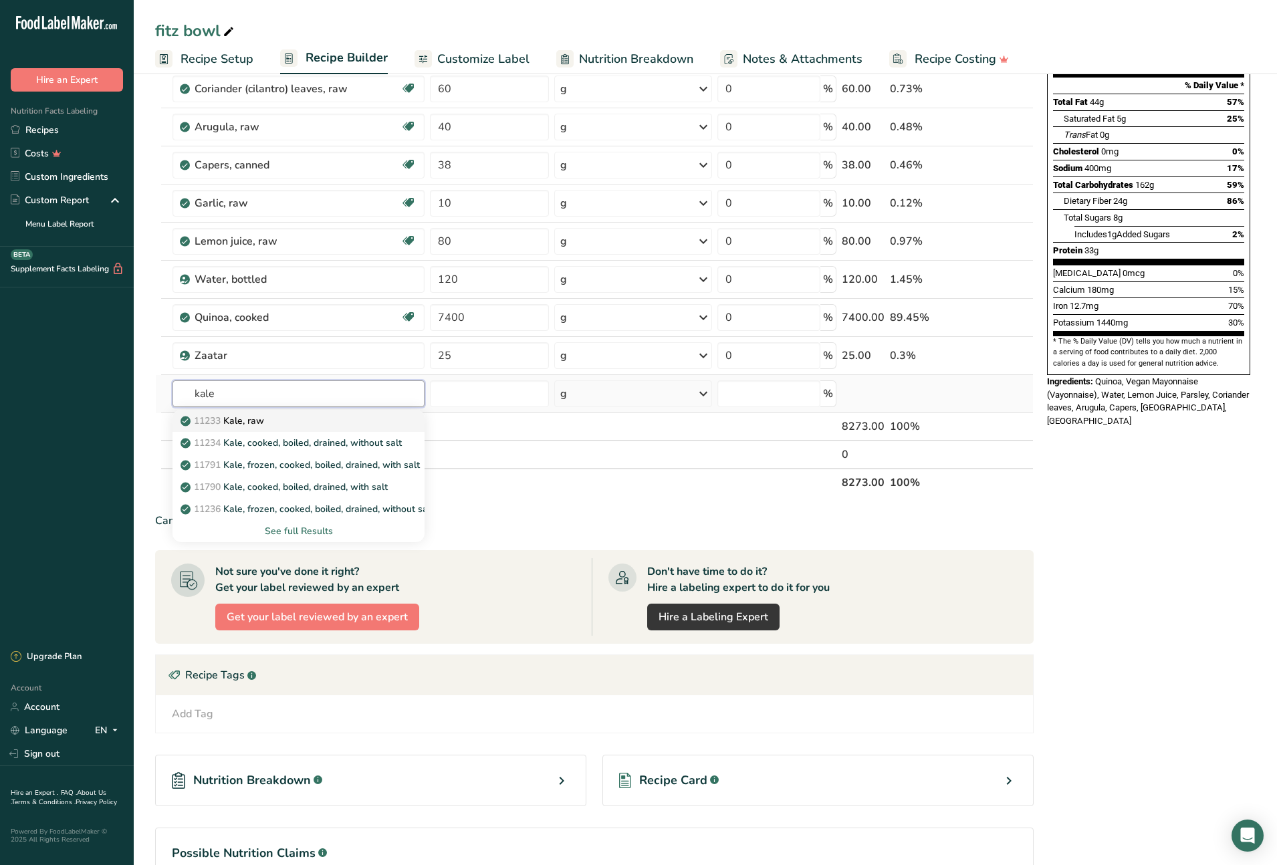
type input "kale"
click at [249, 423] on p "11233 Kale, raw" at bounding box center [223, 421] width 81 height 14
type input "Kale, raw"
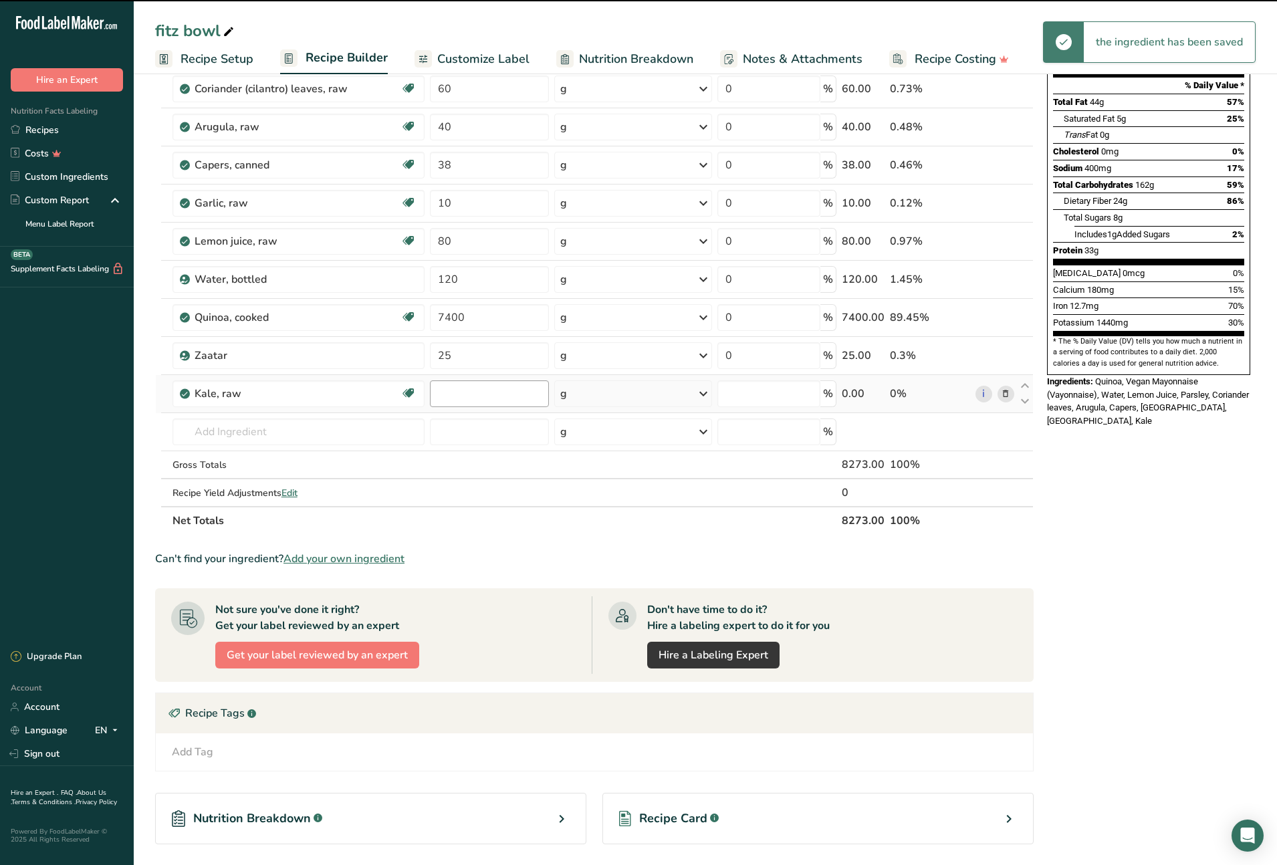
type input "0"
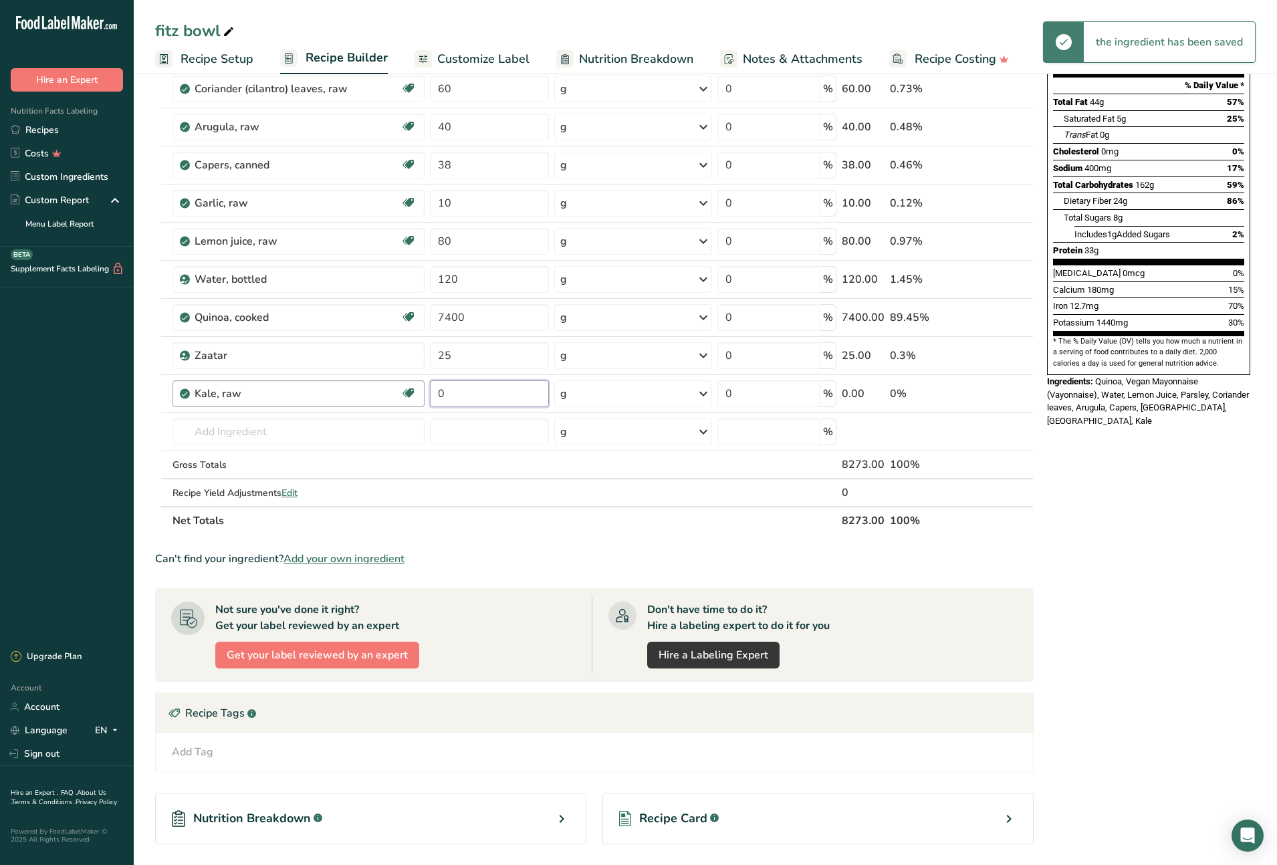
click at [420, 395] on tr "Kale, raw Source of Antioxidants Dairy free Gluten free Vegan Vegetarian Soy fr…" at bounding box center [594, 394] width 877 height 38
type input "450"
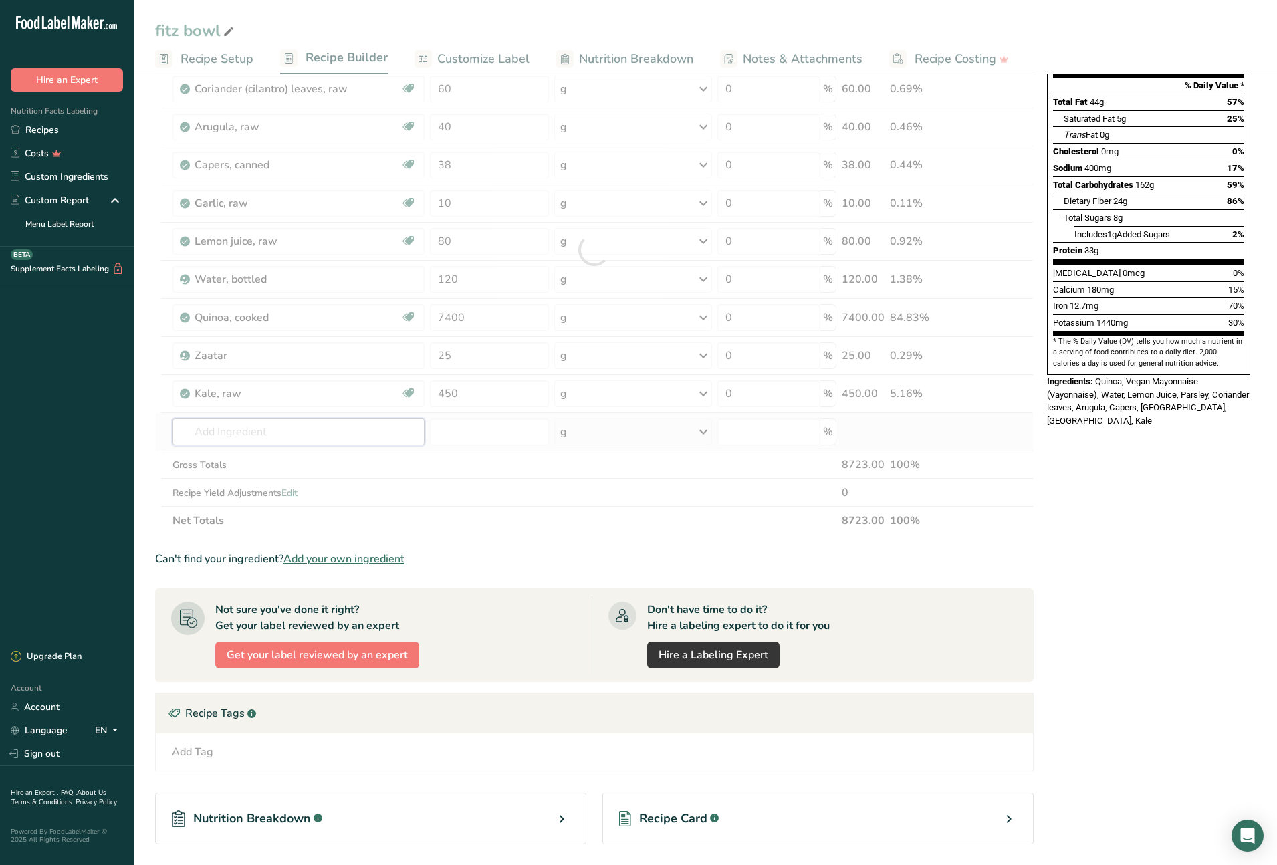
click at [328, 434] on div "Ingredient * Amount * Unit * Waste * .a-a{fill:#347362;}.b-a{fill:#fff;} Grams …" at bounding box center [594, 250] width 879 height 570
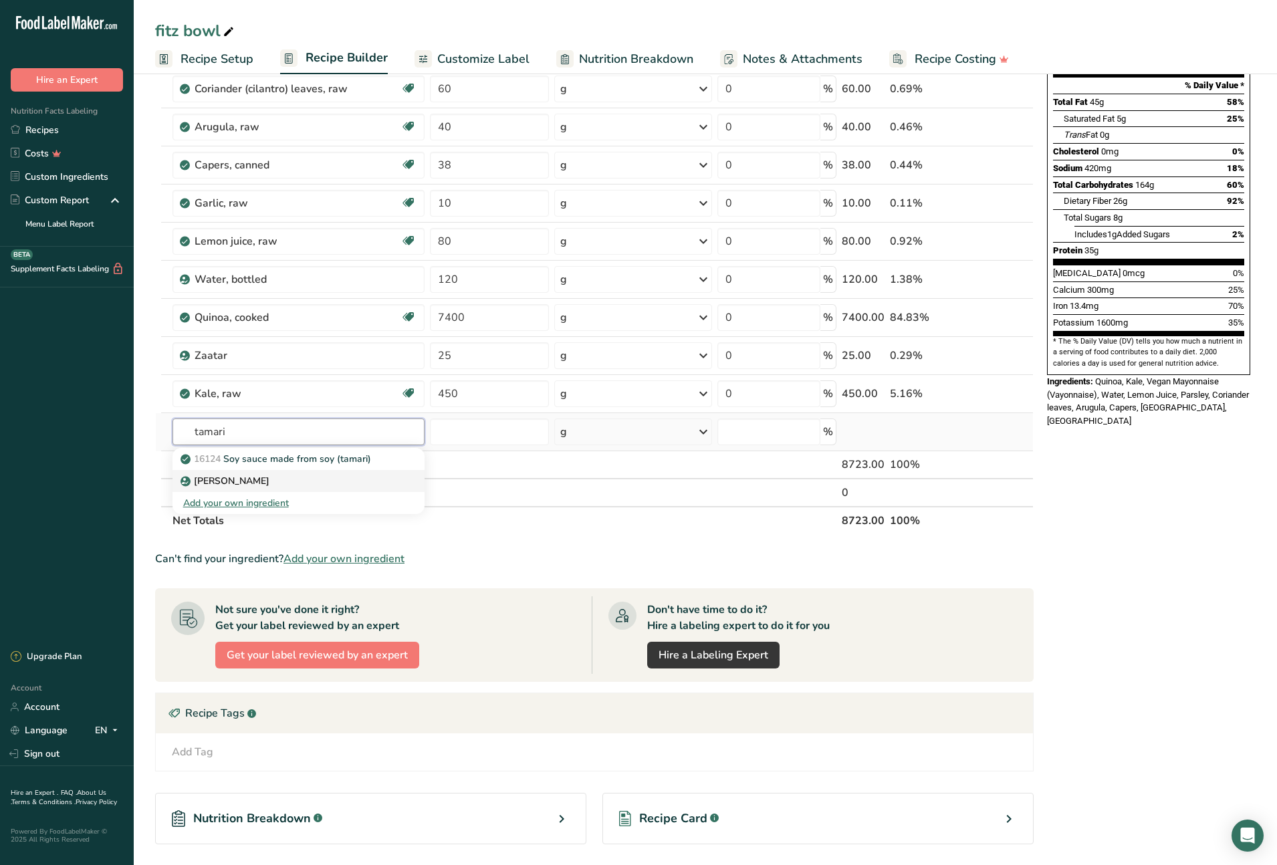
type input "tamari"
click at [218, 481] on p "[PERSON_NAME]" at bounding box center [226, 481] width 86 height 14
type input "[PERSON_NAME]"
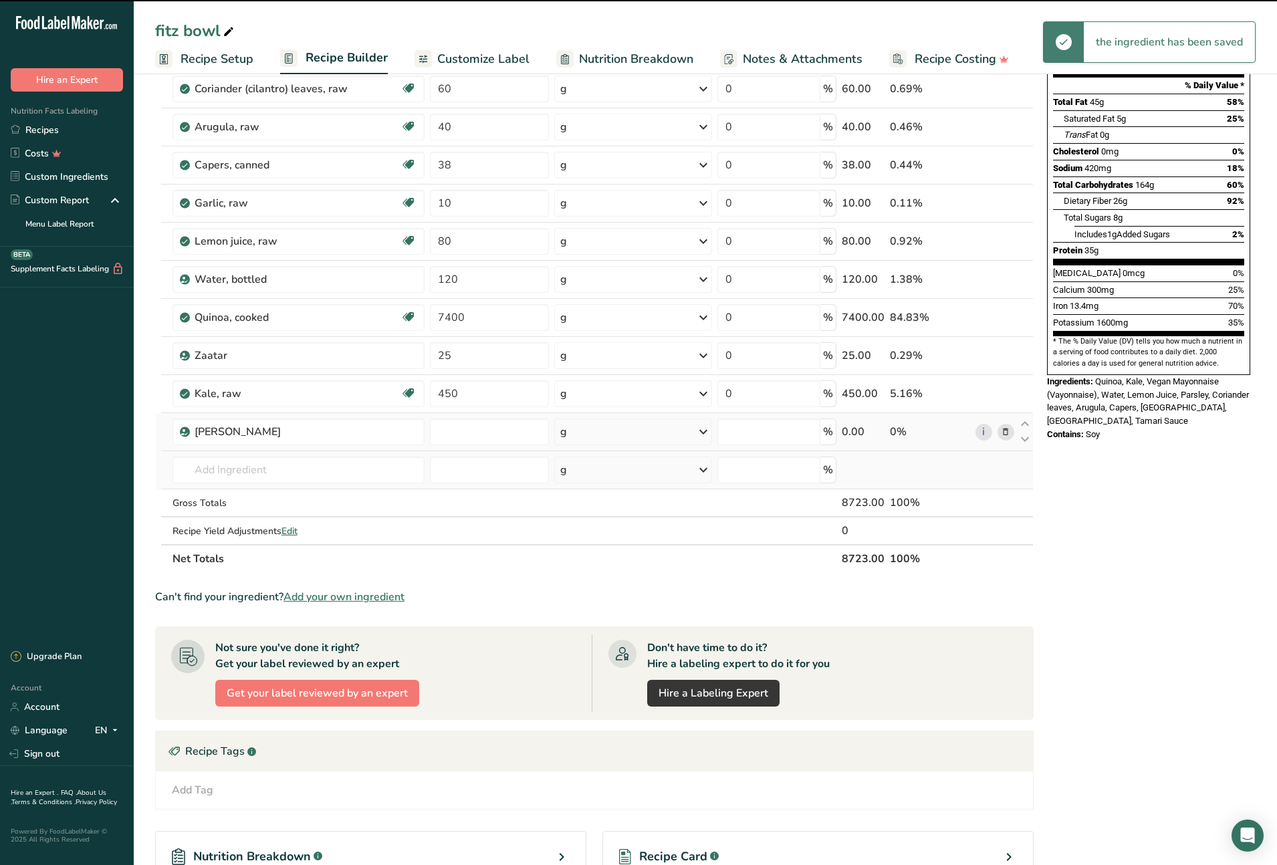
type input "0"
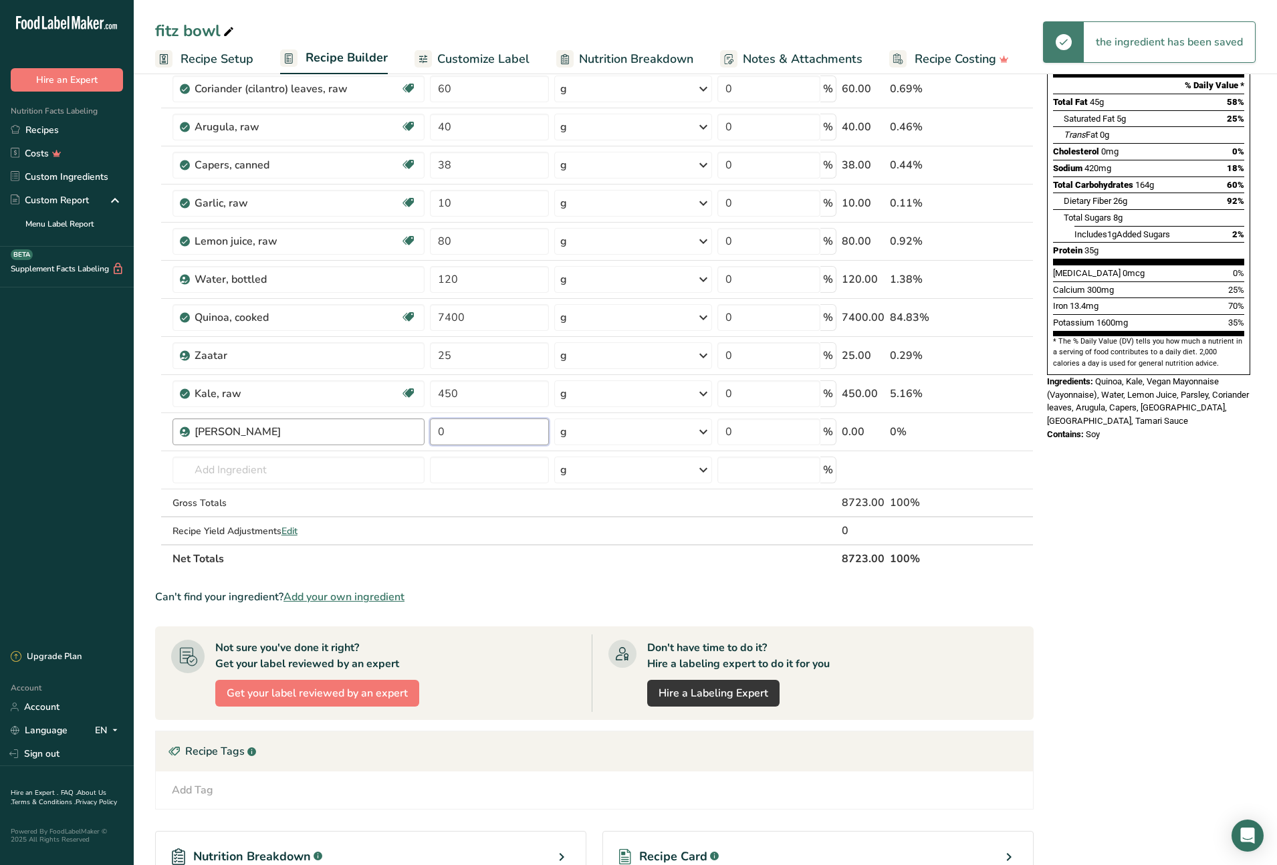
drag, startPoint x: 451, startPoint y: 428, endPoint x: 423, endPoint y: 427, distance: 28.1
click at [423, 427] on tr "Tamari Sauce 0 g Weight Units g kg mg See more Volume Units l Volume units requ…" at bounding box center [594, 432] width 877 height 38
type input "30"
click at [271, 476] on div "Ingredient * Amount * Unit * Waste * .a-a{fill:#347362;}.b-a{fill:#fff;} Grams …" at bounding box center [594, 269] width 879 height 608
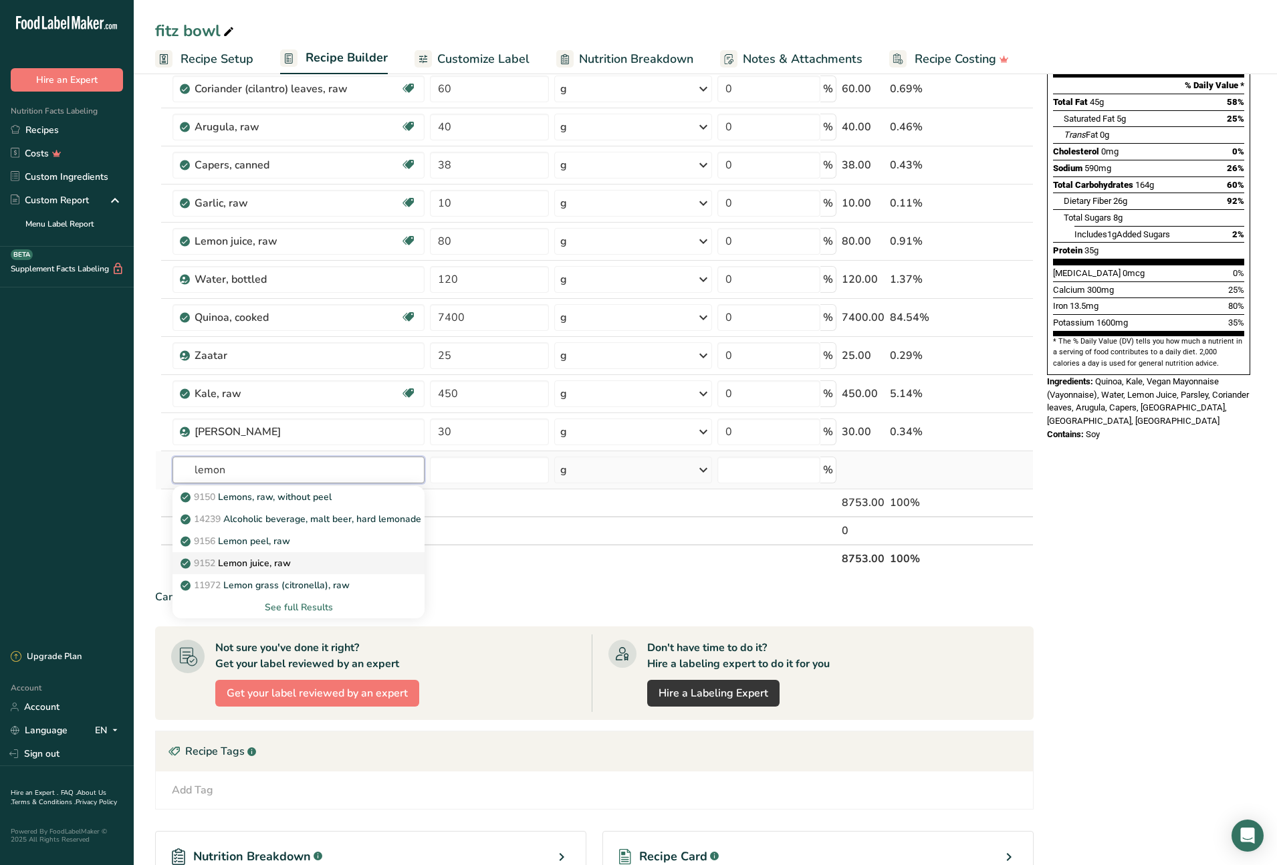
type input "lemon"
click at [284, 566] on p "9152 Lemon juice, raw" at bounding box center [237, 563] width 108 height 14
type input "Lemon juice, raw"
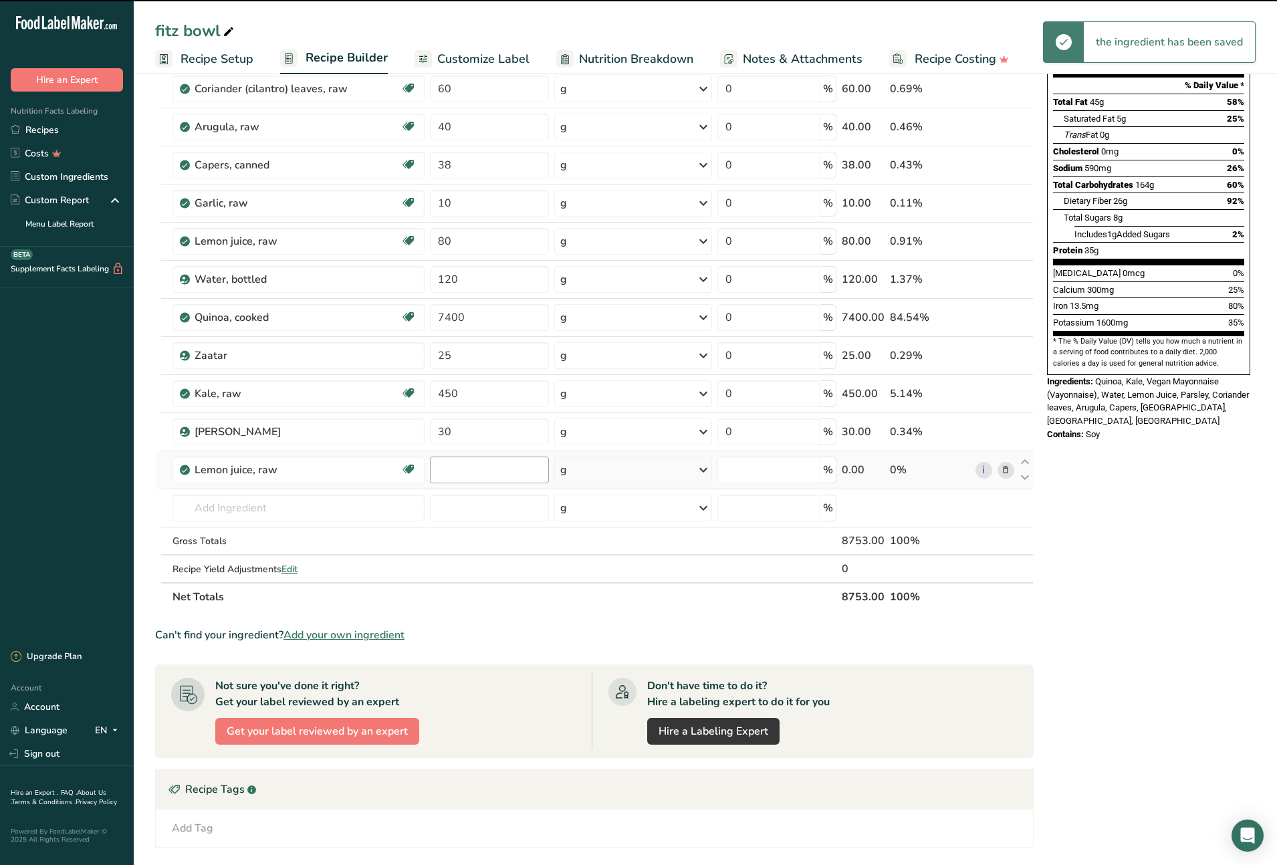
type input "0"
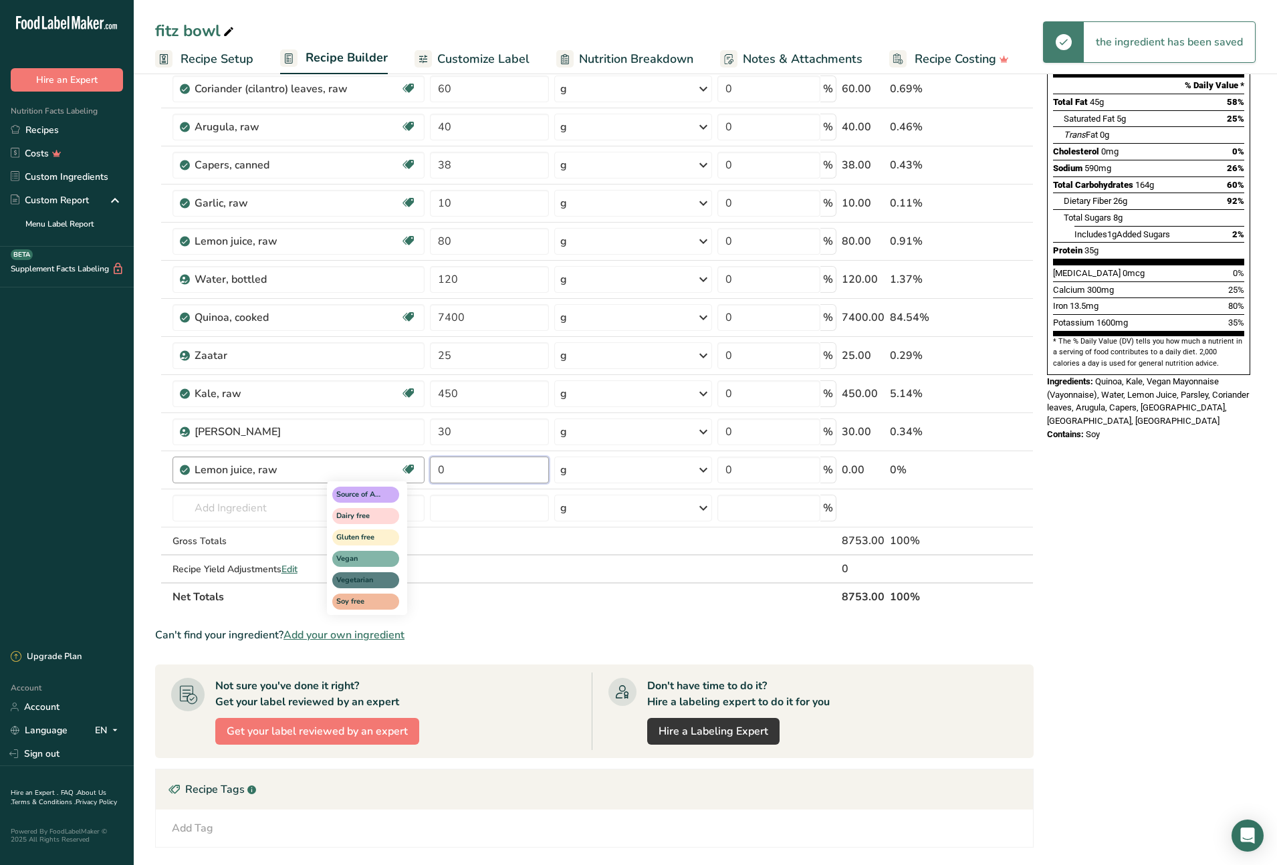
drag, startPoint x: 465, startPoint y: 469, endPoint x: 415, endPoint y: 465, distance: 51.0
click at [415, 465] on tr "Lemon juice, raw Source of Antioxidants Dairy free Gluten free Vegan Vegetarian…" at bounding box center [594, 470] width 877 height 38
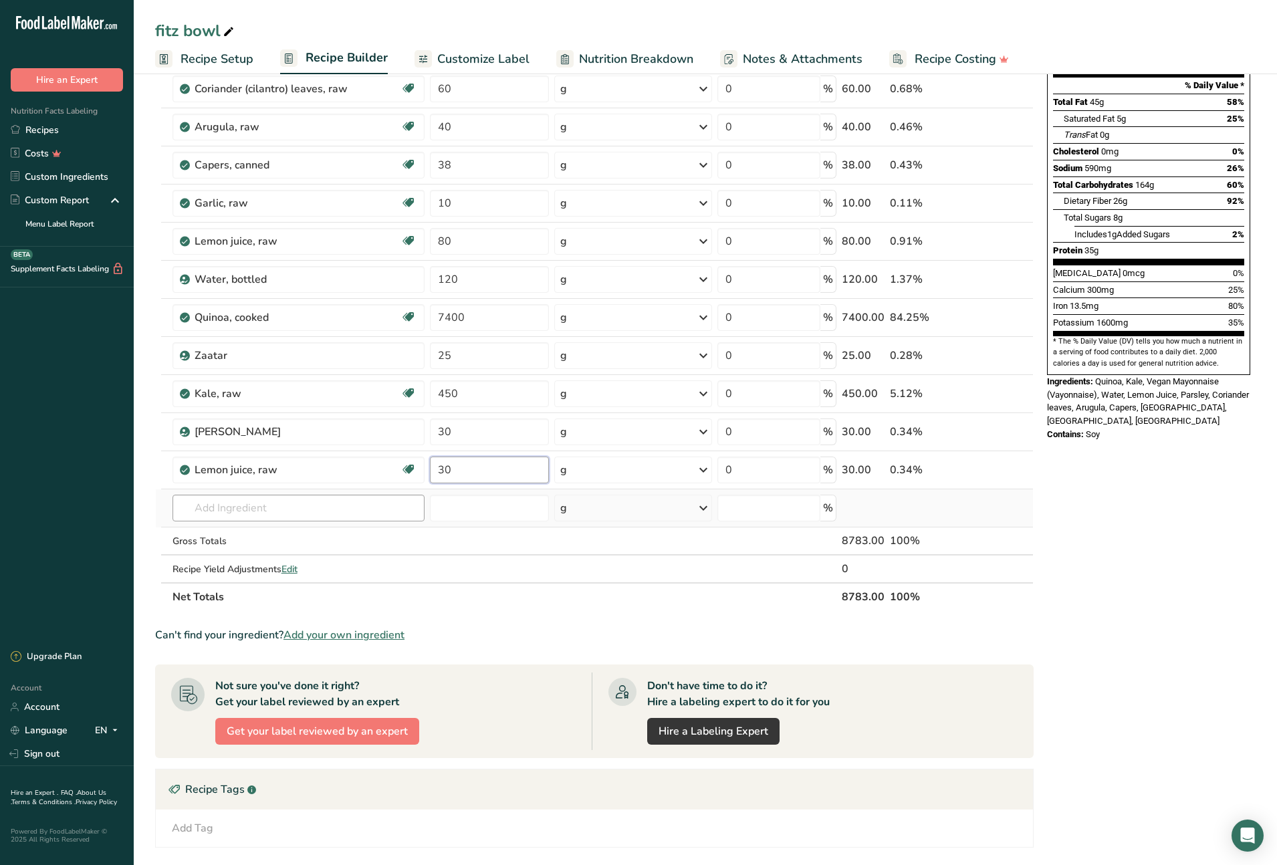
type input "30"
click at [261, 506] on div "Ingredient * Amount * Unit * Waste * .a-a{fill:#347362;}.b-a{fill:#fff;} Grams …" at bounding box center [594, 288] width 879 height 646
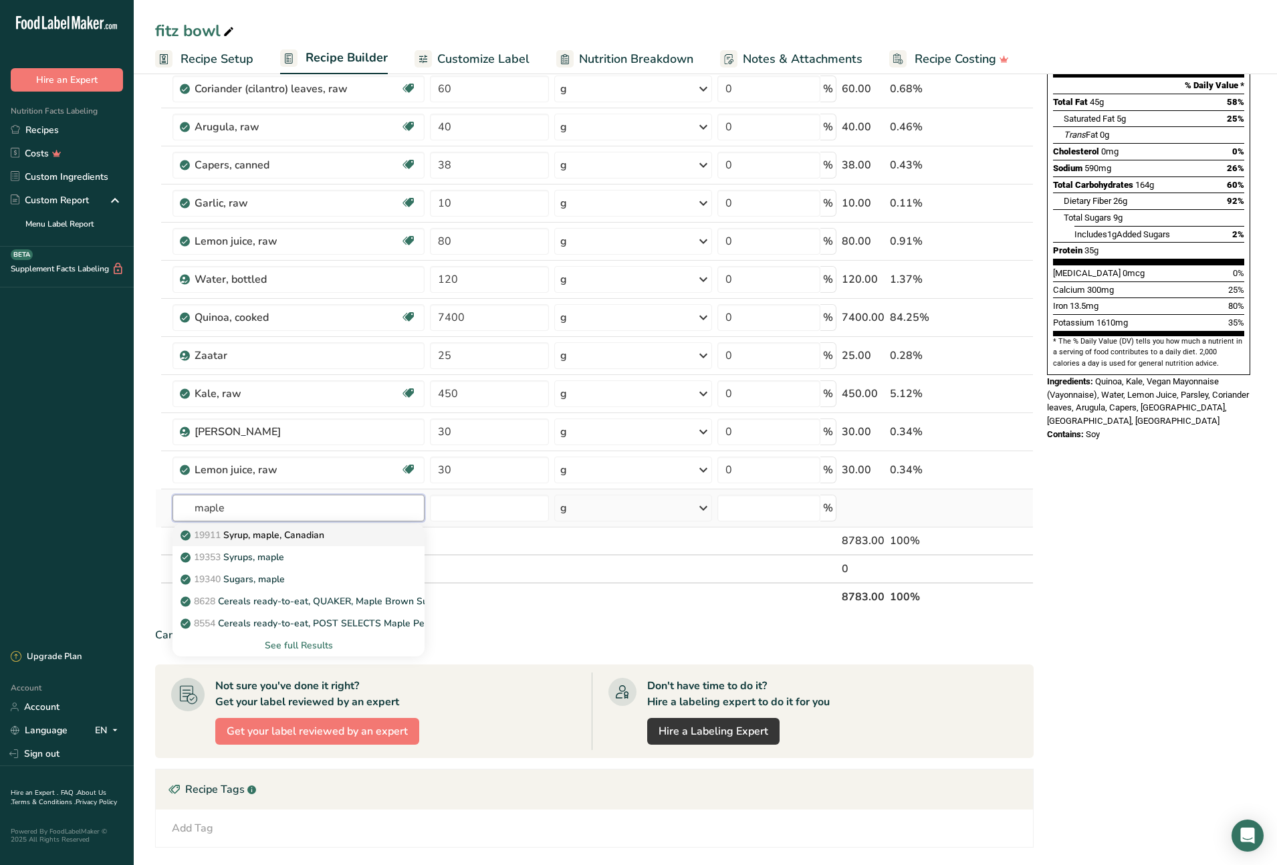
type input "maple"
click at [287, 535] on p "19911 Syrup, maple, [DEMOGRAPHIC_DATA]" at bounding box center [253, 535] width 141 height 14
type input "Syrup, maple, Canadian"
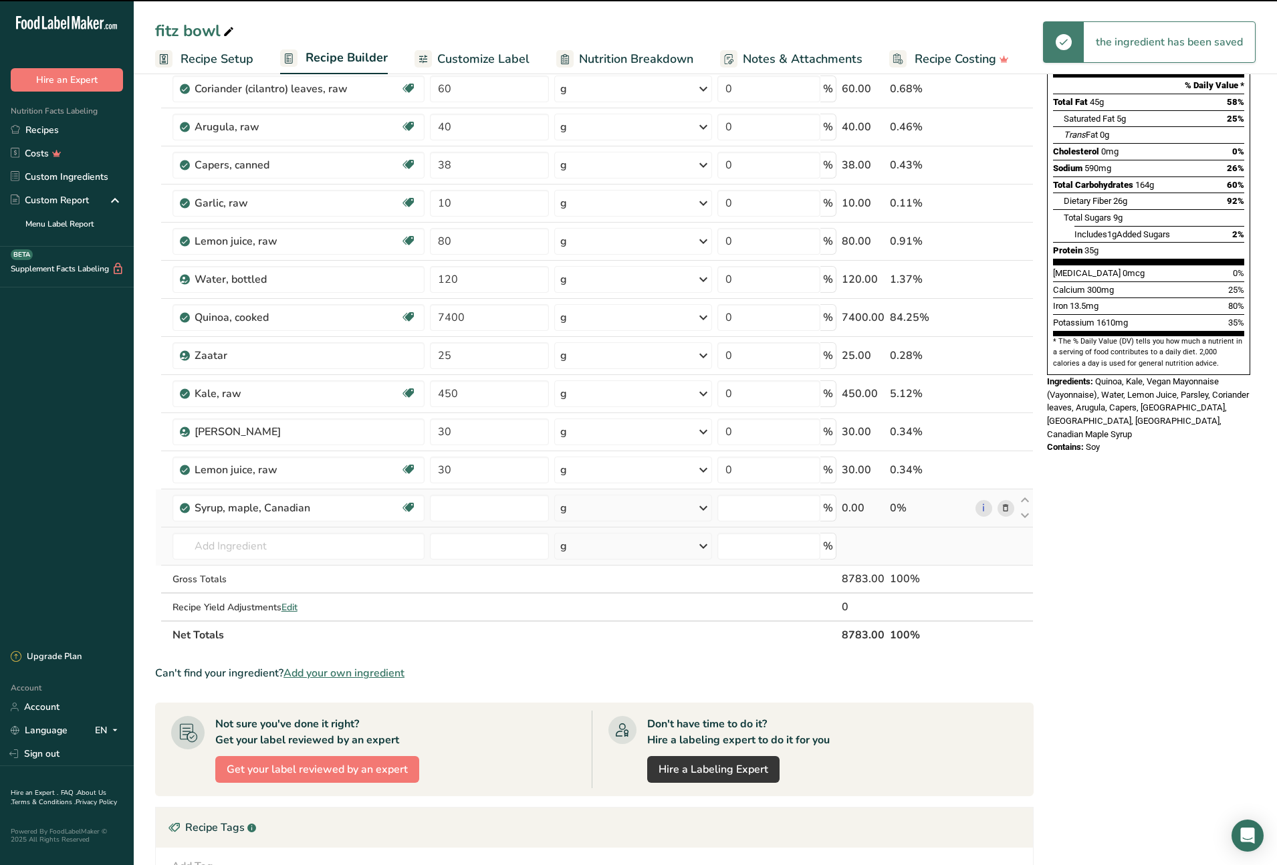
type input "0"
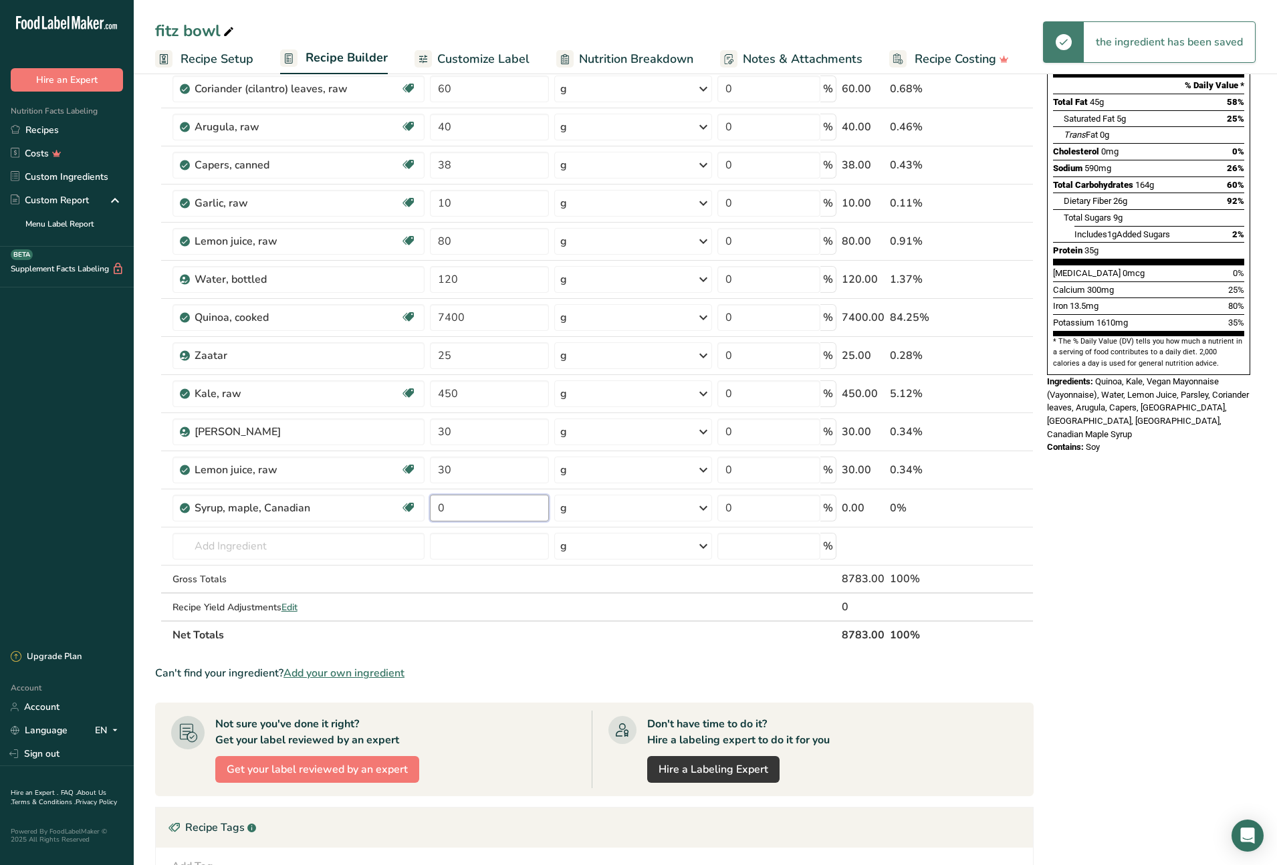
drag, startPoint x: 447, startPoint y: 505, endPoint x: 425, endPoint y: 504, distance: 21.4
click at [425, 504] on tr "Syrup, maple, Canadian Dairy free Gluten free Vegan Vegetarian Soy free 0 g Por…" at bounding box center [594, 508] width 877 height 38
type input "40"
click at [306, 545] on div "Ingredient * Amount * Unit * Waste * .a-a{fill:#347362;}.b-a{fill:#fff;} Grams …" at bounding box center [594, 307] width 879 height 684
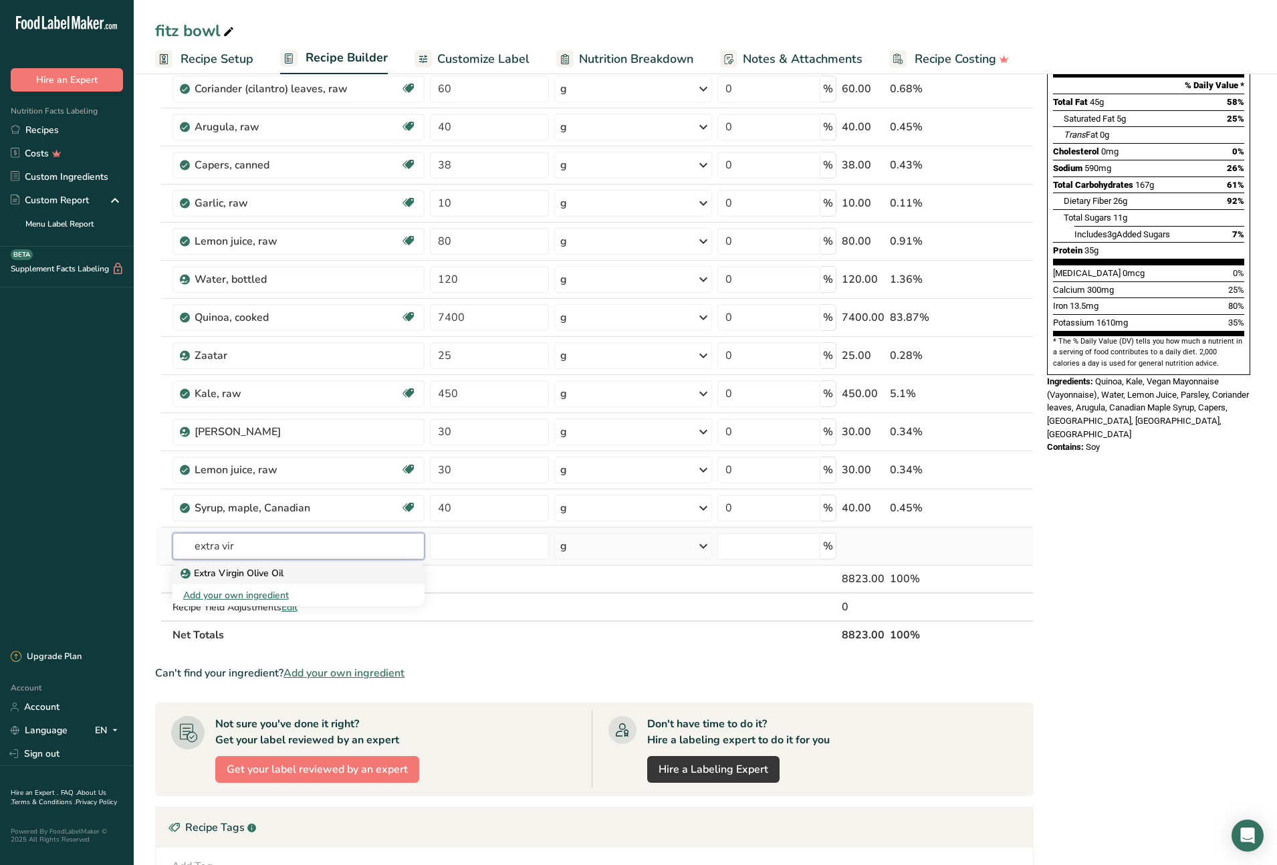
type input "extra vir"
click at [285, 575] on div "Extra Virgin Olive Oil" at bounding box center [288, 573] width 210 height 14
type input "Extra Virgin Olive Oil"
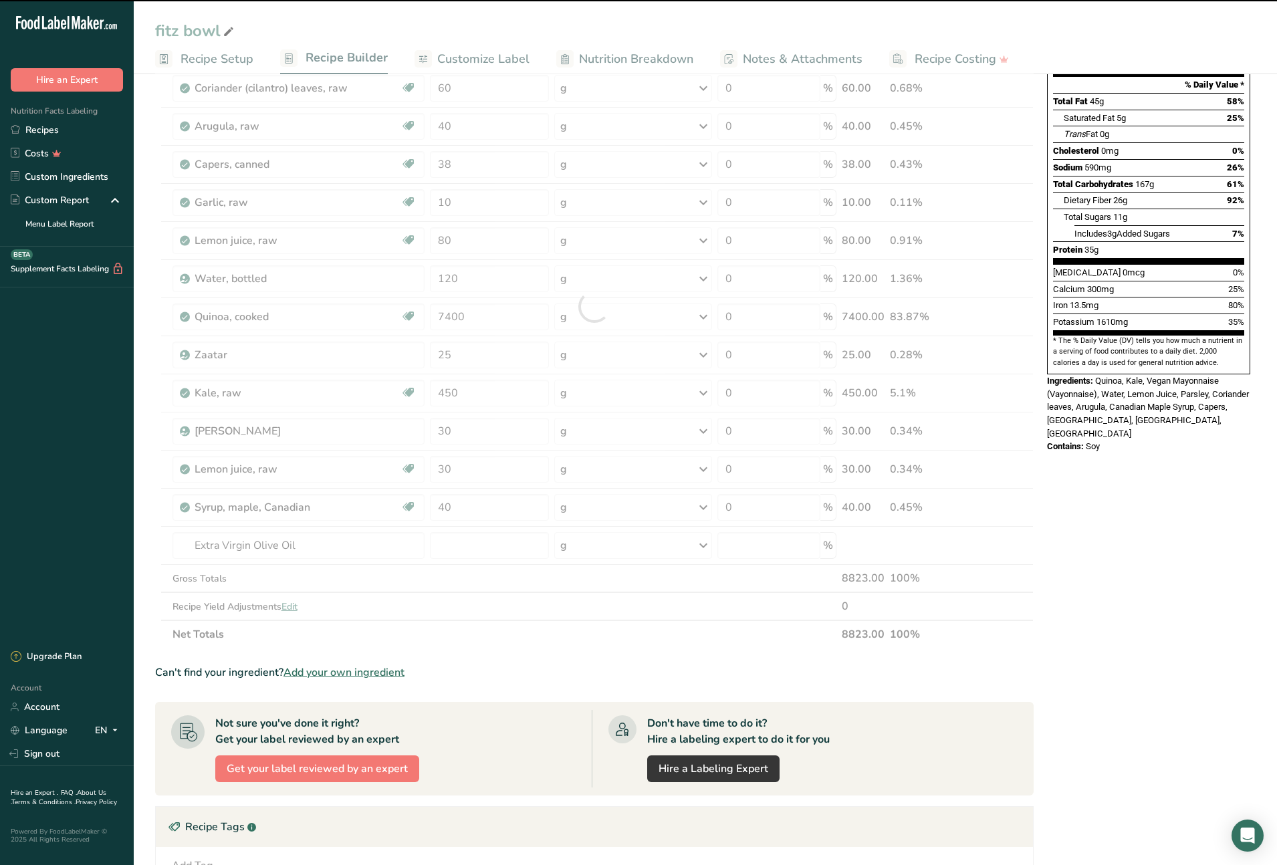
type input "0"
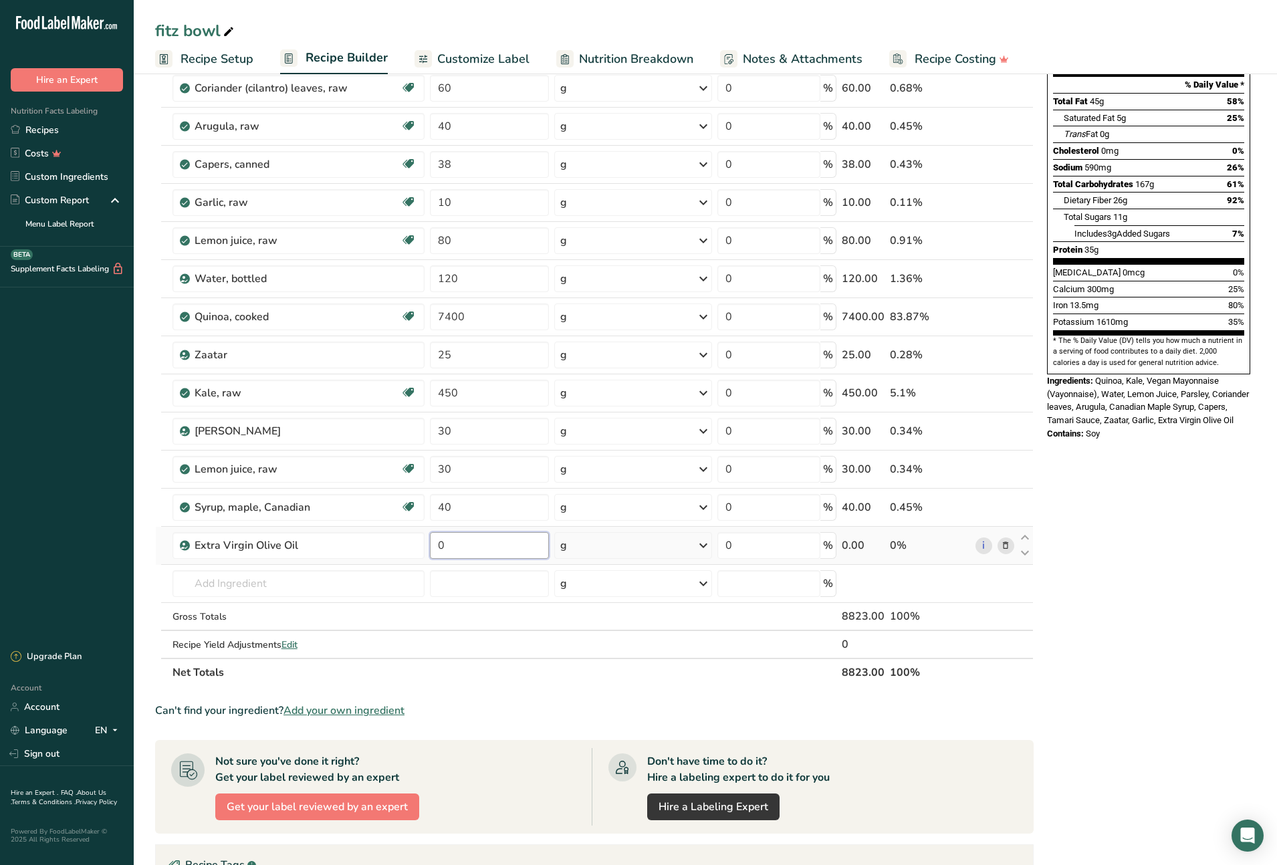
drag, startPoint x: 451, startPoint y: 546, endPoint x: 435, endPoint y: 545, distance: 16.8
click at [435, 545] on input "0" at bounding box center [489, 545] width 119 height 27
type input "27"
click at [338, 575] on div "Ingredient * Amount * Unit * Waste * .a-a{fill:#347362;}.b-a{fill:#fff;} Grams …" at bounding box center [594, 326] width 879 height 722
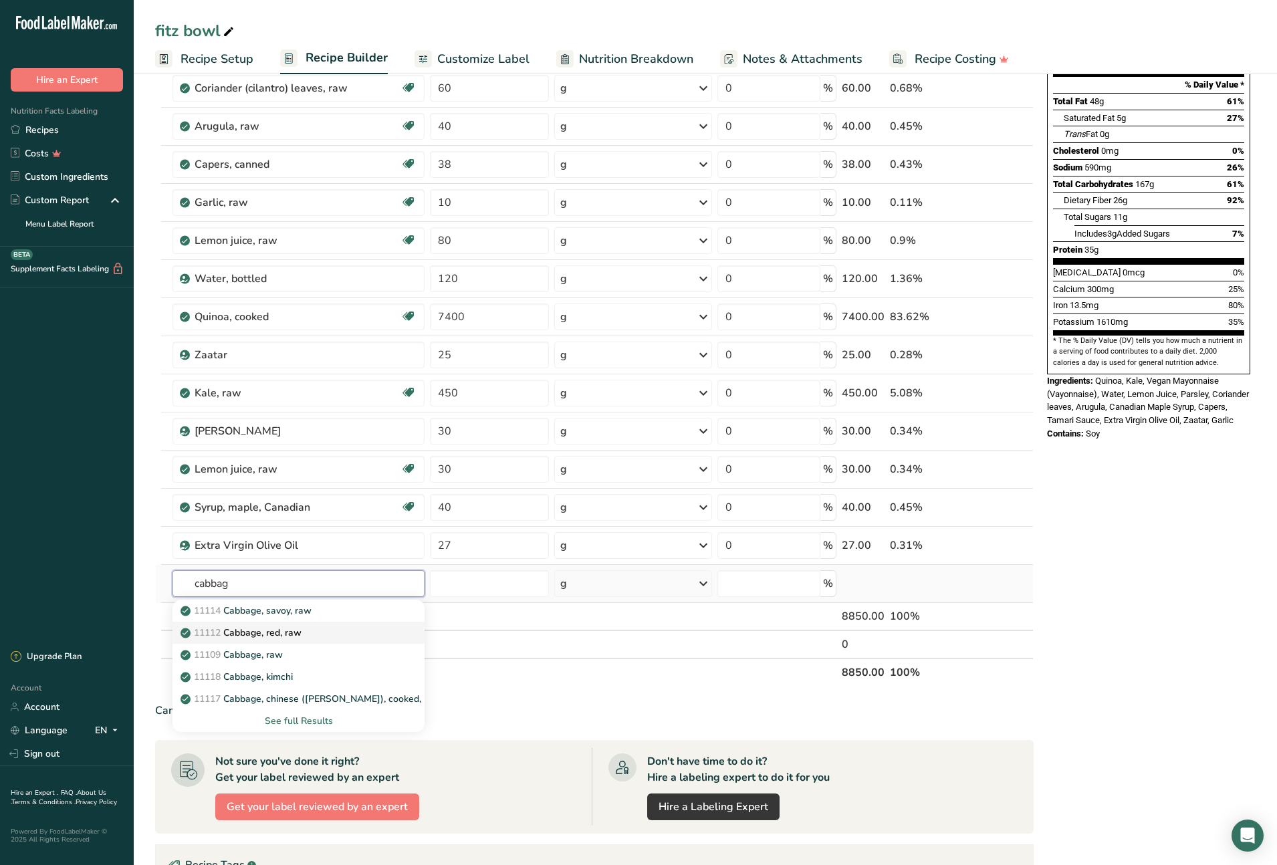
type input "cabbag"
click at [287, 634] on p "11112 Cabbage, red, raw" at bounding box center [242, 633] width 118 height 14
type input "Cabbage, red, raw"
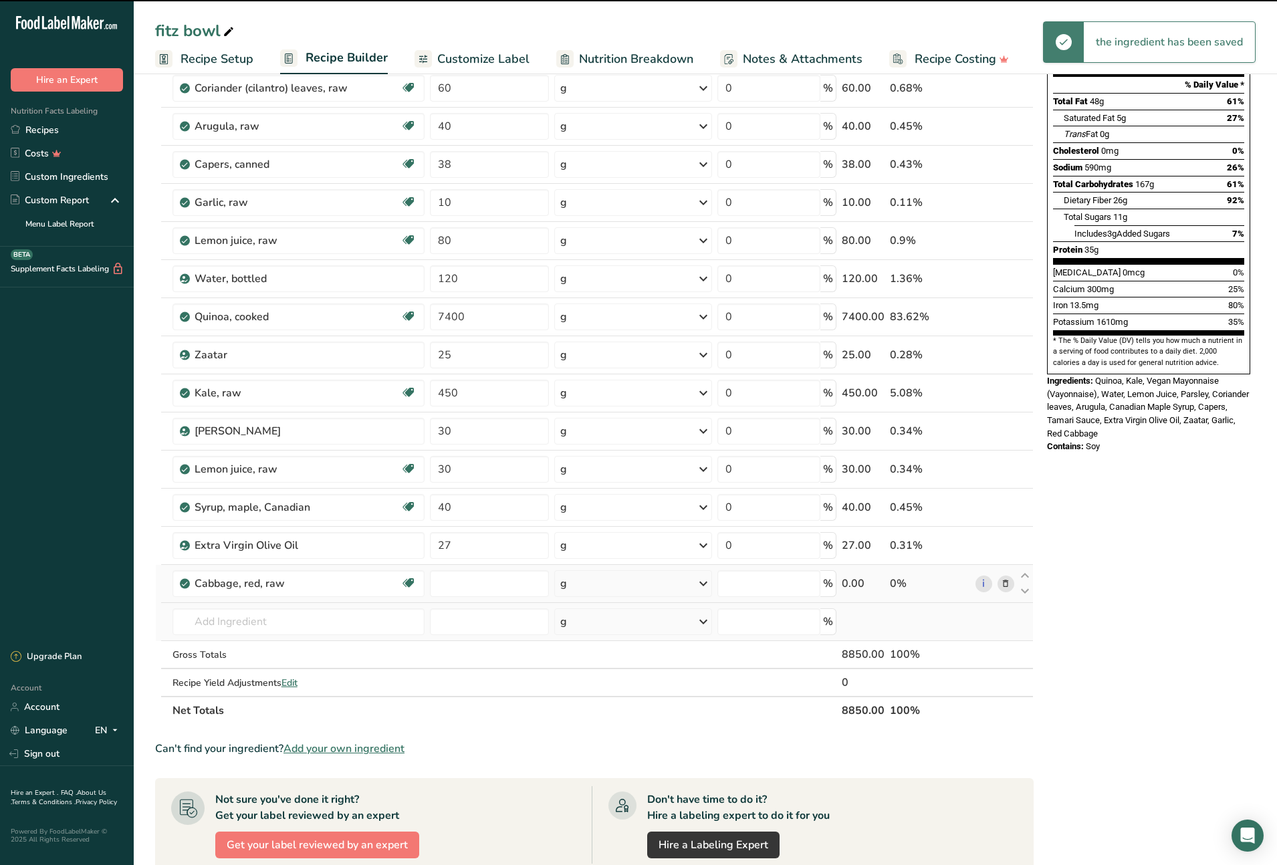
type input "0"
drag, startPoint x: 419, startPoint y: 580, endPoint x: 411, endPoint y: 579, distance: 8.7
click at [411, 579] on tr "Cabbage, red, raw Source of Antioxidants Dairy free Gluten free Vegan Vegetaria…" at bounding box center [594, 584] width 877 height 38
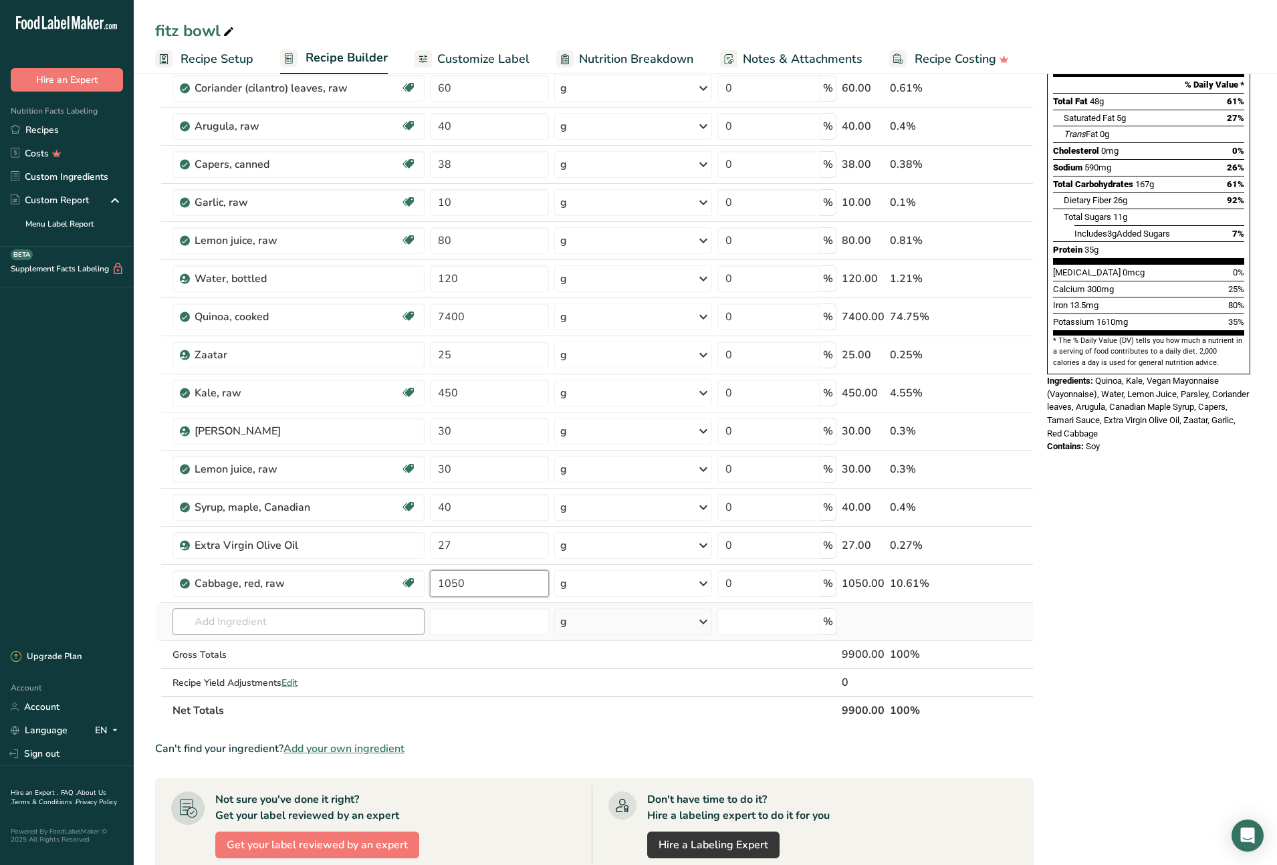
type input "1050"
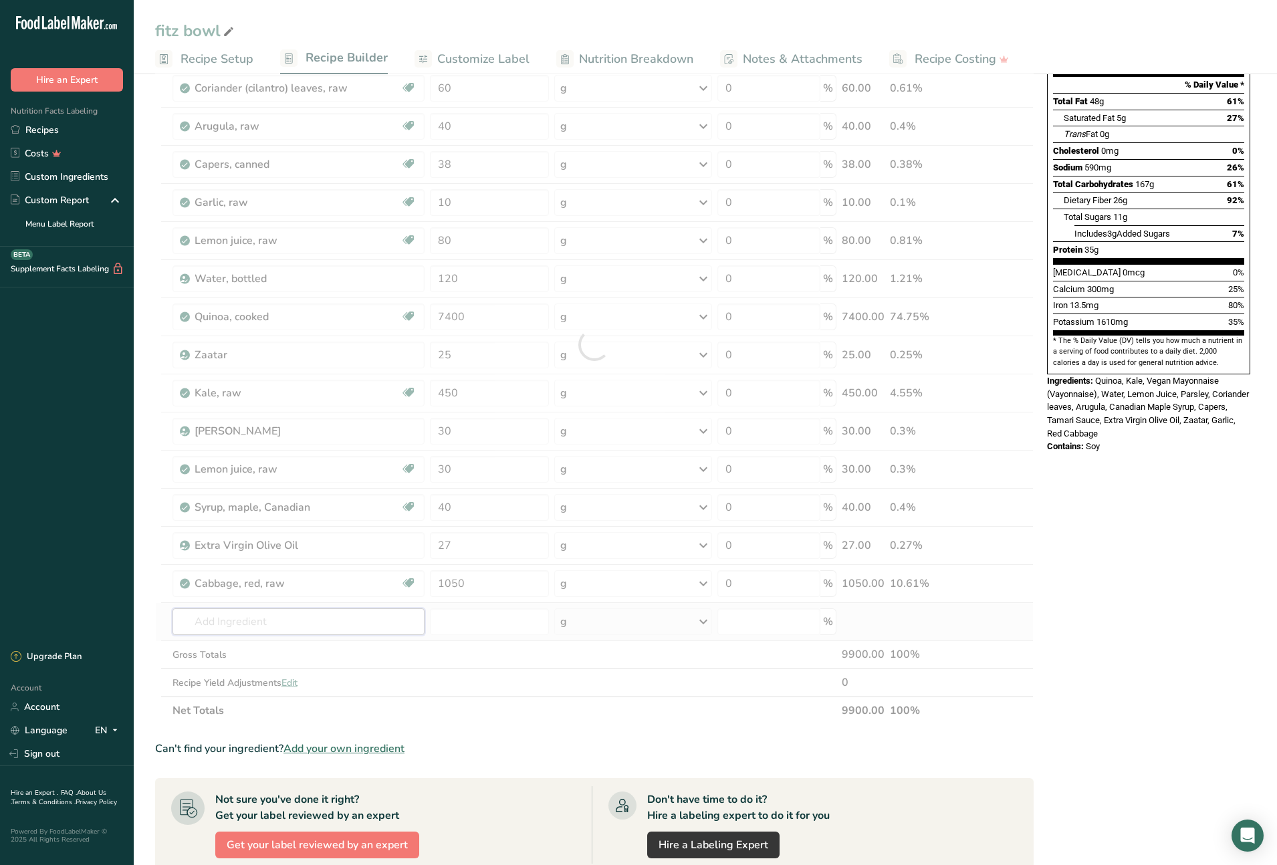
click at [269, 621] on div "Ingredient * Amount * Unit * Waste * .a-a{fill:#347362;}.b-a{fill:#fff;} Grams …" at bounding box center [594, 345] width 879 height 760
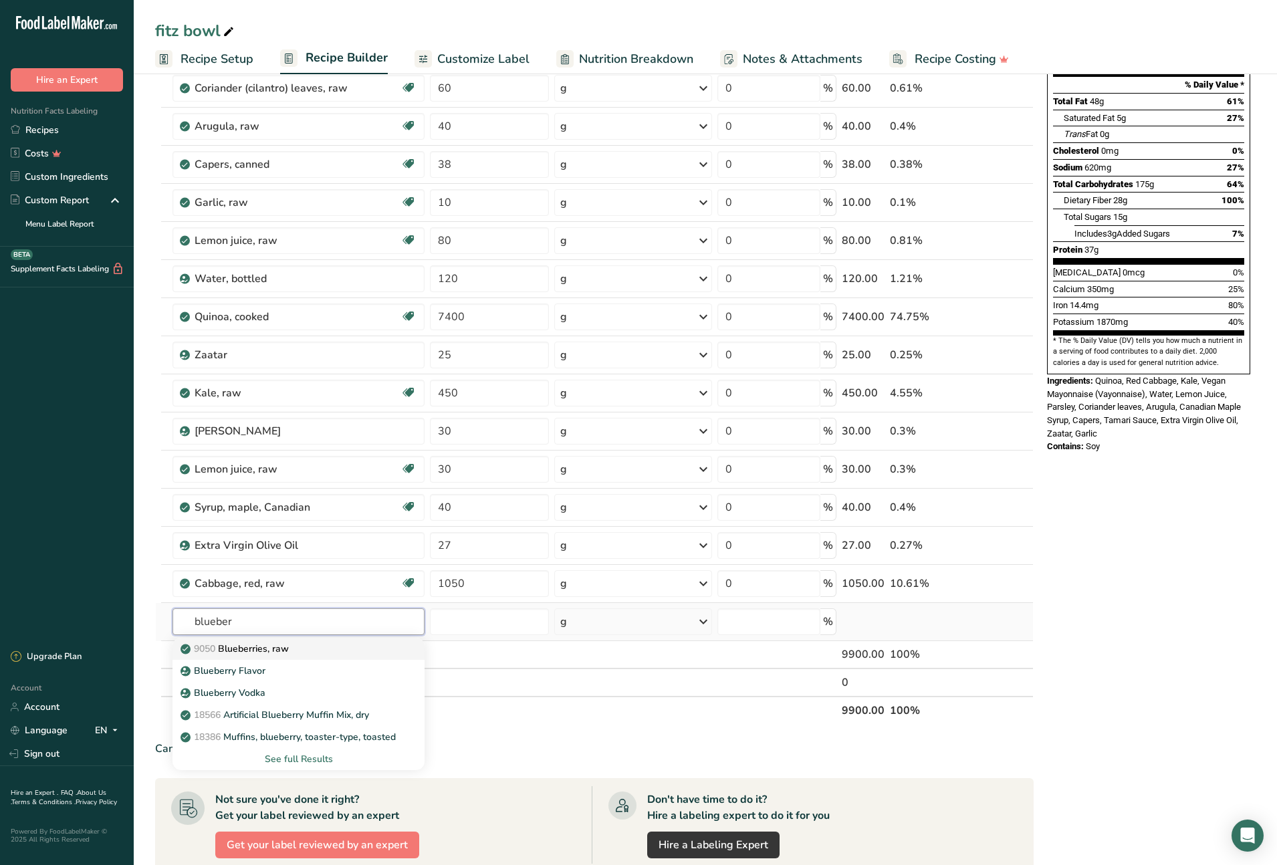
type input "blueber"
click at [262, 650] on p "9050 Blueberries, raw" at bounding box center [236, 649] width 106 height 14
type input "Blueberries, raw"
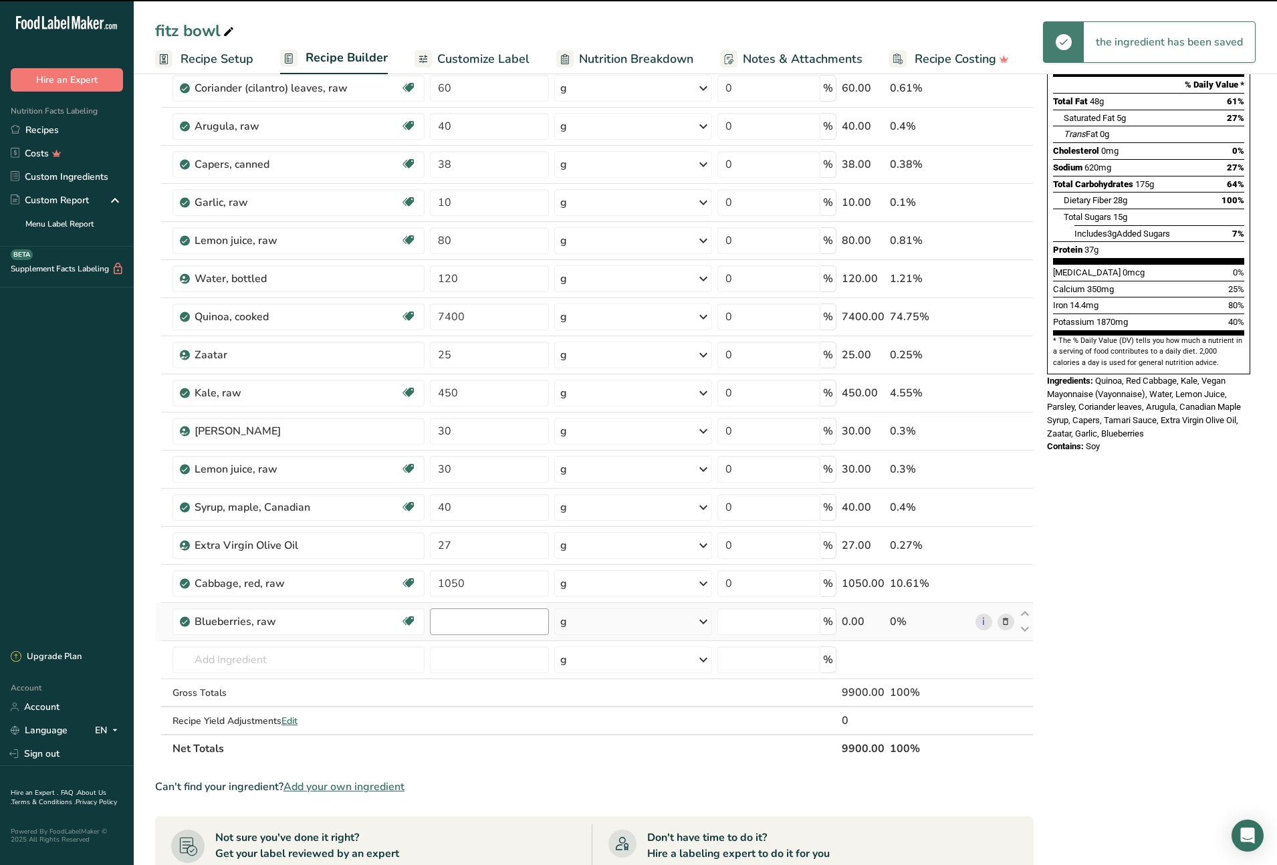
type input "0"
drag, startPoint x: 449, startPoint y: 623, endPoint x: 439, endPoint y: 622, distance: 10.7
click at [439, 622] on input "0" at bounding box center [489, 621] width 119 height 27
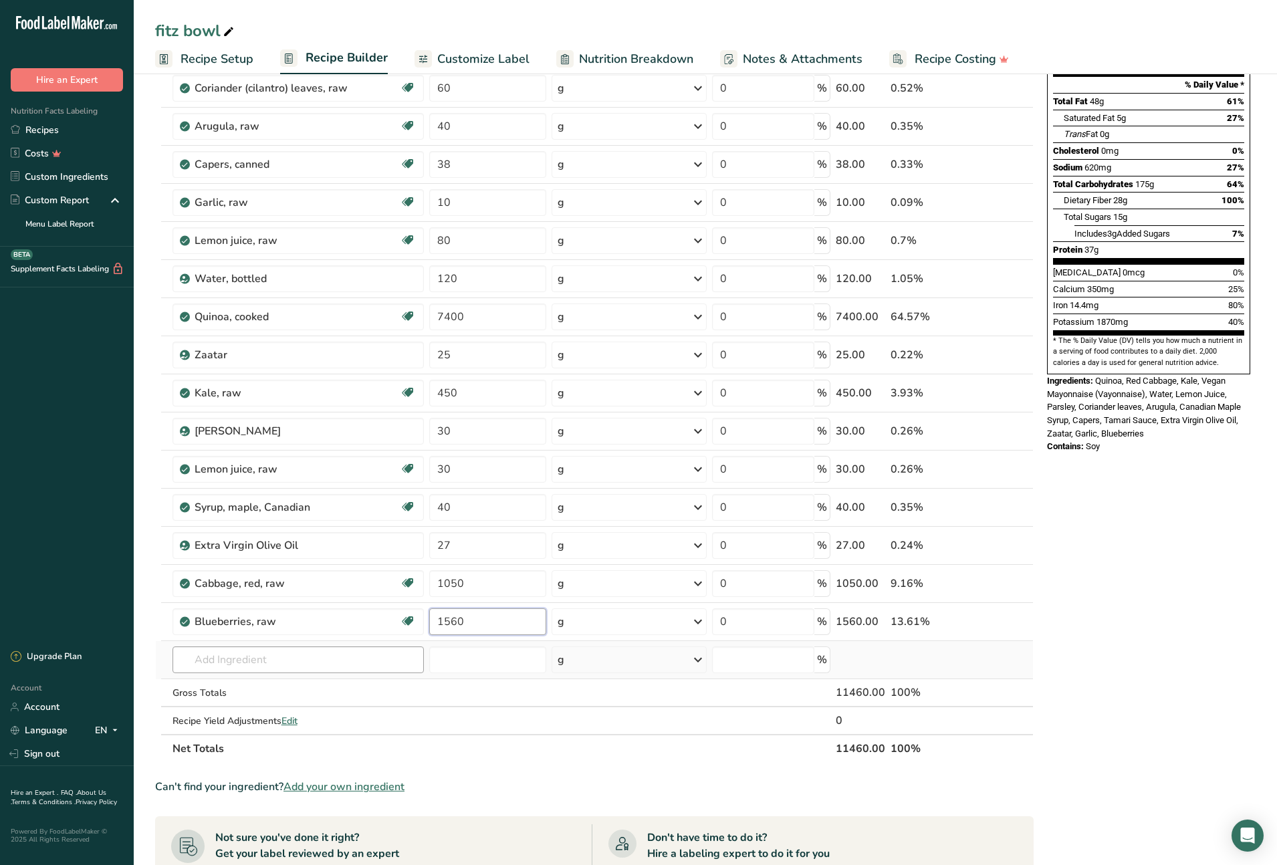
type input "1560"
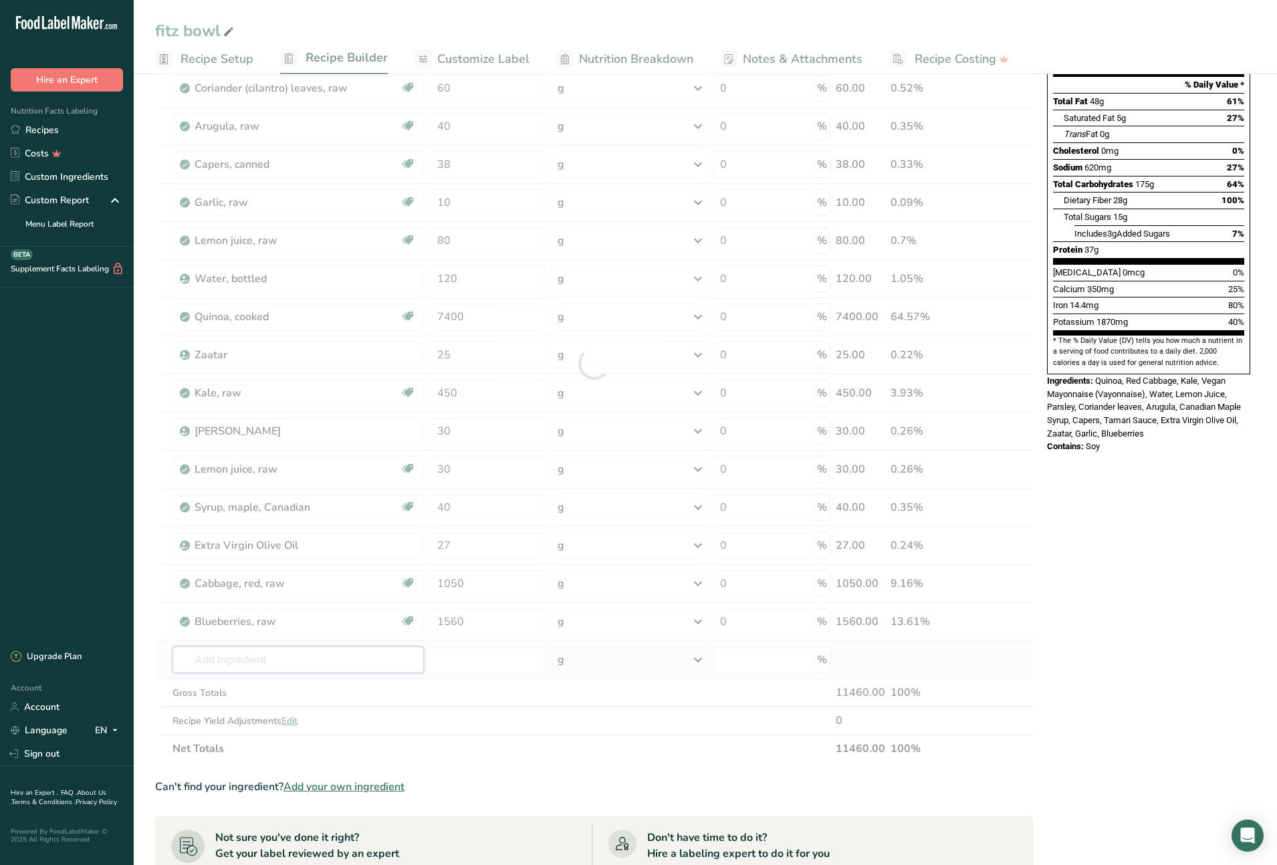
click at [304, 660] on div "Ingredient * Amount * Unit * Waste * .a-a{fill:#347362;}.b-a{fill:#fff;} Grams …" at bounding box center [594, 364] width 879 height 798
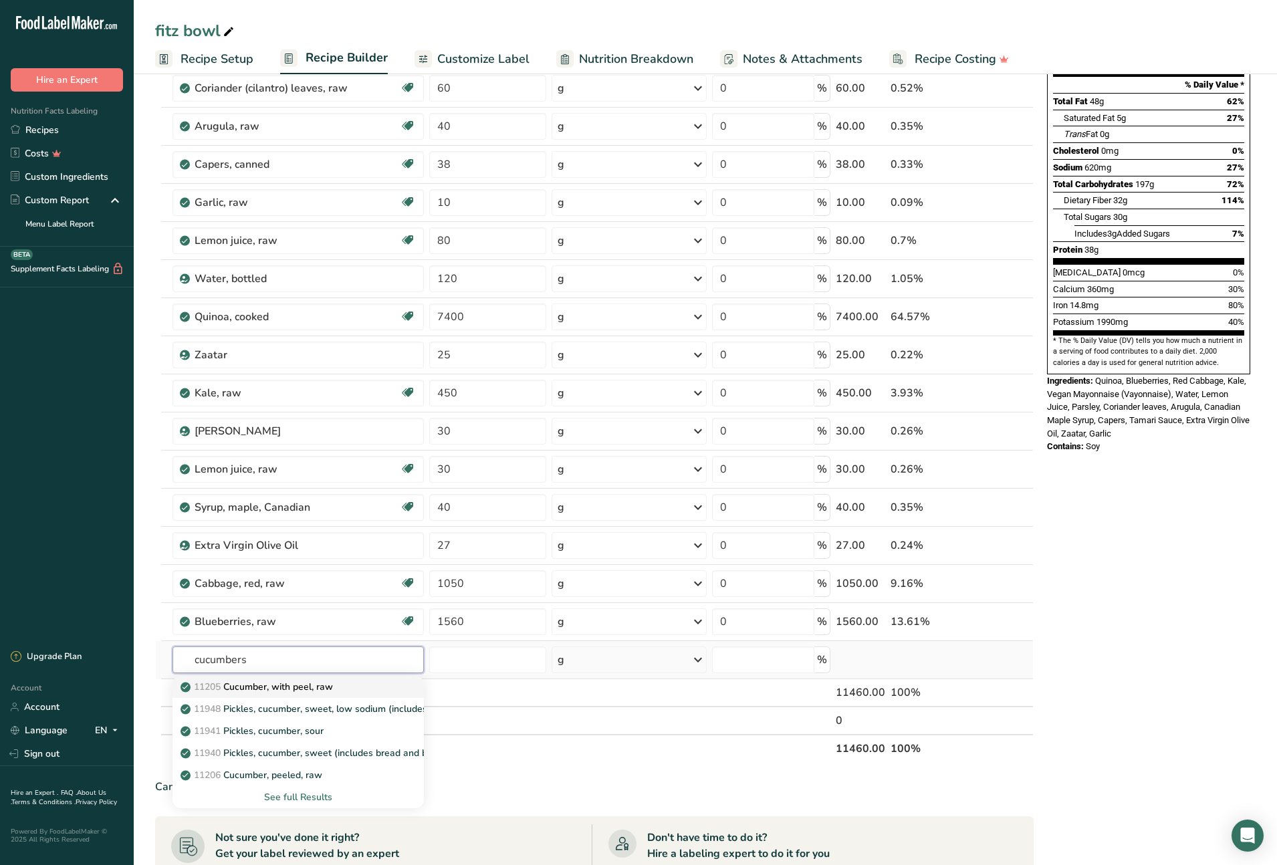
type input "cucumbers"
click at [312, 693] on p "11205 Cucumber, with peel, raw" at bounding box center [258, 687] width 150 height 14
type input "Cucumber, with peel, raw"
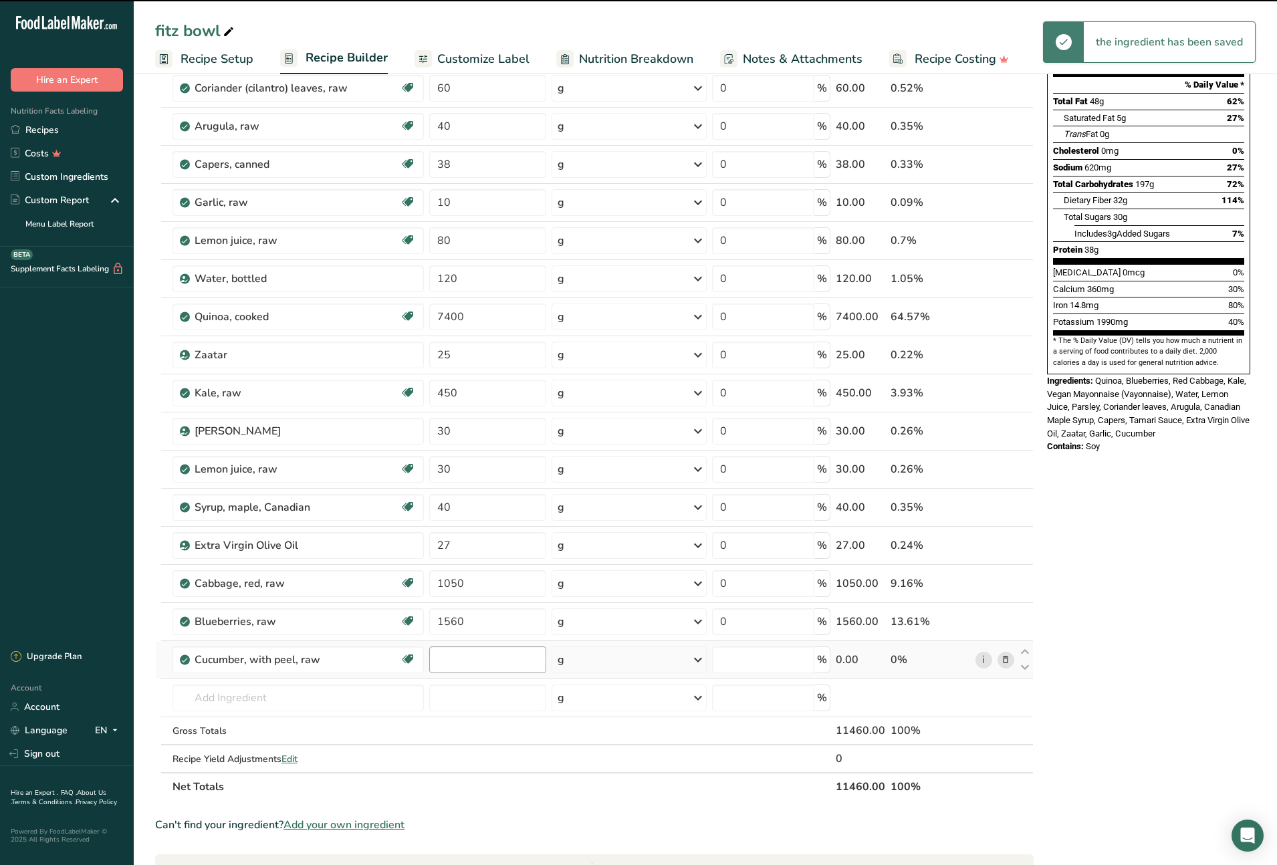
type input "0"
drag, startPoint x: 451, startPoint y: 661, endPoint x: 433, endPoint y: 660, distance: 17.4
click at [433, 660] on input "0" at bounding box center [488, 660] width 118 height 27
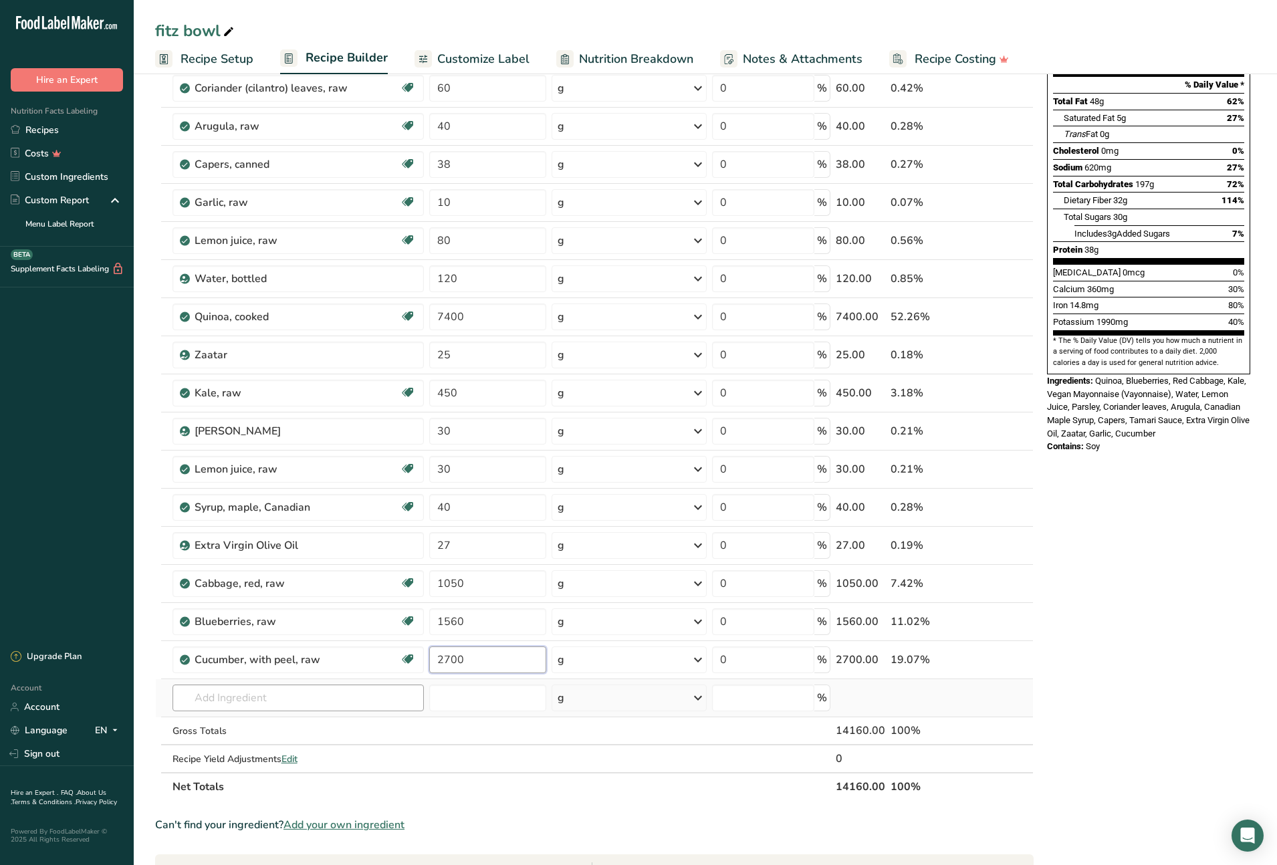
type input "2700"
click at [305, 697] on div "Ingredient * Amount * Unit * Waste * .a-a{fill:#347362;}.b-a{fill:#fff;} Grams …" at bounding box center [594, 383] width 879 height 836
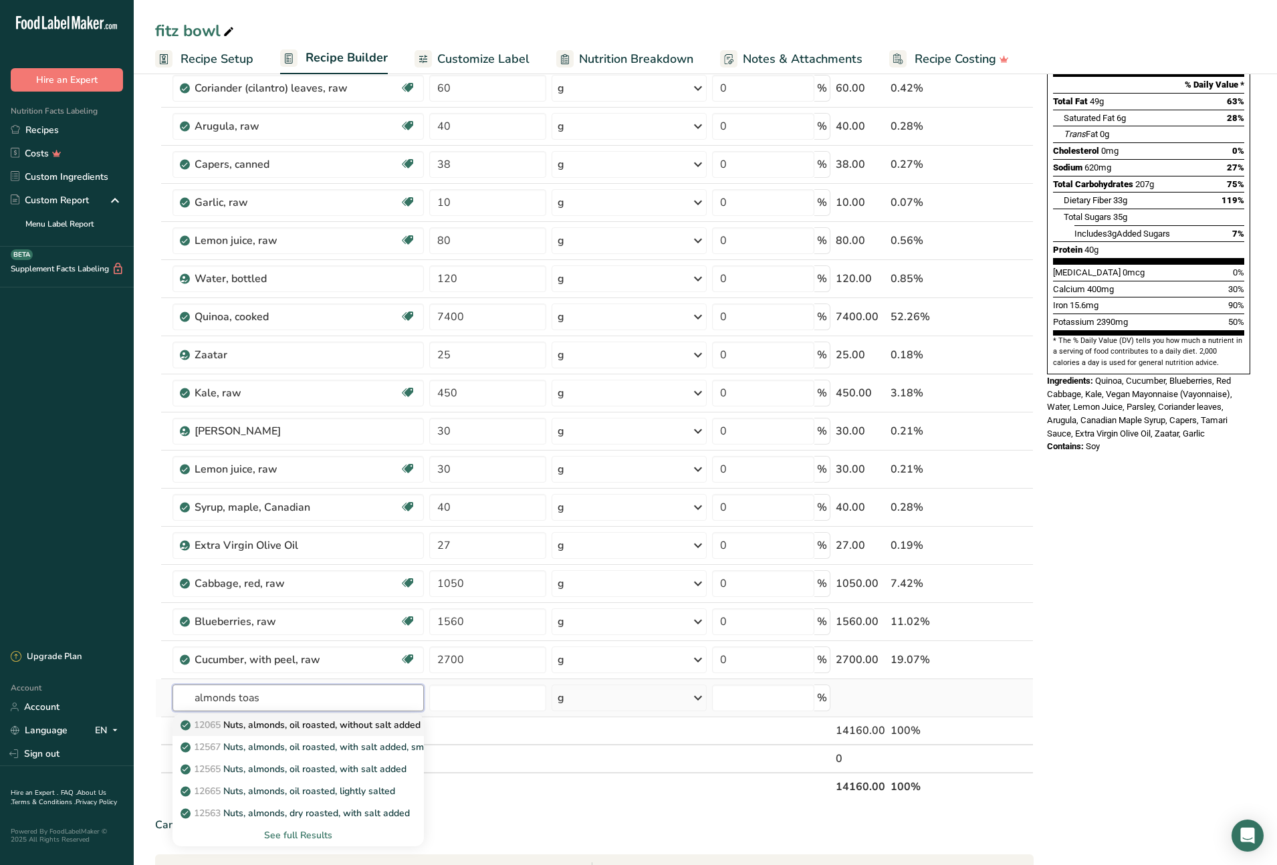
type input "almonds toas"
click at [300, 725] on p "12065 Nuts, almonds, oil roasted, without salt added" at bounding box center [301, 725] width 237 height 14
type input "Nuts, almonds, oil roasted, without salt added"
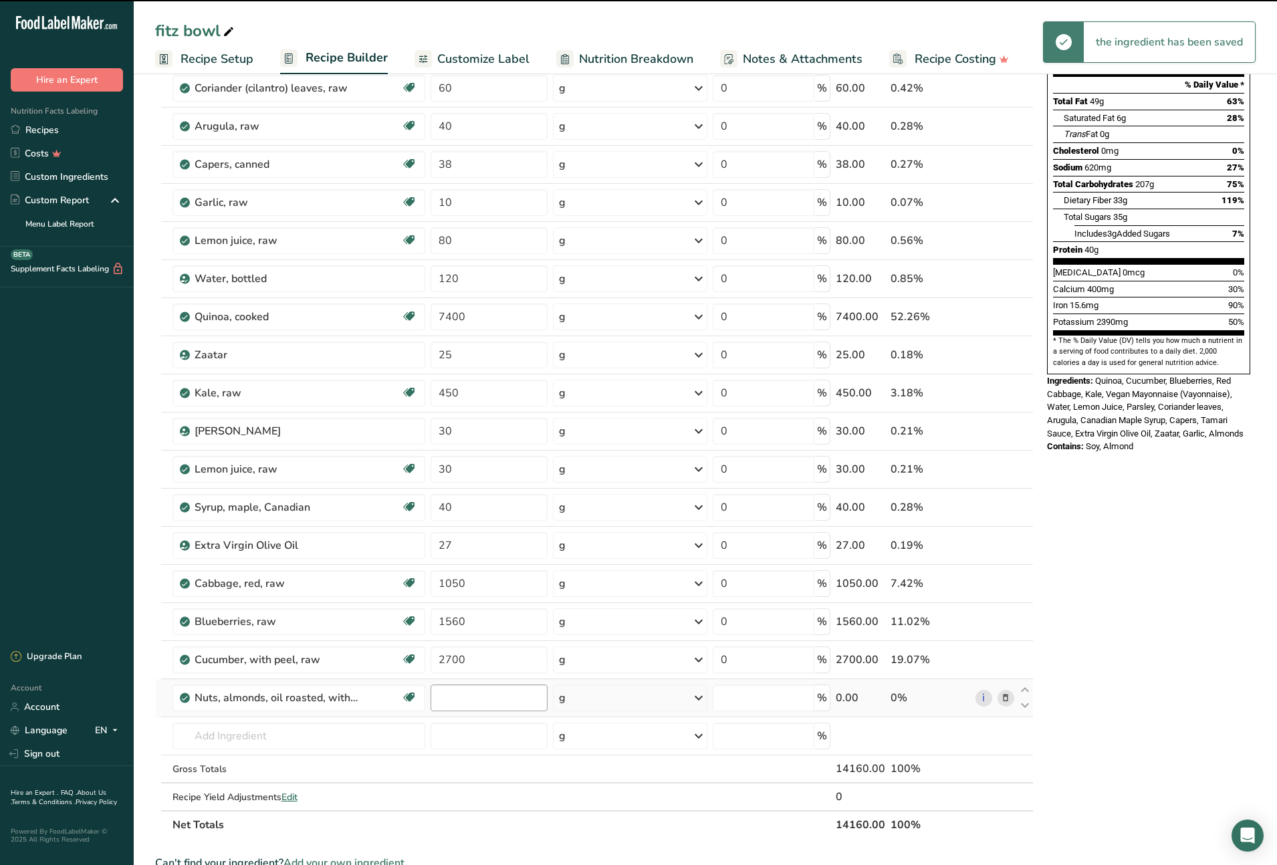
type input "0"
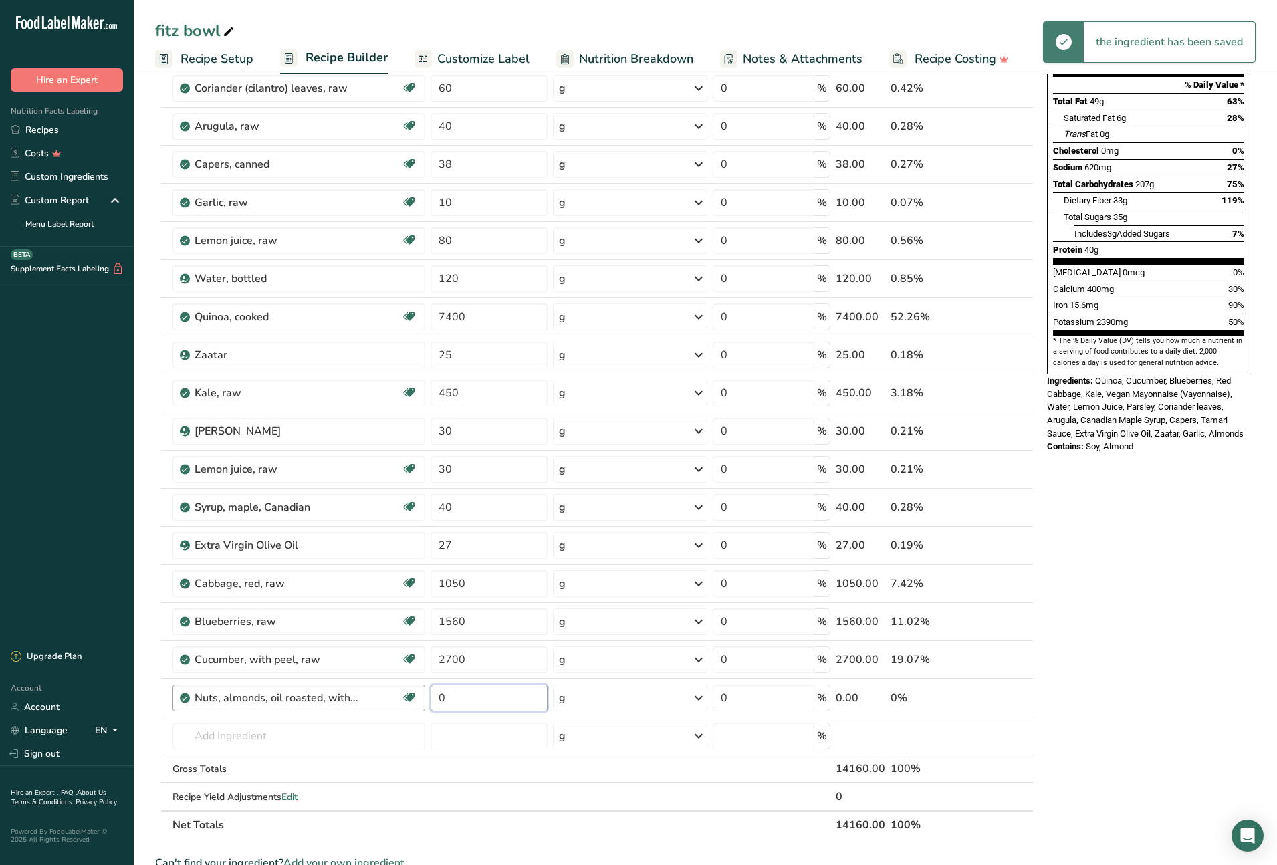
drag, startPoint x: 447, startPoint y: 699, endPoint x: 425, endPoint y: 699, distance: 22.1
click at [425, 699] on tr "Nuts, almonds, oil roasted, without salt added Source of Antioxidants Plant-bas…" at bounding box center [594, 698] width 877 height 38
type input "736"
click at [306, 740] on div "Ingredient * Amount * Unit * Waste * .a-a{fill:#347362;}.b-a{fill:#fff;} Grams …" at bounding box center [594, 402] width 879 height 874
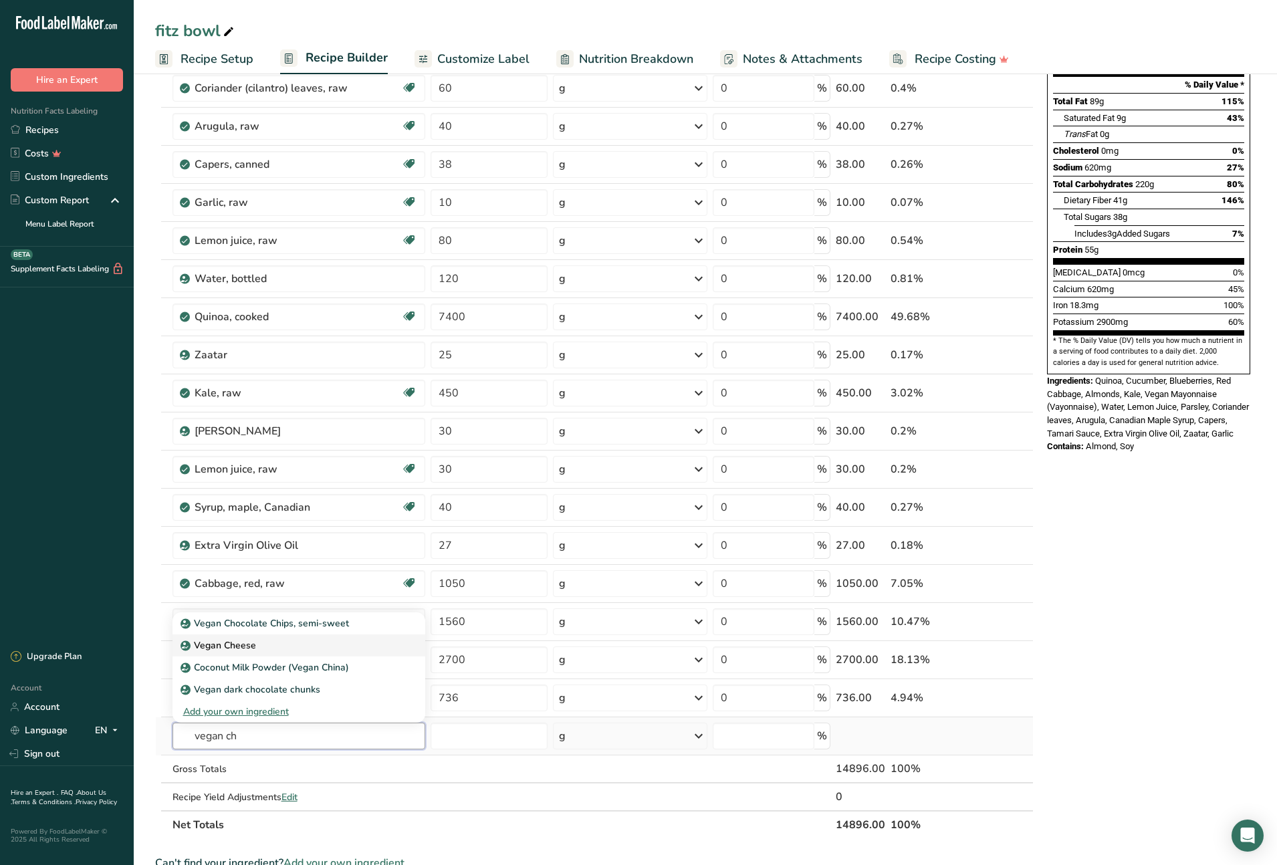
type input "vegan ch"
click at [239, 642] on p "Vegan Cheese" at bounding box center [219, 645] width 73 height 14
type input "Vegan Cheese"
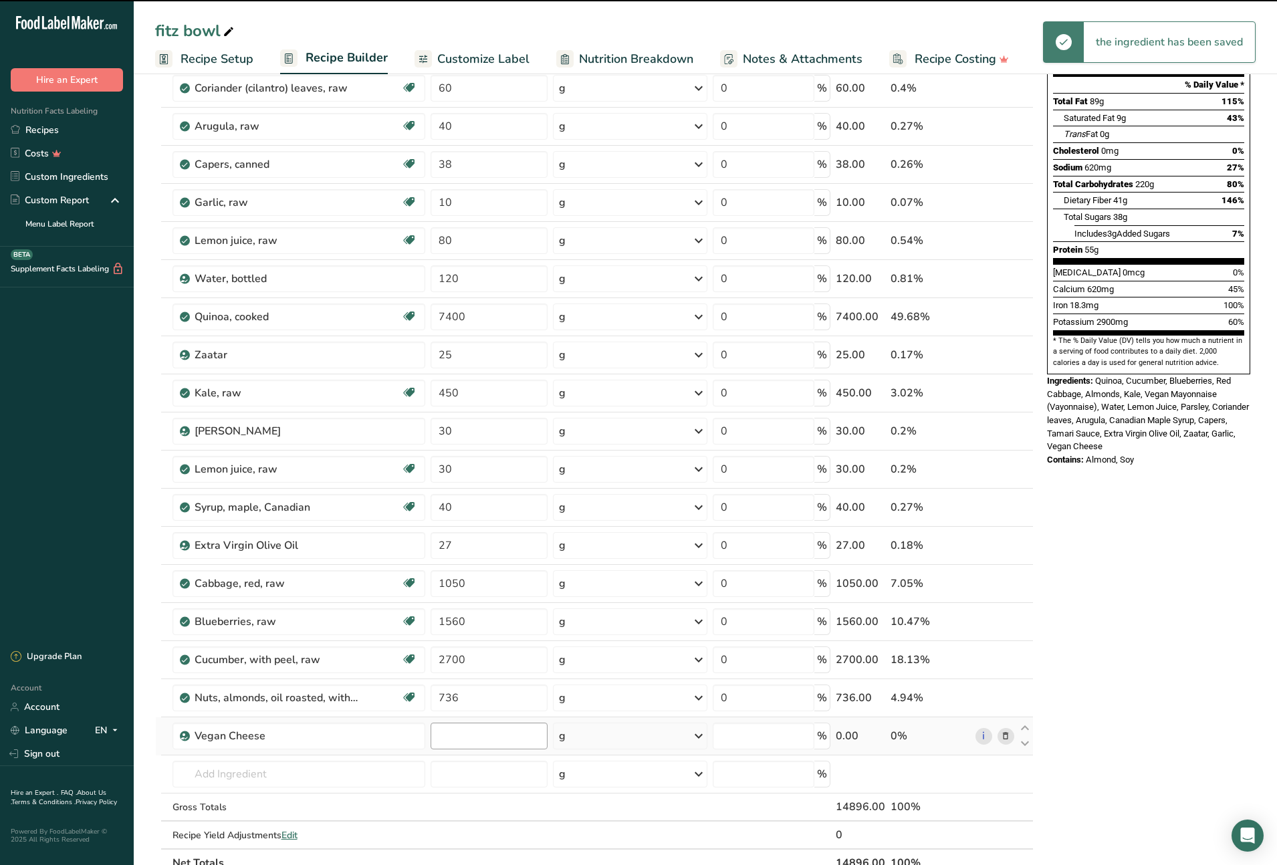
type input "0"
drag, startPoint x: 447, startPoint y: 733, endPoint x: 433, endPoint y: 733, distance: 13.4
click at [433, 733] on input "0" at bounding box center [489, 736] width 117 height 27
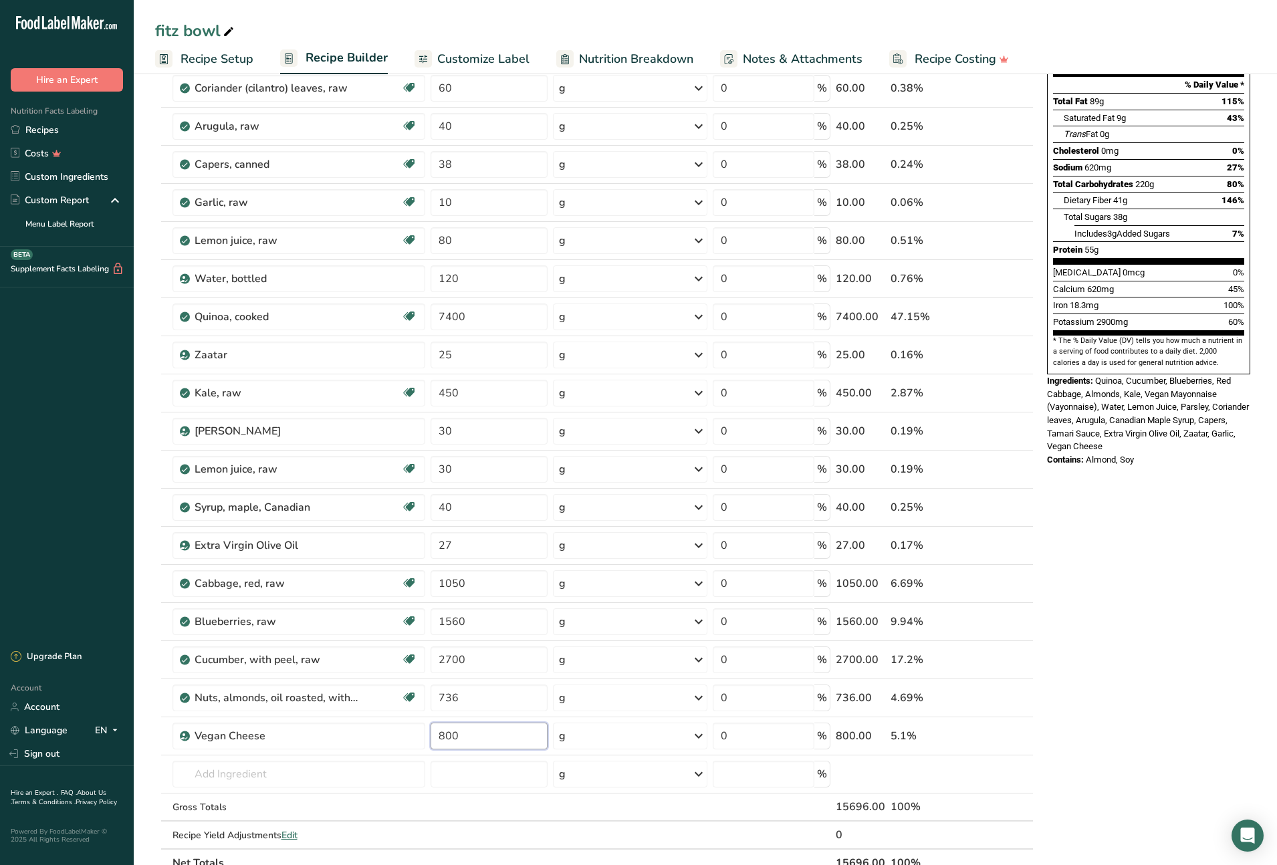
type input "800"
click at [1143, 662] on div "Nutrition Facts 1 Serving Per Container Serving Size 1490g Amount Per Serving C…" at bounding box center [1149, 653] width 214 height 1484
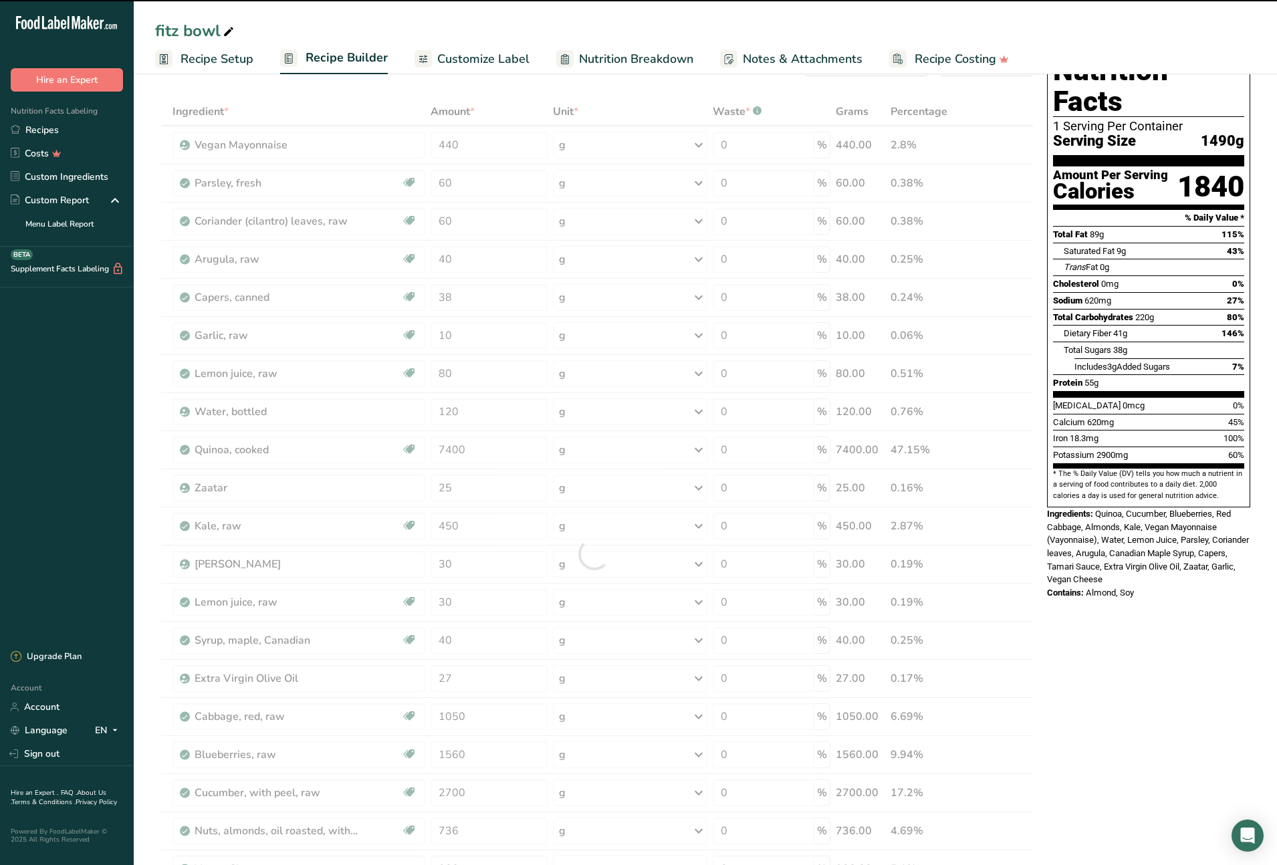
scroll to position [0, 0]
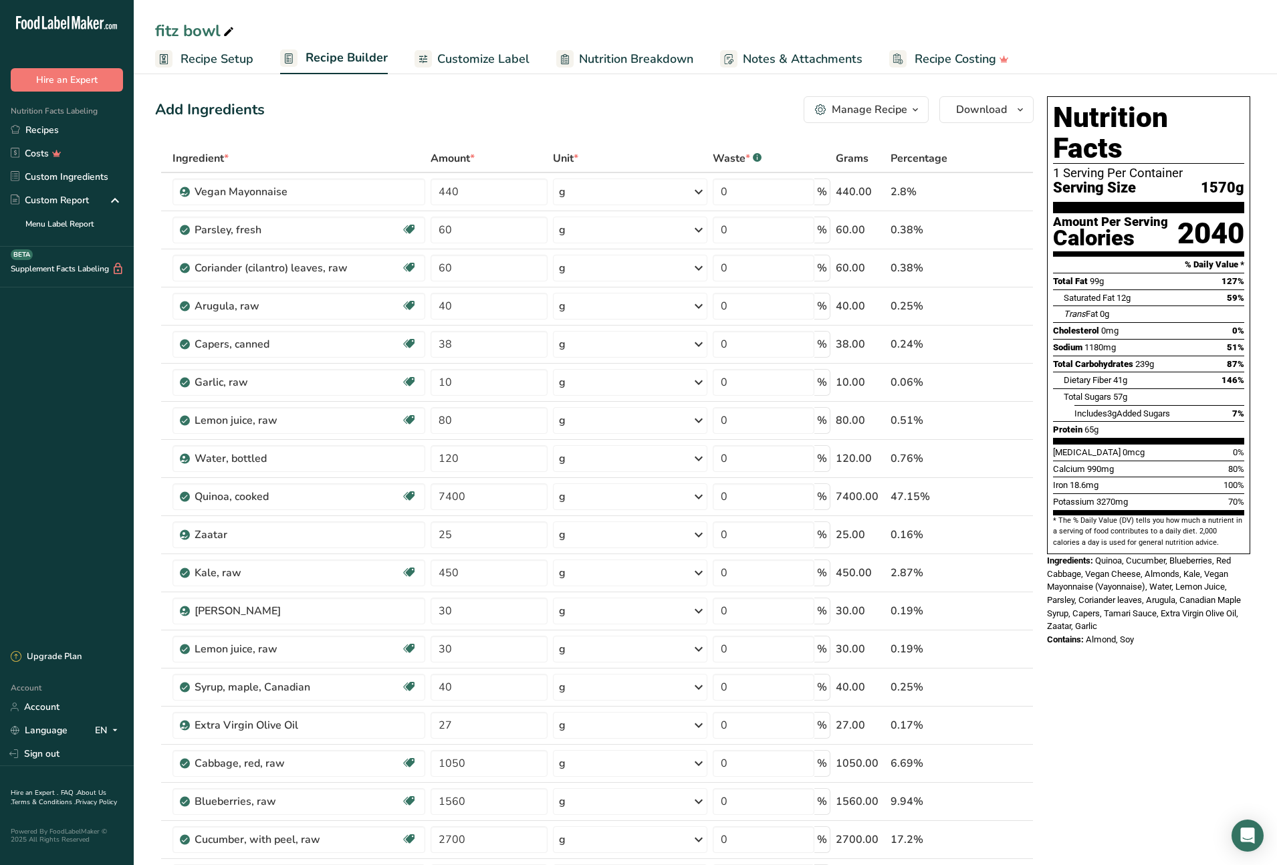
click at [204, 62] on span "Recipe Setup" at bounding box center [217, 59] width 73 height 18
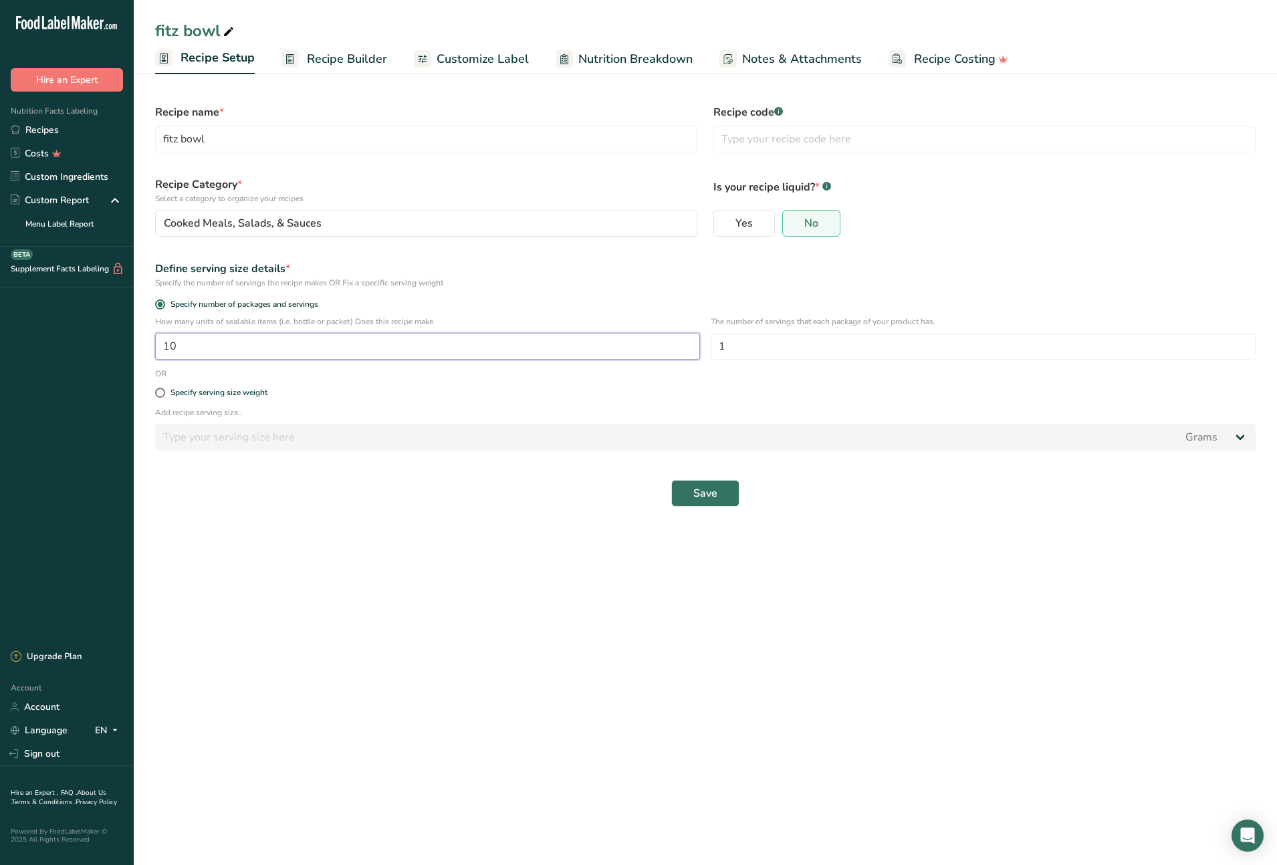
click at [185, 346] on input "10" at bounding box center [427, 346] width 545 height 27
type input "100"
click at [704, 491] on span "Save" at bounding box center [705, 493] width 24 height 16
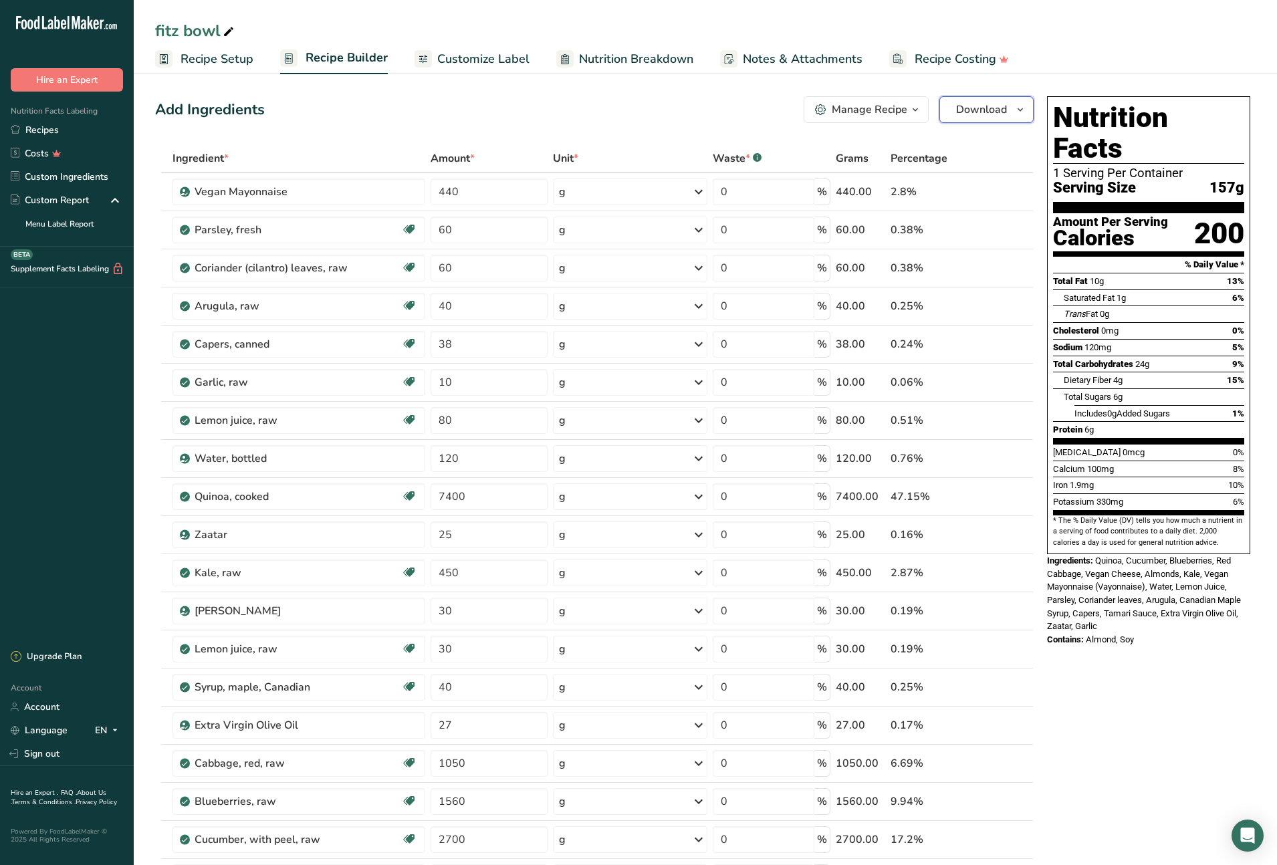
click at [1022, 108] on icon "button" at bounding box center [1020, 110] width 11 height 17
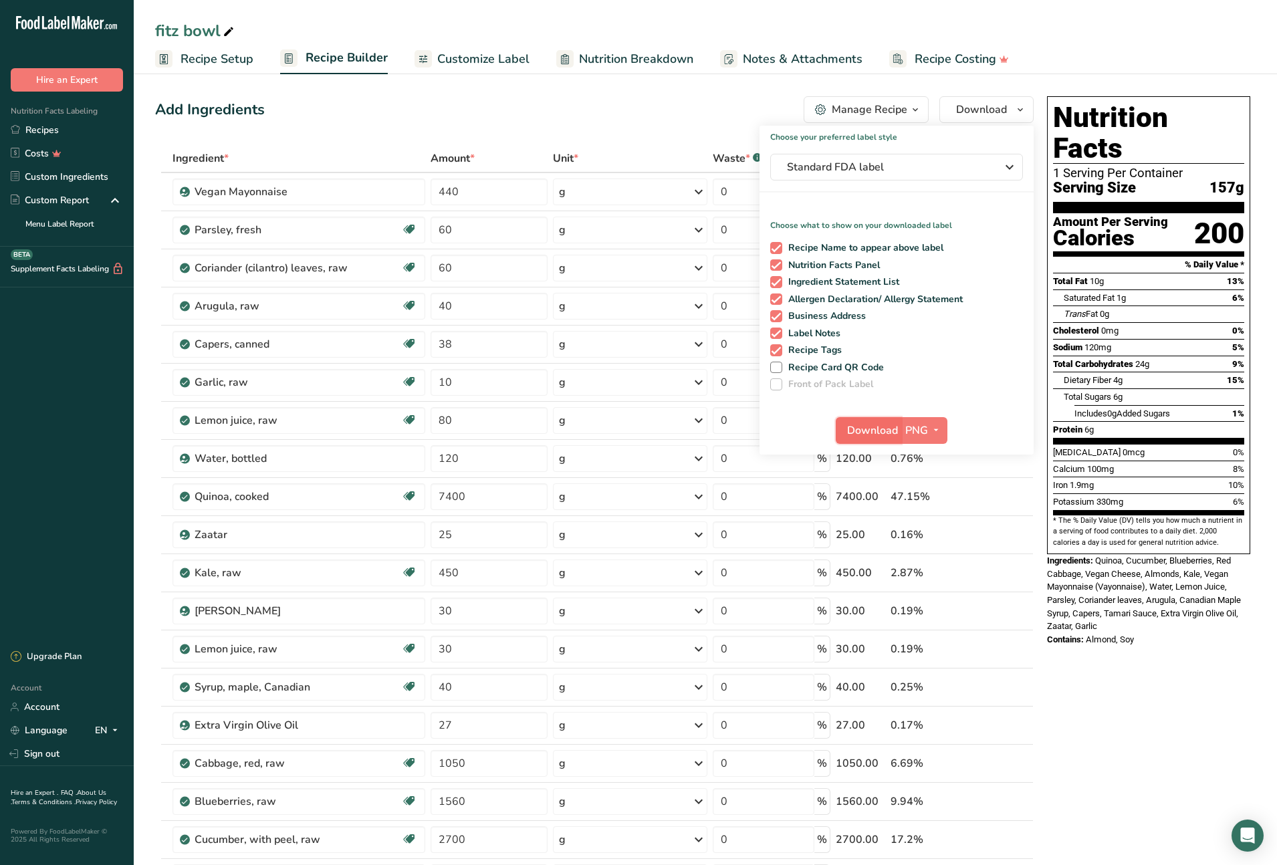
click at [897, 429] on span "Download" at bounding box center [872, 431] width 51 height 16
